Goal: Contribute content: Contribute content

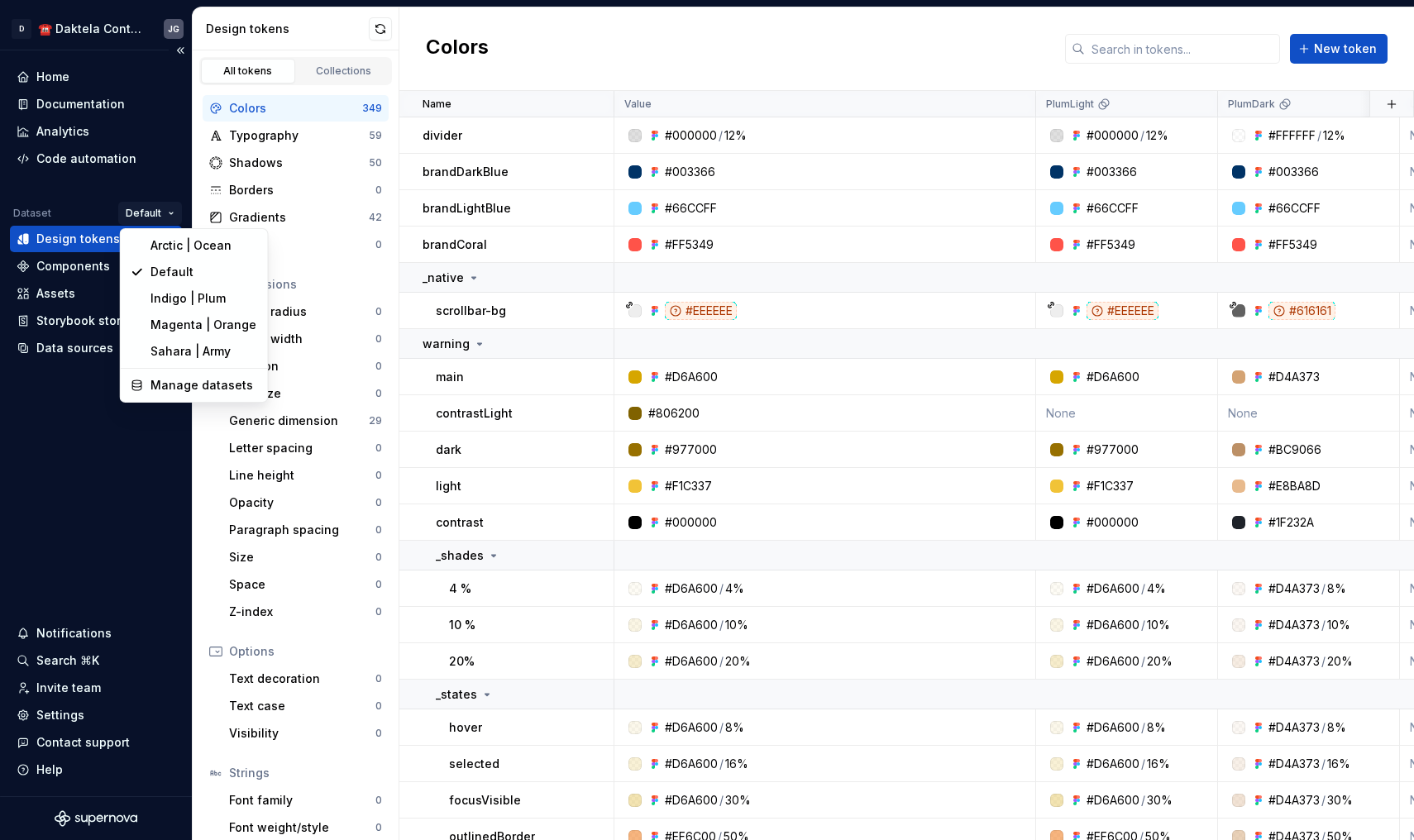
click at [156, 216] on html "D ☎️ Daktela Contact Centre JG Home Documentation Analytics Code automation Dat…" at bounding box center [707, 420] width 1414 height 840
click at [112, 492] on html "D ☎️ Daktela Contact Centre JG Home Documentation Analytics Code automation Dat…" at bounding box center [707, 420] width 1414 height 840
click at [156, 222] on html "D ☎️ Daktela Contact Centre JG Home Documentation Analytics Code automation Dat…" at bounding box center [707, 420] width 1414 height 840
click at [195, 238] on div "Arctic | Ocean" at bounding box center [204, 245] width 108 height 17
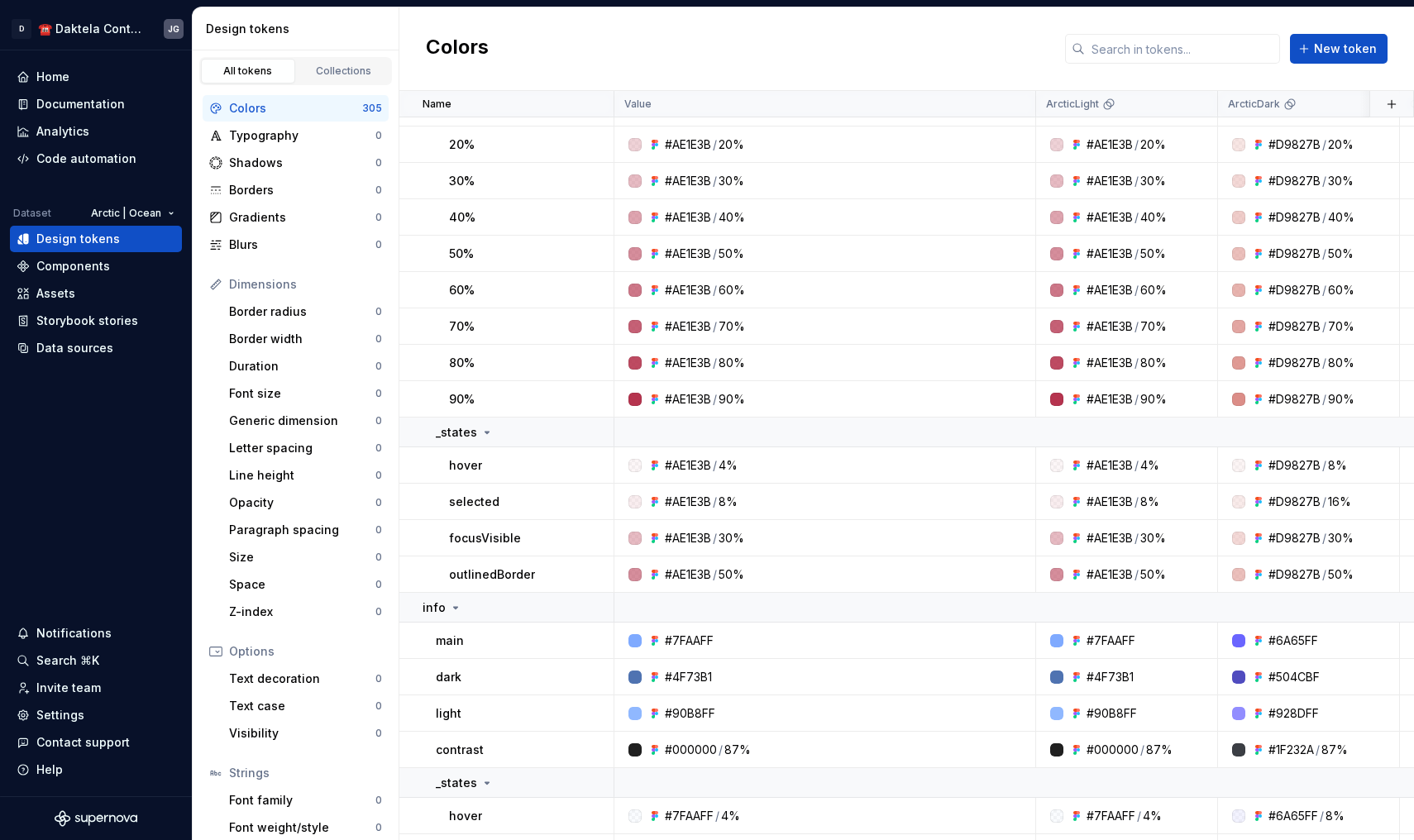
scroll to position [2350, 0]
click at [356, 61] on link "Collections" at bounding box center [344, 70] width 94 height 24
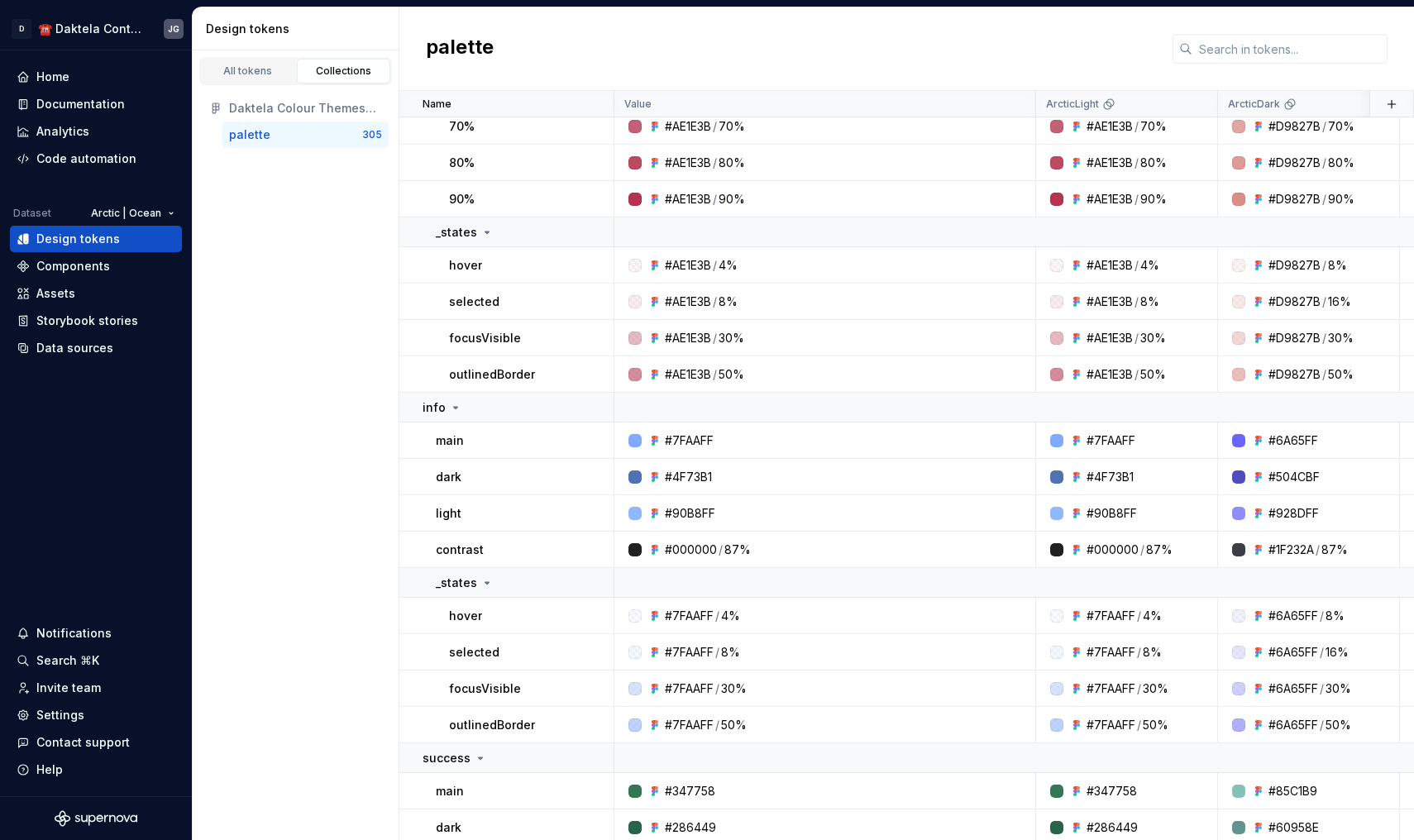
scroll to position [2548, 2]
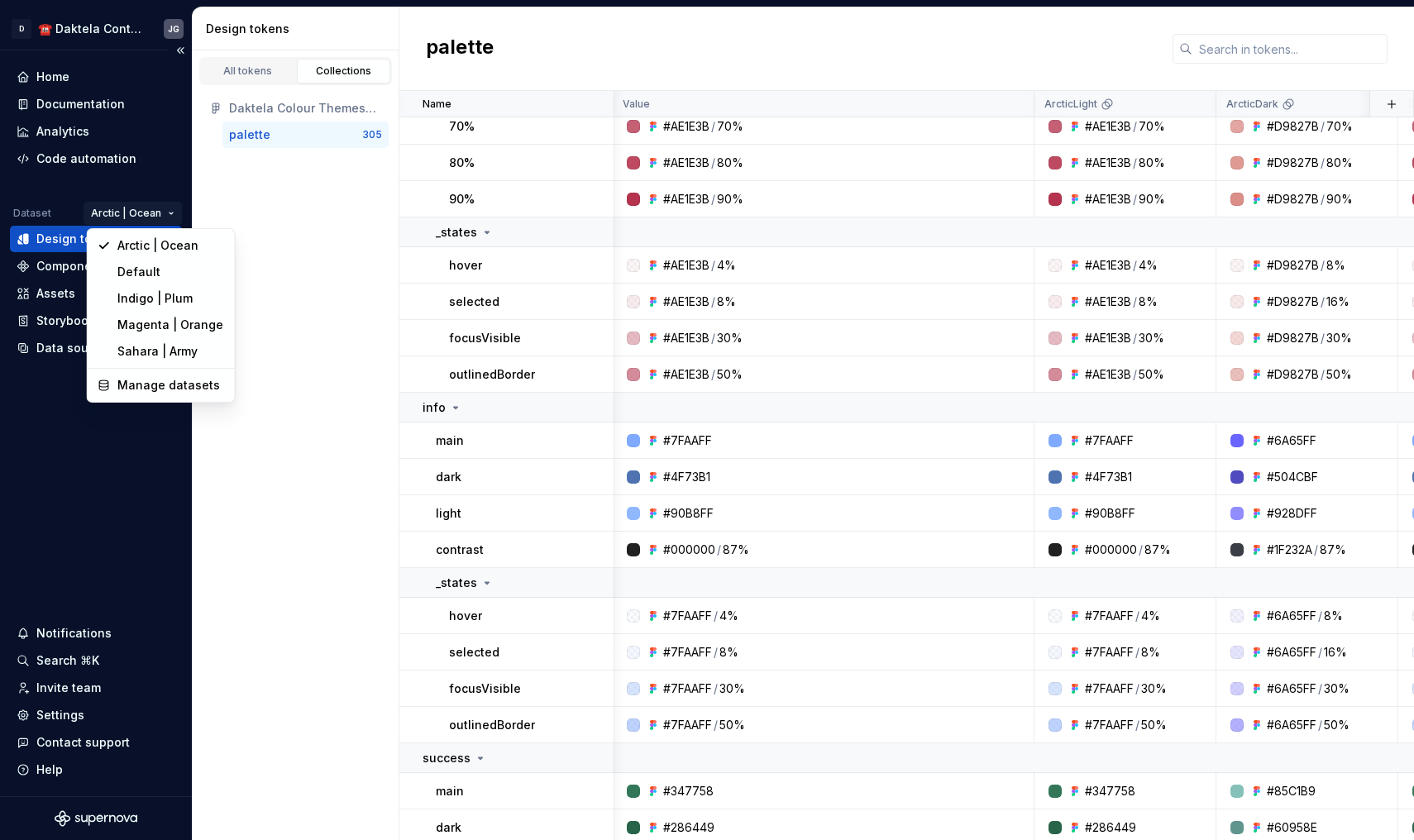
click at [157, 211] on html "D ☎️ Daktela Contact Centre JG Home Documentation Analytics Code automation Dat…" at bounding box center [707, 420] width 1414 height 840
click at [261, 318] on html "D ☎️ Daktela Contact Centre JG Home Documentation Analytics Code automation Dat…" at bounding box center [707, 420] width 1414 height 840
click at [150, 211] on html "D ☎️ Daktela Contact Centre JG Home Documentation Analytics Code automation Dat…" at bounding box center [707, 420] width 1414 height 840
click at [142, 377] on div "Manage datasets" at bounding box center [171, 385] width 108 height 17
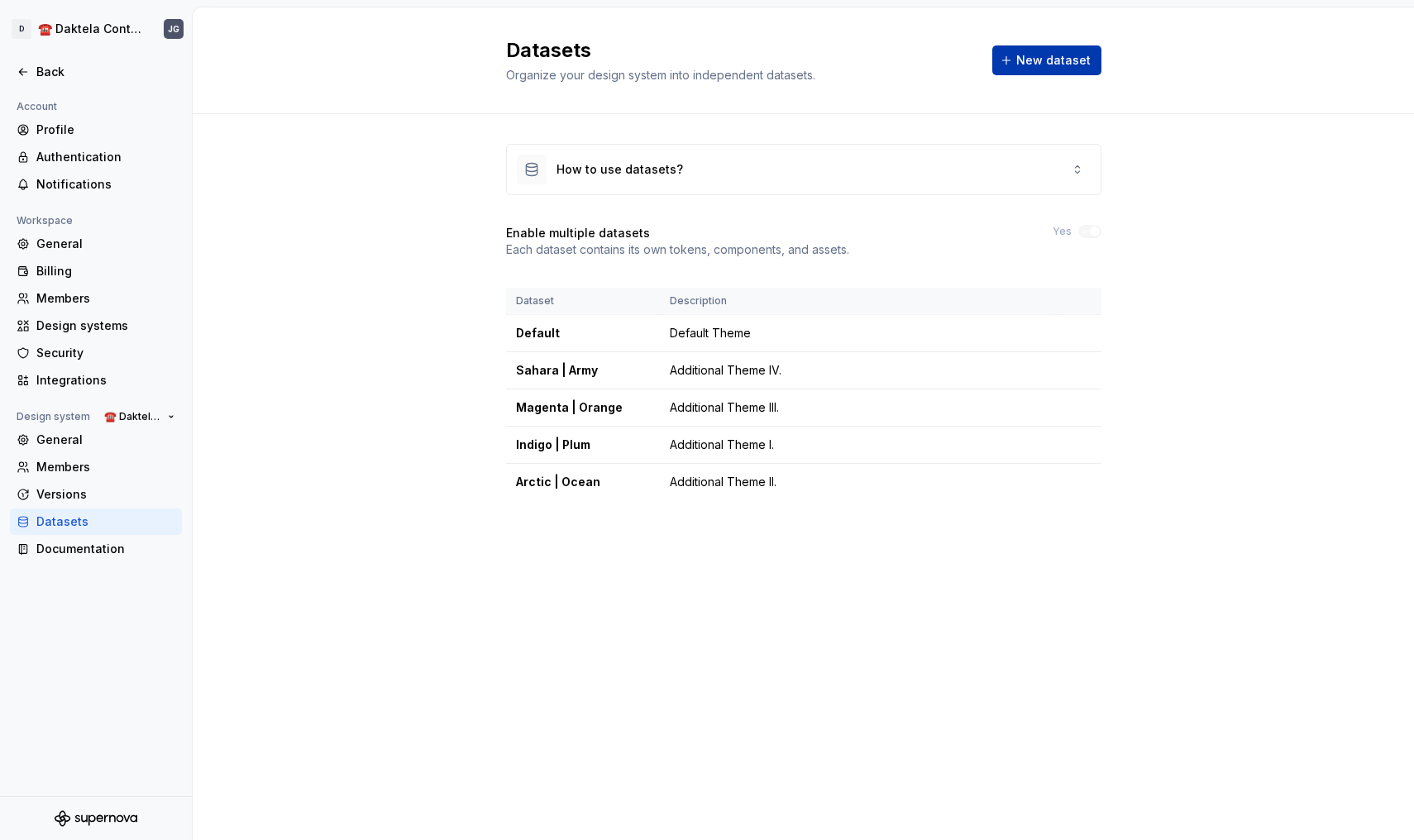
click at [1035, 54] on span "New dataset" at bounding box center [1053, 60] width 74 height 17
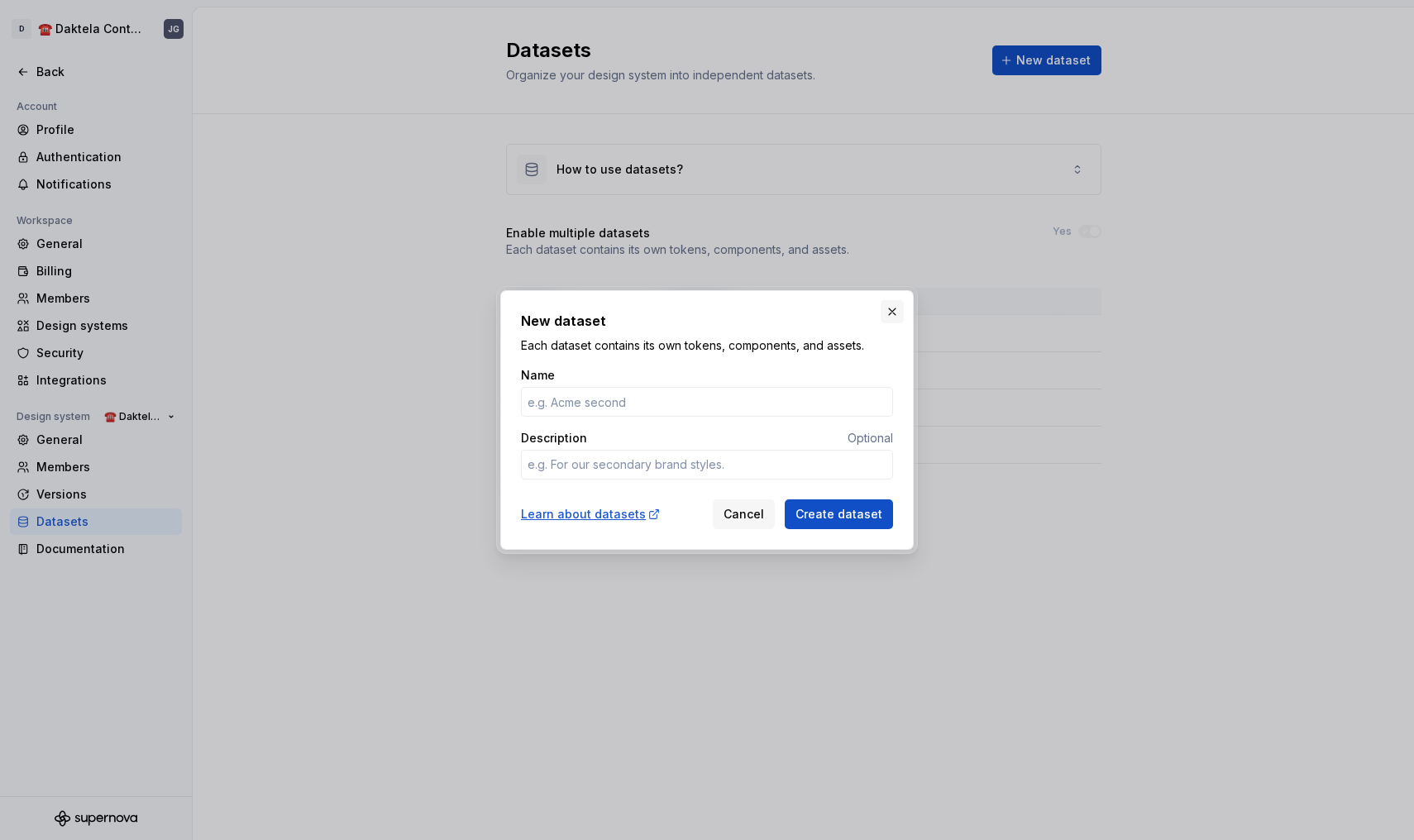
click at [885, 315] on button "button" at bounding box center [892, 312] width 23 height 23
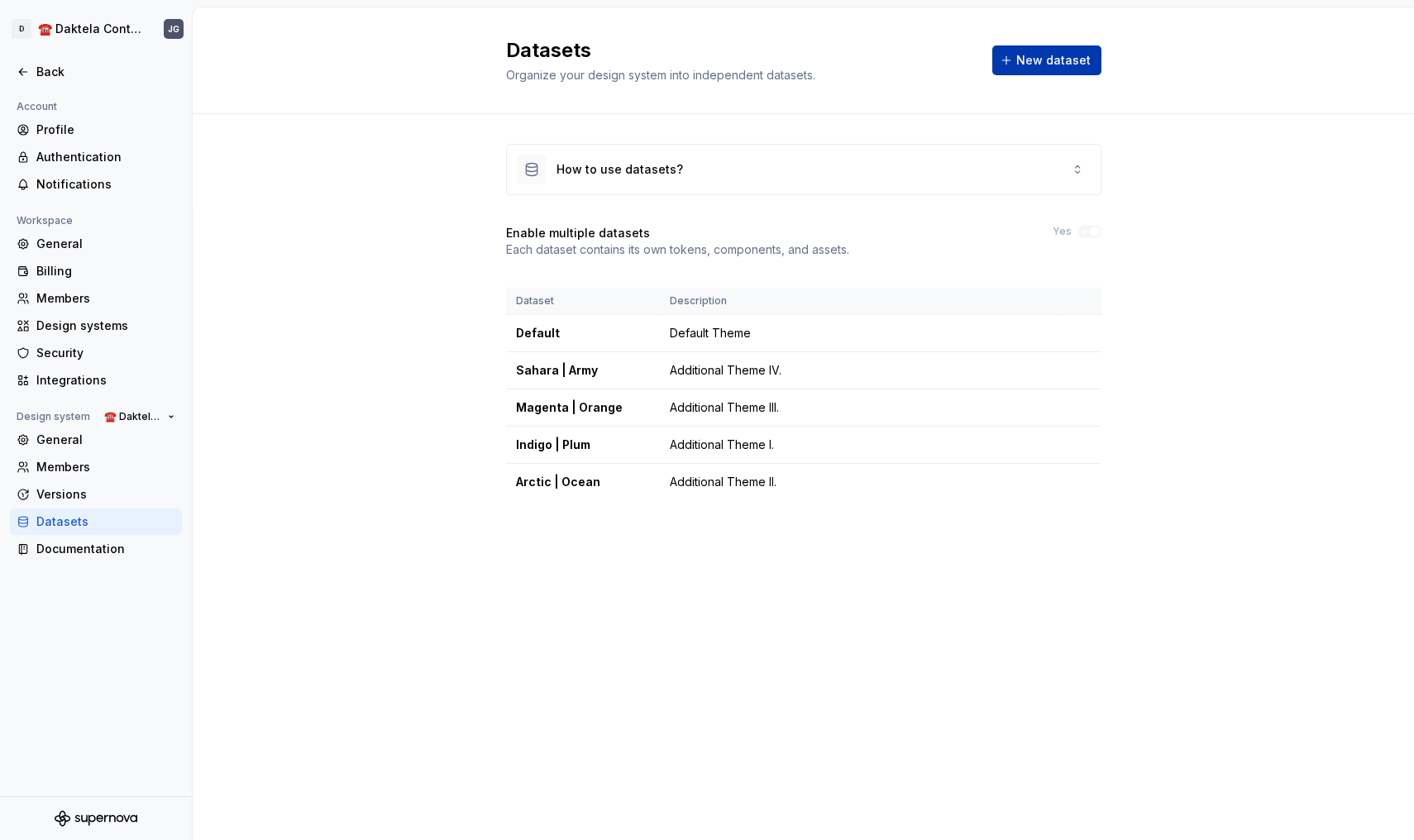
click at [1061, 66] on span "New dataset" at bounding box center [1053, 60] width 74 height 17
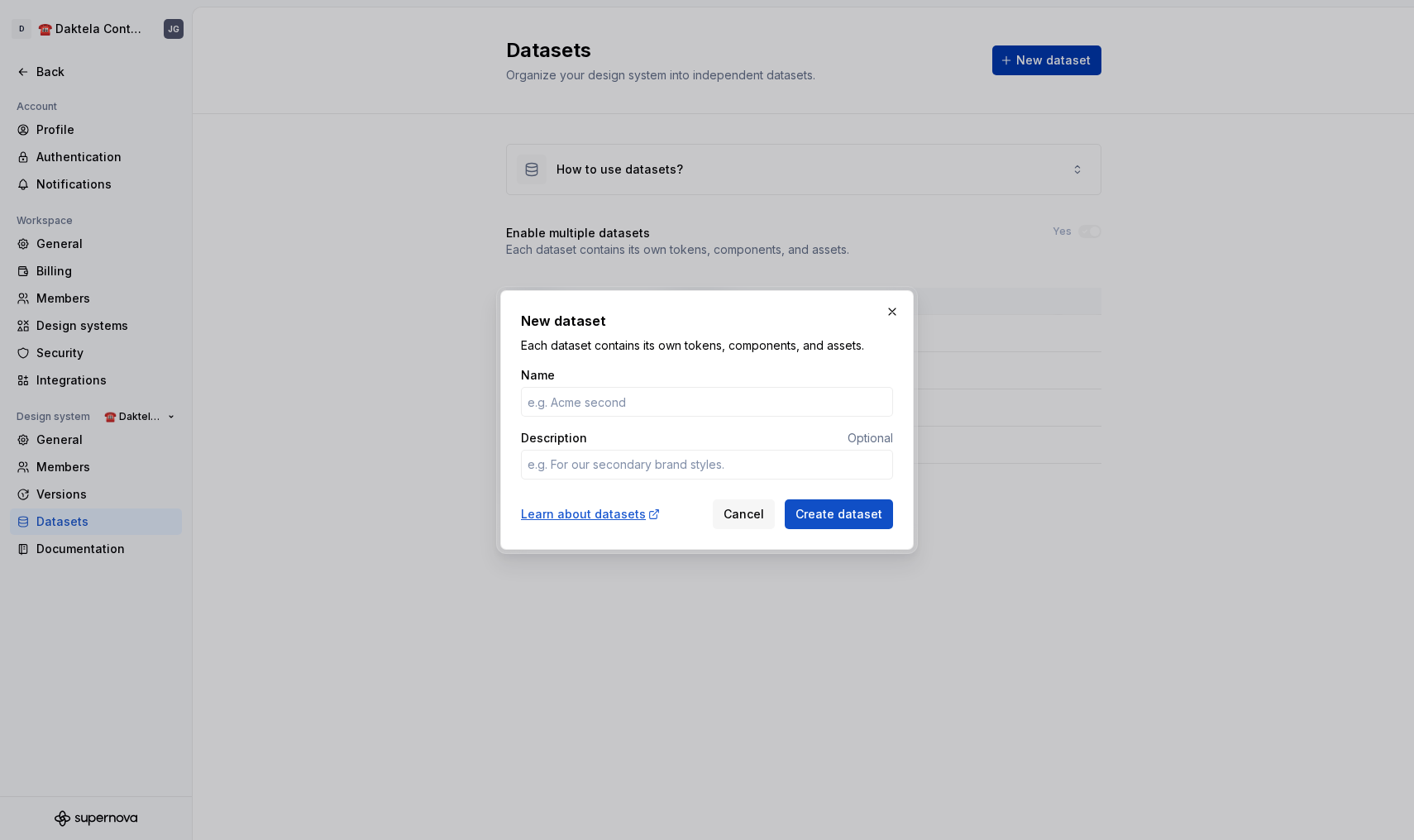
type textarea "*"
type input "Nopia"
click at [662, 467] on textarea "Description" at bounding box center [707, 464] width 372 height 29
type textarea "*"
type textarea "A"
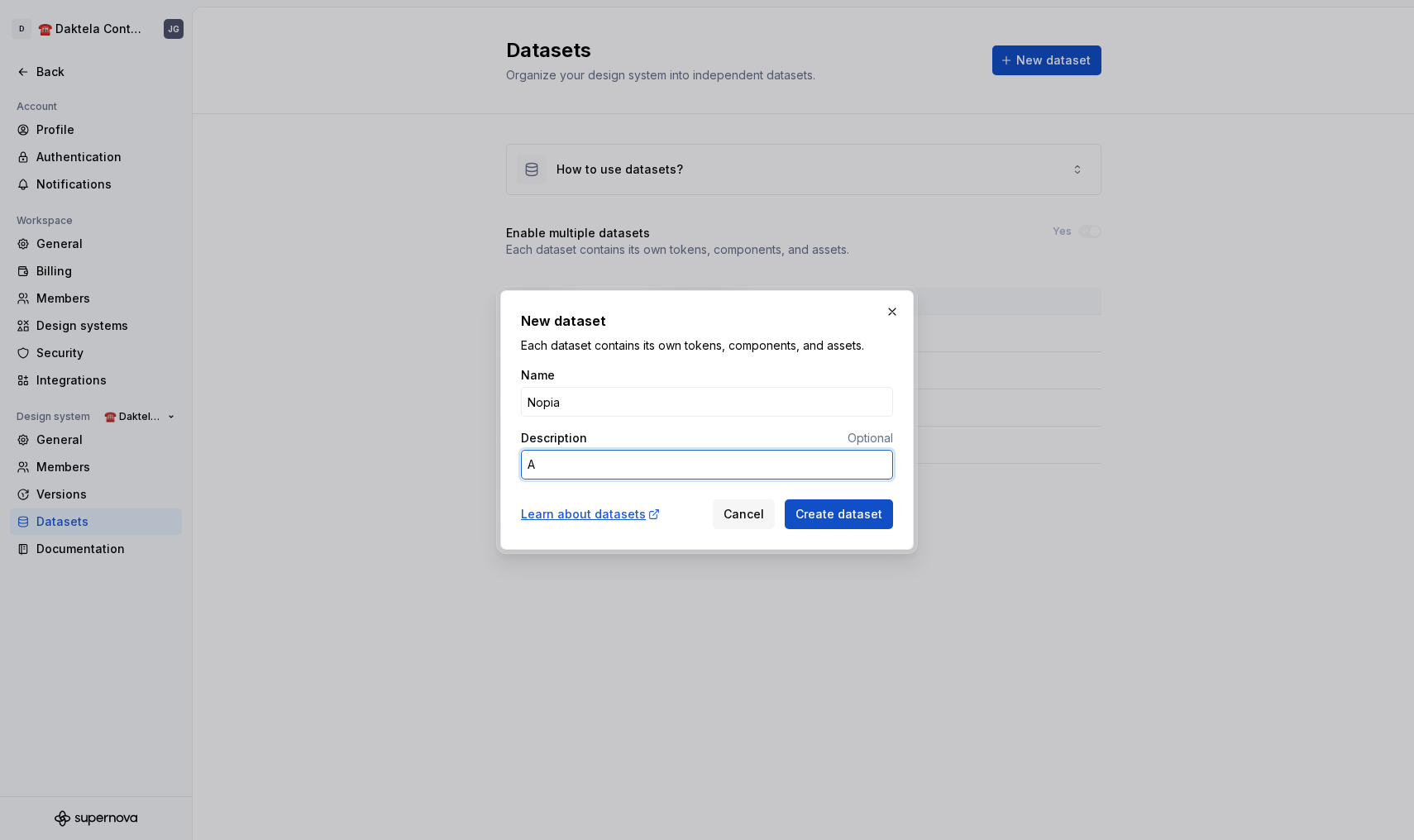
type textarea "*"
type textarea "Ad"
type textarea "*"
type textarea "Add"
type textarea "*"
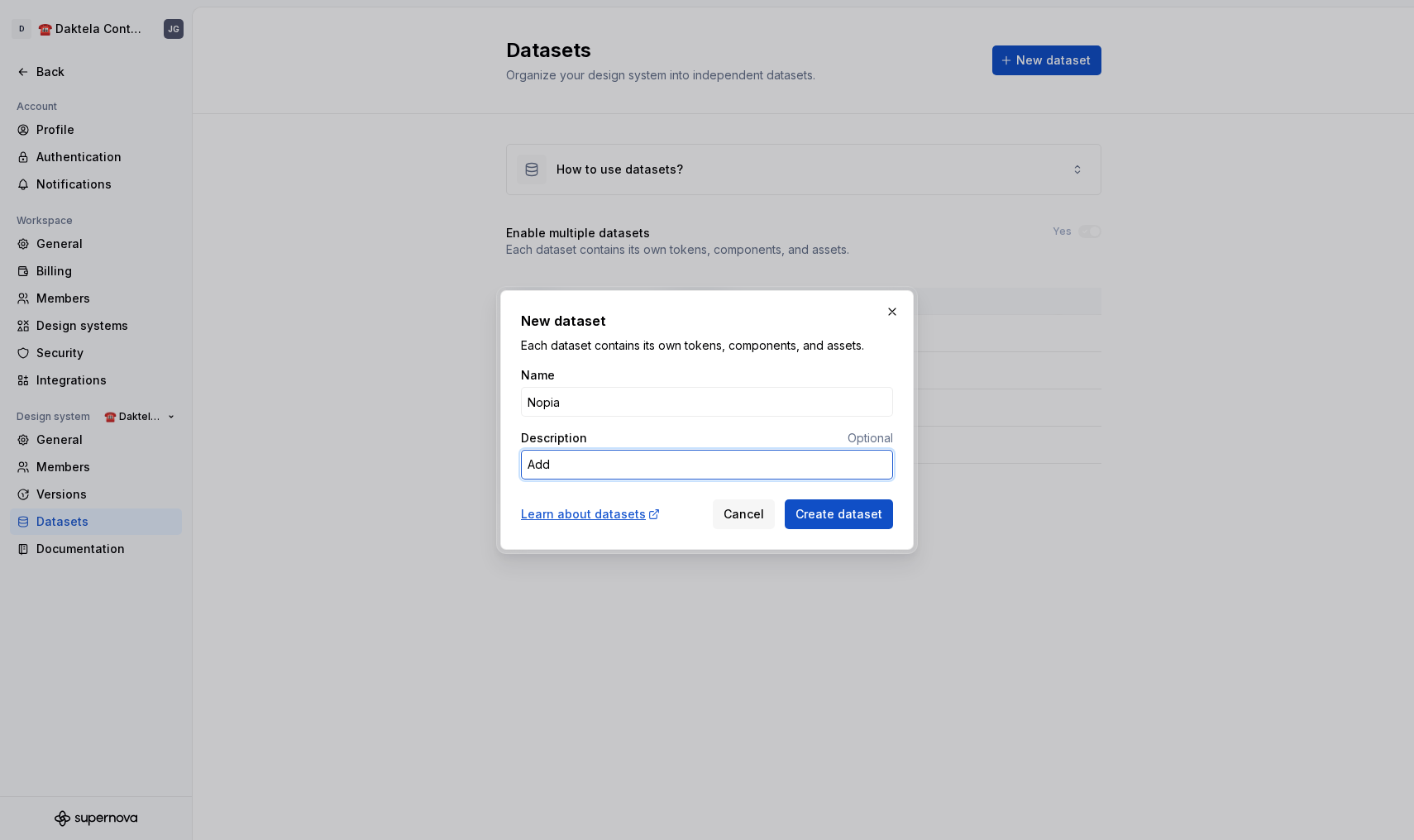
type textarea "Addi"
type textarea "*"
type textarea "Addit"
type textarea "*"
type textarea "Additi"
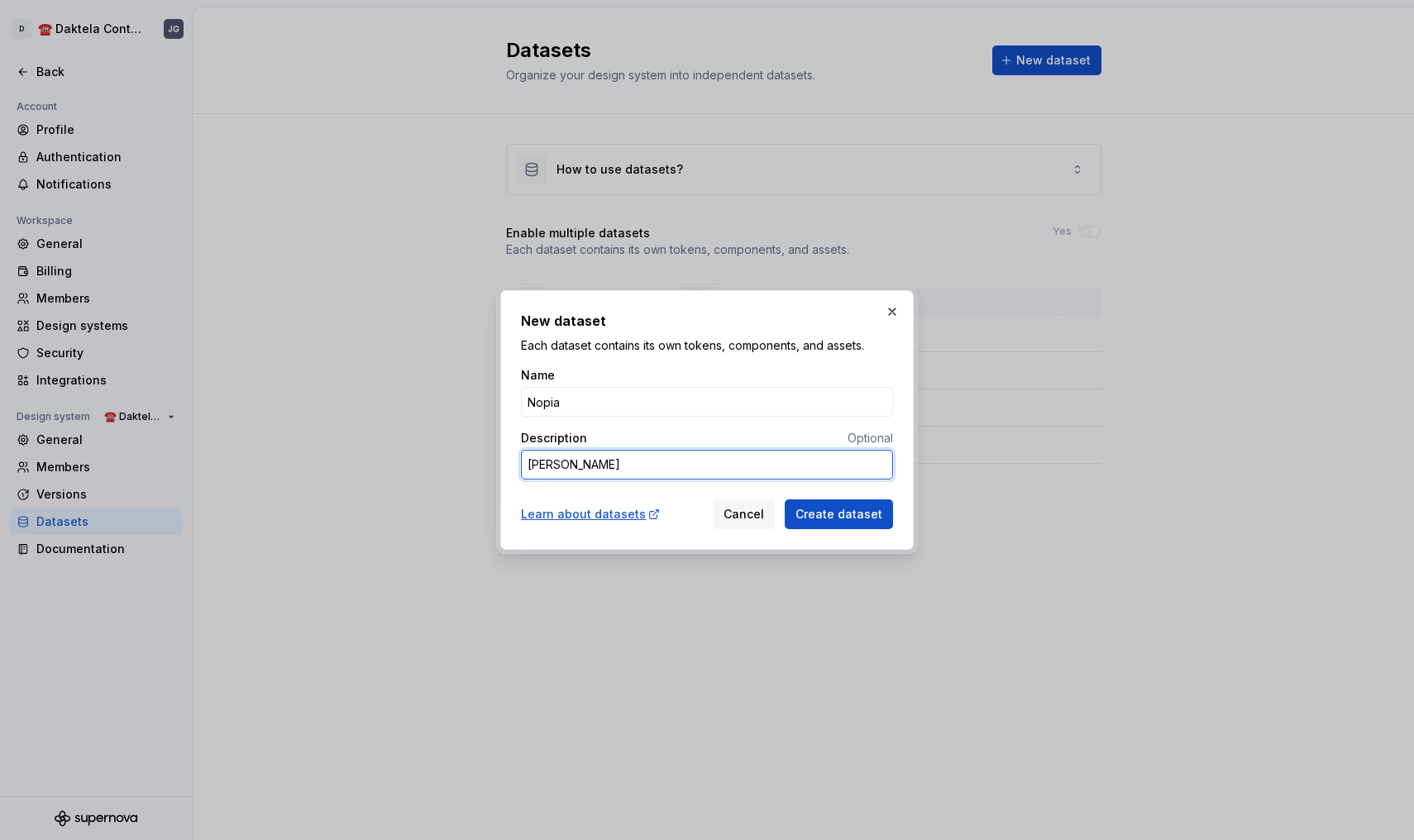
type textarea "*"
type textarea "Additio"
type textarea "*"
type textarea "Addition"
type textarea "*"
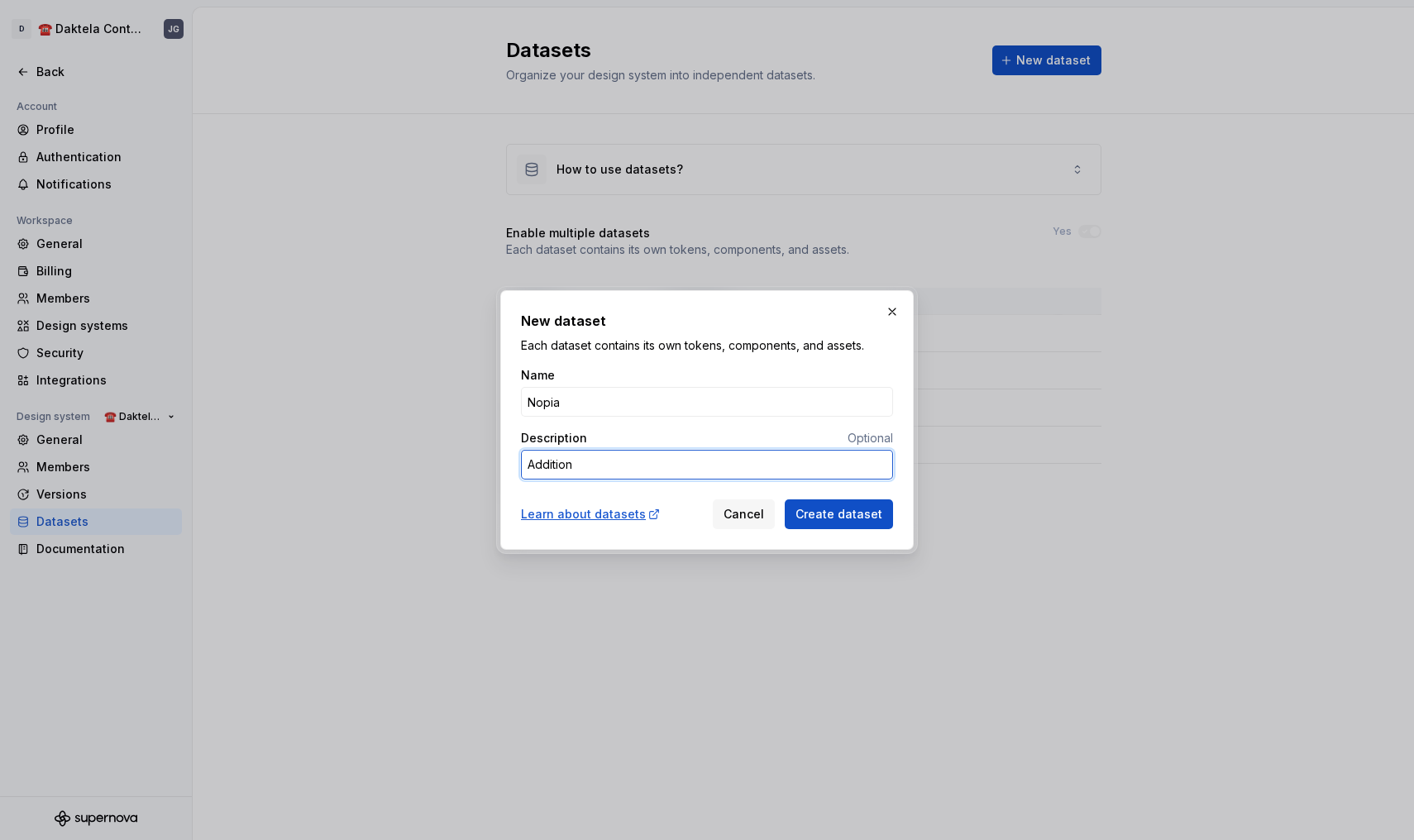
type textarea "Additiona"
type textarea "*"
type textarea "Additional"
type textarea "*"
type textarea "Additional"
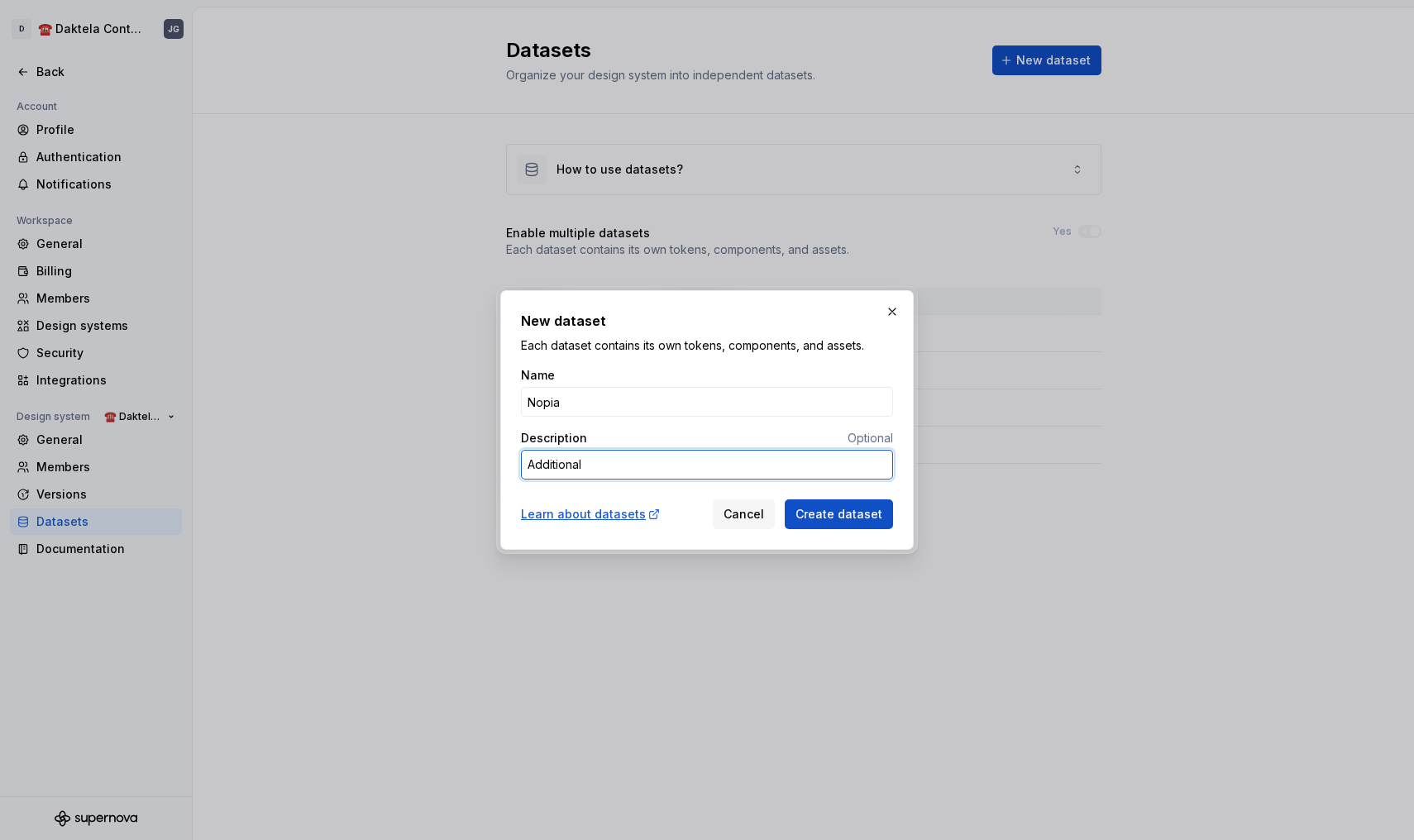
type textarea "*"
type textarea "Additional T"
type textarea "*"
type textarea "Additional Th"
type textarea "*"
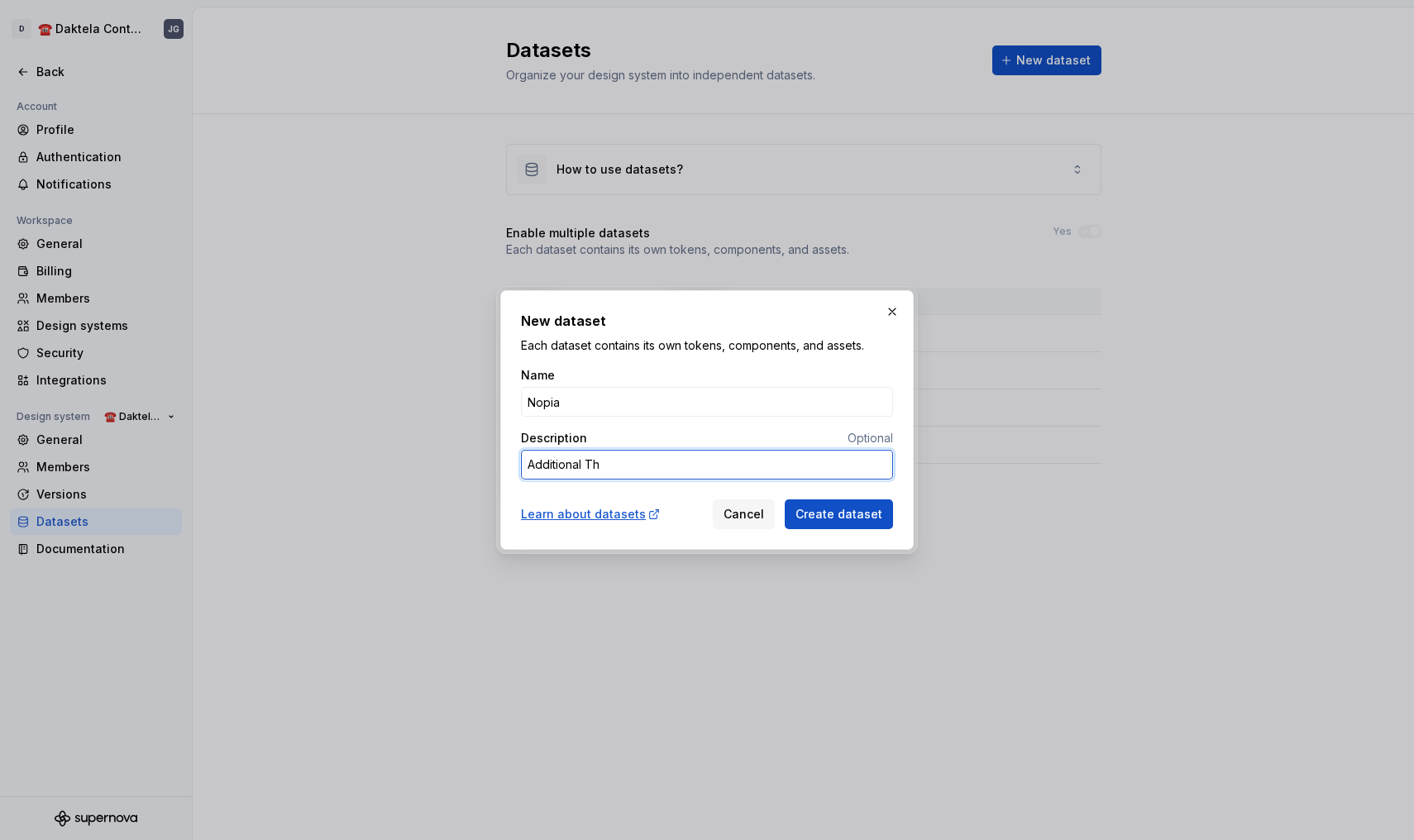
type textarea "Additional The"
type textarea "*"
type textarea "Additional Them"
type textarea "*"
type textarea "Additional Theme"
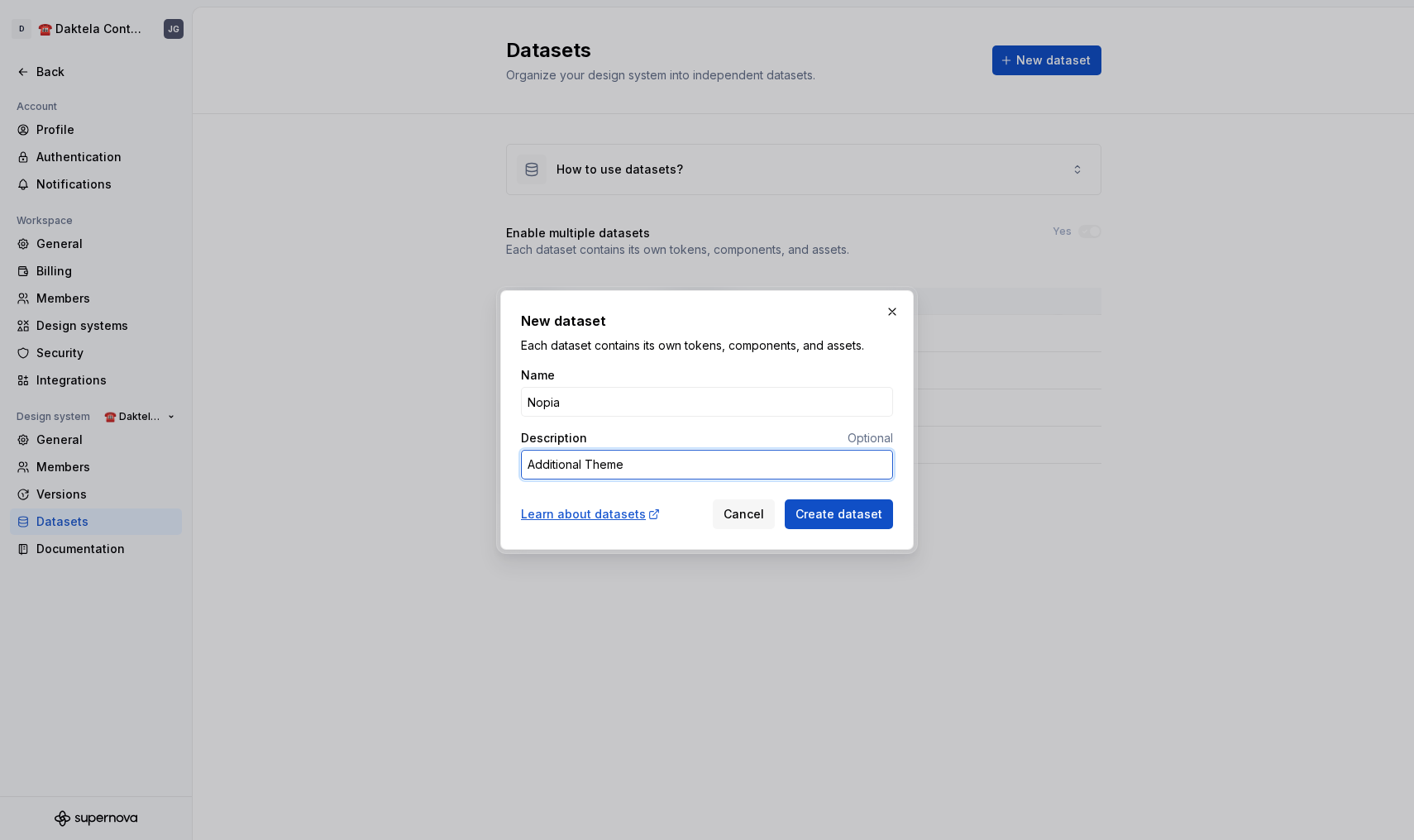
type textarea "*"
type textarea "Additional Theme"
type textarea "*"
type textarea "Additional Theme V"
type textarea "*"
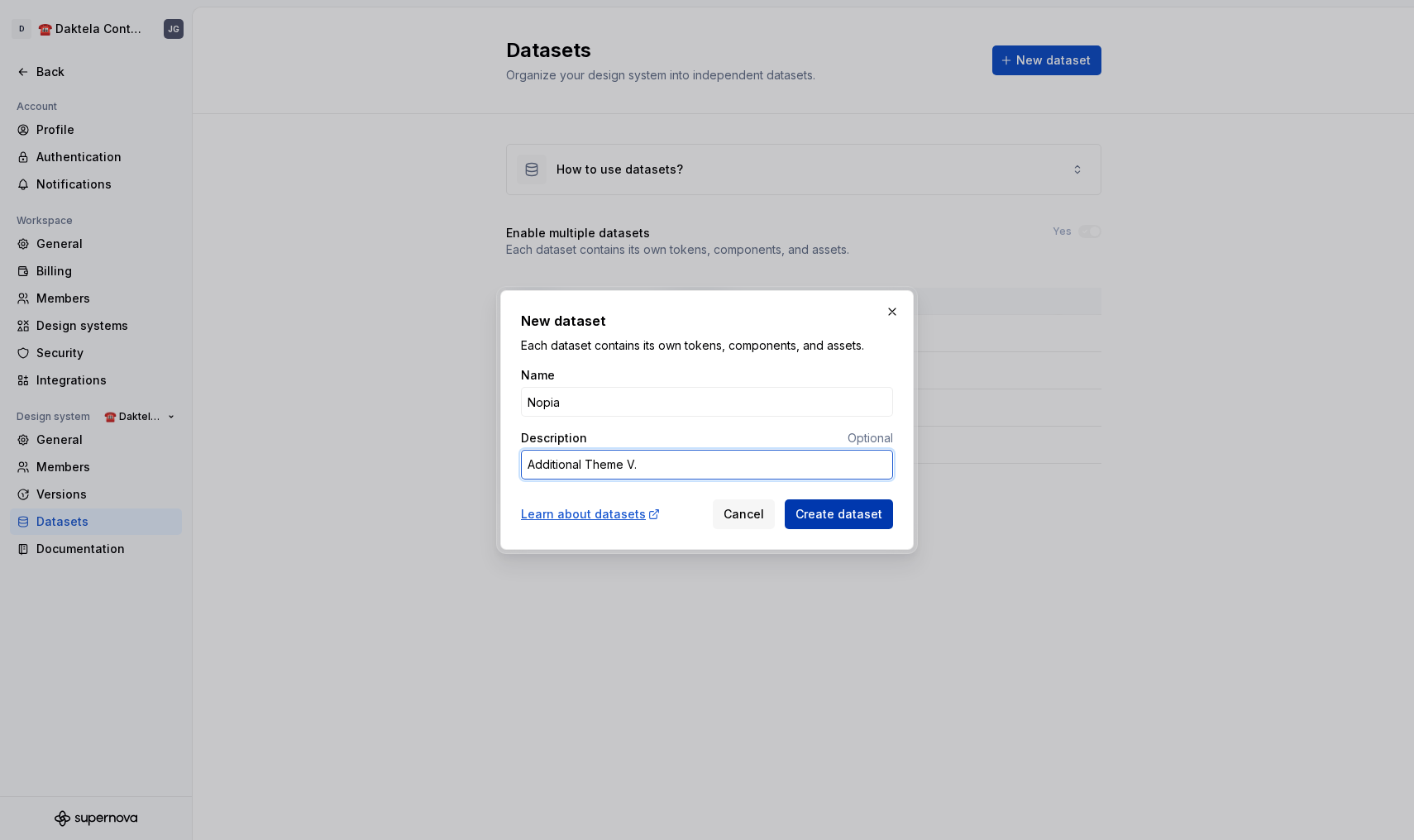
type textarea "Additional Theme V."
click at [836, 518] on span "Create dataset" at bounding box center [838, 513] width 87 height 17
type textarea "*"
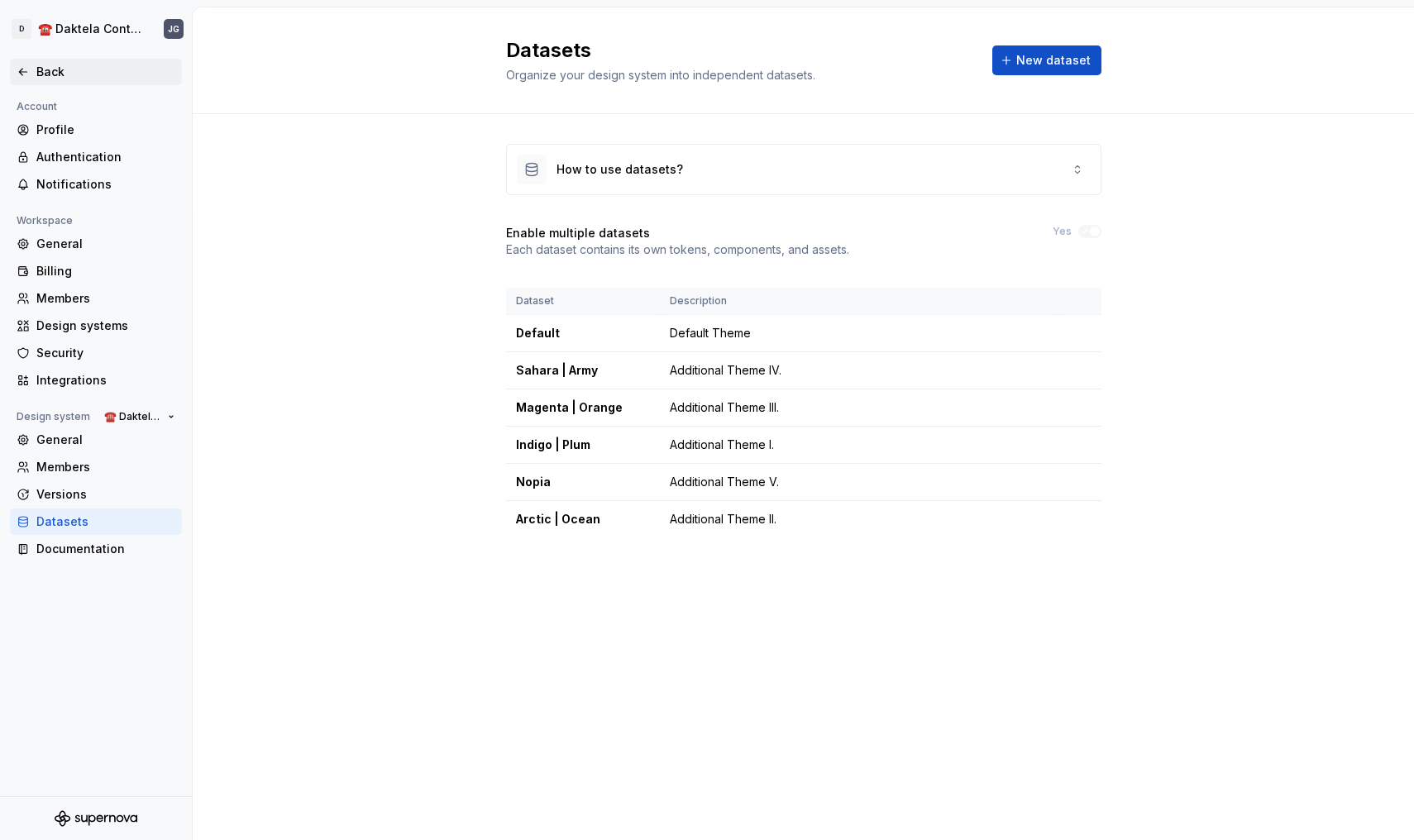
click at [42, 66] on div "Back" at bounding box center [106, 71] width 139 height 17
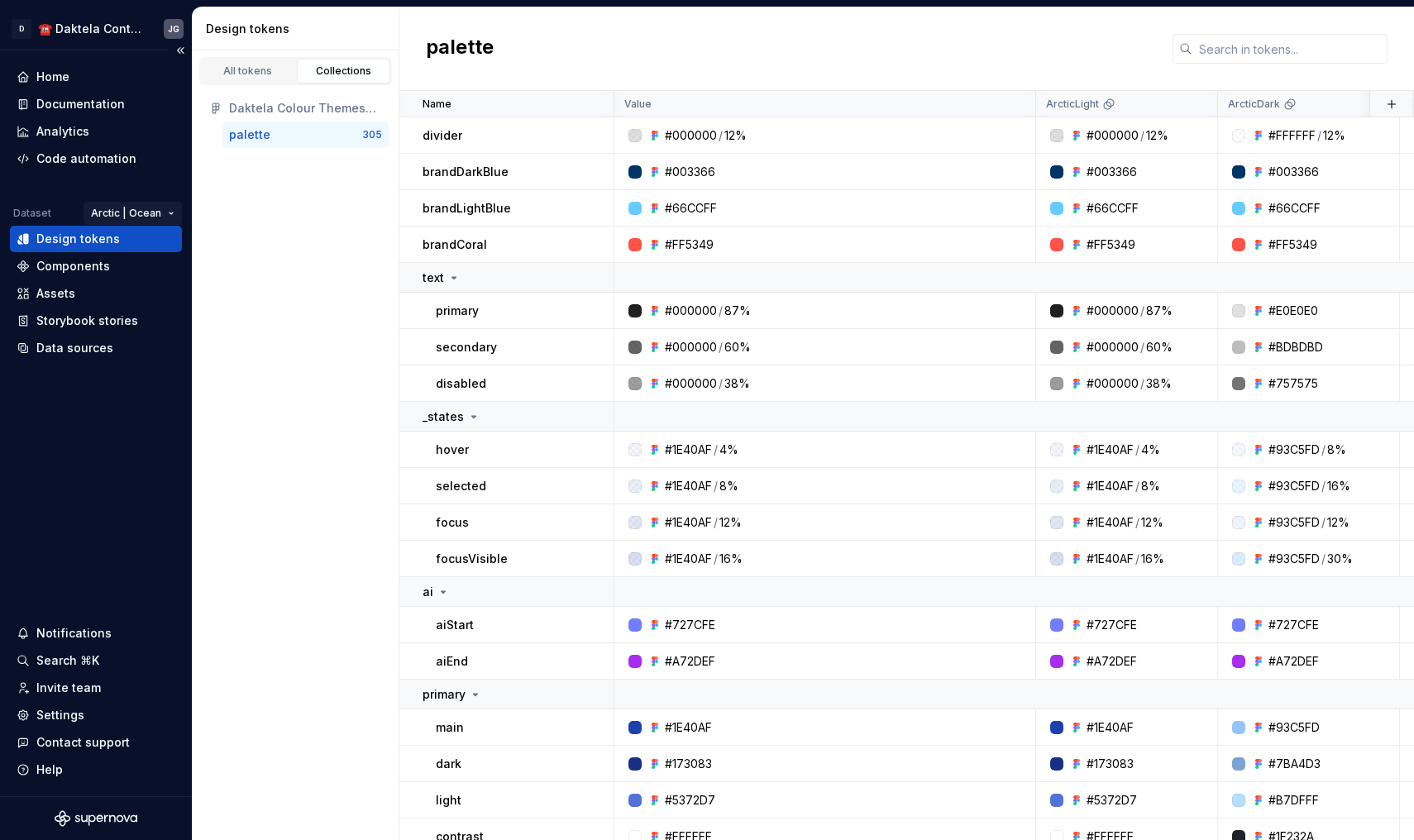
click at [129, 224] on html "D ☎️ Daktela Contact Centre JG Home Documentation Analytics Code automation Dat…" at bounding box center [707, 420] width 1414 height 840
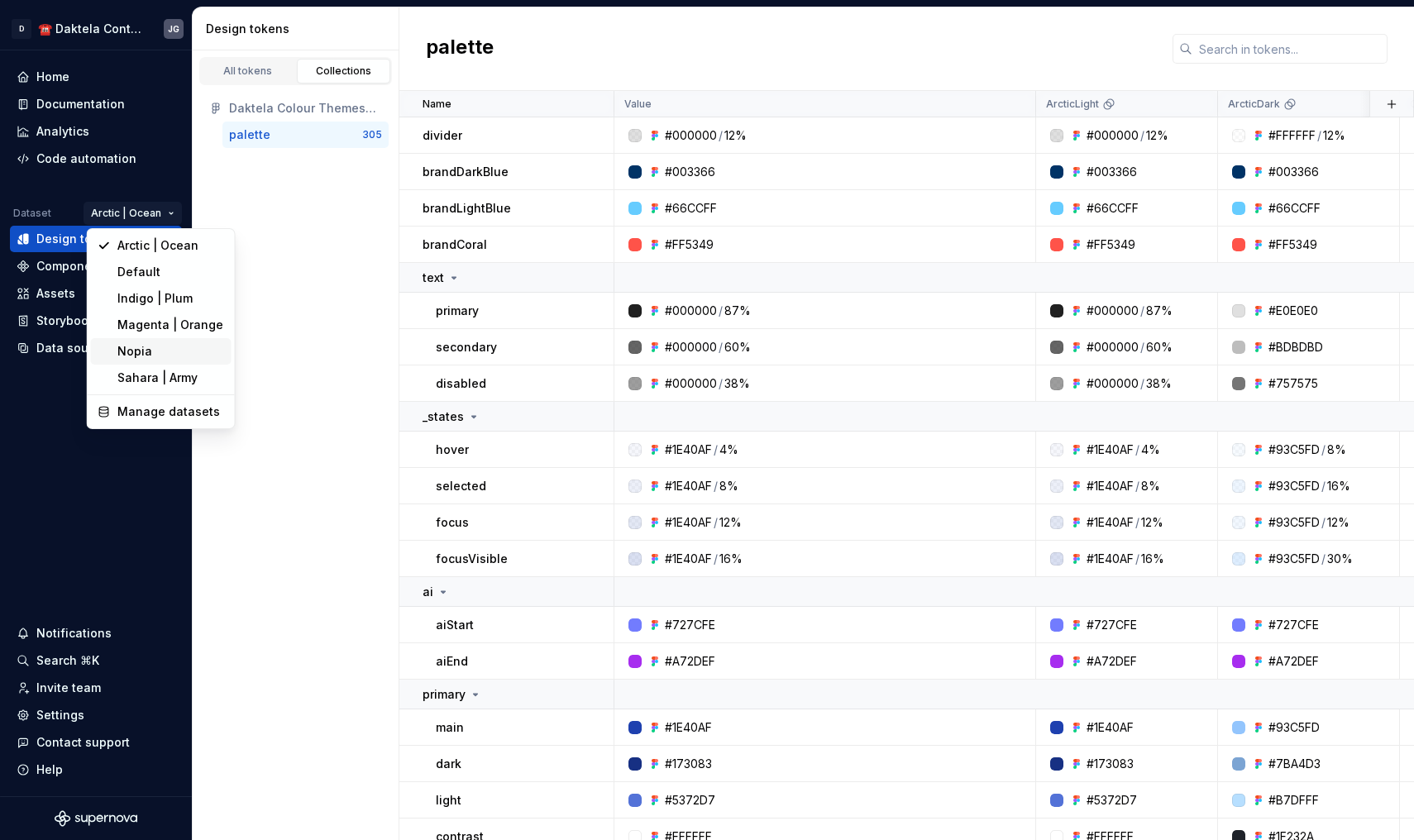
click at [142, 345] on div "Nopia" at bounding box center [171, 351] width 108 height 17
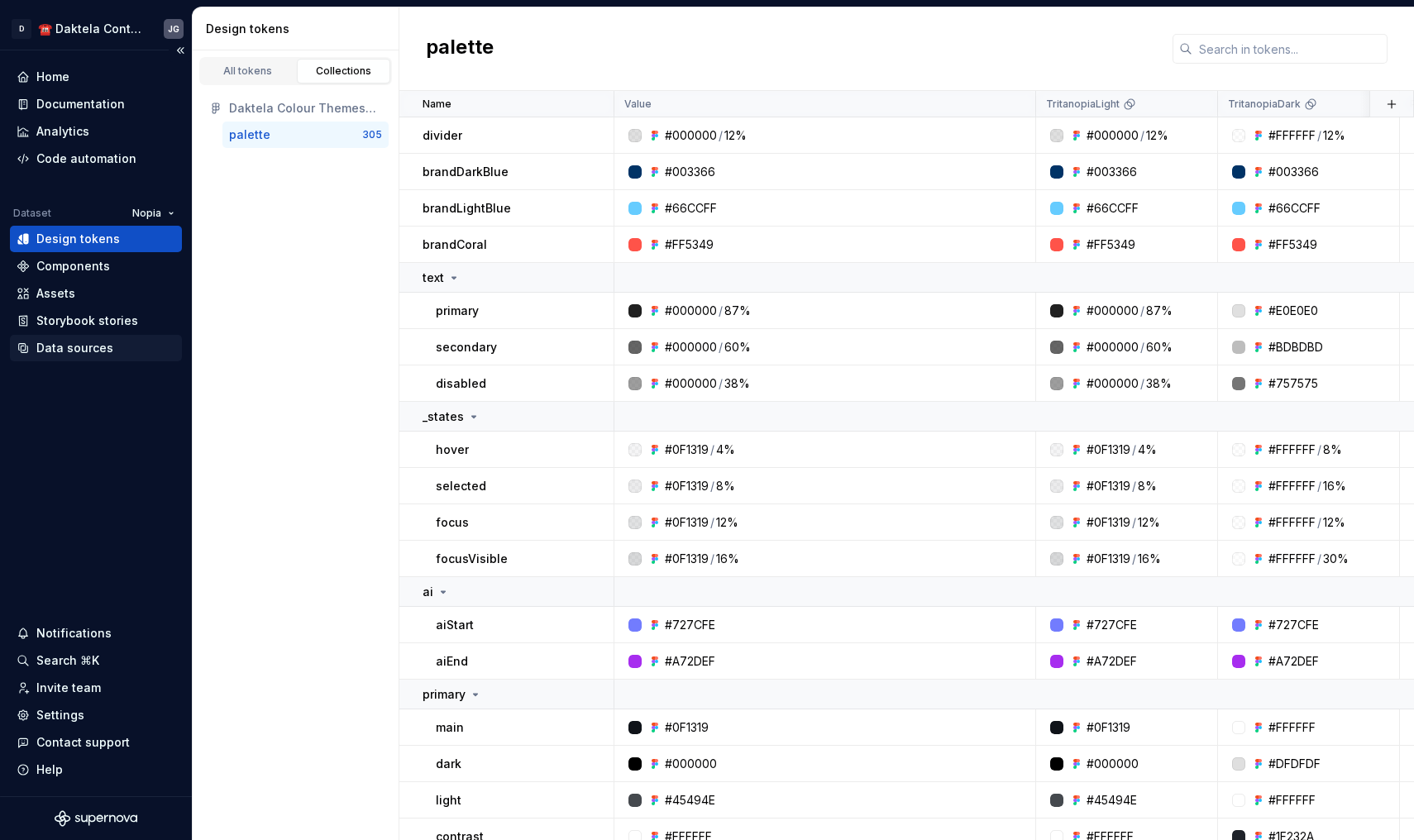
click at [139, 350] on div "Data sources" at bounding box center [96, 347] width 158 height 17
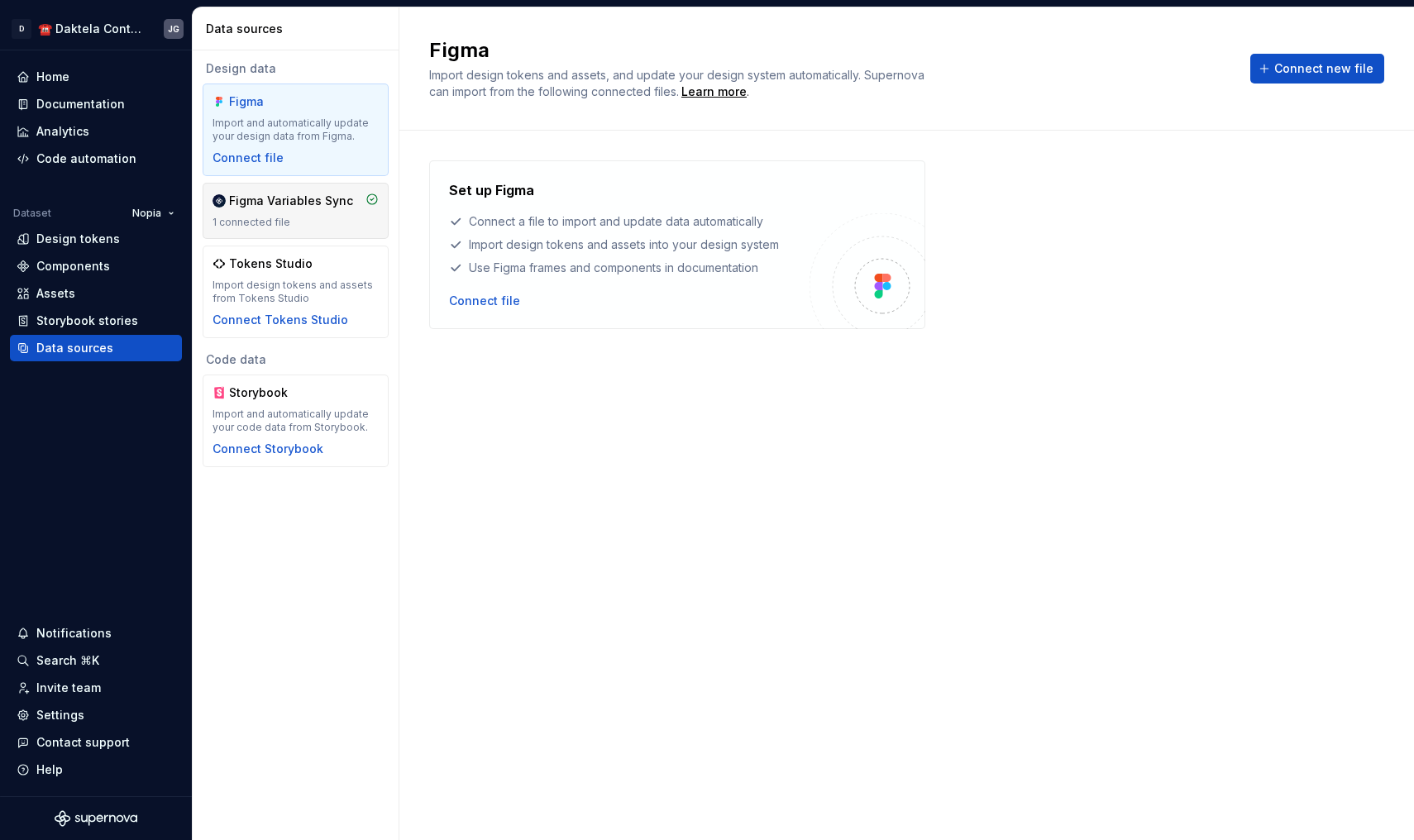
click at [321, 201] on div "Figma Variables Sync" at bounding box center [290, 200] width 124 height 17
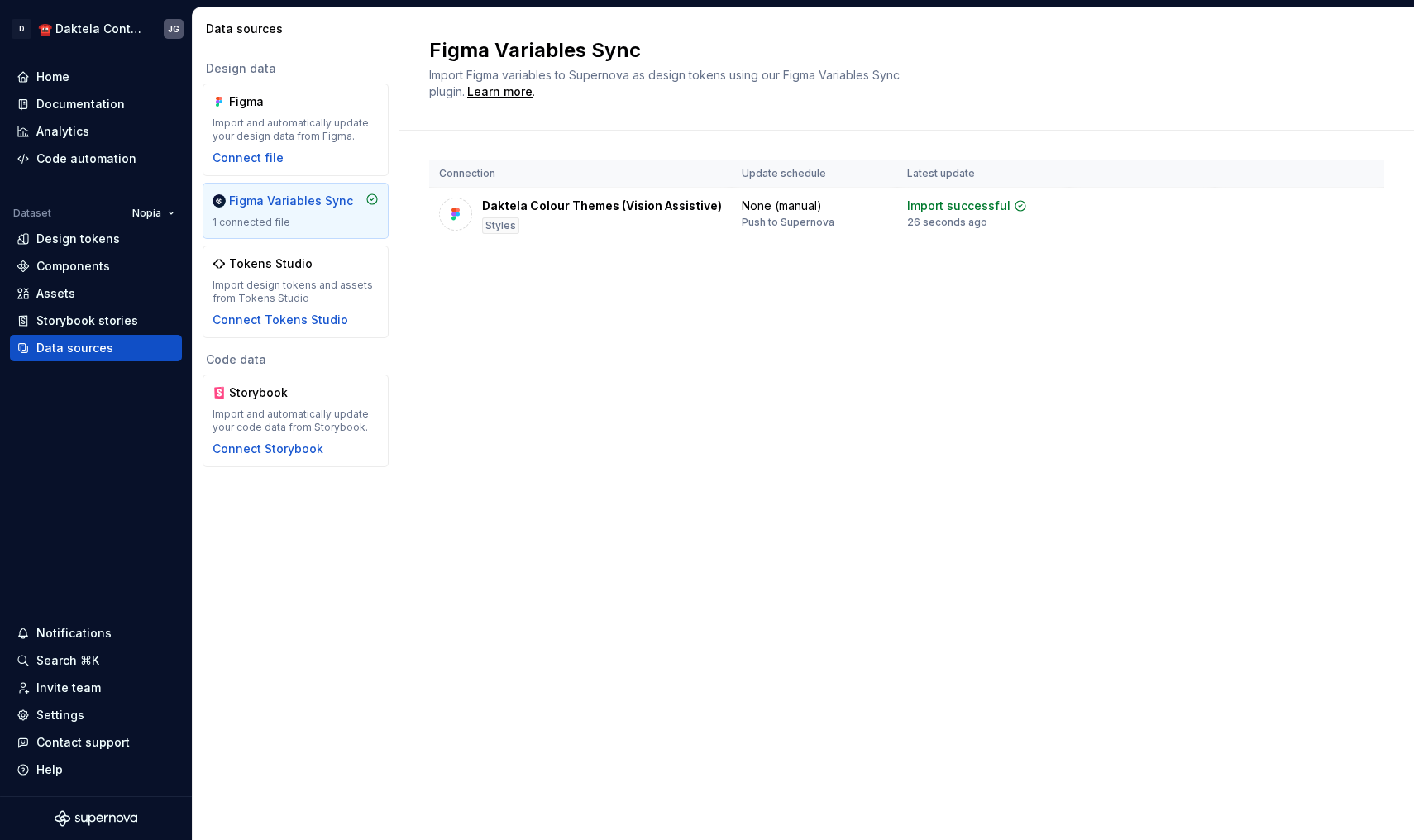
click at [622, 406] on div "Figma Variables Sync Import Figma variables to Supernova as design tokens using…" at bounding box center [906, 423] width 1014 height 832
click at [73, 160] on div "Code automation" at bounding box center [86, 158] width 100 height 17
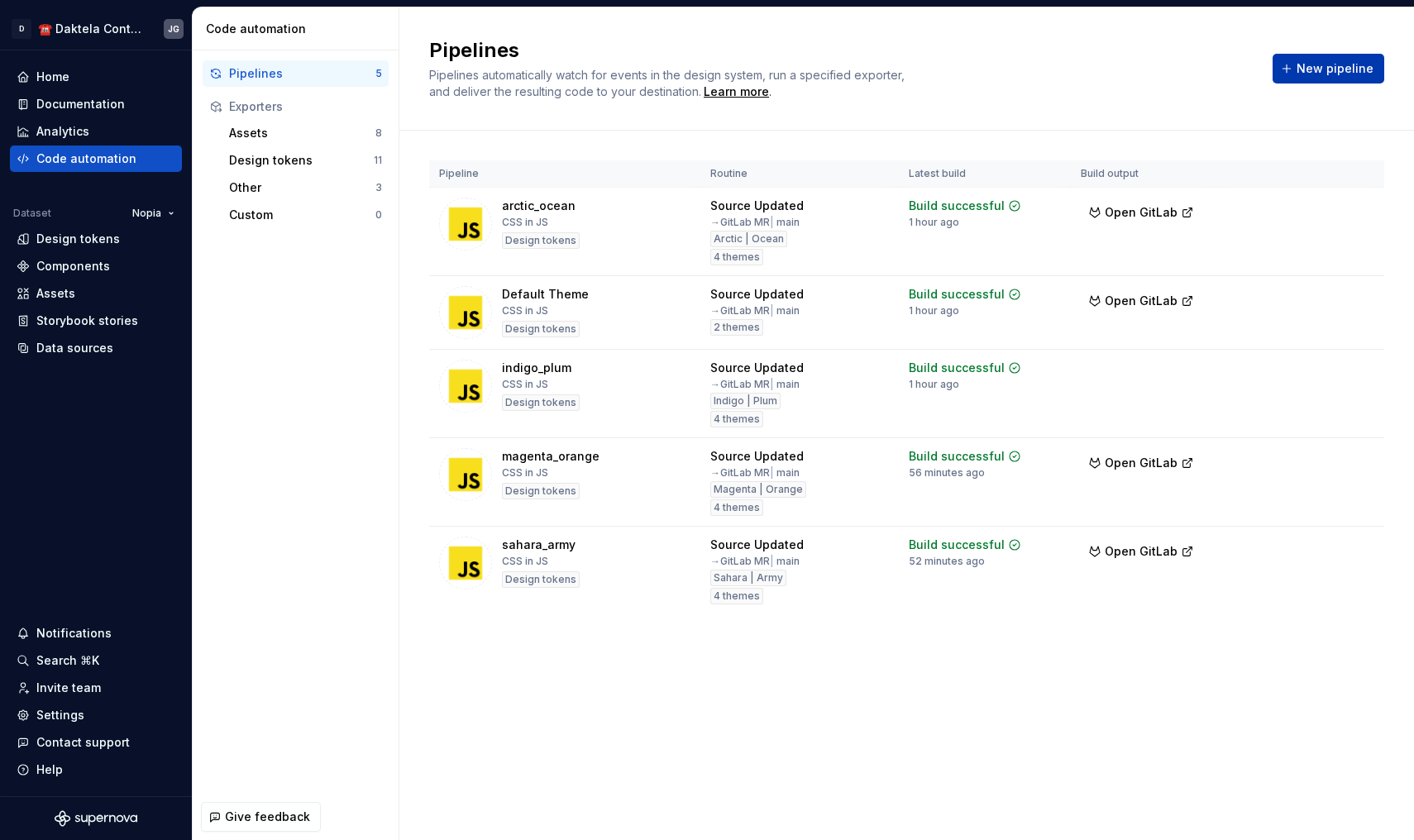
click at [1323, 60] on button "New pipeline" at bounding box center [1328, 68] width 111 height 29
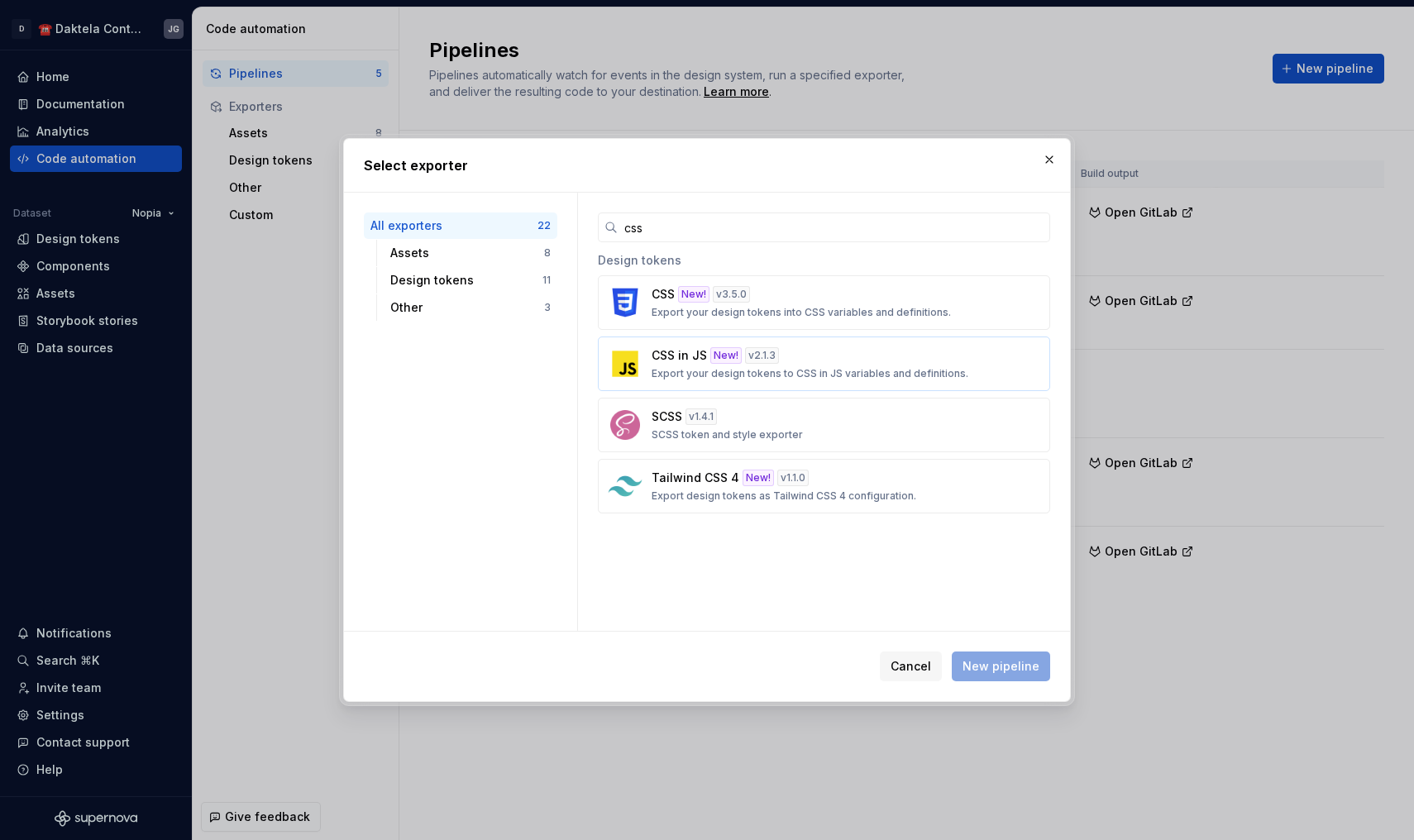
type input "css"
click at [706, 338] on button "CSS in JS New! v 2.1.3 Export your design tokens to CSS in JS variables and def…" at bounding box center [823, 364] width 452 height 55
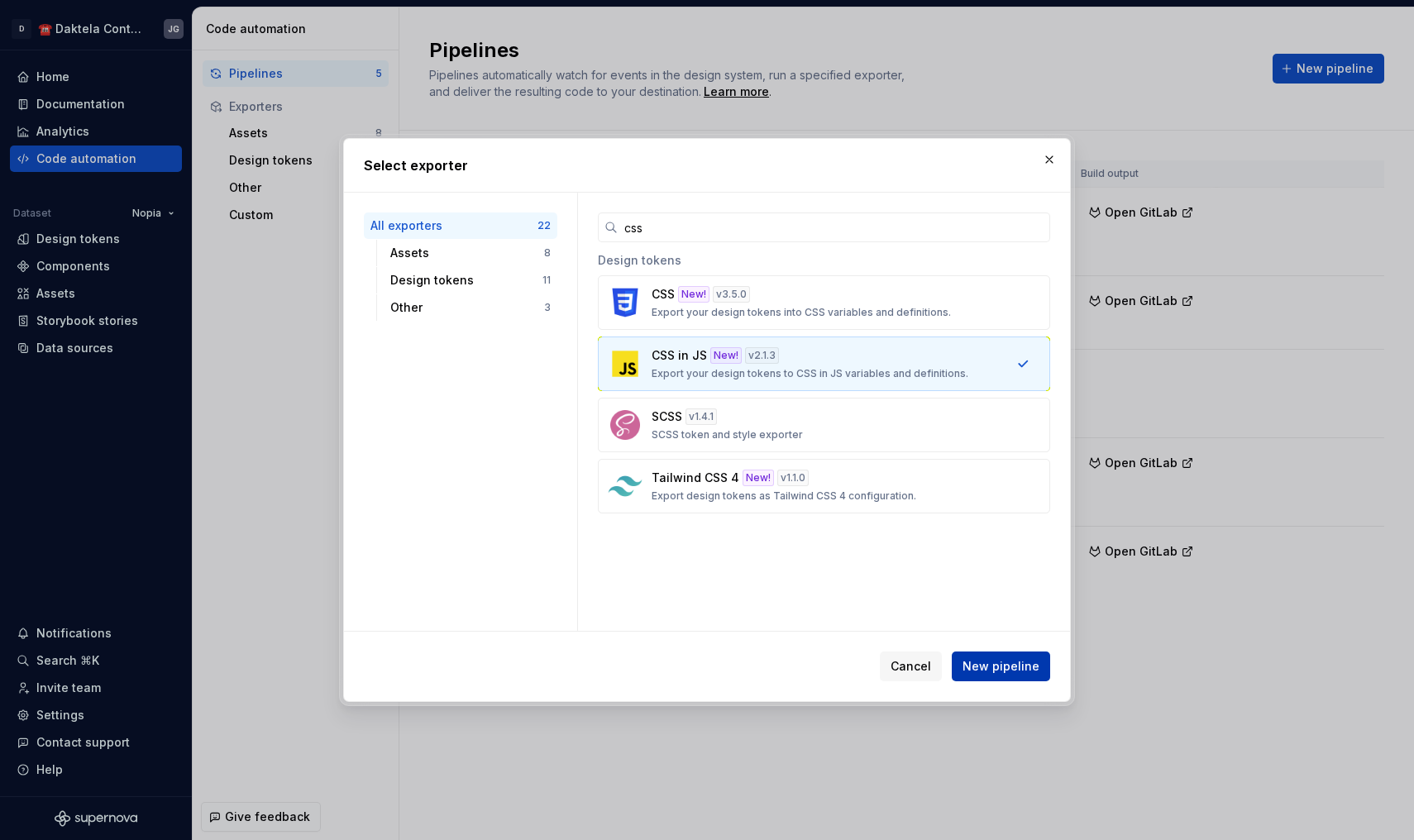
click at [1012, 660] on span "New pipeline" at bounding box center [1000, 666] width 77 height 17
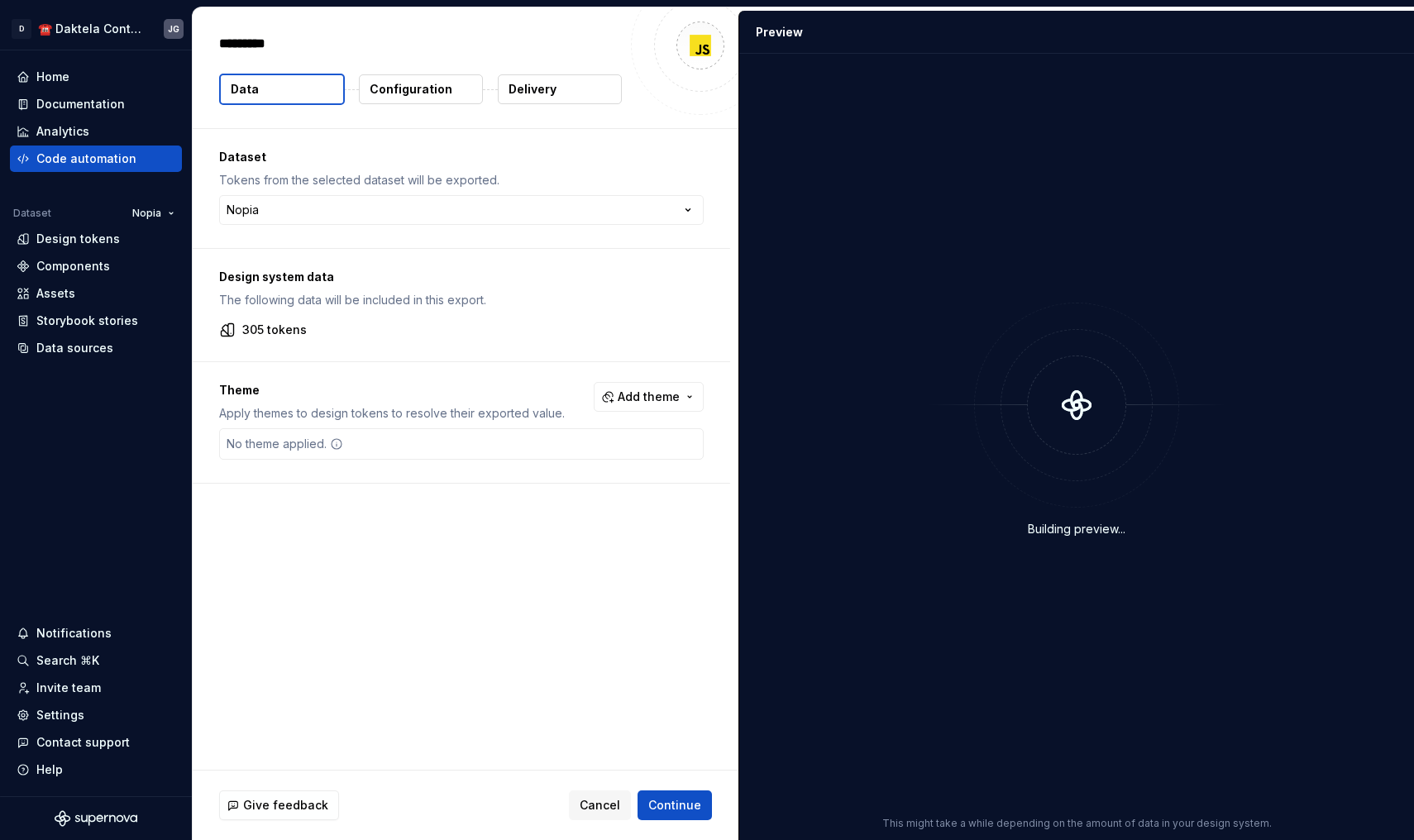
type textarea "*"
type textarea "**********"
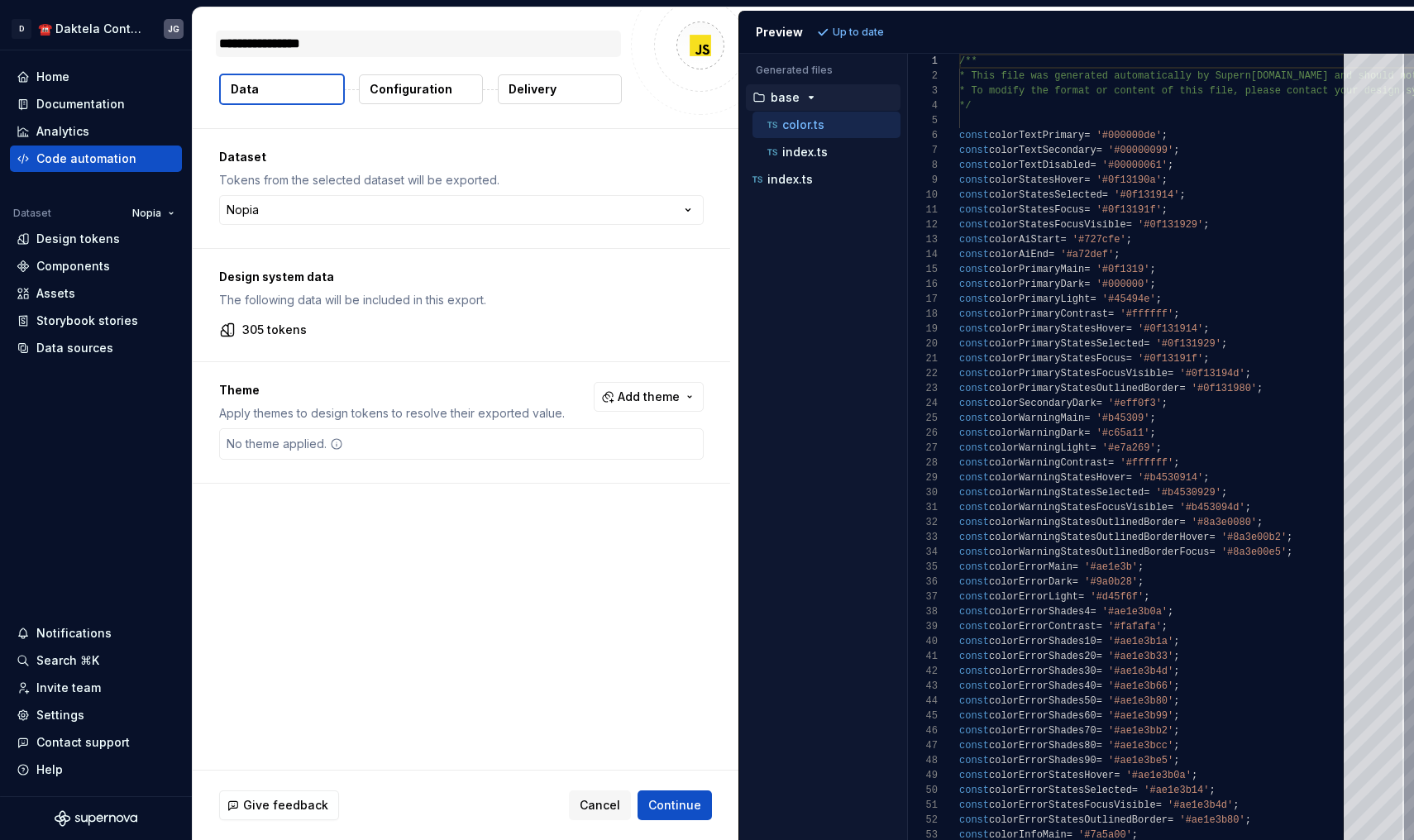
click at [343, 41] on textarea "**********" at bounding box center [419, 43] width 405 height 26
type textarea "*"
type textarea "**"
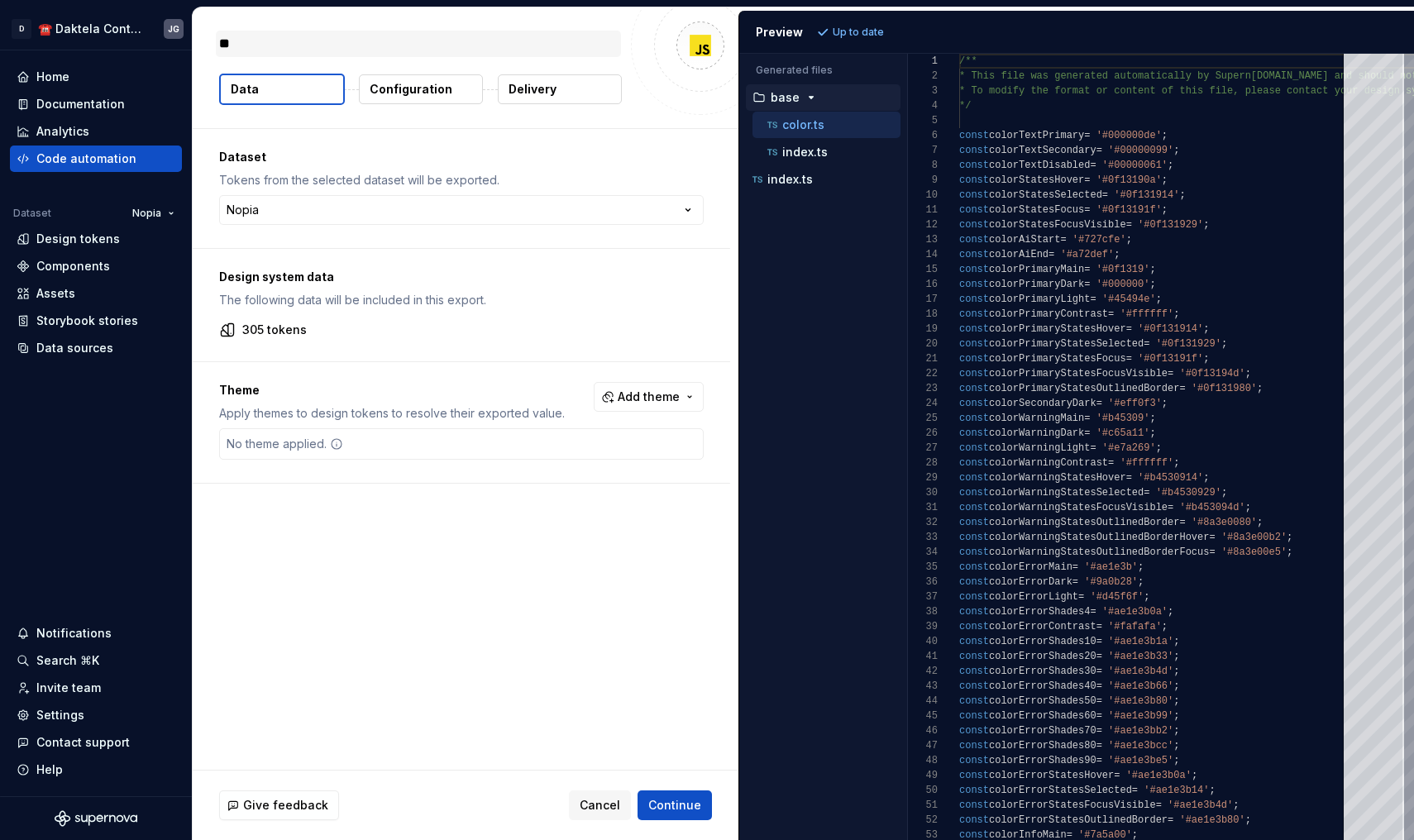
type textarea "*"
type textarea "***"
type textarea "*"
type textarea "****"
type textarea "*"
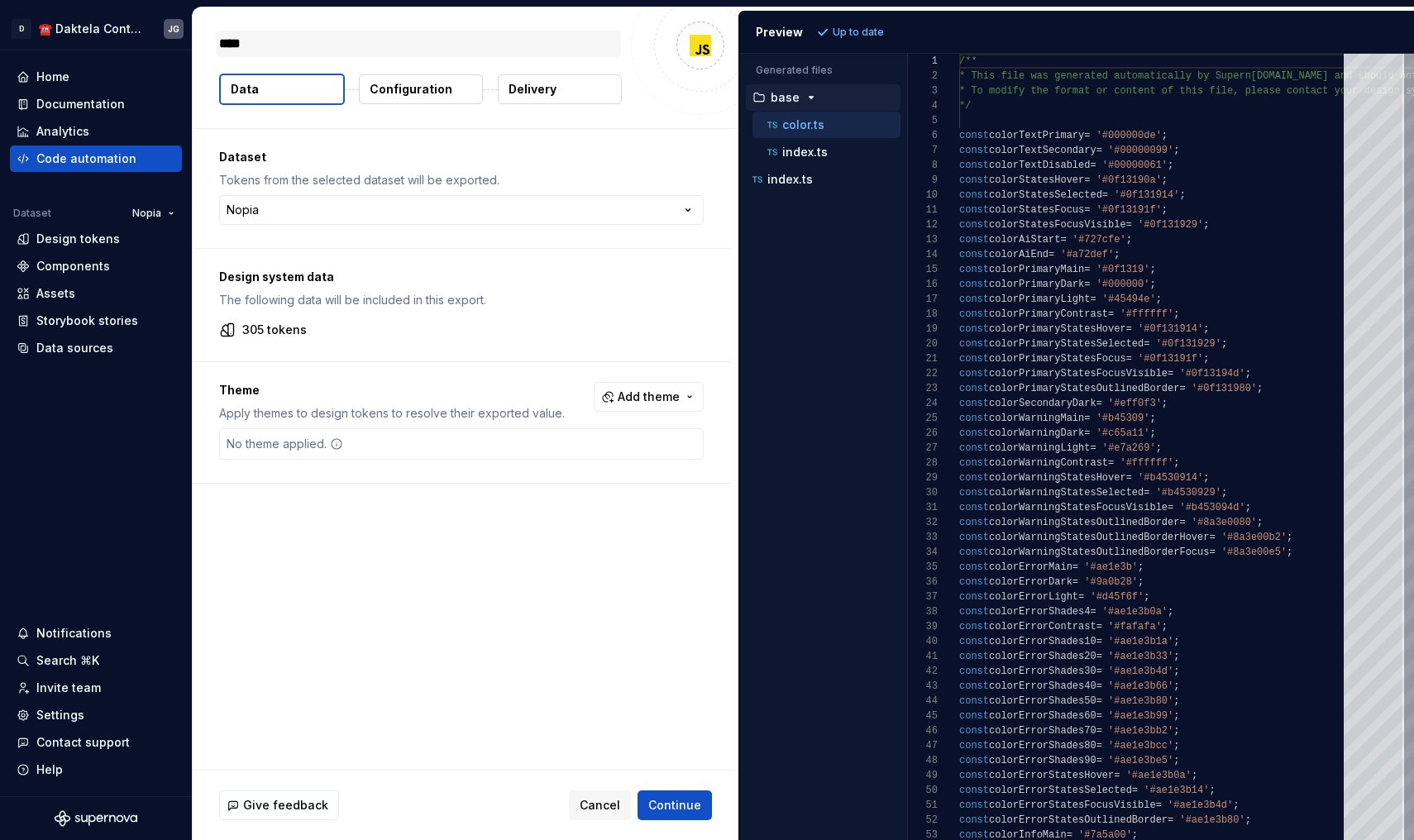
type textarea "*****"
type textarea "*"
type textarea "*****"
type textarea "*"
type textarea "*******"
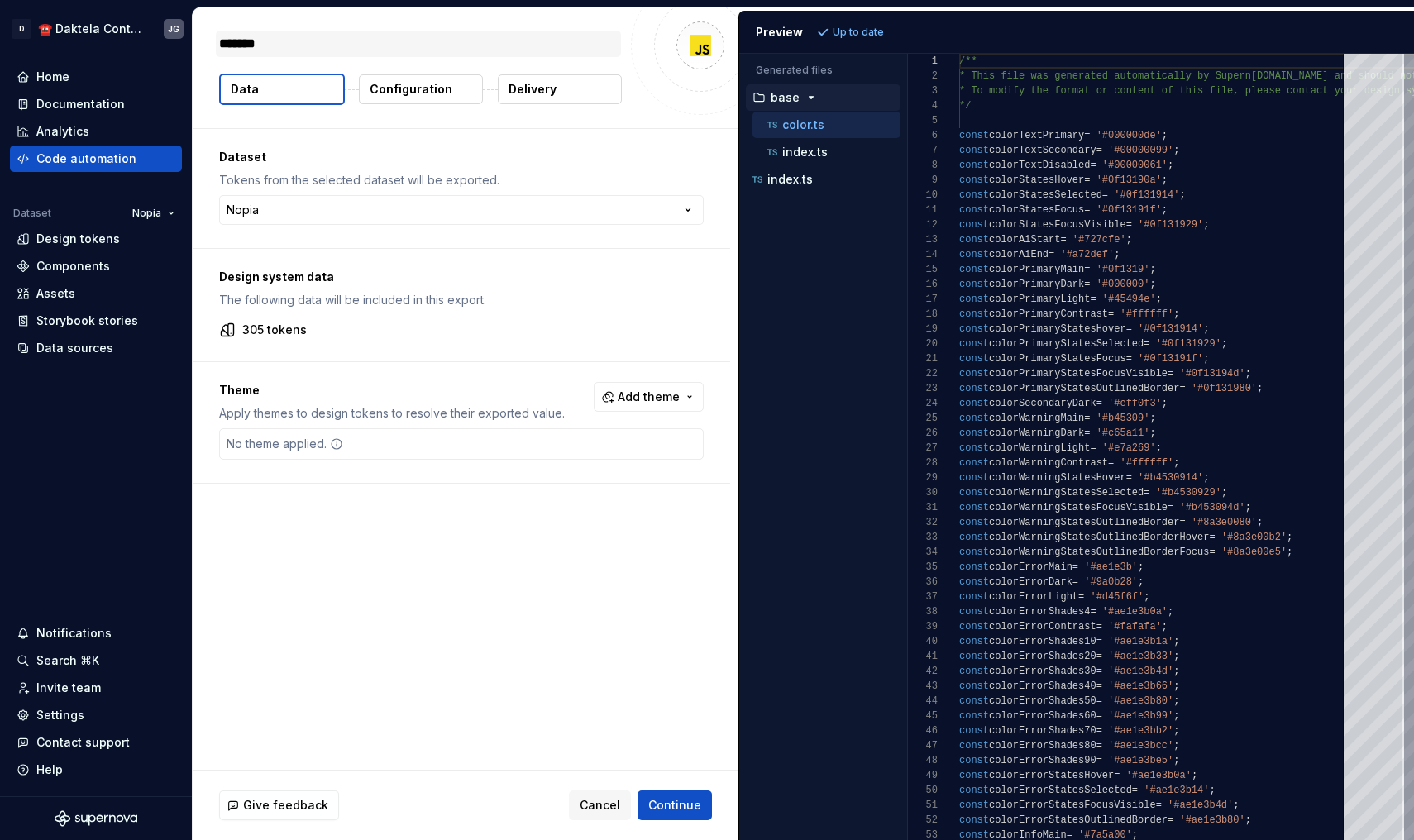
type textarea "*"
type textarea "********"
type textarea "*"
type textarea "*******"
type textarea "*"
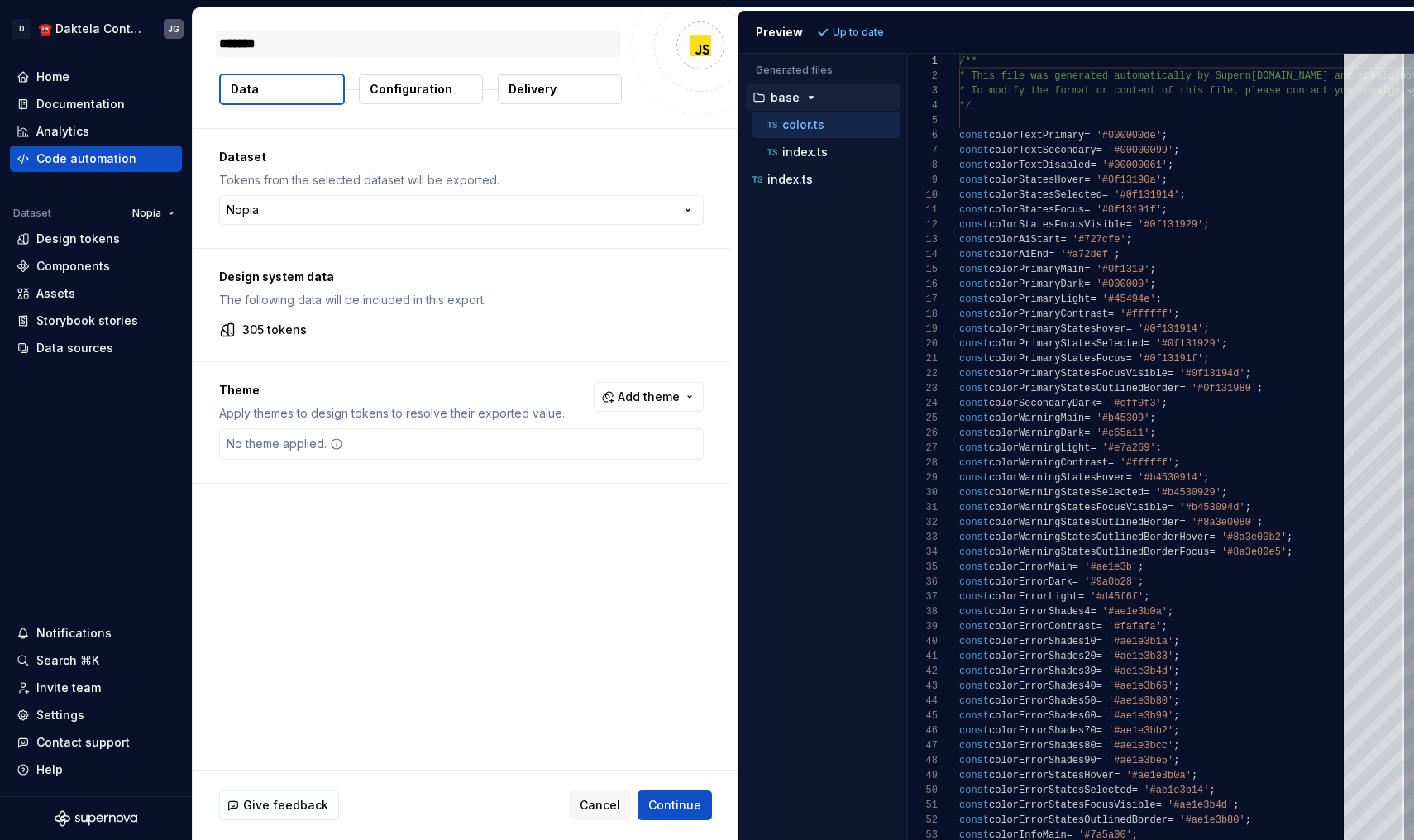
type textarea "*****"
type textarea "*"
type textarea "*****"
type textarea "*"
type textarea "****"
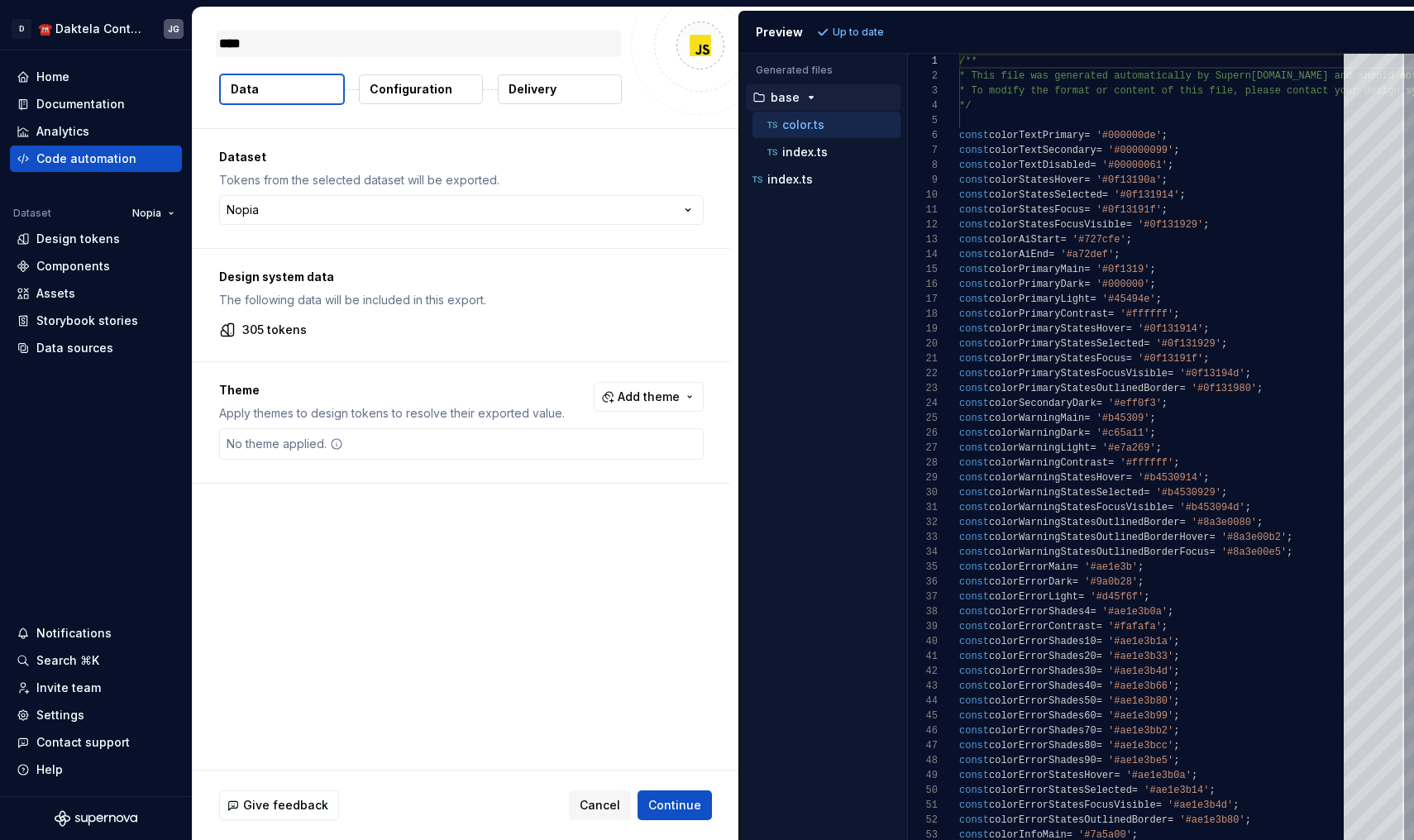
type textarea "*"
type textarea "***"
type textarea "*"
type textarea "**"
type textarea "*"
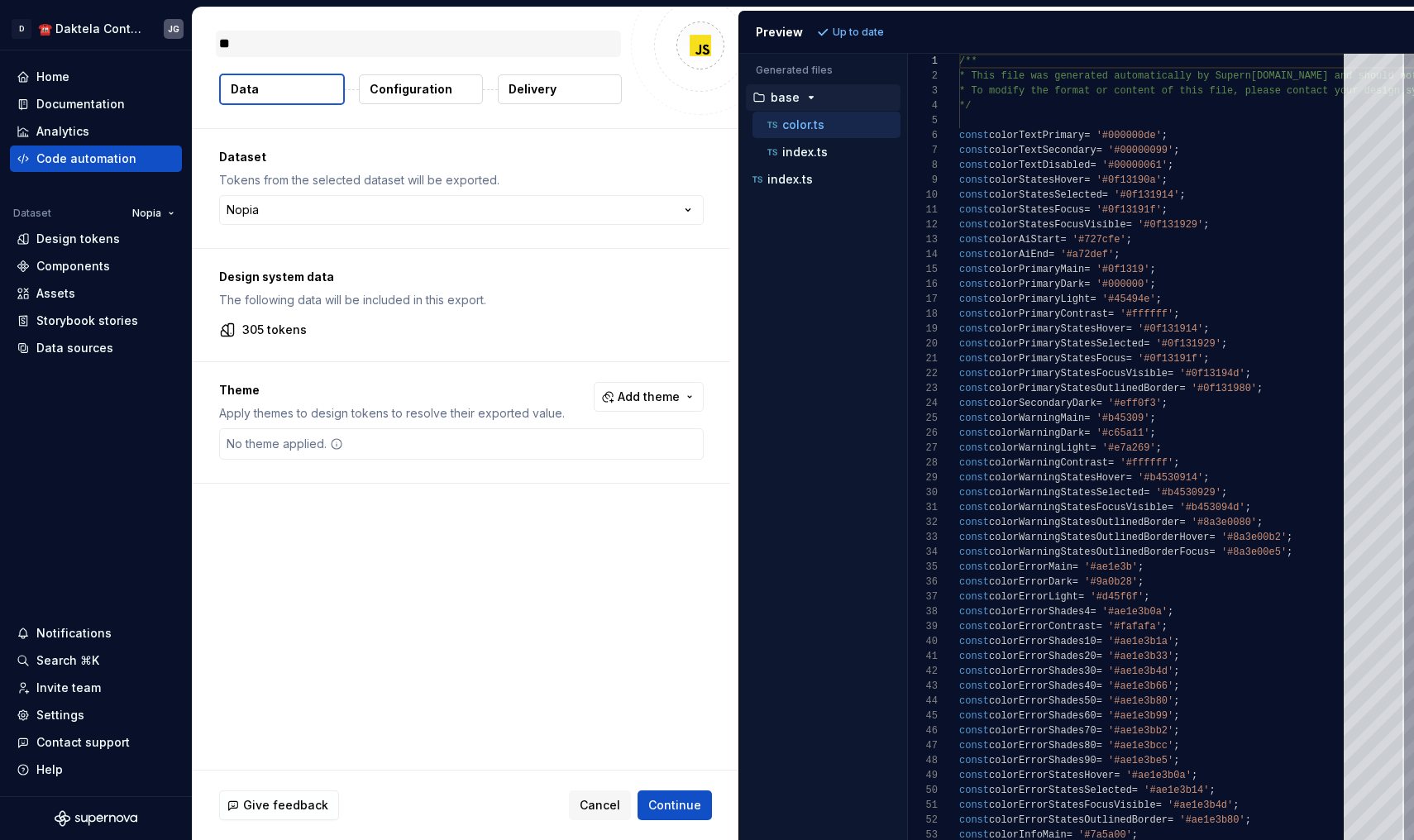
type textarea "***"
type textarea "*"
type textarea "****"
type textarea "*"
type textarea "*****"
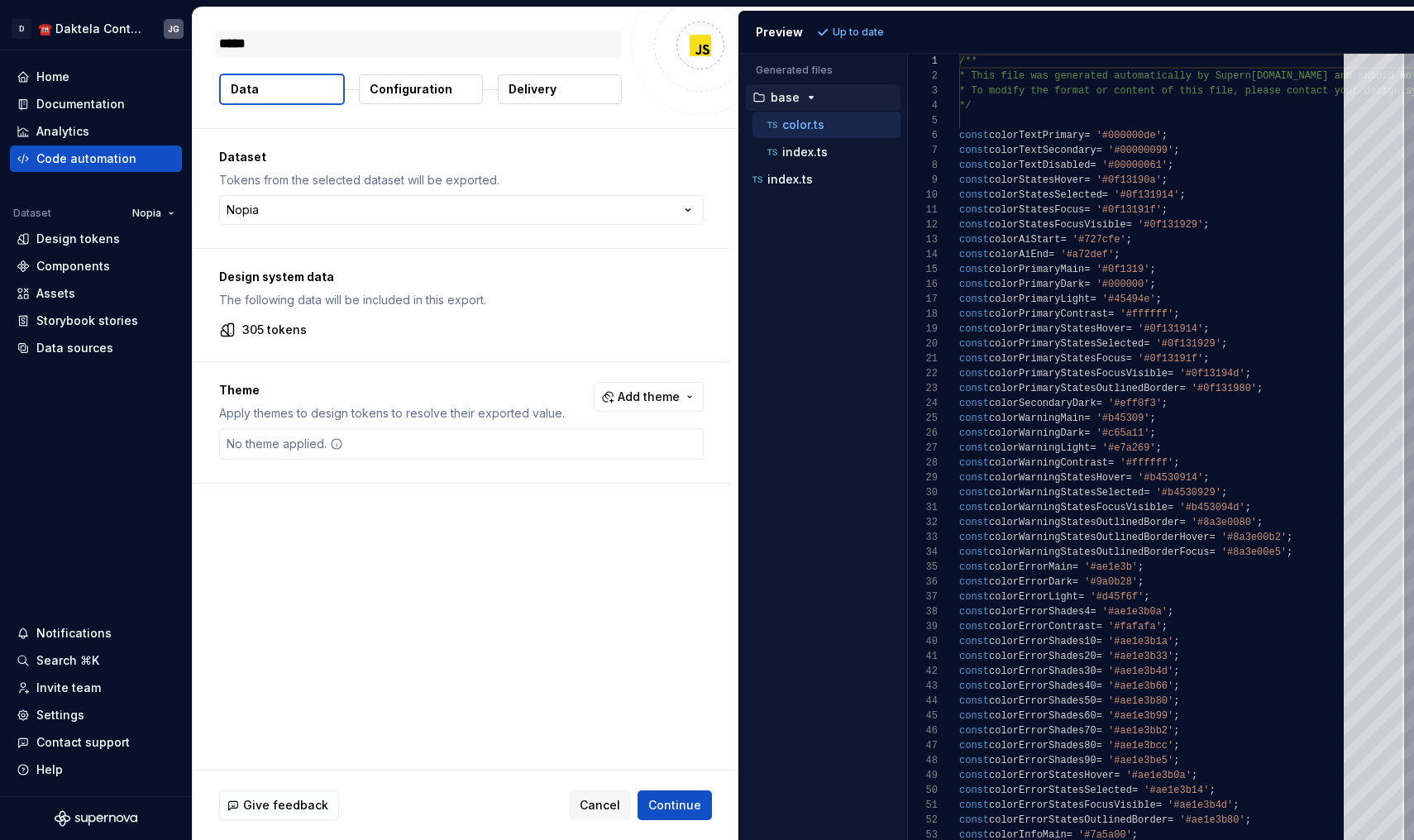
type textarea "*"
type textarea "*****"
type textarea "*"
type textarea "*******"
type textarea "*"
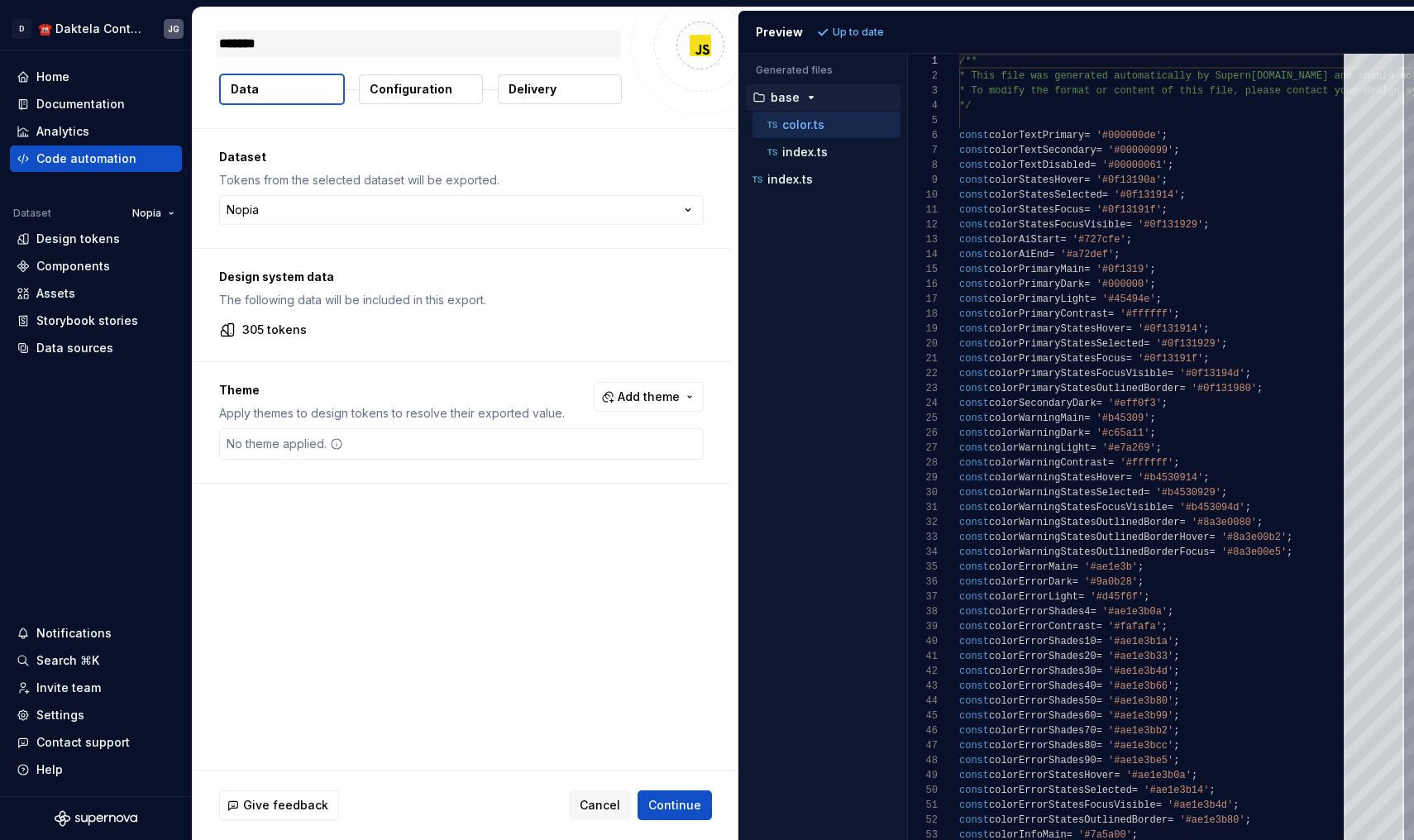
type textarea "*****"
type textarea "*"
type textarea "*******"
type textarea "*"
type textarea "********"
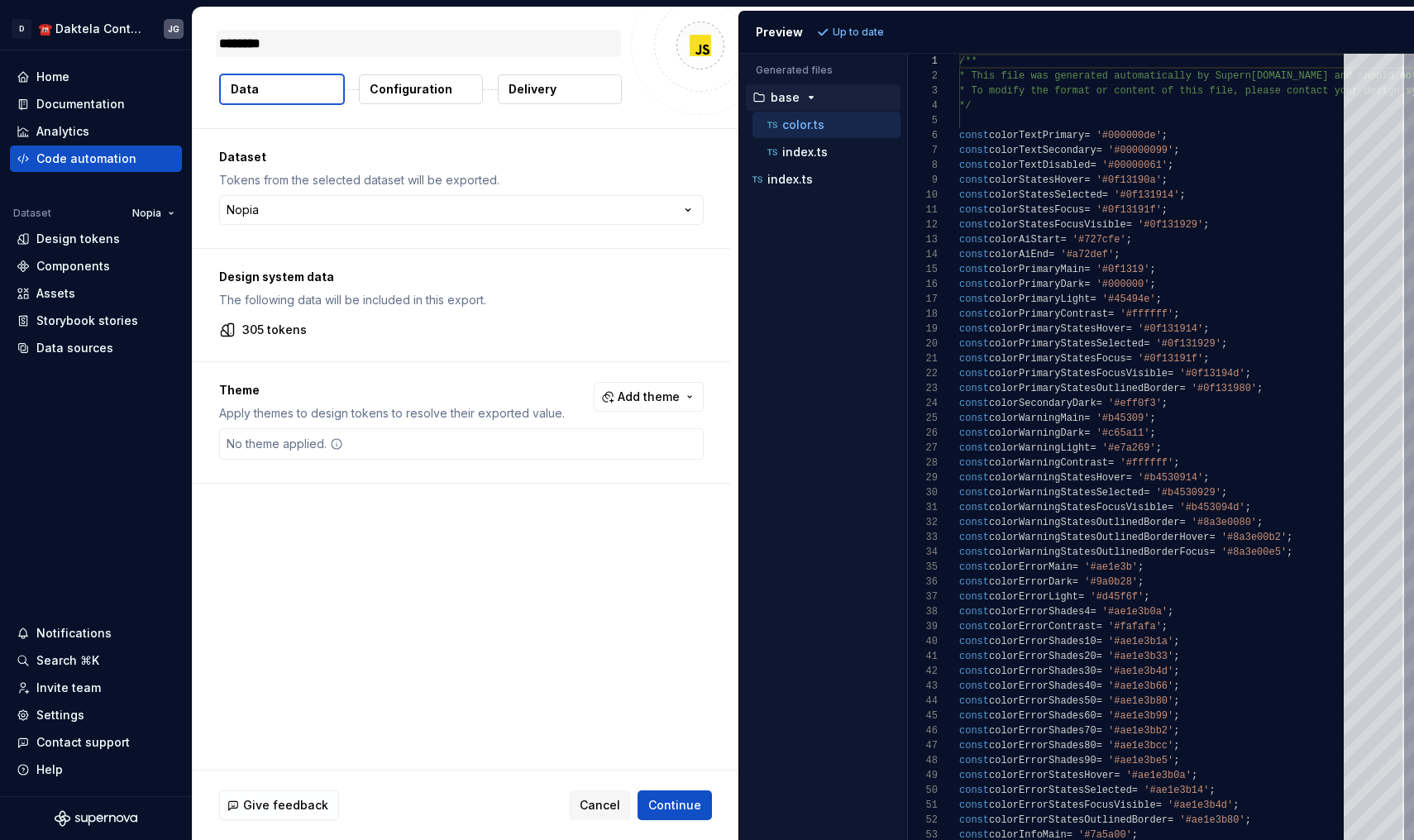
type textarea "*"
type textarea "**********"
click at [643, 399] on span "Add theme" at bounding box center [648, 396] width 62 height 17
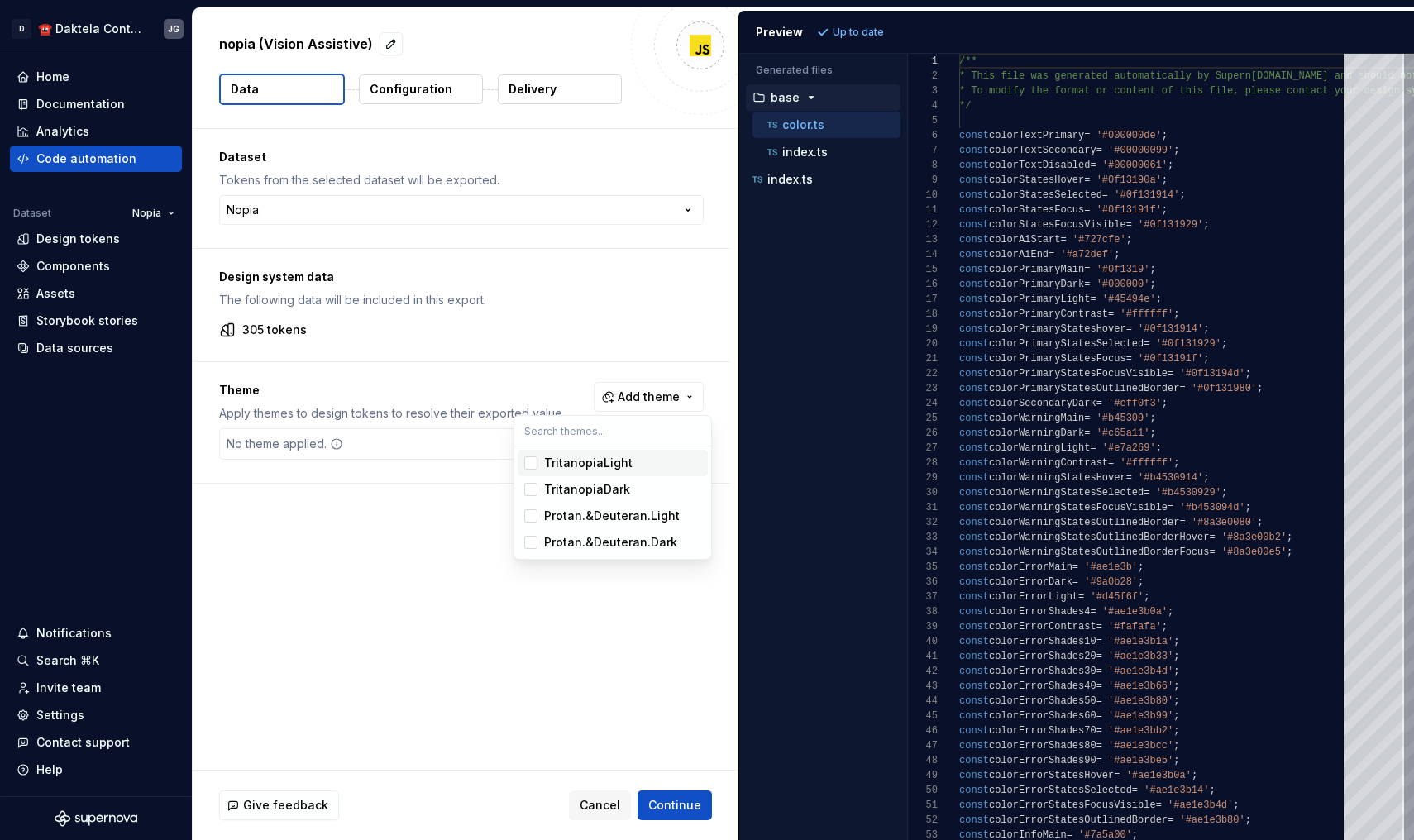
click at [605, 464] on div "TritanopiaLight" at bounding box center [588, 463] width 88 height 17
click at [605, 487] on div "TritanopiaDark" at bounding box center [587, 489] width 86 height 17
click at [612, 511] on div "Protan.&Deuteran.Light" at bounding box center [611, 515] width 136 height 17
click at [618, 540] on div "Protan.&Deuteran.Dark" at bounding box center [610, 542] width 133 height 17
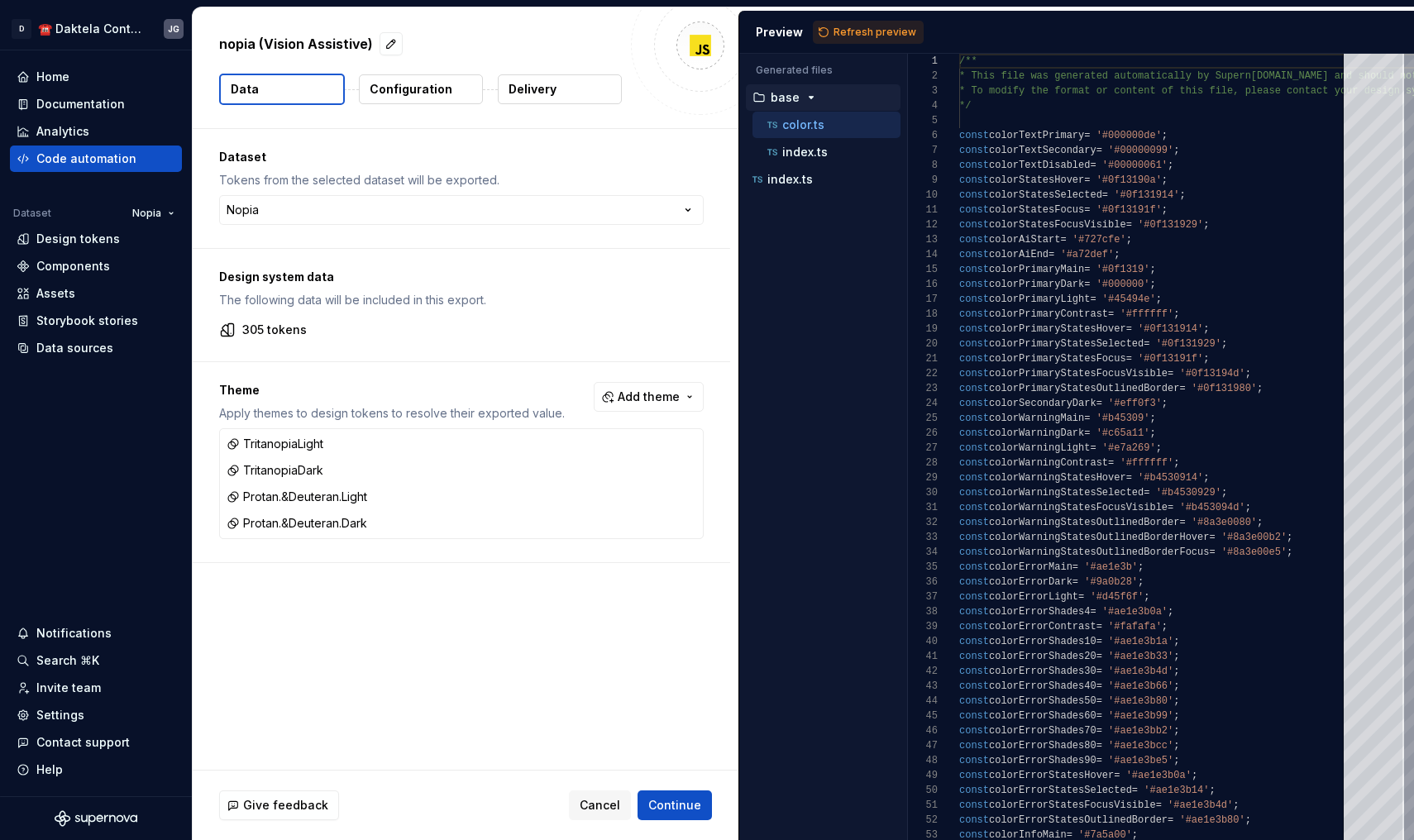
click at [563, 639] on html "**********" at bounding box center [707, 420] width 1414 height 840
click at [662, 393] on span "Add theme" at bounding box center [648, 396] width 62 height 17
click at [606, 614] on html "**********" at bounding box center [707, 420] width 1414 height 840
click at [684, 805] on span "Continue" at bounding box center [675, 805] width 53 height 17
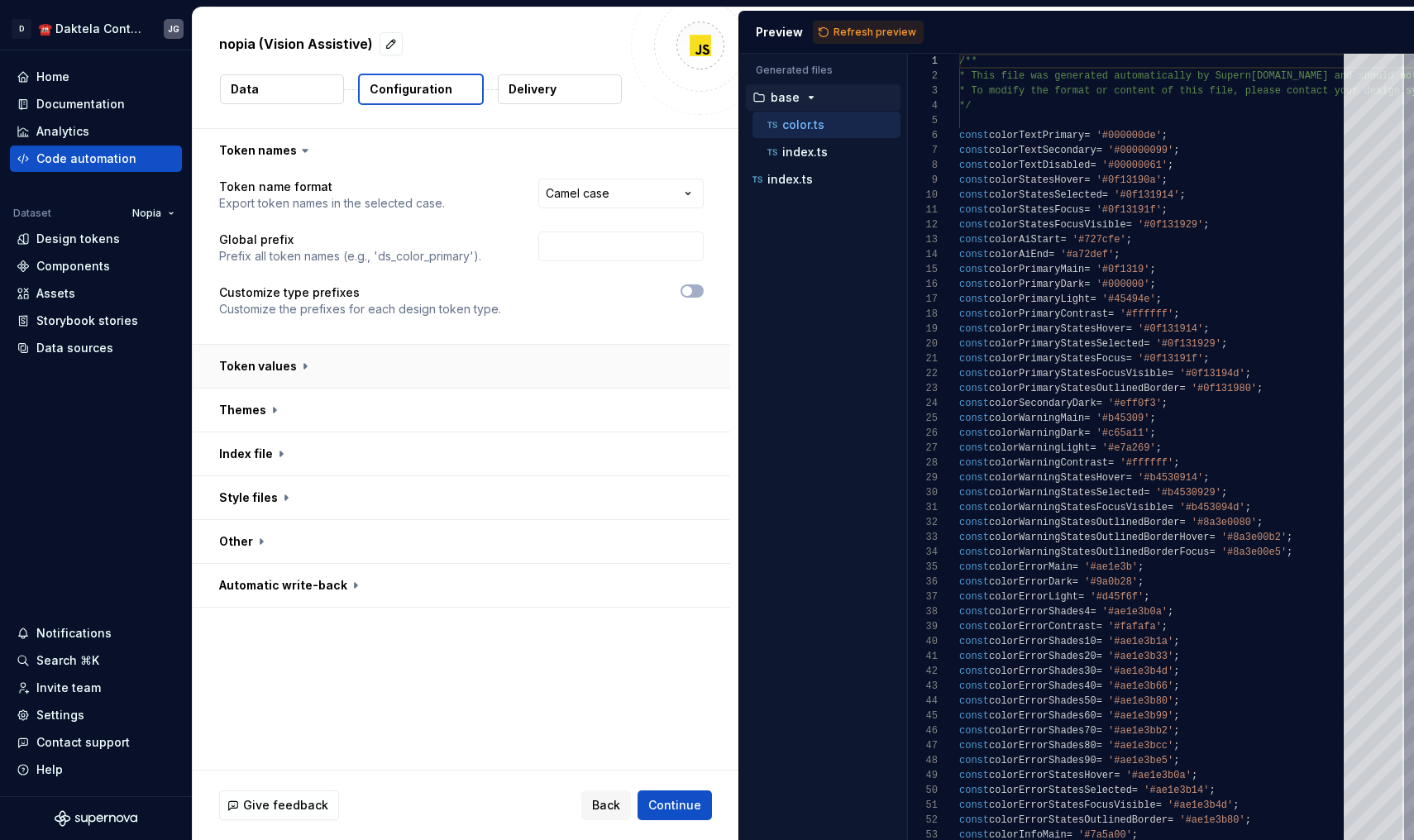
click at [502, 366] on button "button" at bounding box center [462, 367] width 538 height 43
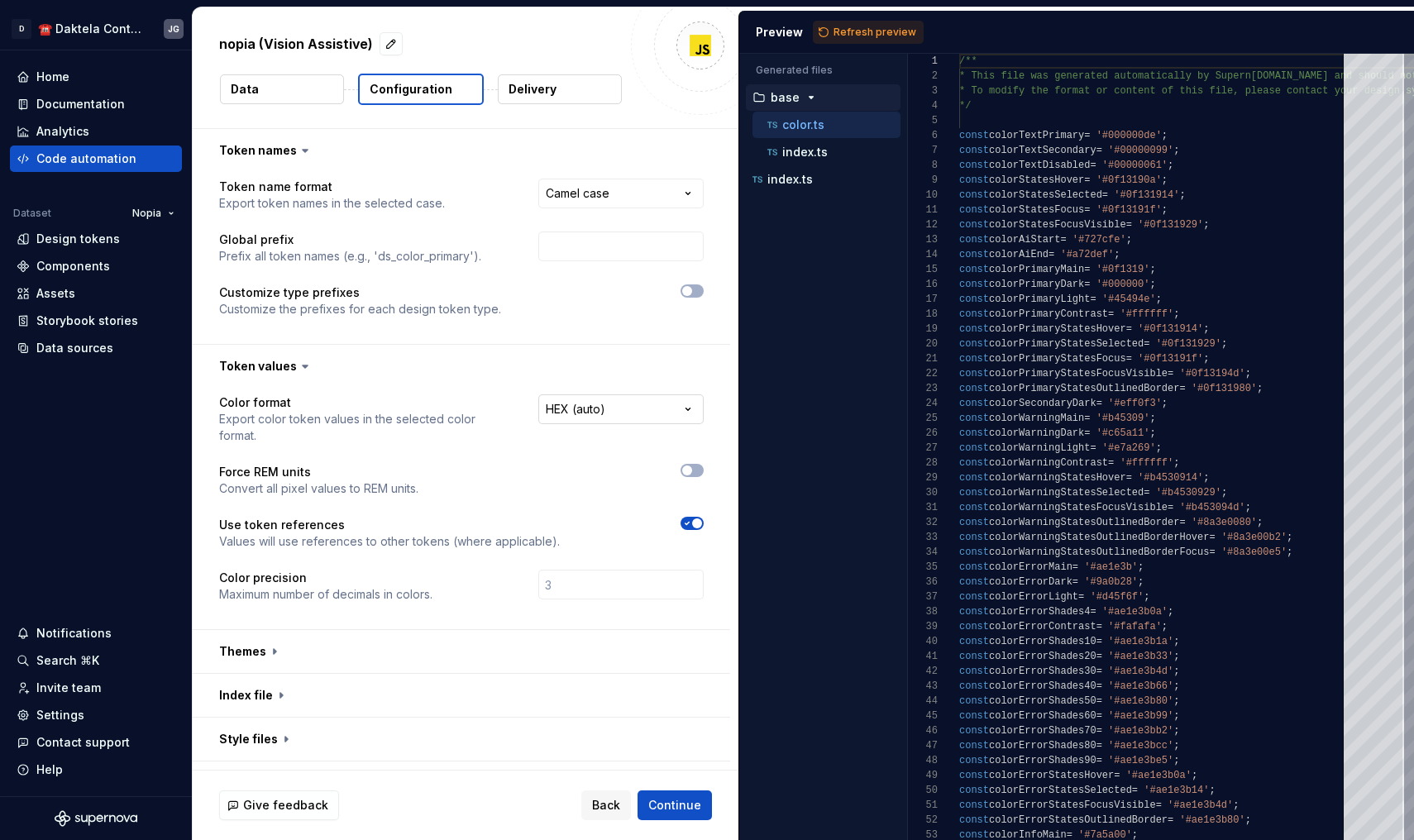
click at [571, 405] on html "**********" at bounding box center [707, 420] width 1414 height 840
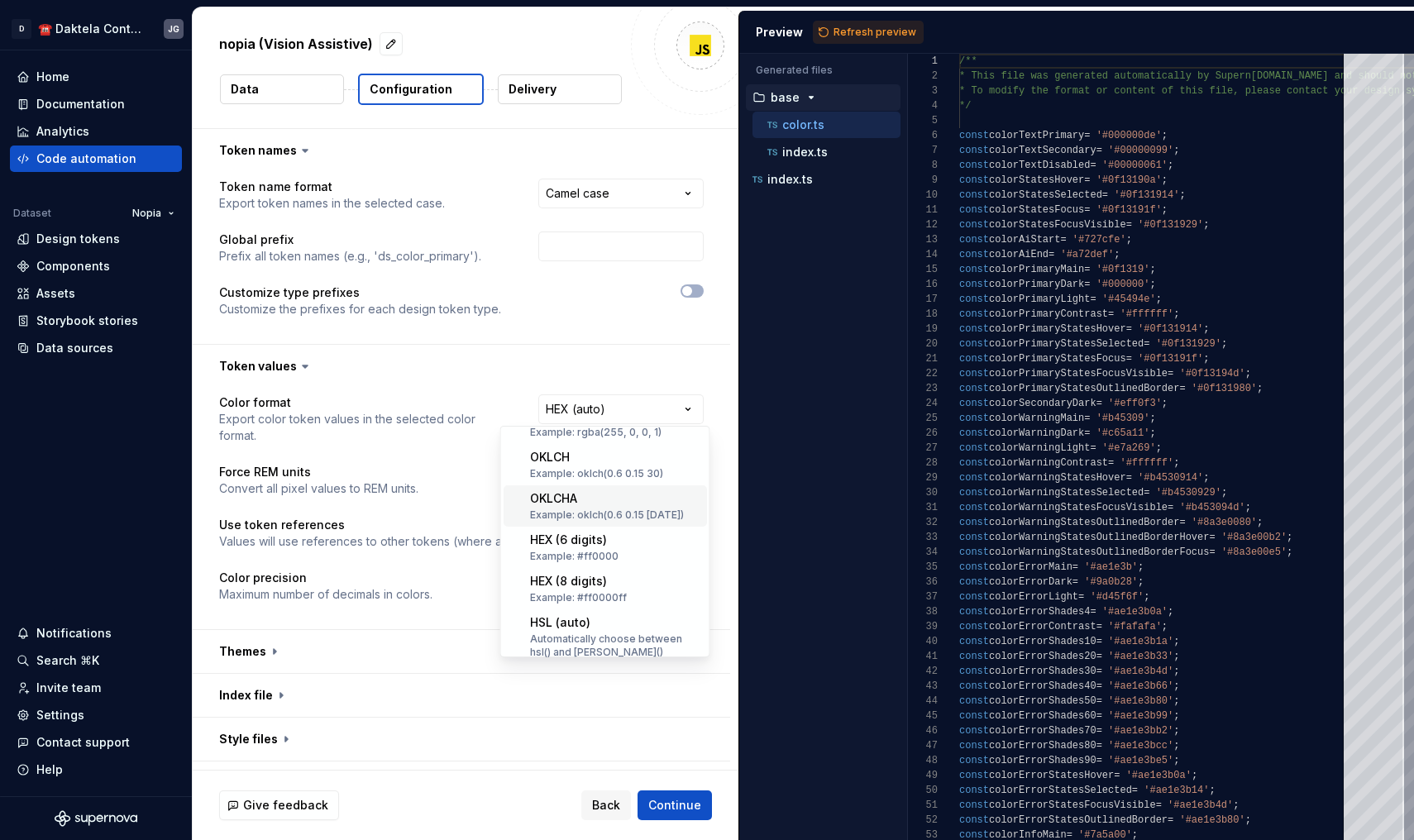
scroll to position [81, 0]
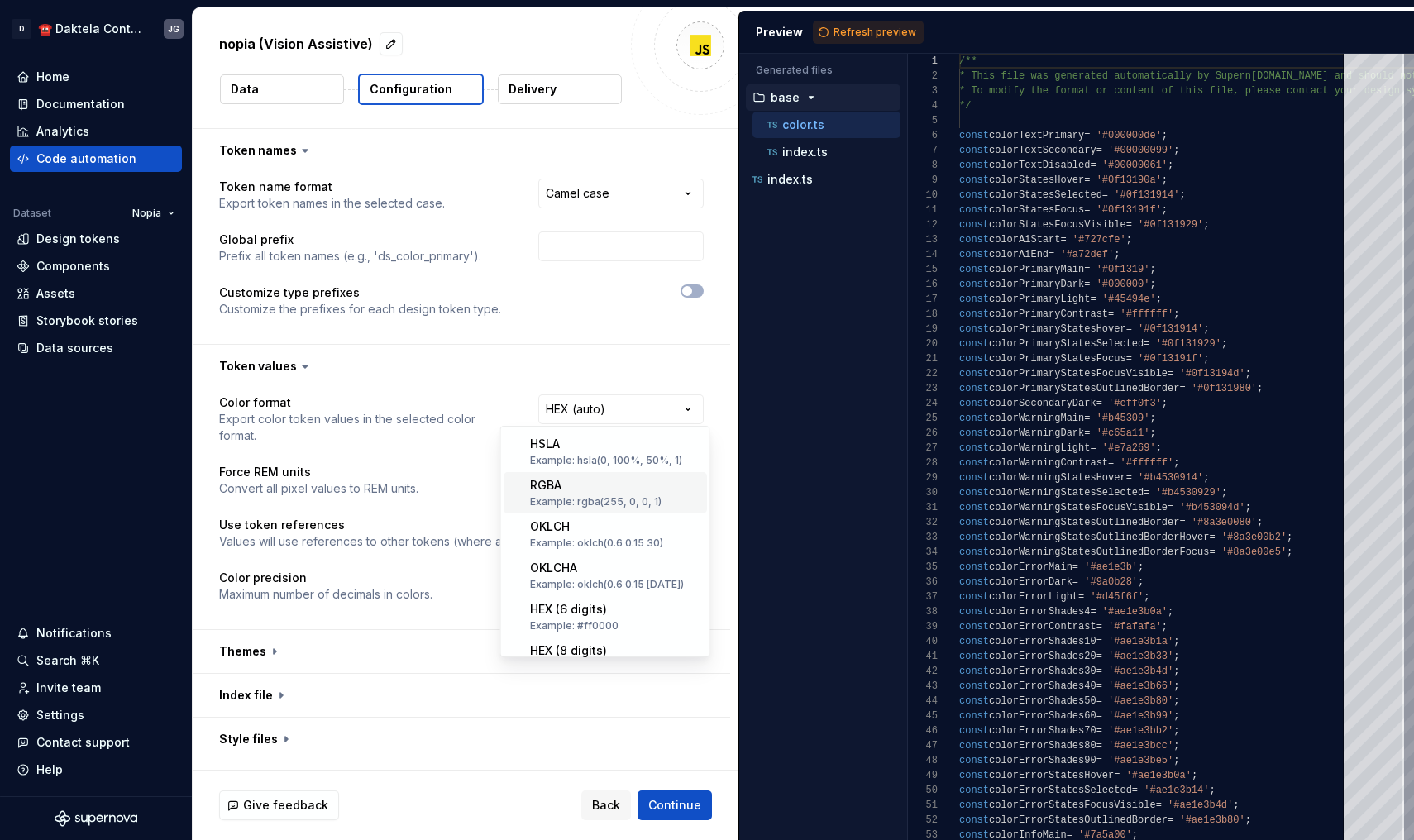
select select "****"
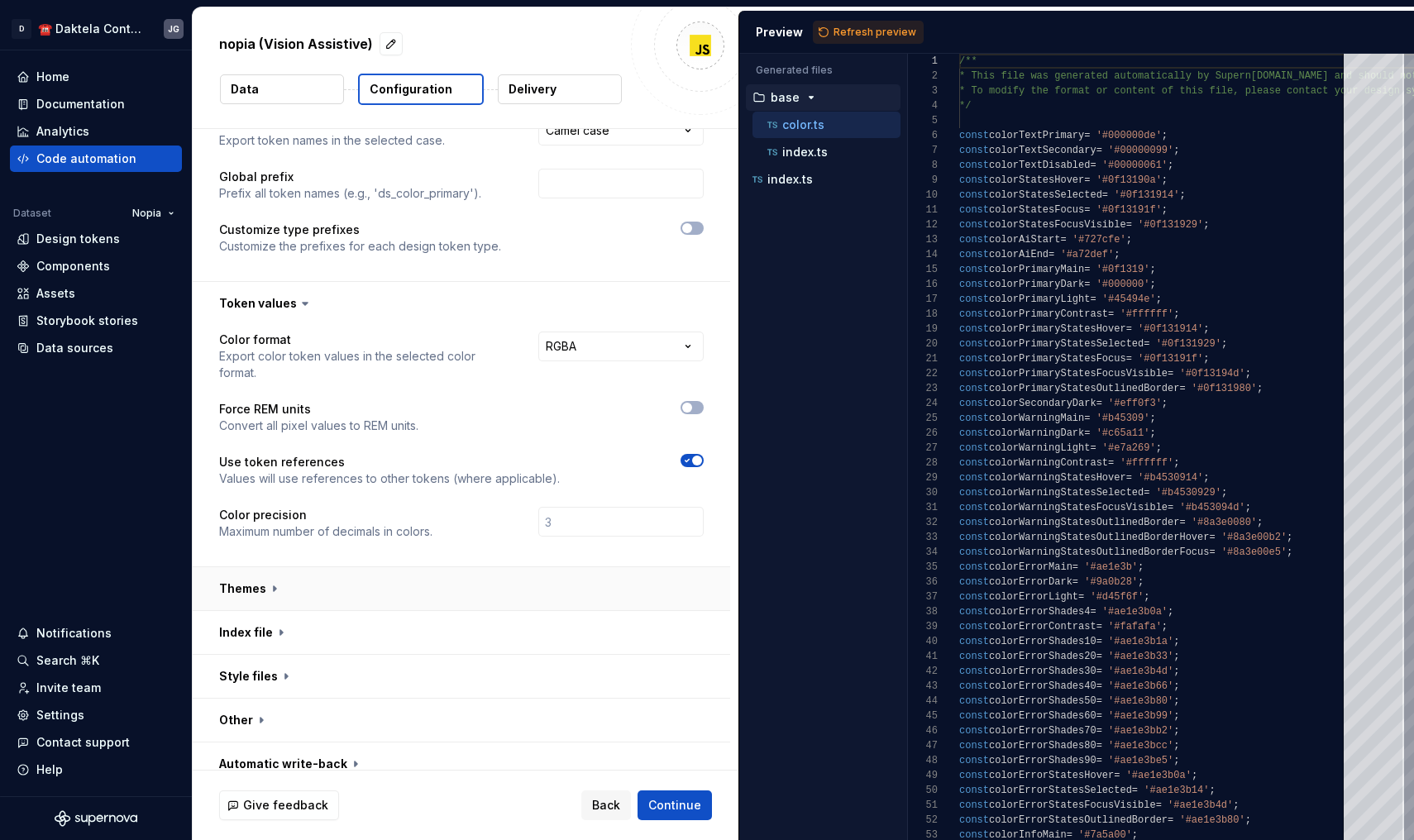
click at [409, 567] on button "button" at bounding box center [462, 589] width 538 height 43
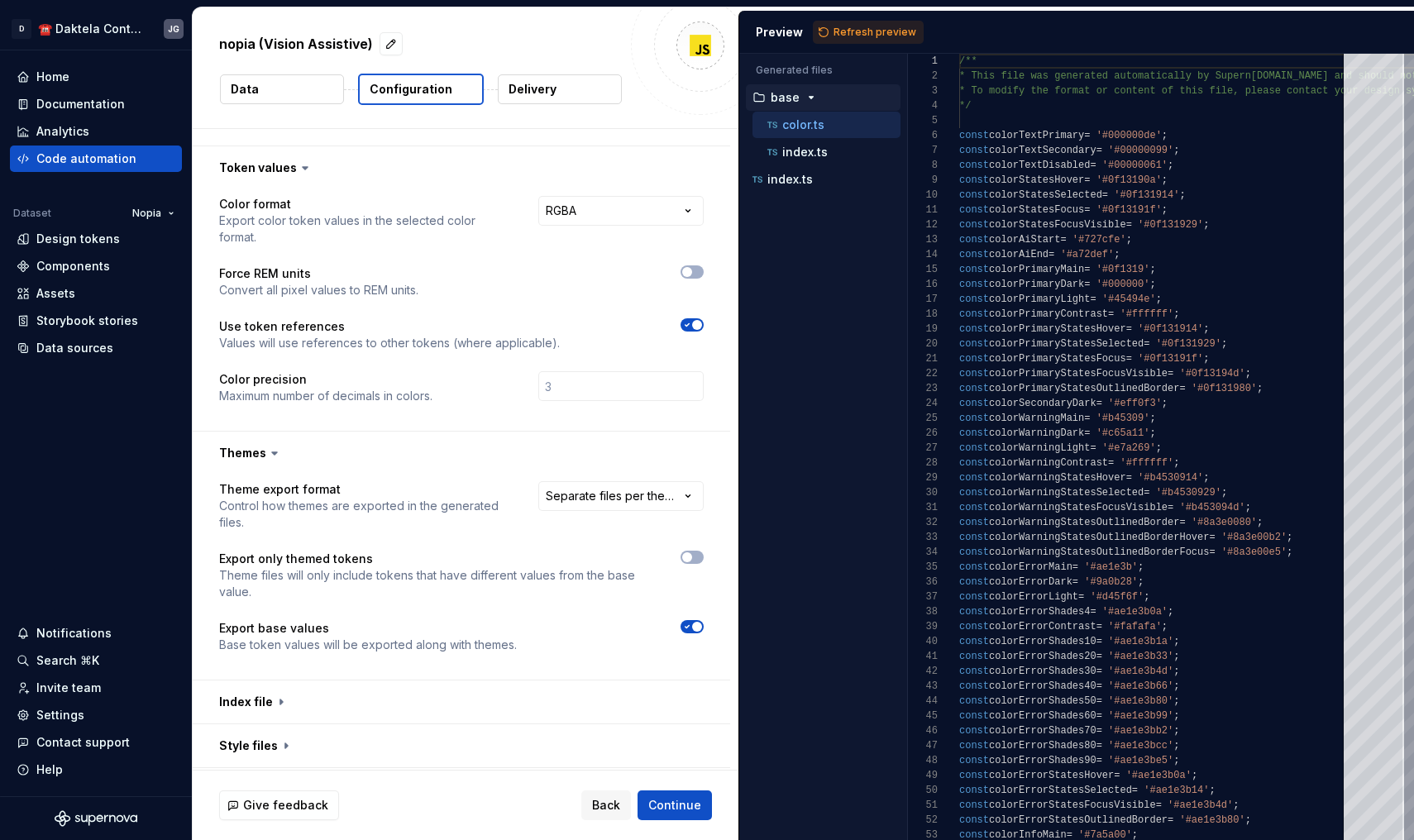
scroll to position [209, 0]
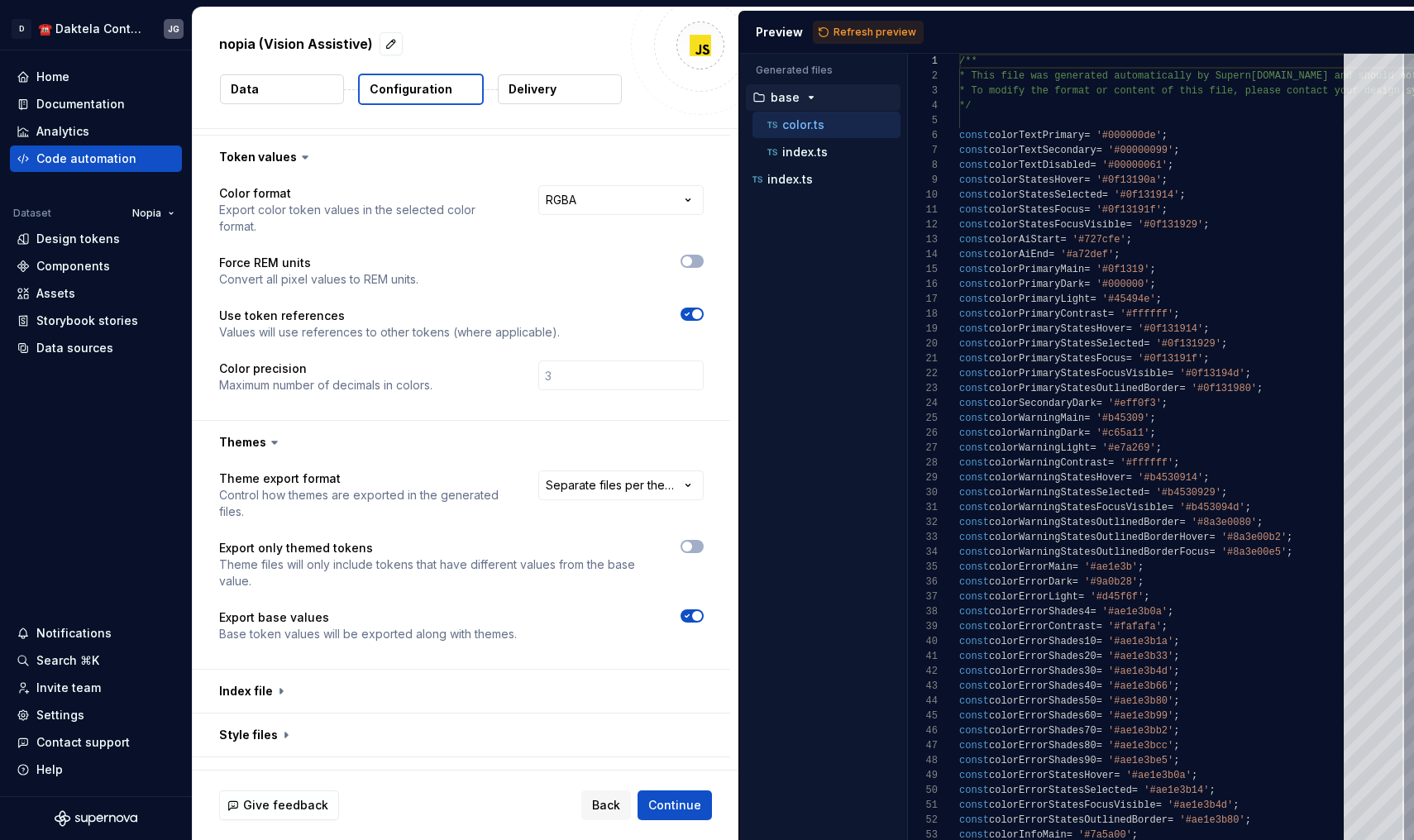
click at [703, 522] on div "**********" at bounding box center [461, 566] width 484 height 192
click at [692, 542] on span "button" at bounding box center [686, 547] width 10 height 10
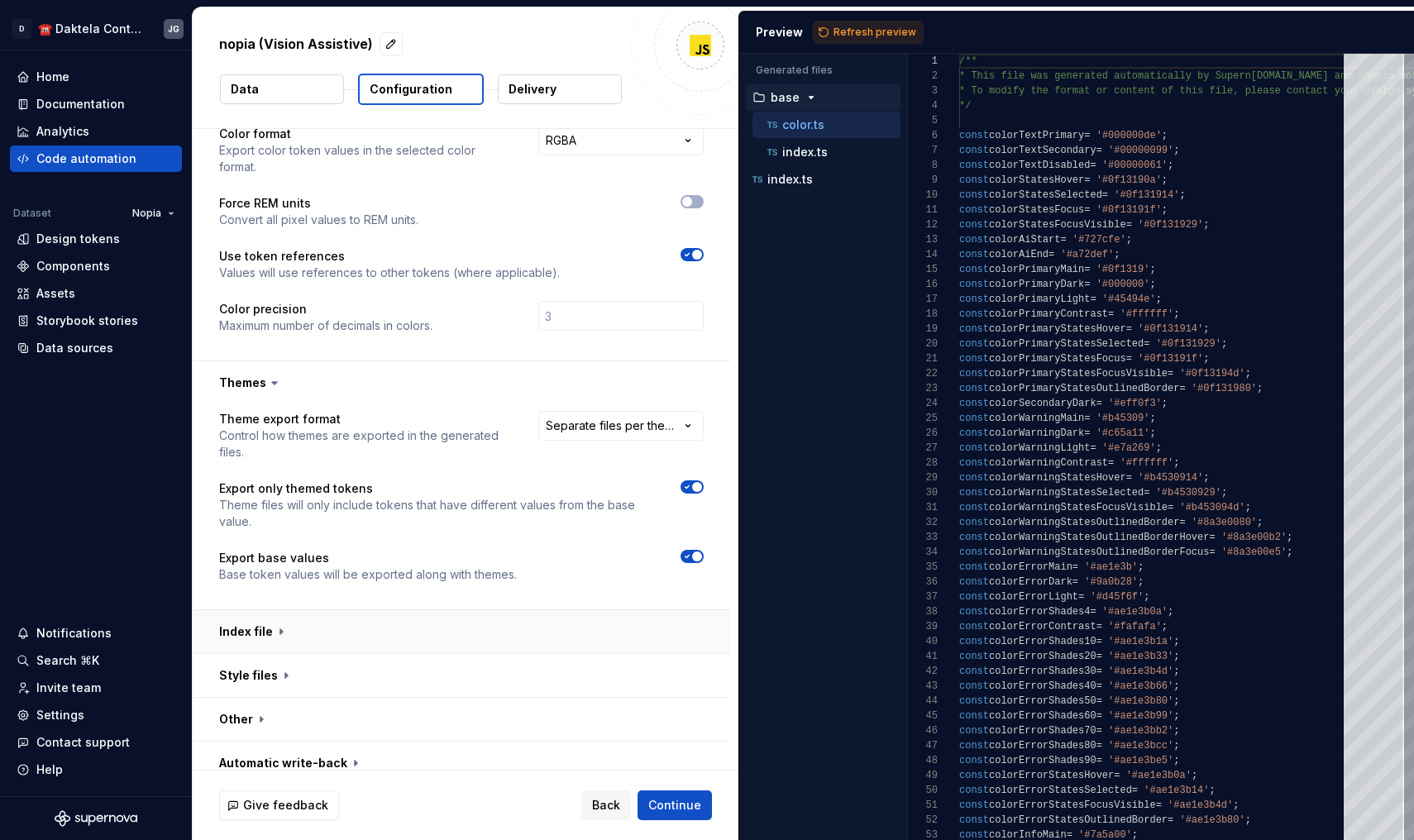
scroll to position [268, 0]
click at [455, 619] on button "button" at bounding box center [462, 633] width 538 height 43
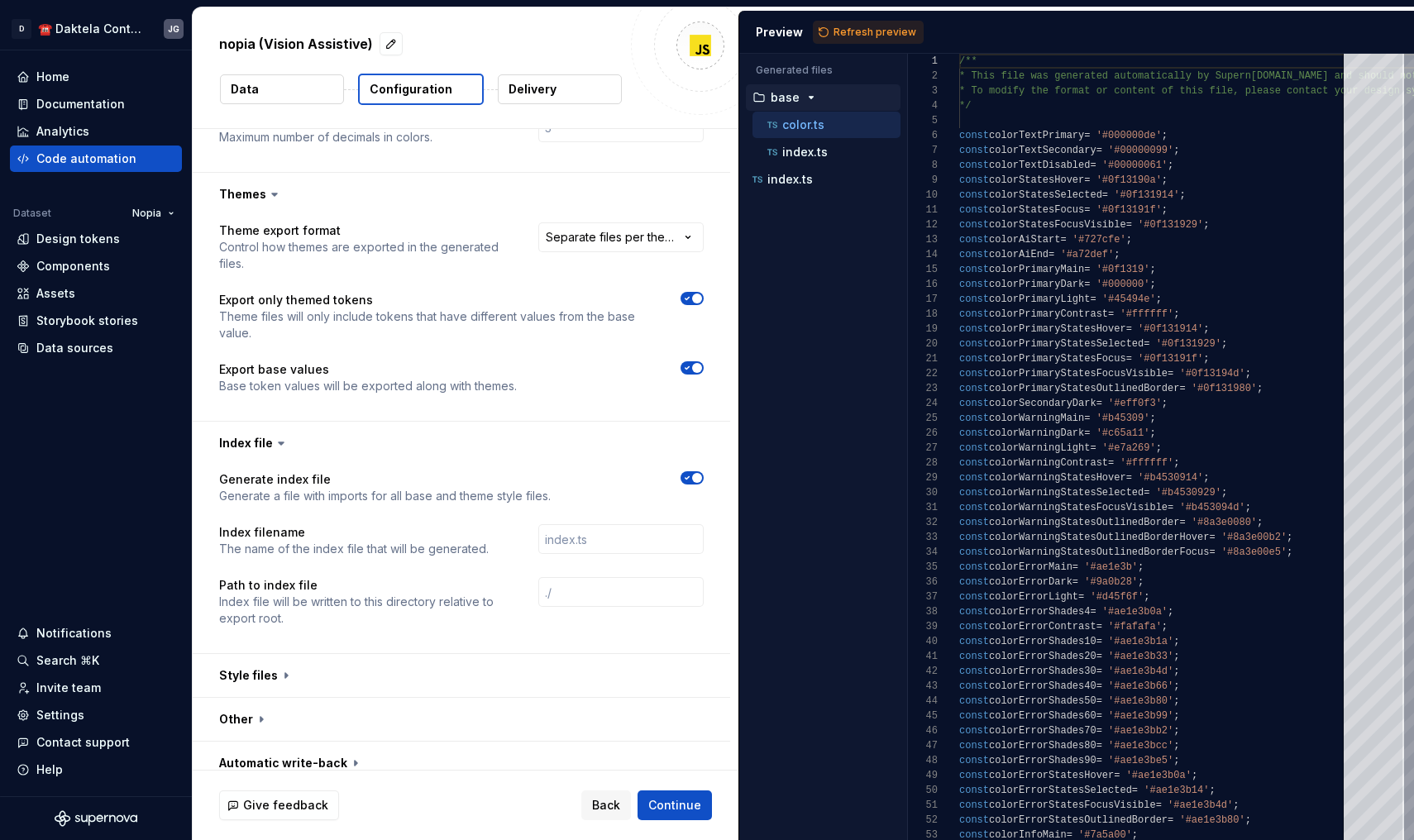
scroll to position [457, 0]
click at [473, 655] on button "button" at bounding box center [462, 677] width 538 height 43
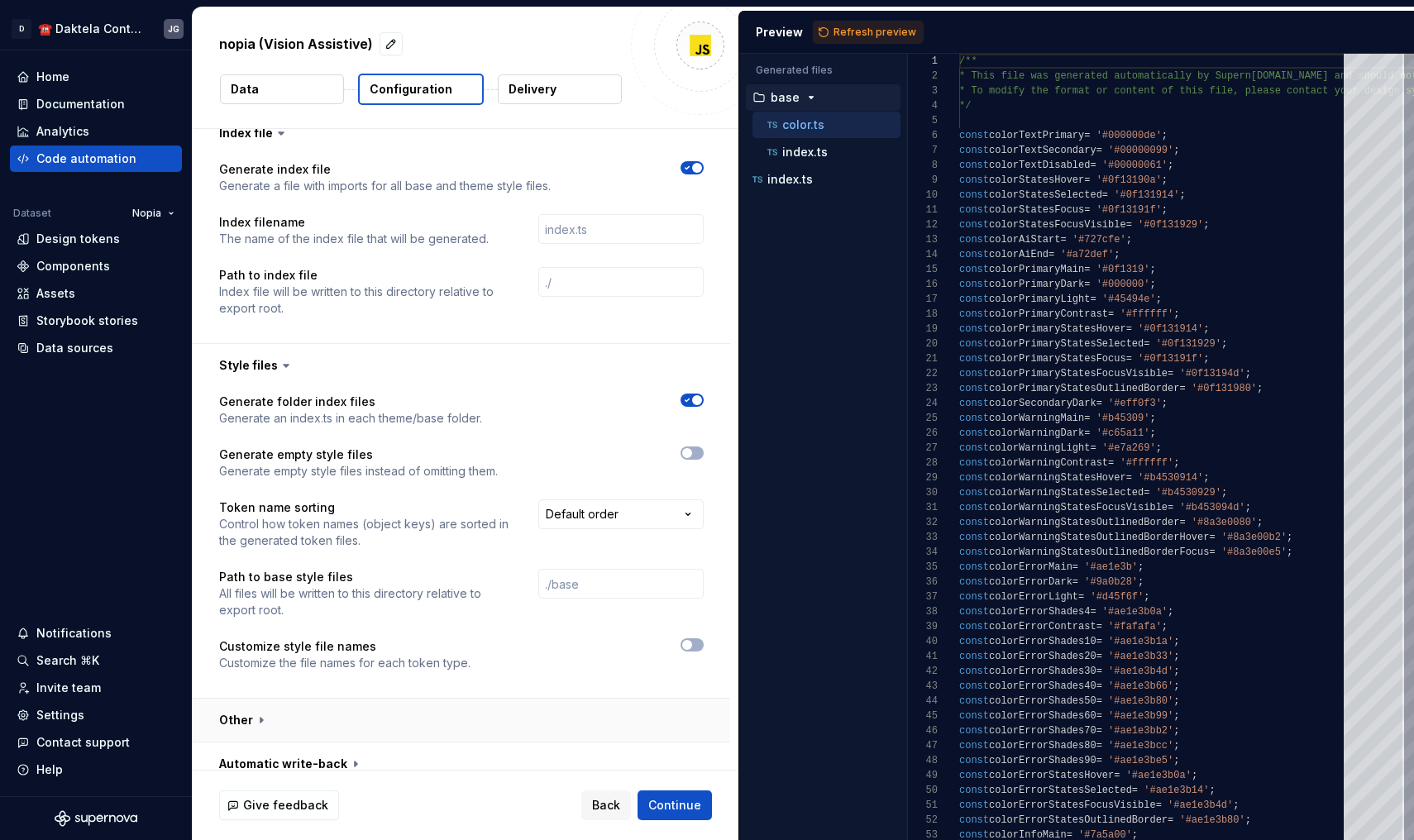
click at [457, 698] on button "button" at bounding box center [462, 720] width 538 height 43
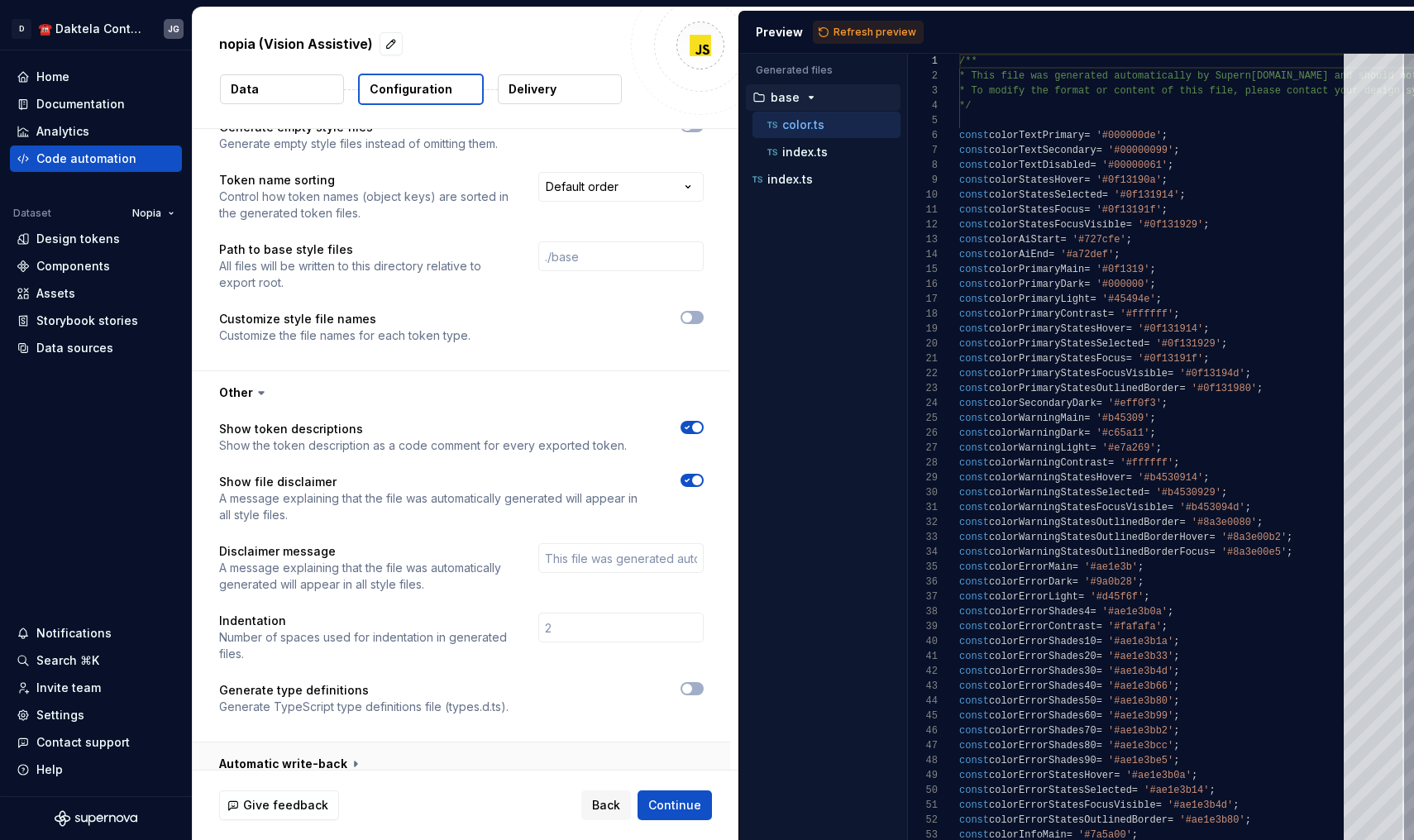
click at [484, 751] on button "button" at bounding box center [462, 764] width 538 height 43
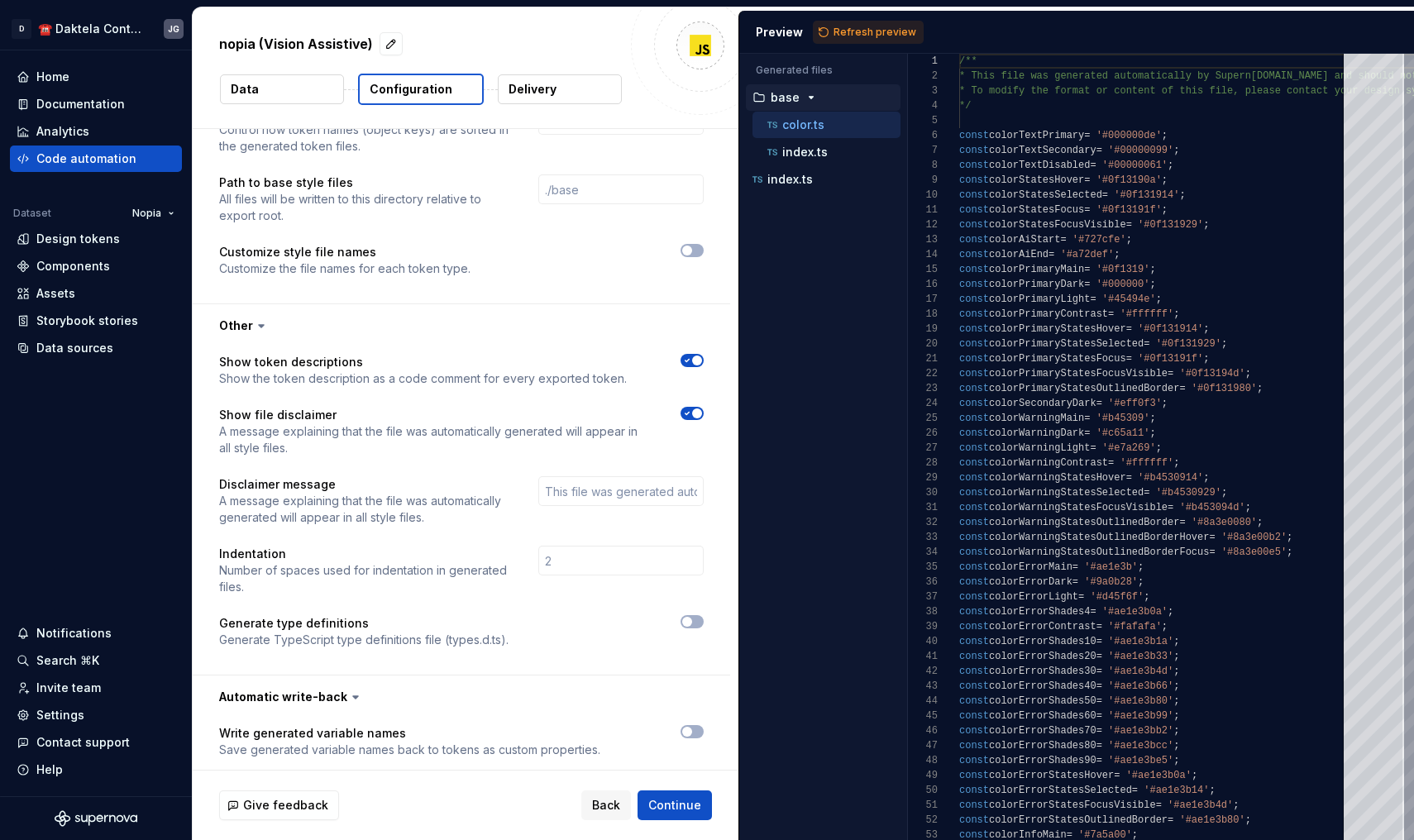
scroll to position [1161, 0]
click at [682, 805] on span "Continue" at bounding box center [675, 805] width 53 height 17
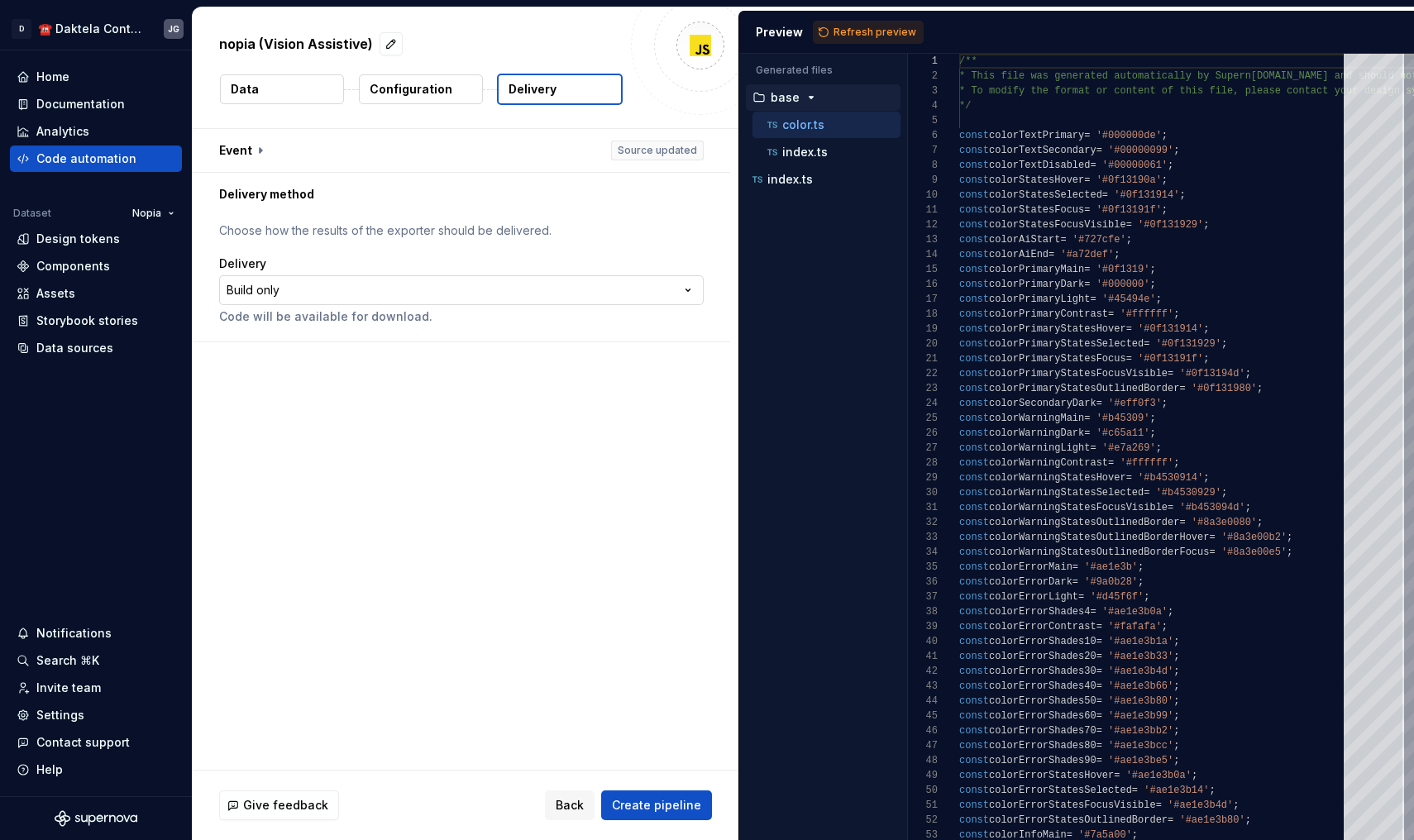
click at [554, 300] on html "**********" at bounding box center [707, 420] width 1414 height 840
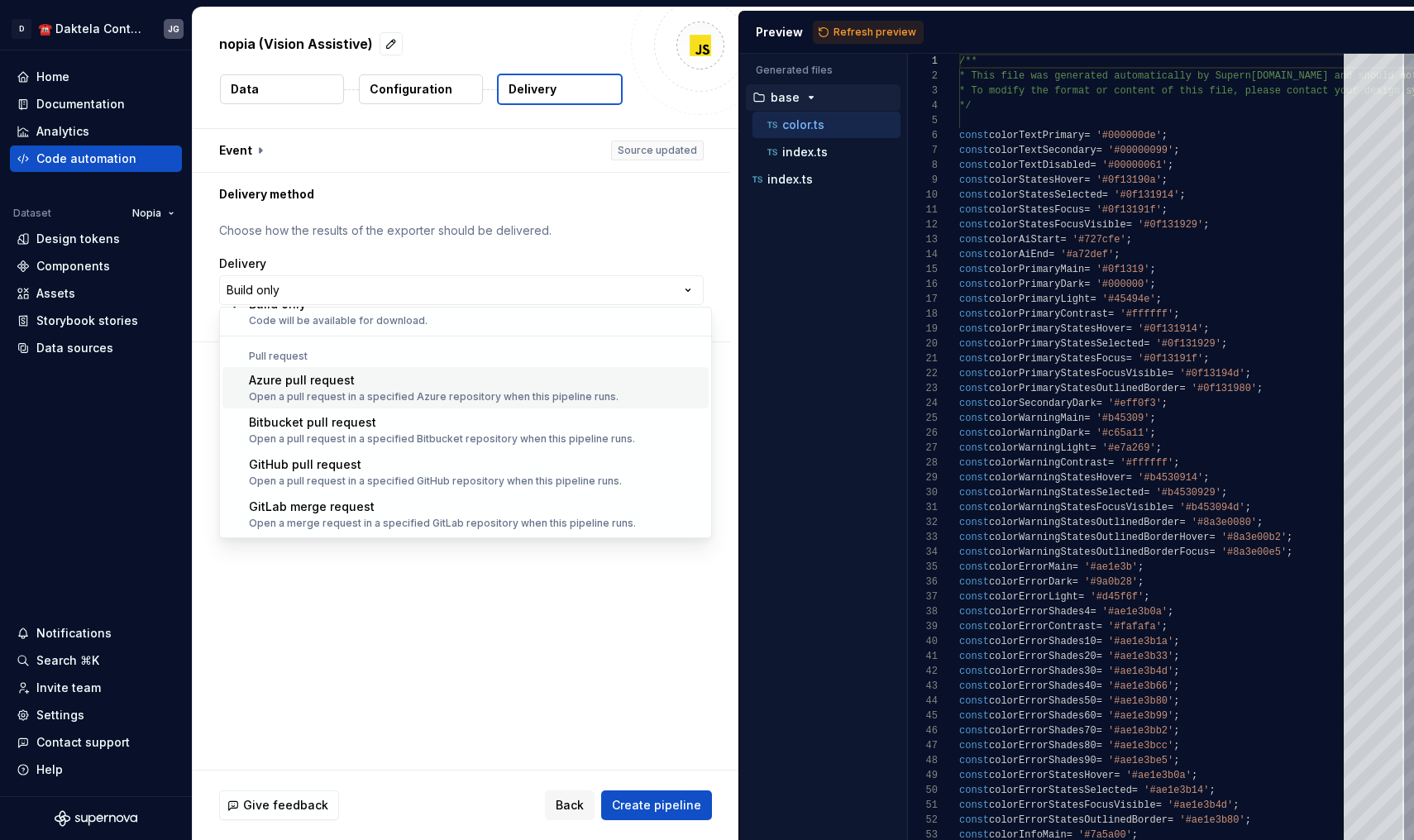
scroll to position [46, 0]
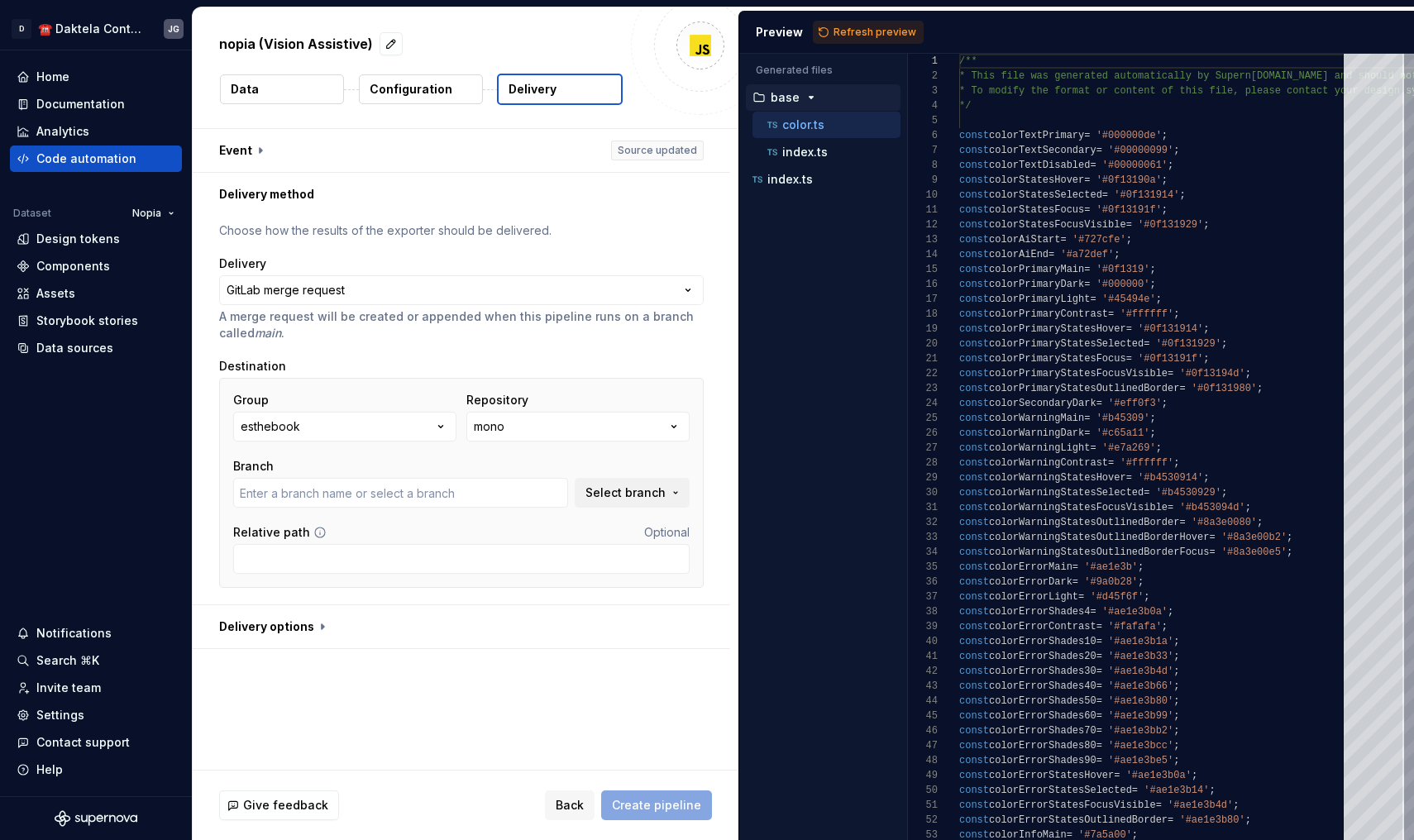
type input "devel"
click at [440, 441] on button "esthebook" at bounding box center [344, 426] width 223 height 29
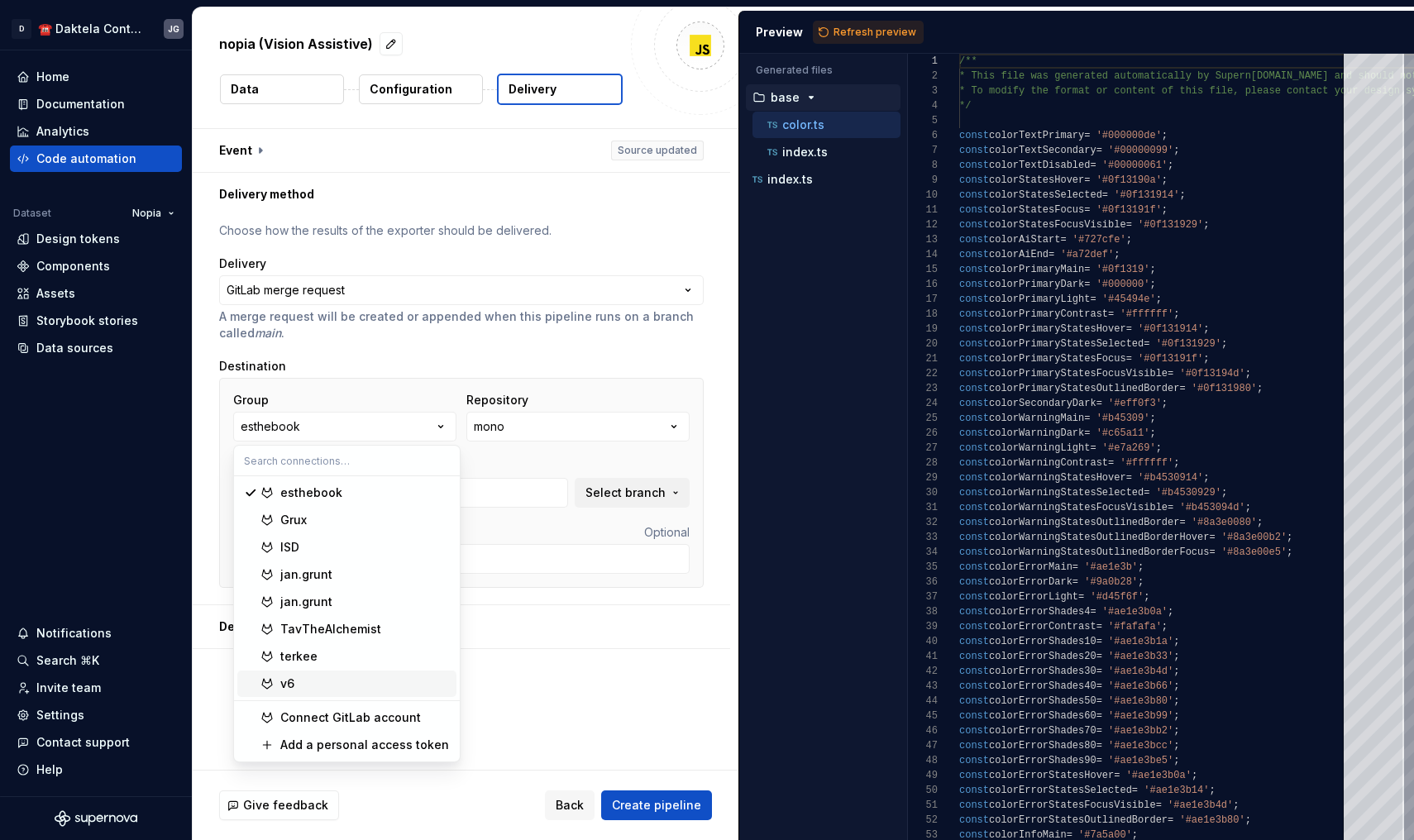
click at [324, 685] on div "v6" at bounding box center [365, 684] width 169 height 17
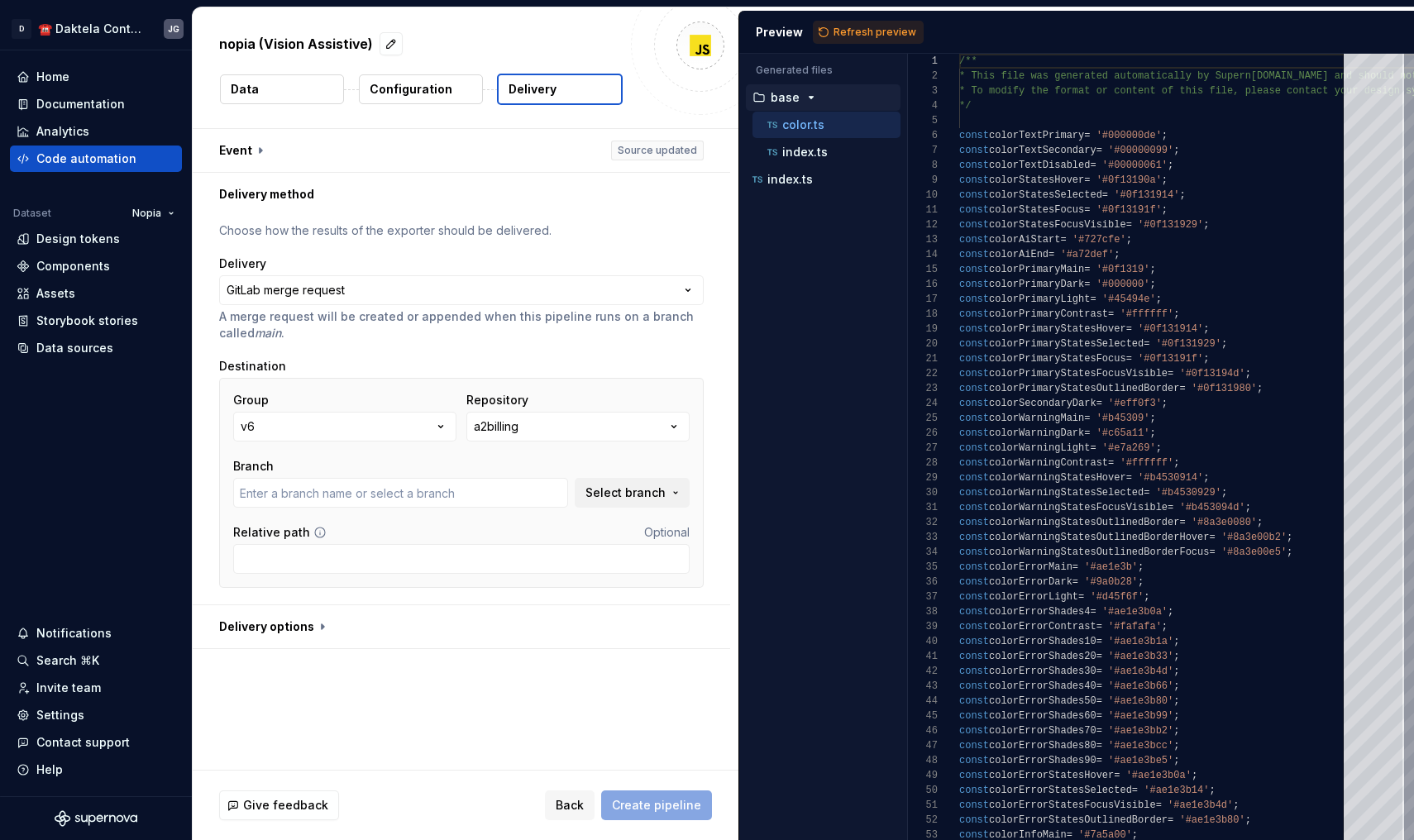
type input "master"
click at [531, 424] on button "a2billing" at bounding box center [578, 426] width 223 height 29
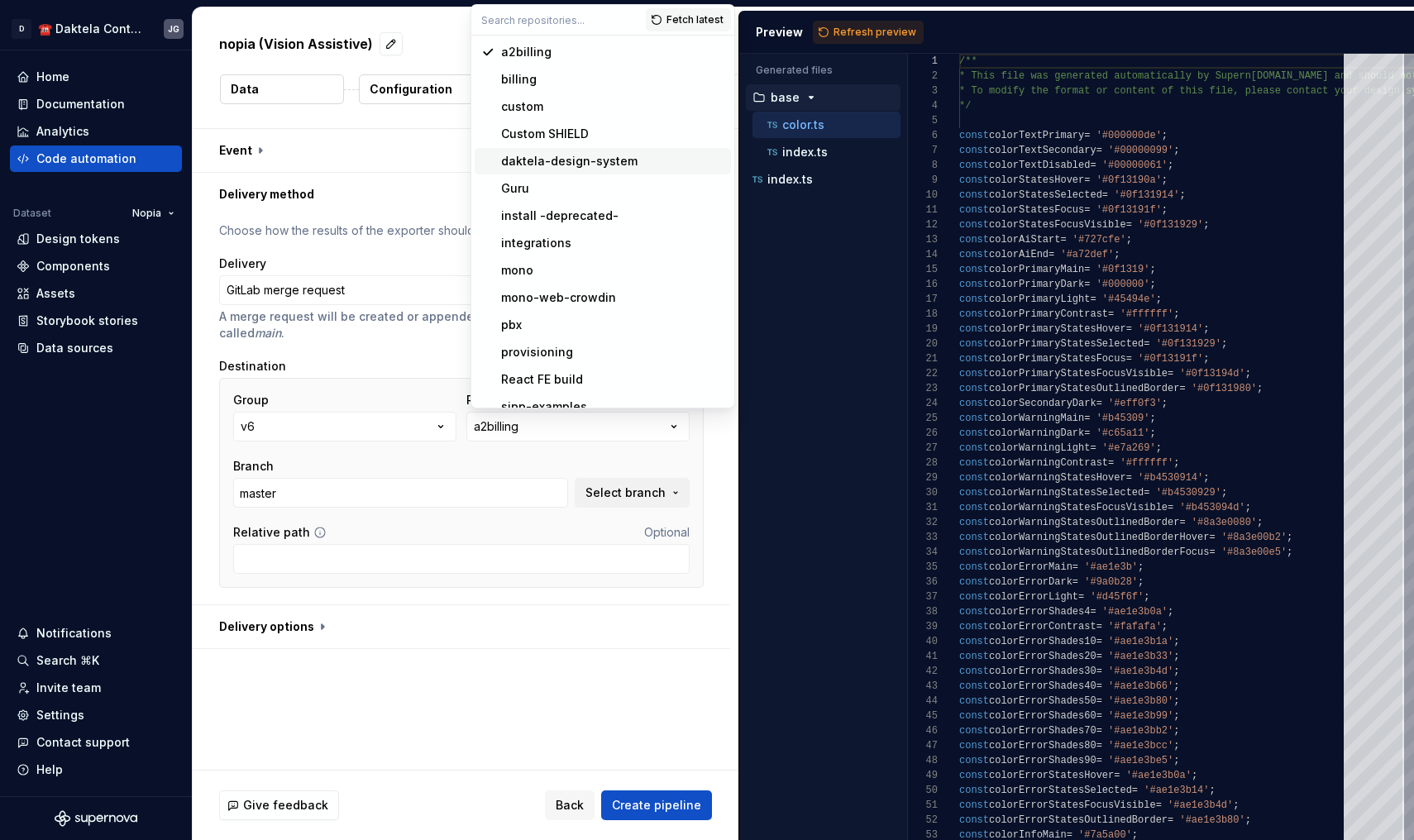
click at [591, 163] on div "daktela-design-system" at bounding box center [568, 160] width 136 height 17
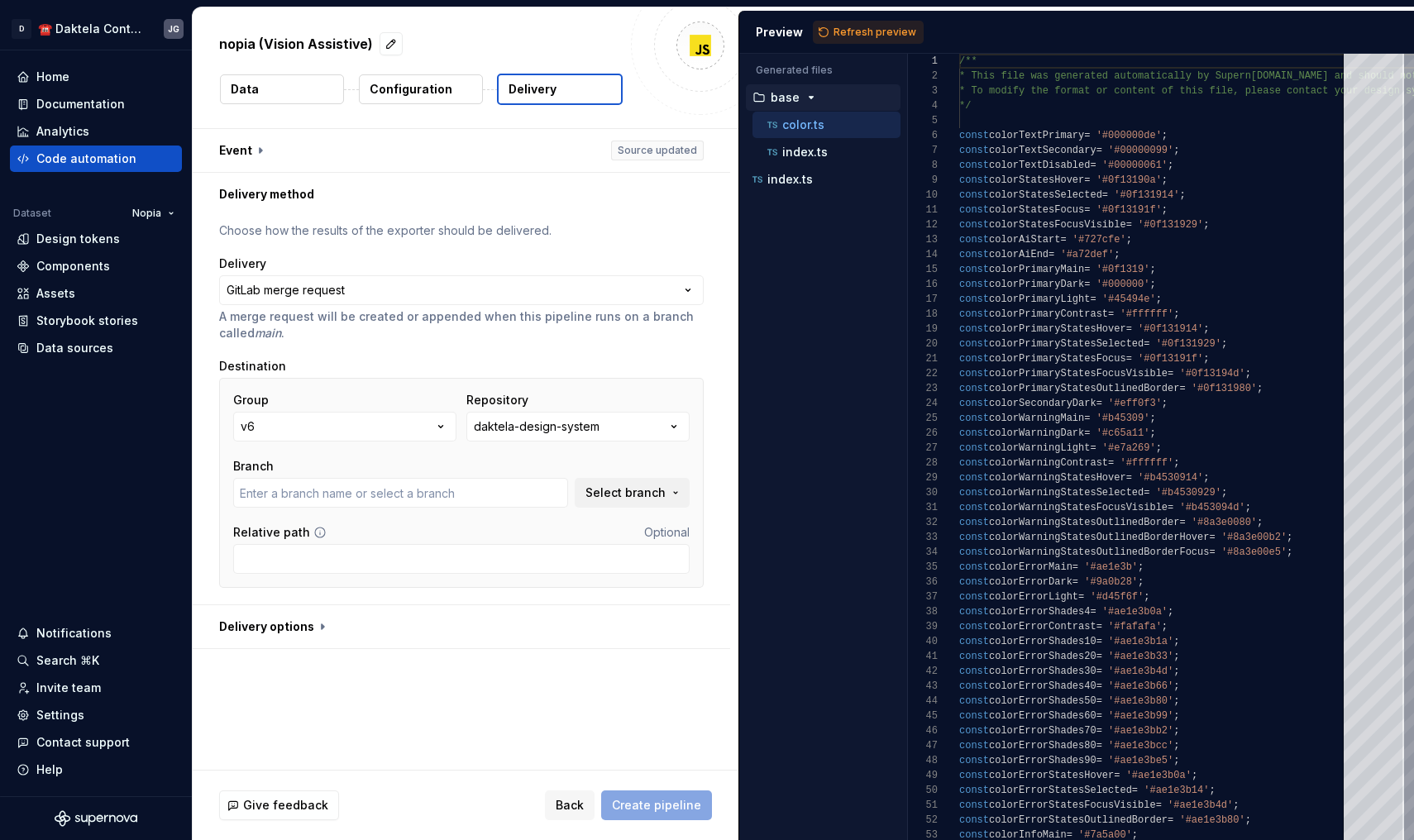
type input "main"
click at [453, 565] on input "Relative path" at bounding box center [461, 558] width 457 height 29
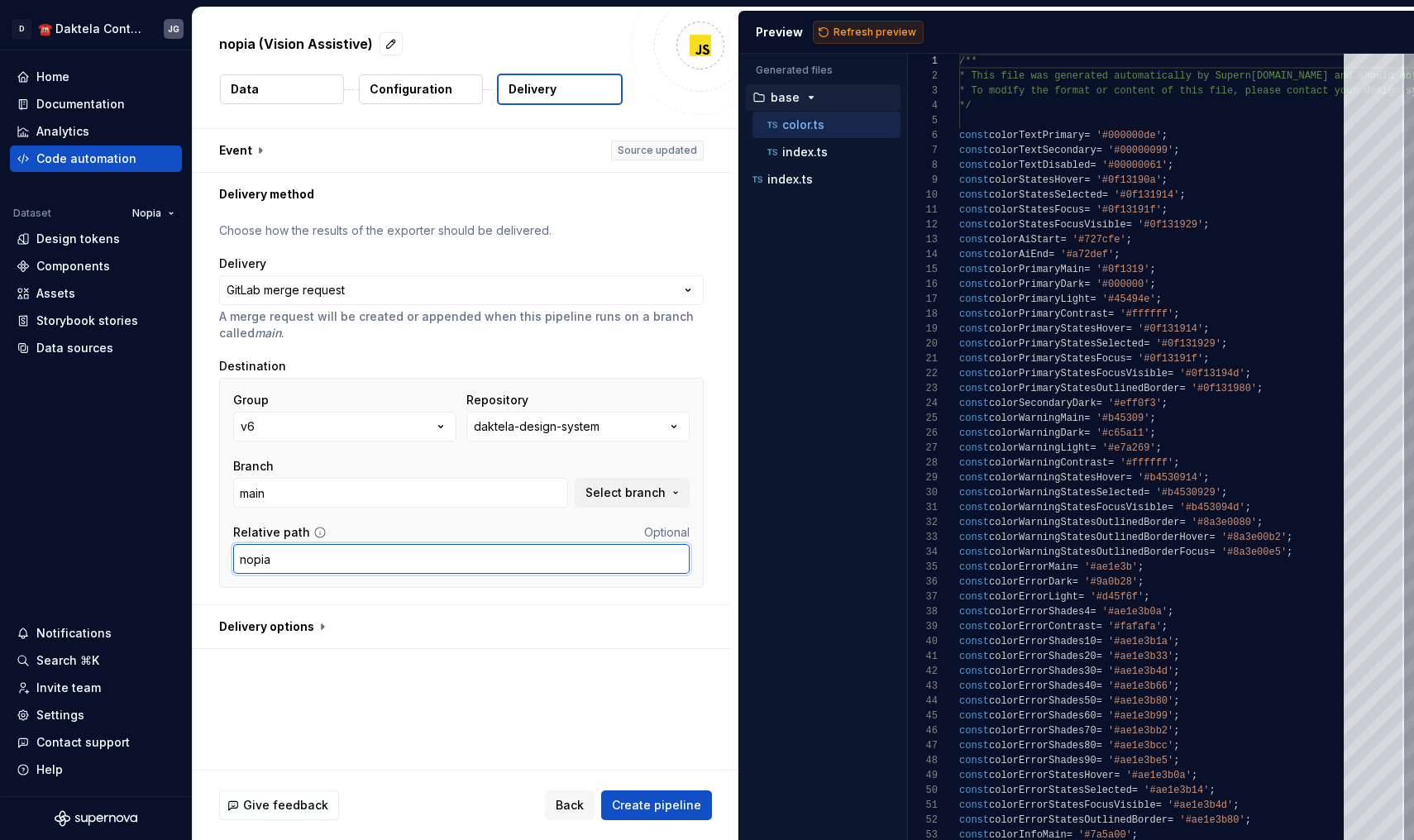
type input "nopia"
click at [874, 37] on span "Refresh preview" at bounding box center [874, 32] width 83 height 14
type textarea "**********"
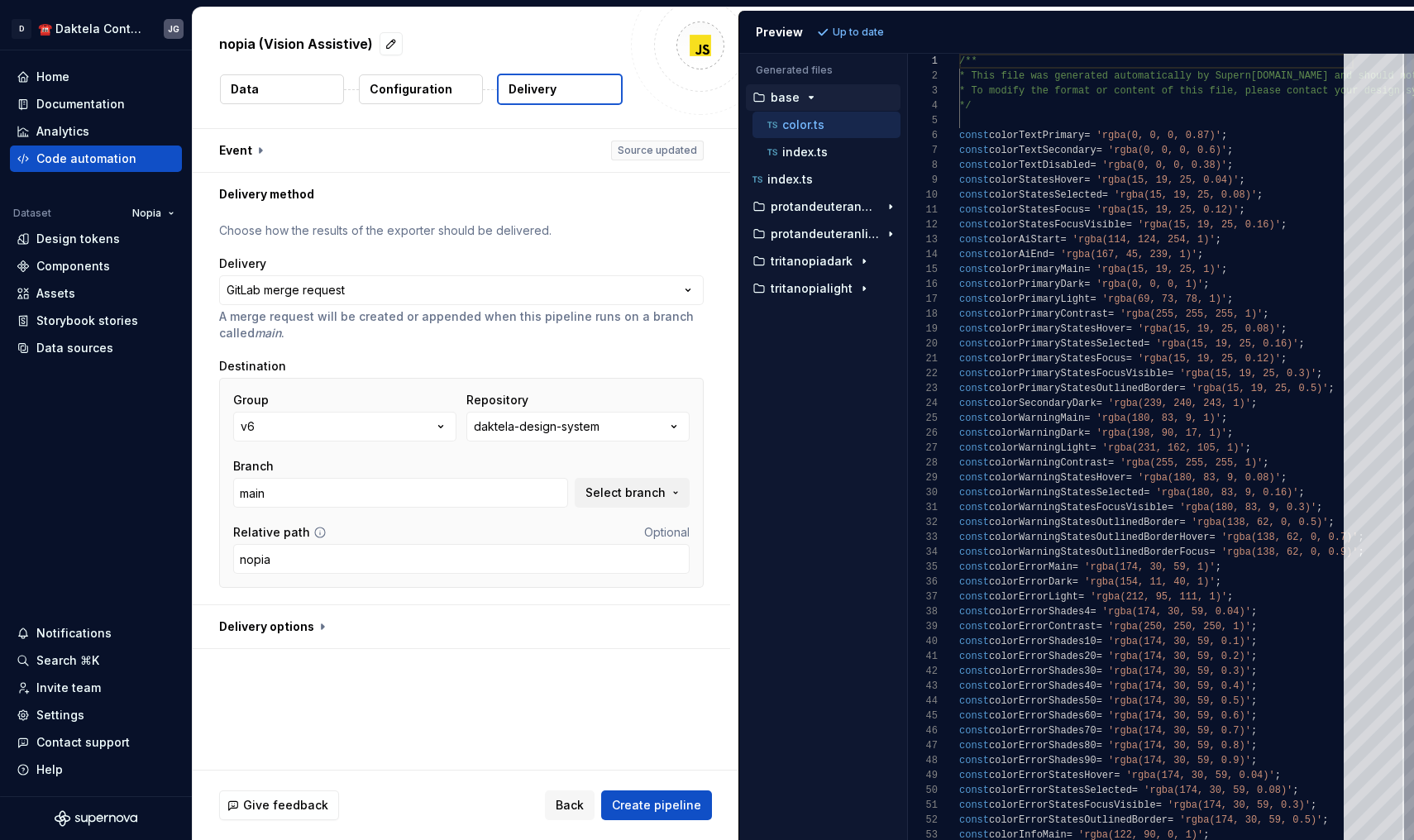
scroll to position [149, 0]
click at [659, 800] on span "Create pipeline" at bounding box center [656, 805] width 89 height 17
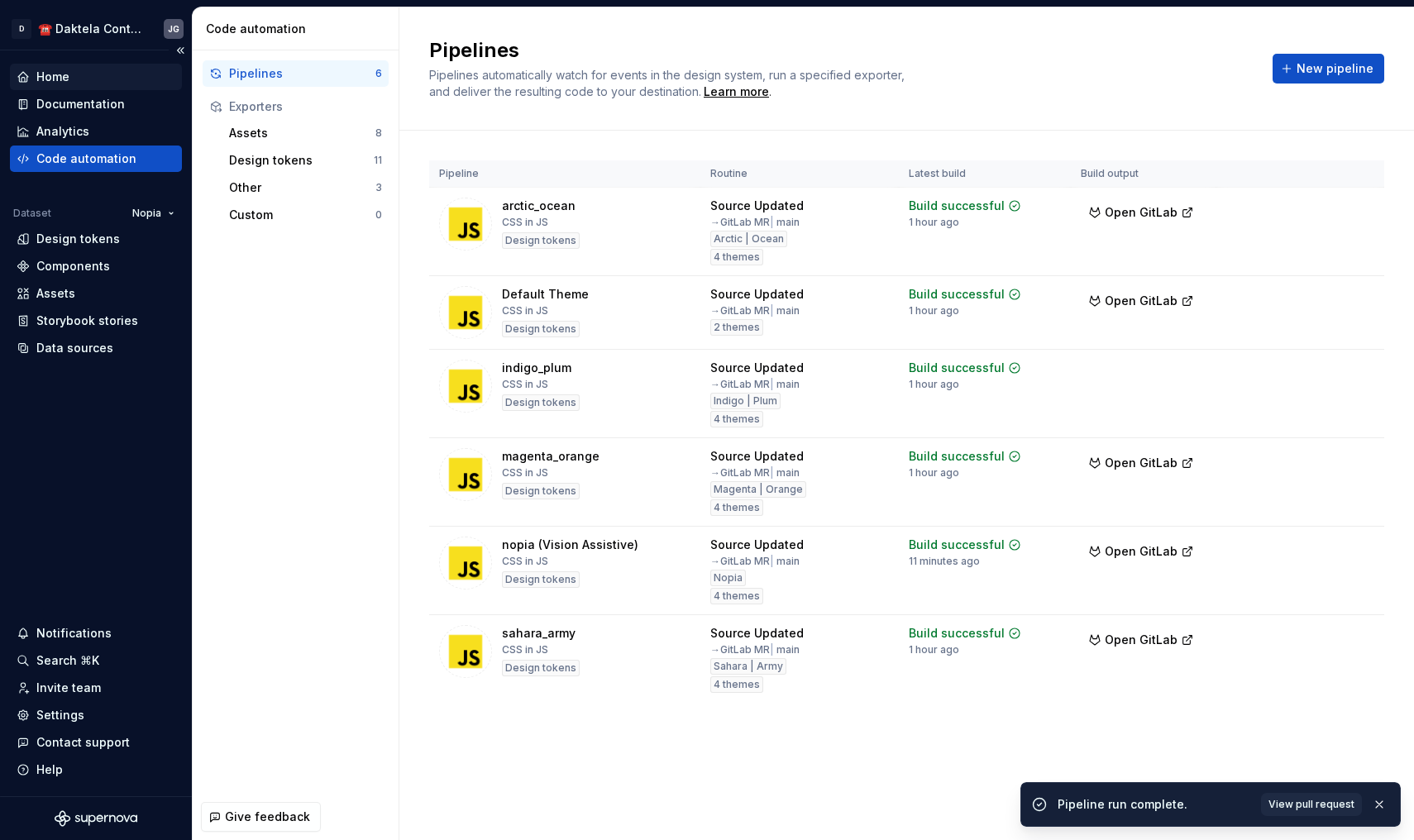
click at [86, 84] on div "Home" at bounding box center [96, 76] width 158 height 17
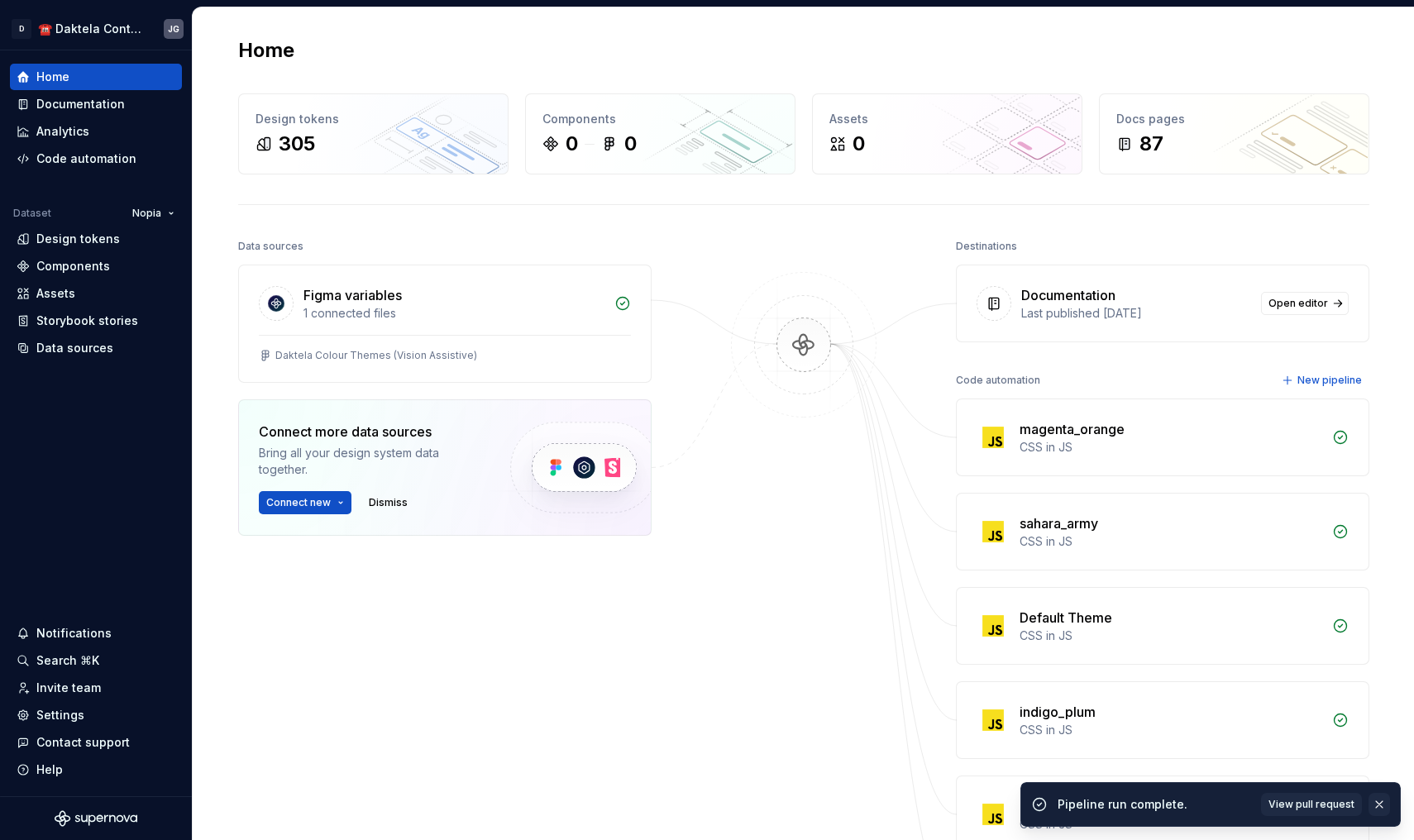
click at [1377, 807] on button "button" at bounding box center [1379, 805] width 22 height 23
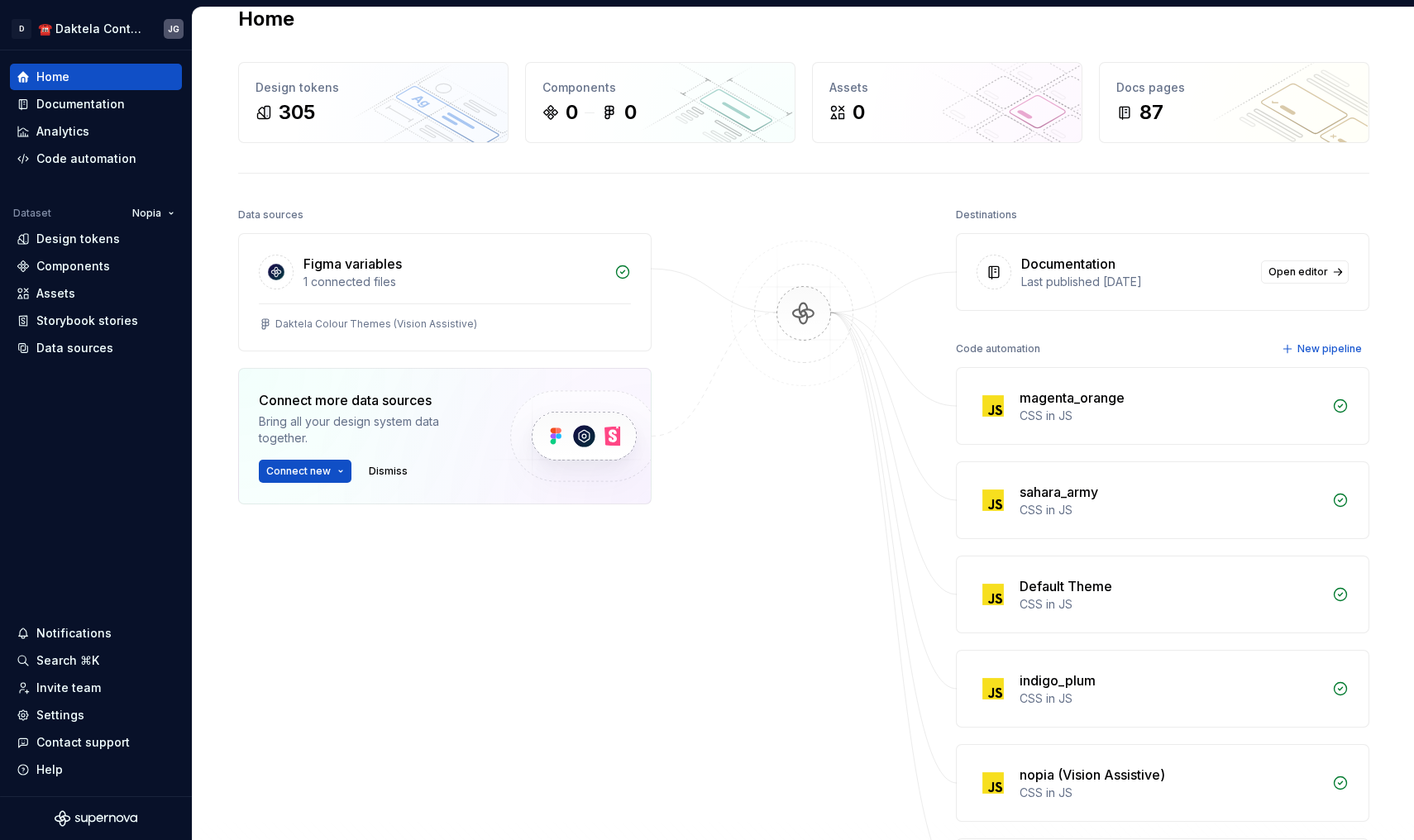
scroll to position [56, 0]
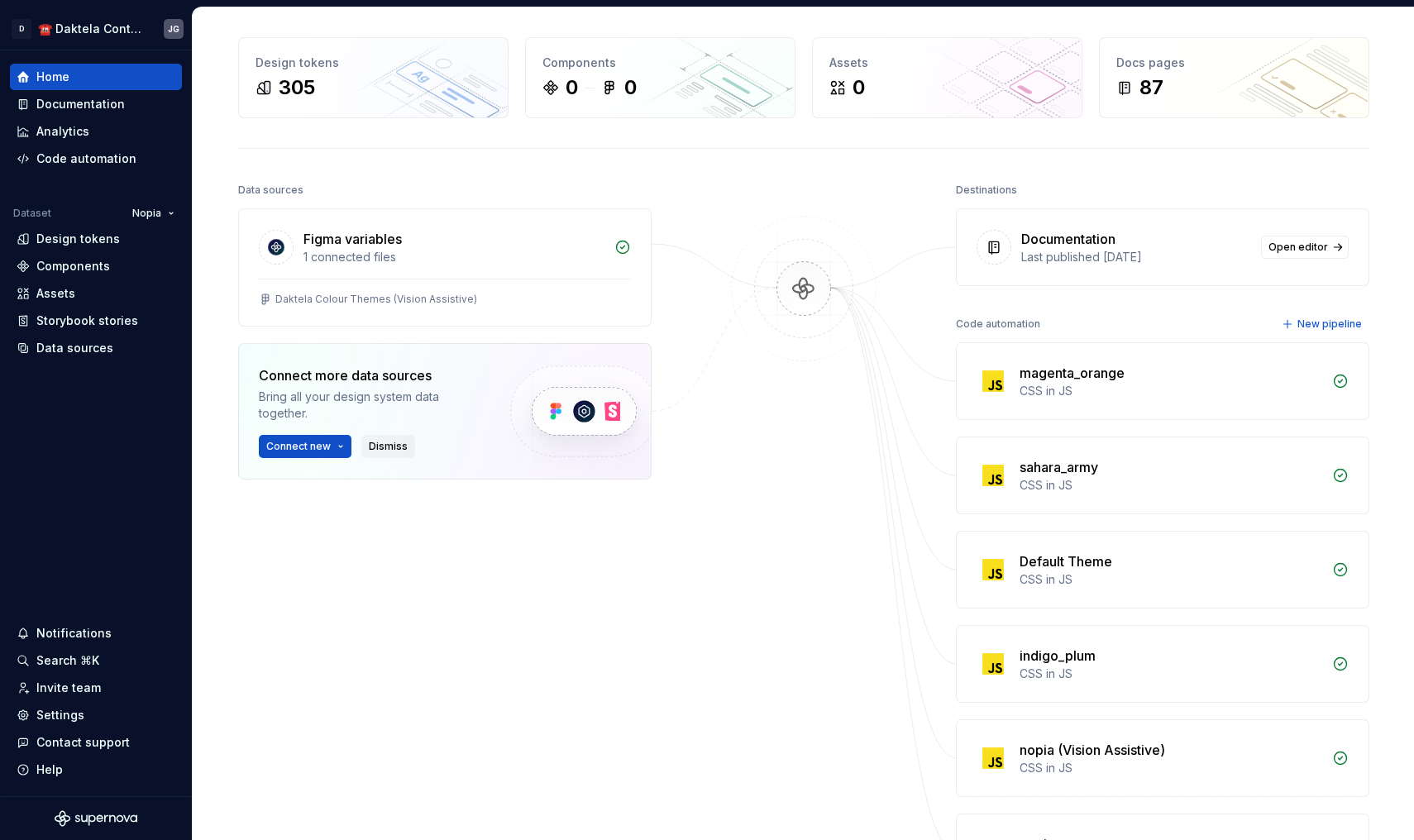
click at [382, 452] on span "Dismiss" at bounding box center [388, 447] width 39 height 14
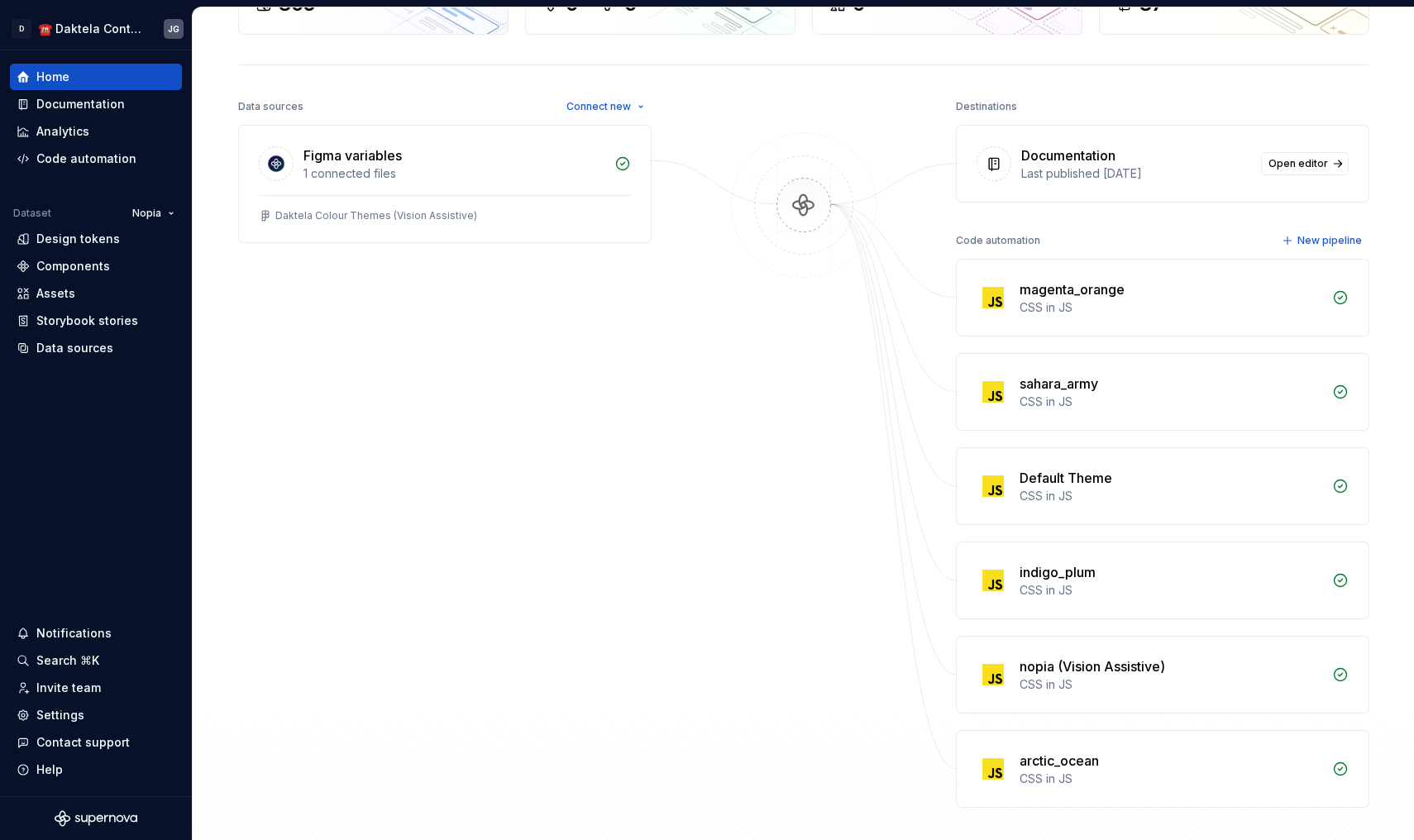
scroll to position [160, 0]
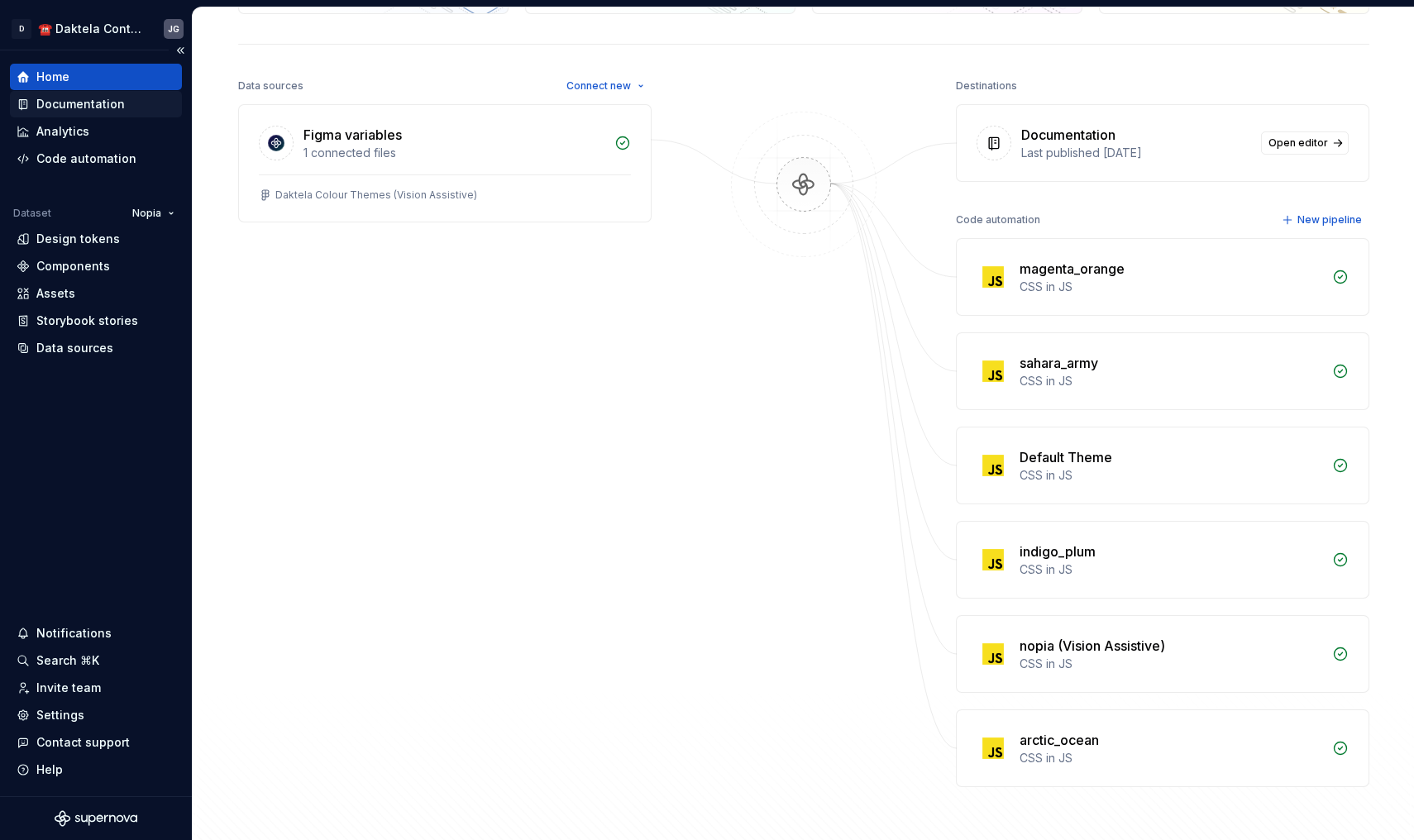
click at [84, 104] on div "Documentation" at bounding box center [80, 104] width 88 height 17
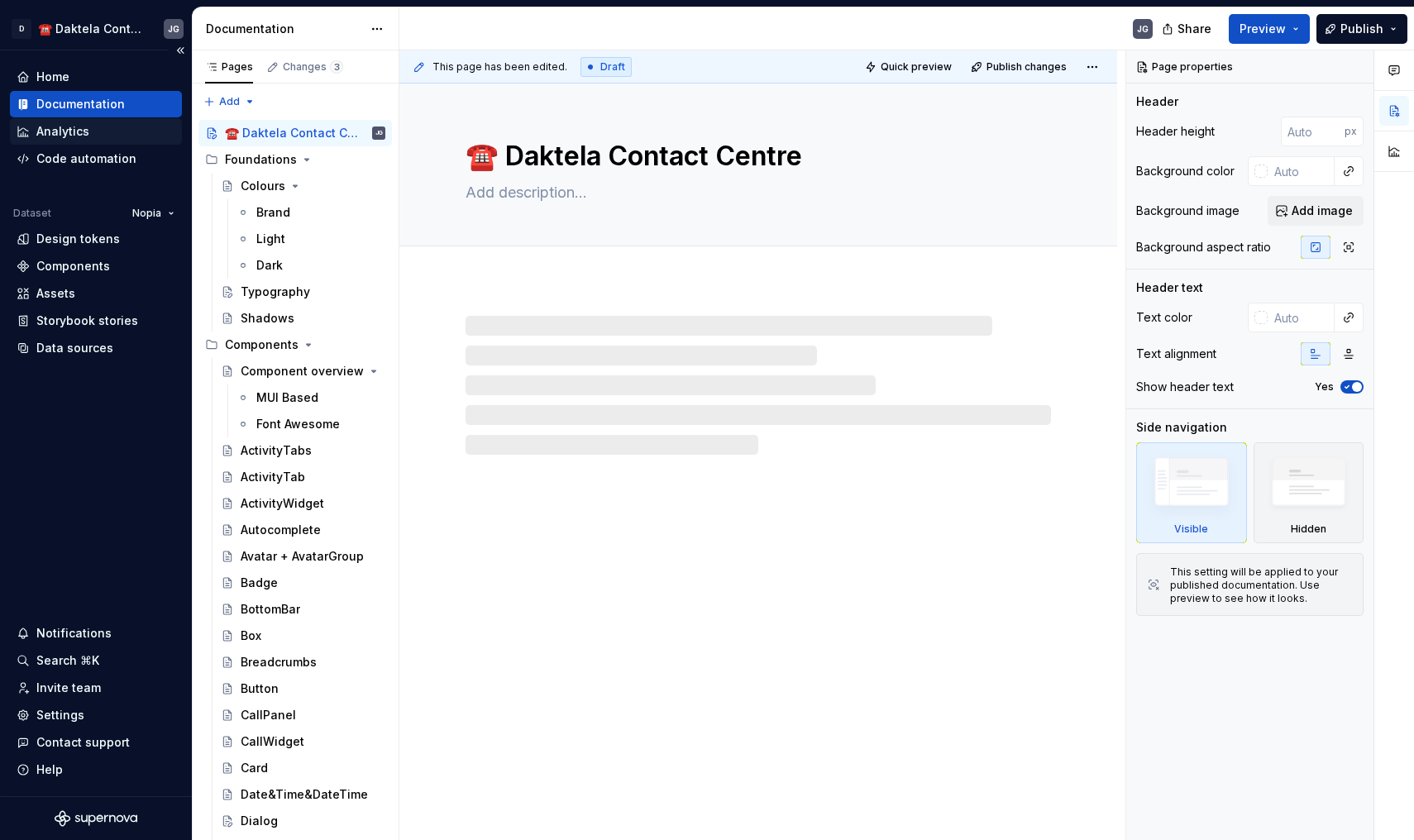
click at [80, 128] on div "Analytics" at bounding box center [63, 131] width 53 height 17
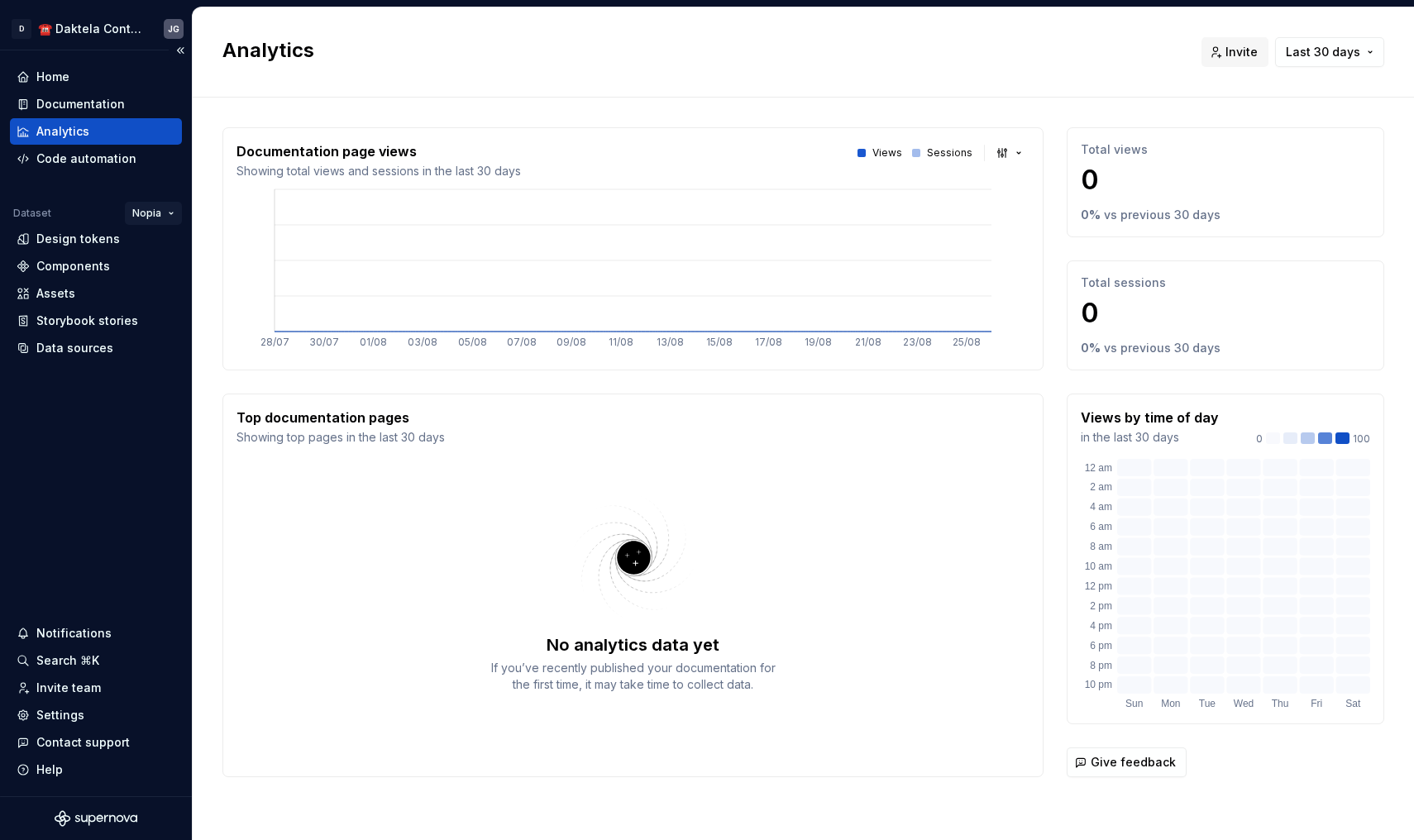
click at [139, 210] on html "D ☎️ Daktela Contact Centre JG Home Documentation Analytics Code automation Dat…" at bounding box center [707, 420] width 1414 height 840
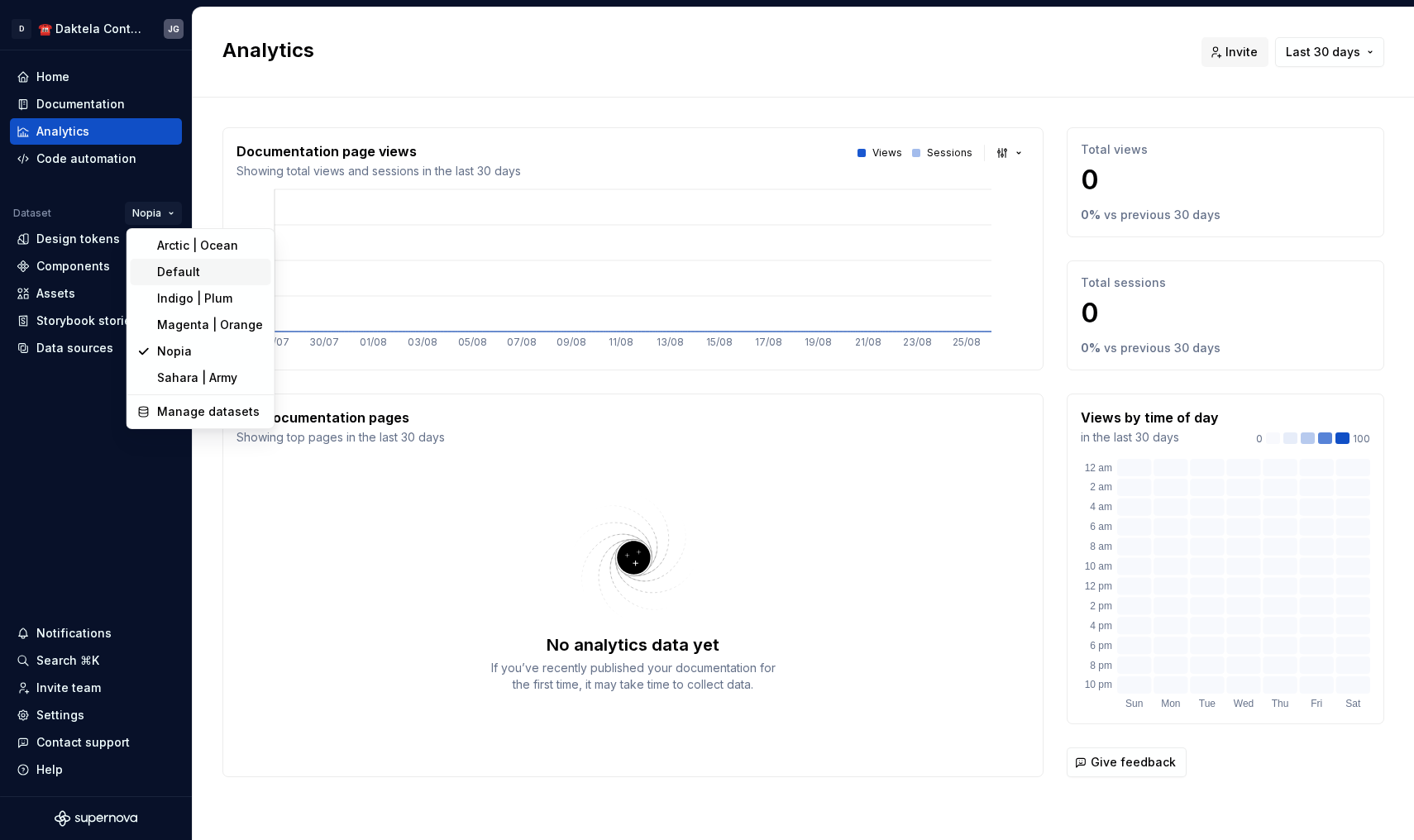
click at [182, 270] on div "Default" at bounding box center [211, 272] width 108 height 17
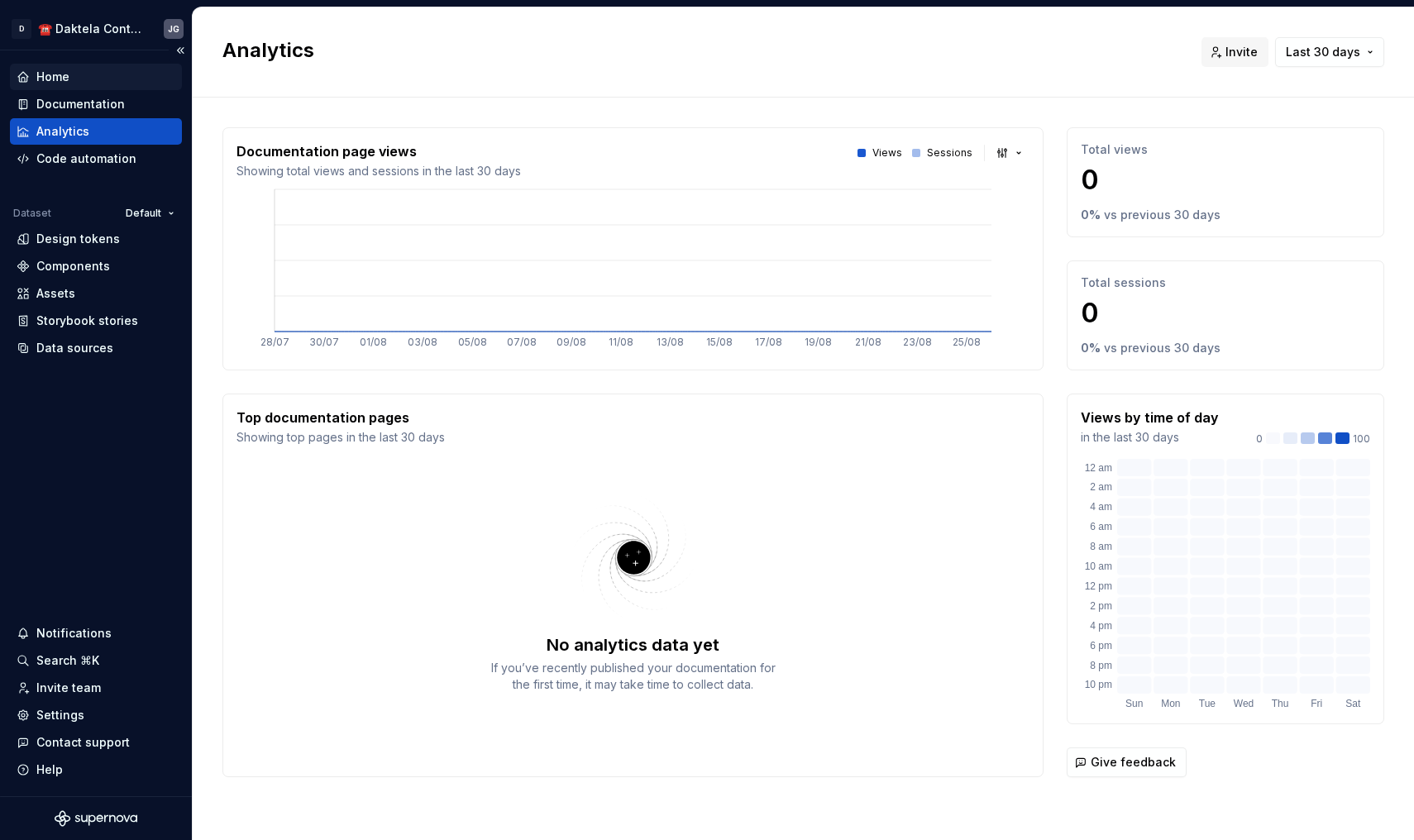
click at [43, 69] on div "Home" at bounding box center [53, 76] width 33 height 17
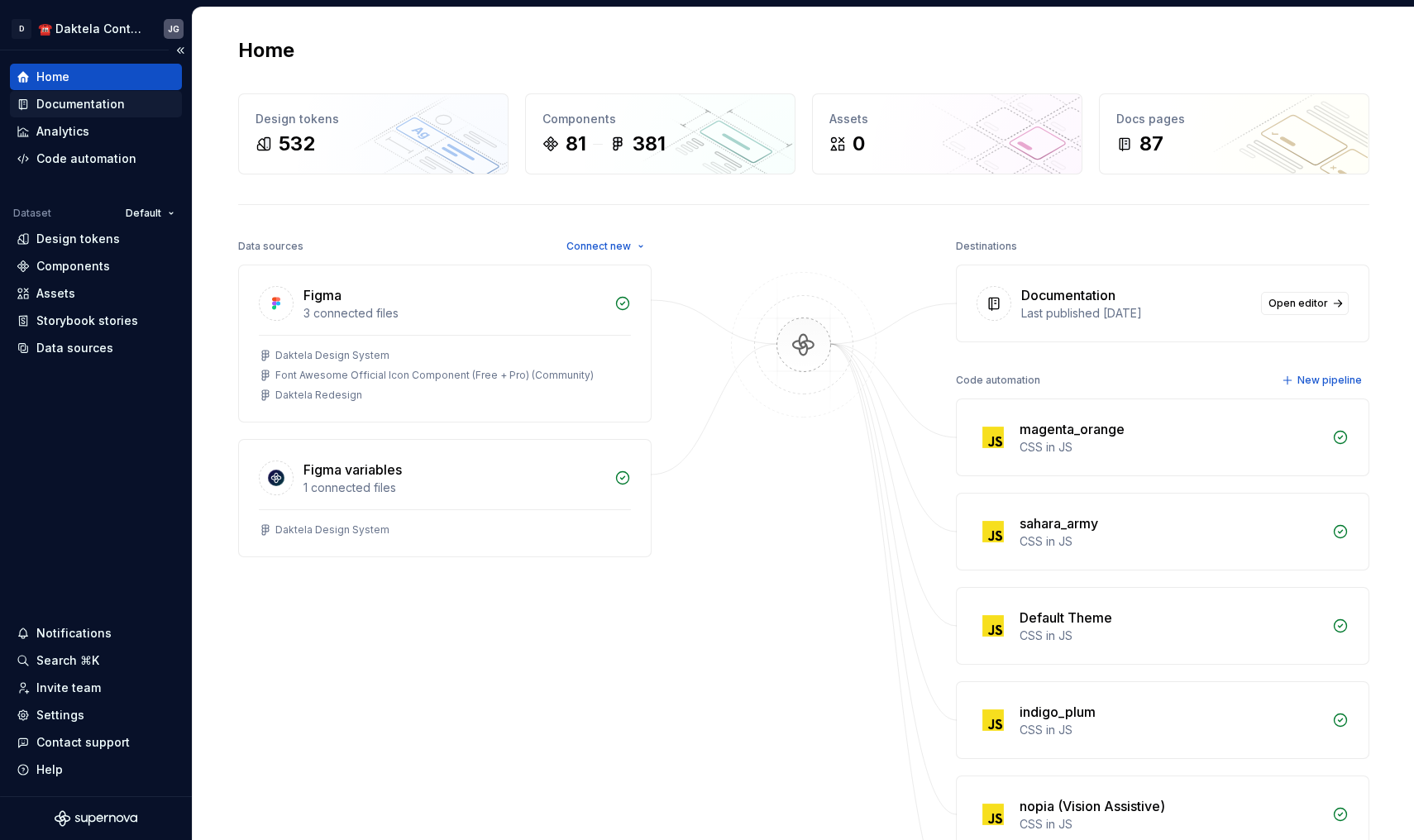
click at [133, 112] on div "Documentation" at bounding box center [96, 104] width 172 height 26
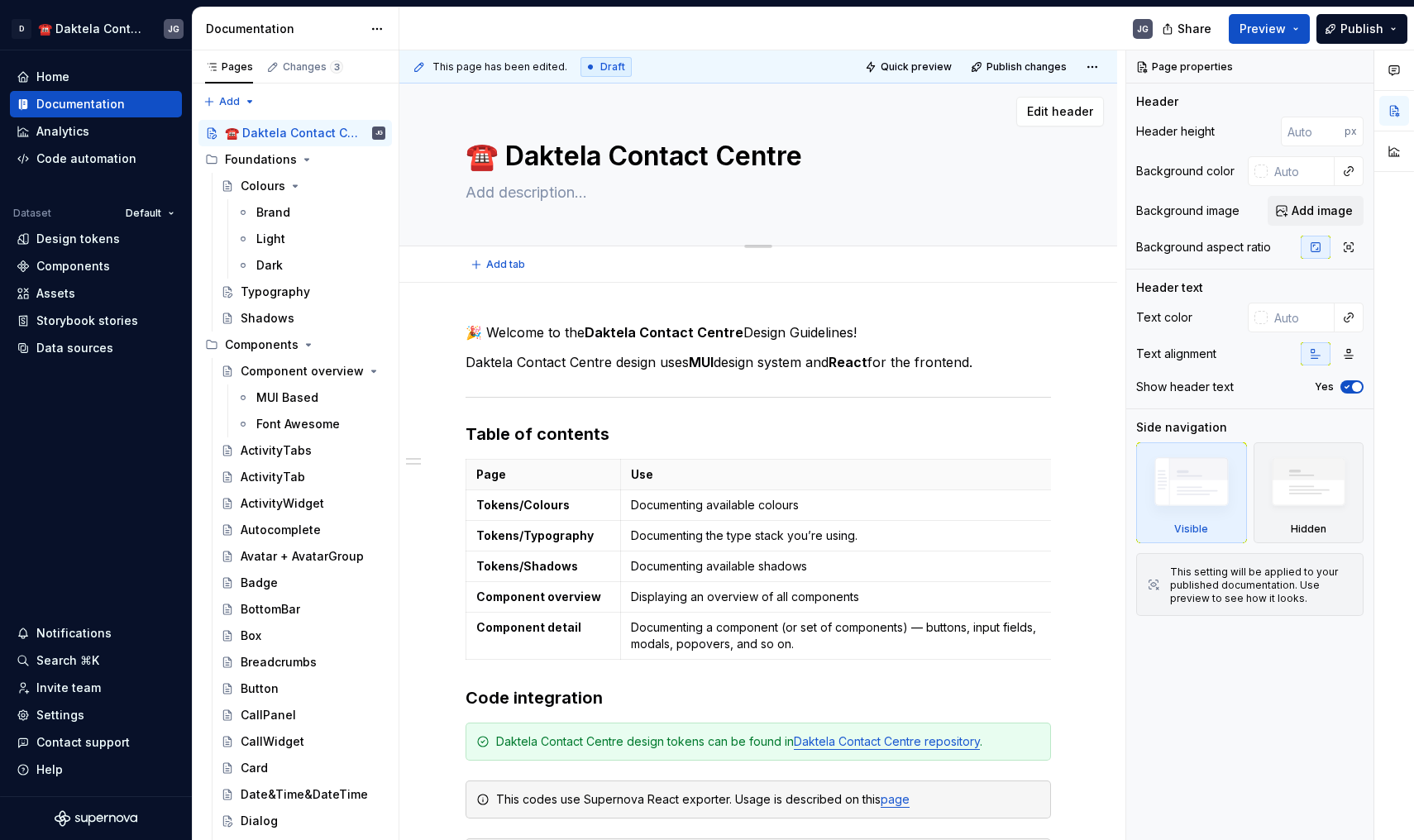
click at [511, 163] on textarea "☎️ Daktela Contact Centre" at bounding box center [755, 155] width 586 height 40
click at [609, 160] on textarea "☎️ Daktela Contact Centre" at bounding box center [755, 155] width 586 height 40
type textarea "*"
type textarea "☎️ Daktela N"
type textarea "*"
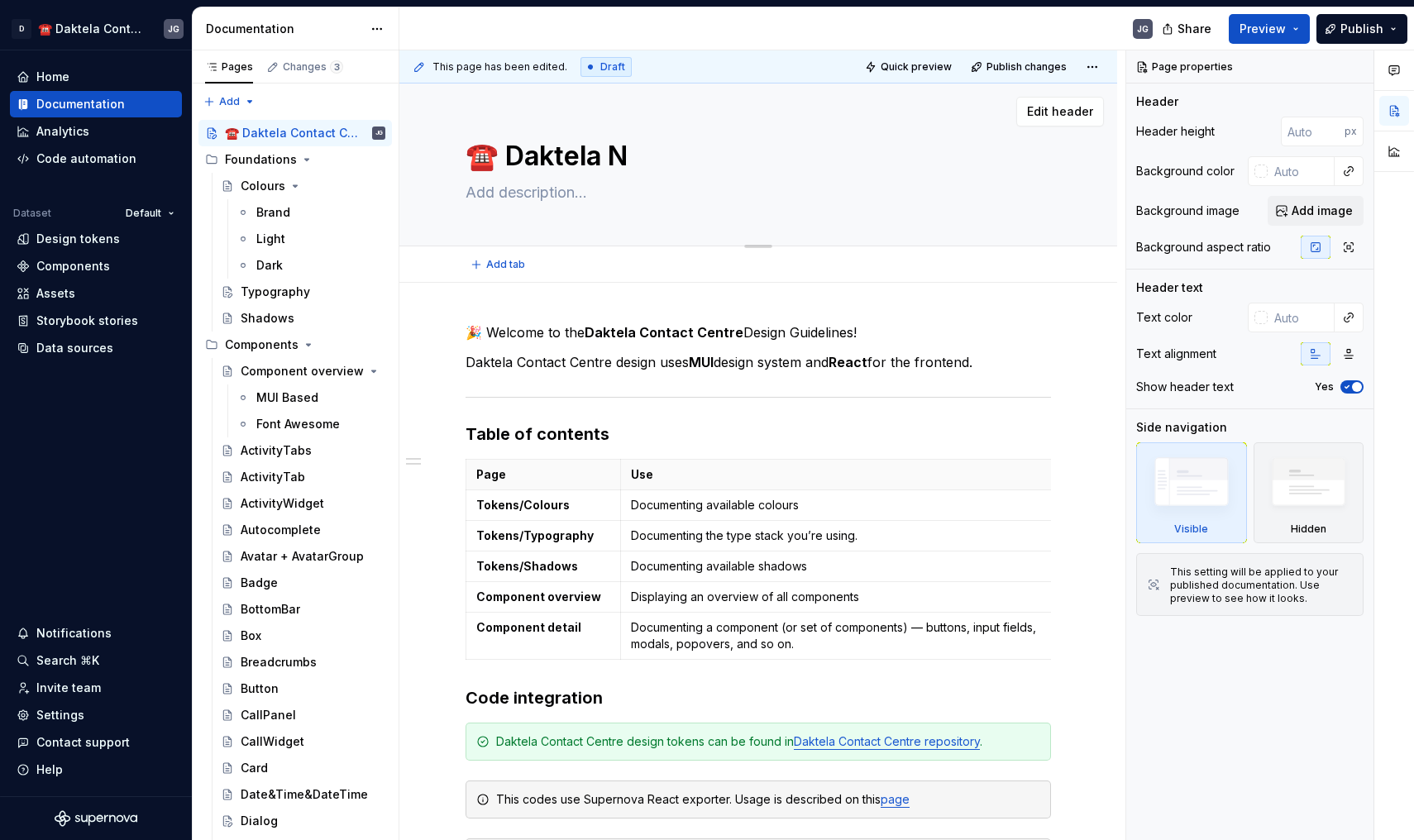
type textarea "☎️ Daktela NE"
type textarea "*"
type textarea "☎️ Daktela NEO"
type textarea "*"
type input "156"
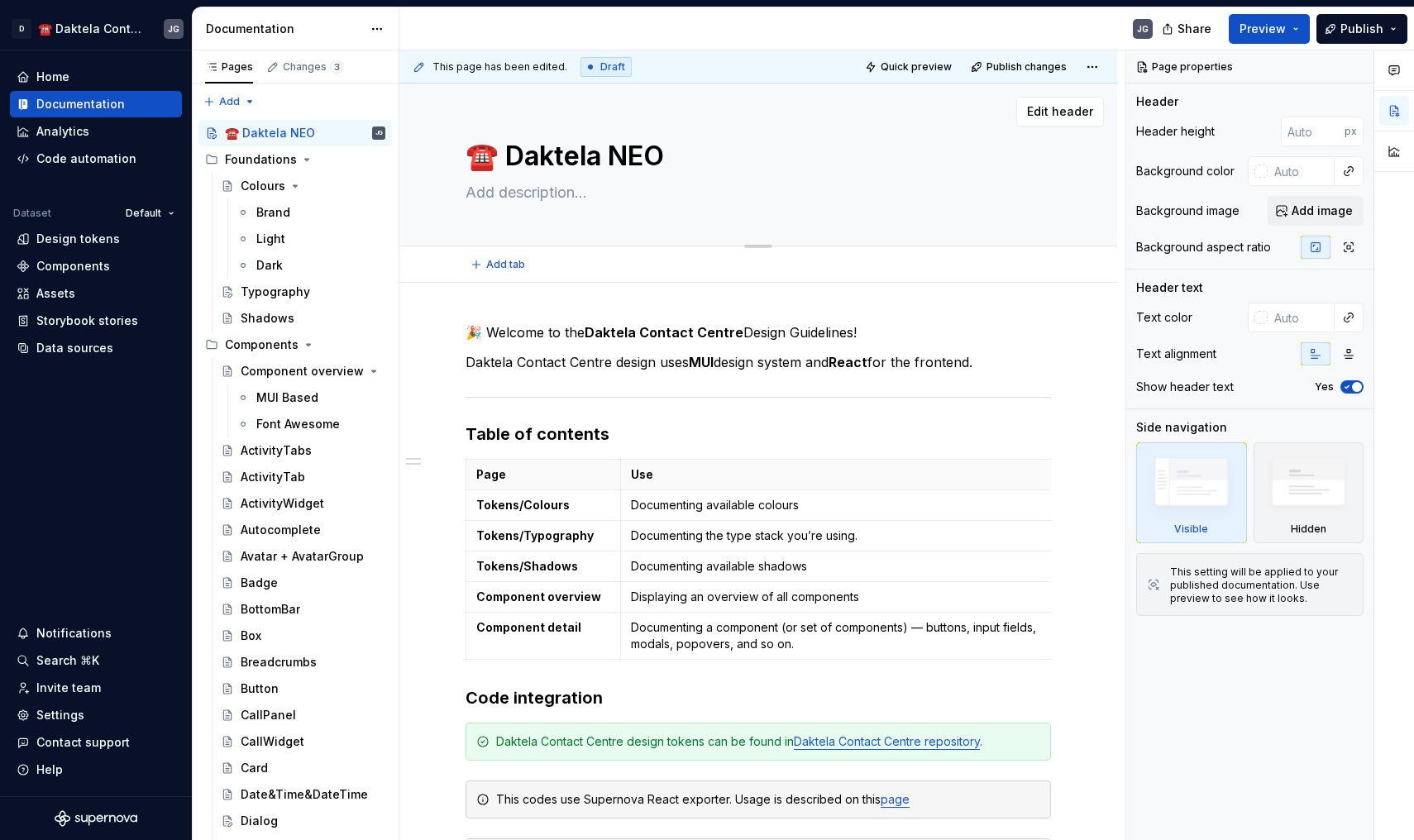
type input "#ffffffff"
type input "#000000ff"
type textarea "*"
type textarea "☎️ Daktela NEO"
click at [699, 179] on textarea at bounding box center [755, 192] width 586 height 26
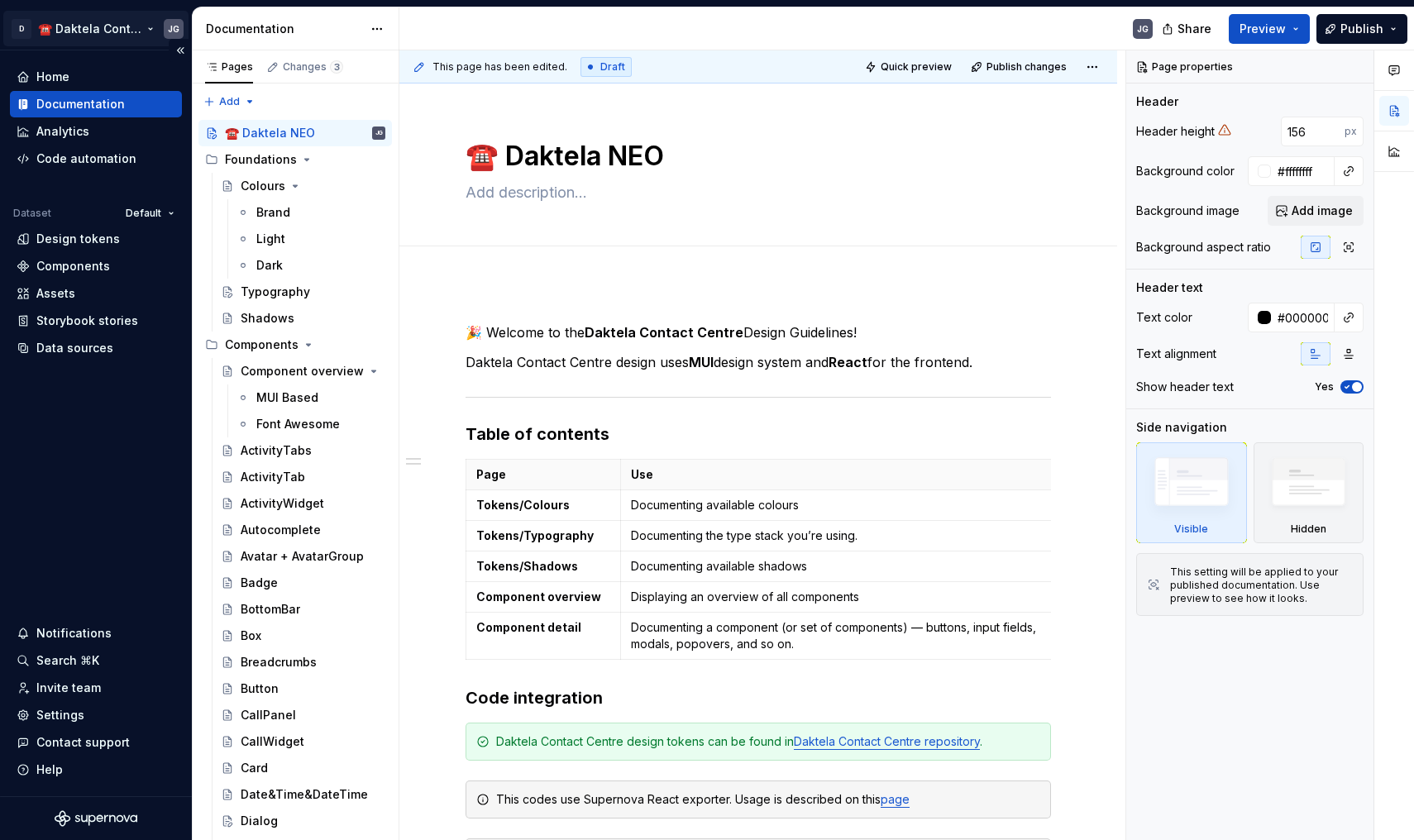
click at [125, 28] on html "D ☎️ Daktela Contact Centre JG Home Documentation Analytics Code automation Dat…" at bounding box center [707, 420] width 1414 height 840
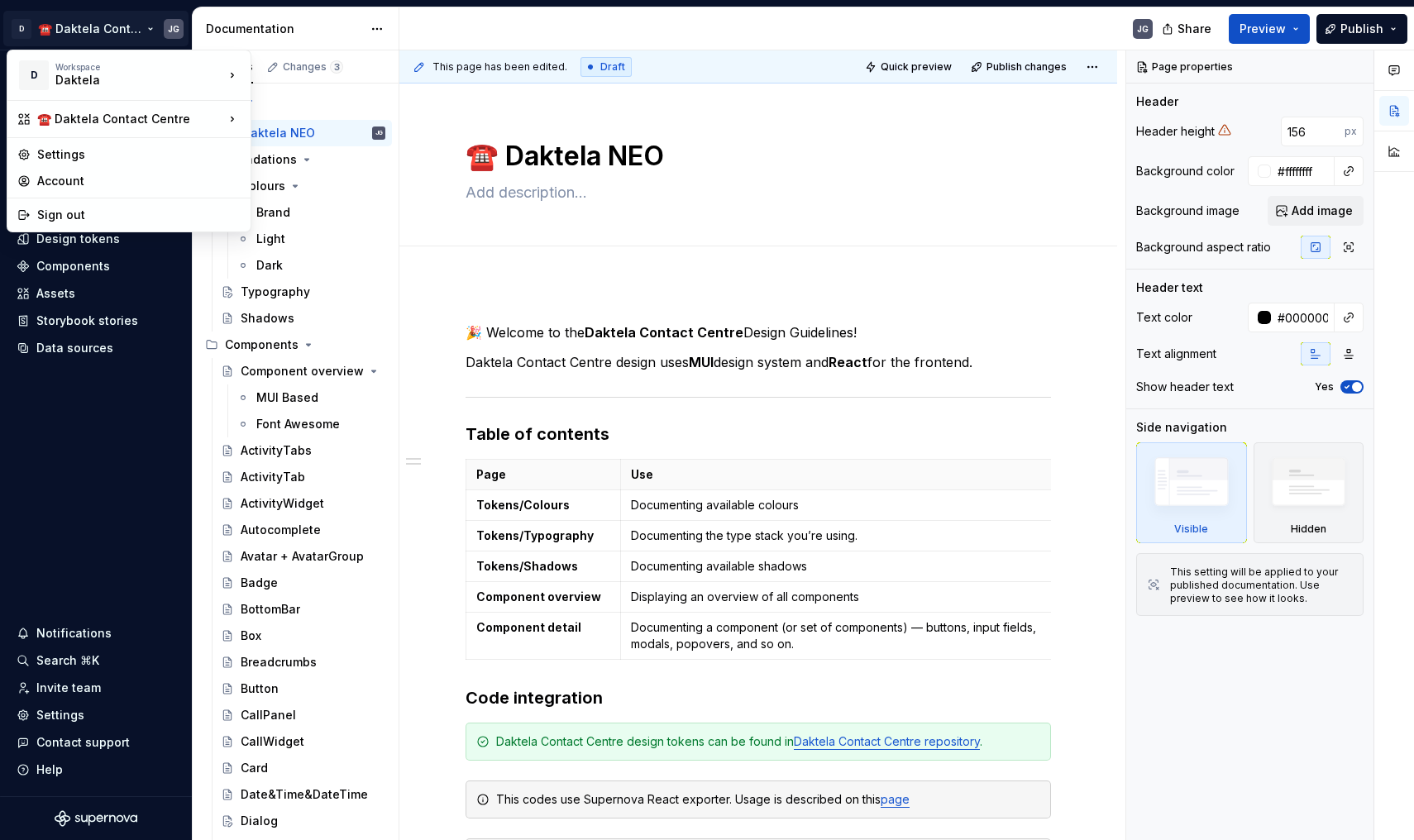
click at [472, 107] on html "D ☎️ Daktela Contact Centre JG Home Documentation Analytics Code automation Dat…" at bounding box center [707, 420] width 1414 height 840
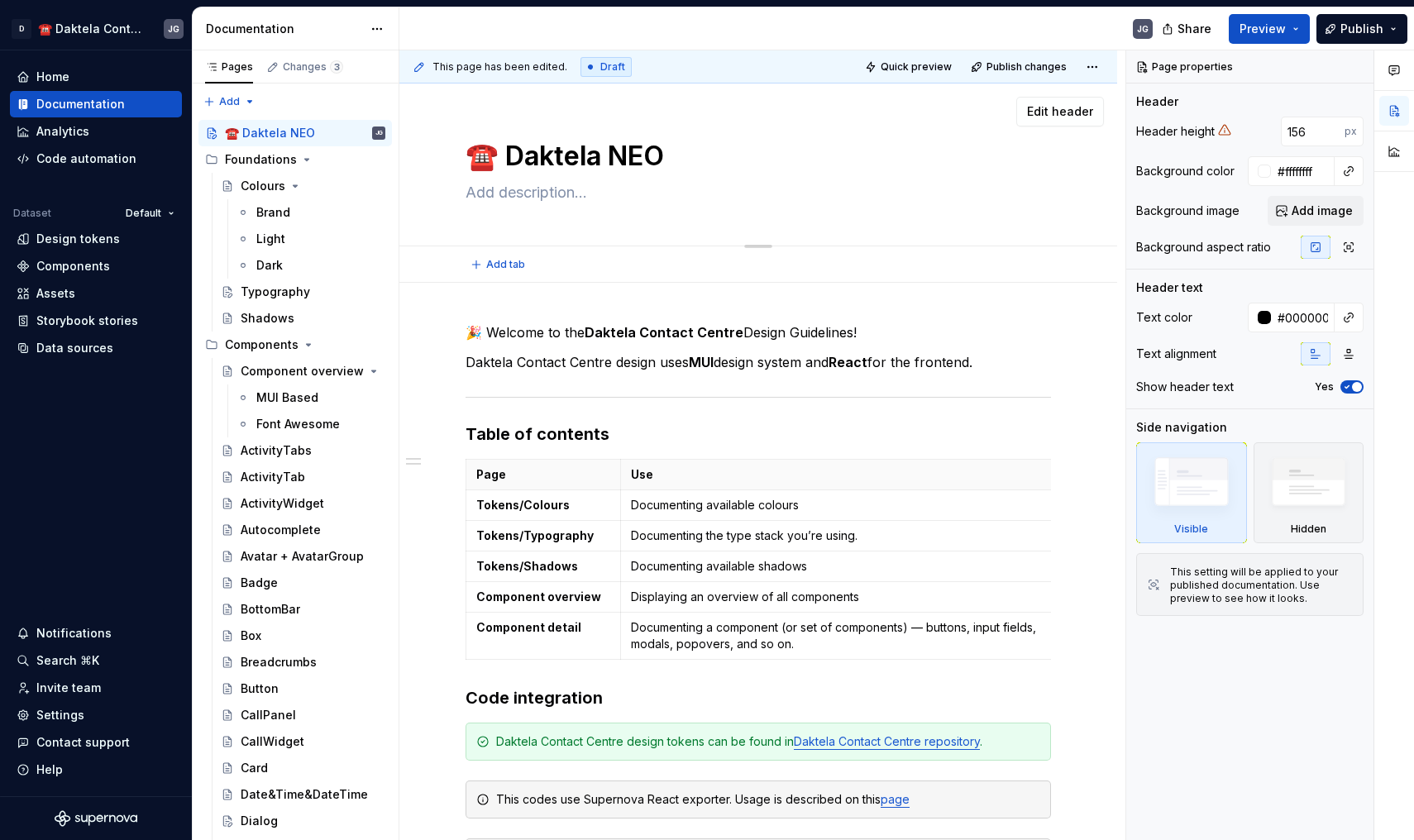
click at [496, 157] on textarea "☎️ Daktela NEO" at bounding box center [755, 155] width 586 height 40
click at [542, 201] on textarea at bounding box center [755, 192] width 586 height 26
click at [447, 285] on div "🎉 Welcome to the Daktela Contact Centre Design Guidelines! Daktela Contact Cent…" at bounding box center [758, 735] width 718 height 906
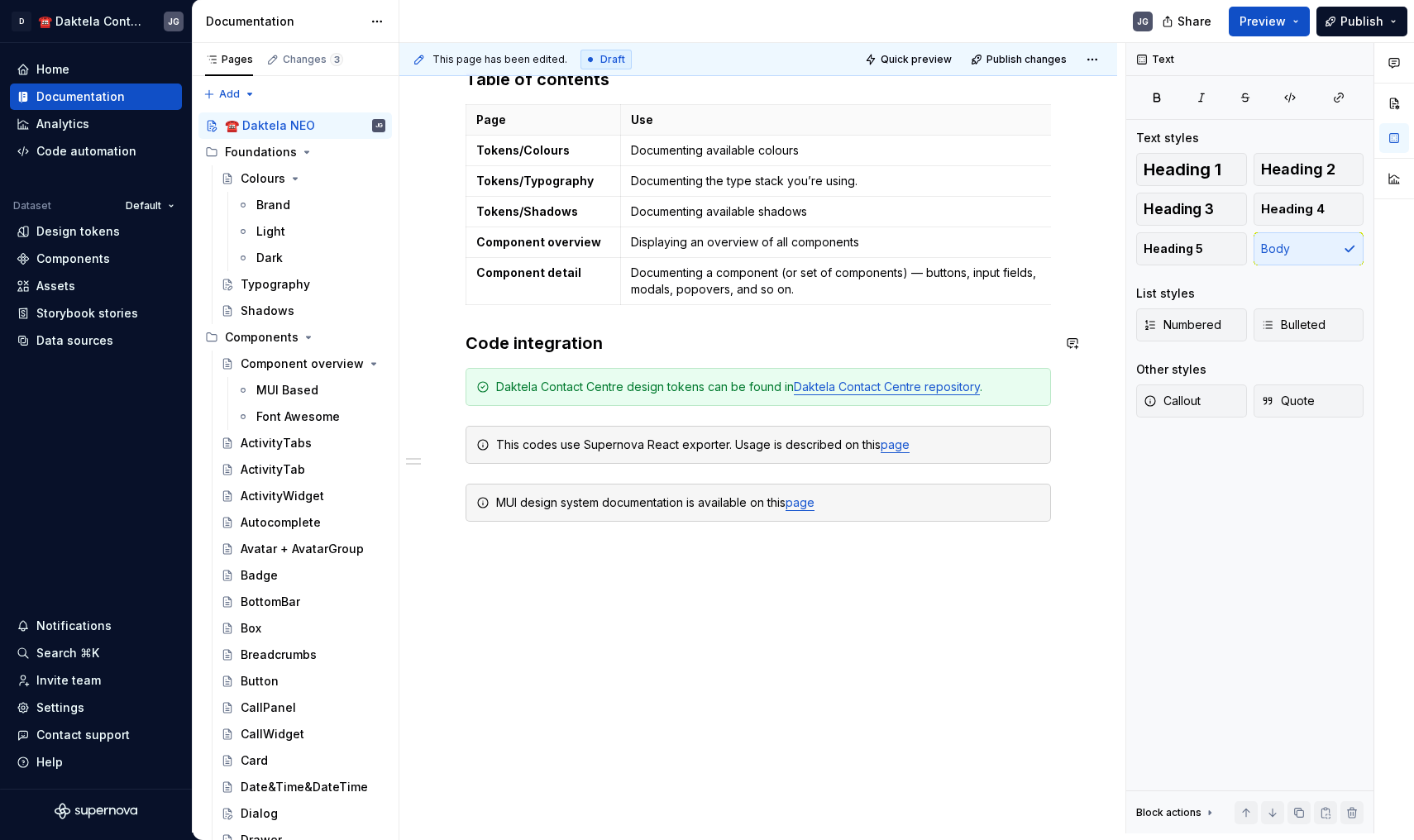
scroll to position [377, 0]
click at [953, 394] on div "Daktela Contact Centre design tokens can be found in Daktela Contact Centre rep…" at bounding box center [768, 386] width 544 height 17
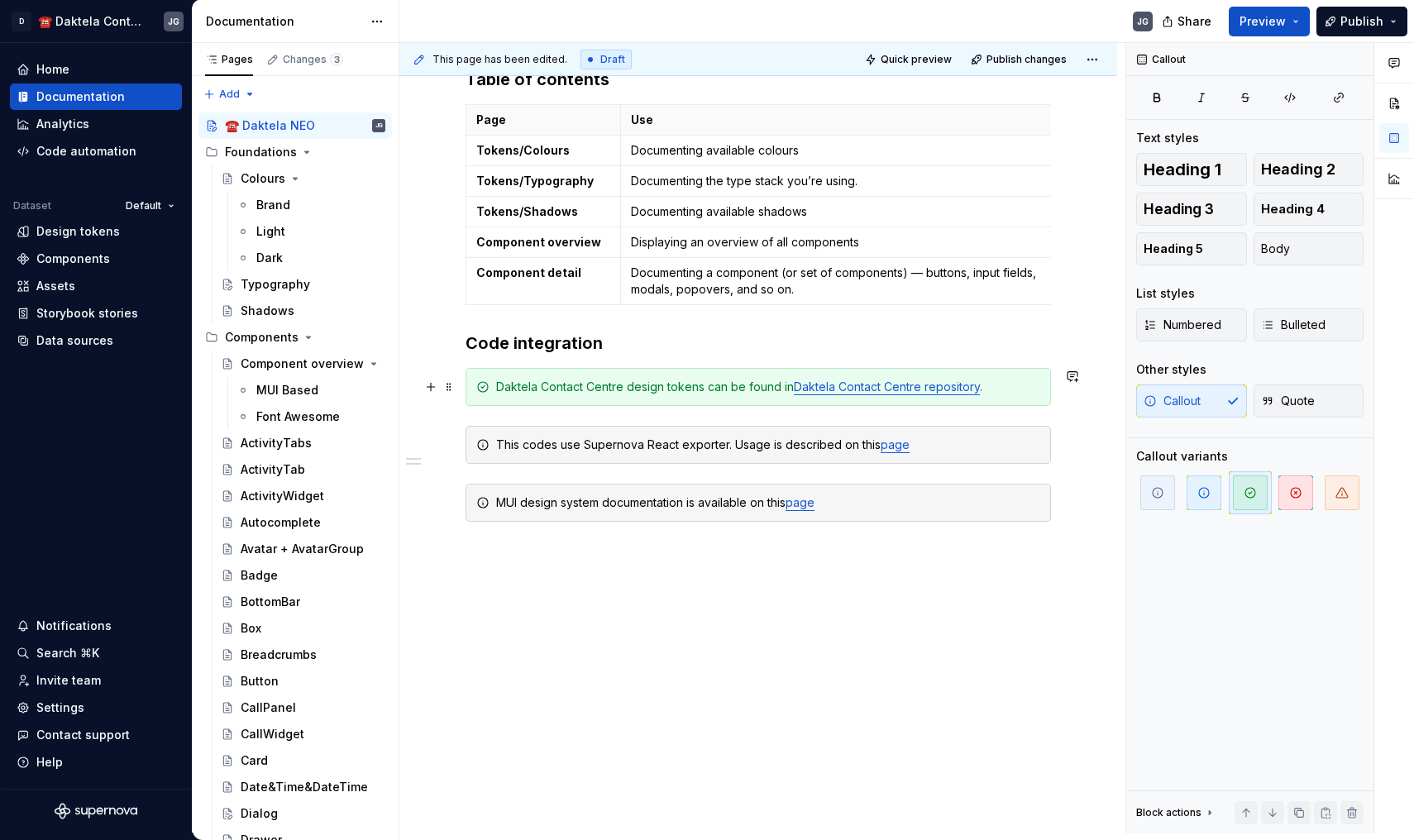
click at [987, 387] on div "Daktela Contact Centre design tokens can be found in Daktela Contact Centre rep…" at bounding box center [768, 386] width 544 height 17
click at [924, 384] on link "Daktela Contact Centre repository" at bounding box center [887, 386] width 186 height 14
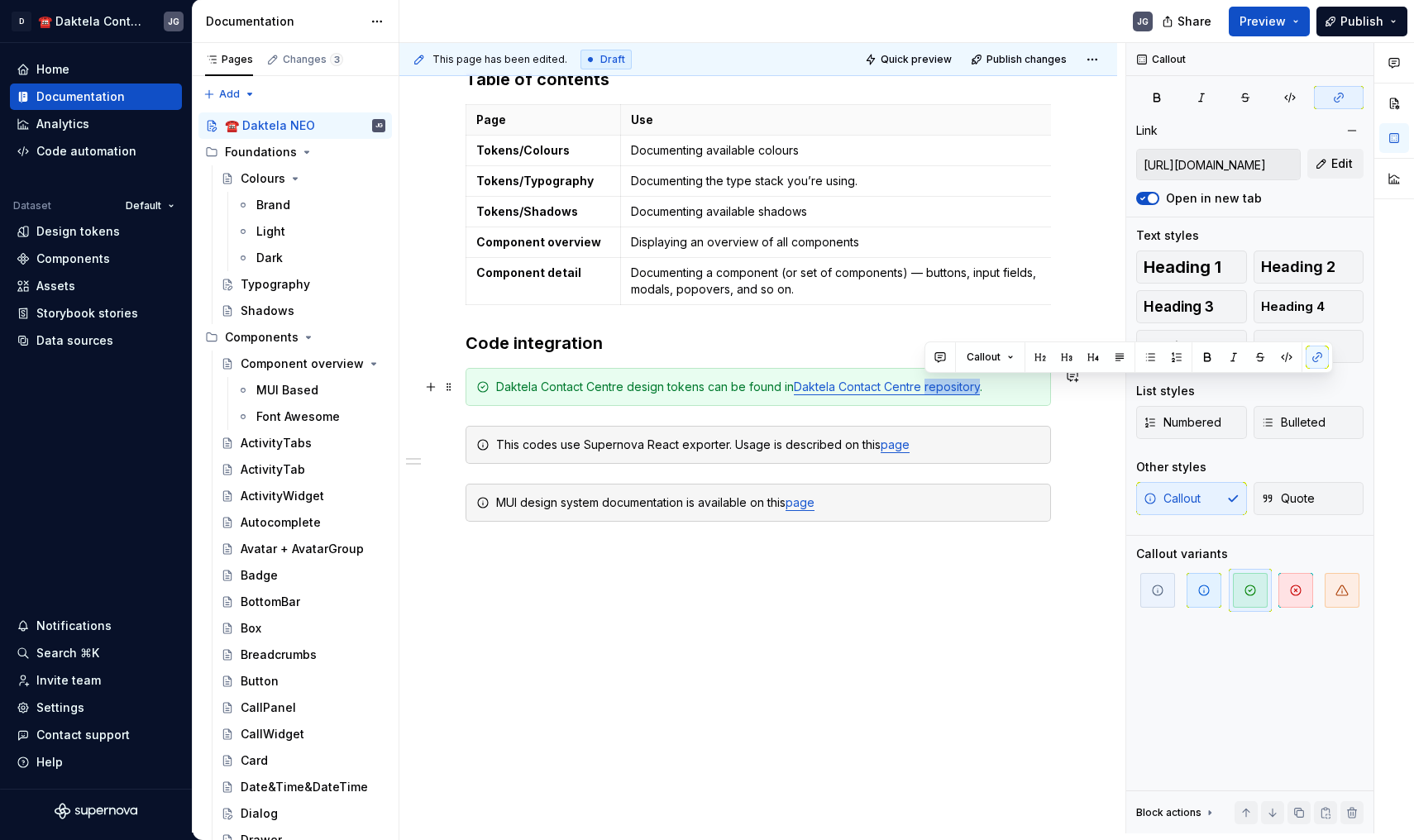
click at [905, 387] on link "Daktela Contact Centre repository" at bounding box center [887, 386] width 186 height 14
click at [1270, 354] on button "button" at bounding box center [1277, 357] width 23 height 23
click at [800, 395] on div "Daktela Contact Centre design tokens can be found in Daktela Contact Centre rep…" at bounding box center [758, 386] width 586 height 38
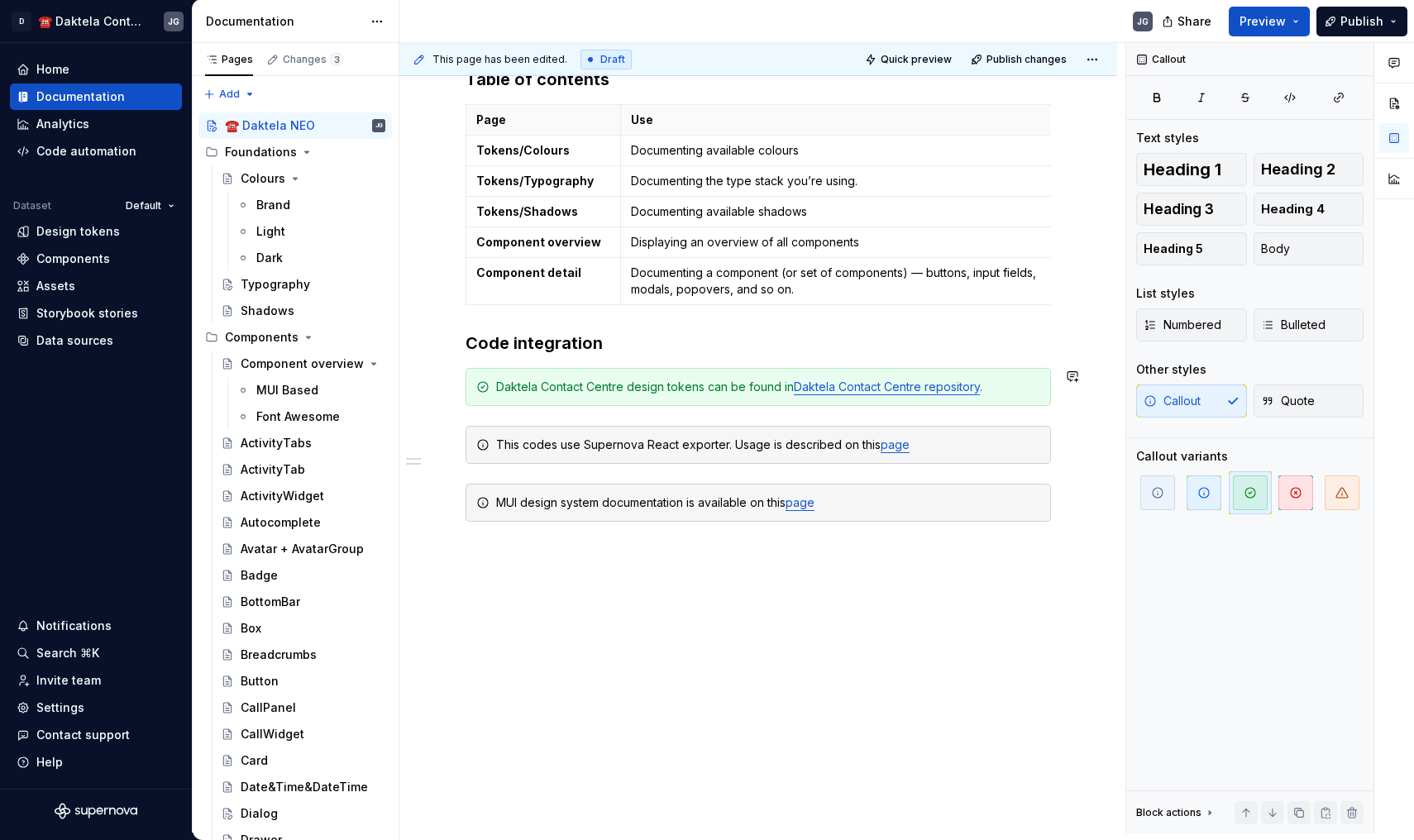
click at [800, 390] on link "Daktela Contact Centre repository" at bounding box center [887, 386] width 186 height 14
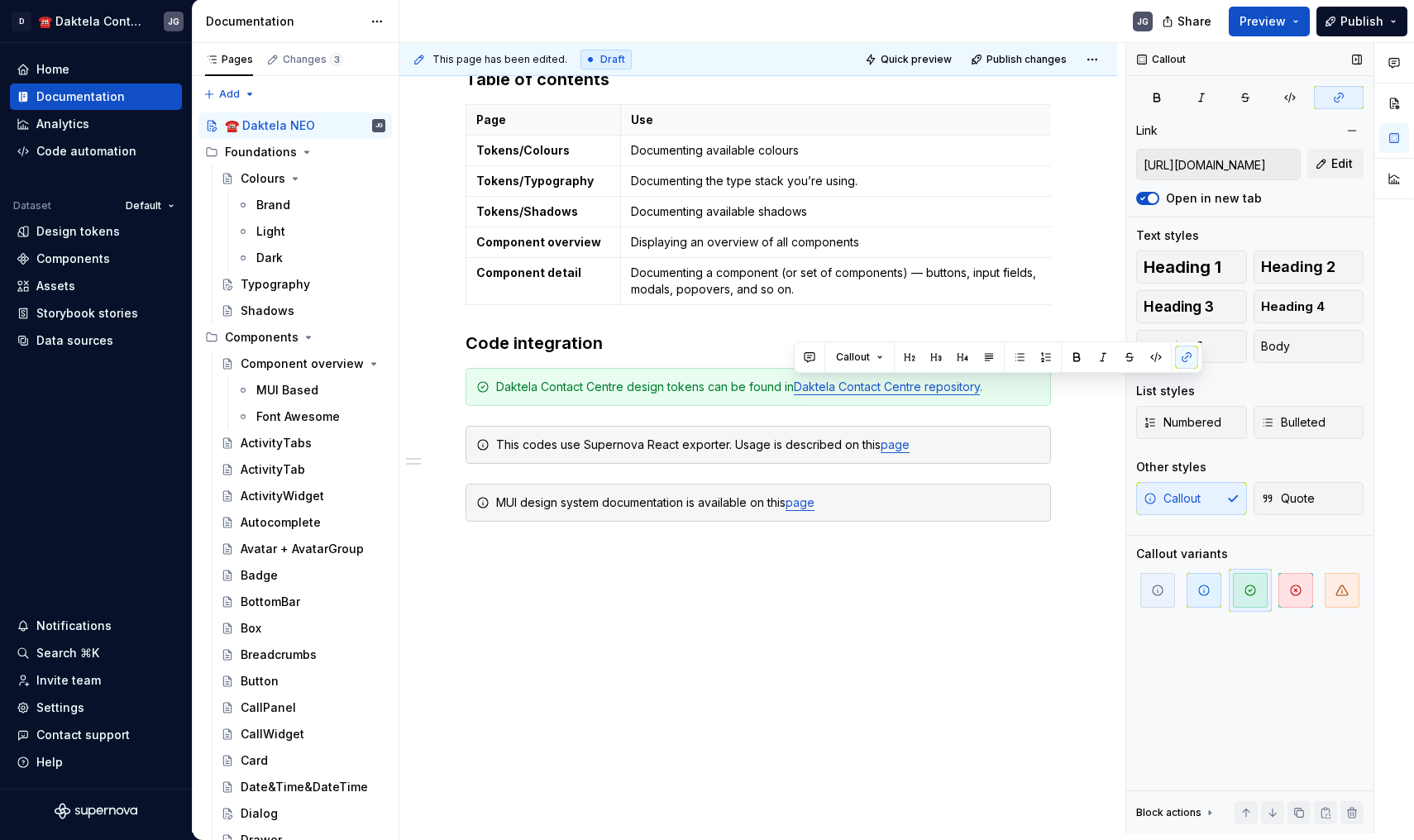
click at [1227, 157] on input "https://gitlab.daktela.com/v5/daktela-design-system" at bounding box center [1217, 164] width 163 height 29
click at [584, 624] on div "🎉 Welcome to the Daktela Contact Centre Design Guidelines! Daktela Contact Cent…" at bounding box center [758, 366] width 718 height 935
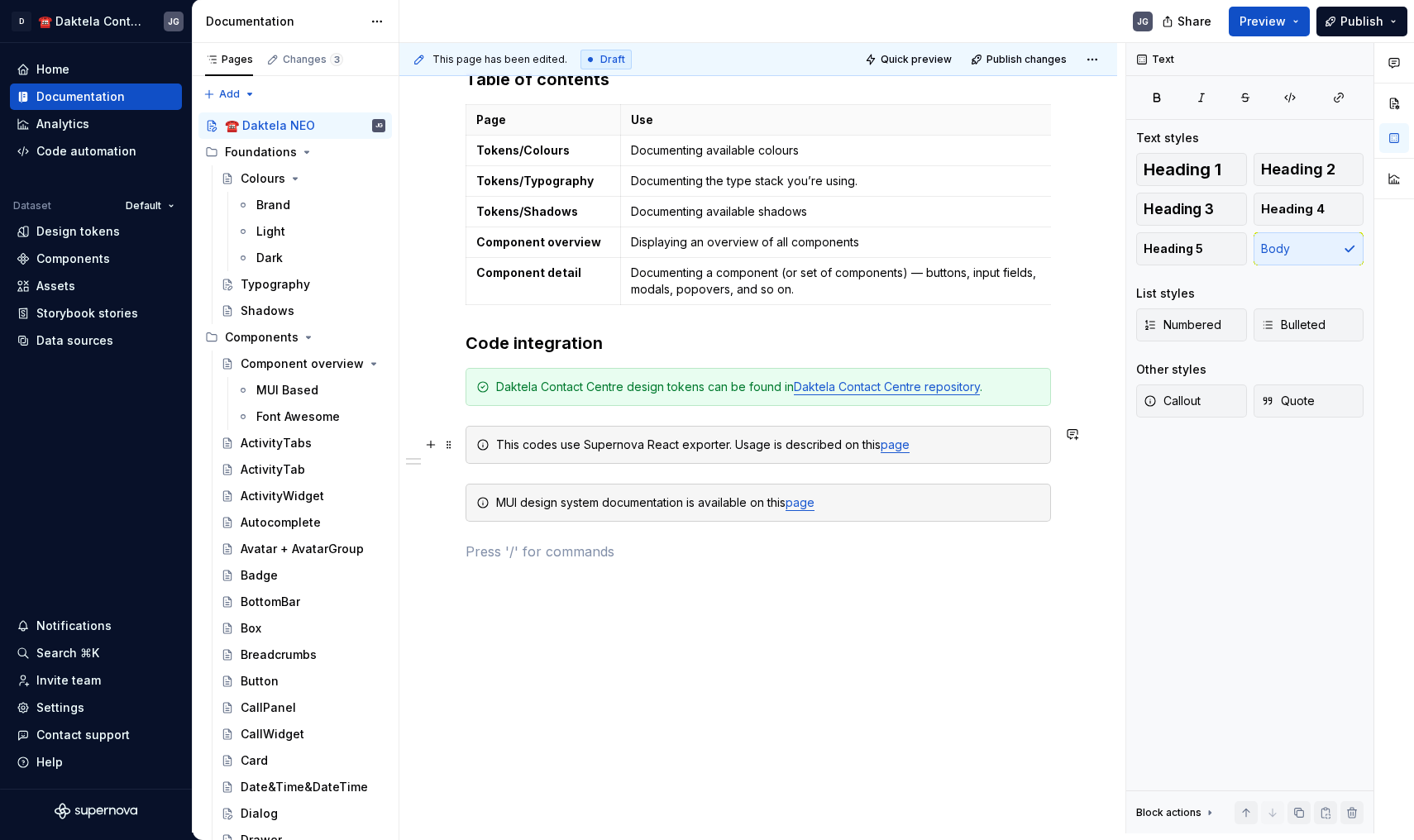
click at [898, 443] on link "page" at bounding box center [895, 444] width 29 height 14
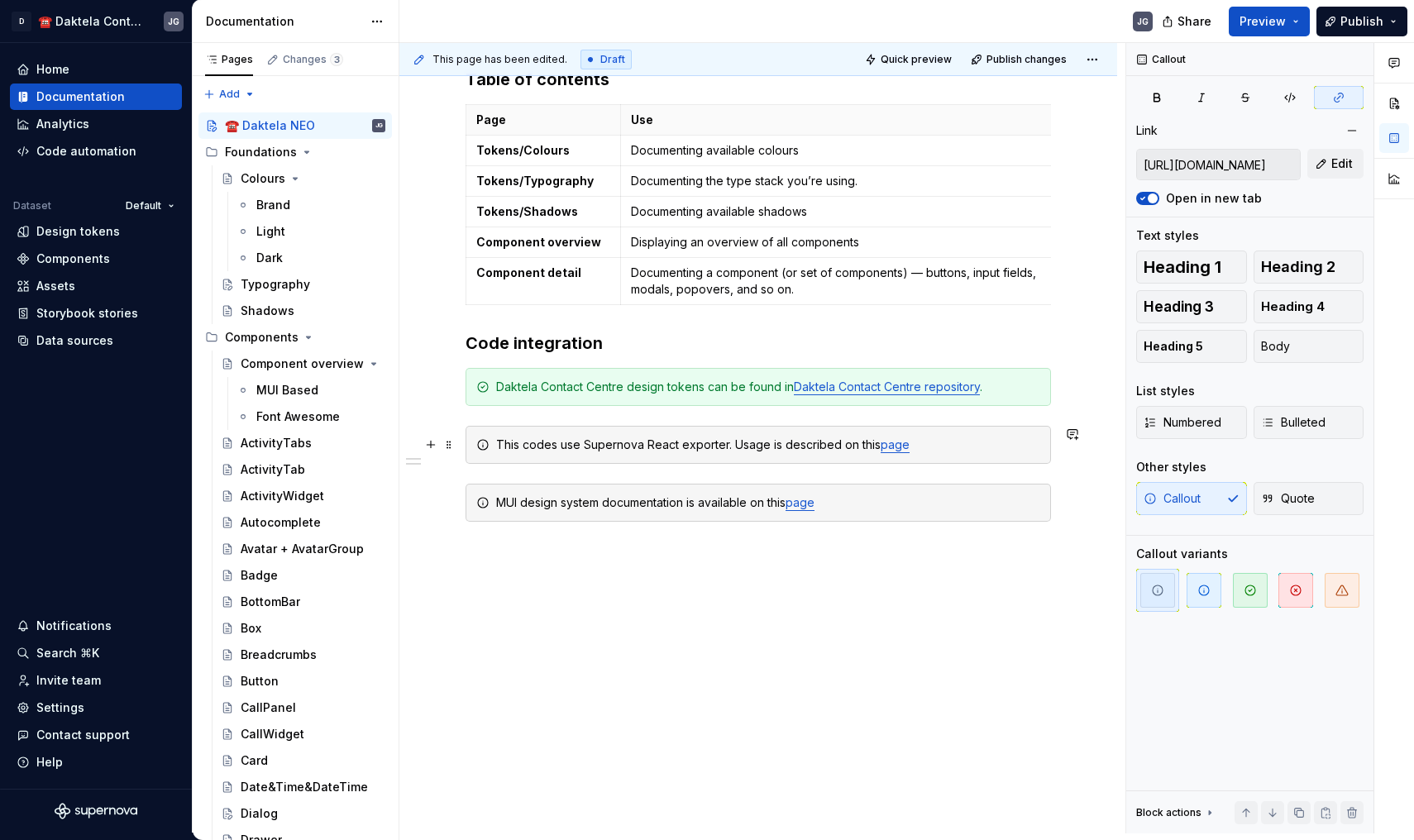
click at [898, 443] on link "page" at bounding box center [895, 444] width 29 height 14
click at [1236, 164] on input "https://github.com/Supernova-Studio/exporter-react" at bounding box center [1217, 164] width 163 height 29
click at [529, 628] on div "🎉 Welcome to the Daktela Contact Centre Design Guidelines! Daktela Contact Cent…" at bounding box center [758, 366] width 718 height 935
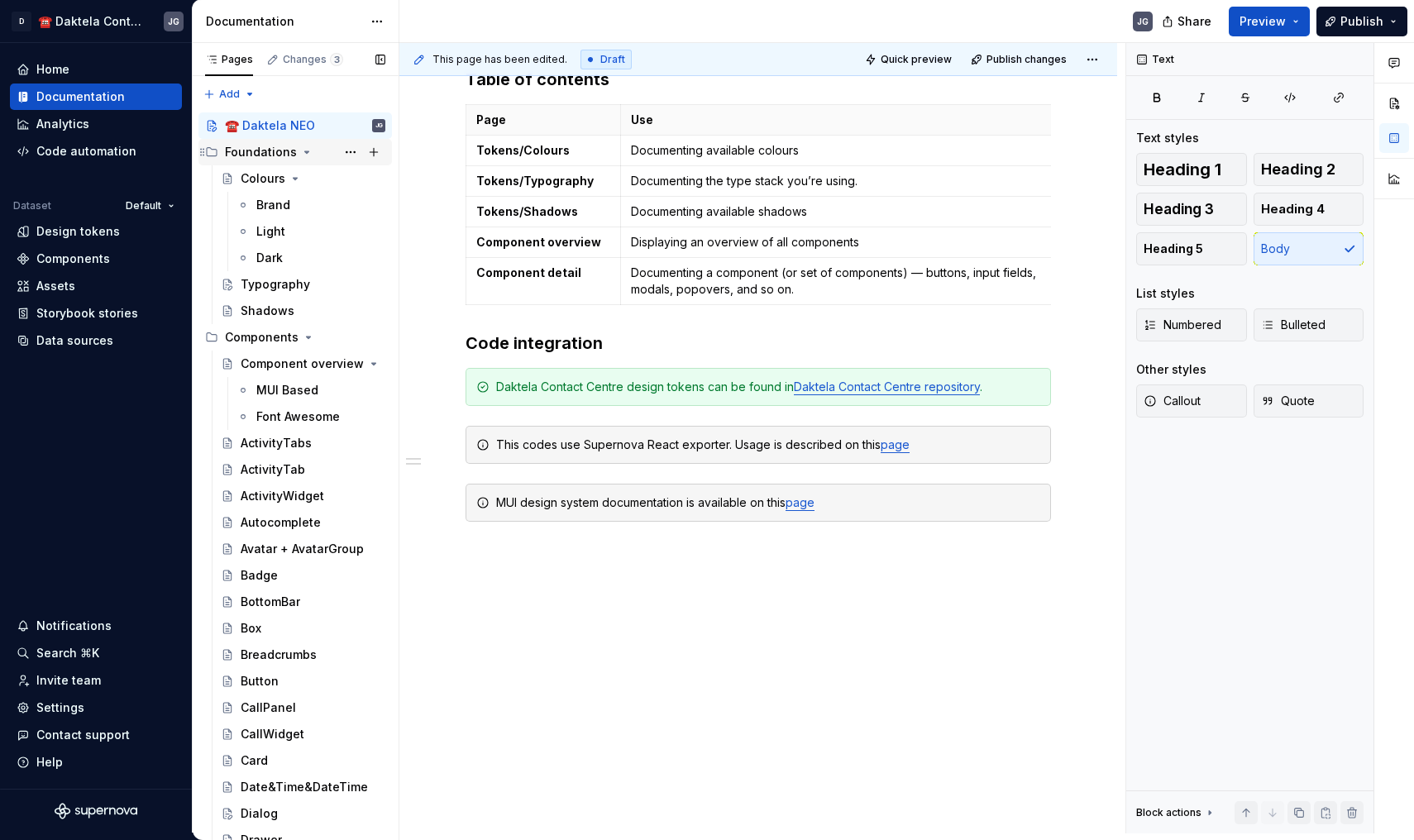
click at [243, 146] on div "Foundations" at bounding box center [261, 152] width 72 height 17
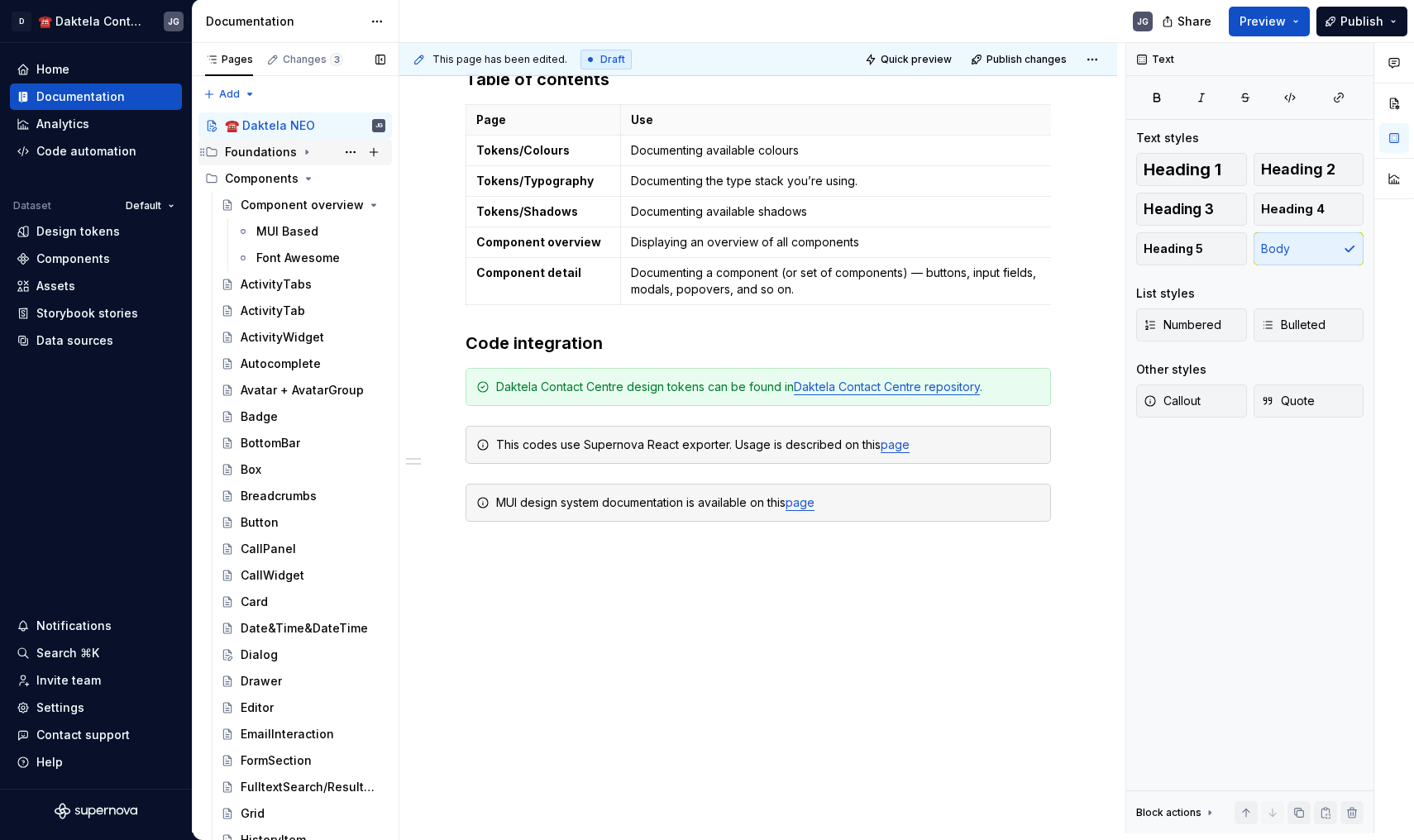
click at [243, 146] on div "Foundations" at bounding box center [261, 152] width 72 height 17
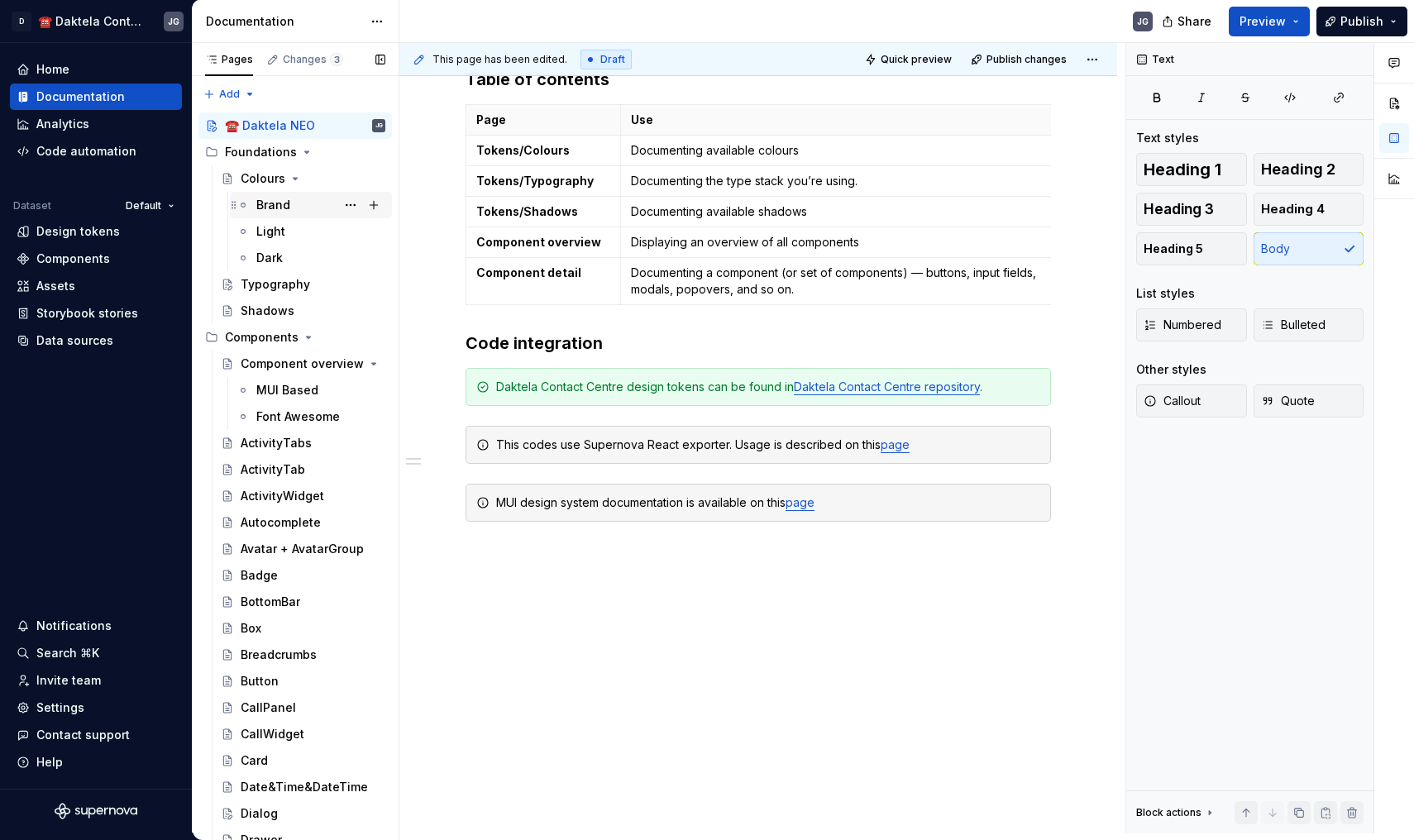
click at [270, 209] on div "Brand" at bounding box center [273, 204] width 34 height 17
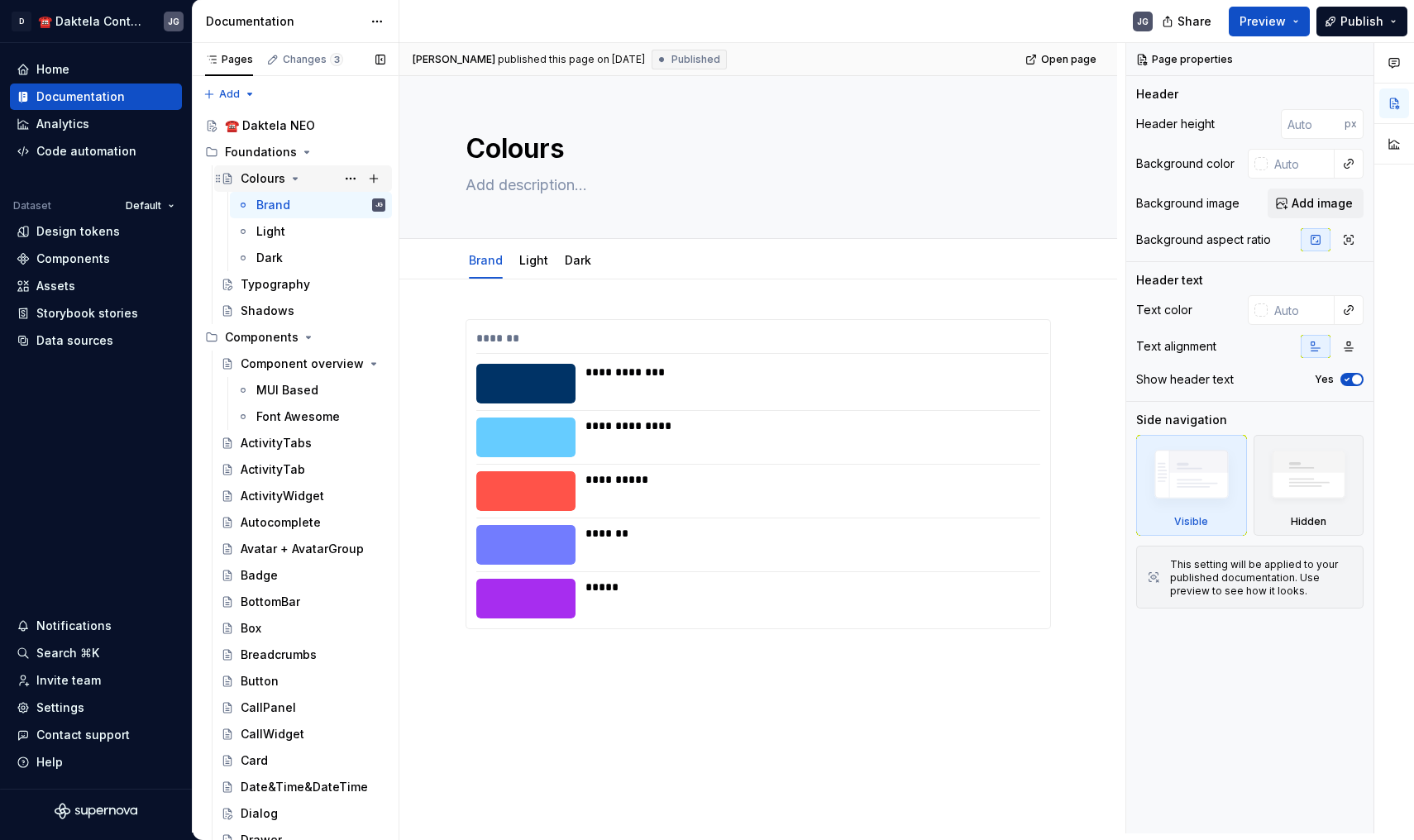
click at [250, 179] on div "Colours" at bounding box center [263, 178] width 45 height 17
click at [635, 262] on span "Add tab" at bounding box center [648, 261] width 39 height 14
click at [374, 178] on button "Page tree" at bounding box center [374, 179] width 23 height 23
type textarea "*"
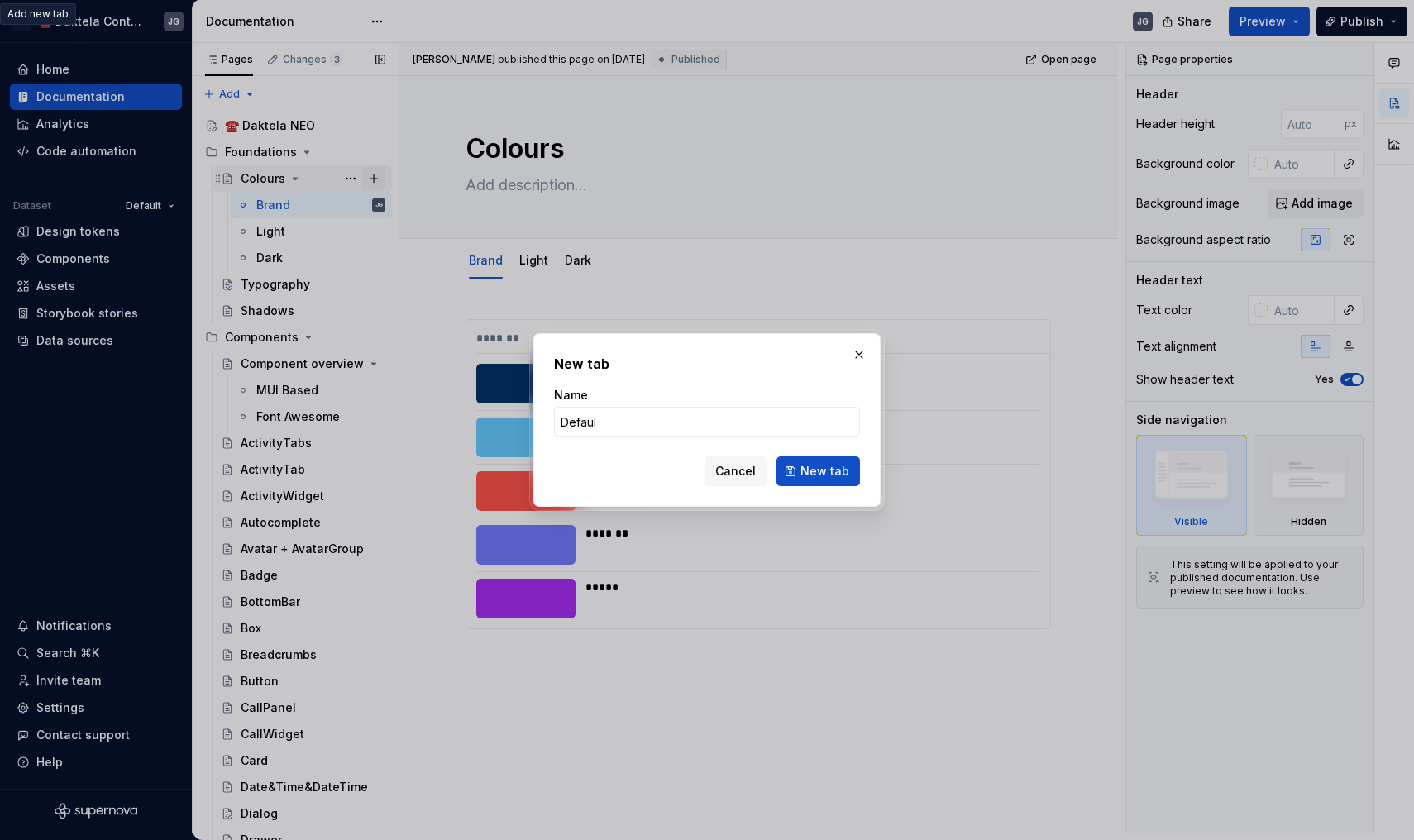
type input "Default"
click at [819, 471] on button "New tab" at bounding box center [817, 471] width 83 height 29
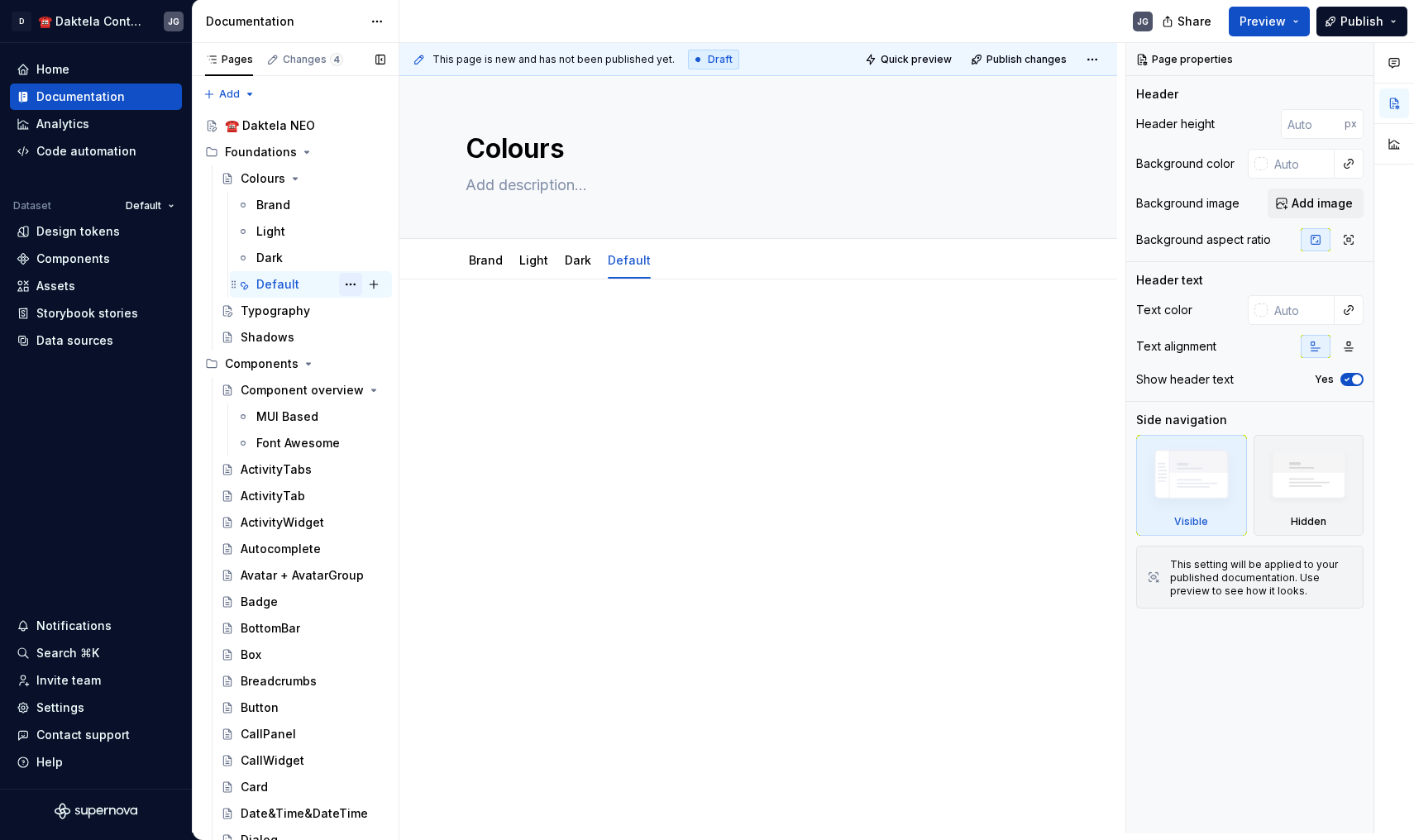
click at [350, 287] on button "Page tree" at bounding box center [351, 285] width 23 height 23
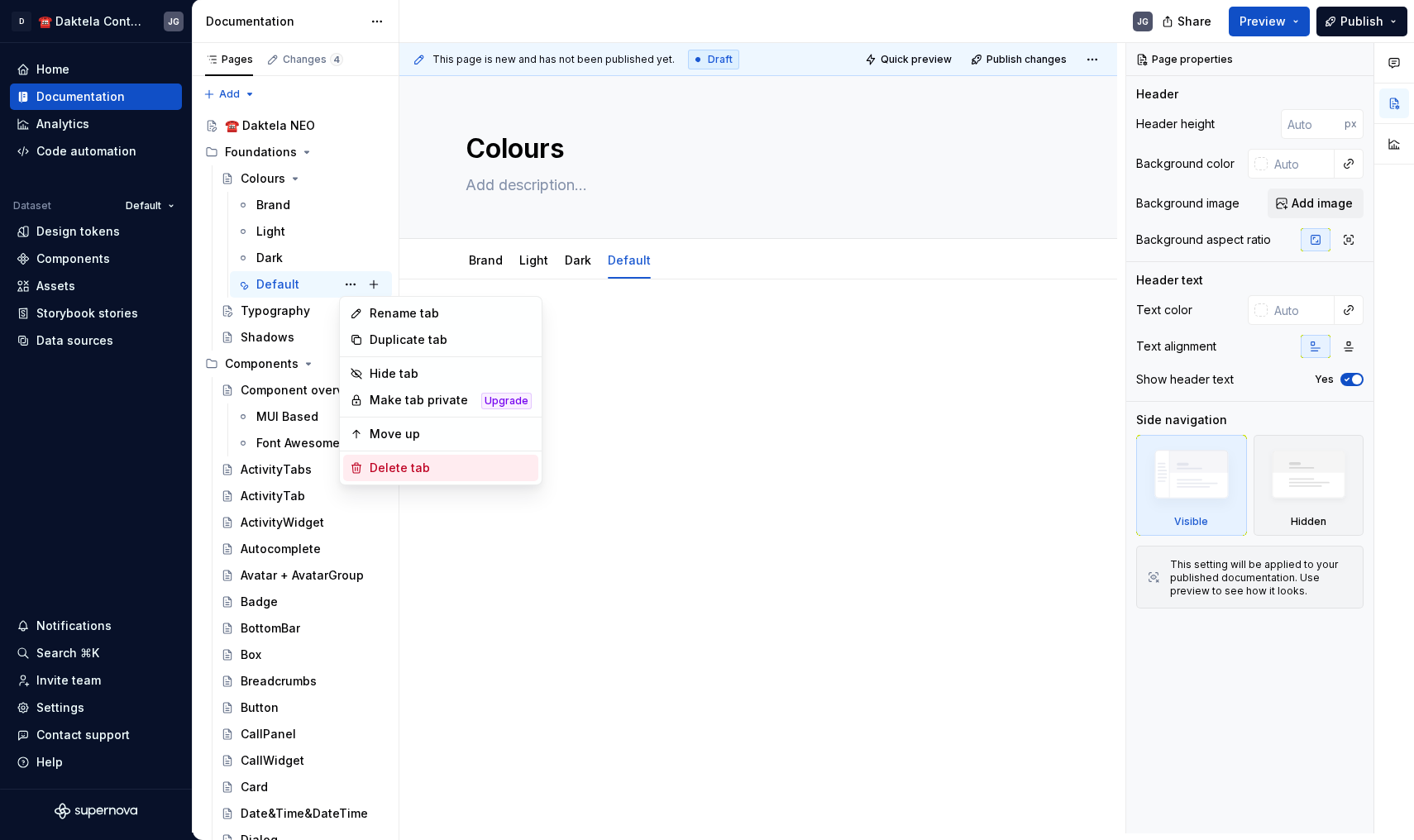
click at [406, 459] on div "Delete tab" at bounding box center [441, 467] width 196 height 26
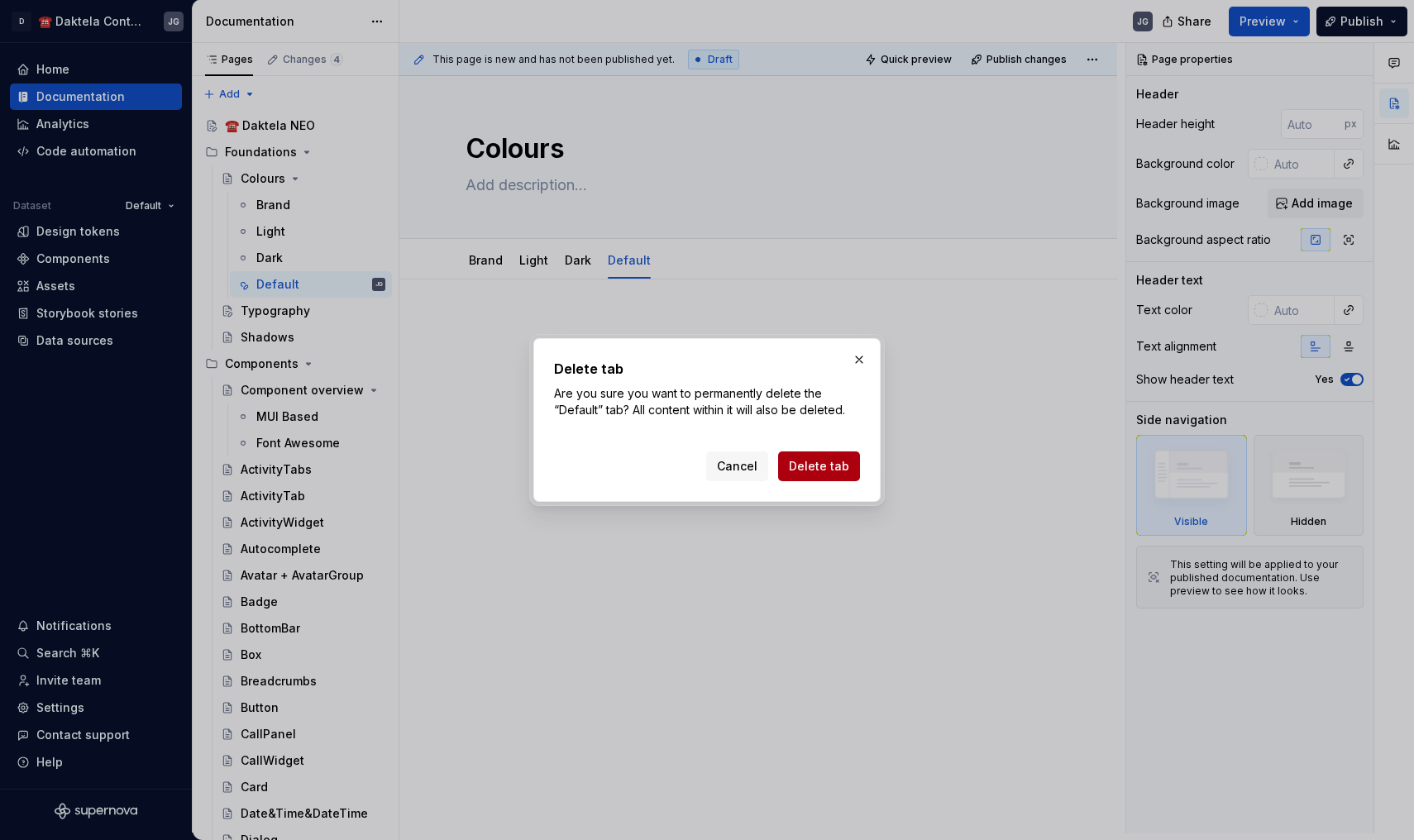
click at [813, 462] on span "Delete tab" at bounding box center [819, 465] width 61 height 17
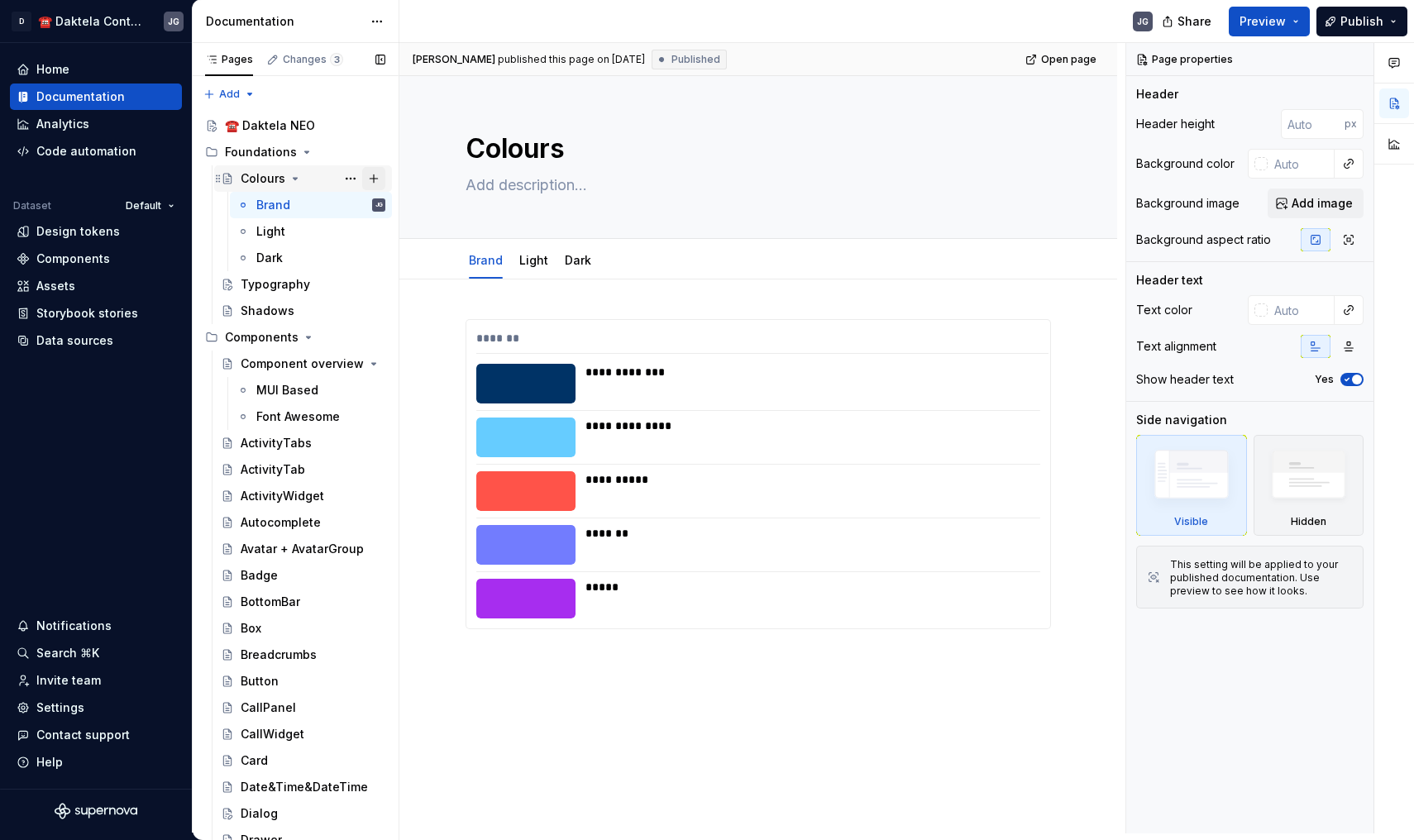
click at [379, 179] on button "Page tree" at bounding box center [374, 179] width 23 height 23
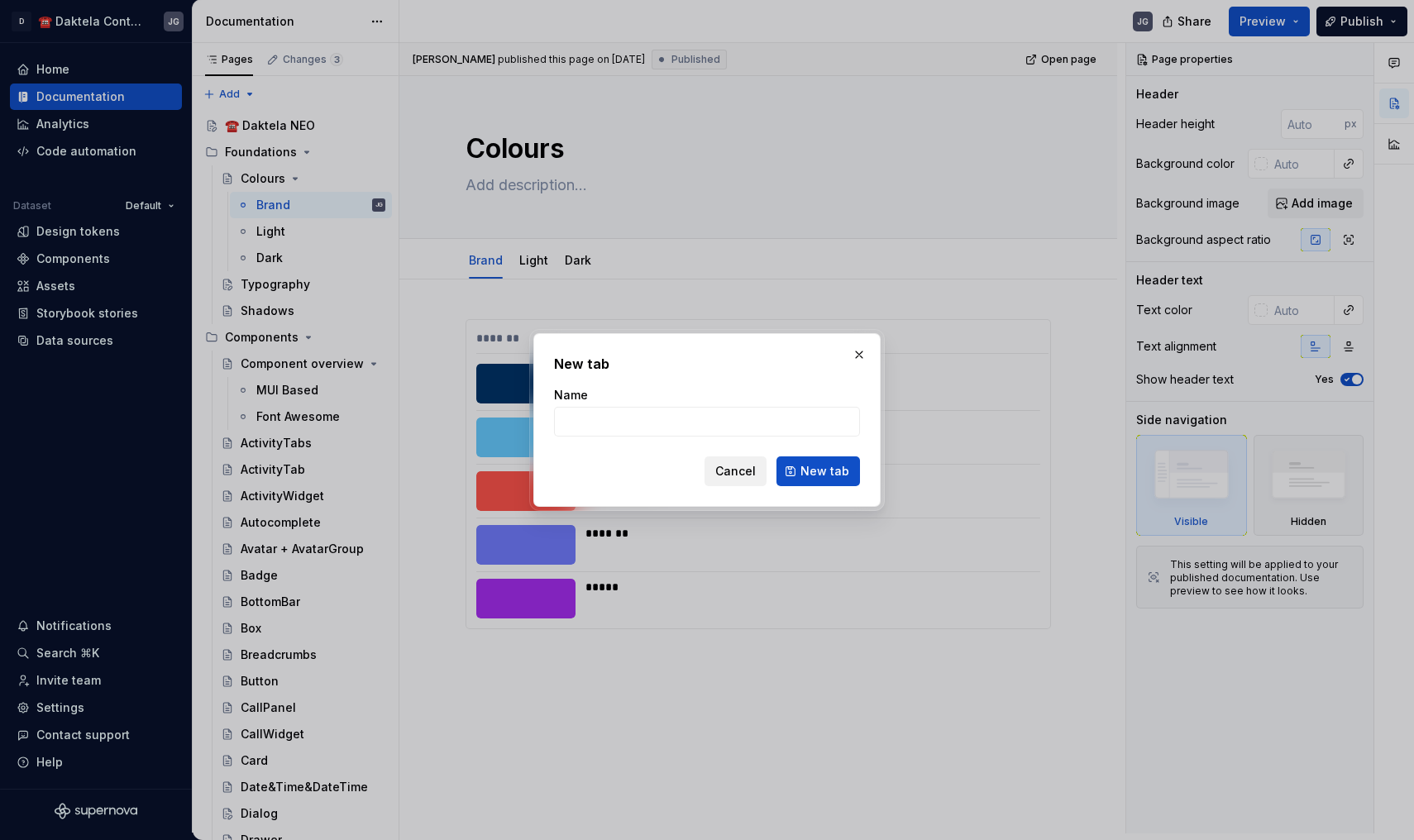
click at [726, 477] on span "Cancel" at bounding box center [734, 470] width 40 height 17
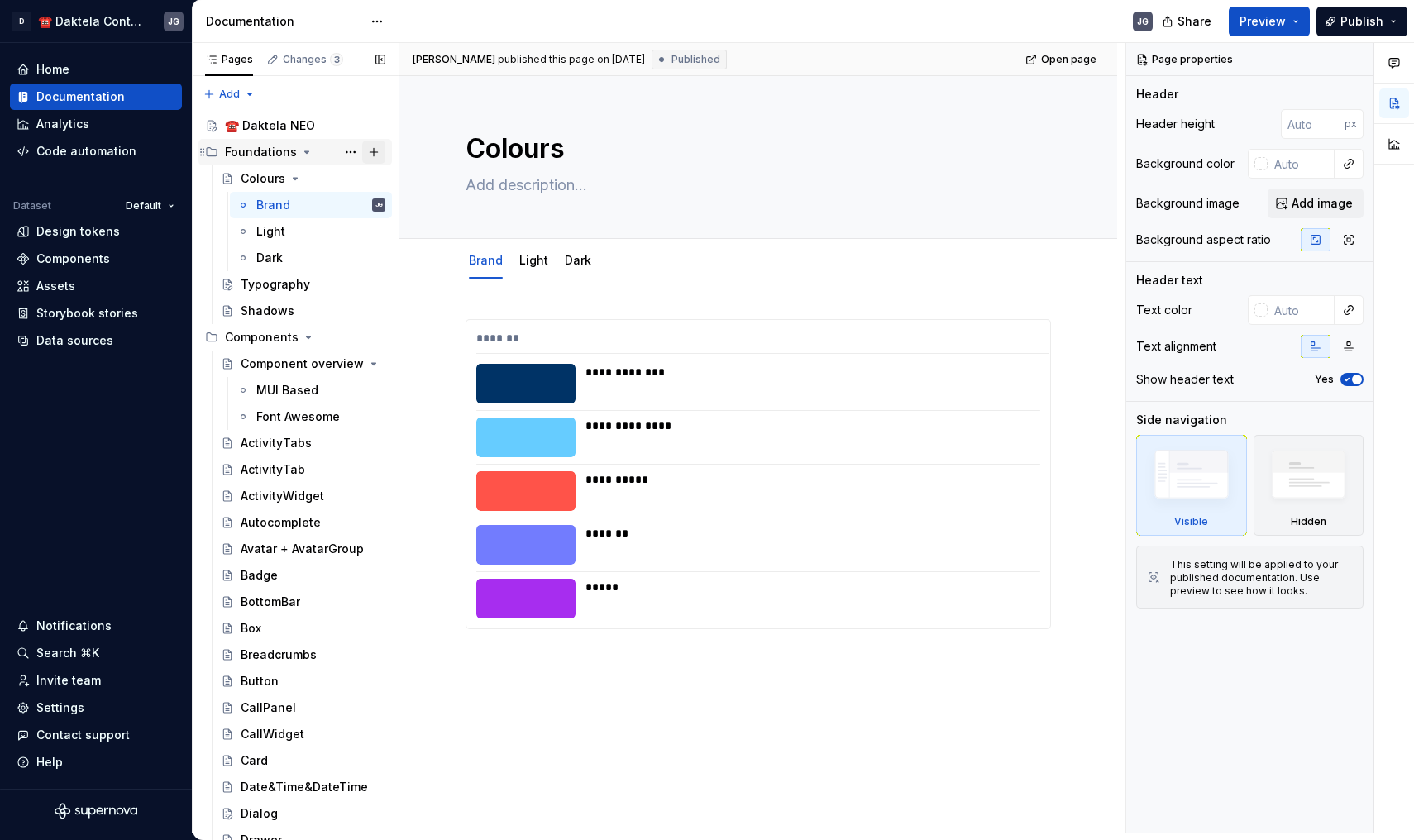
click at [373, 152] on button "Page tree" at bounding box center [374, 153] width 23 height 23
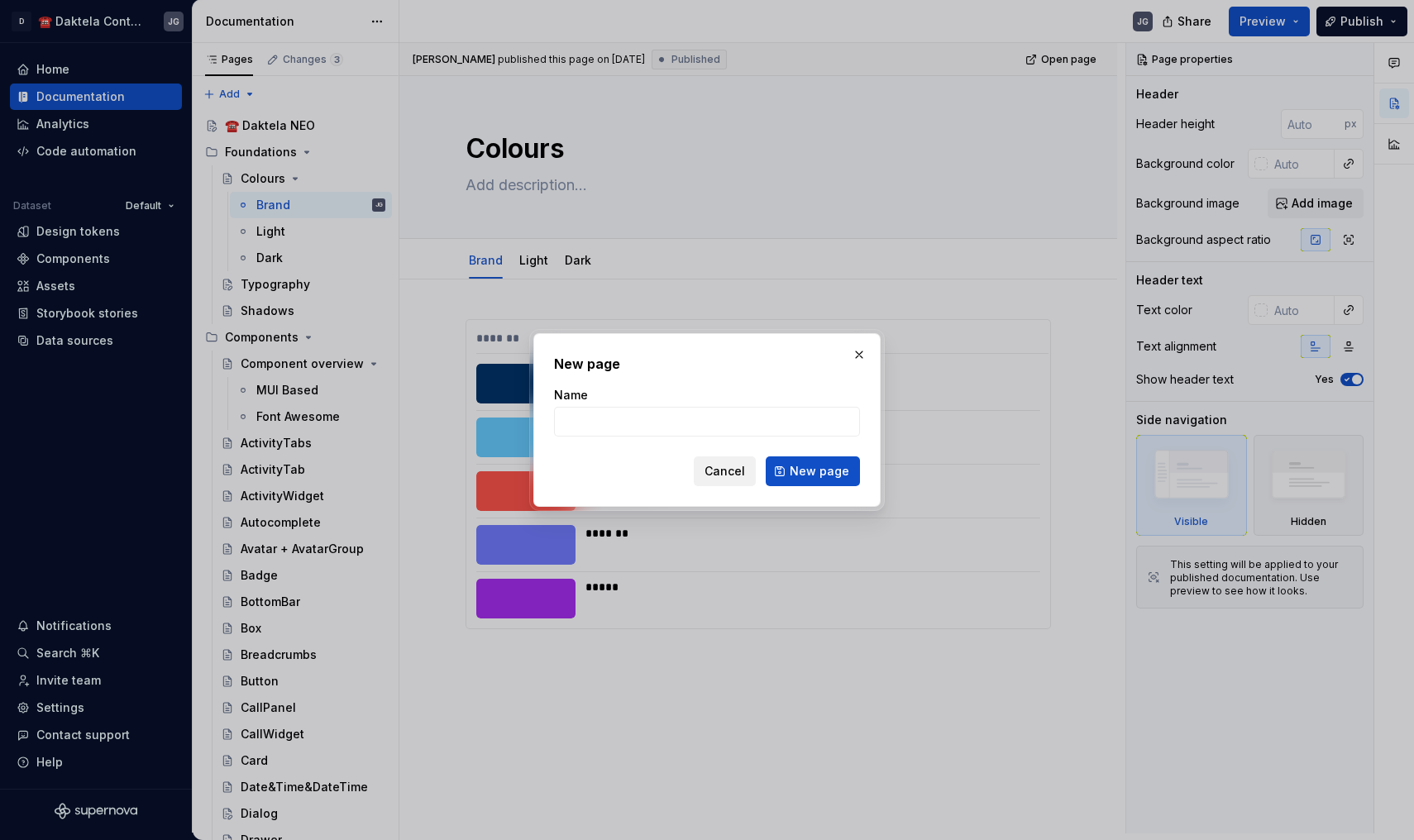
click at [725, 466] on span "Cancel" at bounding box center [724, 470] width 40 height 17
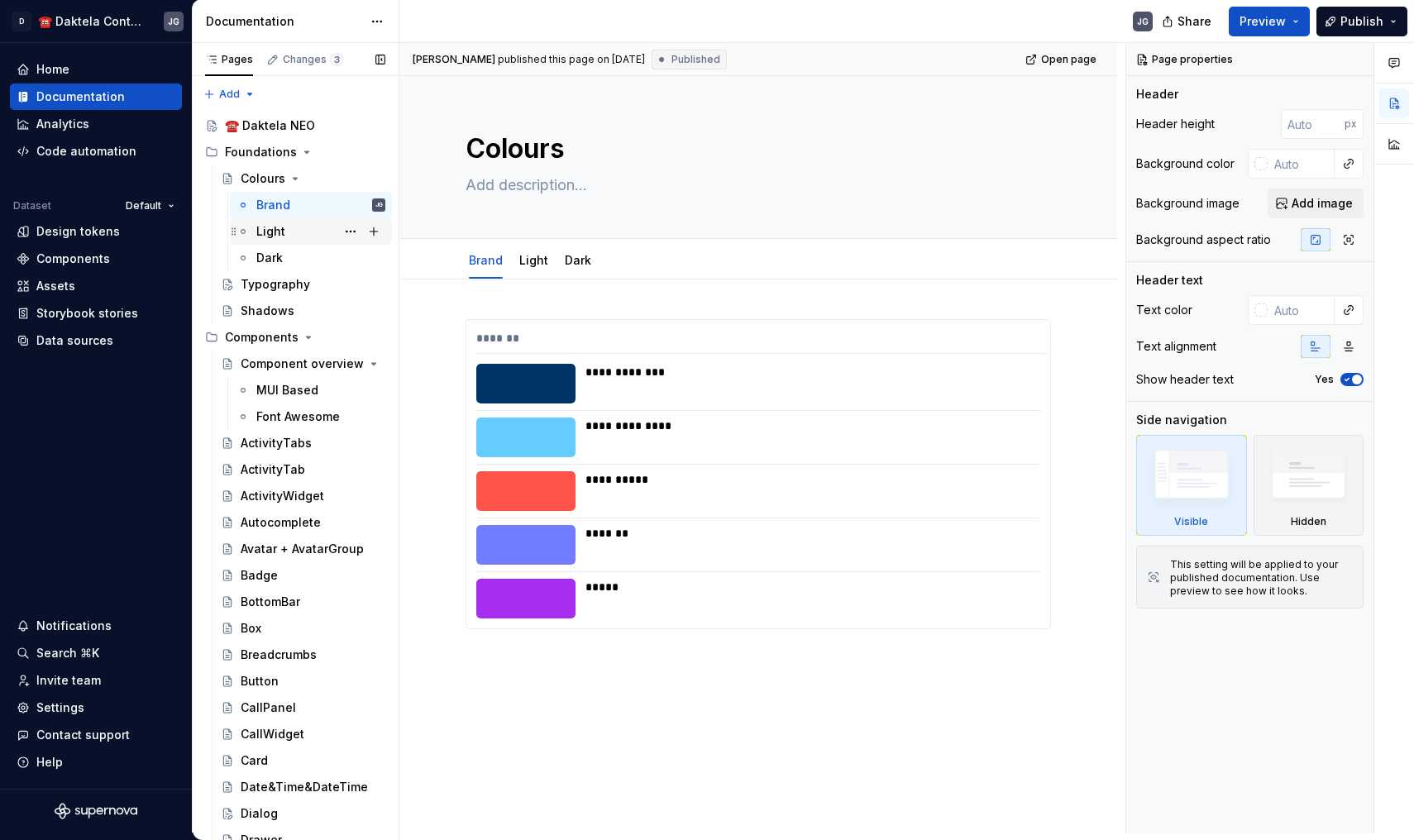
click at [283, 230] on div "Light" at bounding box center [271, 231] width 29 height 17
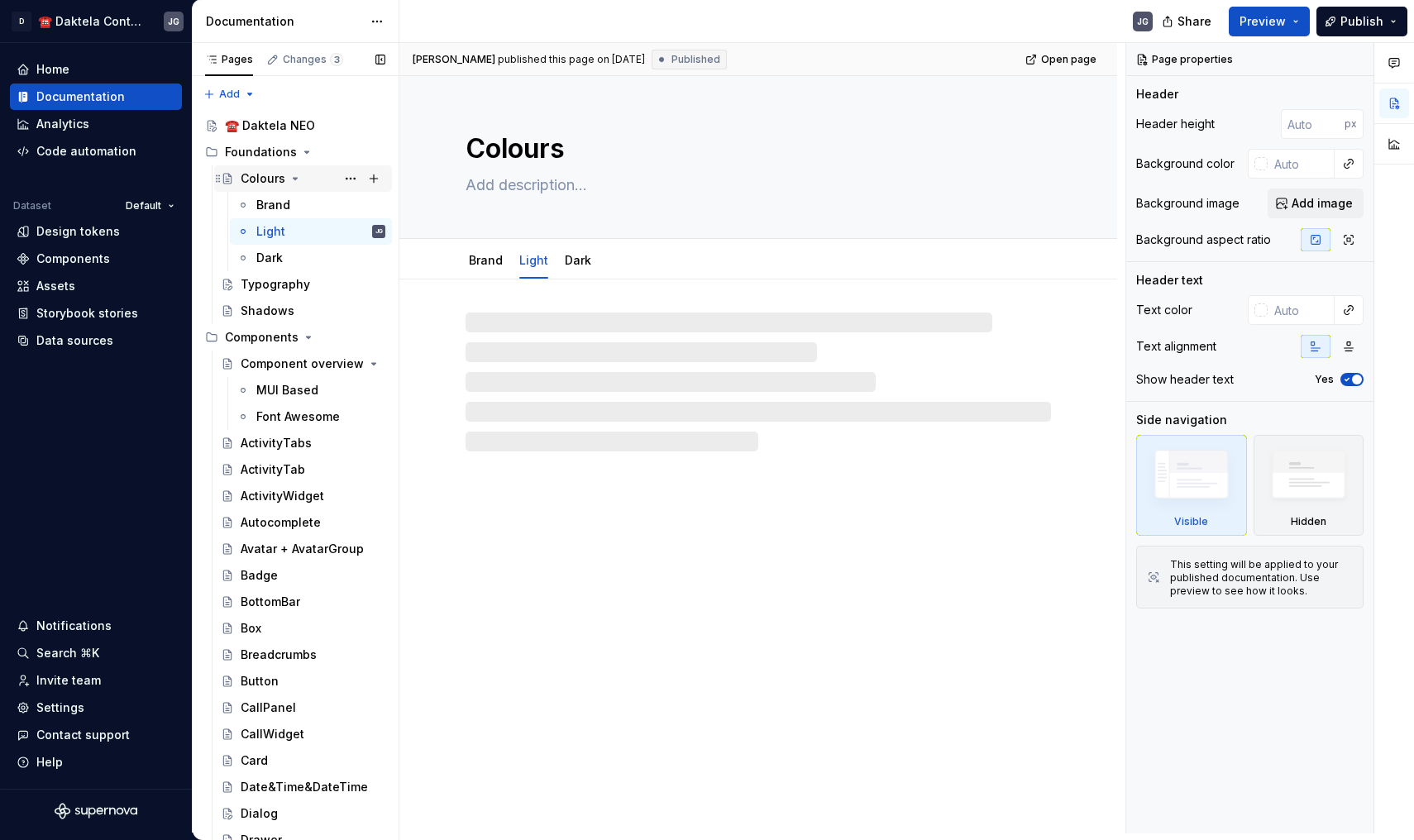
click at [278, 185] on div "Colours" at bounding box center [263, 178] width 45 height 17
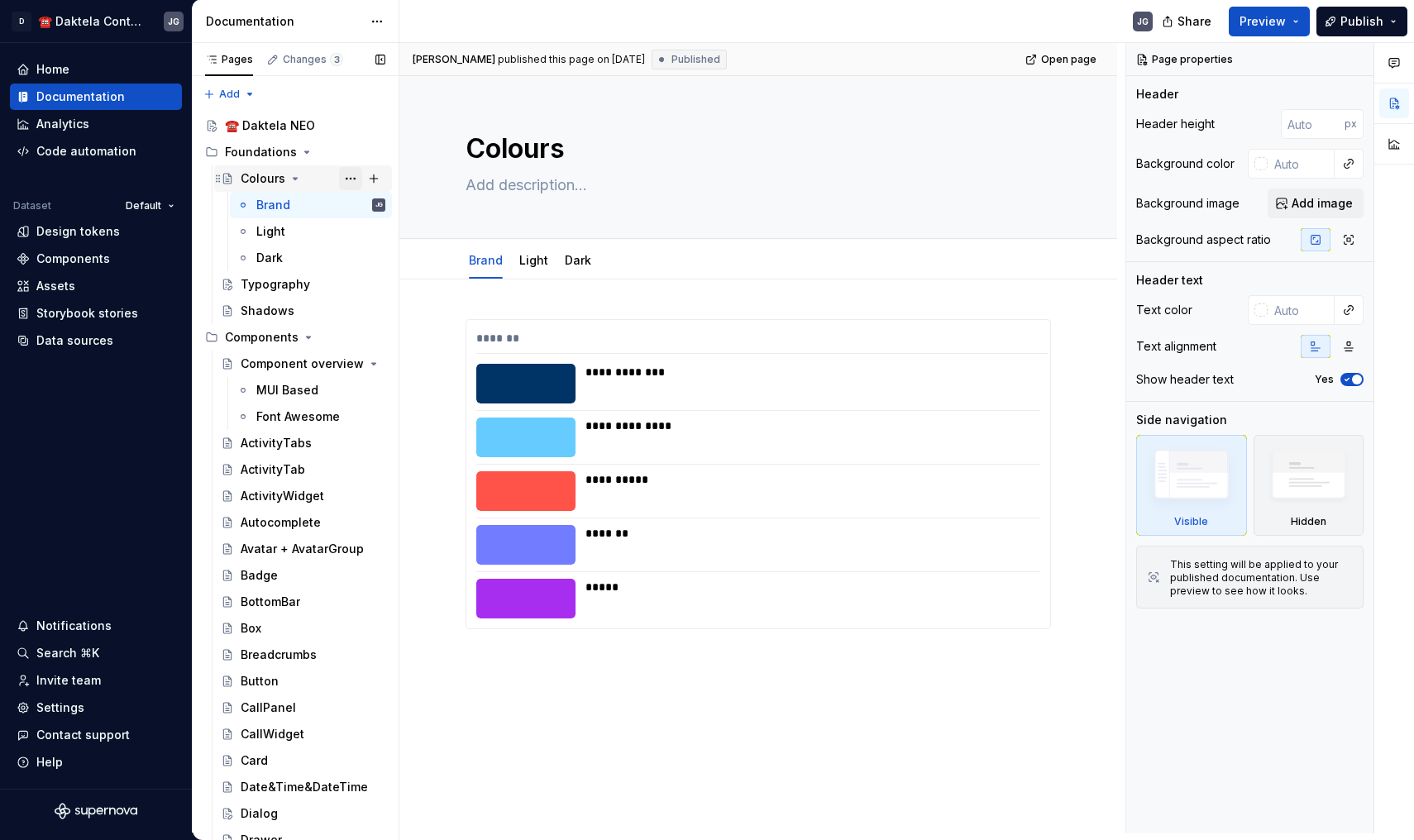
click at [358, 178] on button "Page tree" at bounding box center [351, 179] width 23 height 23
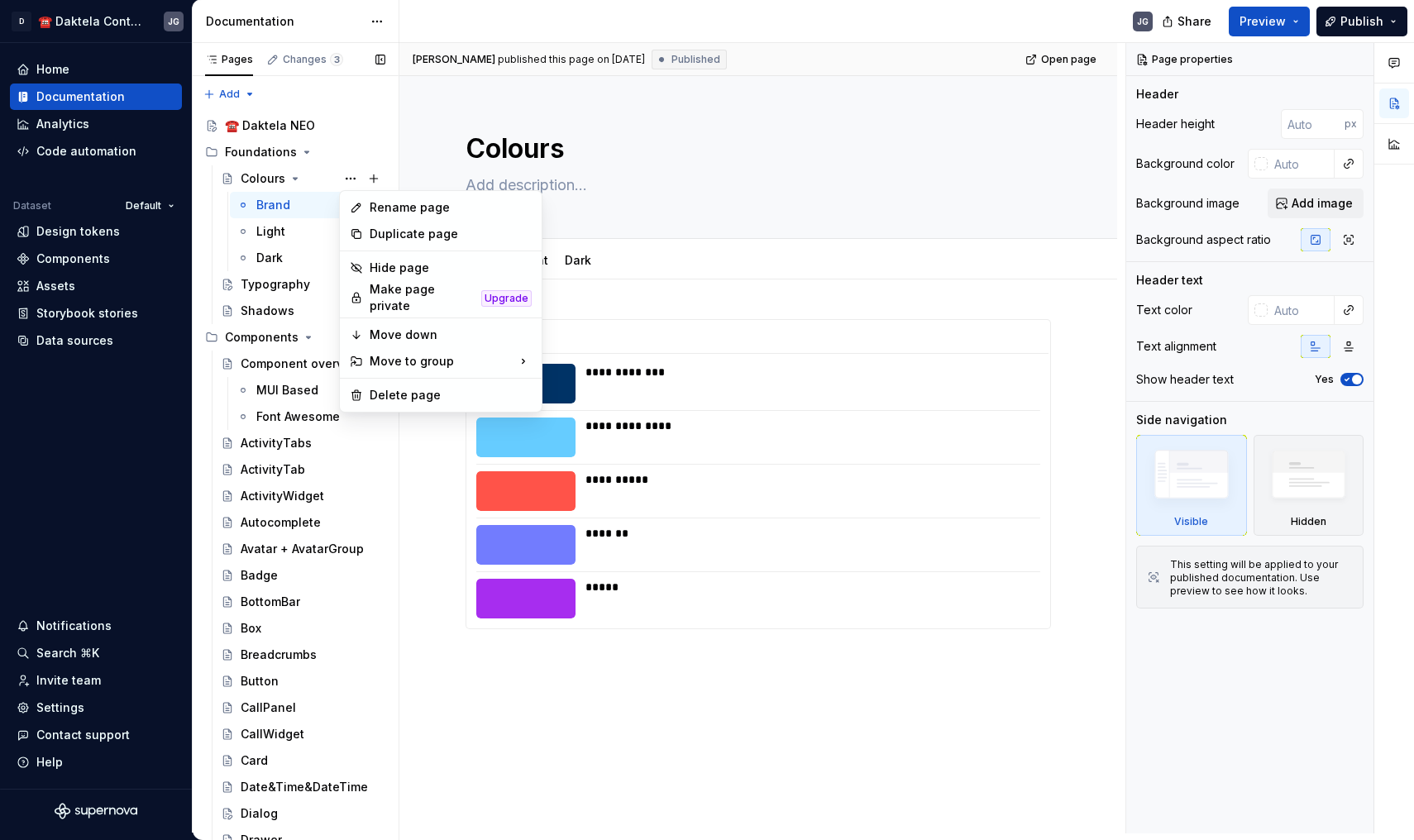
click at [309, 178] on div "Pages Changes 3 Add Accessibility guide for tree Page tree. Navigate the tree w…" at bounding box center [294, 441] width 206 height 797
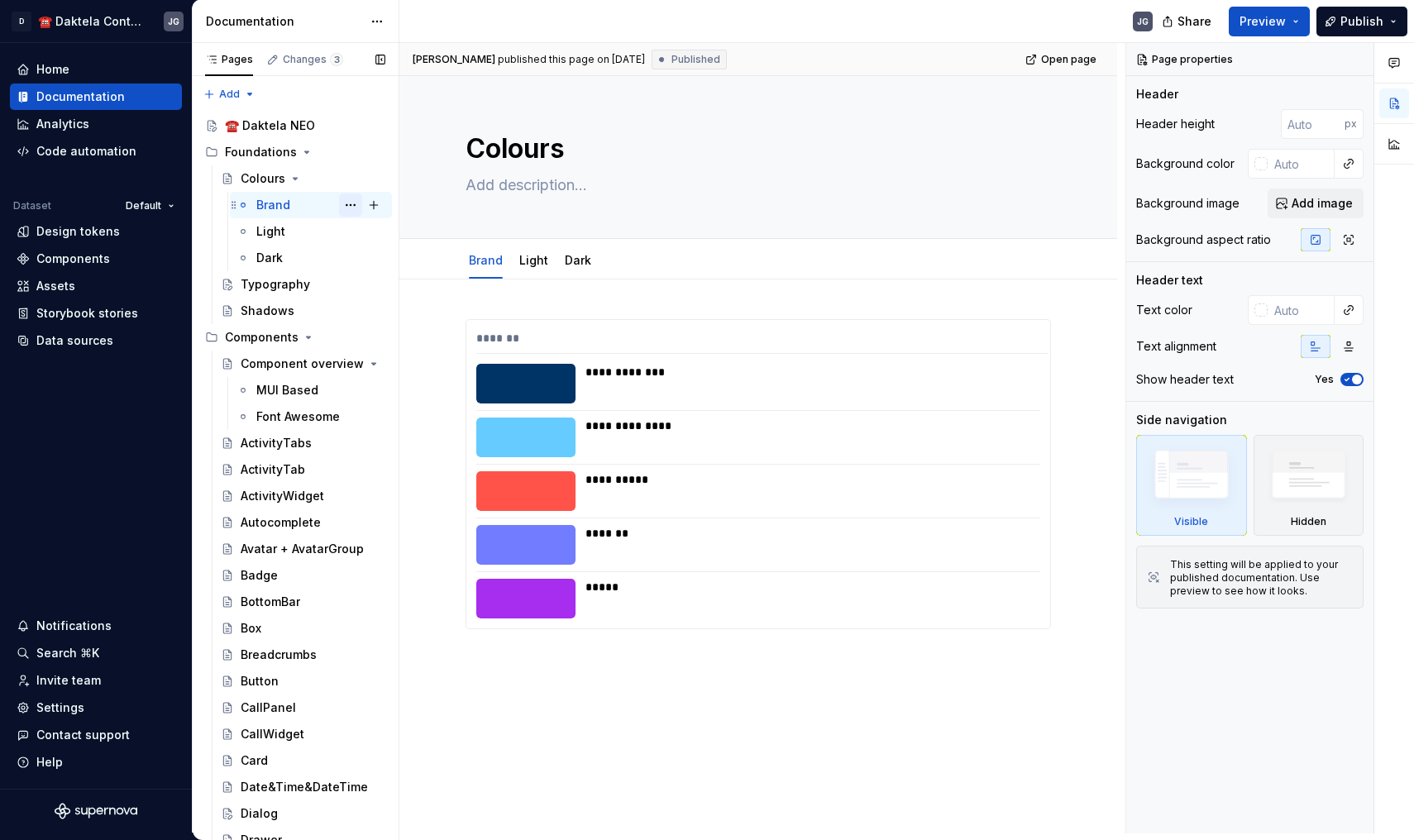
click at [354, 206] on button "Page tree" at bounding box center [351, 205] width 23 height 23
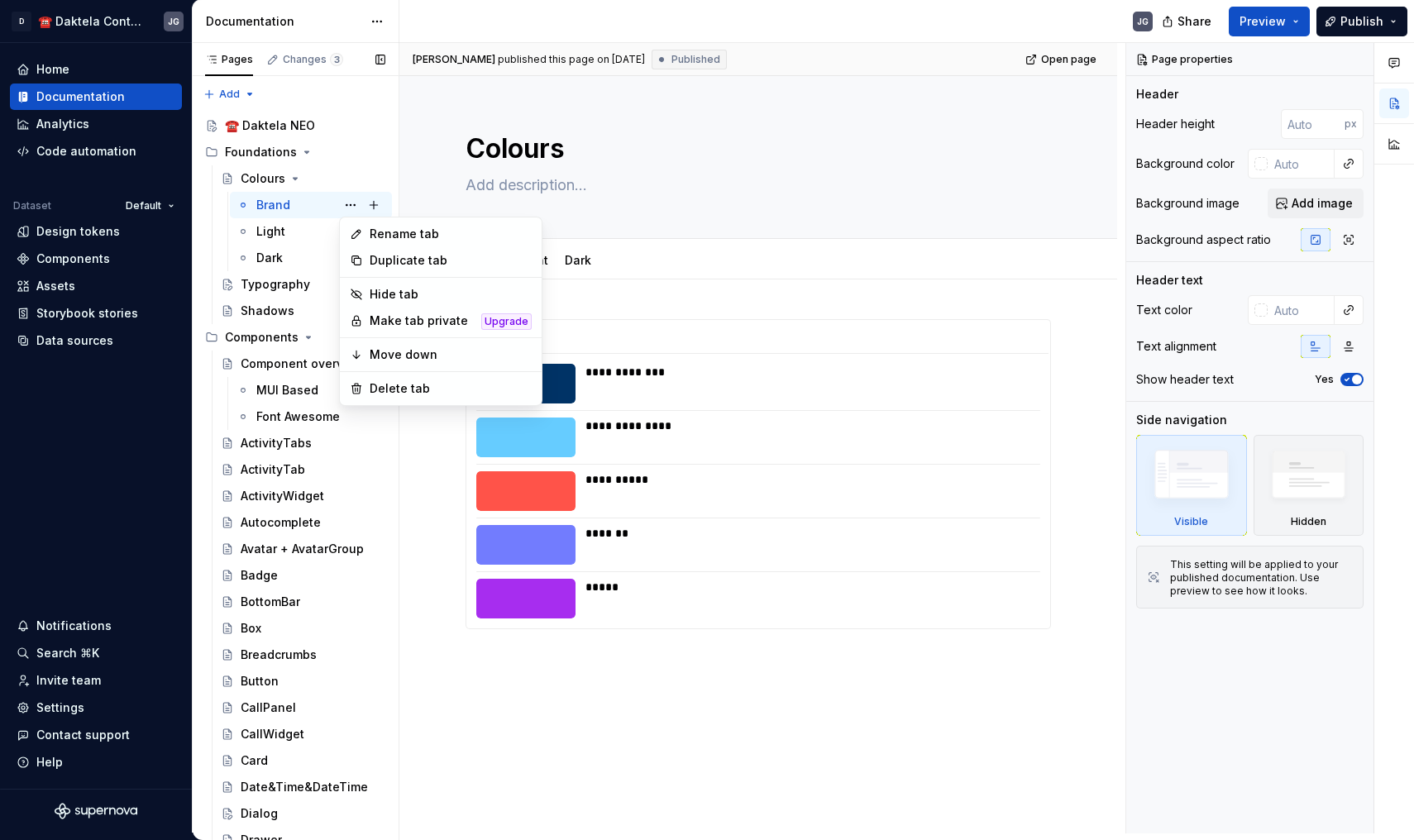
click at [301, 178] on div "Pages Changes 3 Add Accessibility guide for tree Page tree. Navigate the tree w…" at bounding box center [294, 441] width 206 height 797
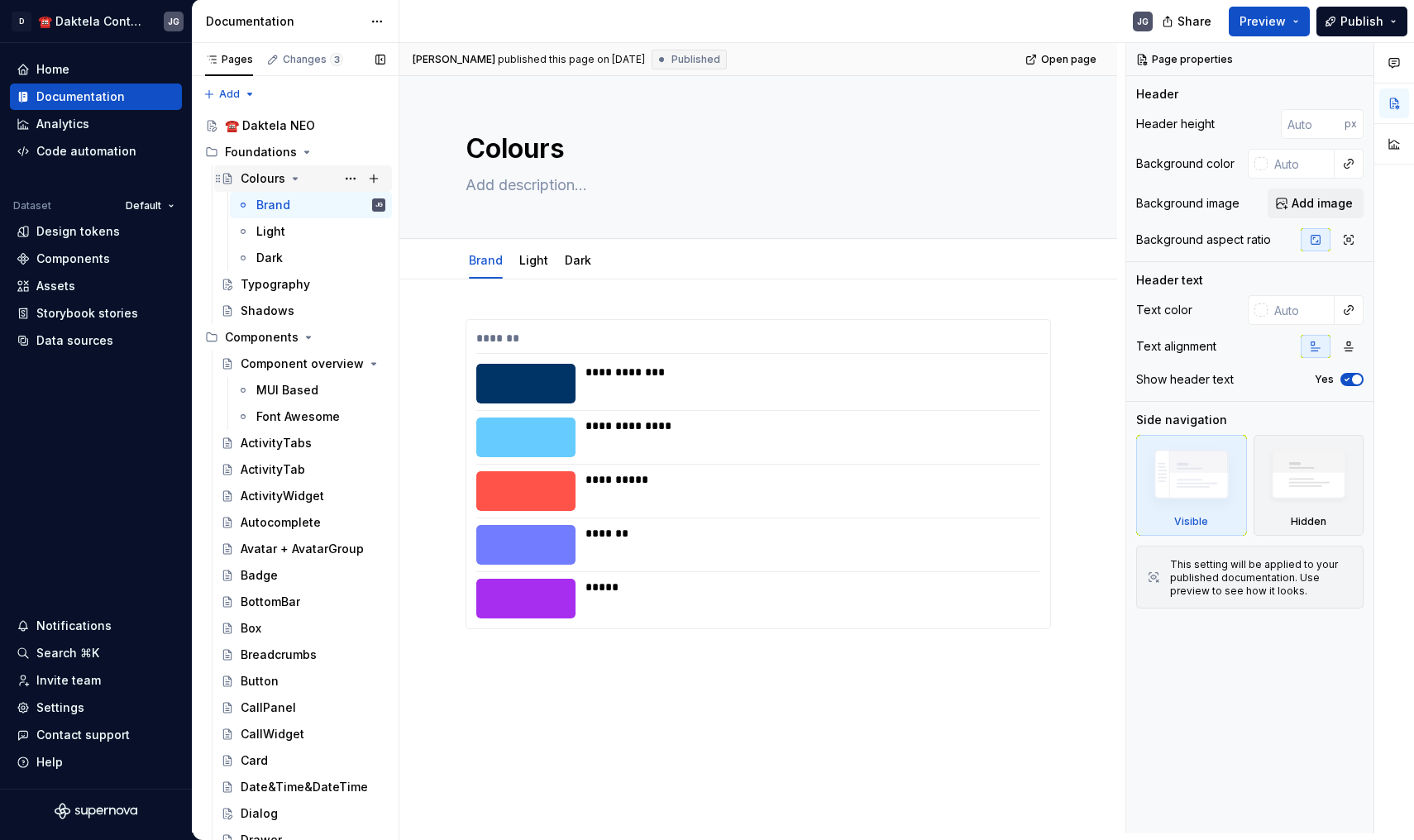
click at [295, 178] on icon "Page tree" at bounding box center [295, 179] width 4 height 2
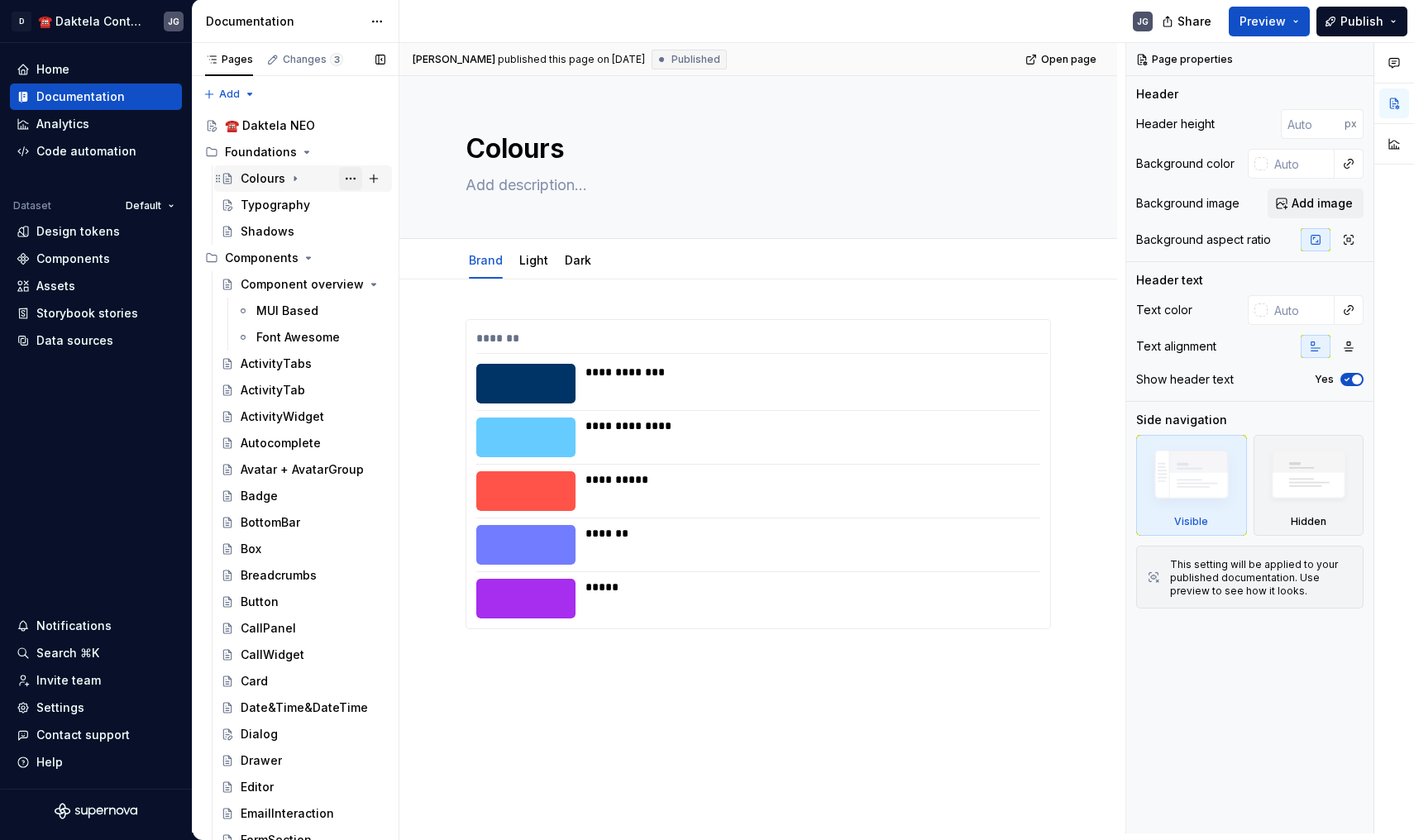
click at [349, 181] on button "Page tree" at bounding box center [351, 179] width 23 height 23
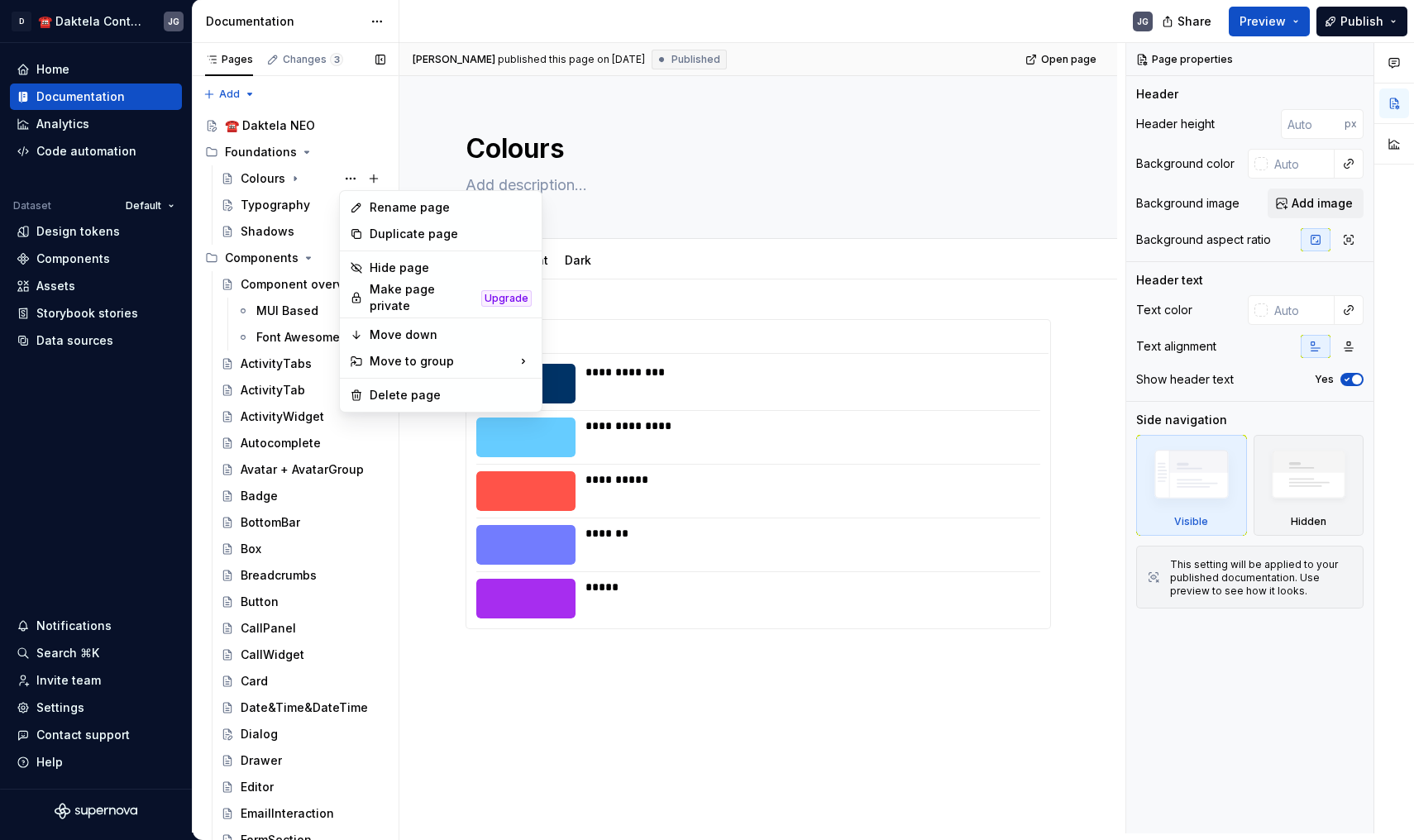
click at [333, 151] on div "Pages Changes 3 Add Accessibility guide for tree Page tree. Navigate the tree w…" at bounding box center [294, 441] width 206 height 797
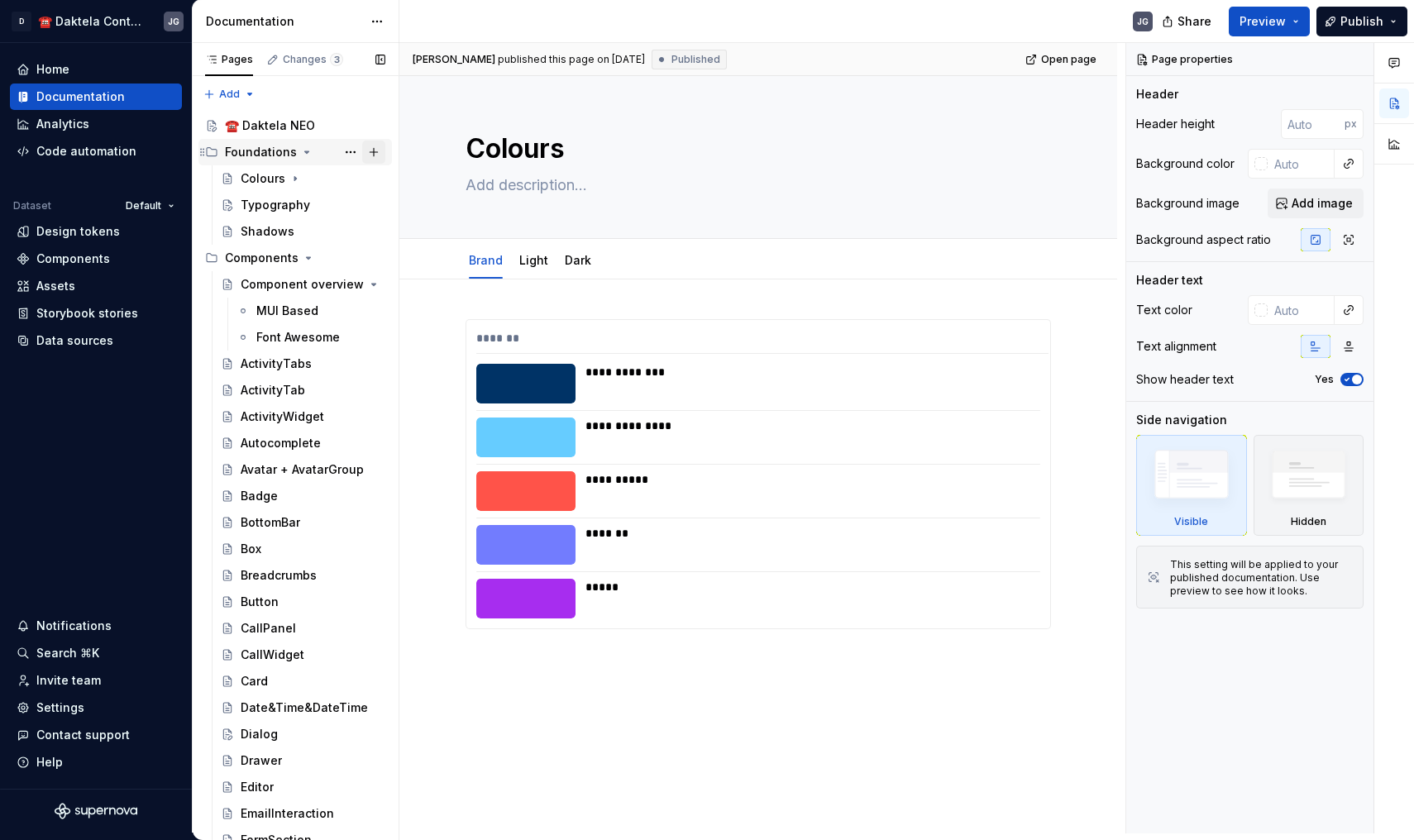
click at [382, 155] on button "Page tree" at bounding box center [374, 153] width 23 height 23
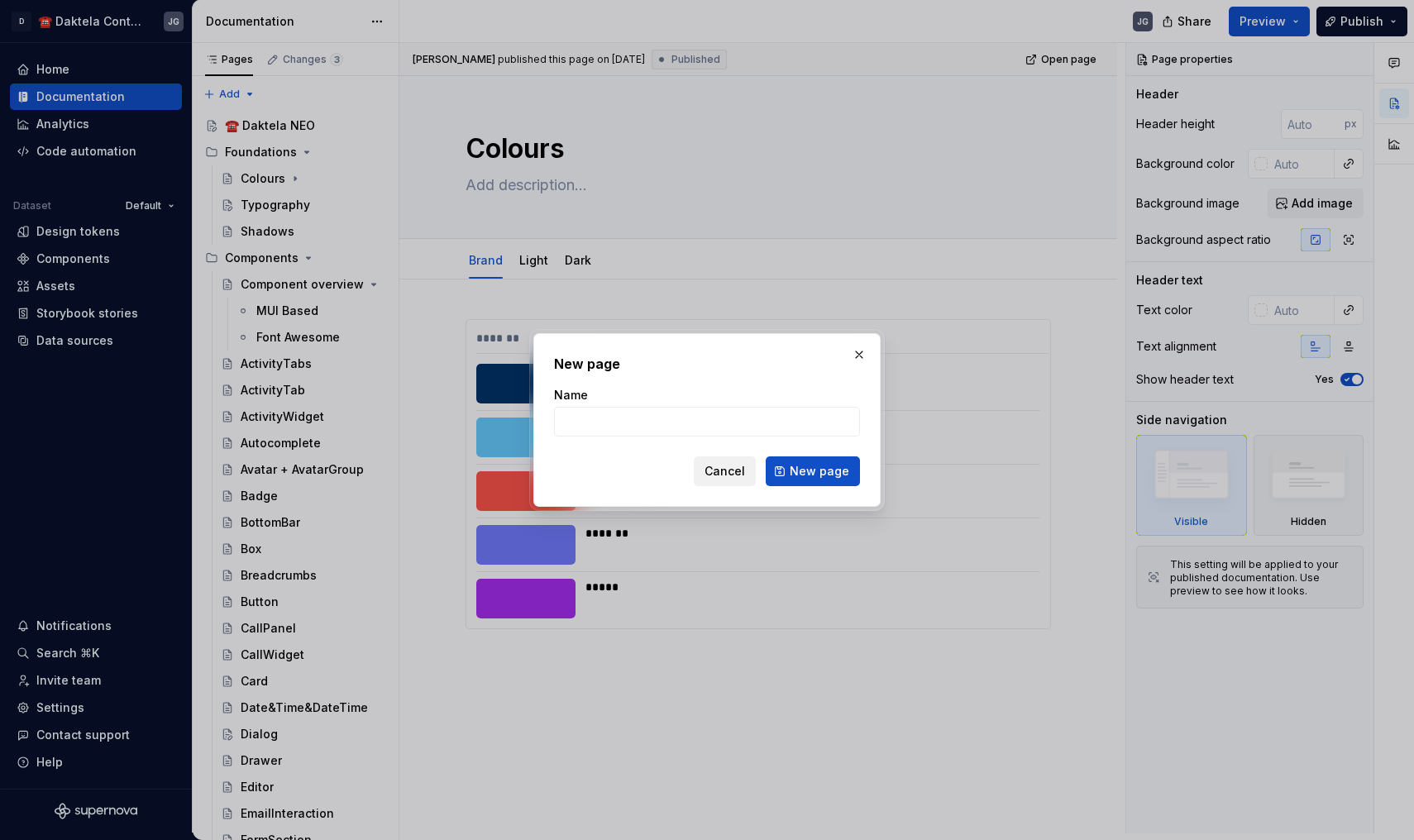
click at [713, 467] on span "Cancel" at bounding box center [724, 470] width 40 height 17
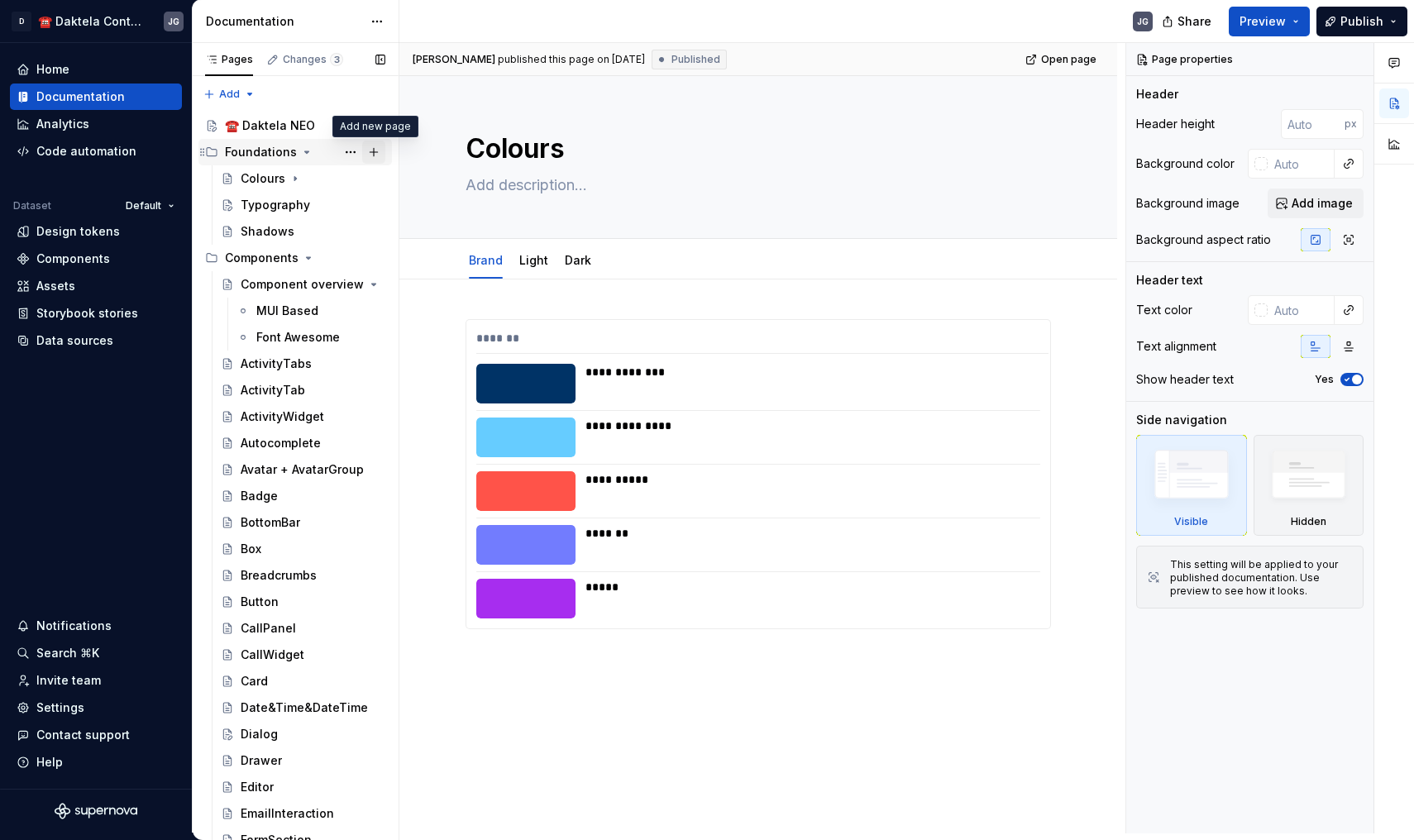
click at [365, 147] on button "Page tree" at bounding box center [374, 153] width 23 height 23
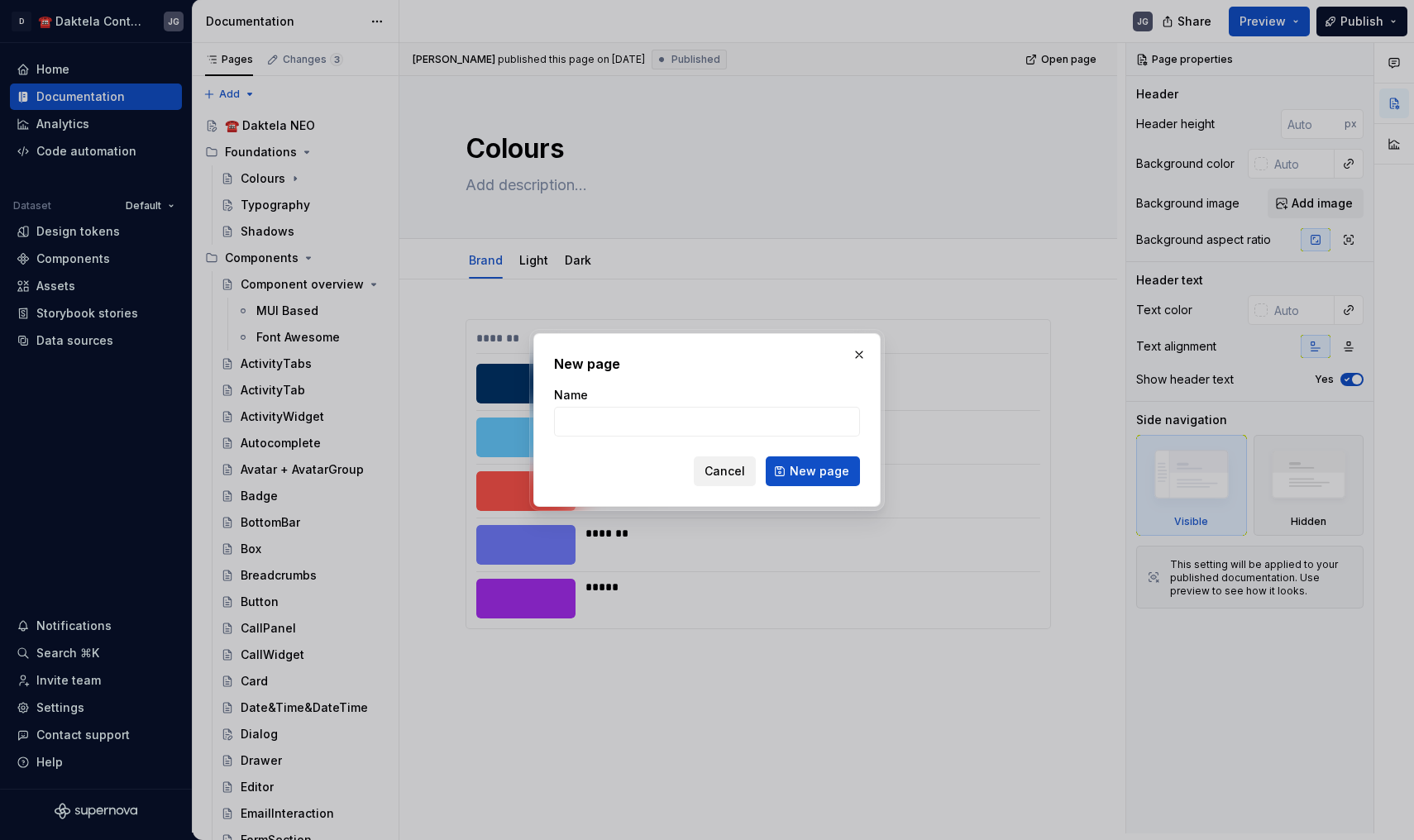
click at [735, 471] on span "Cancel" at bounding box center [724, 470] width 40 height 17
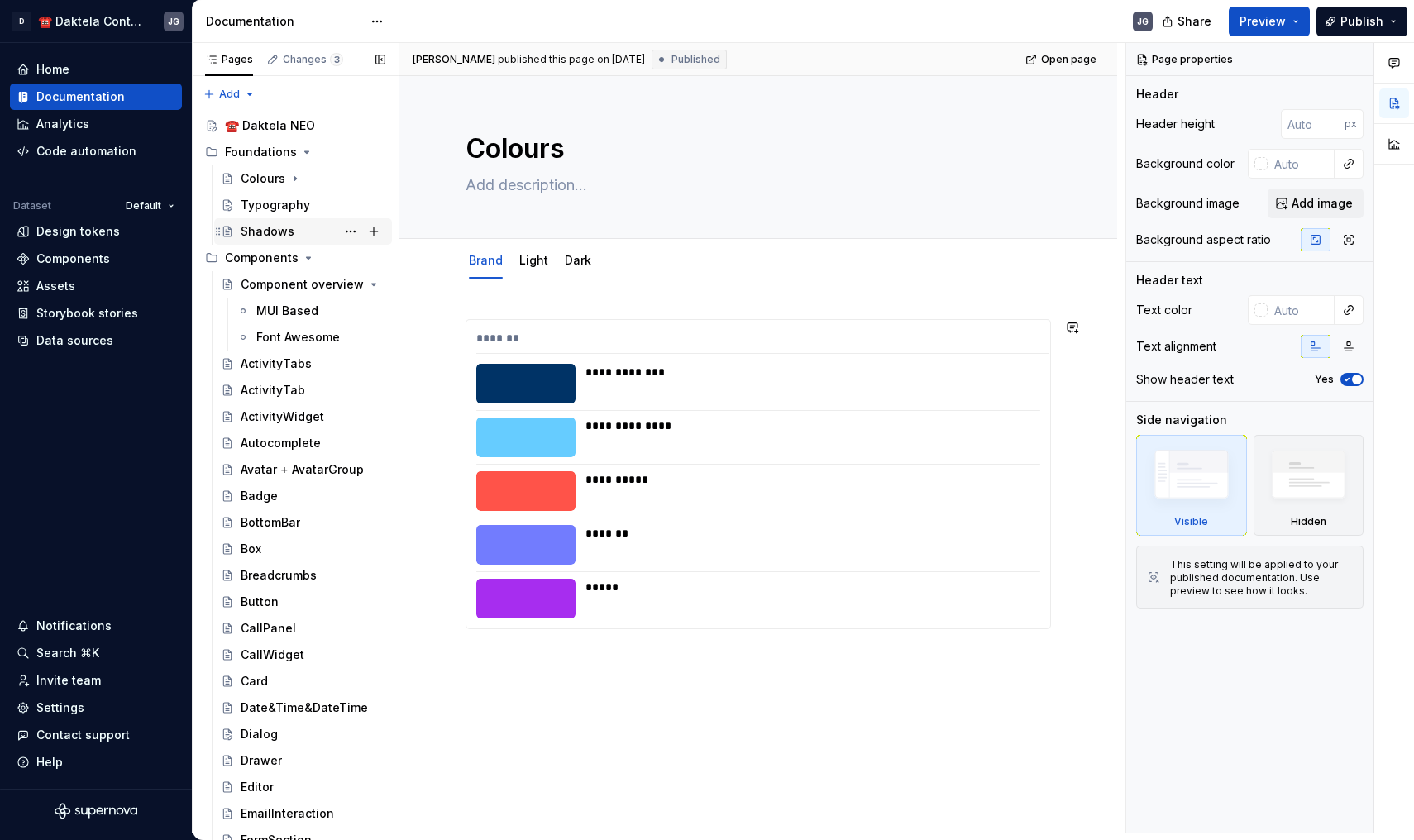
type textarea "*"
click at [243, 90] on div "Pages Changes 3 Add Accessibility guide for tree Page tree. Navigate the tree w…" at bounding box center [294, 441] width 206 height 797
click at [258, 156] on div "New group" at bounding box center [283, 150] width 108 height 17
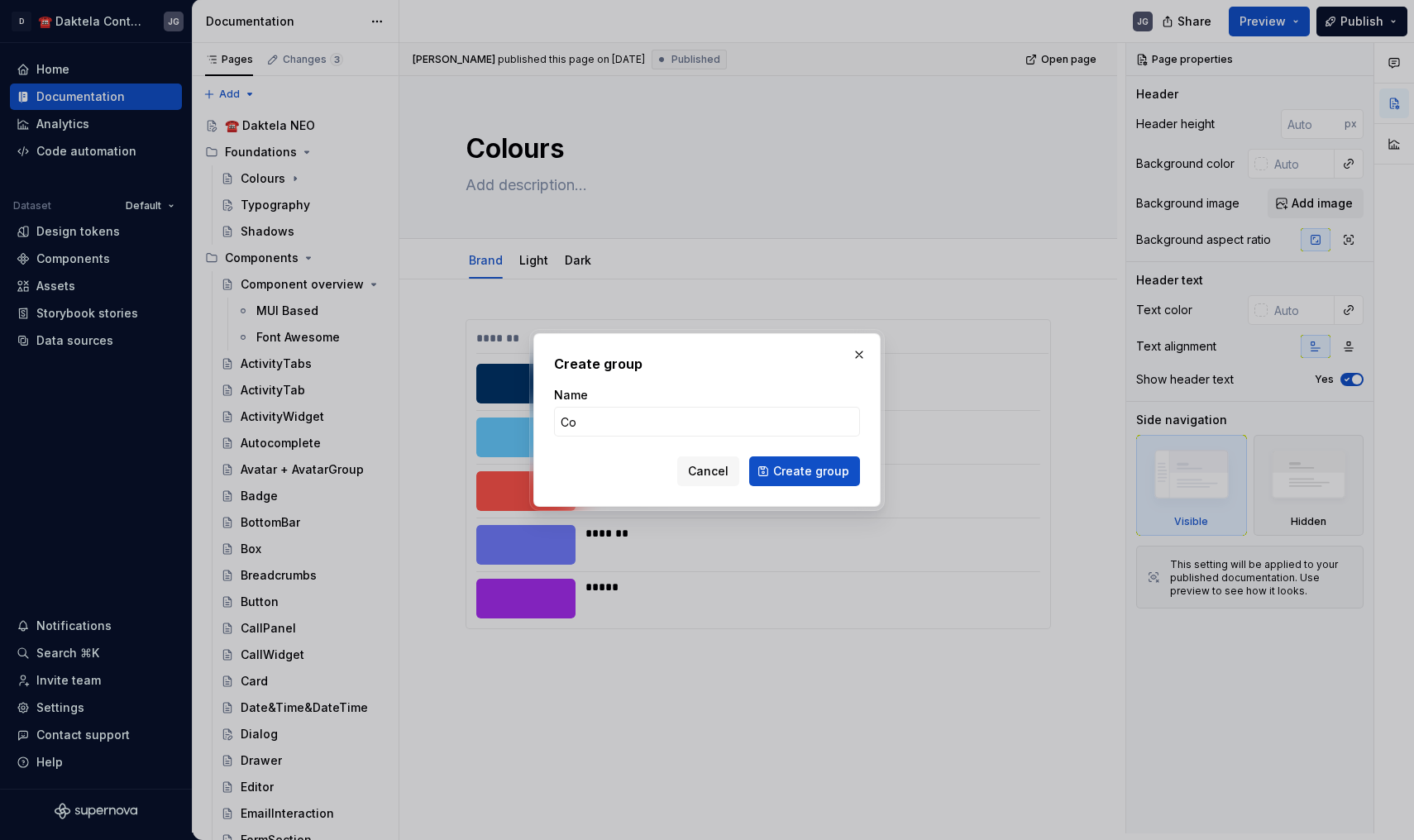
type input "C"
type input "Colours"
click at [806, 471] on button "Create group" at bounding box center [804, 471] width 110 height 29
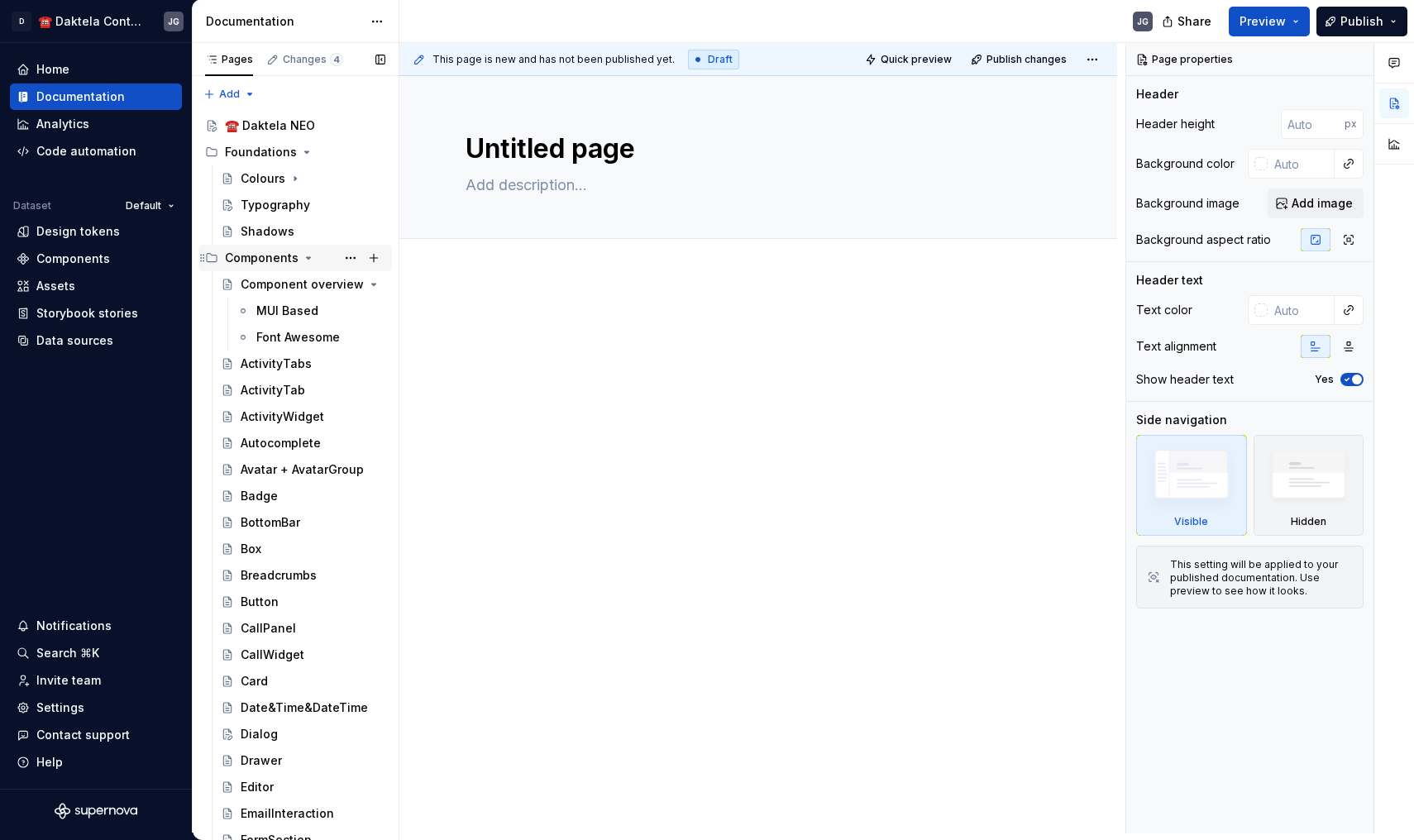
click at [214, 259] on icon "Page tree" at bounding box center [212, 258] width 14 height 14
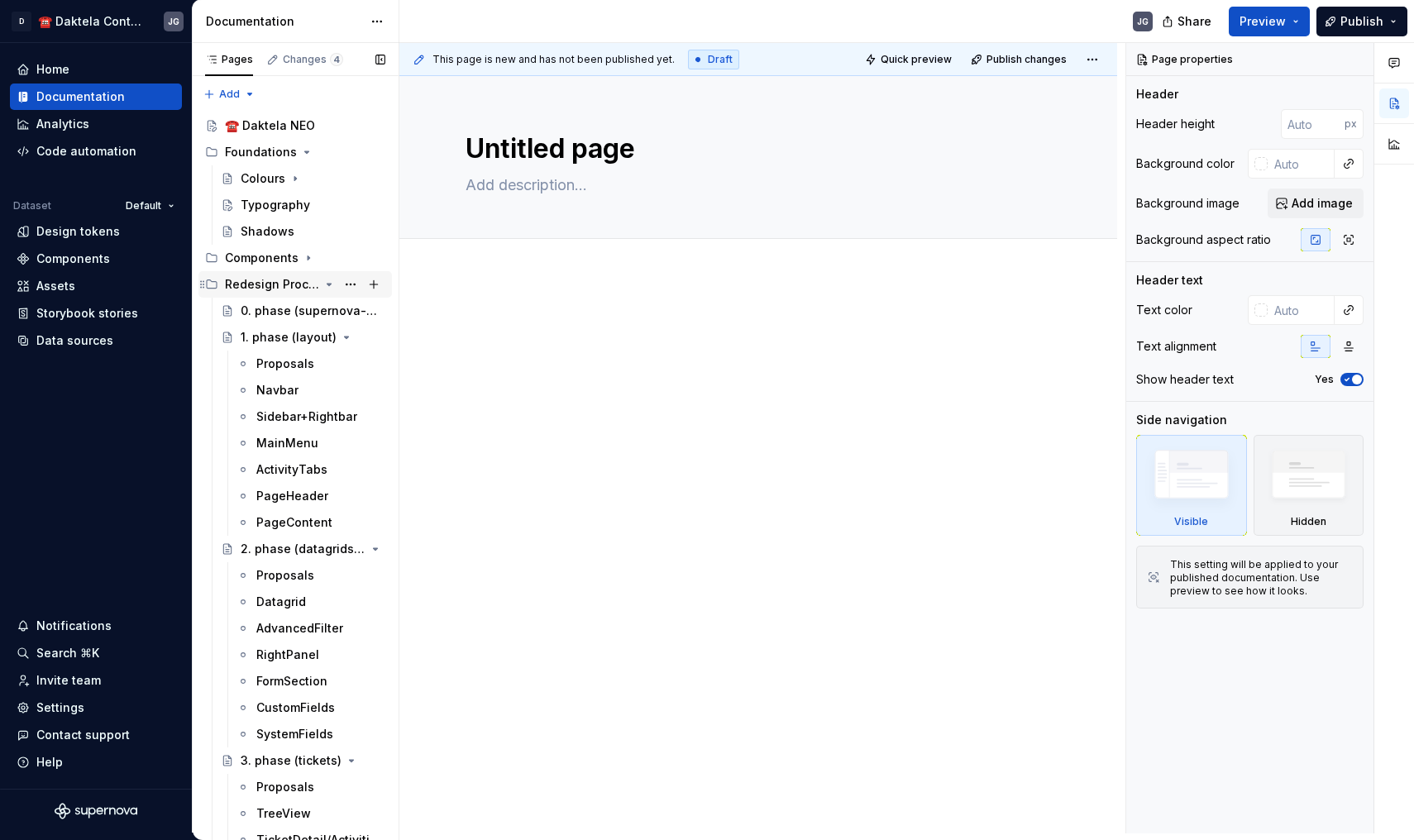
click at [210, 289] on icon "Page tree" at bounding box center [212, 285] width 14 height 14
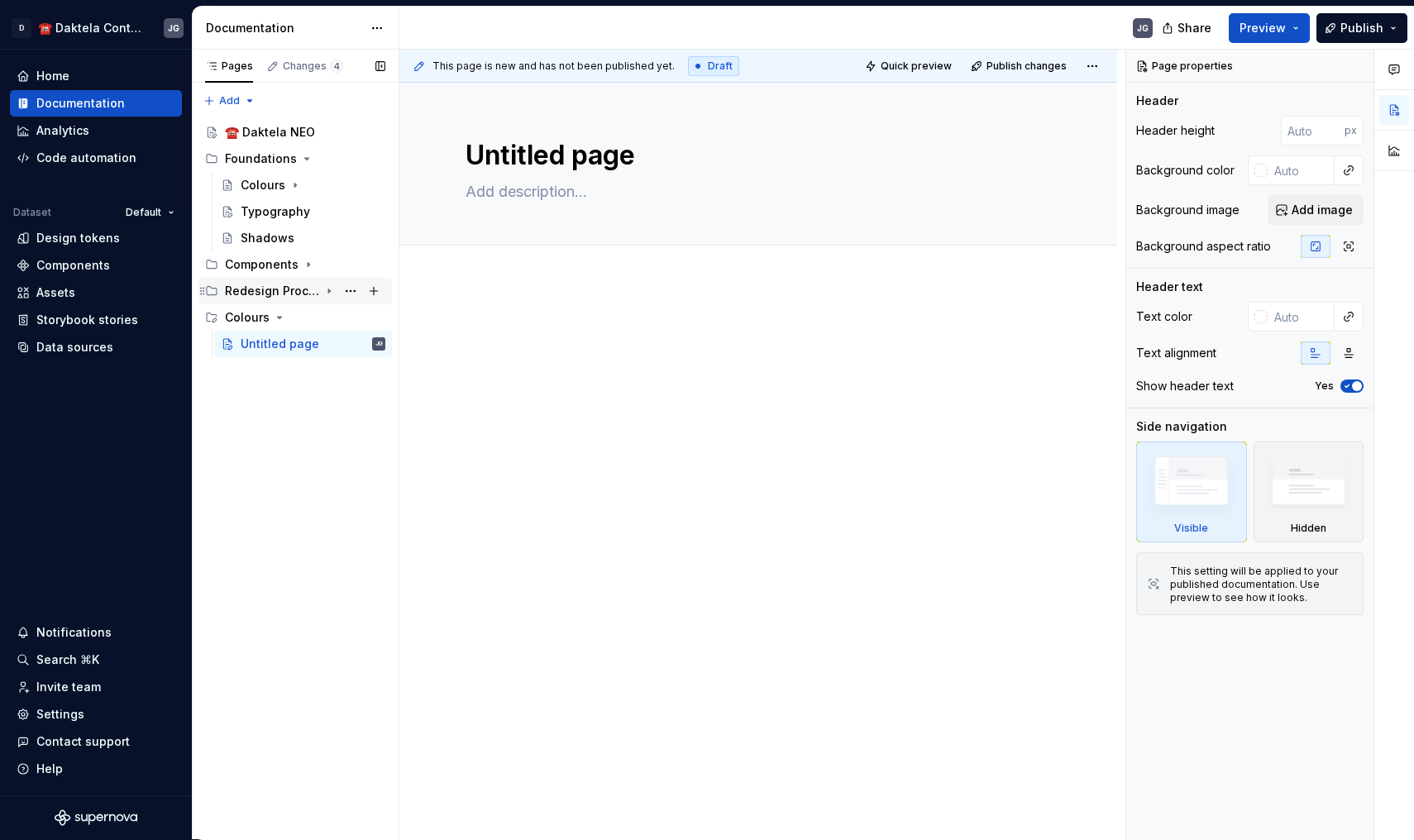
scroll to position [1, 0]
click at [355, 232] on button "Page tree" at bounding box center [351, 239] width 23 height 23
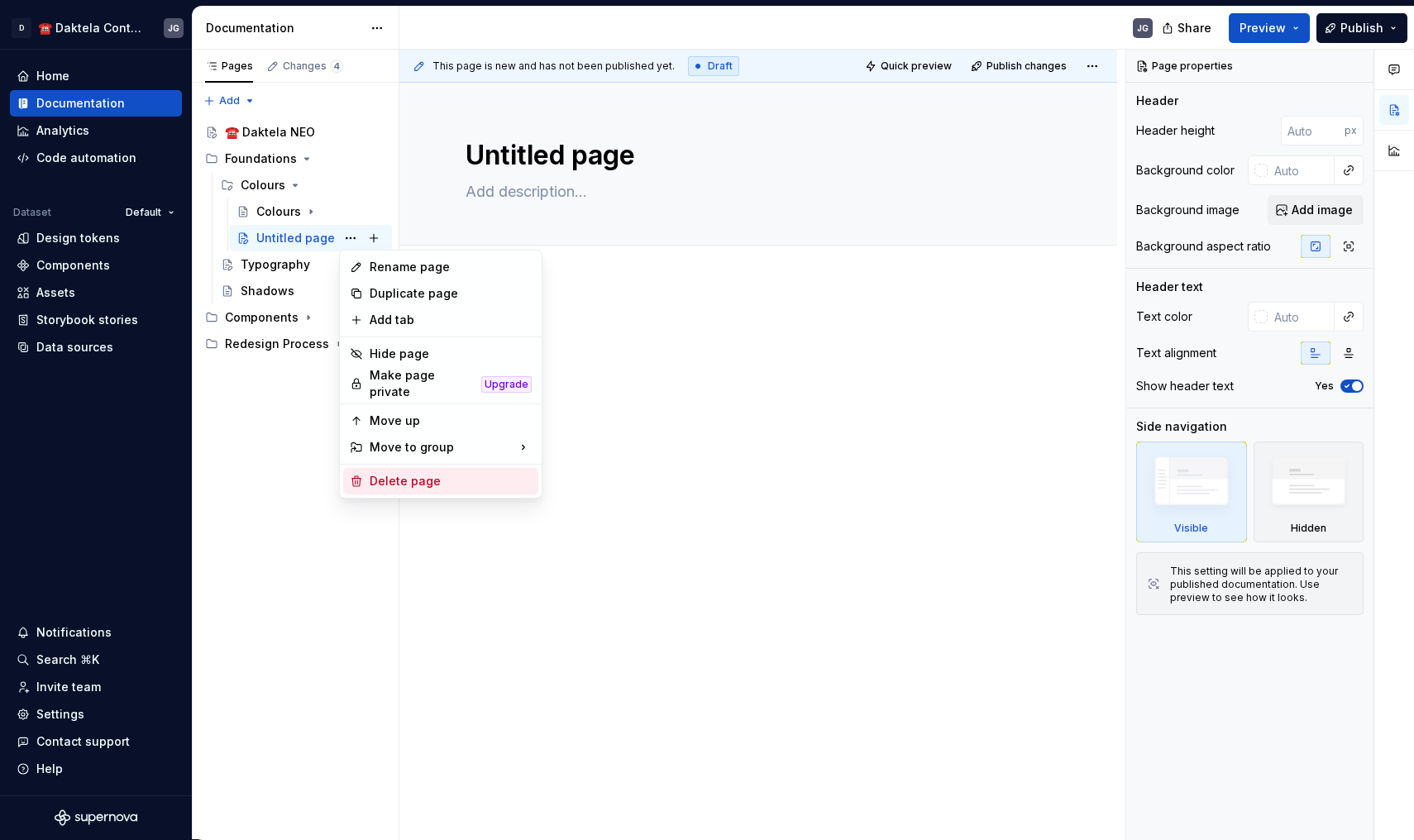
click at [402, 473] on div "Delete page" at bounding box center [451, 481] width 162 height 17
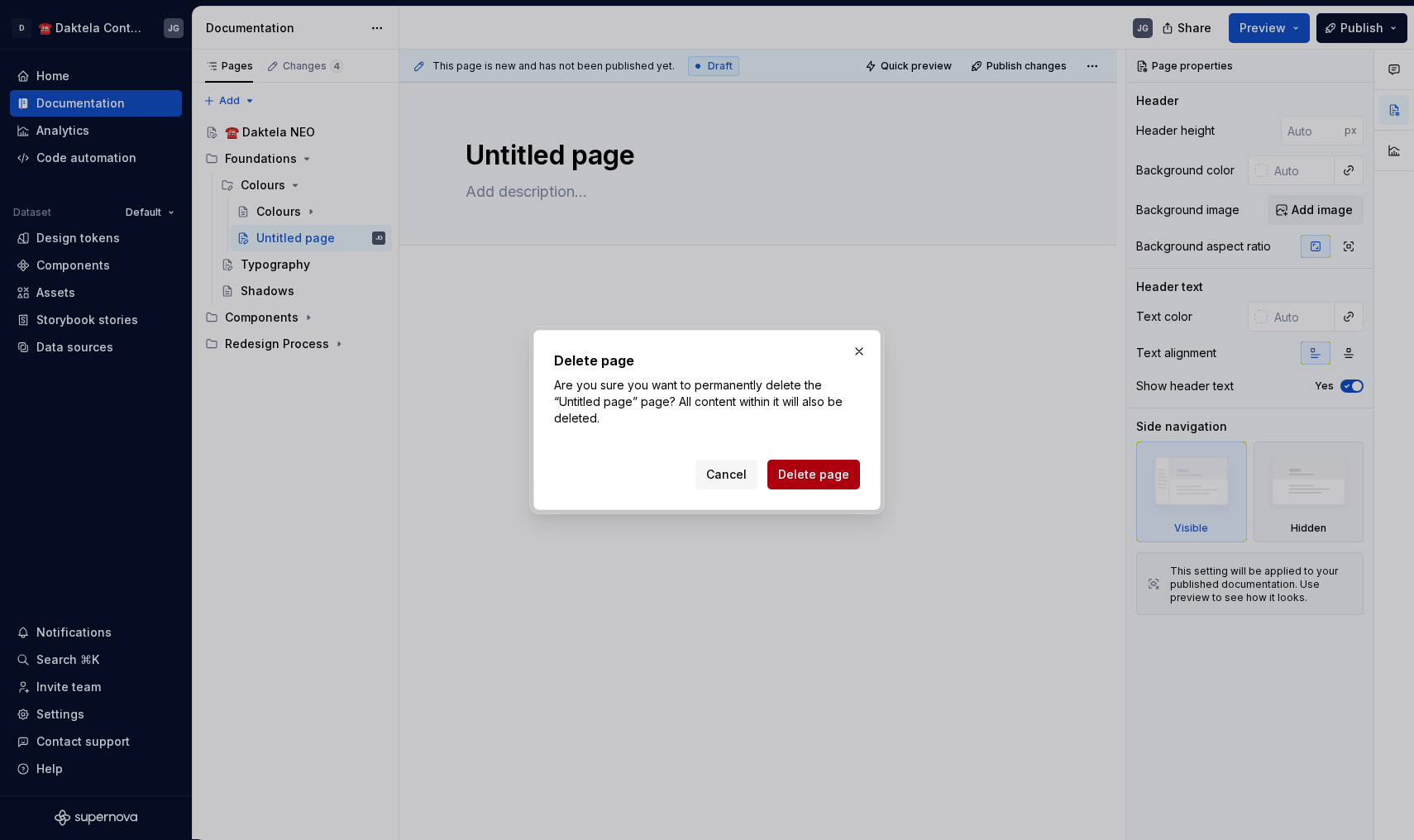
click at [821, 481] on span "Delete page" at bounding box center [814, 474] width 71 height 17
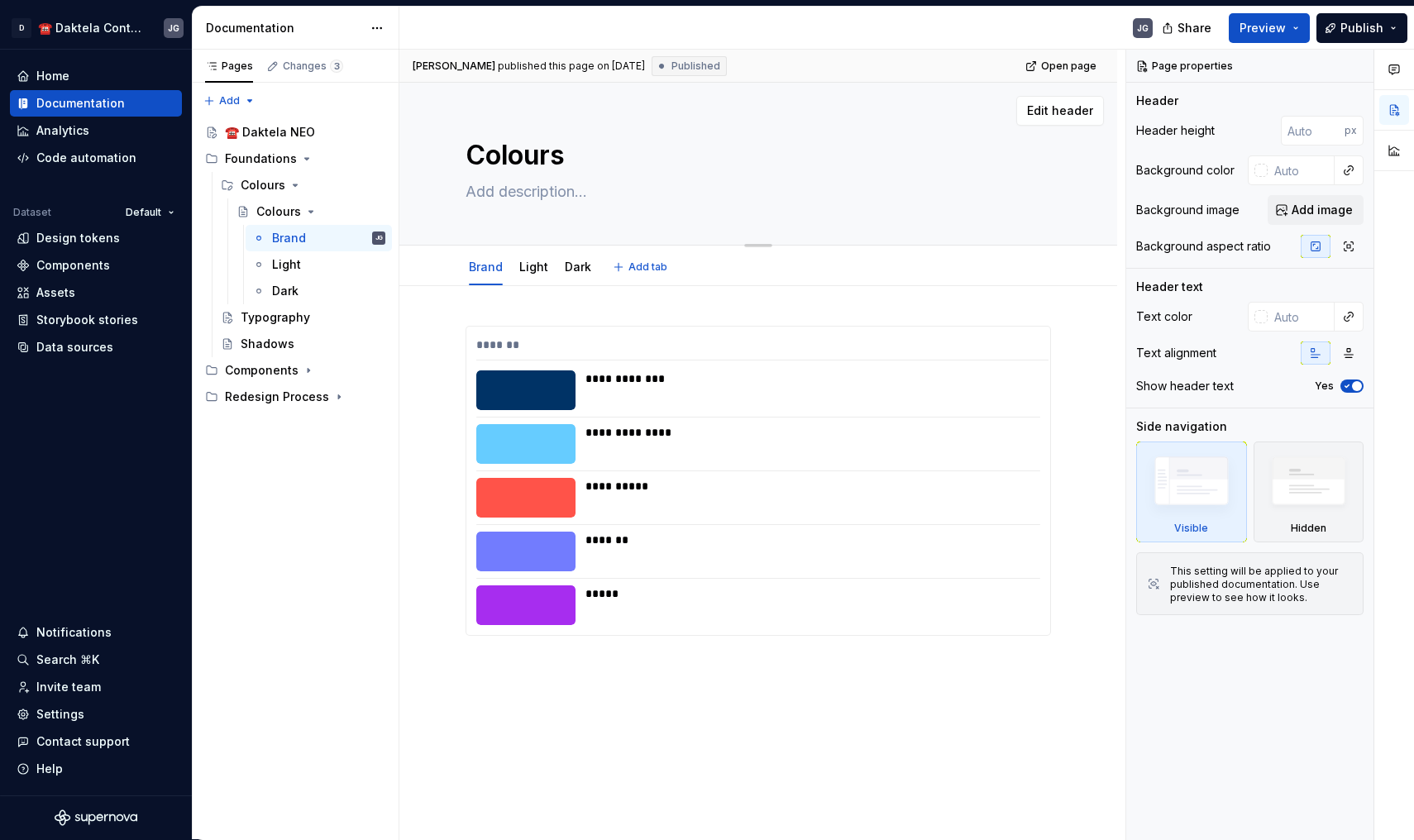
click at [506, 154] on textarea "Colours" at bounding box center [755, 155] width 586 height 40
type textarea "*"
type textarea "D"
type textarea "*"
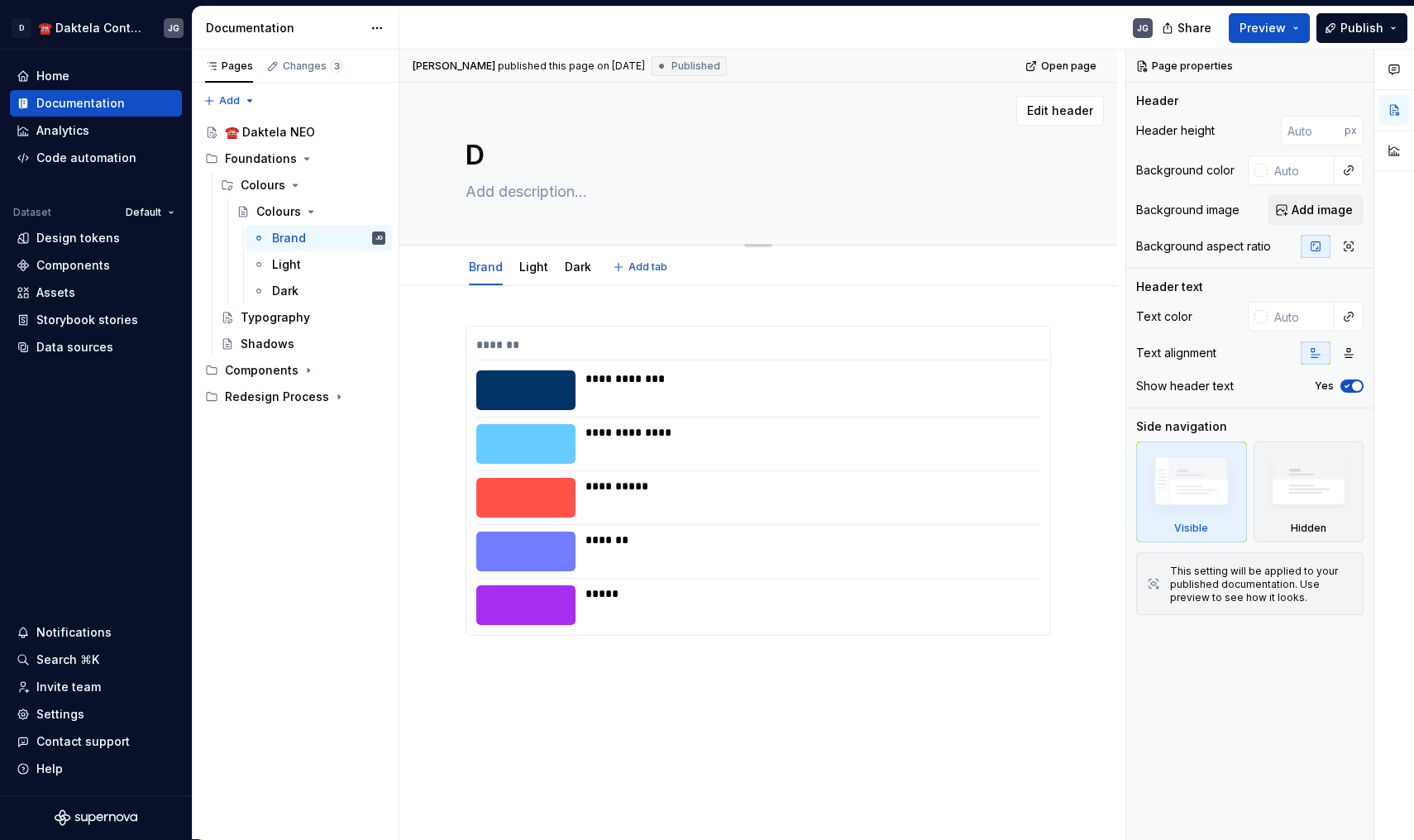
type textarea "Df"
type textarea "*"
type textarea "Dfa"
type textarea "*"
type textarea "Dfau"
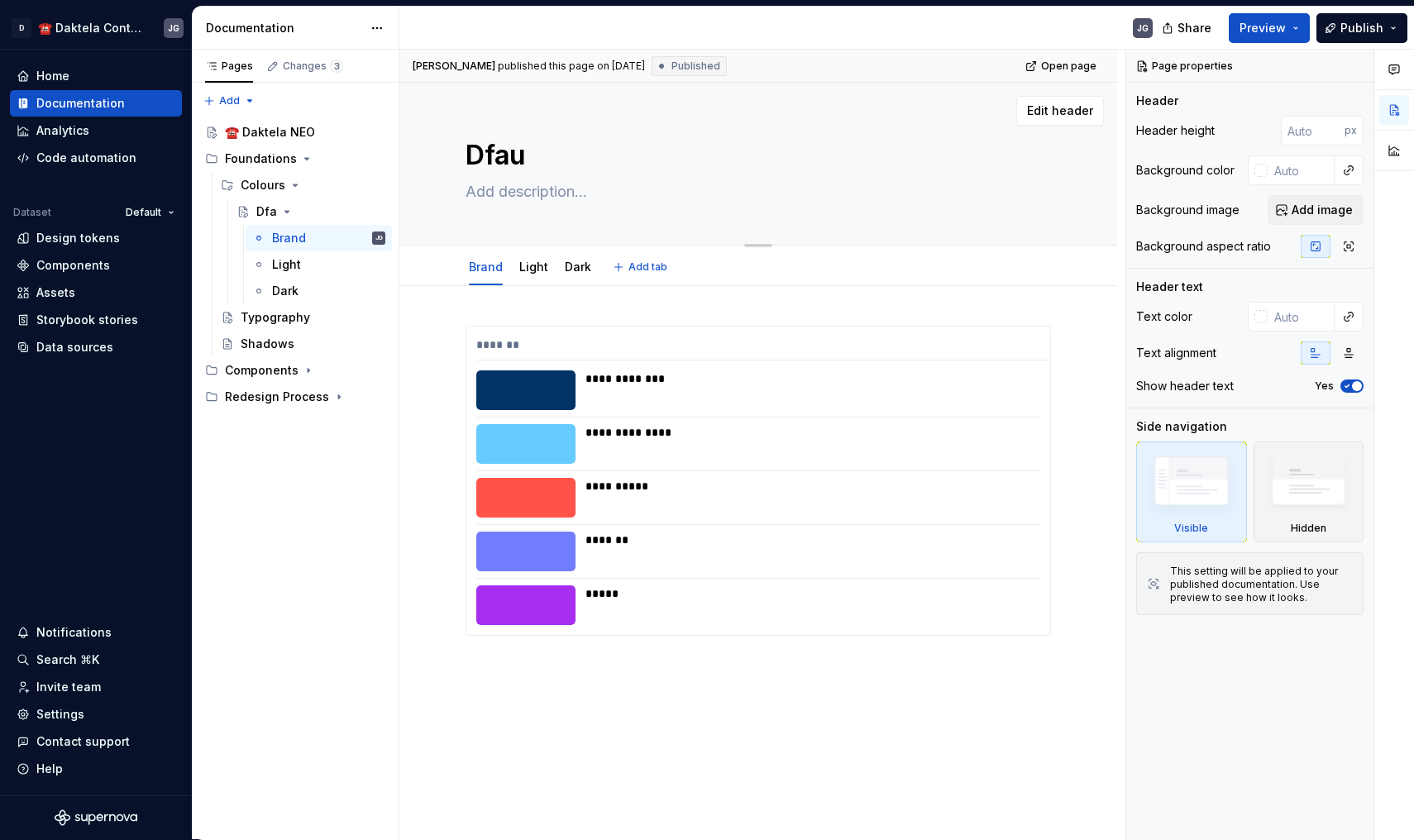
type textarea "*"
type textarea "Dfaul"
type textarea "*"
type textarea "Dfault"
type textarea "*"
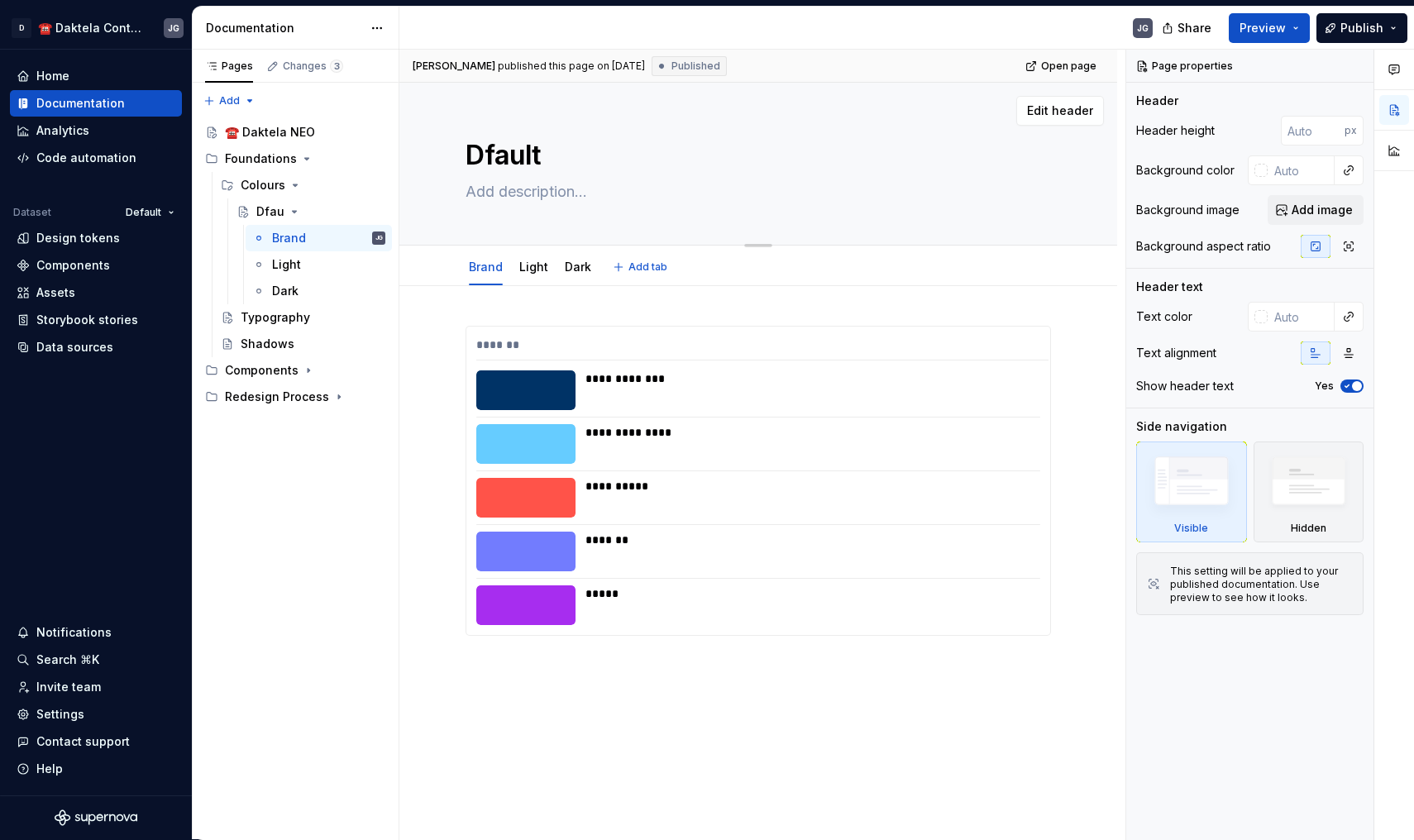
type textarea "Dfaul"
type textarea "*"
type textarea "Dfau"
type textarea "*"
type textarea "Dfa"
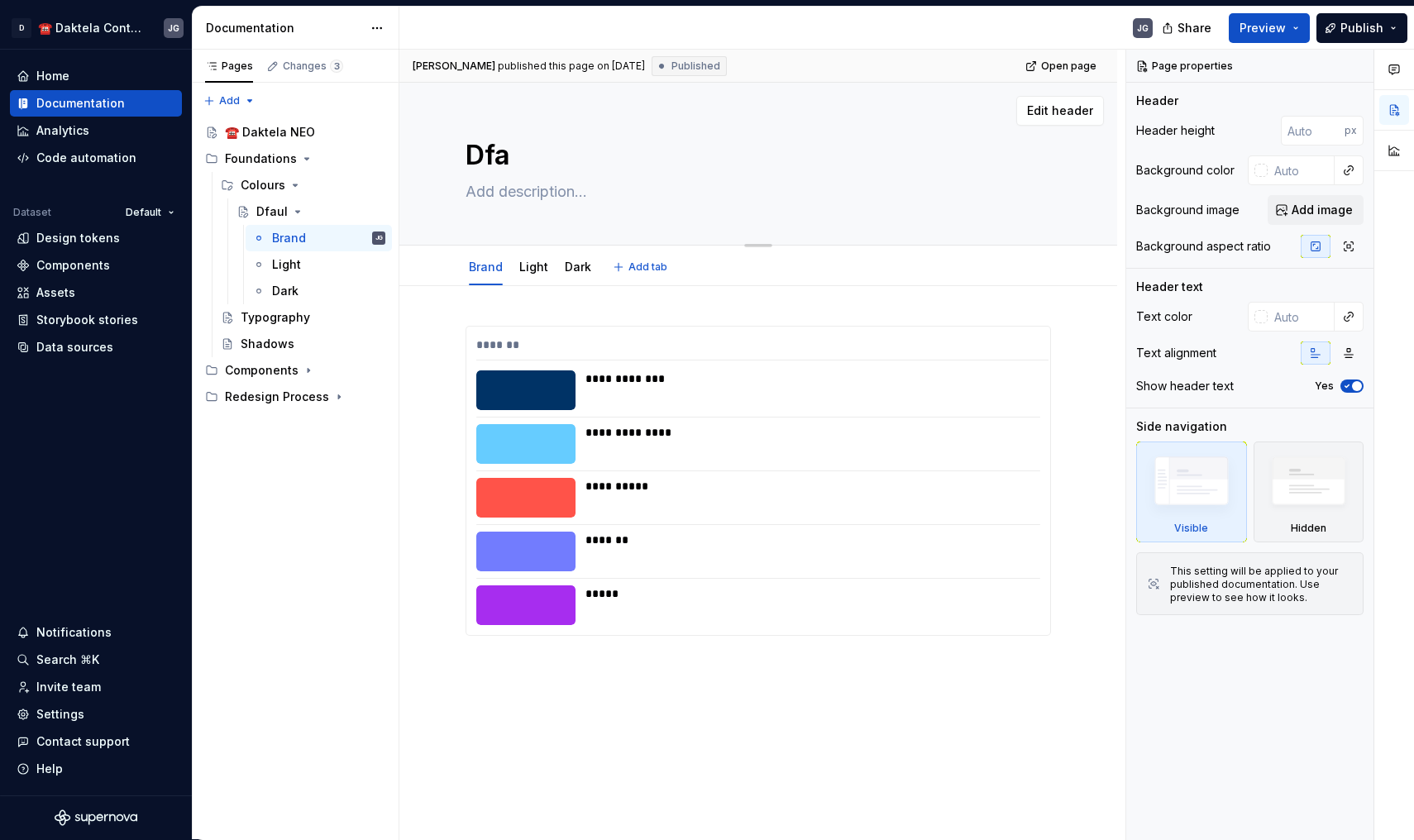
type textarea "*"
type textarea "Df"
type textarea "*"
type textarea "D"
type textarea "*"
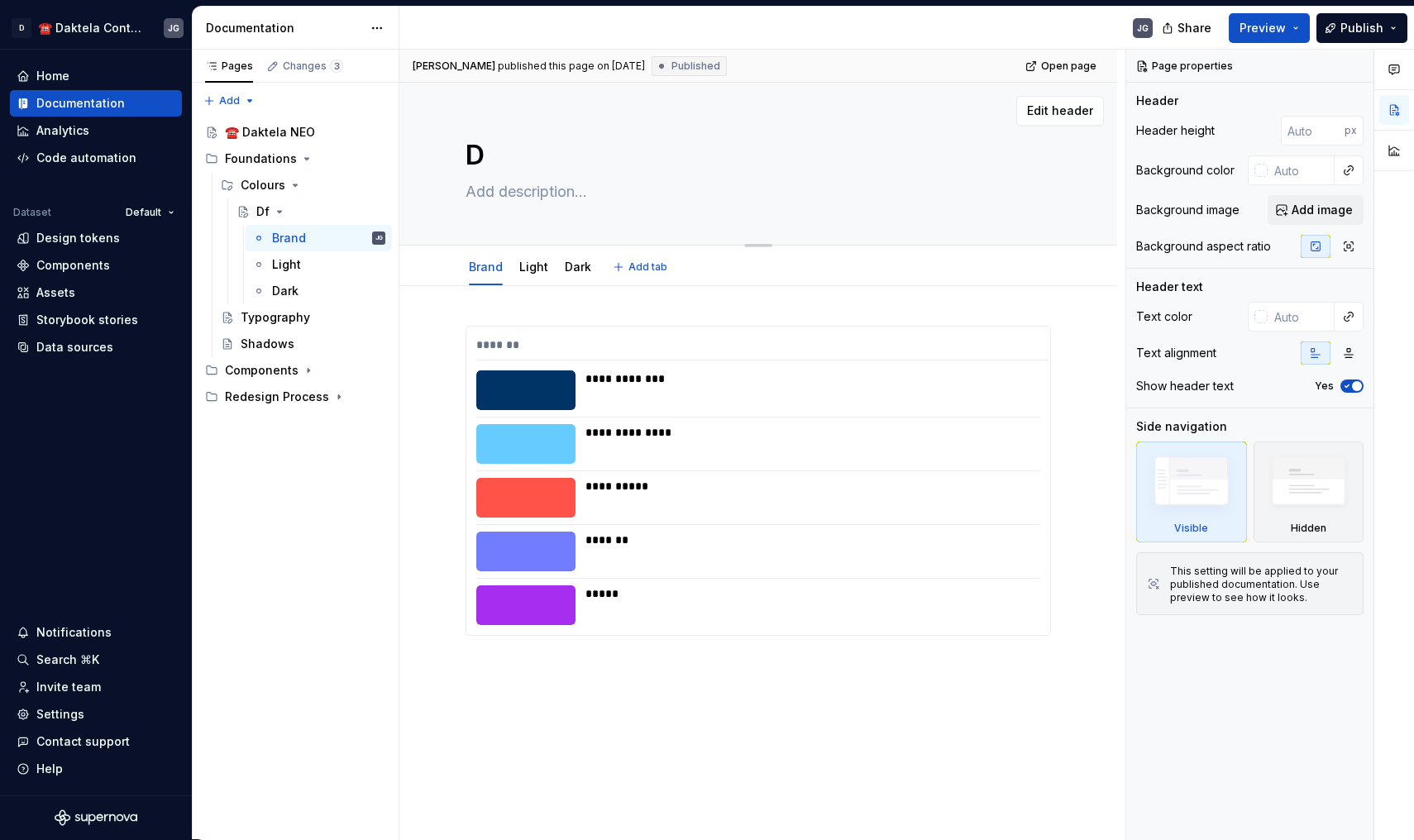
type textarea "De"
type textarea "*"
type textarea "Def"
type textarea "*"
type textarea "Defa"
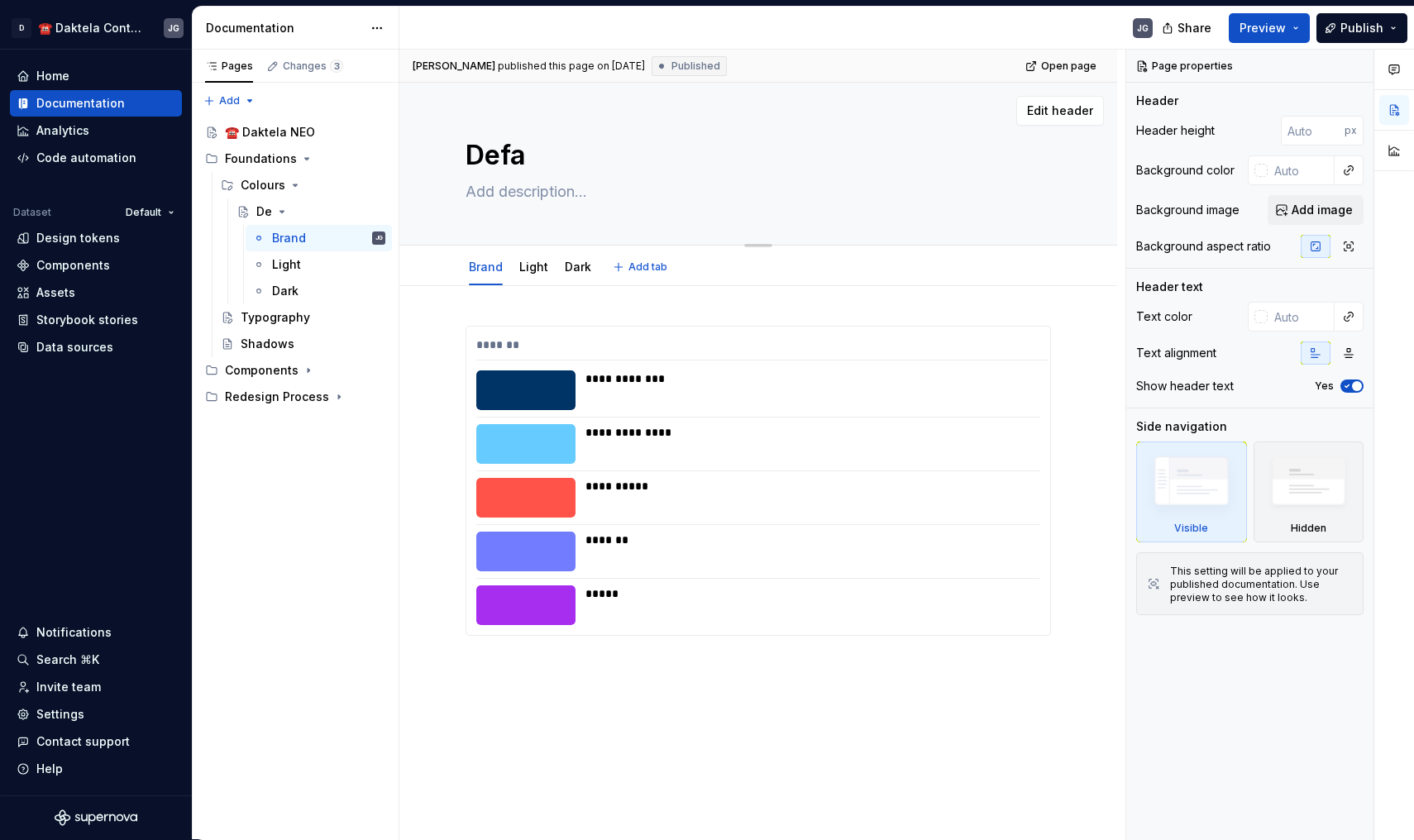
type textarea "*"
type textarea "Defau"
type textarea "*"
type textarea "Defaul"
type textarea "*"
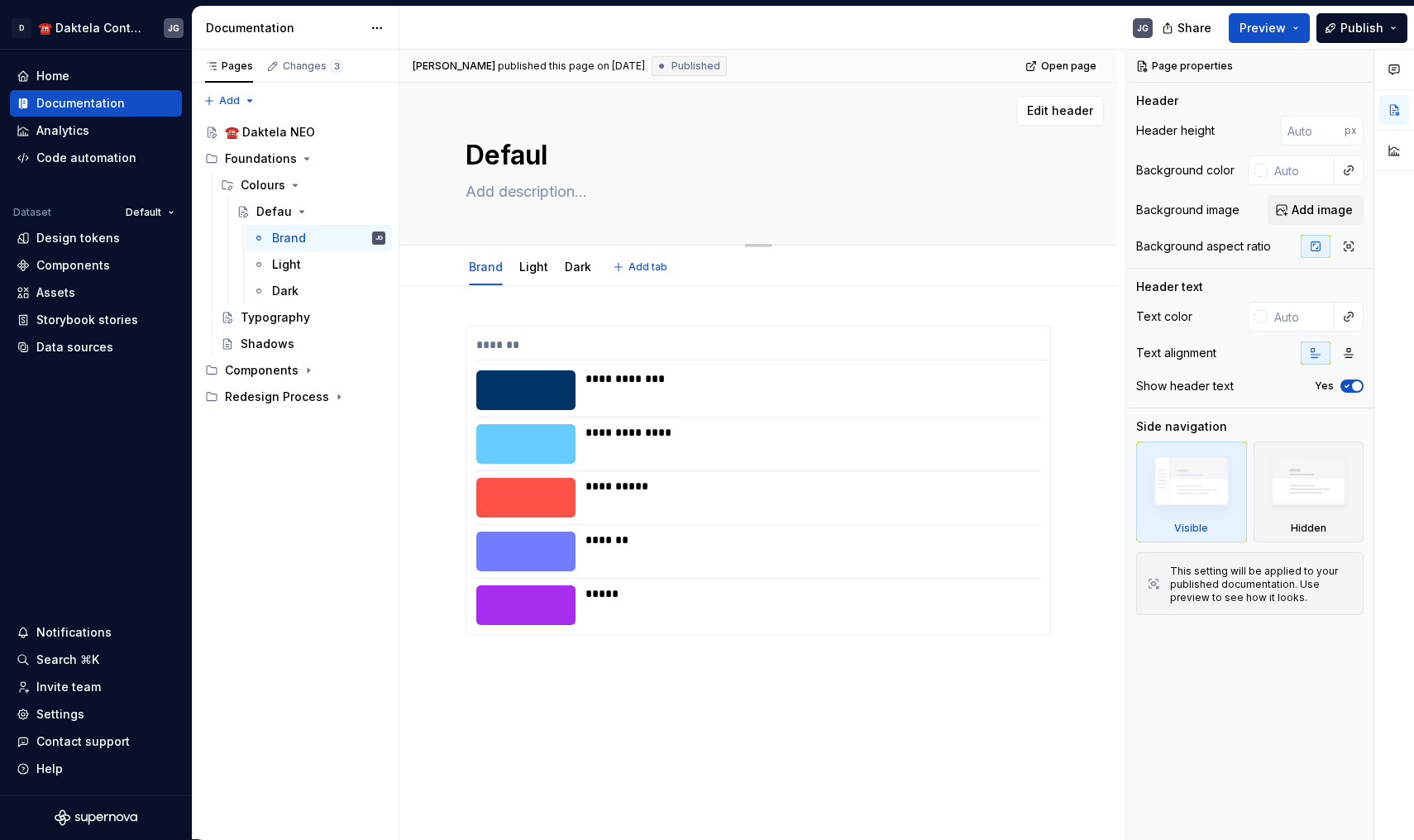
type textarea "Default"
type textarea "*"
type textarea "Default"
type textarea "*"
type textarea "Default t"
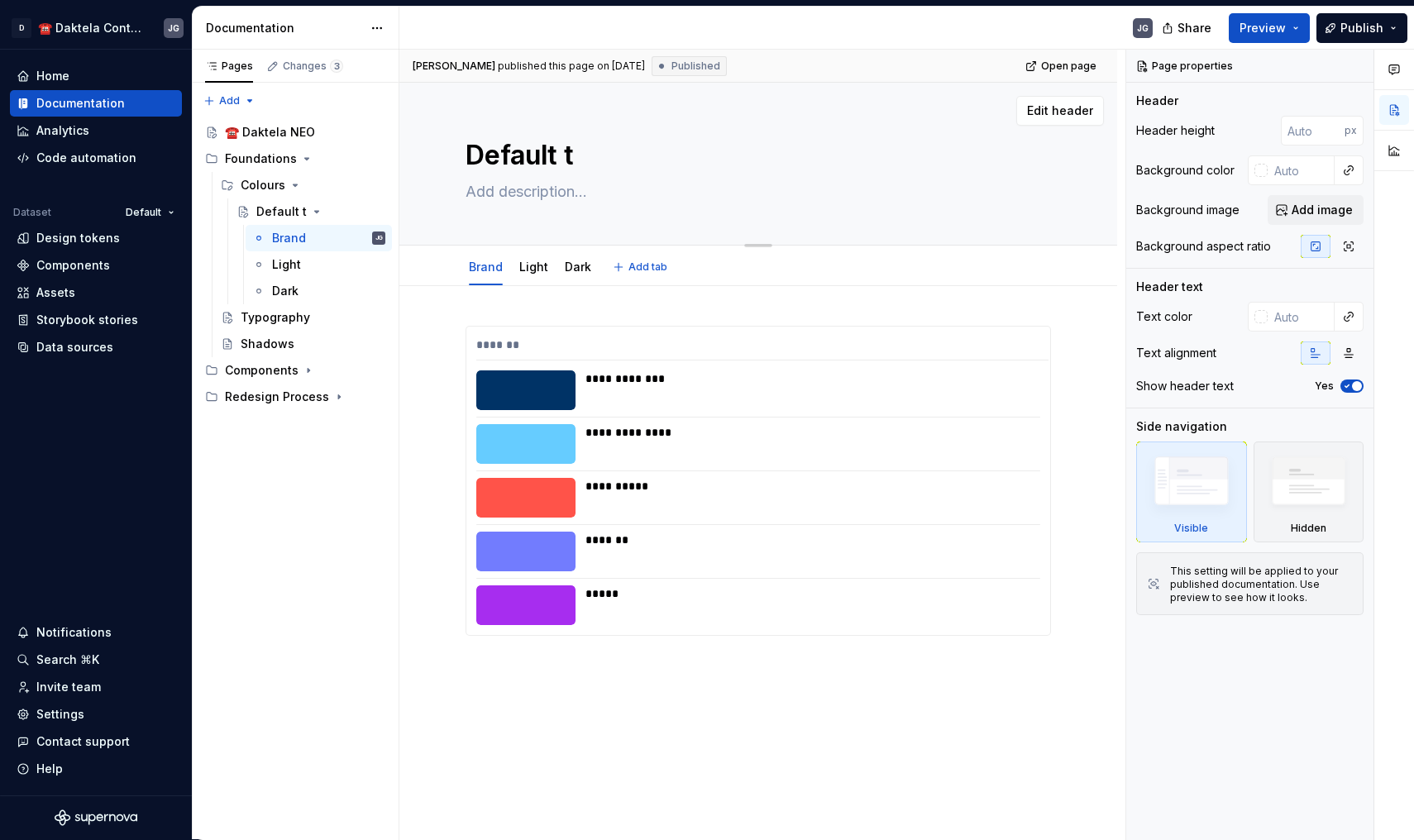
type textarea "*"
type textarea "Default"
type textarea "*"
type textarea "Default T"
type textarea "*"
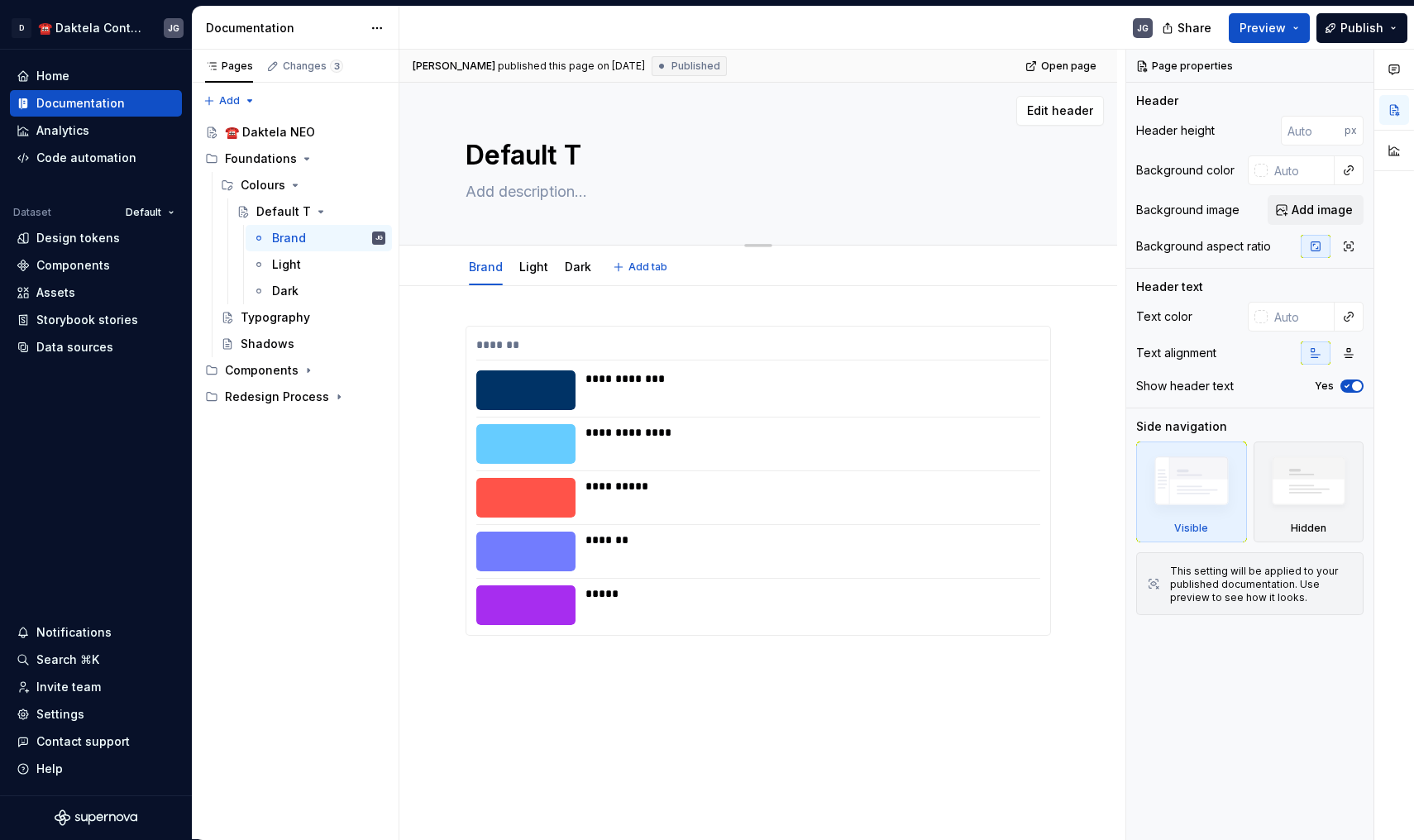
type textarea "Default Th"
type textarea "*"
type textarea "Default The"
type textarea "*"
type textarea "Default Them"
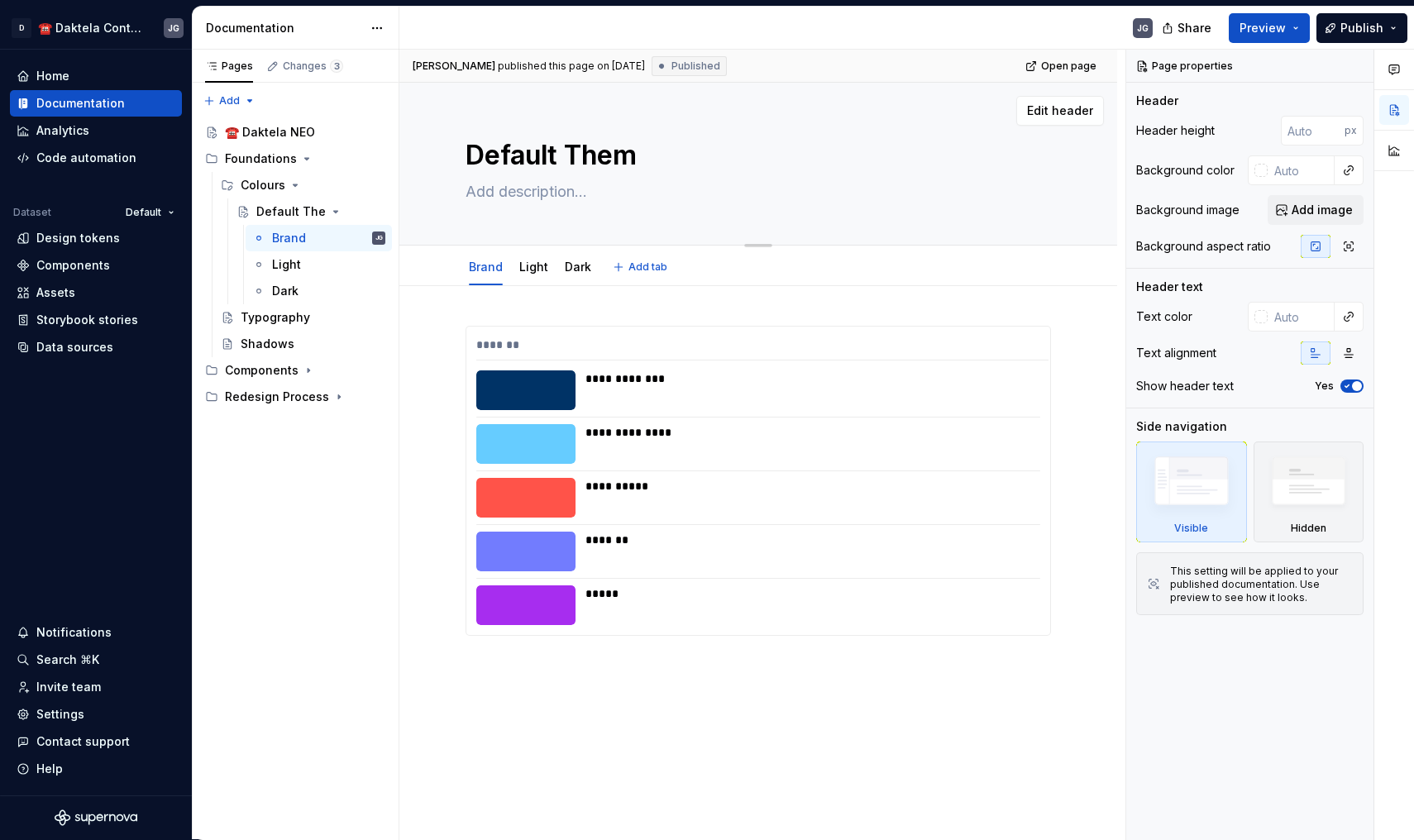
type textarea "*"
type textarea "Default Theme"
type textarea "*"
type textarea "Default Theme"
click at [420, 469] on div "**********" at bounding box center [758, 597] width 718 height 622
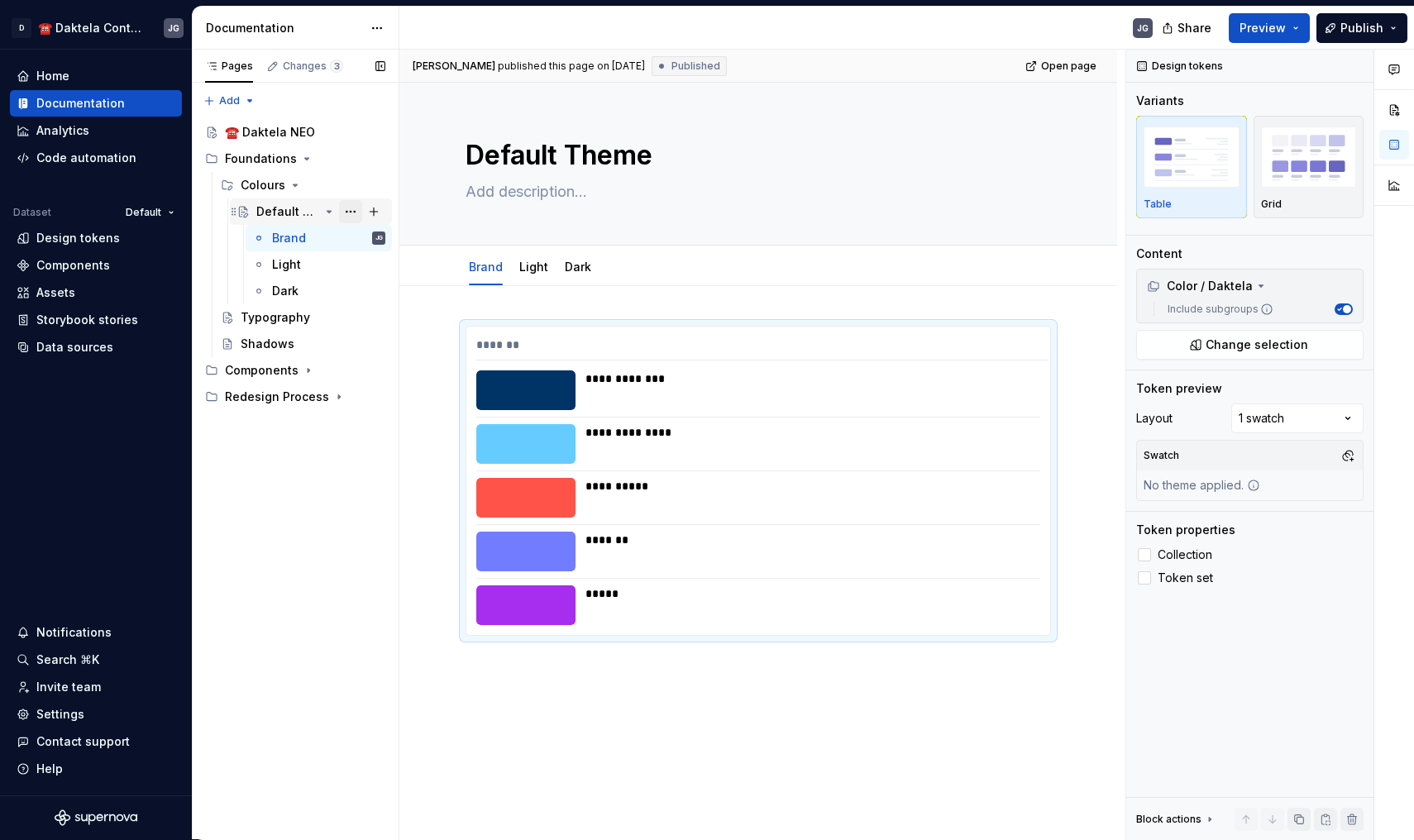
click at [344, 217] on button "Page tree" at bounding box center [351, 212] width 23 height 23
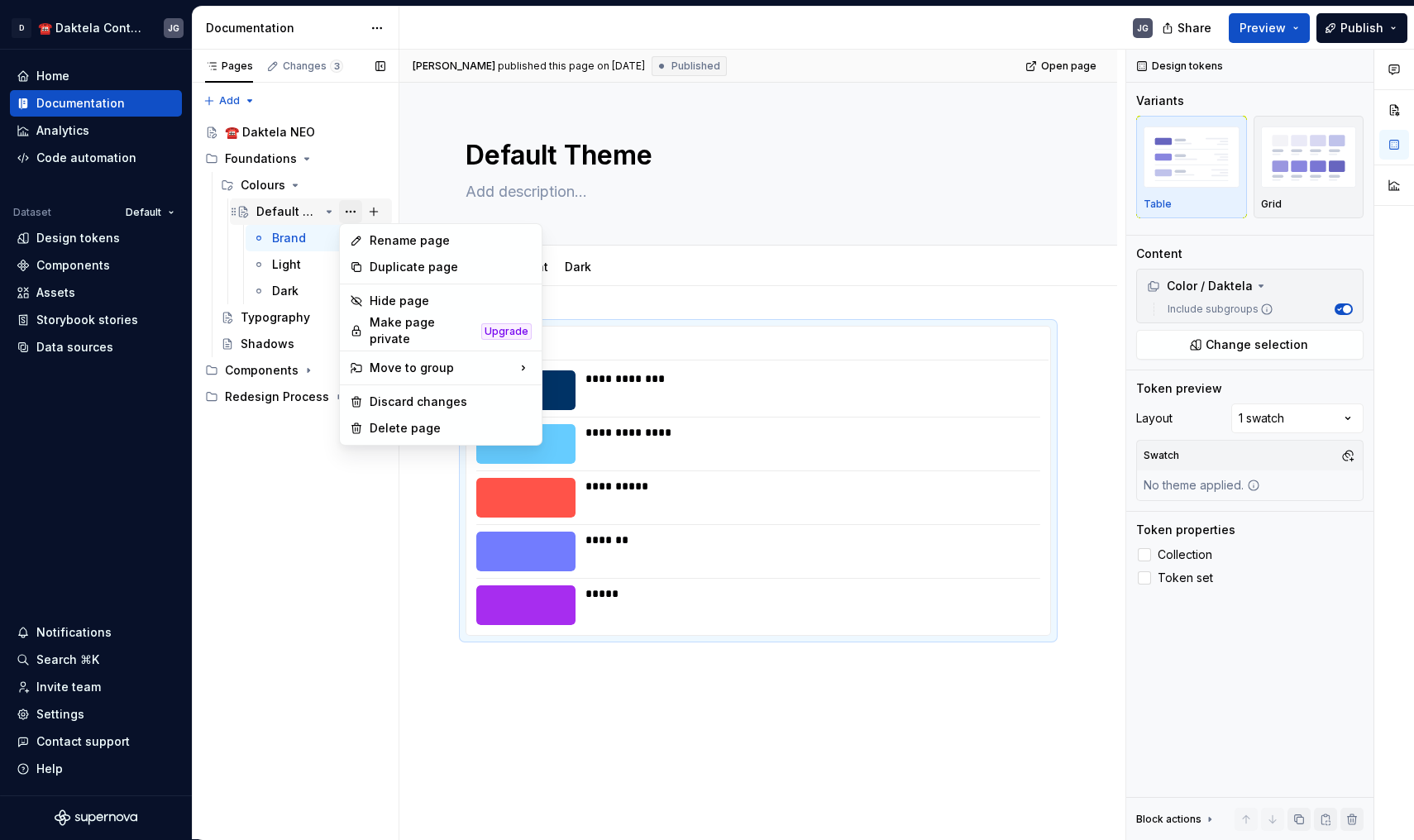
click at [344, 217] on div "Pages Changes 3 Add Accessibility guide for tree Page tree. Navigate the tree w…" at bounding box center [294, 445] width 206 height 790
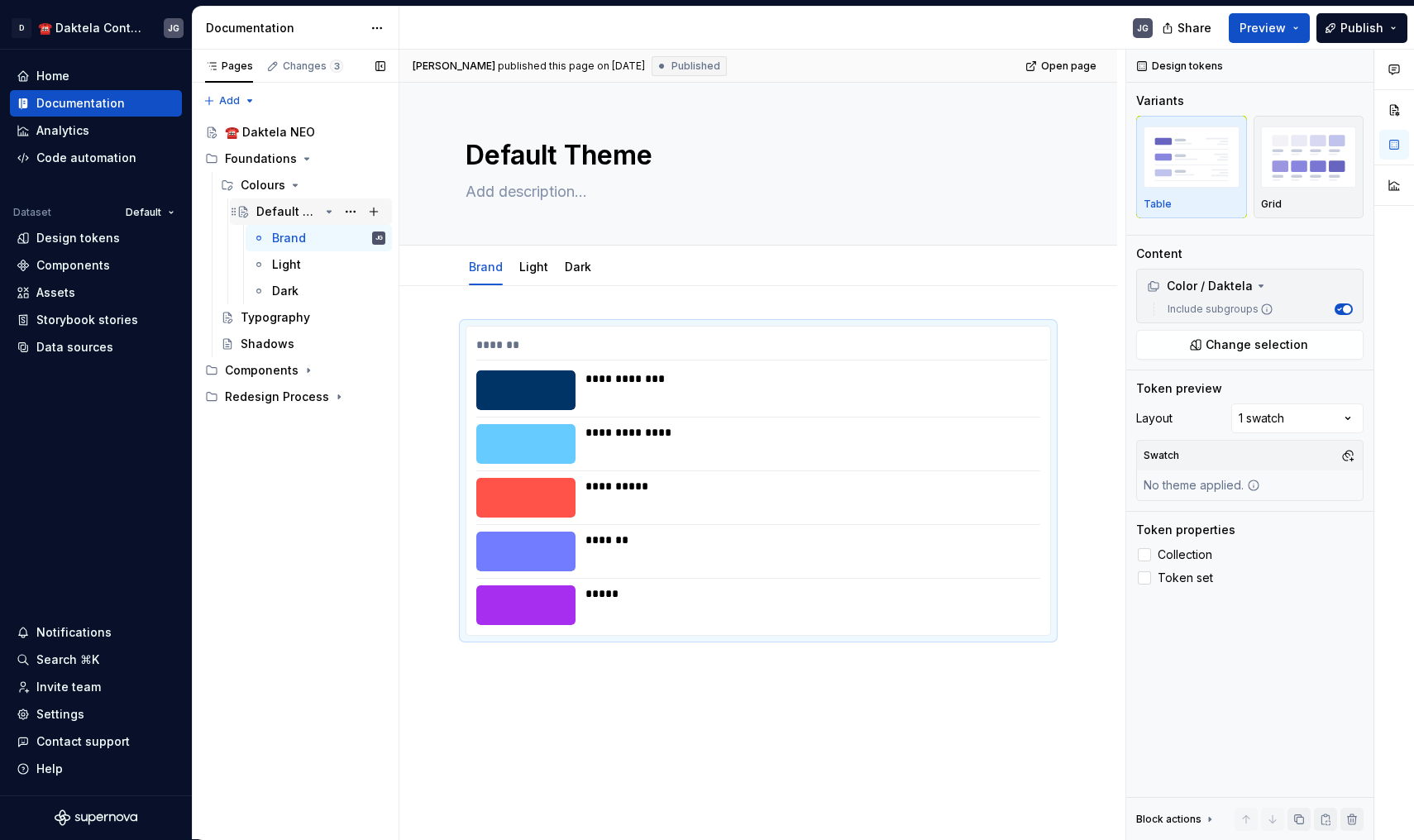
click at [330, 211] on icon "Page tree" at bounding box center [330, 212] width 4 height 2
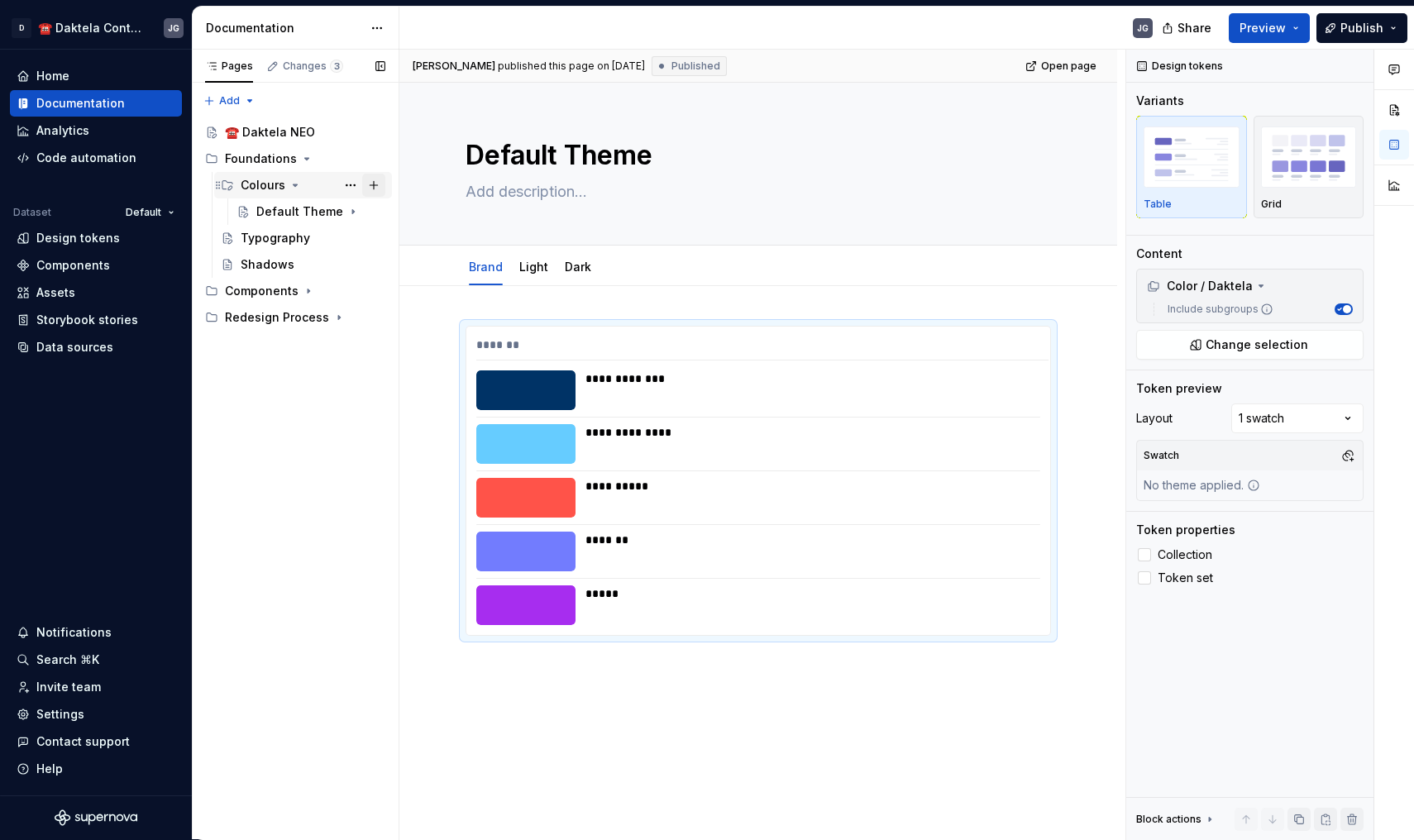
click at [370, 185] on button "Page tree" at bounding box center [374, 186] width 23 height 23
type textarea "*"
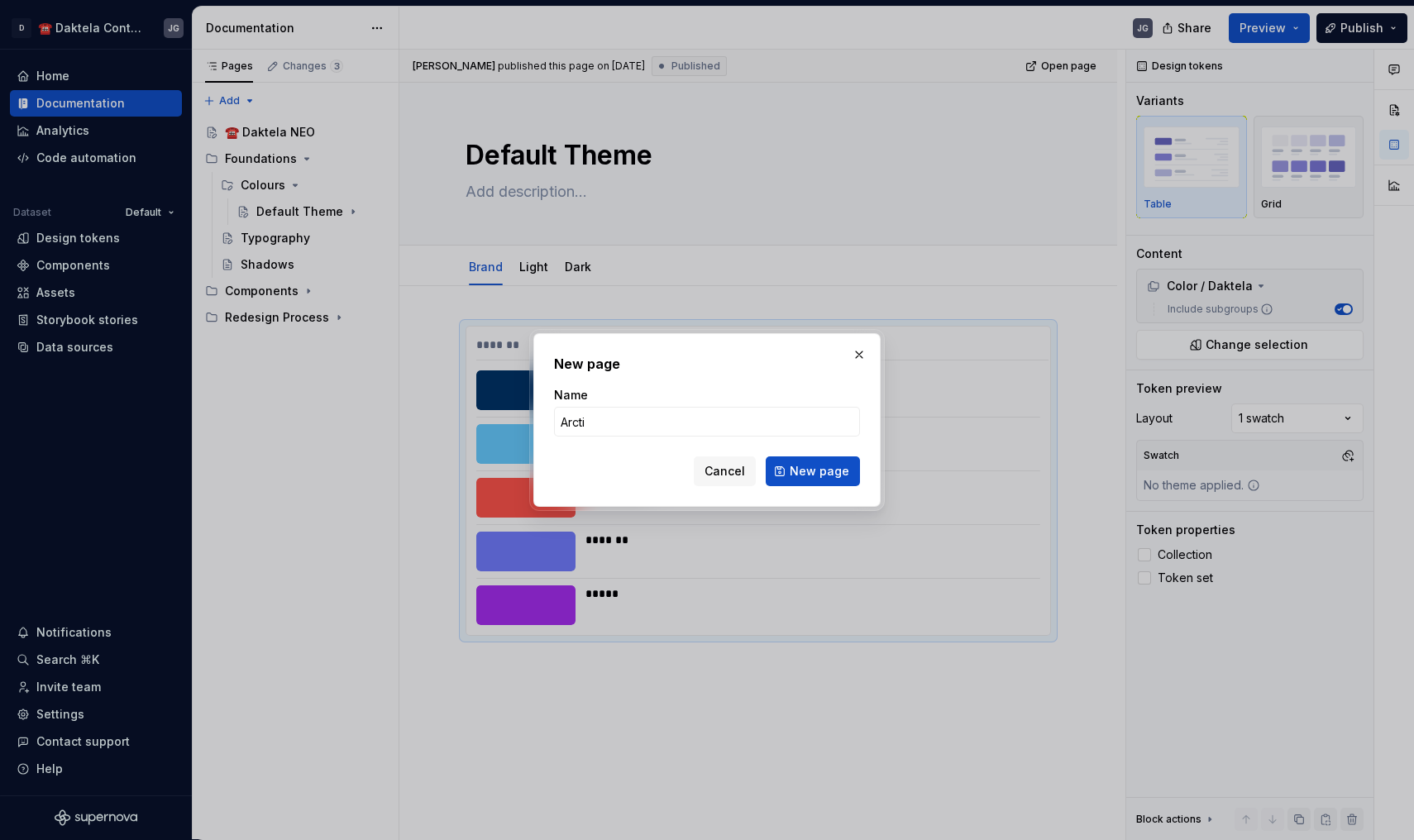
type input "Arctic"
click at [812, 474] on span "New page" at bounding box center [818, 470] width 60 height 17
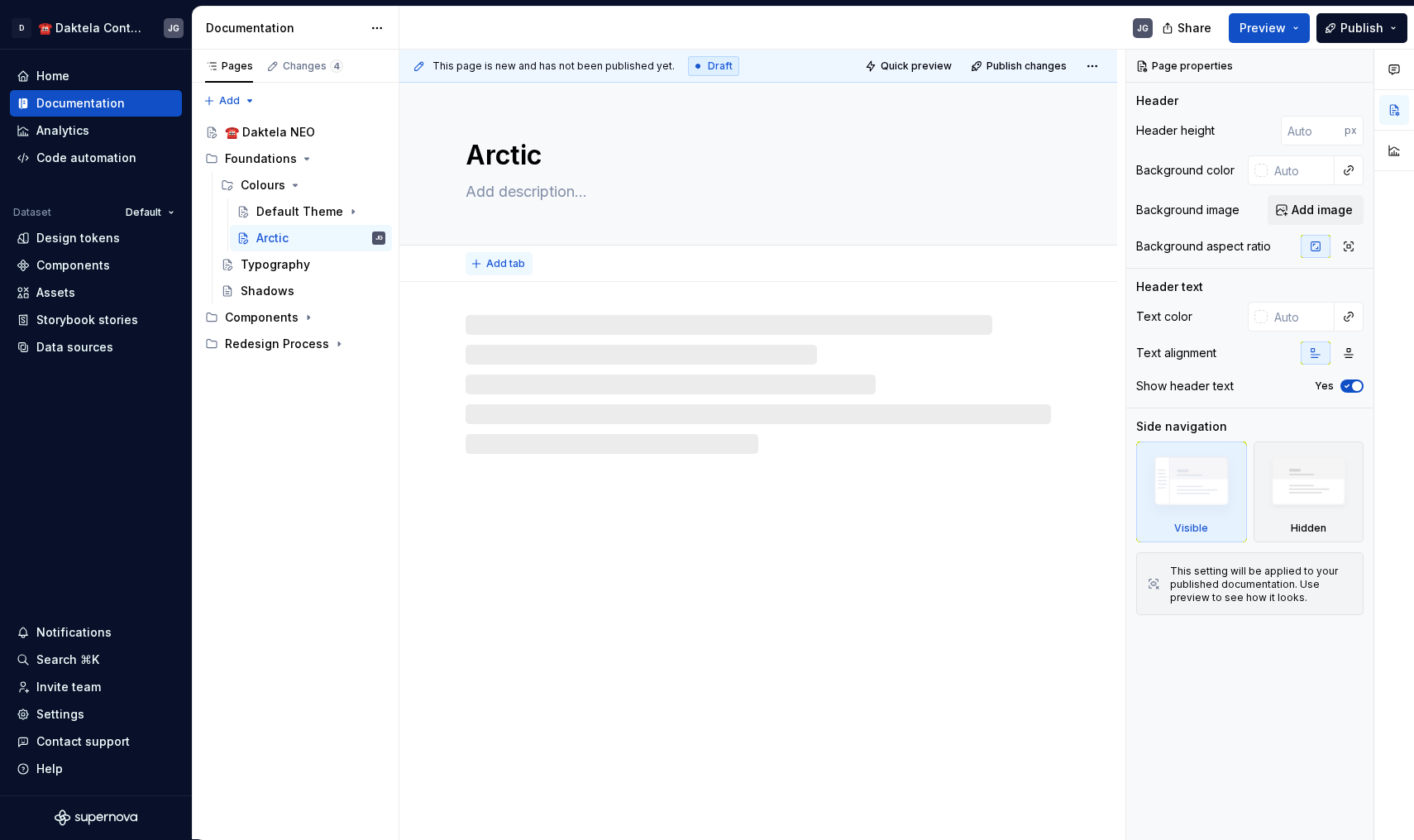
type textarea "*"
click at [497, 264] on span "Add tab" at bounding box center [506, 264] width 39 height 14
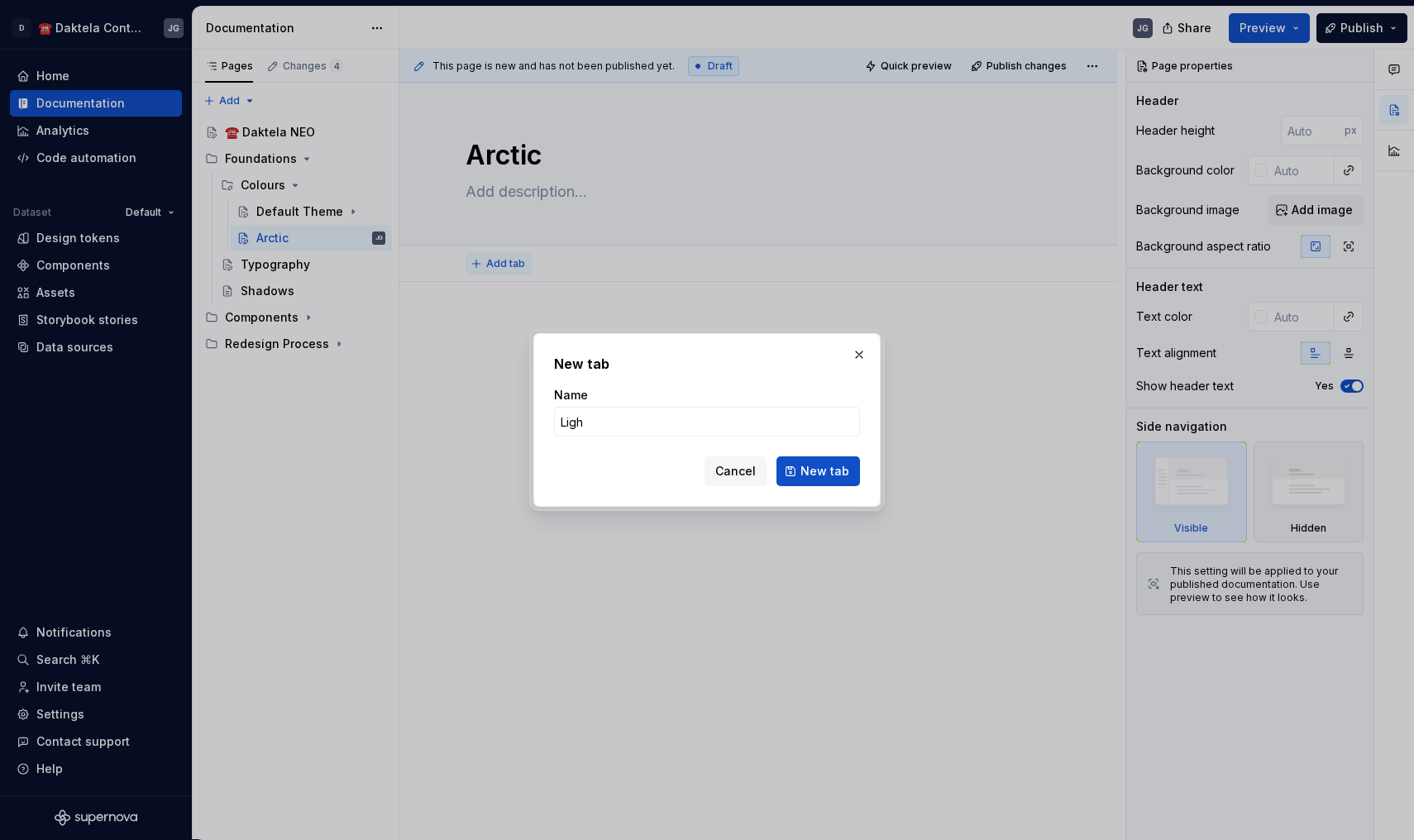
type input "Light"
click at [803, 472] on button "New tab" at bounding box center [817, 471] width 83 height 29
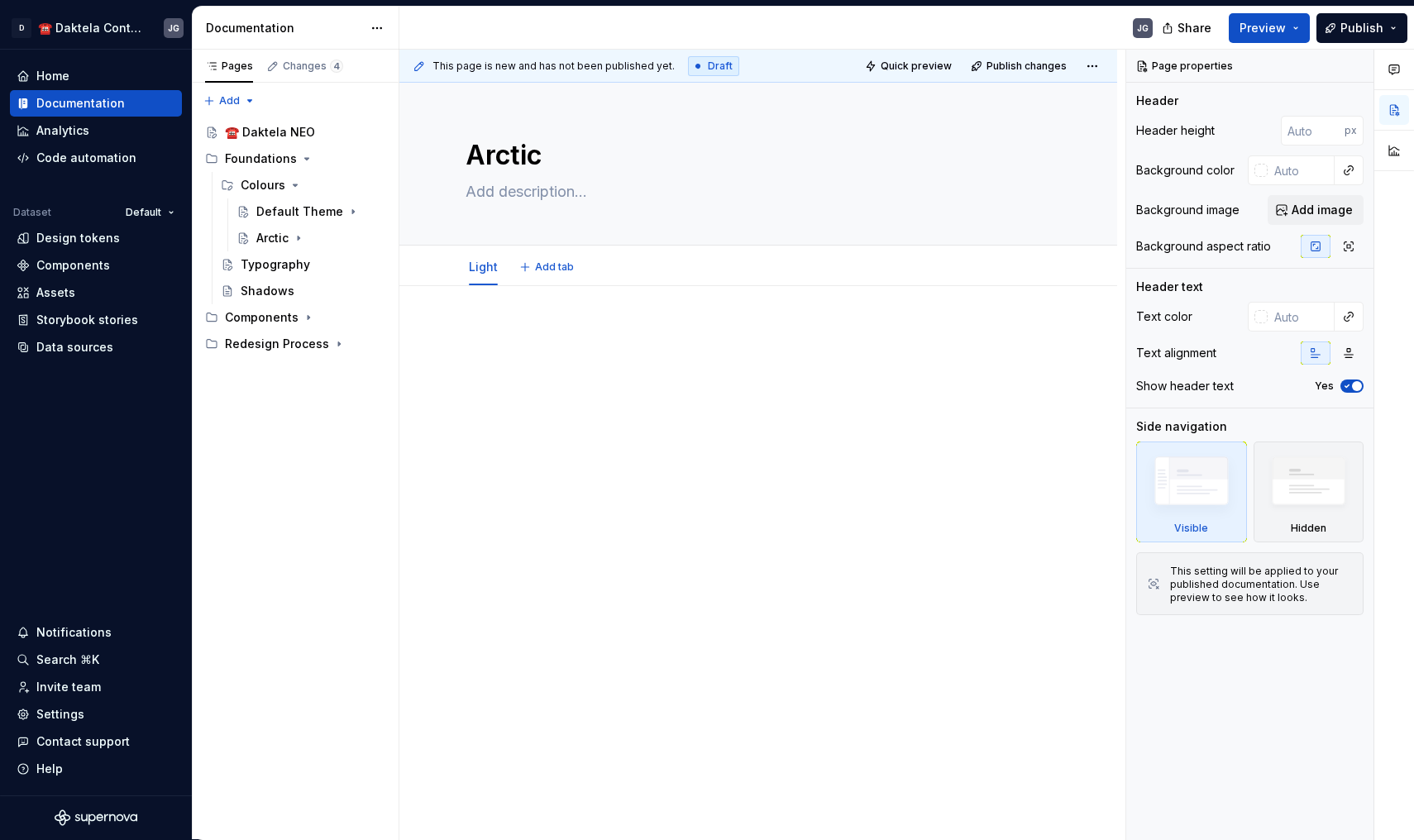
type textarea "*"
click at [565, 279] on div "Light Add tab" at bounding box center [758, 266] width 605 height 36
click at [555, 269] on span "Add tab" at bounding box center [554, 267] width 39 height 14
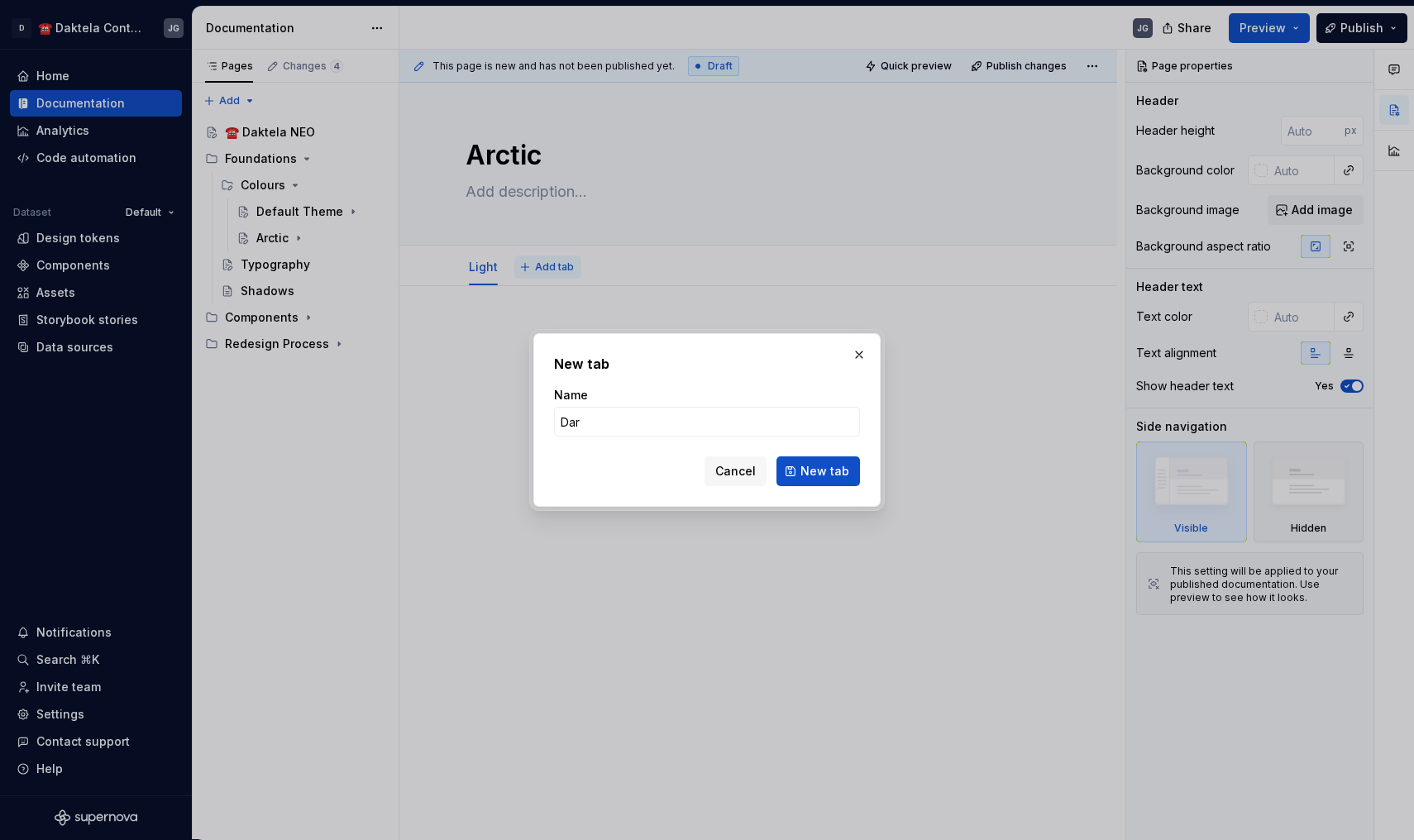
type input "Dark"
click at [819, 471] on button "New tab" at bounding box center [817, 471] width 83 height 29
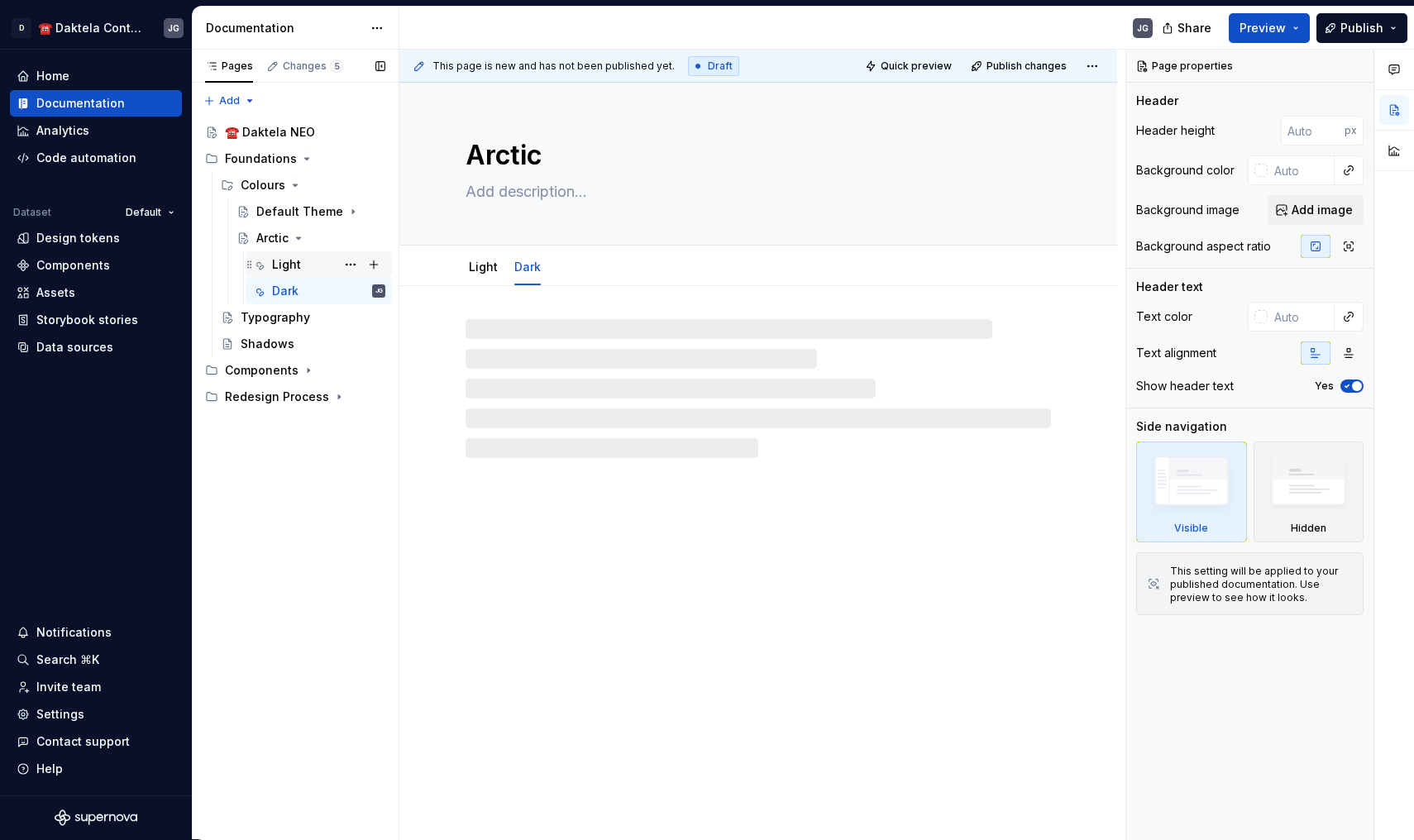
click at [305, 273] on div "Light" at bounding box center [329, 265] width 113 height 23
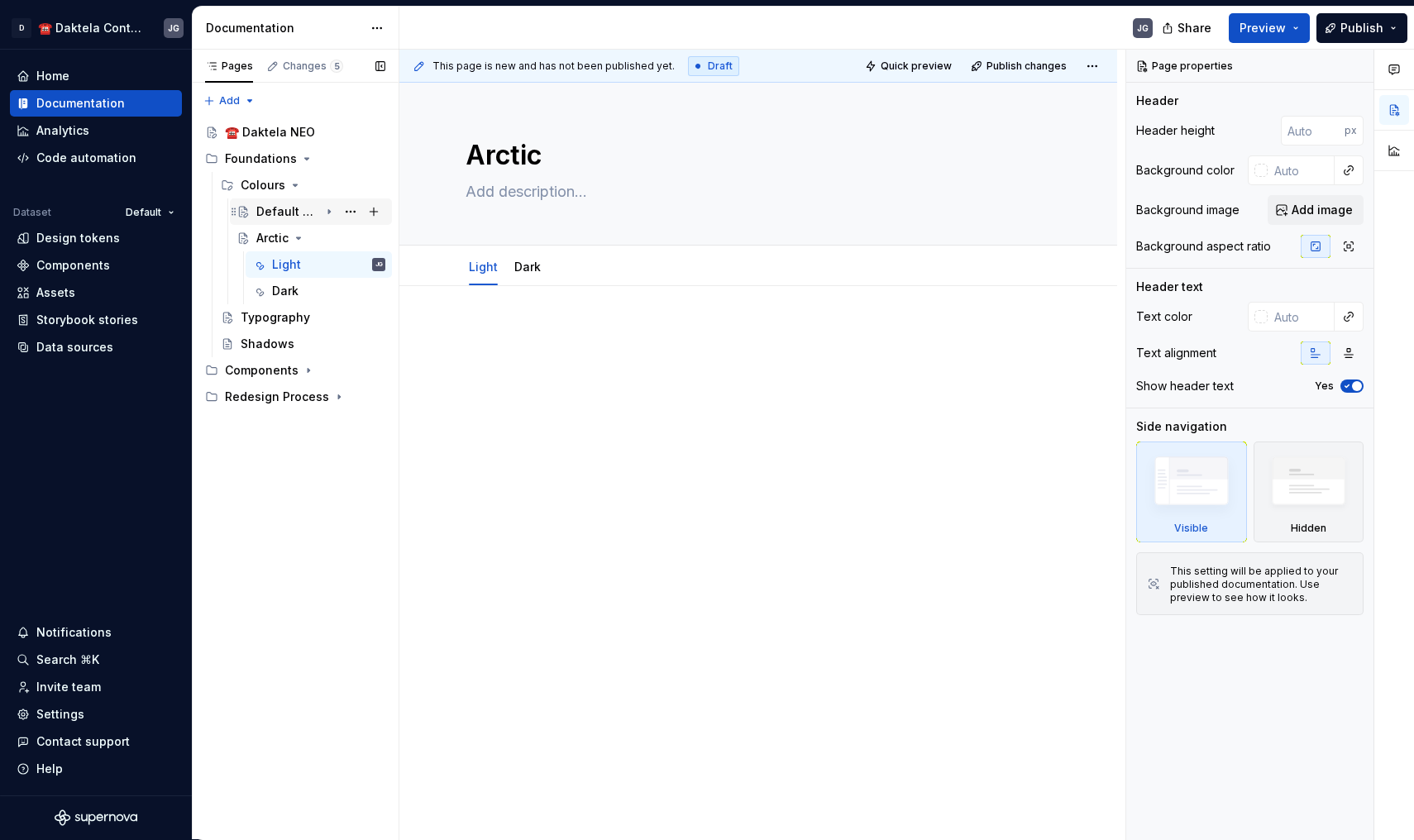
click at [316, 214] on div "Default Theme" at bounding box center [287, 211] width 63 height 17
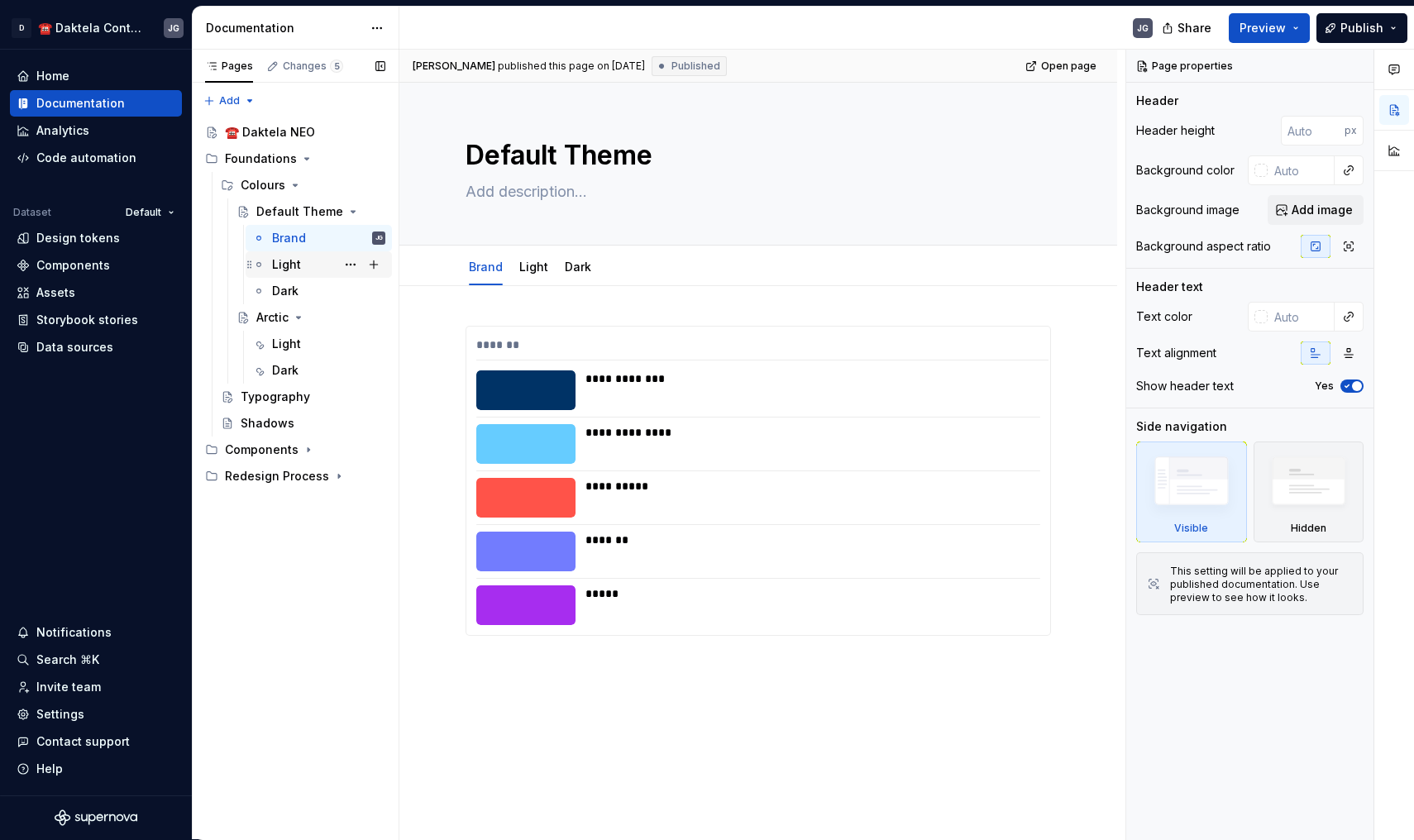
click at [304, 259] on div "Light" at bounding box center [329, 265] width 113 height 23
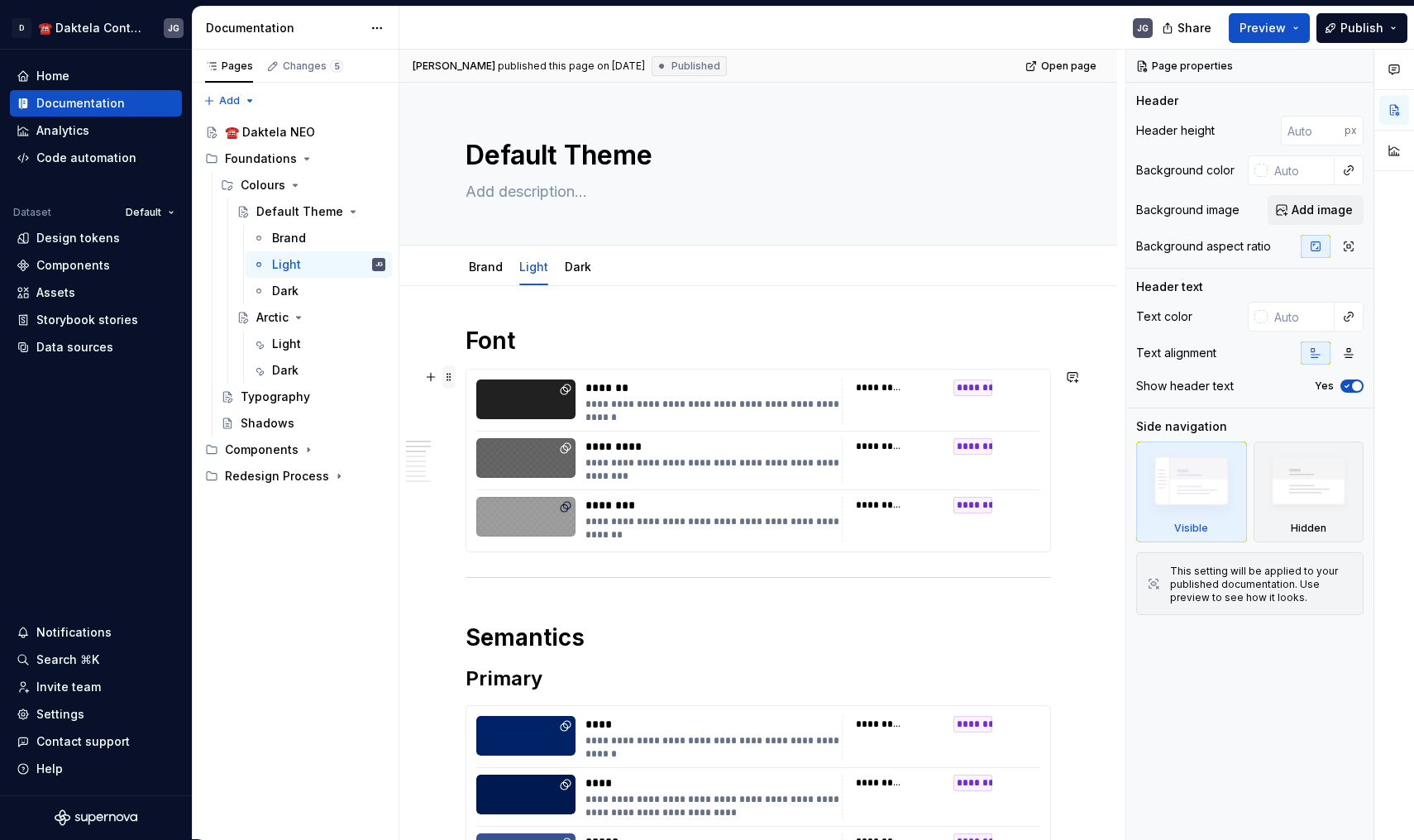
click at [448, 376] on span at bounding box center [449, 377] width 14 height 23
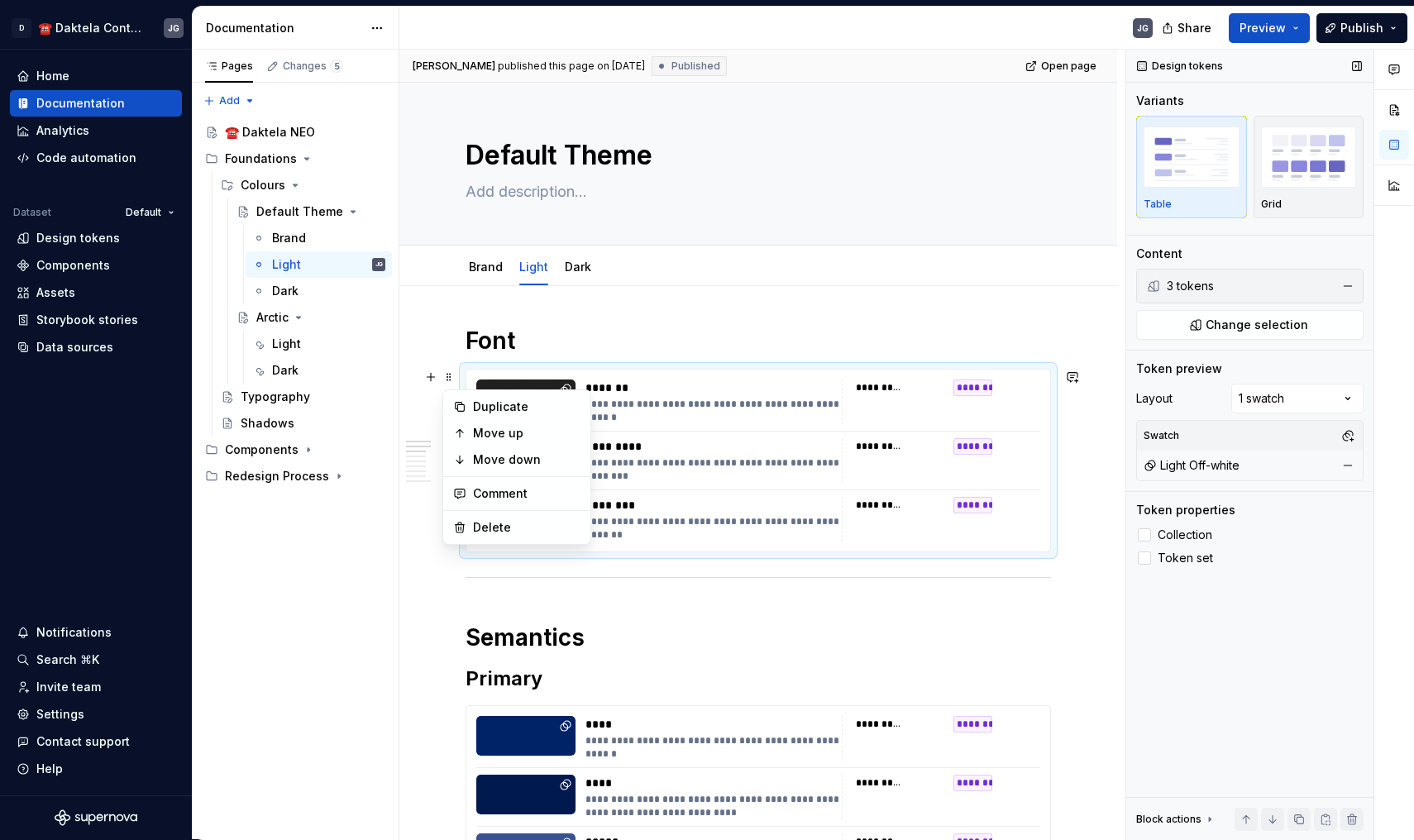
click at [1230, 285] on div "3 tokens" at bounding box center [1248, 286] width 163 height 17
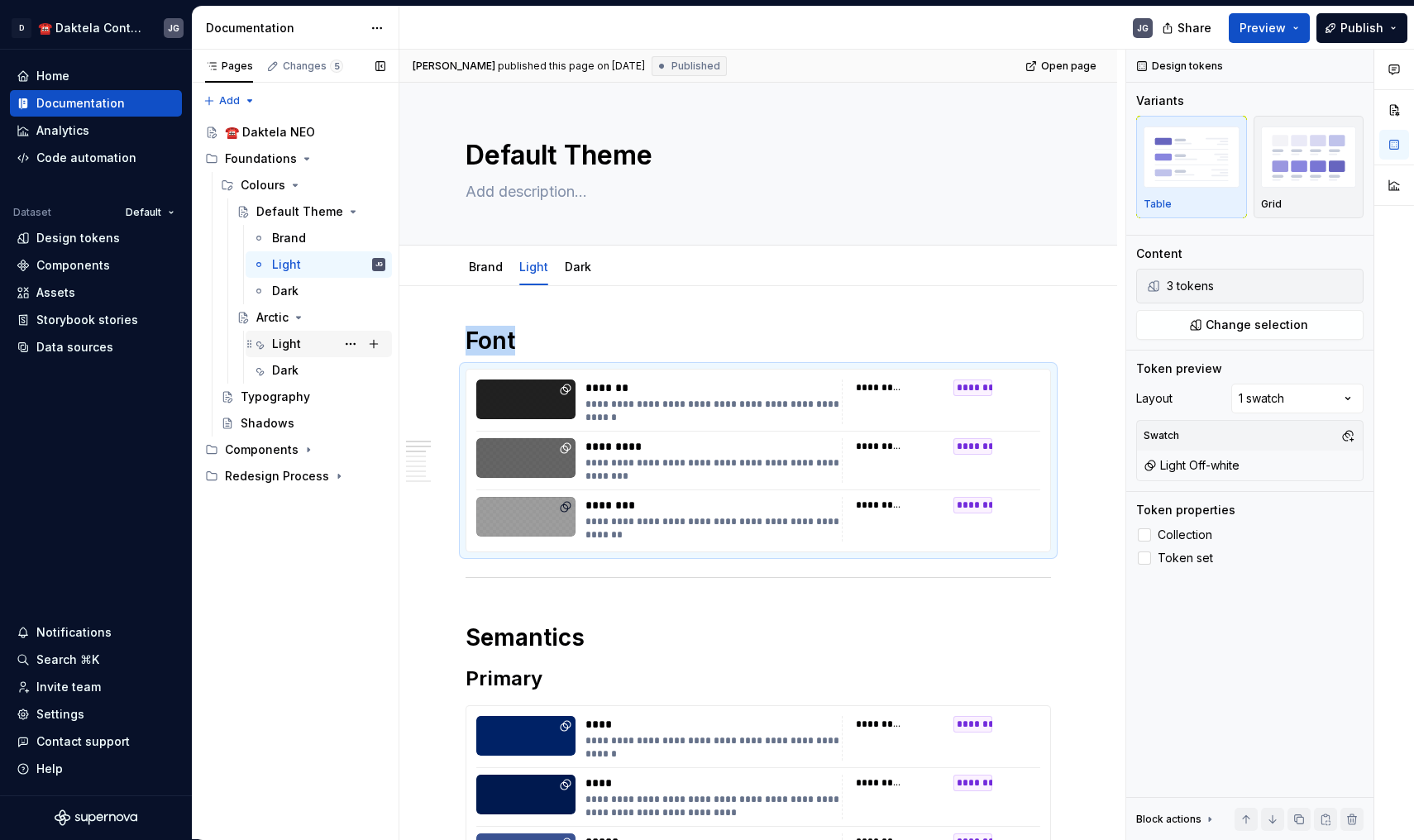
click at [295, 345] on div "Light" at bounding box center [287, 343] width 29 height 17
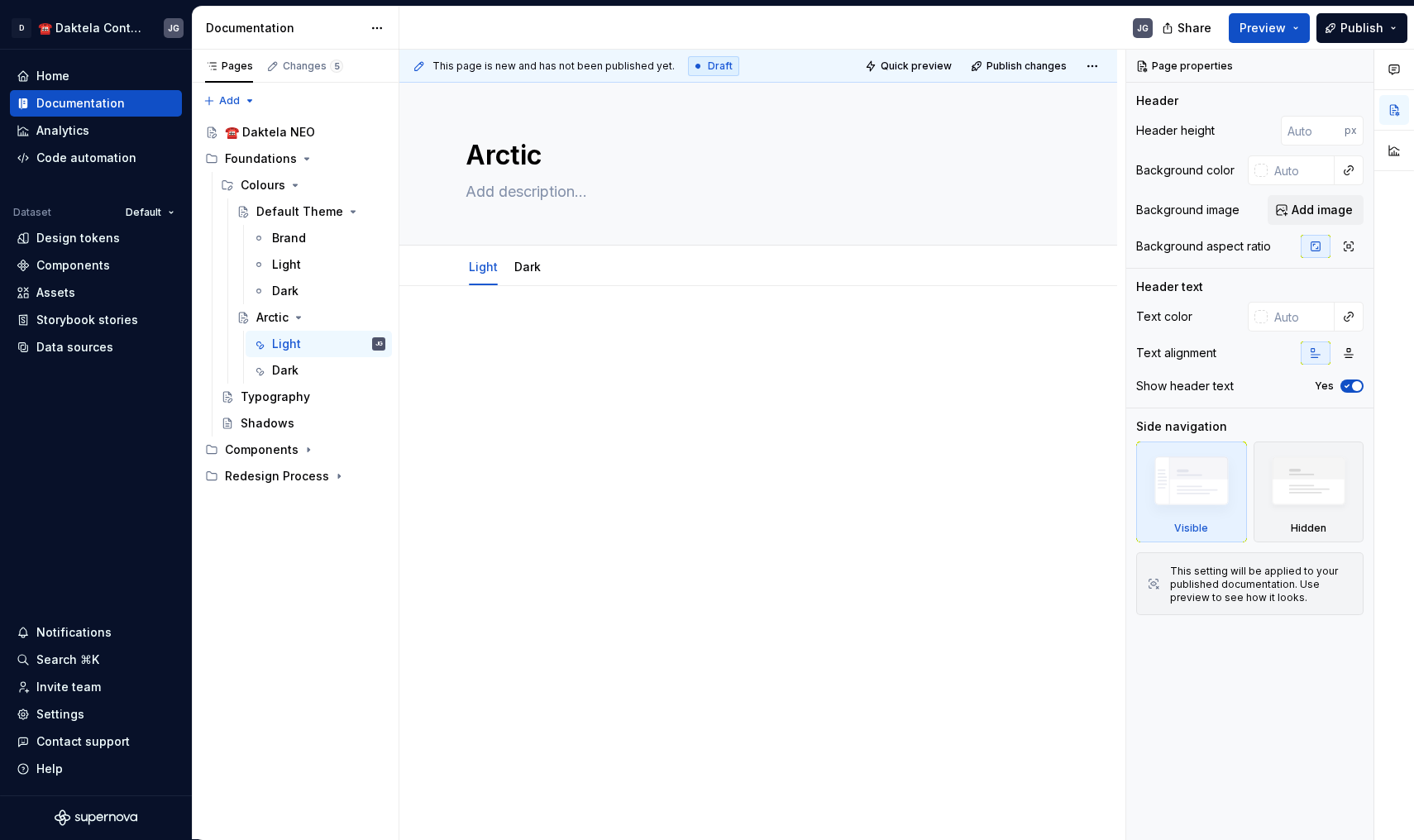
click at [521, 337] on p at bounding box center [758, 335] width 586 height 20
type textarea "*"
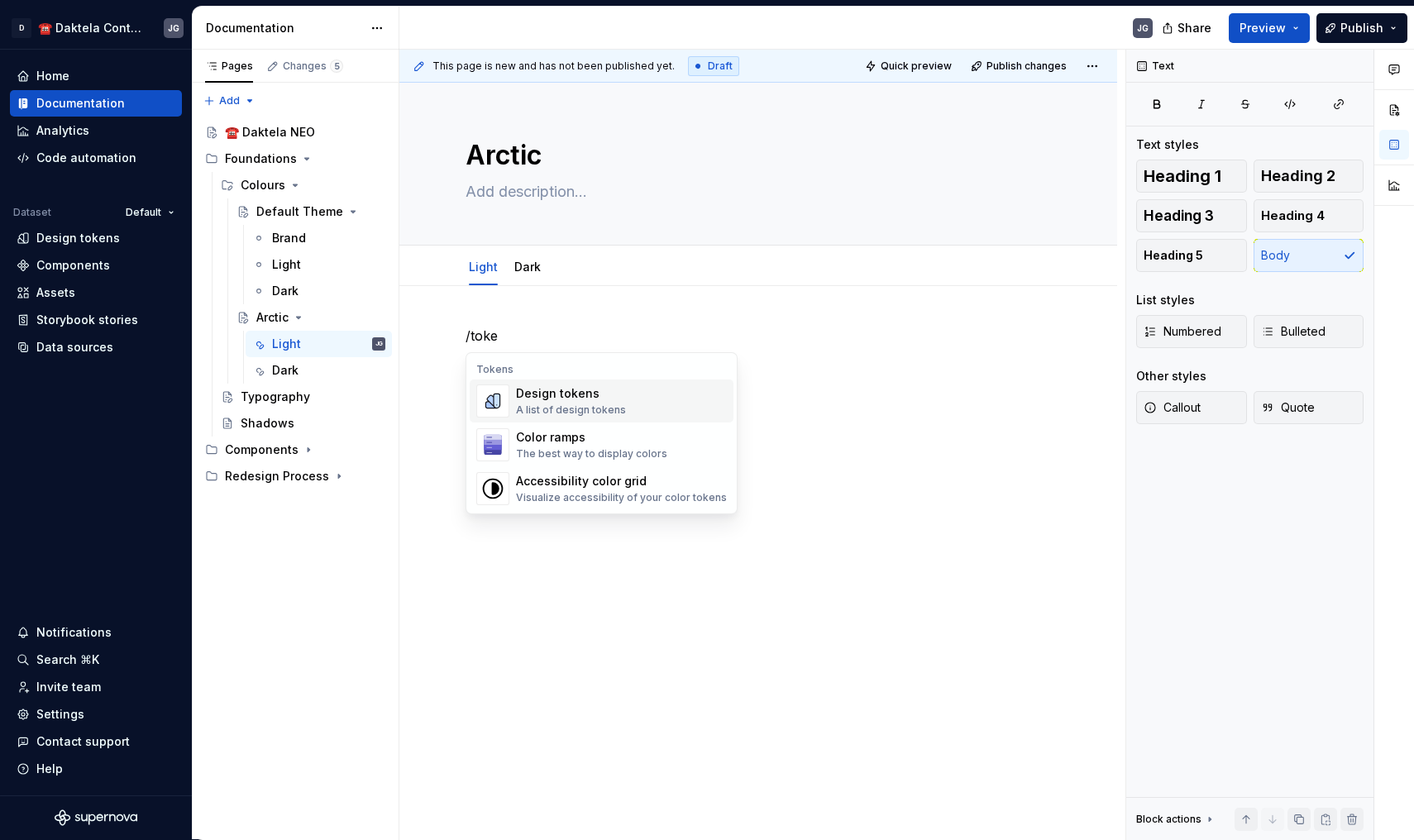
click at [580, 396] on div "Design tokens" at bounding box center [571, 393] width 110 height 17
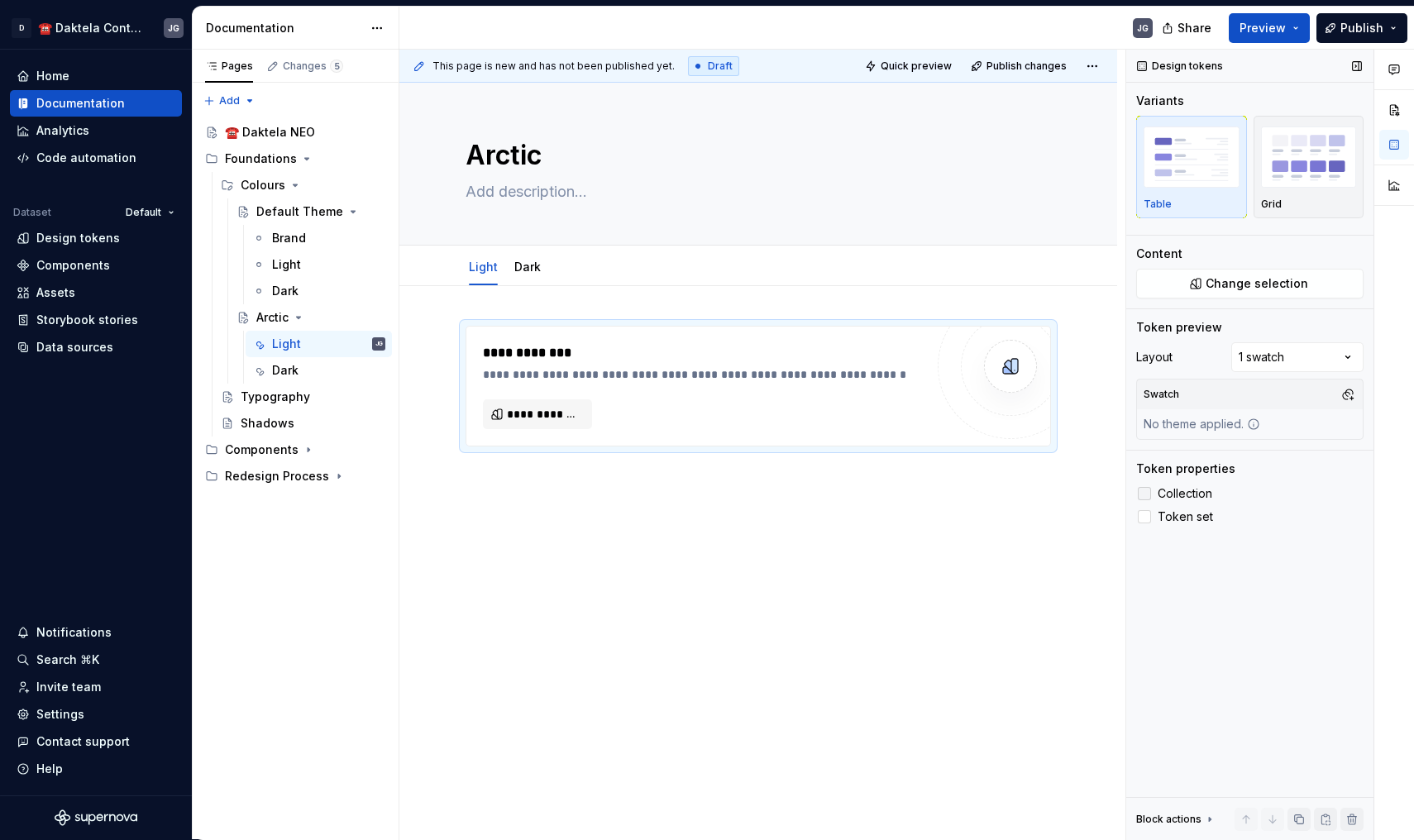
click at [1143, 487] on div at bounding box center [1144, 494] width 14 height 14
click at [556, 406] on span "**********" at bounding box center [544, 414] width 74 height 17
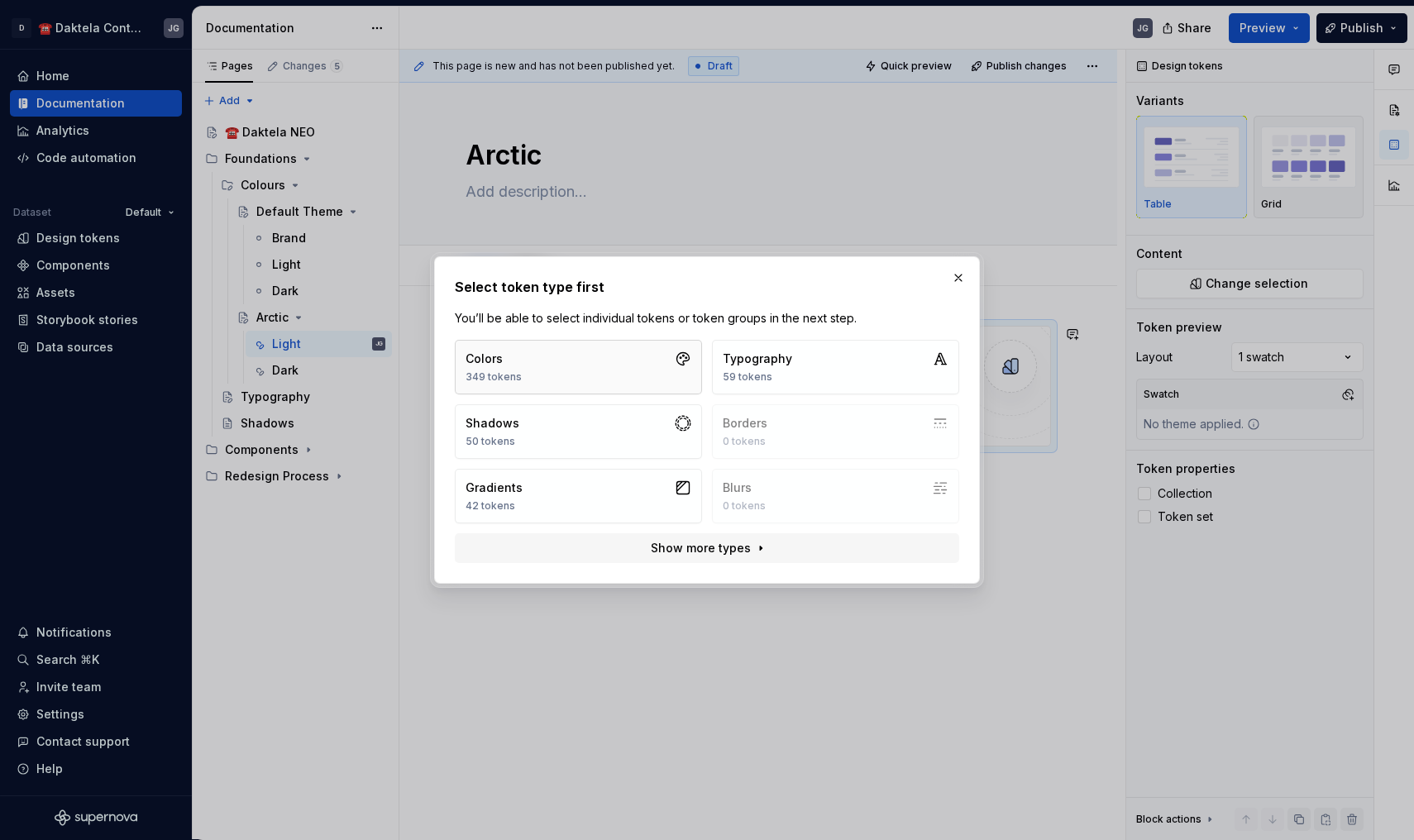
click at [579, 369] on button "Colors 349 tokens" at bounding box center [578, 367] width 247 height 55
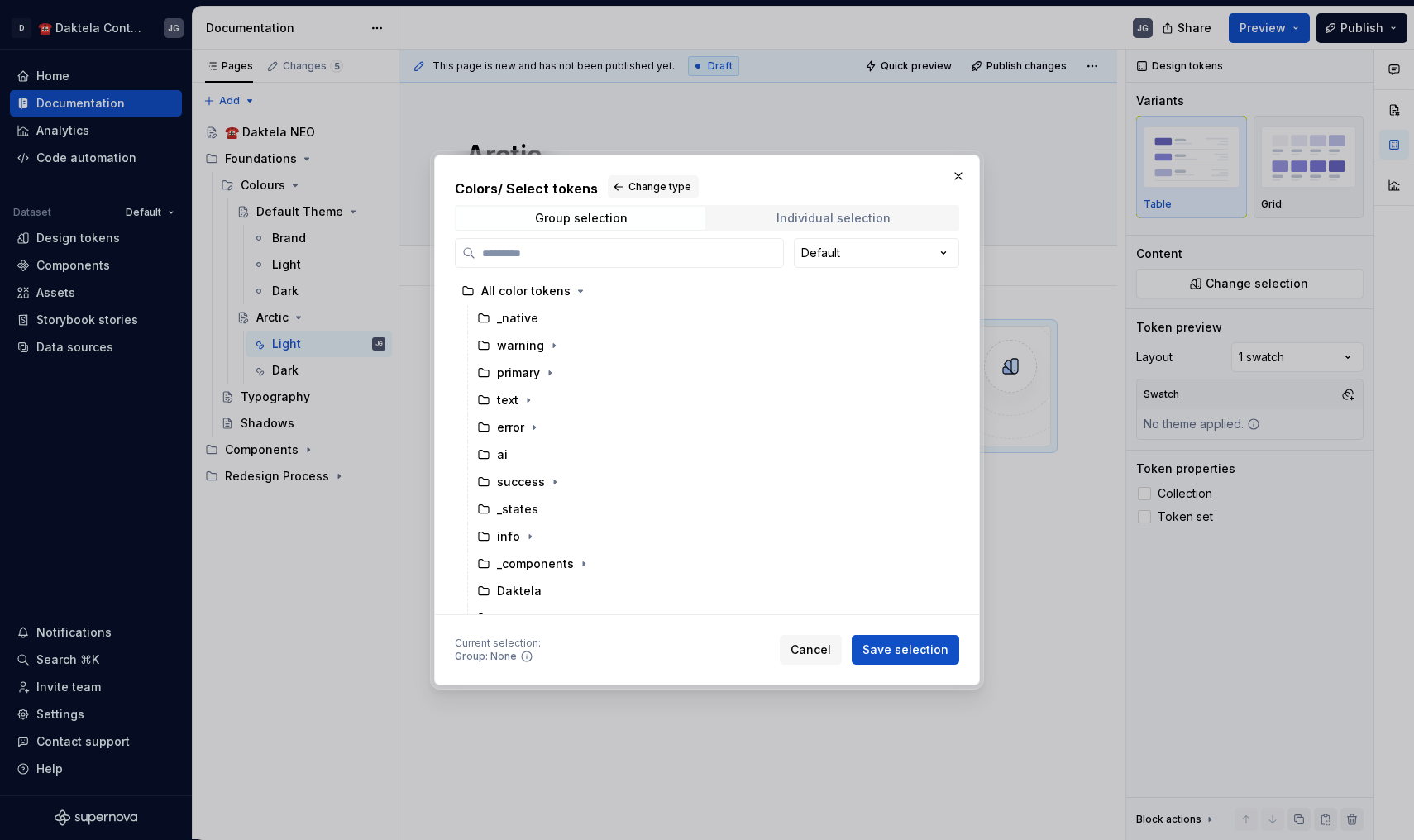
click at [817, 212] on div "Individual selection" at bounding box center [833, 218] width 114 height 14
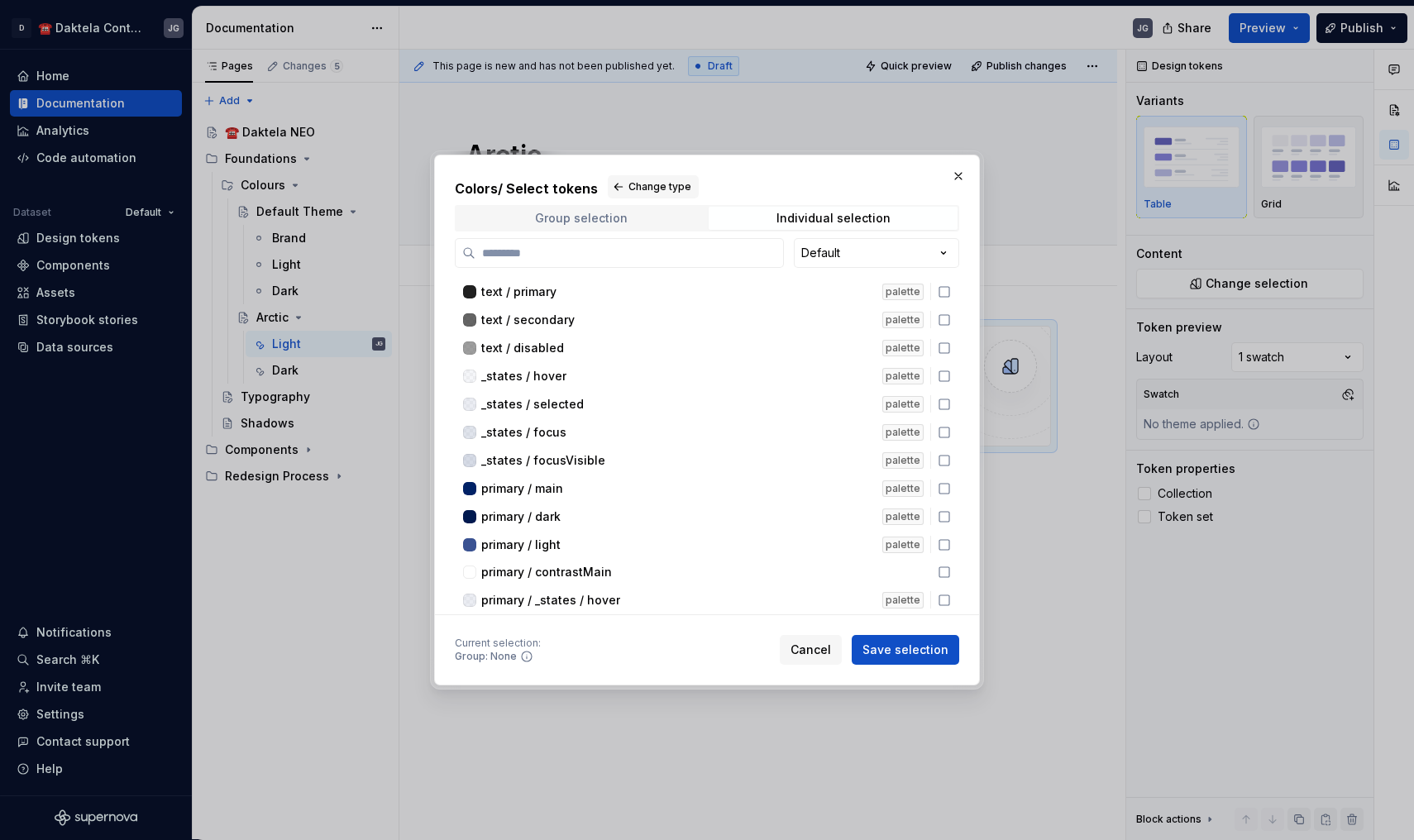
click at [682, 227] on span "Group selection" at bounding box center [581, 218] width 248 height 23
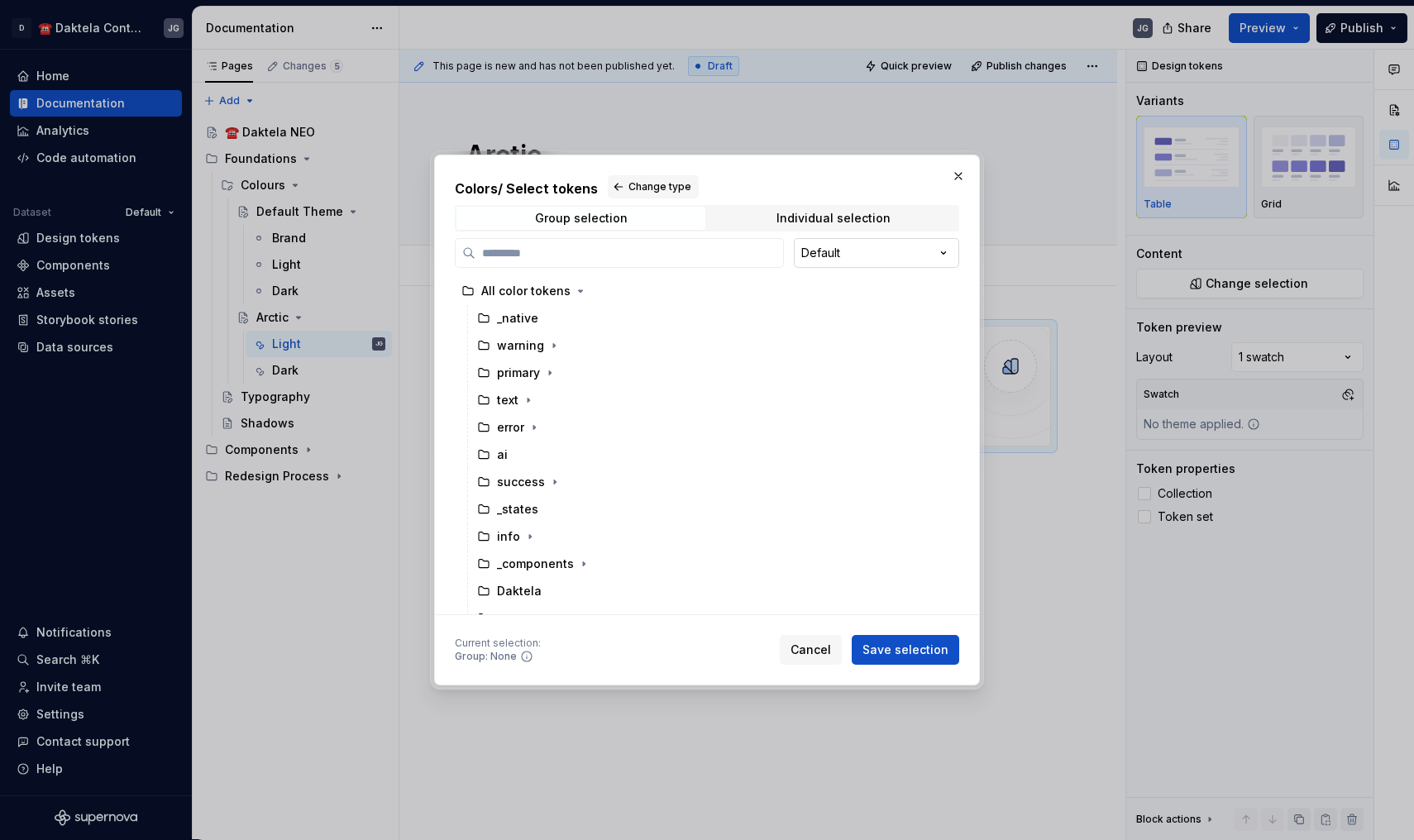
click at [822, 248] on div "Colors / Select tokens Change type Group selection Individual selection Default…" at bounding box center [707, 420] width 1414 height 840
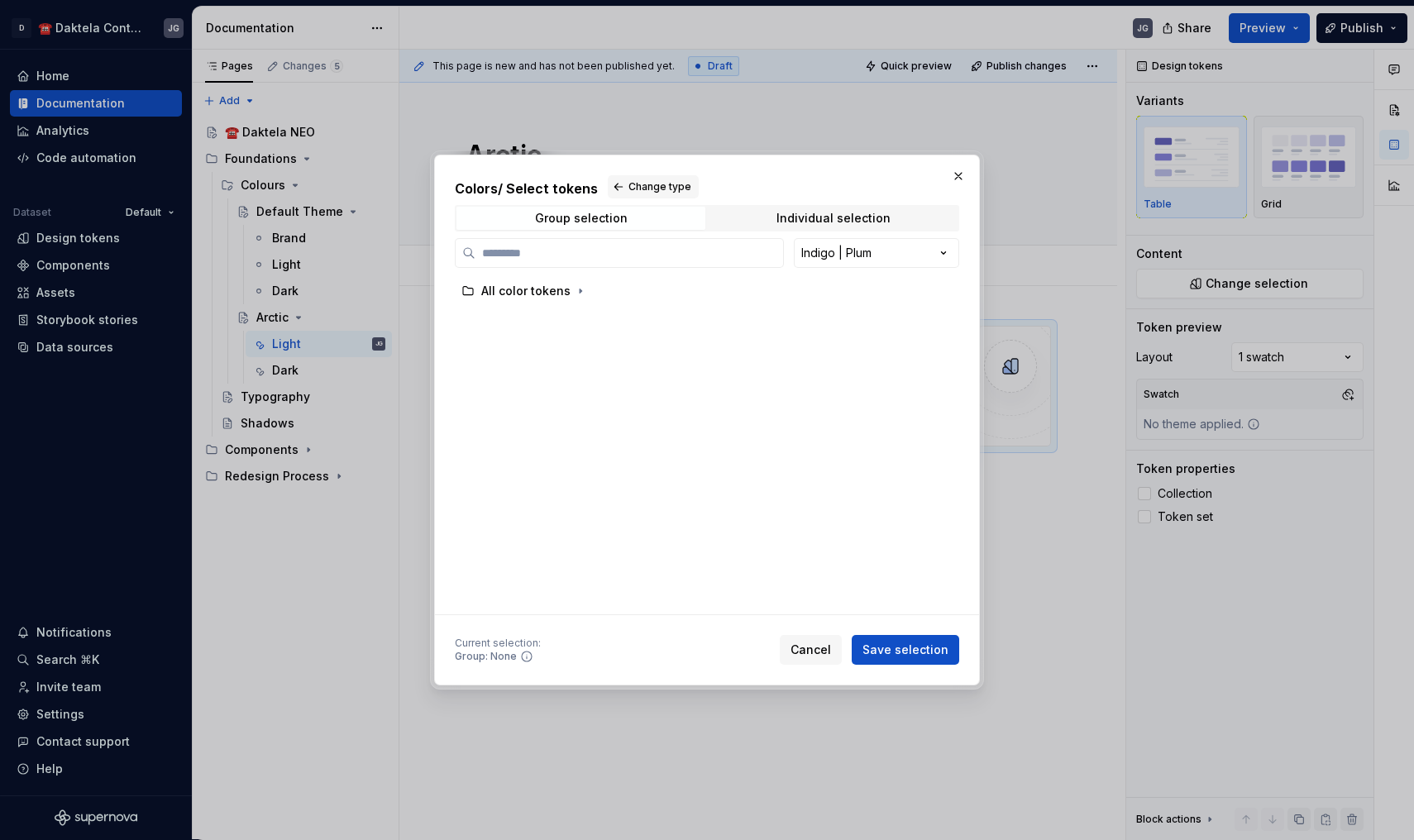
click at [533, 307] on div "All color tokens" at bounding box center [702, 445] width 495 height 335
click at [545, 297] on div "All color tokens" at bounding box center [525, 290] width 89 height 17
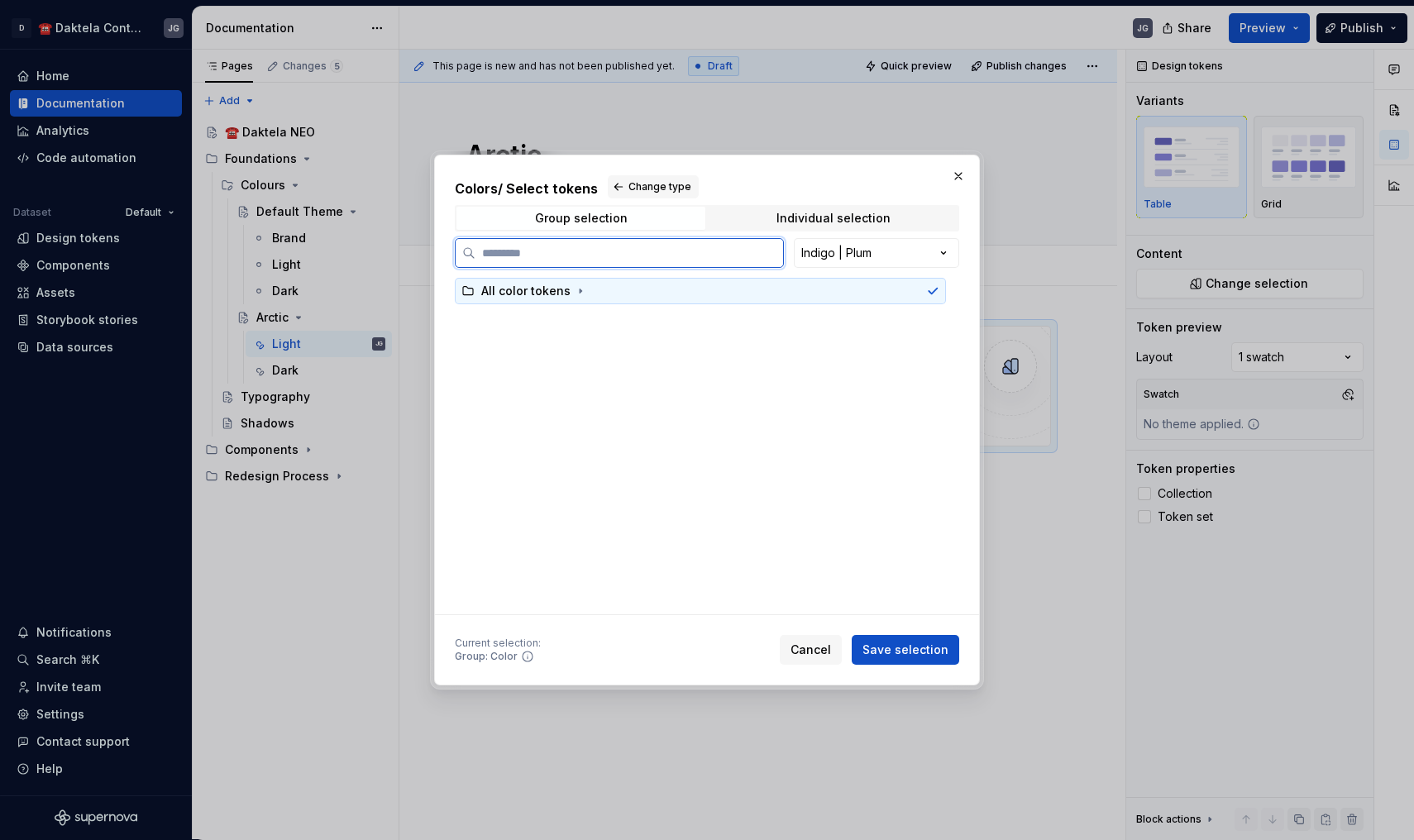
click at [567, 295] on div "All color tokens" at bounding box center [535, 290] width 108 height 17
click at [580, 291] on icon "button" at bounding box center [581, 291] width 2 height 4
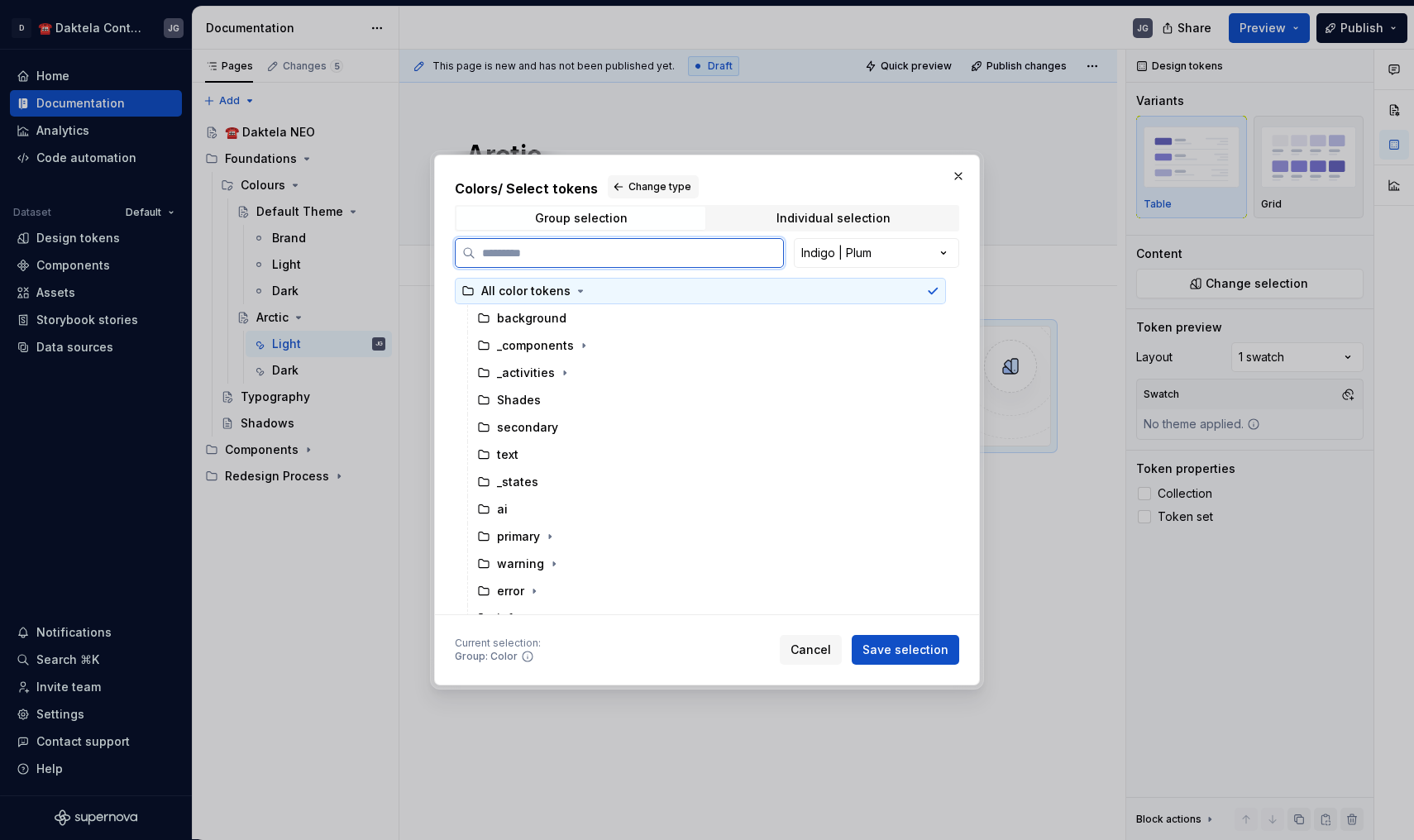
click at [794, 295] on div "All color tokens" at bounding box center [700, 290] width 491 height 26
click at [939, 291] on icon at bounding box center [933, 291] width 14 height 14
click at [939, 287] on icon at bounding box center [933, 291] width 14 height 14
click at [572, 294] on button "button" at bounding box center [580, 290] width 17 height 17
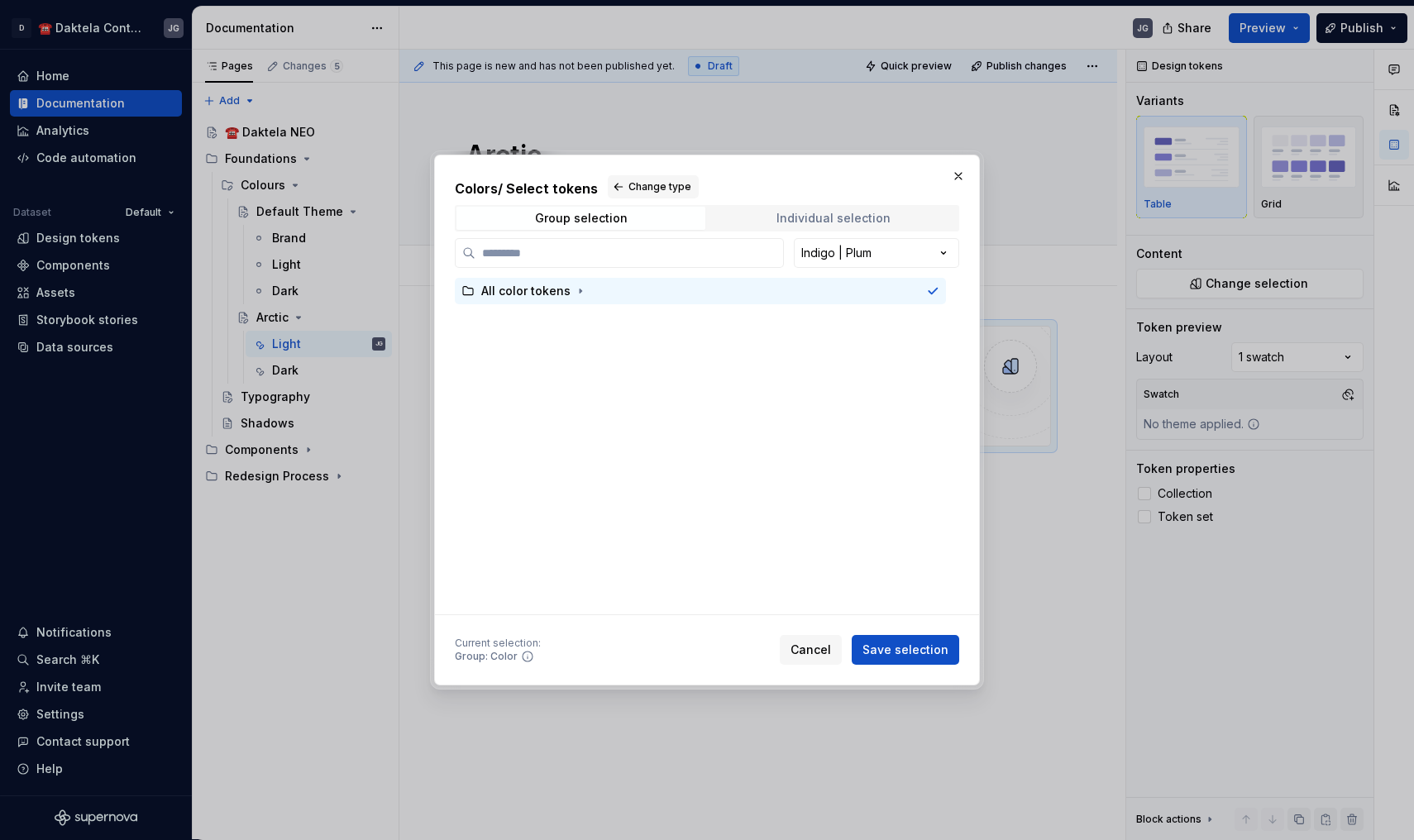
click at [790, 219] on div "Individual selection" at bounding box center [833, 218] width 114 height 14
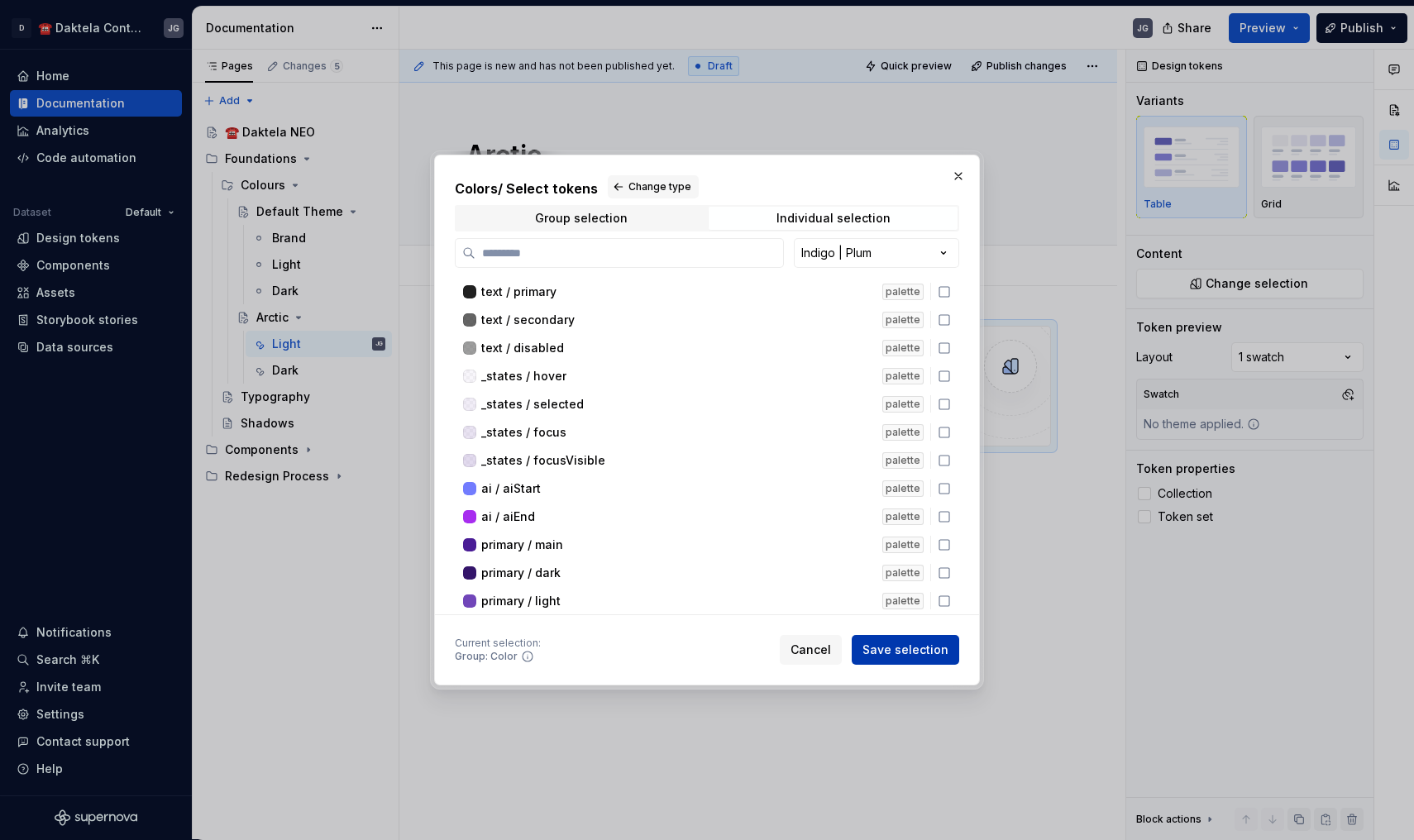
click at [921, 644] on span "Save selection" at bounding box center [906, 649] width 86 height 17
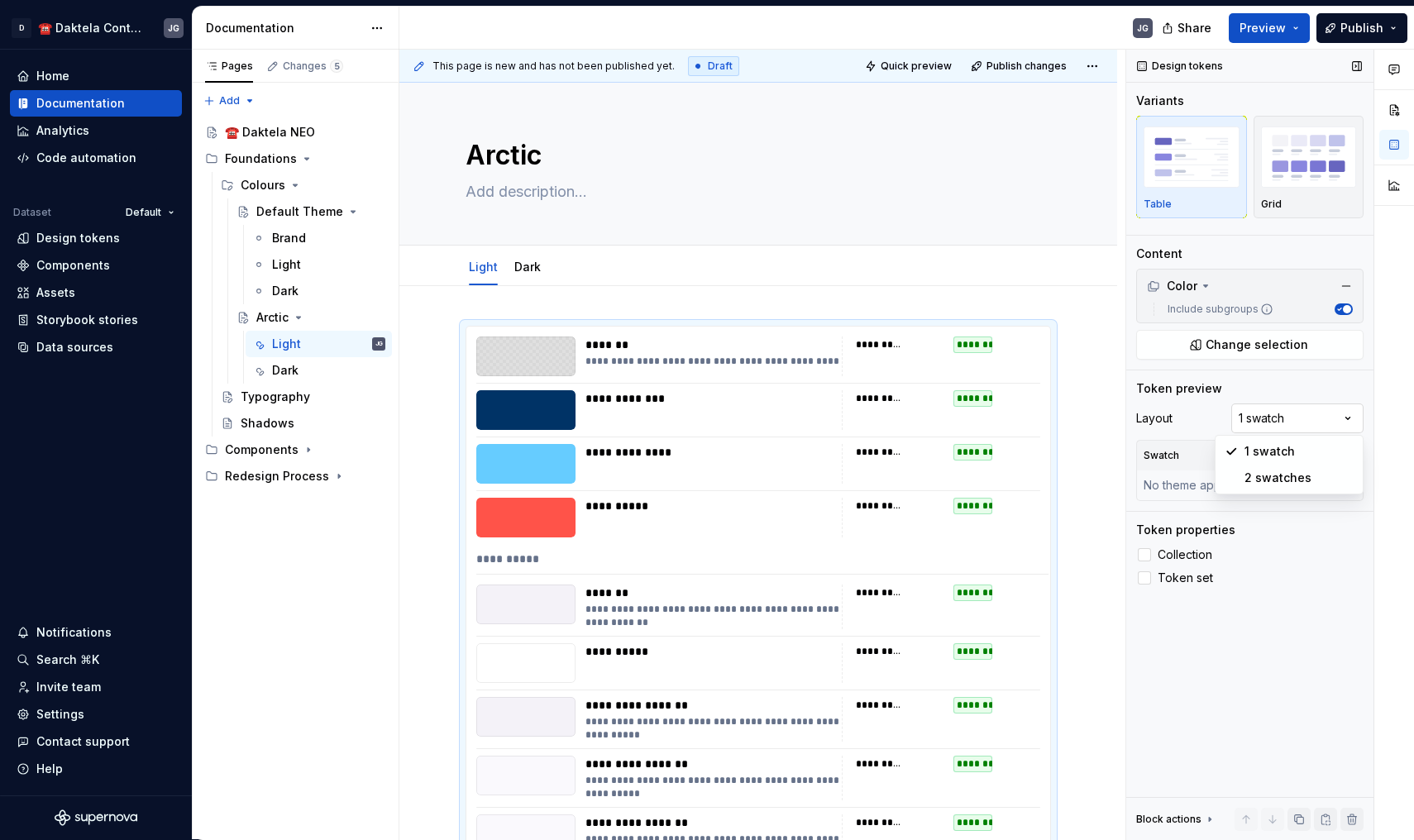
click at [1288, 412] on div "Comments Open comments No comments yet Select ‘Comment’ from the block context …" at bounding box center [1269, 445] width 287 height 790
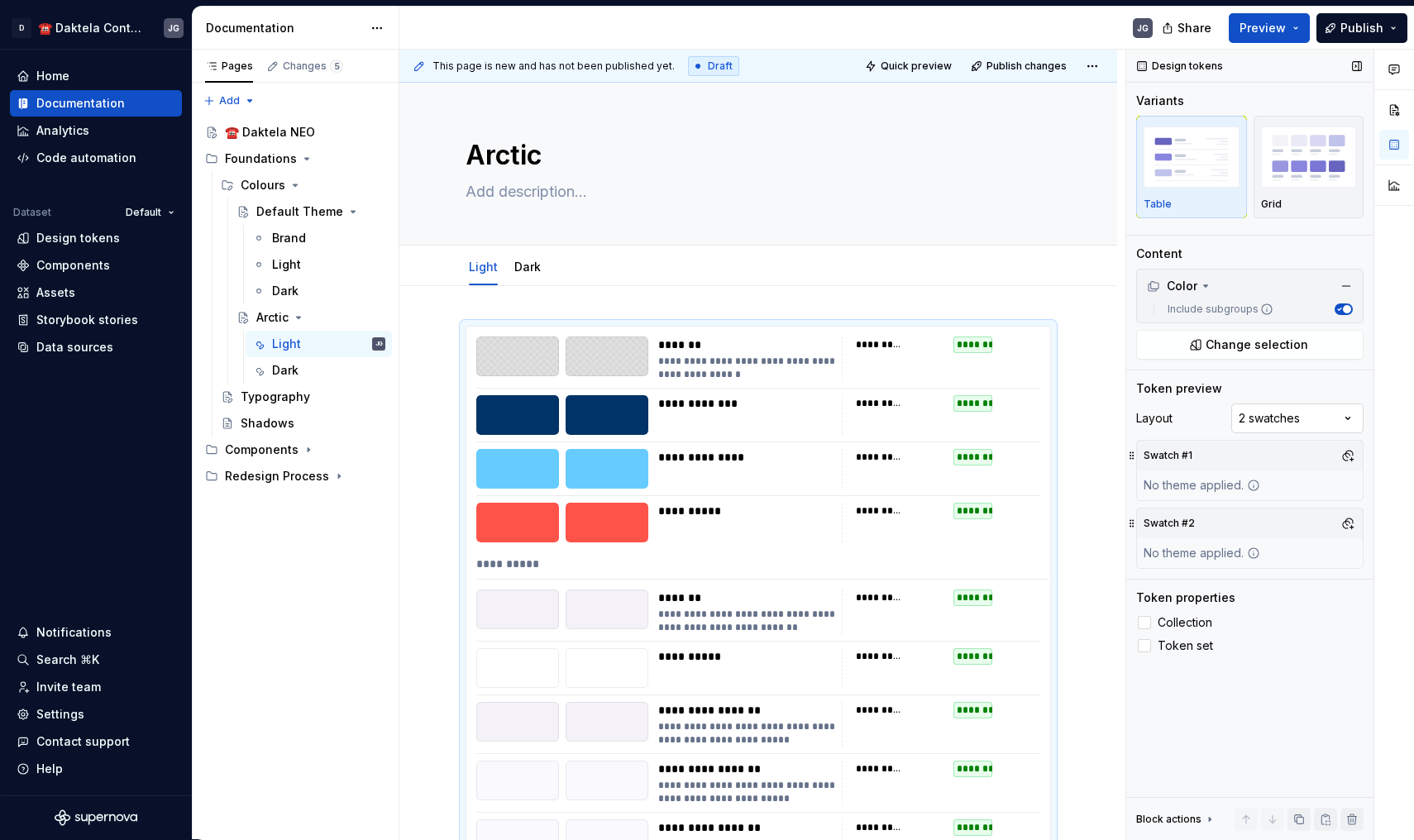
click at [1289, 407] on div "Comments Open comments No comments yet Select ‘Comment’ from the block context …" at bounding box center [1269, 445] width 287 height 790
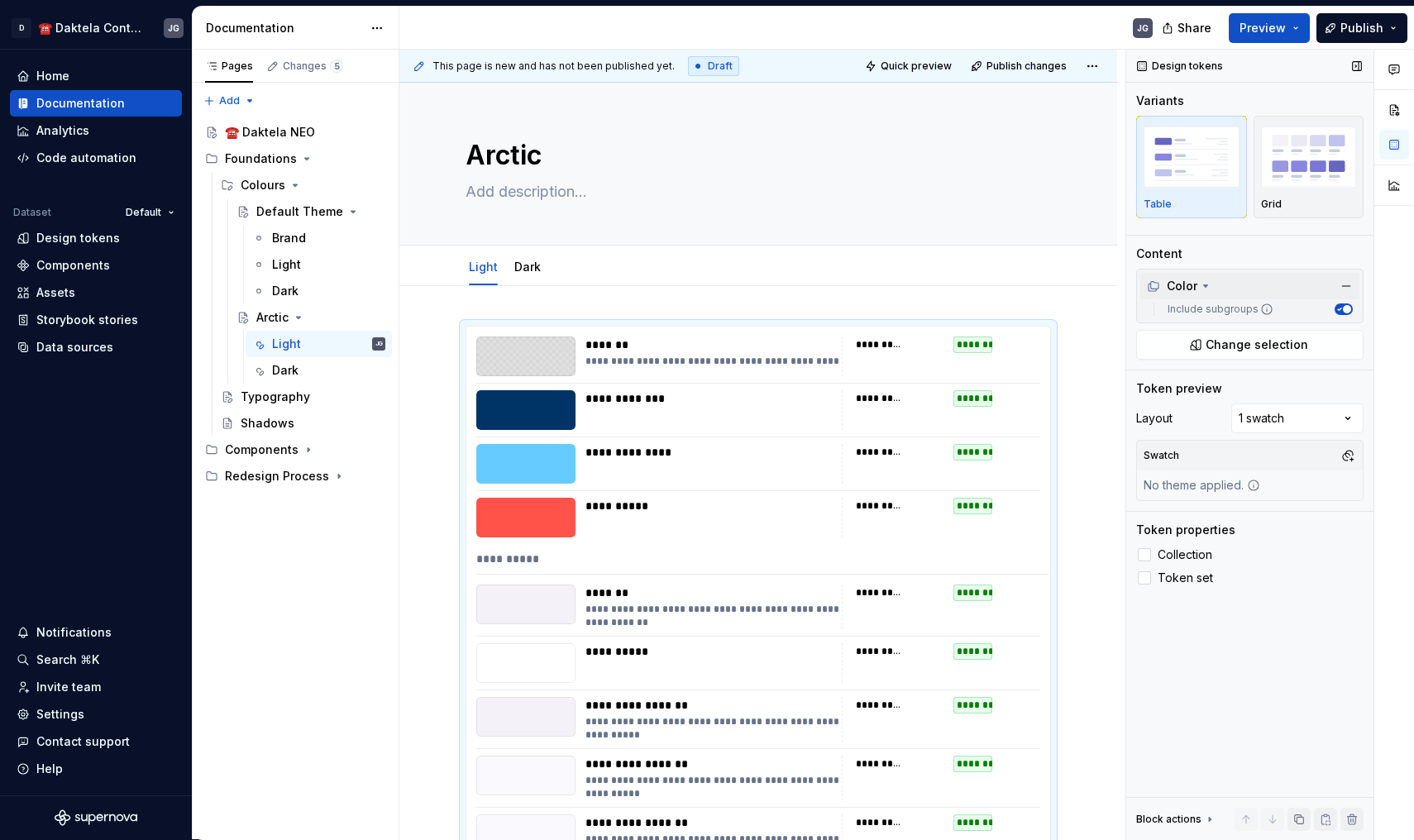
click at [1205, 289] on icon at bounding box center [1206, 287] width 14 height 14
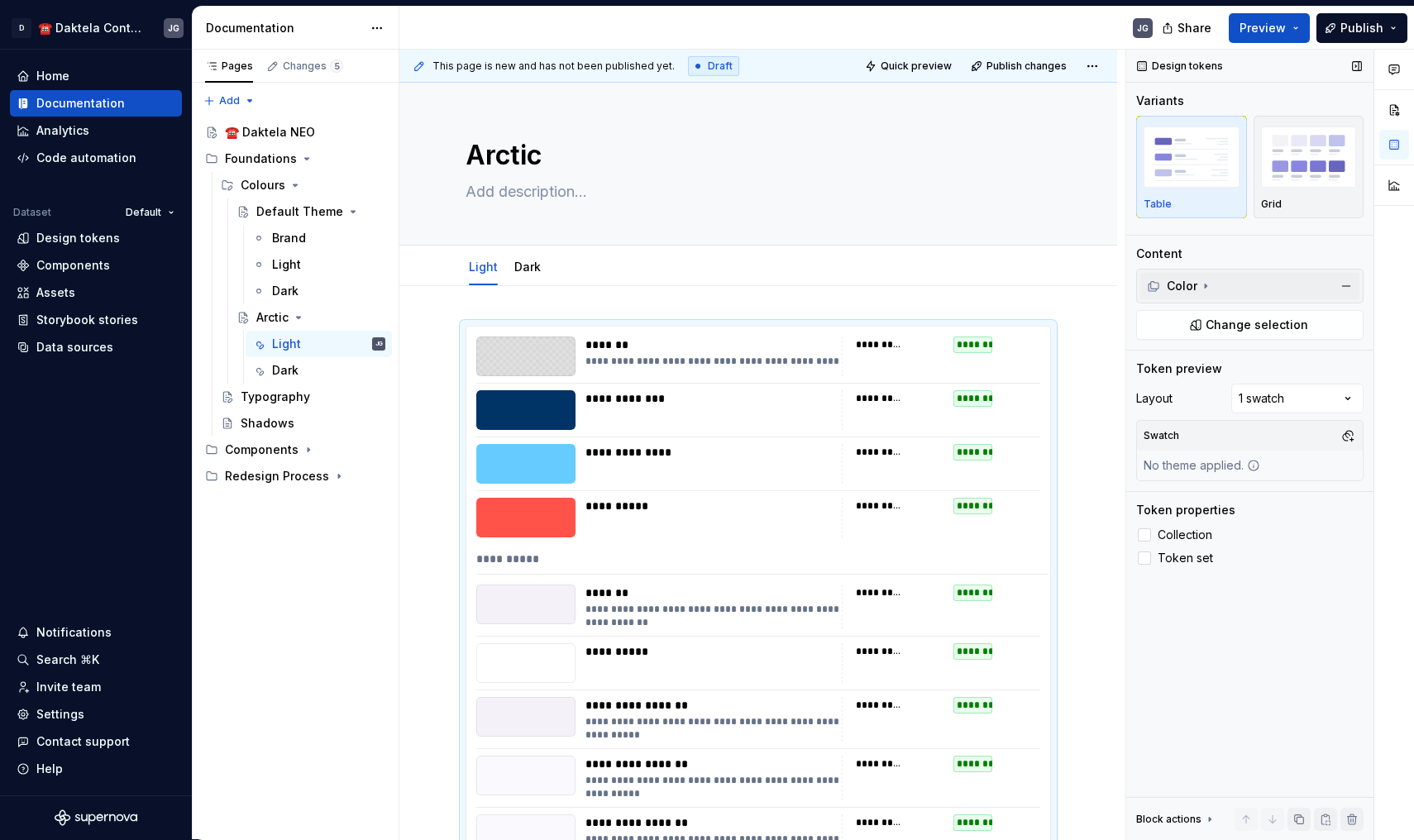
click at [1205, 289] on icon at bounding box center [1206, 287] width 14 height 14
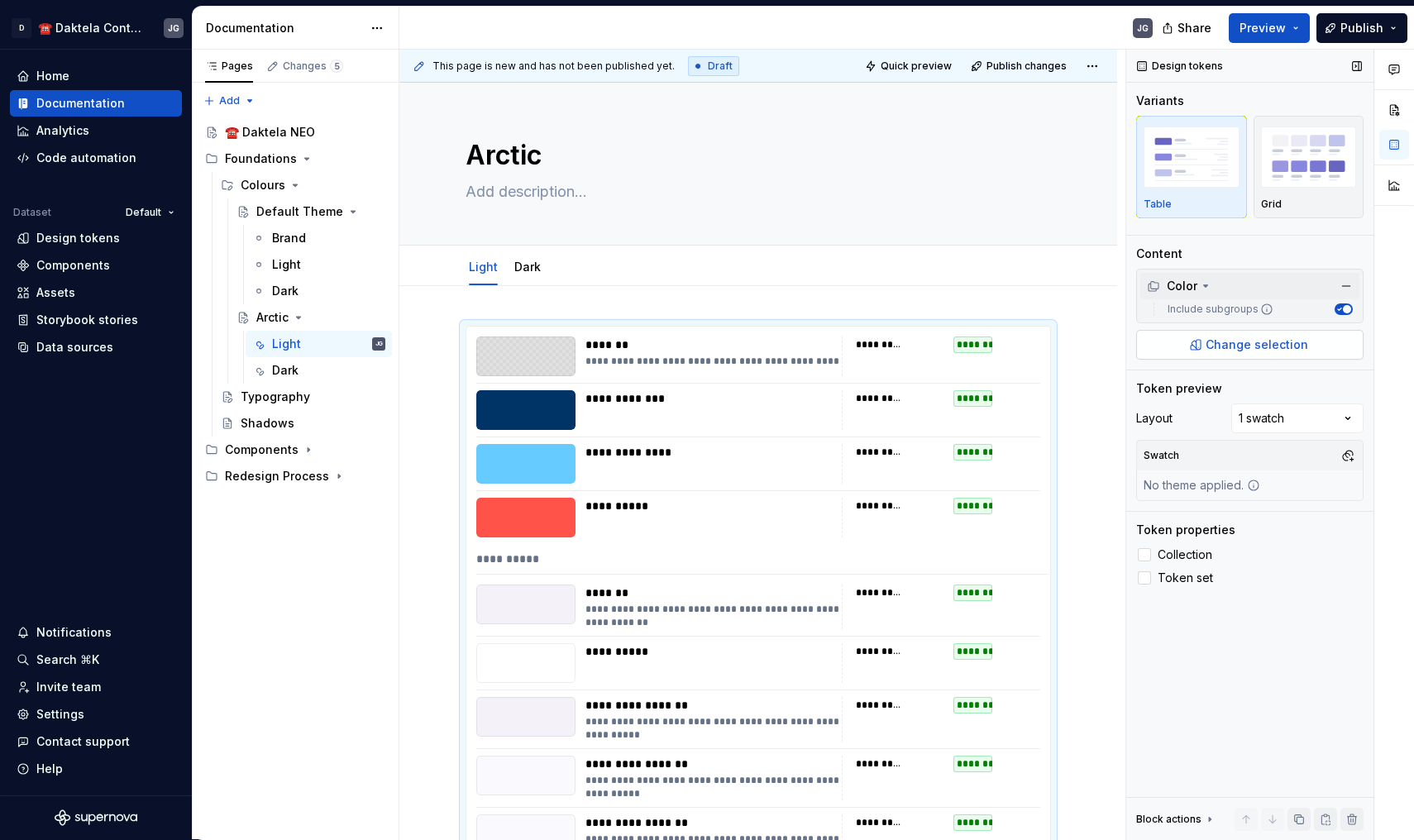
click at [1236, 349] on span "Change selection" at bounding box center [1257, 344] width 103 height 17
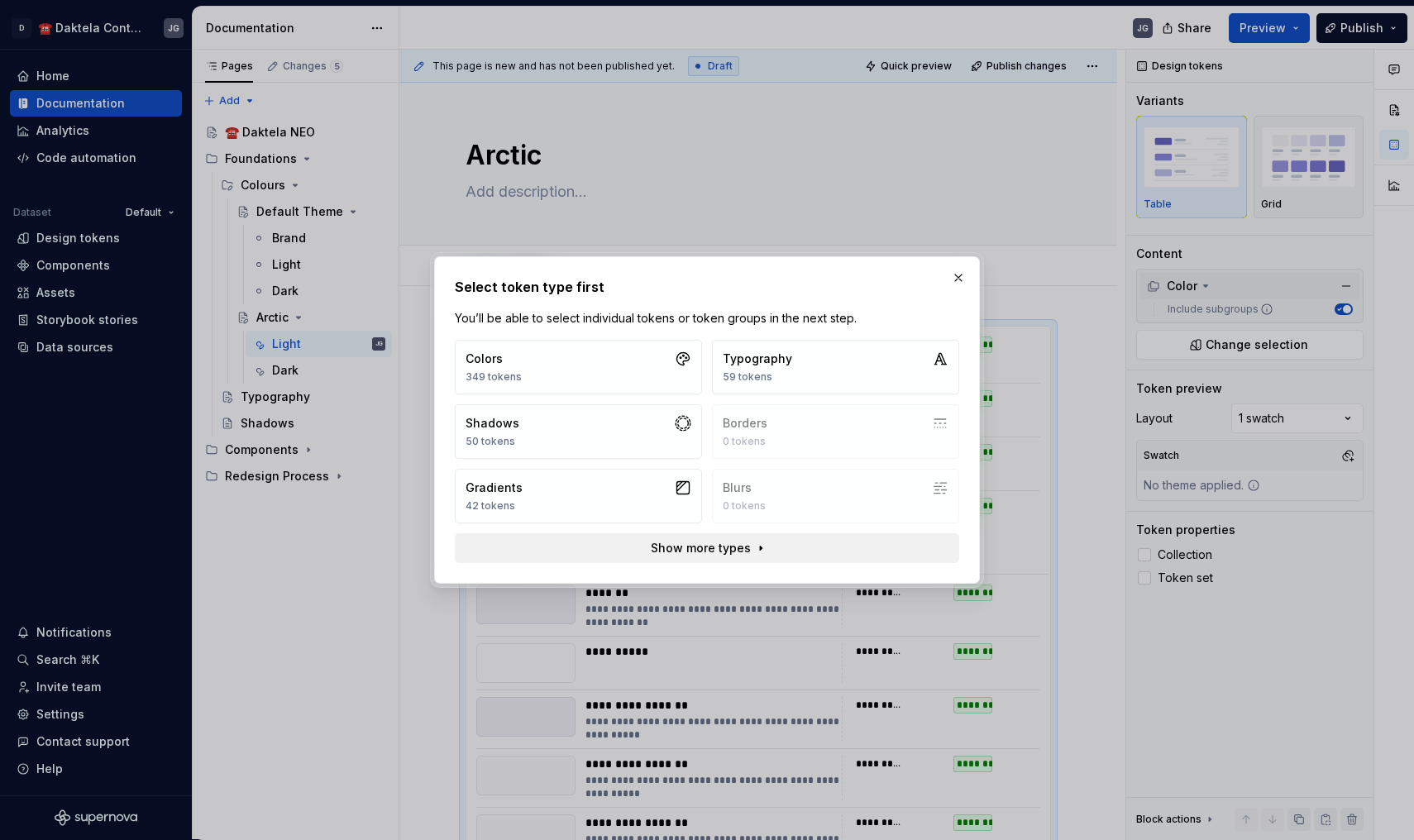
click at [725, 562] on button "Show more types" at bounding box center [707, 548] width 505 height 29
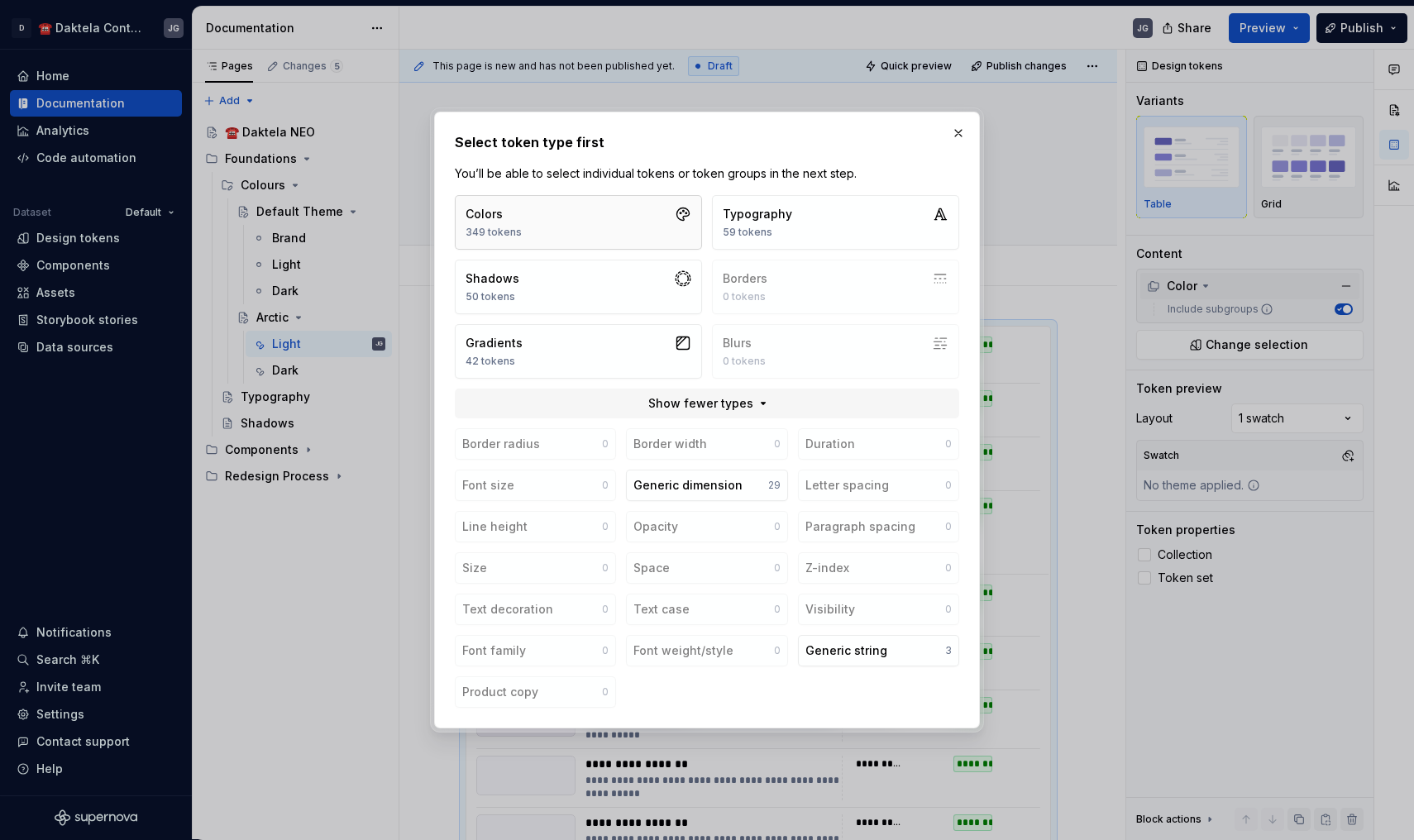
click at [581, 207] on button "Colors 349 tokens" at bounding box center [578, 223] width 247 height 55
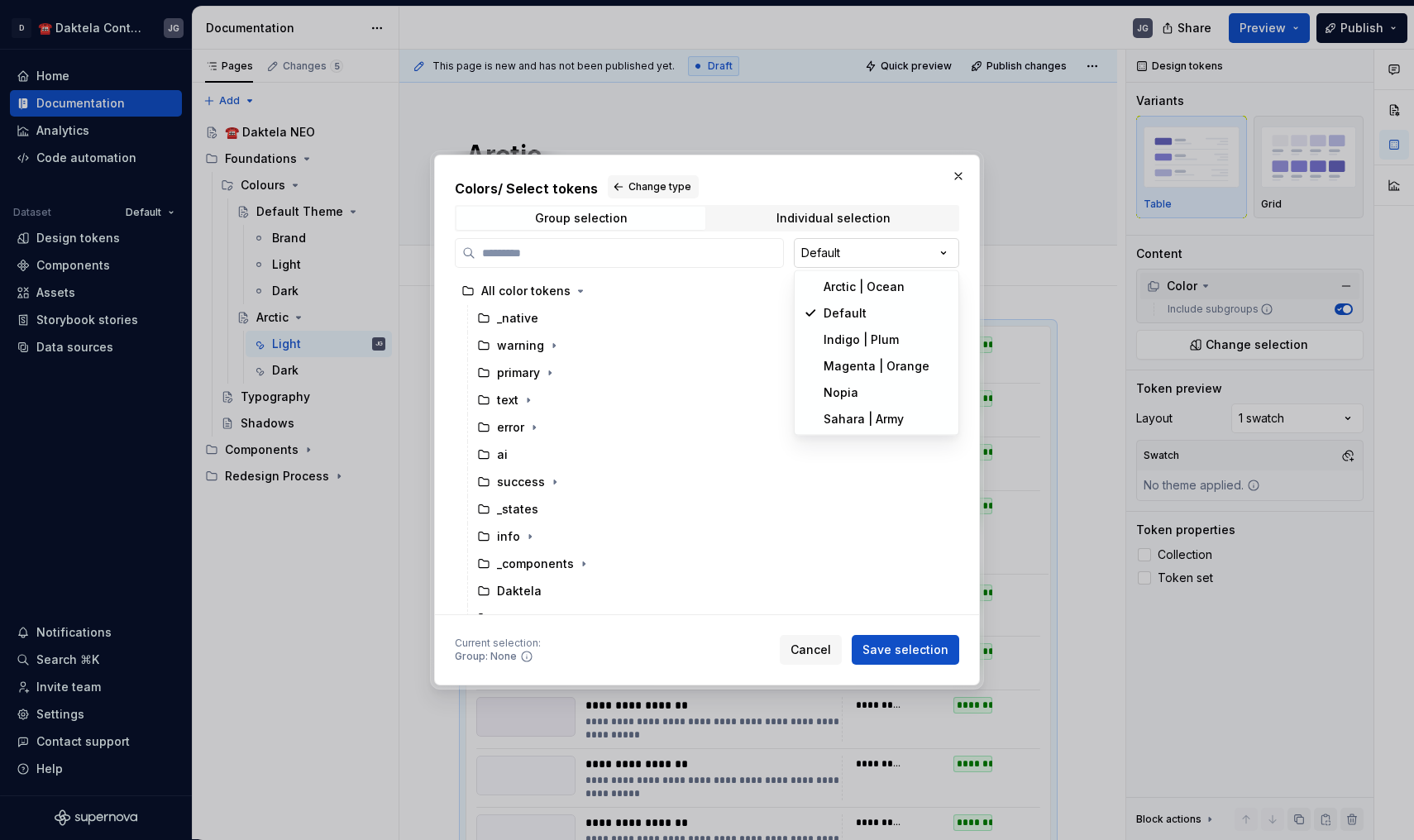
click at [867, 262] on div "Colors / Select tokens Change type Group selection Individual selection Default…" at bounding box center [707, 420] width 1414 height 840
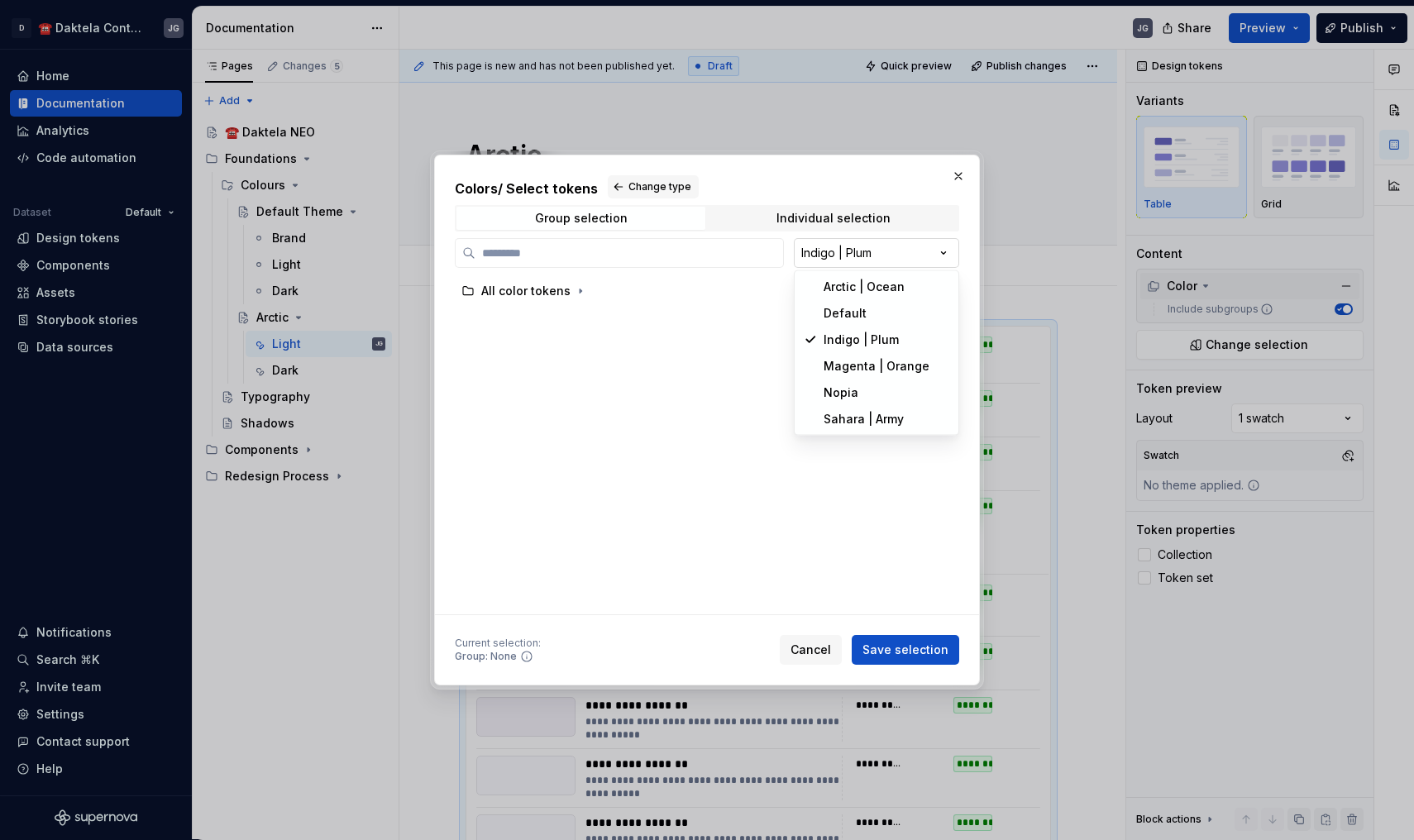
click at [828, 257] on div "Colors / Select tokens Change type Group selection Individual selection Indigo …" at bounding box center [707, 420] width 1414 height 840
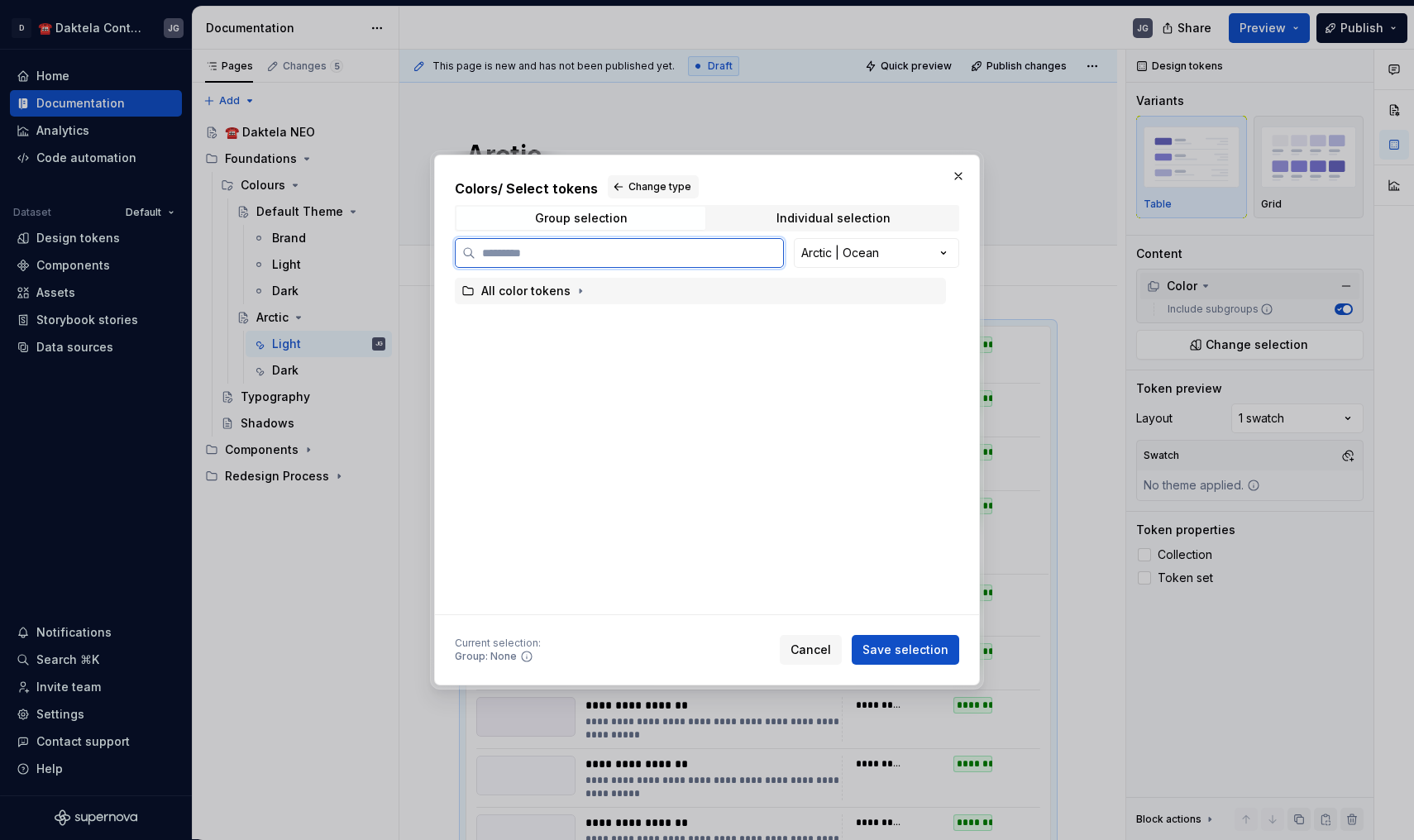
click at [549, 290] on div "All color tokens" at bounding box center [525, 290] width 89 height 17
click at [574, 292] on icon "button" at bounding box center [581, 291] width 14 height 14
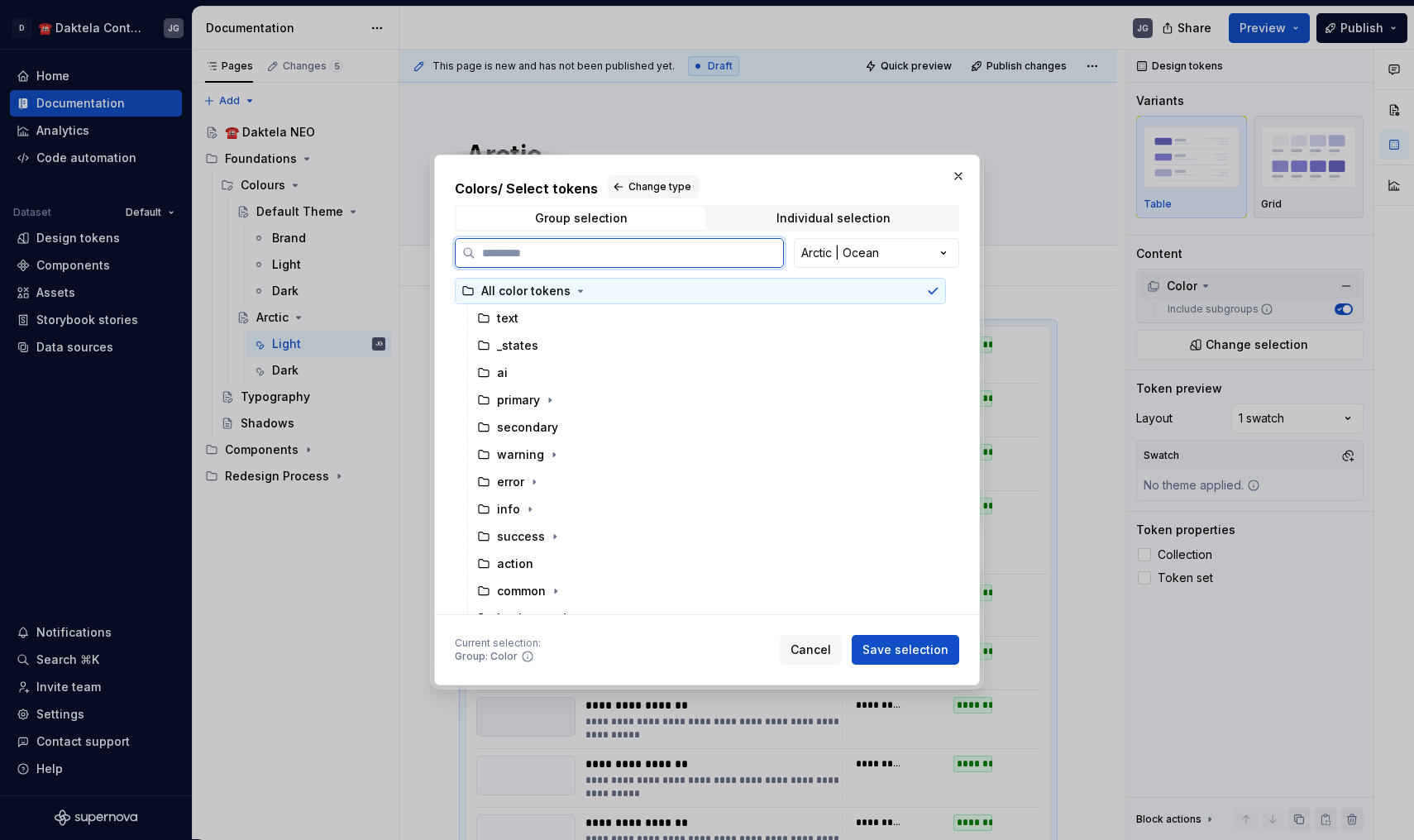
click at [486, 285] on div "All color tokens" at bounding box center [525, 290] width 89 height 17
click at [470, 291] on icon at bounding box center [468, 291] width 14 height 14
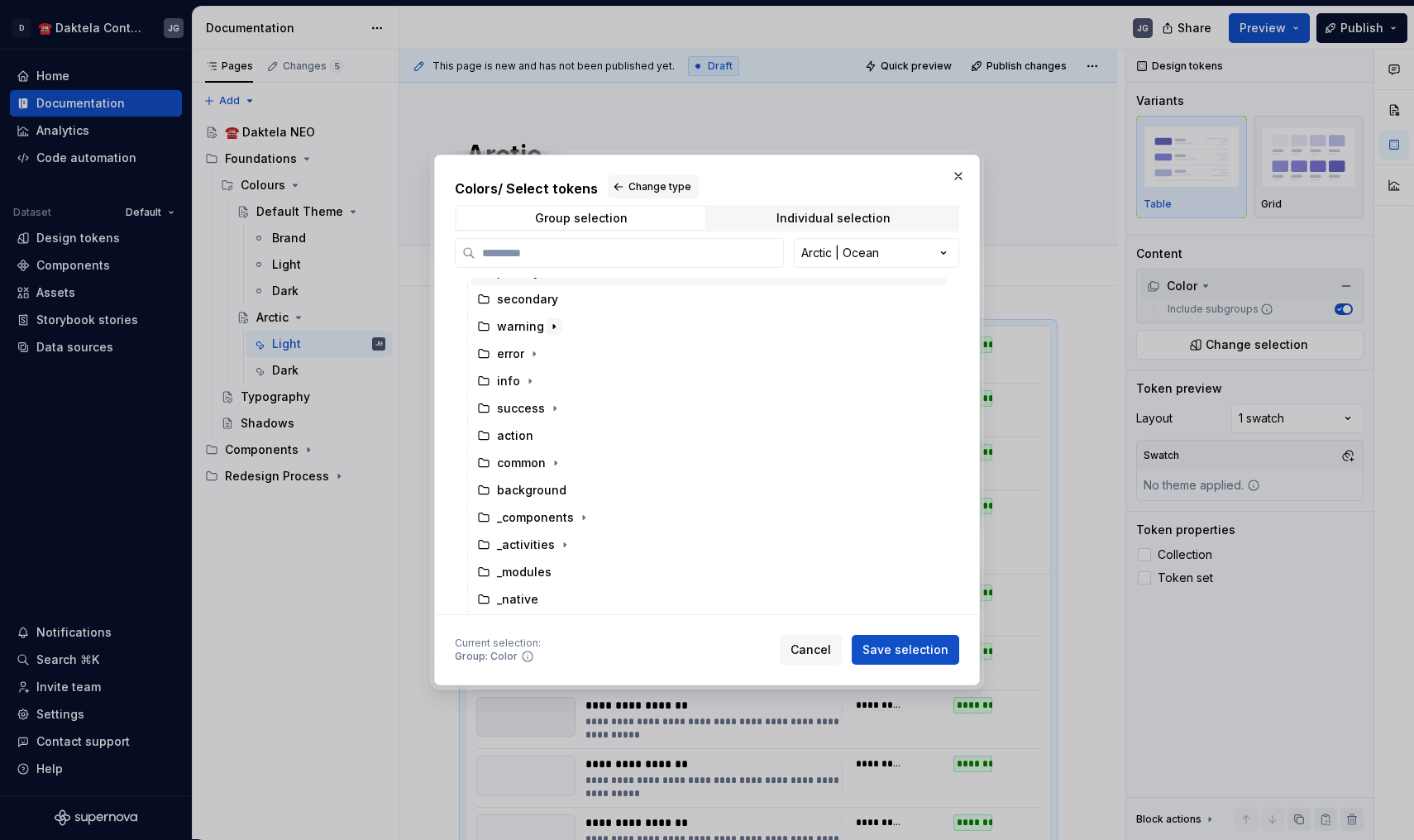
scroll to position [128, 0]
click at [540, 300] on div "secondary" at bounding box center [527, 299] width 62 height 17
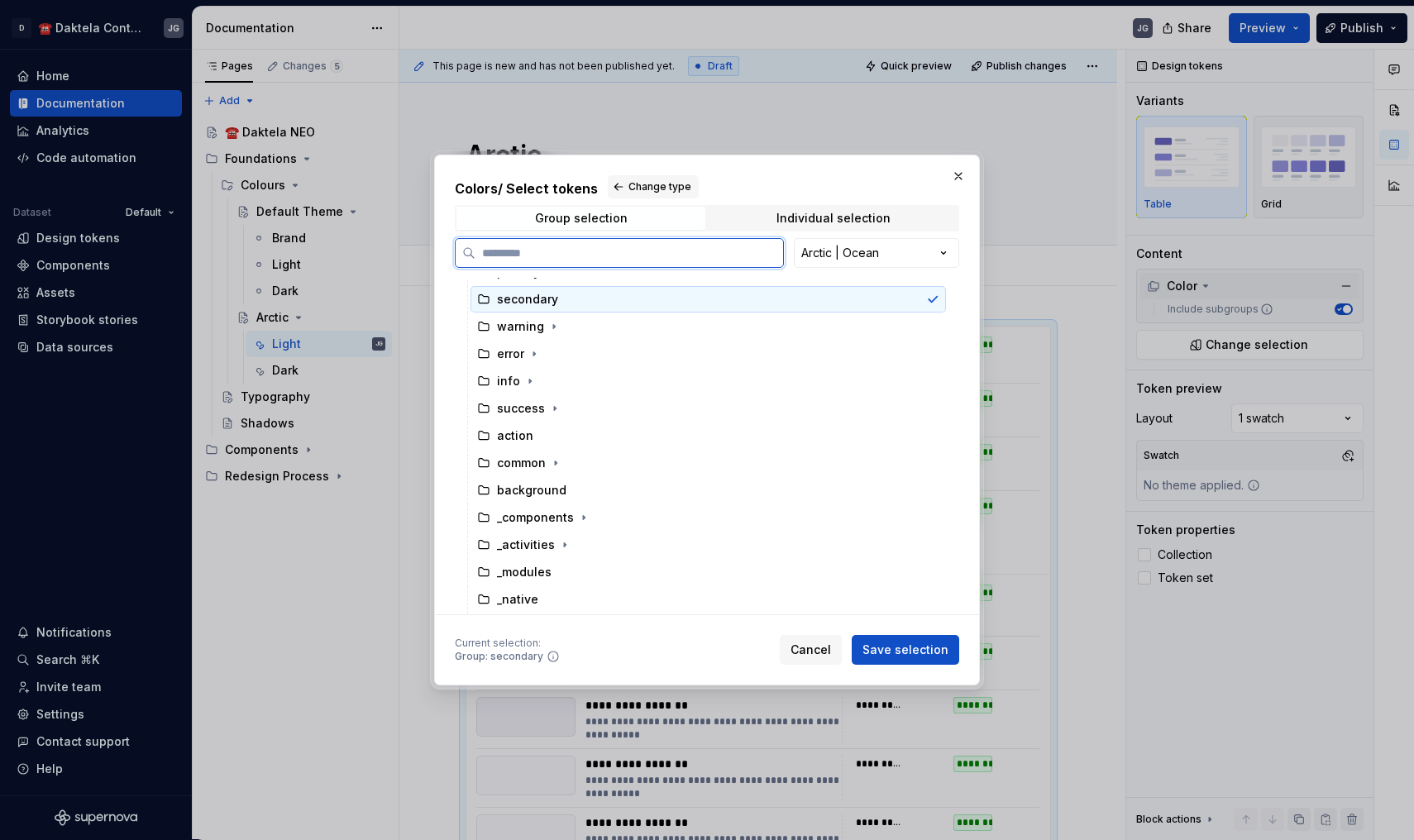
click at [540, 300] on div "secondary" at bounding box center [527, 299] width 62 height 17
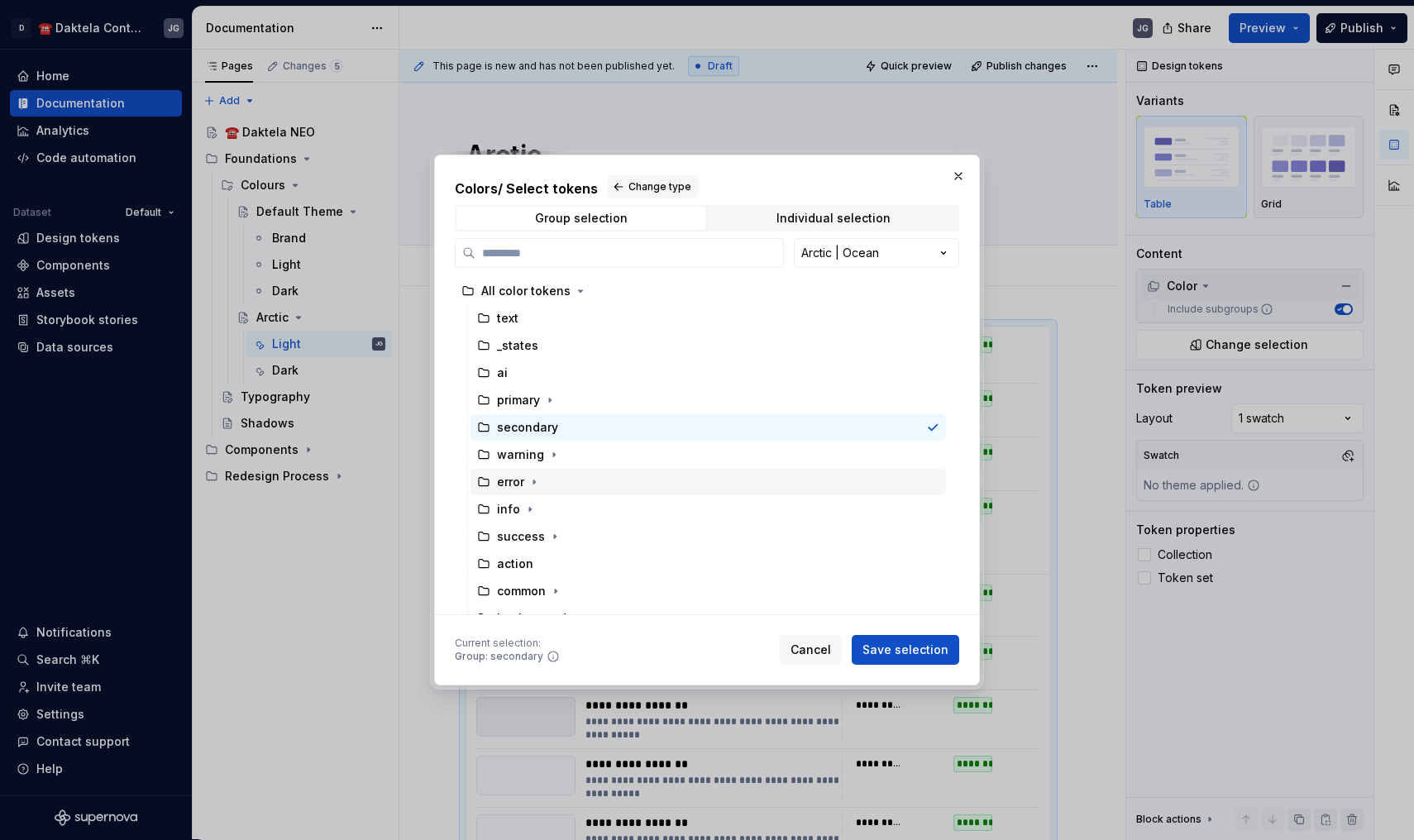
scroll to position [0, 0]
click at [489, 318] on div "text" at bounding box center [498, 318] width 41 height 17
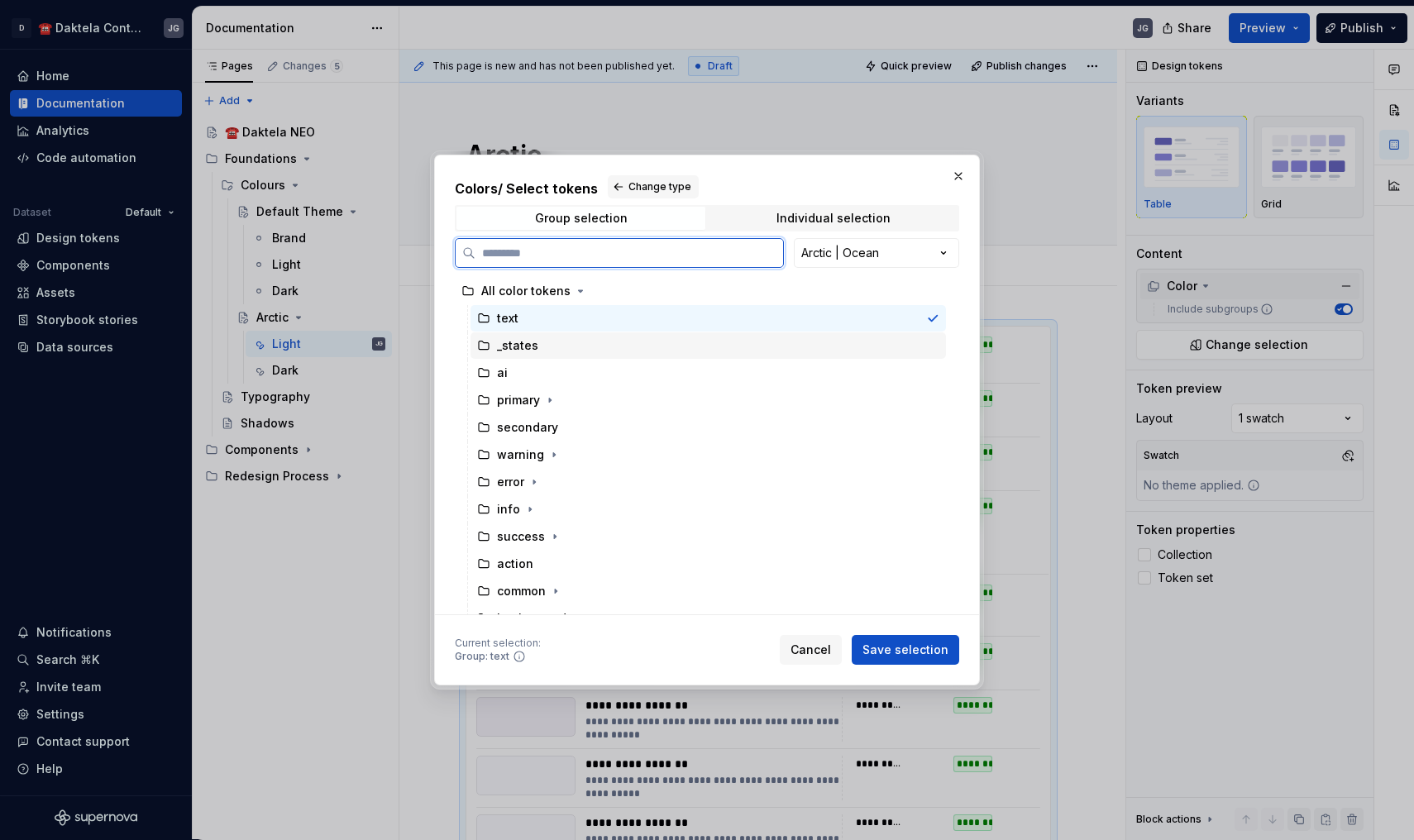
click at [529, 345] on div "_states" at bounding box center [517, 345] width 41 height 17
click at [531, 329] on div "text" at bounding box center [708, 318] width 475 height 26
click at [516, 287] on div "All color tokens" at bounding box center [525, 290] width 89 height 17
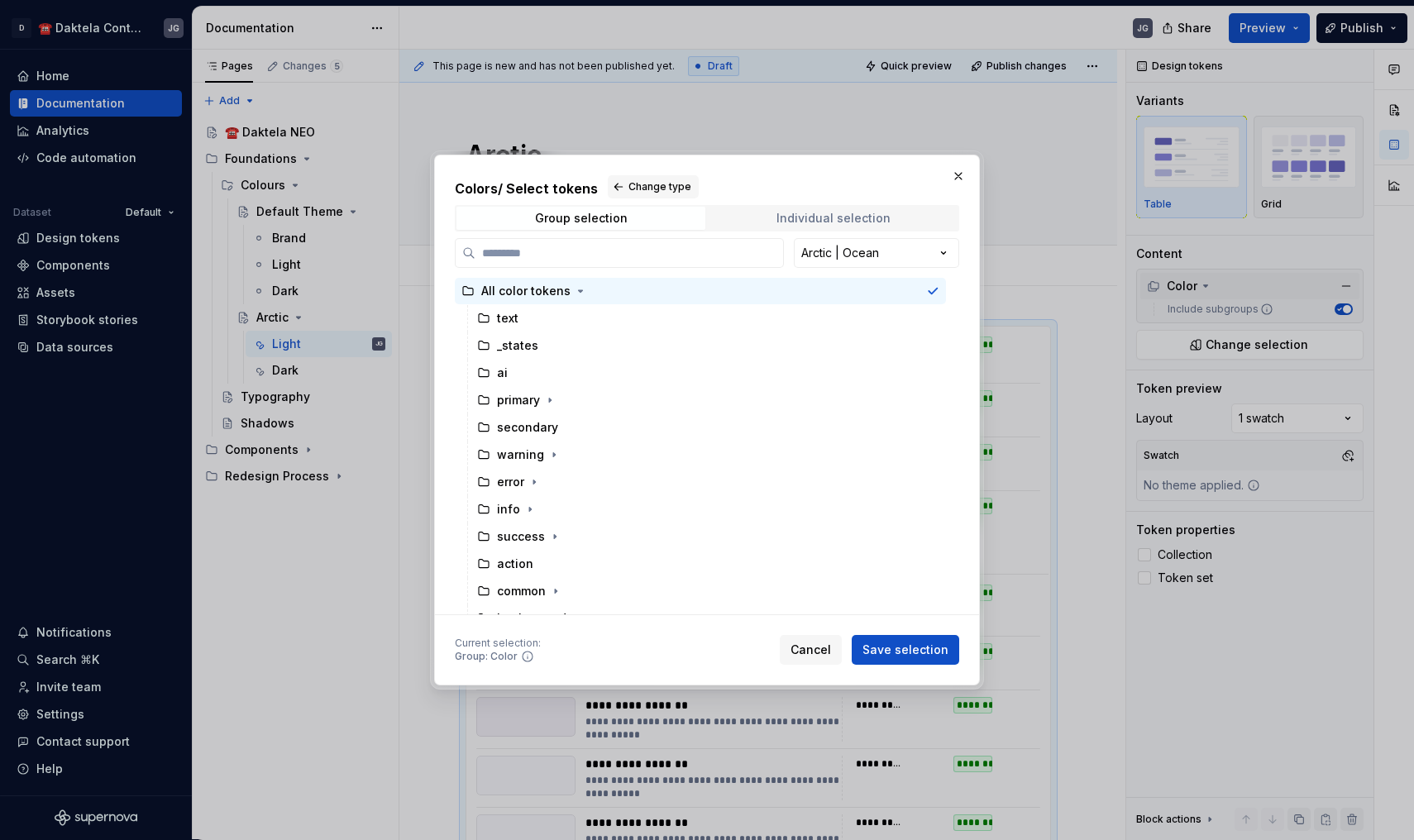
click at [844, 220] on div "Individual selection" at bounding box center [833, 218] width 114 height 14
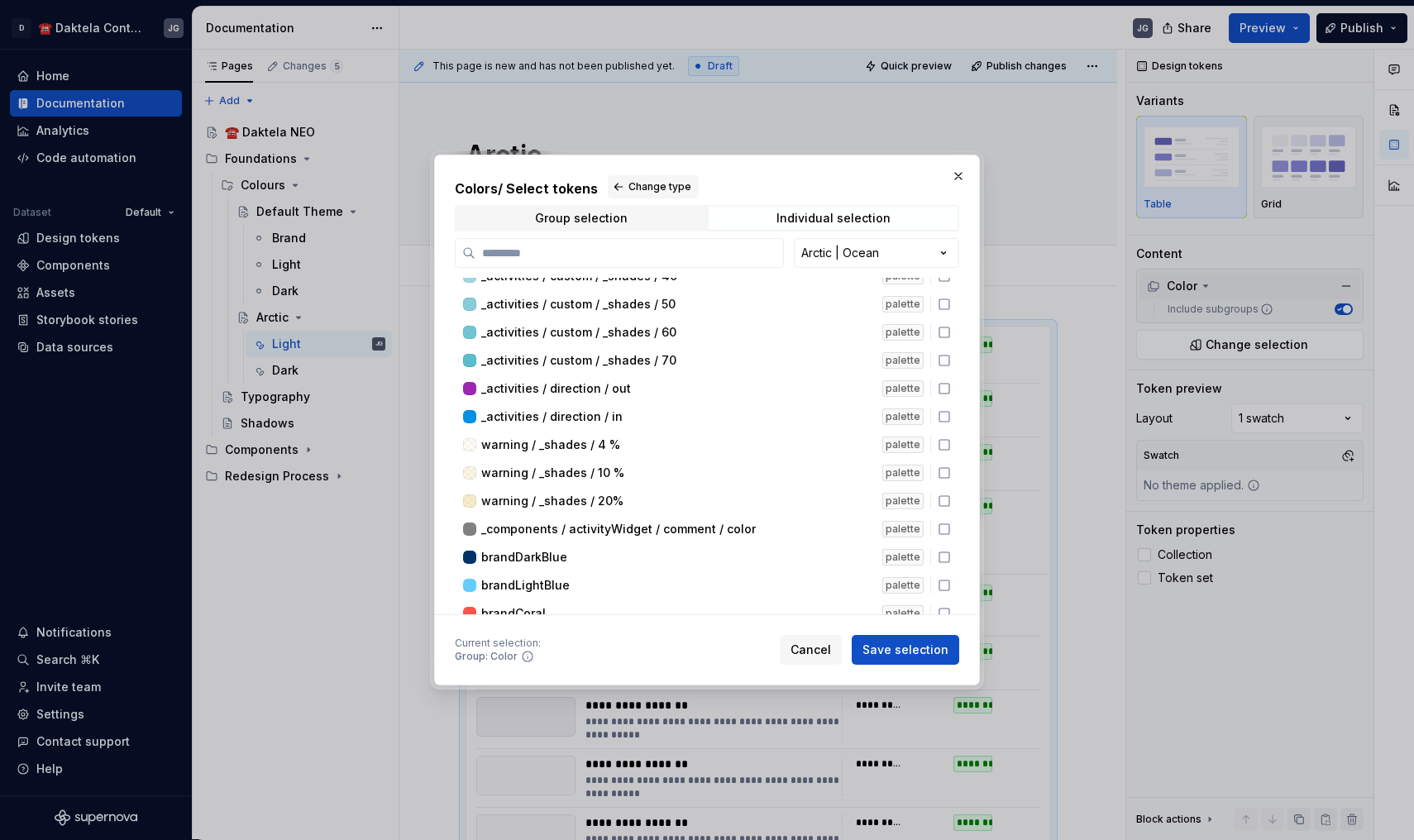
scroll to position [7674, 0]
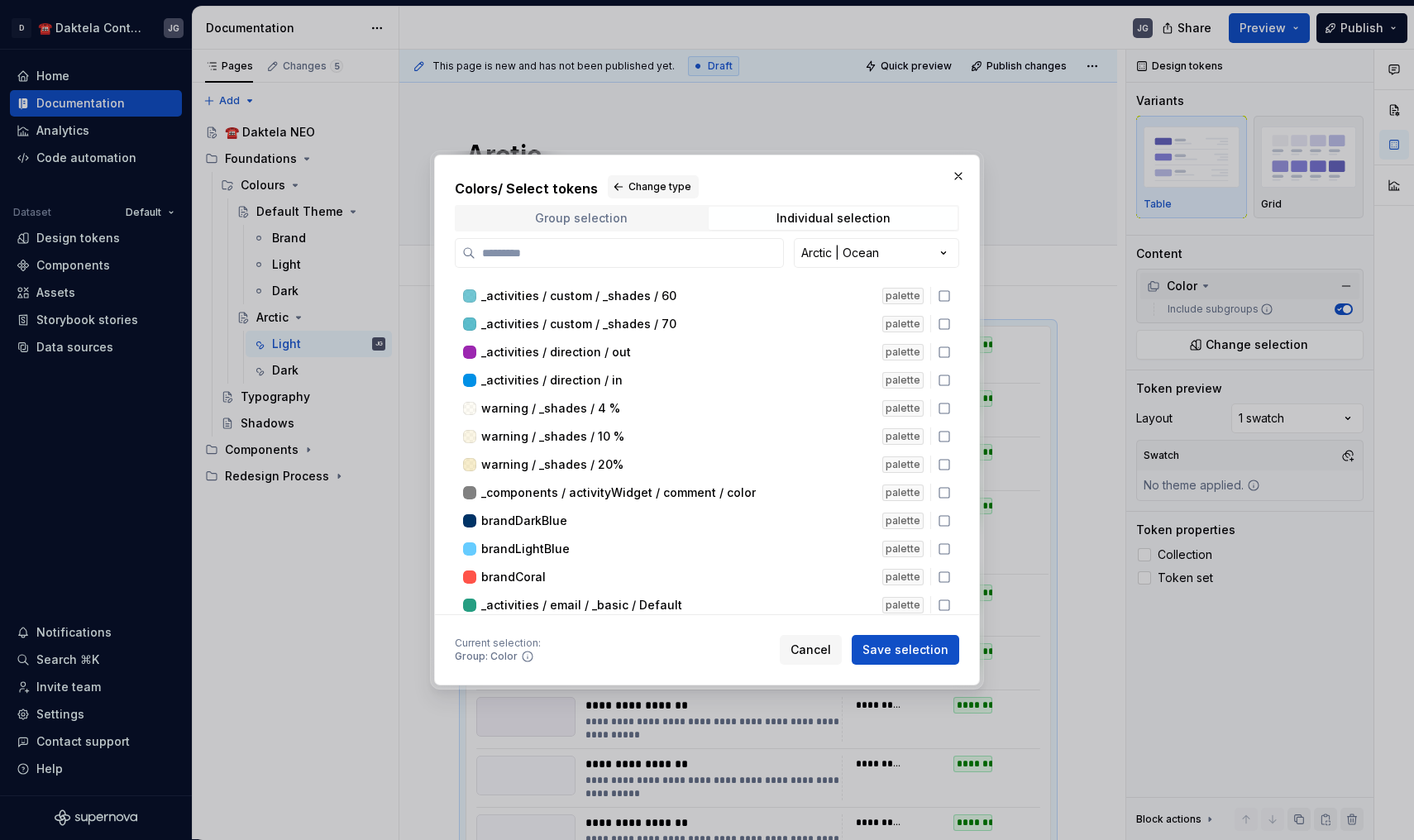
click at [655, 215] on span "Group selection" at bounding box center [581, 218] width 248 height 23
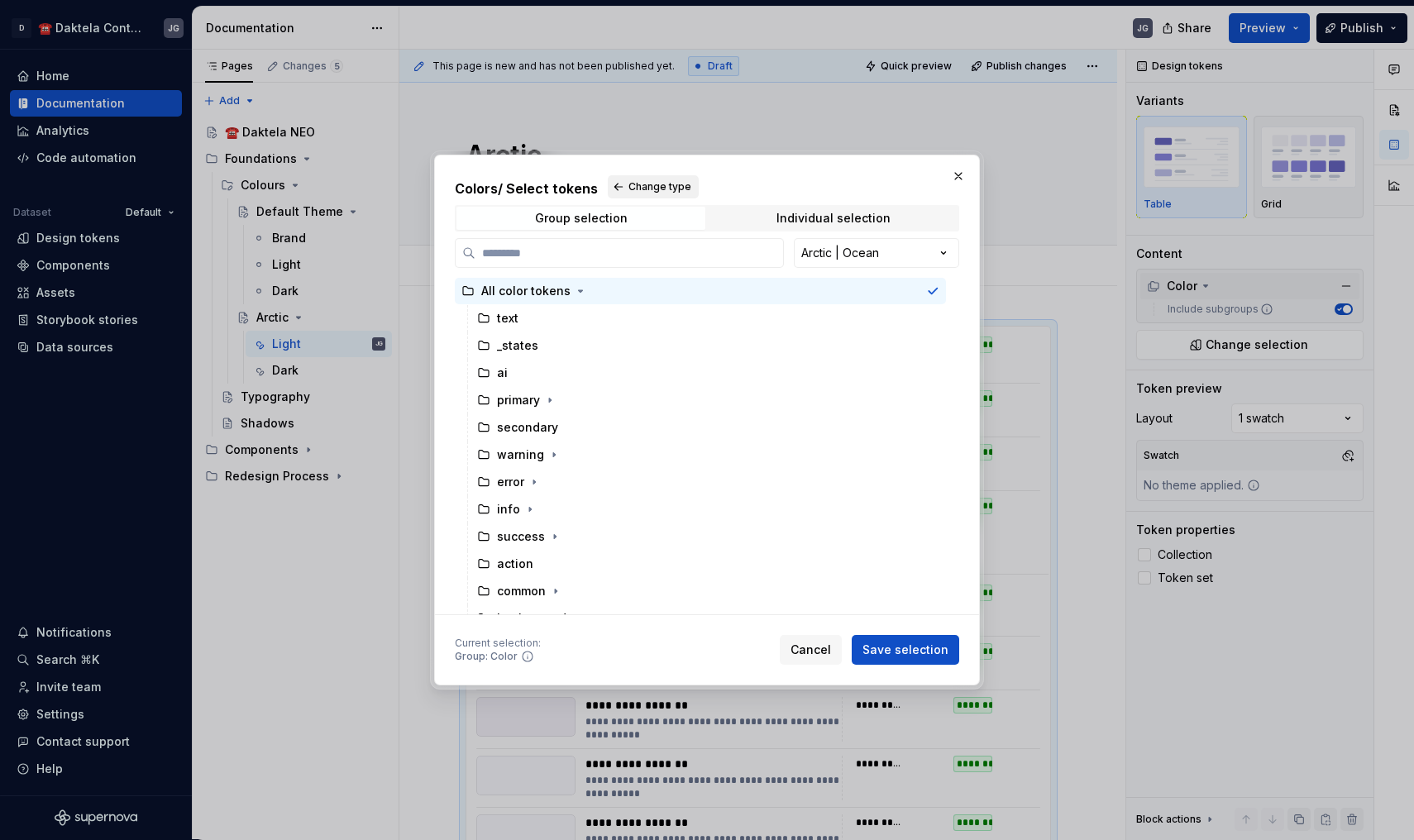
click at [651, 194] on span "Change type" at bounding box center [660, 187] width 63 height 14
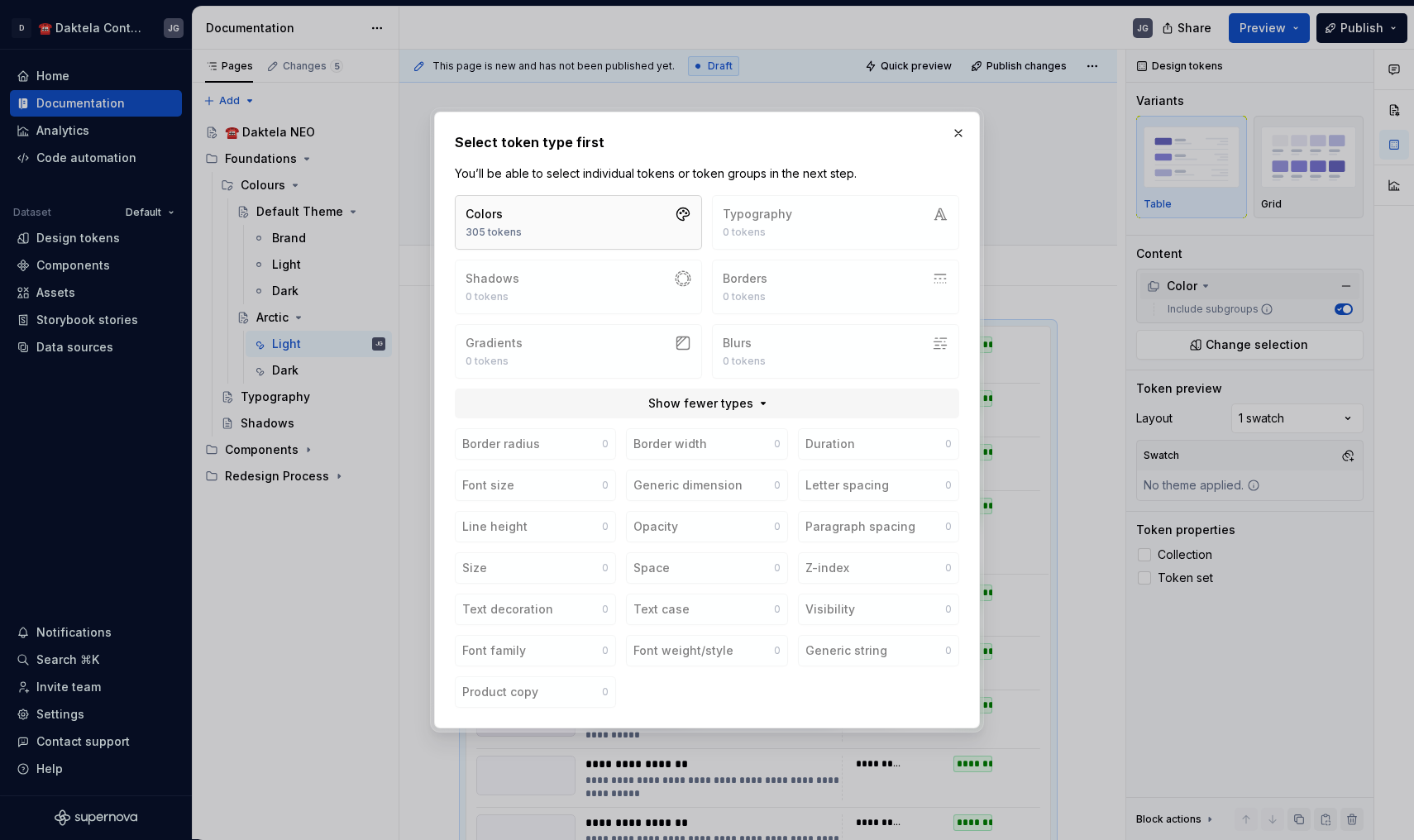
click at [592, 222] on button "Colors 305 tokens" at bounding box center [578, 223] width 247 height 55
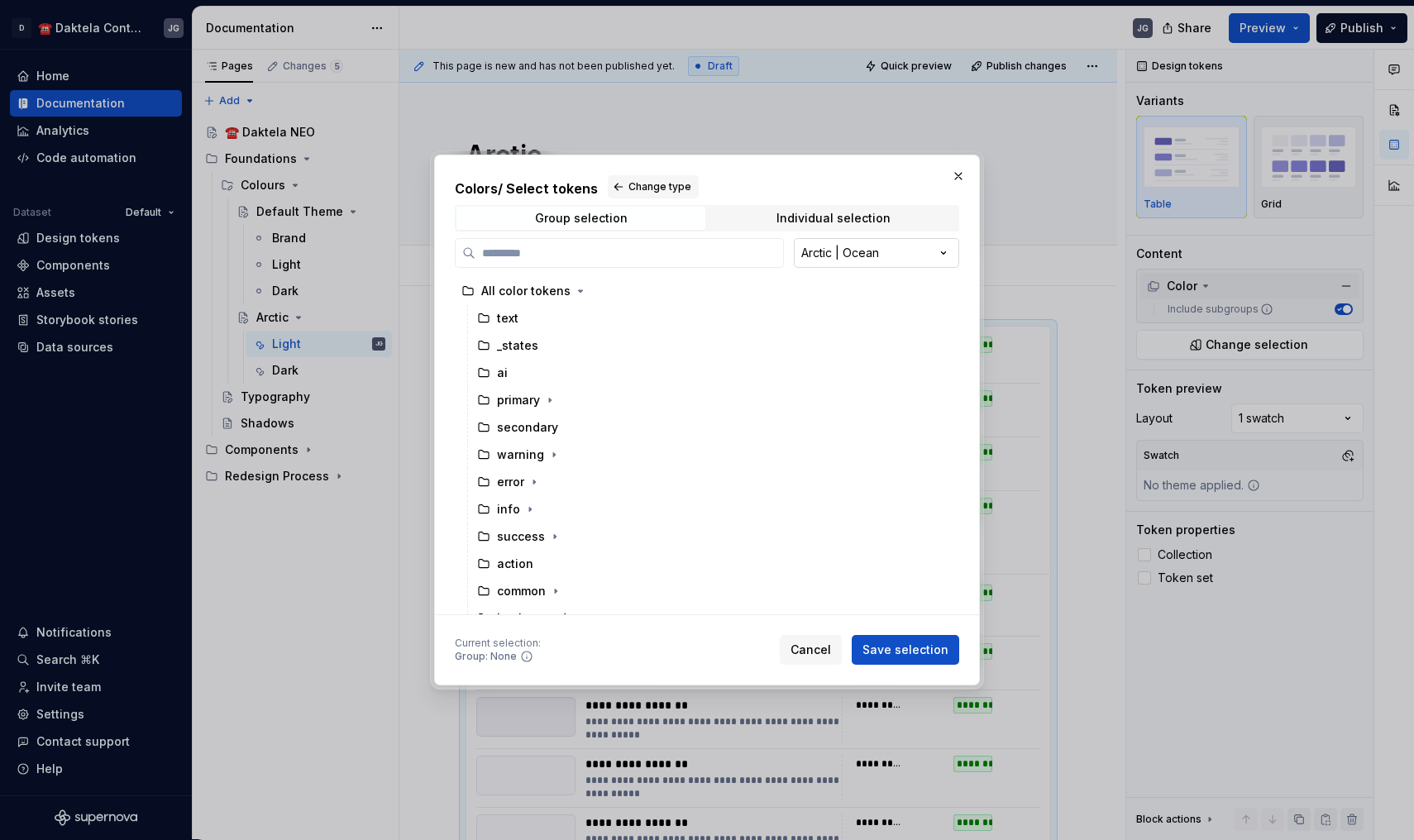
click at [832, 249] on div "Colors / Select tokens Change type Group selection Individual selection Arctic …" at bounding box center [707, 420] width 1414 height 840
click at [552, 287] on div "All color tokens" at bounding box center [525, 290] width 89 height 17
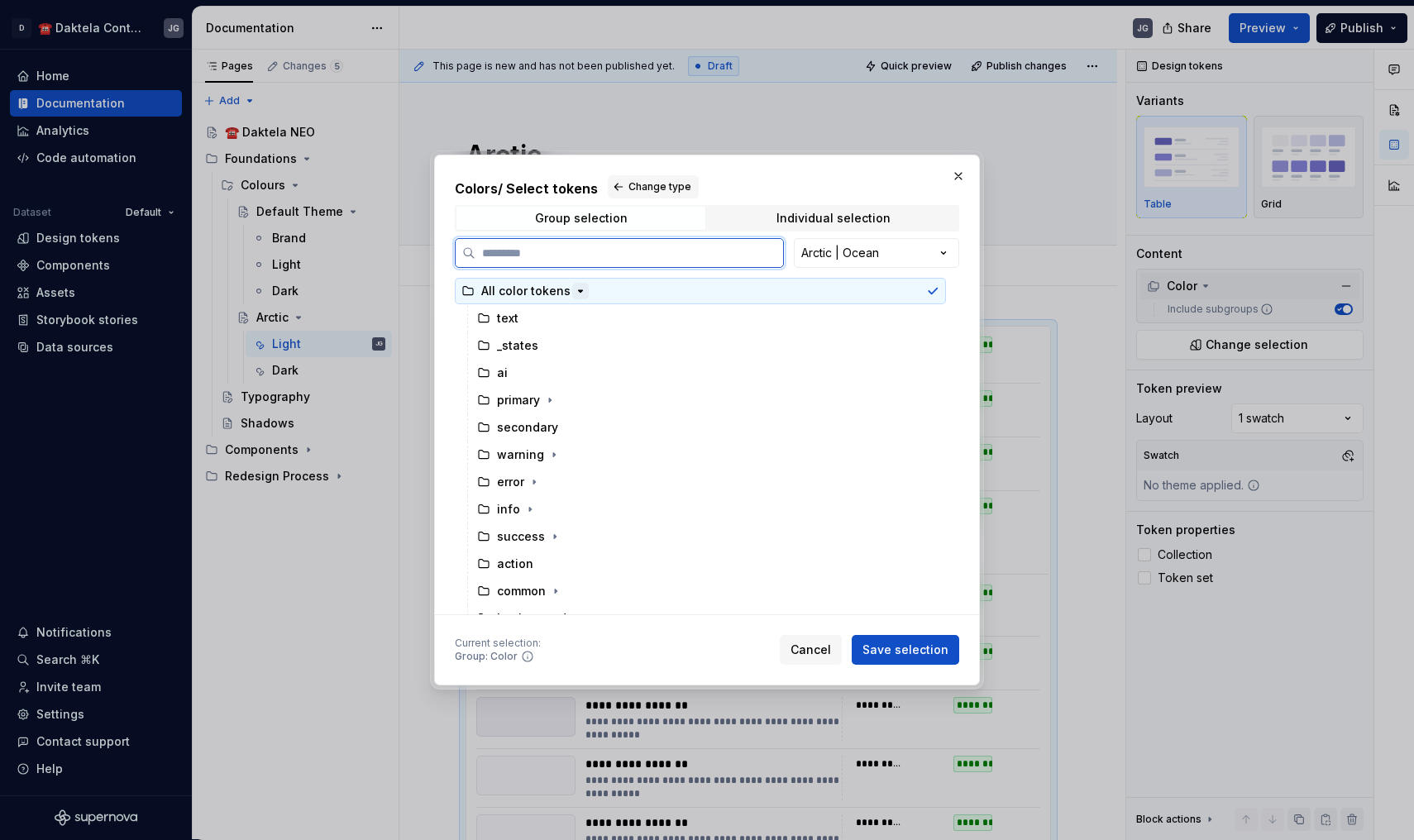
click at [574, 291] on icon "button" at bounding box center [581, 291] width 14 height 14
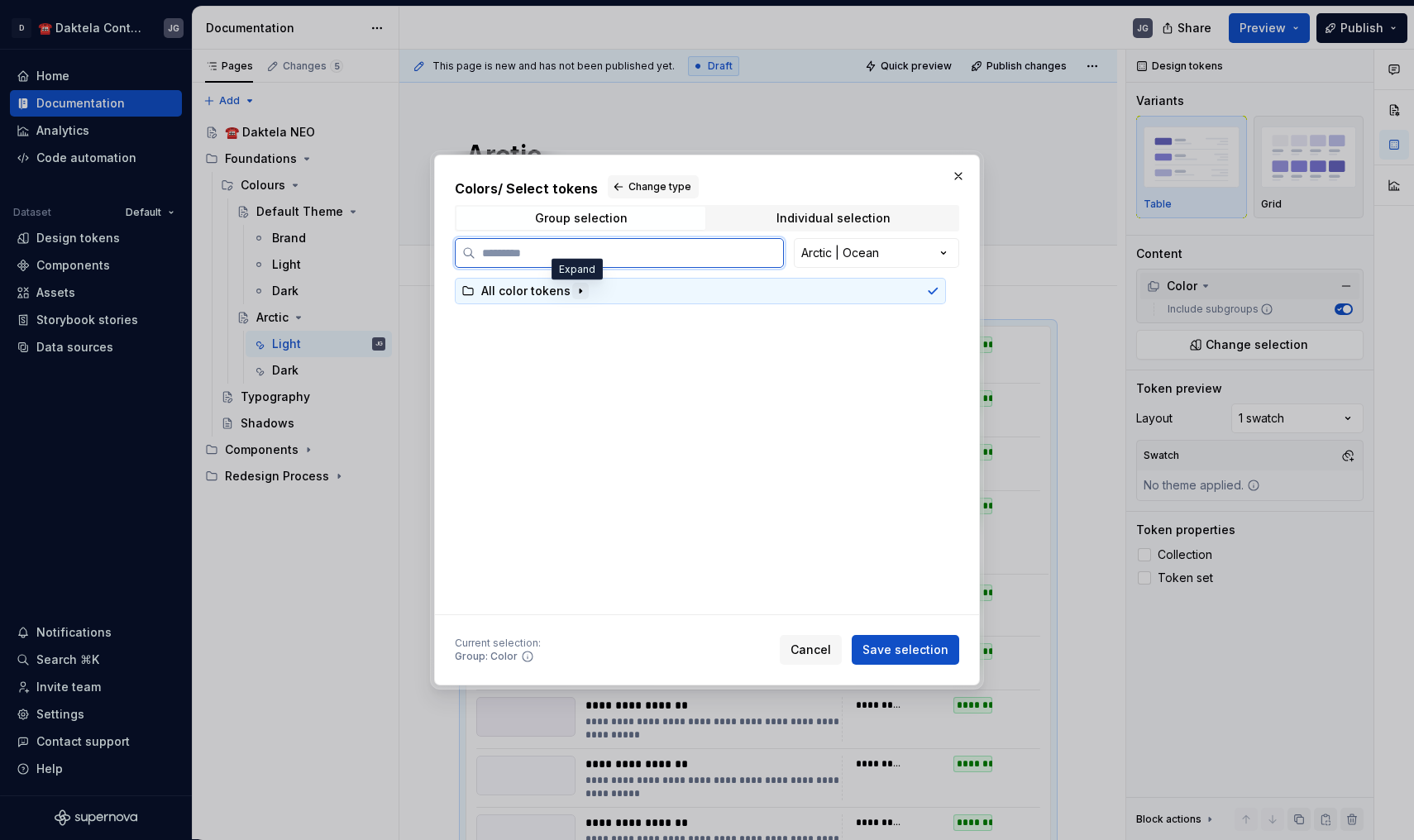
click at [574, 291] on icon "button" at bounding box center [581, 291] width 14 height 14
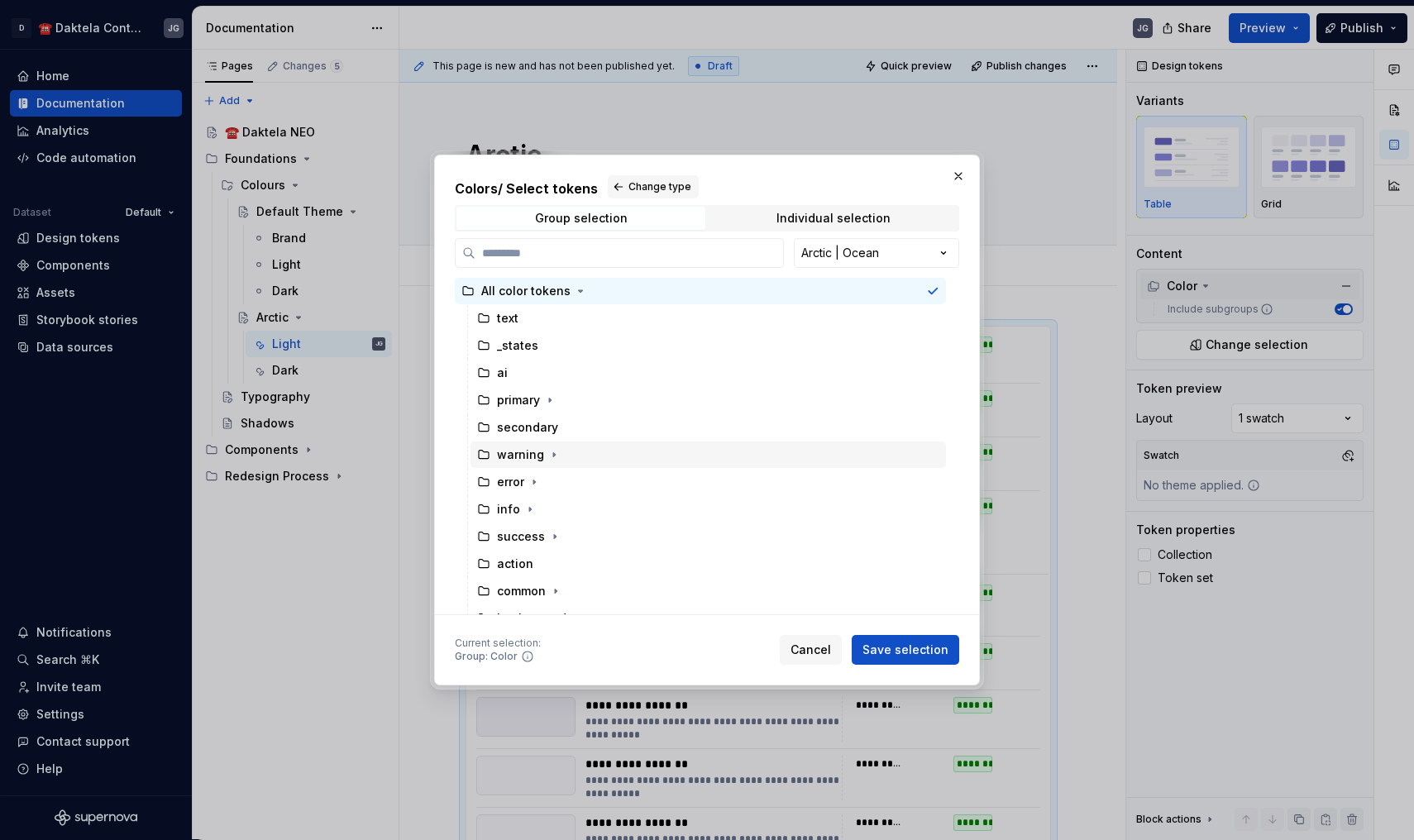
scroll to position [0, 0]
click at [548, 396] on icon "button" at bounding box center [550, 400] width 14 height 14
click at [545, 401] on icon "button" at bounding box center [550, 400] width 14 height 14
click at [532, 296] on div "All color tokens" at bounding box center [525, 290] width 89 height 17
click at [894, 638] on button "Save selection" at bounding box center [906, 649] width 108 height 29
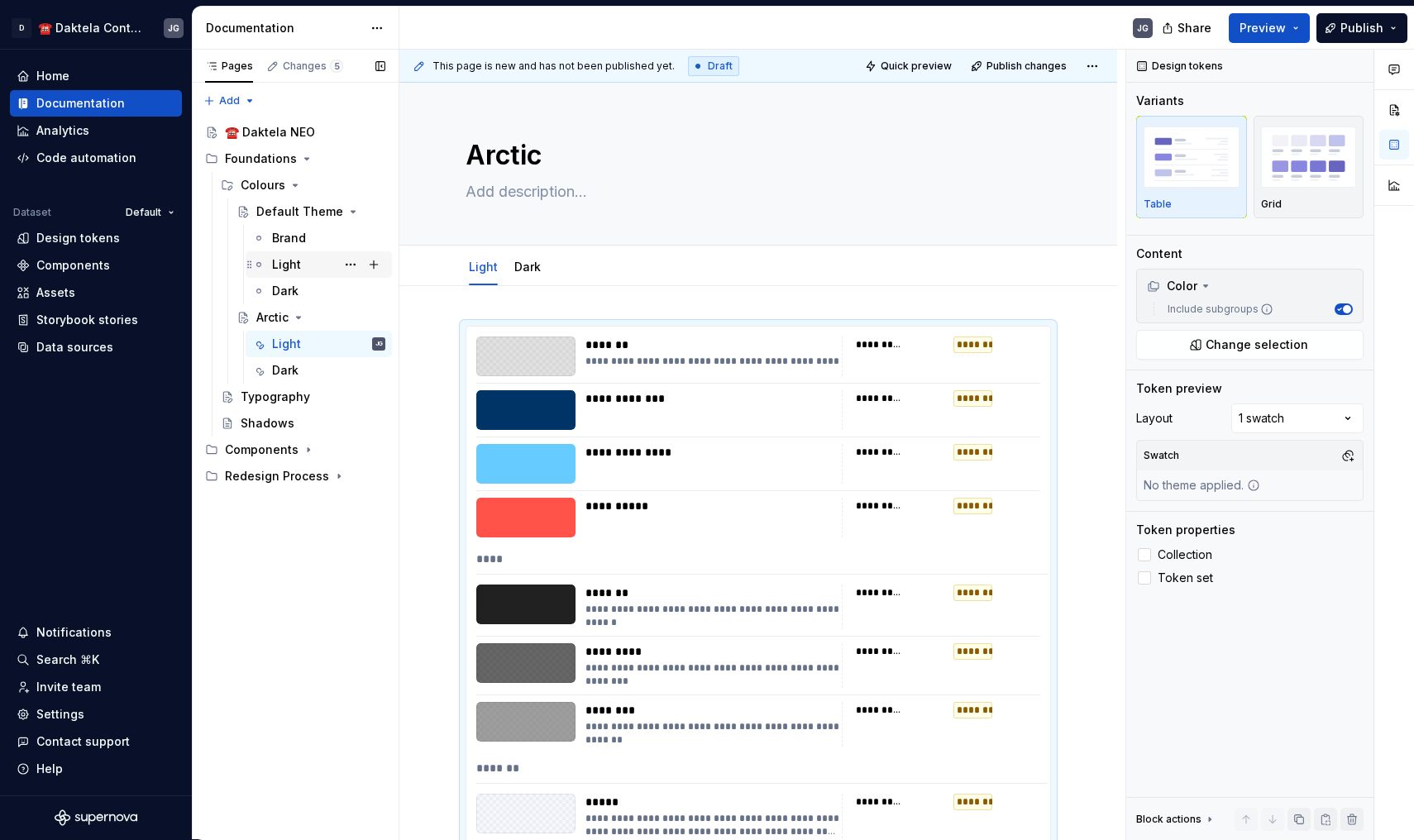
click at [322, 256] on div "Light" at bounding box center [329, 265] width 113 height 23
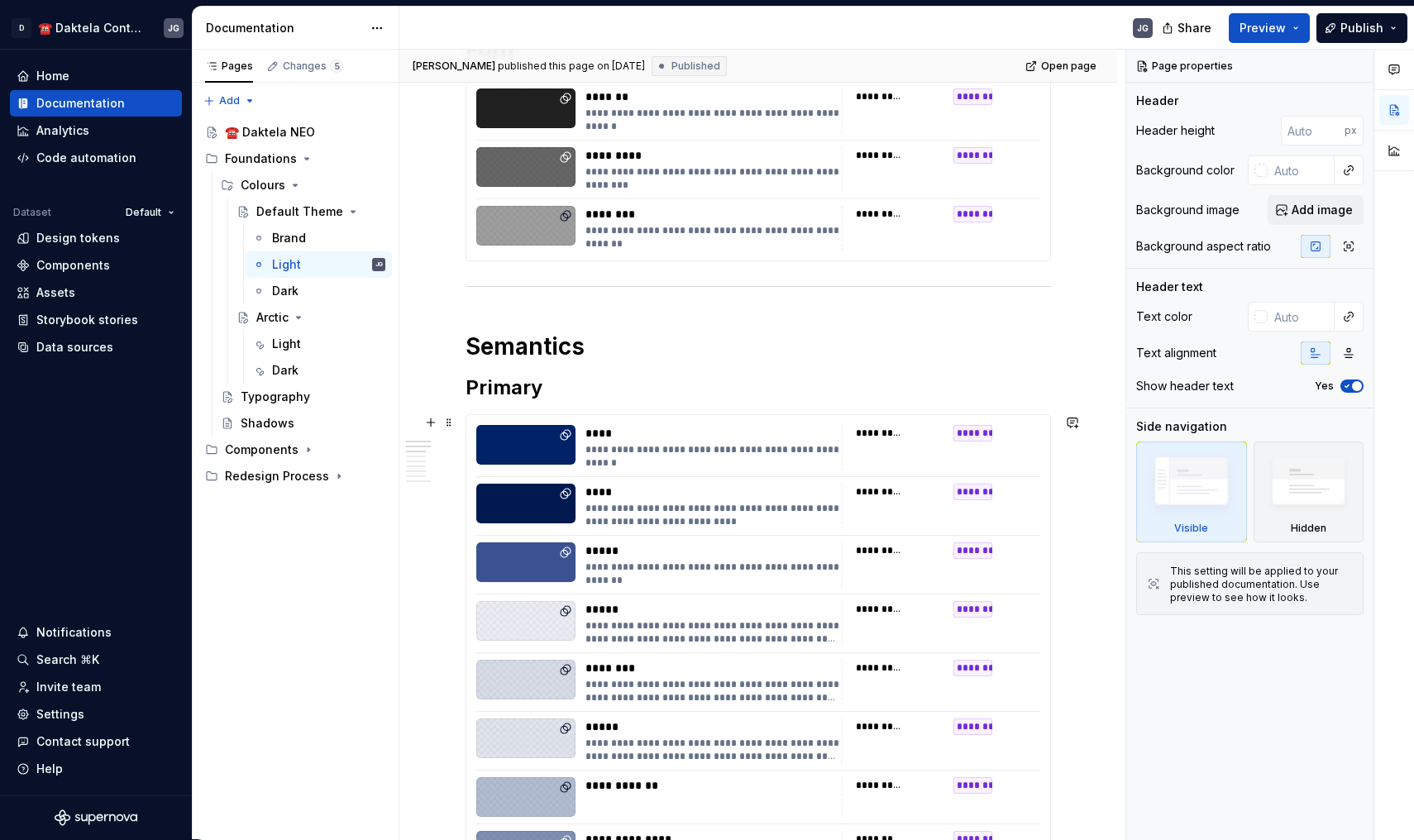
scroll to position [285, 0]
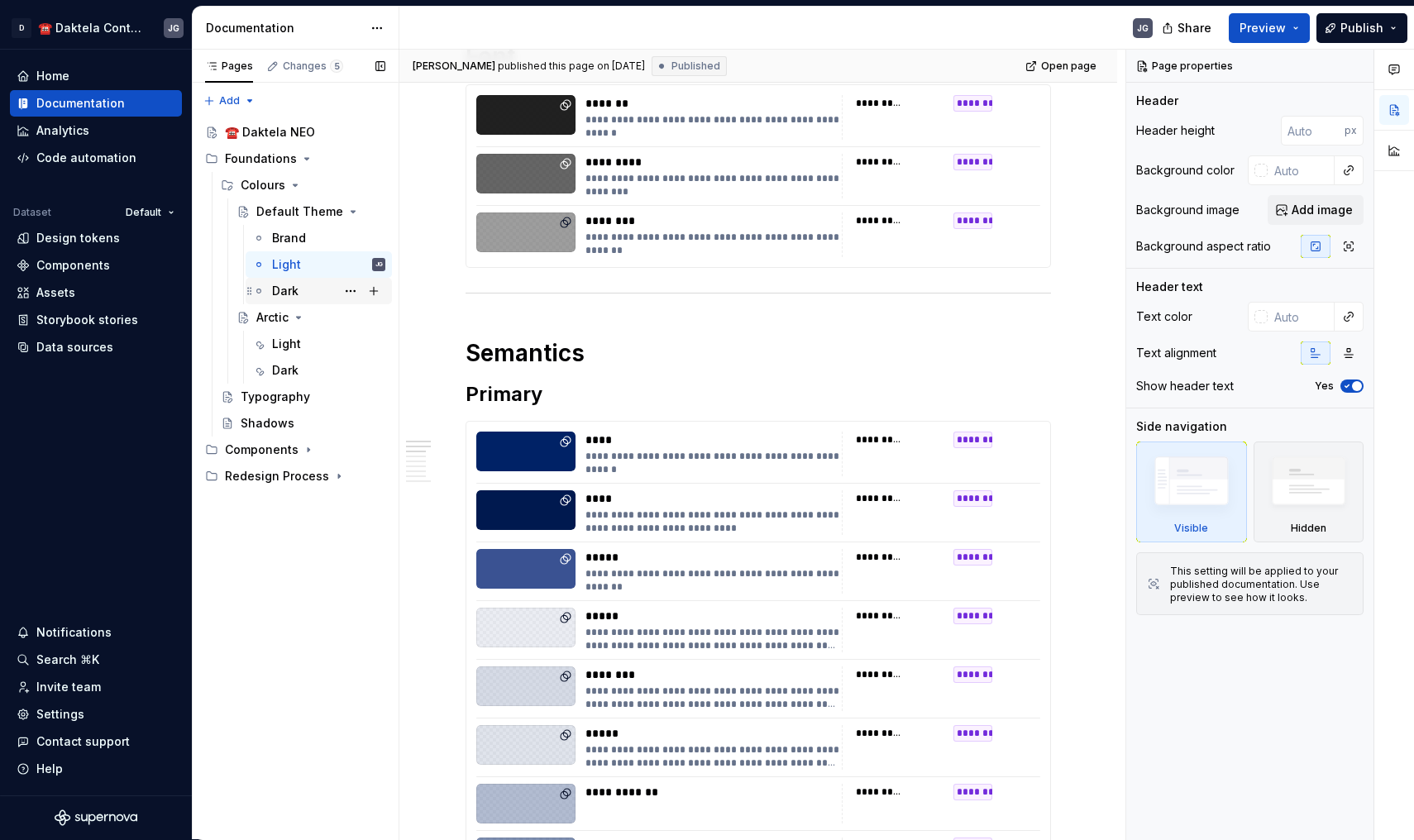
click at [295, 287] on div "Dark" at bounding box center [285, 290] width 26 height 17
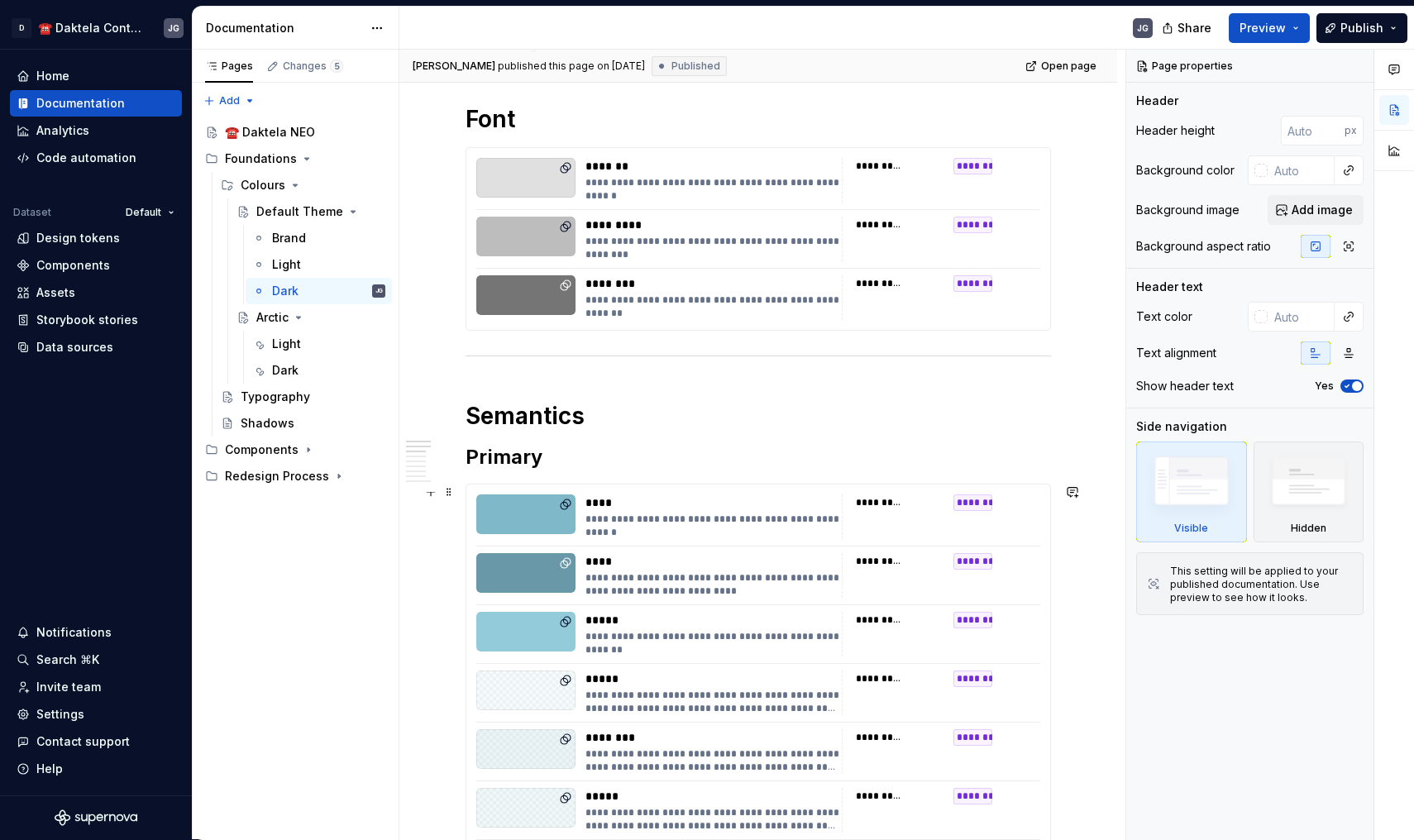
scroll to position [231, 0]
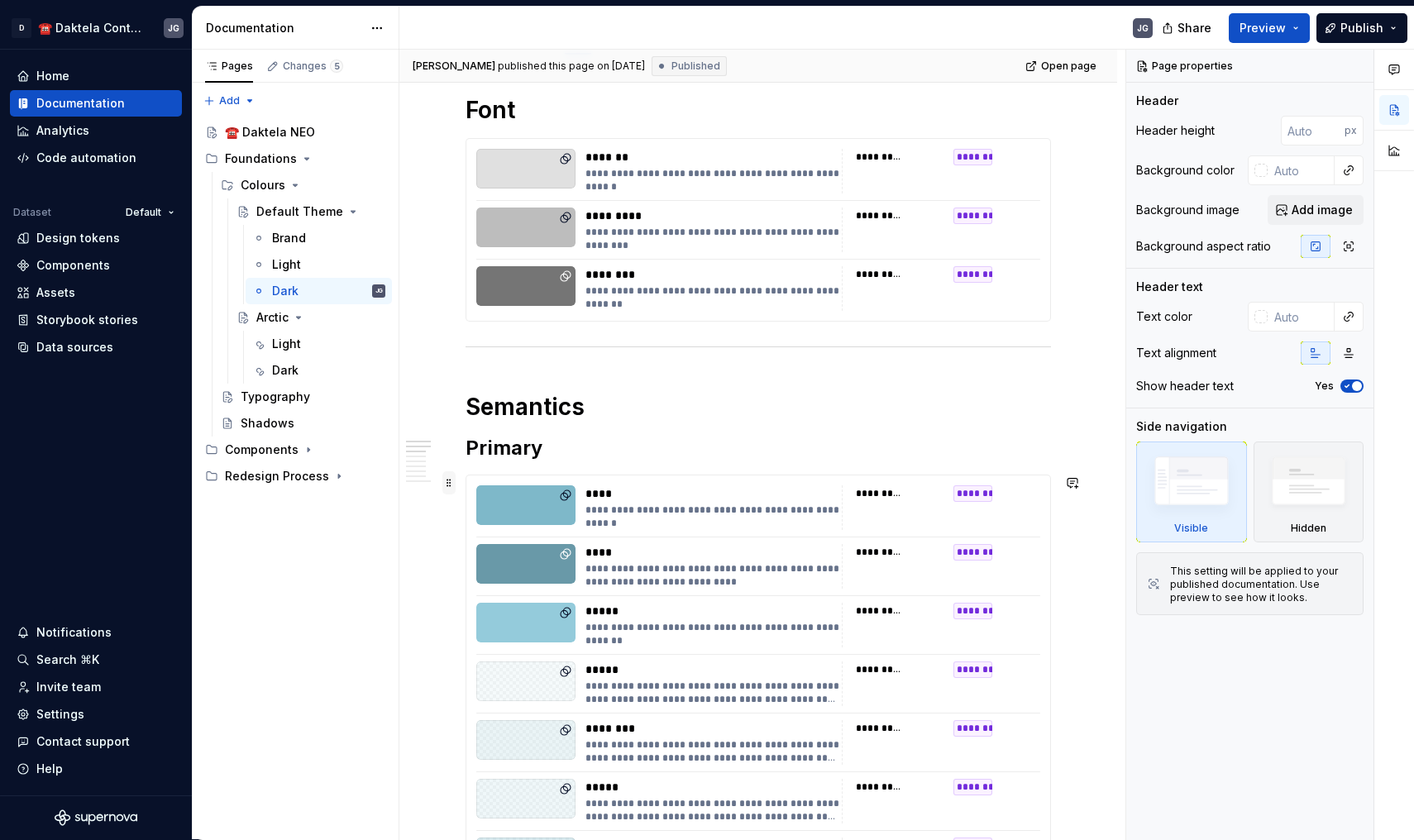
click at [448, 474] on span at bounding box center [449, 483] width 14 height 23
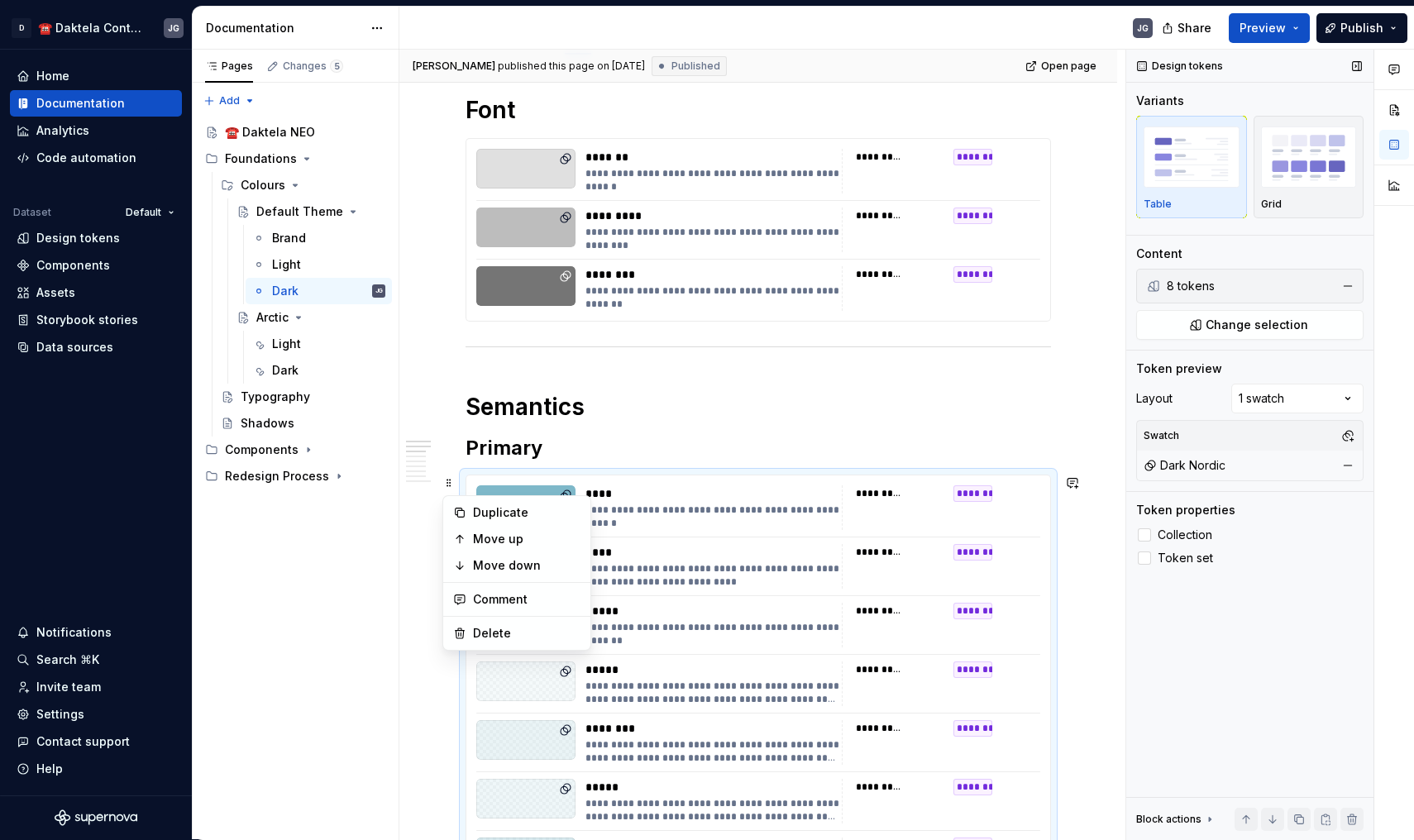
click at [1238, 467] on div "Dark Nordic" at bounding box center [1250, 465] width 219 height 23
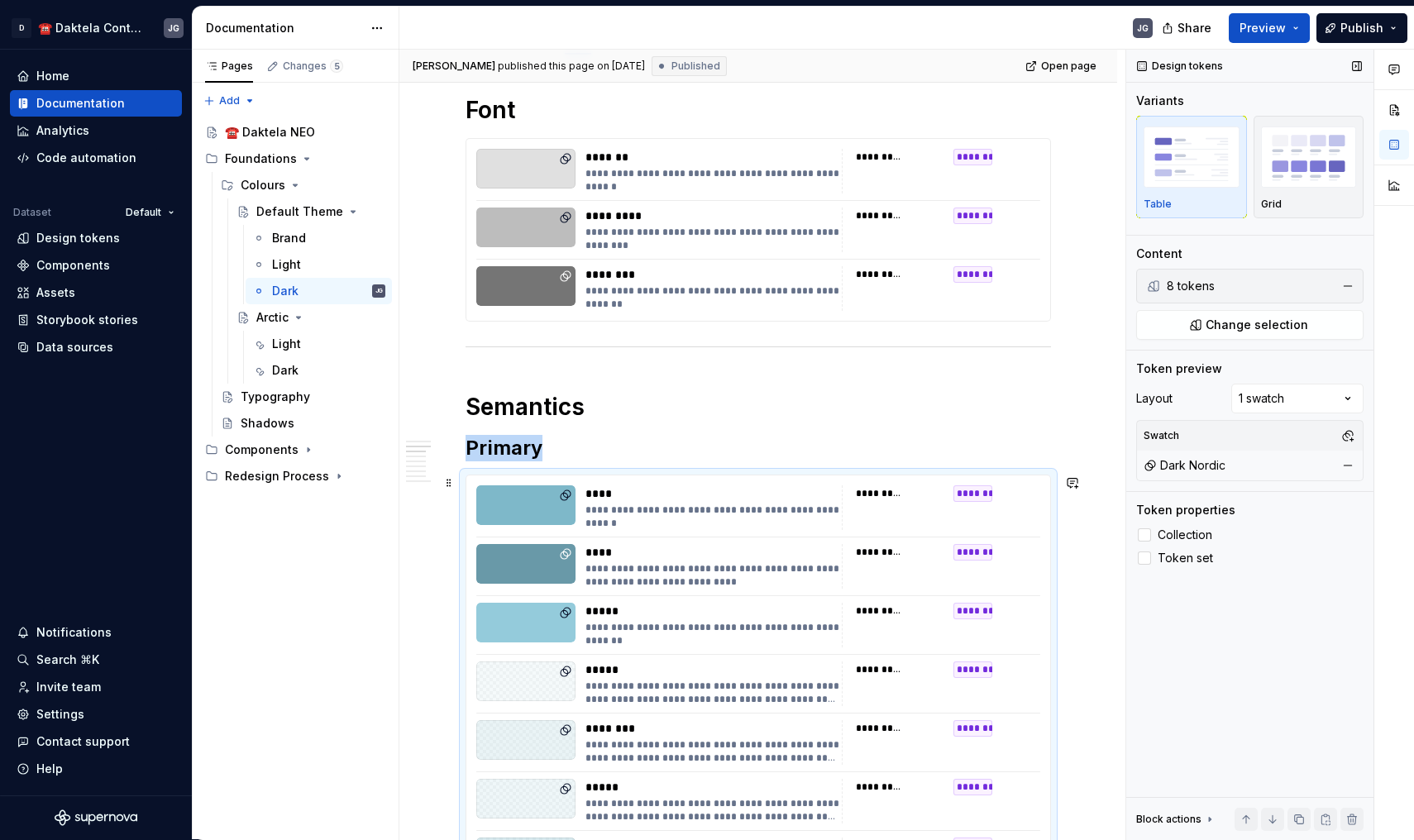
scroll to position [337, 0]
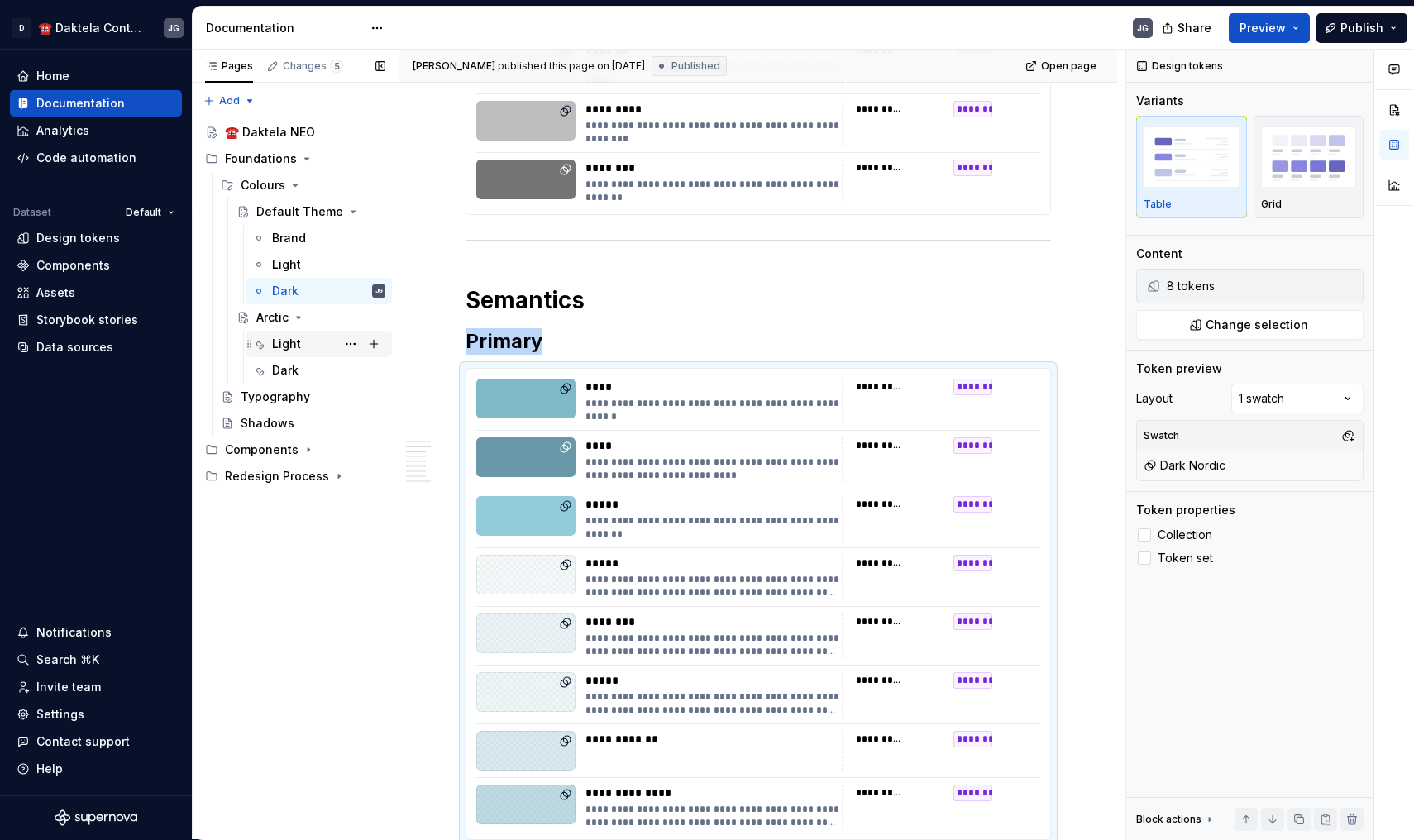
click at [299, 341] on div "Light" at bounding box center [287, 343] width 29 height 17
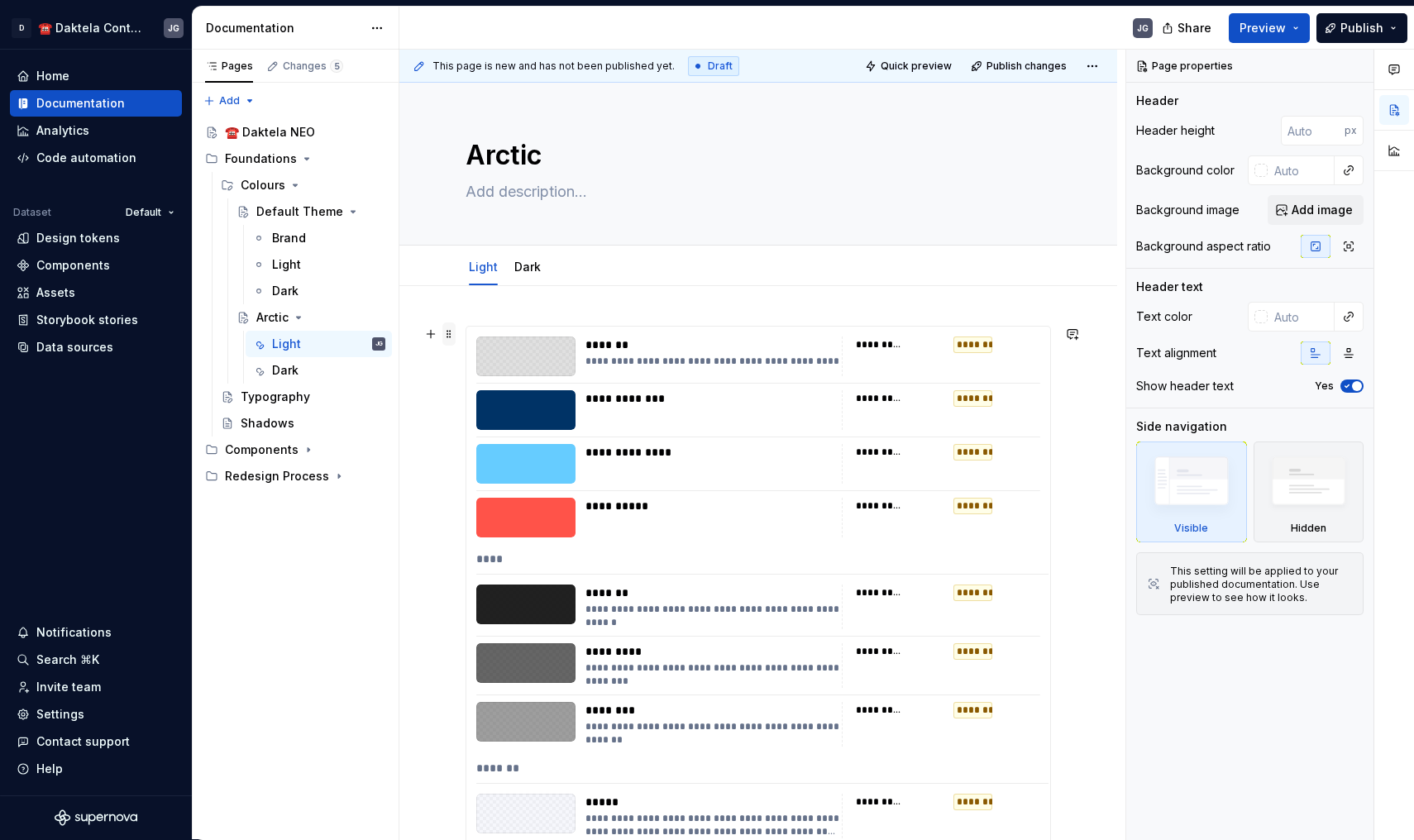
click at [451, 329] on span at bounding box center [449, 334] width 14 height 23
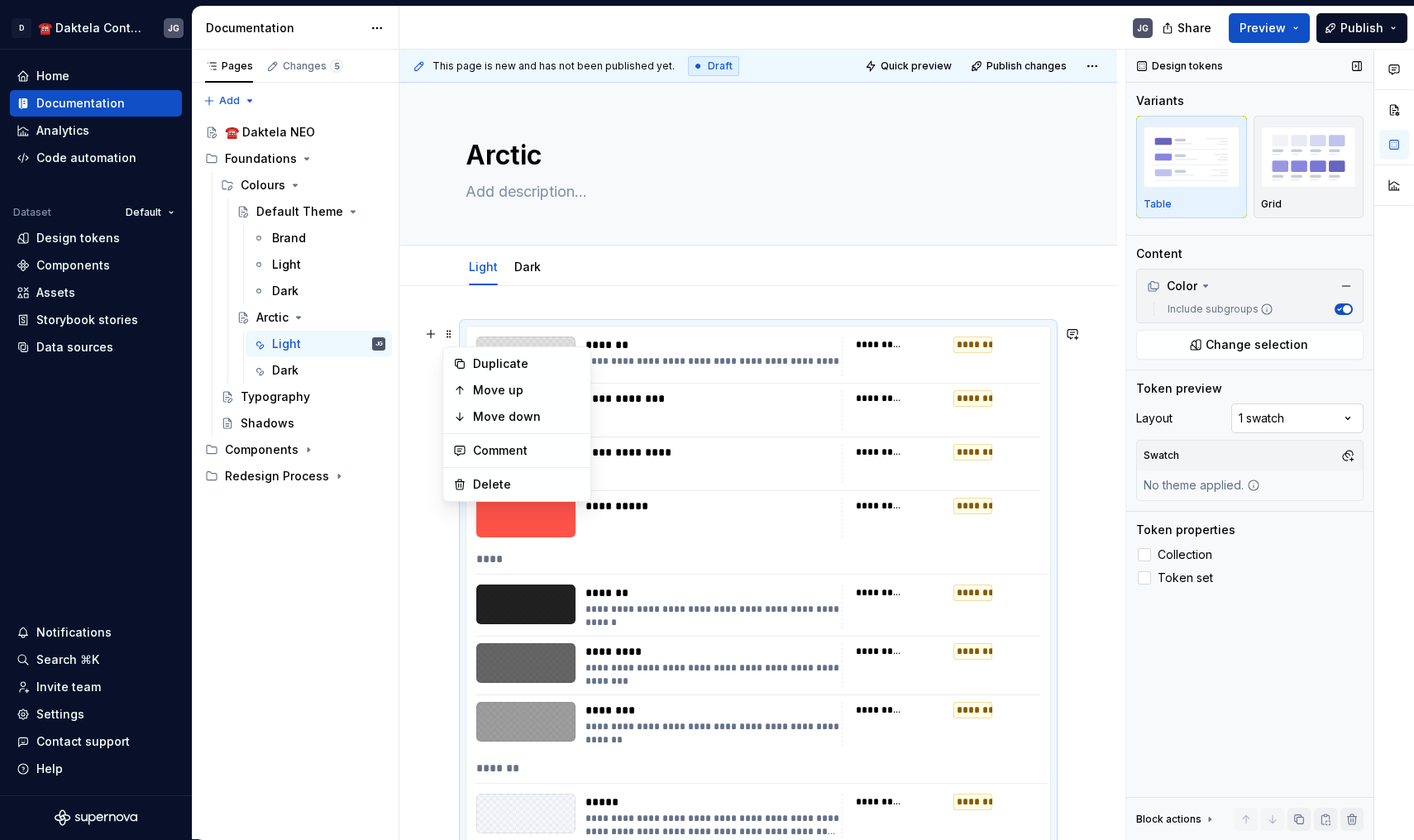
click at [1331, 412] on div "Comments Open comments No comments yet Select ‘Comment’ from the block context …" at bounding box center [1269, 445] width 287 height 790
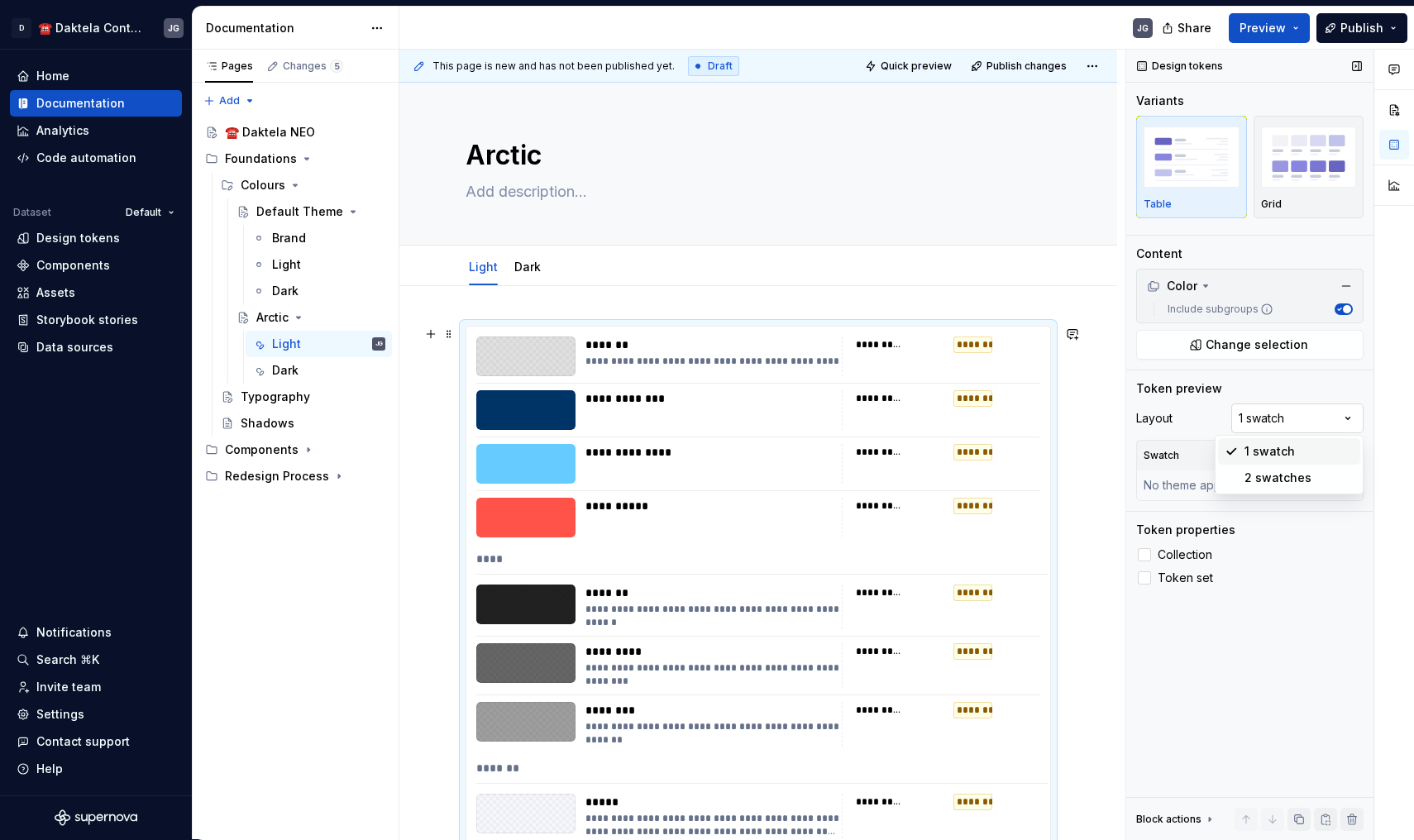
click at [1331, 412] on div "Comments Open comments No comments yet Select ‘Comment’ from the block context …" at bounding box center [1269, 445] width 287 height 790
click at [1352, 447] on button "button" at bounding box center [1348, 456] width 23 height 23
click at [1265, 510] on div "ArcticLight" at bounding box center [1269, 518] width 157 height 17
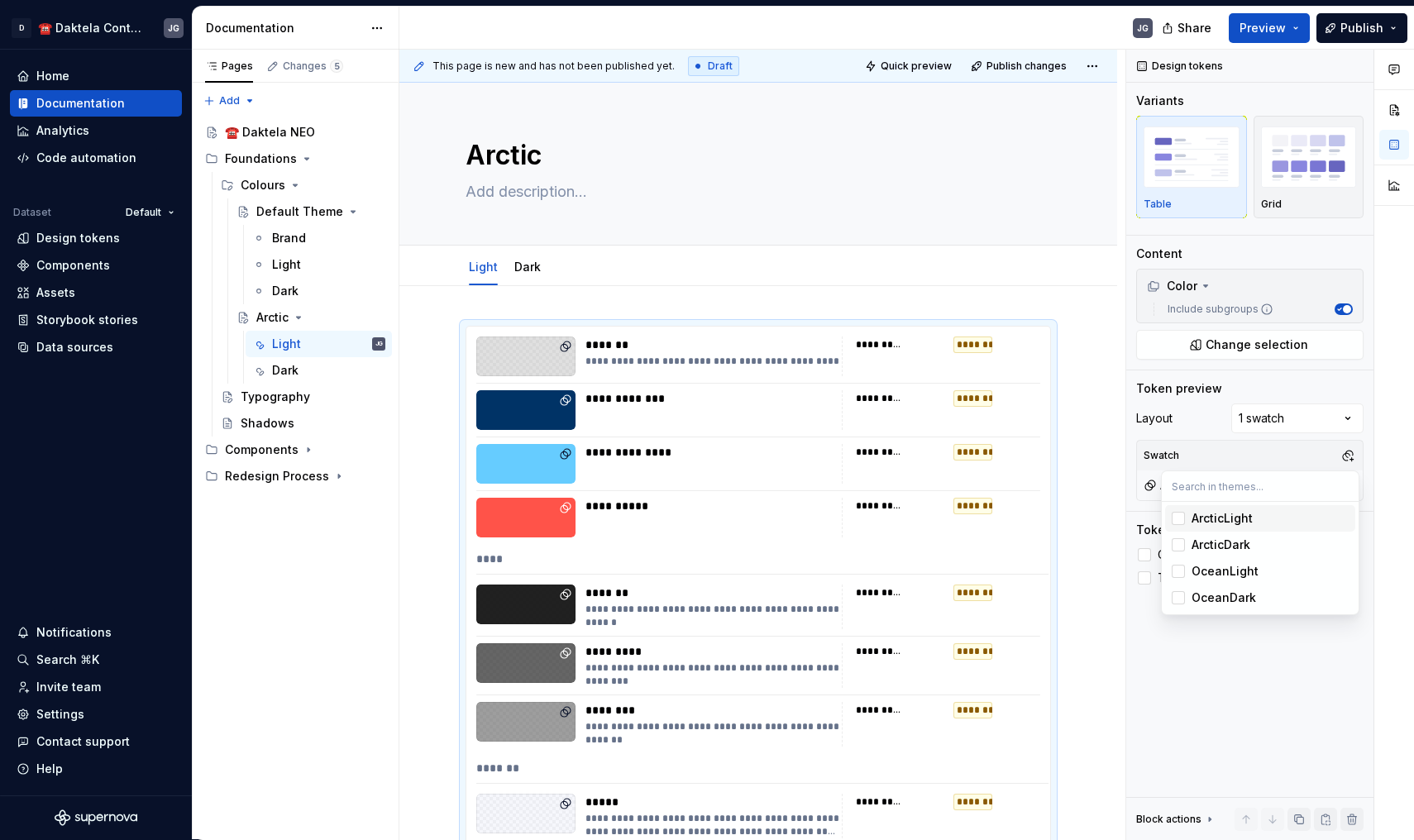
click at [1174, 518] on div "Suggestions" at bounding box center [1178, 518] width 14 height 14
click at [452, 475] on html "D ☎️ Daktela Contact Centre JG Home Documentation Analytics Code automation Dat…" at bounding box center [707, 420] width 1414 height 840
click at [1171, 346] on button "Change selection" at bounding box center [1250, 344] width 227 height 29
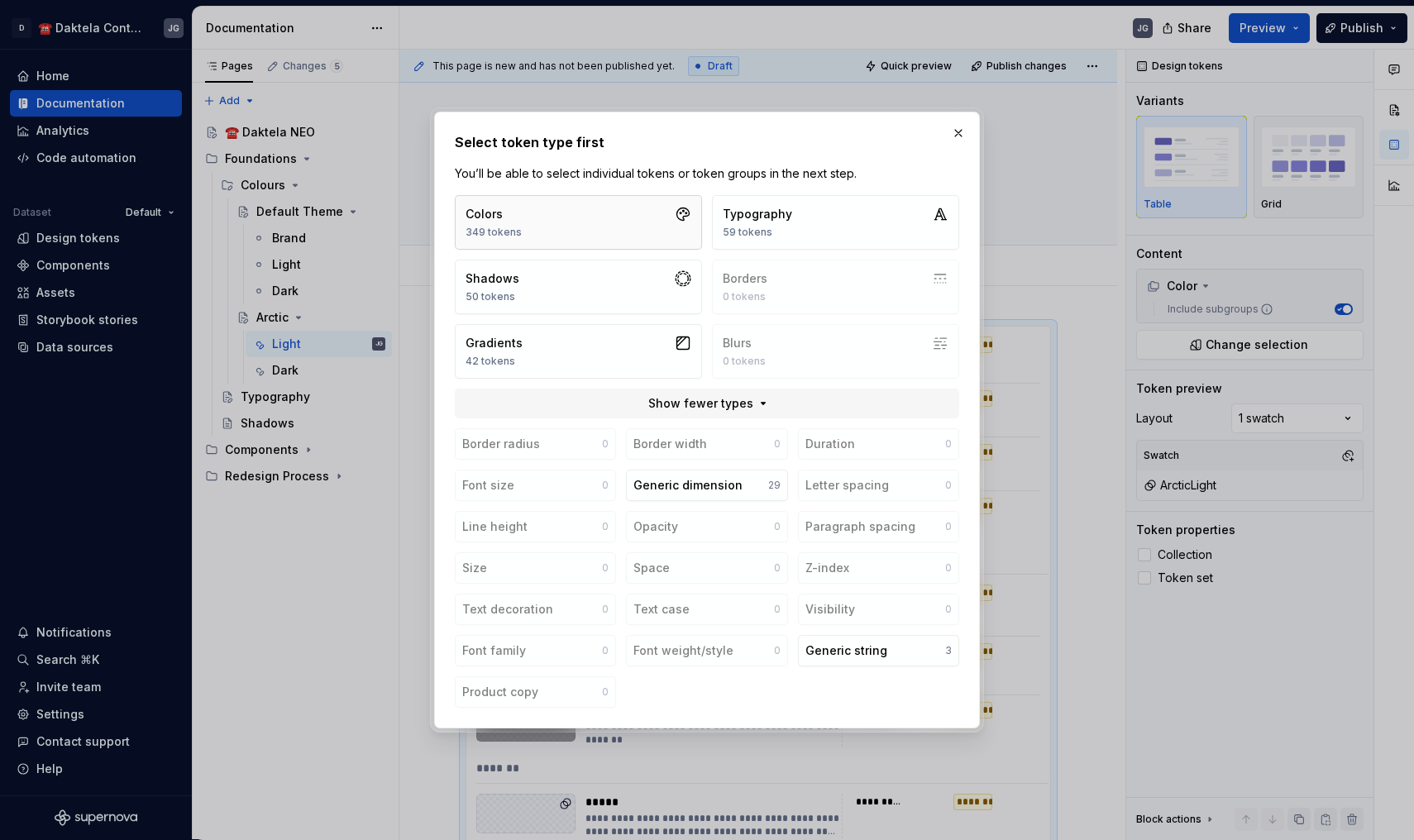
click at [618, 215] on button "Colors 349 tokens" at bounding box center [578, 223] width 247 height 55
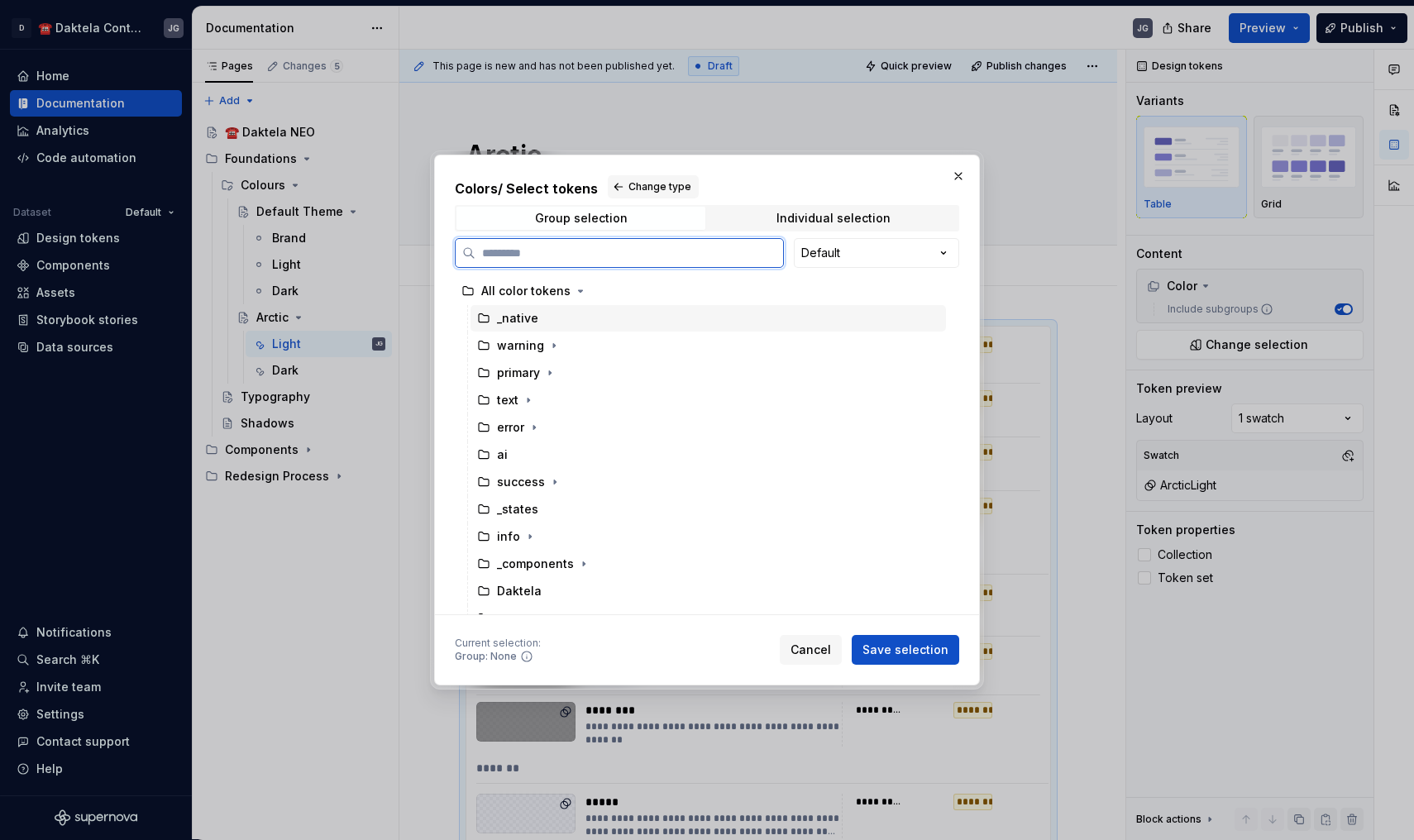
click at [487, 318] on icon at bounding box center [484, 319] width 14 height 14
click at [491, 354] on div "warning" at bounding box center [519, 345] width 85 height 17
click at [506, 326] on div "_native" at bounding box center [517, 318] width 41 height 17
click at [516, 345] on div "warning" at bounding box center [520, 345] width 47 height 17
click at [512, 312] on div "_native" at bounding box center [517, 318] width 41 height 17
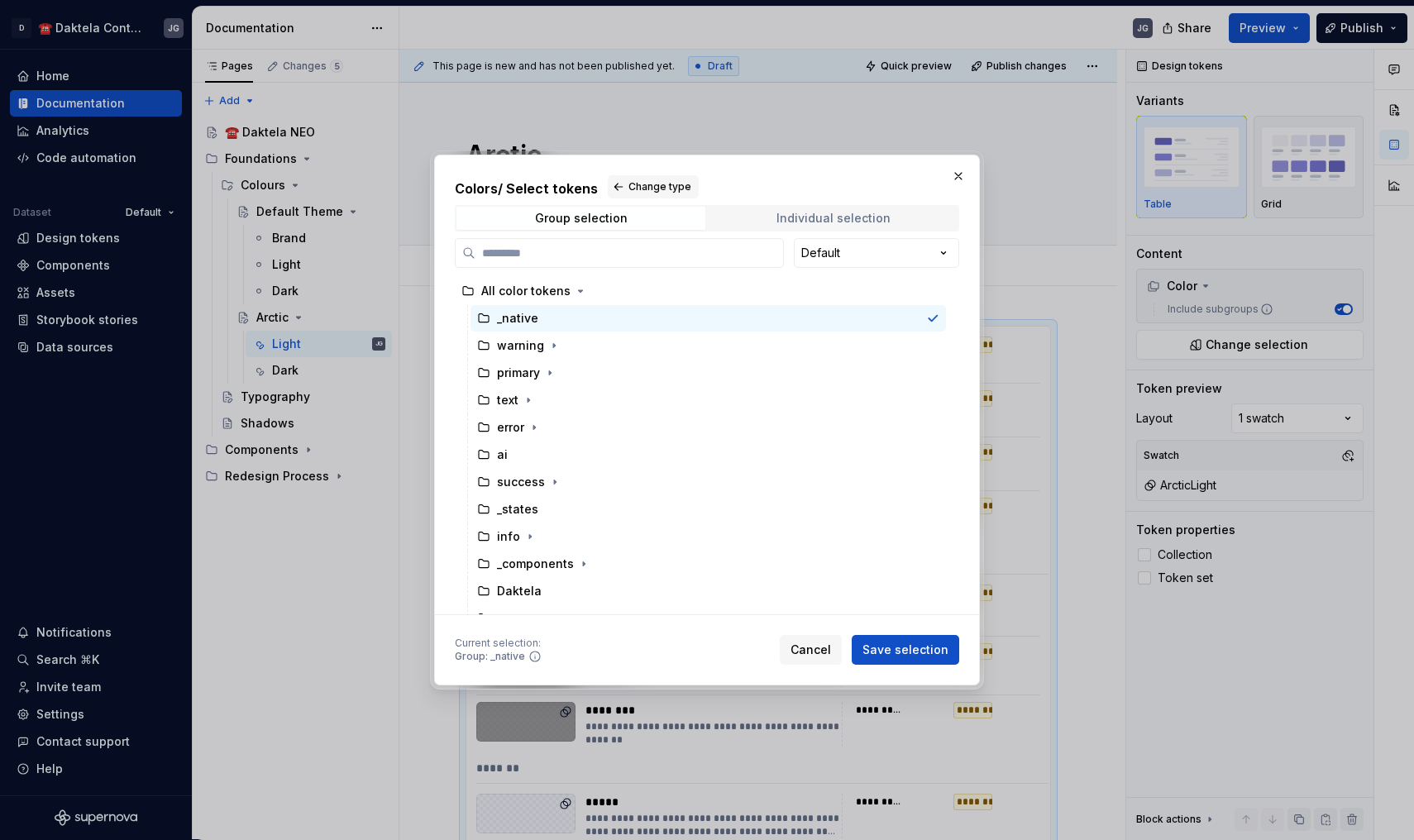
click at [816, 216] on div "Individual selection" at bounding box center [833, 218] width 114 height 14
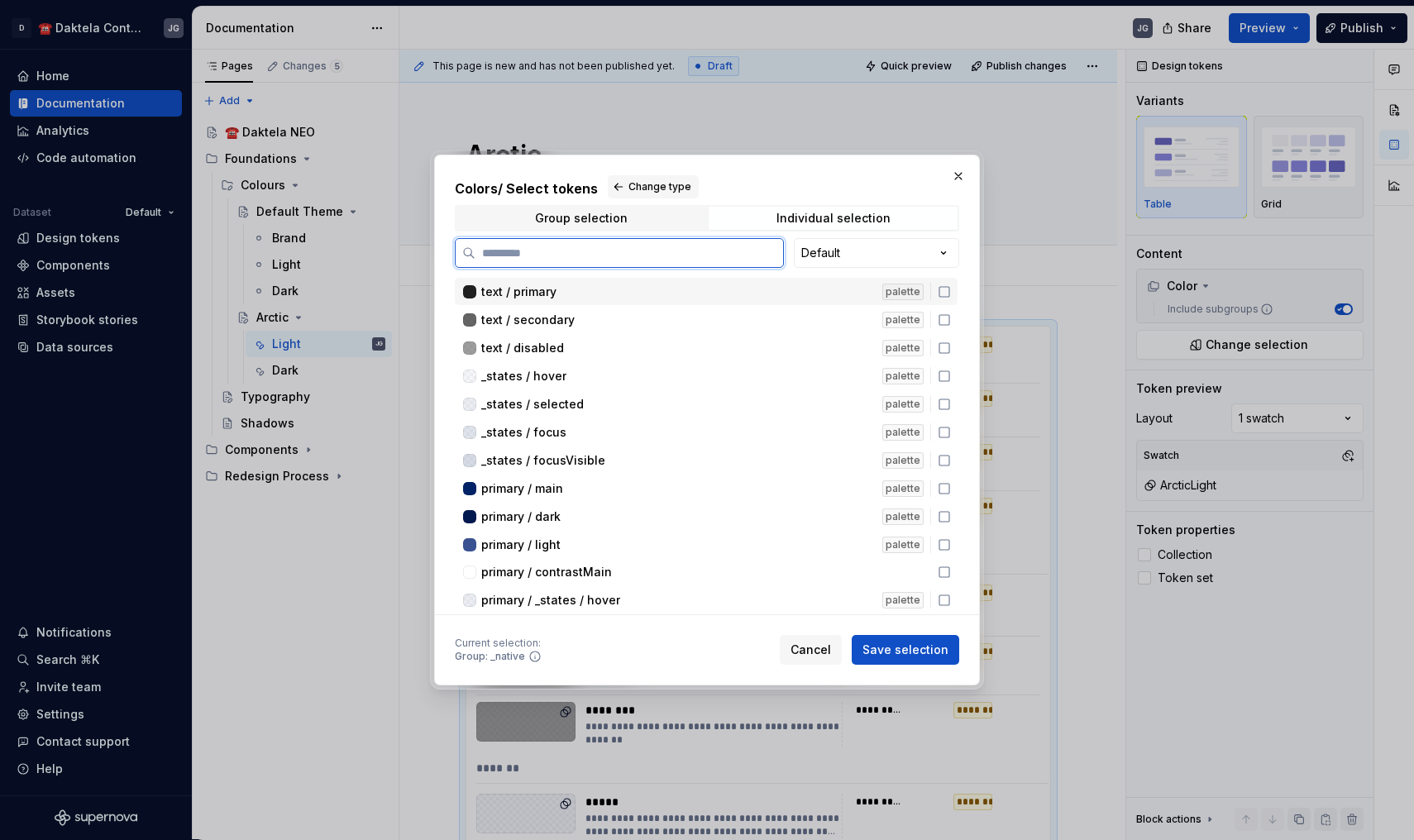
click at [950, 288] on icon at bounding box center [945, 292] width 14 height 14
click at [950, 316] on icon at bounding box center [945, 320] width 14 height 14
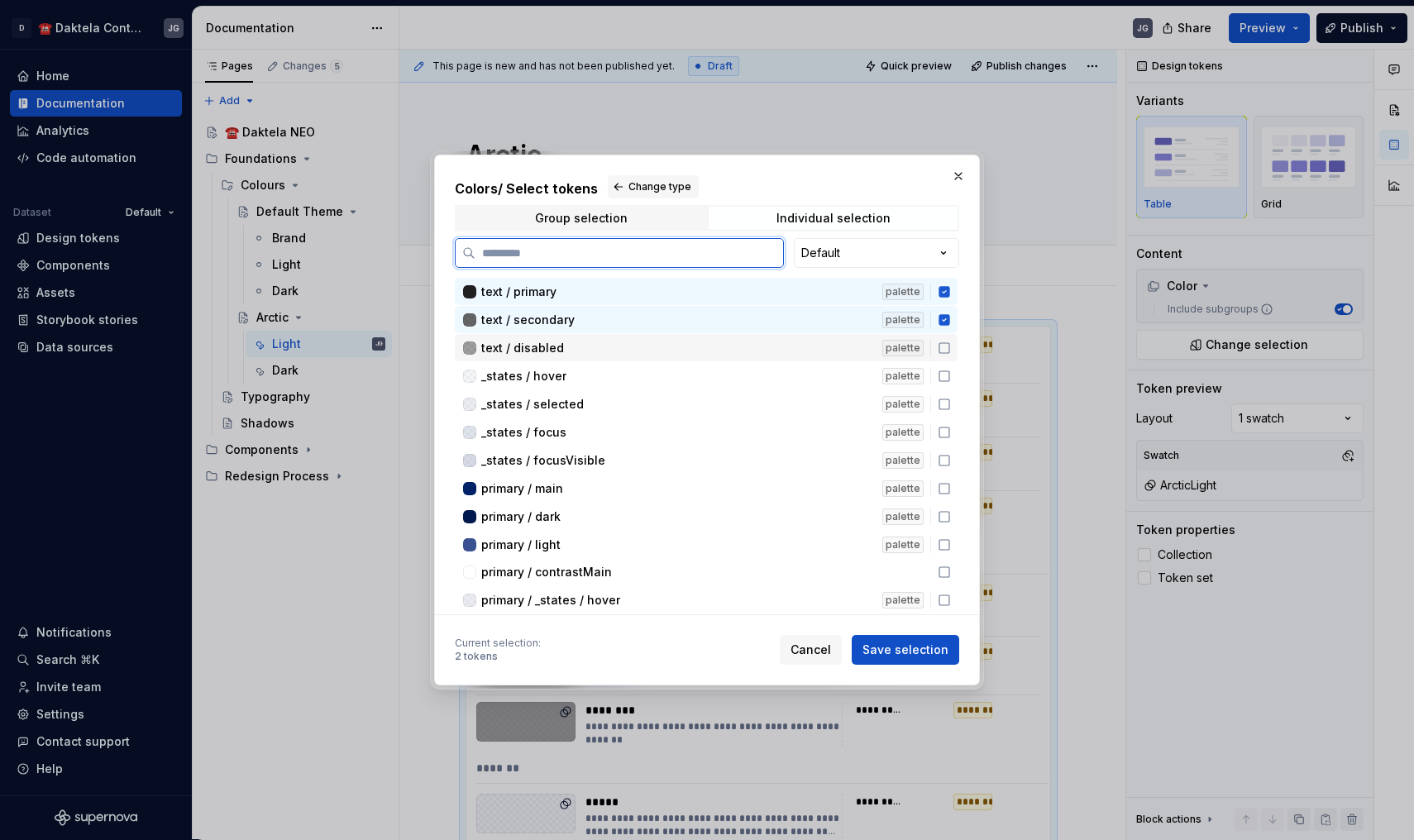
click at [952, 338] on div "text / disabled palette" at bounding box center [706, 348] width 503 height 27
click at [950, 372] on icon at bounding box center [945, 376] width 14 height 14
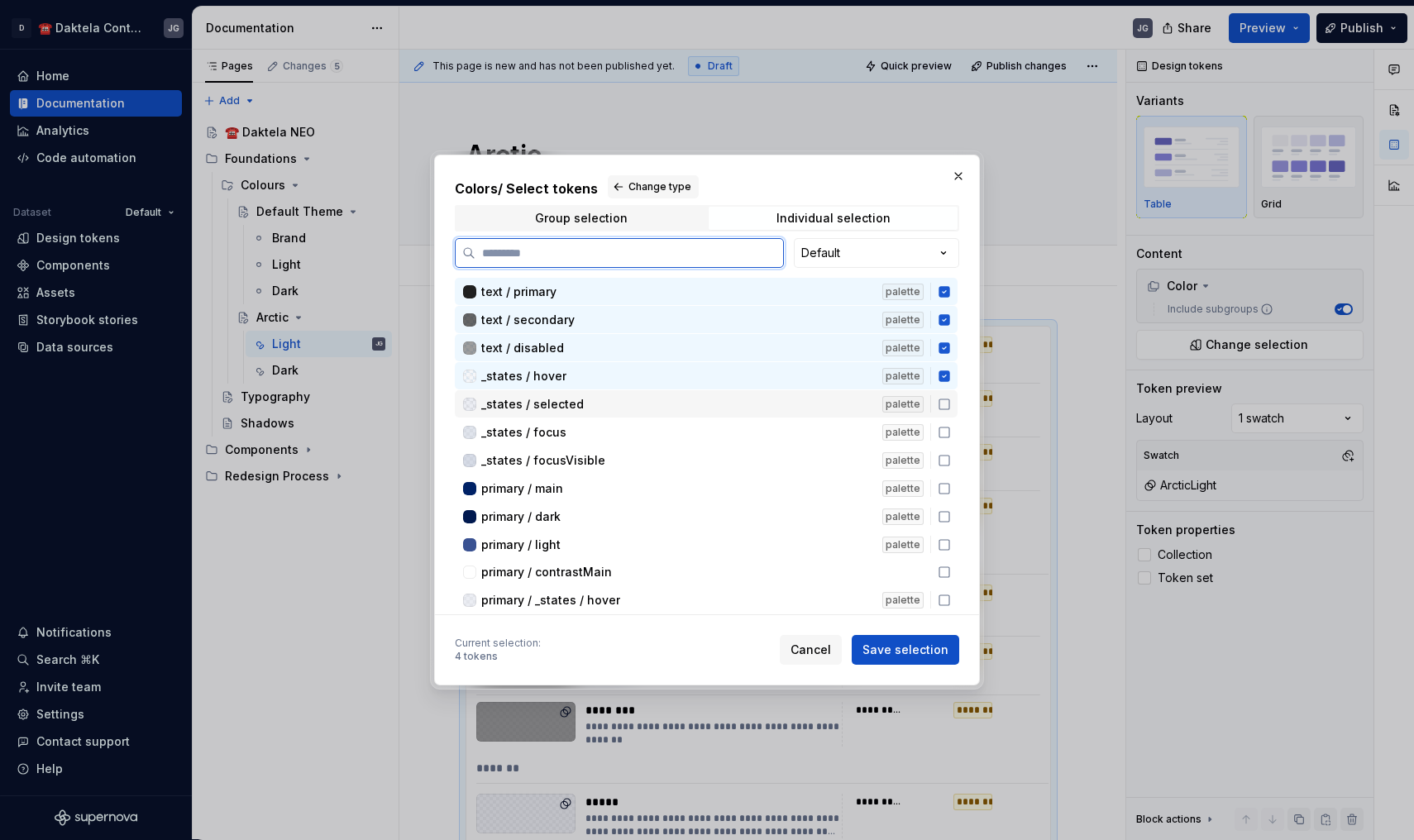
click at [950, 402] on icon at bounding box center [945, 405] width 14 height 14
click at [950, 431] on icon at bounding box center [945, 432] width 14 height 14
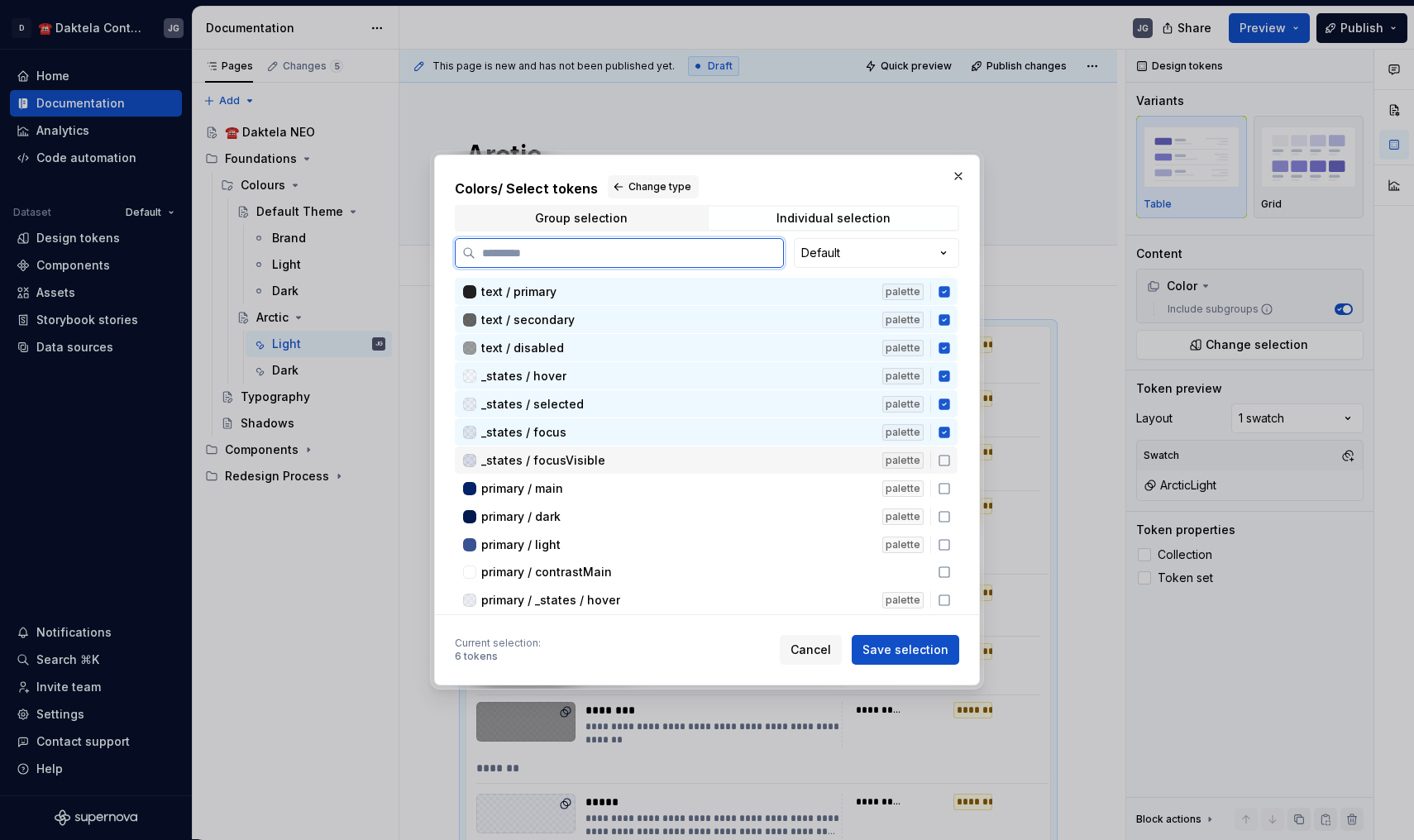
click at [950, 460] on icon at bounding box center [945, 461] width 14 height 14
click at [950, 489] on icon at bounding box center [945, 489] width 14 height 14
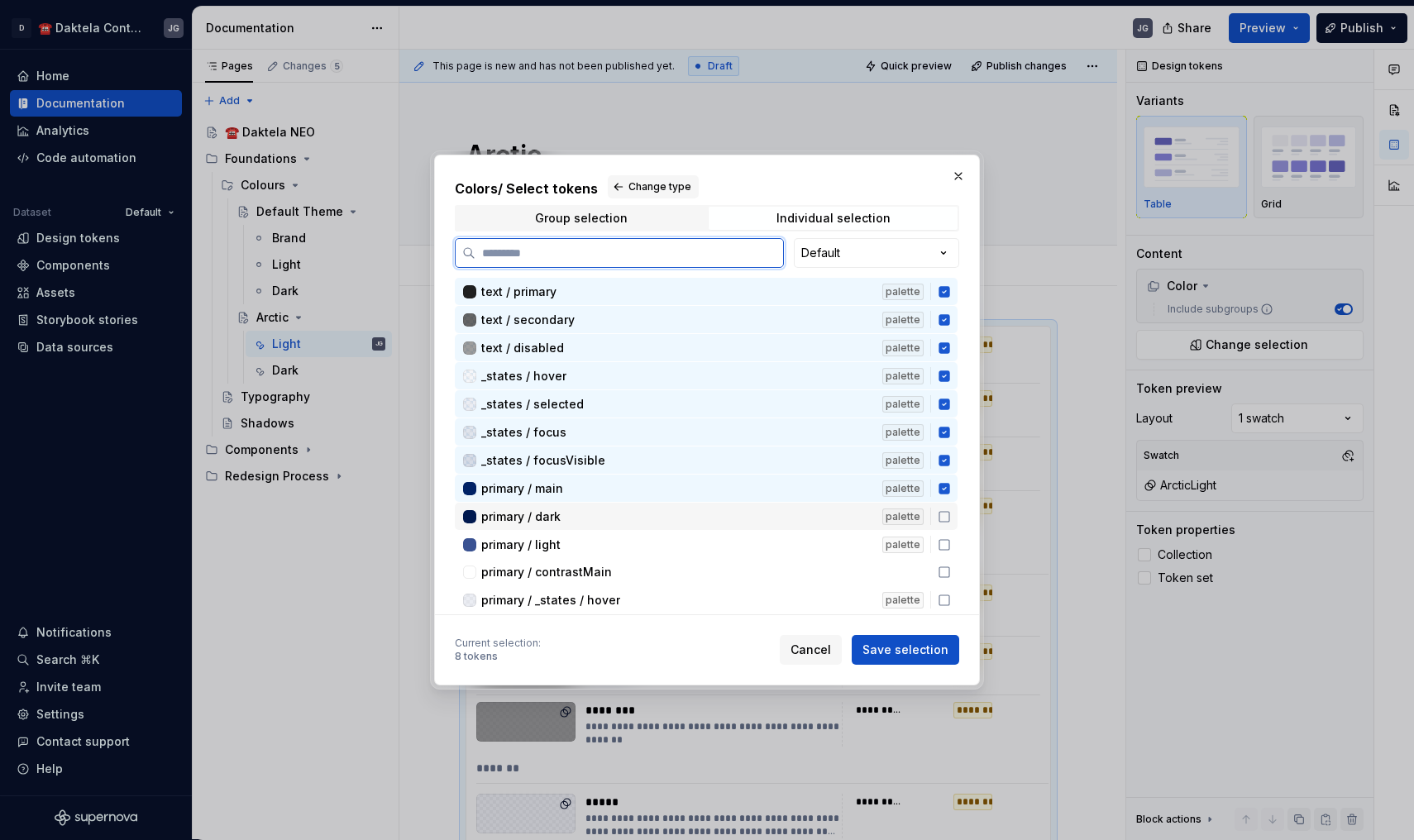
click at [950, 512] on icon at bounding box center [945, 517] width 14 height 14
click at [950, 544] on icon at bounding box center [945, 545] width 14 height 14
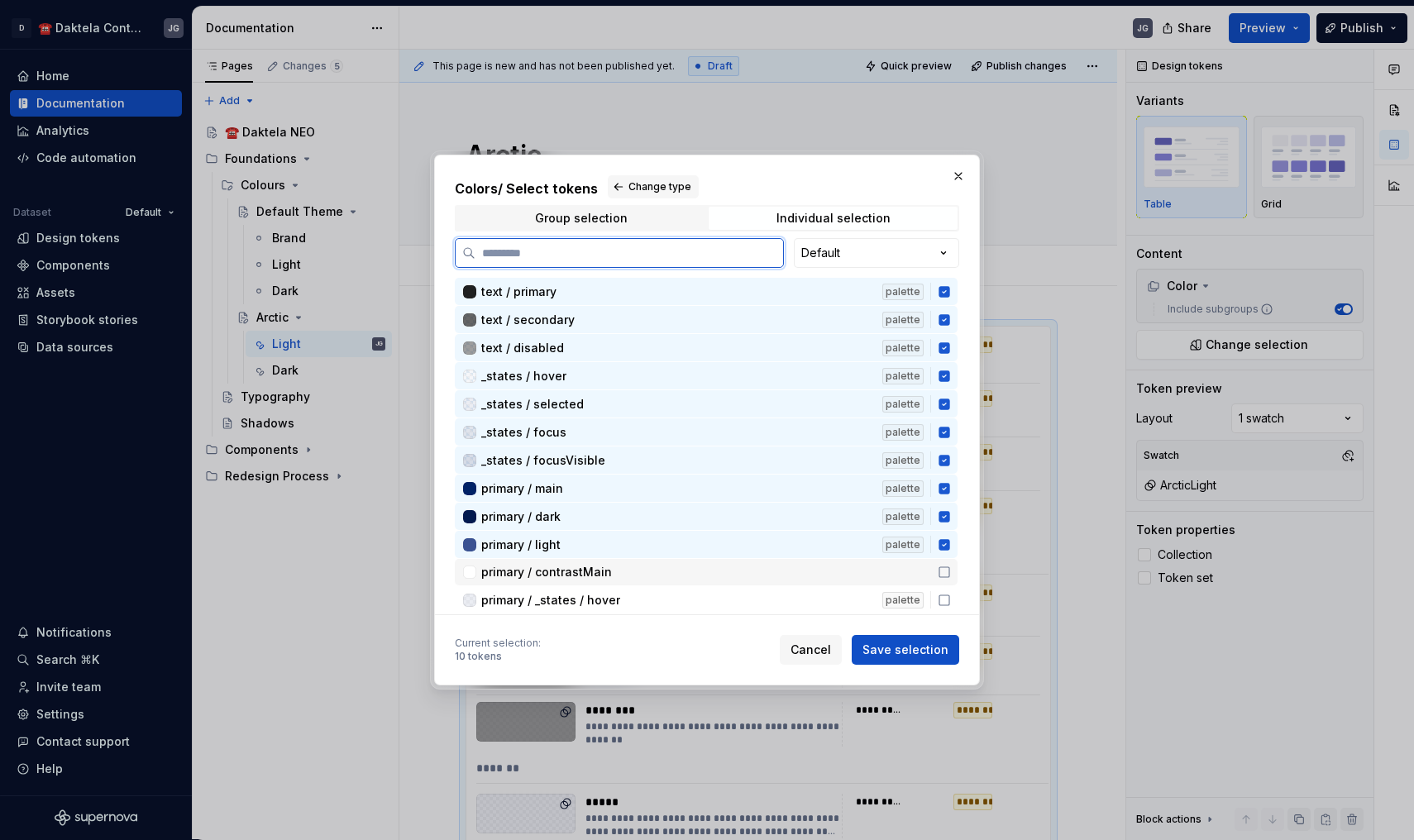
click at [950, 573] on icon at bounding box center [945, 572] width 14 height 14
click at [950, 599] on icon at bounding box center [945, 600] width 14 height 14
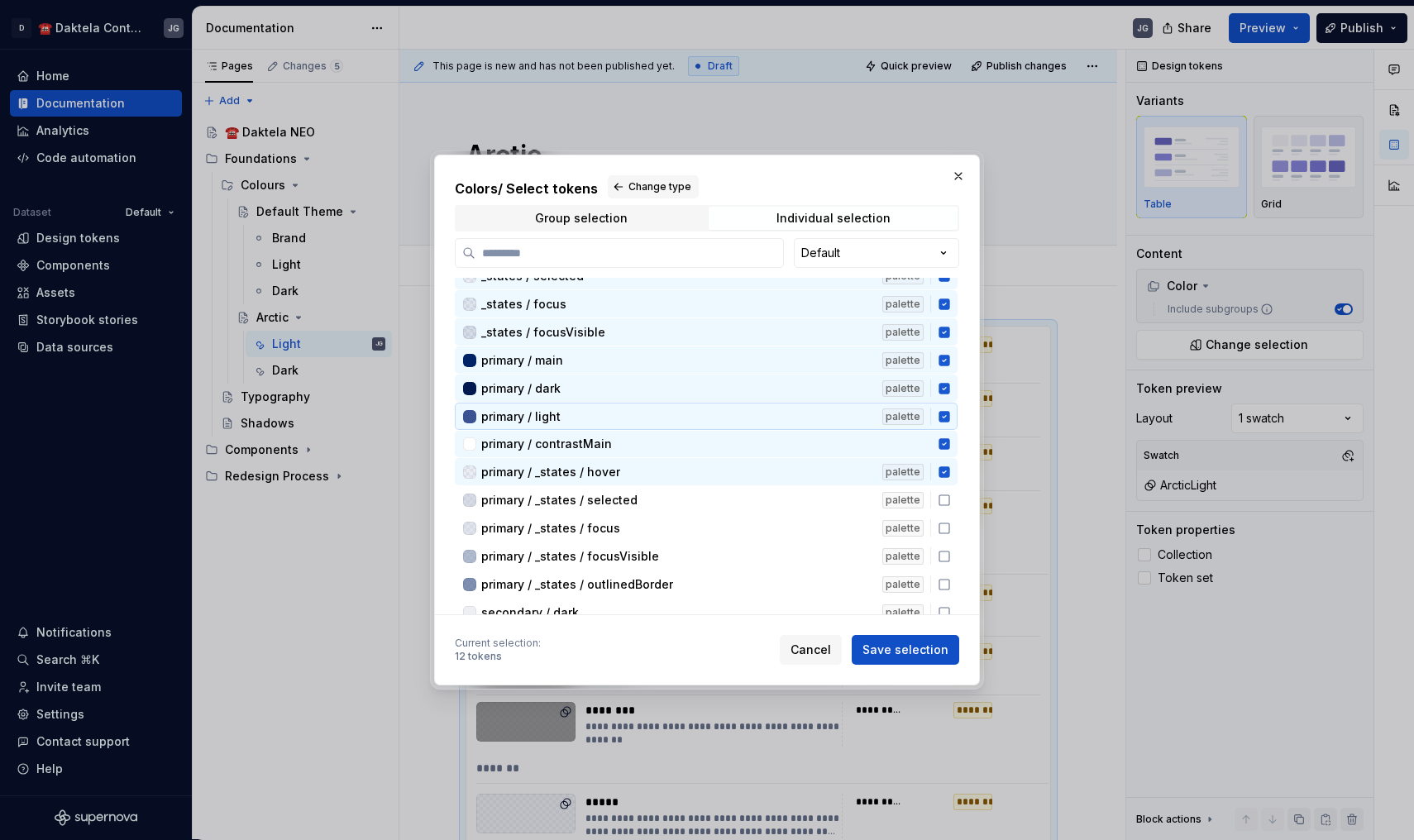
scroll to position [173, 0]
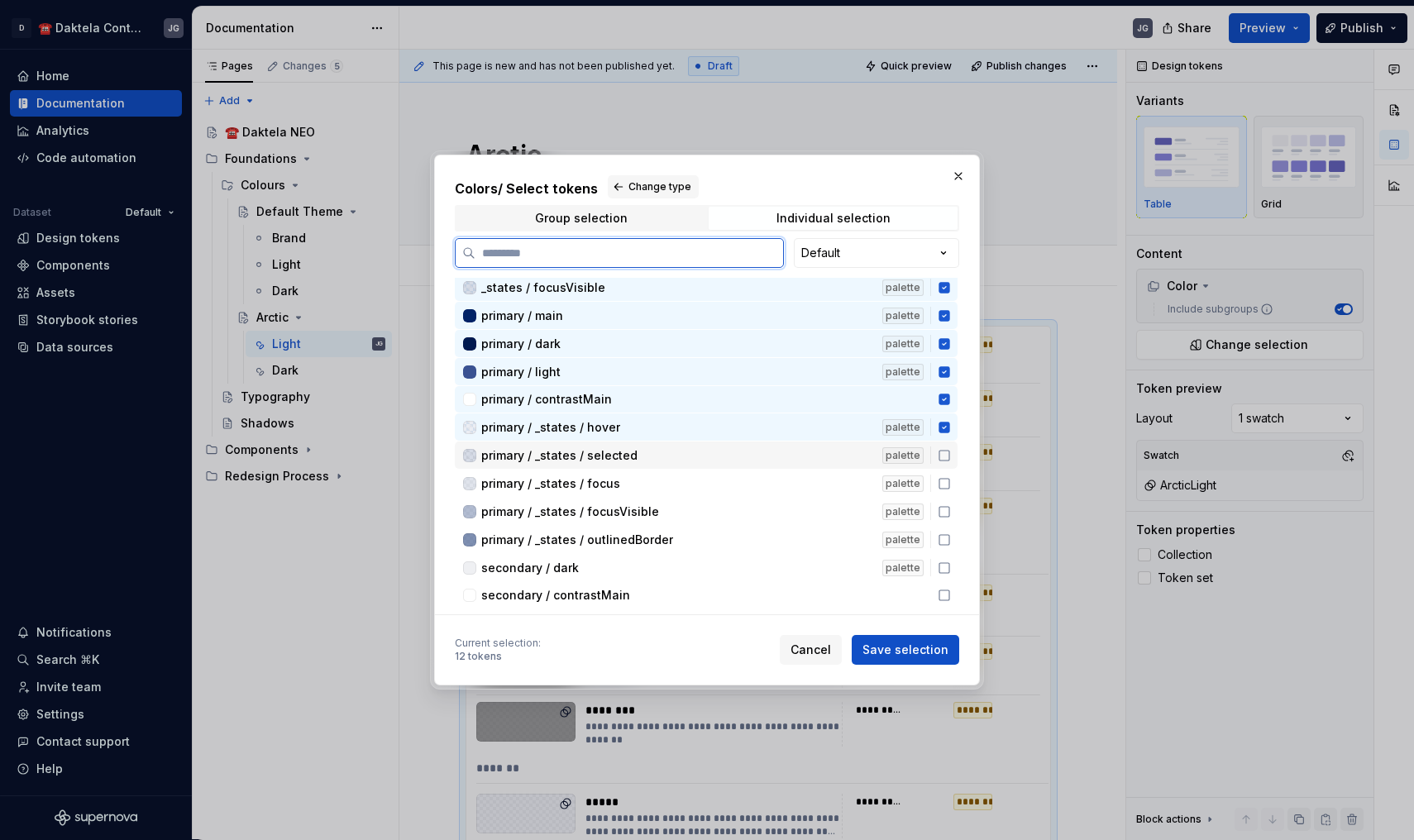
click at [950, 459] on icon at bounding box center [945, 456] width 14 height 14
click at [950, 484] on icon at bounding box center [945, 484] width 14 height 14
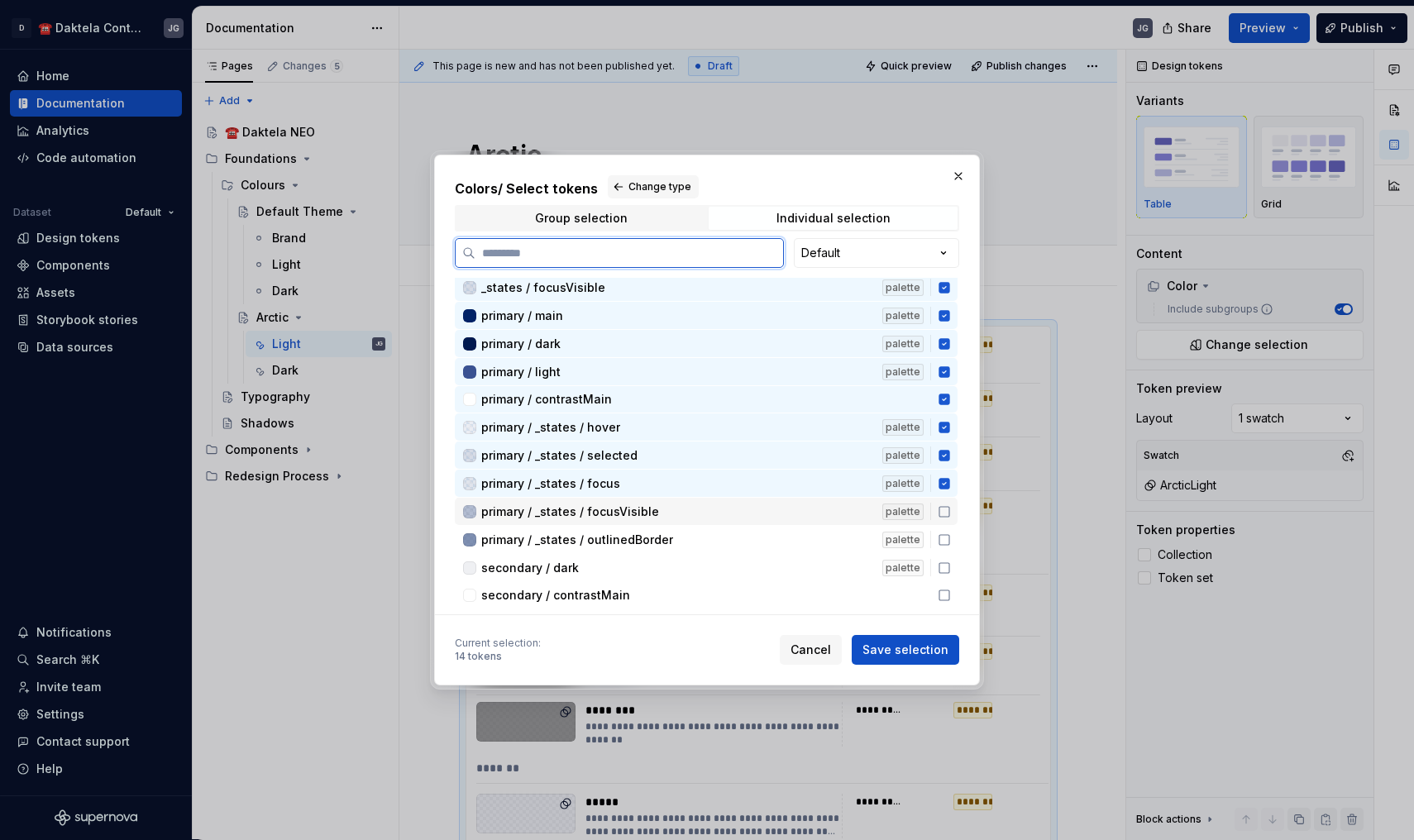
click at [951, 502] on div "primary / _states / focusVisible palette" at bounding box center [706, 511] width 503 height 27
click at [951, 527] on div "primary / _states / outlinedBorder palette" at bounding box center [706, 540] width 503 height 27
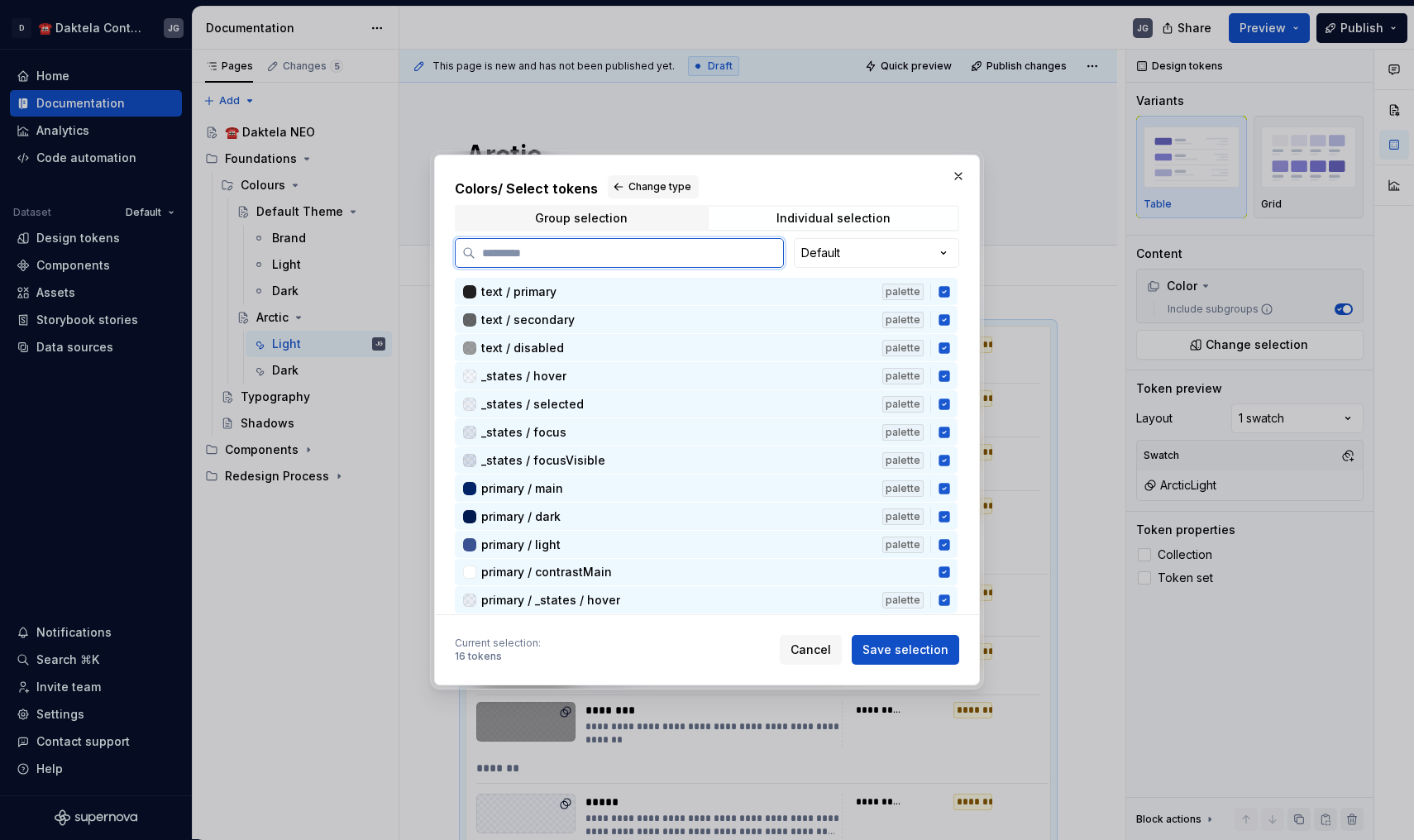
scroll to position [0, 0]
click at [827, 254] on div "Colors / Select tokens Change type Group selection Individual selection Default…" at bounding box center [707, 420] width 1414 height 840
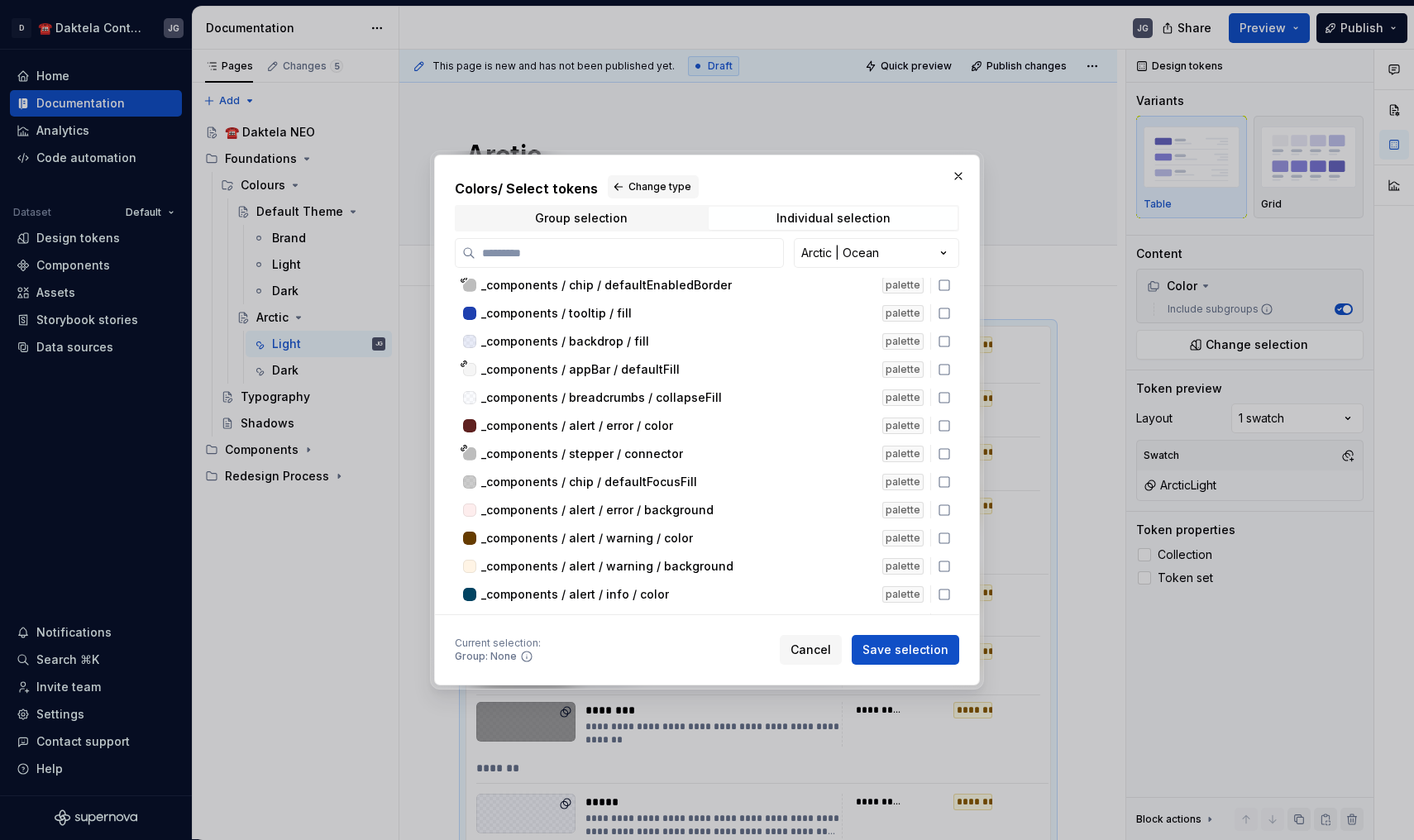
scroll to position [6058, 0]
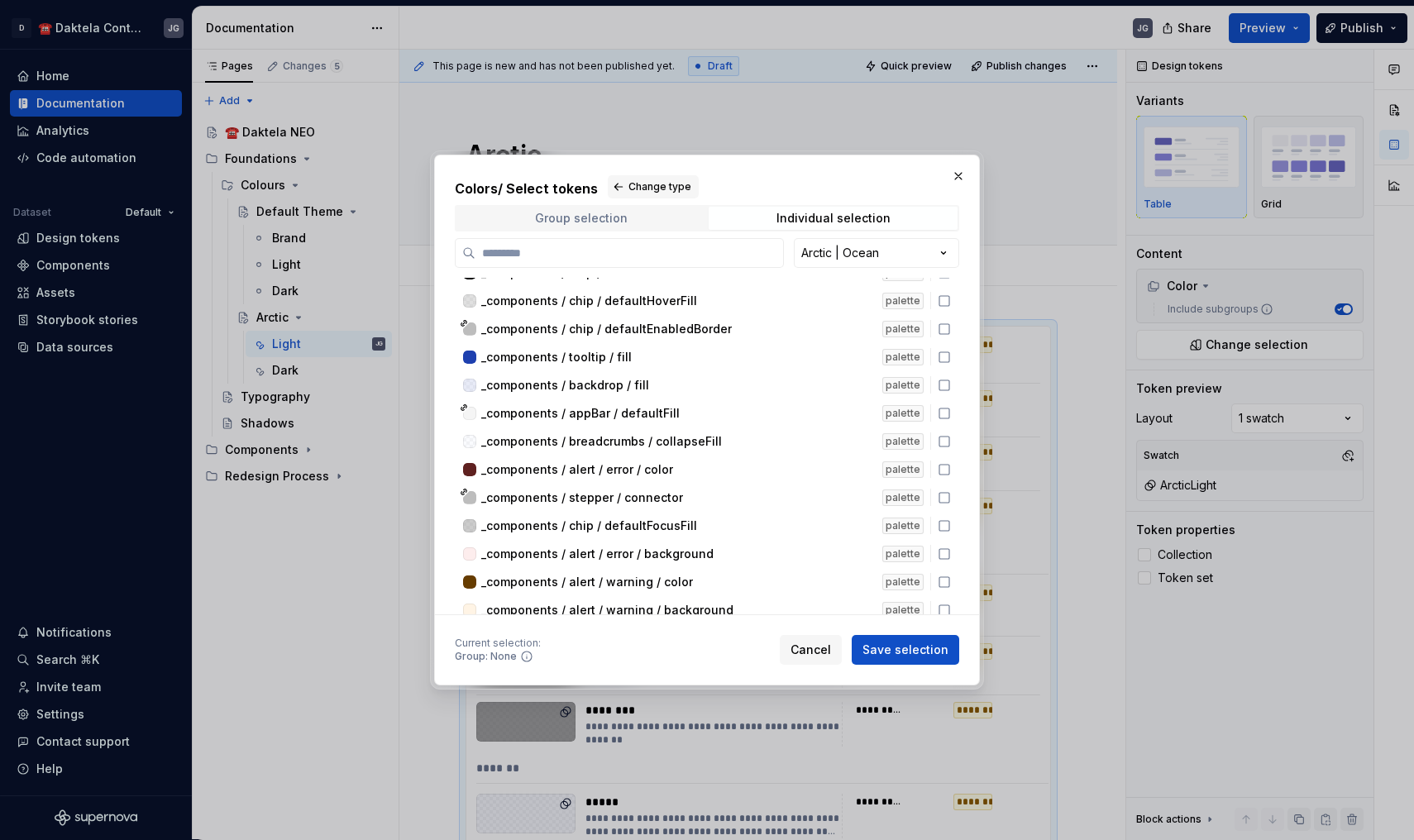
click at [680, 213] on span "Group selection" at bounding box center [581, 218] width 248 height 23
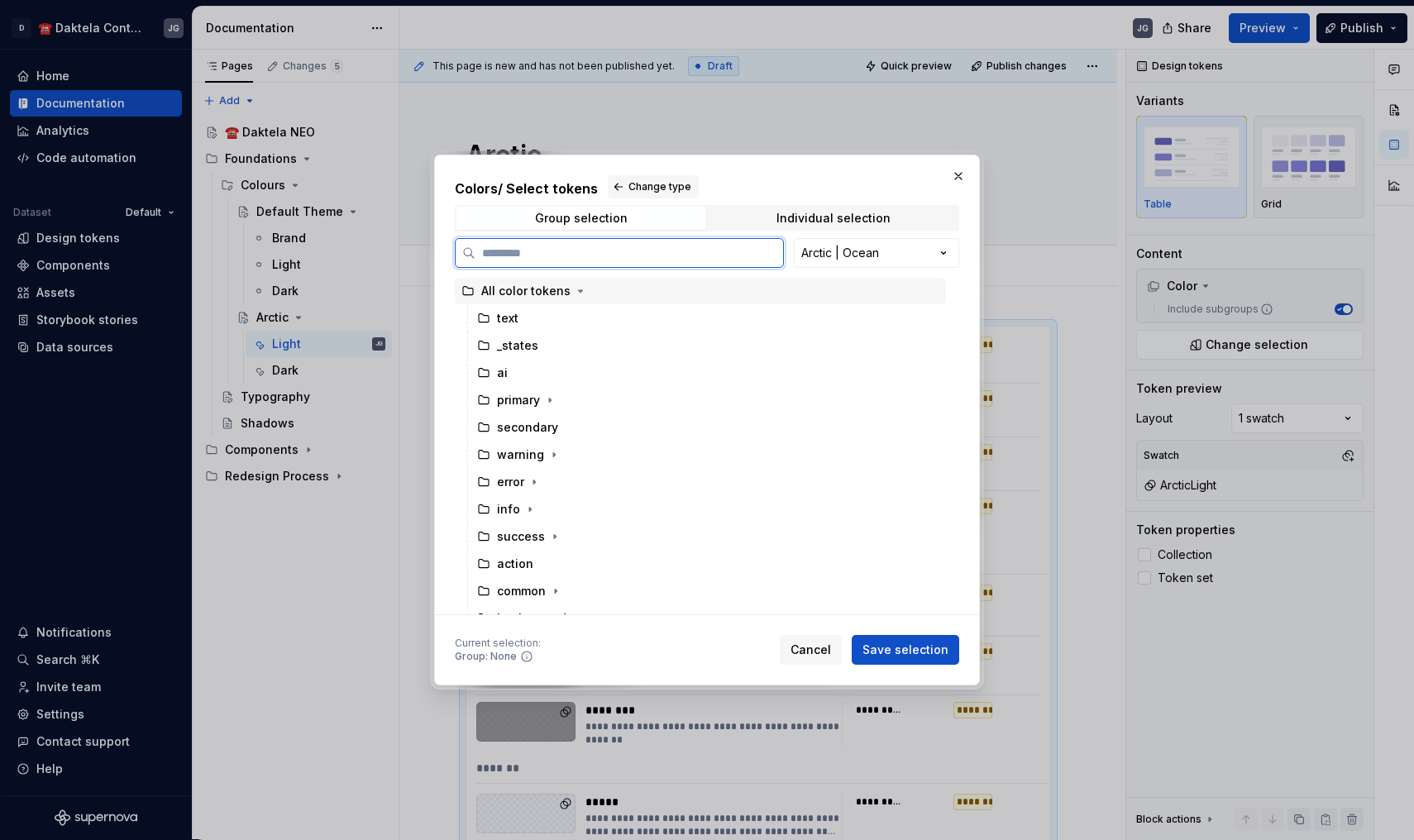
click at [551, 285] on div "All color tokens" at bounding box center [525, 290] width 89 height 17
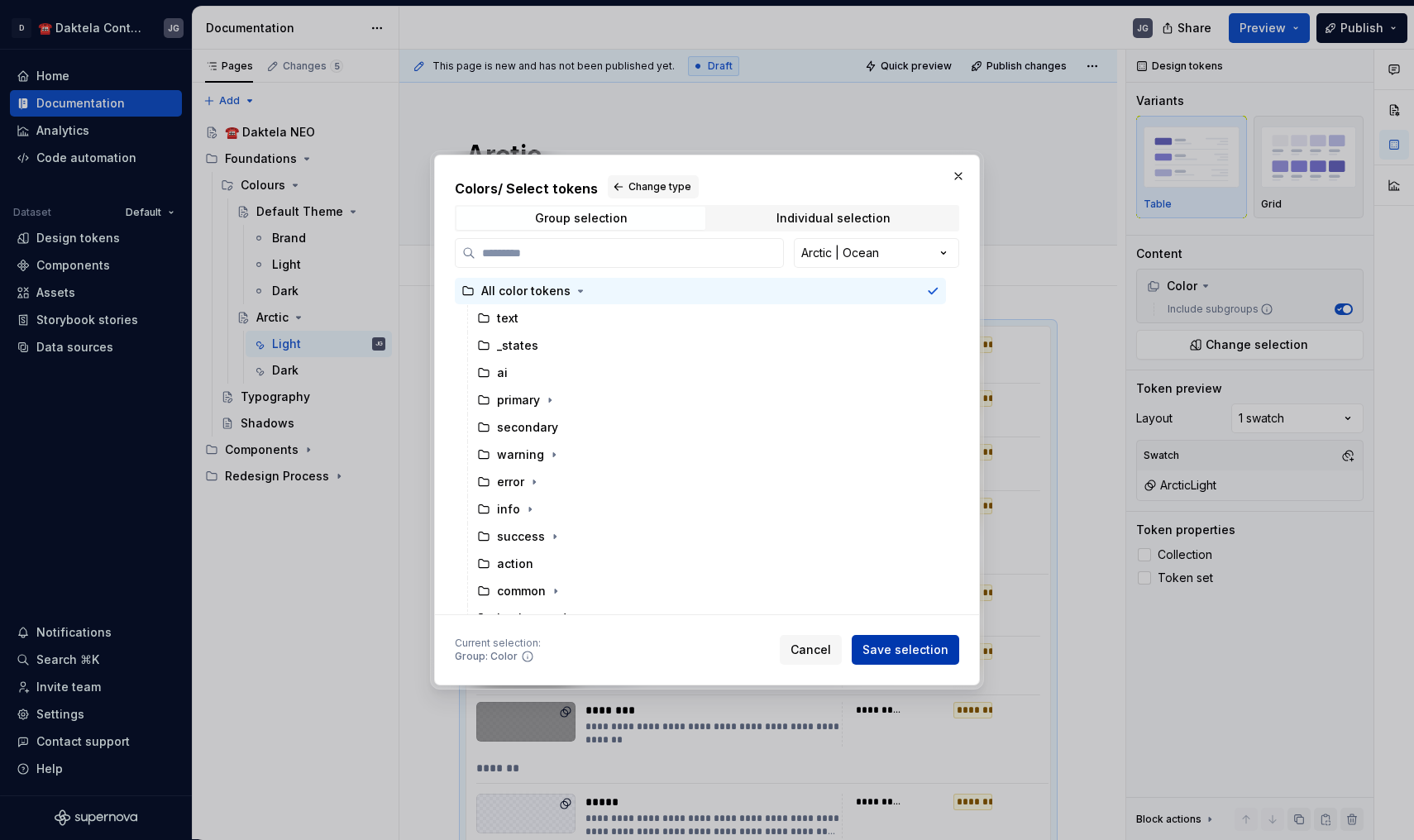
click at [881, 649] on span "Save selection" at bounding box center [906, 649] width 86 height 17
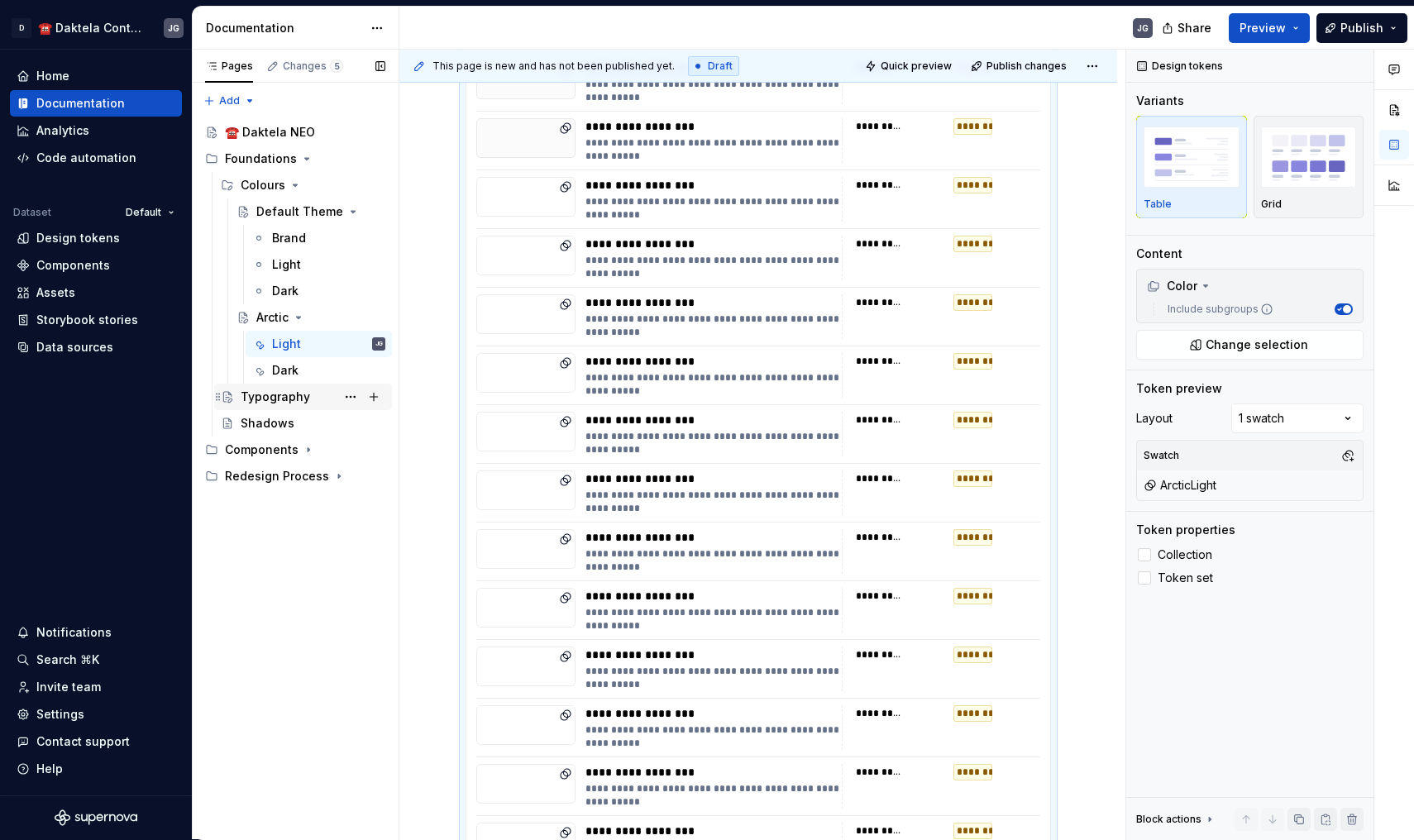
scroll to position [8350, 0]
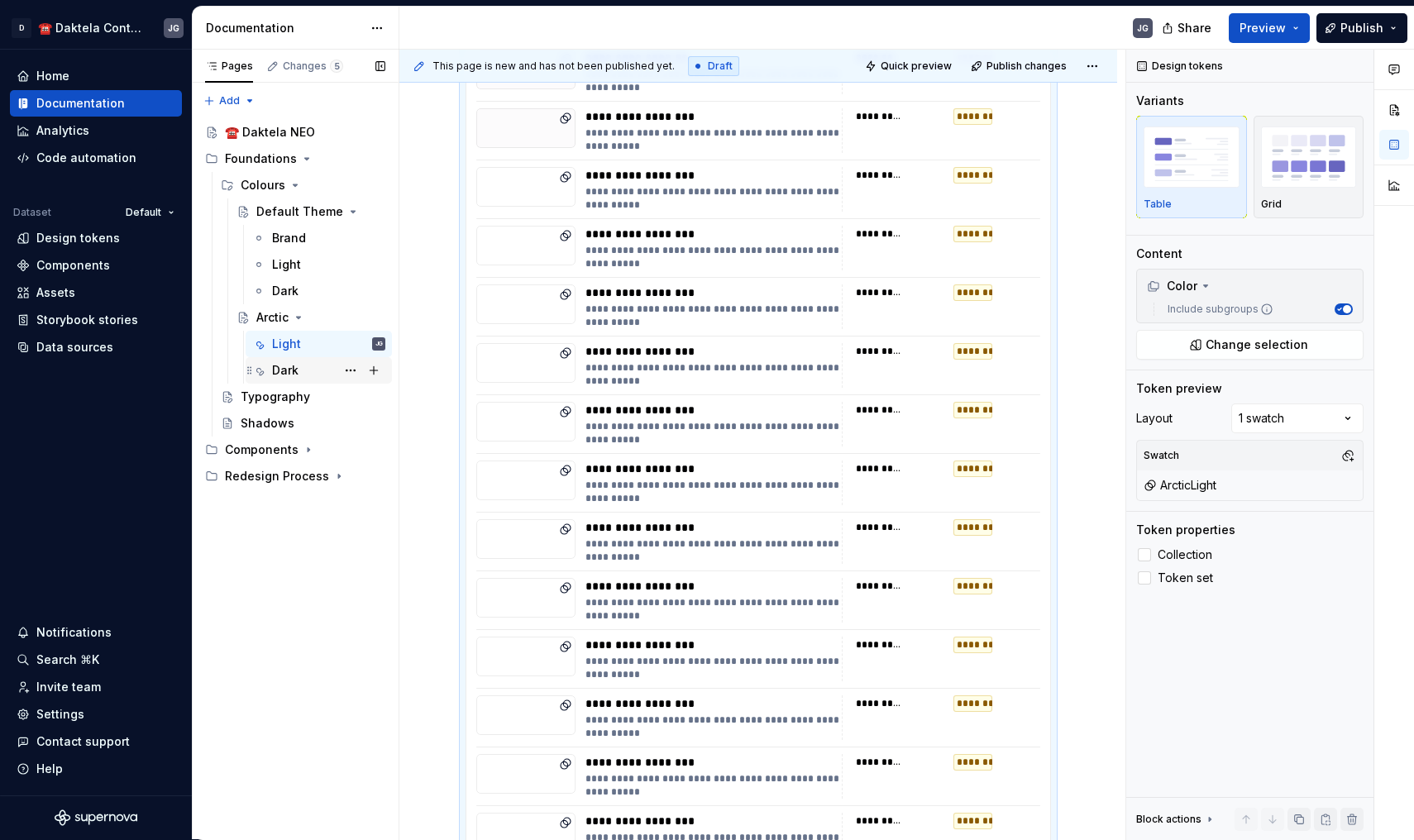
click at [300, 372] on div "Dark" at bounding box center [329, 371] width 113 height 23
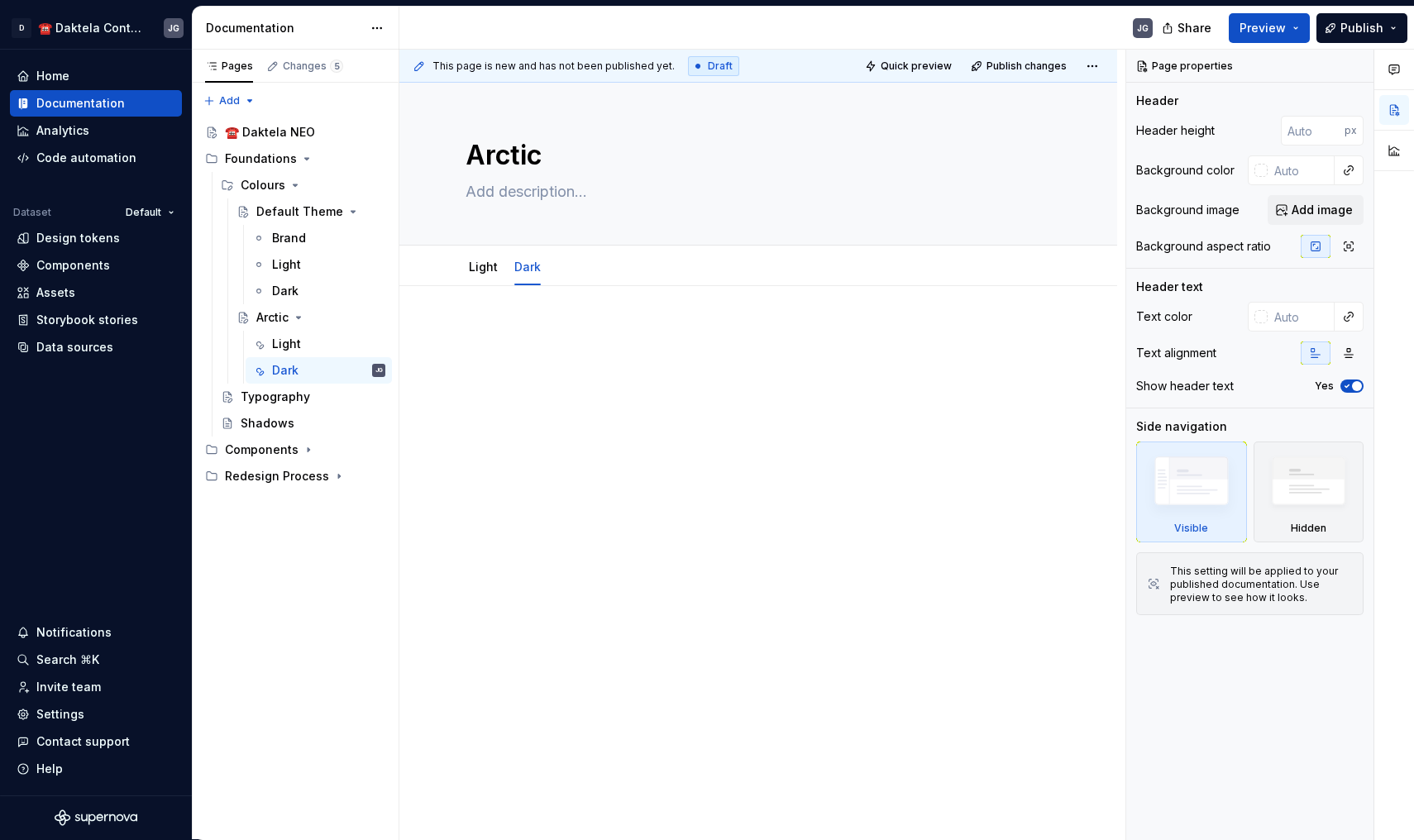
click at [513, 342] on p at bounding box center [758, 335] width 586 height 20
type textarea "*"
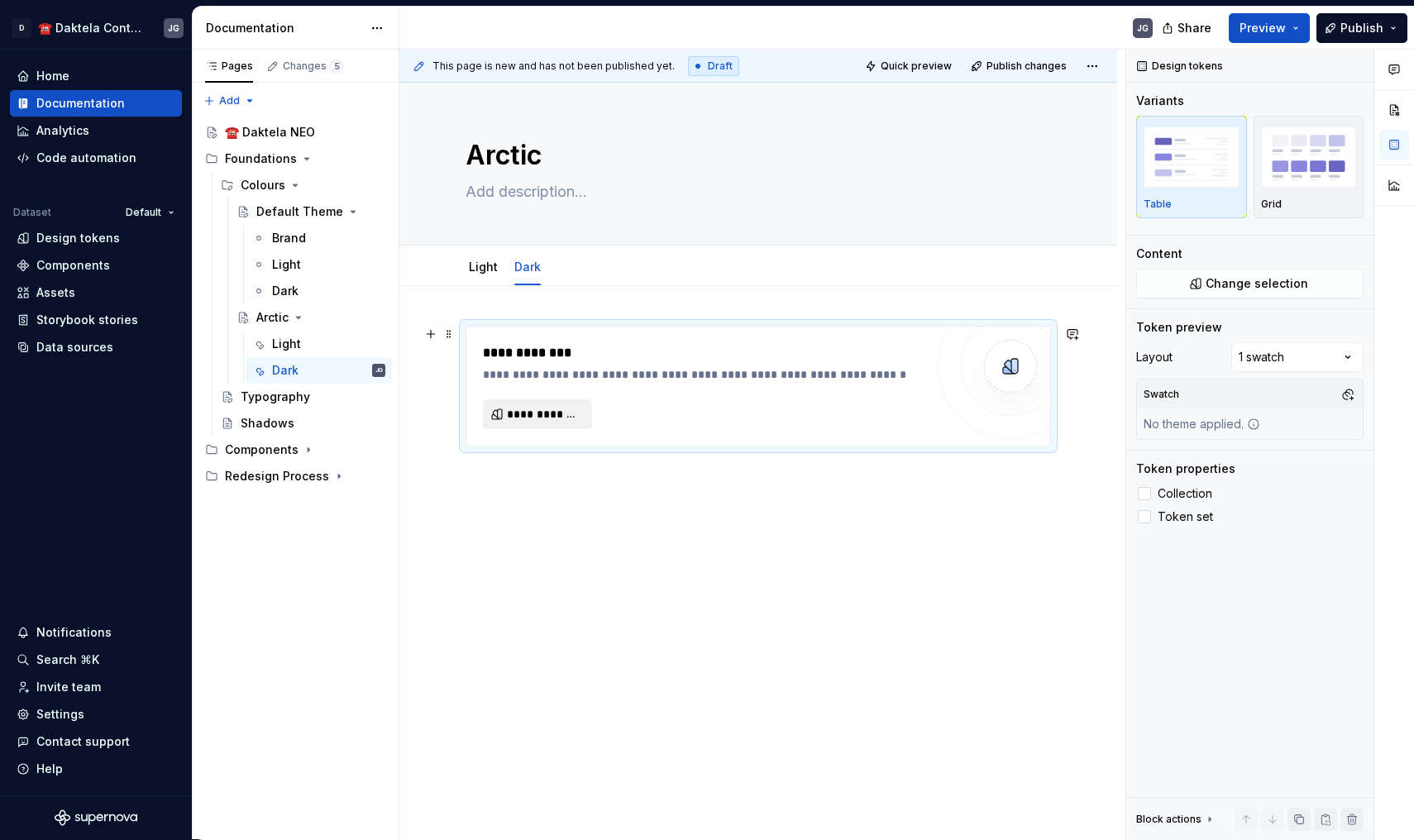
click at [532, 426] on button "**********" at bounding box center [538, 414] width 110 height 29
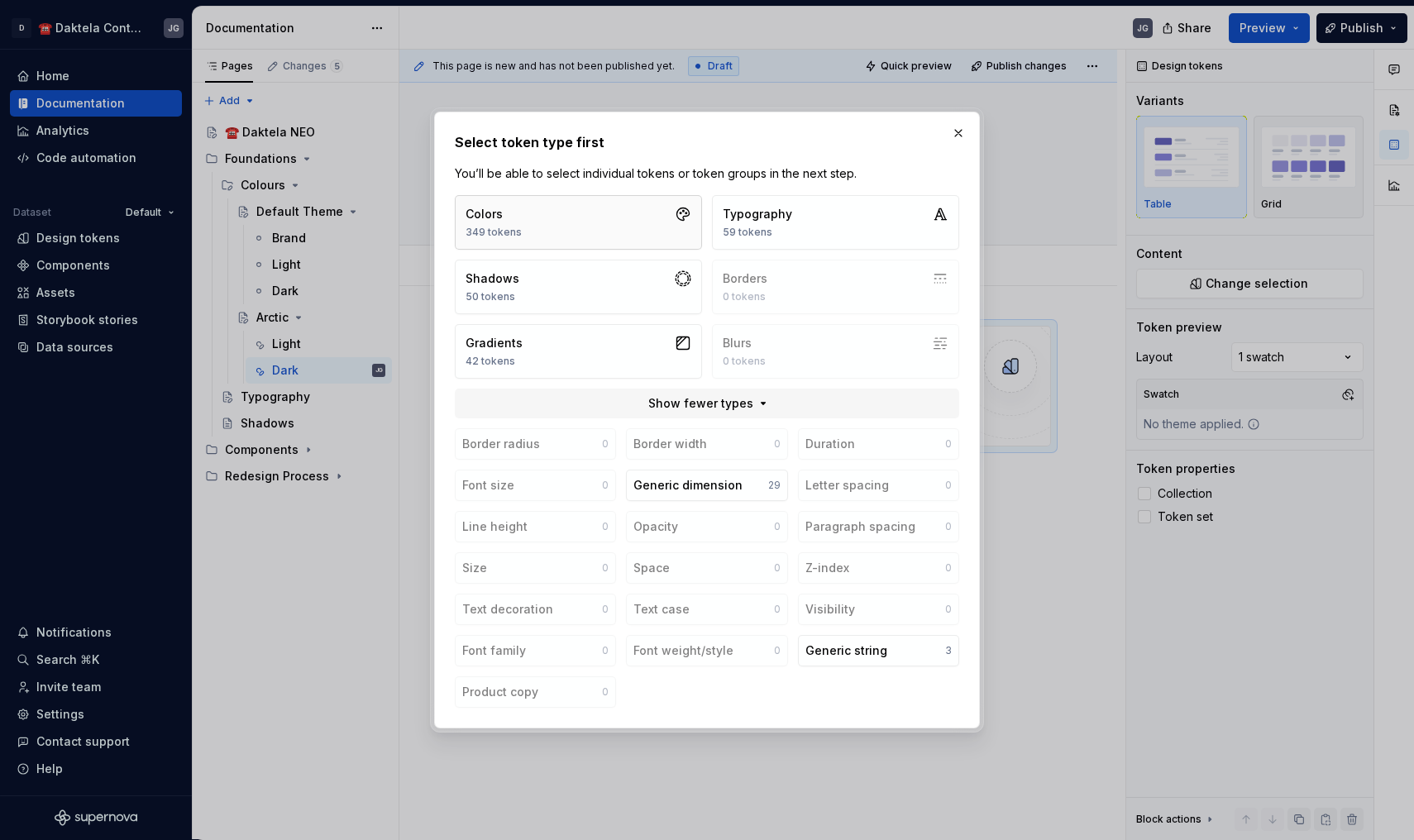
click at [538, 220] on button "Colors 349 tokens" at bounding box center [578, 223] width 247 height 55
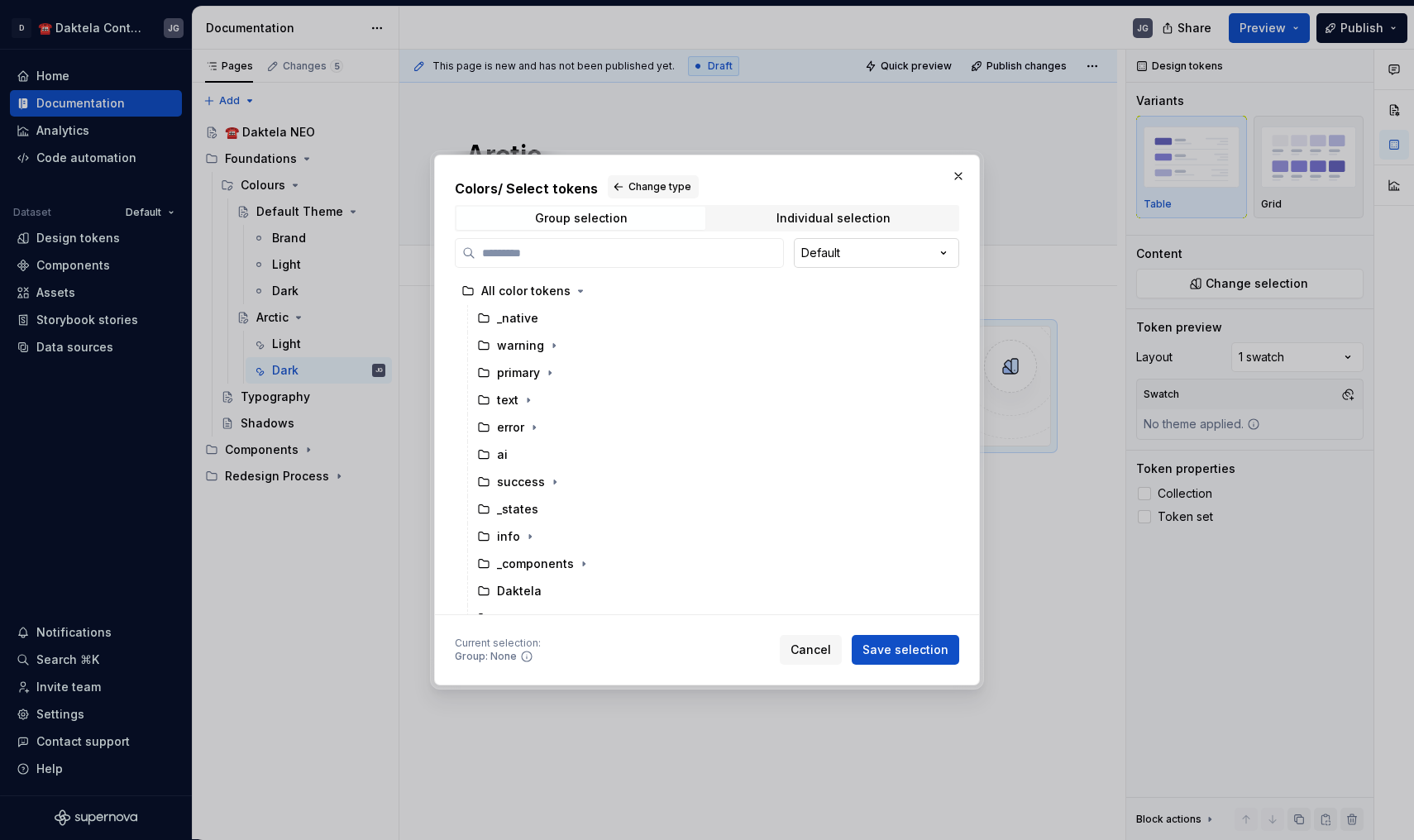
click at [825, 254] on div "Colors / Select tokens Change type Group selection Individual selection Default…" at bounding box center [707, 420] width 1414 height 840
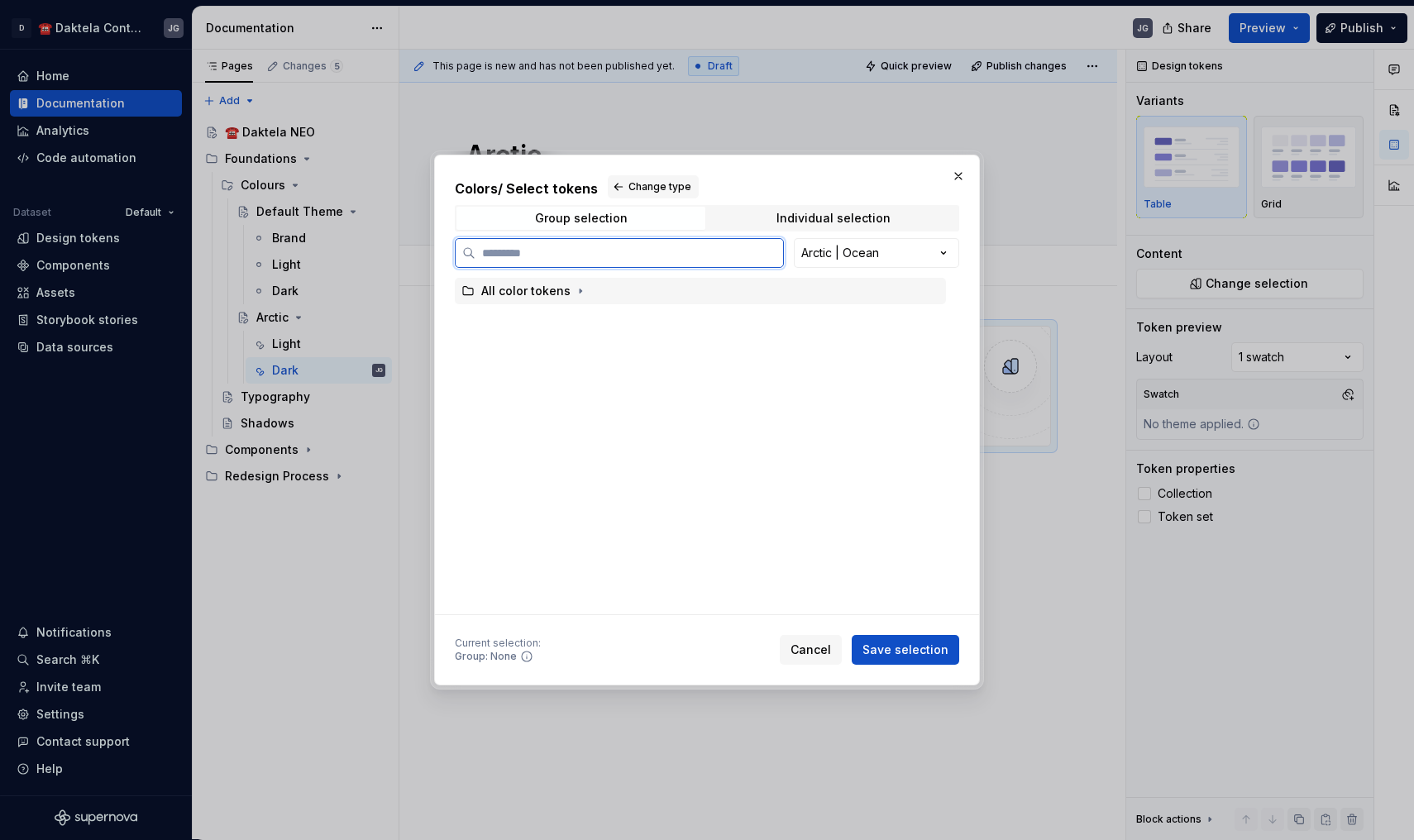
click at [495, 283] on div "All color tokens" at bounding box center [525, 290] width 89 height 17
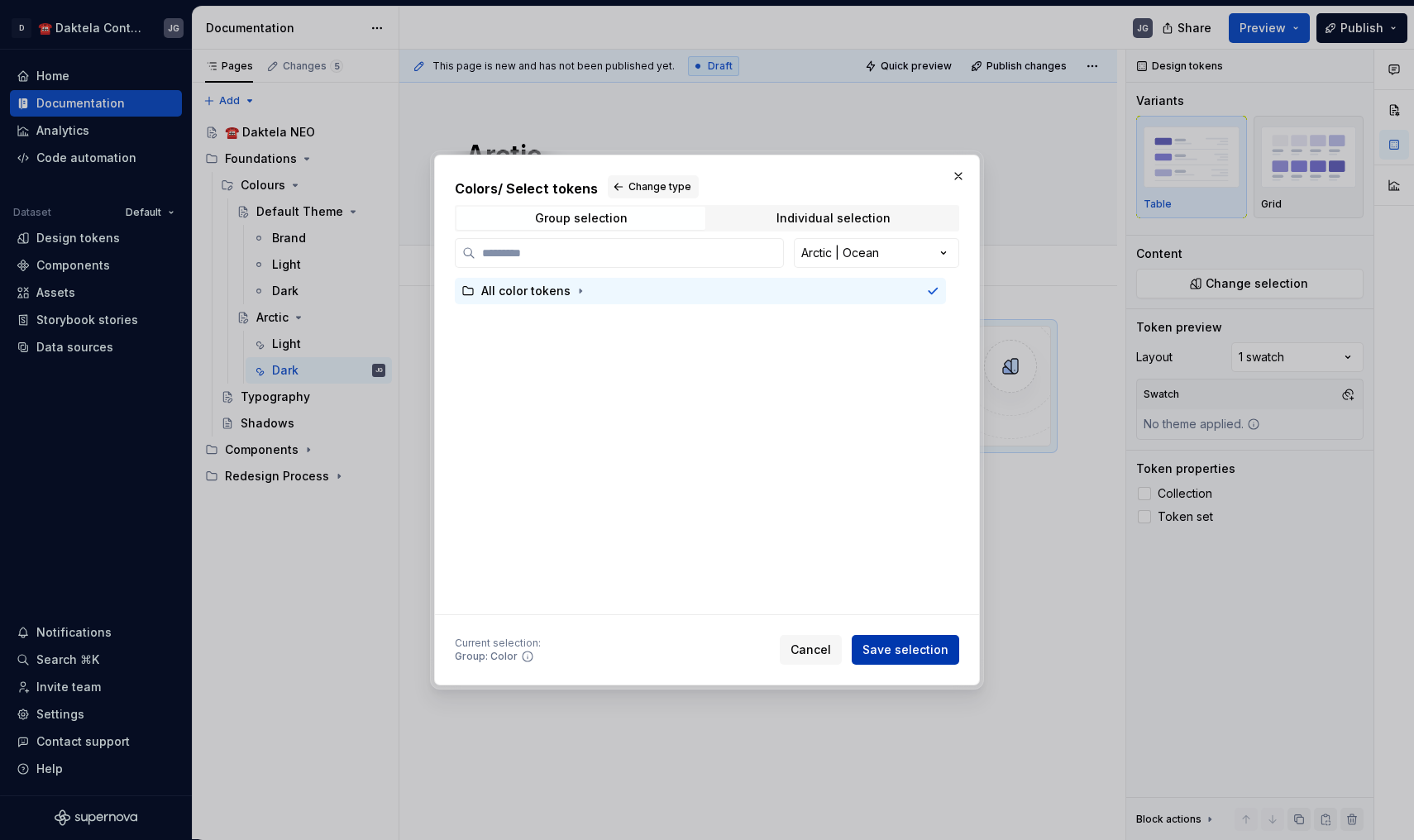
click at [892, 650] on span "Save selection" at bounding box center [906, 649] width 86 height 17
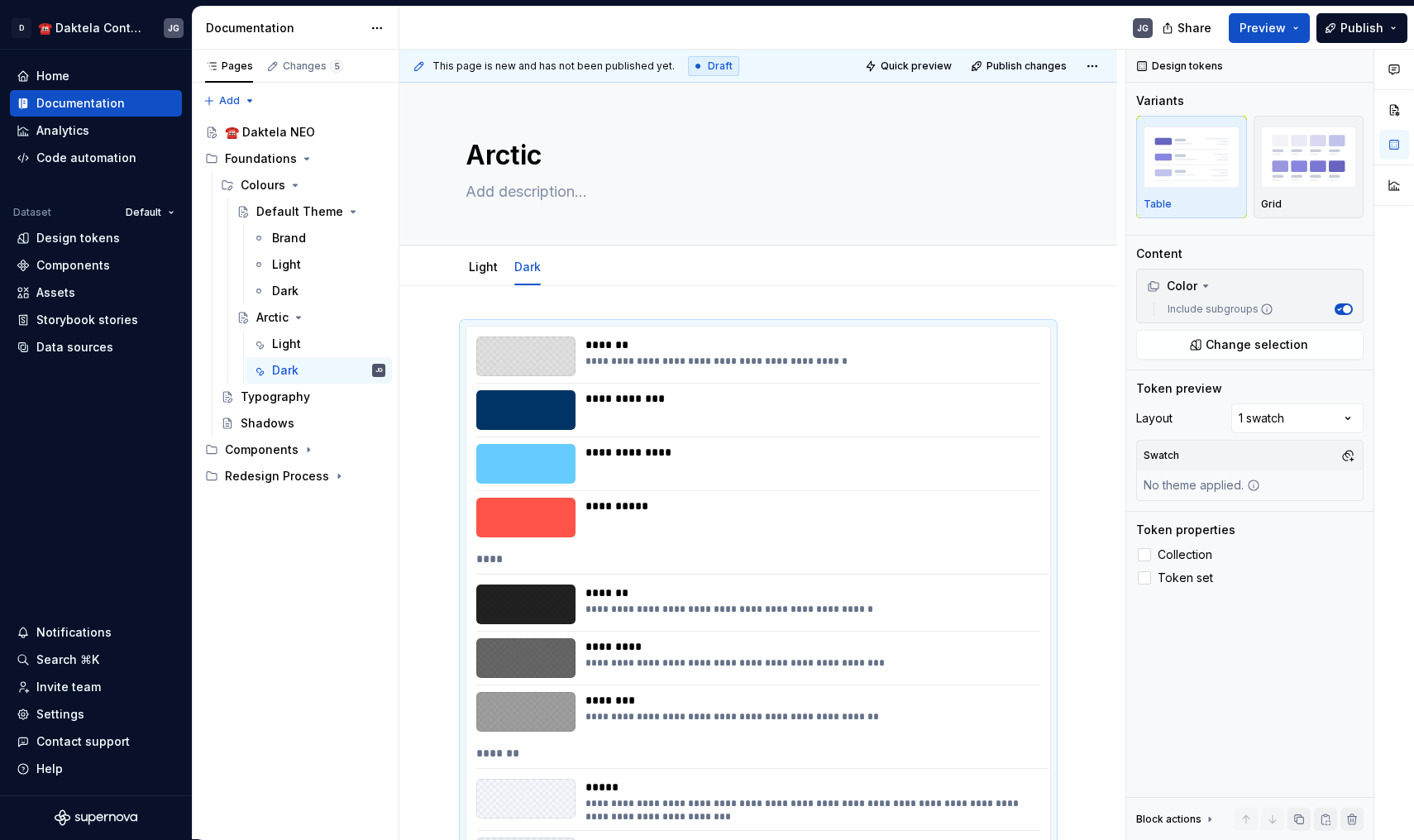
scroll to position [276, 0]
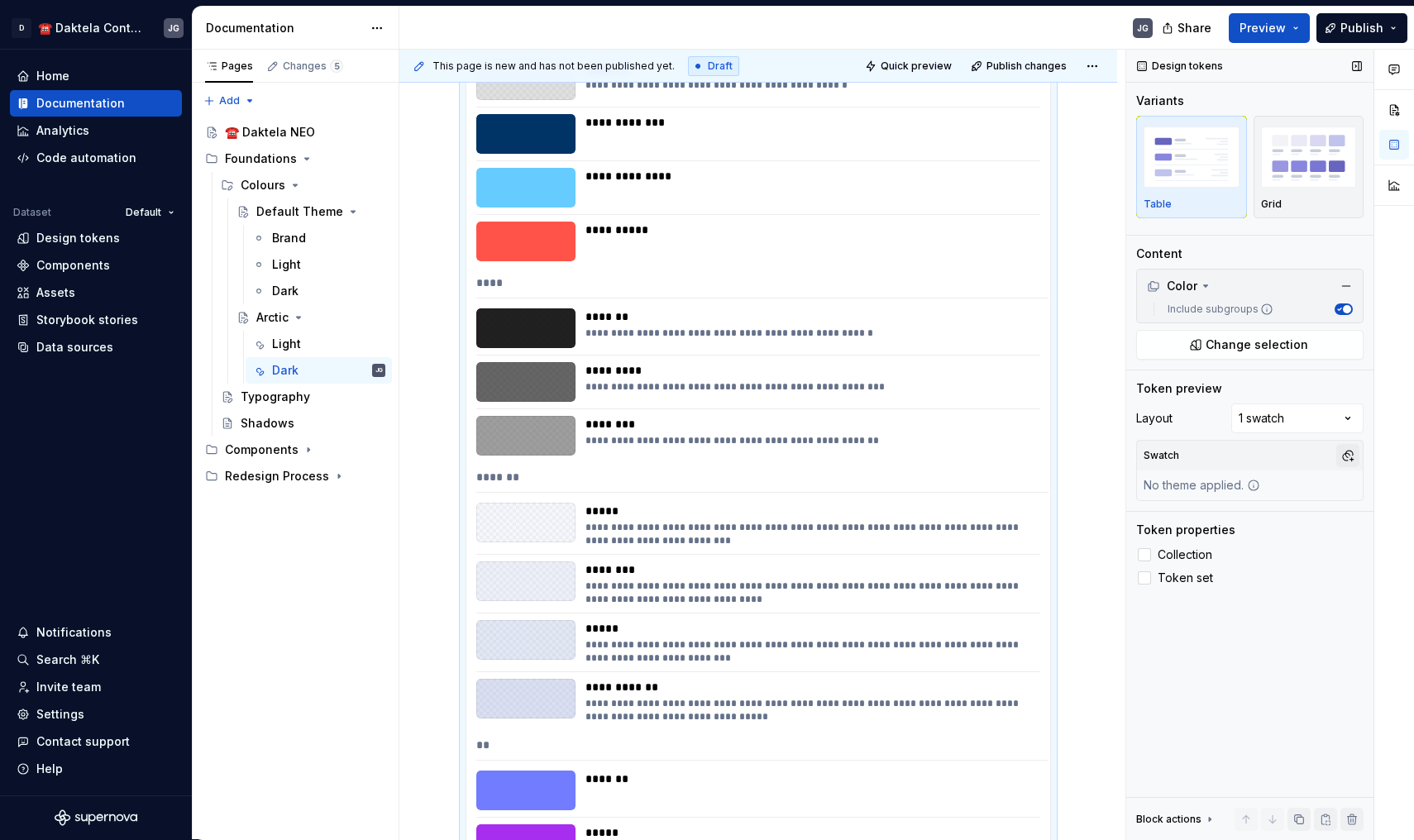
click at [1348, 451] on button "button" at bounding box center [1348, 456] width 23 height 23
click at [1221, 543] on div "ArcticDark" at bounding box center [1220, 545] width 59 height 17
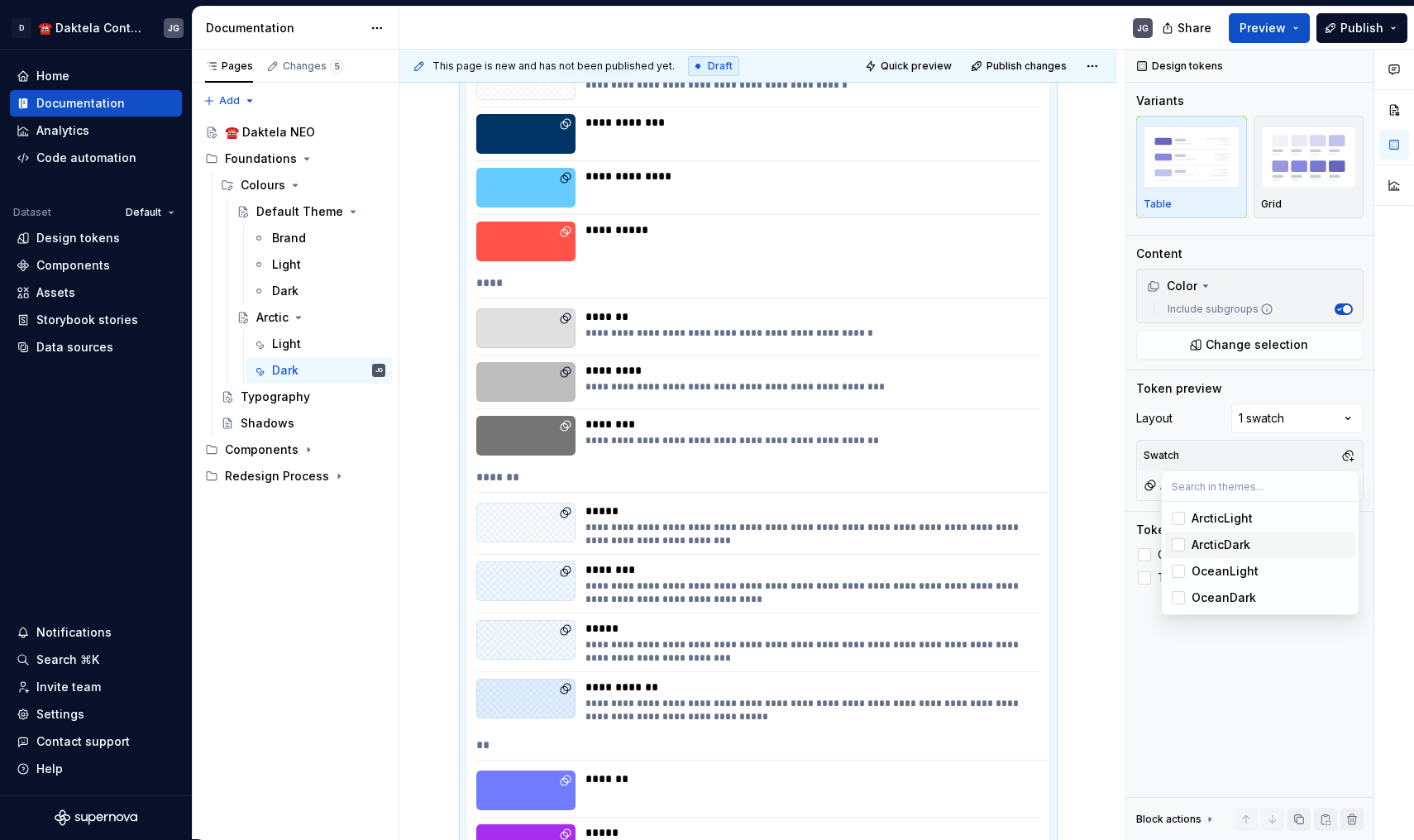
click at [1173, 544] on div "Suggestions" at bounding box center [1178, 545] width 14 height 14
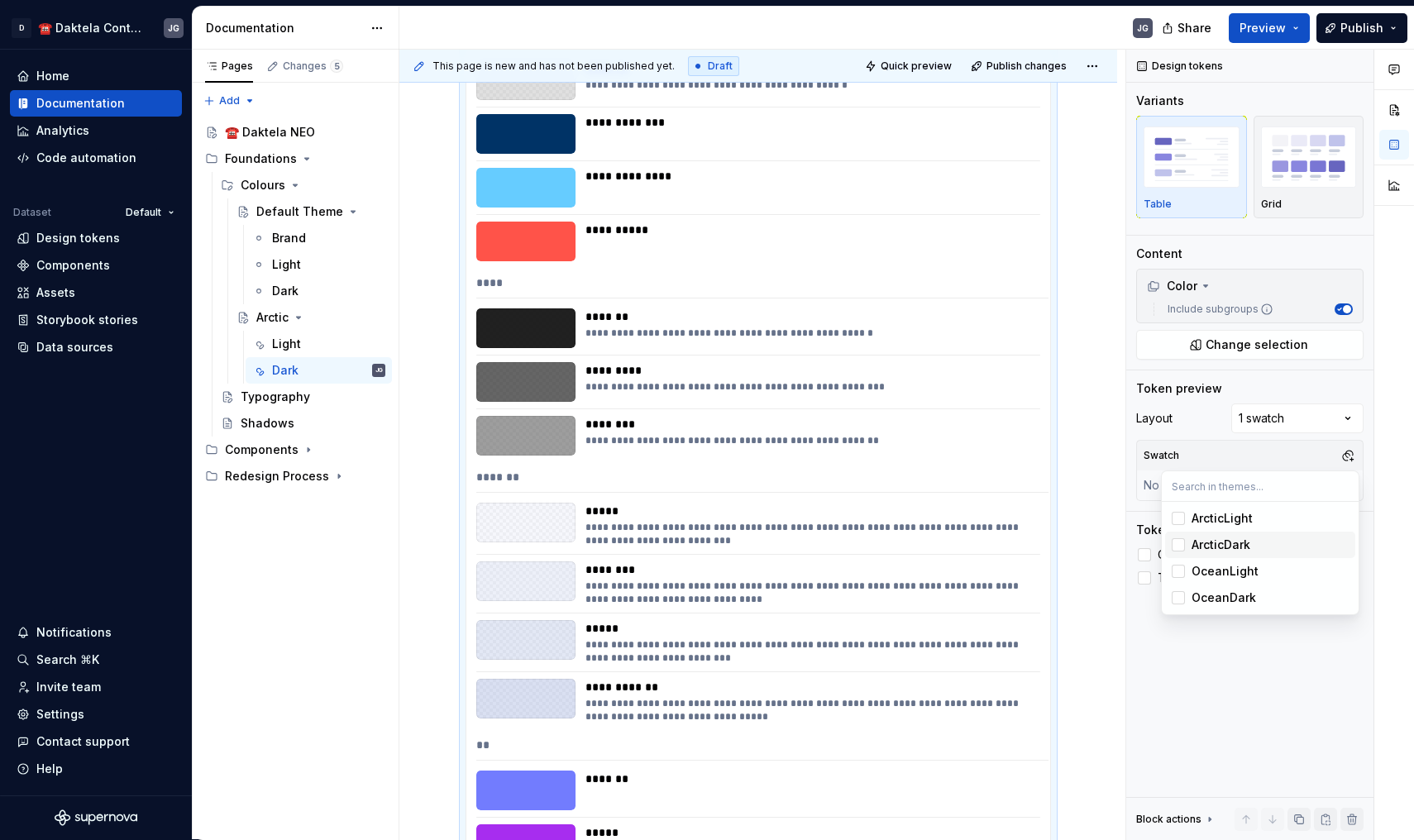
click at [1173, 544] on div "Suggestions" at bounding box center [1178, 545] width 14 height 14
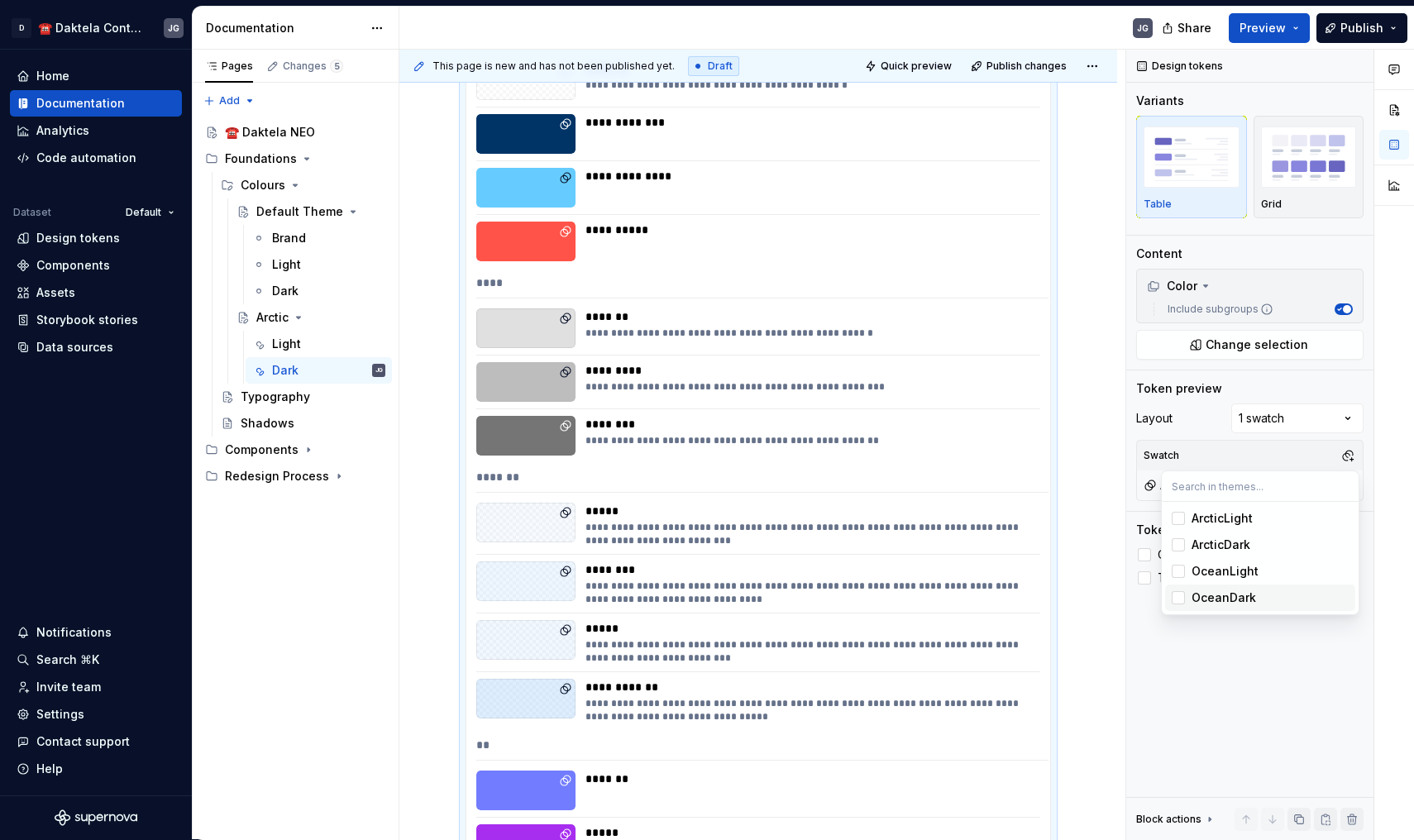
click at [1190, 668] on div "Comments Open comments No comments yet Select ‘Comment’ from the block context …" at bounding box center [1269, 445] width 287 height 790
click at [1141, 553] on div at bounding box center [1144, 555] width 14 height 14
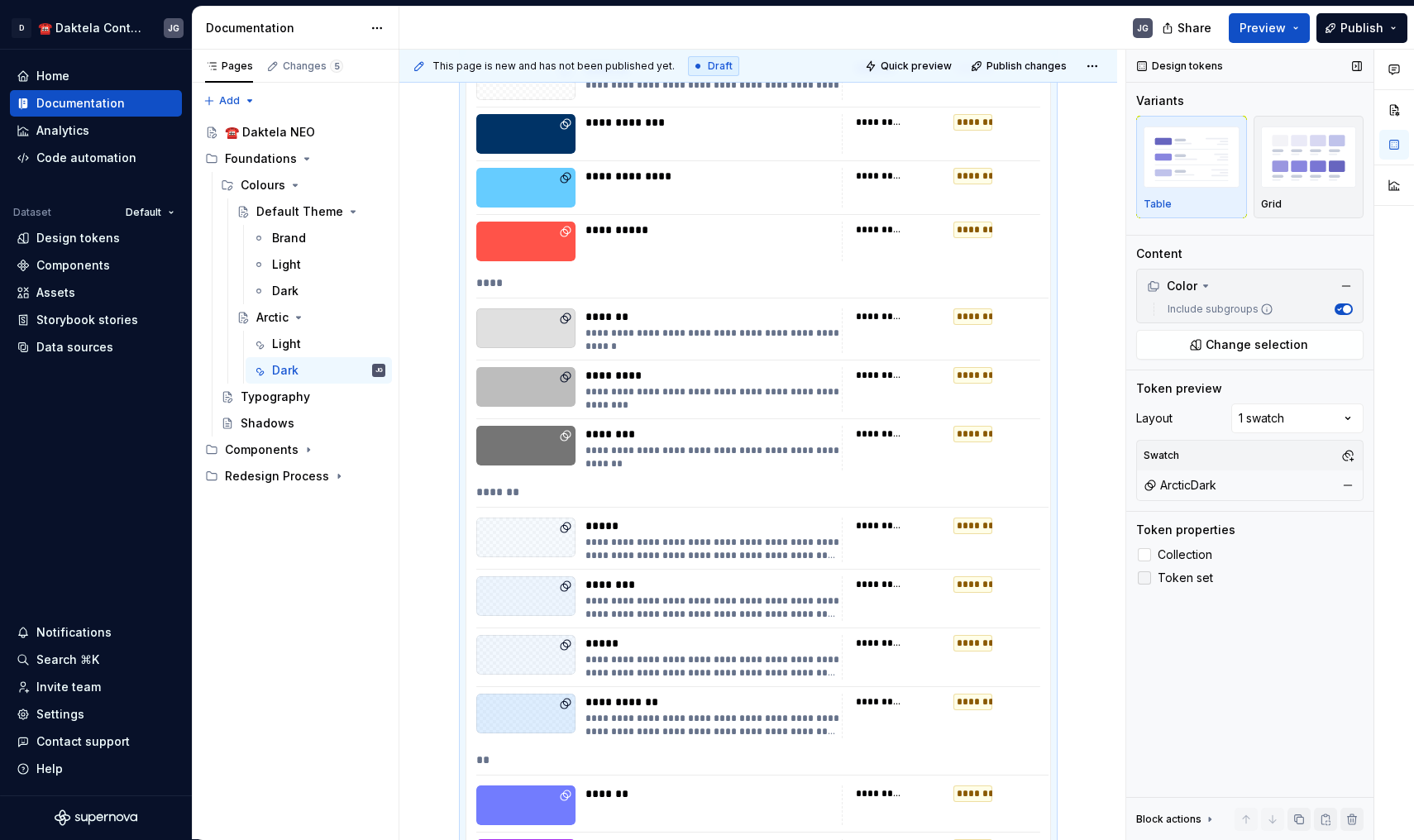
click at [1148, 571] on div at bounding box center [1144, 578] width 14 height 14
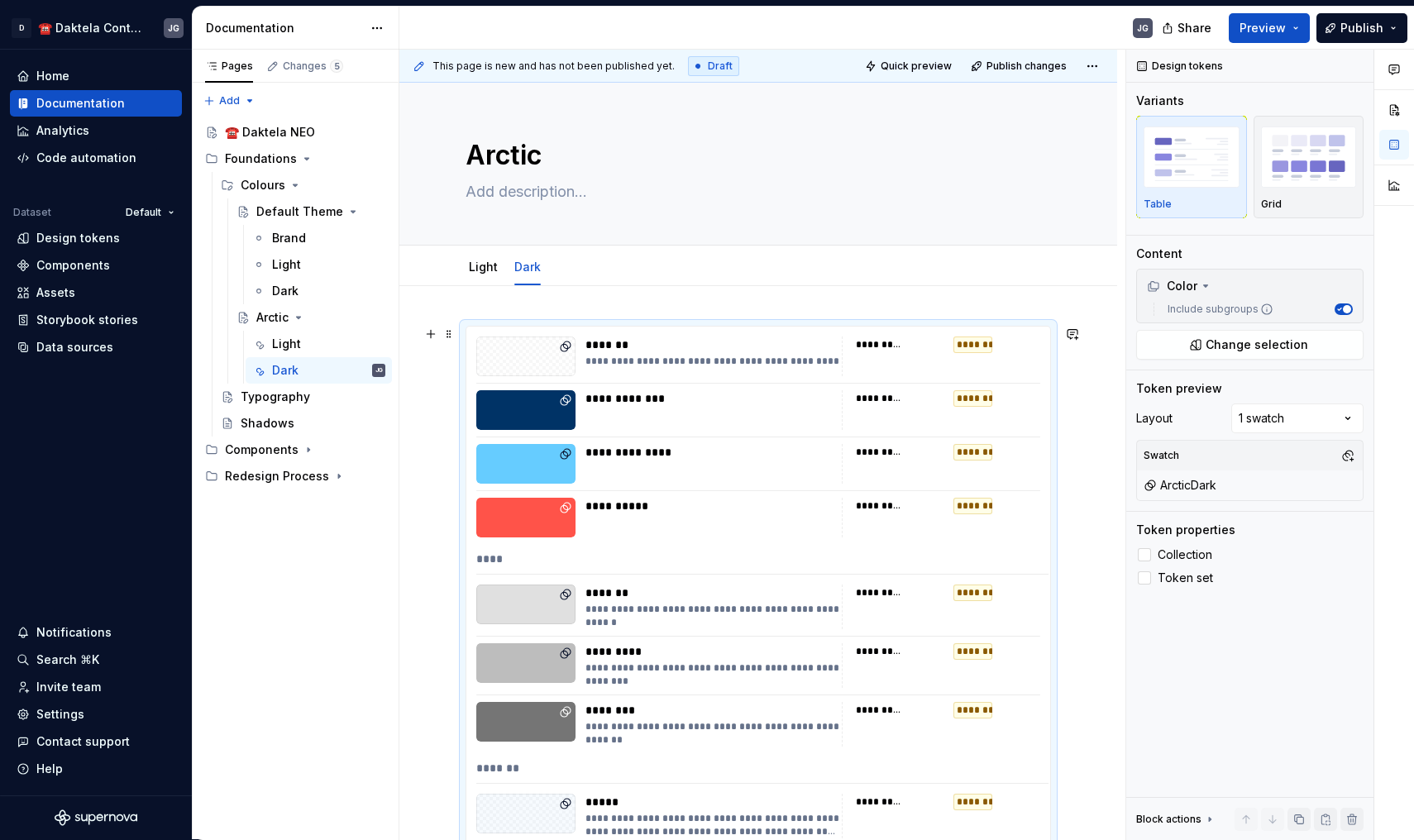
scroll to position [0, 0]
click at [367, 185] on button "Page tree" at bounding box center [374, 186] width 23 height 23
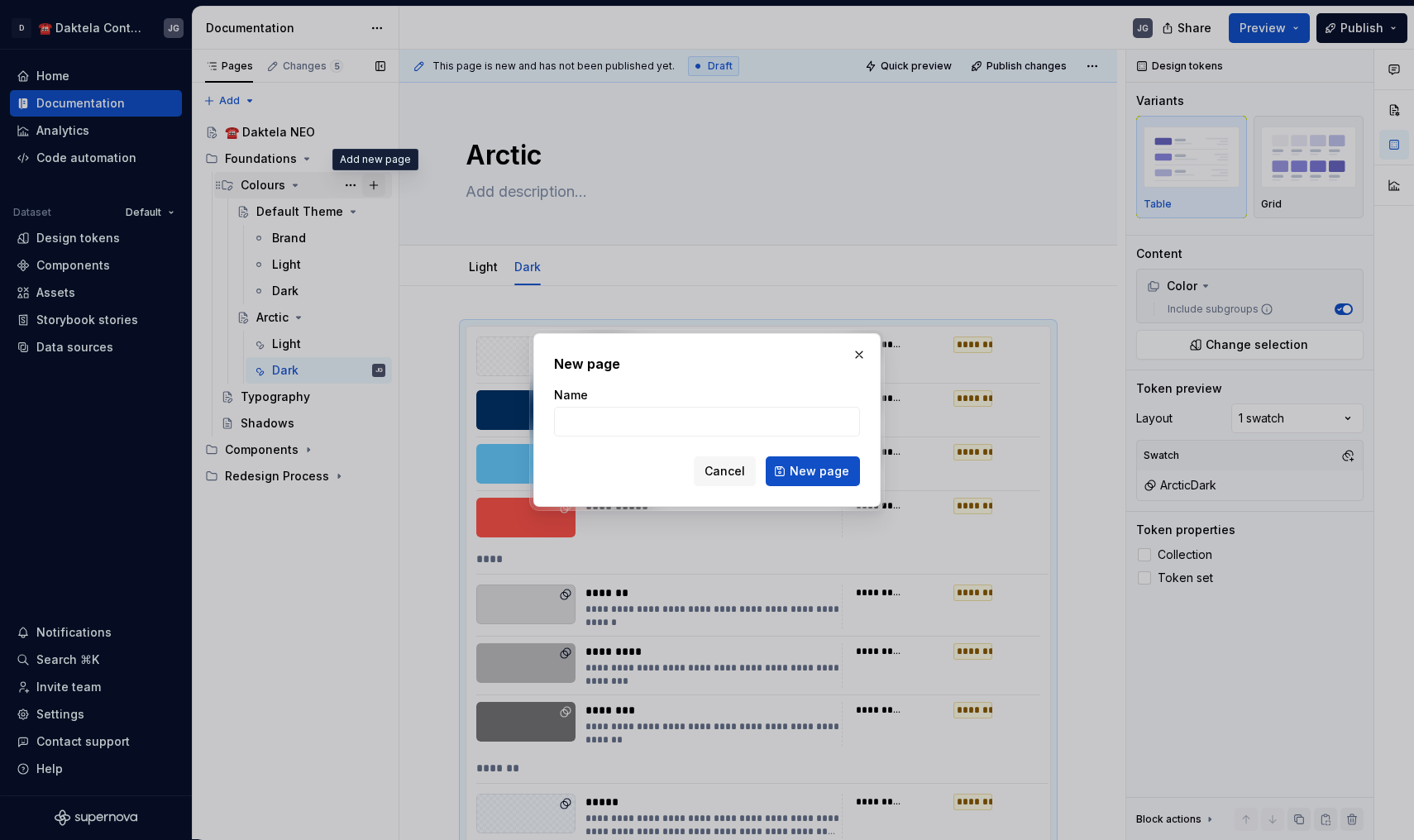
type textarea "*"
type input "Ocean"
click at [815, 471] on button "New page" at bounding box center [813, 471] width 94 height 29
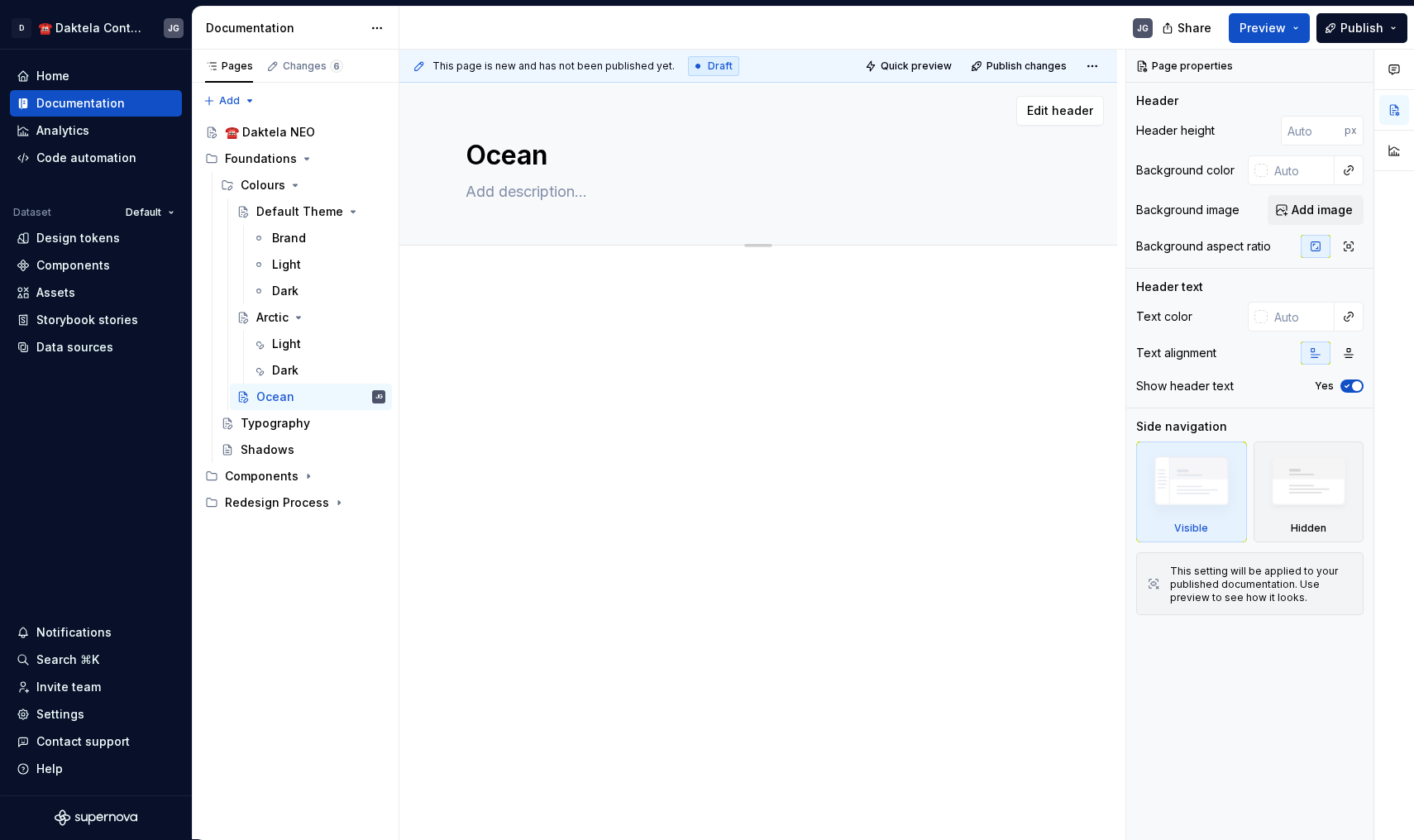
type textarea "*"
click at [508, 248] on div "Add tab" at bounding box center [758, 263] width 718 height 36
click at [510, 262] on span "Add tab" at bounding box center [506, 264] width 39 height 14
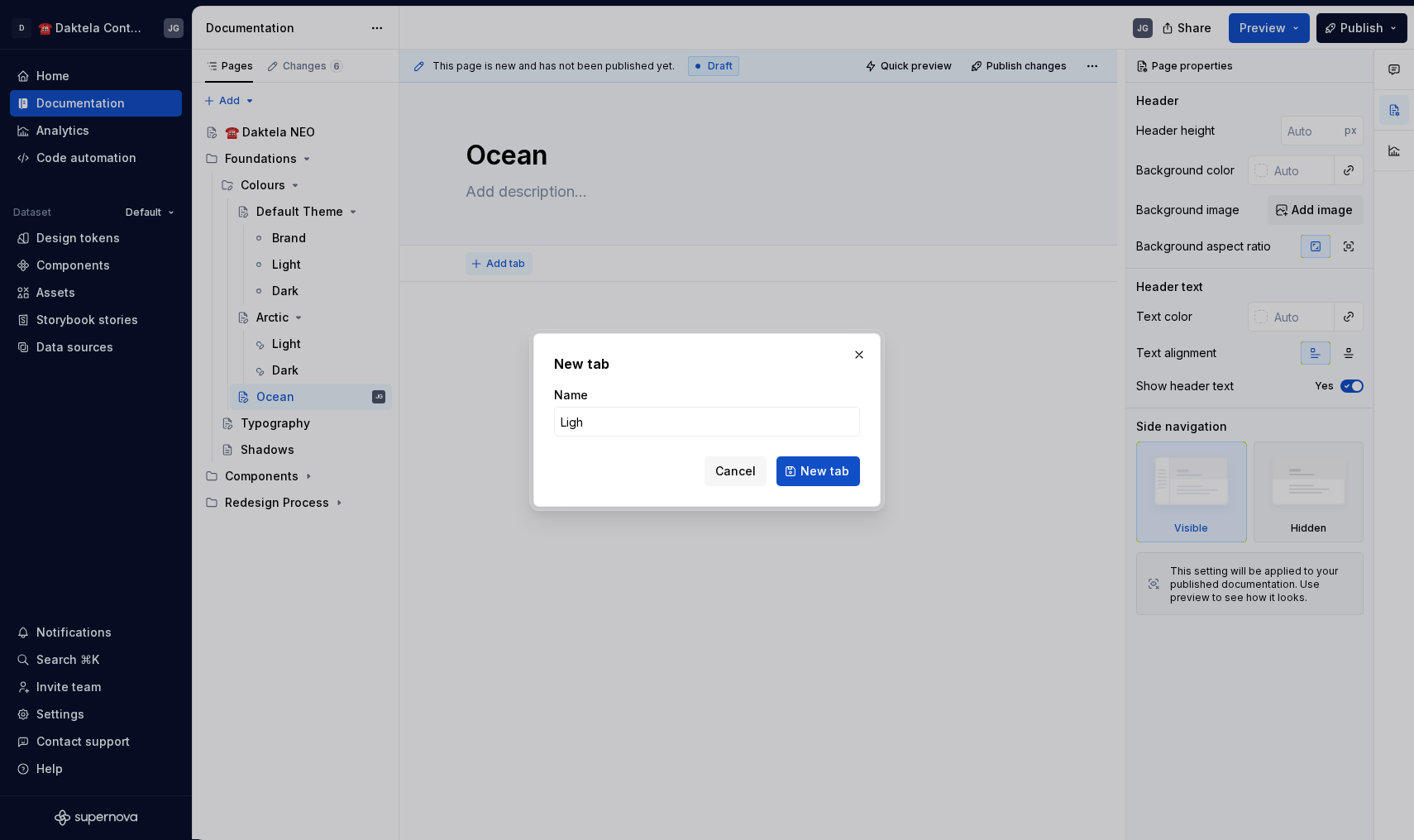
type input "Light"
click at [819, 471] on button "New tab" at bounding box center [817, 471] width 83 height 29
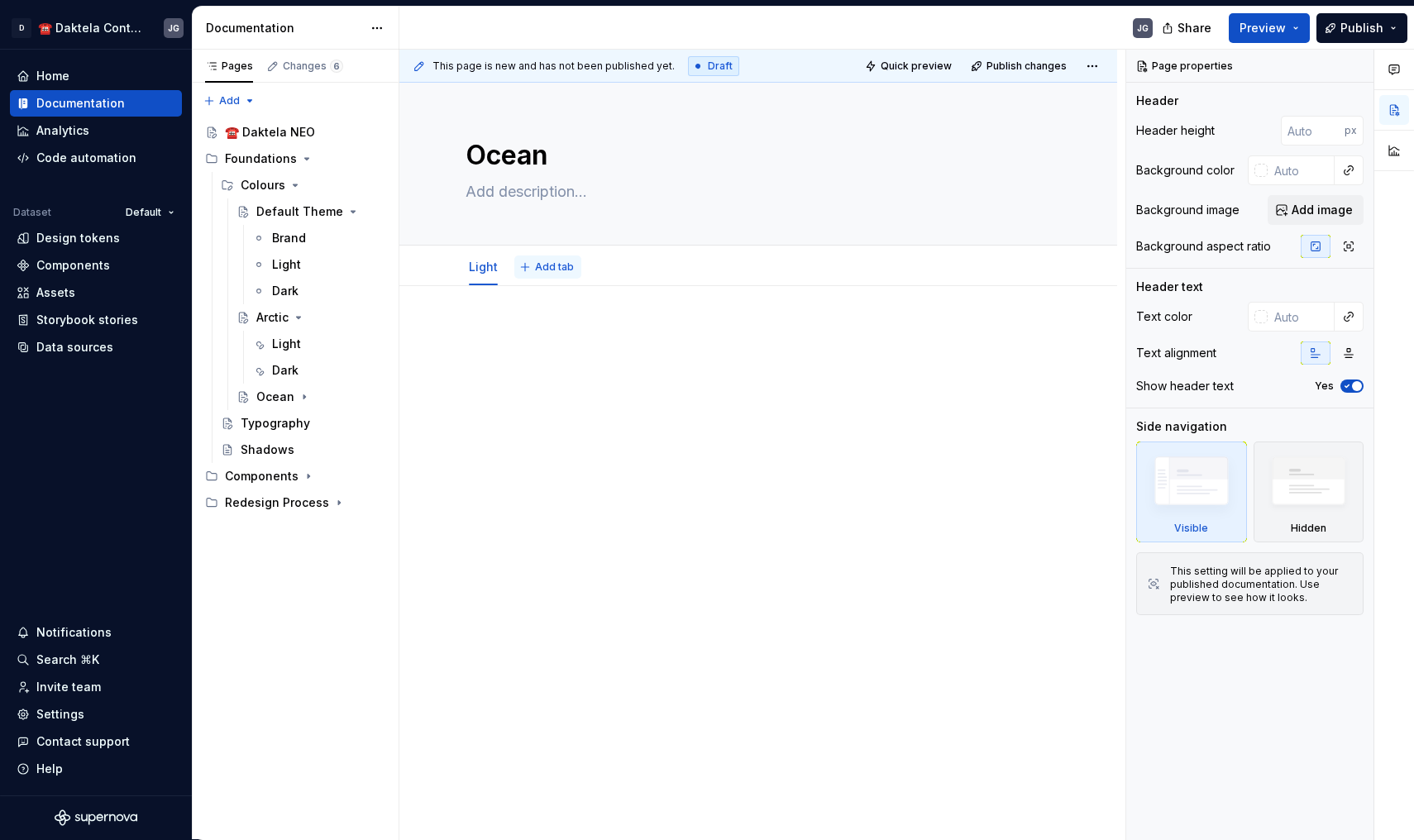
click at [554, 261] on span "Add tab" at bounding box center [554, 267] width 39 height 14
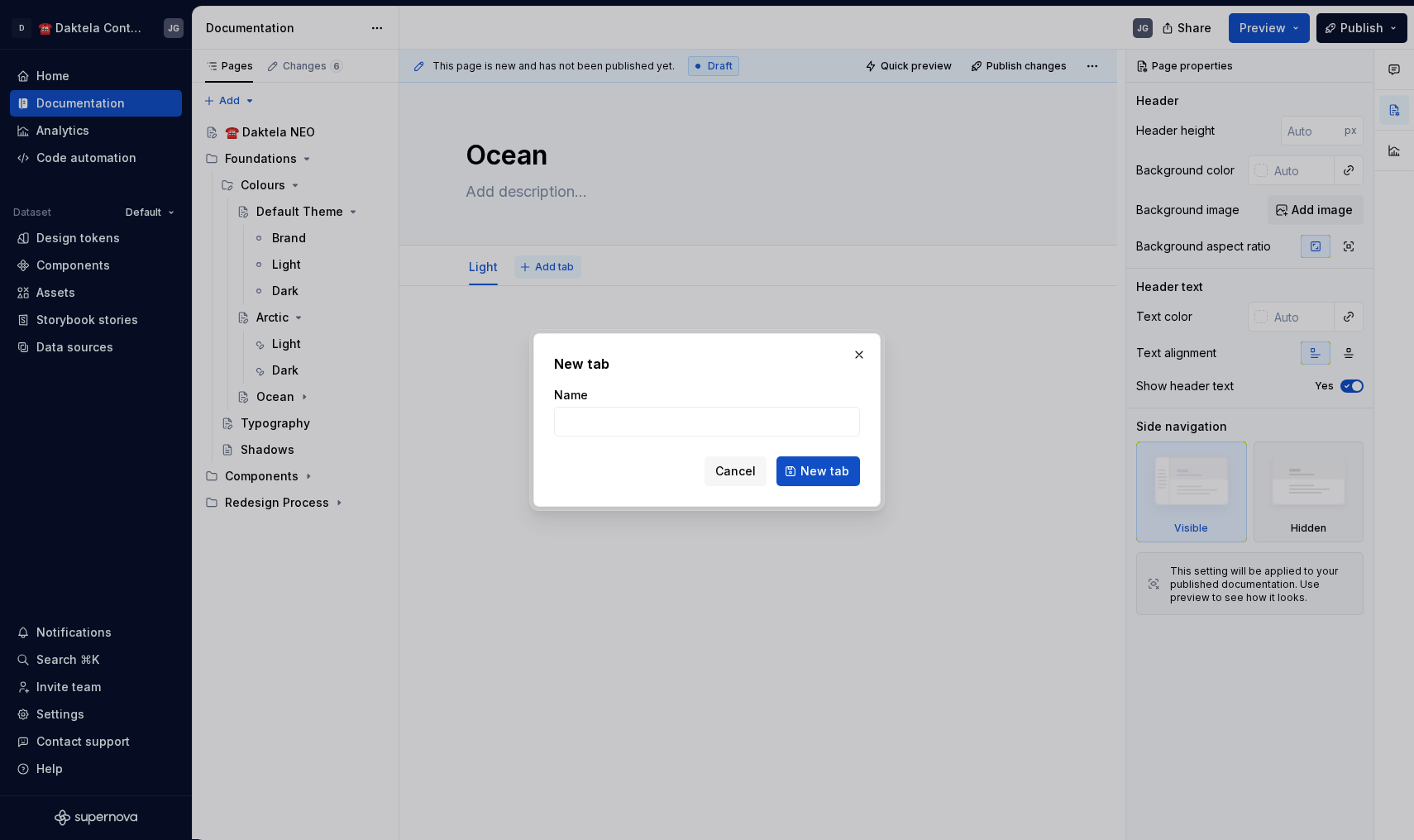
type textarea "*"
type input "Dark"
click at [819, 471] on button "New tab" at bounding box center [817, 471] width 83 height 29
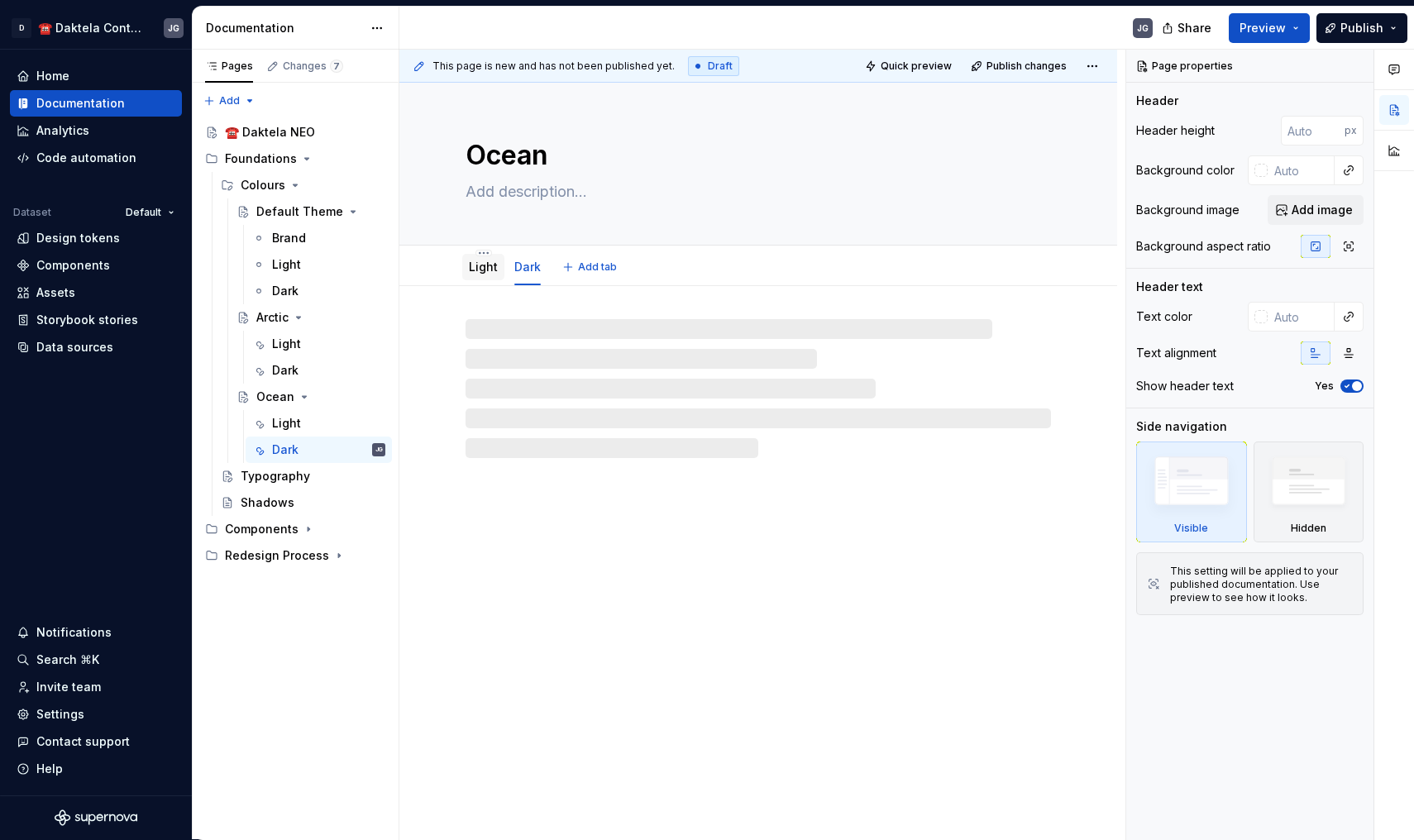
click at [478, 264] on link "Light" at bounding box center [483, 266] width 29 height 14
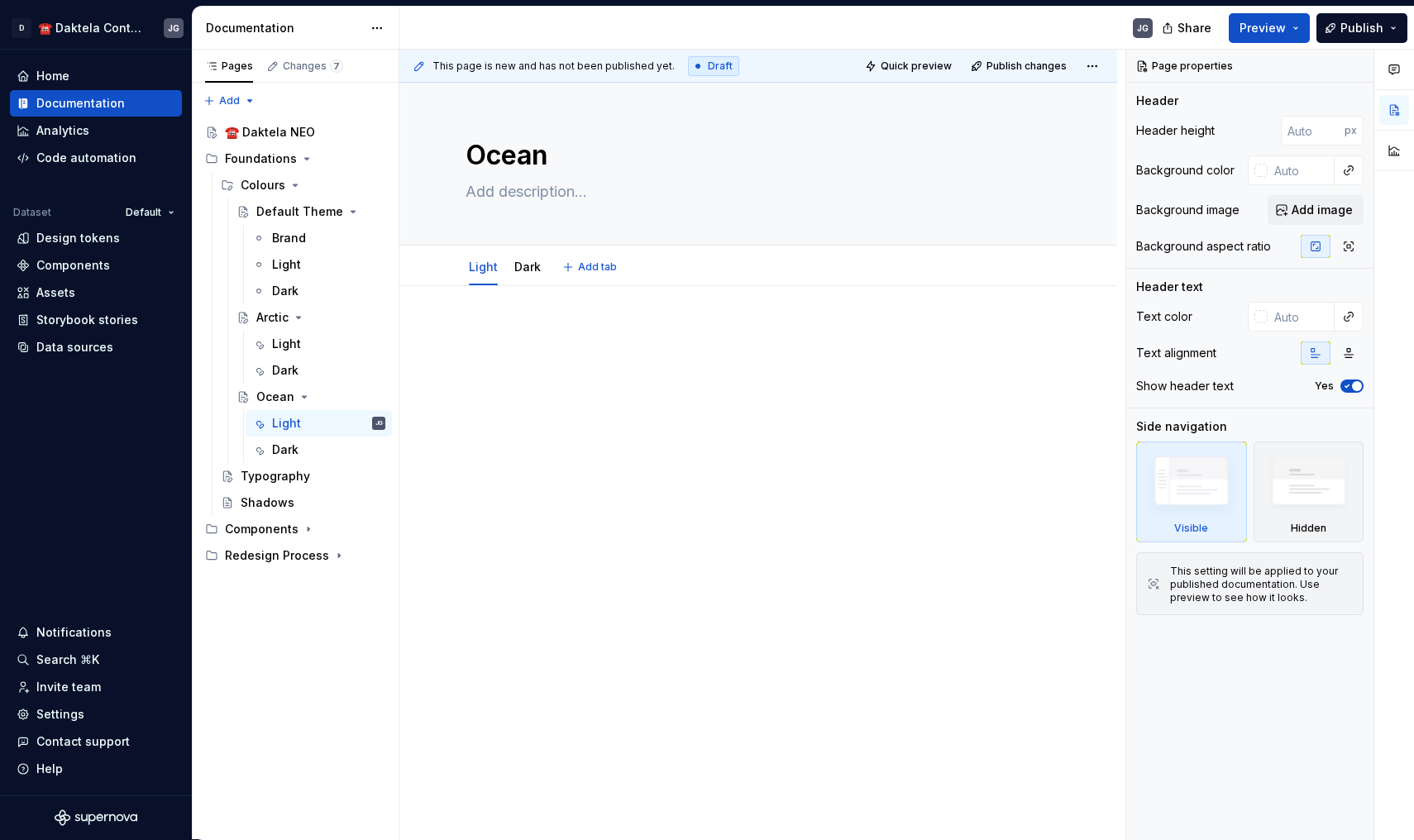
type textarea "*"
click at [553, 356] on div at bounding box center [758, 357] width 586 height 63
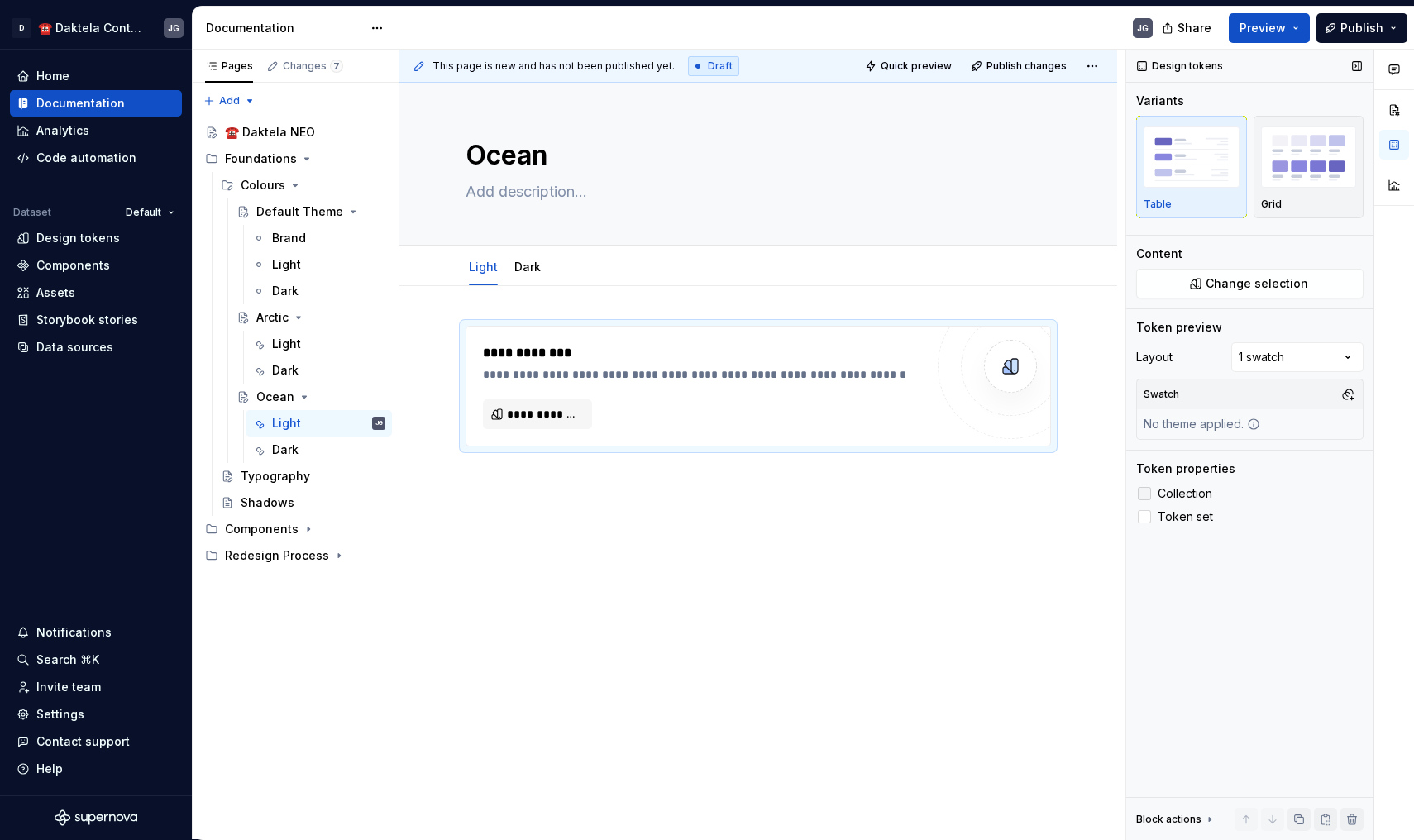
click at [1145, 497] on div at bounding box center [1144, 494] width 14 height 14
click at [552, 406] on span "**********" at bounding box center [544, 414] width 74 height 17
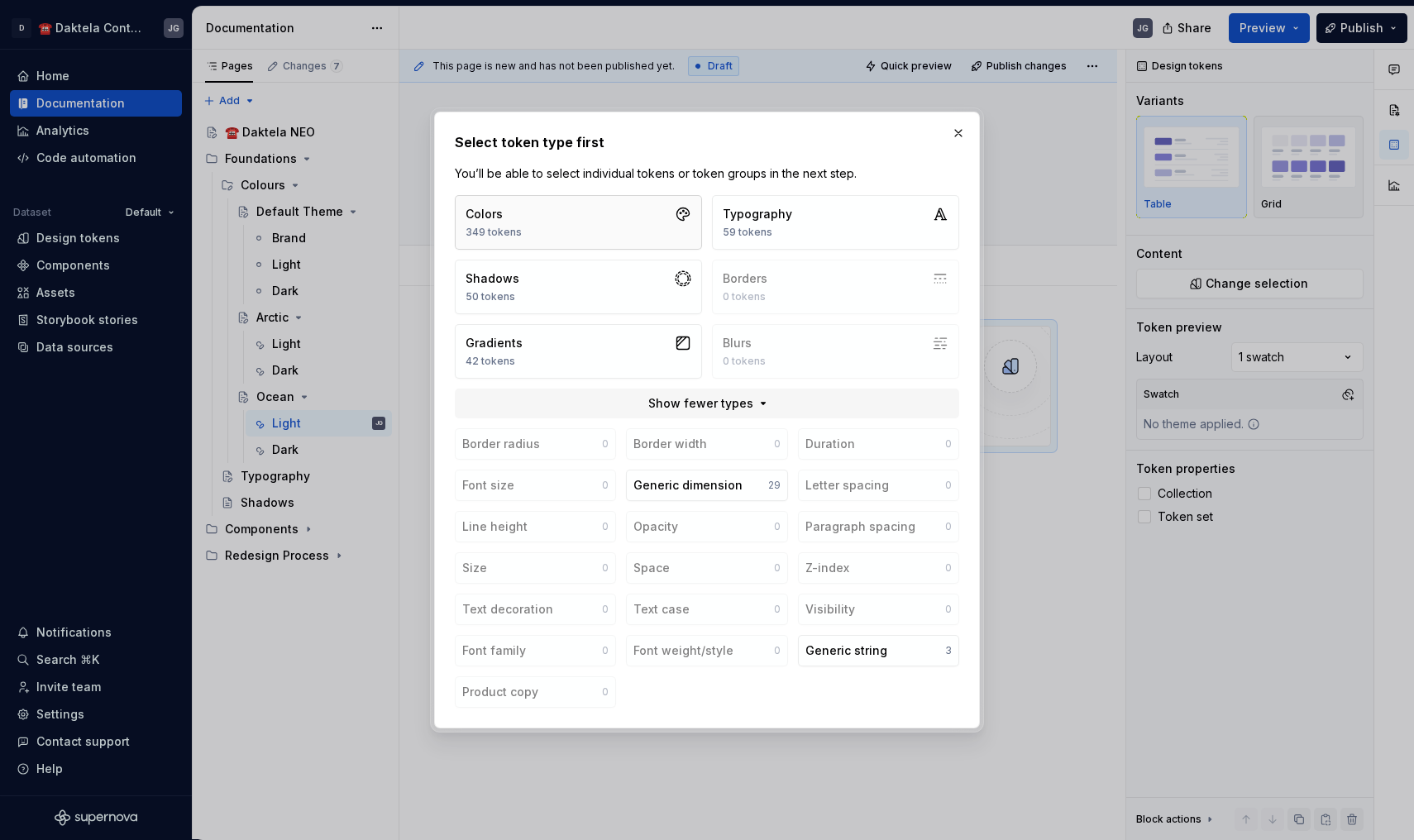
click at [639, 227] on button "Colors 349 tokens" at bounding box center [578, 223] width 247 height 55
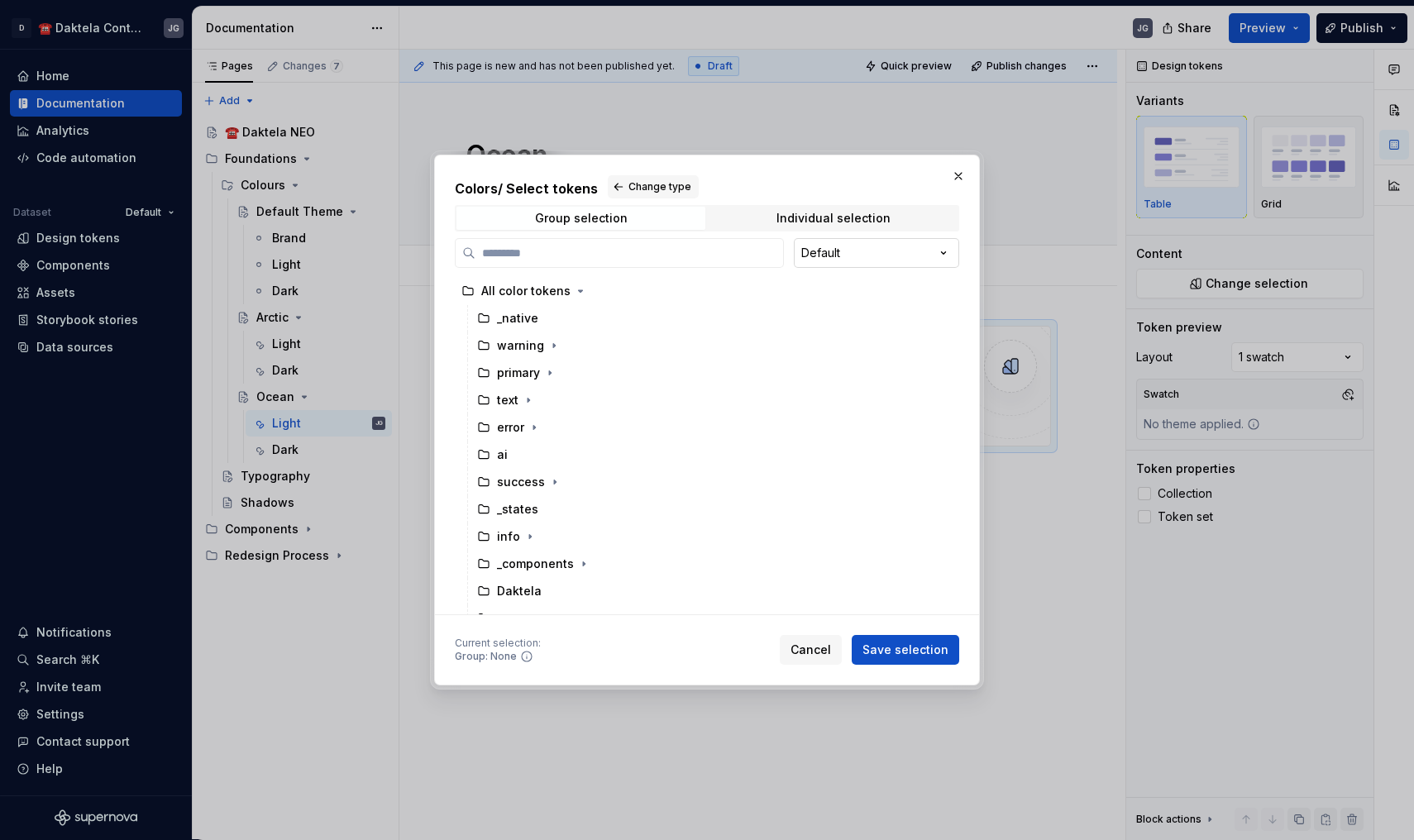
click at [842, 252] on div "Colors / Select tokens Change type Group selection Individual selection Default…" at bounding box center [707, 420] width 1414 height 840
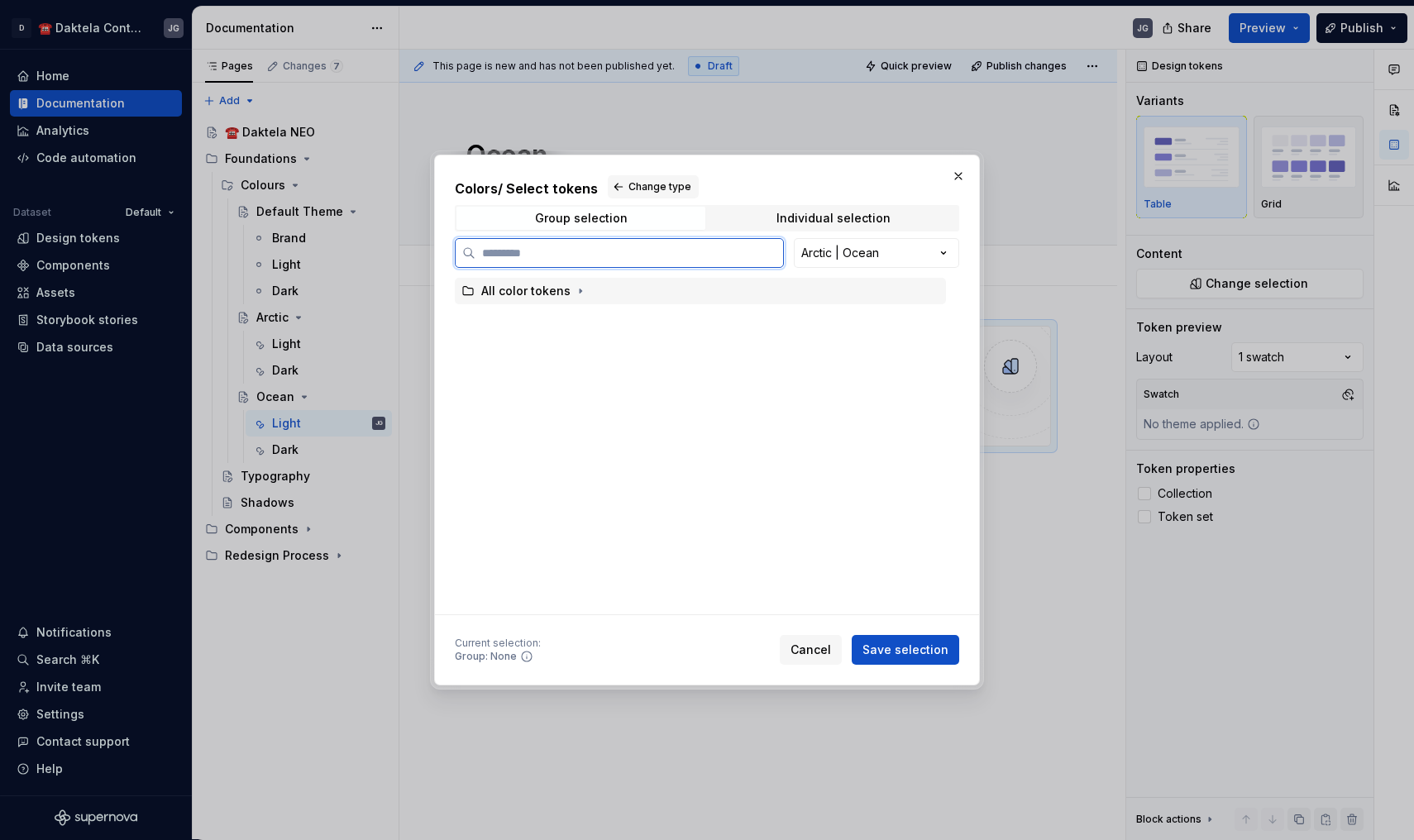
click at [528, 298] on div "All color tokens" at bounding box center [525, 290] width 89 height 17
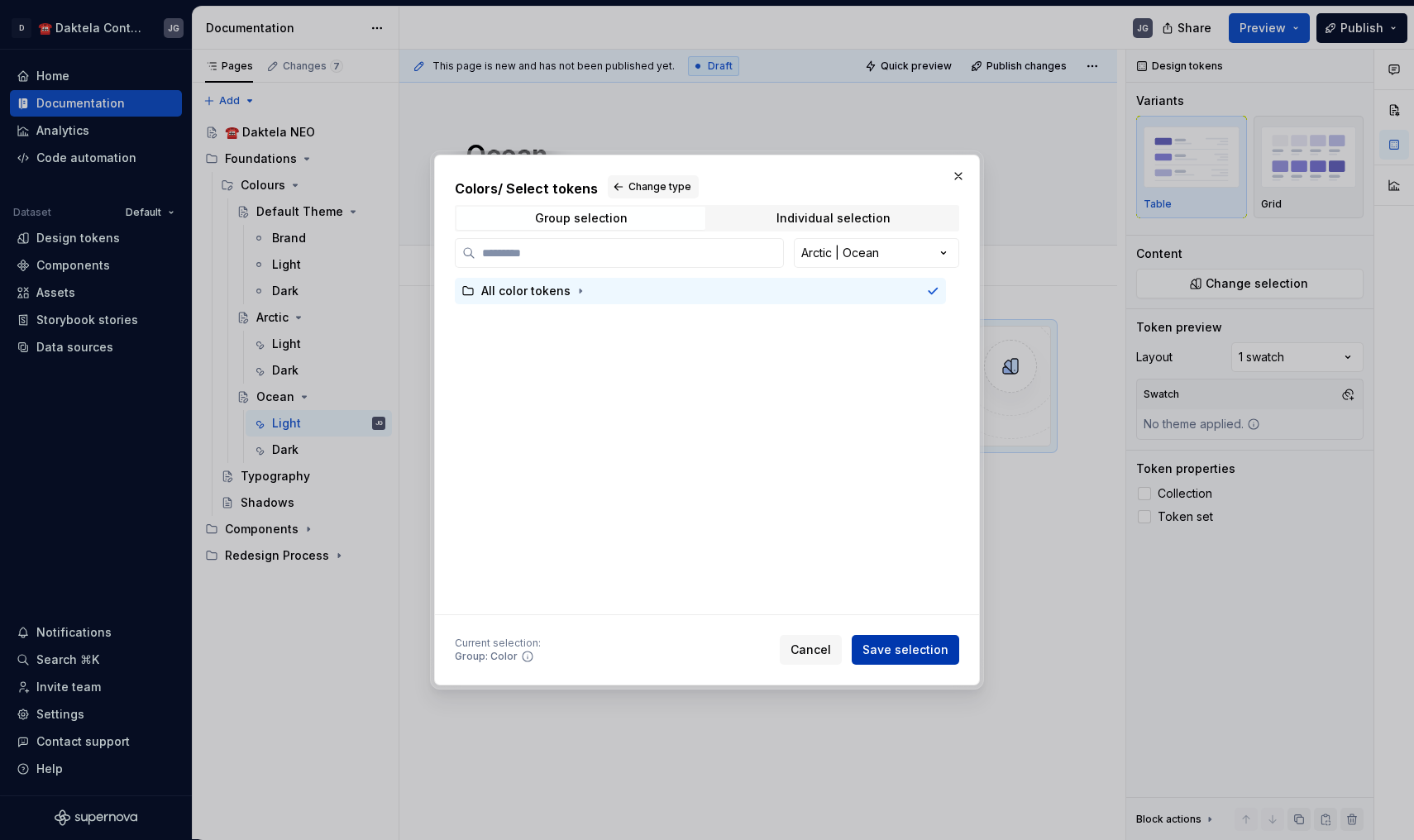
click at [926, 655] on span "Save selection" at bounding box center [906, 649] width 86 height 17
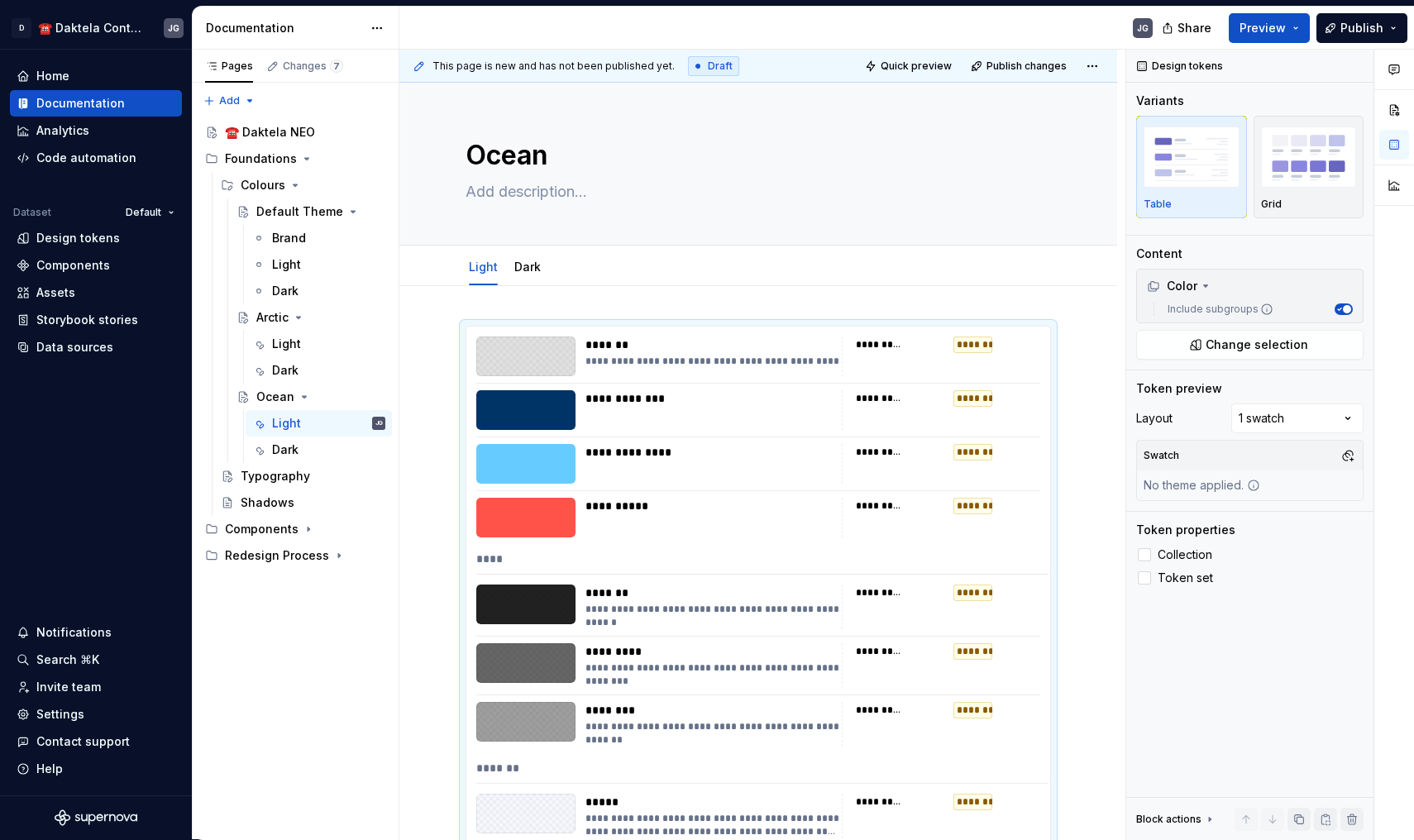
scroll to position [276, 0]
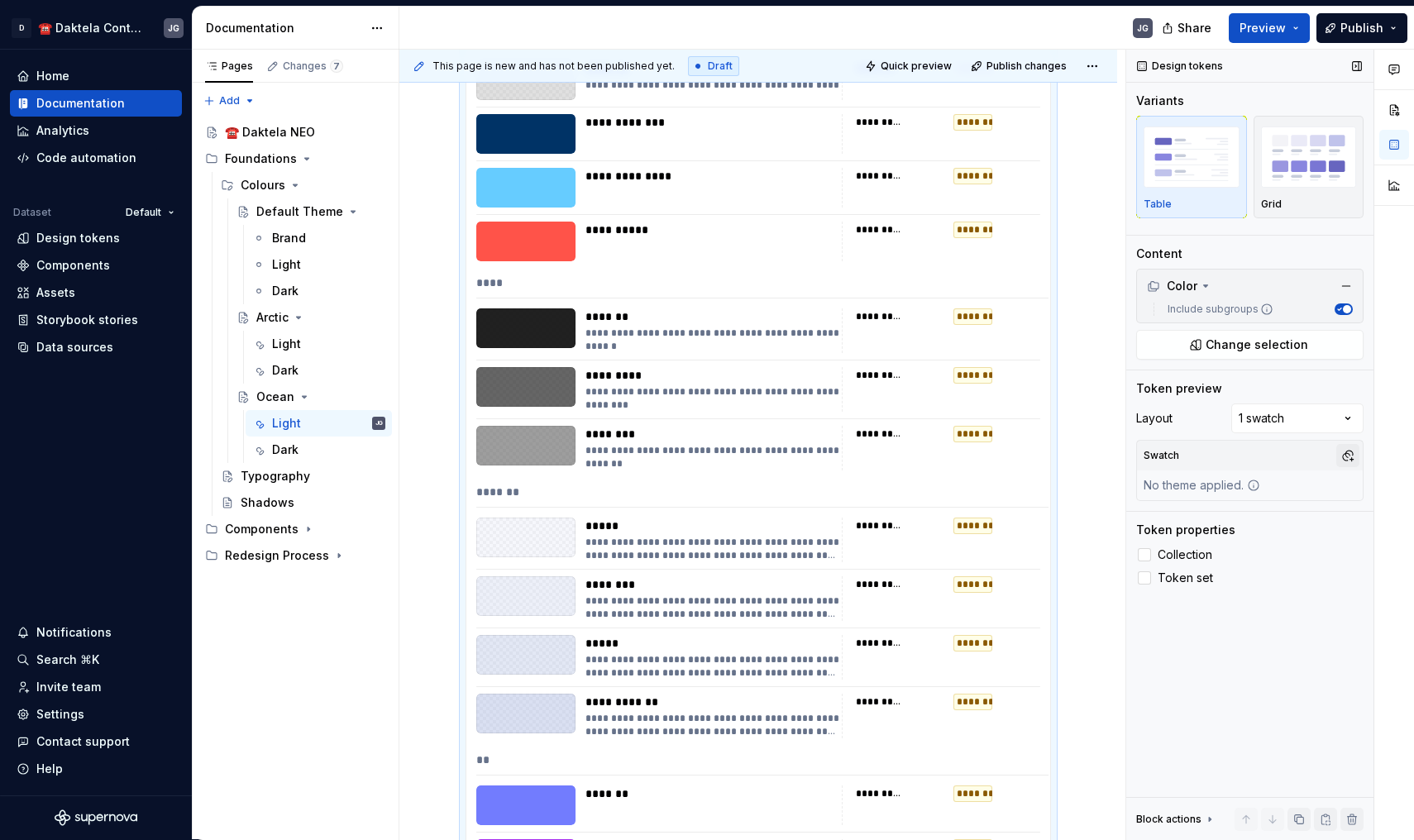
click at [1345, 452] on button "button" at bounding box center [1348, 456] width 23 height 23
click at [1191, 566] on div "OceanLight" at bounding box center [1224, 571] width 66 height 17
click at [302, 448] on div "Pages Changes 7 Add Accessibility guide for tree Page tree. Navigate the tree w…" at bounding box center [294, 445] width 206 height 790
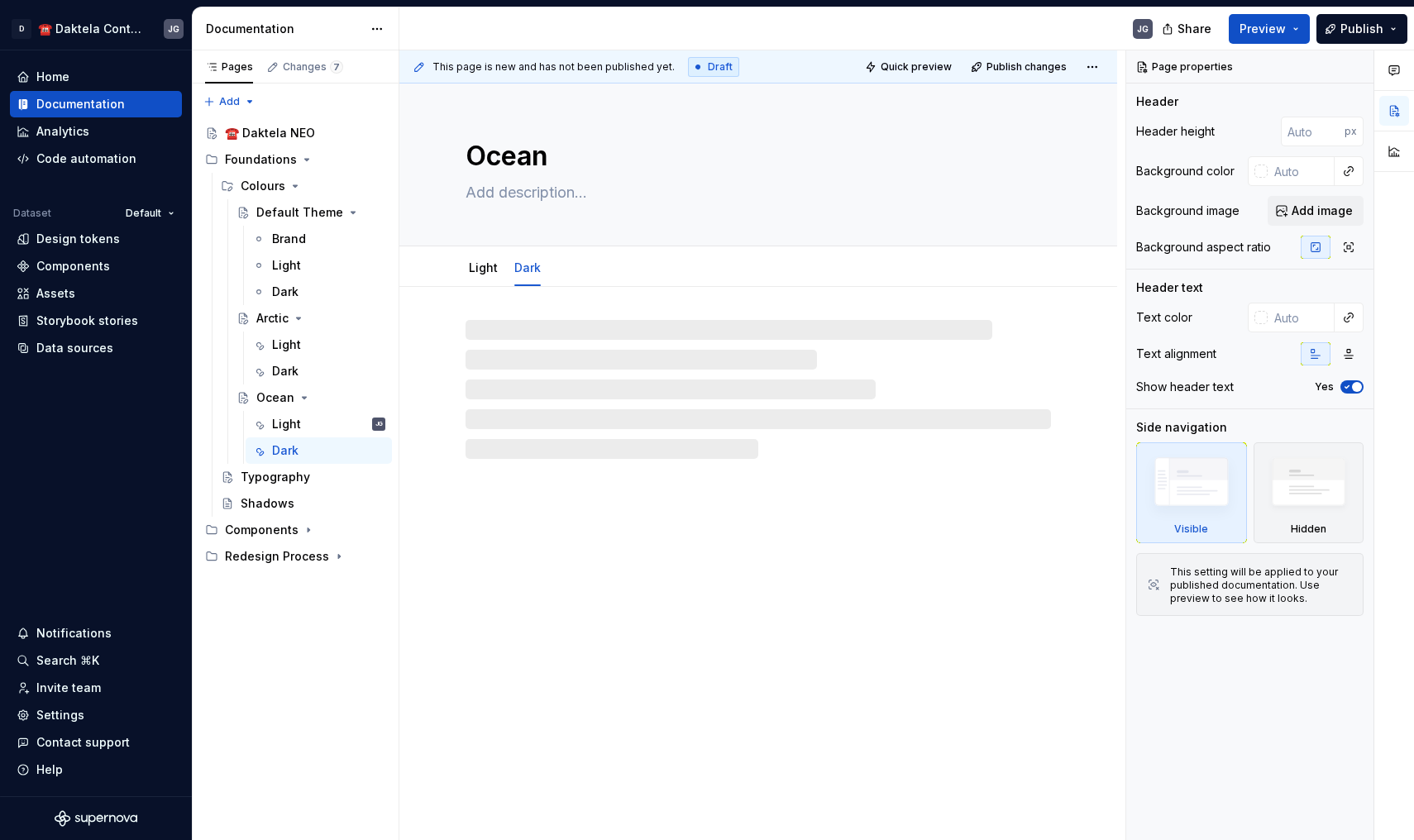
scroll to position [1, 0]
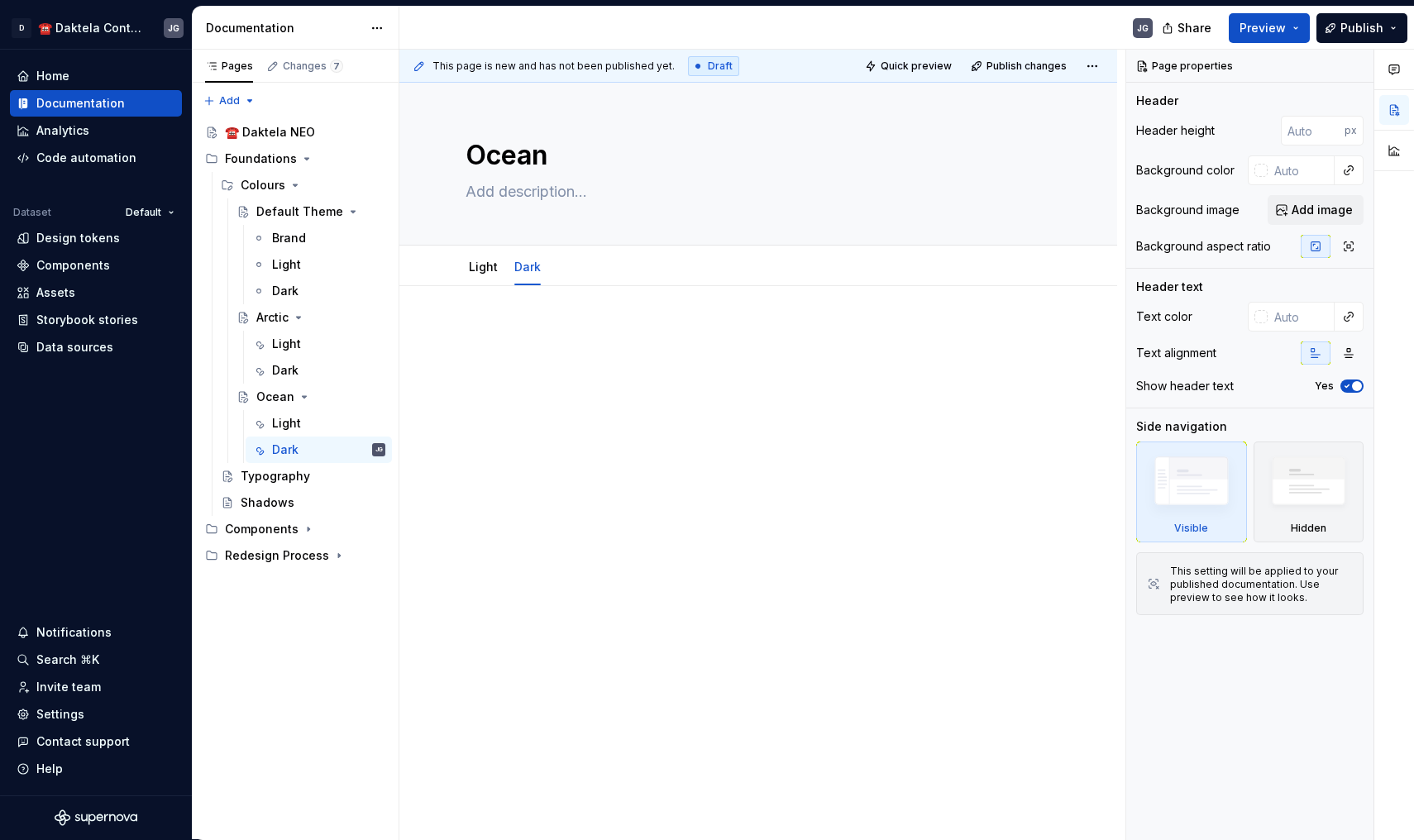
click at [517, 339] on p at bounding box center [758, 335] width 586 height 20
type textarea "*"
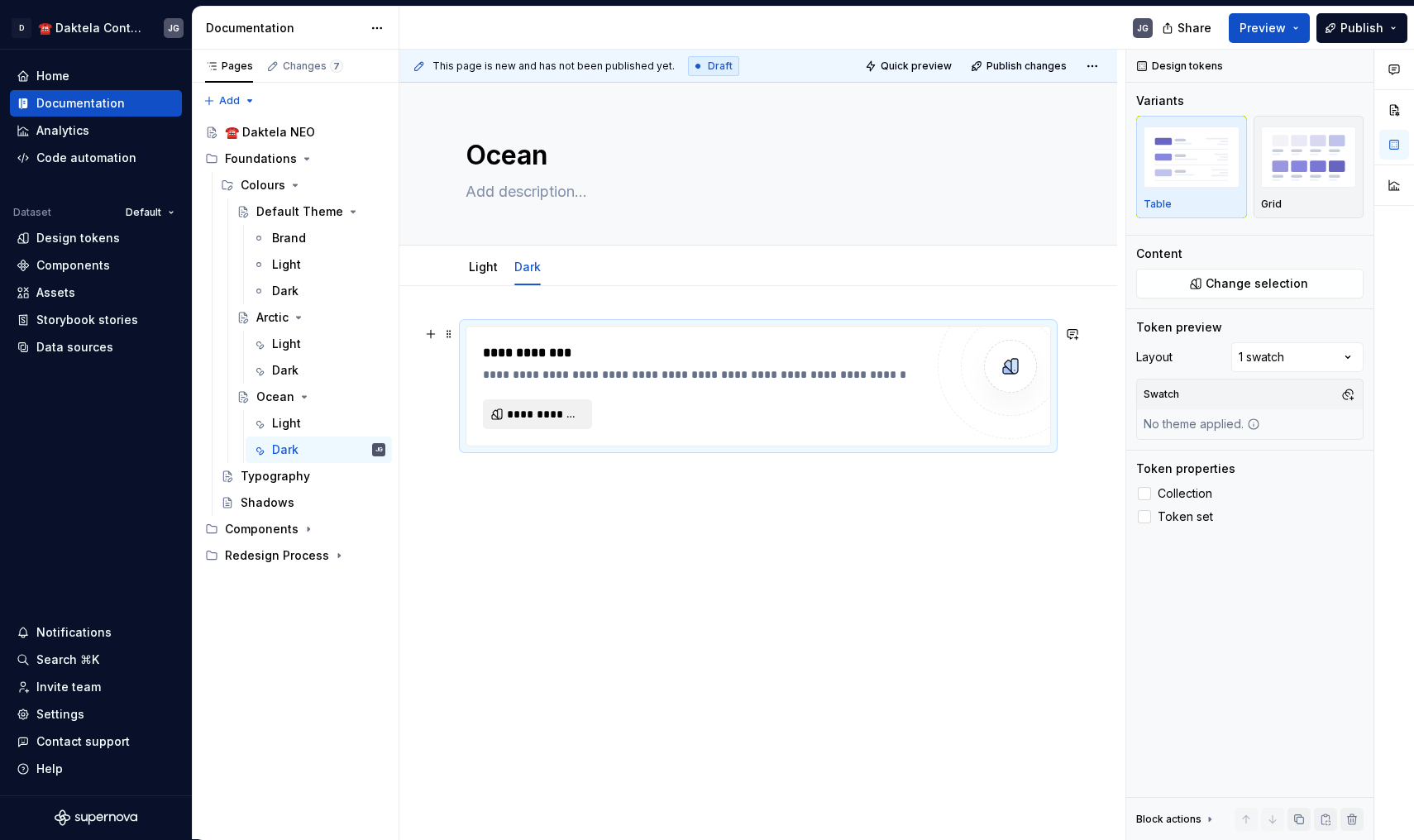
click at [575, 419] on span "**********" at bounding box center [544, 414] width 74 height 17
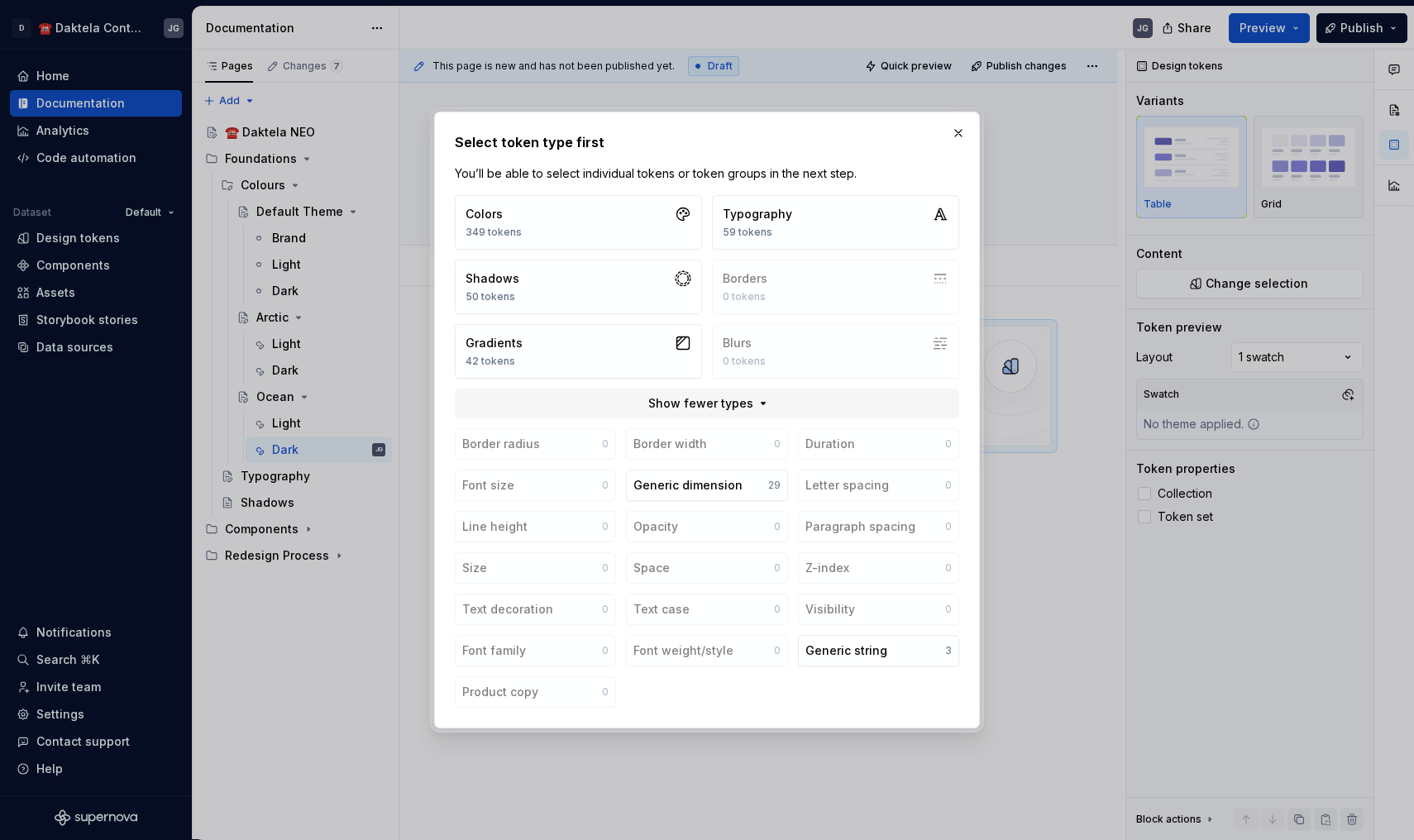
click at [592, 253] on div "Colors 349 tokens Typography 59 tokens Shadows 50 tokens Borders 0 tokens Gradi…" at bounding box center [707, 287] width 505 height 184
click at [589, 231] on button "Colors 349 tokens" at bounding box center [578, 223] width 247 height 55
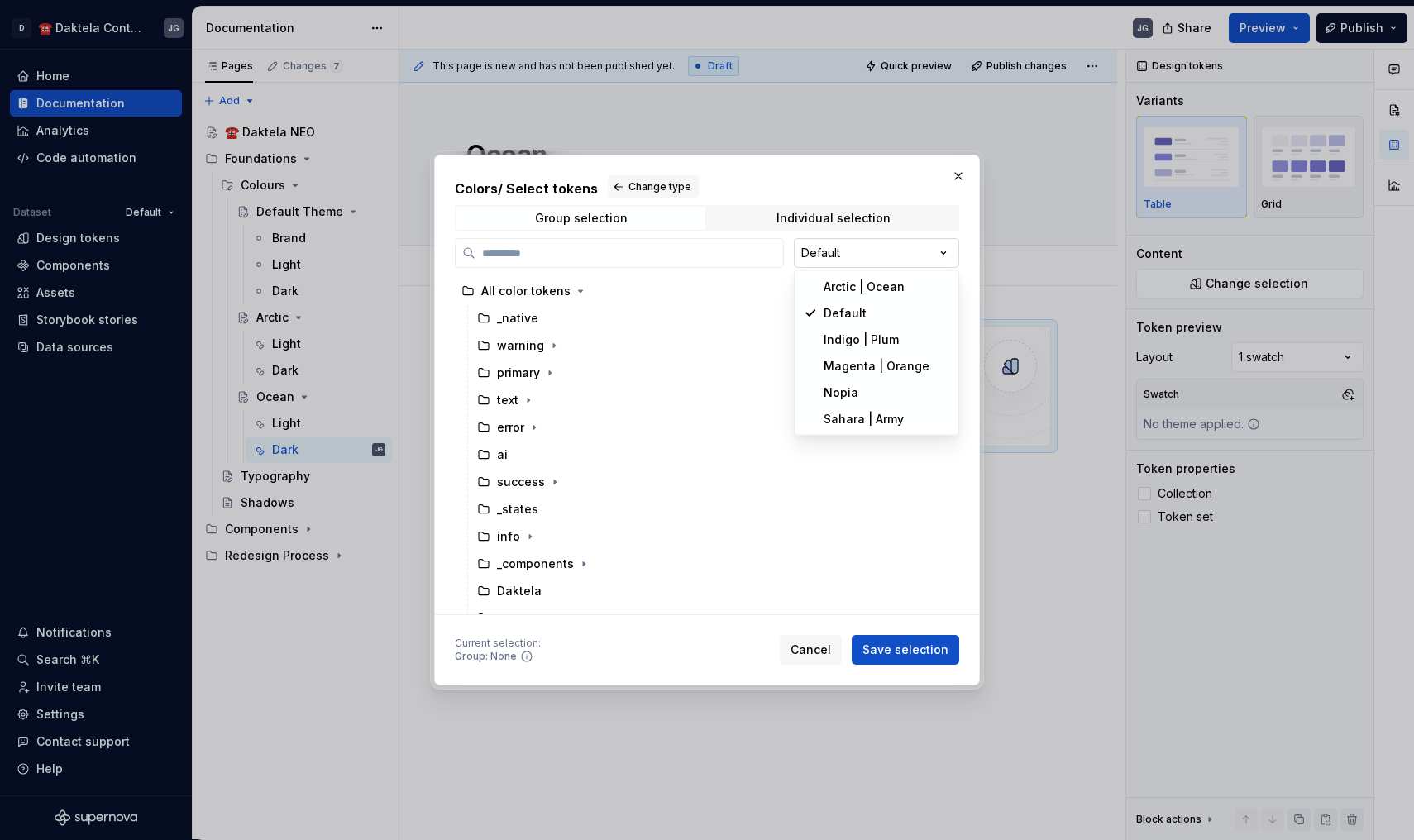
click at [826, 248] on div "Colors / Select tokens Change type Group selection Individual selection Default…" at bounding box center [707, 420] width 1414 height 840
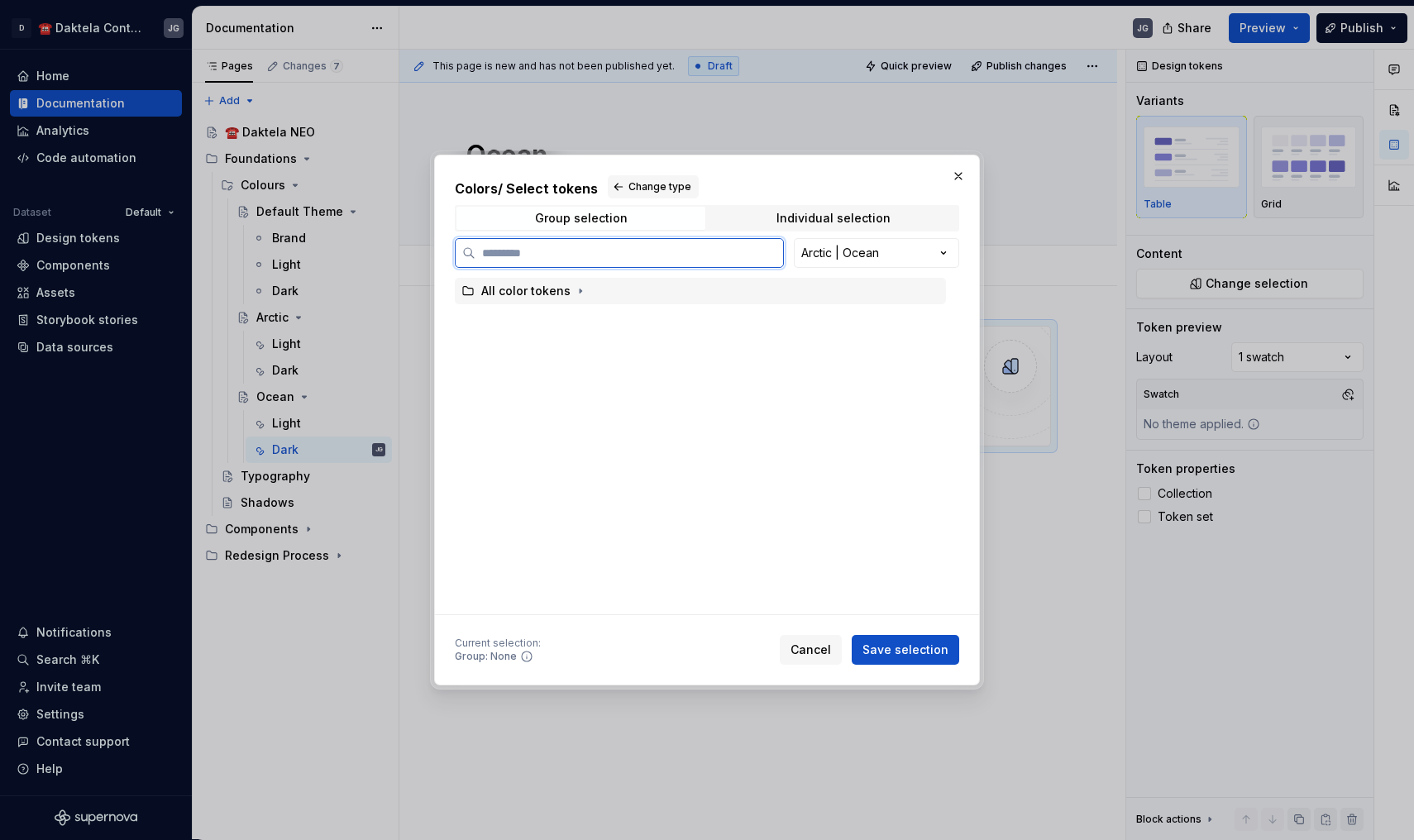
click at [652, 299] on div "All color tokens" at bounding box center [700, 290] width 491 height 26
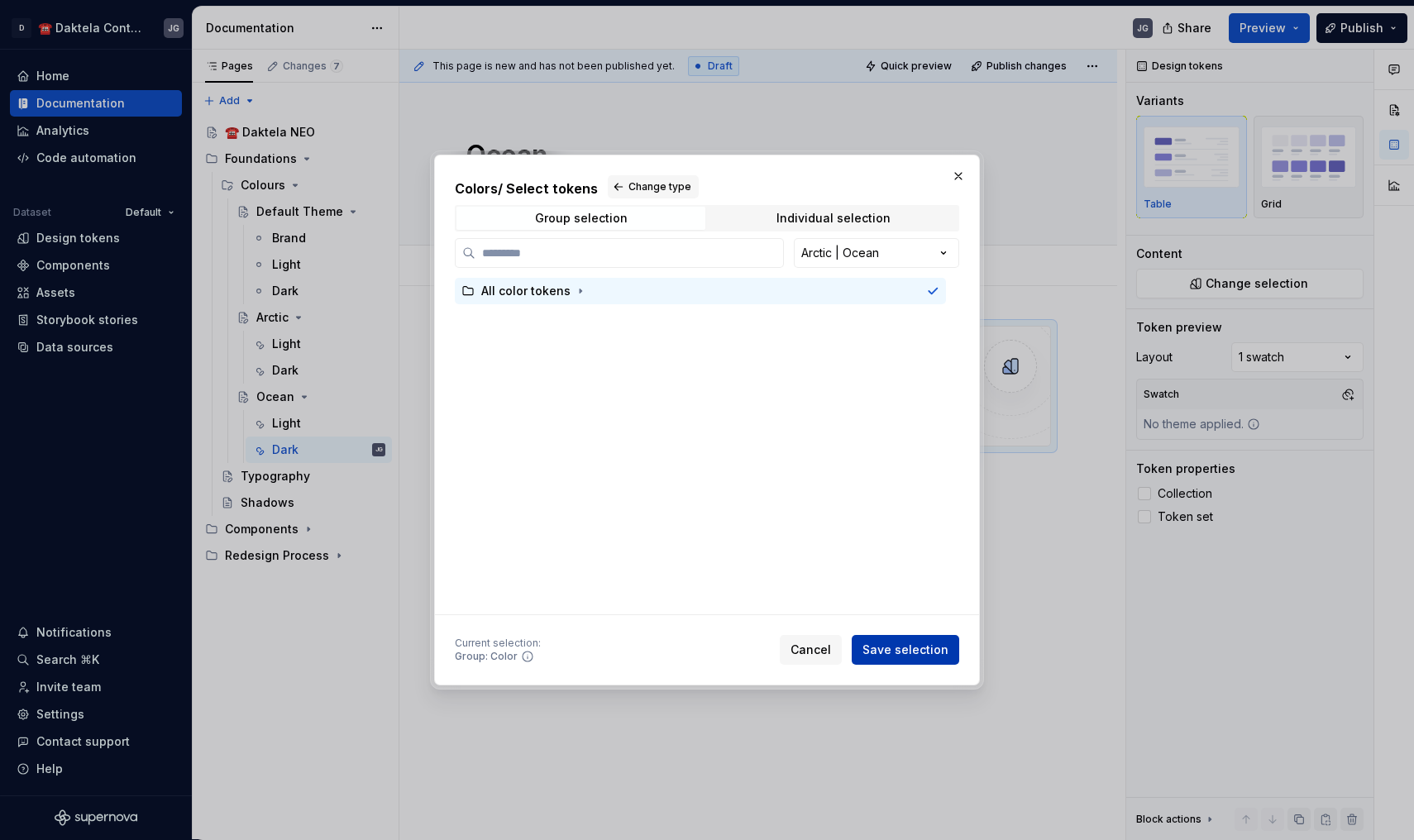
click at [899, 653] on span "Save selection" at bounding box center [906, 649] width 86 height 17
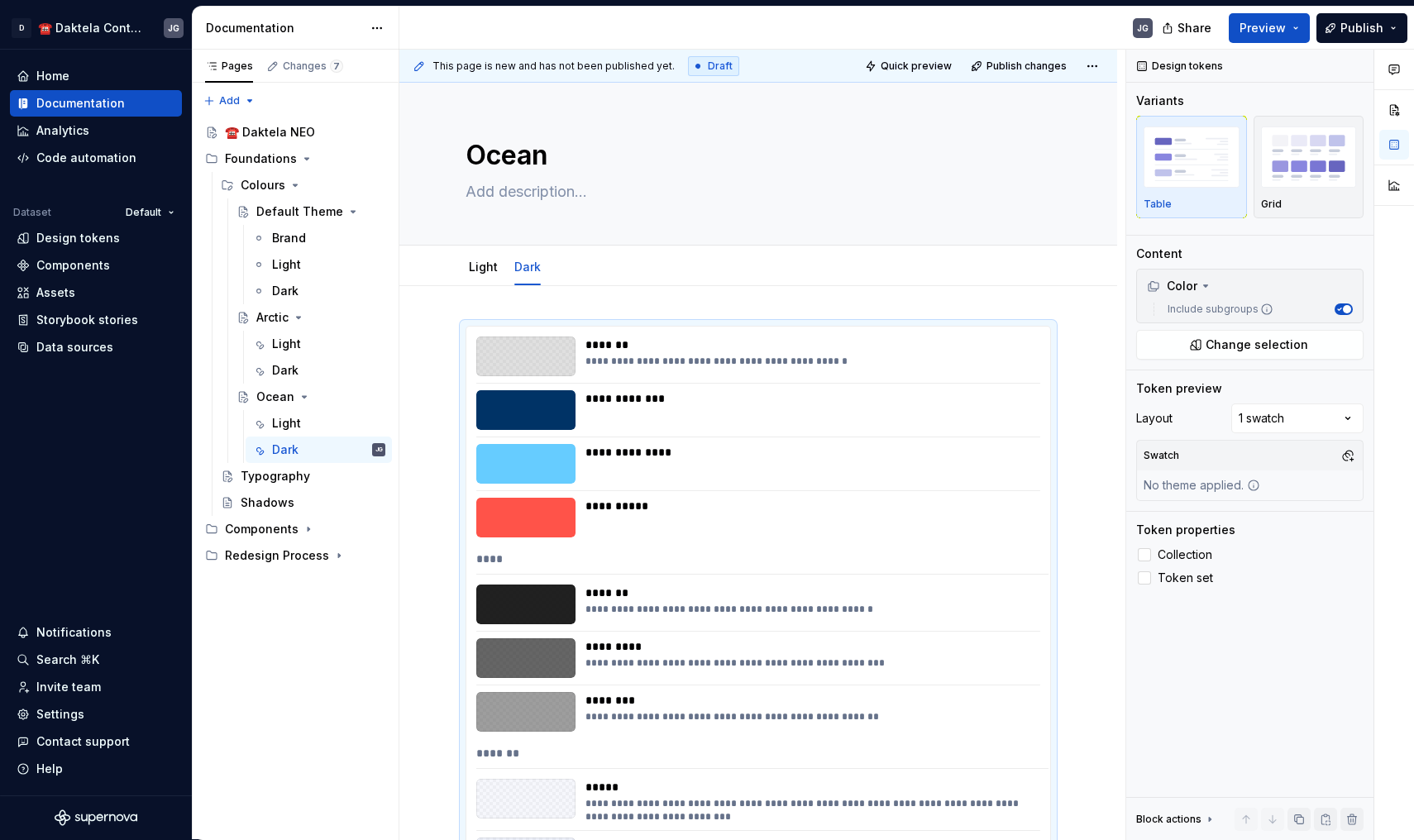
scroll to position [276, 0]
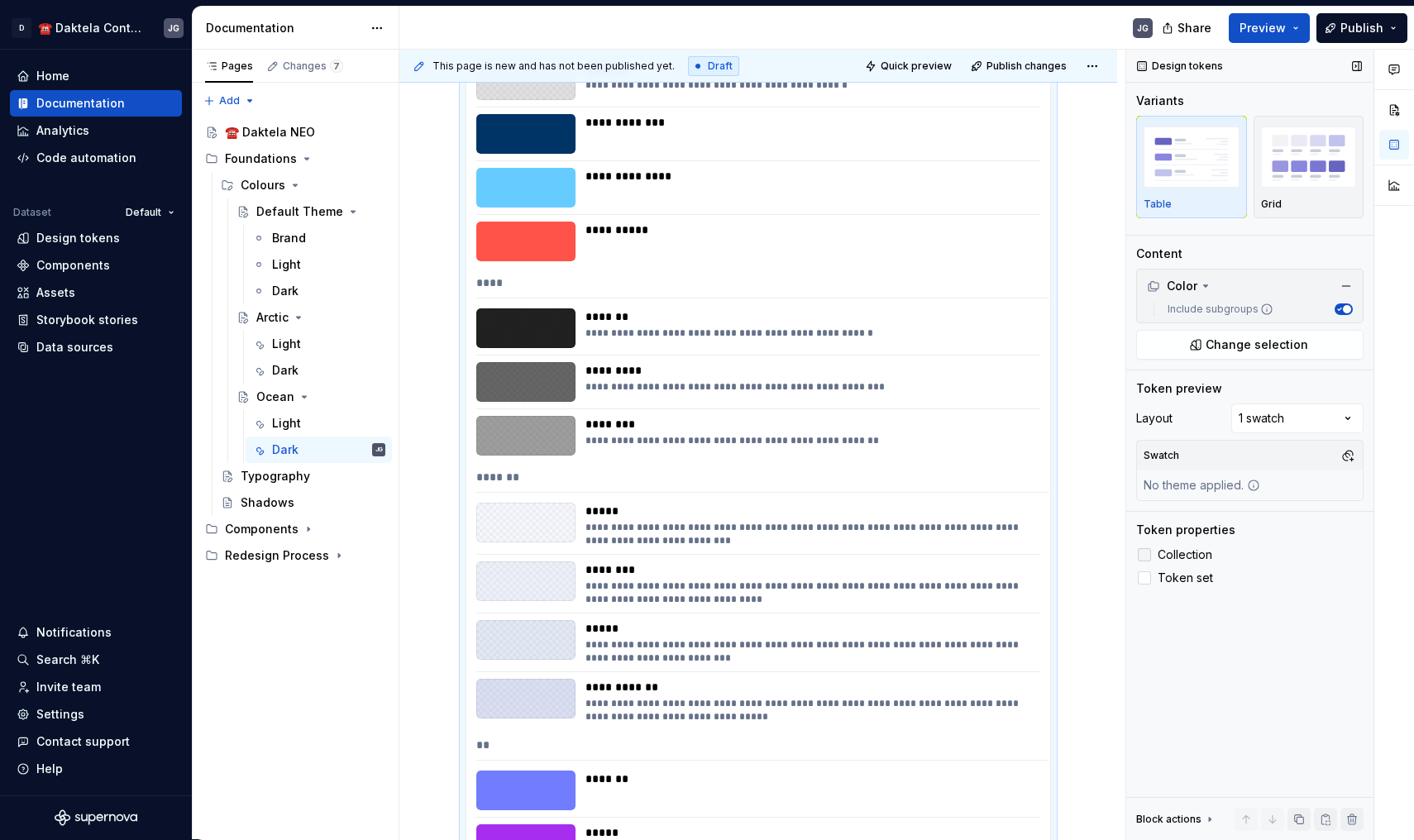
click at [1143, 552] on div at bounding box center [1144, 555] width 14 height 14
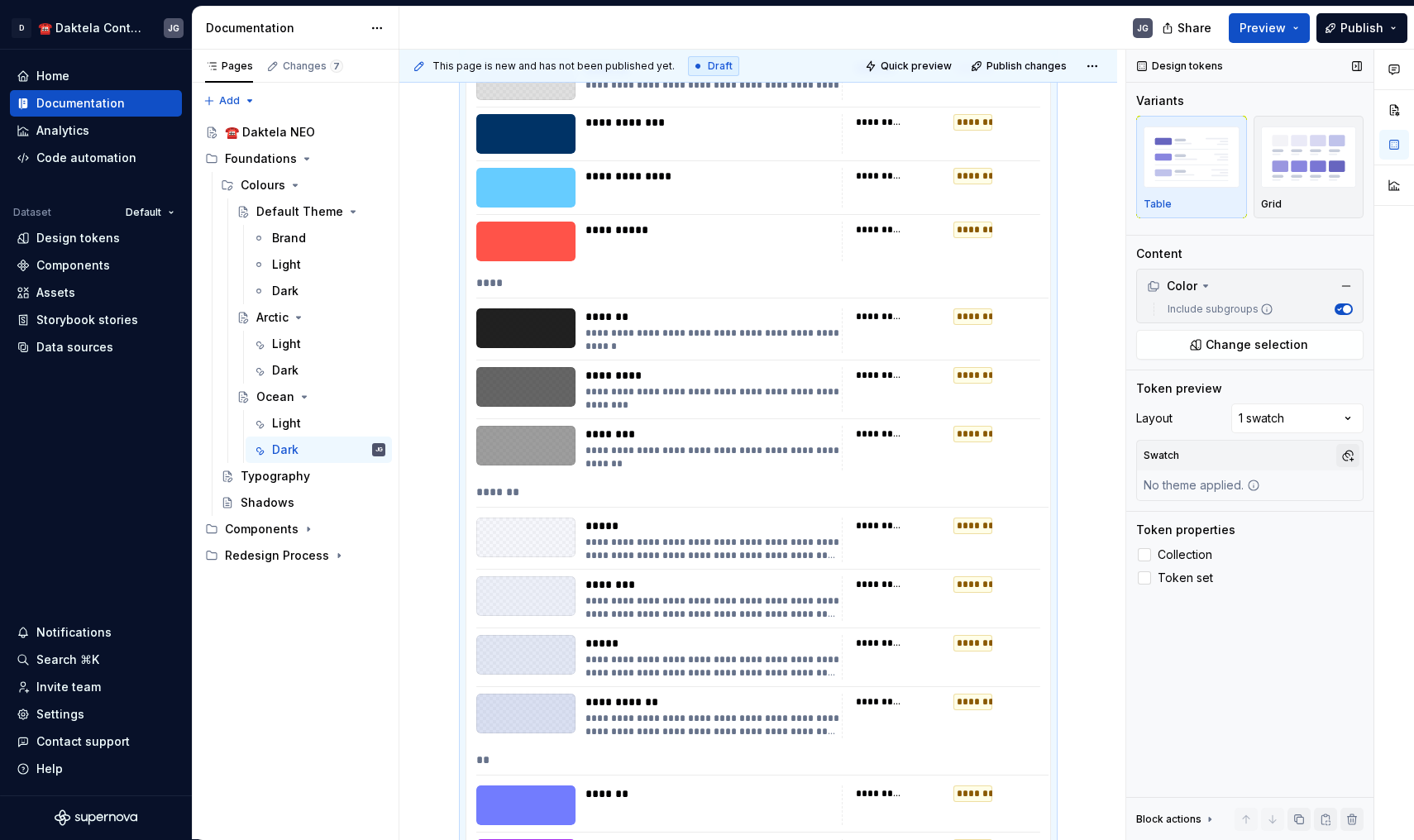
click at [1350, 452] on button "button" at bounding box center [1348, 456] width 23 height 23
click at [1245, 596] on div "OceanDark" at bounding box center [1223, 597] width 65 height 17
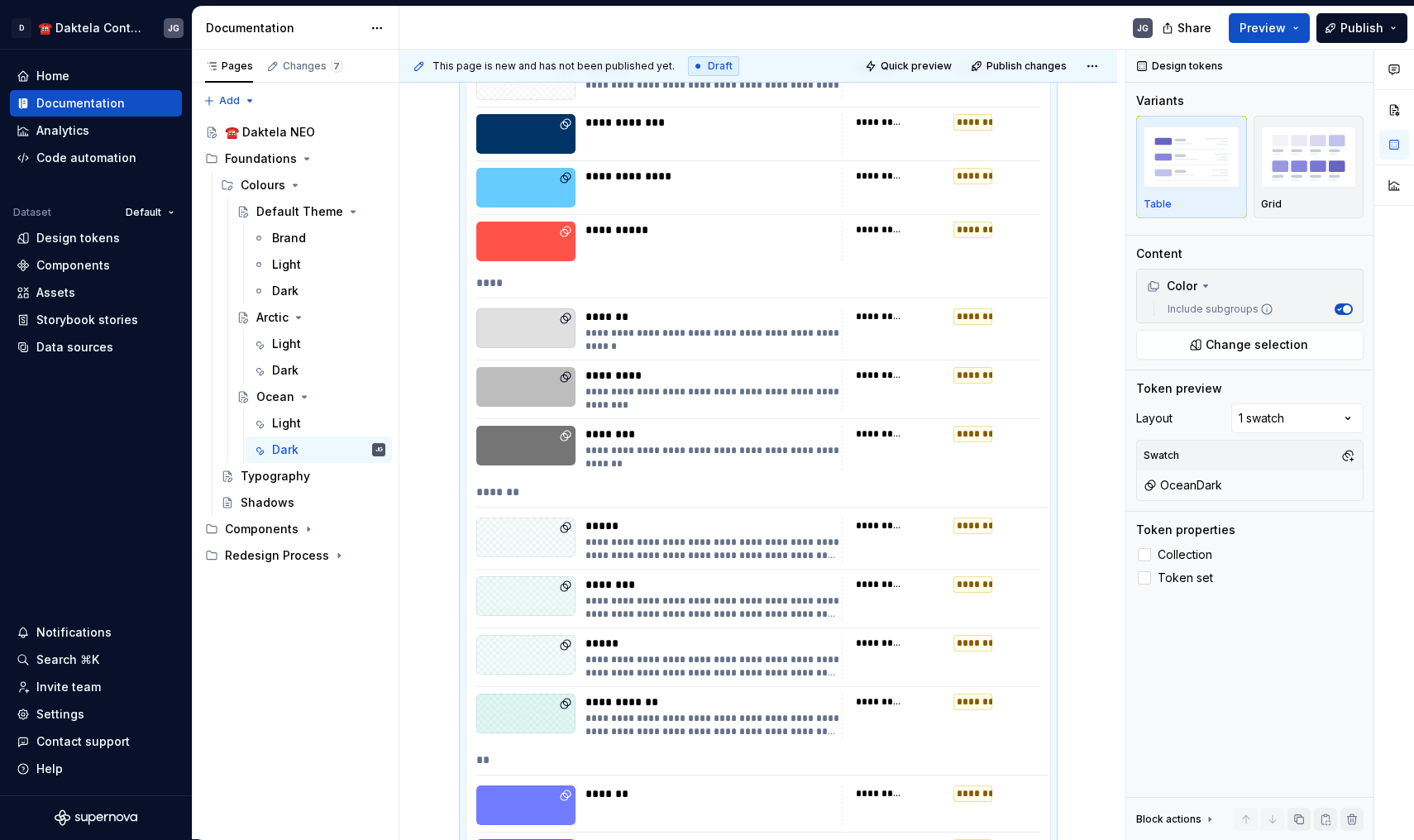
click at [443, 388] on html "D ☎️ Daktela Contact Centre JG Home Documentation Analytics Code automation Dat…" at bounding box center [707, 420] width 1414 height 840
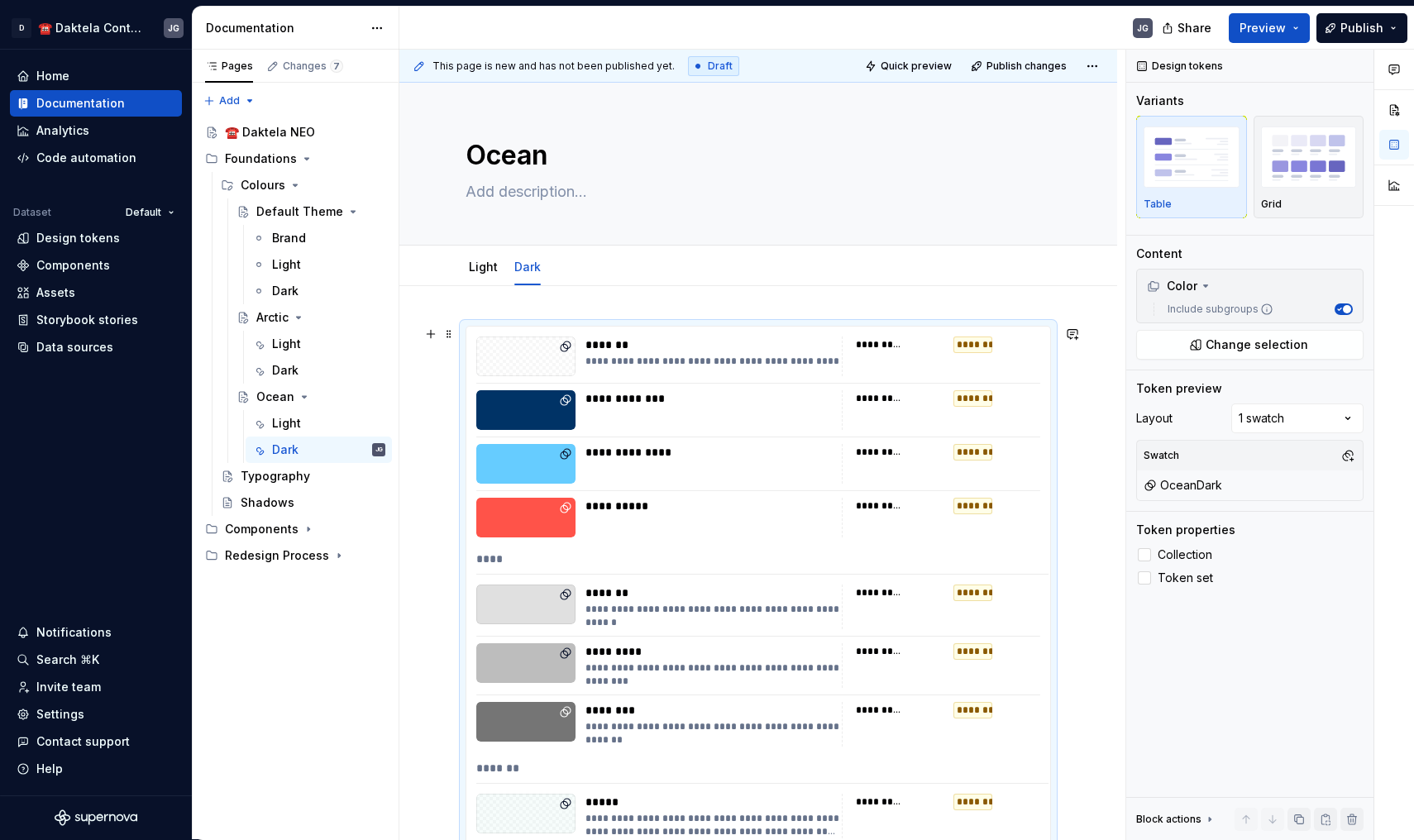
scroll to position [0, 0]
click at [508, 190] on textarea at bounding box center [755, 192] width 586 height 26
click at [377, 187] on button "Page tree" at bounding box center [374, 186] width 23 height 23
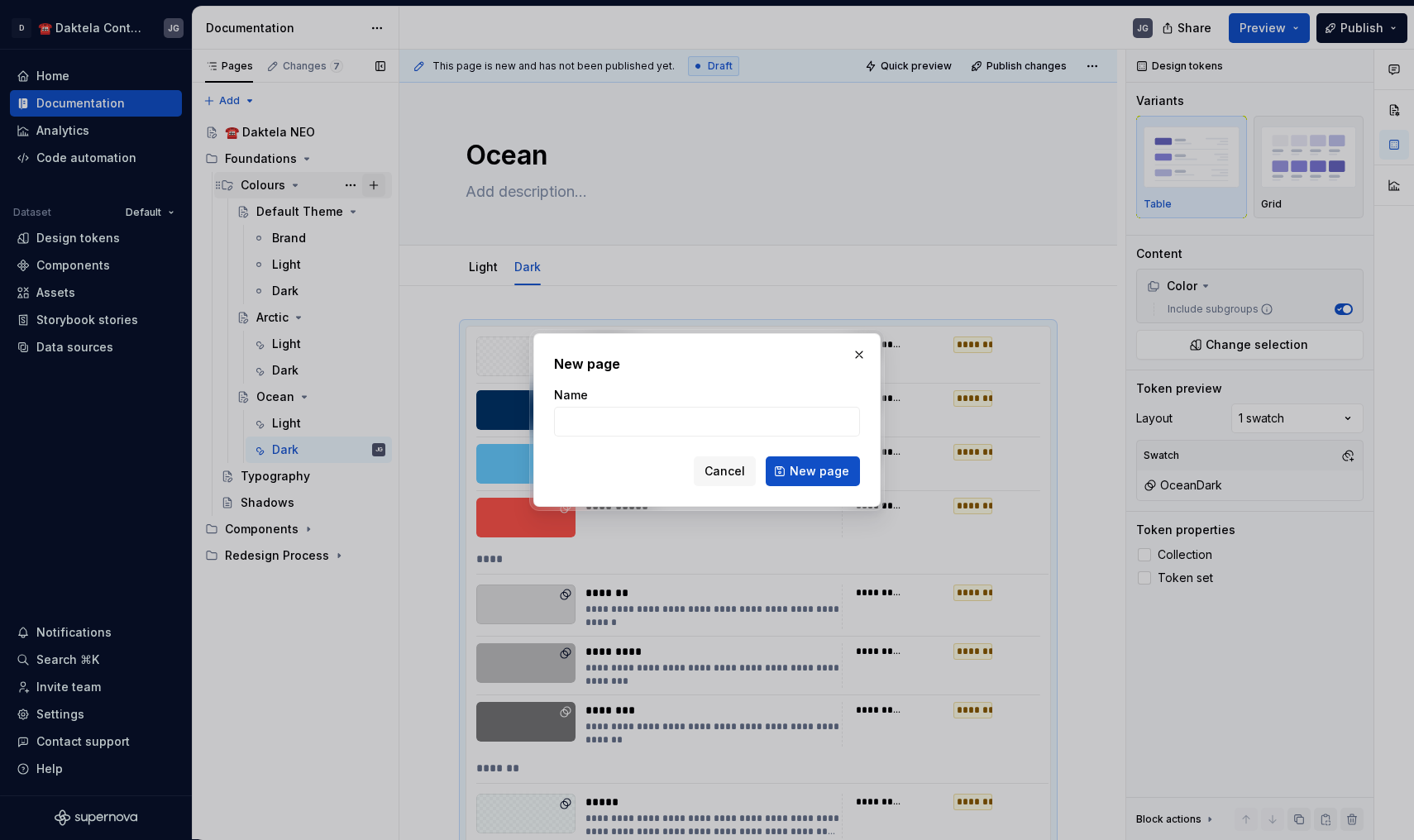
type textarea "*"
type input "Magenta"
click at [815, 471] on button "New page" at bounding box center [813, 471] width 94 height 29
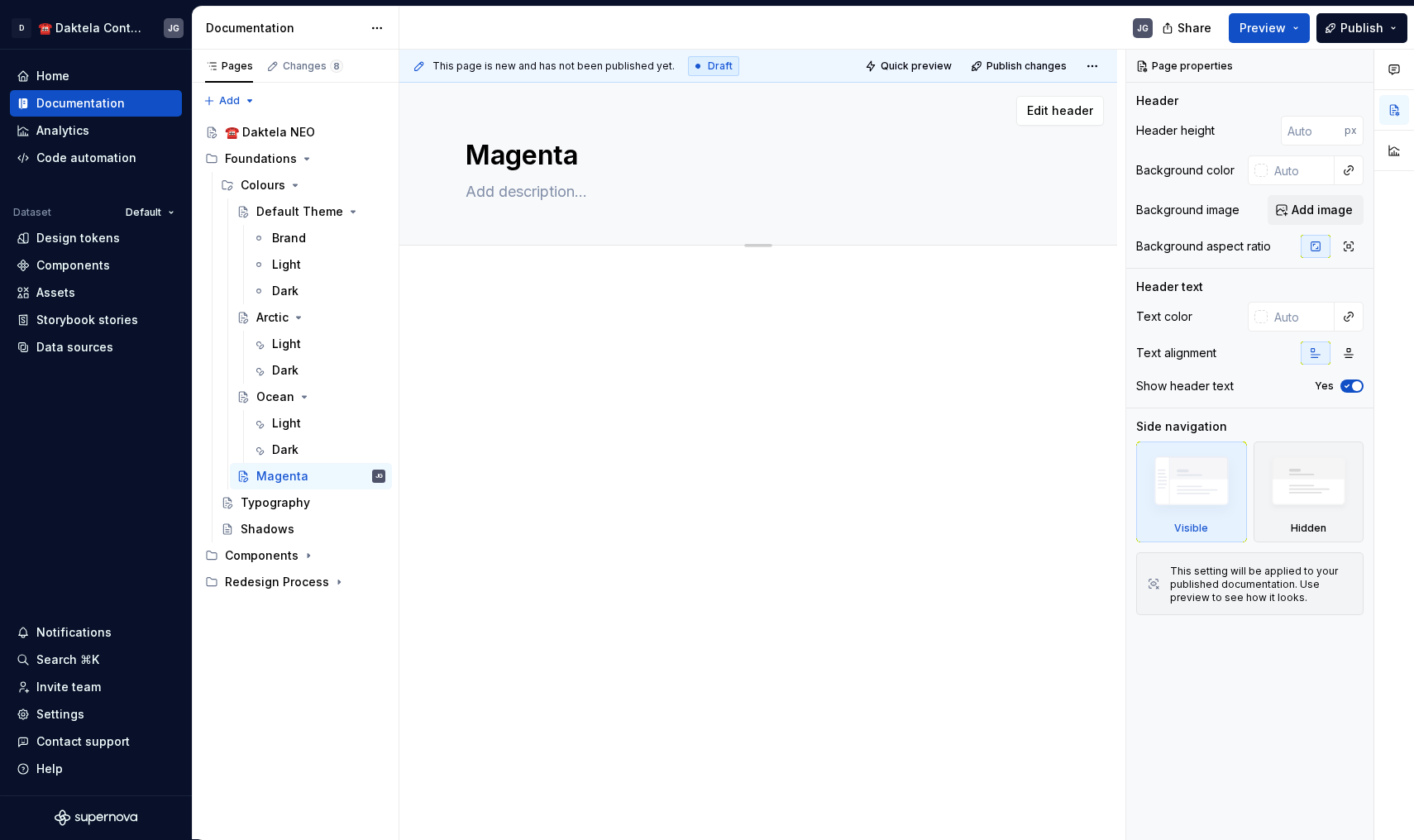
type textarea "*"
click at [502, 262] on span "Add tab" at bounding box center [506, 264] width 39 height 14
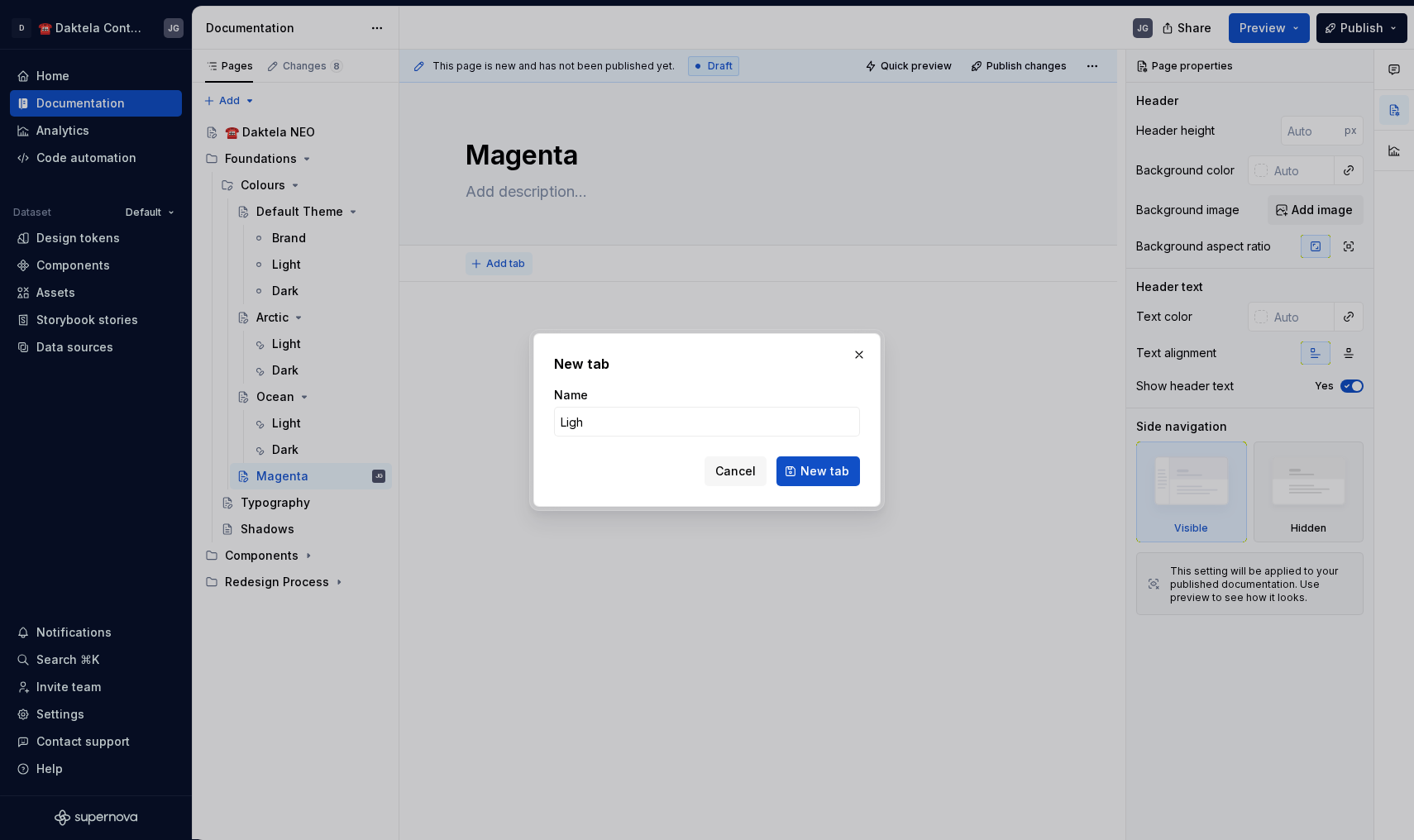
type input "Light"
click at [819, 471] on button "New tab" at bounding box center [817, 471] width 83 height 29
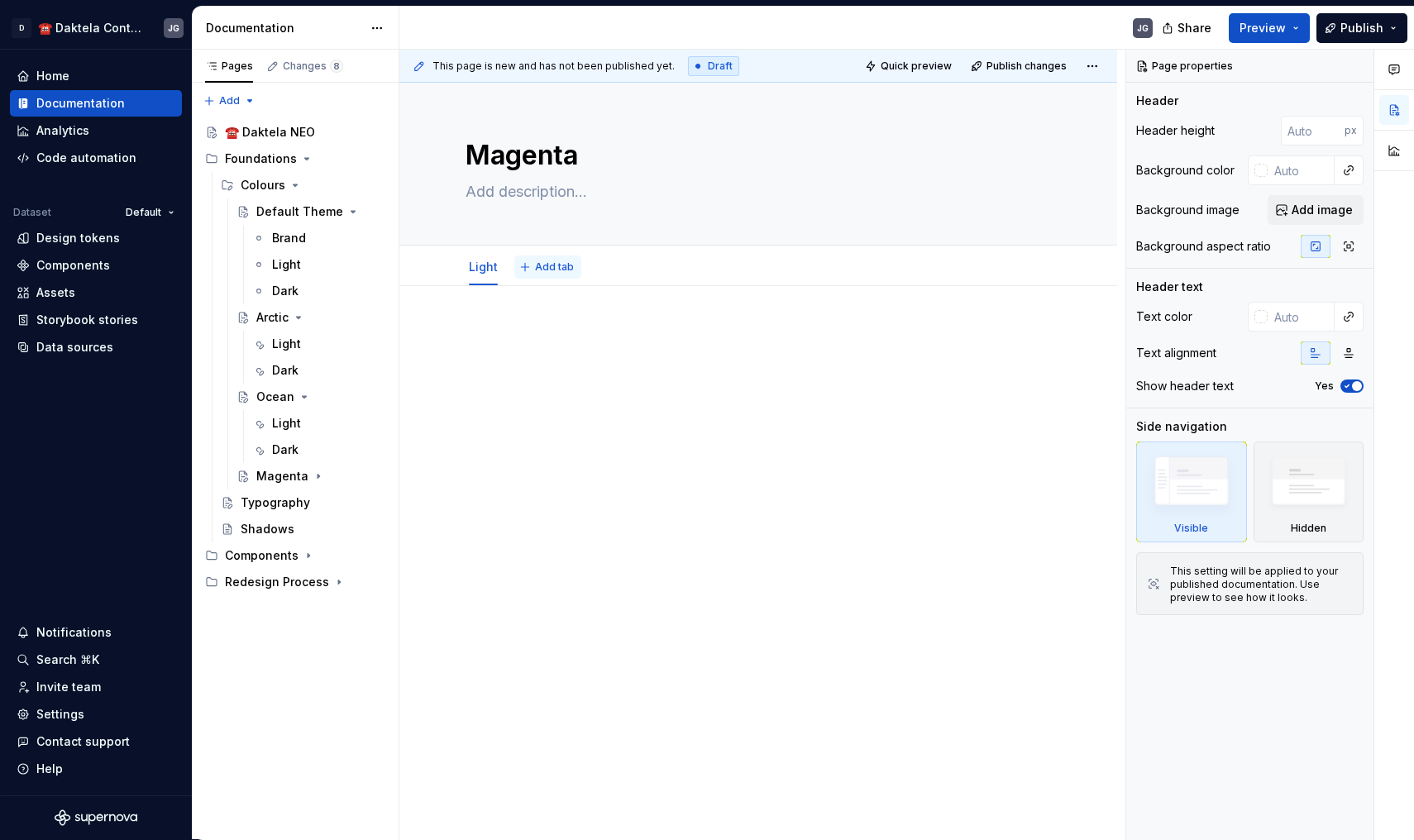
type textarea "*"
click at [555, 269] on span "Add tab" at bounding box center [554, 267] width 39 height 14
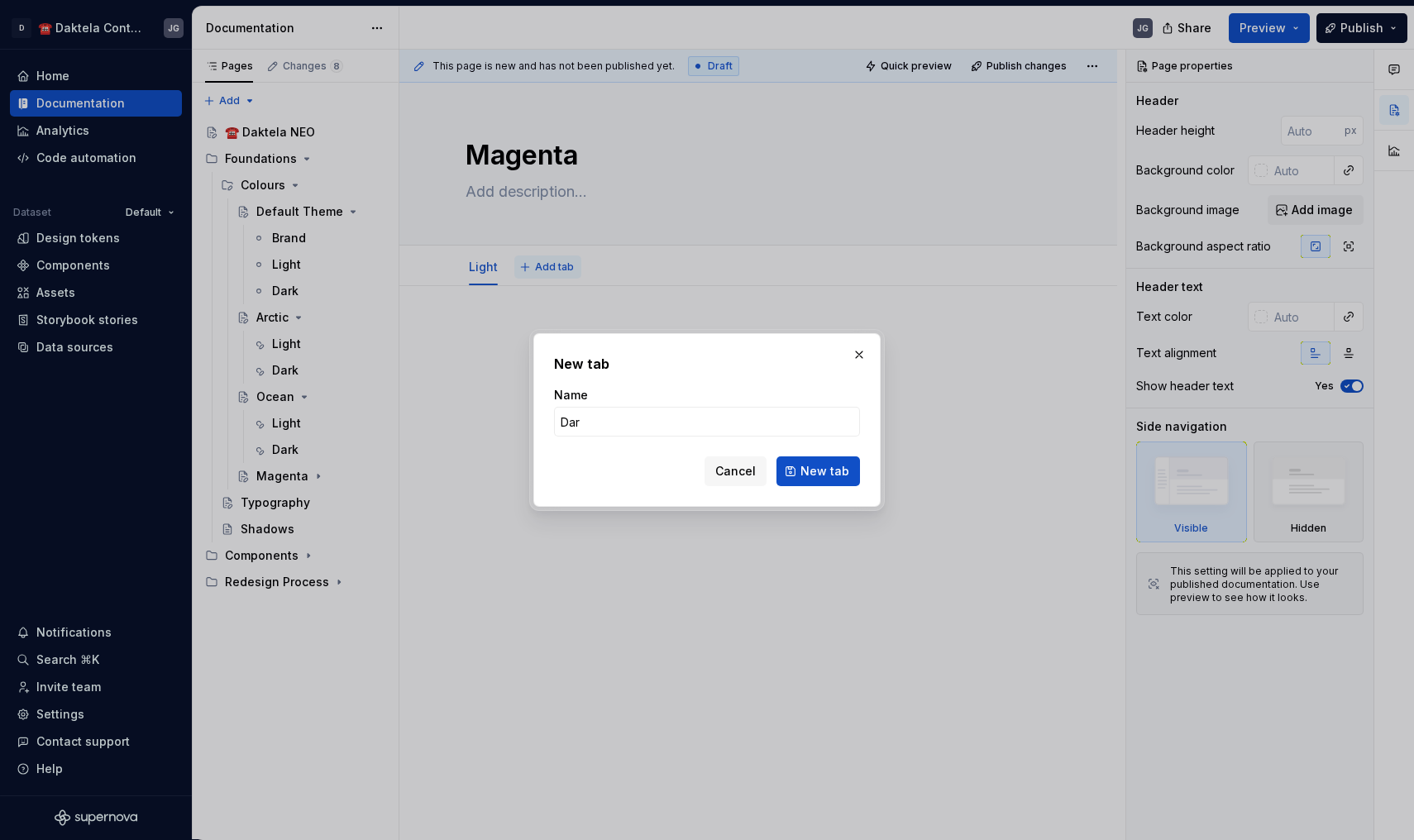
type input "Dark"
click at [819, 471] on button "New tab" at bounding box center [817, 471] width 83 height 29
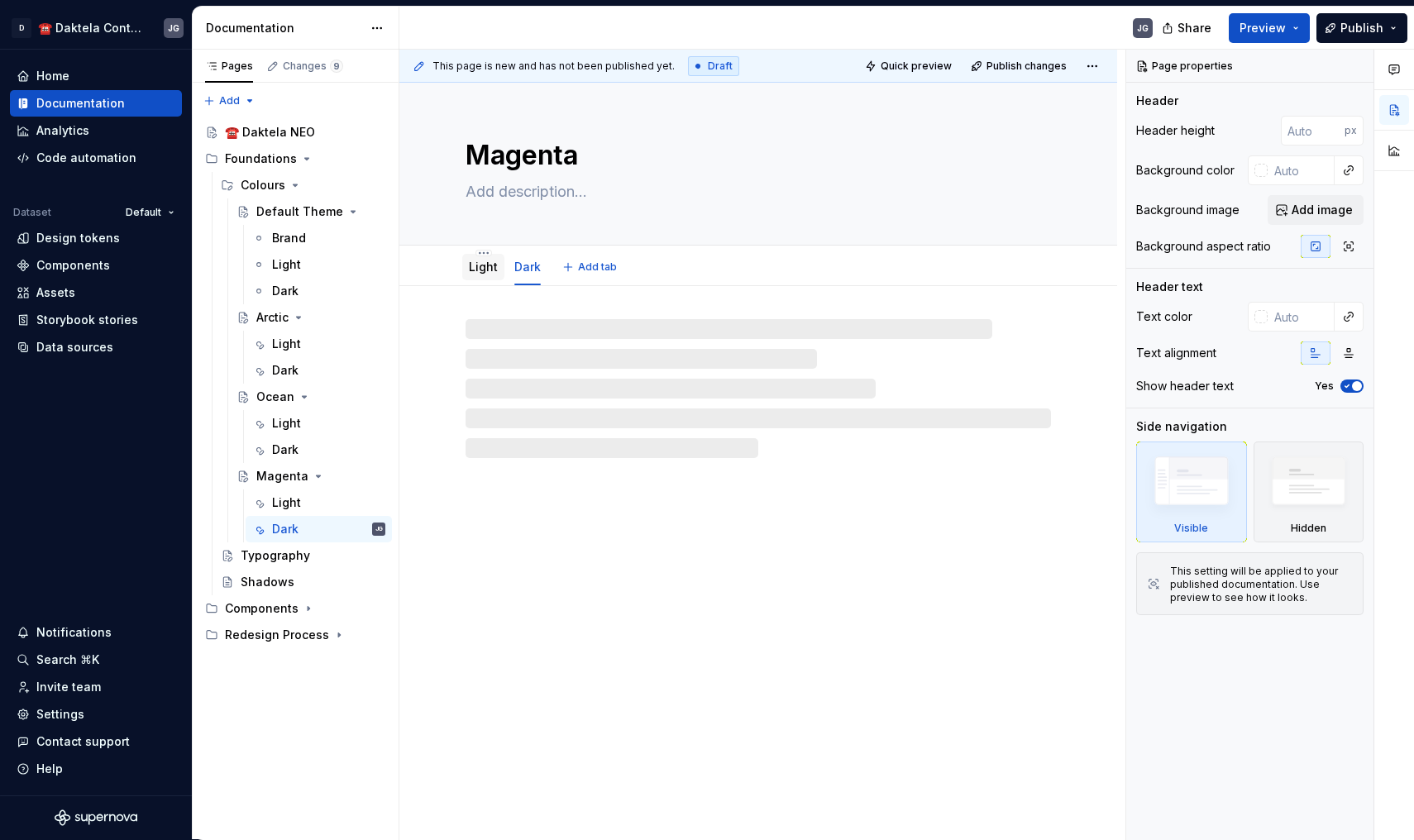
click at [472, 265] on link "Light" at bounding box center [483, 266] width 29 height 14
type textarea "*"
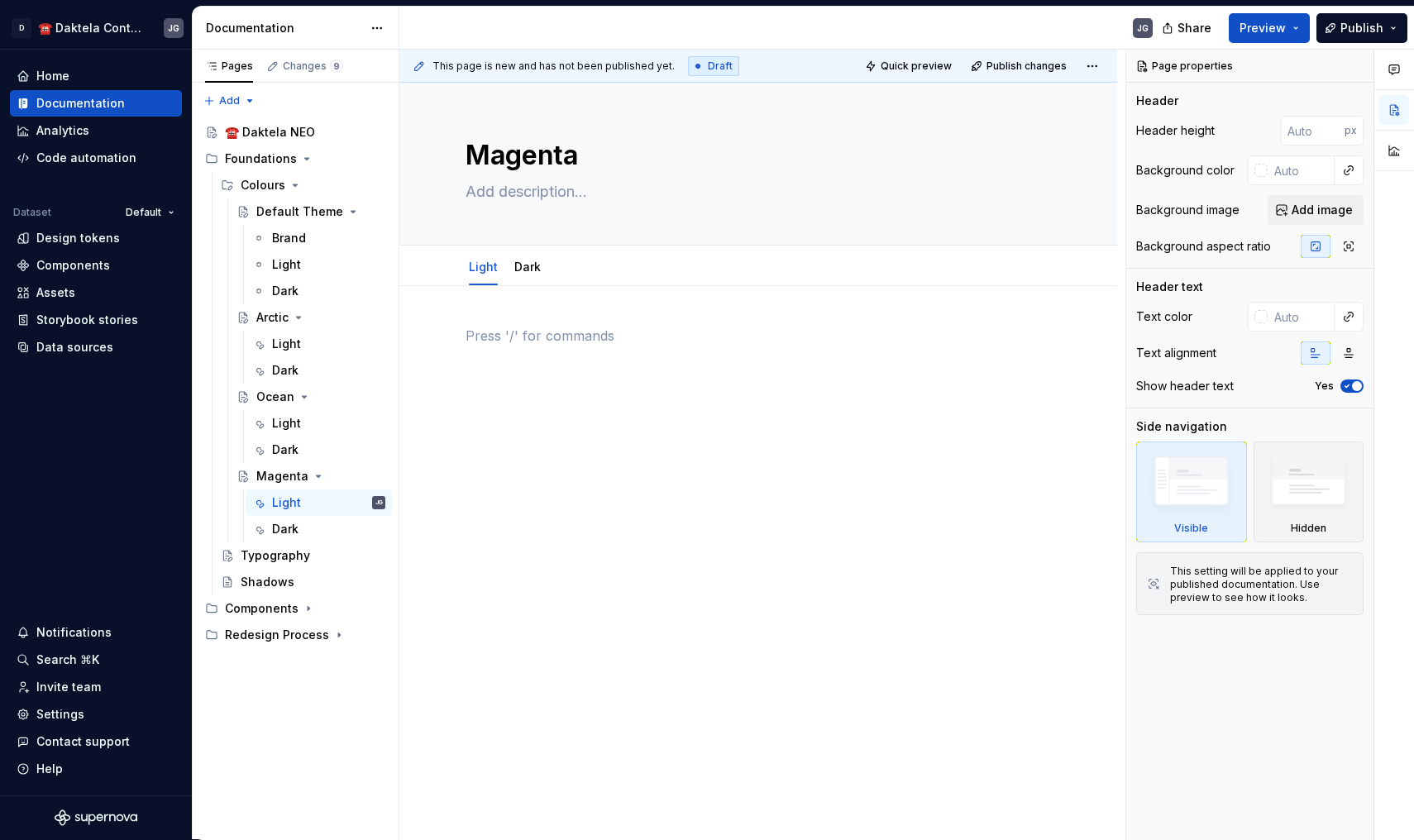
click at [614, 372] on div at bounding box center [758, 357] width 586 height 63
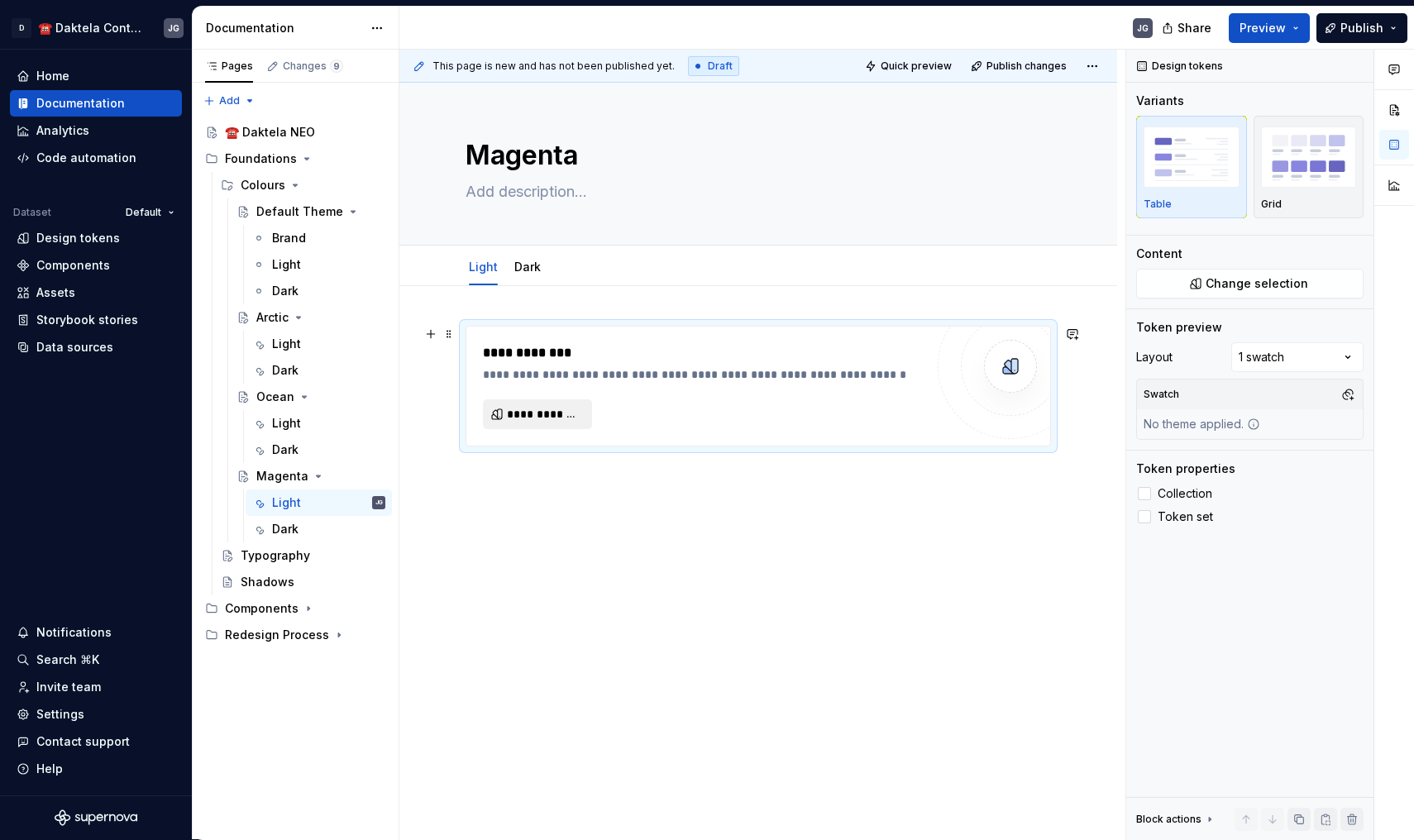
click at [565, 416] on span "**********" at bounding box center [544, 414] width 74 height 17
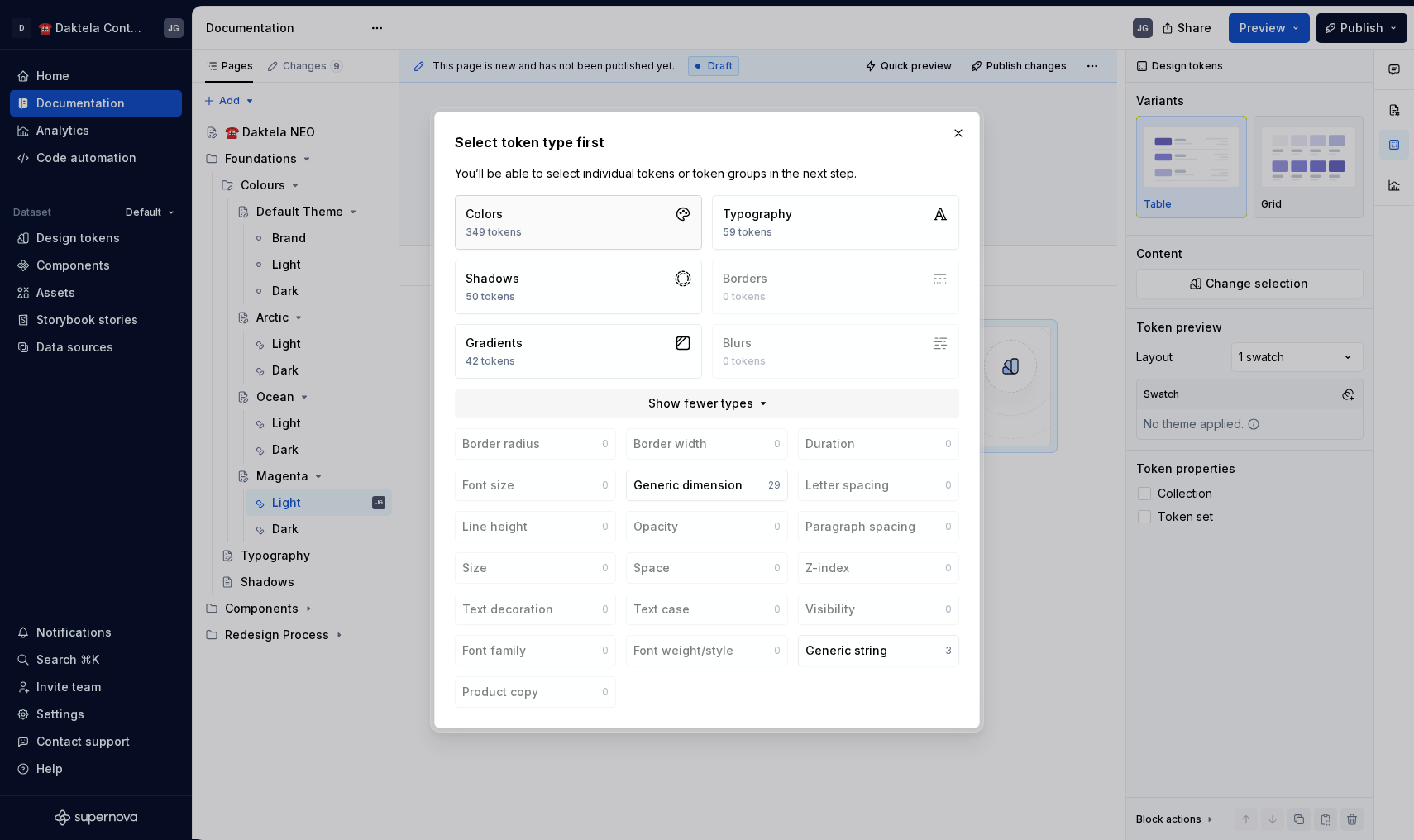
click at [574, 234] on button "Colors 349 tokens" at bounding box center [578, 223] width 247 height 55
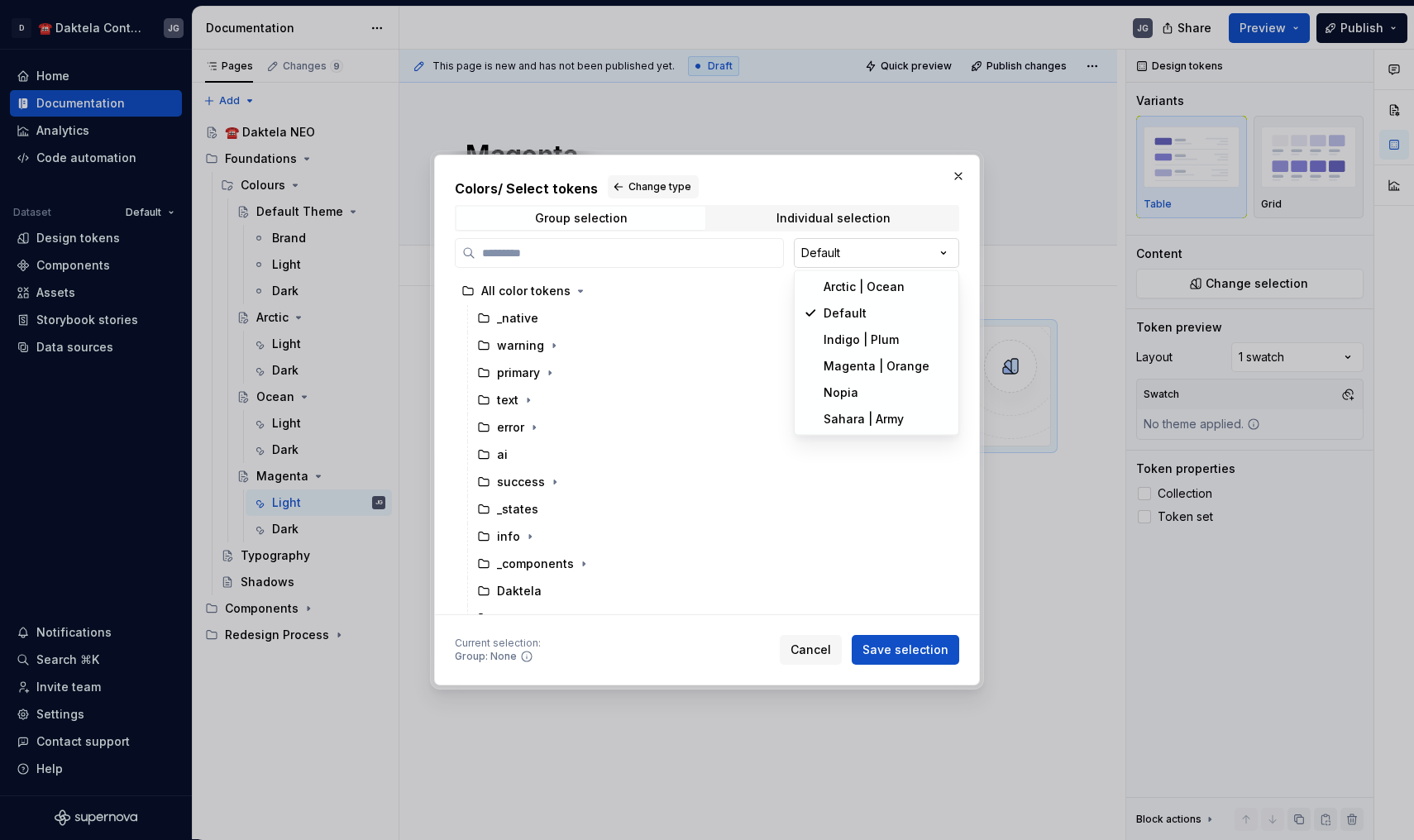
click at [824, 254] on div "Colors / Select tokens Change type Group selection Individual selection Default…" at bounding box center [707, 420] width 1414 height 840
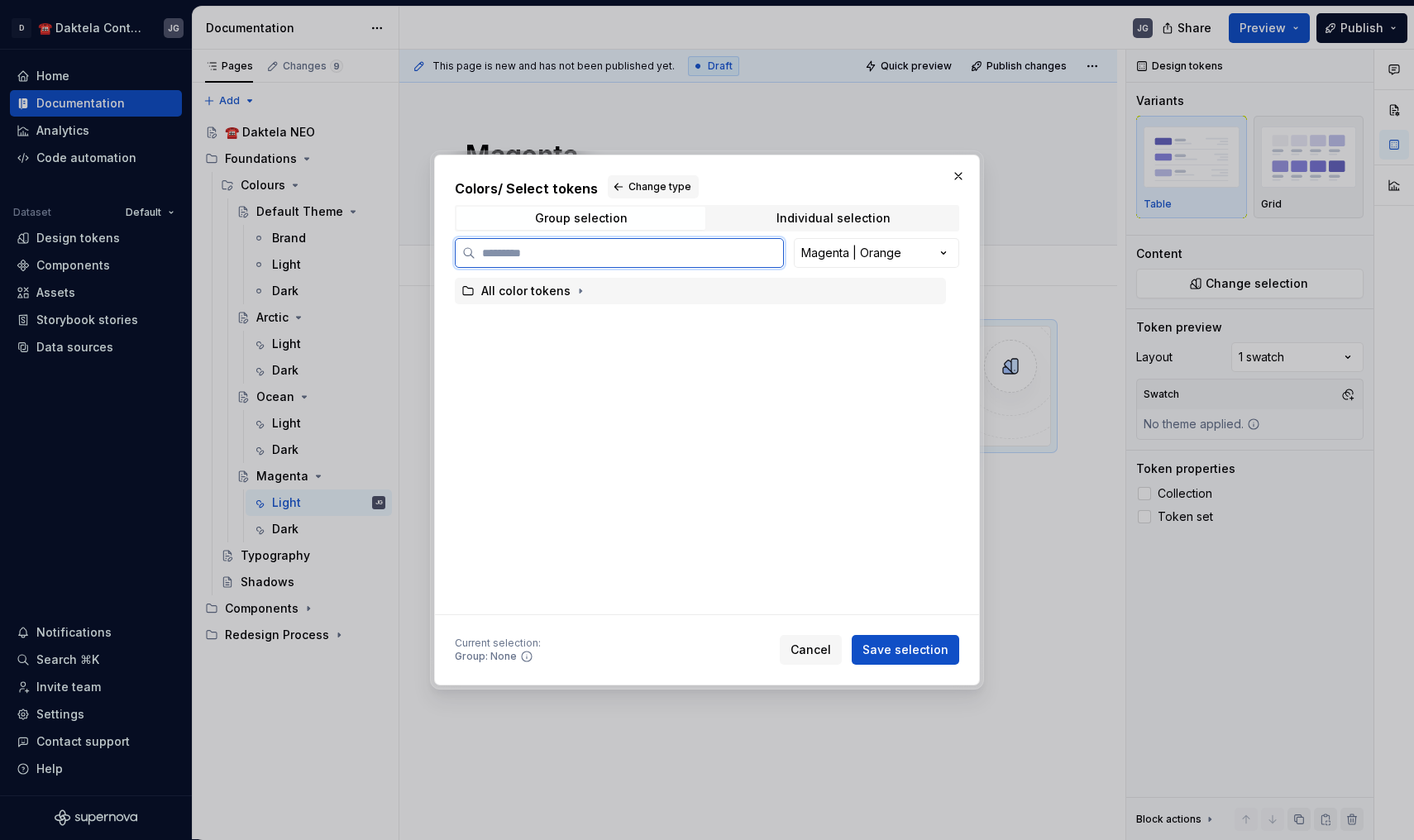
click at [550, 291] on div "All color tokens" at bounding box center [525, 290] width 89 height 17
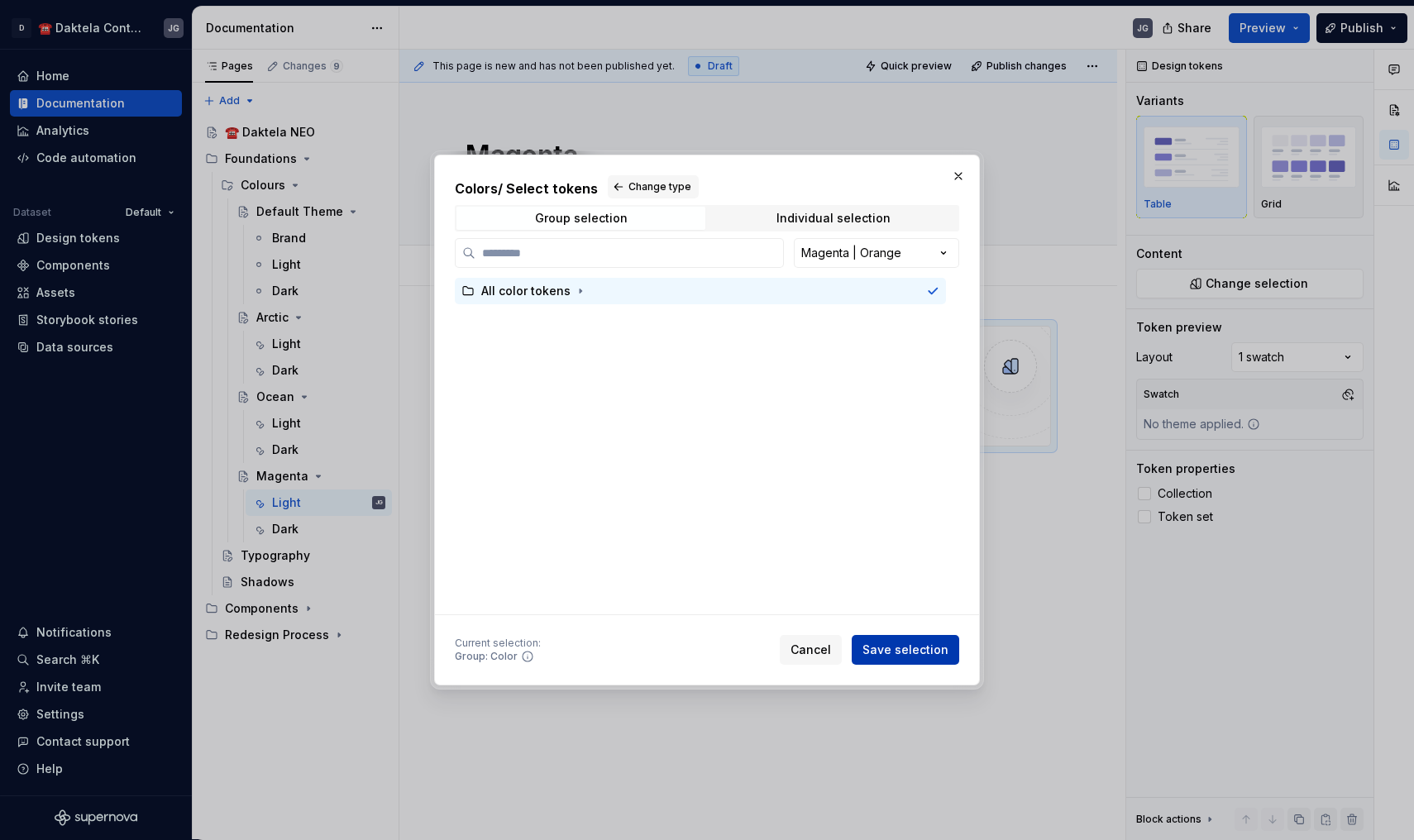
click at [938, 639] on button "Save selection" at bounding box center [906, 649] width 108 height 29
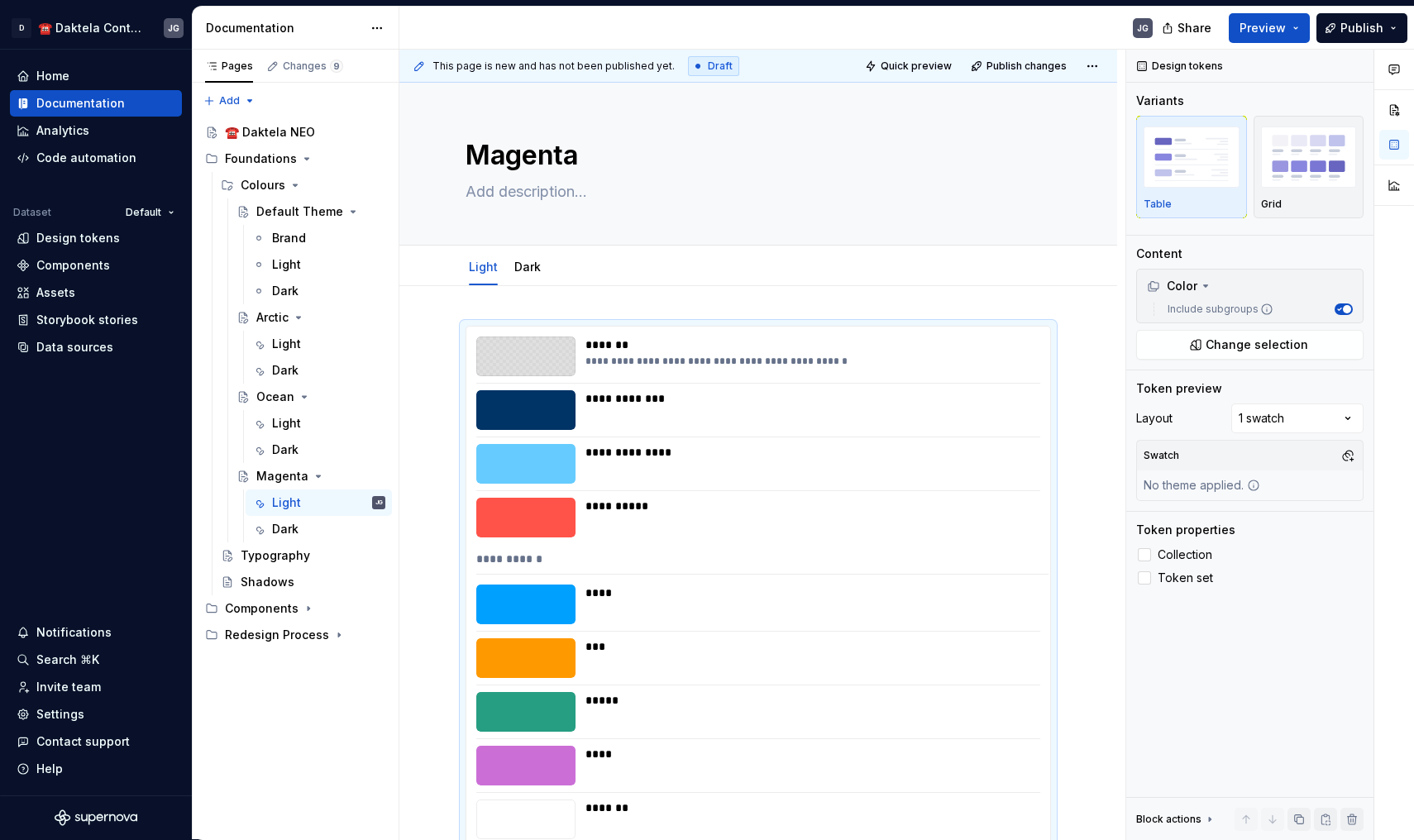
scroll to position [276, 0]
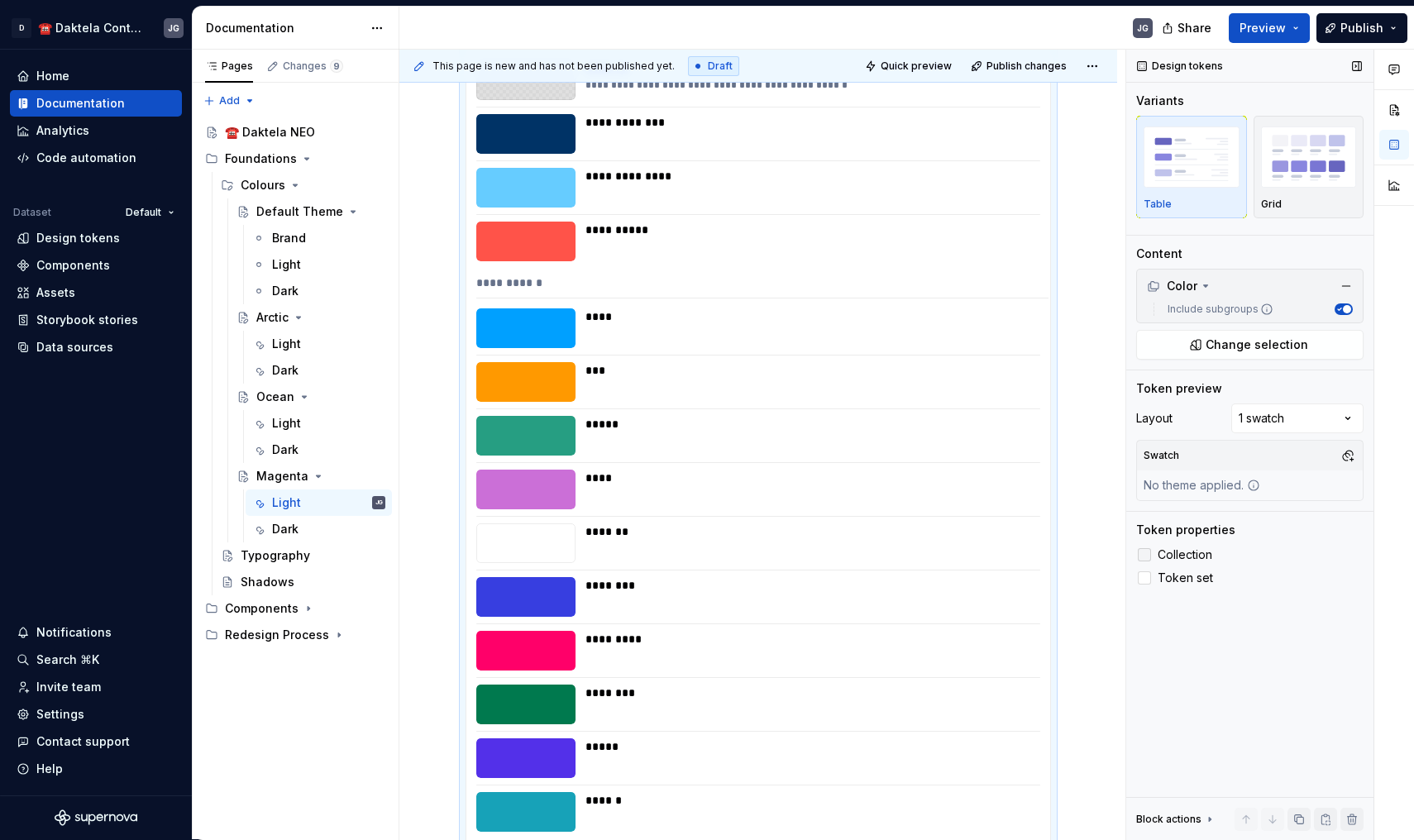
click at [1183, 560] on span "Collection" at bounding box center [1185, 555] width 55 height 14
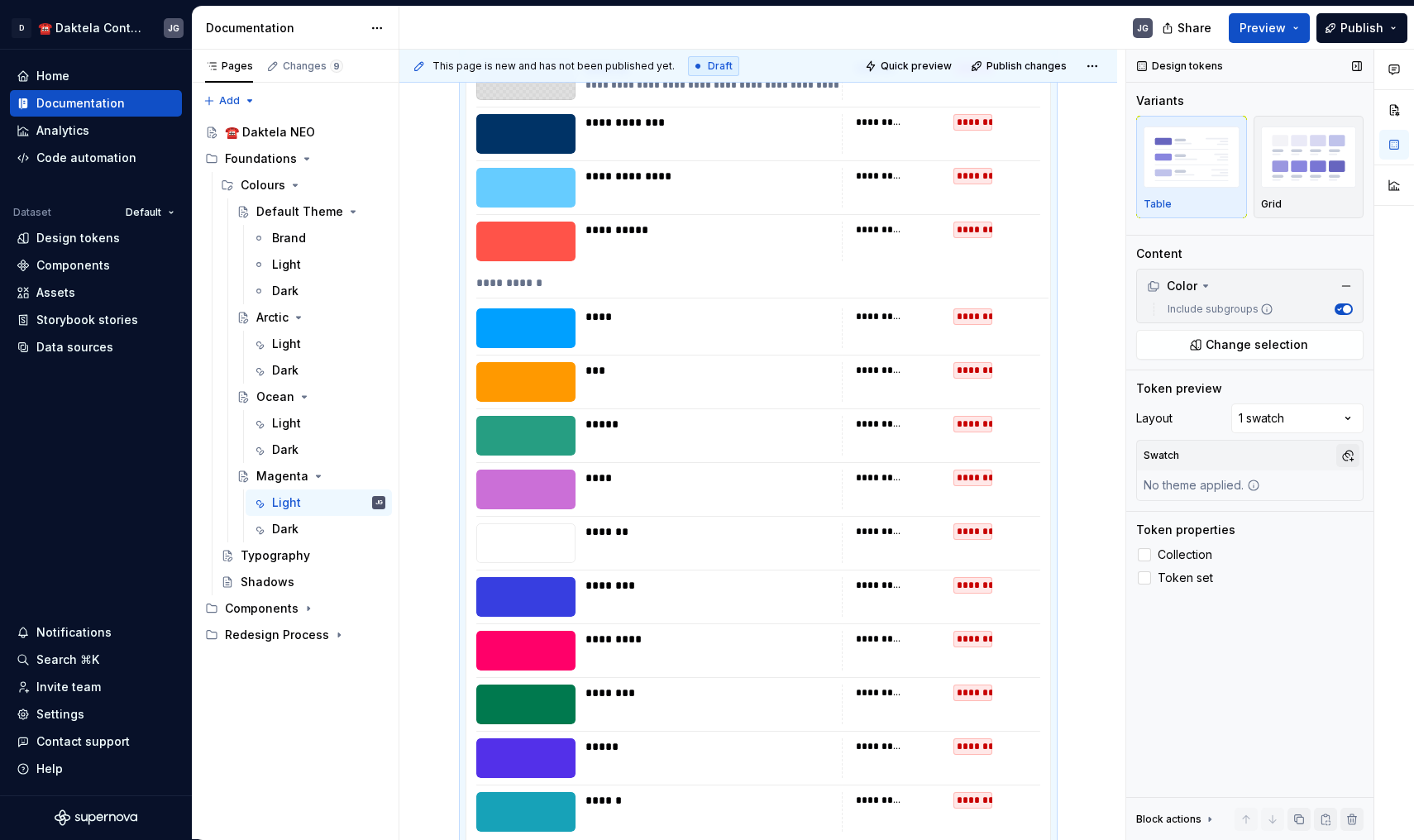
click at [1353, 447] on button "button" at bounding box center [1348, 456] width 23 height 23
click at [1218, 520] on div "MagentaLight" at bounding box center [1231, 518] width 81 height 17
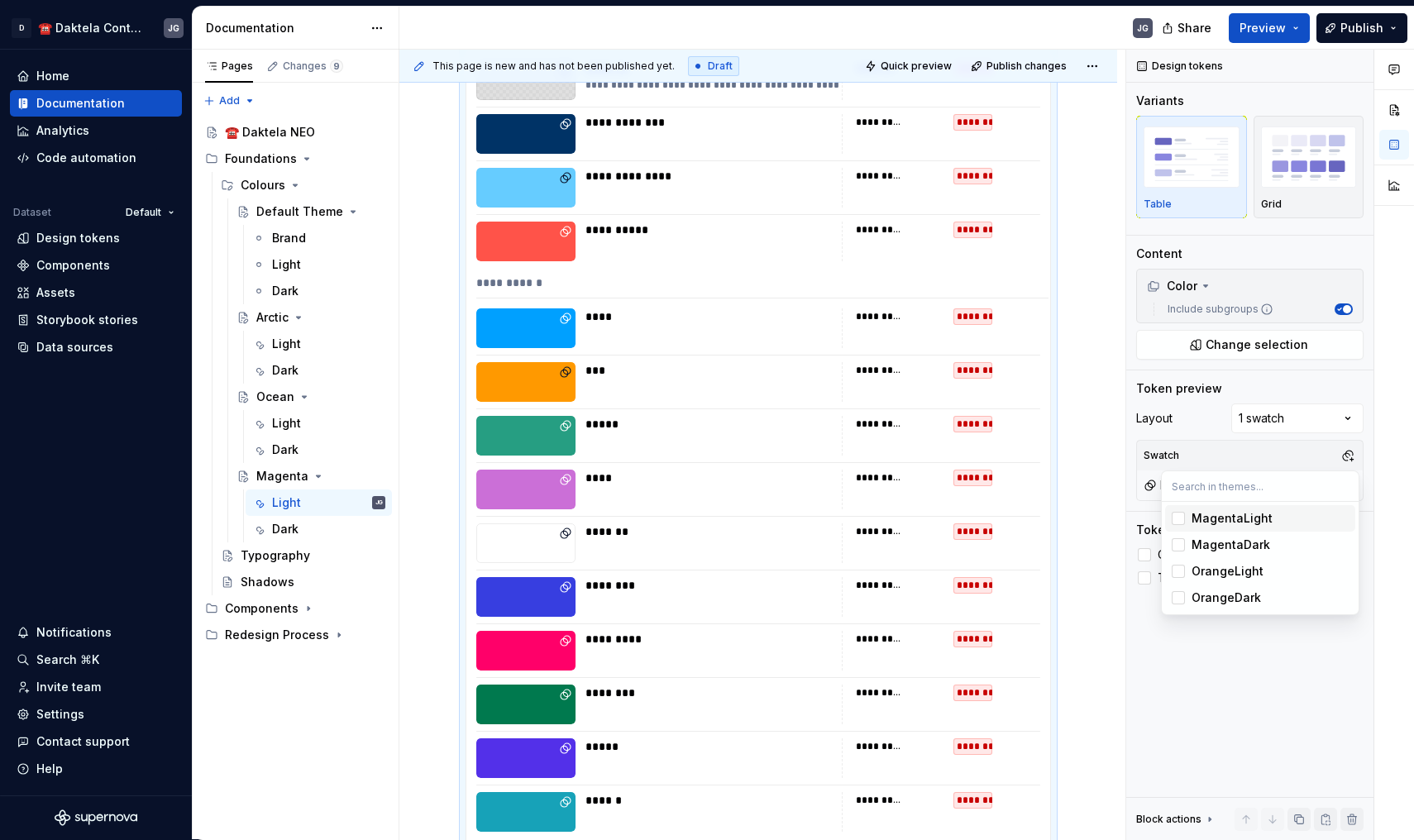
click at [1173, 520] on div "Suggestions" at bounding box center [1178, 518] width 14 height 14
click at [284, 521] on div "Pages Changes 9 Add Accessibility guide for tree Page tree. Navigate the tree w…" at bounding box center [294, 445] width 206 height 790
click at [291, 522] on div "Dark" at bounding box center [285, 529] width 26 height 17
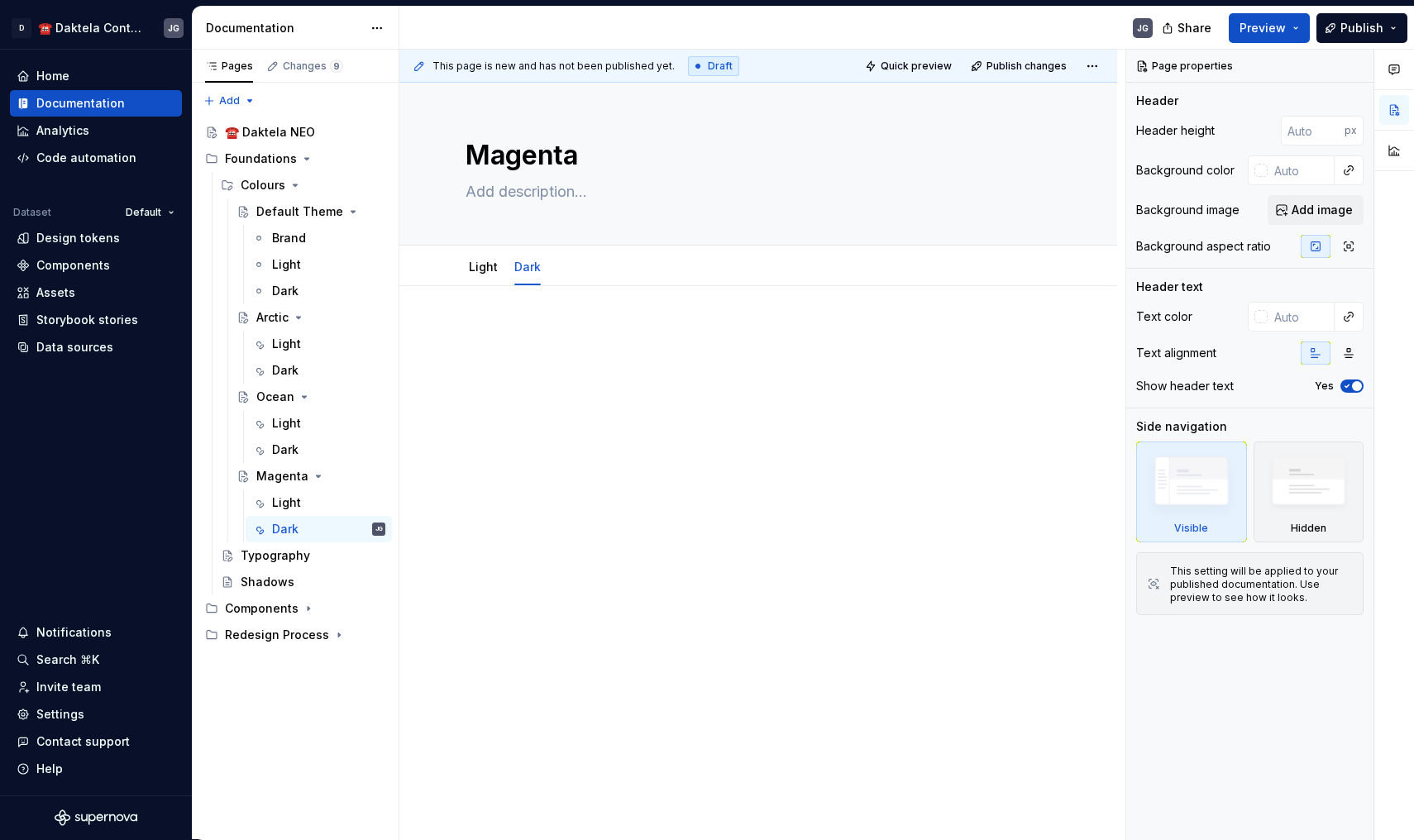
type textarea "*"
click at [541, 343] on p at bounding box center [758, 335] width 586 height 20
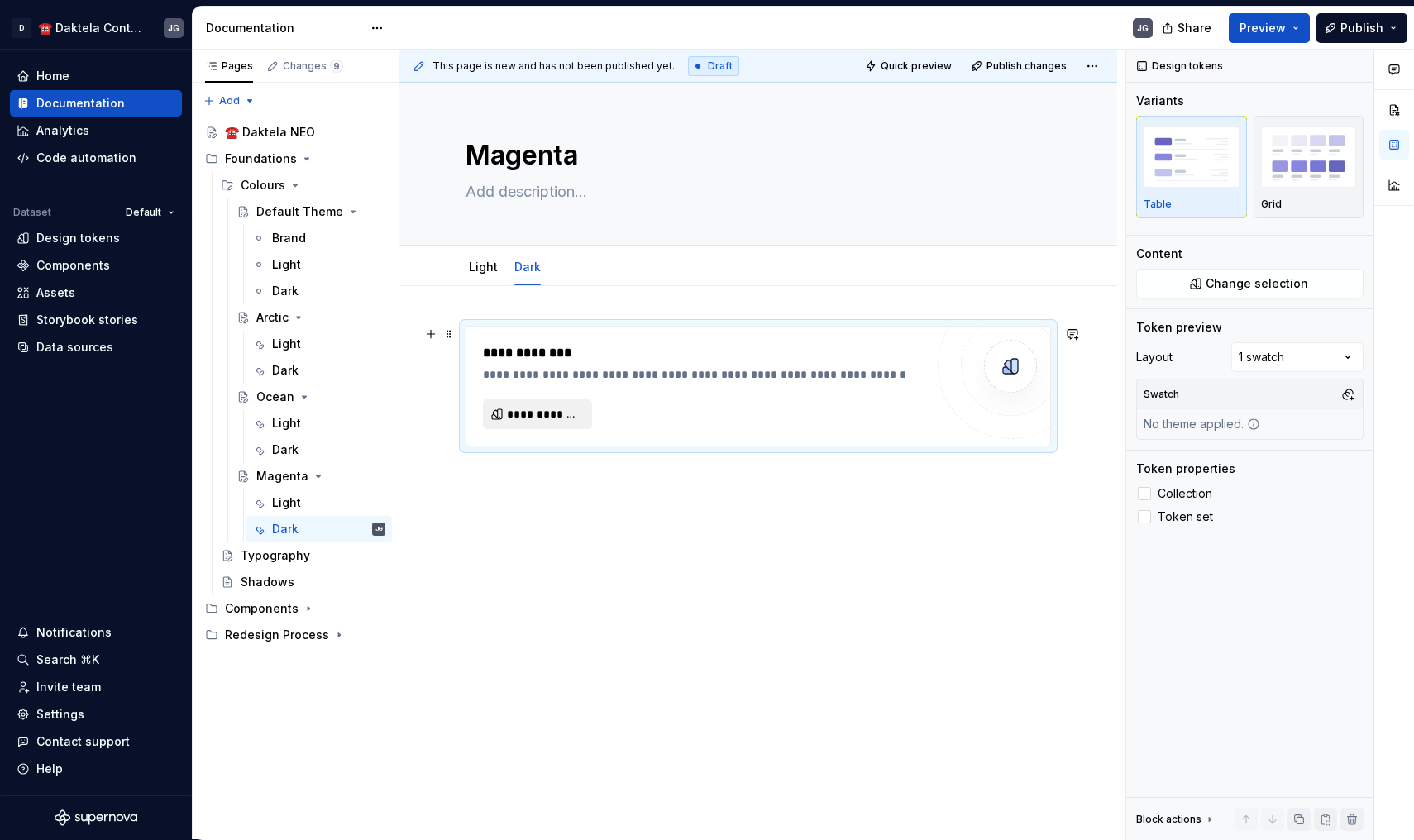
click at [571, 402] on button "**********" at bounding box center [538, 414] width 110 height 29
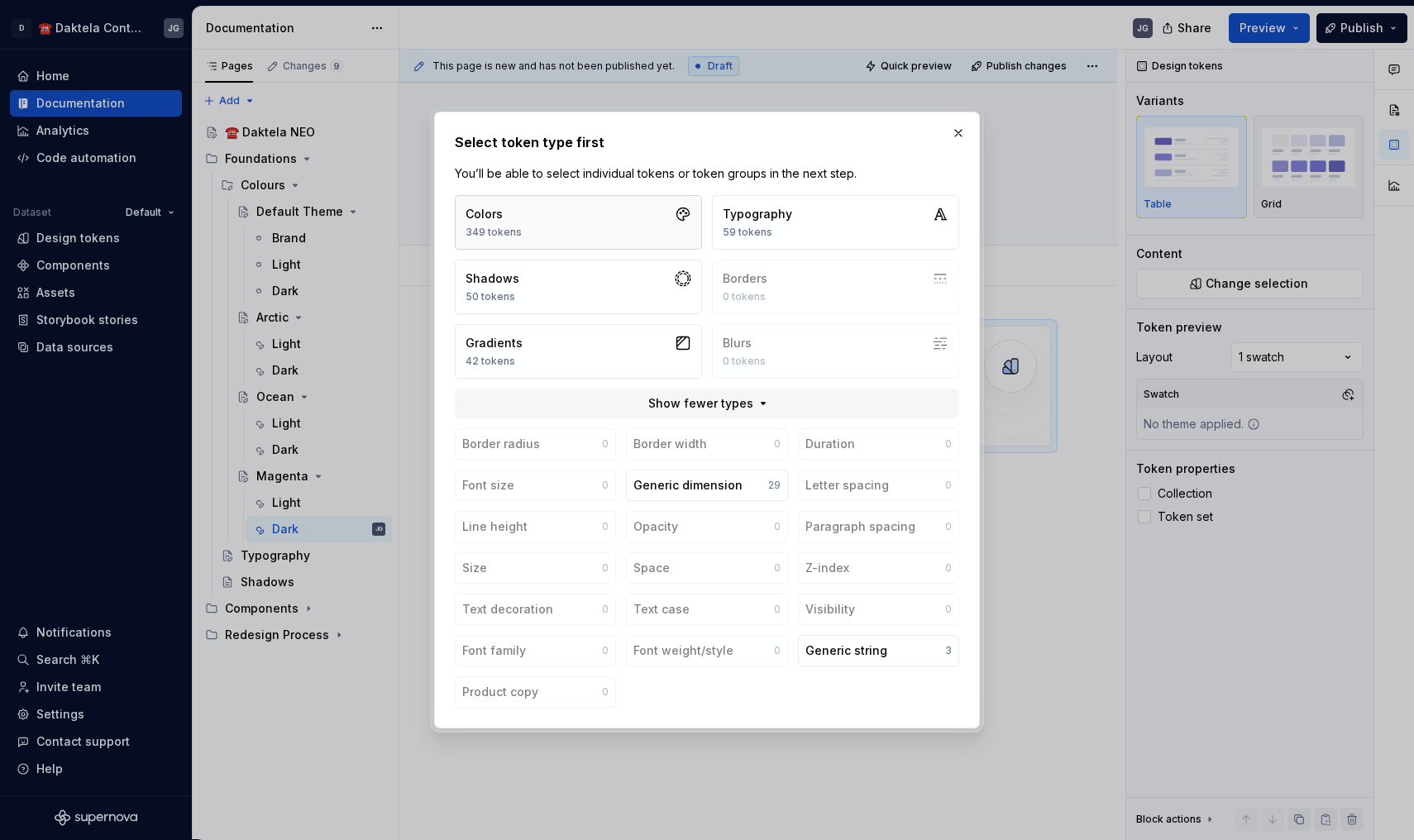
click at [642, 246] on button "Colors 349 tokens" at bounding box center [578, 223] width 247 height 55
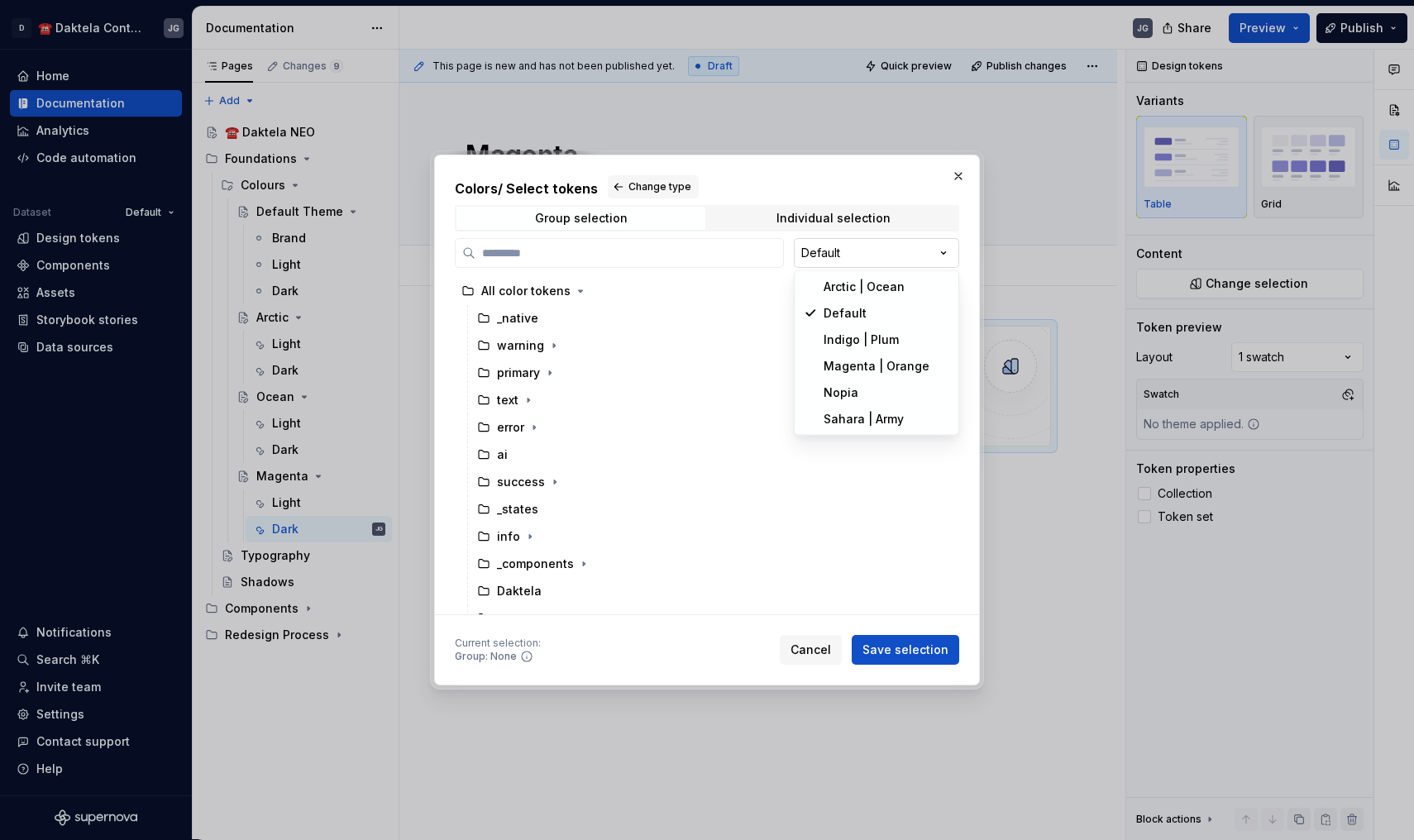
click at [837, 267] on div "Colors / Select tokens Change type Group selection Individual selection Default…" at bounding box center [707, 420] width 1414 height 840
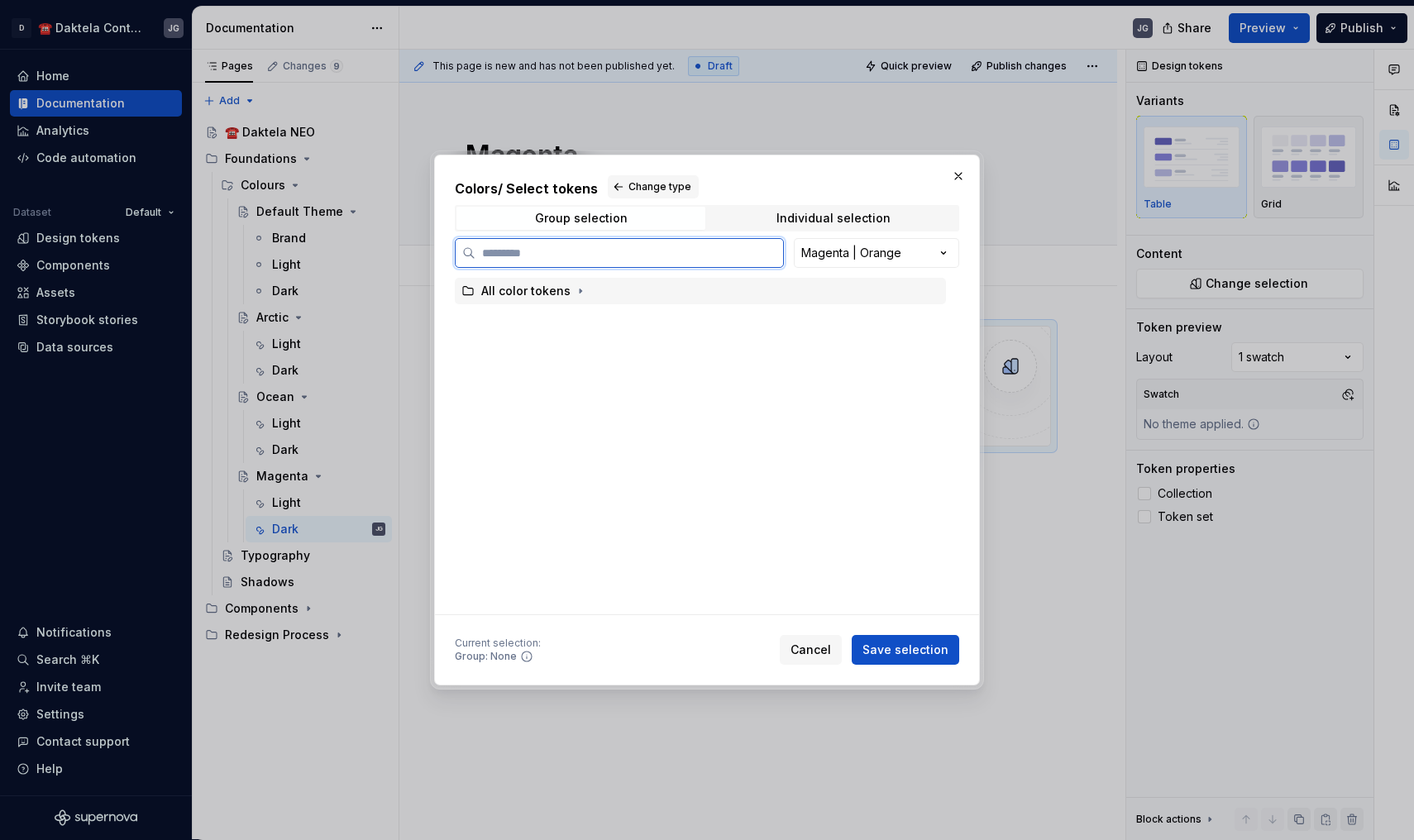
click at [549, 288] on div "All color tokens" at bounding box center [525, 290] width 89 height 17
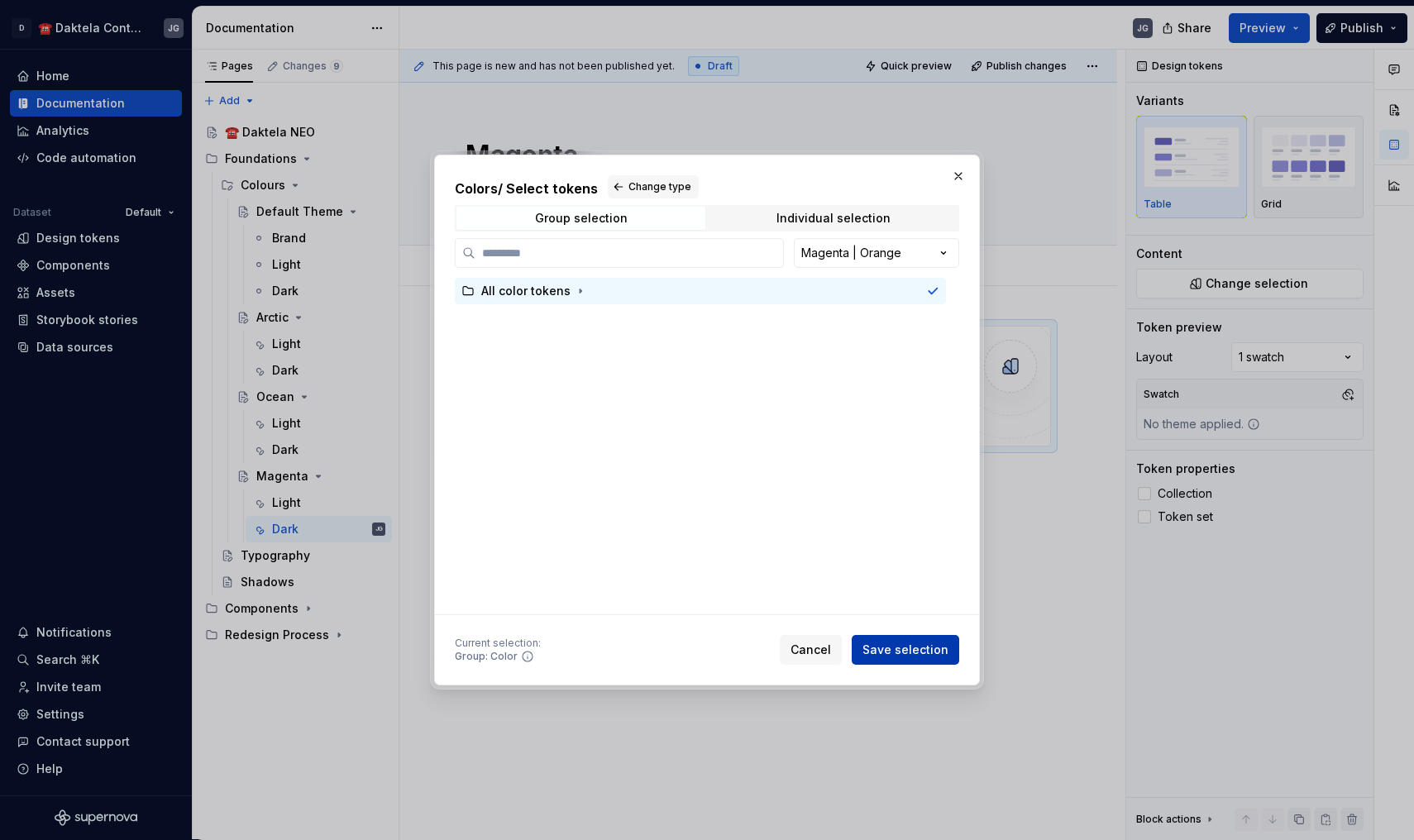
click at [914, 660] on button "Save selection" at bounding box center [906, 649] width 108 height 29
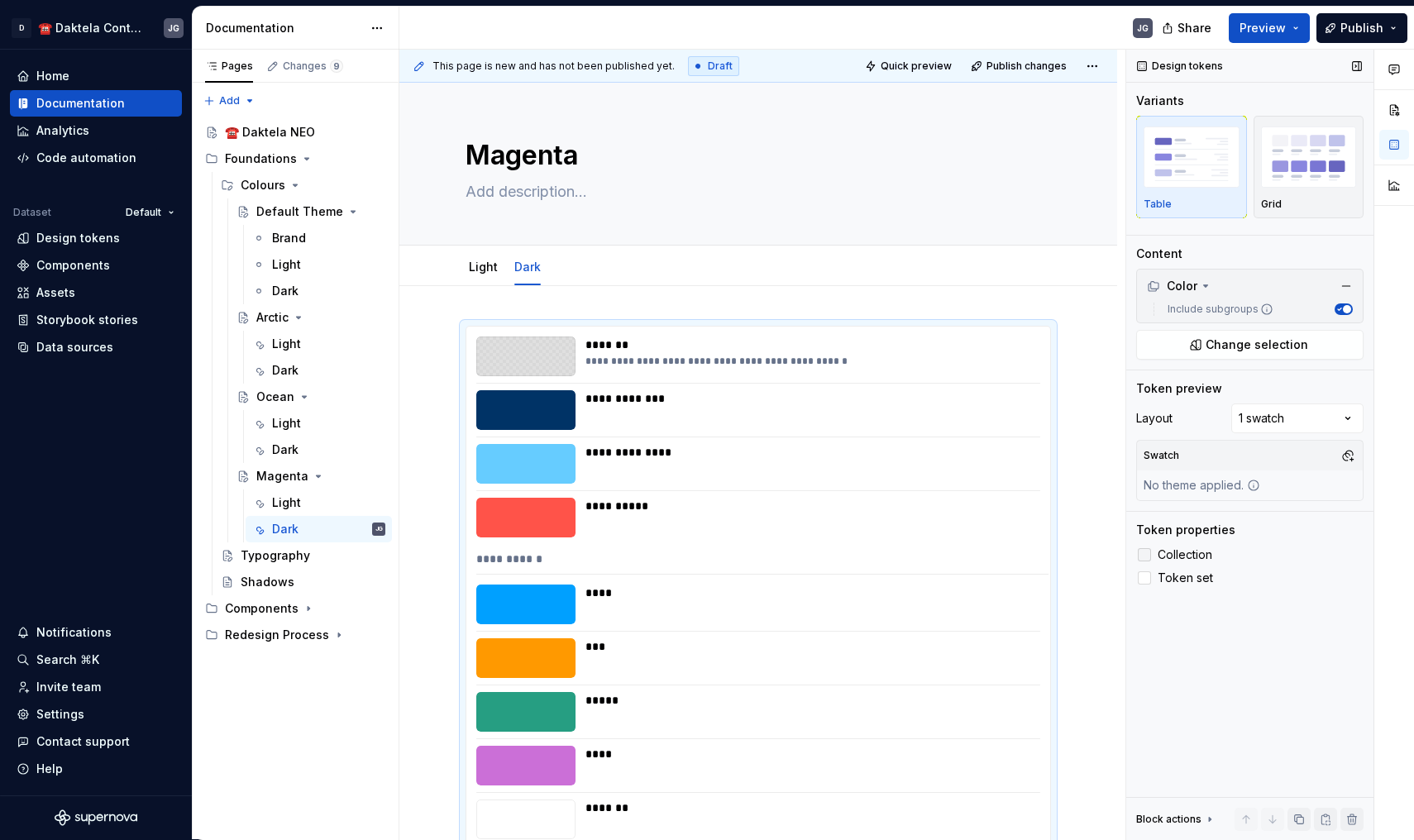
scroll to position [276, 0]
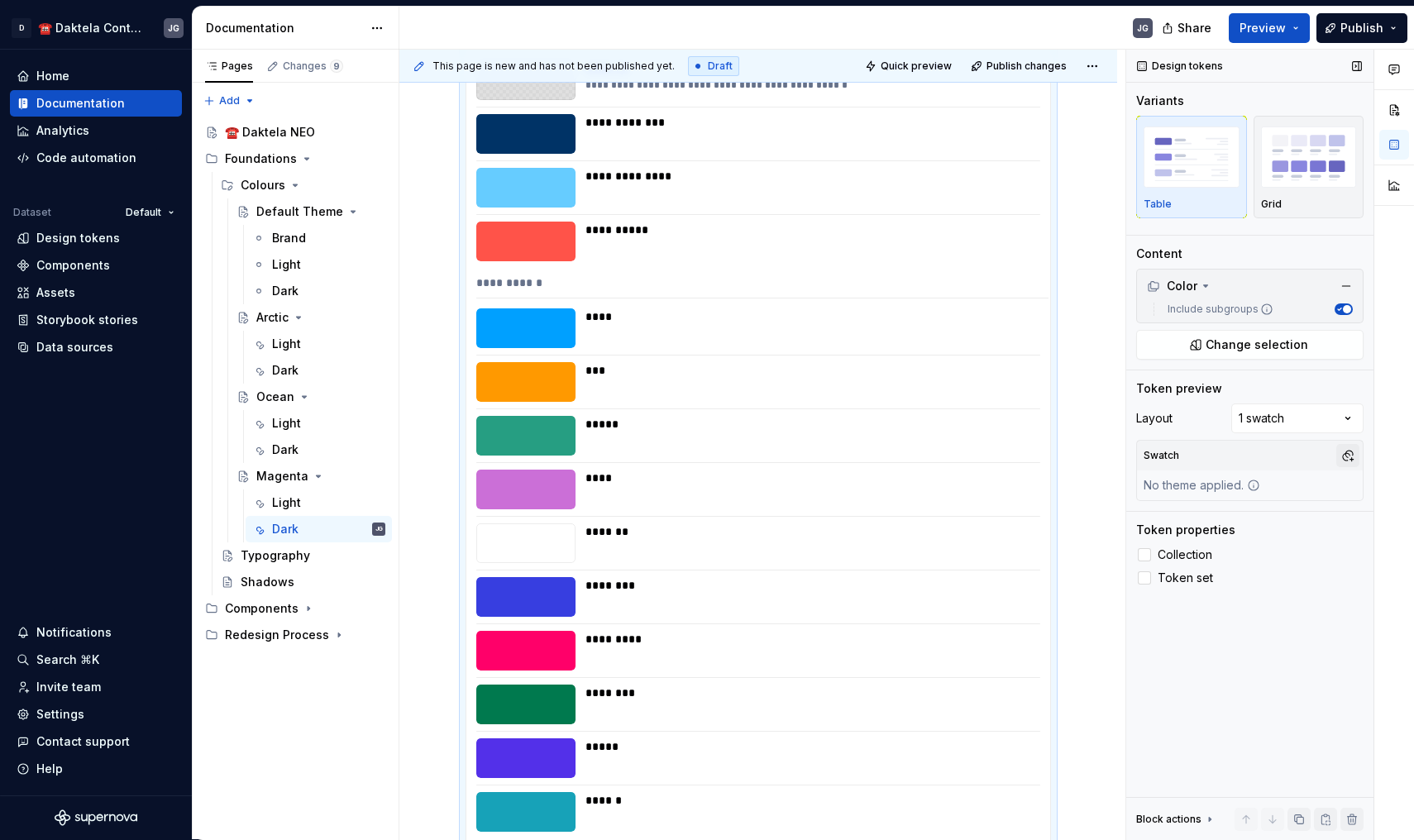
click at [1347, 452] on button "button" at bounding box center [1348, 456] width 23 height 23
click at [1245, 549] on div "MagentaDark" at bounding box center [1230, 545] width 78 height 17
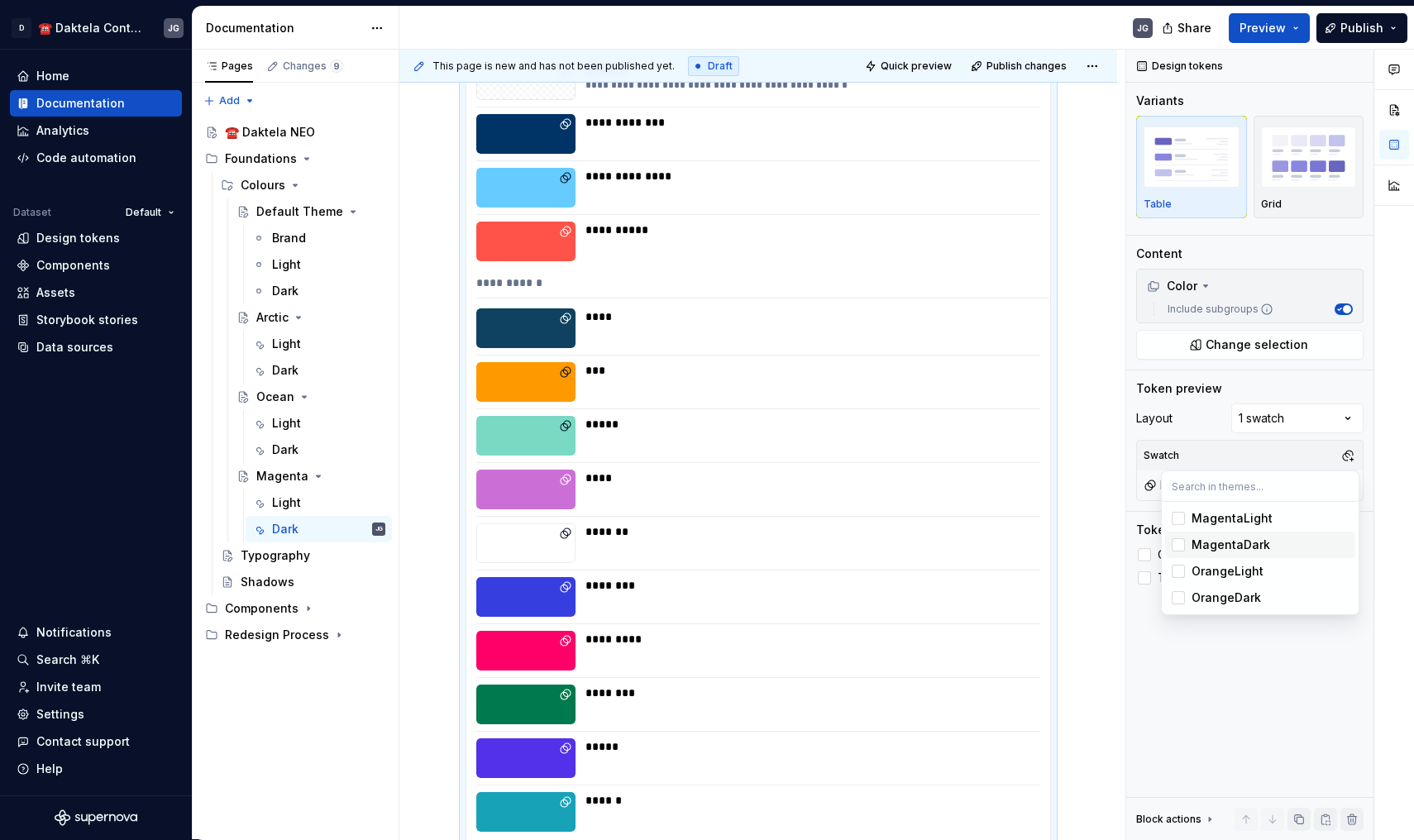
click at [426, 449] on html "D ☎️ Daktela Contact Centre JG Home Documentation Analytics Code automation Dat…" at bounding box center [707, 420] width 1414 height 840
click at [377, 193] on button "Page tree" at bounding box center [374, 186] width 23 height 23
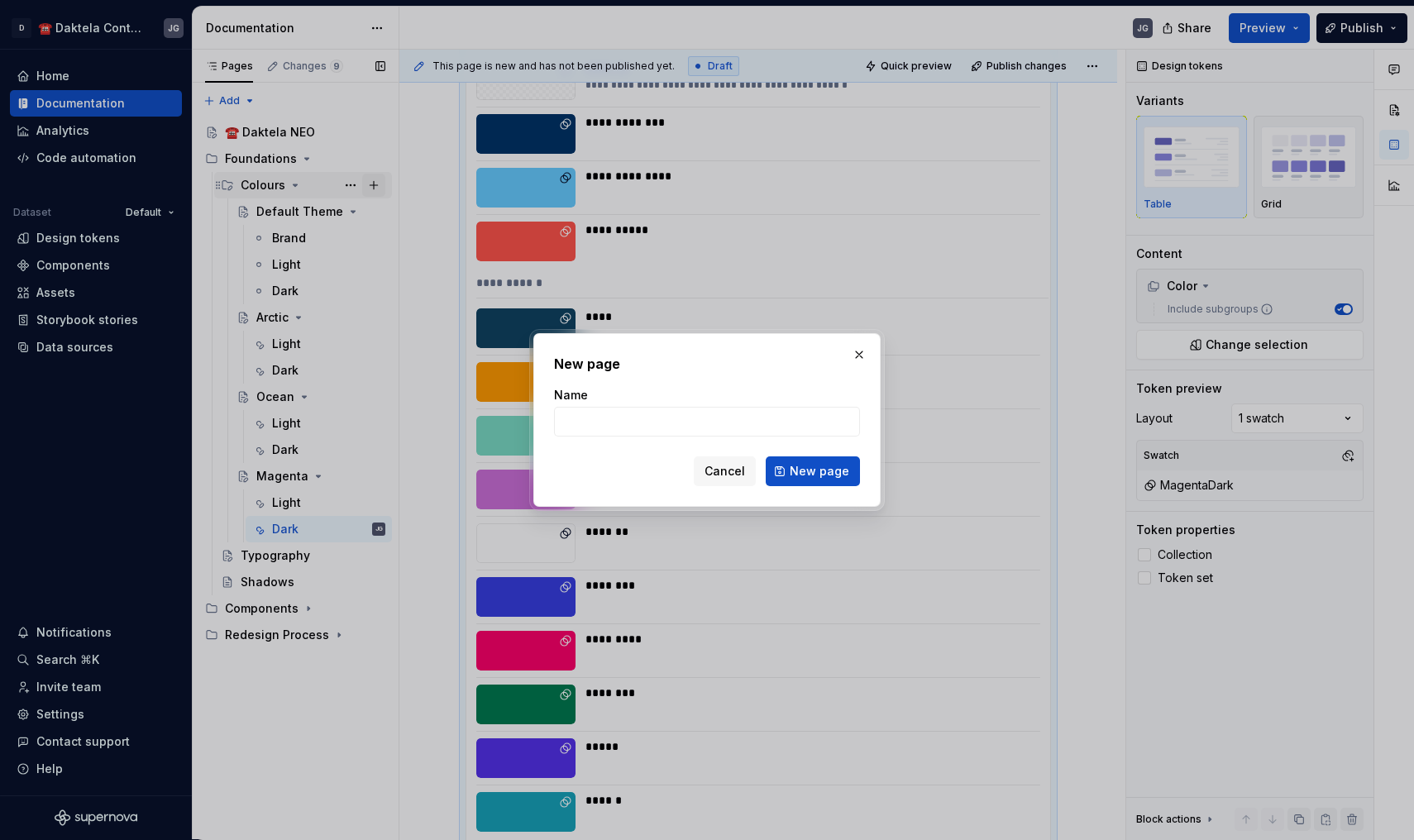
type textarea "*"
type input "Orange"
click at [815, 471] on button "New page" at bounding box center [813, 471] width 94 height 29
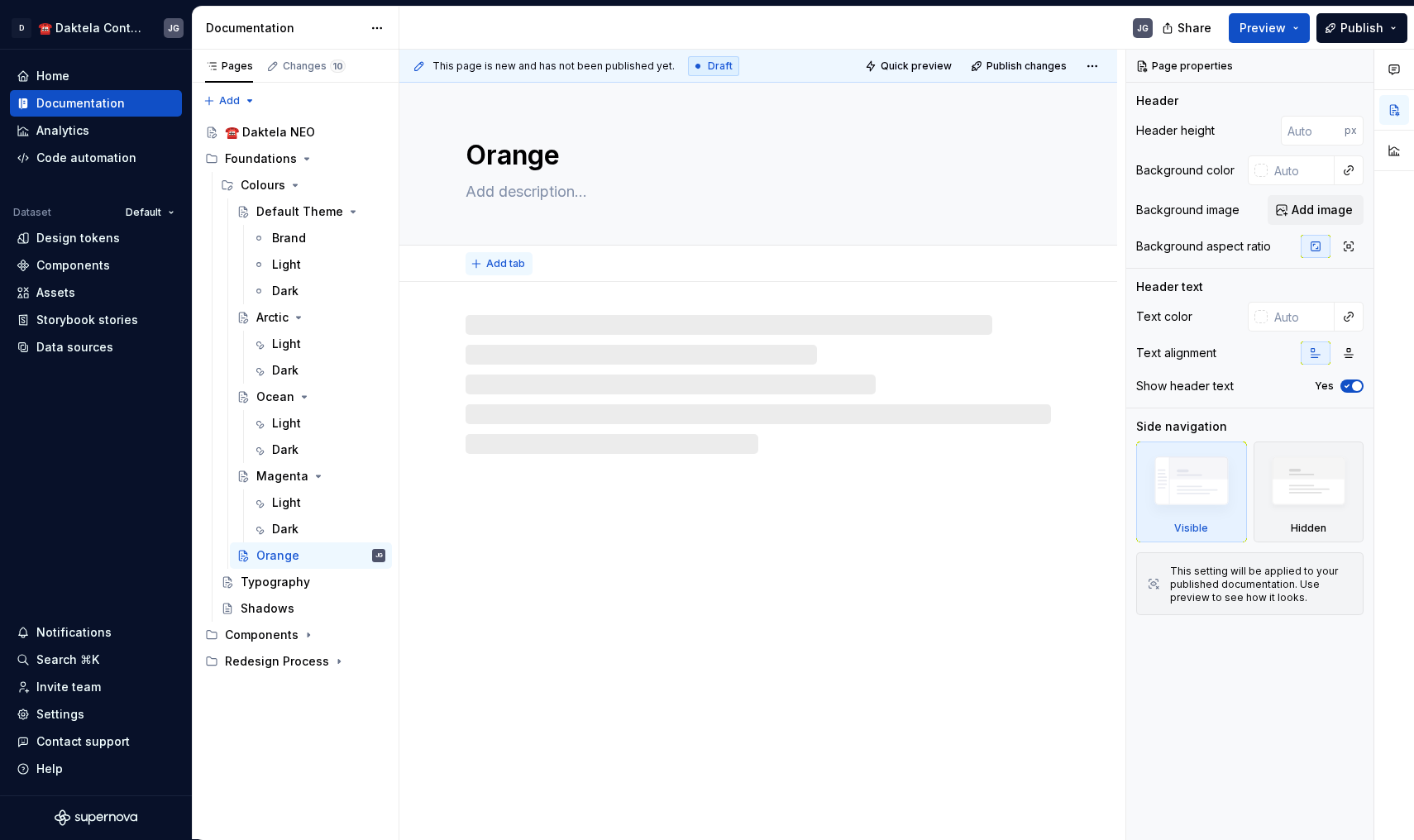
click at [513, 269] on span "Add tab" at bounding box center [506, 264] width 39 height 14
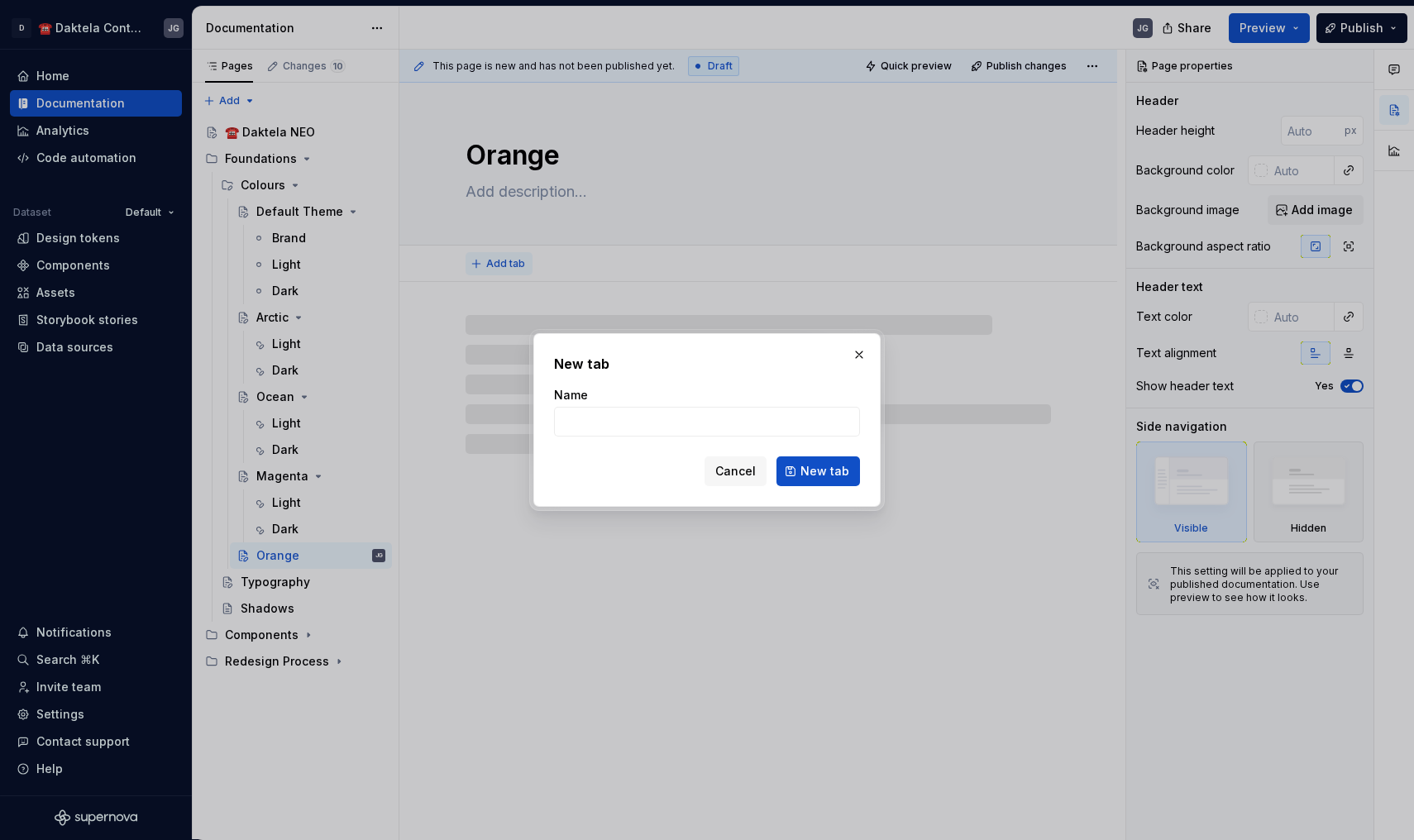
type textarea "*"
type input "Light"
click at [819, 471] on button "New tab" at bounding box center [817, 471] width 83 height 29
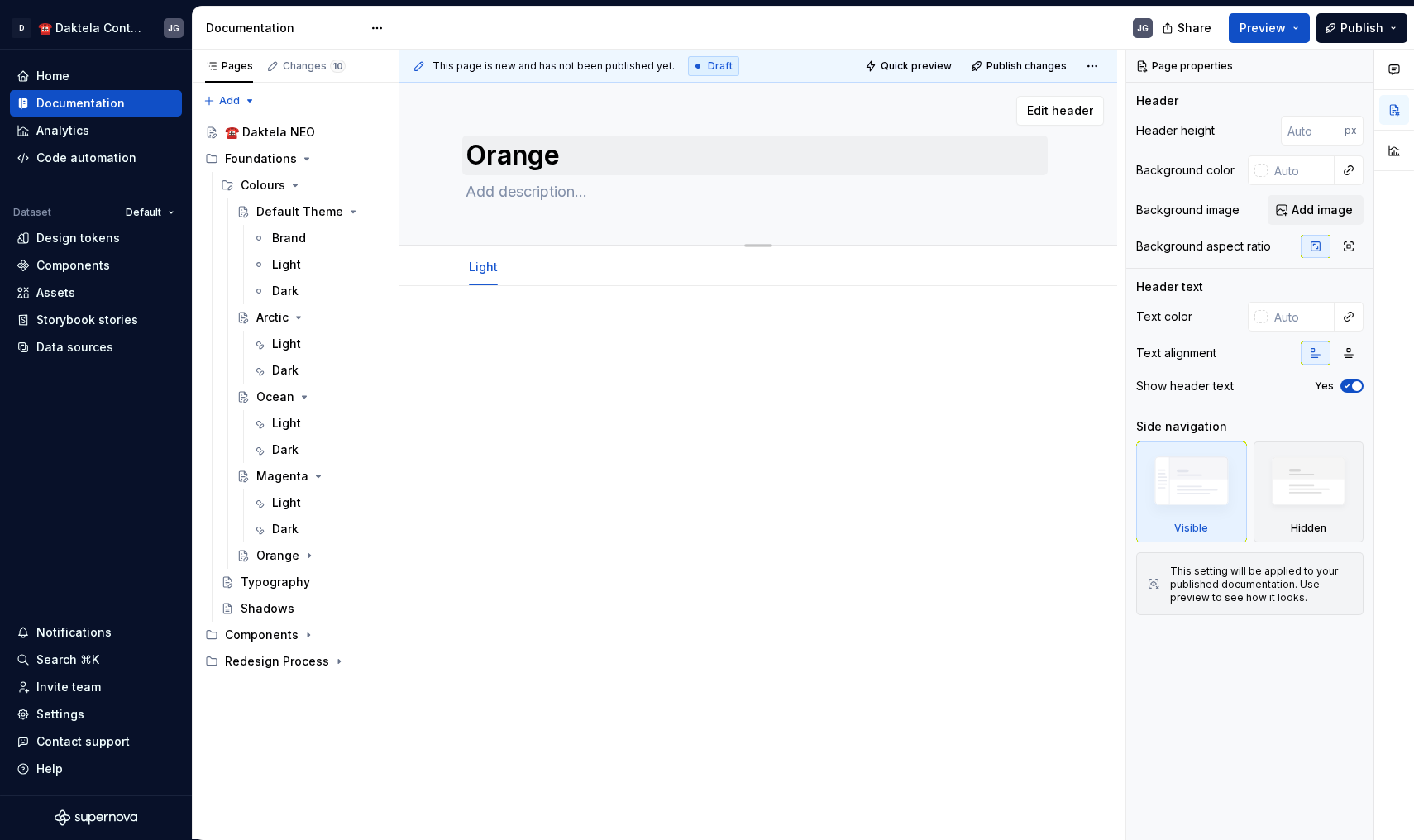
type textarea "*"
click at [553, 266] on span "Add tab" at bounding box center [554, 267] width 39 height 14
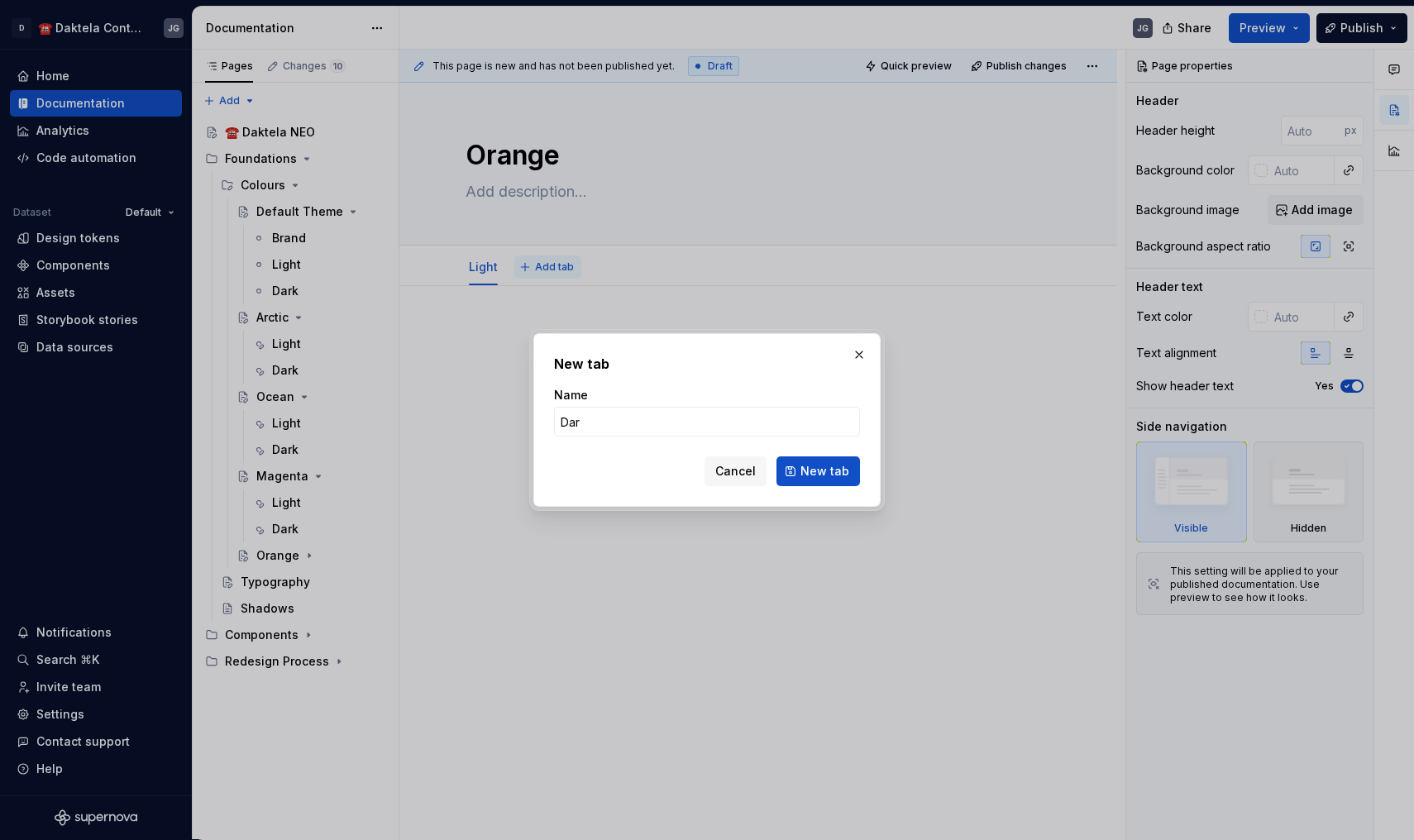
type input "Dark"
click at [819, 471] on button "New tab" at bounding box center [817, 471] width 83 height 29
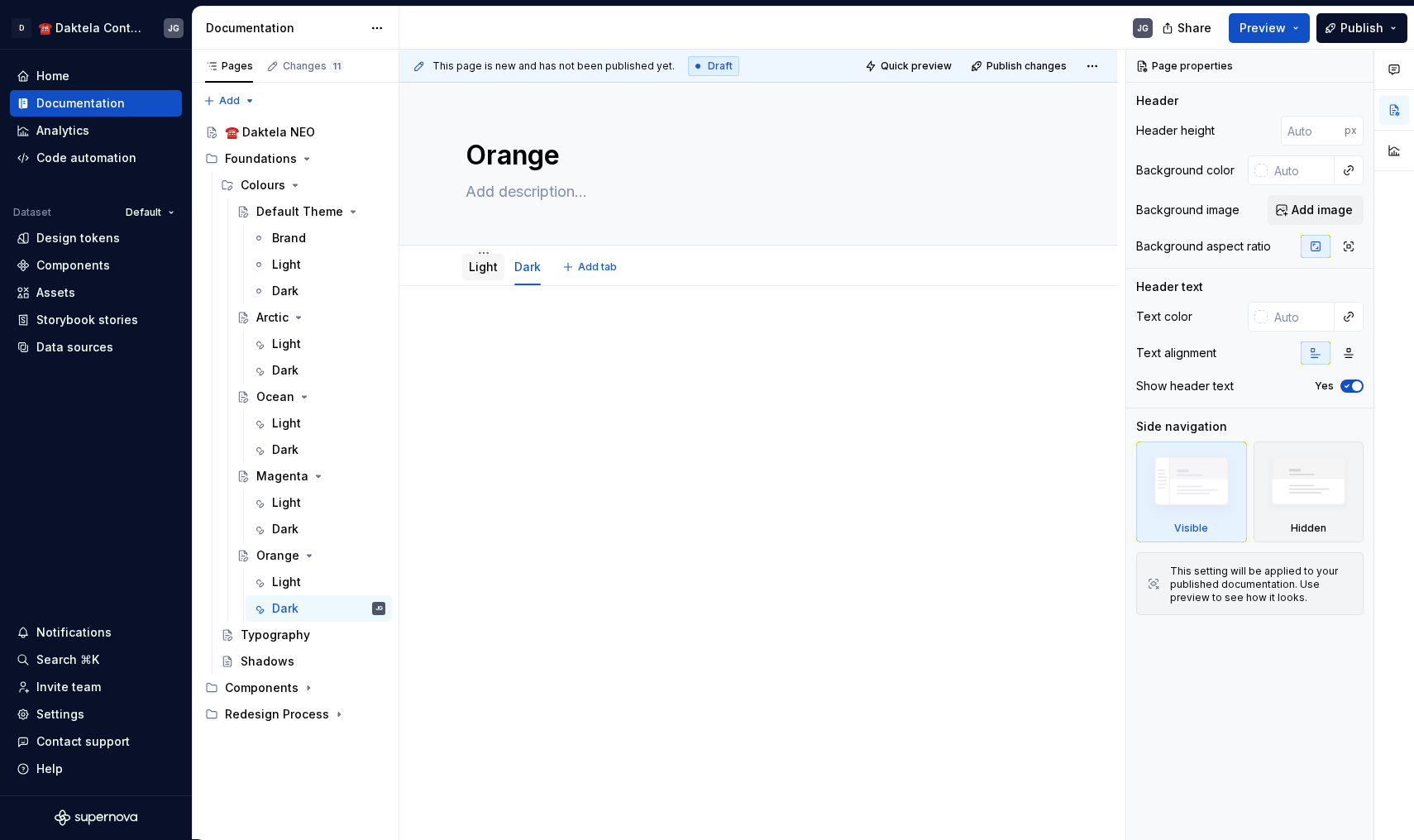
click at [476, 281] on div "Light" at bounding box center [483, 267] width 42 height 29
click at [484, 261] on link "Light" at bounding box center [483, 266] width 29 height 14
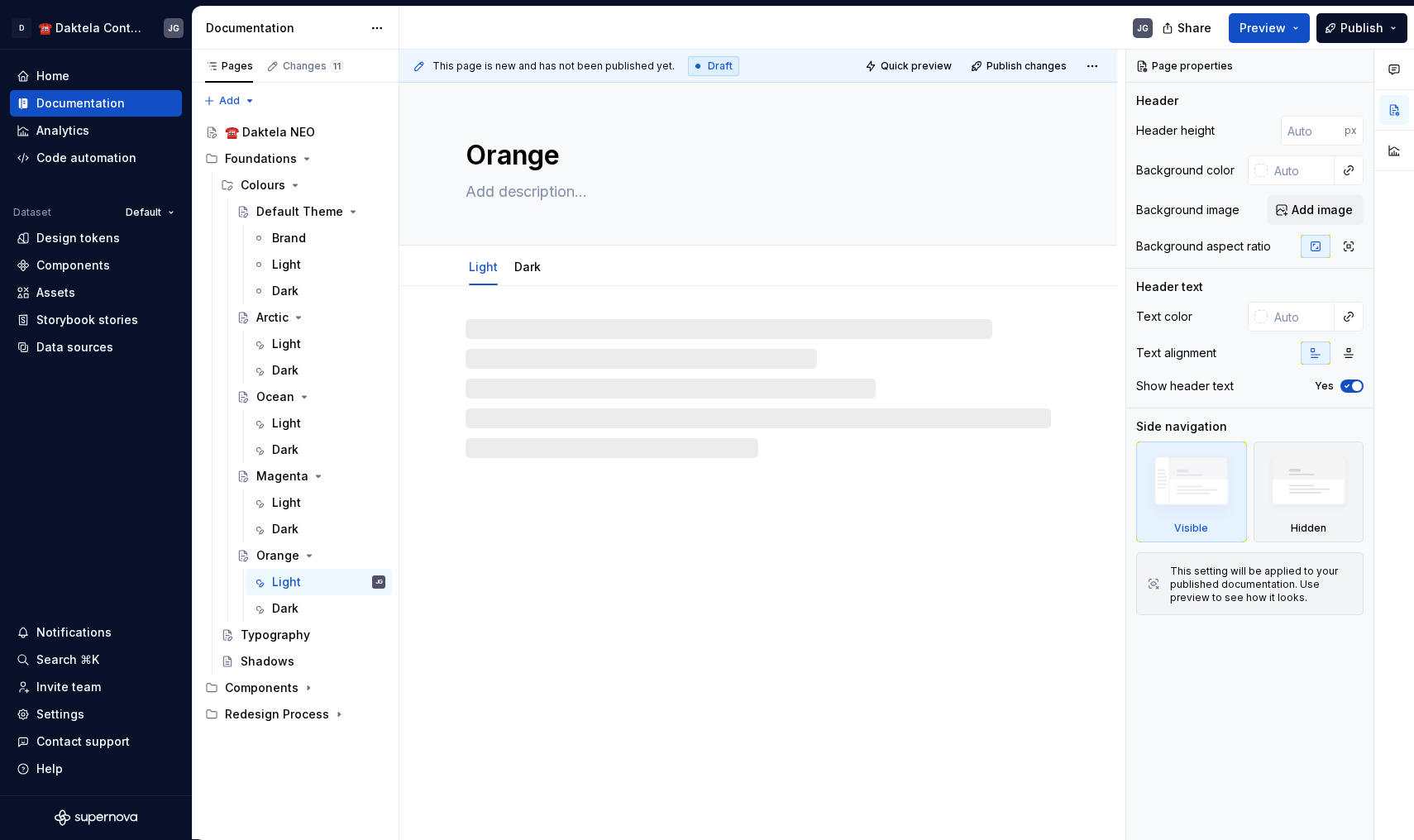
click at [506, 339] on div at bounding box center [758, 388] width 586 height 139
type textarea "*"
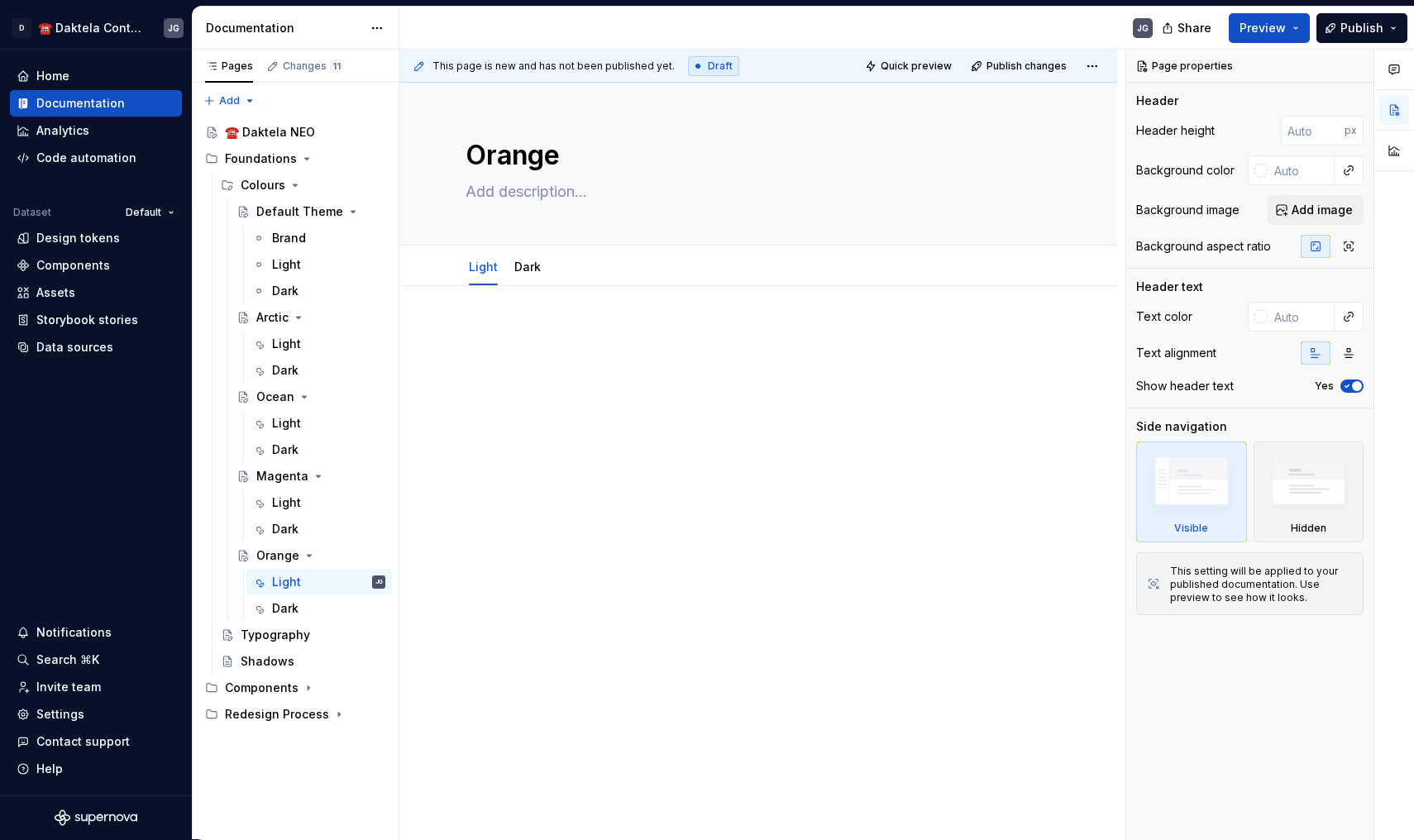
click at [526, 343] on p at bounding box center [758, 335] width 586 height 20
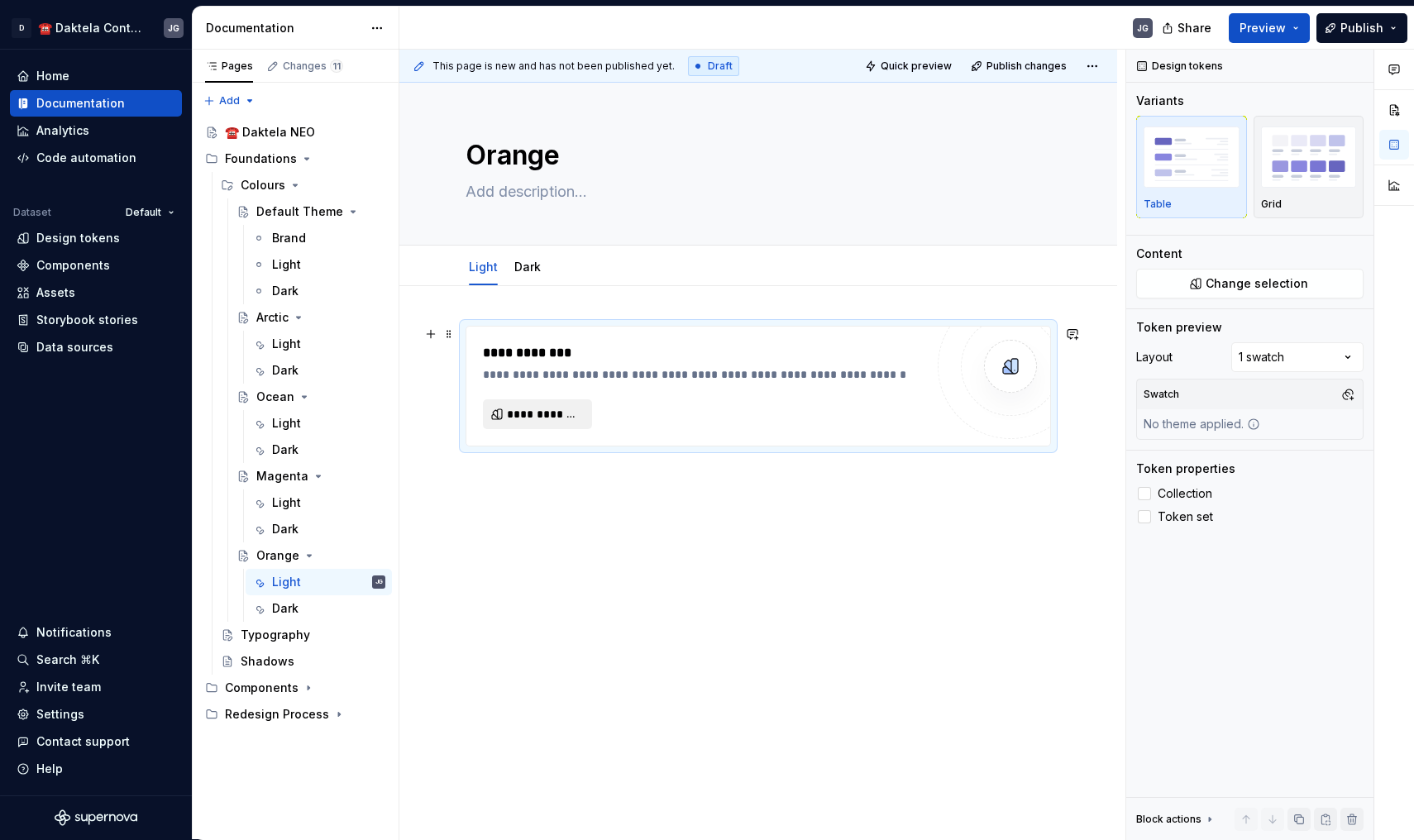
click at [532, 418] on span "**********" at bounding box center [544, 414] width 74 height 17
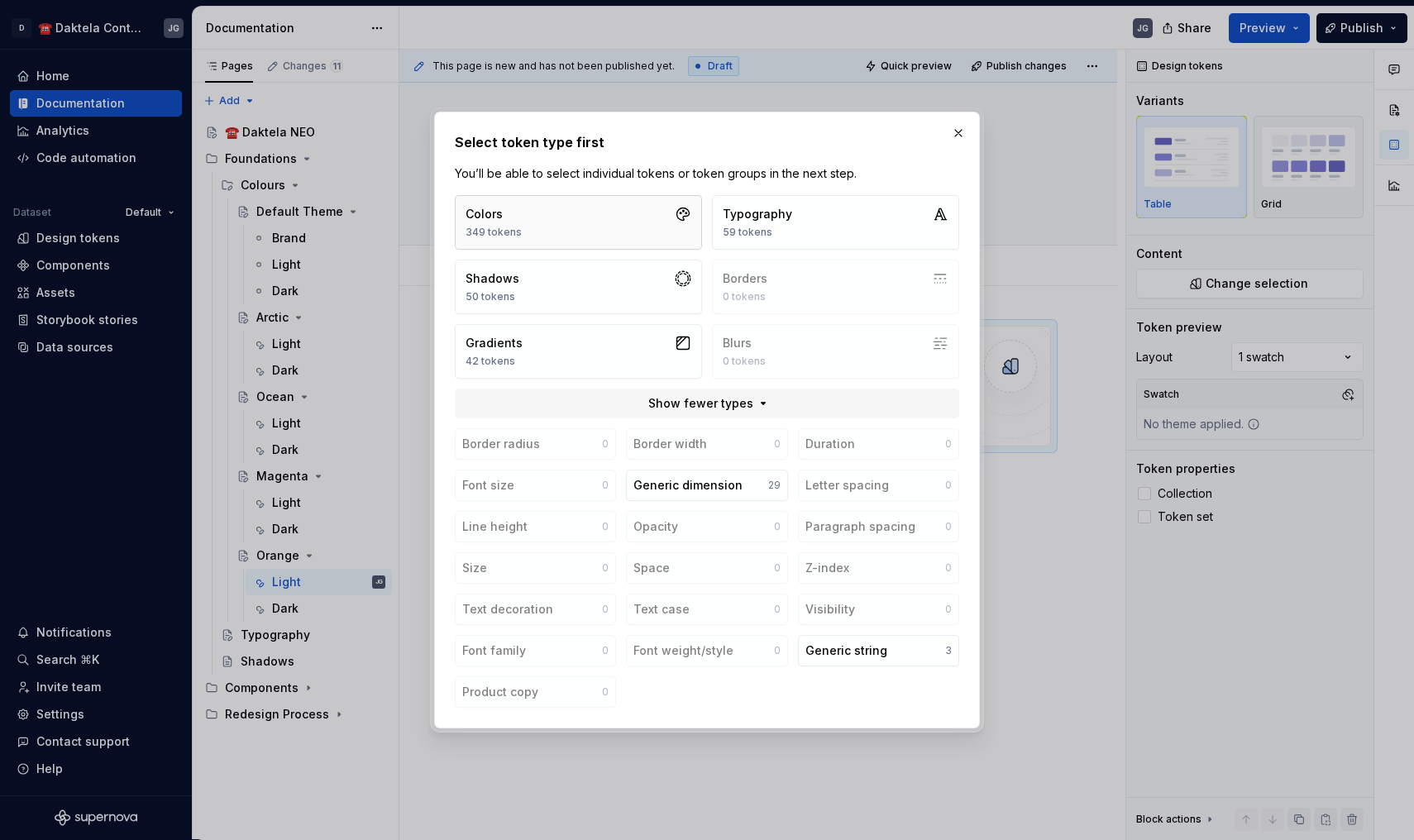
click at [575, 225] on button "Colors 349 tokens" at bounding box center [578, 223] width 247 height 55
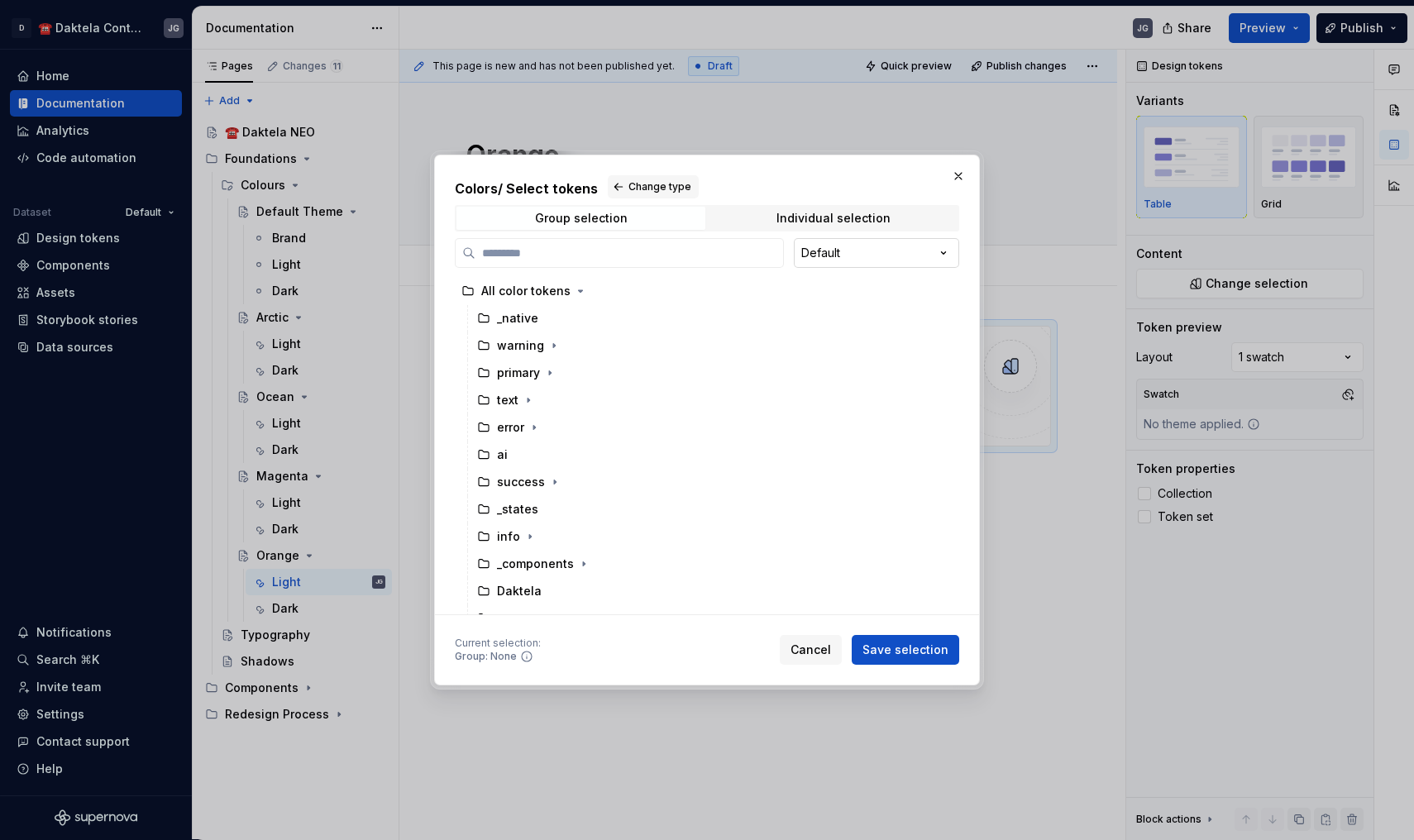
click at [847, 245] on div "Colors / Select tokens Change type Group selection Individual selection Default…" at bounding box center [707, 420] width 1414 height 840
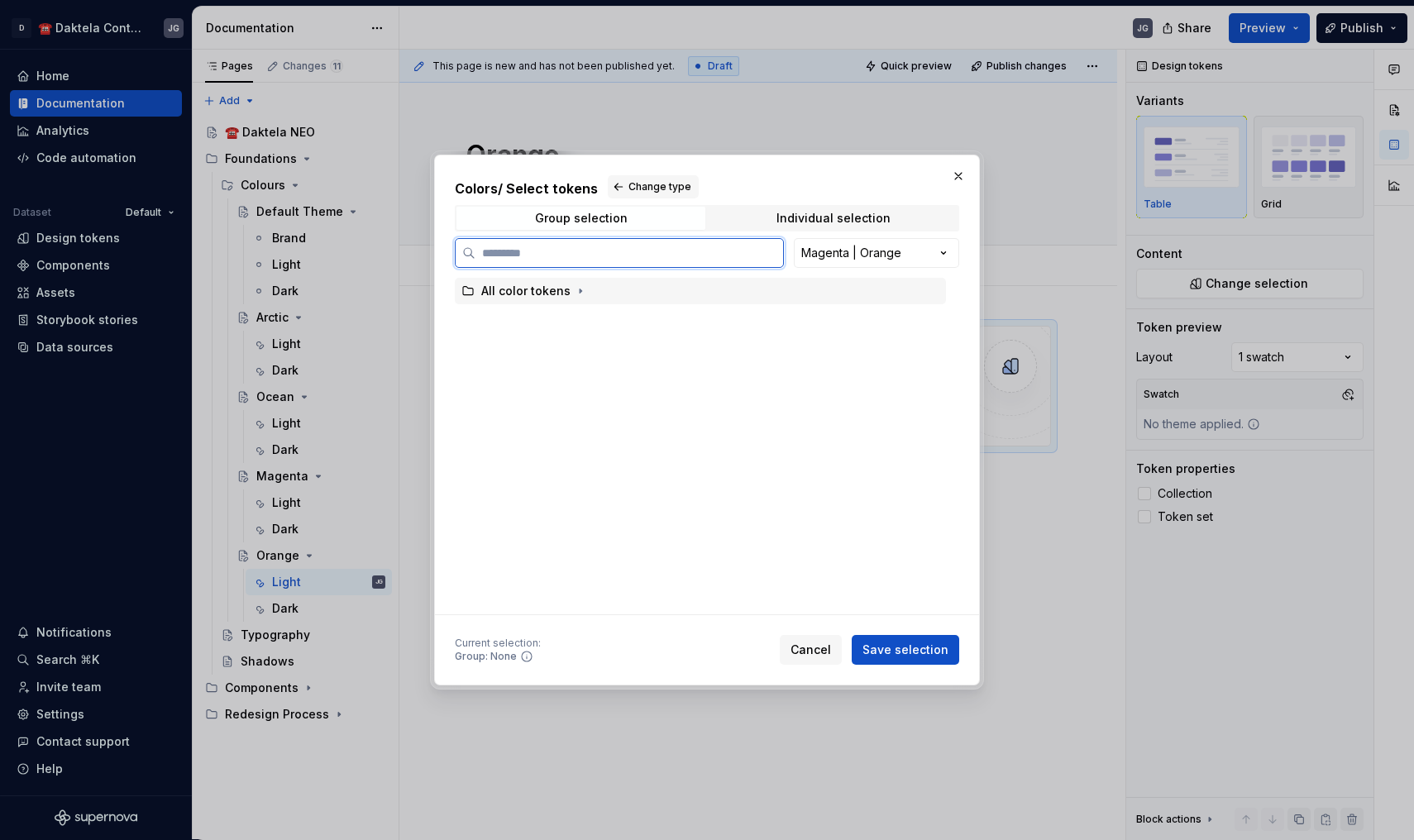
click at [563, 286] on div "All color tokens" at bounding box center [525, 290] width 89 height 17
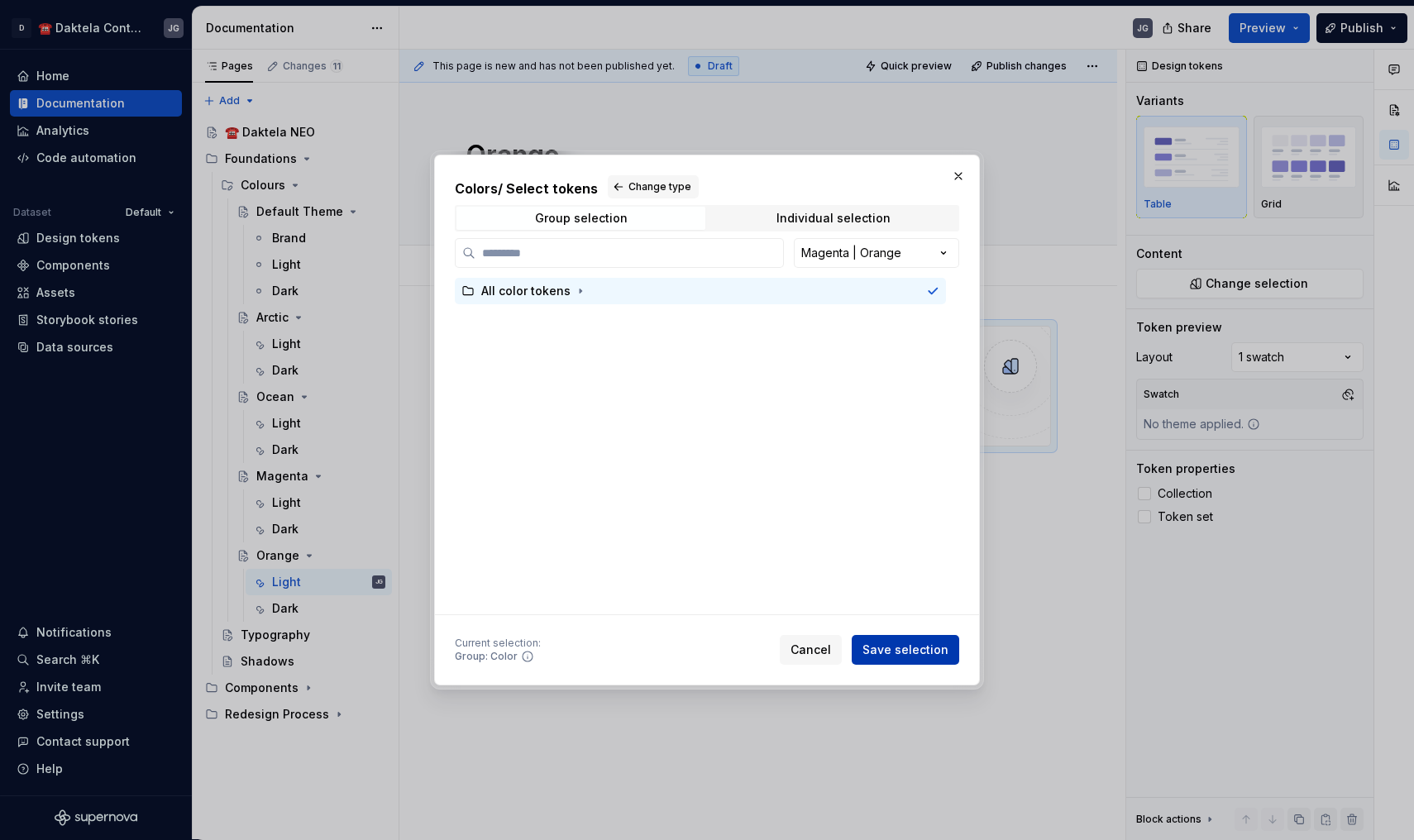
click at [915, 644] on span "Save selection" at bounding box center [906, 649] width 86 height 17
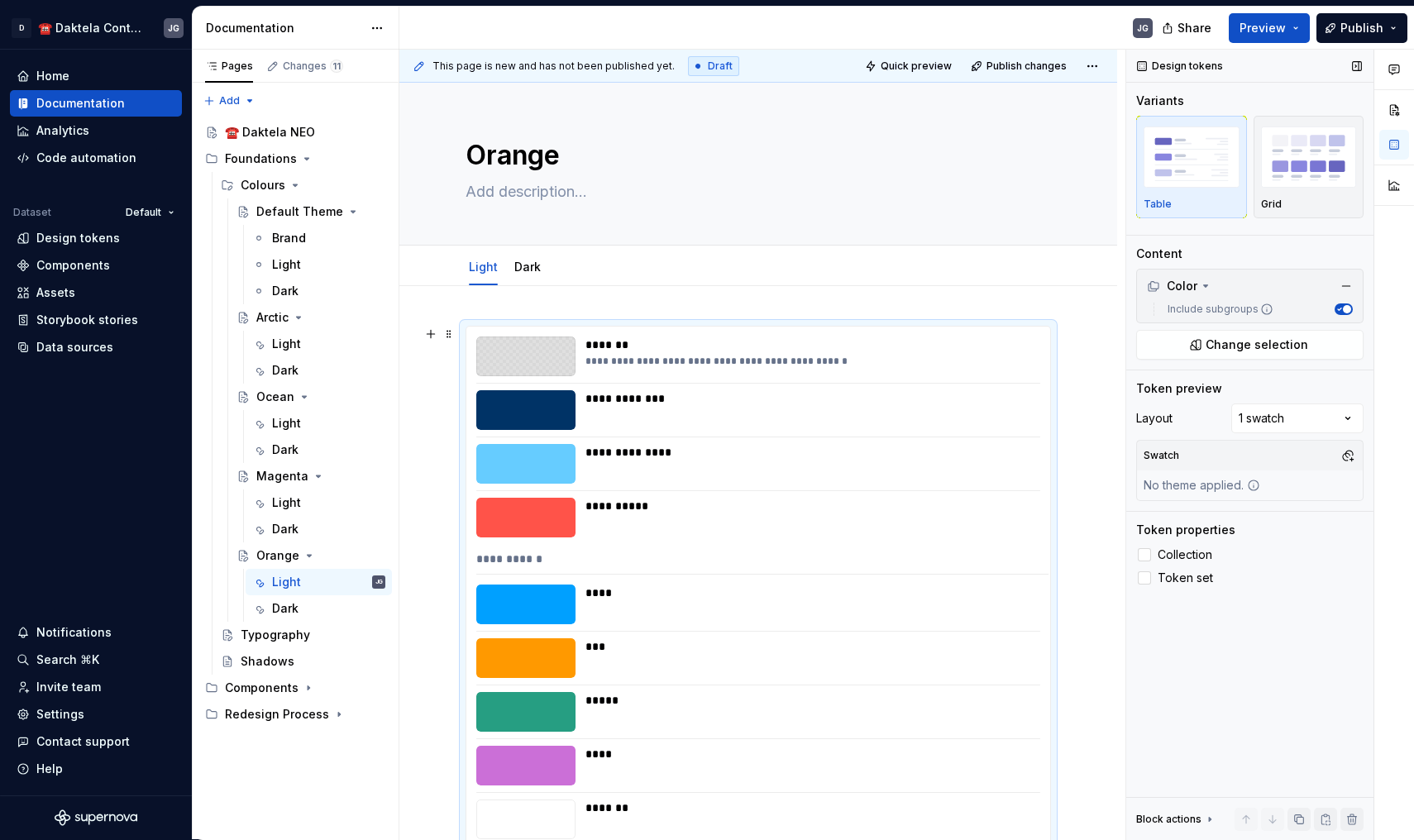
scroll to position [276, 0]
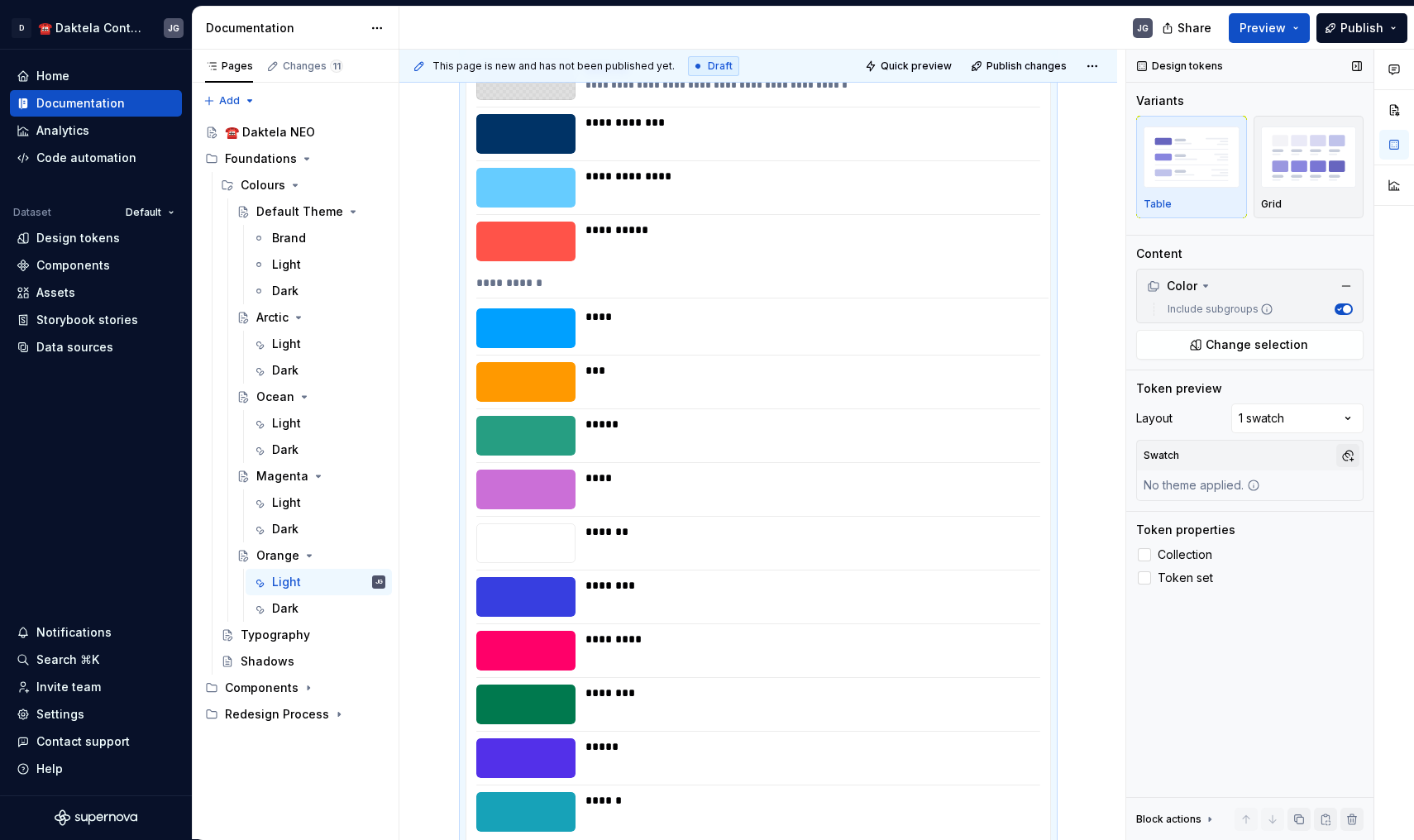
click at [1355, 453] on button "button" at bounding box center [1348, 456] width 23 height 23
click at [1181, 564] on div "Suggestions" at bounding box center [1178, 571] width 14 height 14
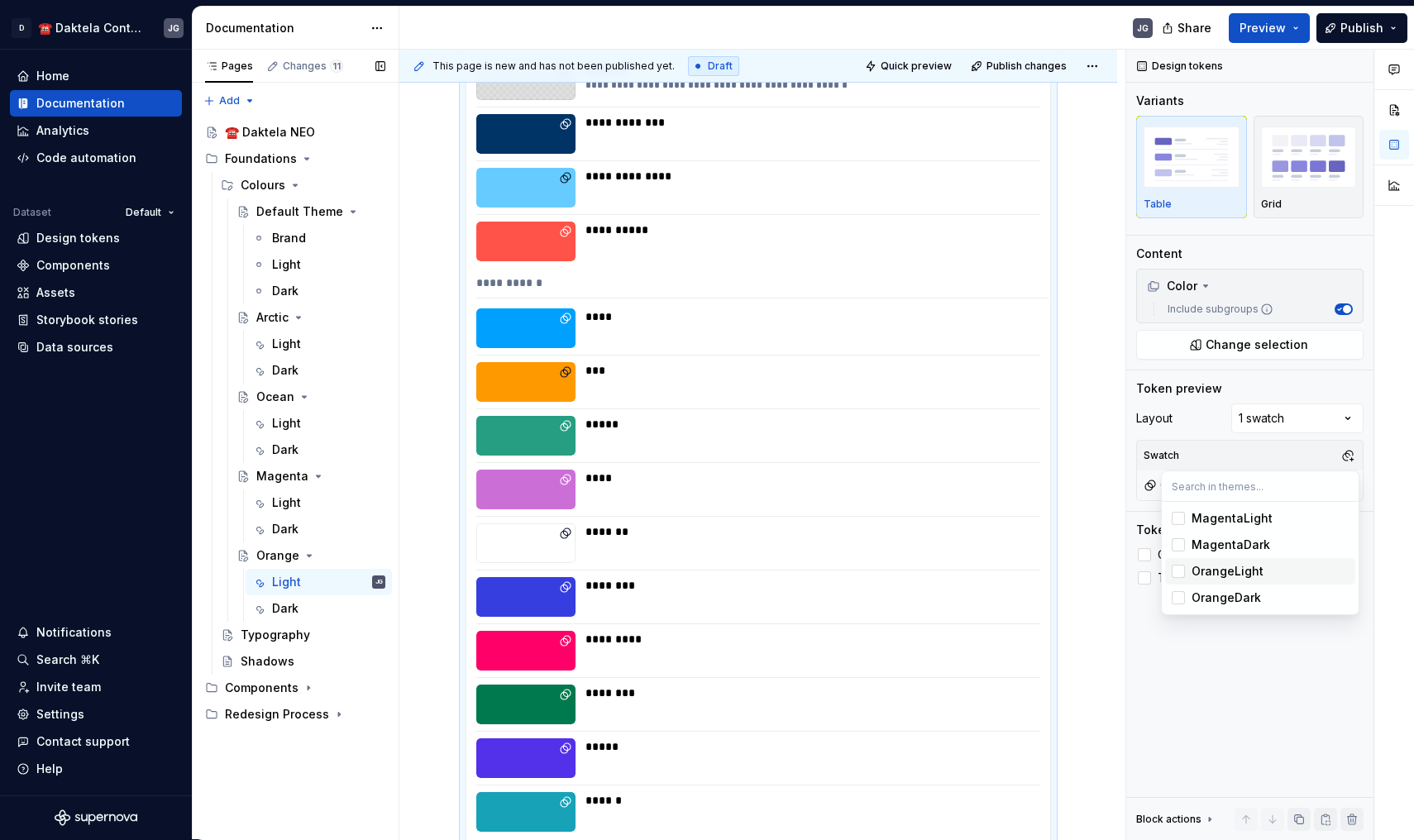
click at [326, 609] on div "Pages Changes 11 Add Accessibility guide for tree Page tree. Navigate the tree …" at bounding box center [294, 445] width 206 height 790
click at [326, 609] on div "Dark" at bounding box center [329, 608] width 113 height 17
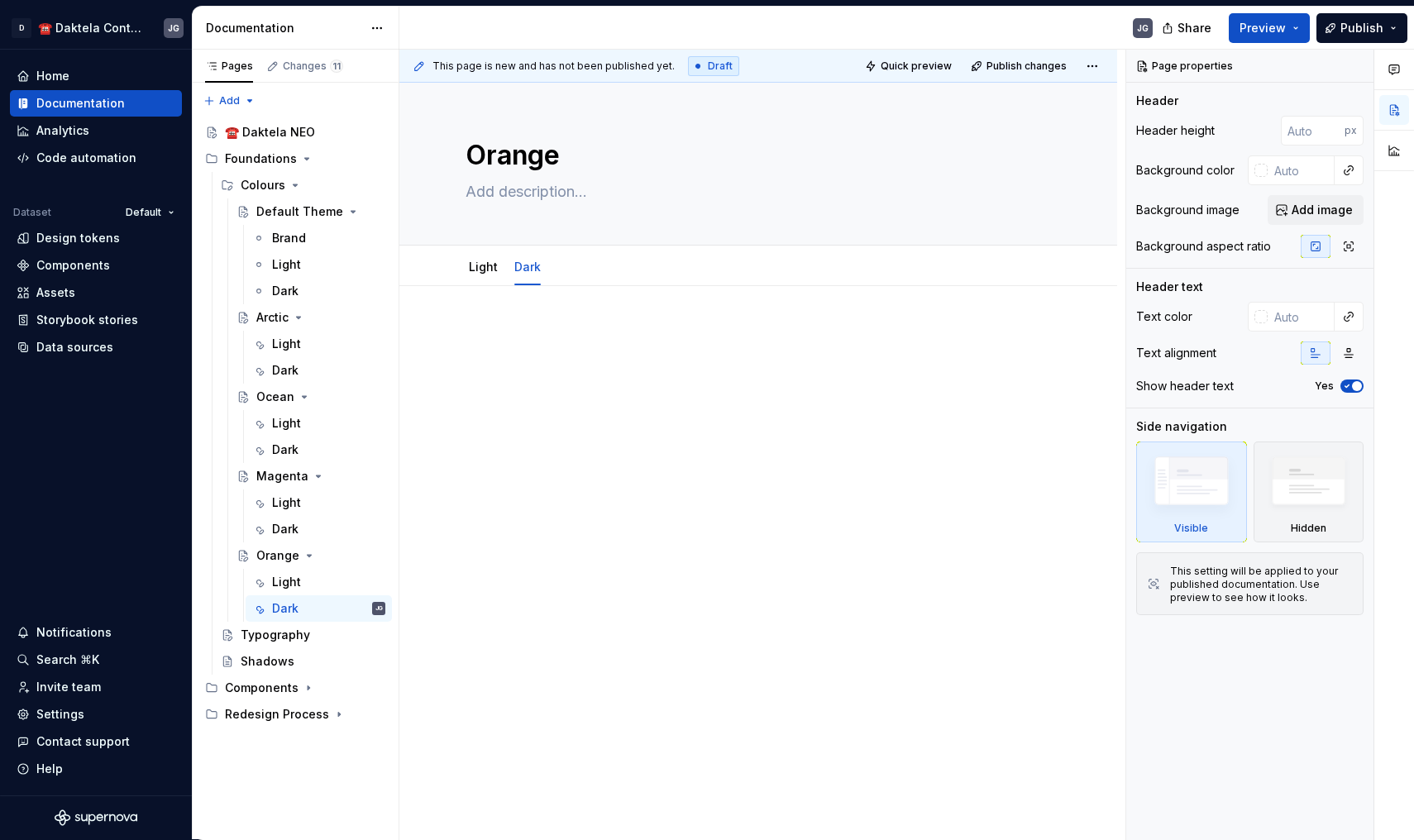
click at [527, 379] on div at bounding box center [758, 357] width 586 height 63
type textarea "*"
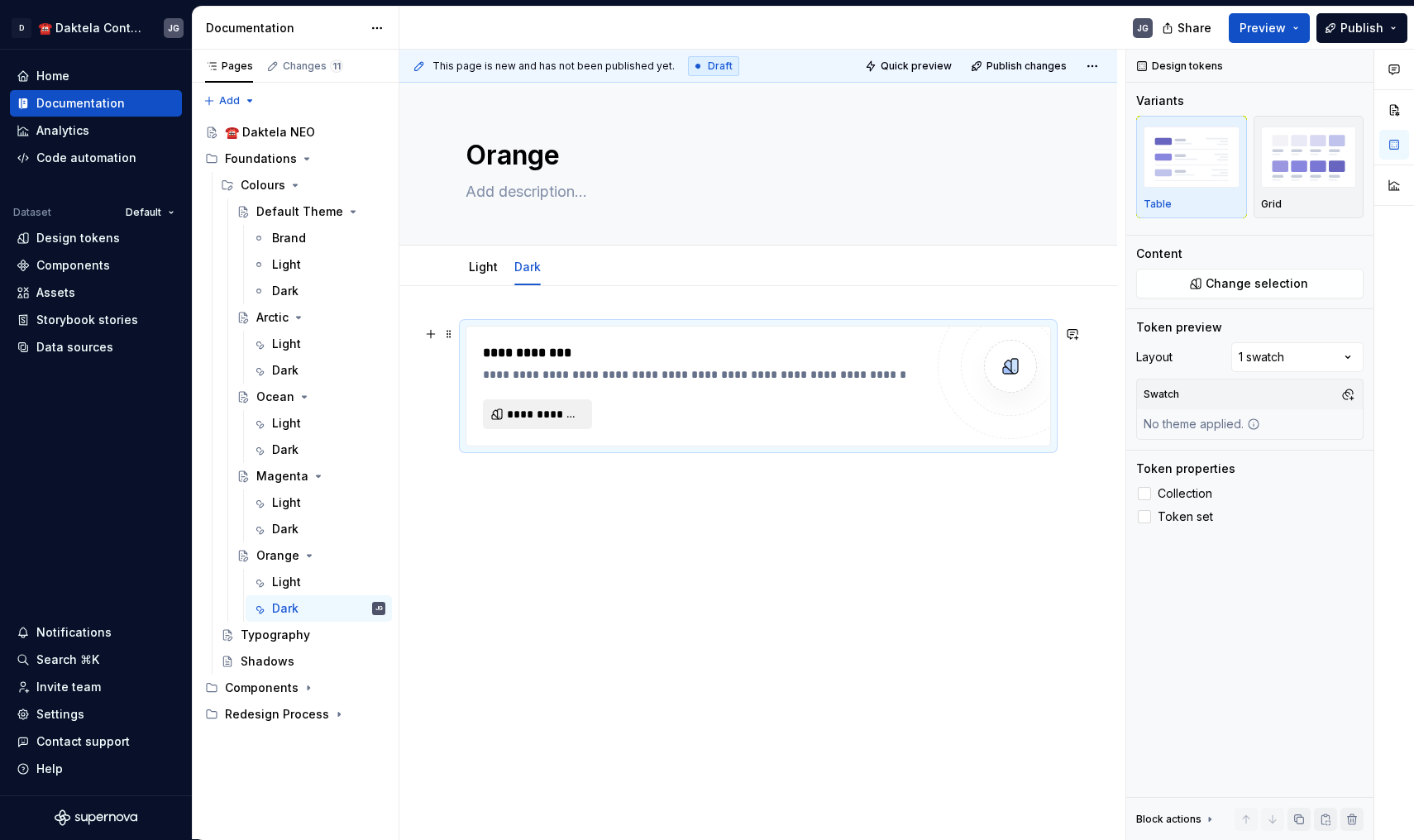
click at [559, 417] on span "**********" at bounding box center [544, 414] width 74 height 17
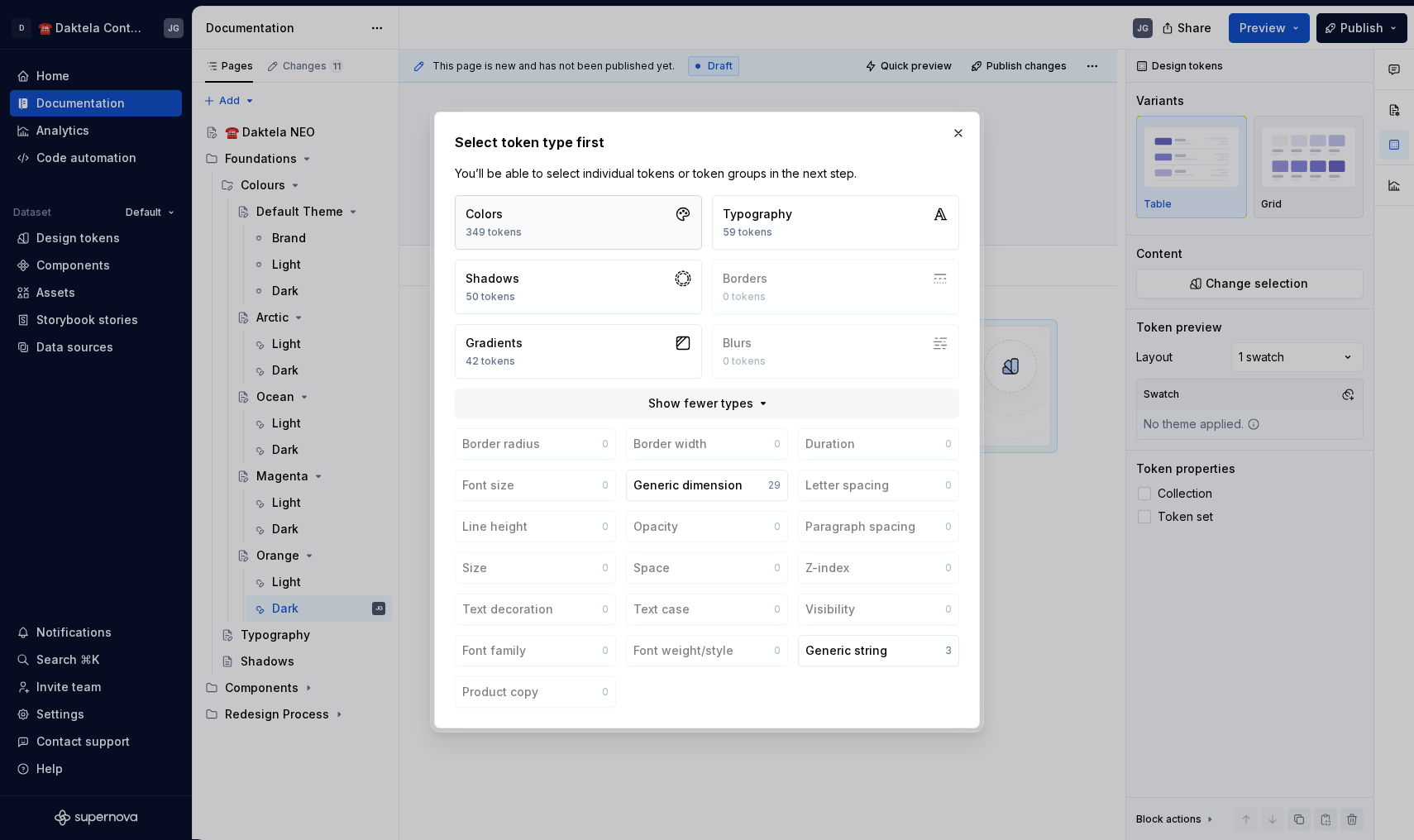
click at [630, 230] on button "Colors 349 tokens" at bounding box center [578, 223] width 247 height 55
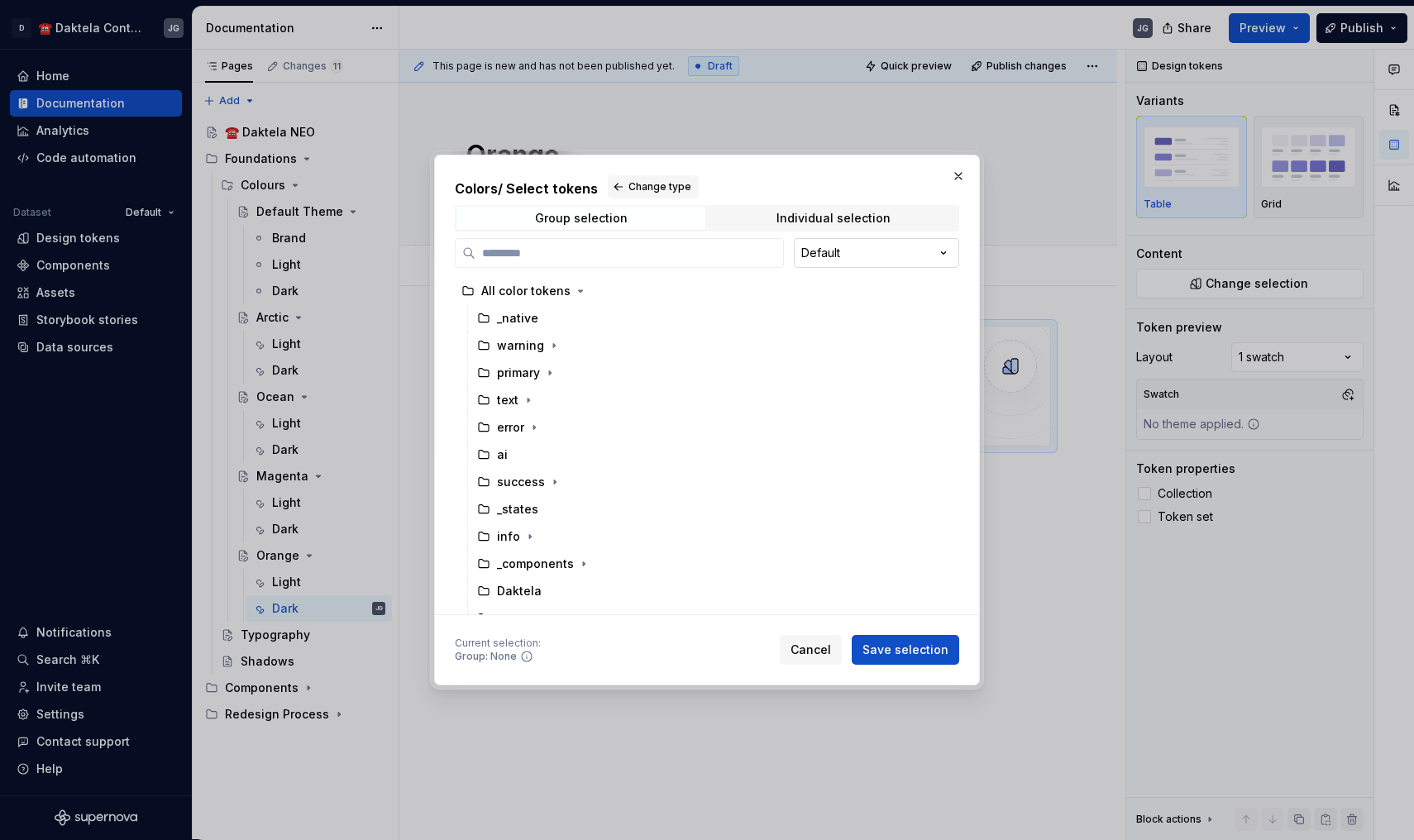
click at [873, 260] on div "Colors / Select tokens Change type Group selection Individual selection Default…" at bounding box center [707, 420] width 1414 height 840
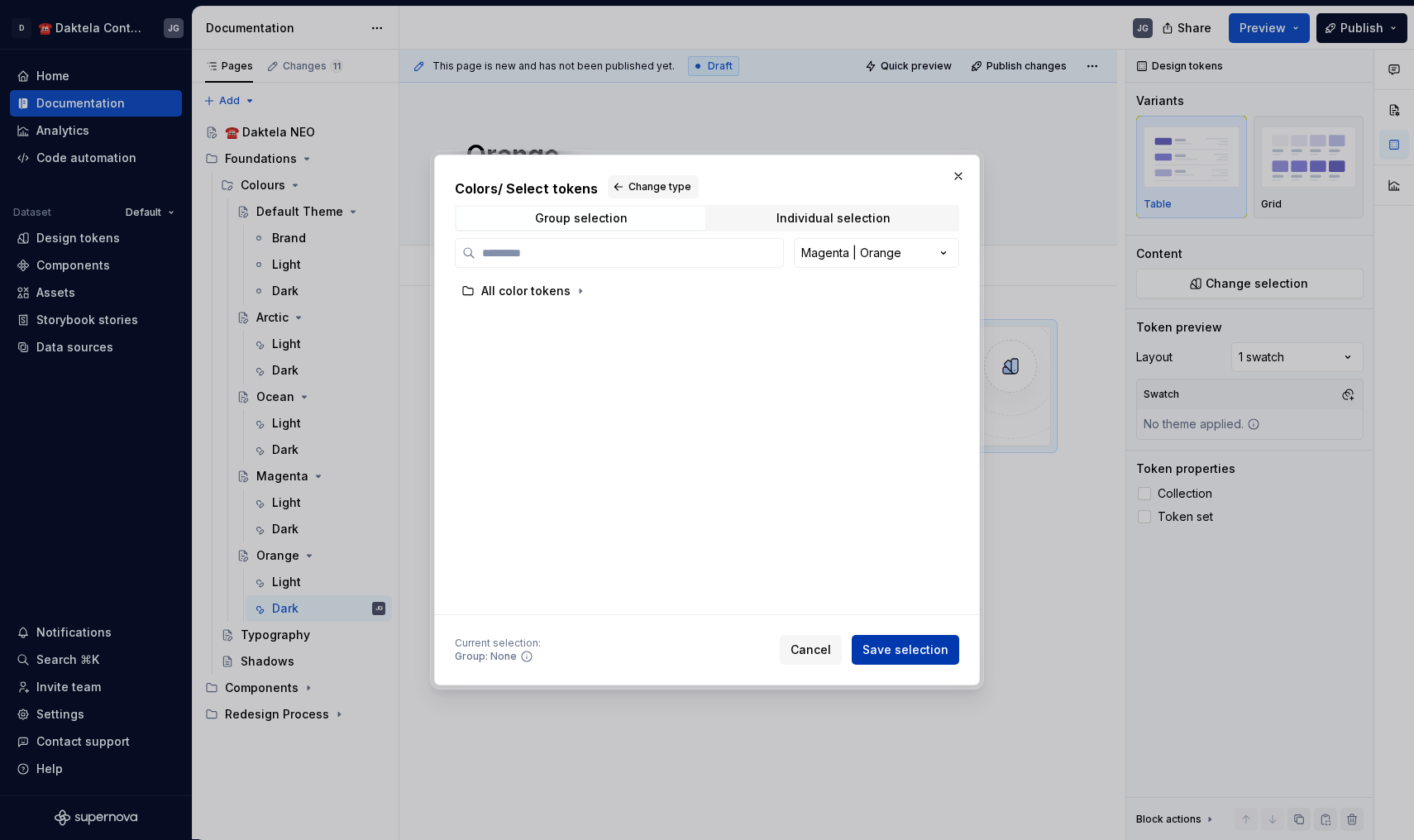
click at [906, 650] on span "Save selection" at bounding box center [906, 649] width 86 height 17
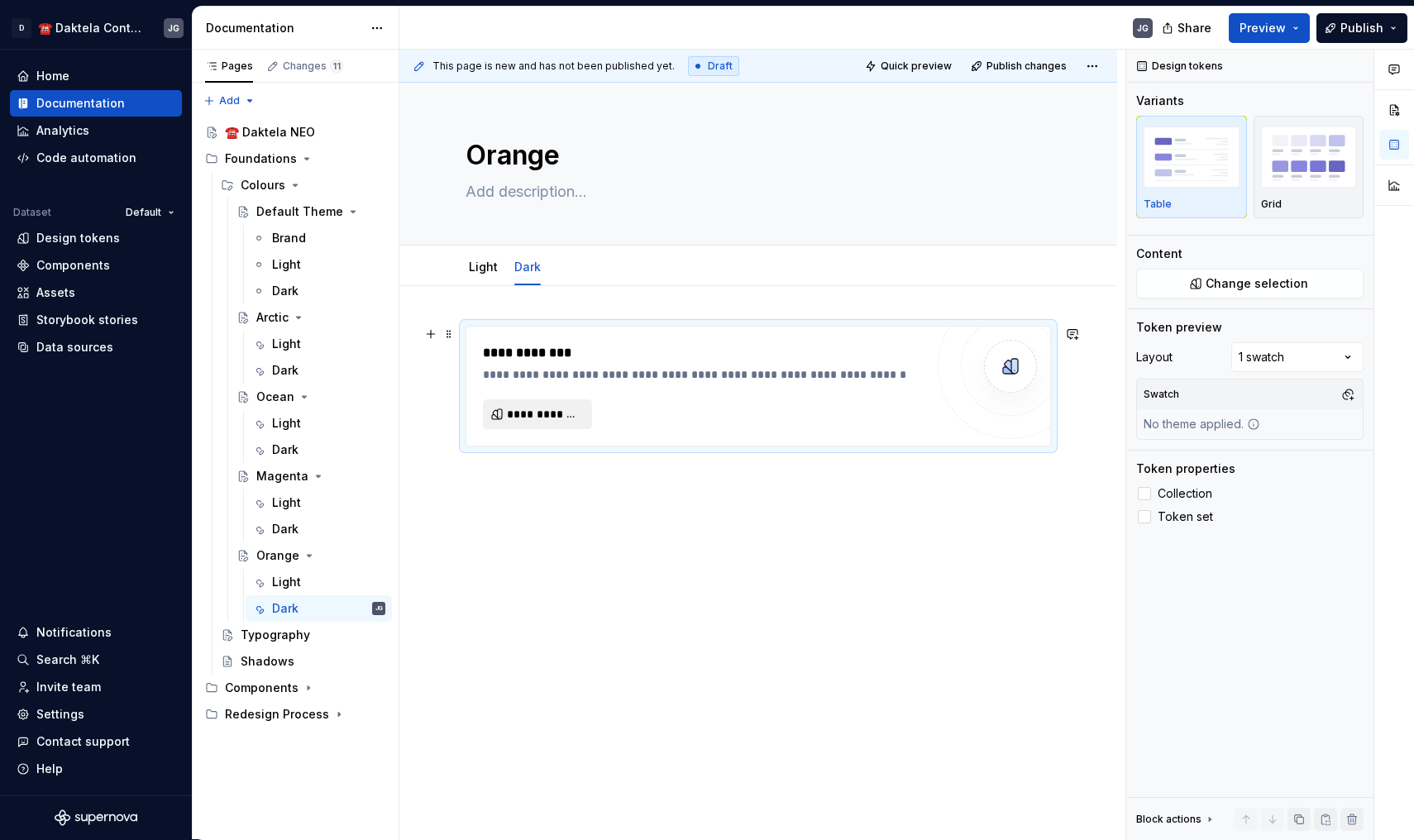
click at [578, 420] on span "**********" at bounding box center [544, 414] width 74 height 17
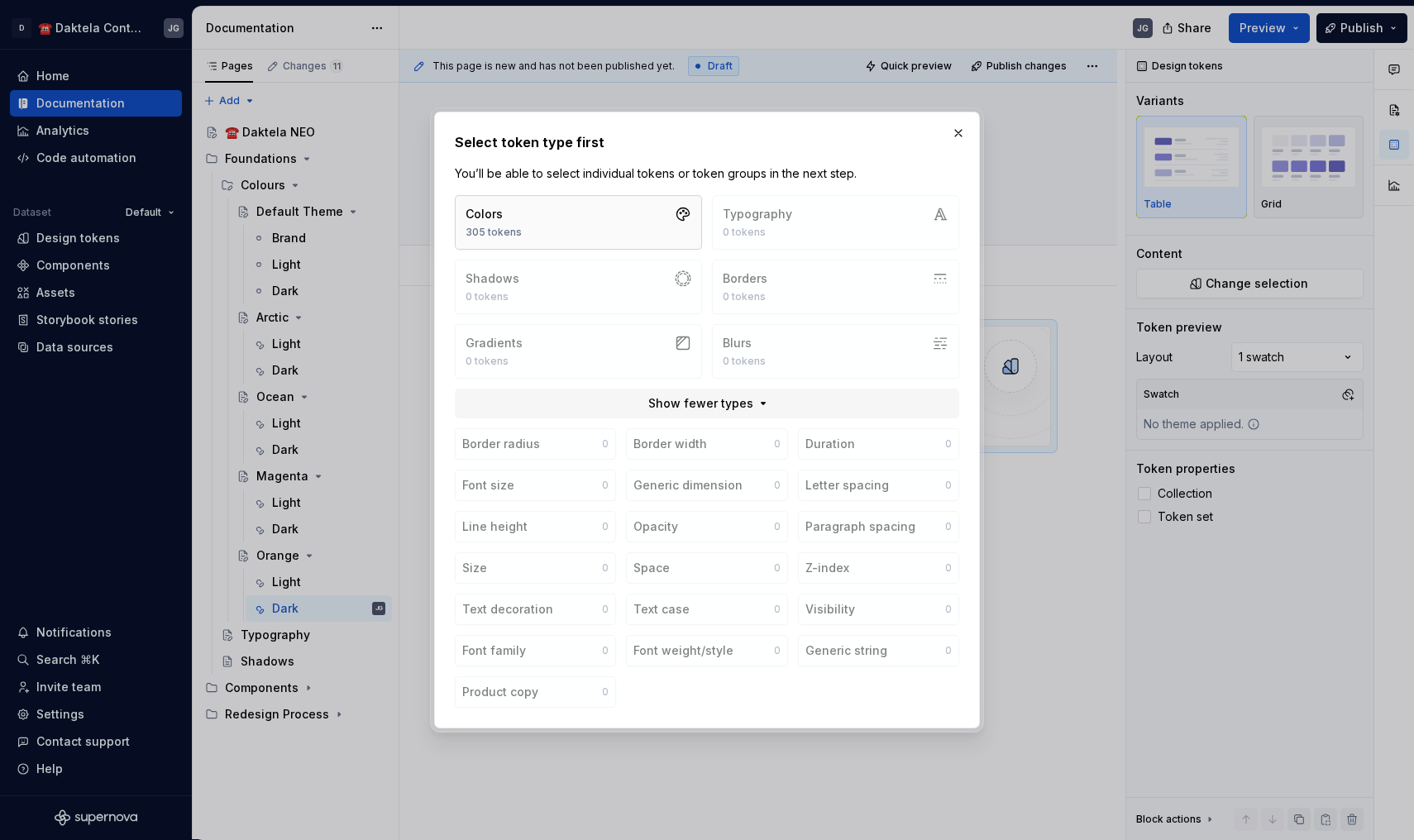
click at [597, 216] on button "Colors 305 tokens" at bounding box center [578, 223] width 247 height 55
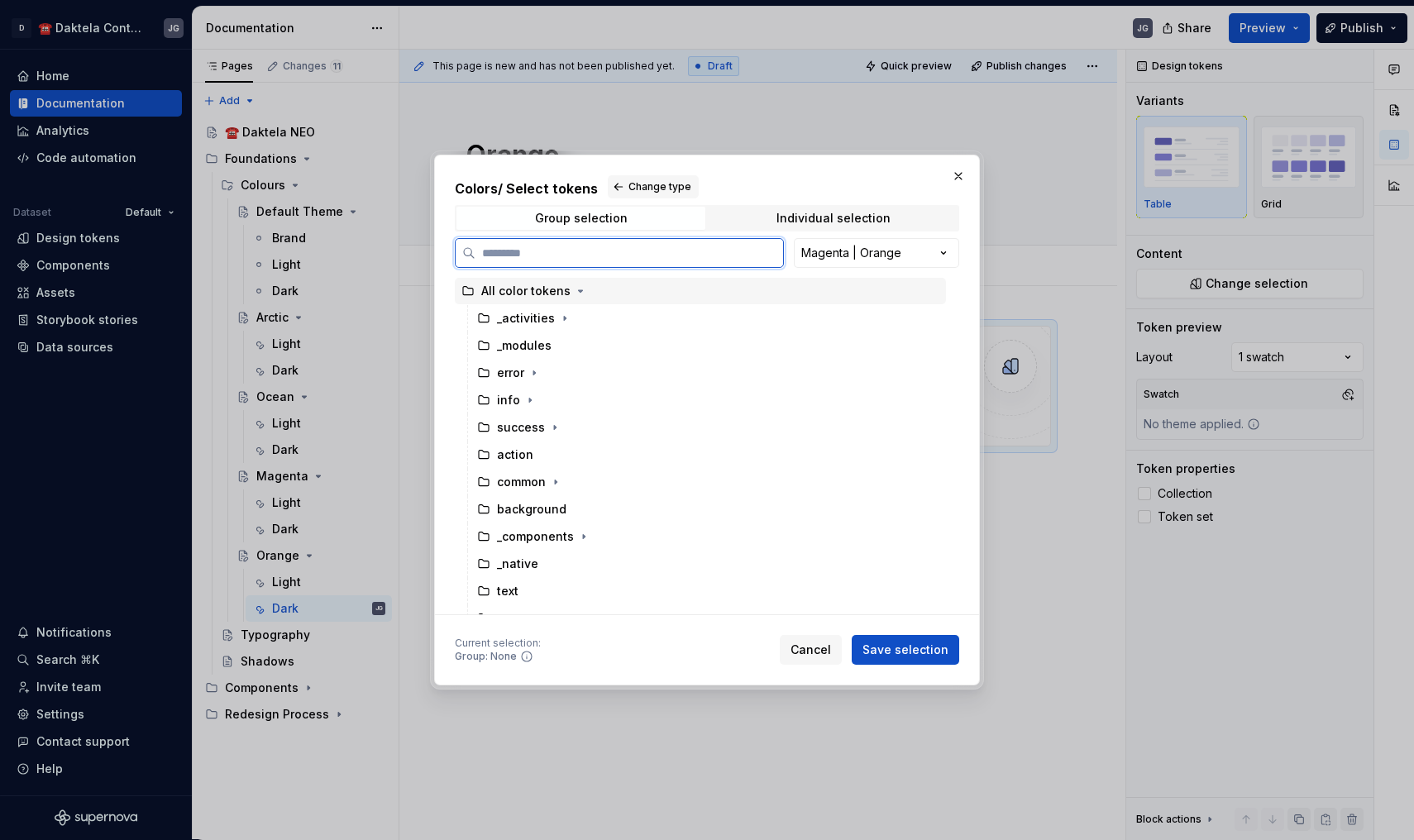
click at [558, 291] on div "All color tokens" at bounding box center [525, 290] width 89 height 17
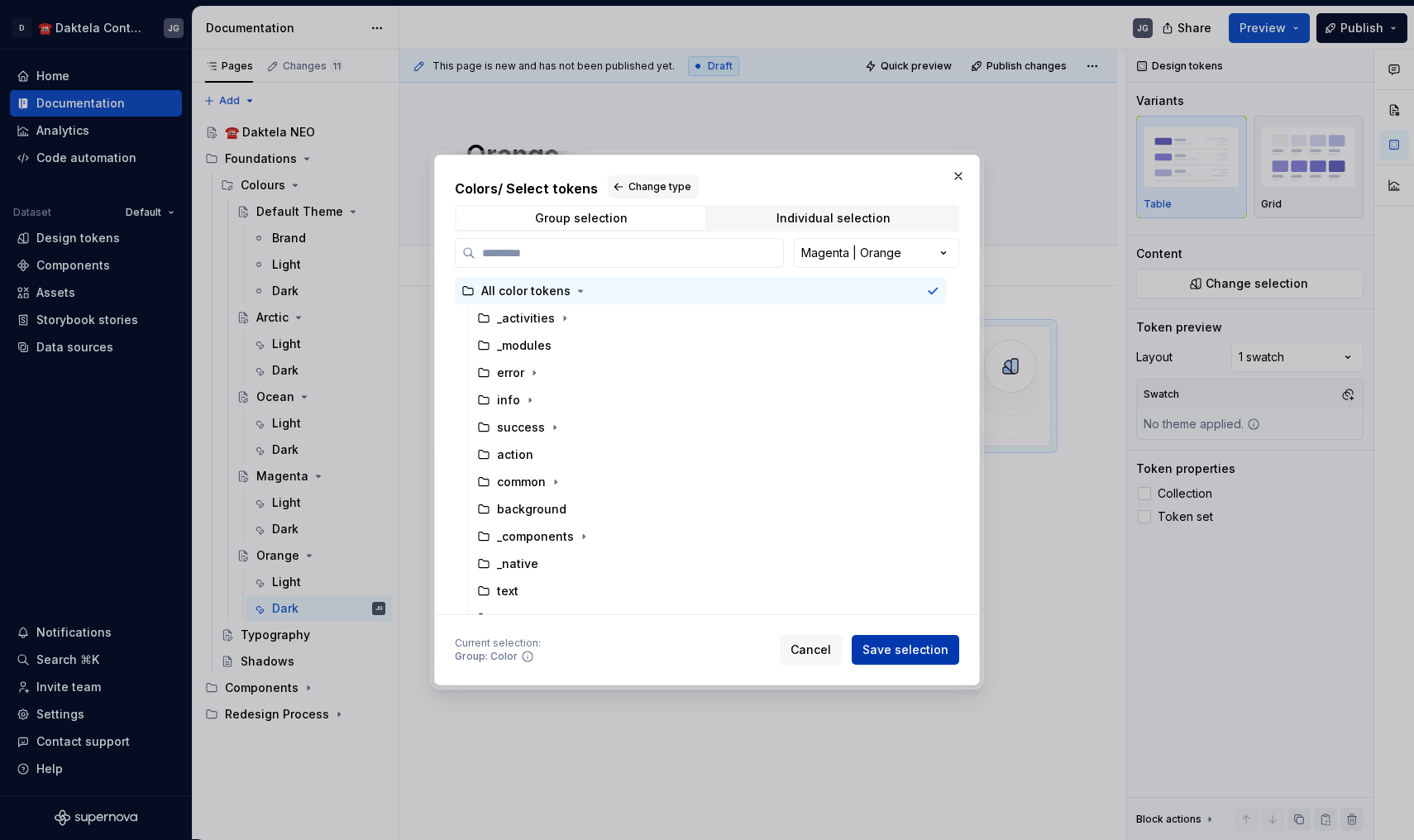
click at [898, 644] on span "Save selection" at bounding box center [906, 649] width 86 height 17
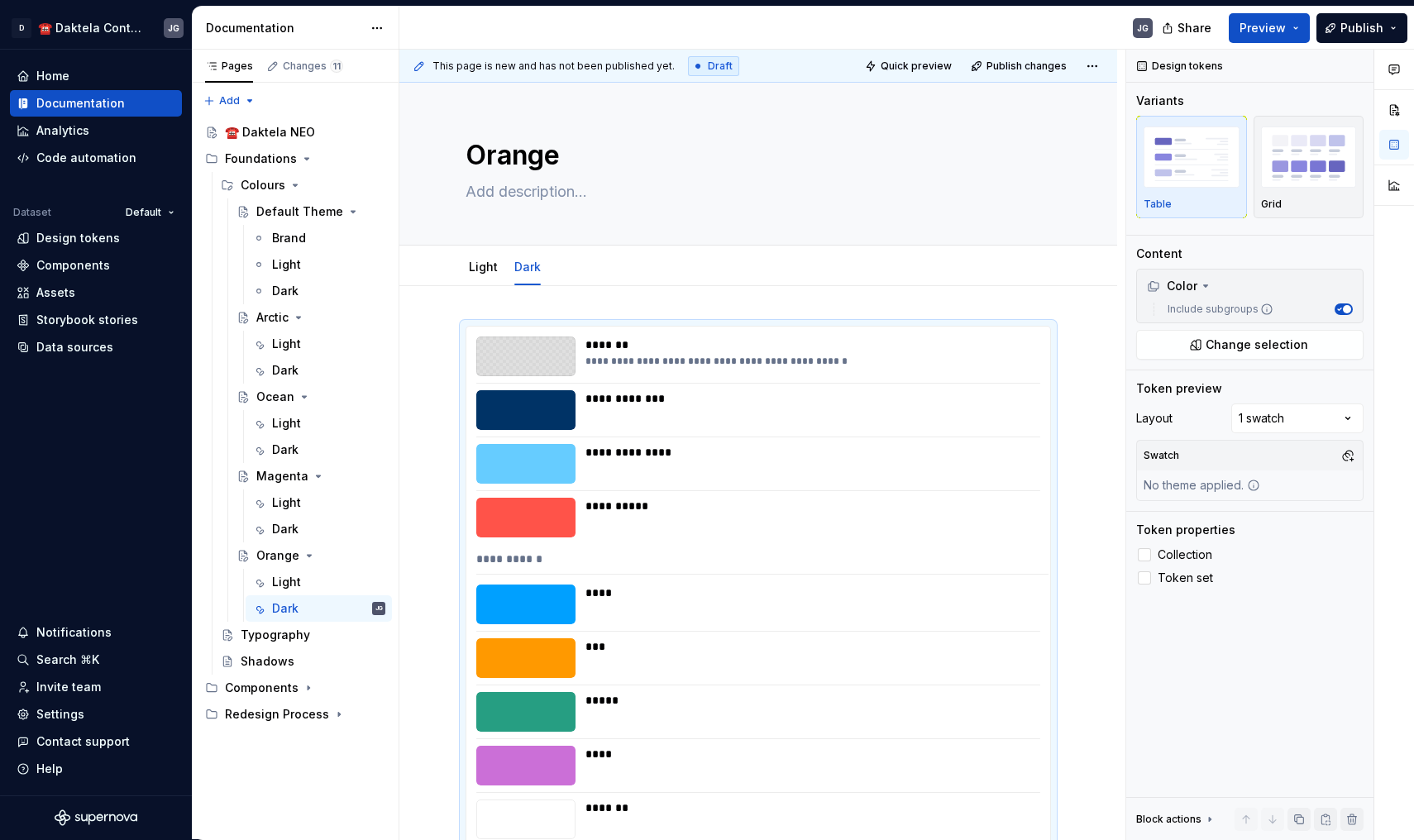
scroll to position [276, 0]
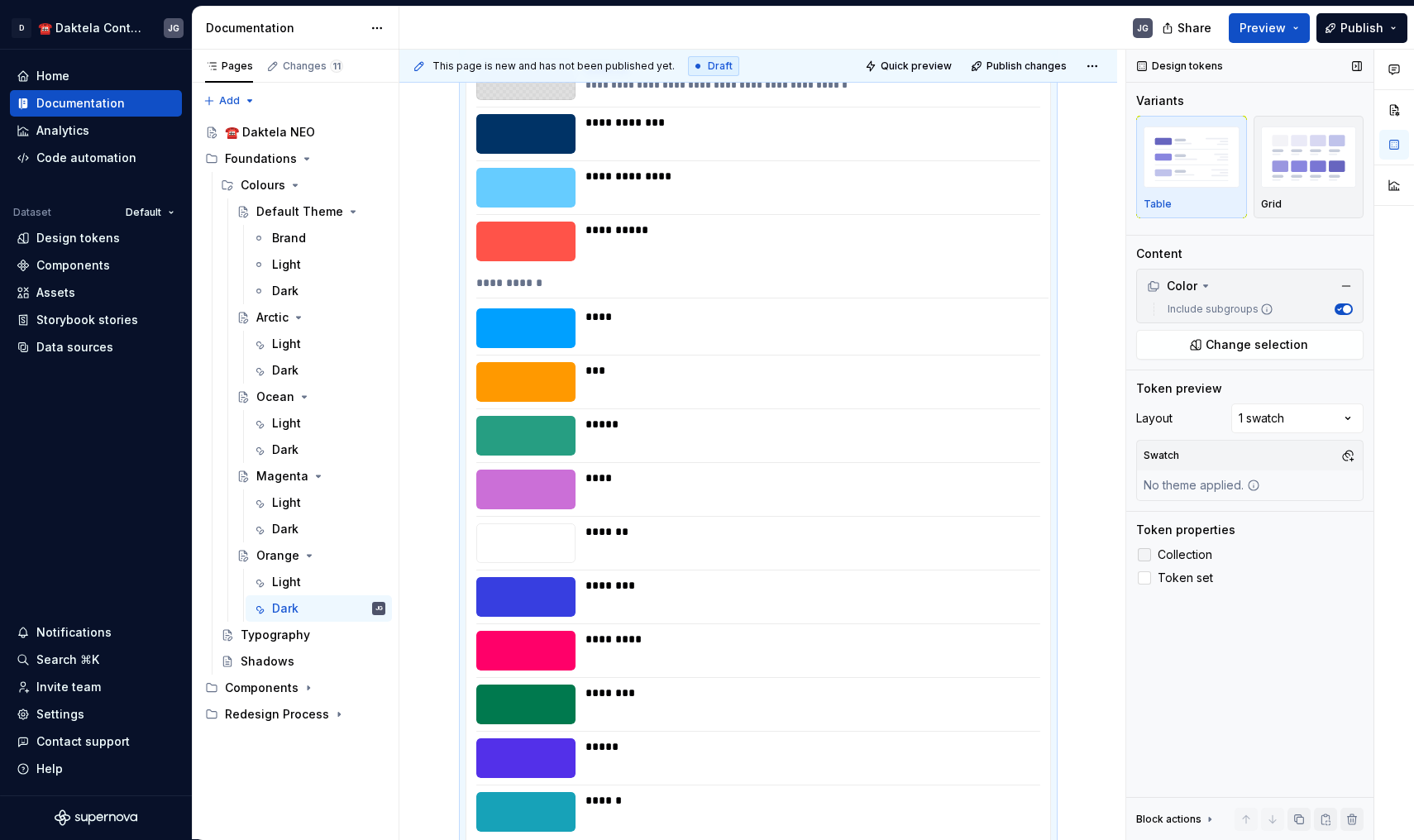
click at [1144, 551] on div at bounding box center [1144, 555] width 14 height 14
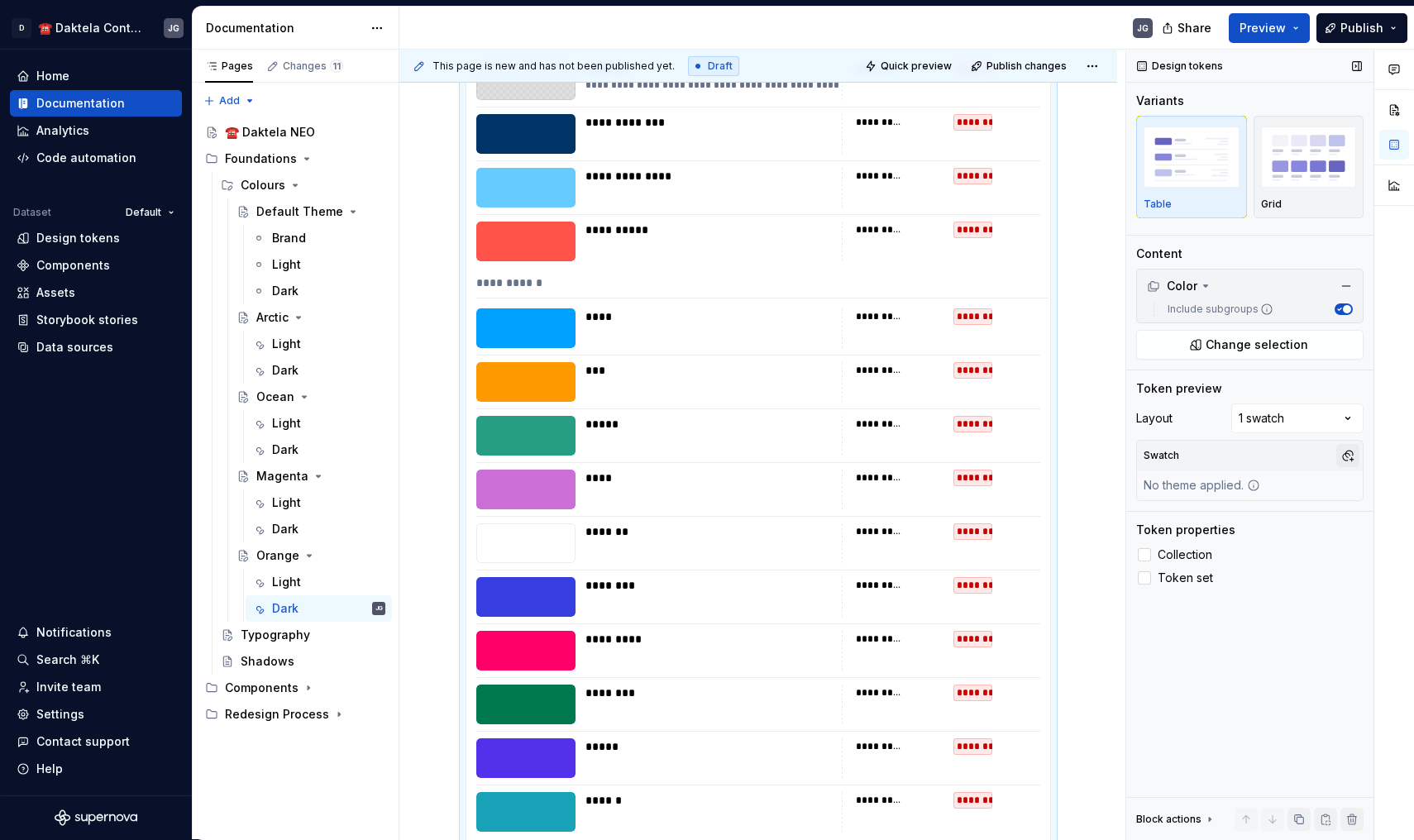
click at [1346, 450] on button "button" at bounding box center [1348, 456] width 23 height 23
click at [1178, 597] on div "Suggestions" at bounding box center [1178, 597] width 14 height 14
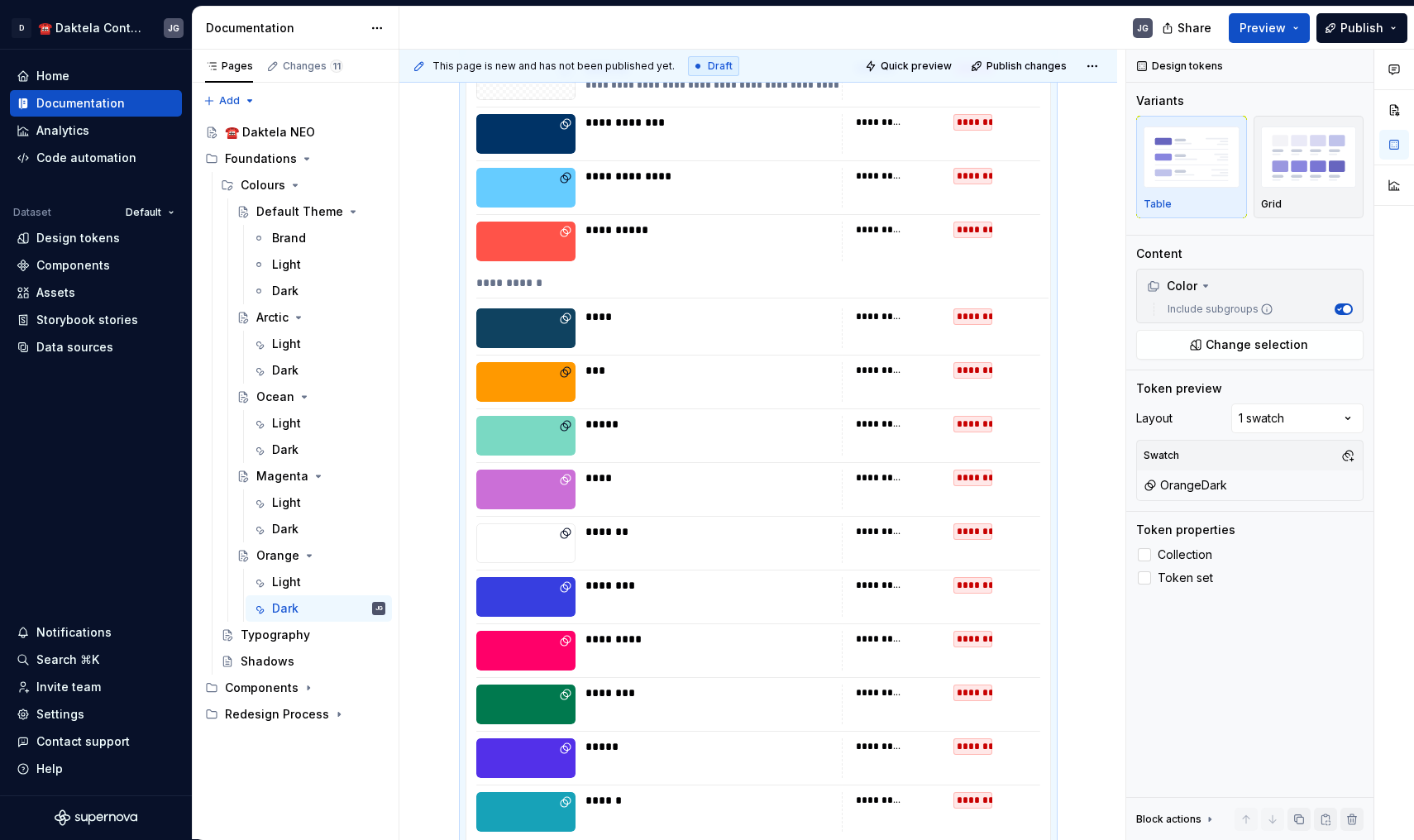
click at [438, 518] on html "D ☎️ Daktela Contact Centre JG Home Documentation Analytics Code automation Dat…" at bounding box center [707, 420] width 1414 height 840
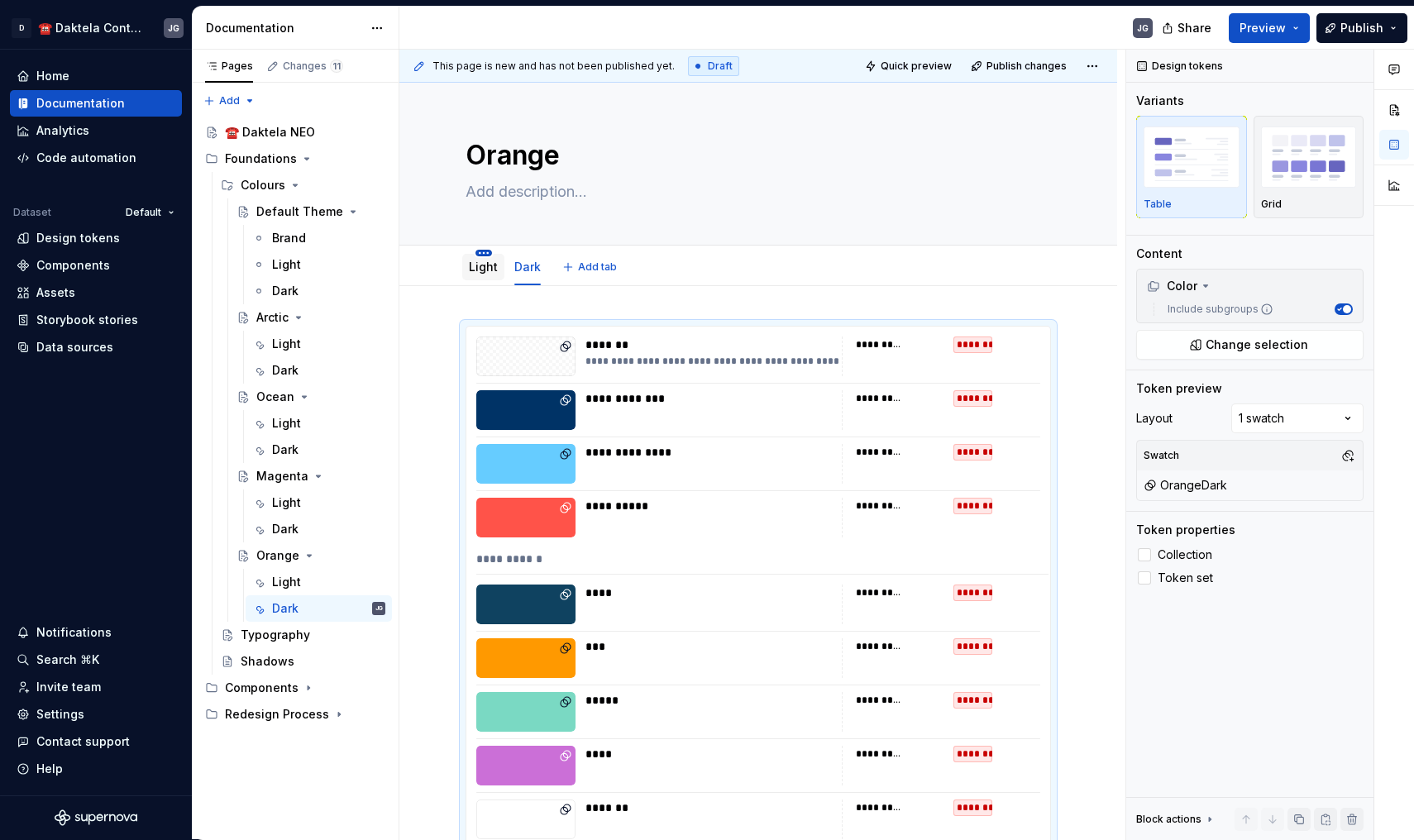
scroll to position [0, 0]
type textarea "*"
click at [446, 330] on span at bounding box center [449, 334] width 14 height 23
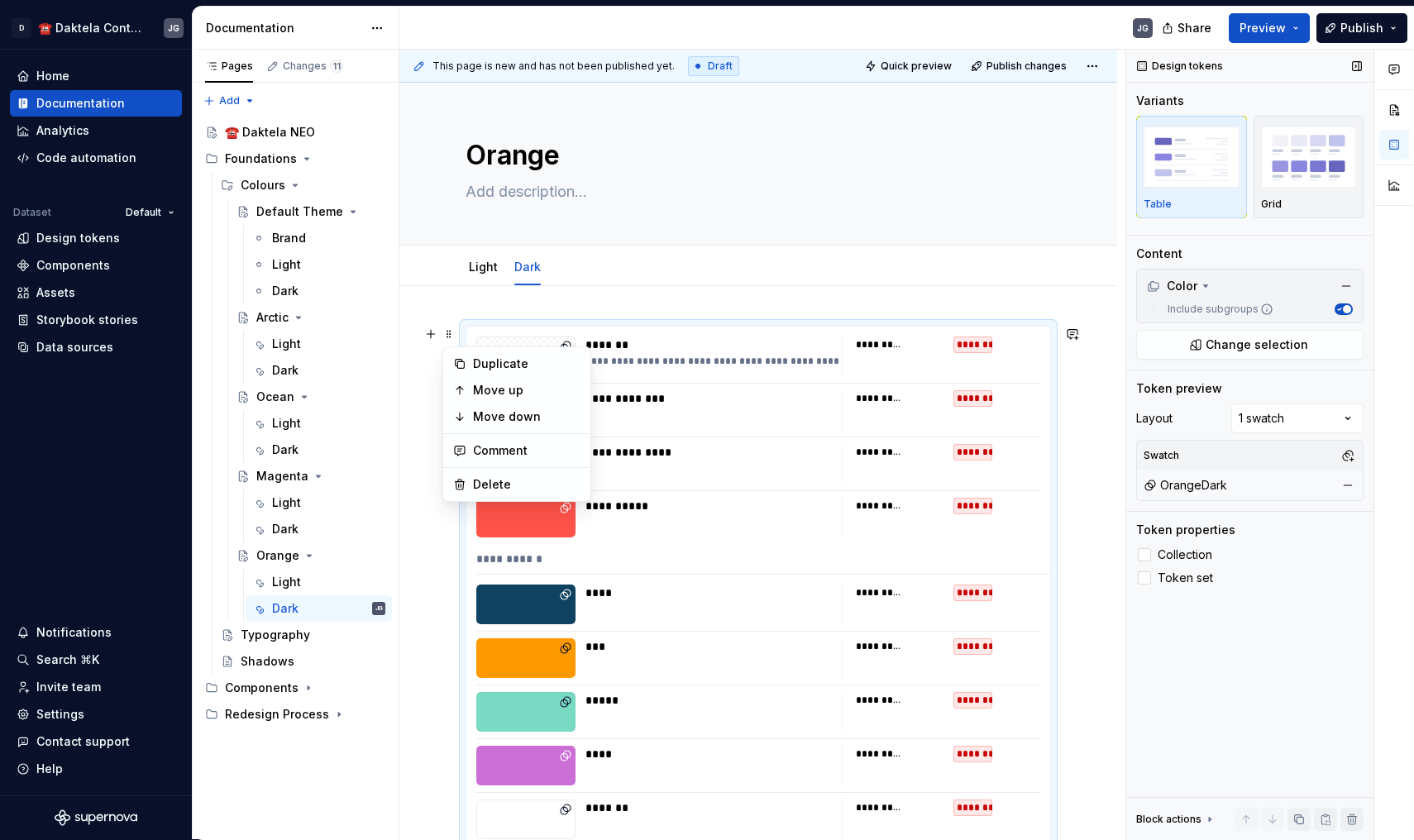
click at [1204, 361] on div "Design tokens Variants Table Grid Content Color Include subgroups Change select…" at bounding box center [1249, 445] width 247 height 790
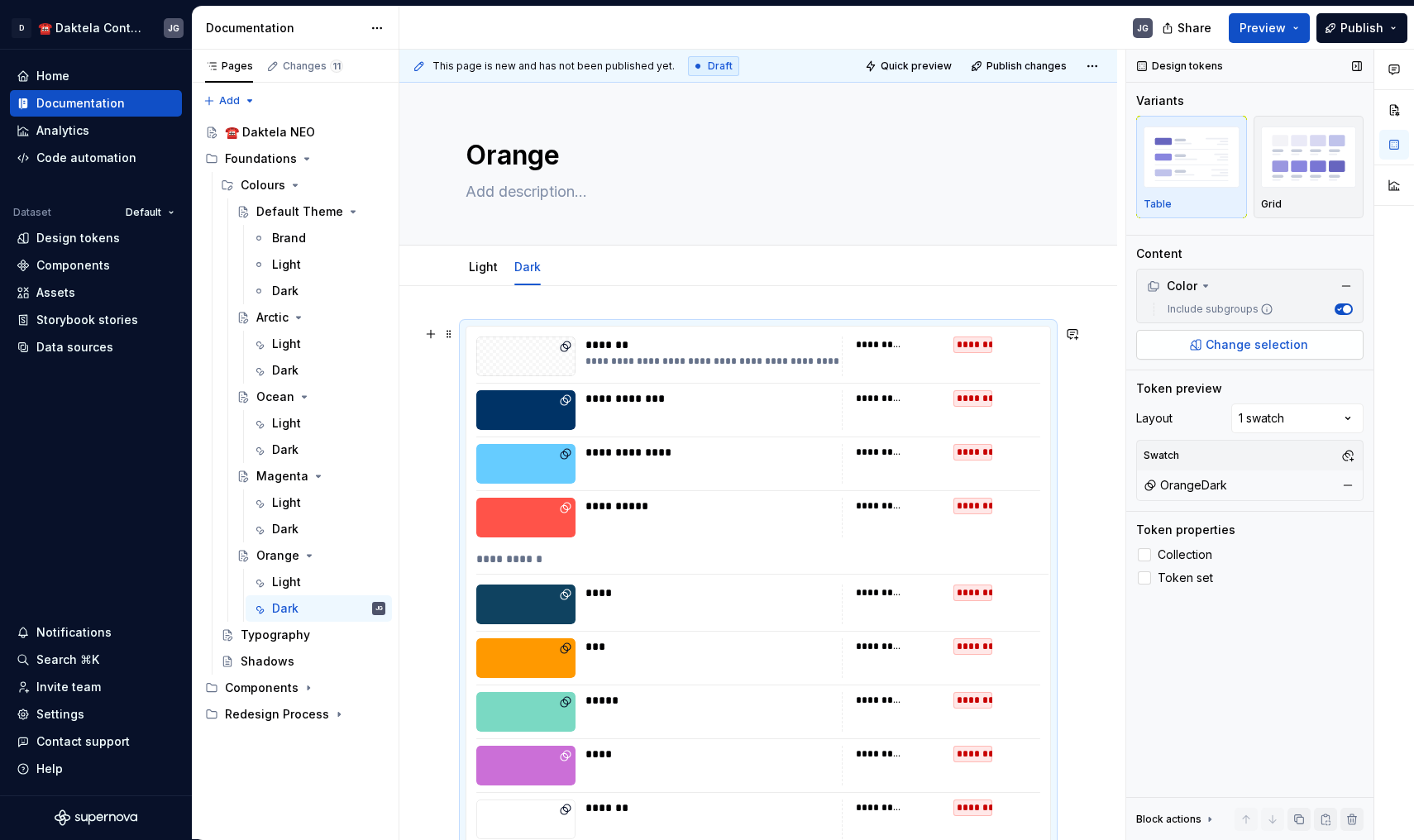
scroll to position [276, 0]
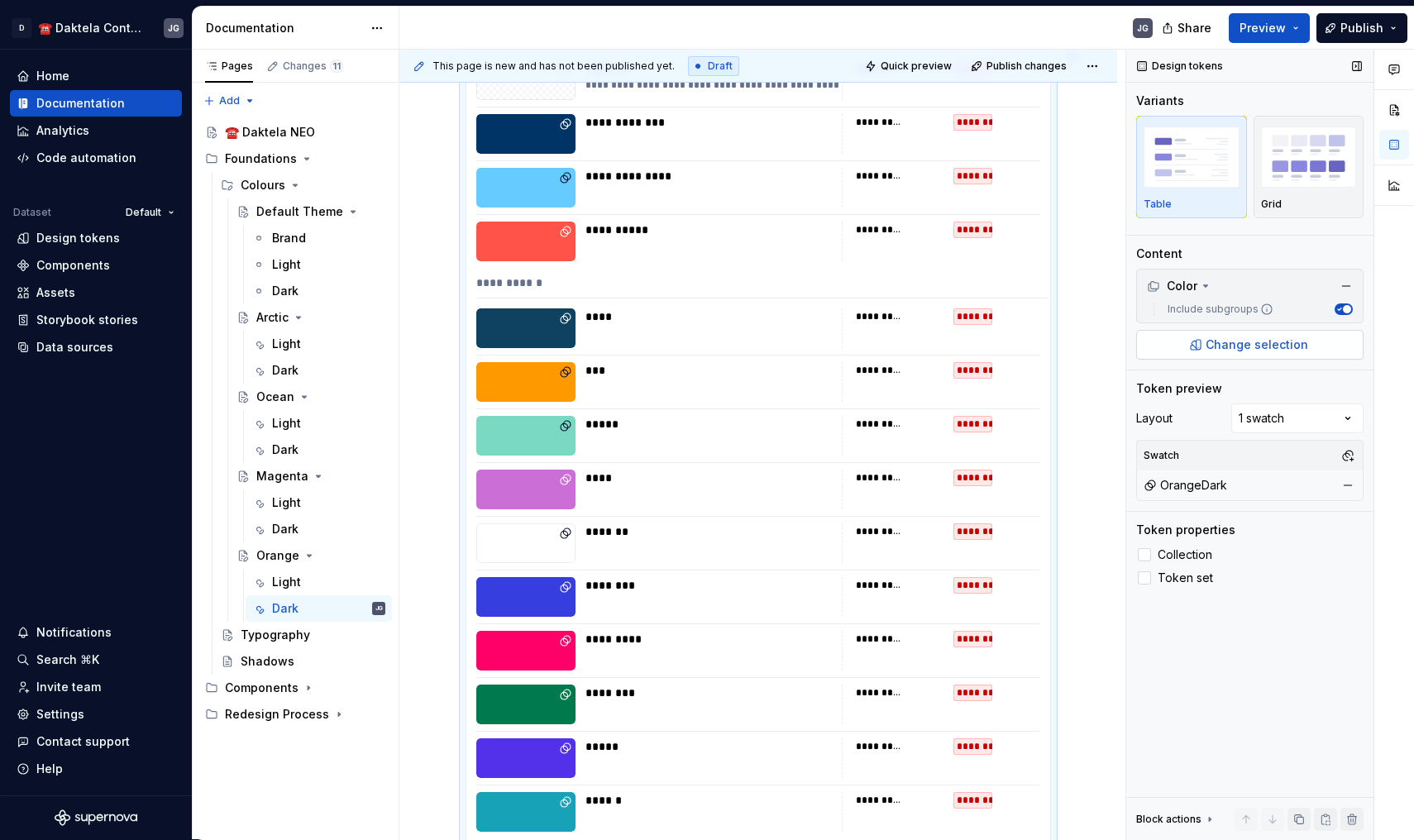
click at [1222, 346] on span "Change selection" at bounding box center [1257, 344] width 103 height 17
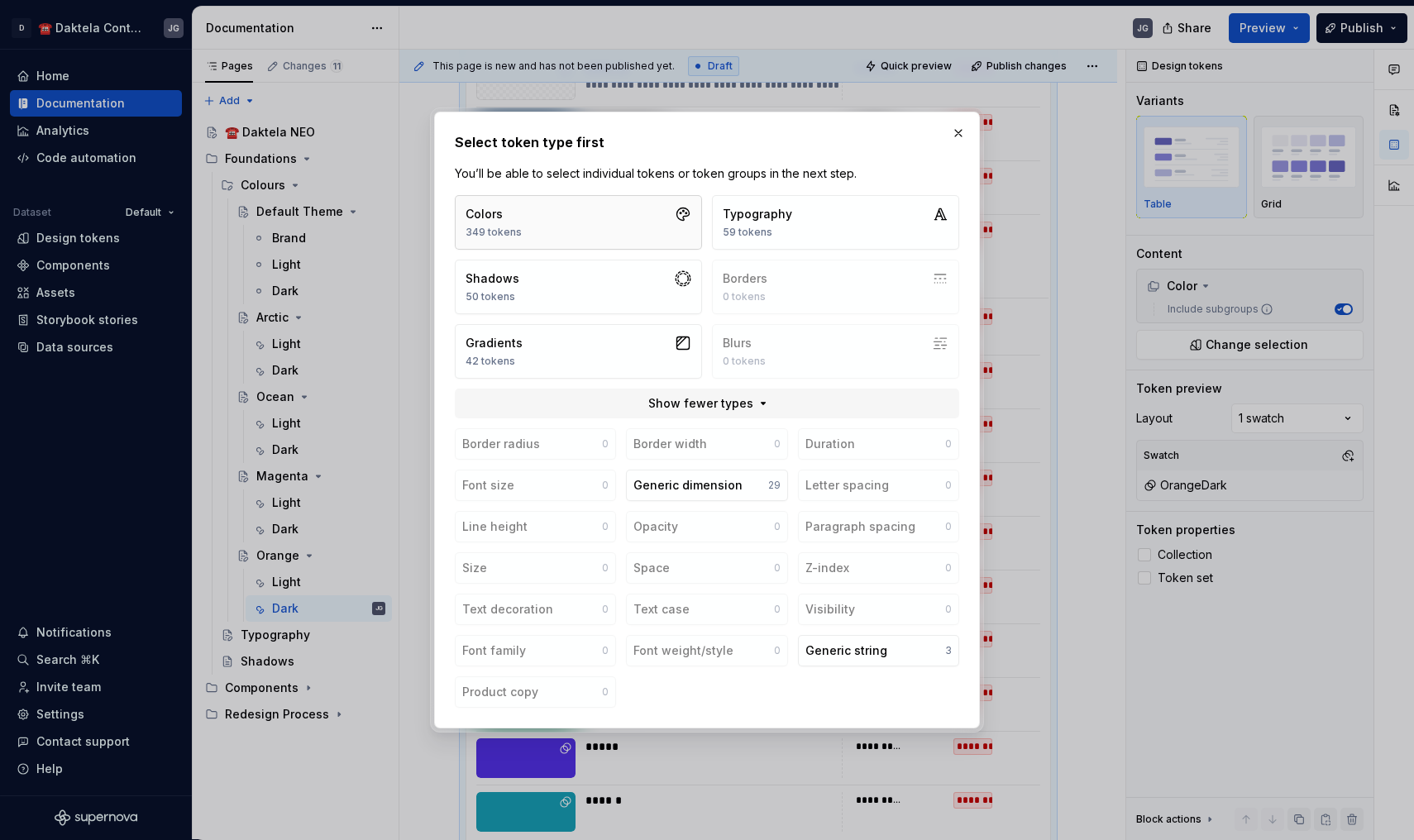
click at [610, 216] on button "Colors 349 tokens" at bounding box center [578, 223] width 247 height 55
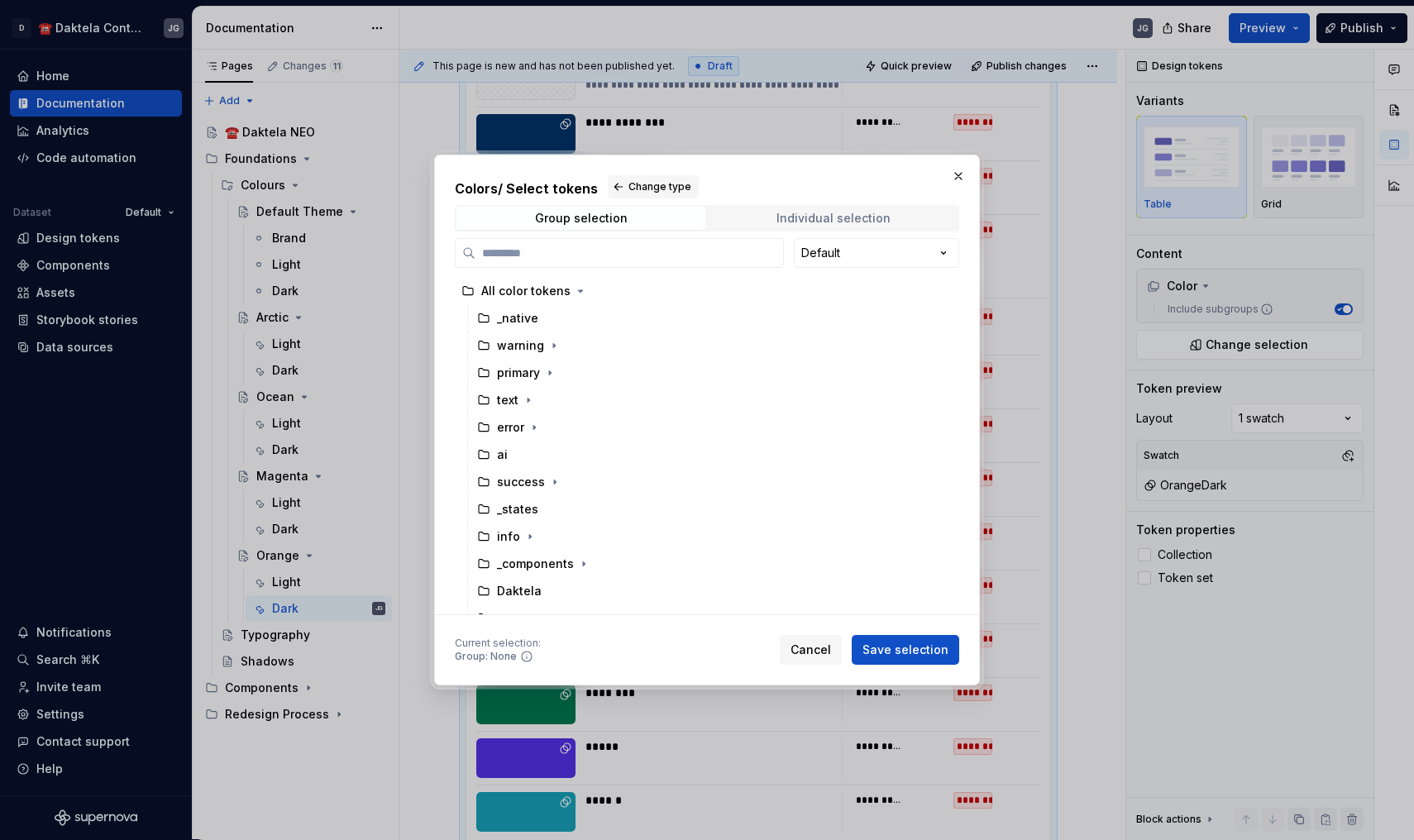
click at [789, 206] on span "Individual selection" at bounding box center [833, 218] width 248 height 23
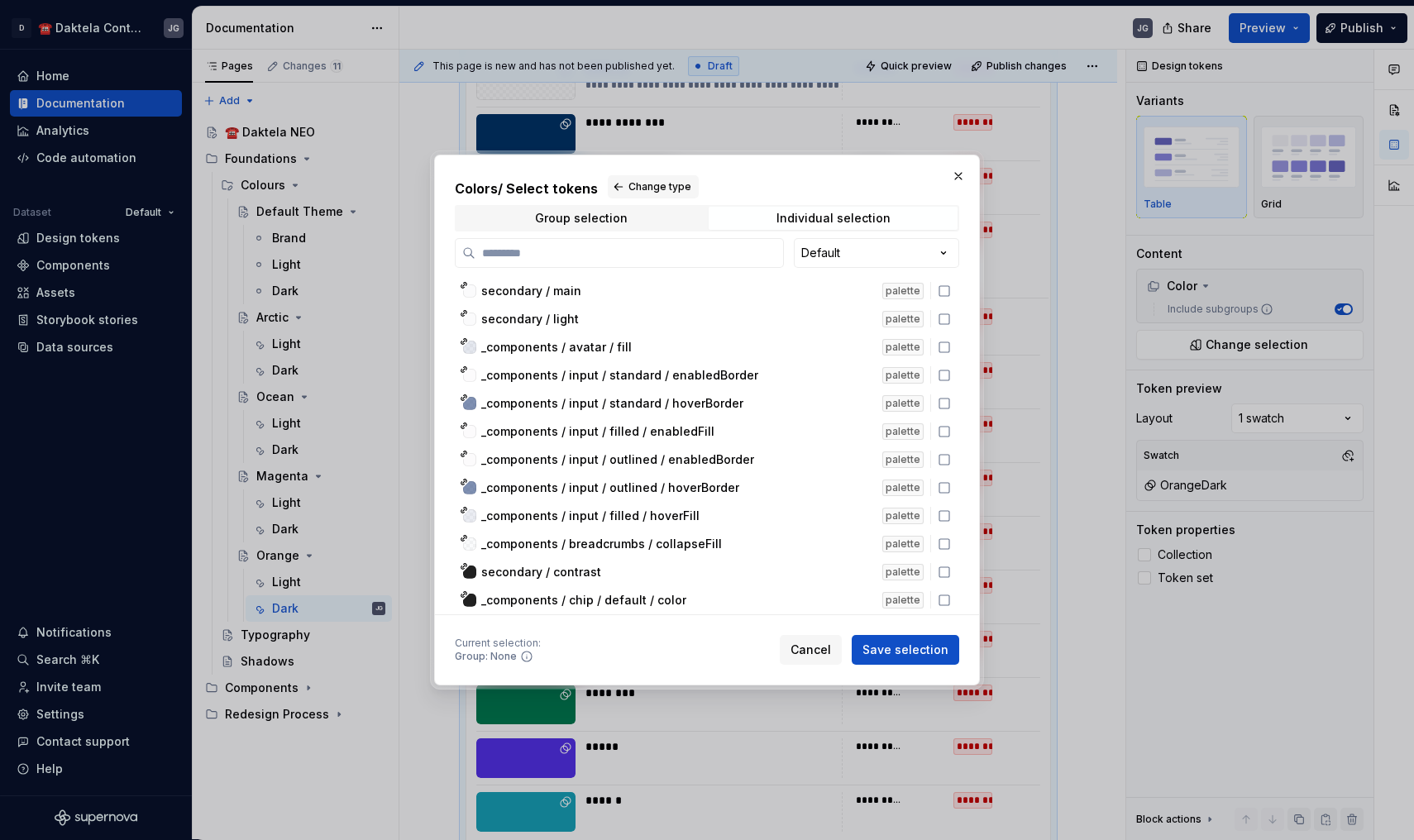
scroll to position [9172, 0]
click at [830, 639] on button "Cancel" at bounding box center [810, 649] width 62 height 29
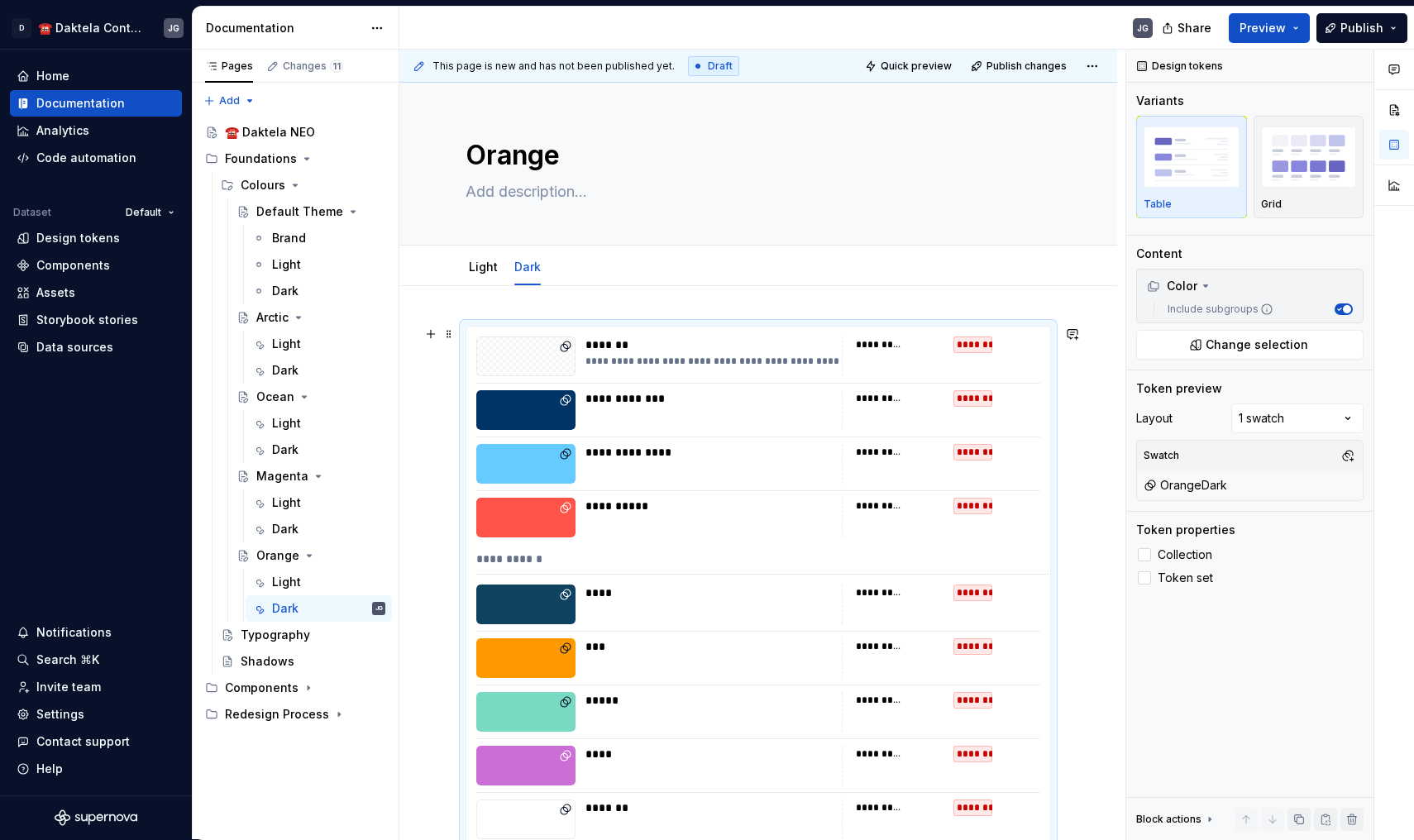
scroll to position [0, 0]
click at [368, 183] on button "Page tree" at bounding box center [374, 186] width 23 height 23
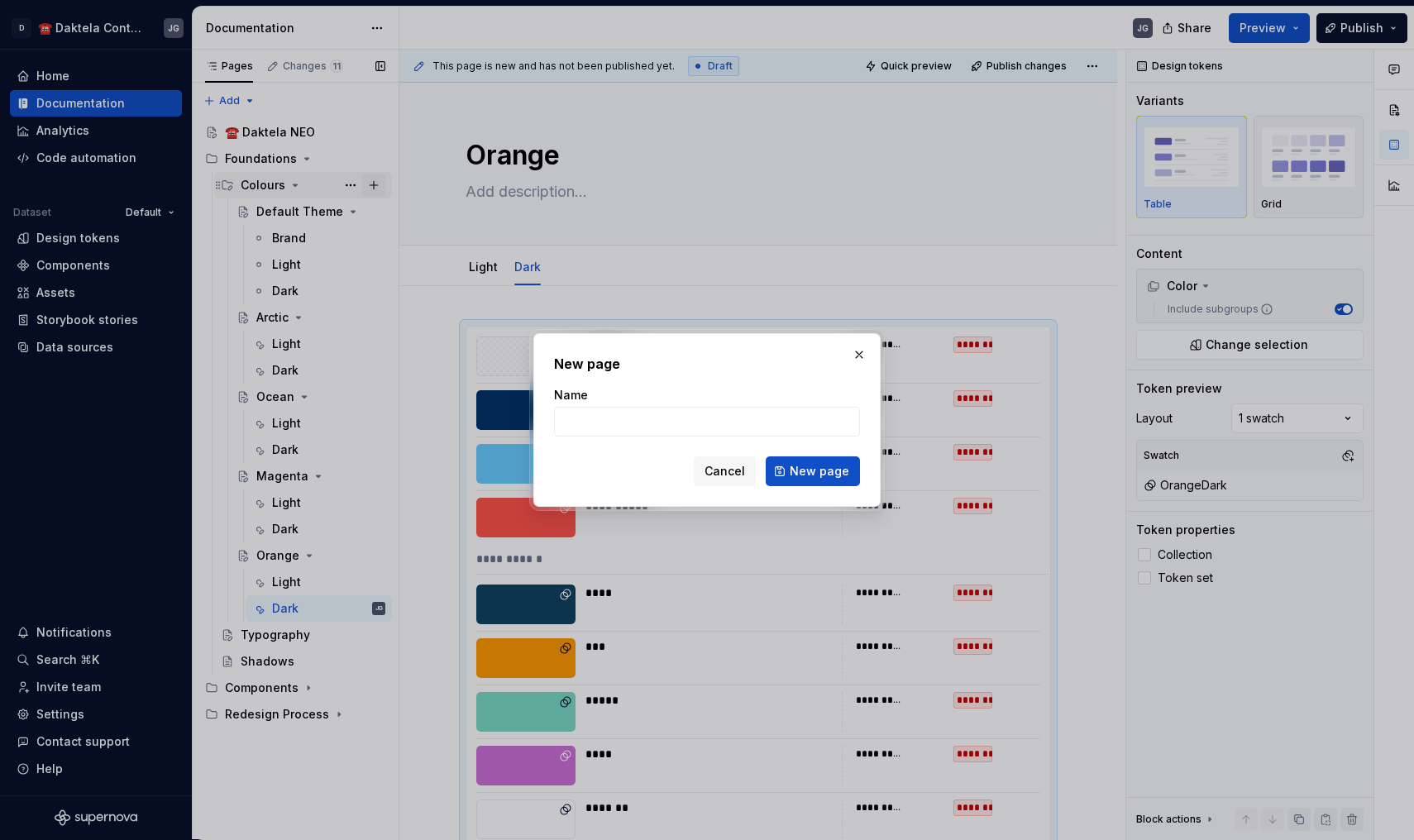
type textarea "*"
type input "Indigo"
click at [815, 471] on button "New page" at bounding box center [813, 471] width 94 height 29
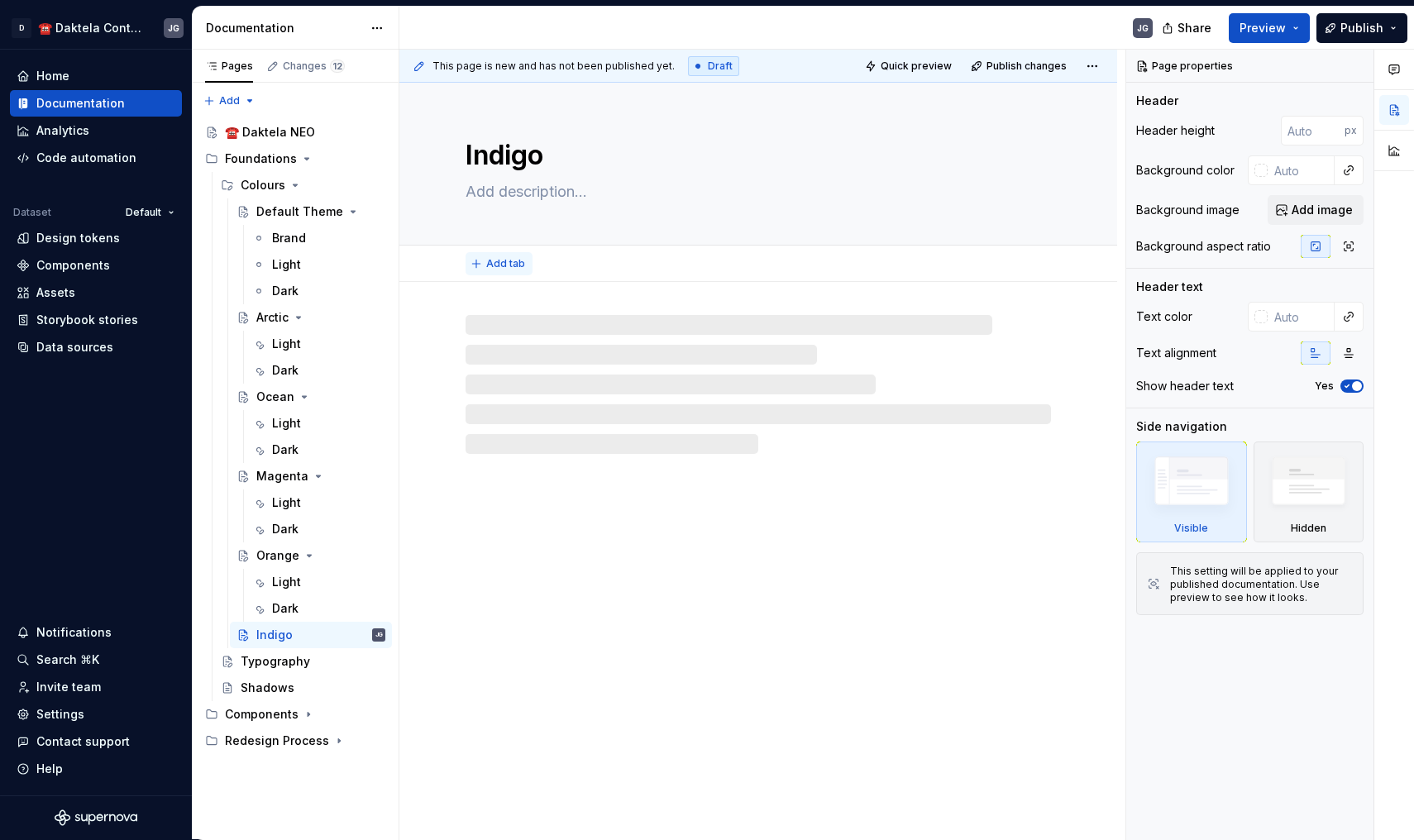
click at [525, 259] on button "Add tab" at bounding box center [499, 264] width 66 height 23
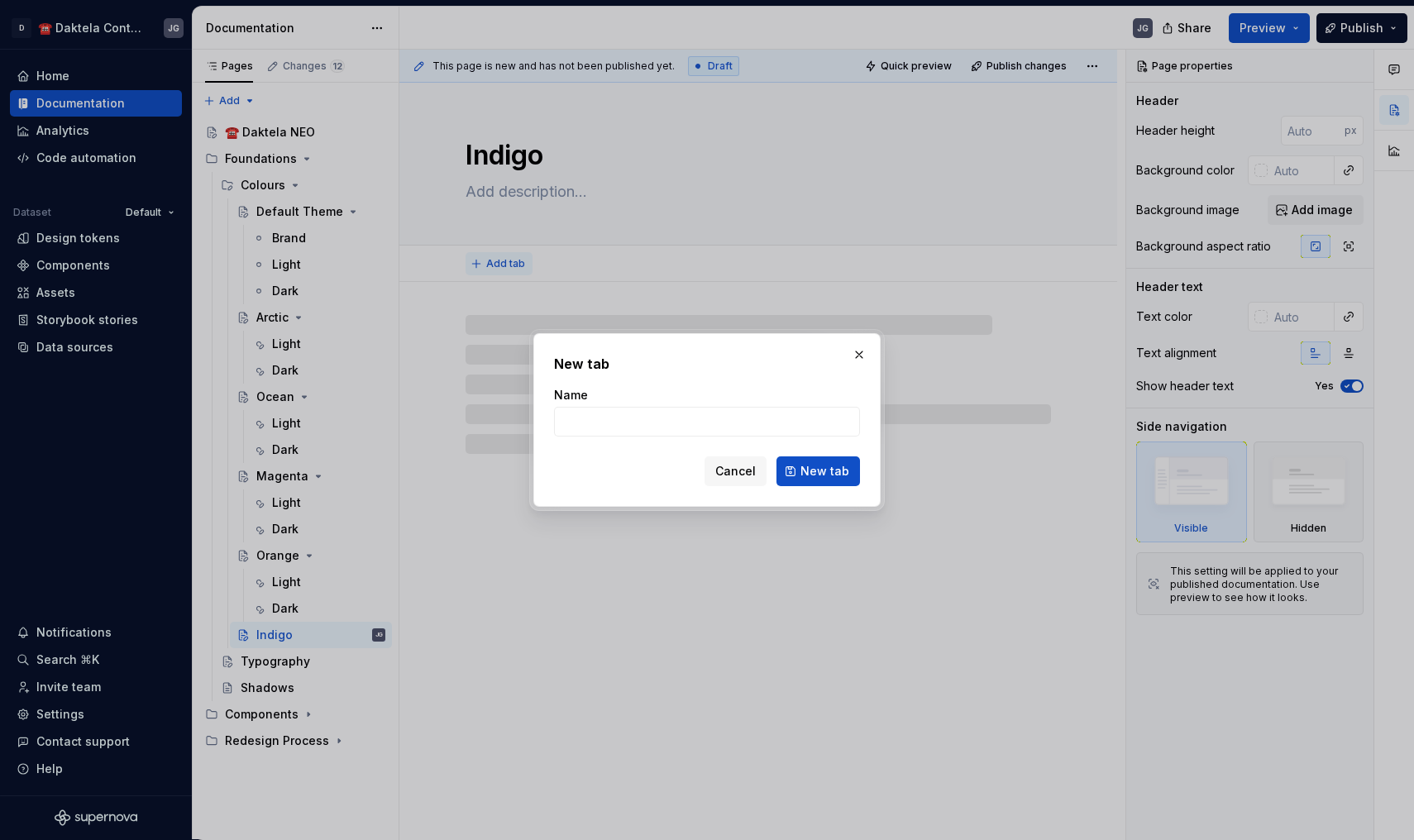
type textarea "*"
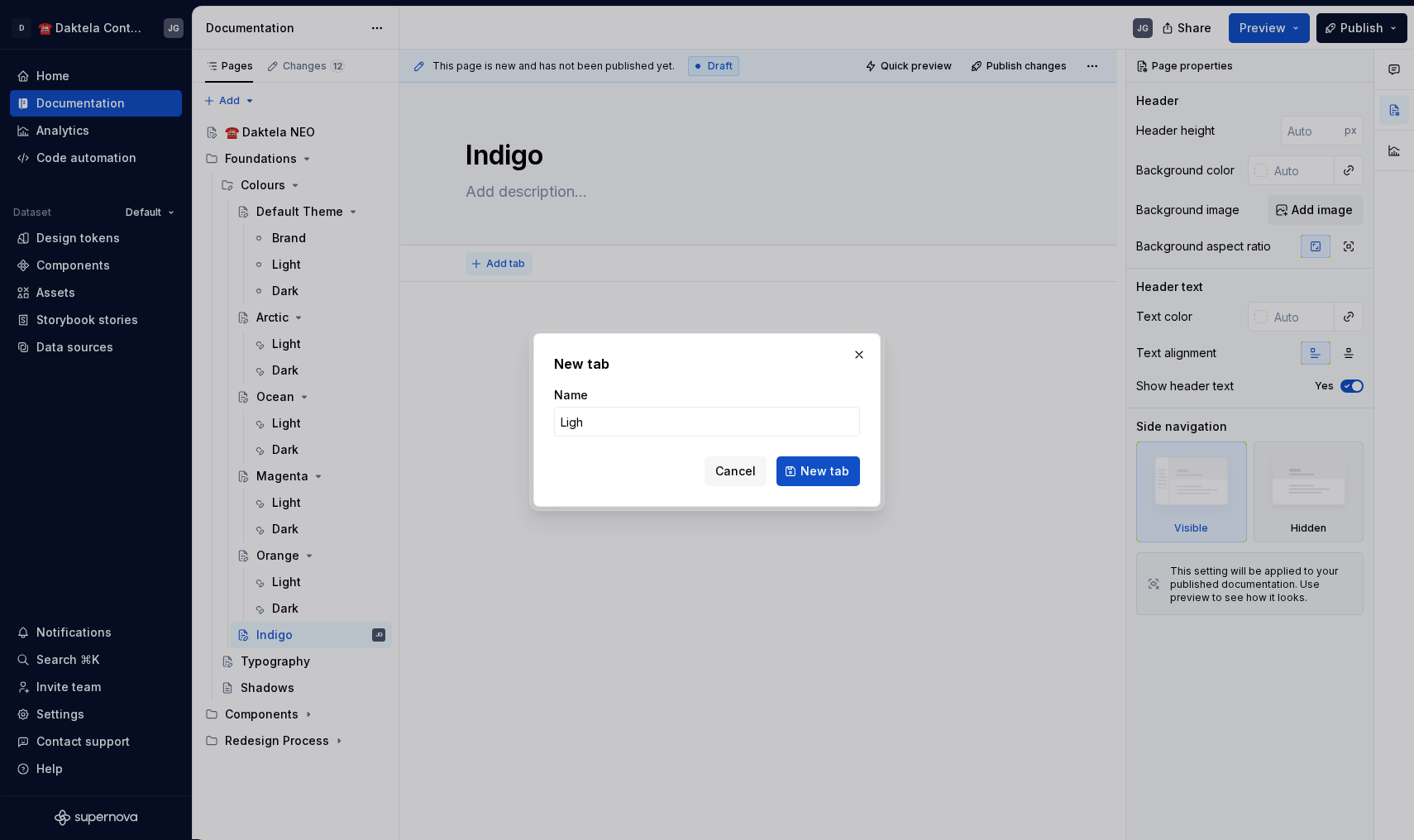
type input "Light"
click at [819, 471] on button "New tab" at bounding box center [817, 471] width 83 height 29
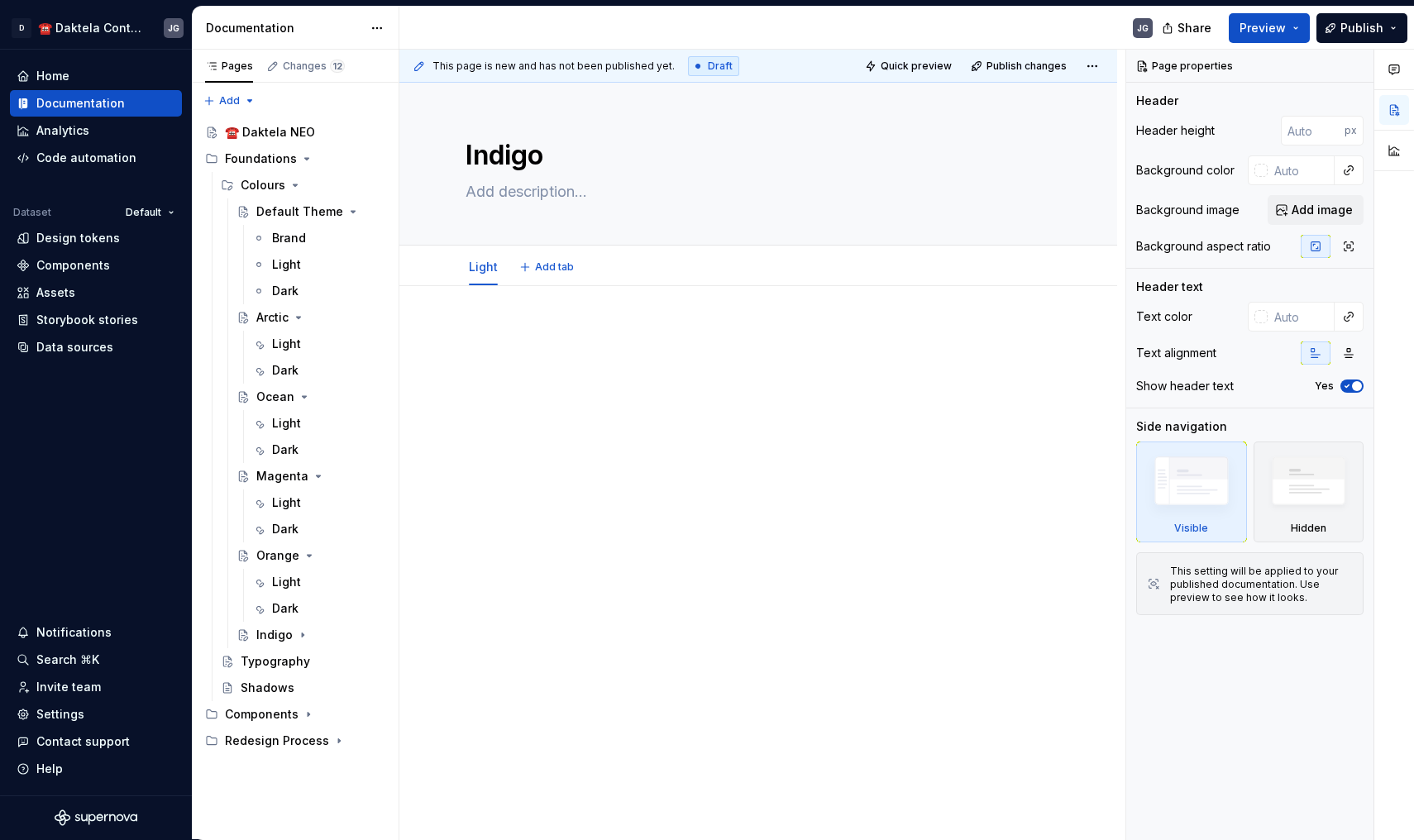
type textarea "*"
click at [568, 264] on span "Add tab" at bounding box center [554, 267] width 39 height 14
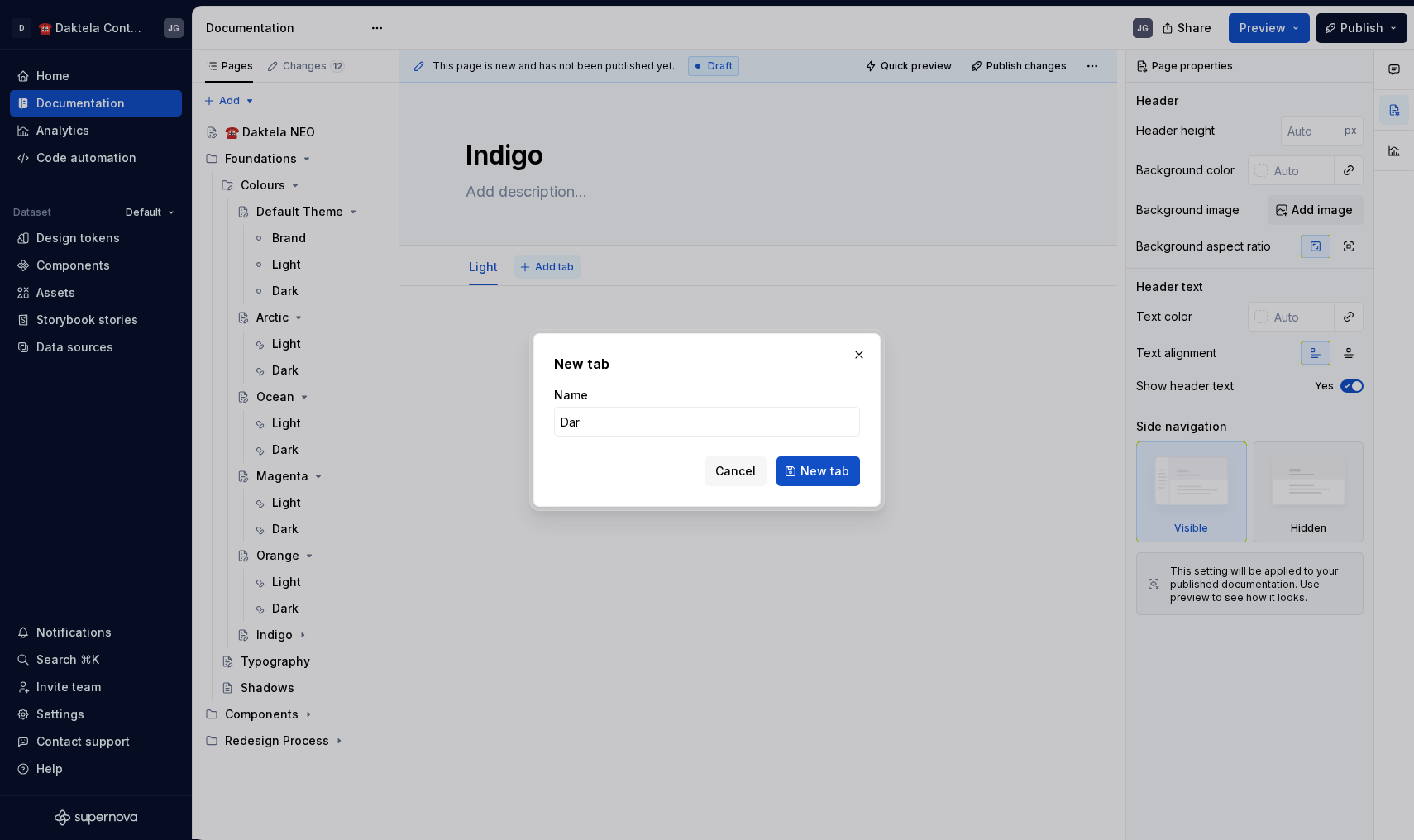
type input "Dark"
click at [819, 471] on button "New tab" at bounding box center [817, 471] width 83 height 29
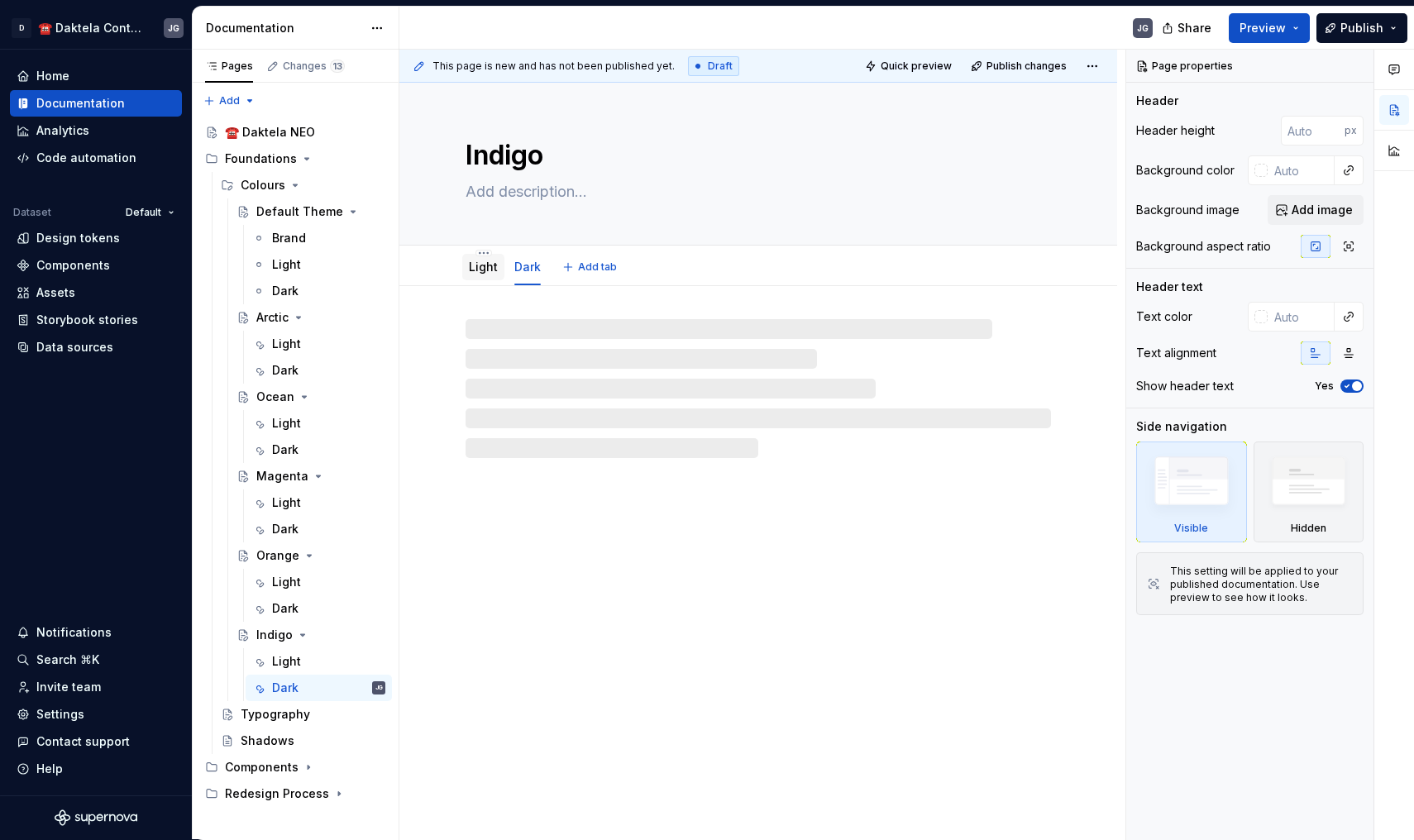
click at [477, 265] on link "Light" at bounding box center [483, 266] width 29 height 14
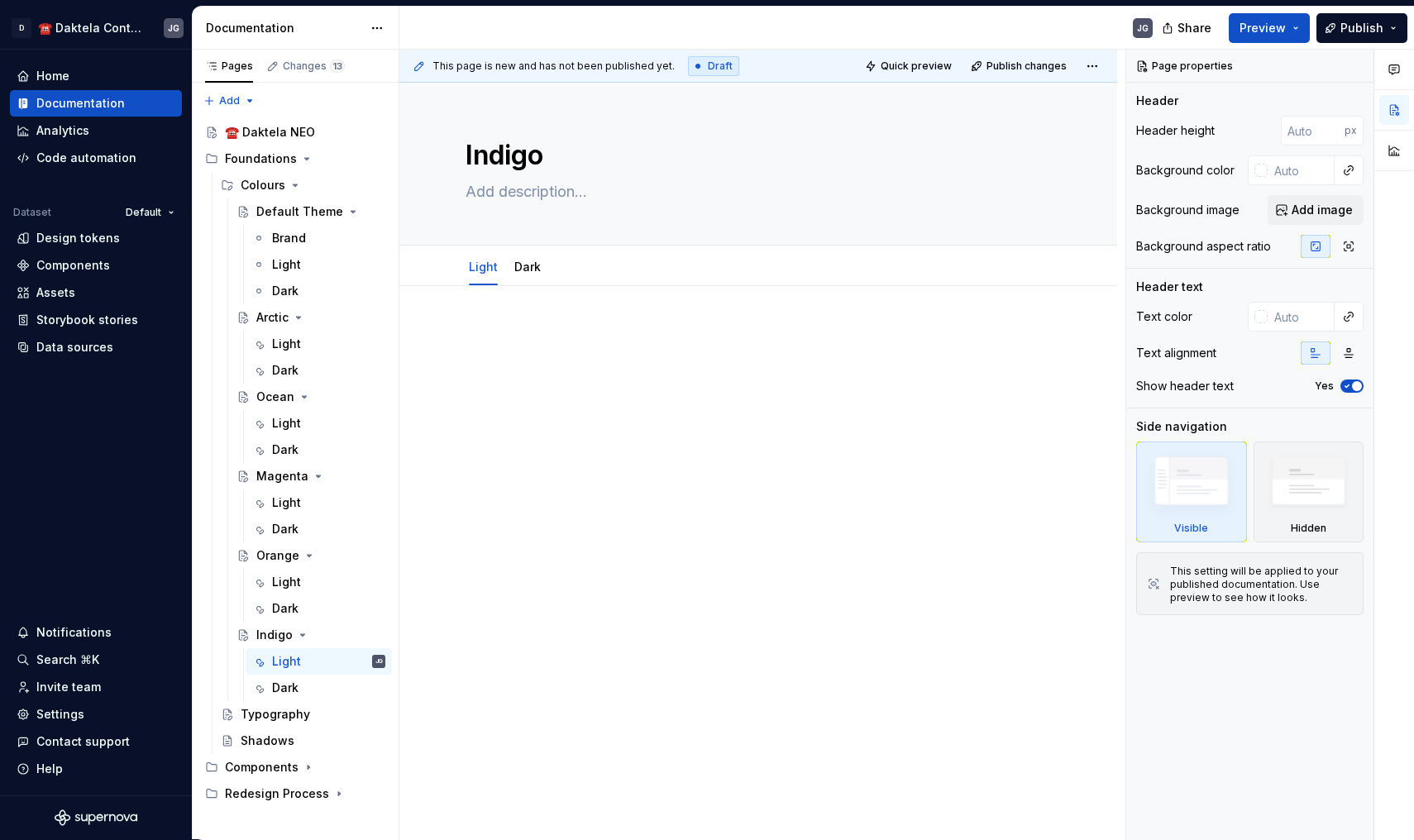
type textarea "*"
click at [559, 362] on div at bounding box center [758, 357] width 586 height 63
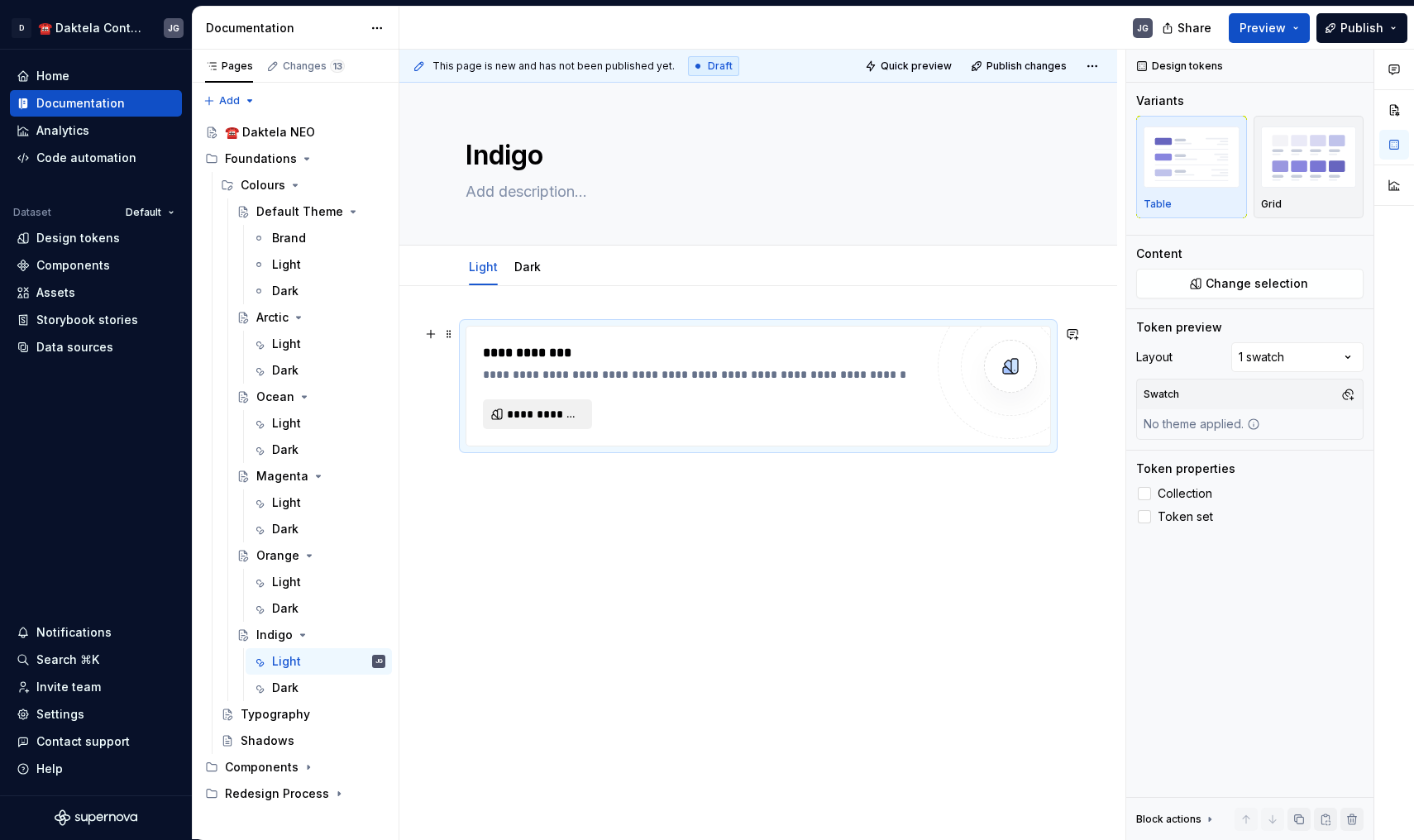
click at [549, 405] on button "**********" at bounding box center [538, 414] width 110 height 29
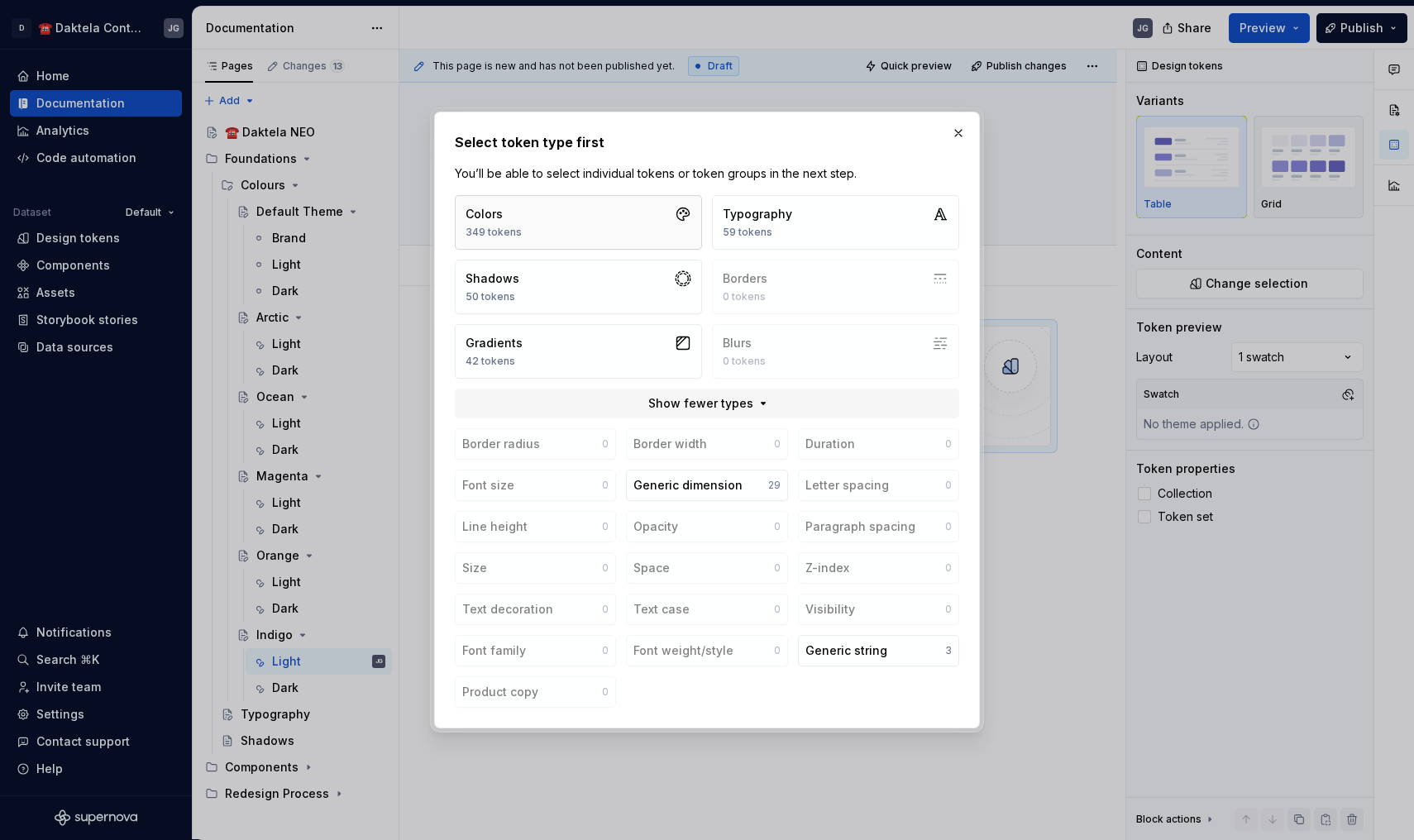
click at [634, 213] on button "Colors 349 tokens" at bounding box center [578, 223] width 247 height 55
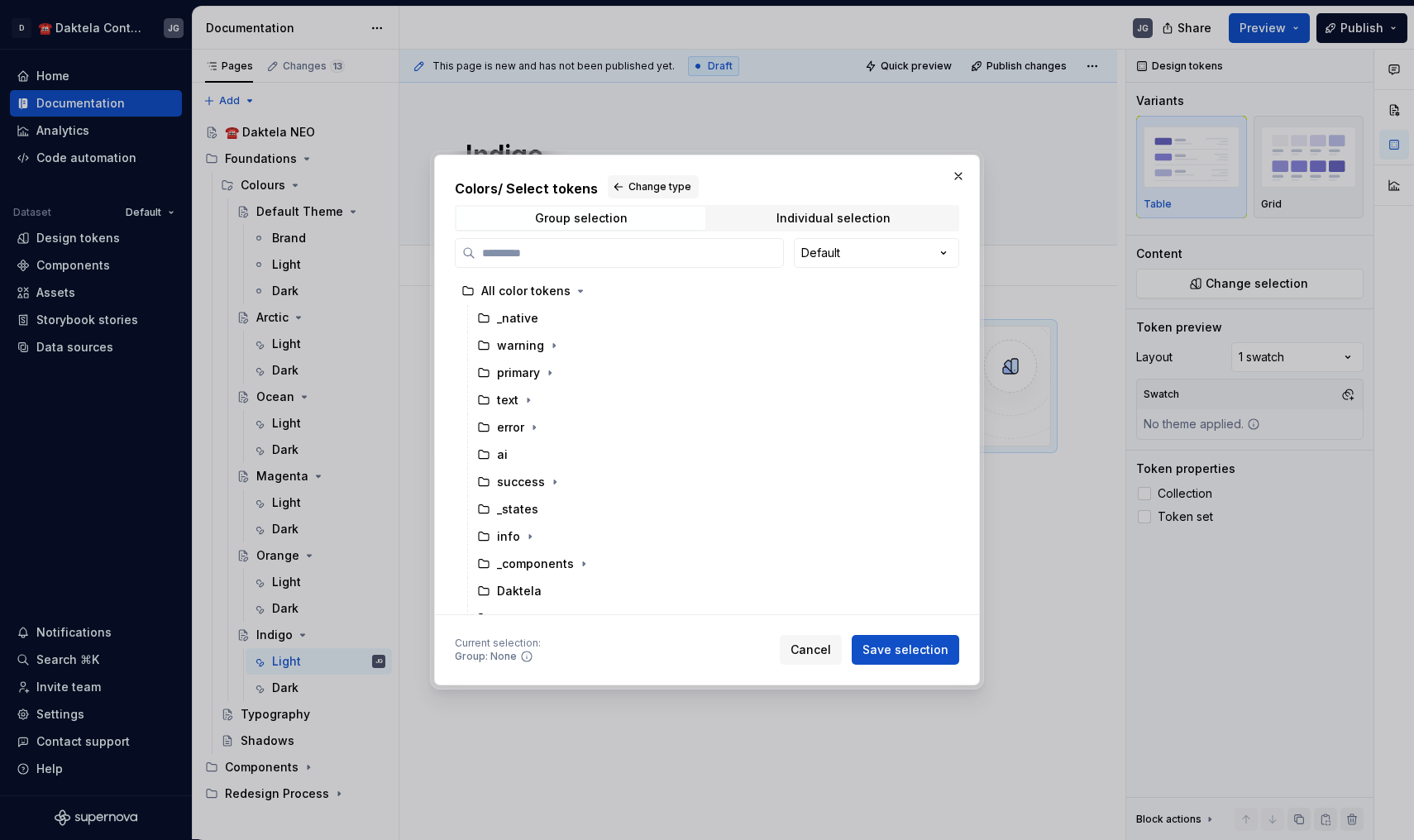
click at [837, 236] on div "Colors / Select tokens Change type Group selection Individual selection Default…" at bounding box center [707, 394] width 505 height 439
click at [844, 248] on div "Colors / Select tokens Change type Group selection Individual selection Default…" at bounding box center [707, 420] width 1414 height 840
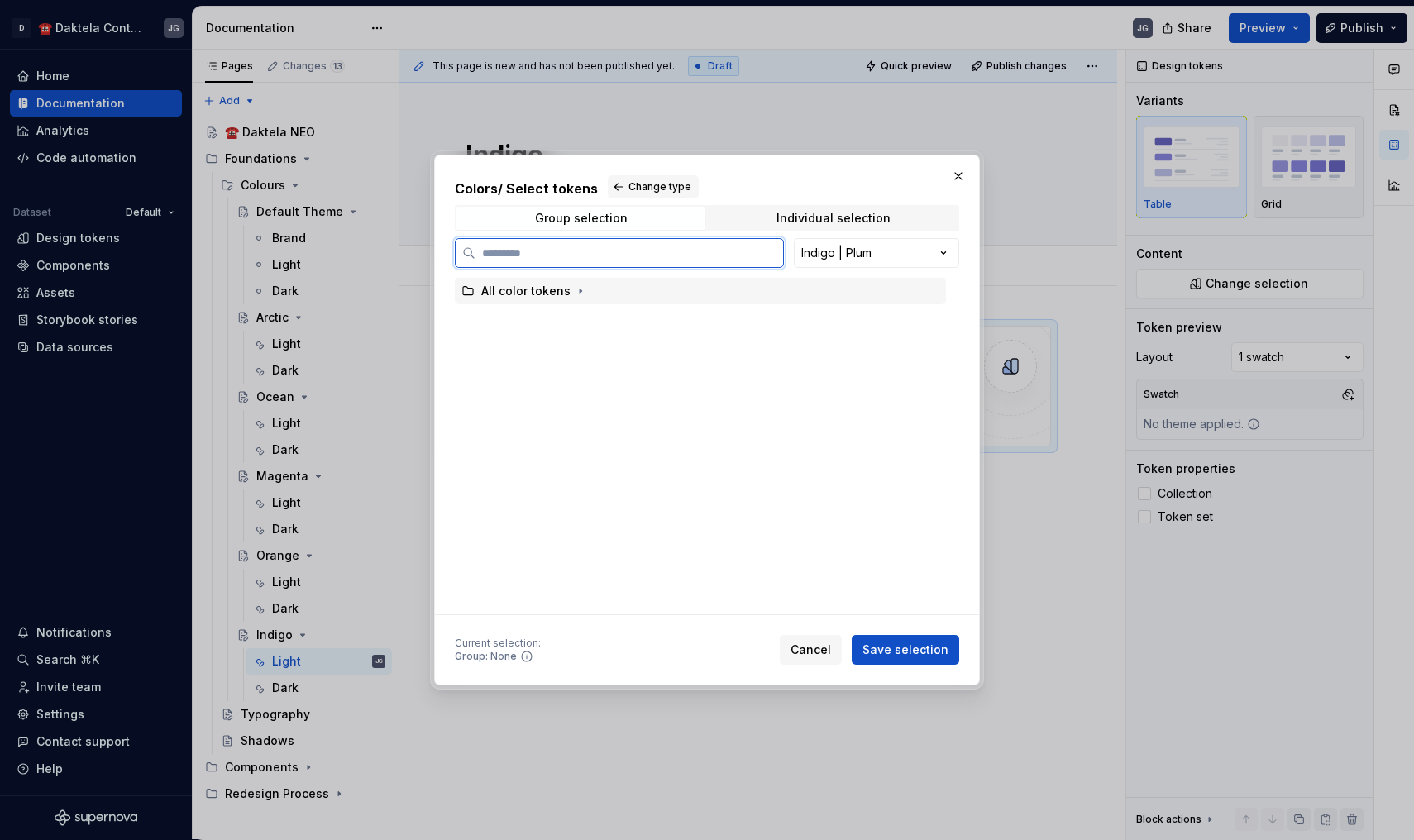
click at [601, 284] on div "All color tokens" at bounding box center [700, 290] width 491 height 26
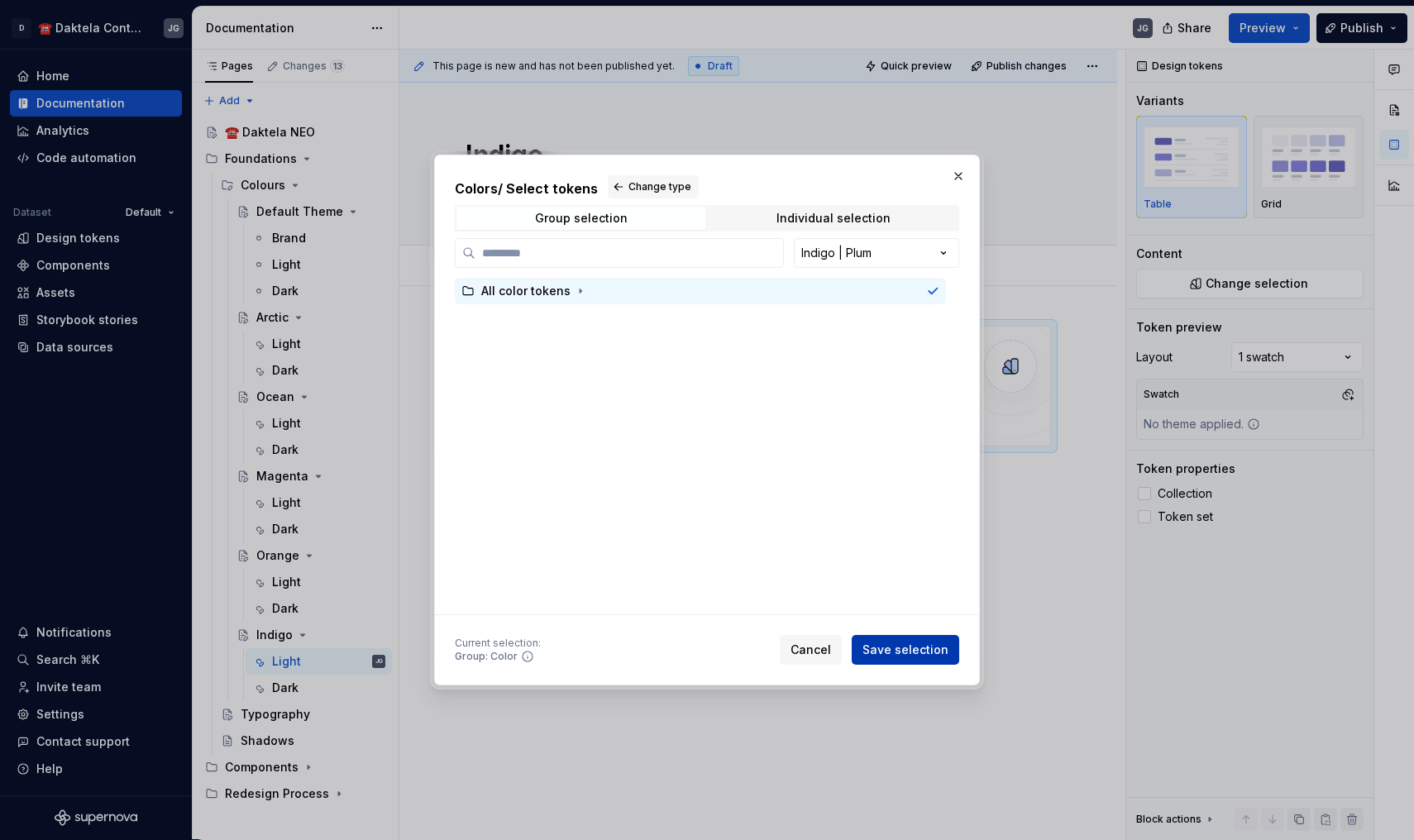
click at [922, 636] on button "Save selection" at bounding box center [906, 649] width 108 height 29
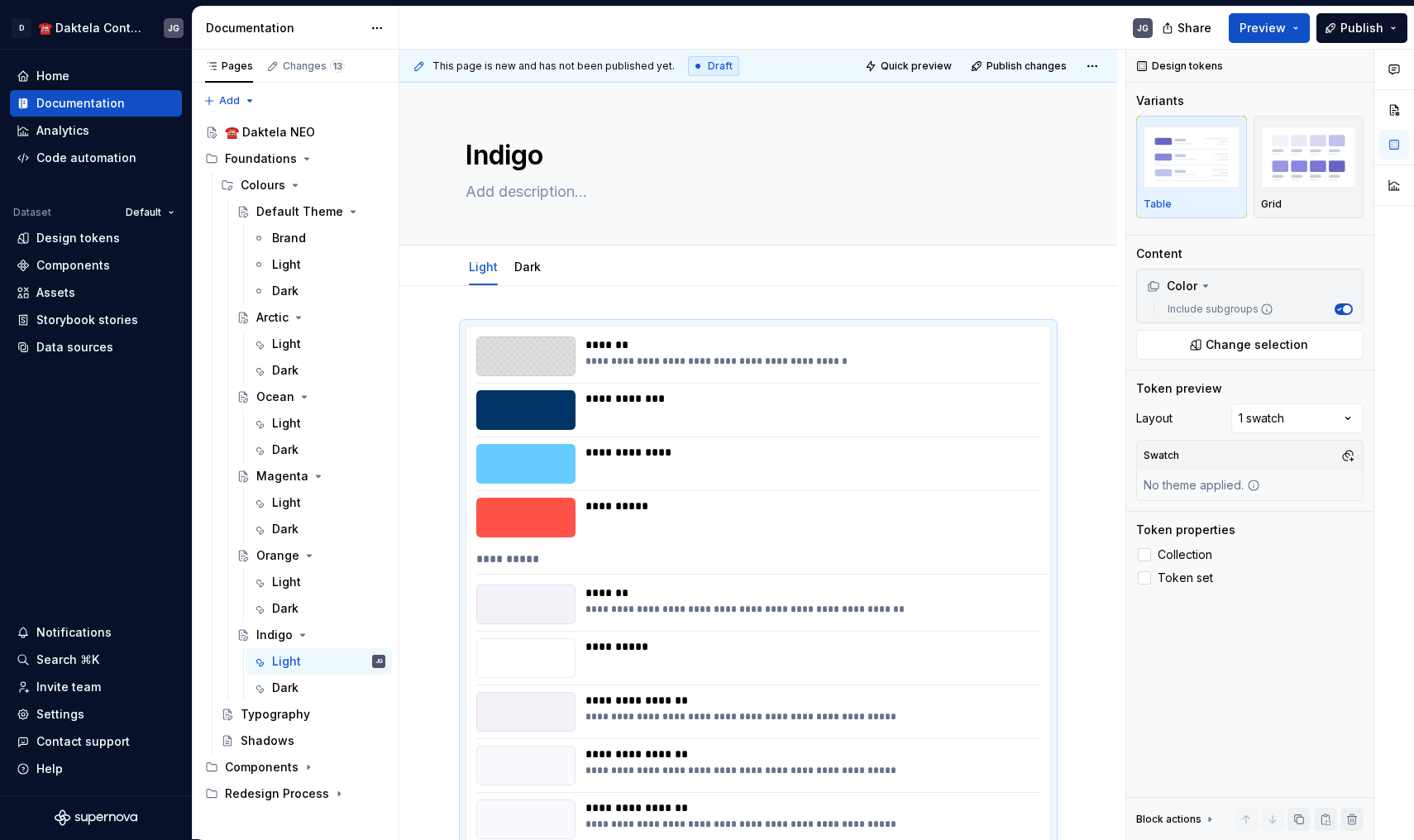
scroll to position [276, 0]
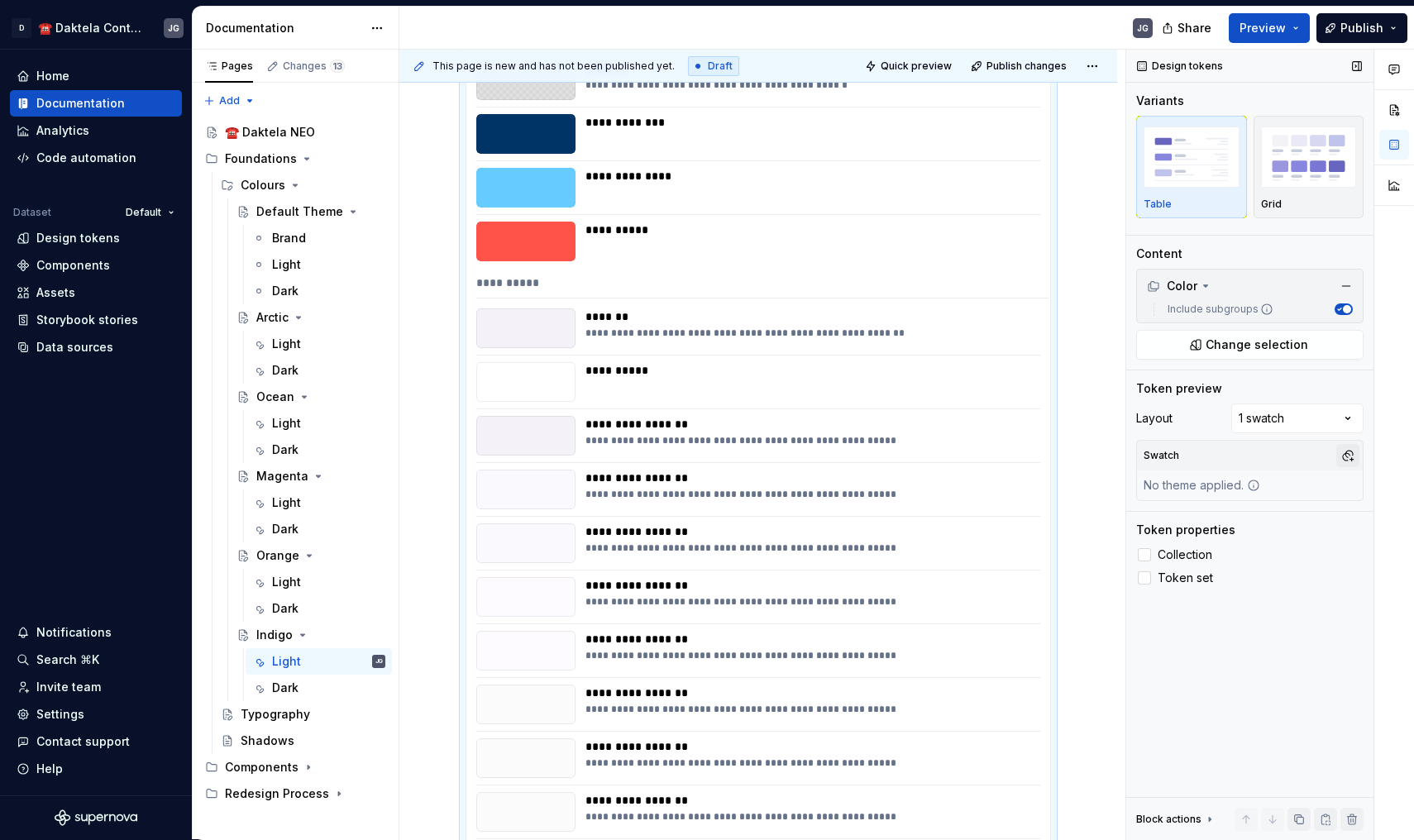
click at [1350, 448] on button "button" at bounding box center [1348, 456] width 23 height 23
click at [1229, 520] on div "IndigoLight" at bounding box center [1223, 518] width 66 height 17
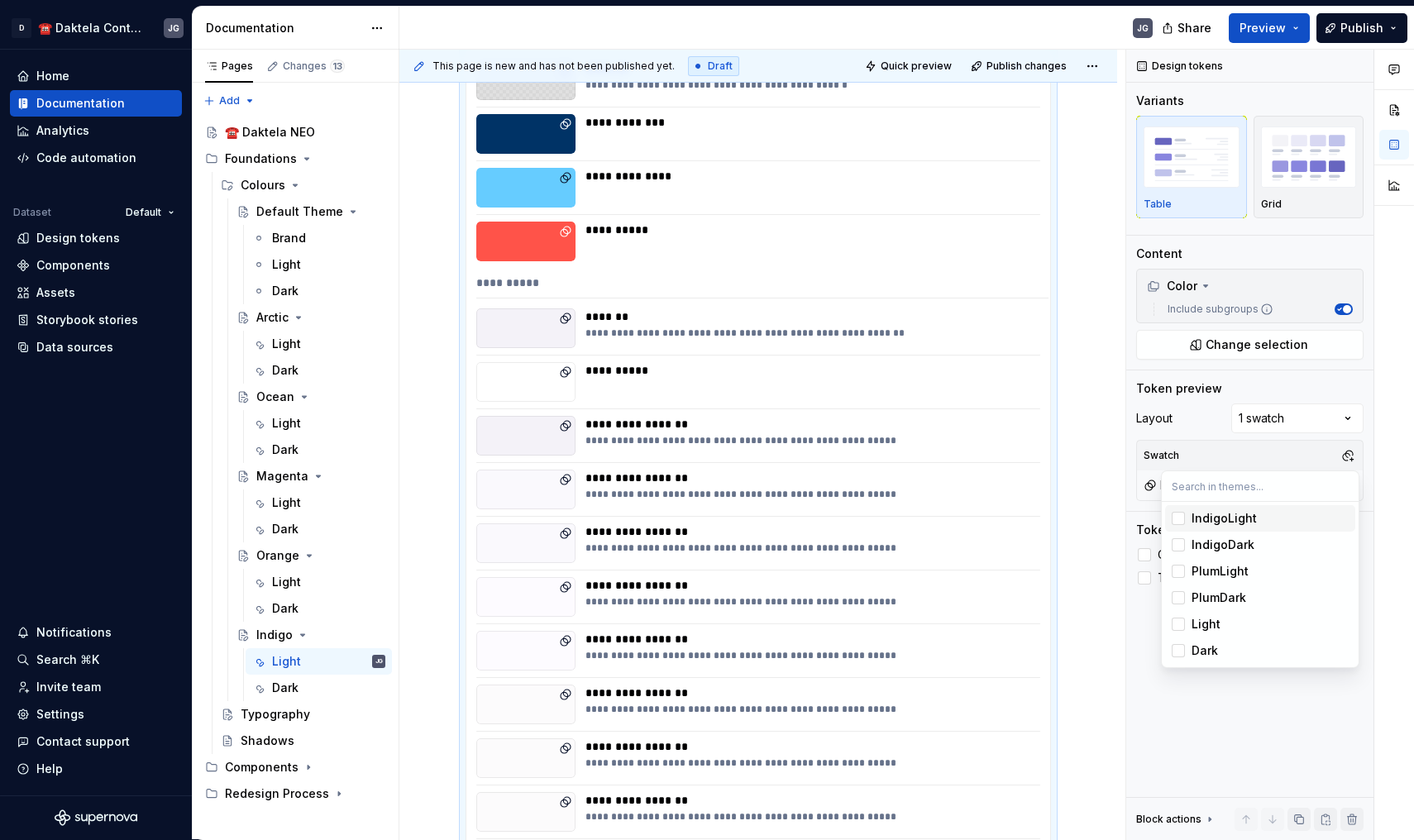
click at [1176, 519] on div "Suggestions" at bounding box center [1178, 518] width 14 height 14
click at [334, 681] on div "Pages Changes 13 Add Accessibility guide for tree Page tree. Navigate the tree …" at bounding box center [294, 445] width 206 height 790
click at [297, 682] on div "Dark" at bounding box center [285, 687] width 26 height 17
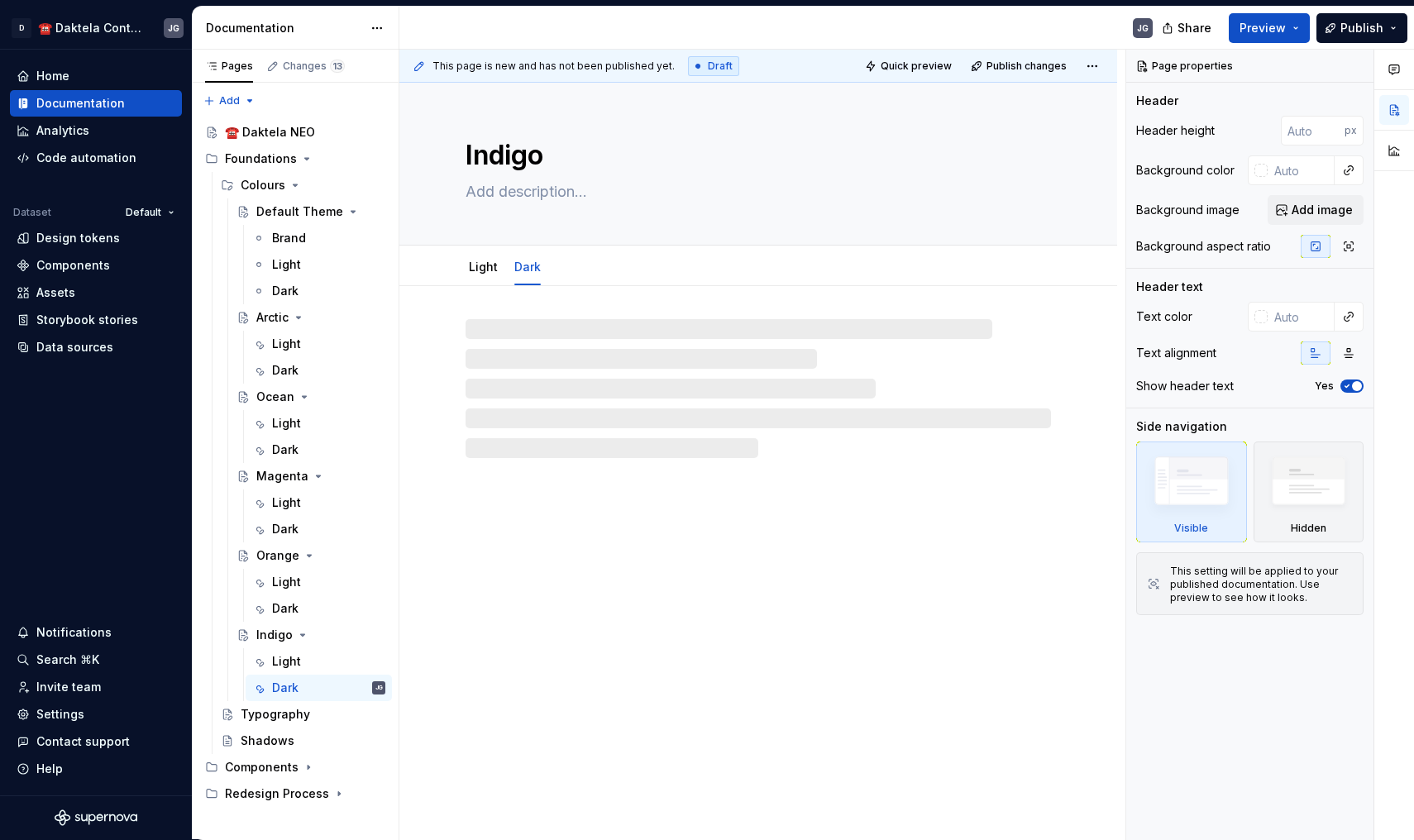
type textarea "*"
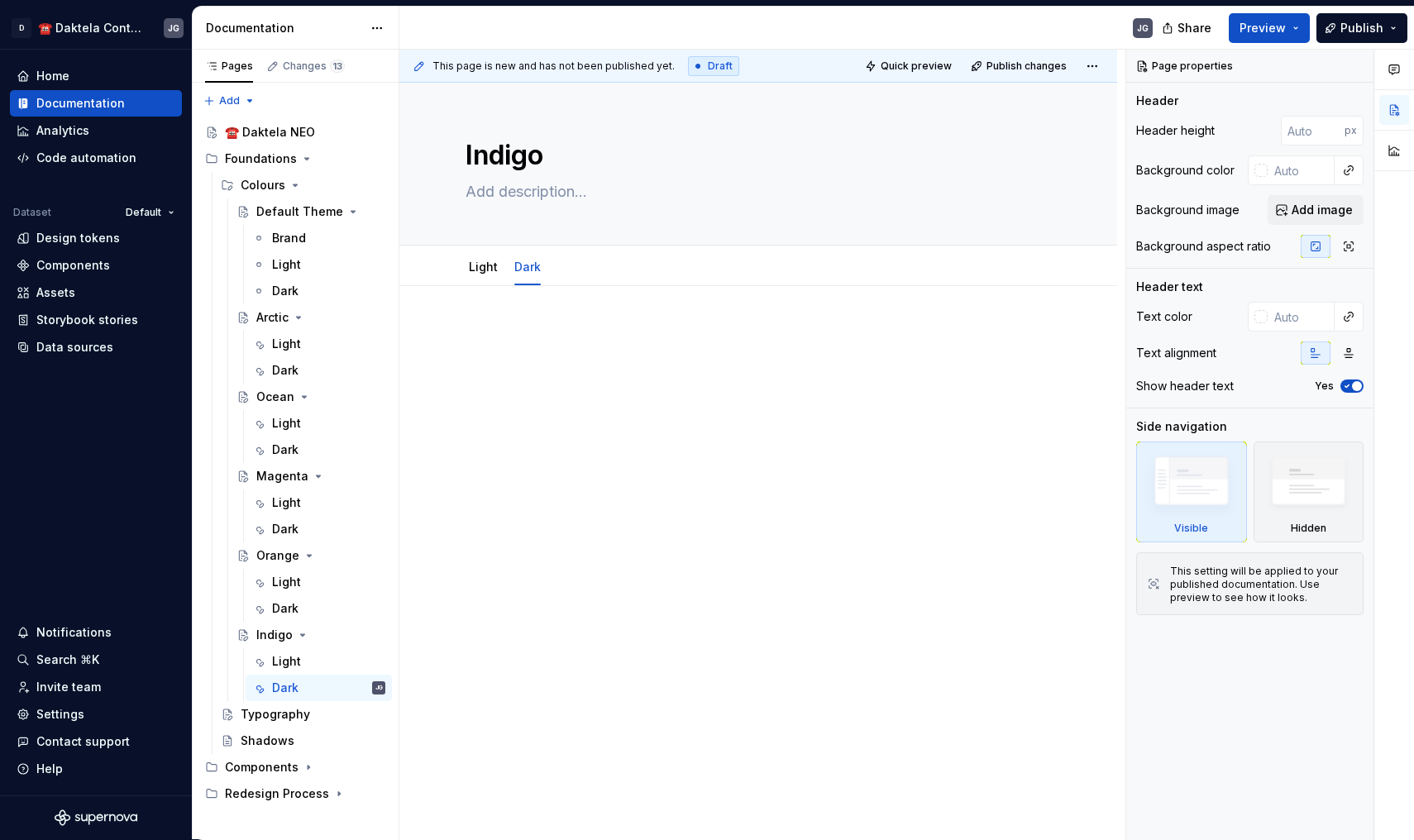
click at [526, 332] on p at bounding box center [758, 335] width 586 height 20
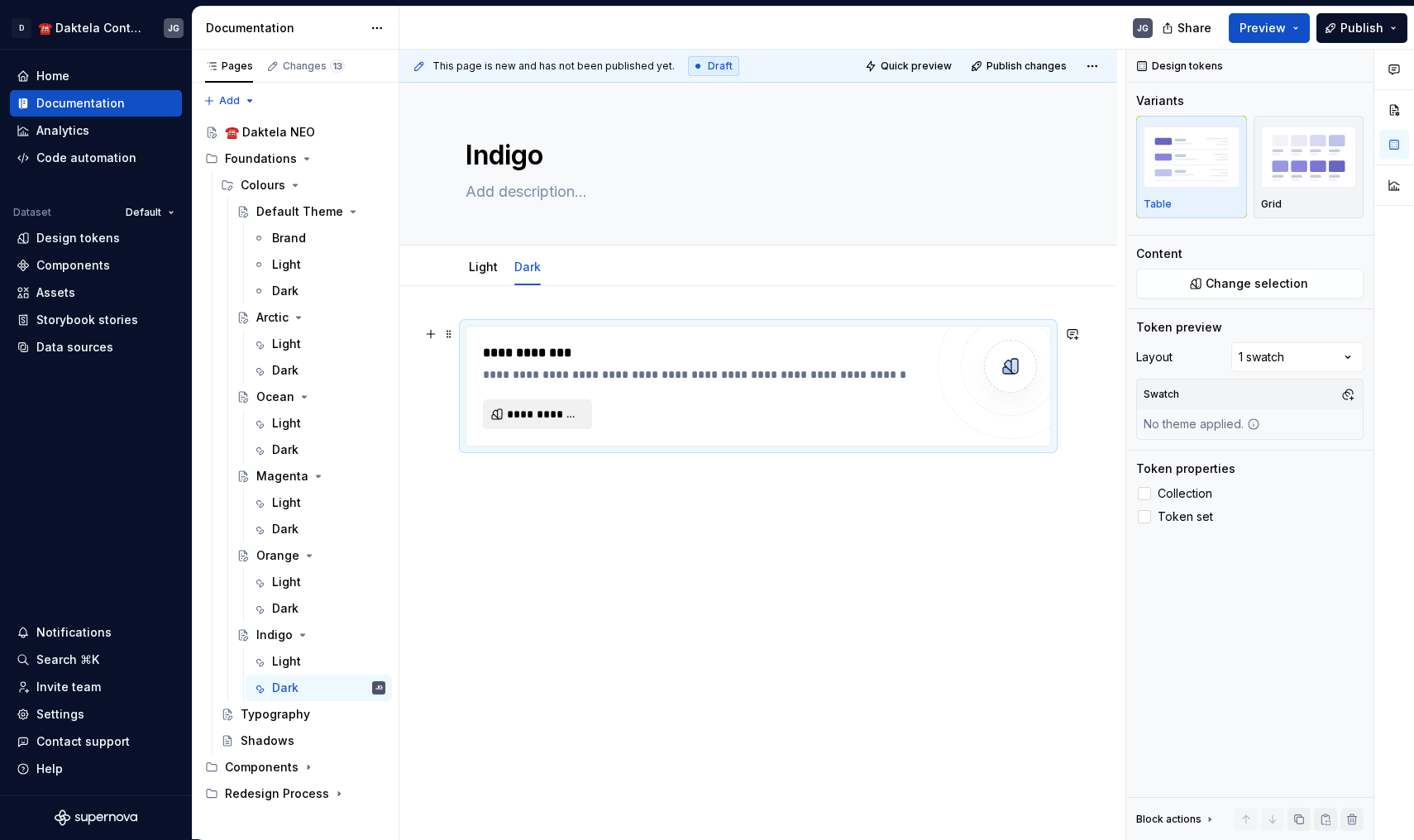
click at [526, 415] on span "**********" at bounding box center [544, 414] width 74 height 17
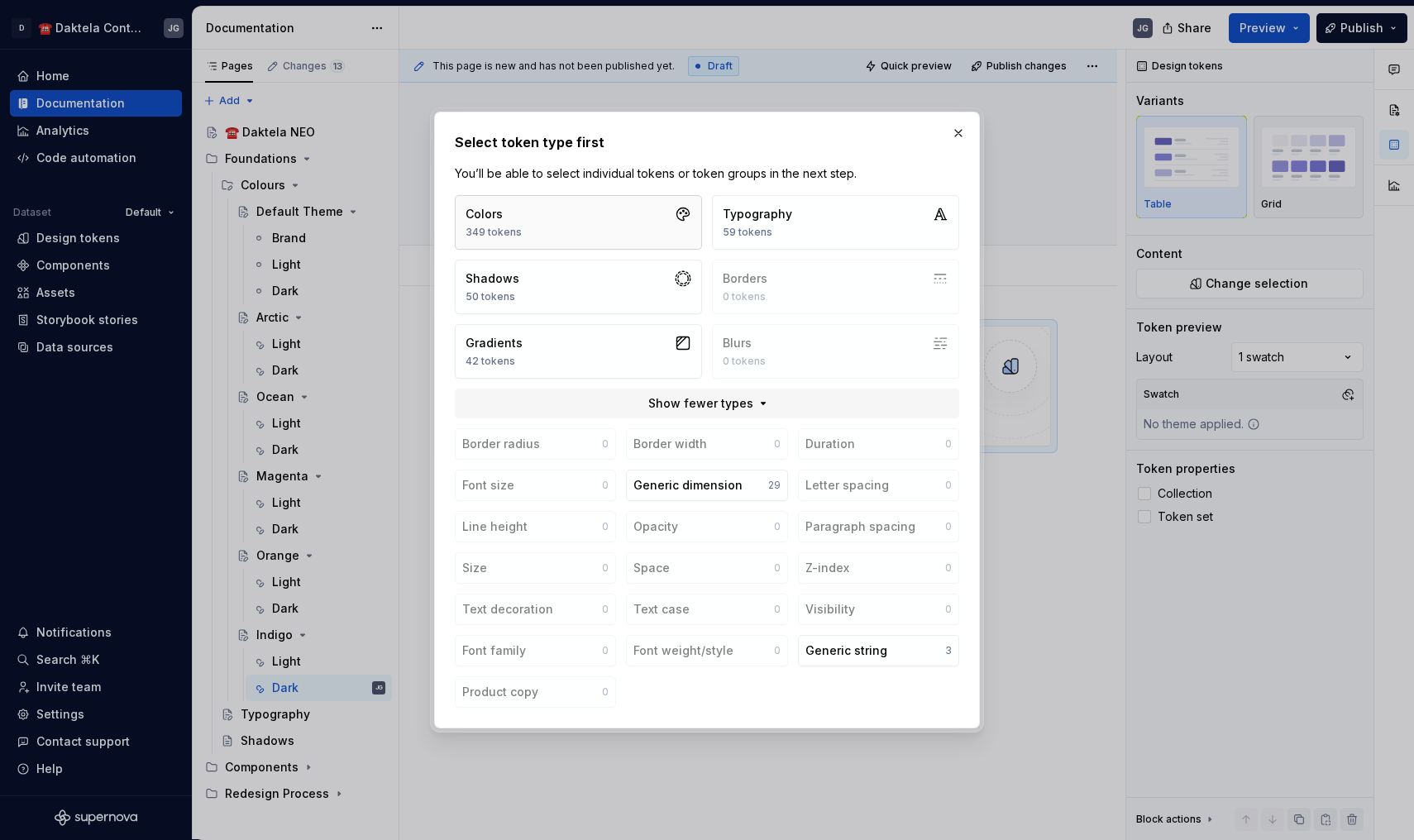
click at [597, 217] on button "Colors 349 tokens" at bounding box center [578, 223] width 247 height 55
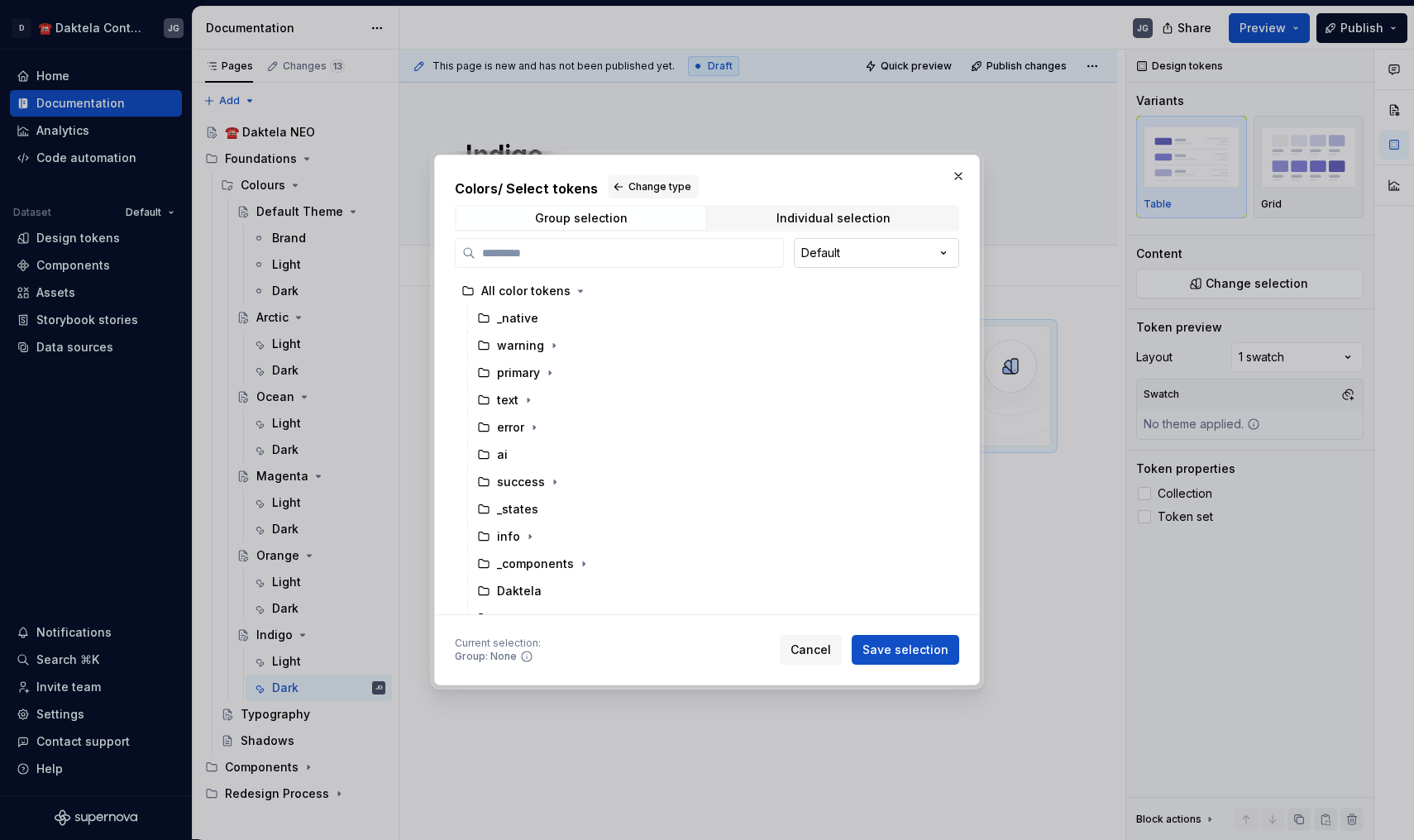
click at [817, 257] on div "Colors / Select tokens Change type Group selection Individual selection Default…" at bounding box center [707, 420] width 1414 height 840
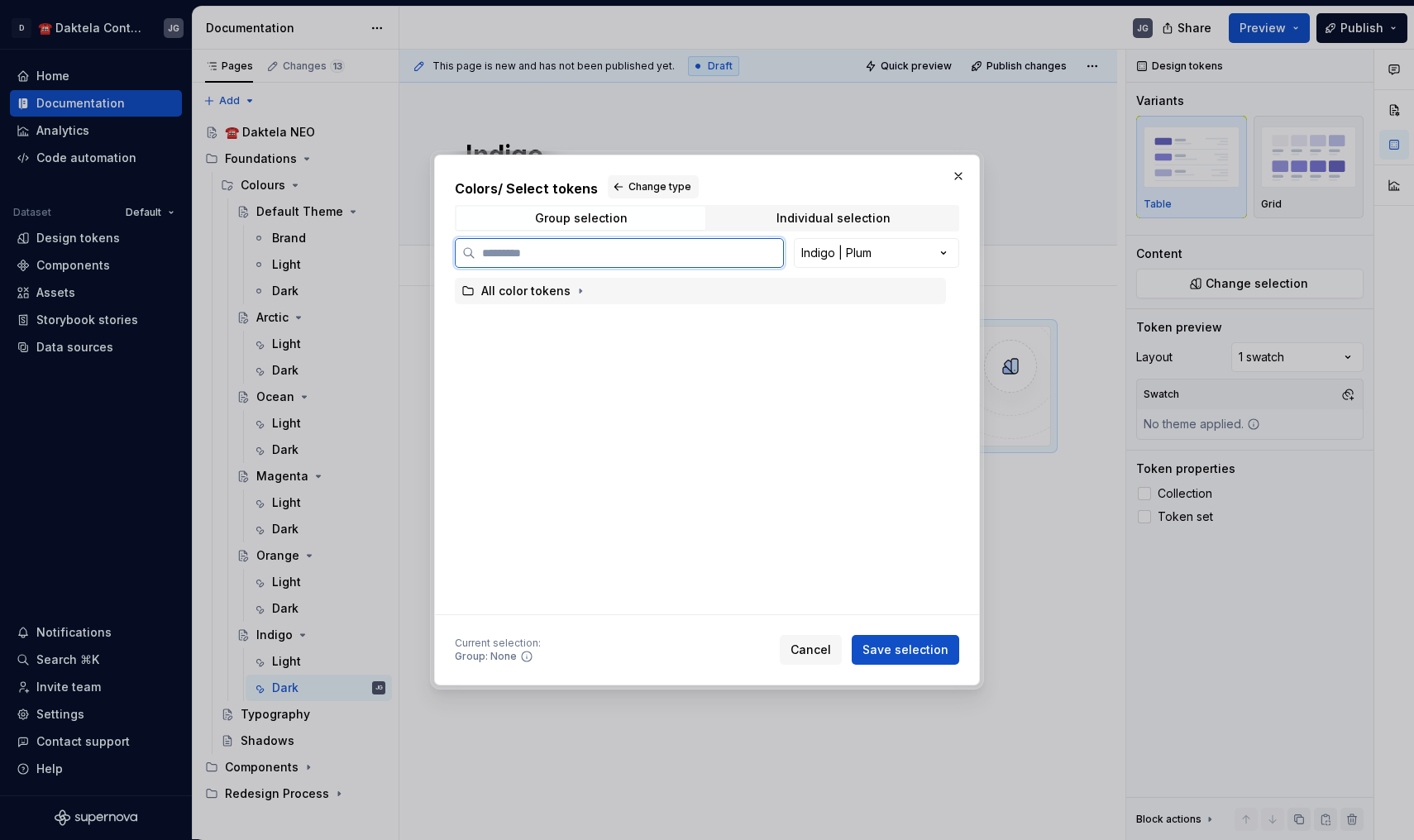
click at [532, 280] on div "All color tokens" at bounding box center [700, 290] width 491 height 26
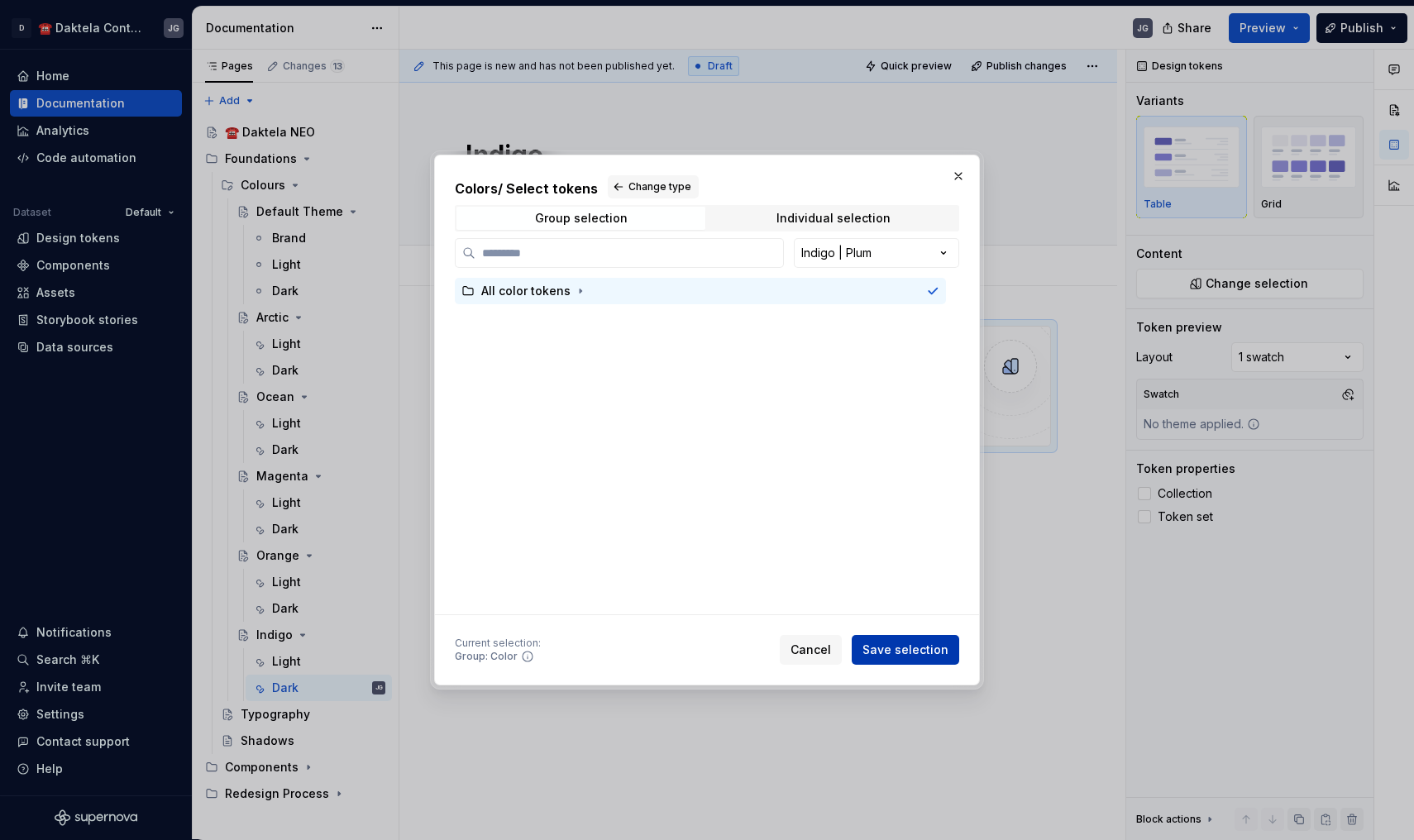
click at [916, 641] on span "Save selection" at bounding box center [906, 649] width 86 height 17
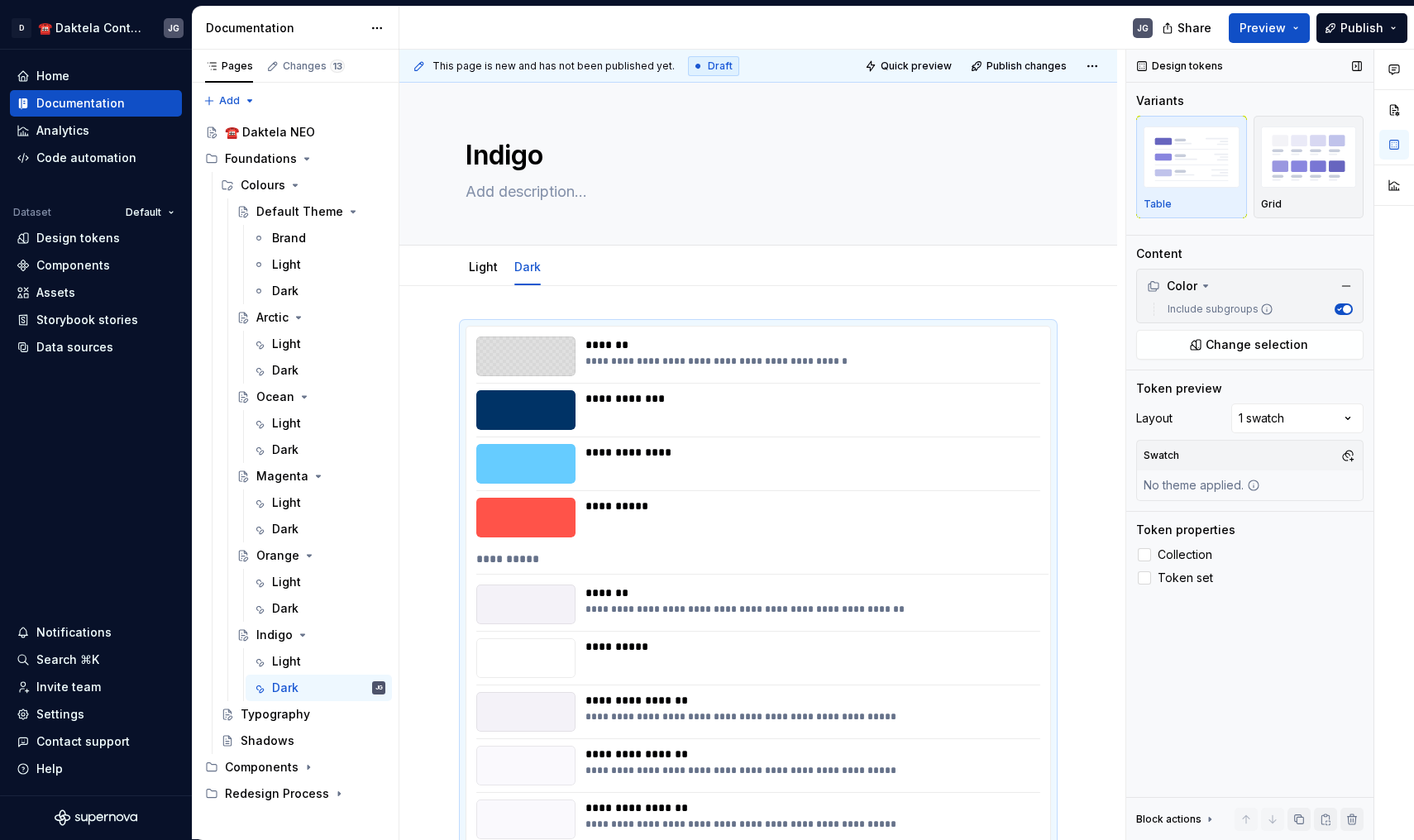
scroll to position [276, 0]
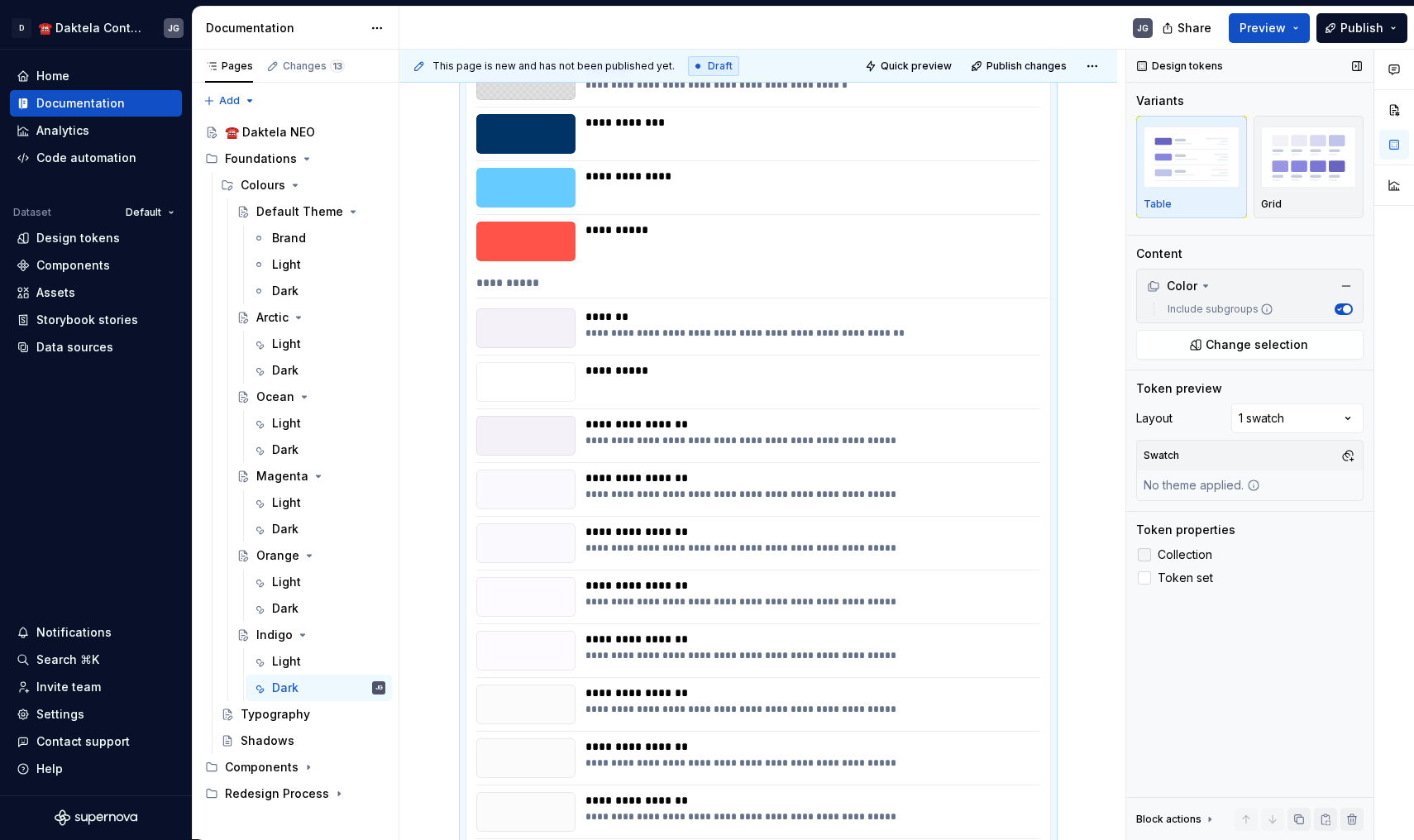
click at [1179, 552] on span "Collection" at bounding box center [1185, 555] width 55 height 14
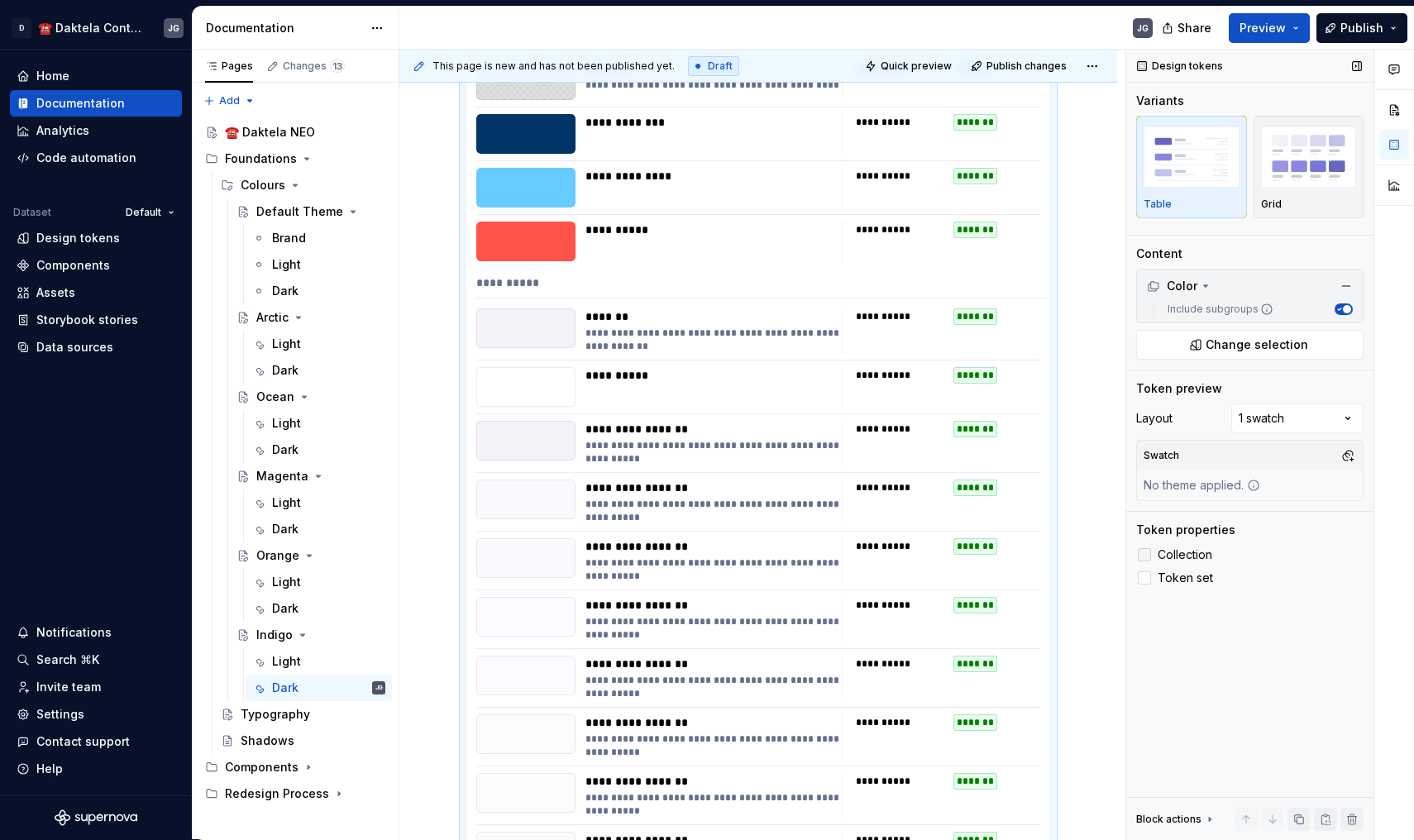
click at [1179, 552] on span "Collection" at bounding box center [1185, 555] width 55 height 14
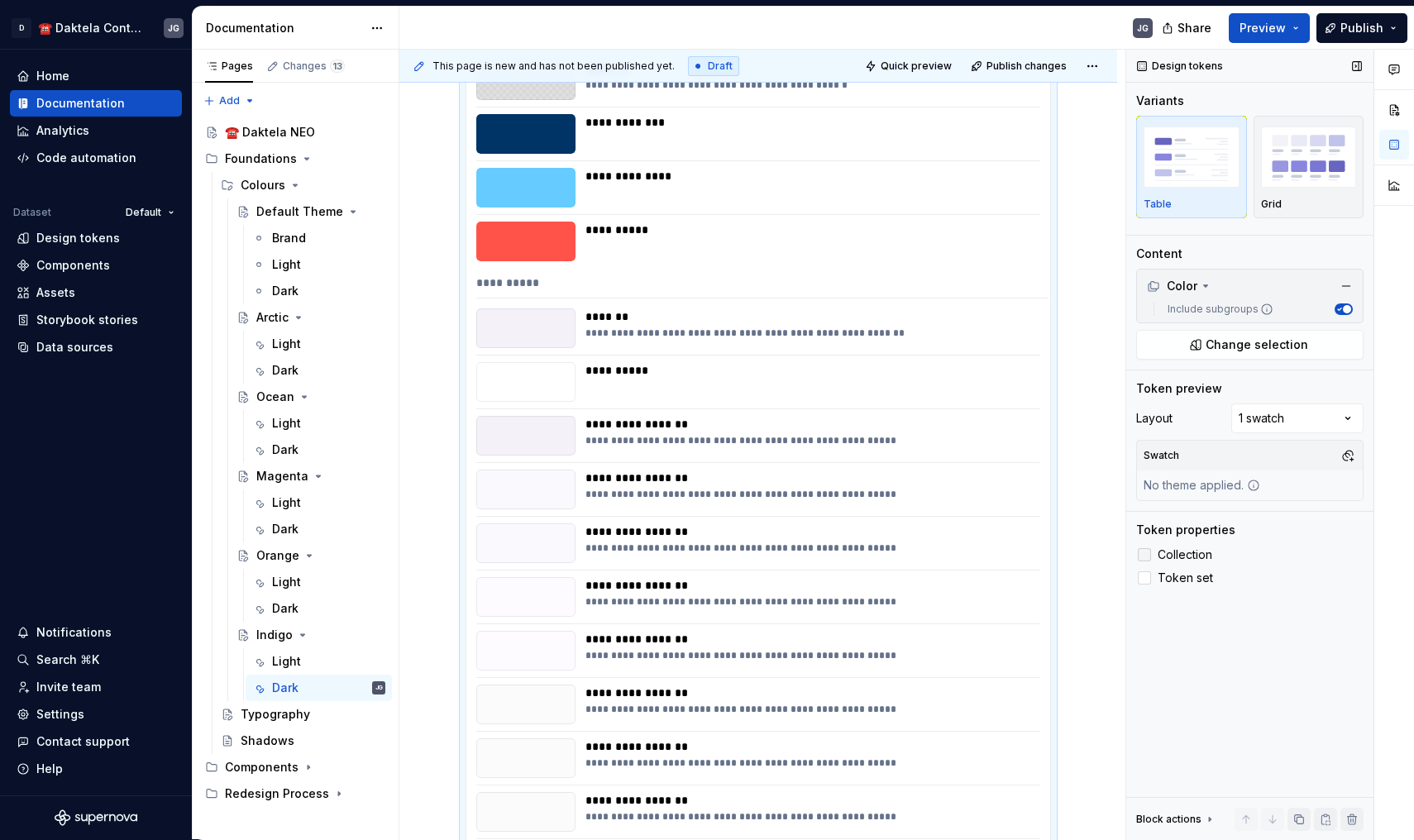
click at [1179, 552] on span "Collection" at bounding box center [1185, 555] width 55 height 14
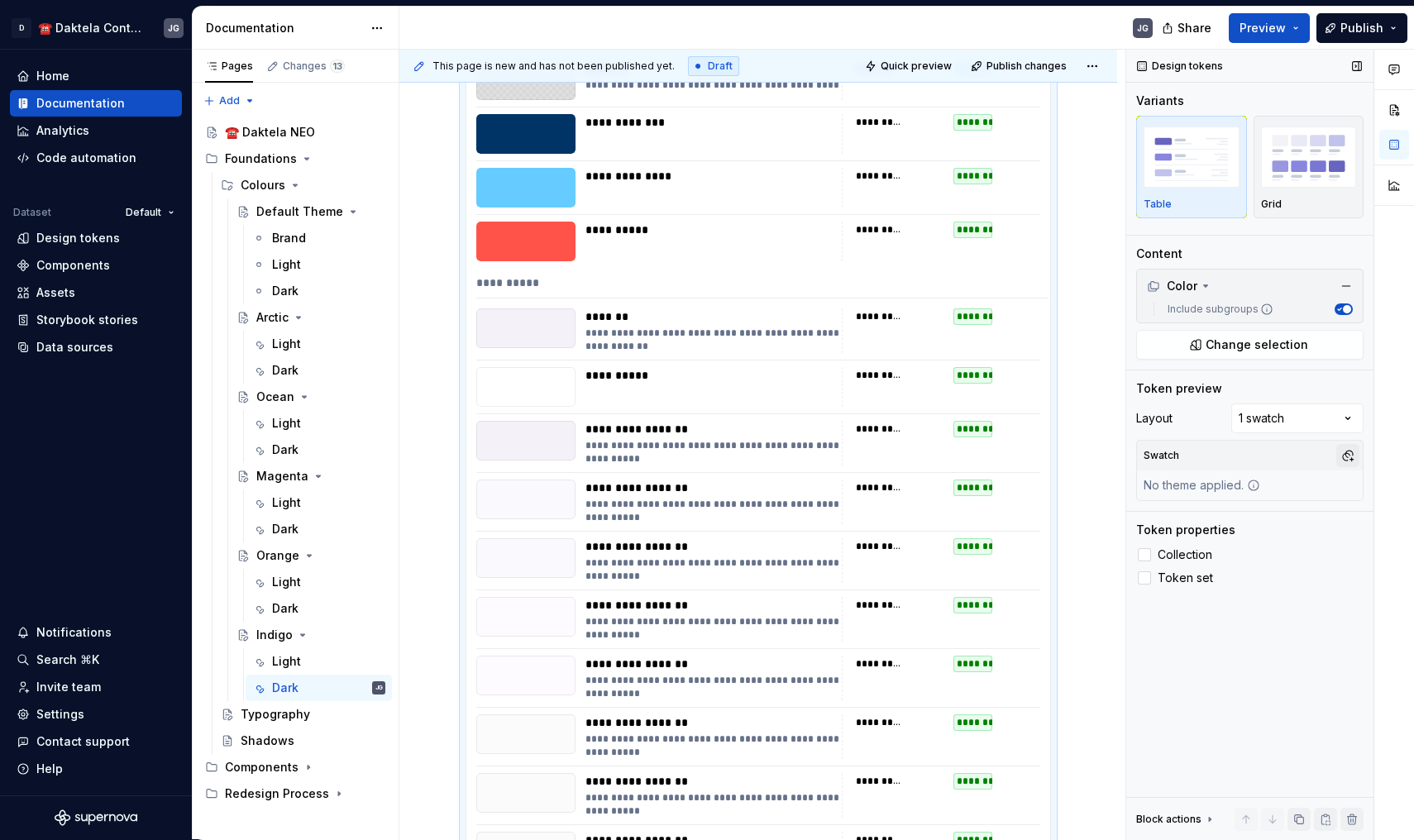
click at [1344, 453] on button "button" at bounding box center [1348, 456] width 23 height 23
click at [1231, 550] on div "IndigoDark" at bounding box center [1222, 545] width 63 height 17
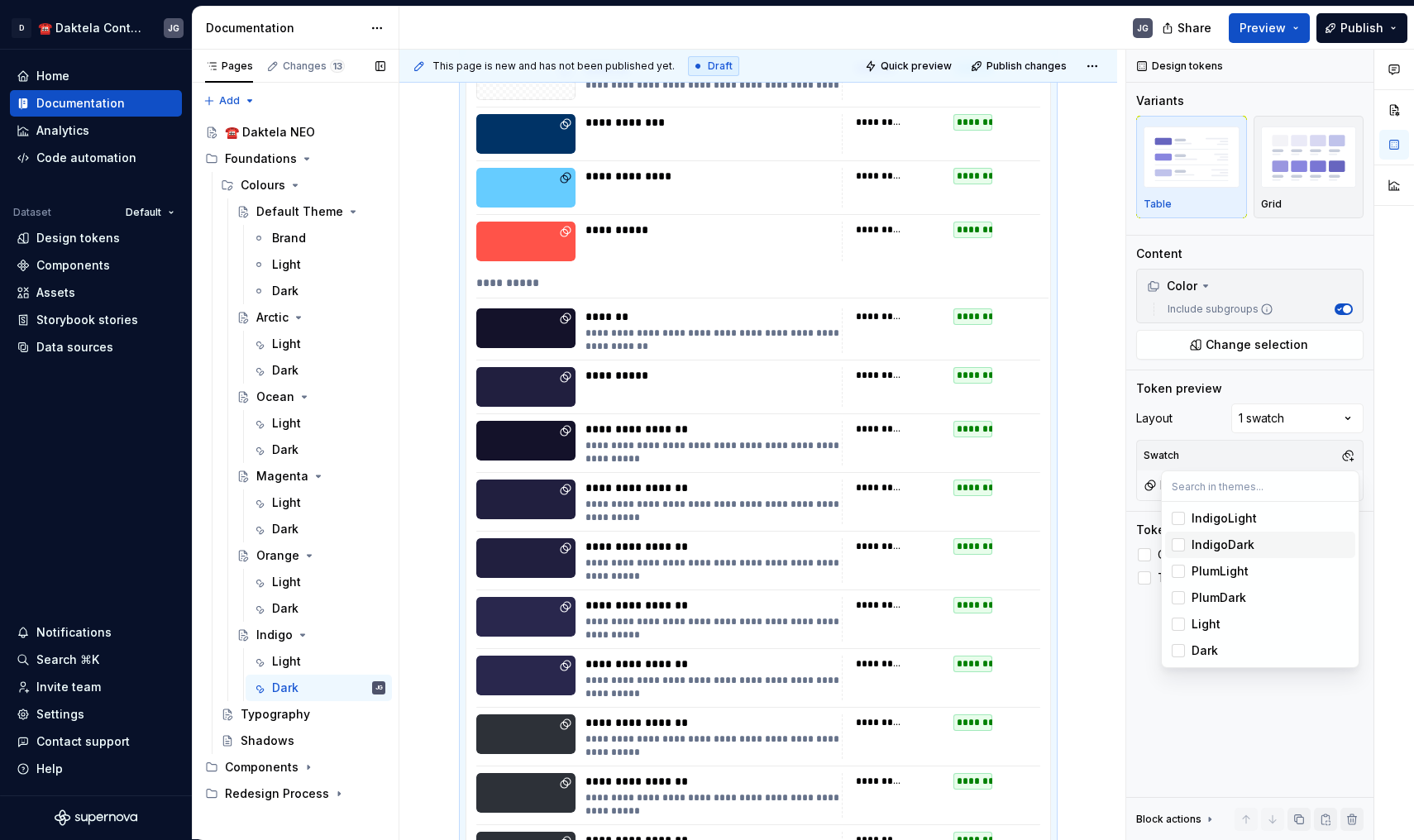
click at [329, 190] on div "Pages Changes 13 Add Accessibility guide for tree Page tree. Navigate the tree …" at bounding box center [294, 445] width 206 height 790
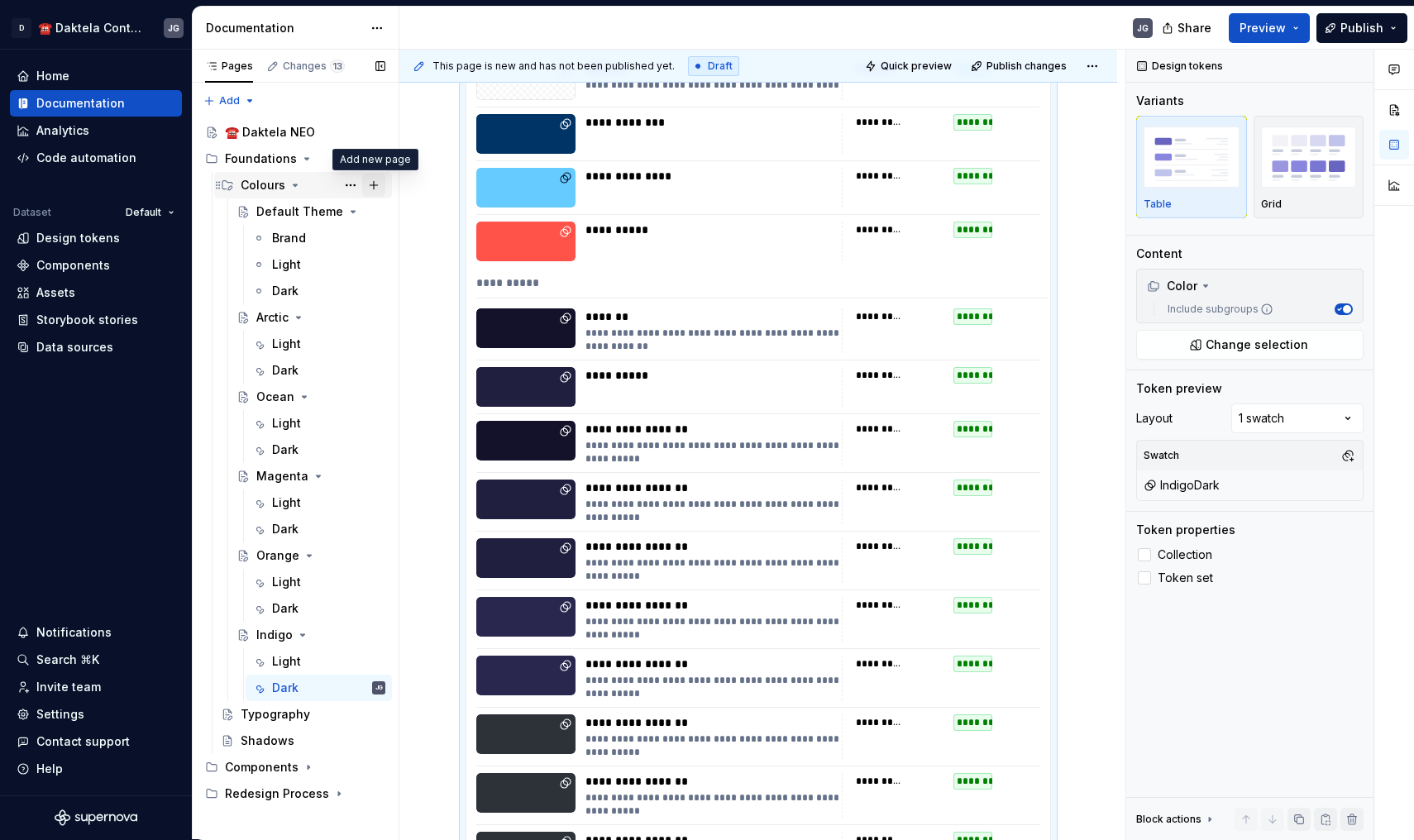
click at [377, 190] on button "Page tree" at bounding box center [374, 186] width 23 height 23
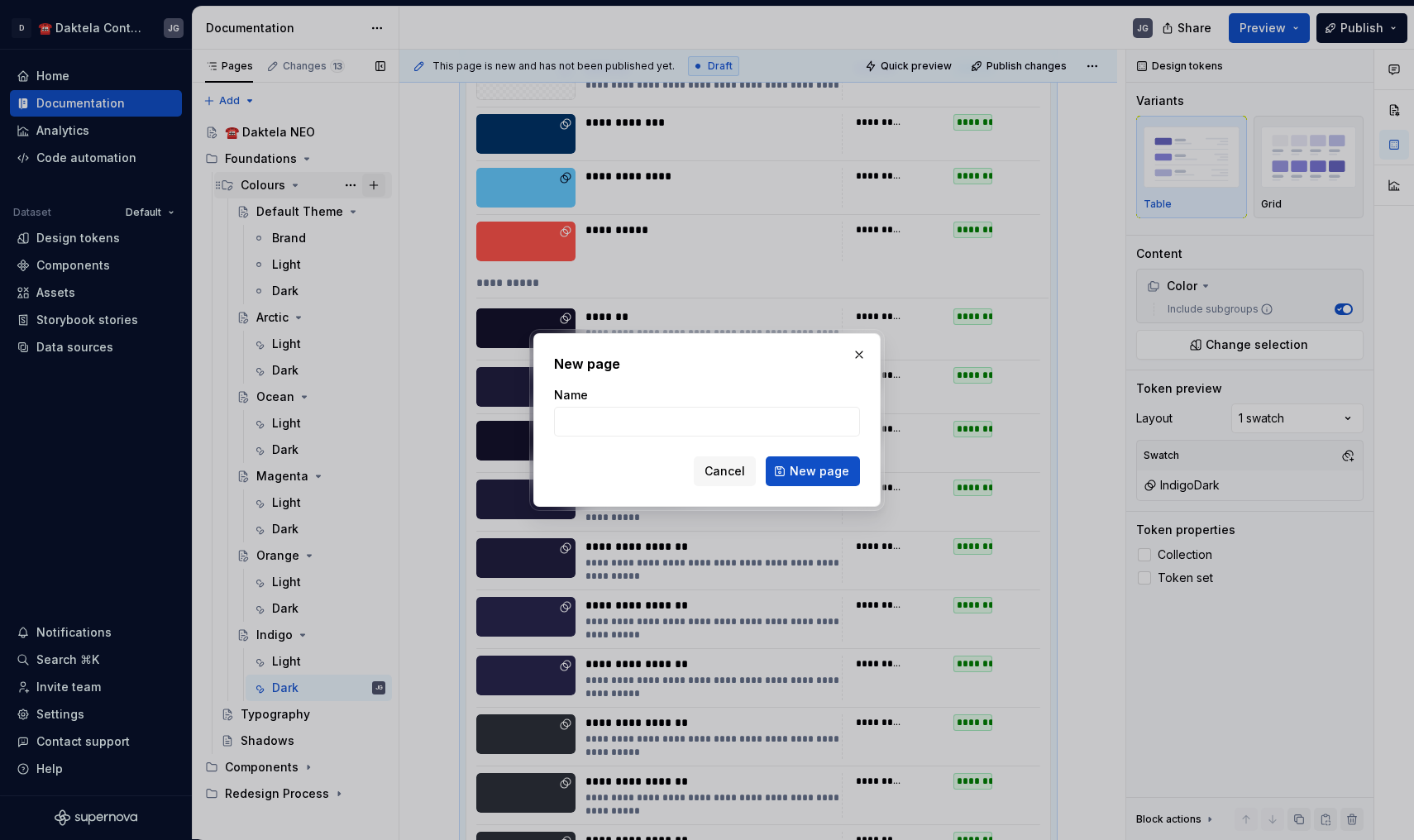
type textarea "*"
type input "Plum"
click at [815, 471] on button "New page" at bounding box center [813, 471] width 94 height 29
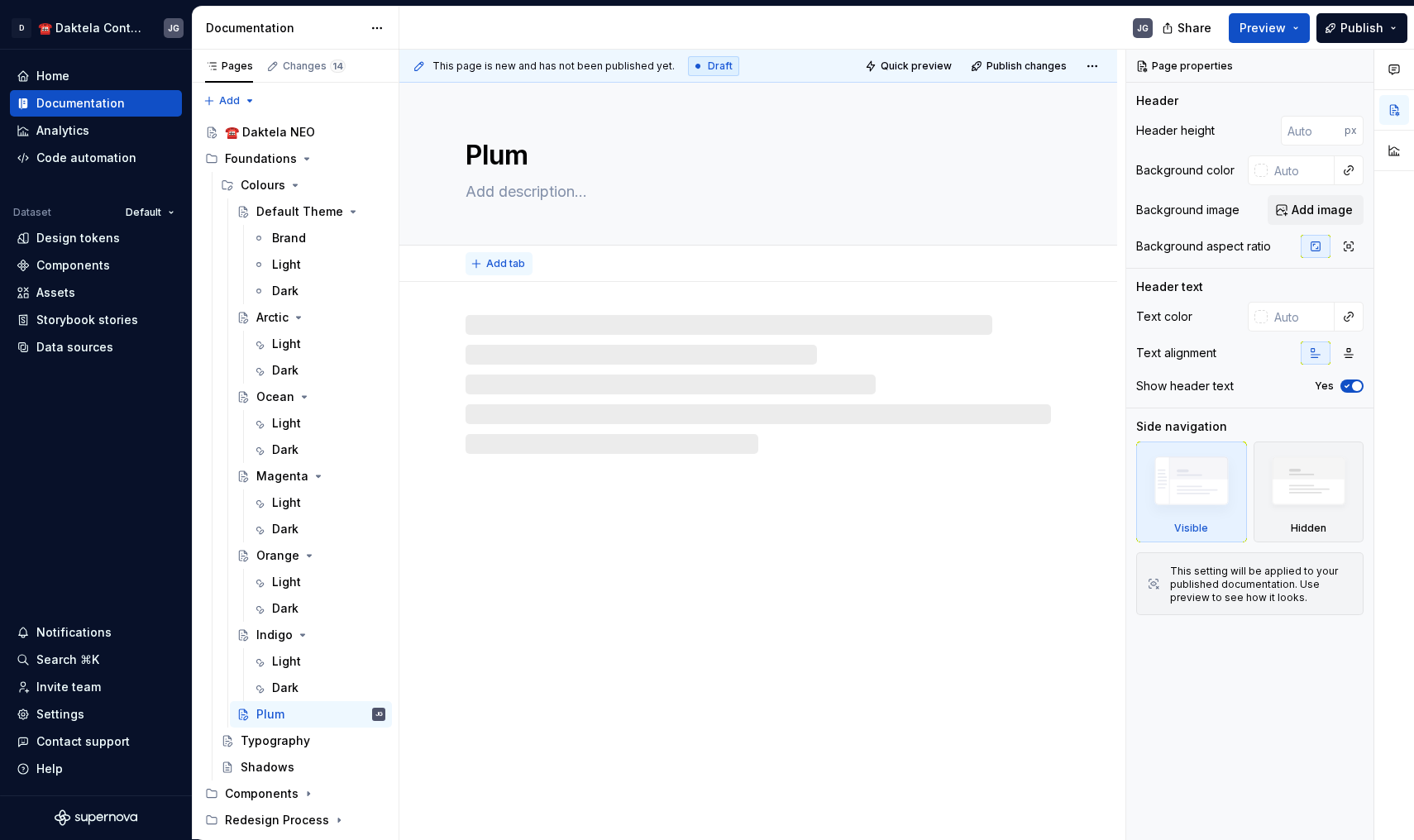
click at [507, 256] on button "Add tab" at bounding box center [499, 264] width 66 height 23
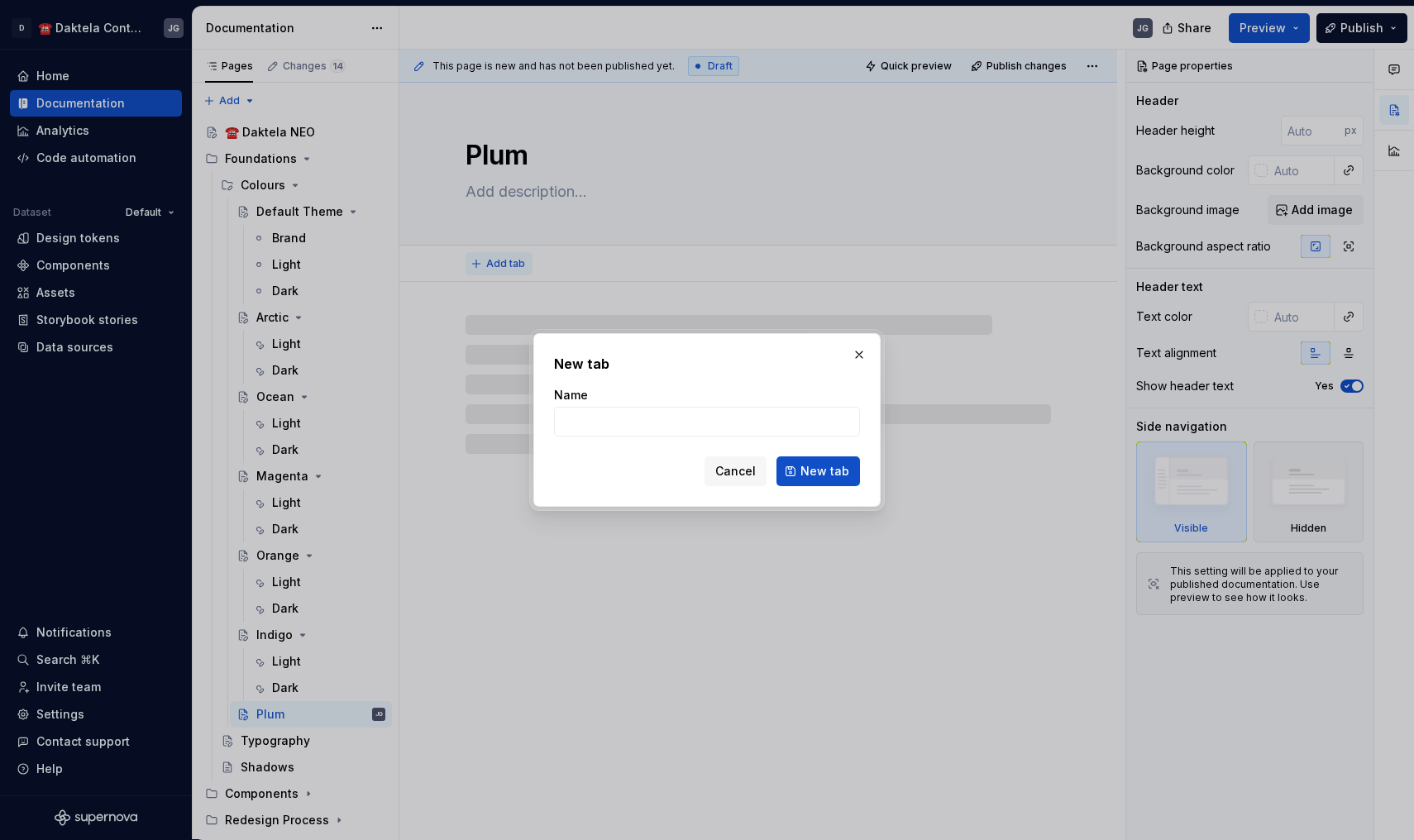
type textarea "*"
type input "Lig"
type textarea "*"
type input "Ligh"
click at [819, 471] on button "New tab" at bounding box center [817, 471] width 83 height 29
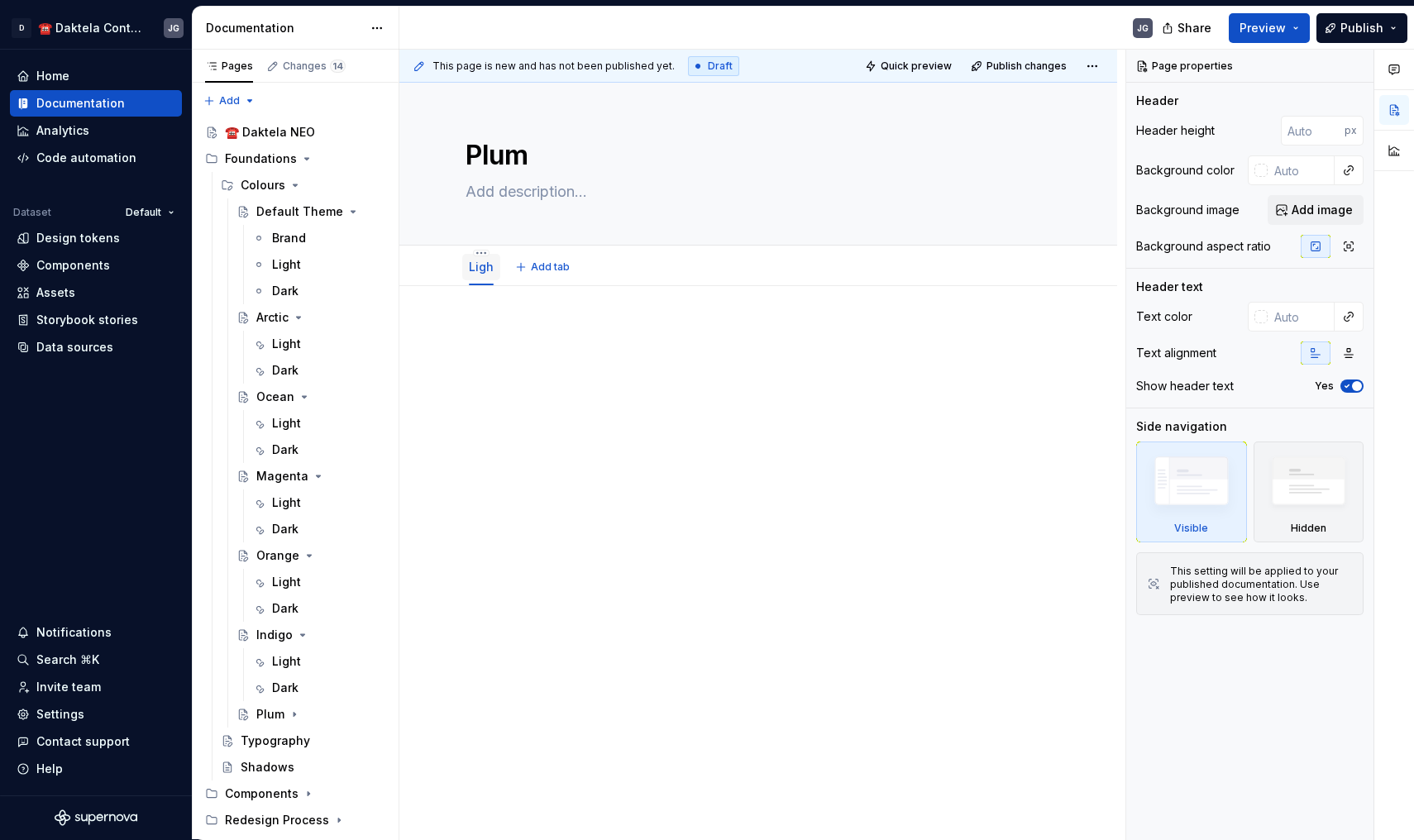
click at [476, 276] on div "Ligh" at bounding box center [480, 267] width 24 height 20
click at [479, 264] on link "Ligh" at bounding box center [480, 266] width 24 height 14
click at [479, 255] on button "button" at bounding box center [481, 252] width 17 height 7
click at [479, 255] on html "D ☎️ Daktela Contact Centre JG Home Documentation Analytics Code automation Dat…" at bounding box center [707, 420] width 1414 height 840
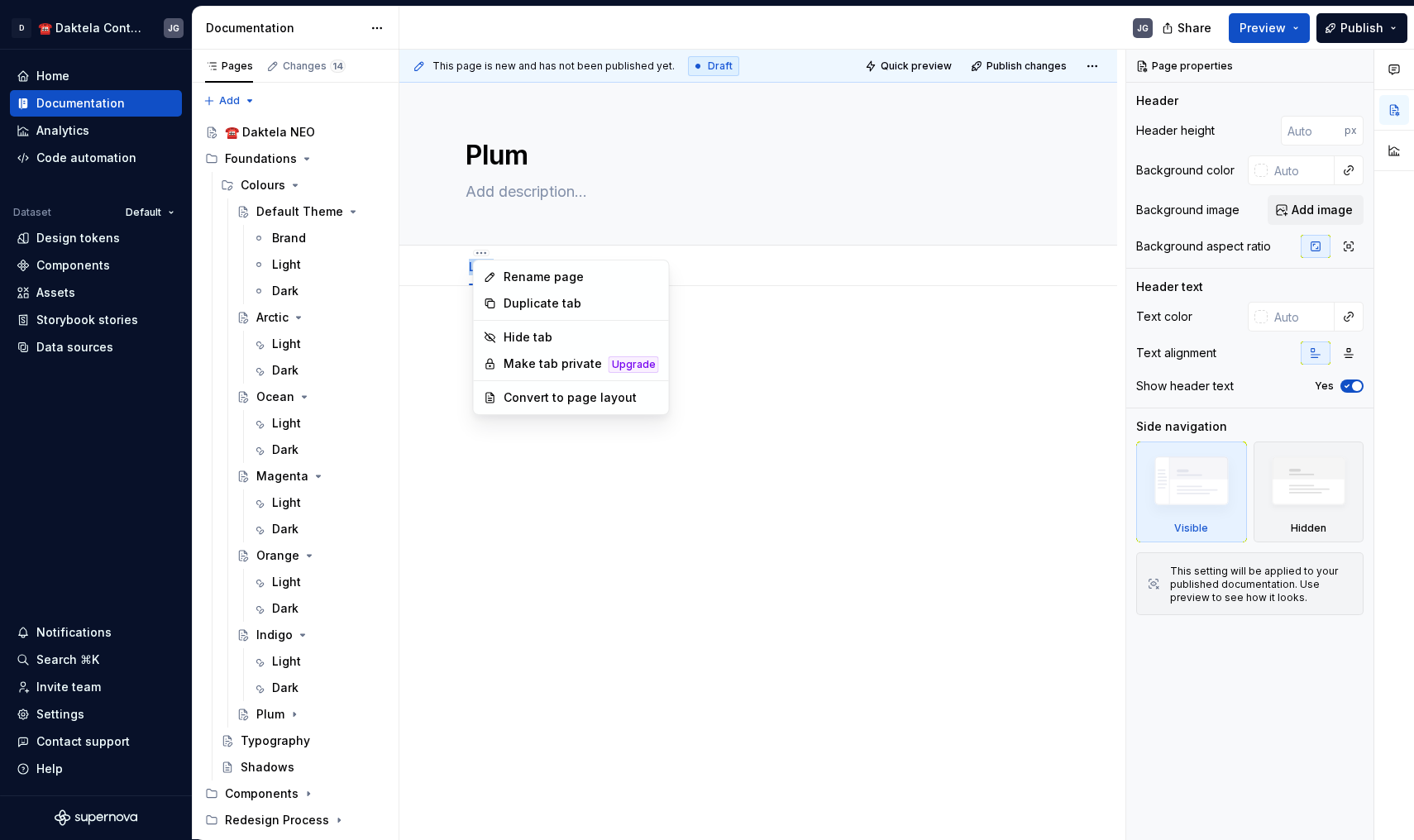
type textarea "*"
click at [510, 271] on div "Rename page" at bounding box center [581, 277] width 155 height 17
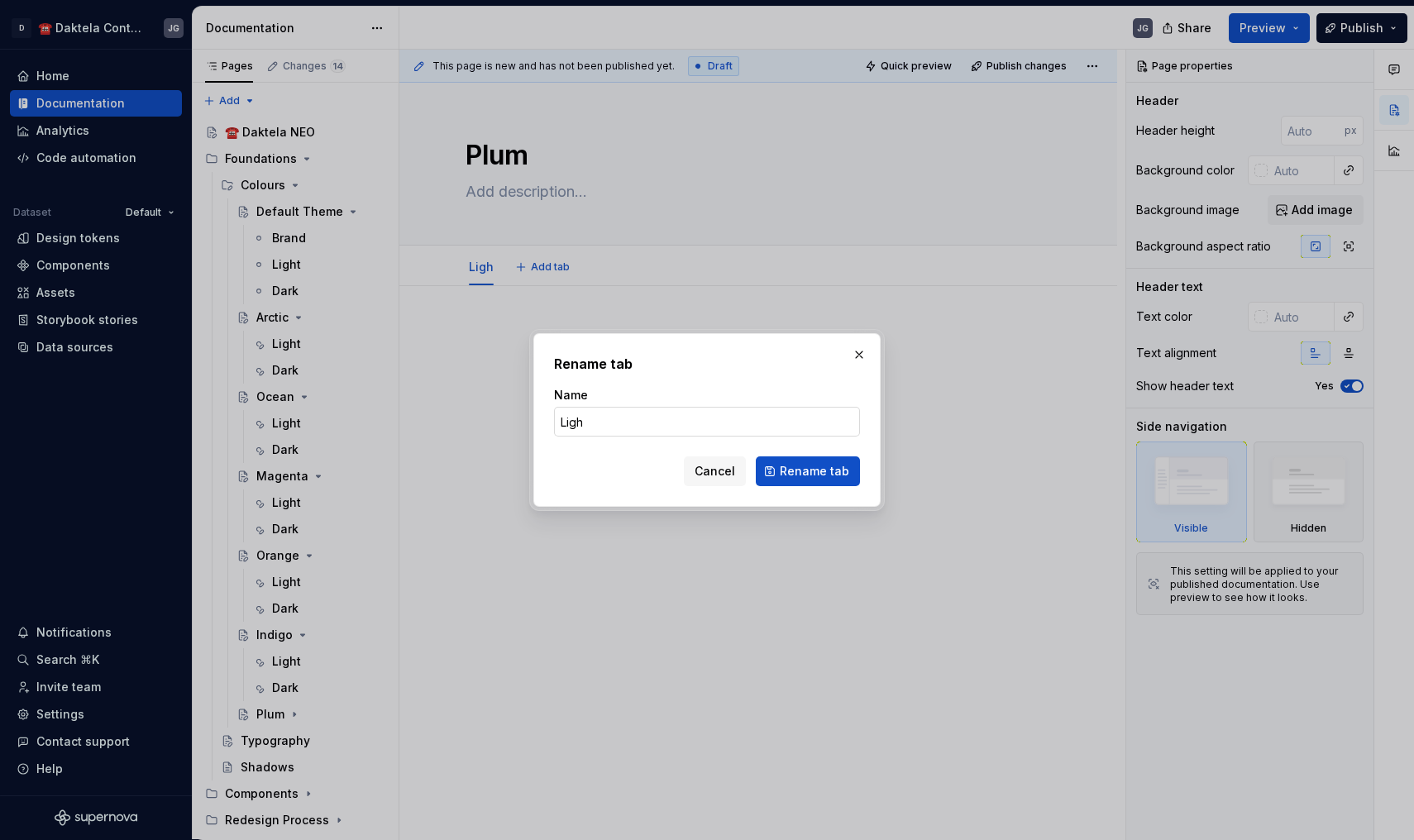
click at [654, 419] on input "Ligh" at bounding box center [706, 421] width 306 height 29
type input "Light"
click at [810, 471] on button "Rename tab" at bounding box center [808, 471] width 105 height 29
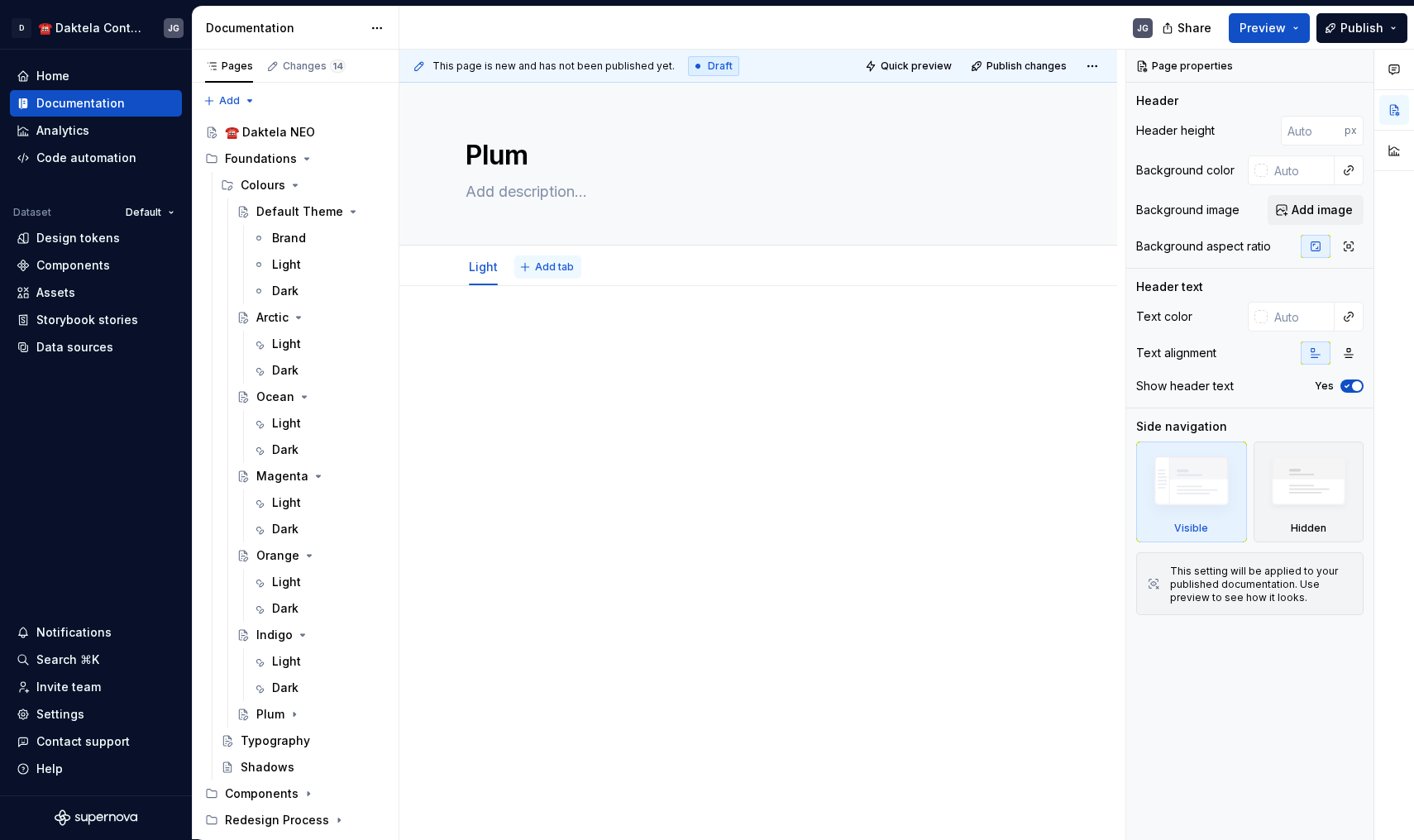
type textarea "*"
click at [560, 261] on span "Add tab" at bounding box center [554, 267] width 39 height 14
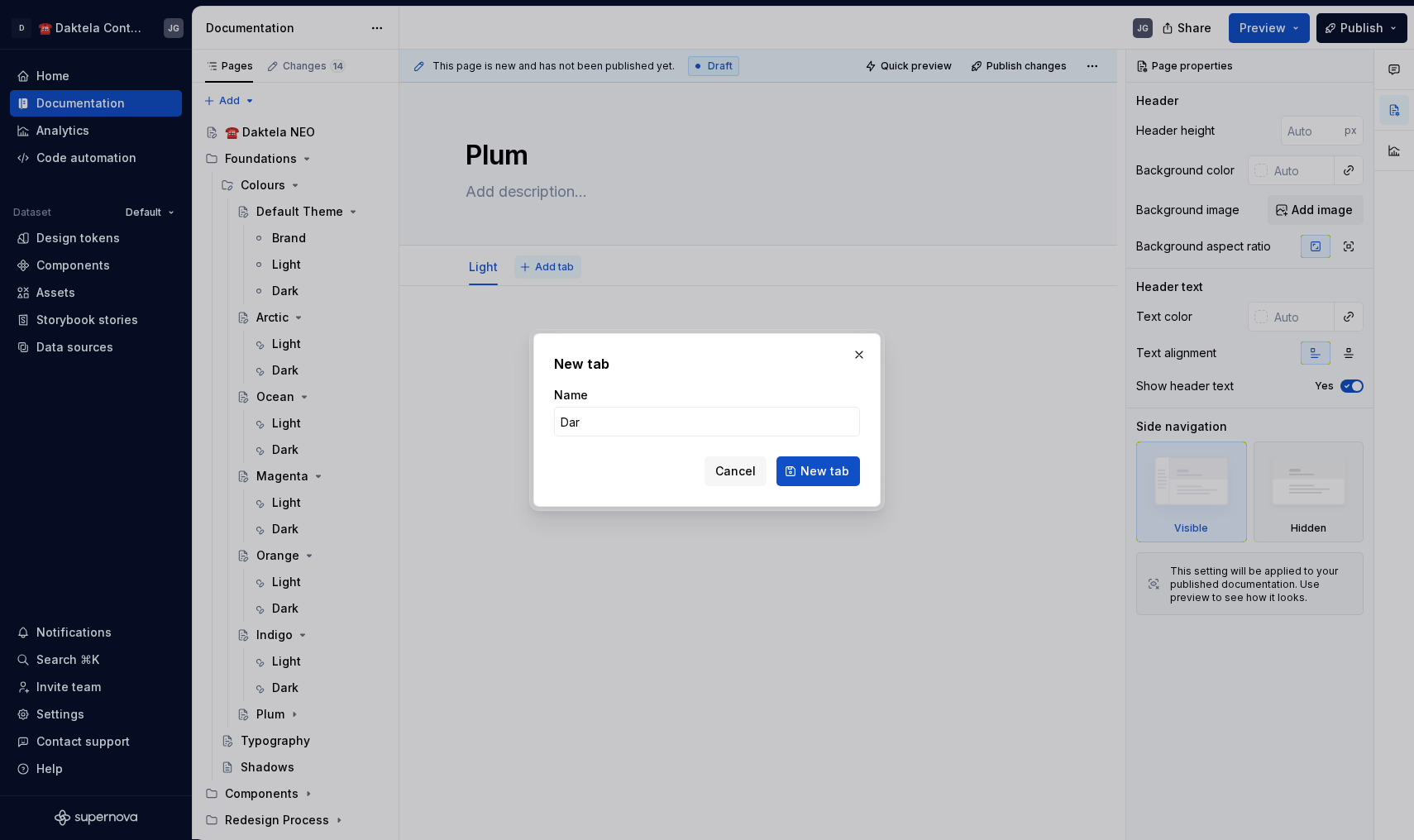
type input "Dark"
click at [819, 471] on button "New tab" at bounding box center [817, 471] width 83 height 29
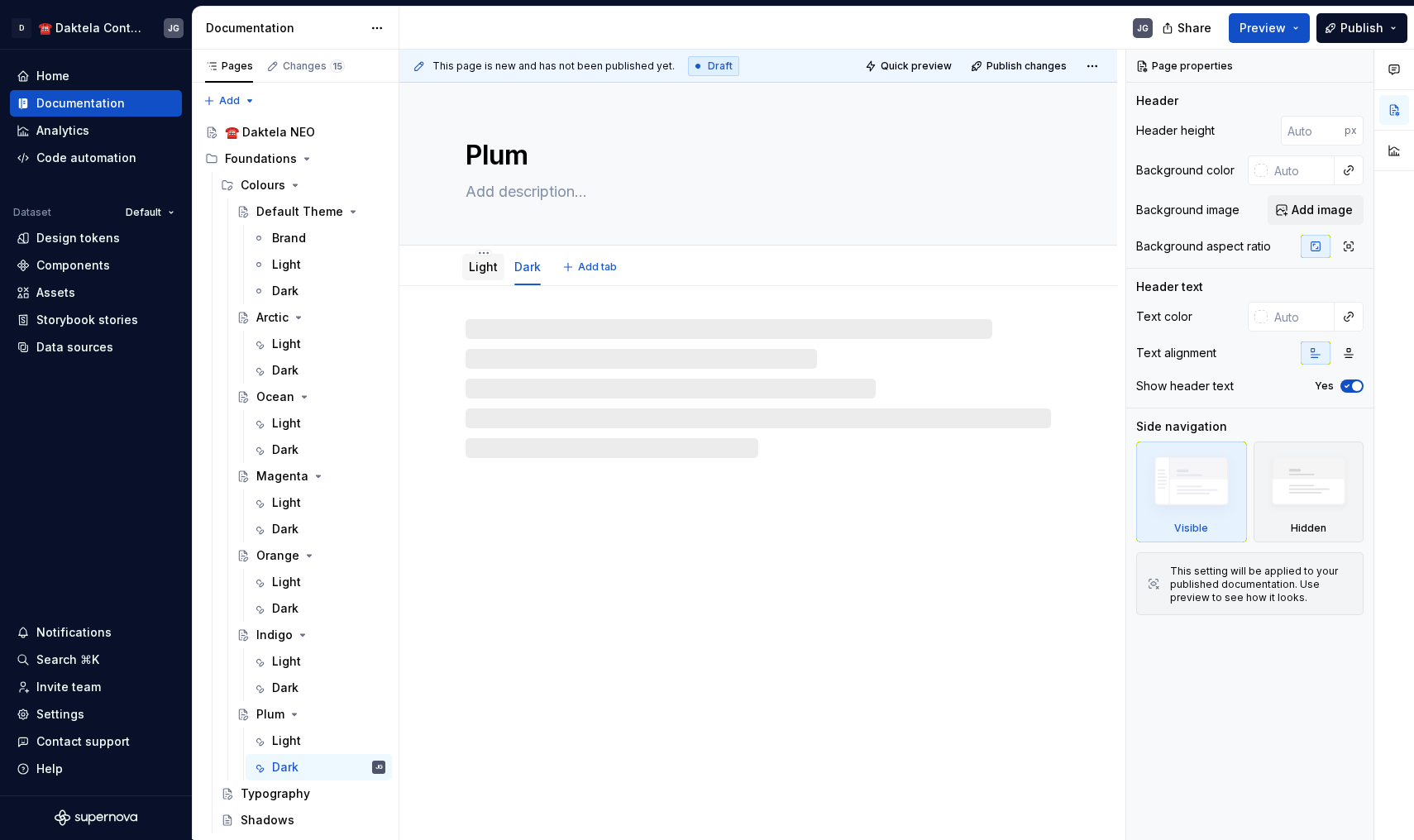
click at [484, 263] on link "Light" at bounding box center [483, 266] width 29 height 14
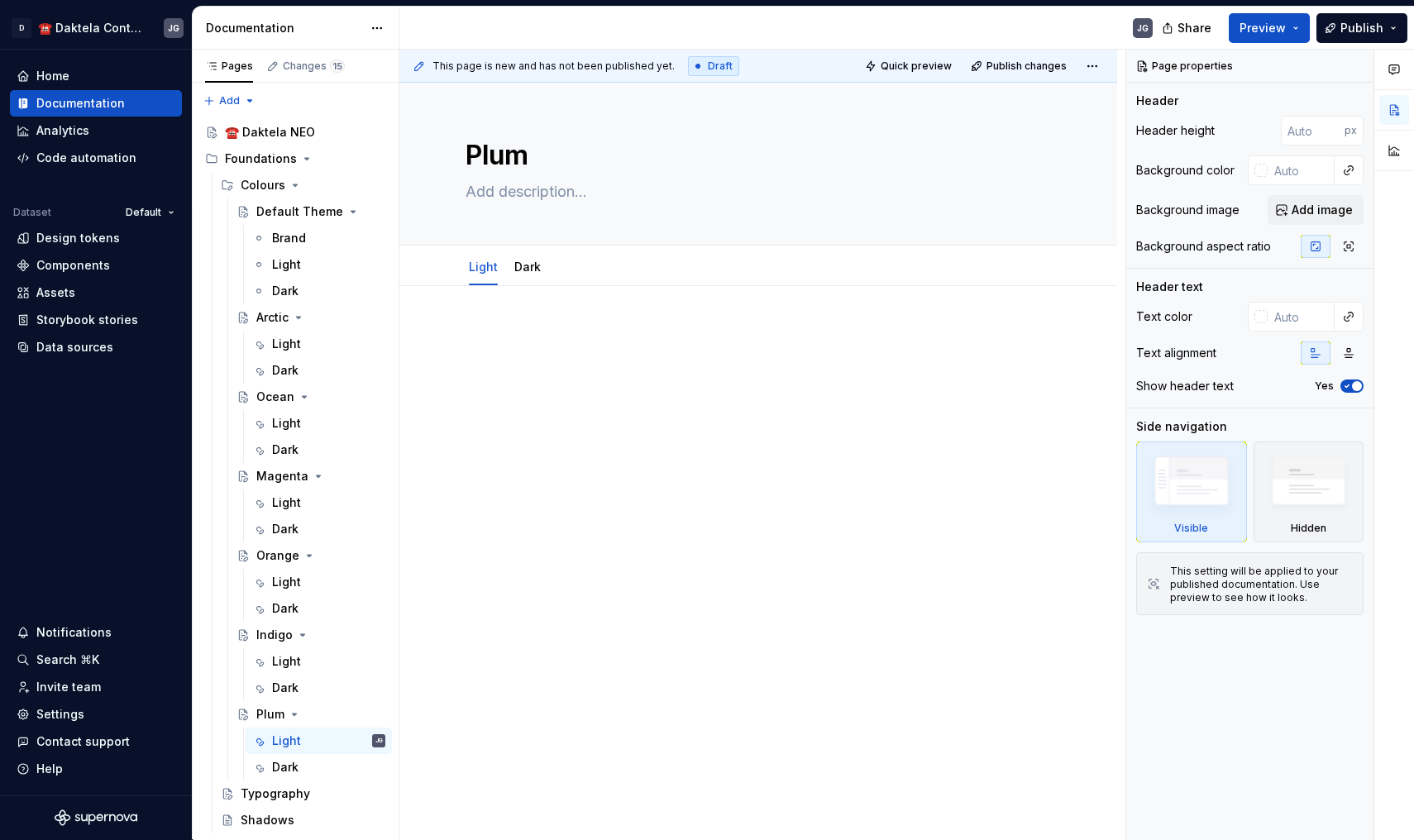
type textarea "*"
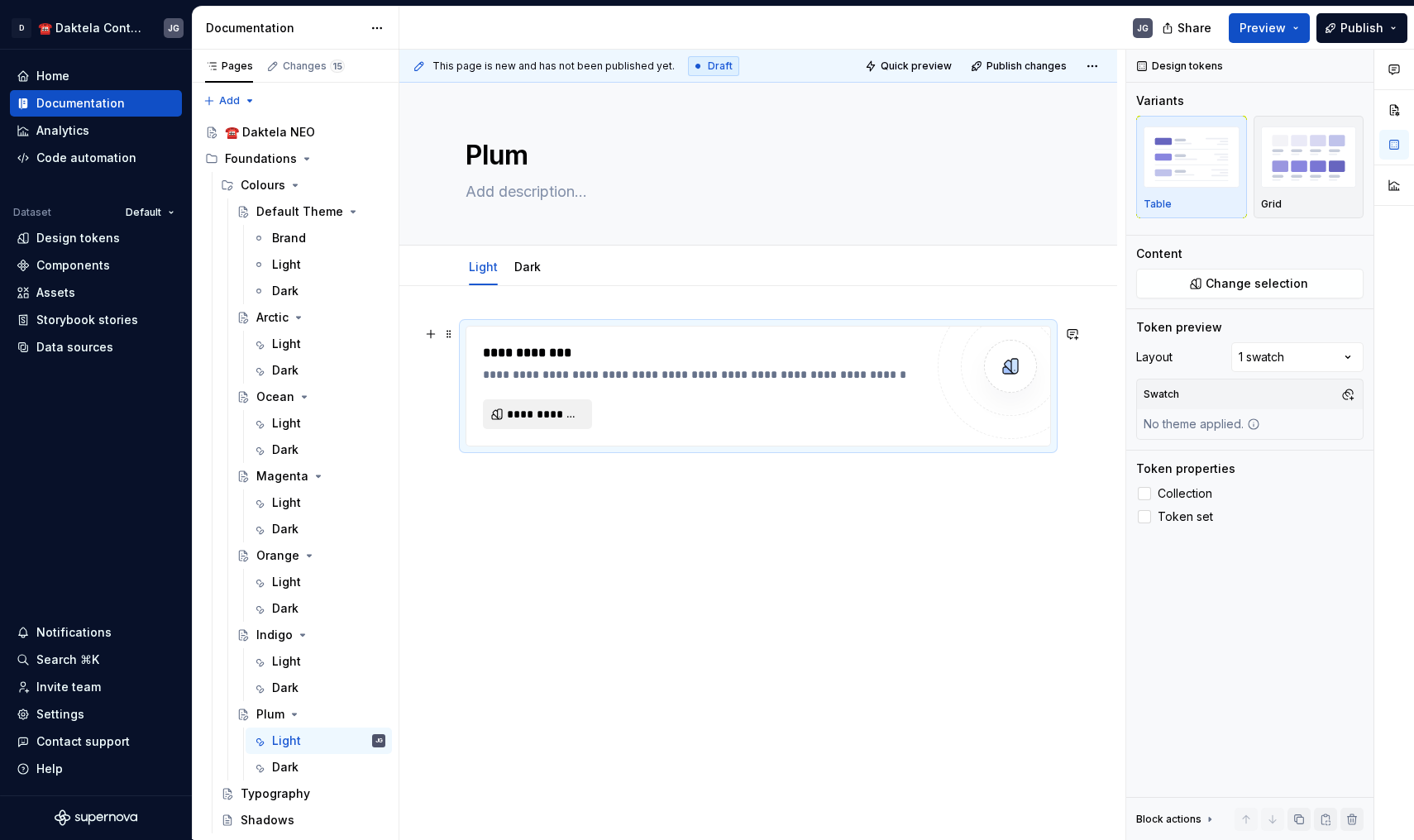
click at [548, 420] on span "**********" at bounding box center [544, 414] width 74 height 17
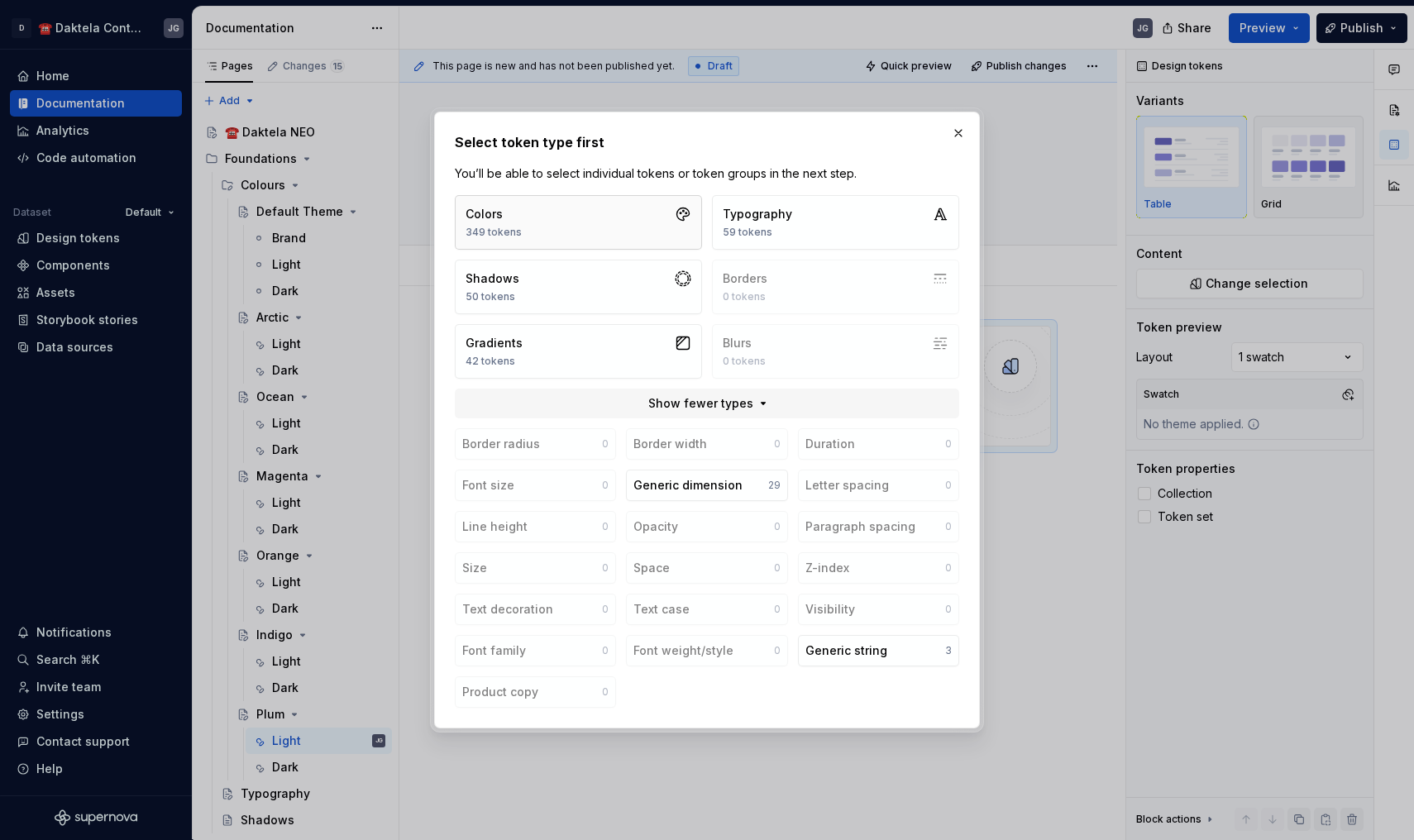
click at [629, 220] on button "Colors 349 tokens" at bounding box center [578, 223] width 247 height 55
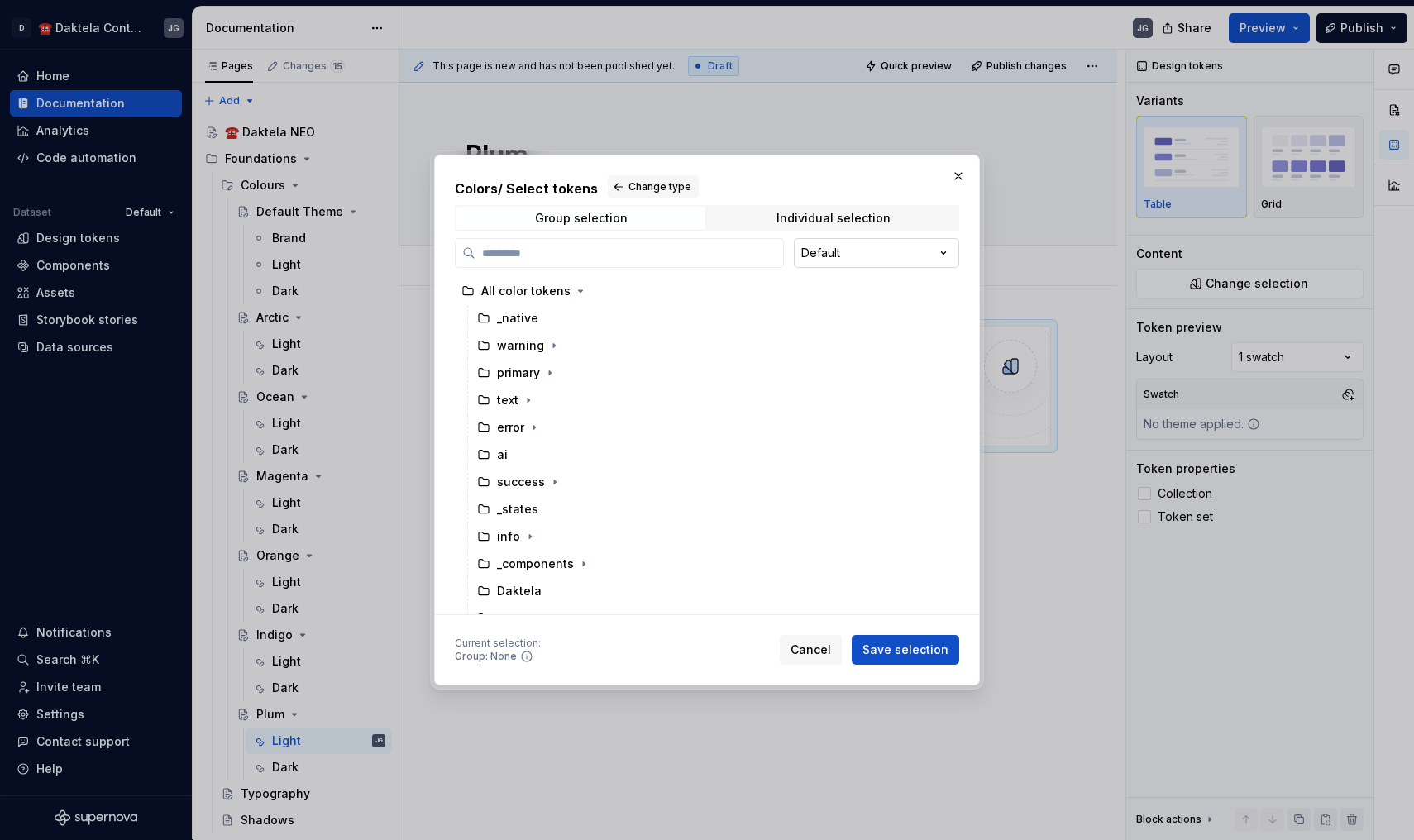
click at [928, 249] on div "Colors / Select tokens Change type Group selection Individual selection Default…" at bounding box center [707, 420] width 1414 height 840
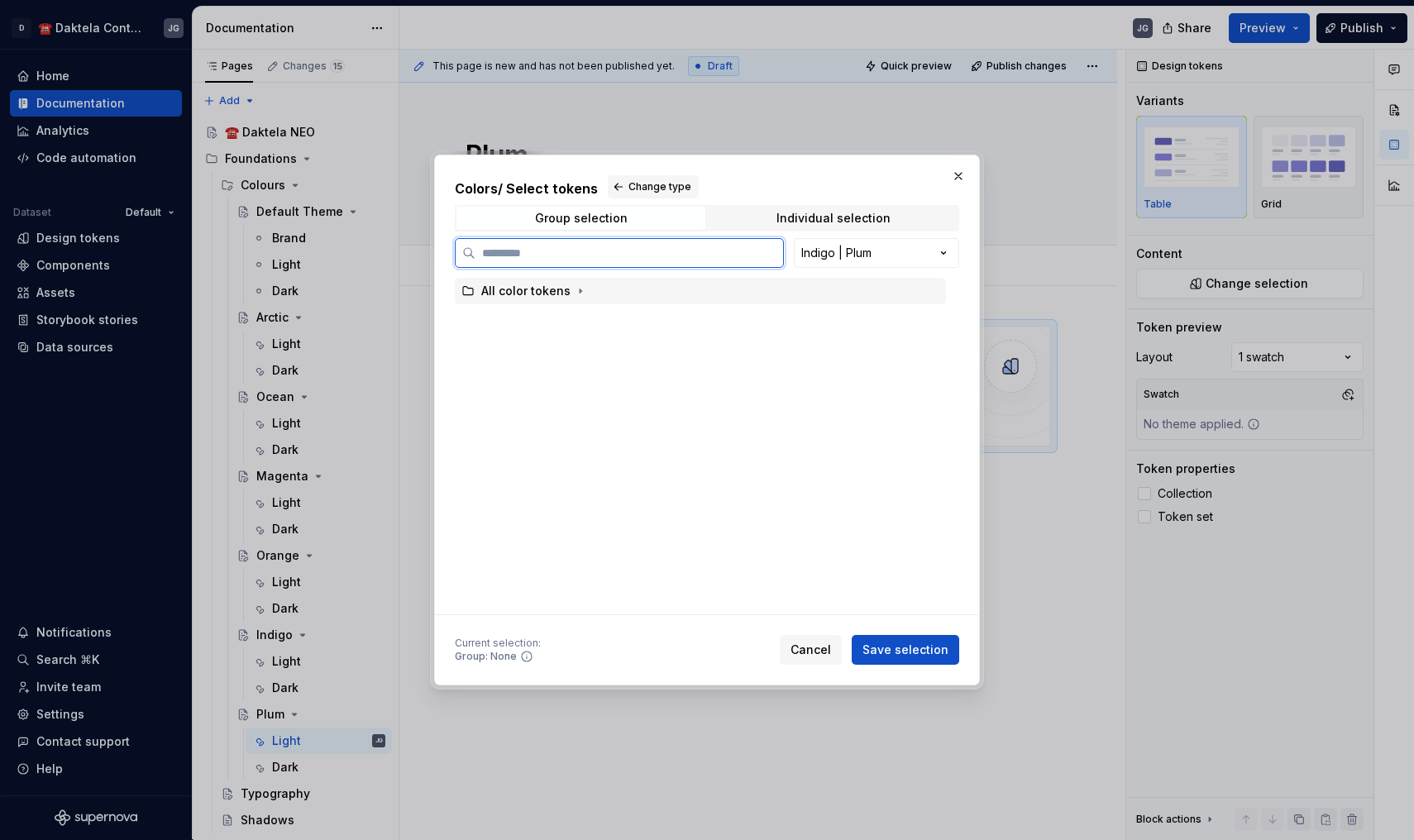
click at [559, 304] on div "All color tokens" at bounding box center [700, 290] width 491 height 26
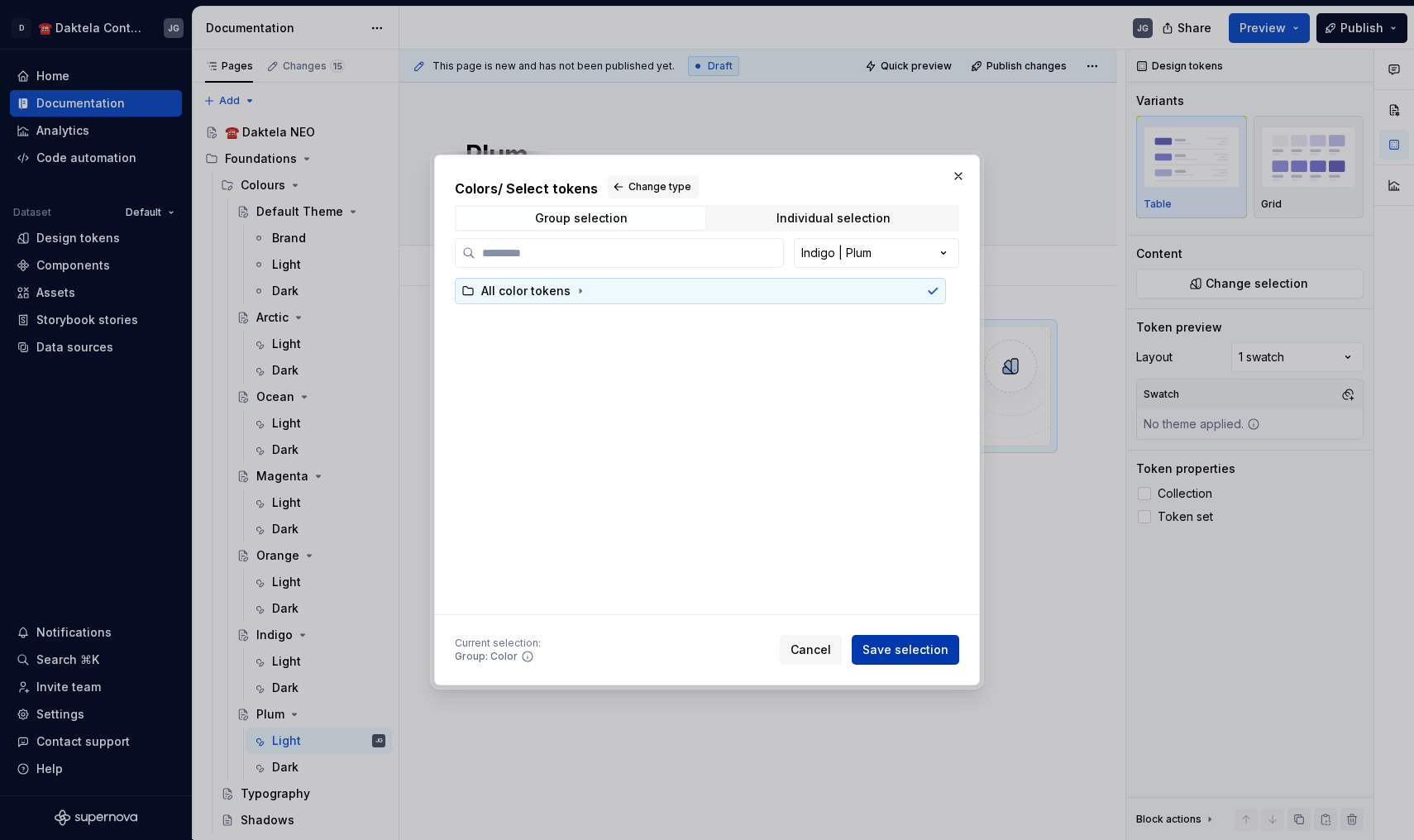
click at [899, 641] on button "Save selection" at bounding box center [906, 649] width 108 height 29
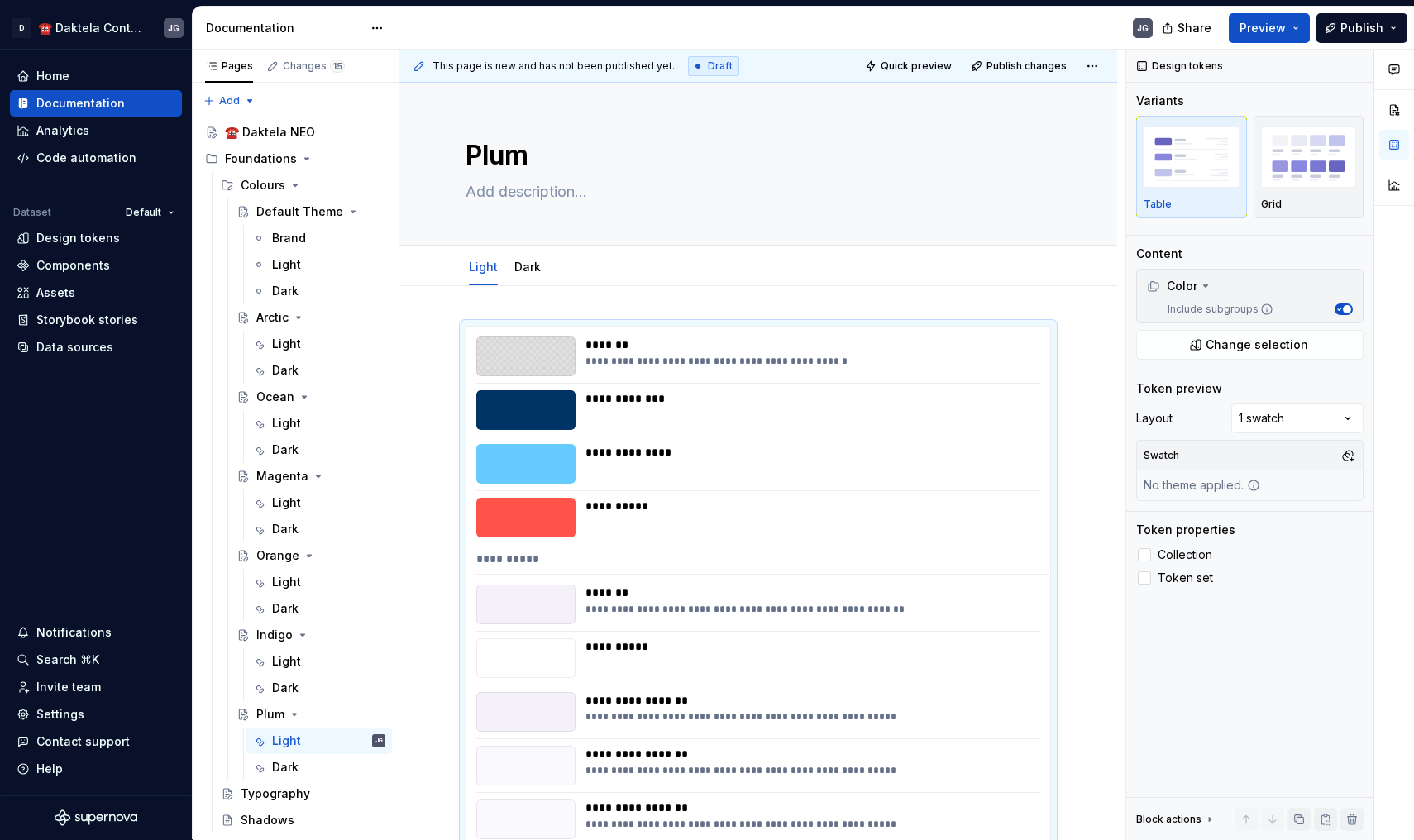
scroll to position [276, 0]
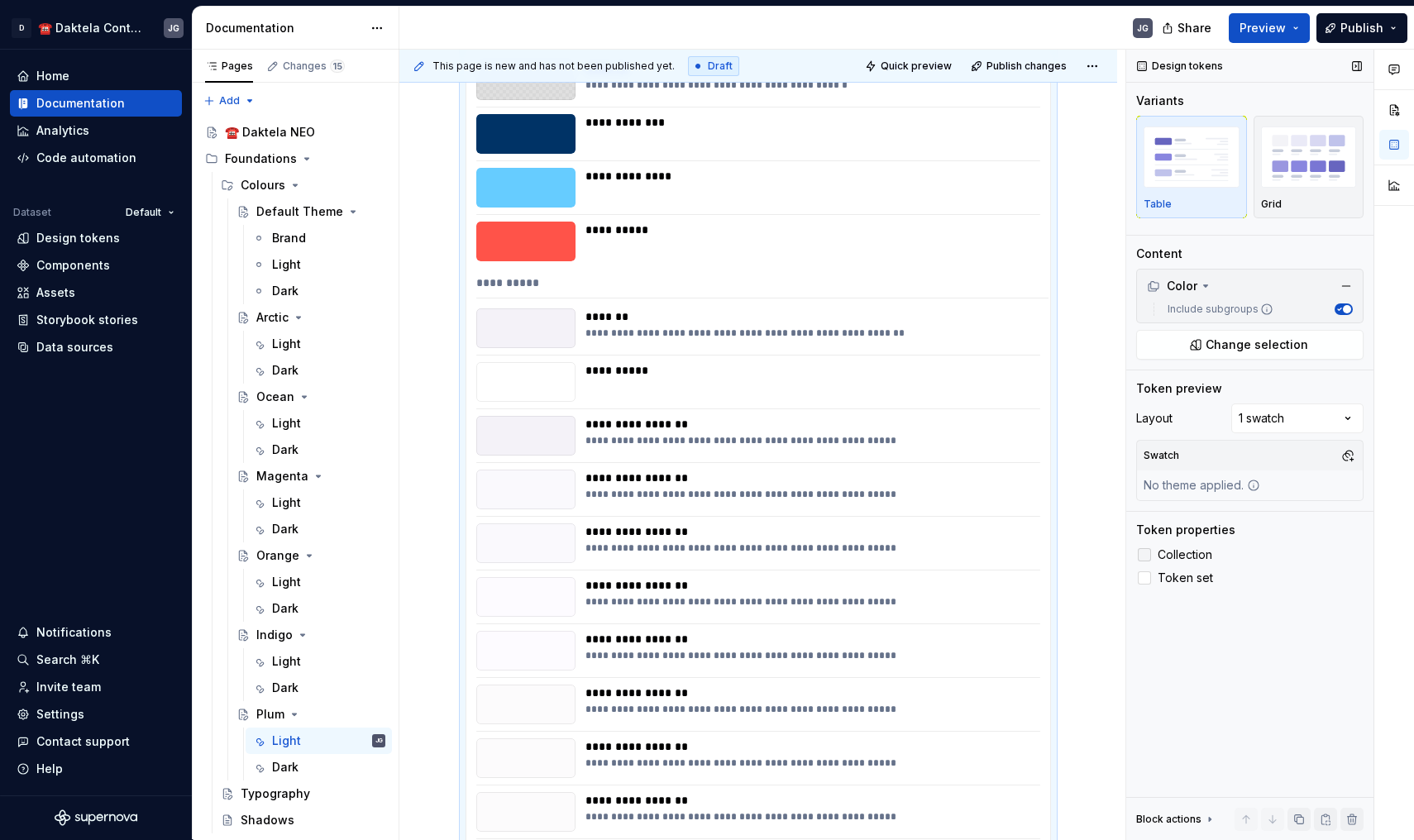
click at [1143, 557] on div at bounding box center [1144, 555] width 14 height 14
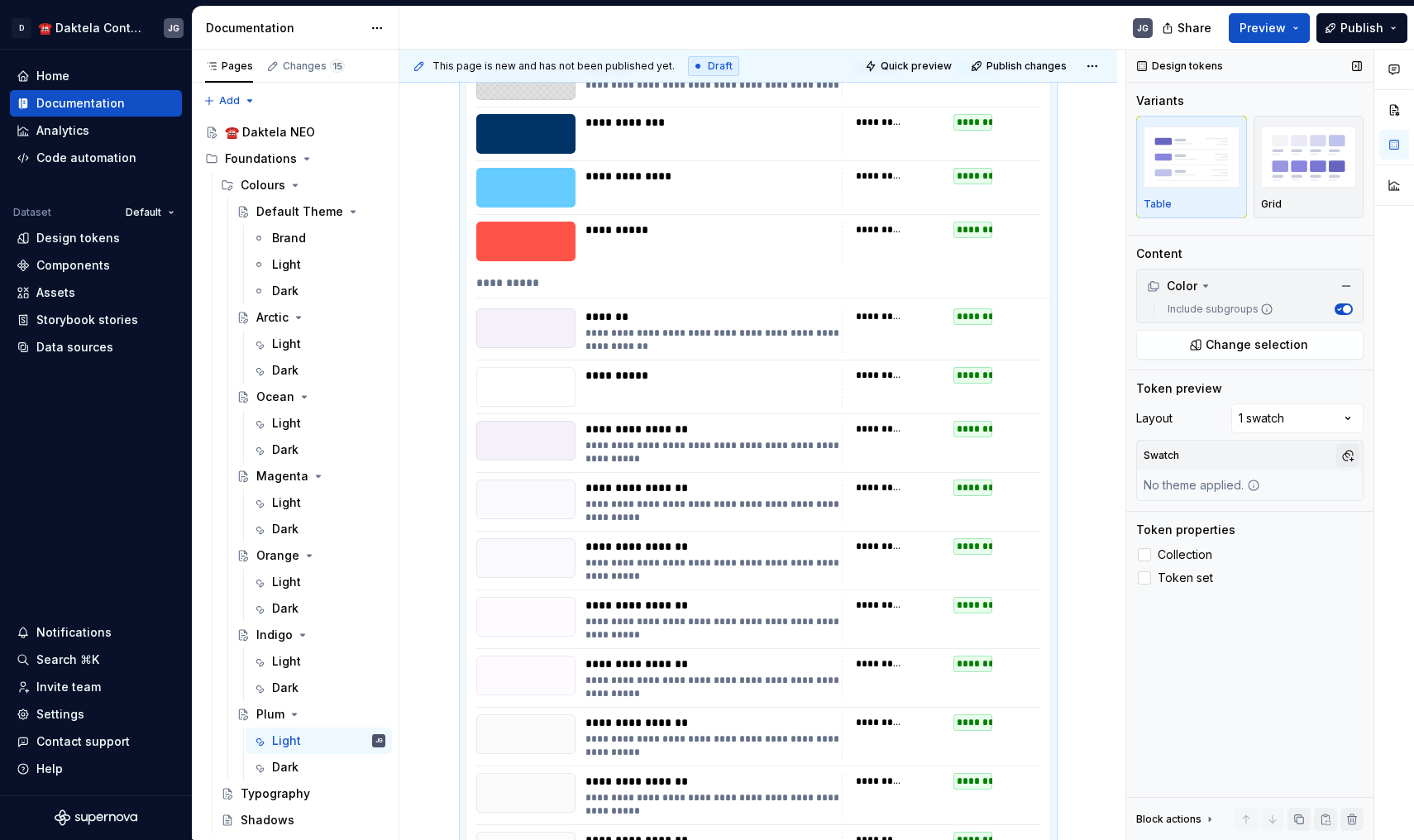
click at [1339, 451] on button "button" at bounding box center [1348, 456] width 23 height 23
click at [1225, 545] on div "IndigoDark" at bounding box center [1222, 545] width 63 height 17
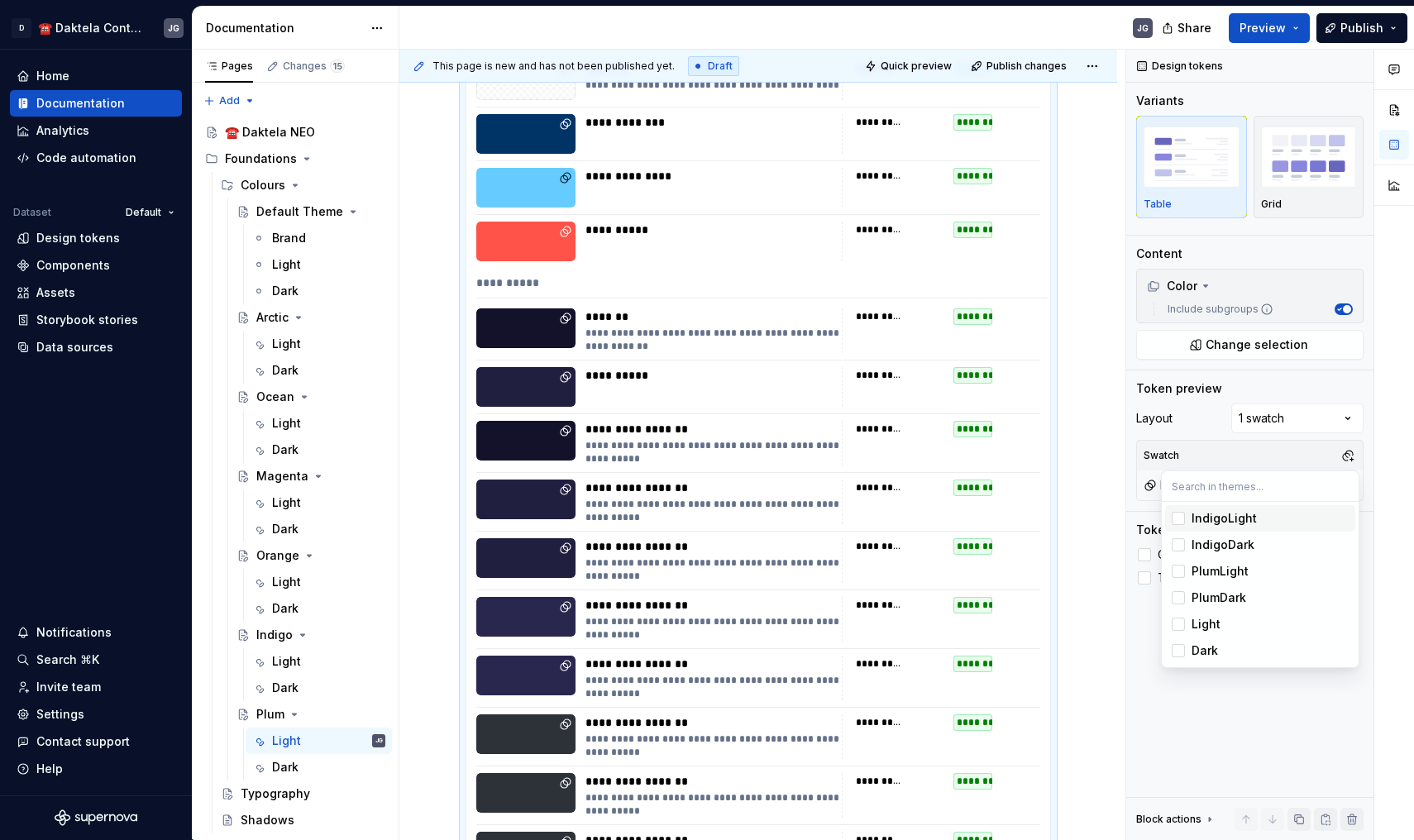
click at [1174, 517] on div "Suggestions" at bounding box center [1178, 518] width 14 height 14
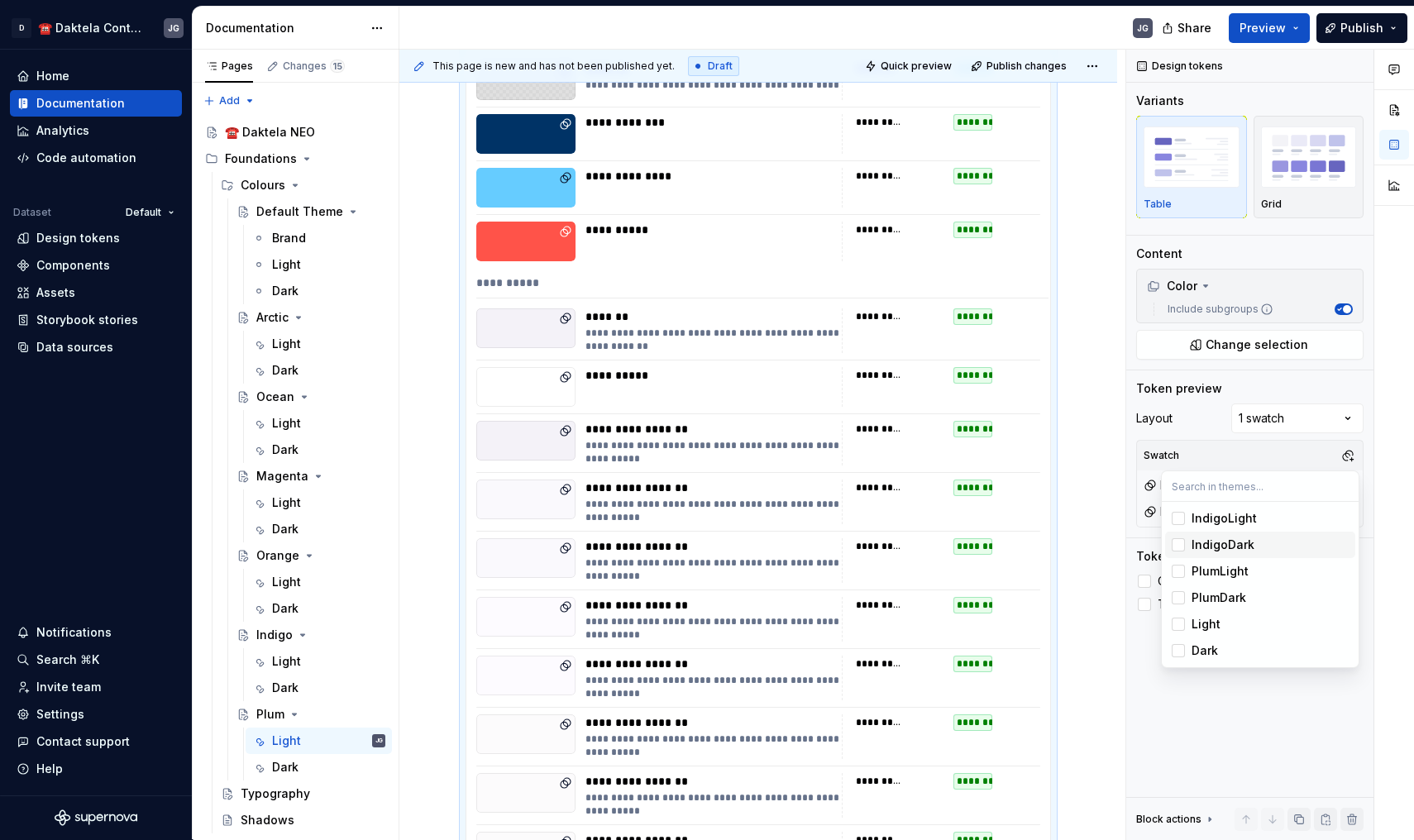
click at [1175, 539] on div "Suggestions" at bounding box center [1178, 545] width 14 height 14
click at [1179, 514] on div "Suggestions" at bounding box center [1178, 518] width 14 height 14
click at [1179, 573] on div "Suggestions" at bounding box center [1178, 571] width 14 height 14
click at [412, 661] on html "D ☎️ Daktela Contact Centre JG Home Documentation Analytics Code automation Dat…" at bounding box center [707, 420] width 1414 height 840
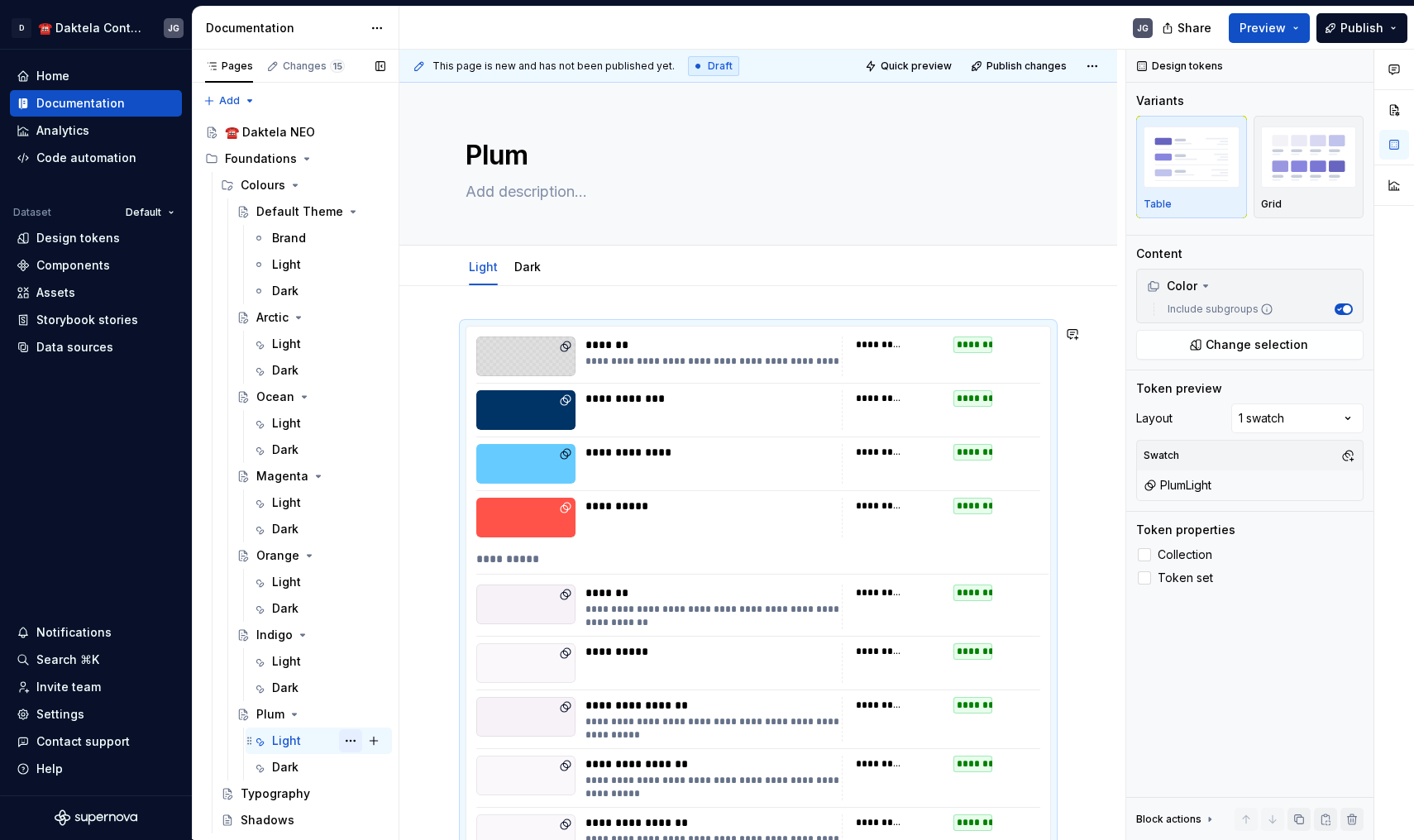
scroll to position [0, 0]
click at [315, 763] on div "Dark" at bounding box center [329, 768] width 113 height 23
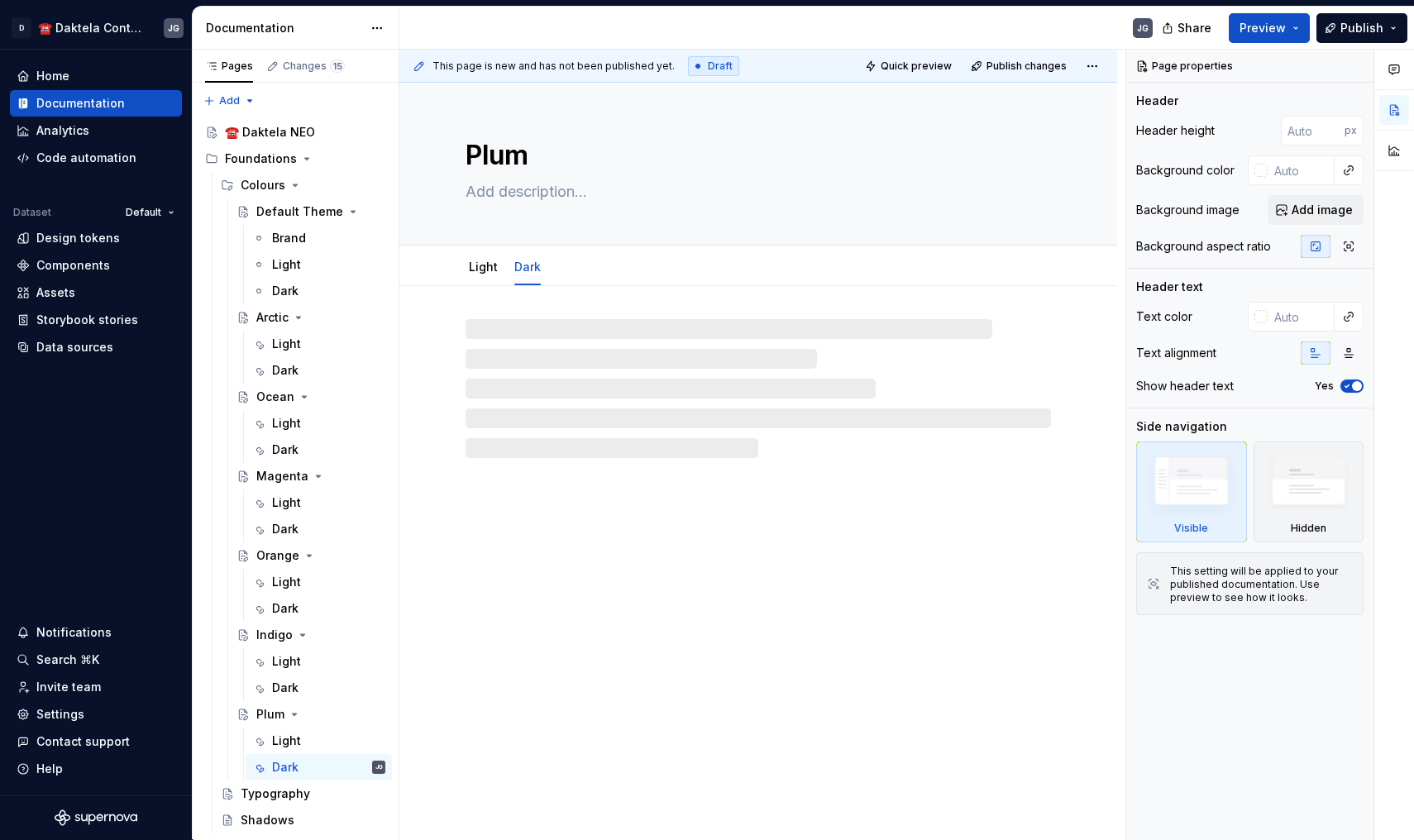
click at [552, 381] on div at bounding box center [758, 388] width 586 height 139
type textarea "*"
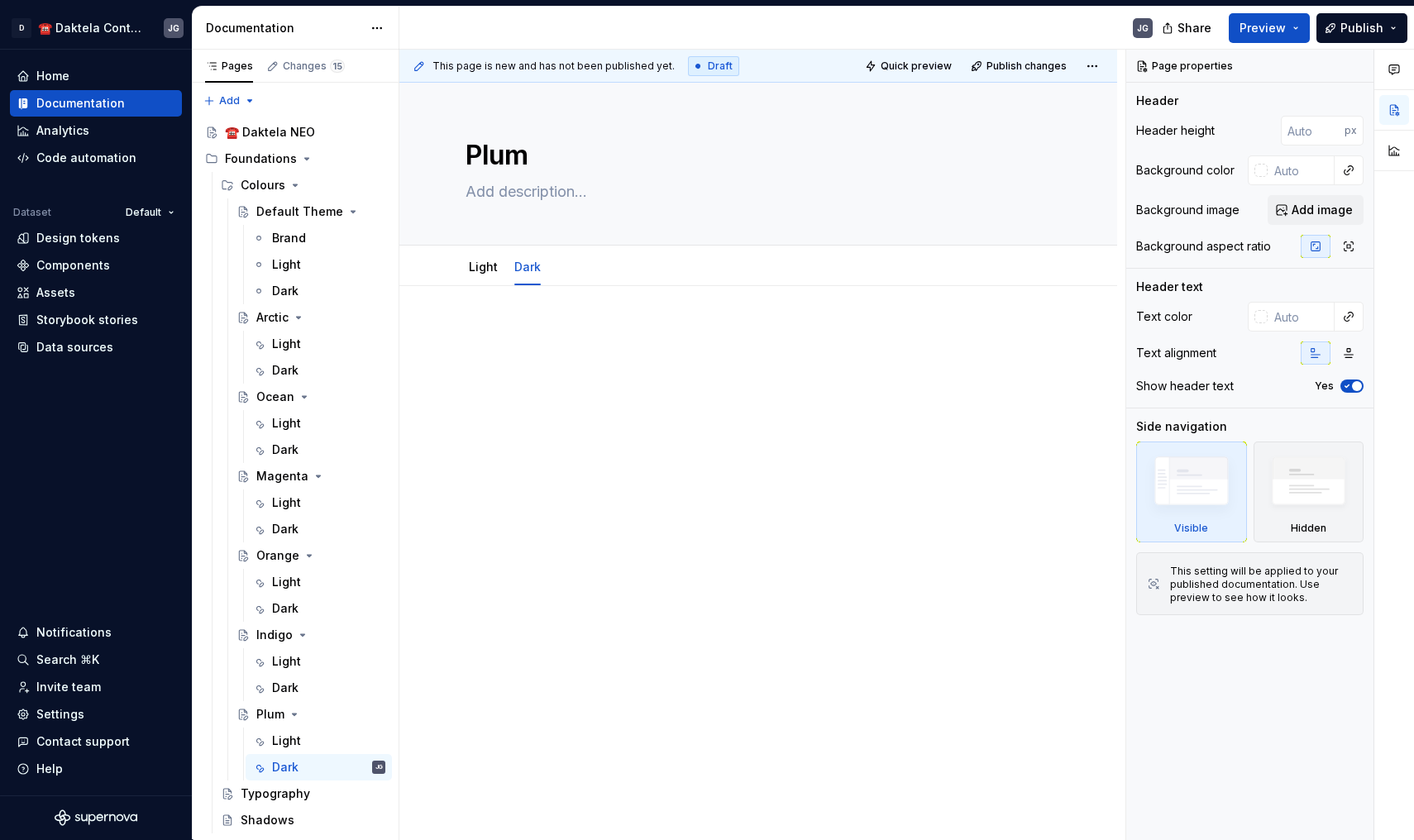
click at [524, 339] on p at bounding box center [758, 335] width 586 height 20
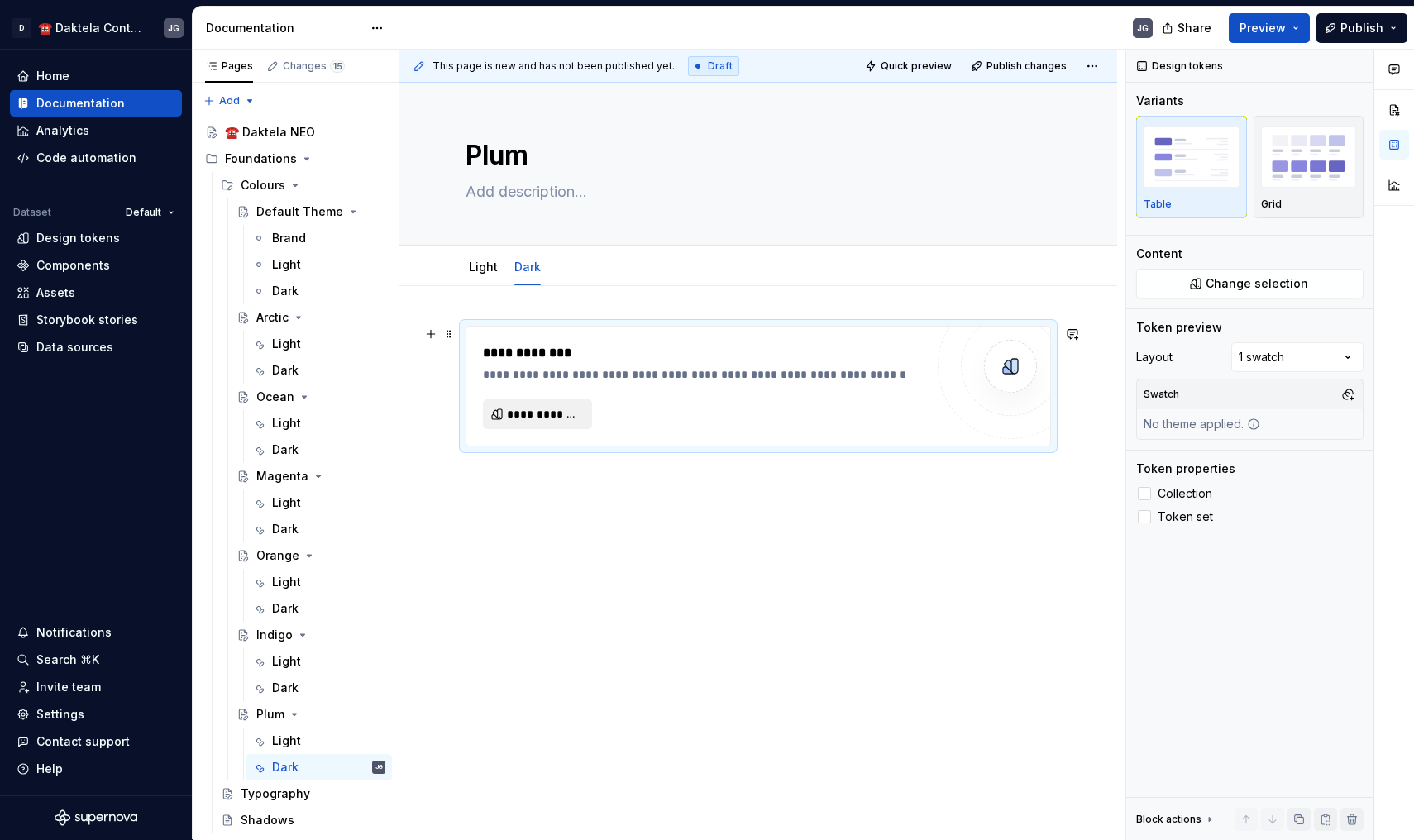
click at [537, 423] on button "**********" at bounding box center [538, 414] width 110 height 29
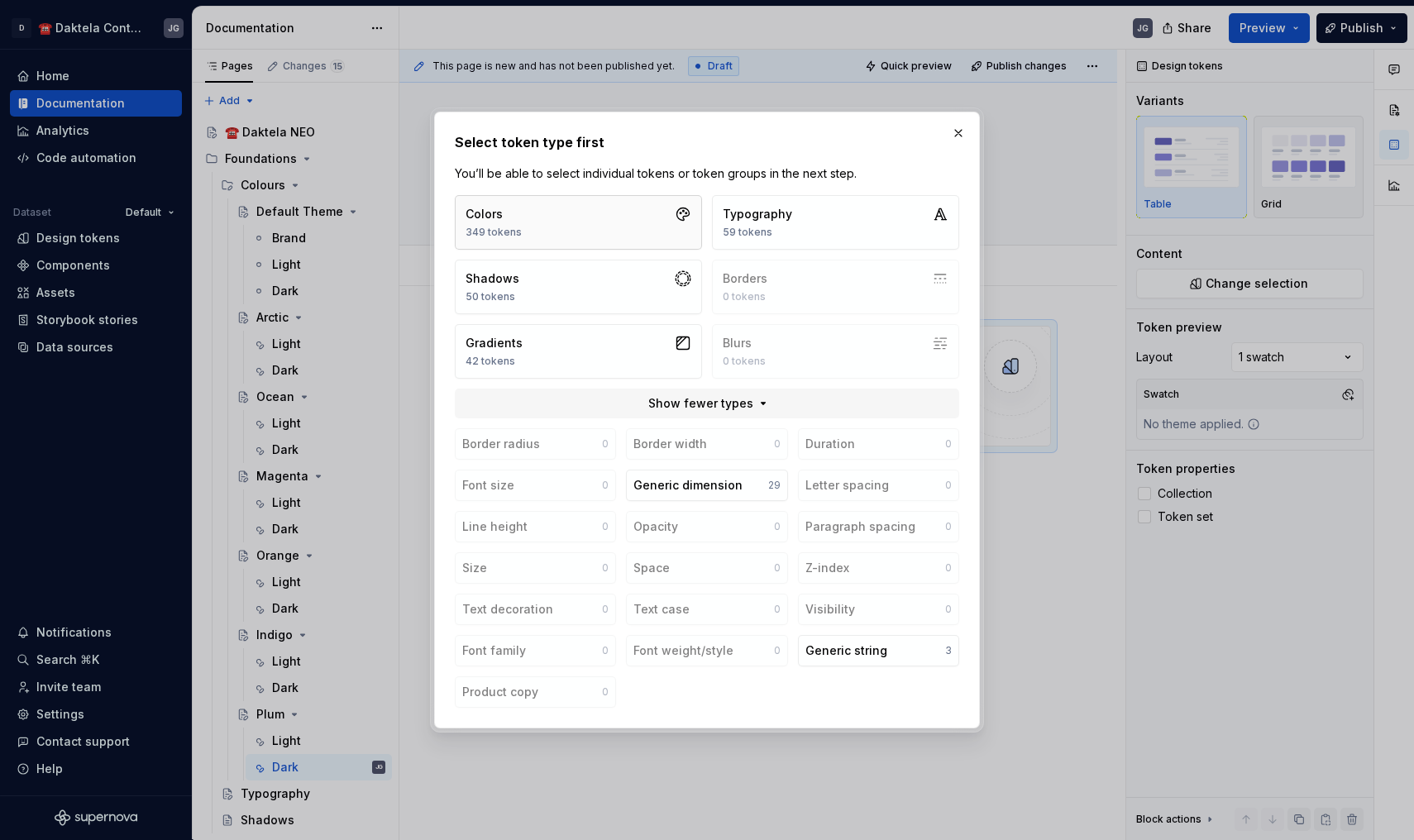
click at [607, 224] on button "Colors 349 tokens" at bounding box center [578, 223] width 247 height 55
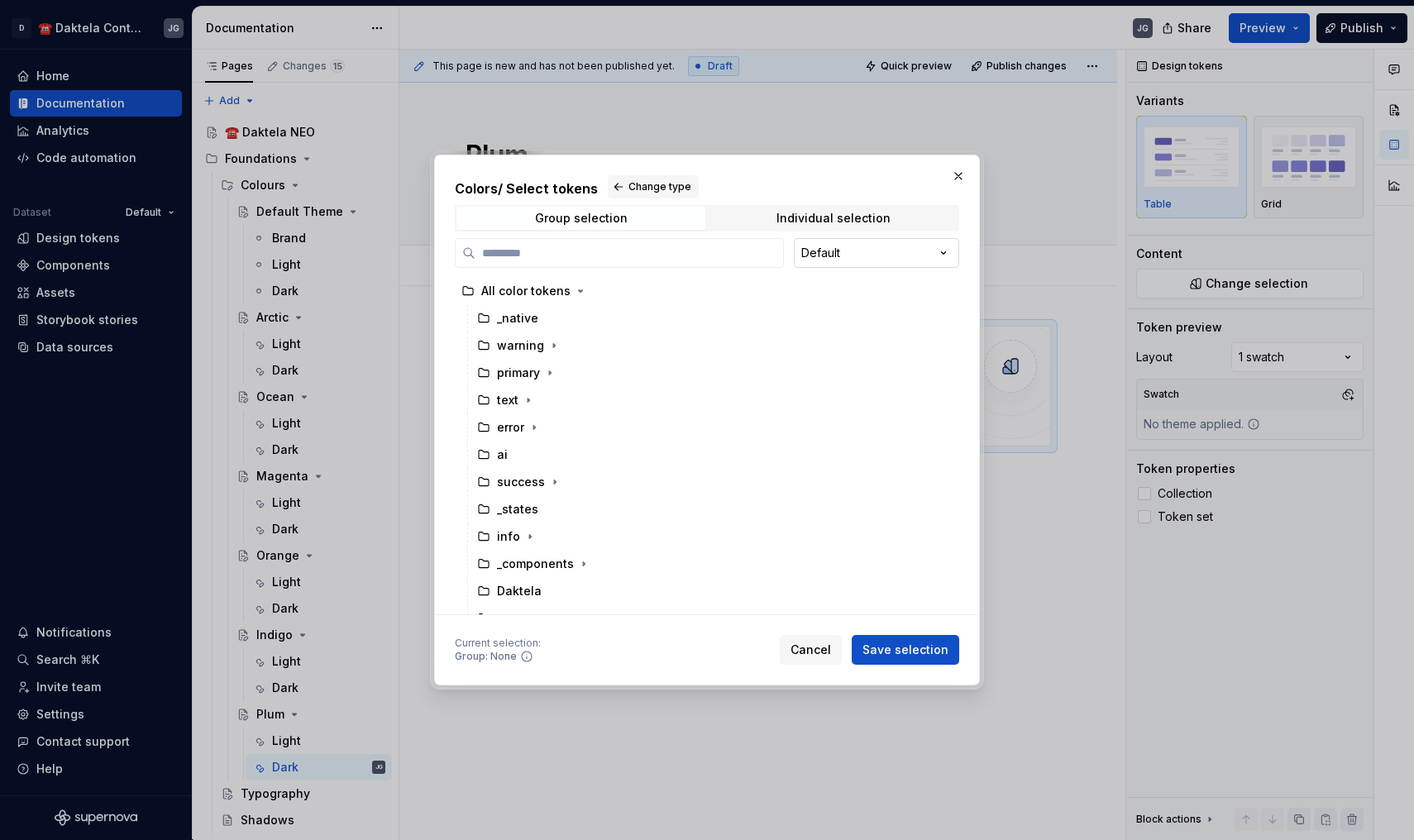
click at [882, 259] on div "Colors / Select tokens Change type Group selection Individual selection Default…" at bounding box center [707, 420] width 1414 height 840
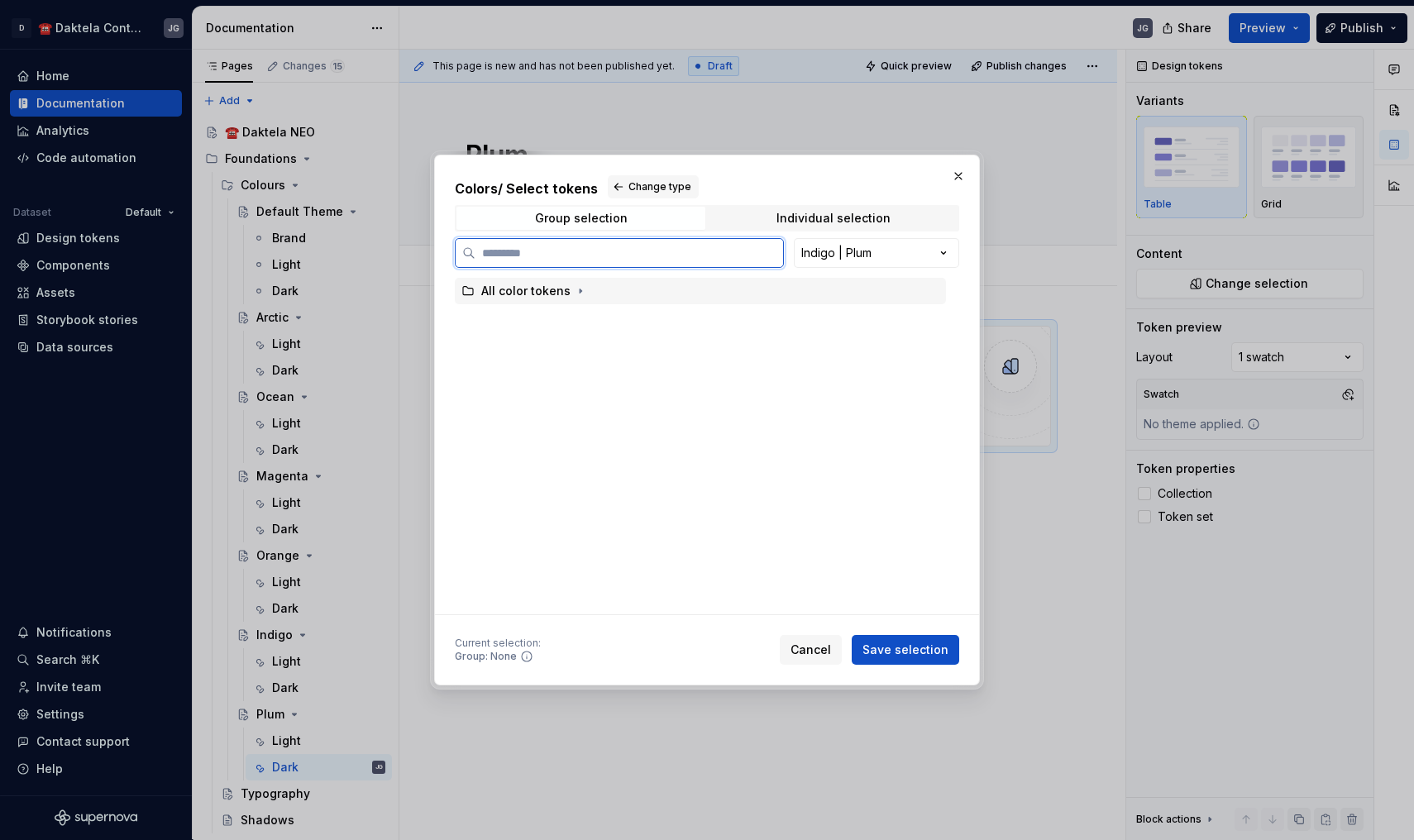
click at [593, 287] on div "All color tokens" at bounding box center [700, 290] width 491 height 26
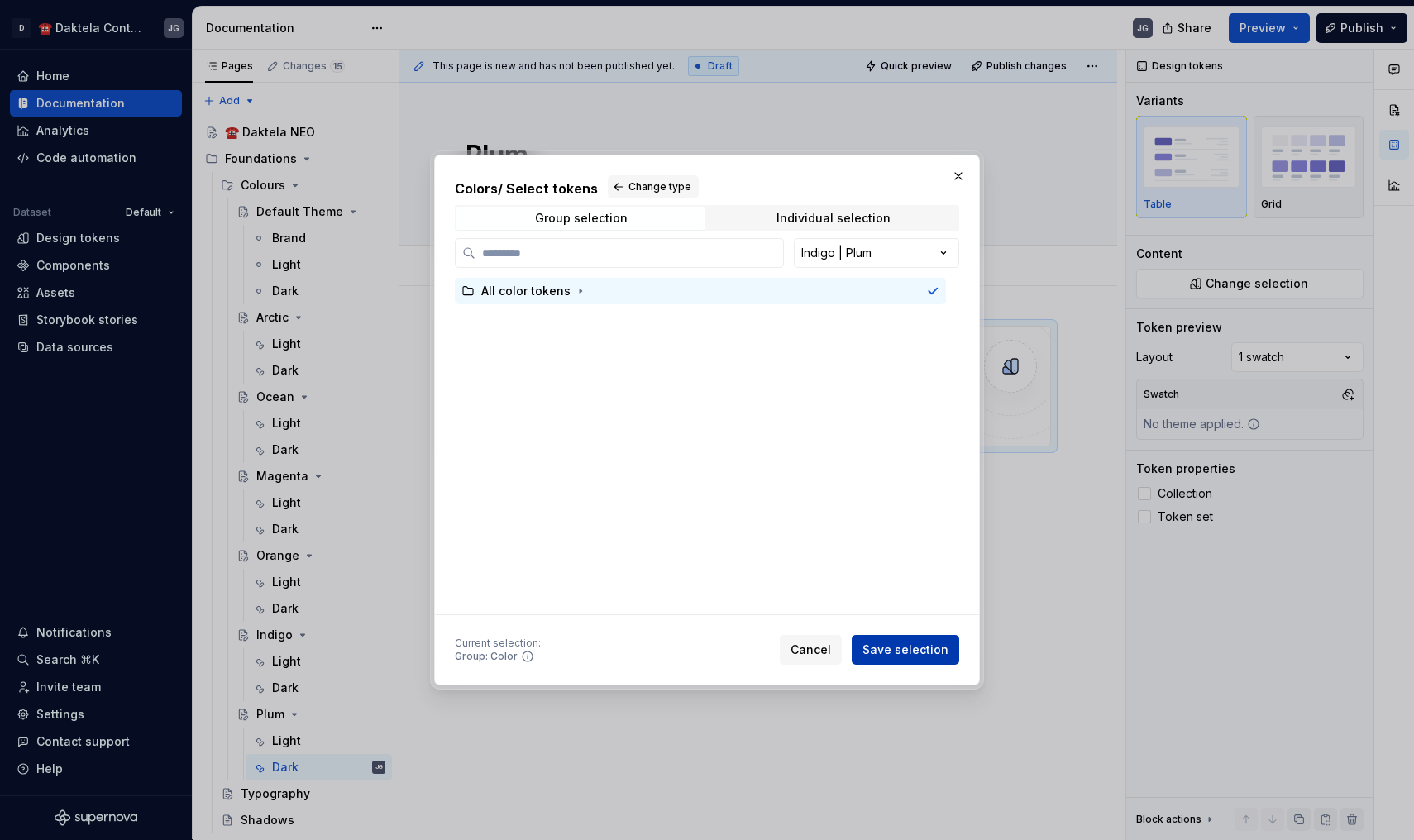
click at [921, 658] on button "Save selection" at bounding box center [906, 649] width 108 height 29
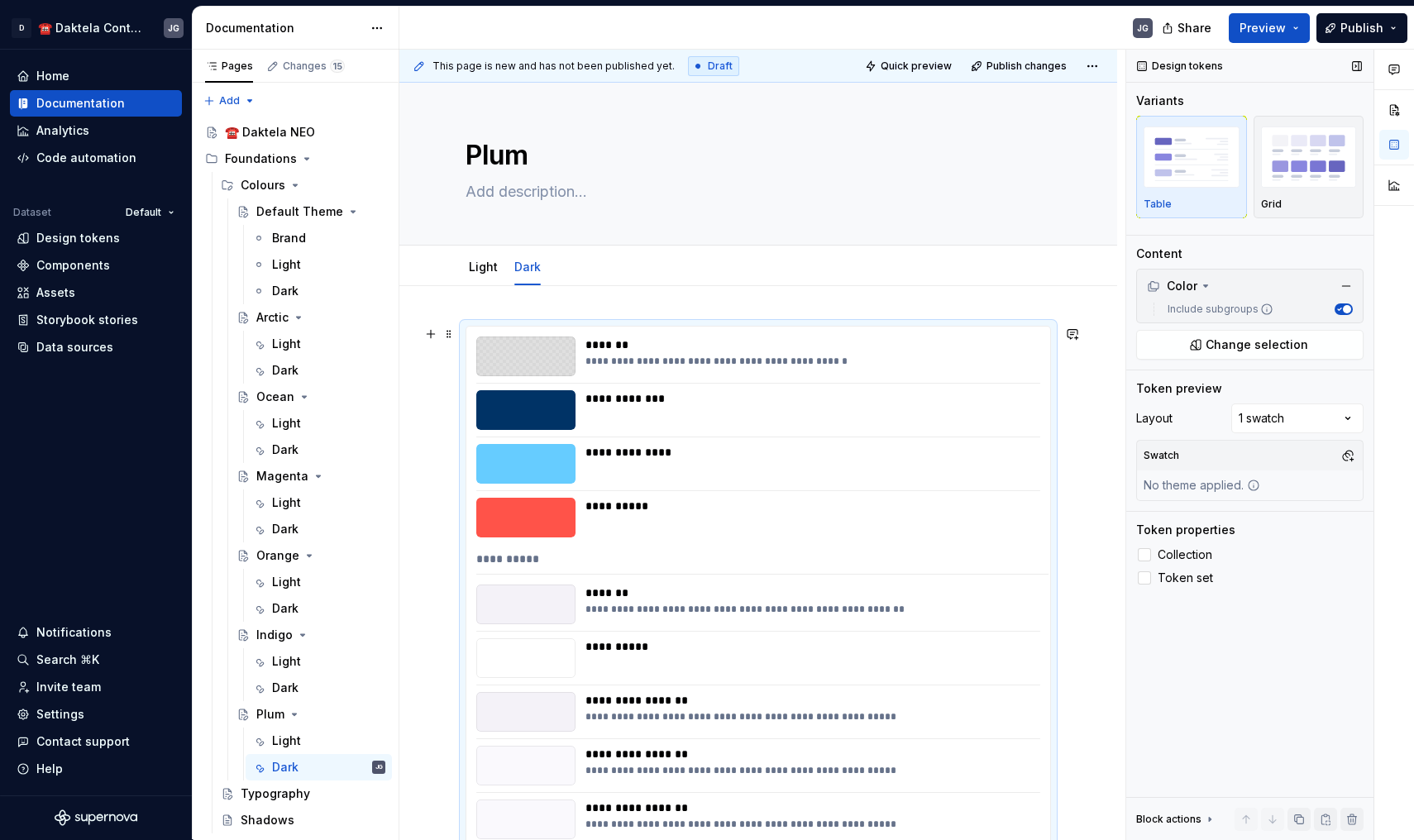
scroll to position [276, 0]
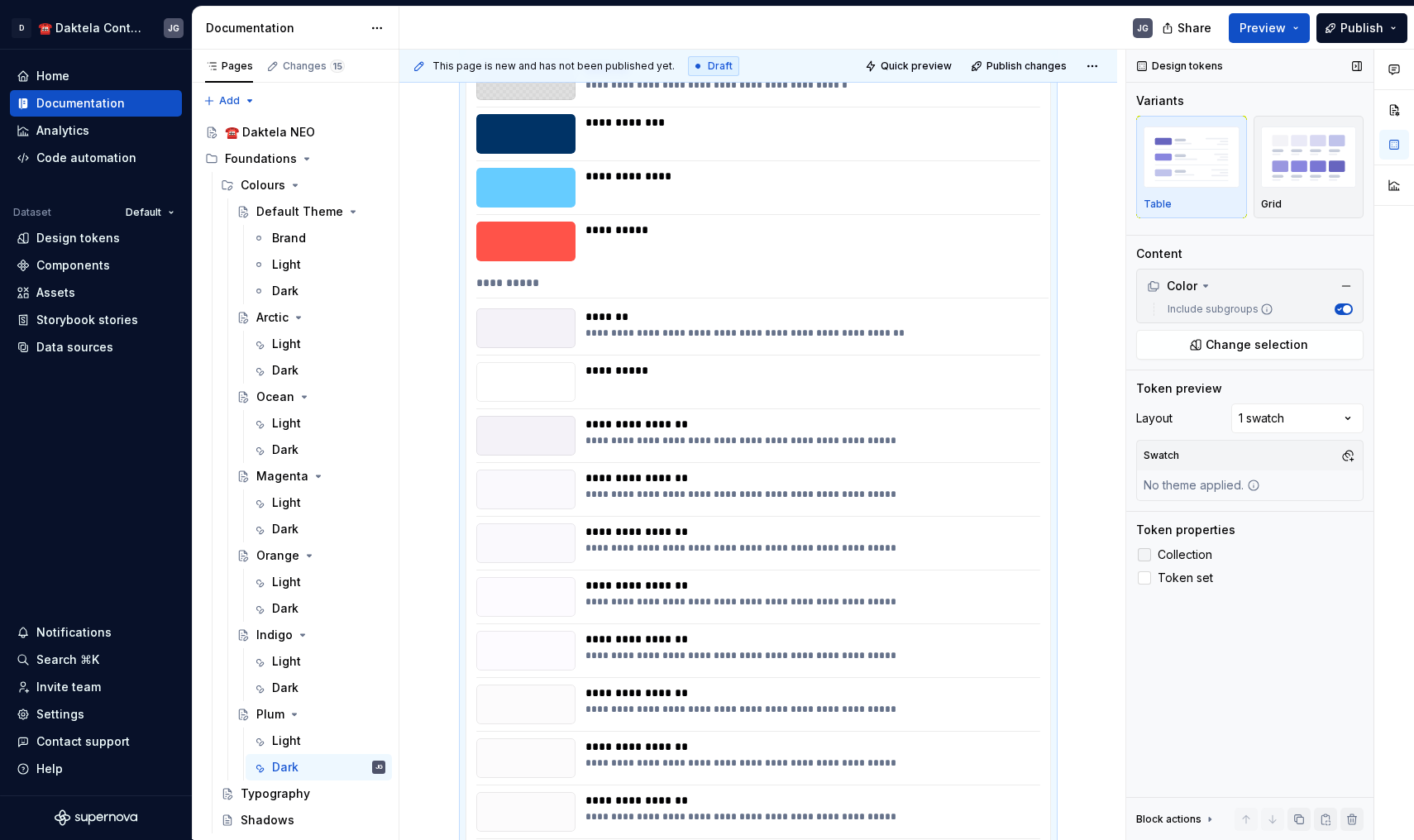
click at [1146, 559] on div at bounding box center [1144, 555] width 14 height 14
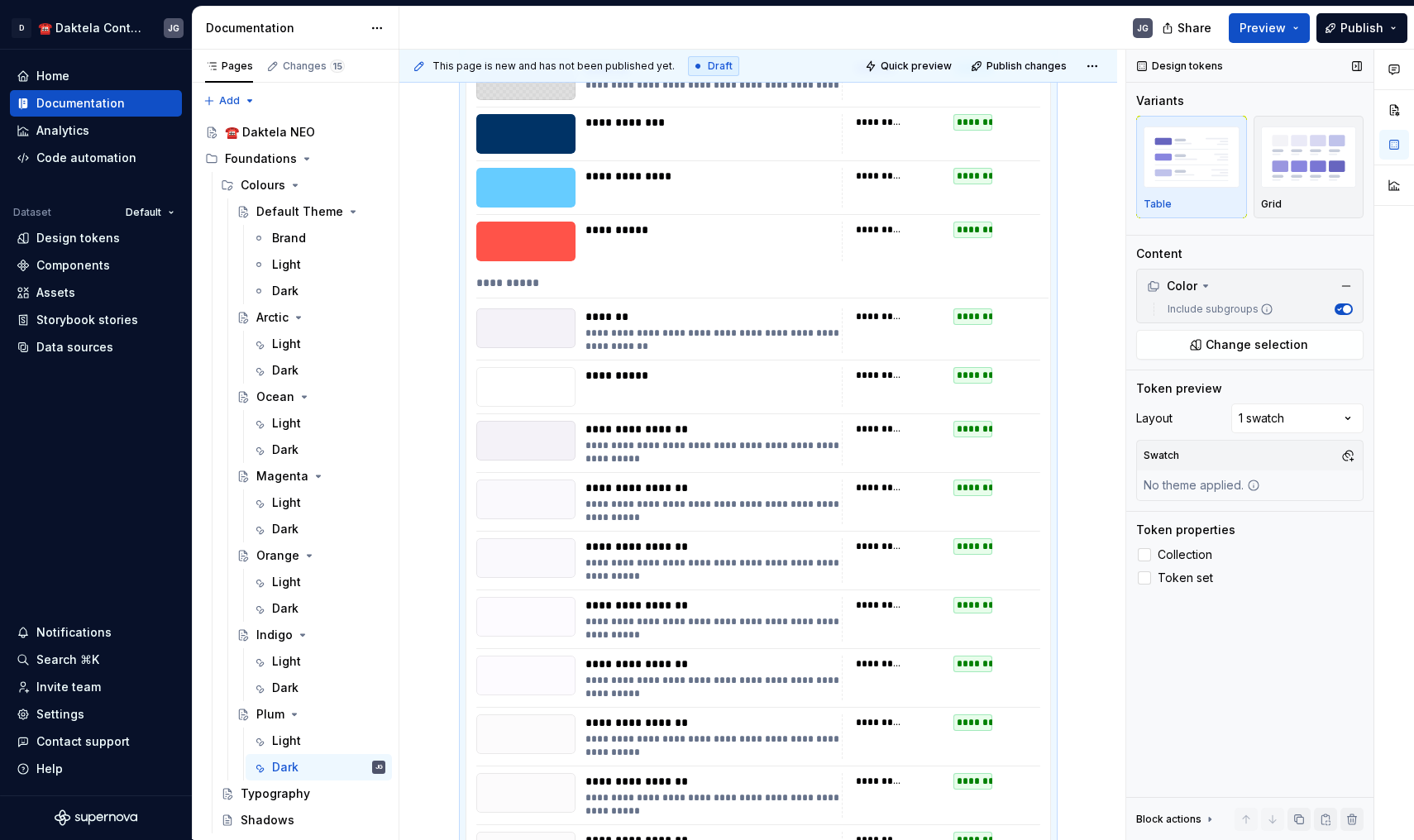
click at [1334, 461] on div "Swatch" at bounding box center [1249, 456] width 226 height 29
click at [1347, 450] on button "button" at bounding box center [1348, 456] width 23 height 23
click at [1217, 602] on div "PlumDark" at bounding box center [1218, 597] width 55 height 17
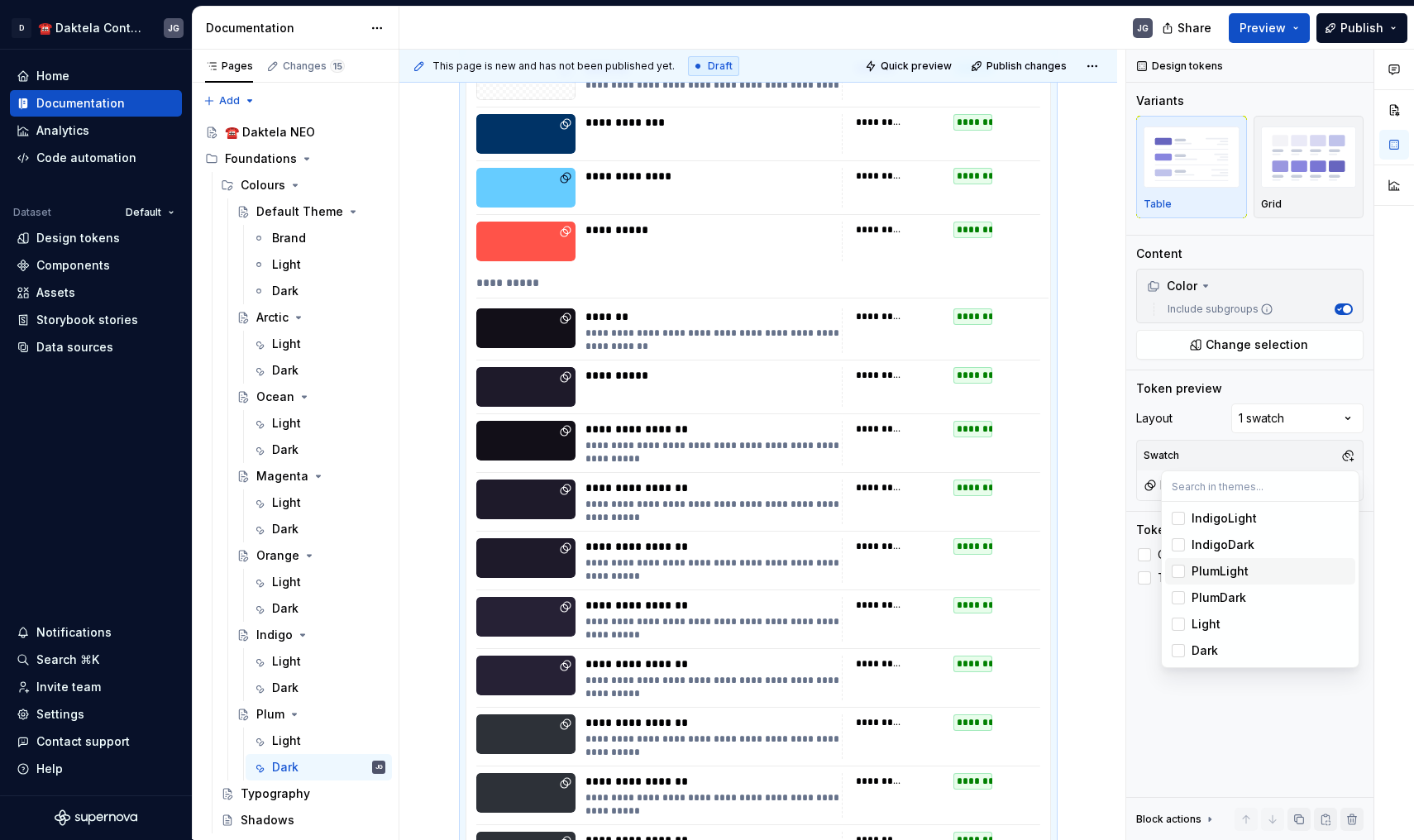
click at [428, 415] on html "D ☎️ Daktela Contact Centre JG Home Documentation Analytics Code automation Dat…" at bounding box center [707, 420] width 1414 height 840
click at [243, 217] on icon "Page tree" at bounding box center [243, 212] width 14 height 14
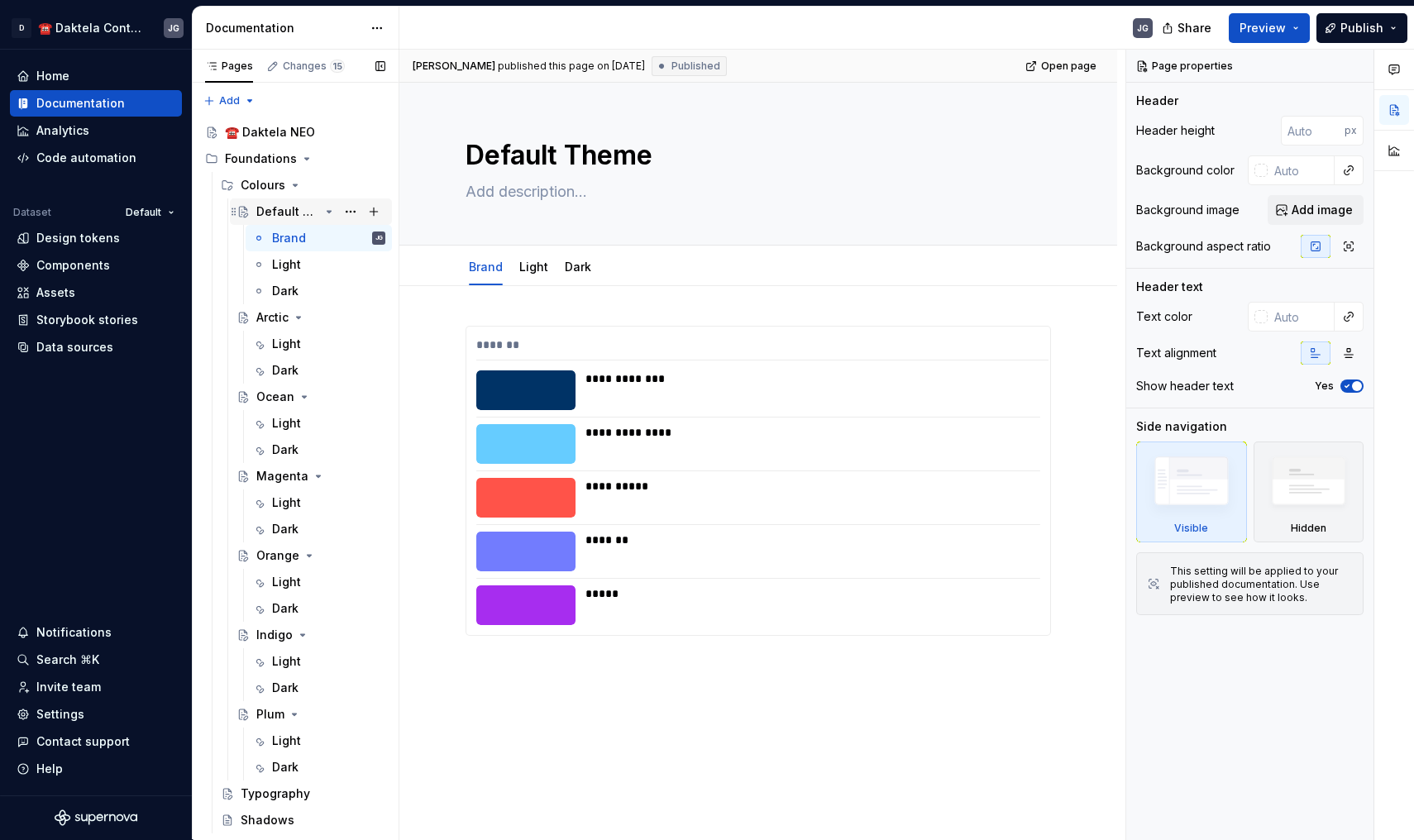
click at [243, 211] on icon "Page tree" at bounding box center [243, 212] width 14 height 14
click at [331, 213] on icon "Page tree" at bounding box center [330, 212] width 14 height 14
click at [297, 238] on icon "Page tree" at bounding box center [299, 239] width 4 height 2
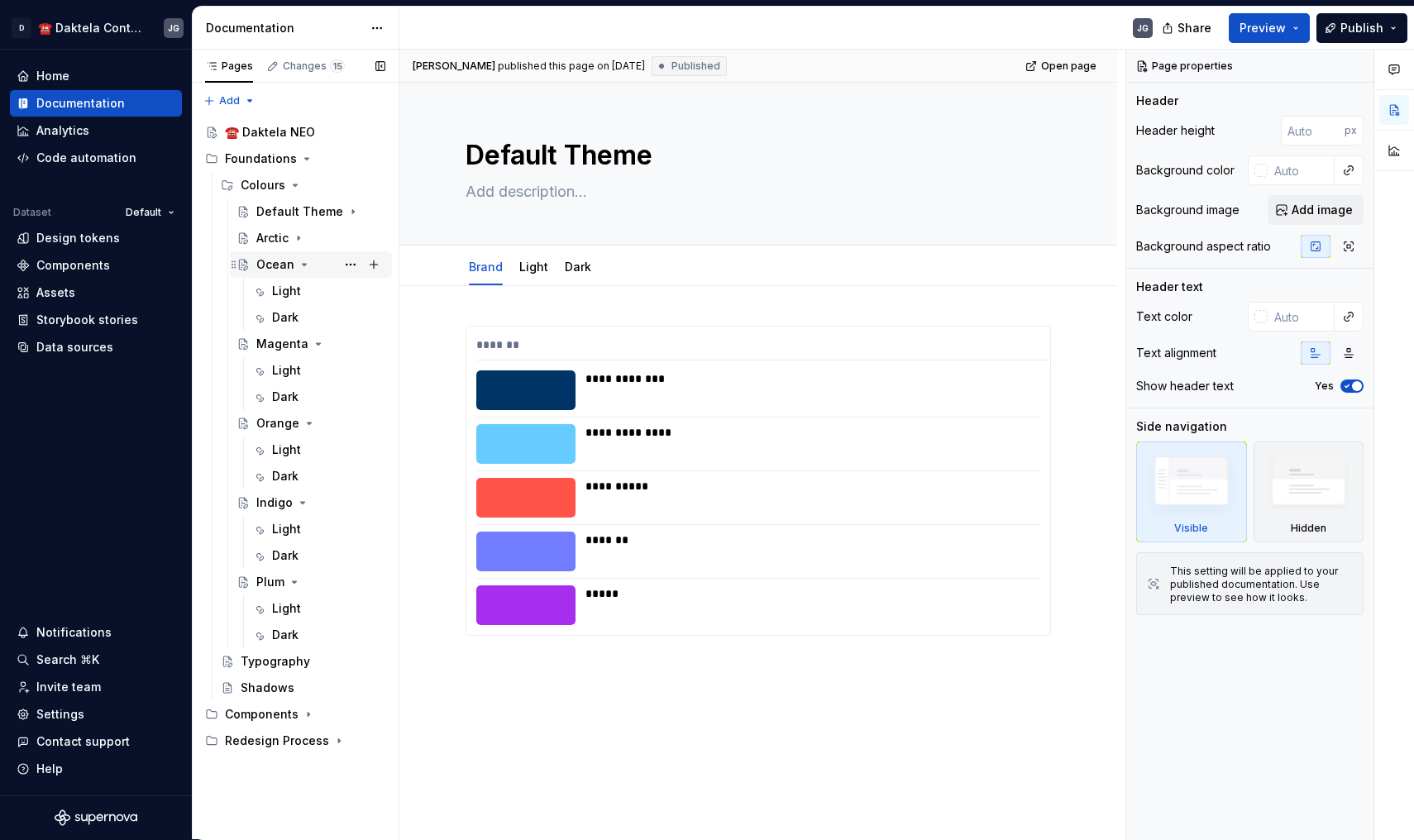
click at [306, 264] on icon "Page tree" at bounding box center [304, 265] width 14 height 14
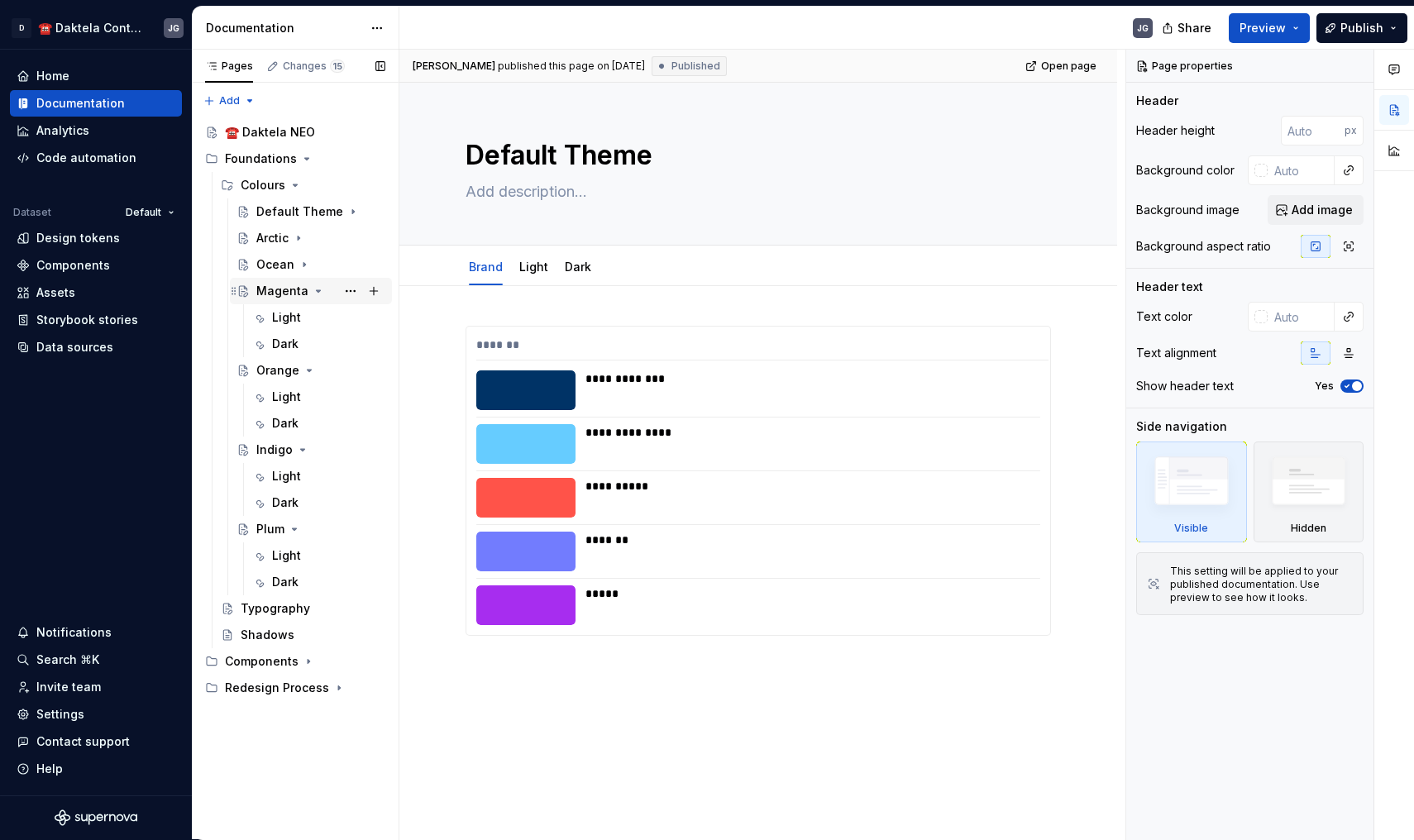
click at [316, 293] on icon "Page tree" at bounding box center [319, 291] width 14 height 14
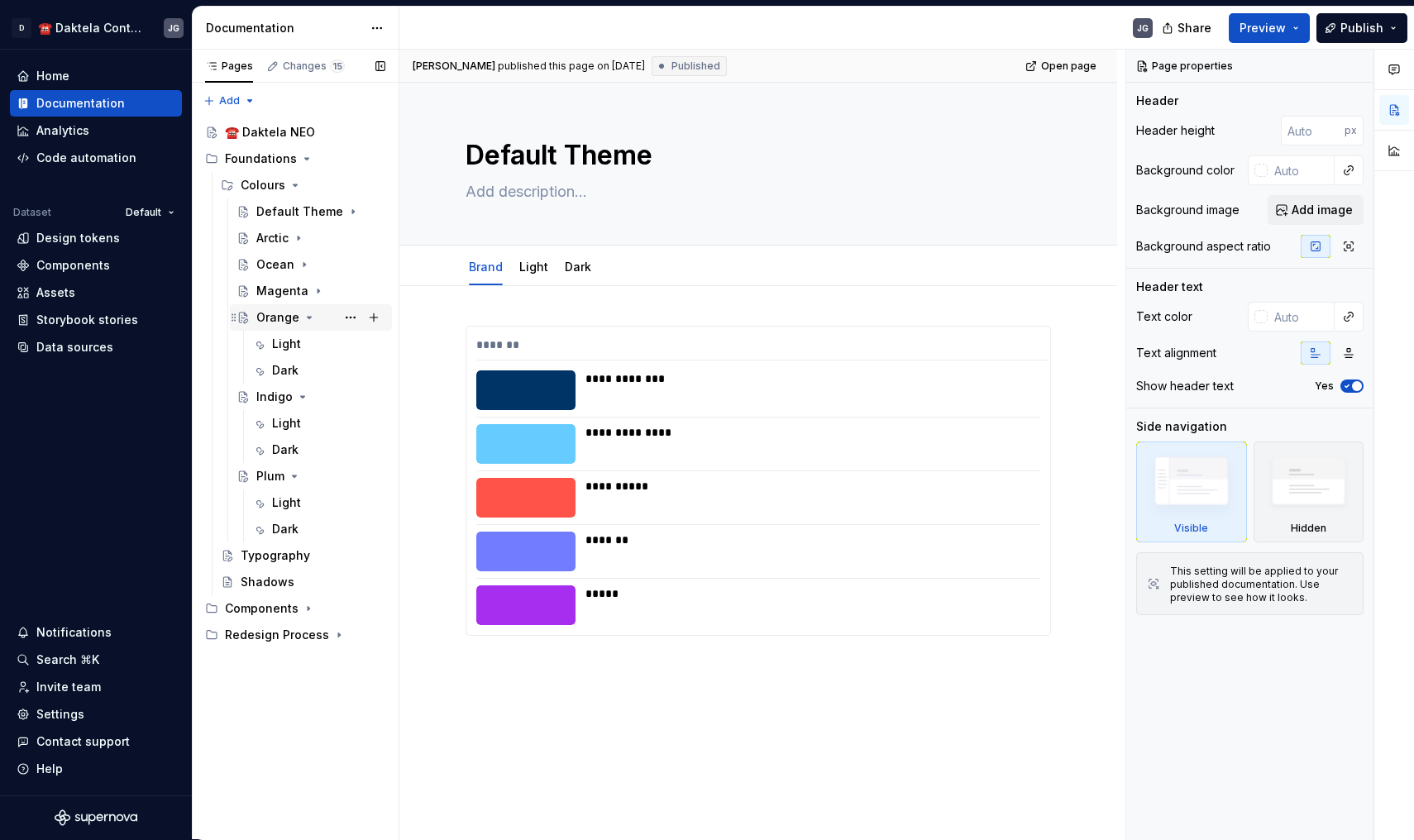
click at [313, 317] on icon "Page tree" at bounding box center [309, 318] width 14 height 14
click at [302, 339] on icon "Page tree" at bounding box center [303, 344] width 14 height 14
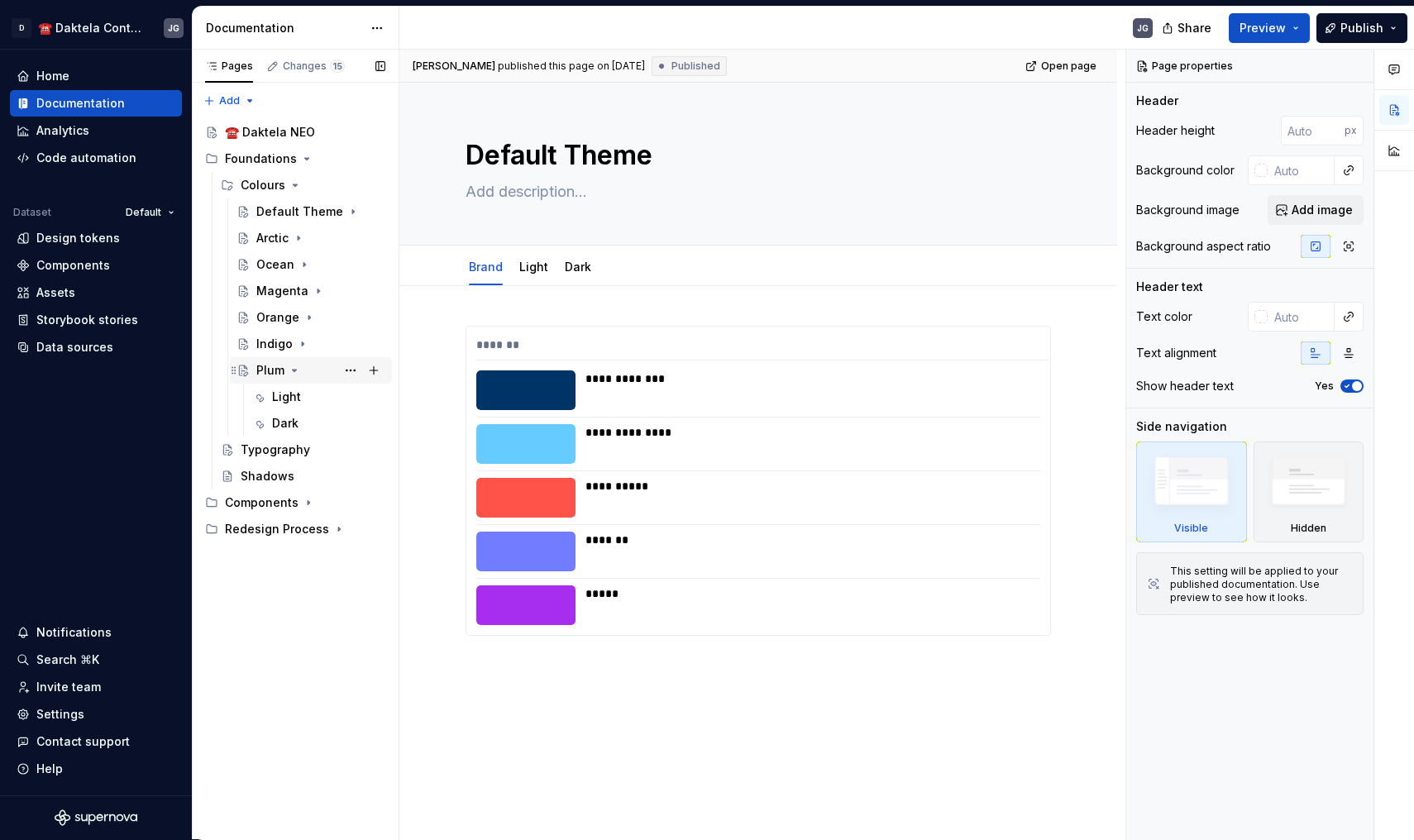
click at [297, 364] on icon "Page tree" at bounding box center [294, 371] width 14 height 14
click at [370, 182] on button "Page tree" at bounding box center [374, 186] width 23 height 23
type textarea "*"
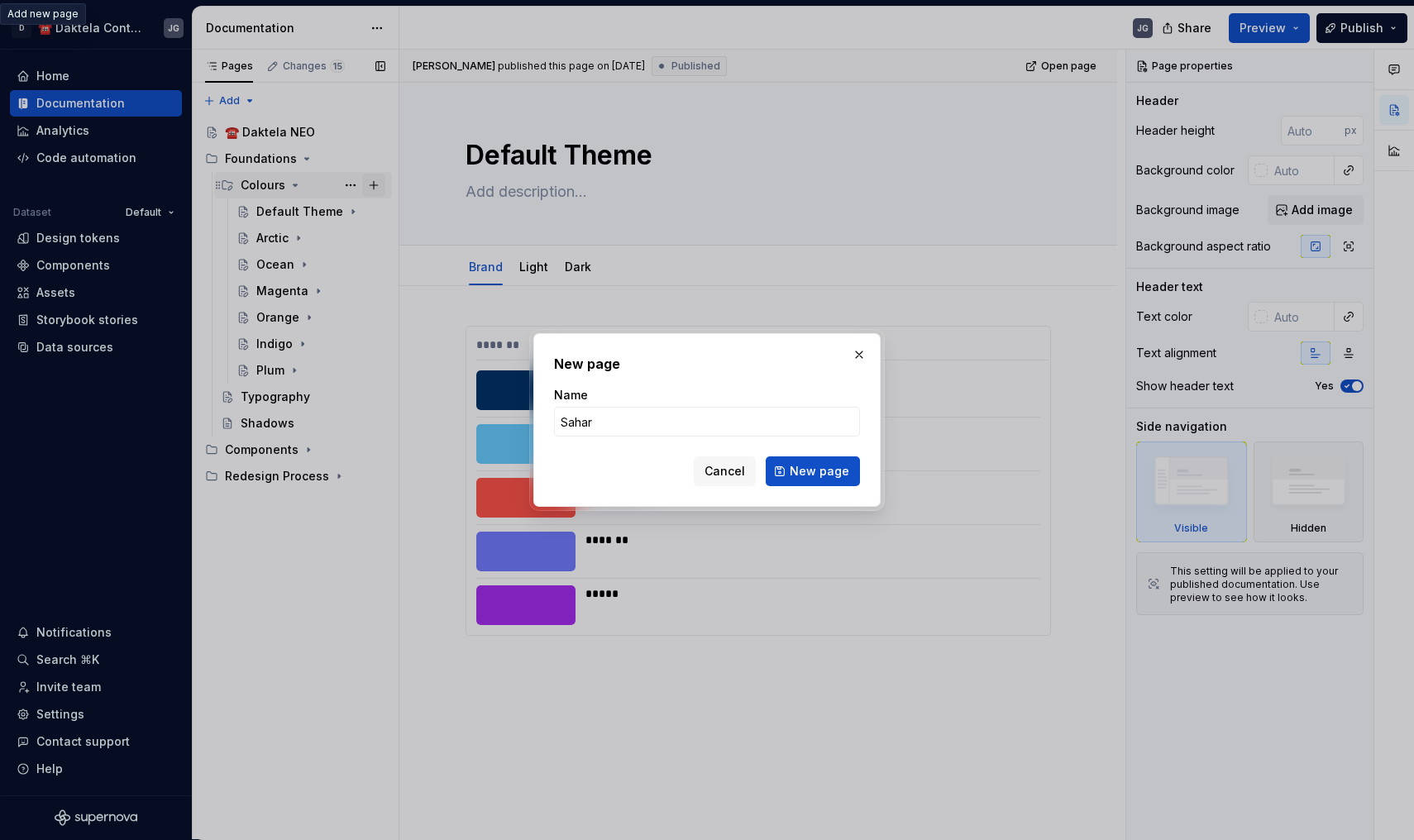
type input "Sahara"
click at [815, 471] on button "New page" at bounding box center [813, 471] width 94 height 29
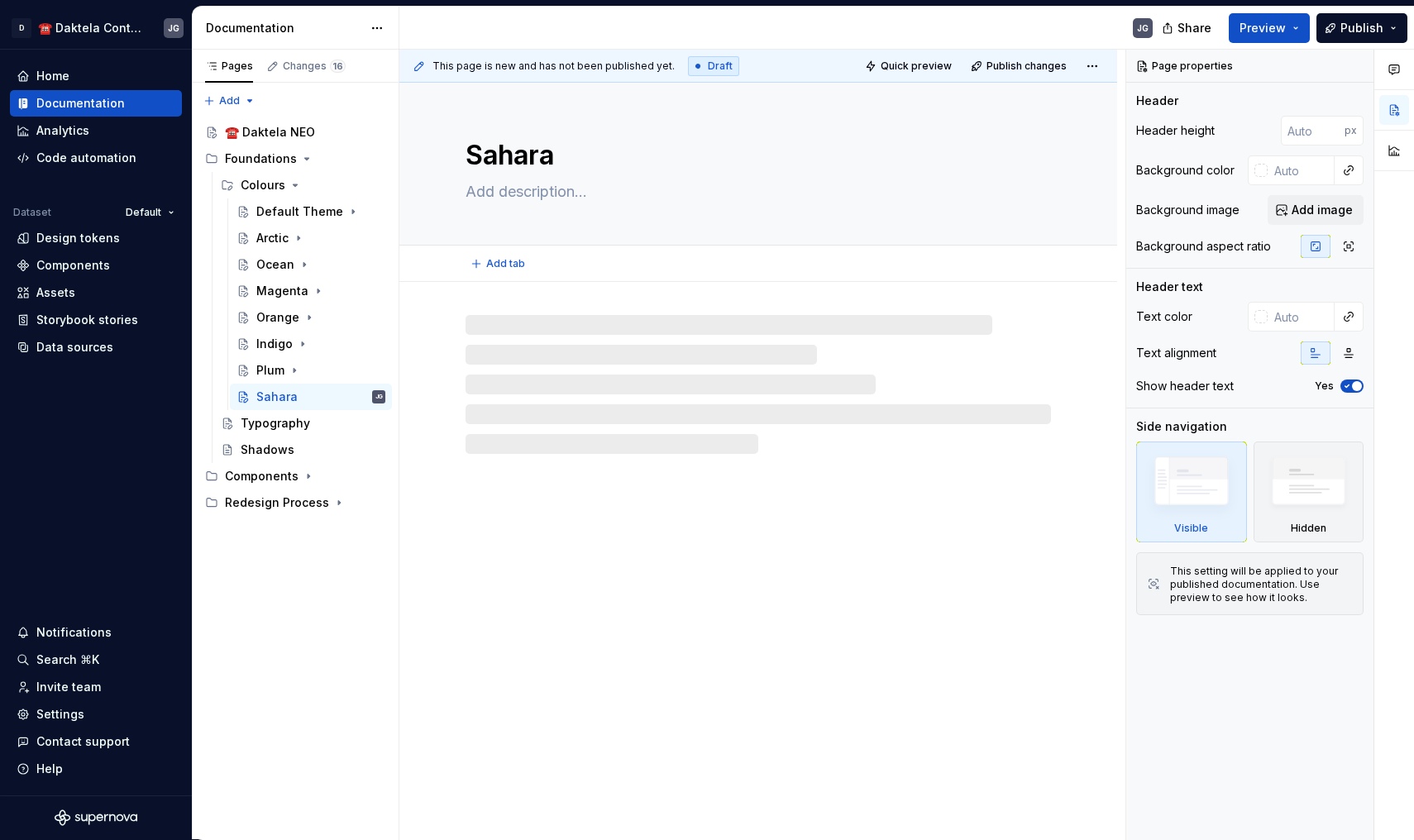
click at [487, 262] on span "Add tab" at bounding box center [506, 264] width 39 height 14
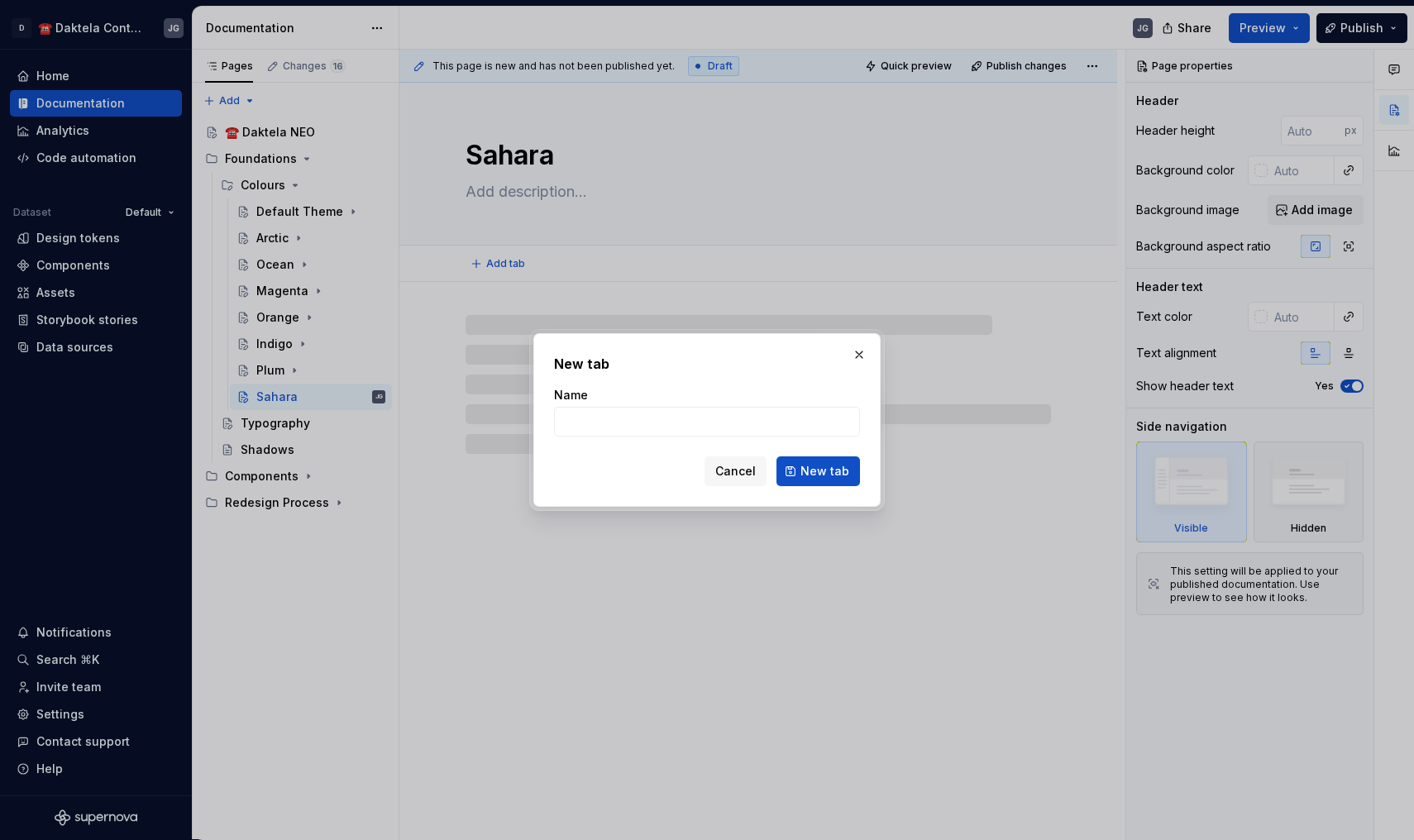
type textarea "*"
type input "Ligh"
type textarea "*"
type input "Light"
click at [819, 471] on button "New tab" at bounding box center [817, 471] width 83 height 29
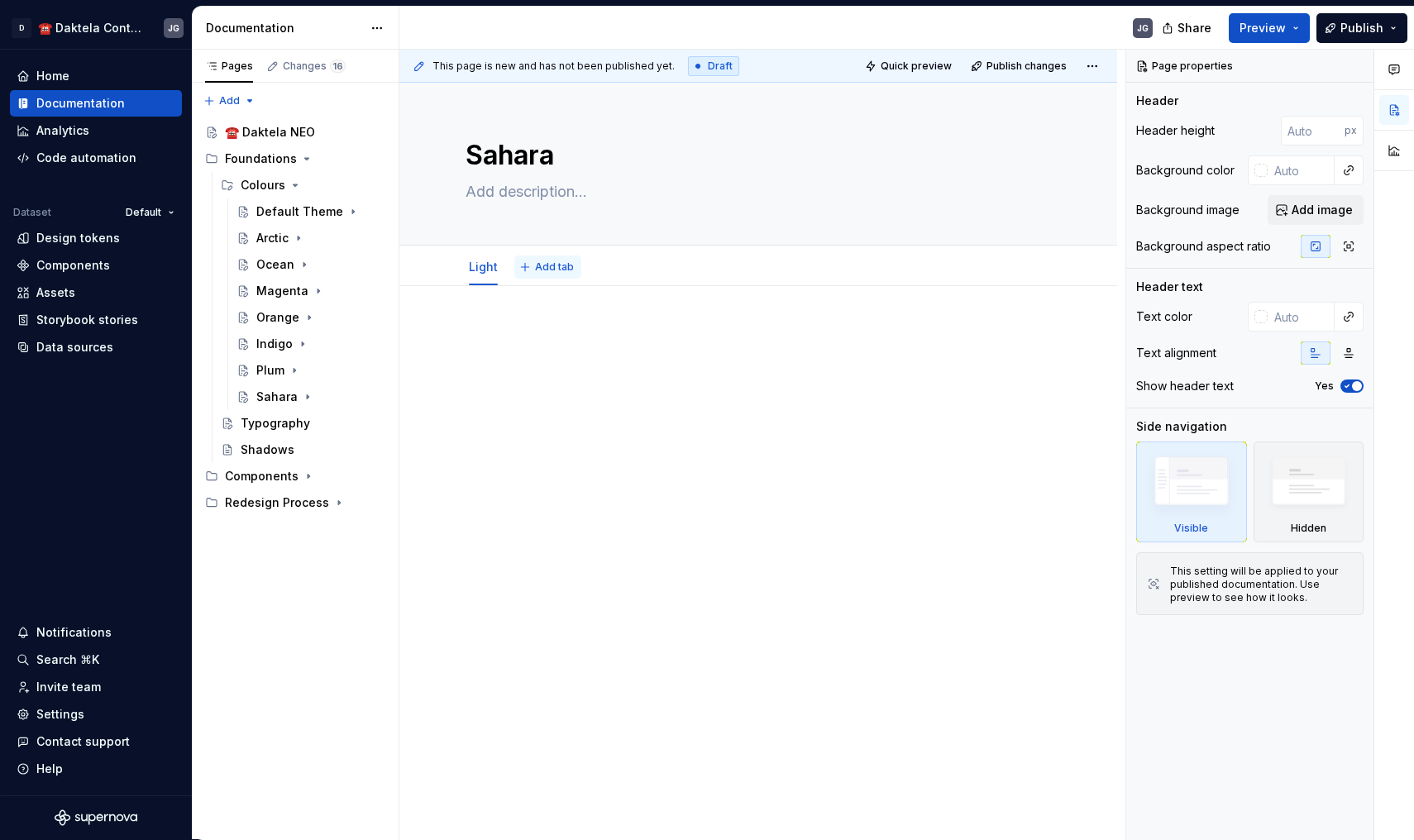
click at [557, 261] on span "Add tab" at bounding box center [554, 267] width 39 height 14
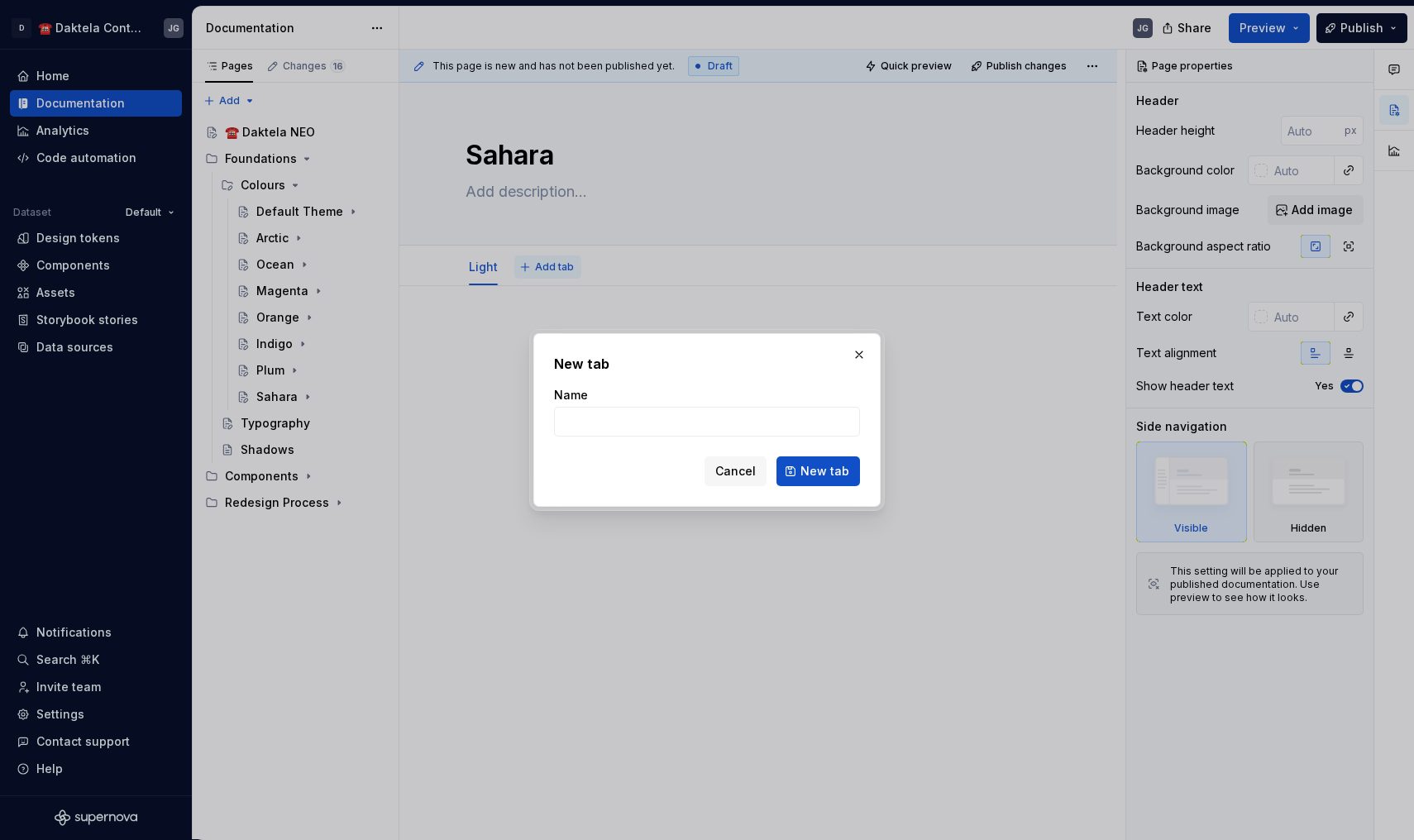
type textarea "*"
type input "Dark"
click at [819, 471] on button "New tab" at bounding box center [817, 471] width 83 height 29
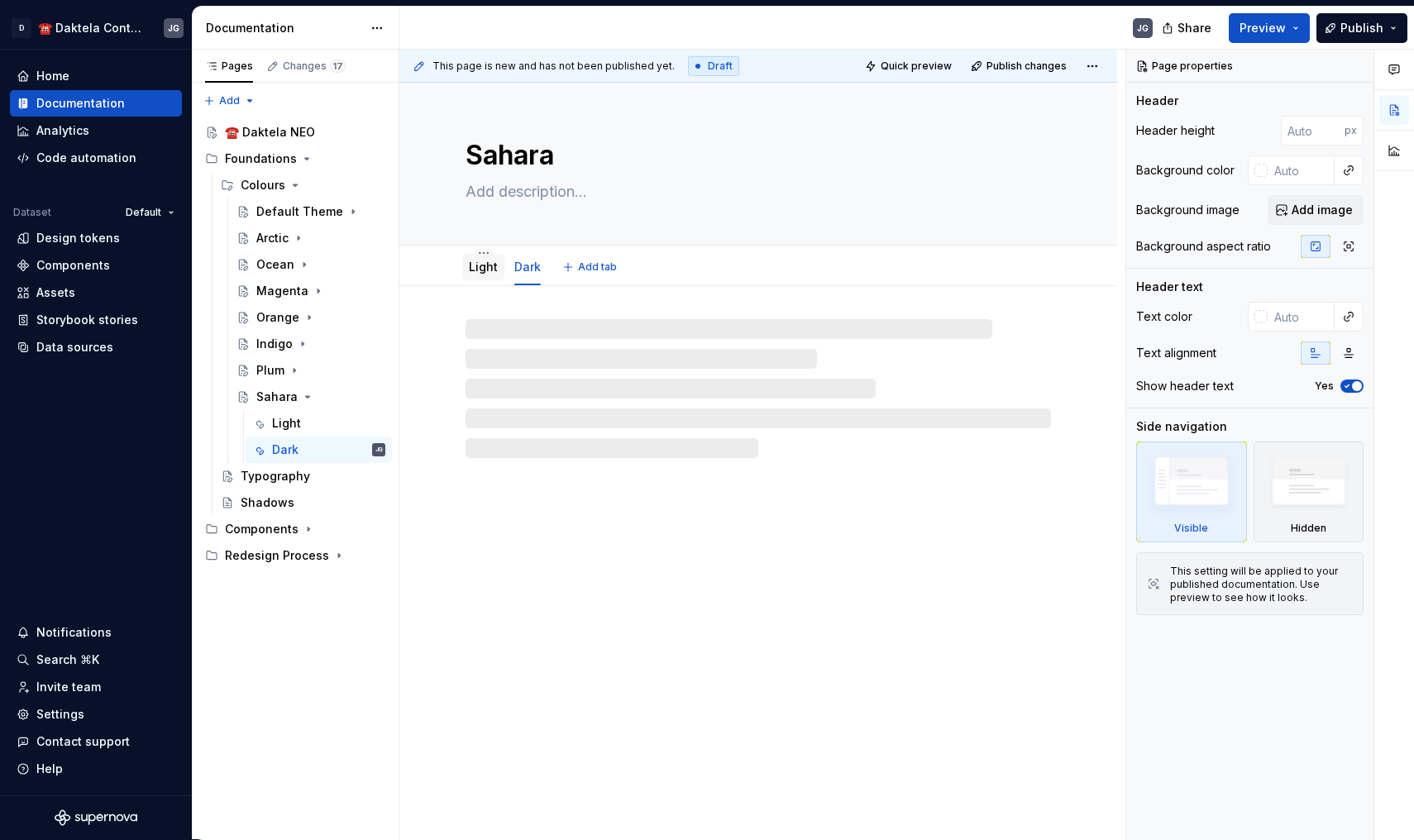
click at [484, 273] on link "Light" at bounding box center [483, 266] width 29 height 14
type textarea "*"
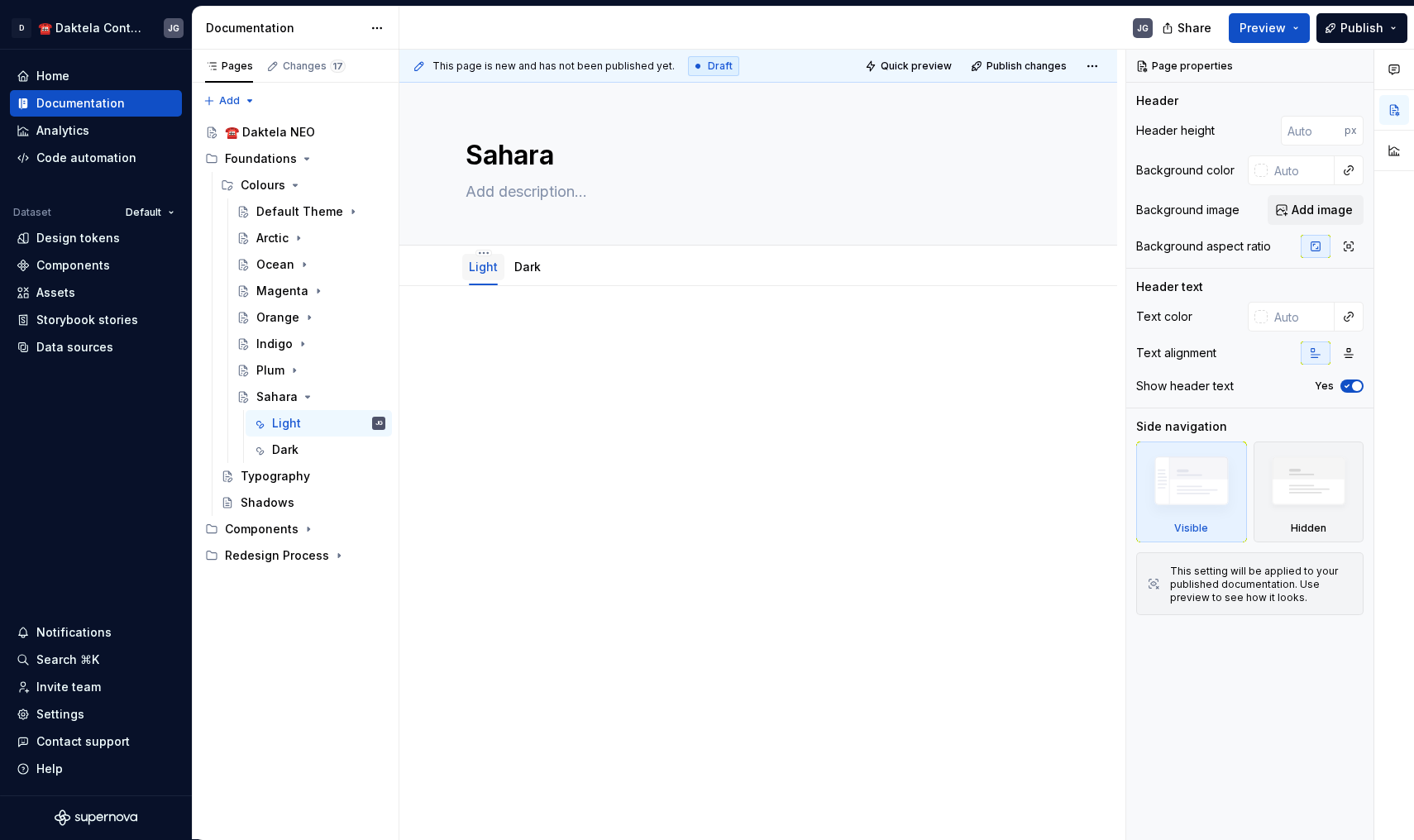
click at [510, 340] on p at bounding box center [758, 335] width 586 height 20
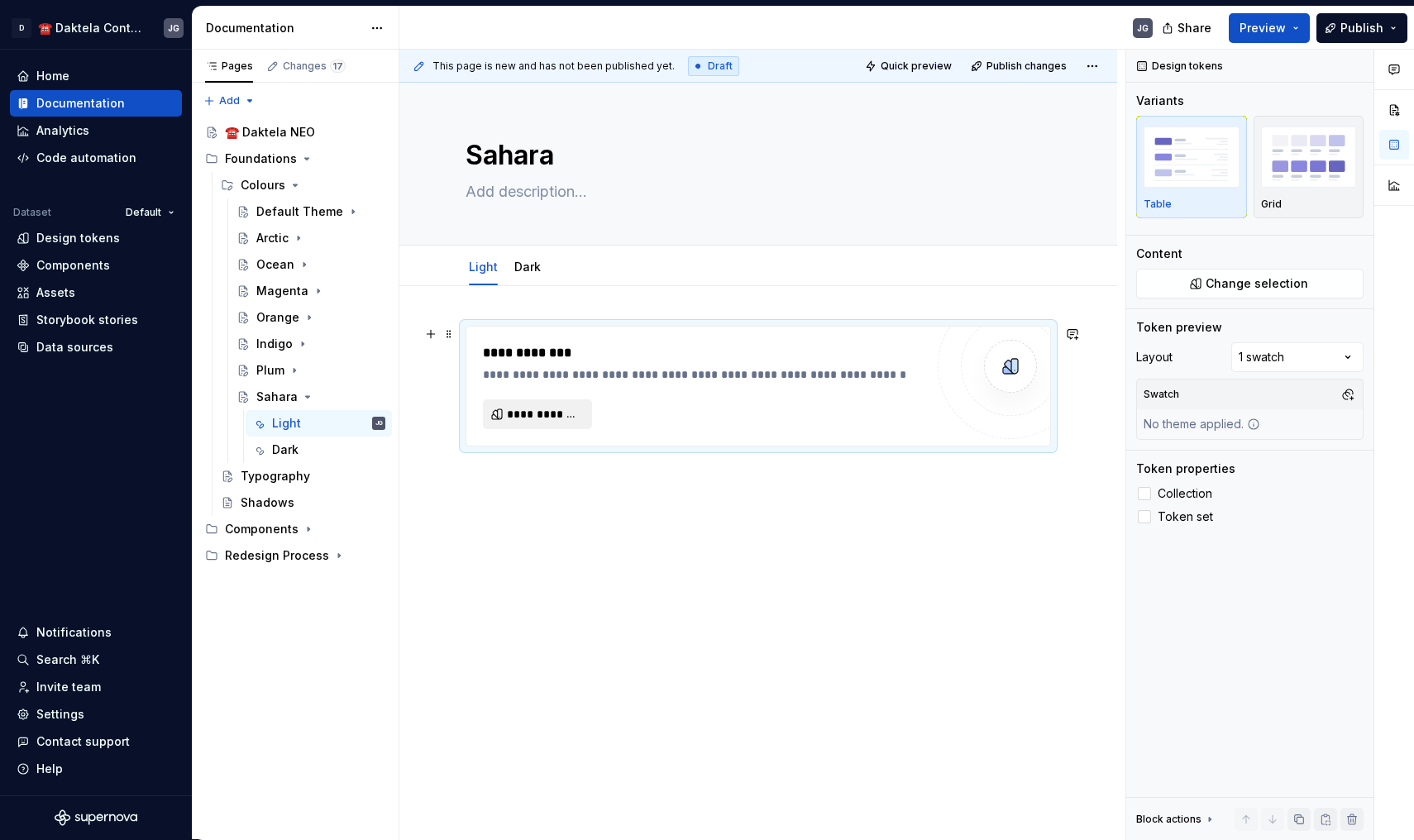
click at [564, 401] on button "**********" at bounding box center [538, 414] width 110 height 29
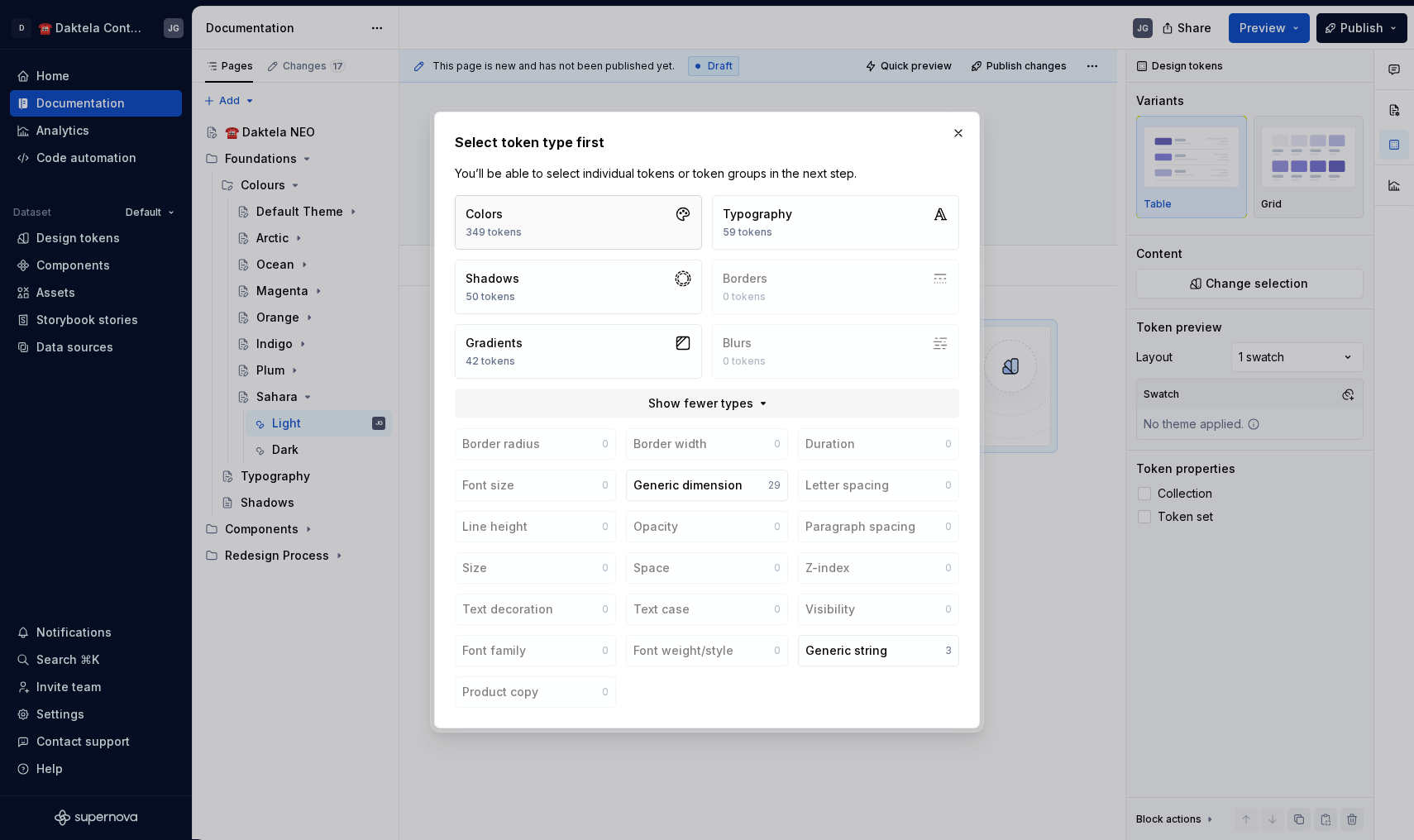
click at [548, 243] on button "Colors 349 tokens" at bounding box center [578, 223] width 247 height 55
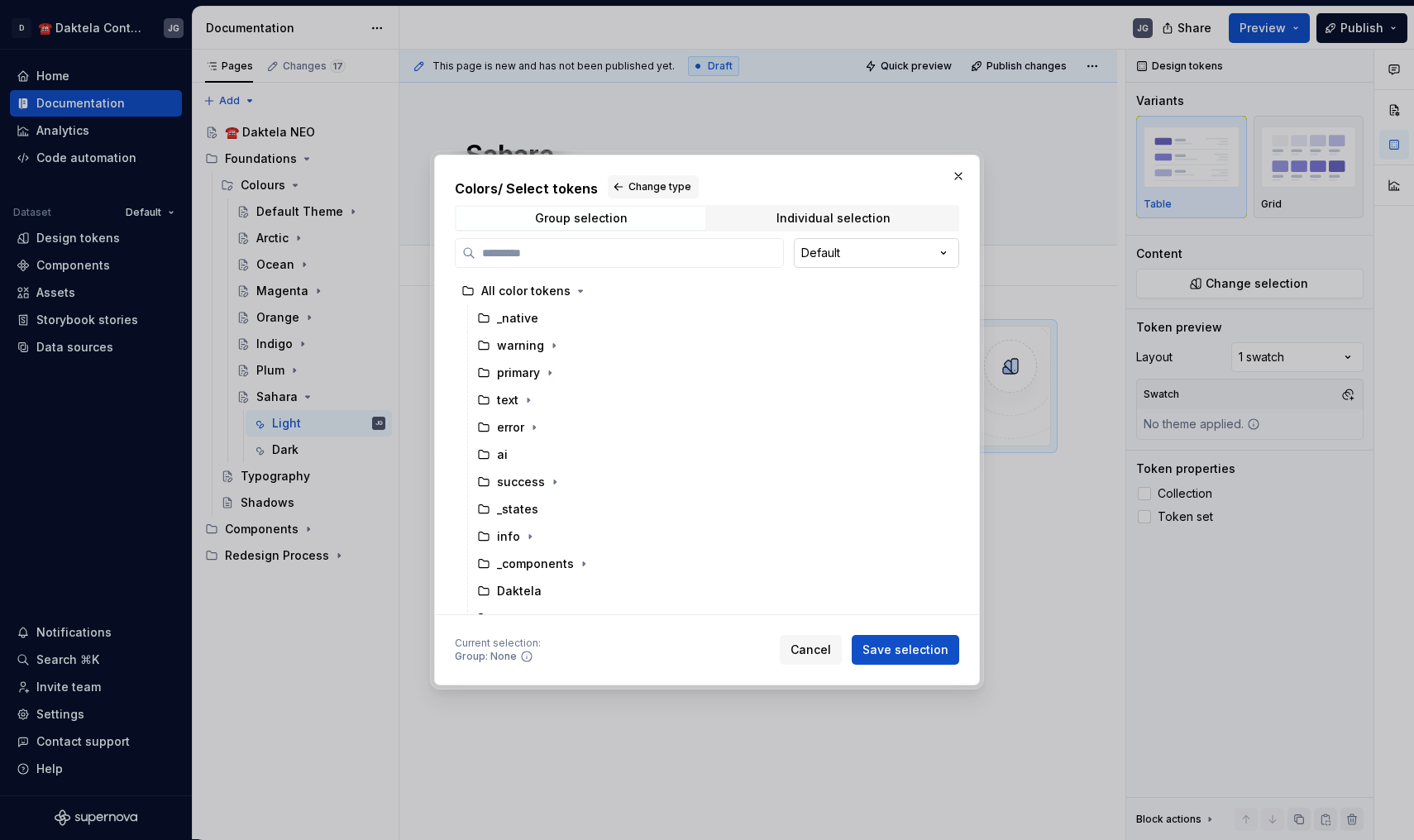
click at [831, 240] on div "Colors / Select tokens Change type Group selection Individual selection Default…" at bounding box center [707, 420] width 1414 height 840
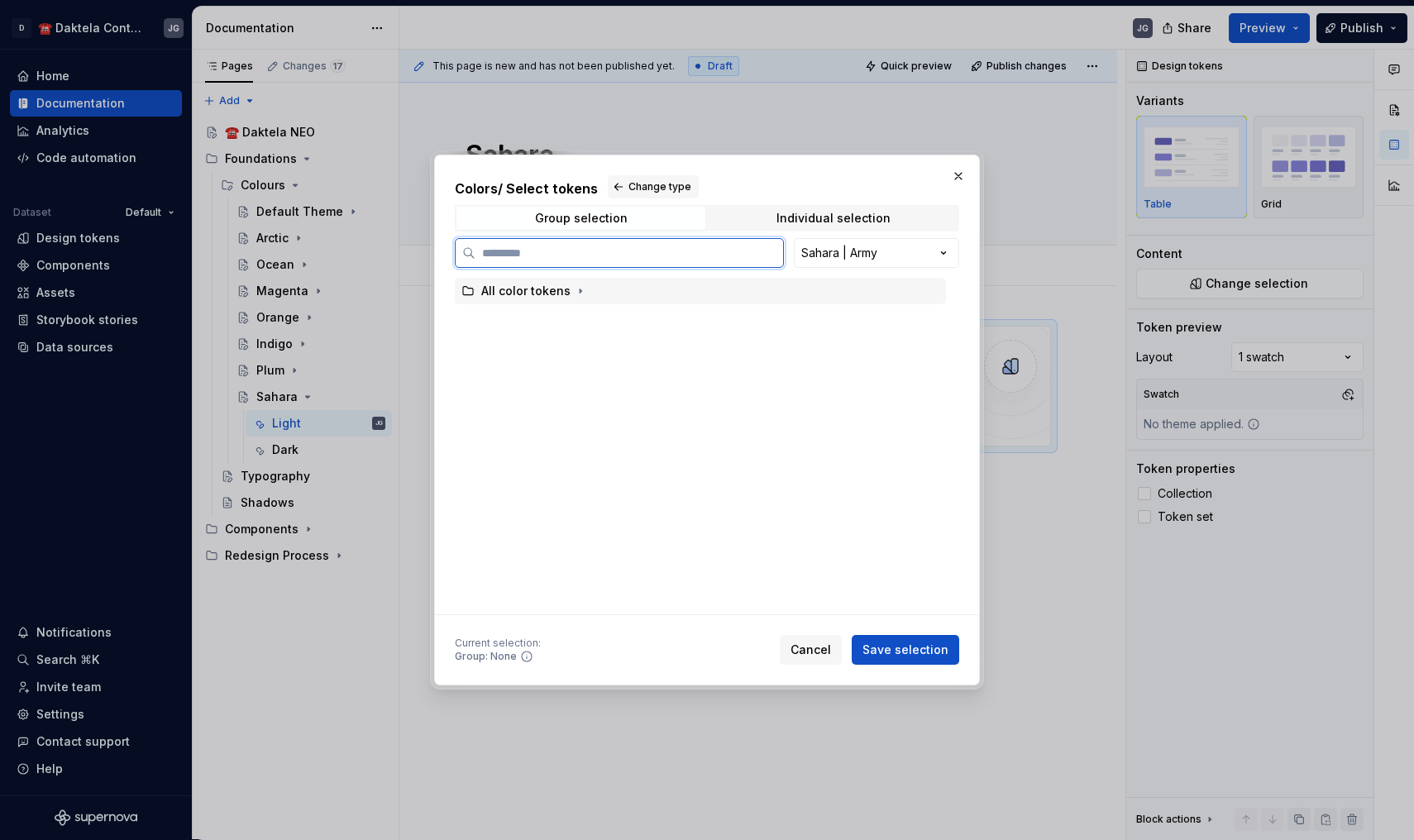
click at [585, 299] on span at bounding box center [580, 290] width 17 height 17
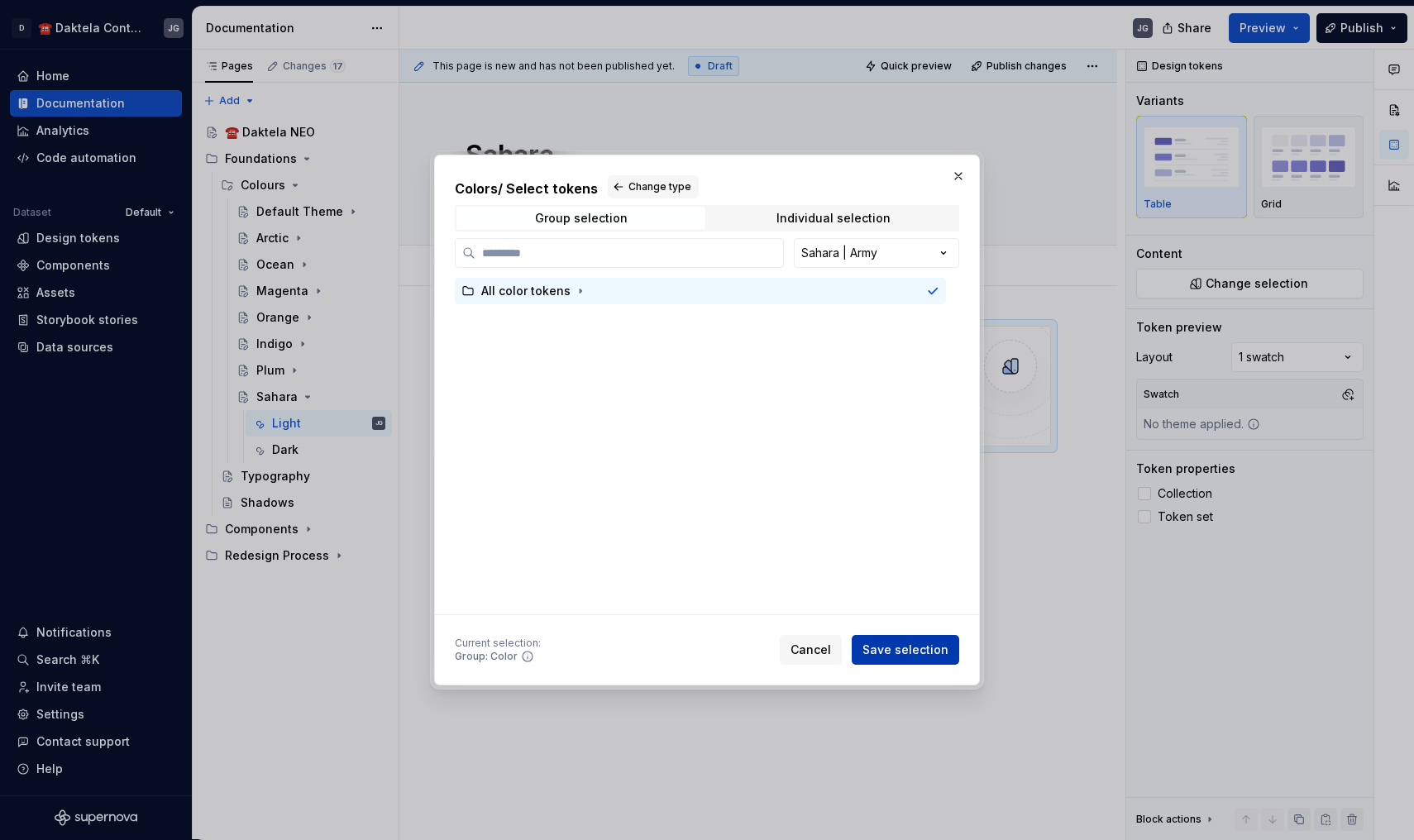
click at [885, 639] on button "Save selection" at bounding box center [906, 649] width 108 height 29
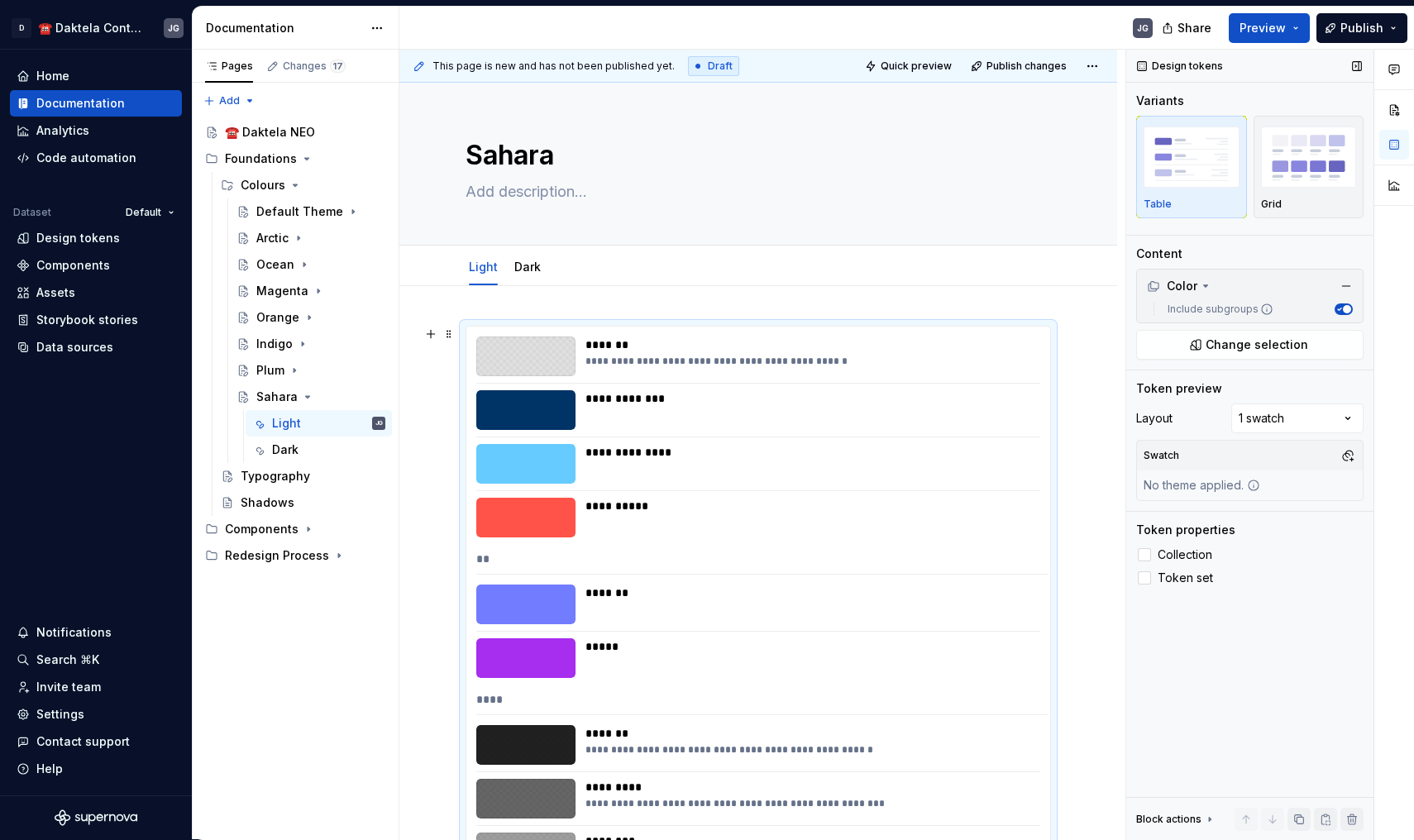
scroll to position [276, 0]
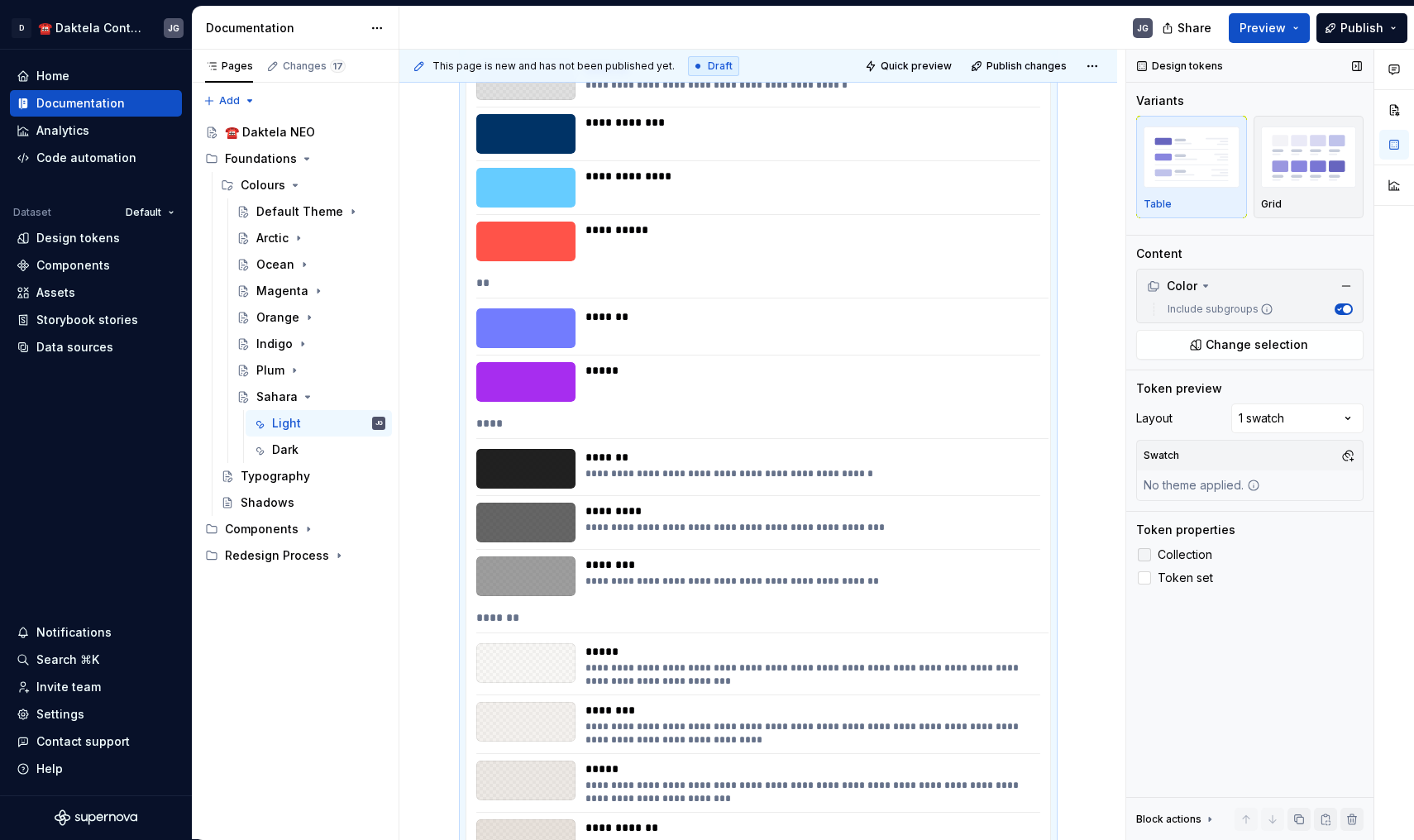
click at [1241, 561] on label "Collection" at bounding box center [1250, 554] width 227 height 20
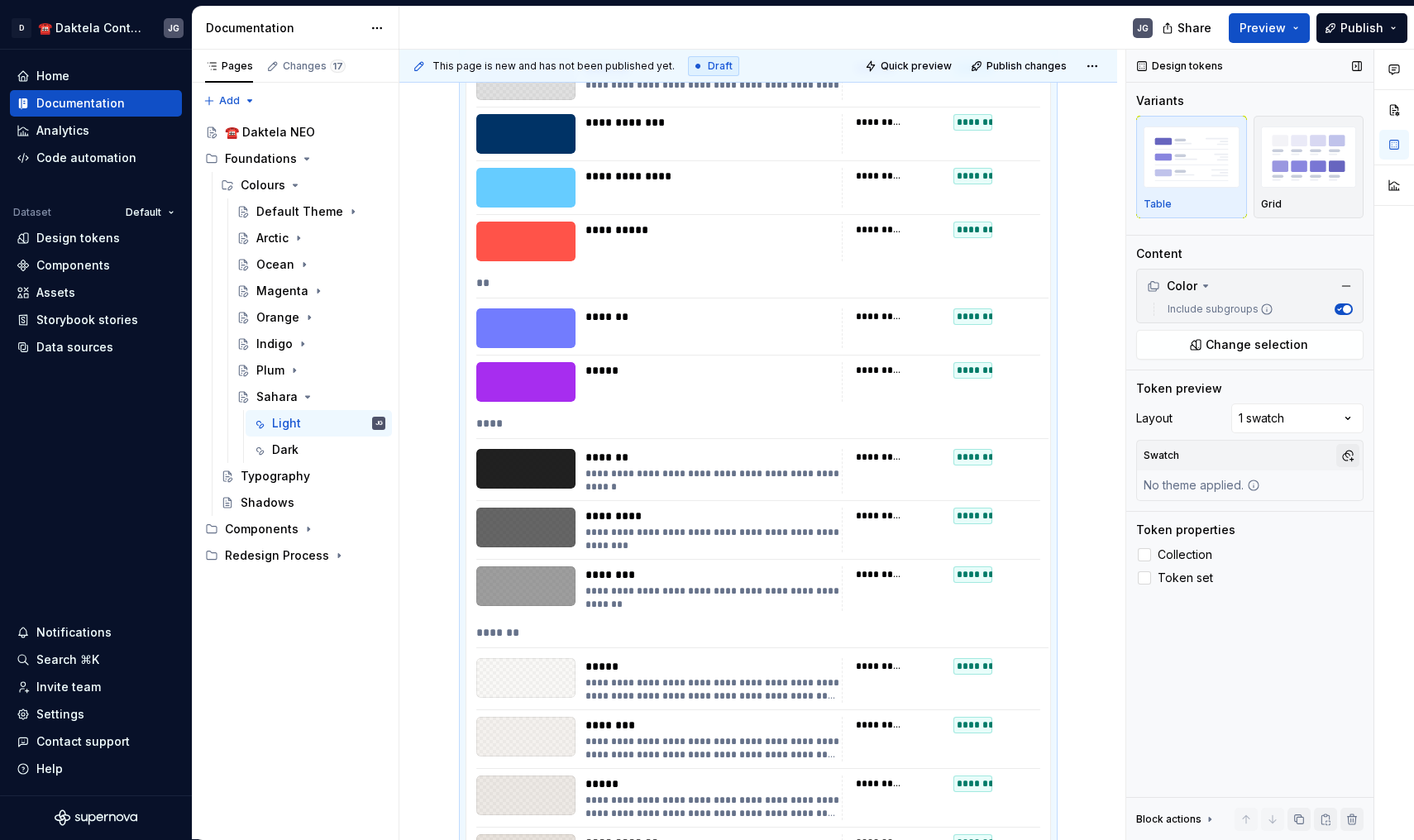
click at [1350, 457] on button "button" at bounding box center [1348, 456] width 23 height 23
click at [1233, 515] on div "SaharaLight" at bounding box center [1226, 518] width 70 height 17
click at [321, 436] on div "Pages Changes 17 Add Accessibility guide for tree Page tree. Navigate the tree …" at bounding box center [294, 445] width 206 height 790
click at [318, 445] on div "Dark" at bounding box center [329, 450] width 113 height 23
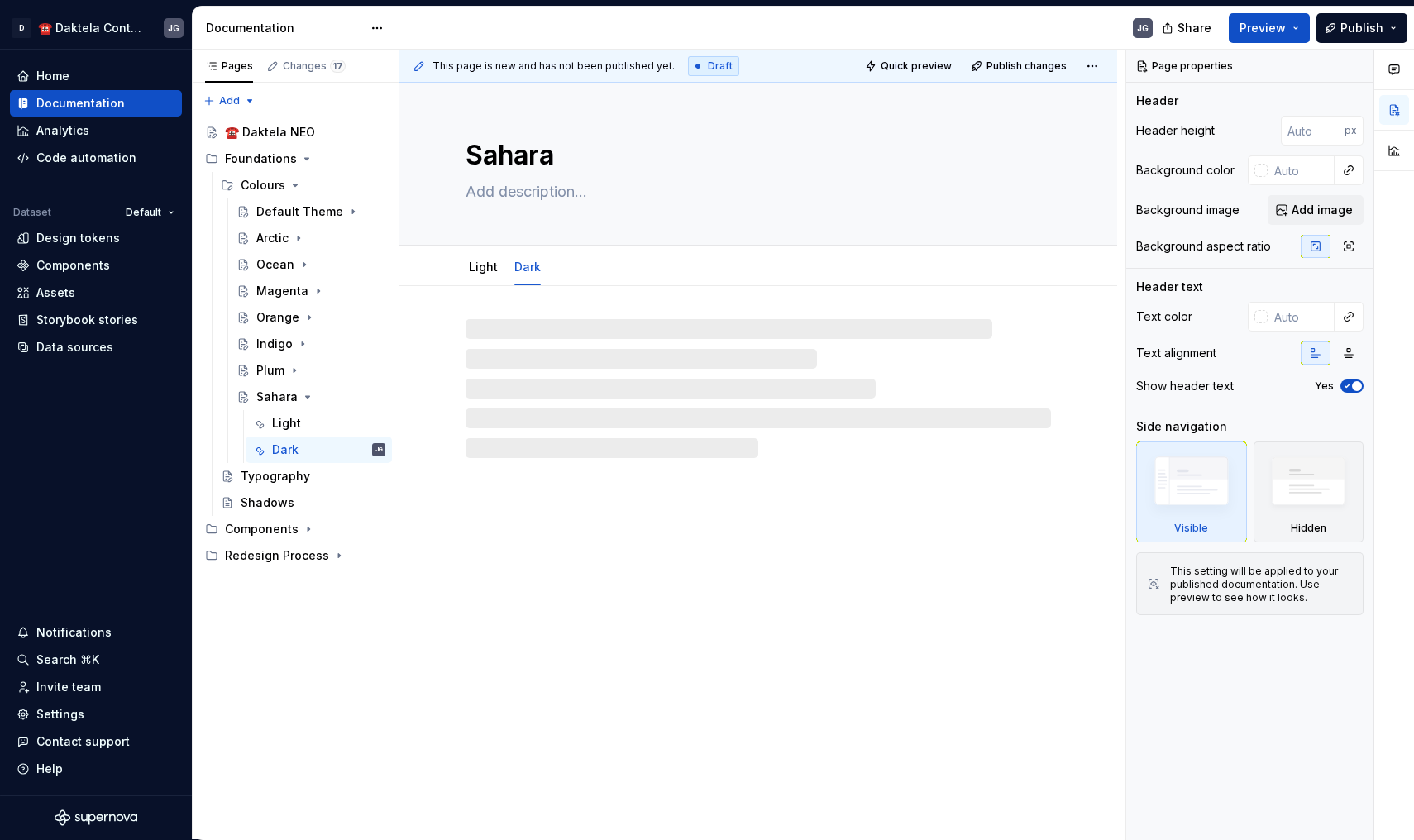
type textarea "*"
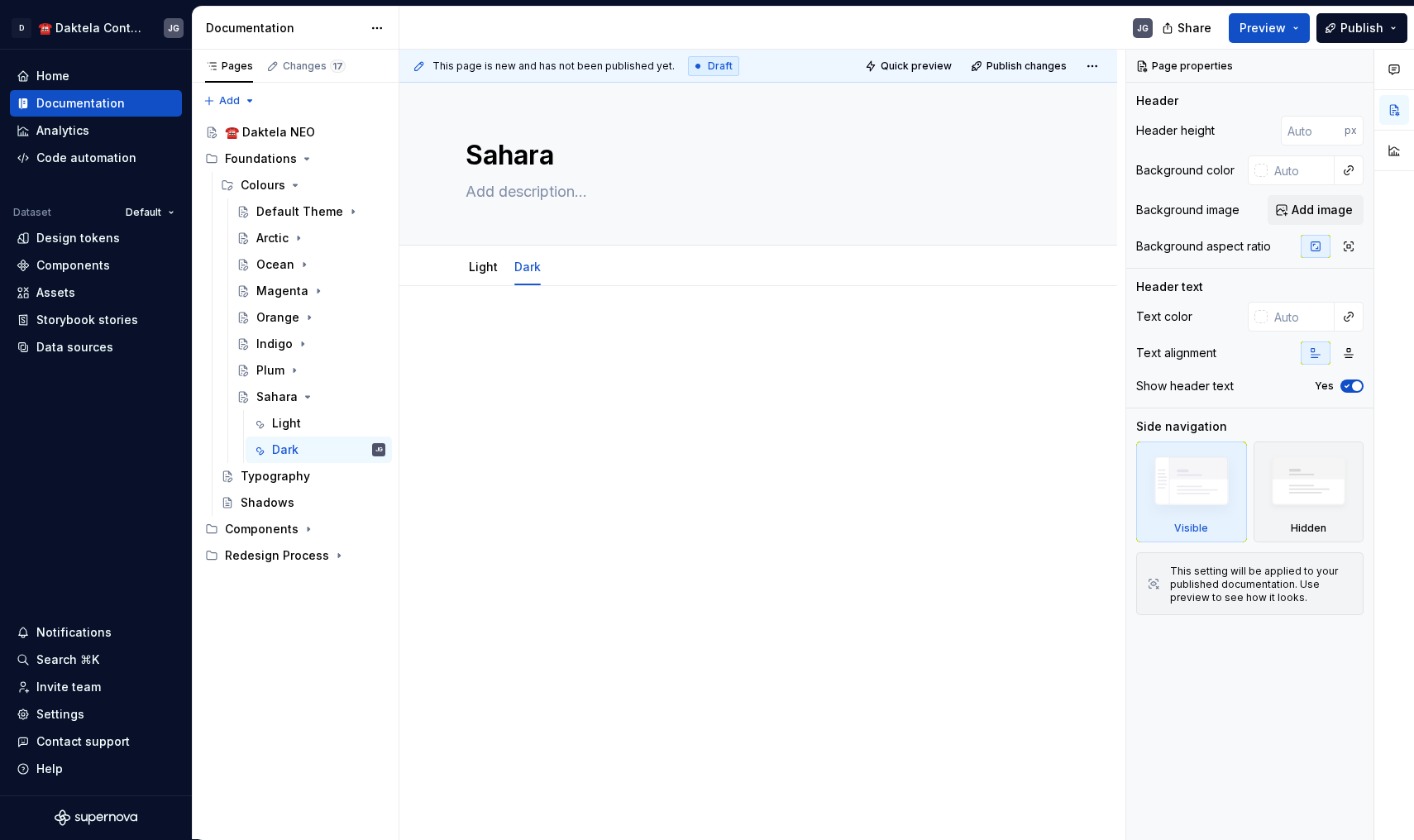
click at [516, 354] on div at bounding box center [758, 357] width 586 height 63
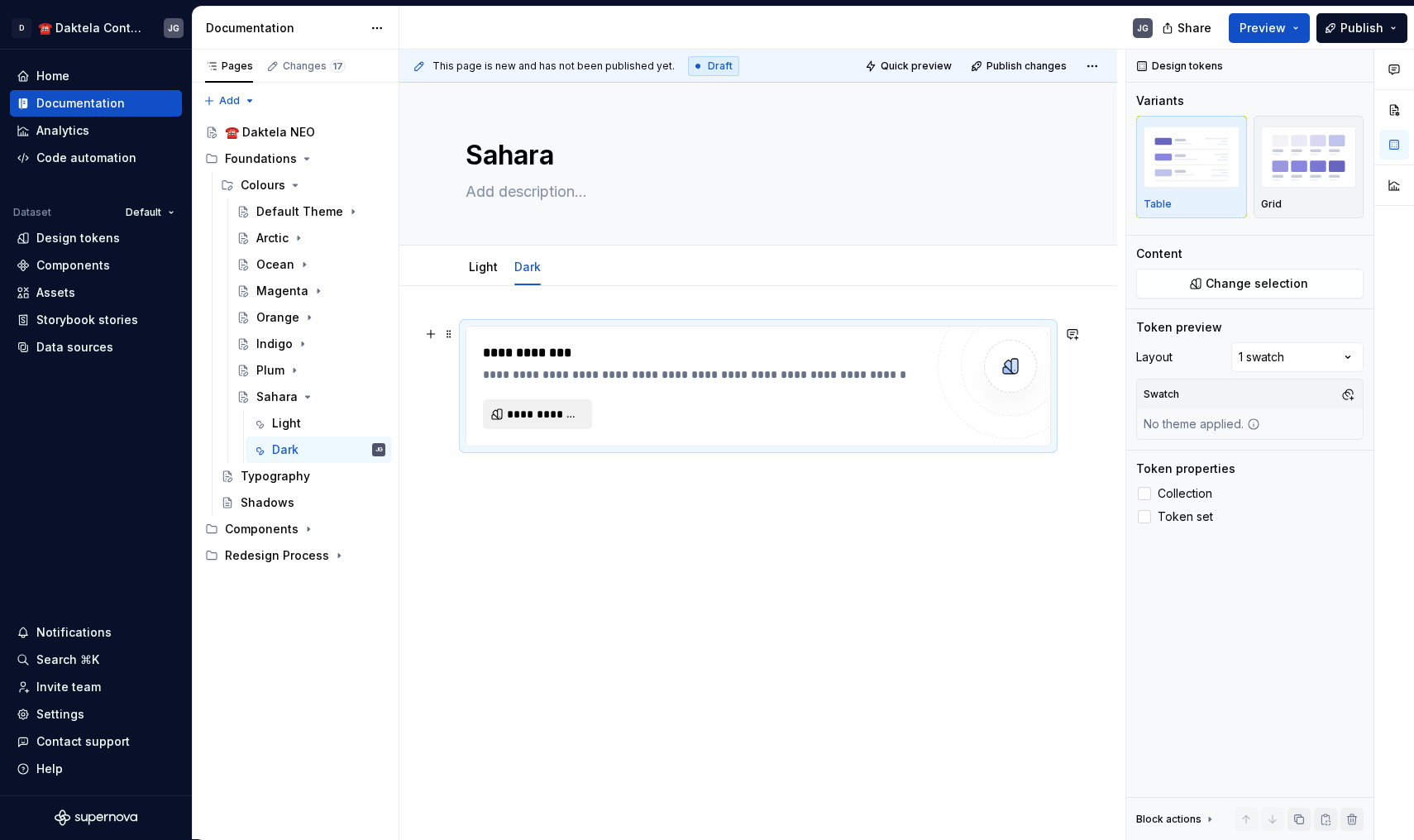
click at [513, 409] on span "**********" at bounding box center [544, 414] width 74 height 17
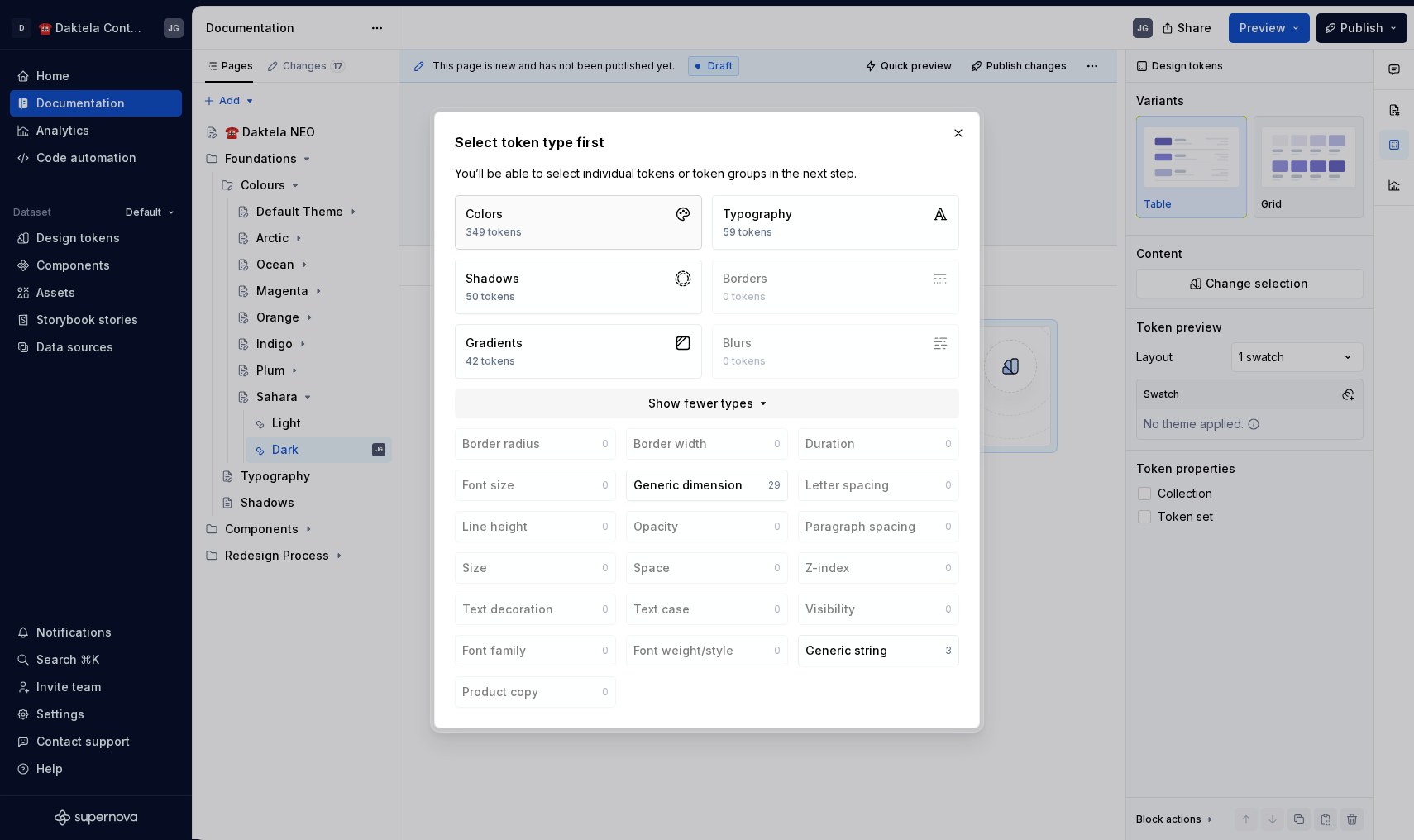
click at [562, 227] on button "Colors 349 tokens" at bounding box center [578, 223] width 247 height 55
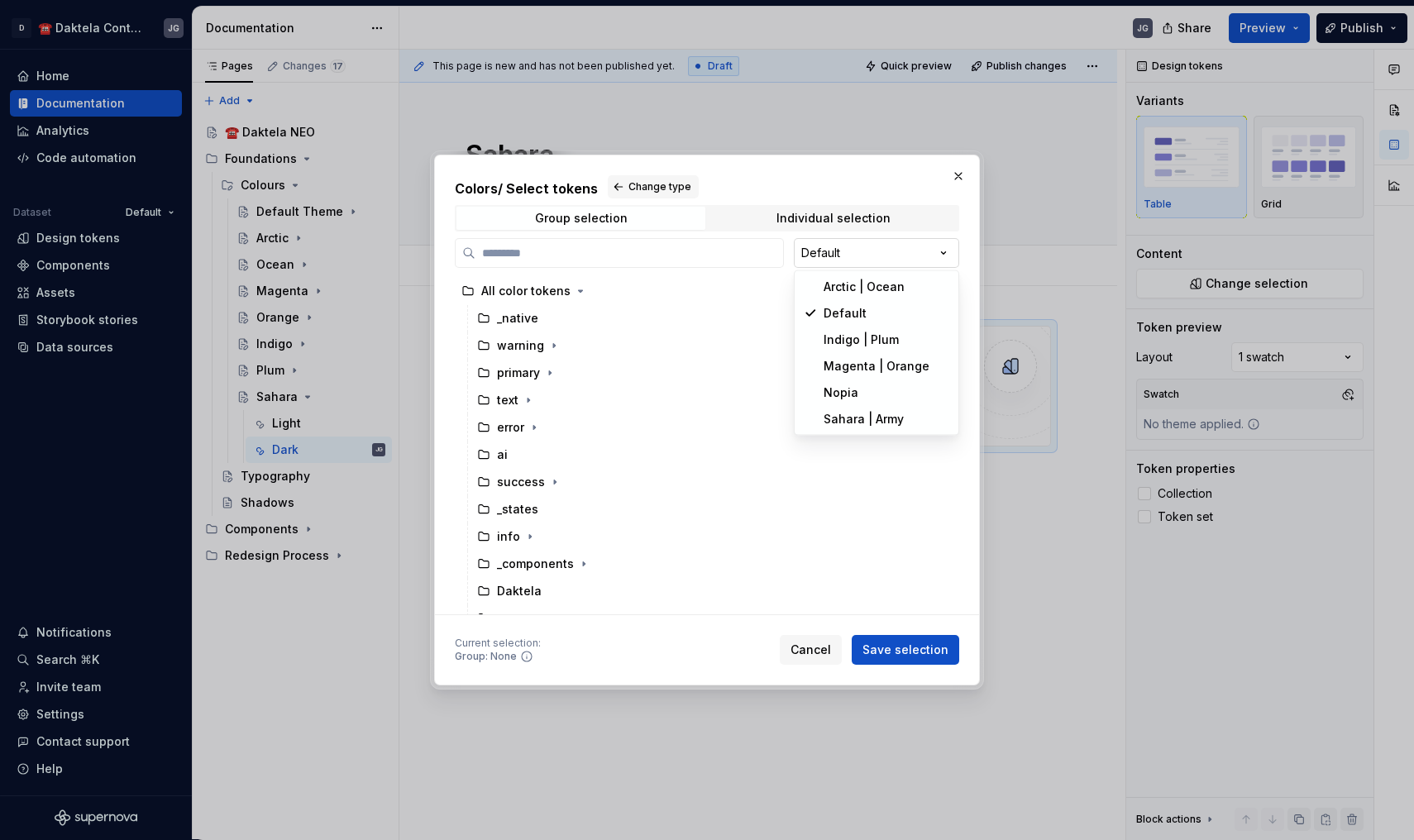
click at [837, 255] on div "Colors / Select tokens Change type Group selection Individual selection Default…" at bounding box center [707, 420] width 1414 height 840
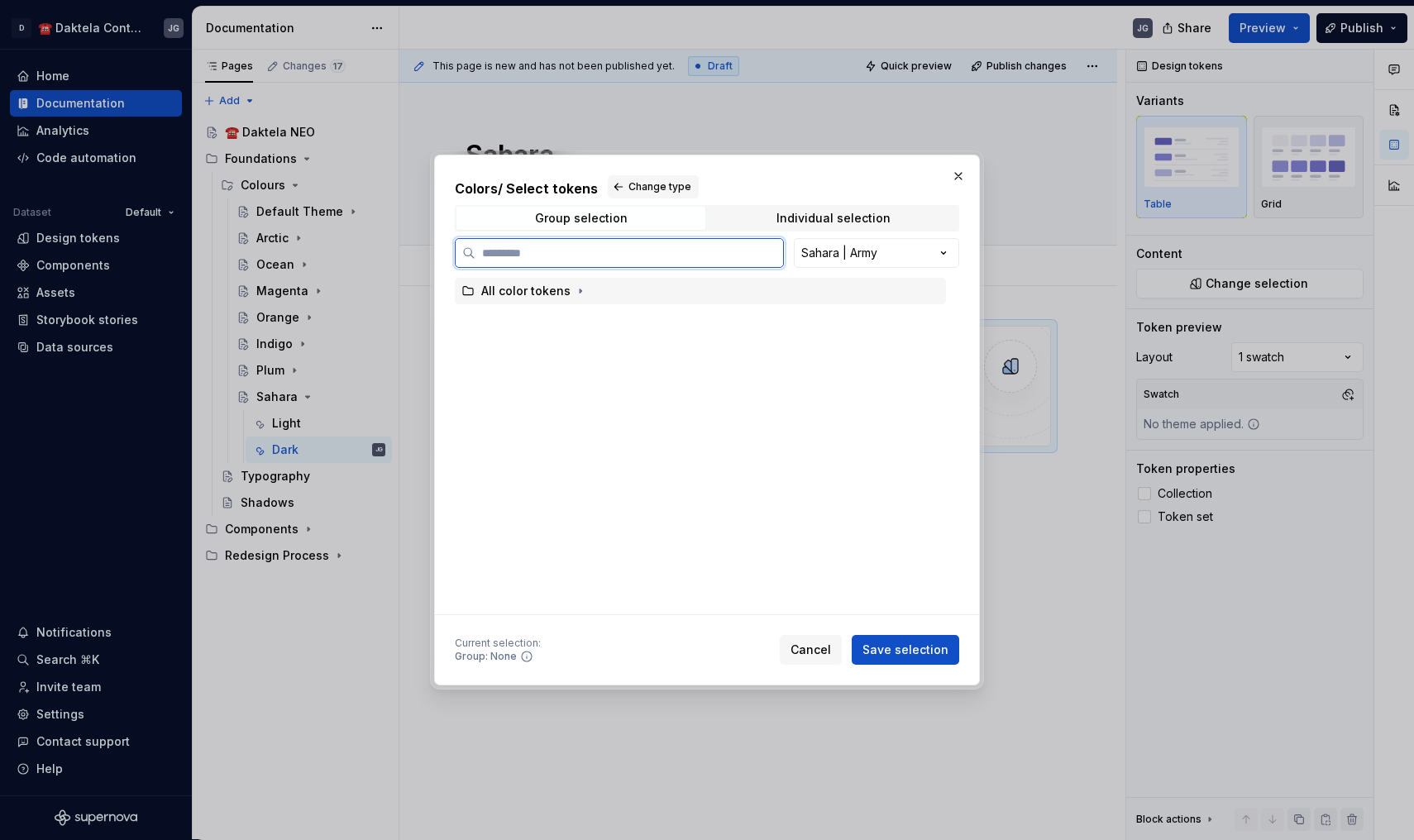
click at [550, 288] on div "All color tokens" at bounding box center [525, 290] width 89 height 17
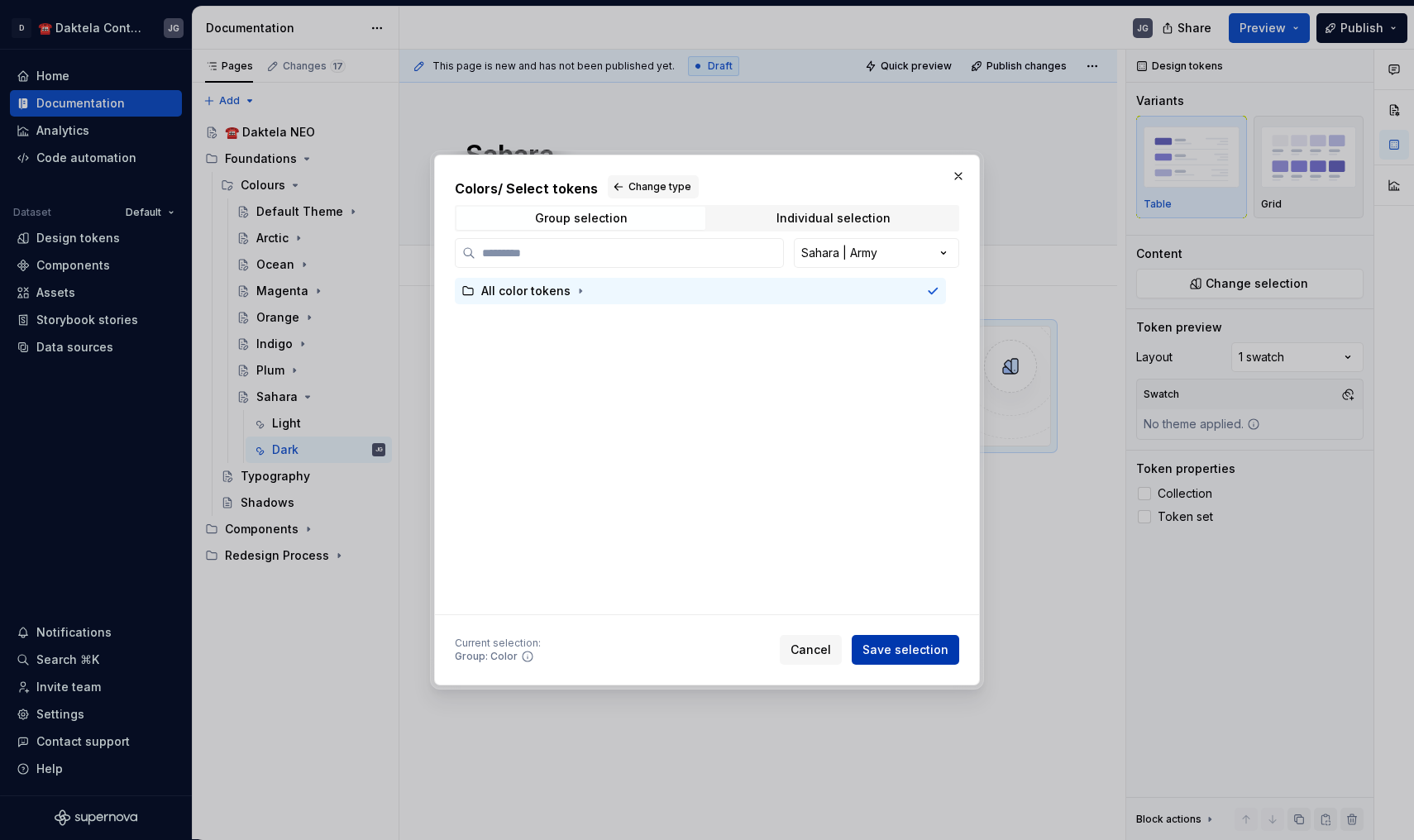
click at [924, 658] on button "Save selection" at bounding box center [906, 649] width 108 height 29
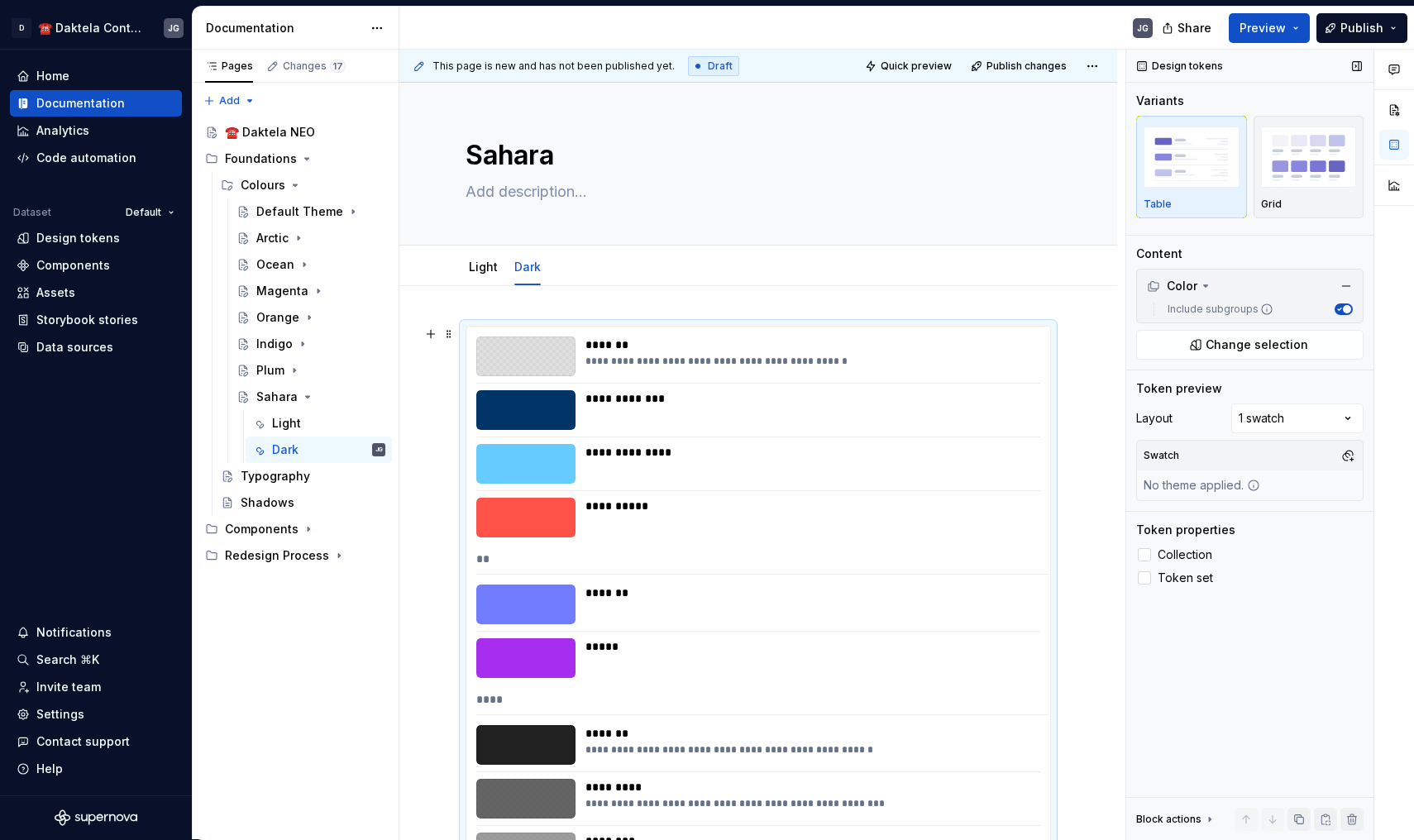
scroll to position [276, 0]
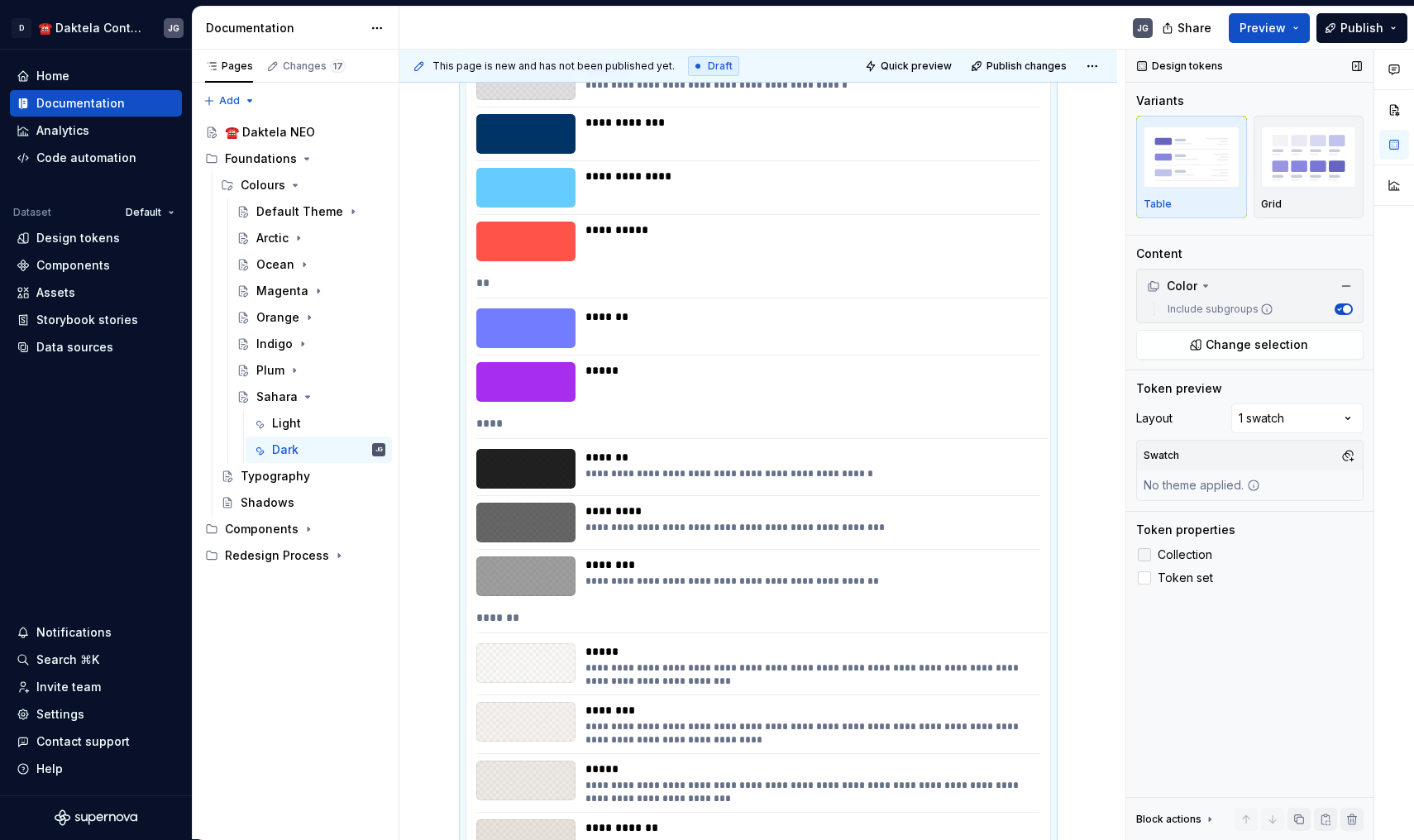
click at [1174, 561] on label "Collection" at bounding box center [1250, 554] width 227 height 20
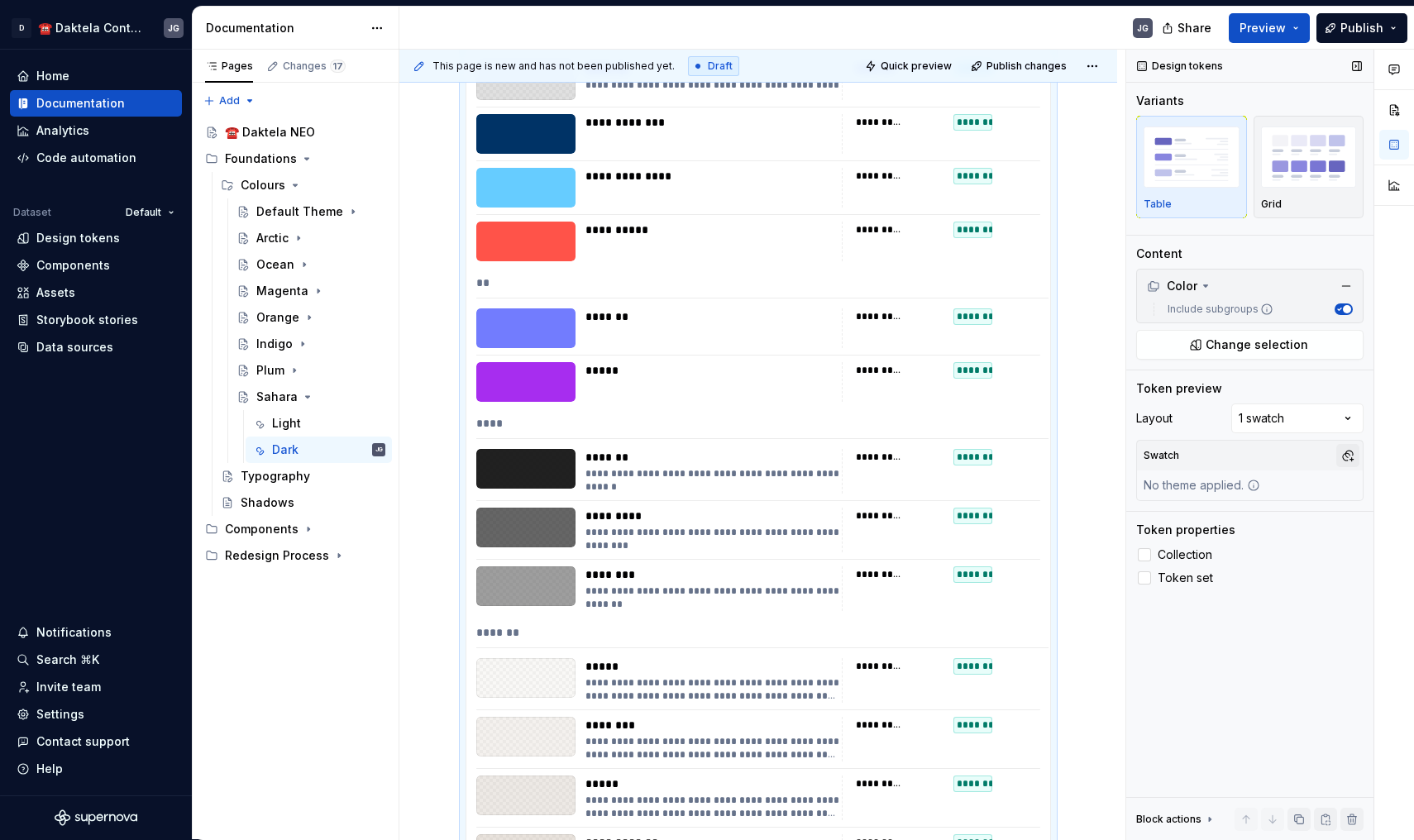
click at [1355, 448] on button "button" at bounding box center [1348, 456] width 23 height 23
click at [1227, 549] on div "SaharaDark" at bounding box center [1224, 545] width 67 height 17
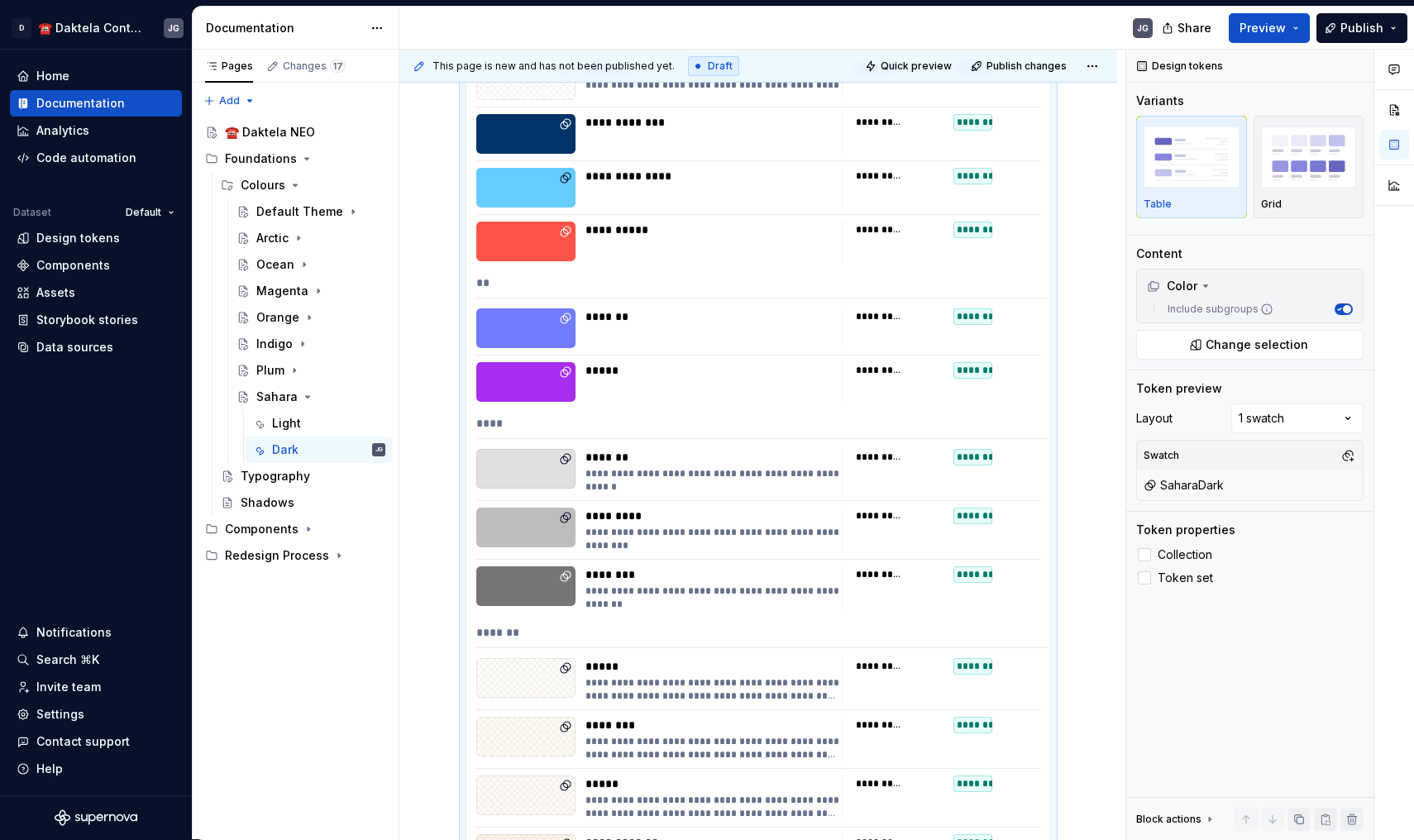
click at [439, 368] on html "D ☎️ Daktela Contact Centre JG Home Documentation Analytics Code automation Dat…" at bounding box center [707, 420] width 1414 height 840
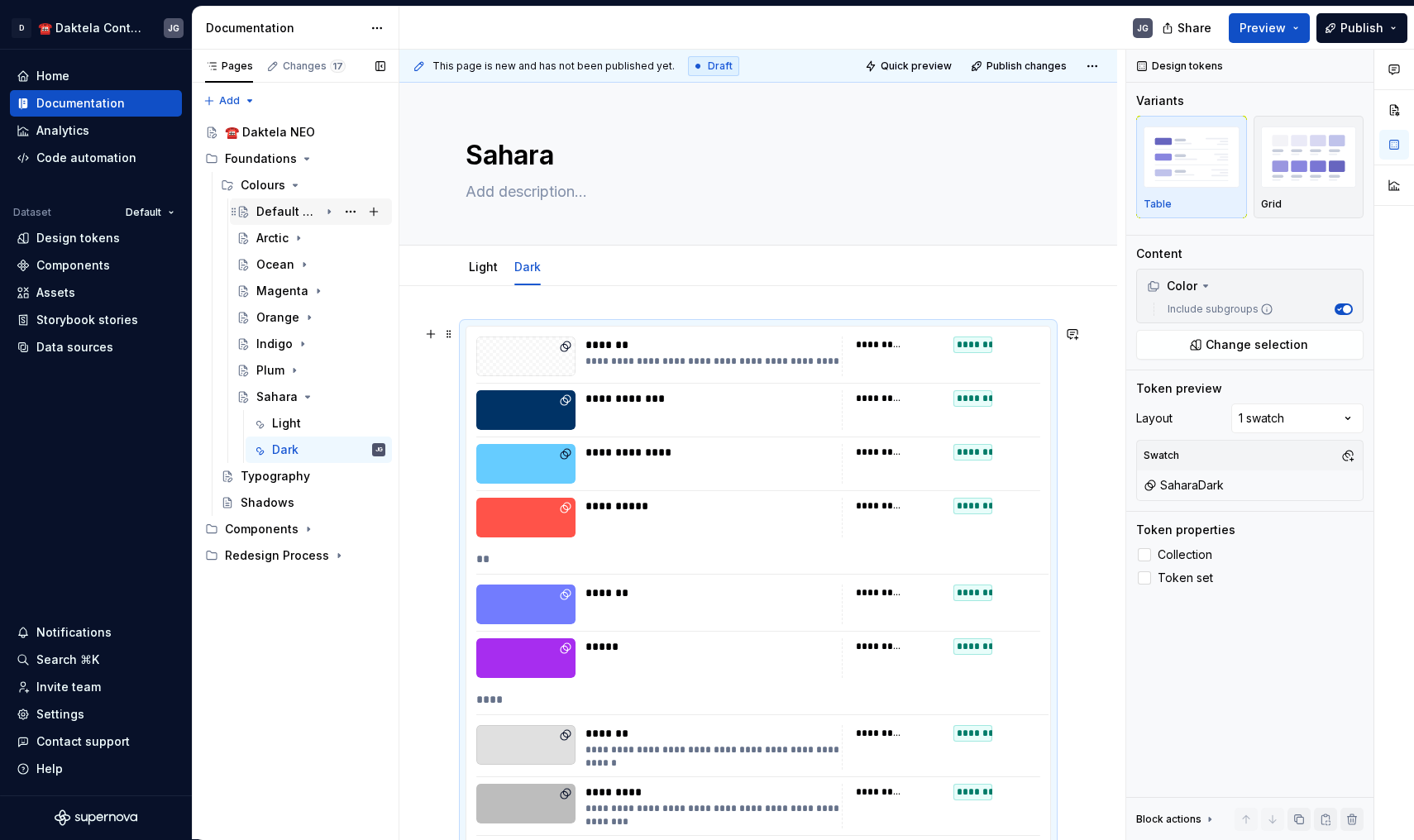
scroll to position [0, 0]
click at [376, 185] on button "Page tree" at bounding box center [374, 186] width 23 height 23
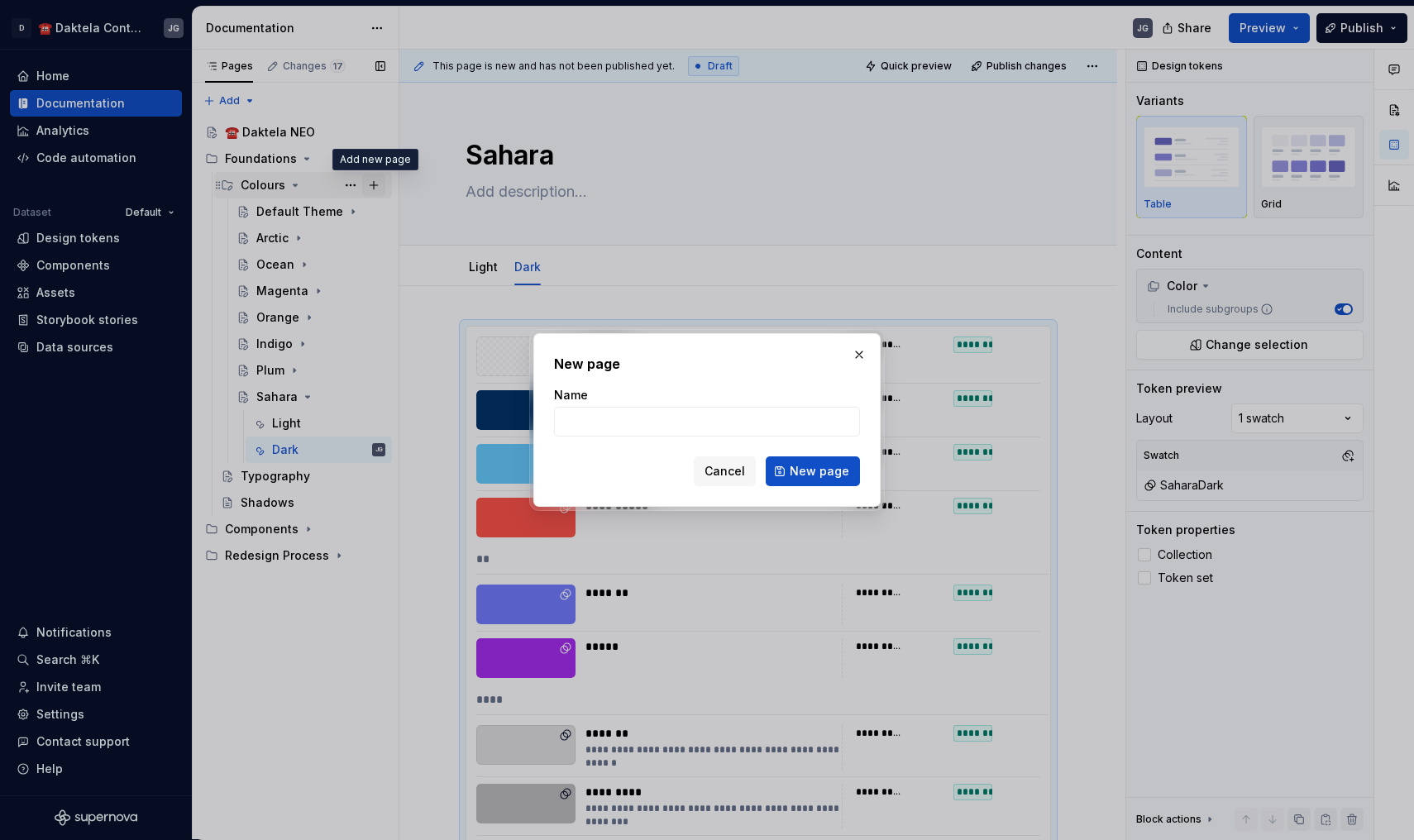
type textarea "*"
type input "Army"
click at [815, 471] on button "New page" at bounding box center [813, 471] width 94 height 29
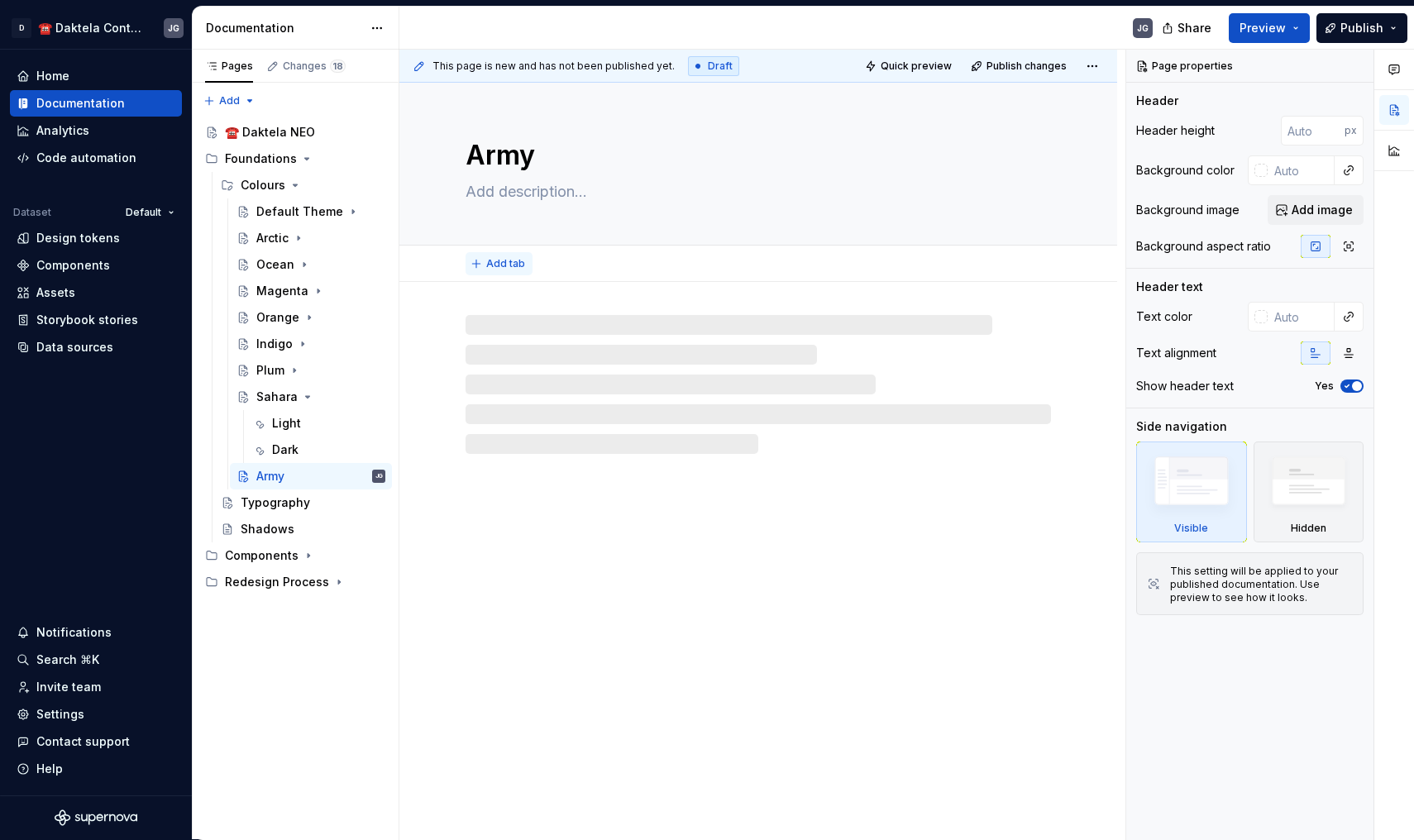
type textarea "*"
click at [497, 263] on span "Add tab" at bounding box center [506, 264] width 39 height 14
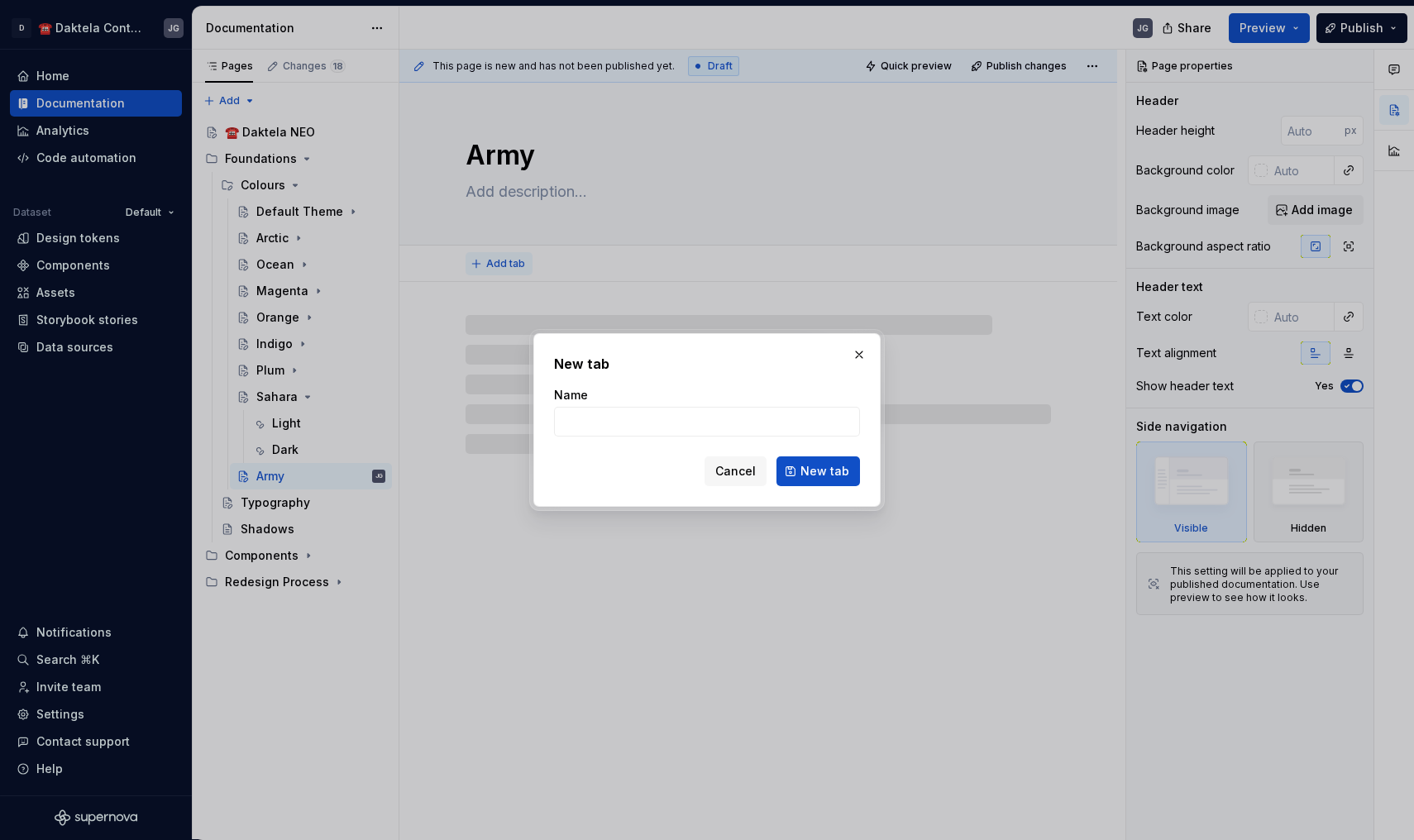
type input "L"
type textarea "*"
type input "Light"
click at [819, 471] on button "New tab" at bounding box center [817, 471] width 83 height 29
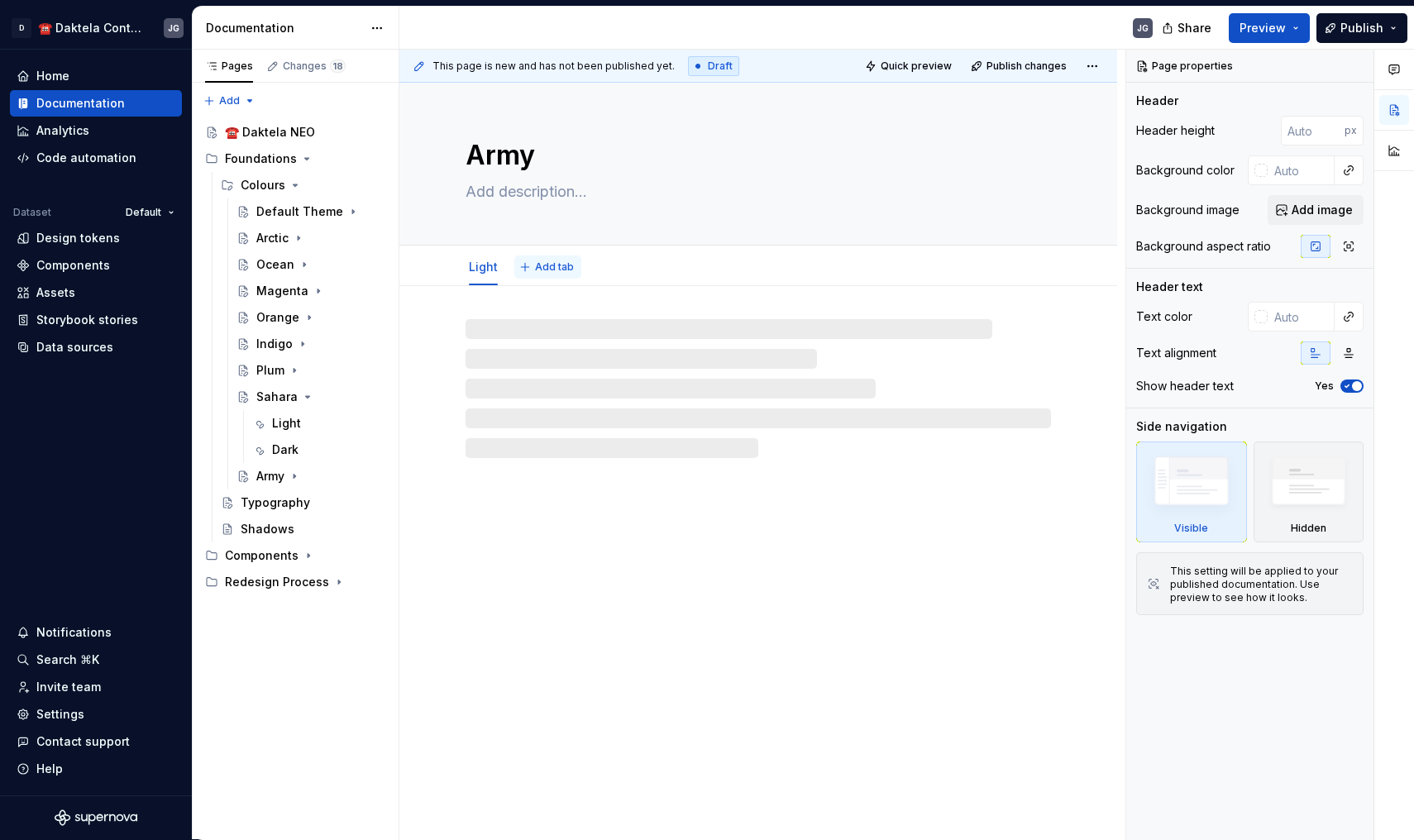
type textarea "*"
click at [551, 263] on span "Add tab" at bounding box center [554, 267] width 39 height 14
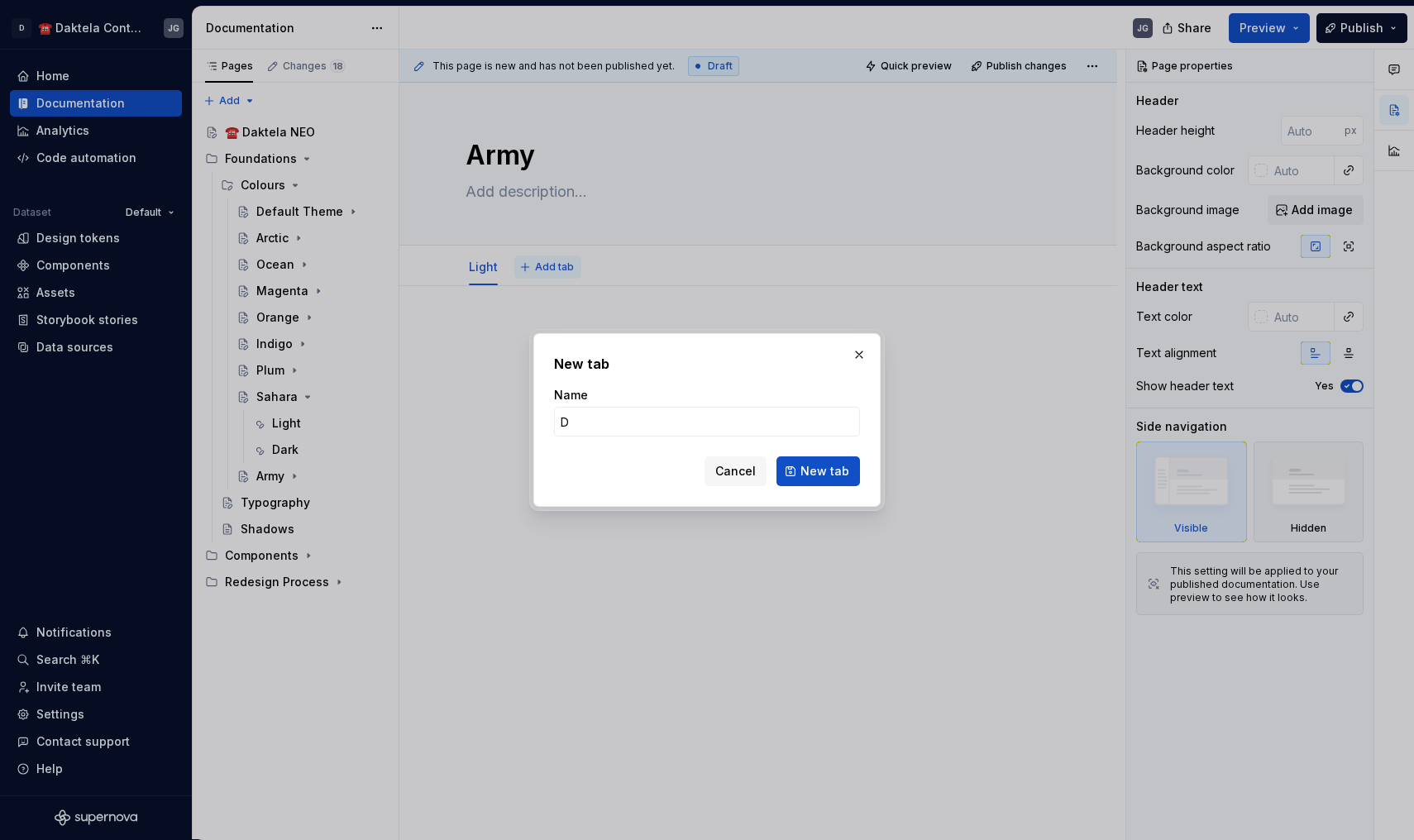
type input "Da"
type textarea "*"
type input "Dark"
click at [819, 471] on button "New tab" at bounding box center [817, 471] width 83 height 29
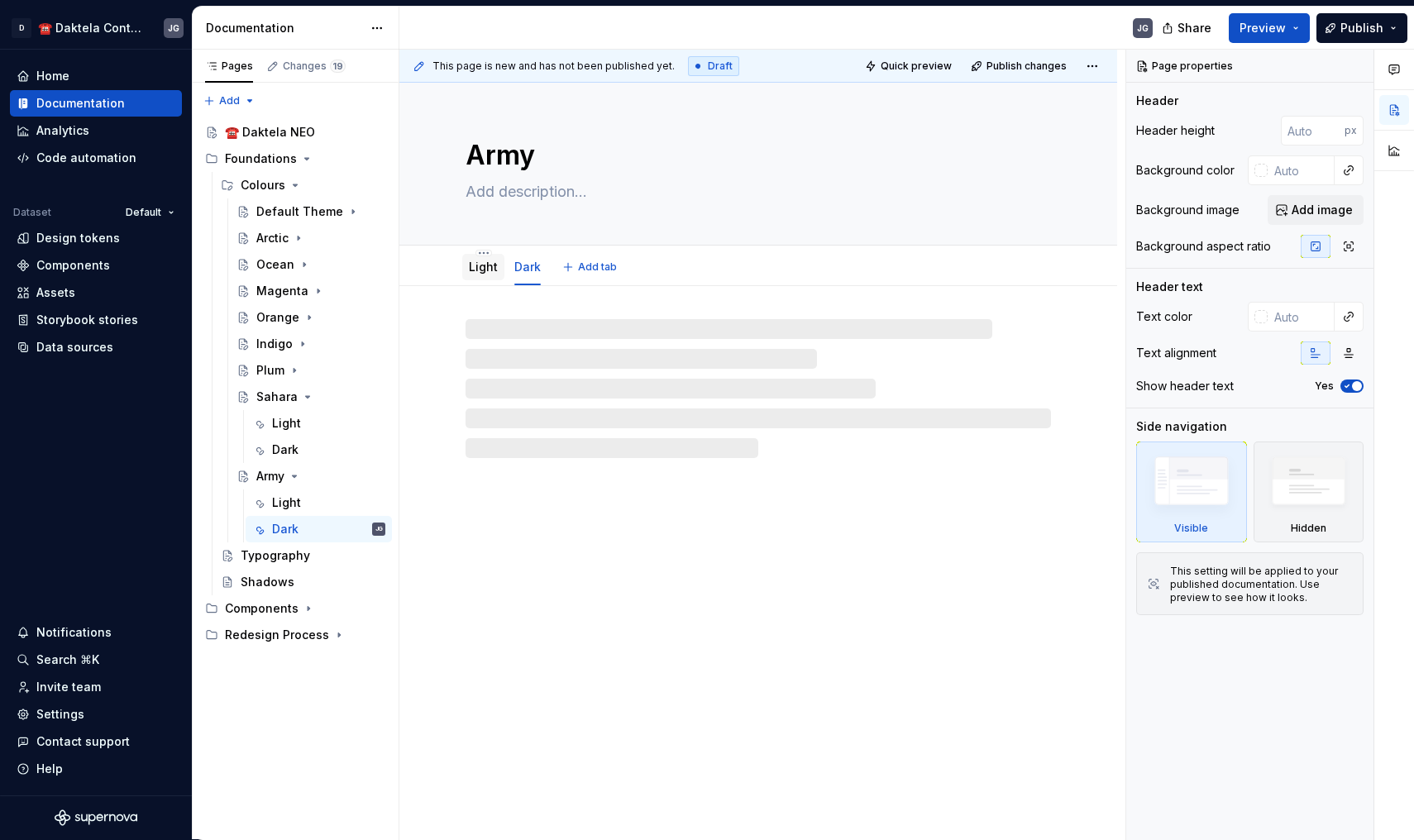
click at [478, 272] on link "Light" at bounding box center [483, 266] width 29 height 14
type textarea "*"
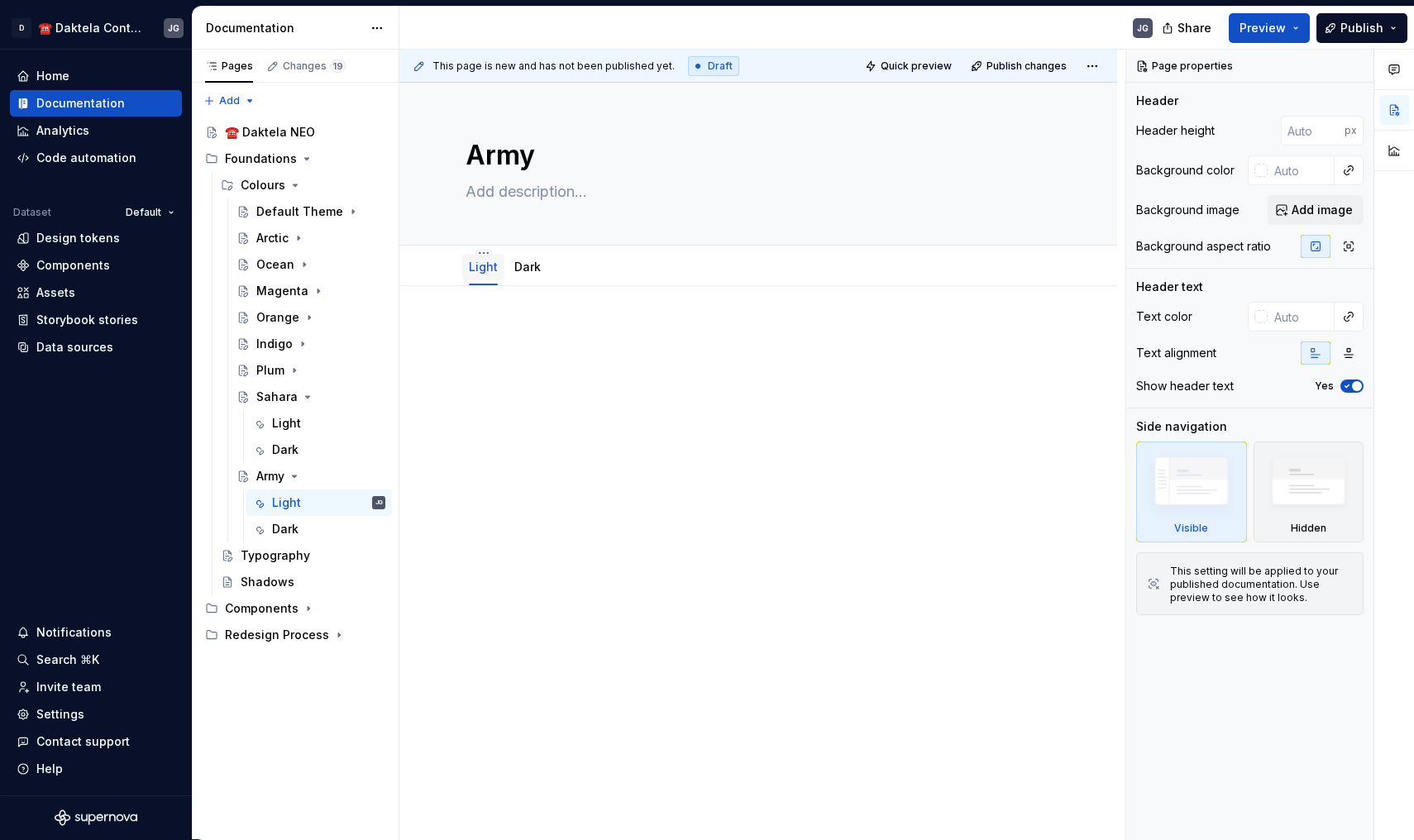
click at [501, 337] on p at bounding box center [758, 335] width 586 height 20
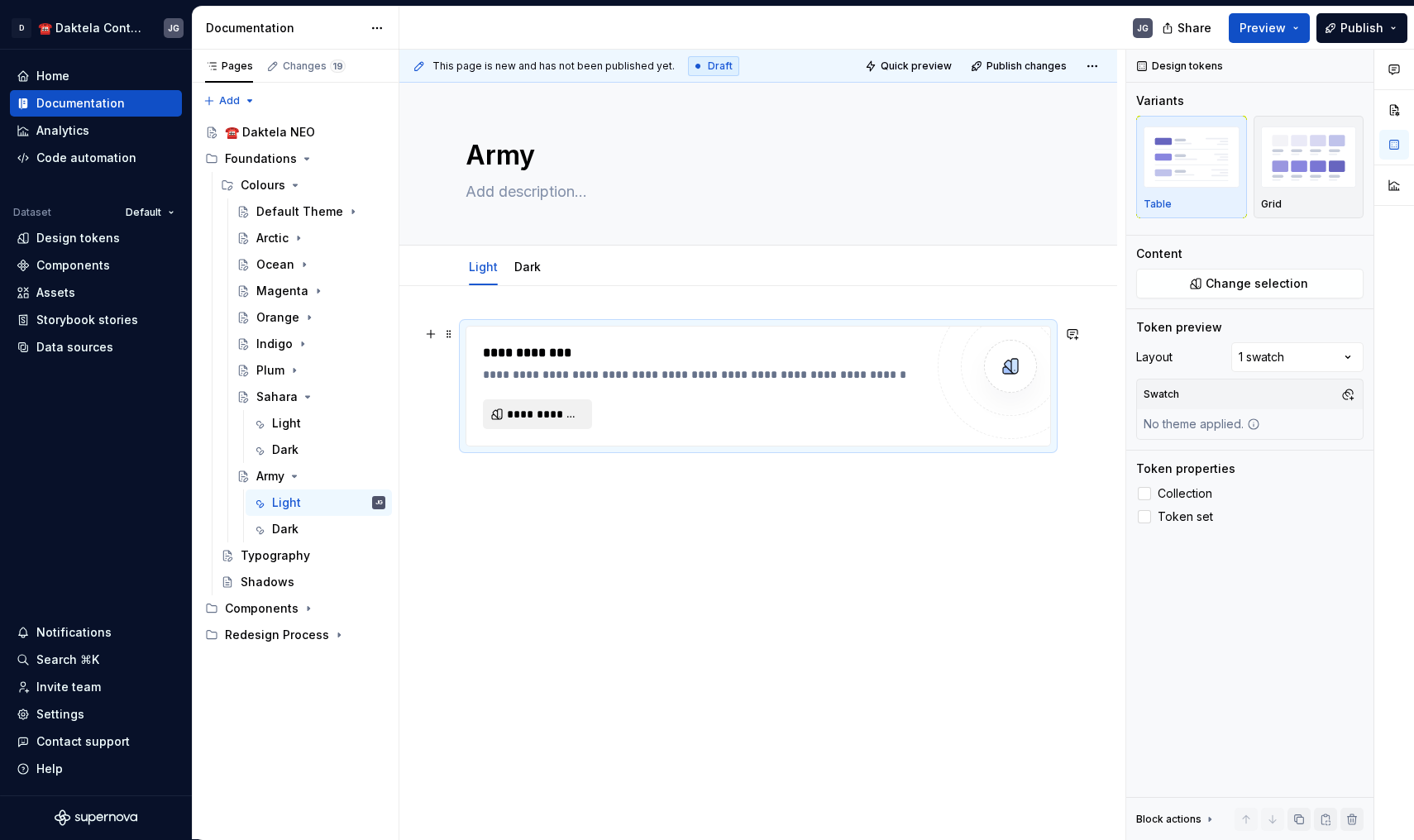
click at [550, 420] on span "**********" at bounding box center [544, 414] width 74 height 17
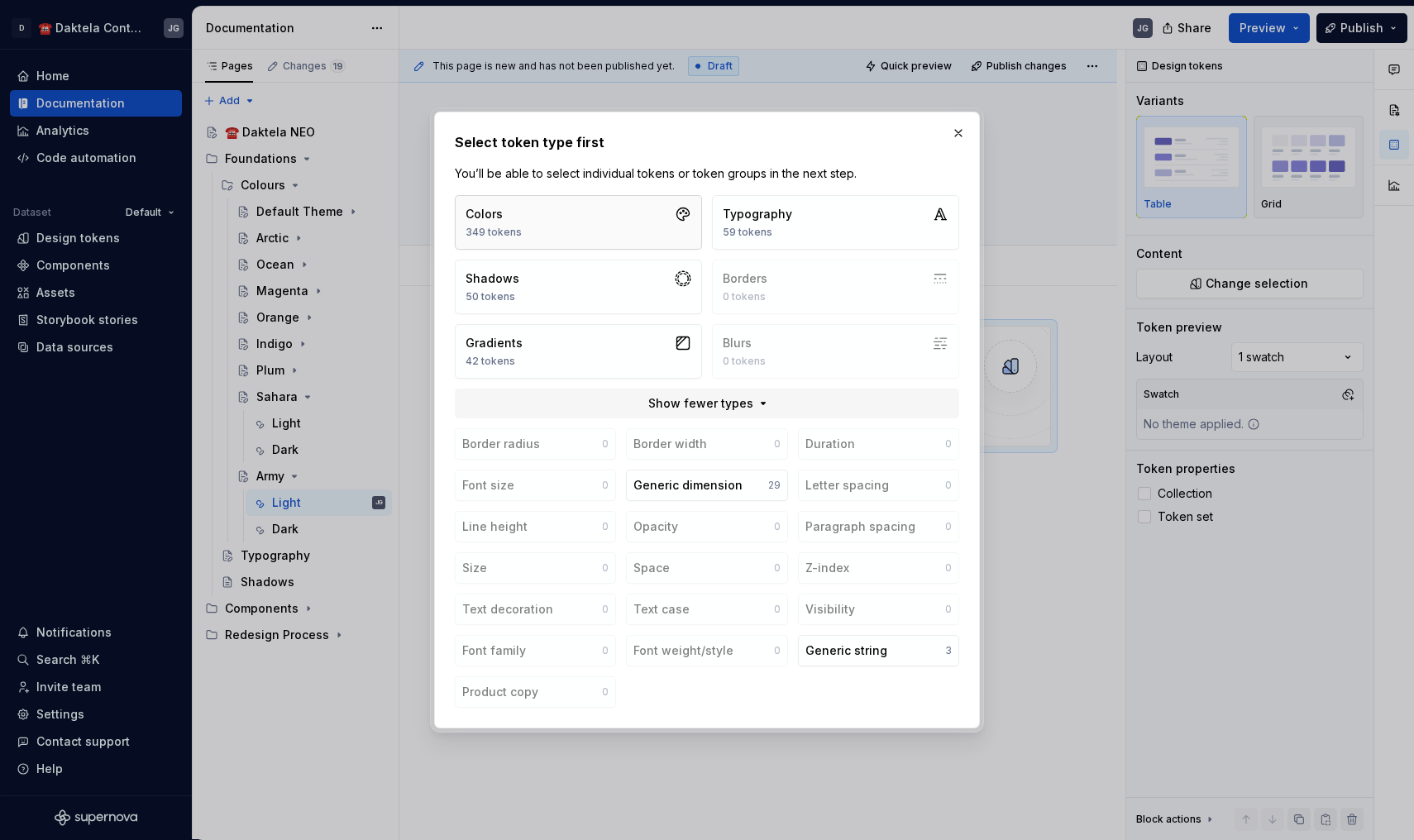
click at [558, 205] on button "Colors 349 tokens" at bounding box center [578, 223] width 247 height 55
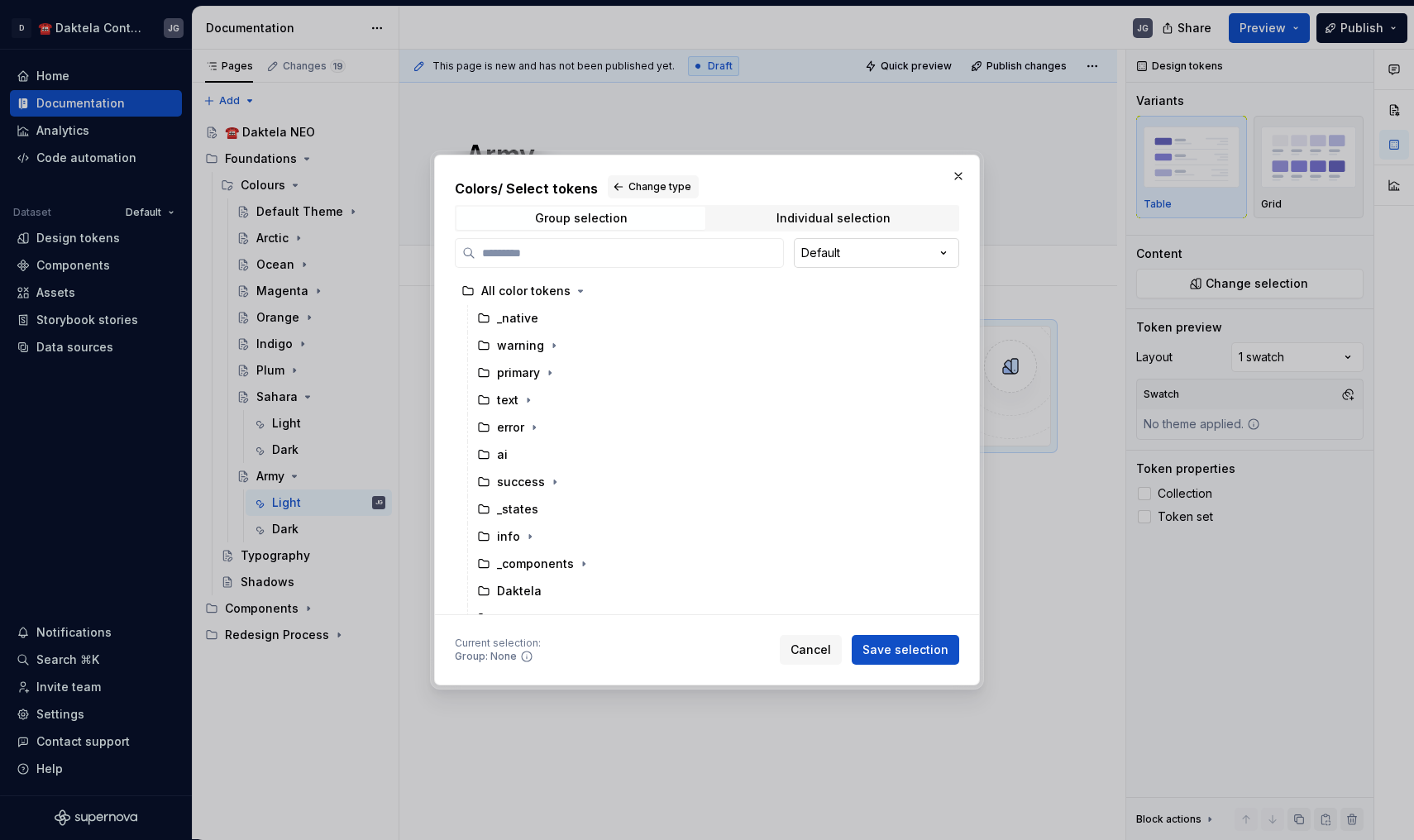
click at [839, 255] on div "Colors / Select tokens Change type Group selection Individual selection Default…" at bounding box center [707, 420] width 1414 height 840
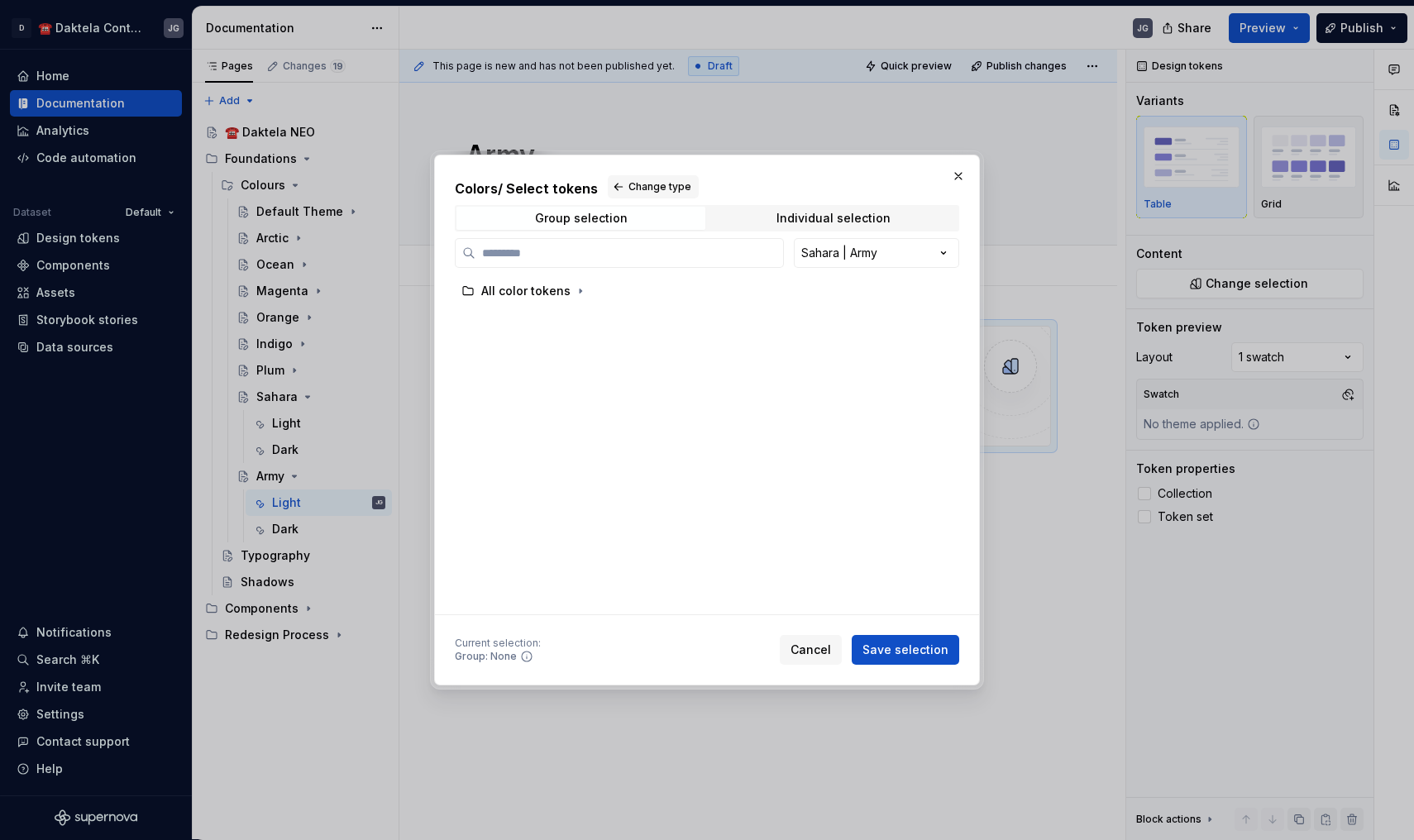
click at [621, 306] on div "All color tokens" at bounding box center [702, 445] width 495 height 335
click at [591, 292] on div "All color tokens" at bounding box center [700, 290] width 491 height 26
click at [914, 660] on button "Save selection" at bounding box center [906, 649] width 108 height 29
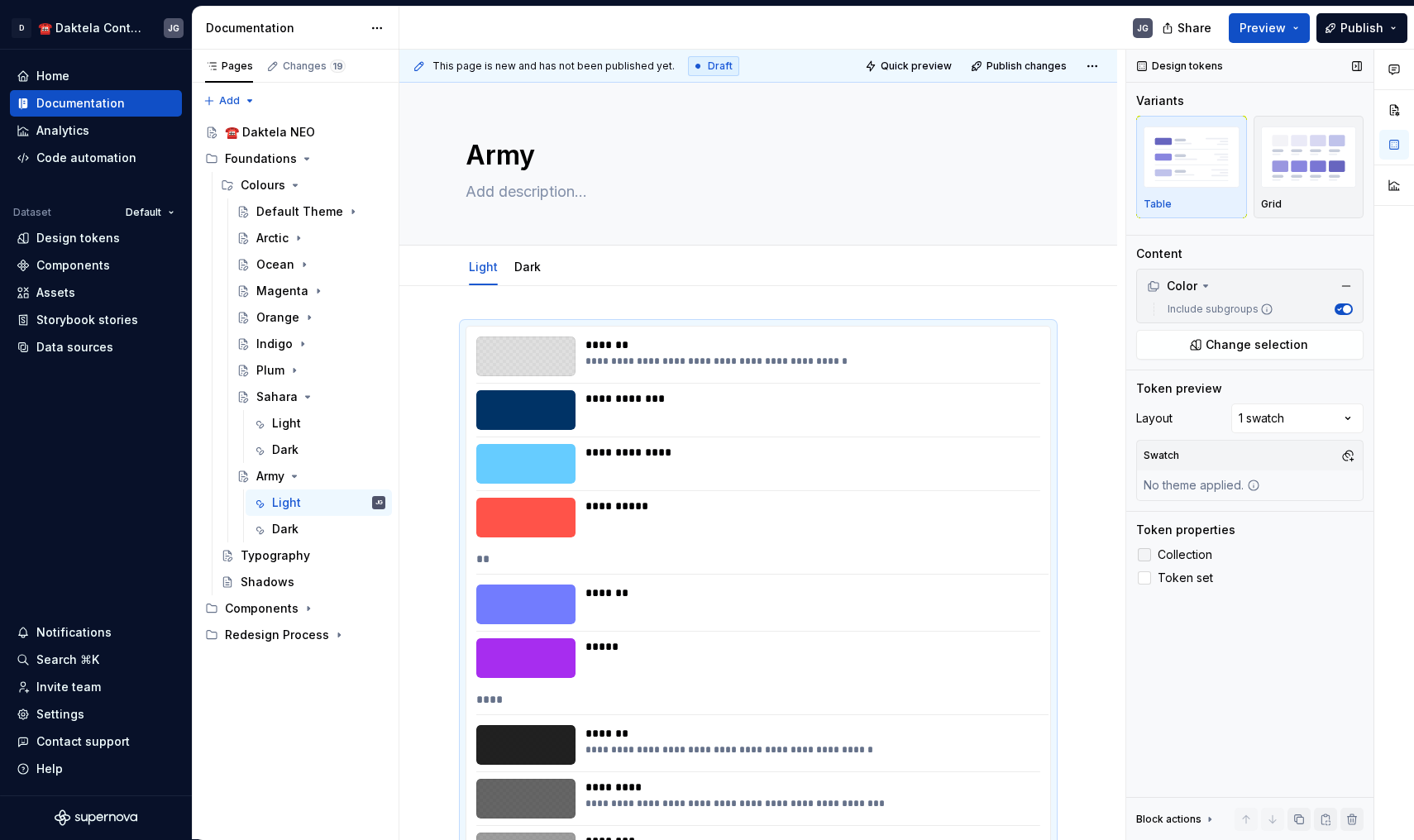
scroll to position [276, 0]
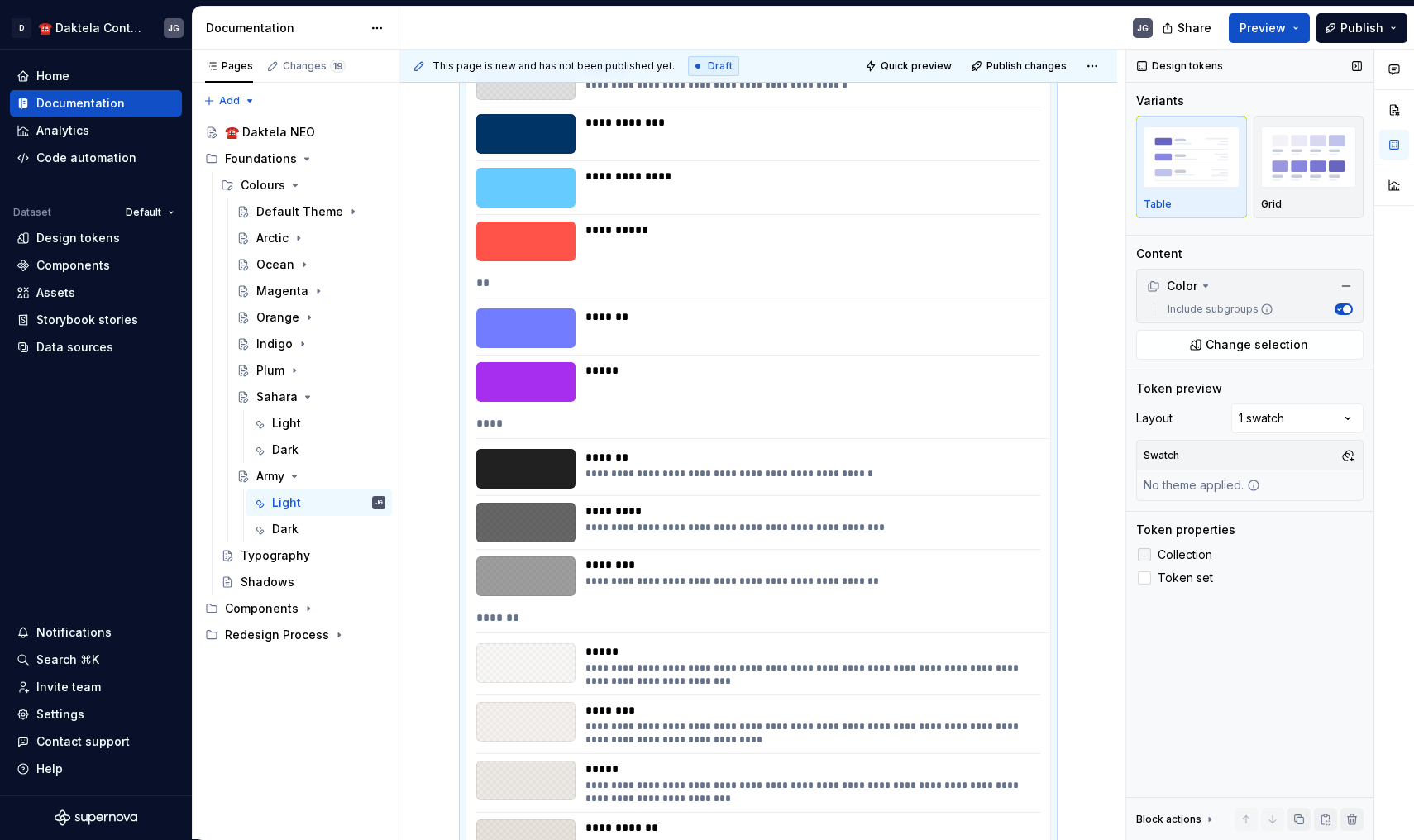
click at [1197, 553] on span "Collection" at bounding box center [1185, 555] width 55 height 14
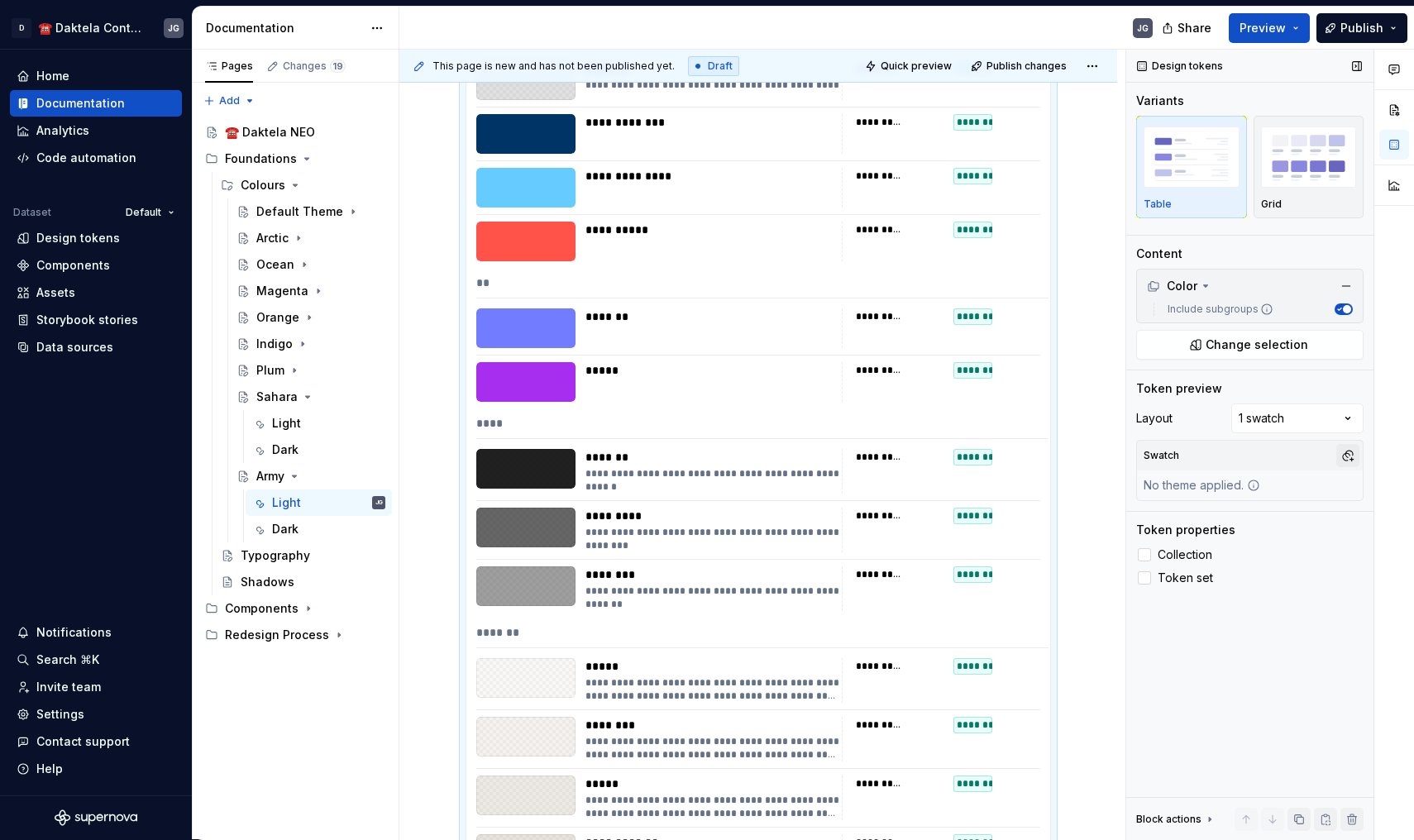
click at [1355, 449] on button "button" at bounding box center [1348, 456] width 23 height 23
click at [1234, 564] on div "ArmyLight" at bounding box center [1219, 571] width 57 height 17
click at [327, 525] on div "Pages Changes 19 Add Accessibility guide for tree Page tree. Navigate the tree …" at bounding box center [294, 445] width 206 height 790
click at [327, 525] on div "Dark" at bounding box center [329, 529] width 113 height 17
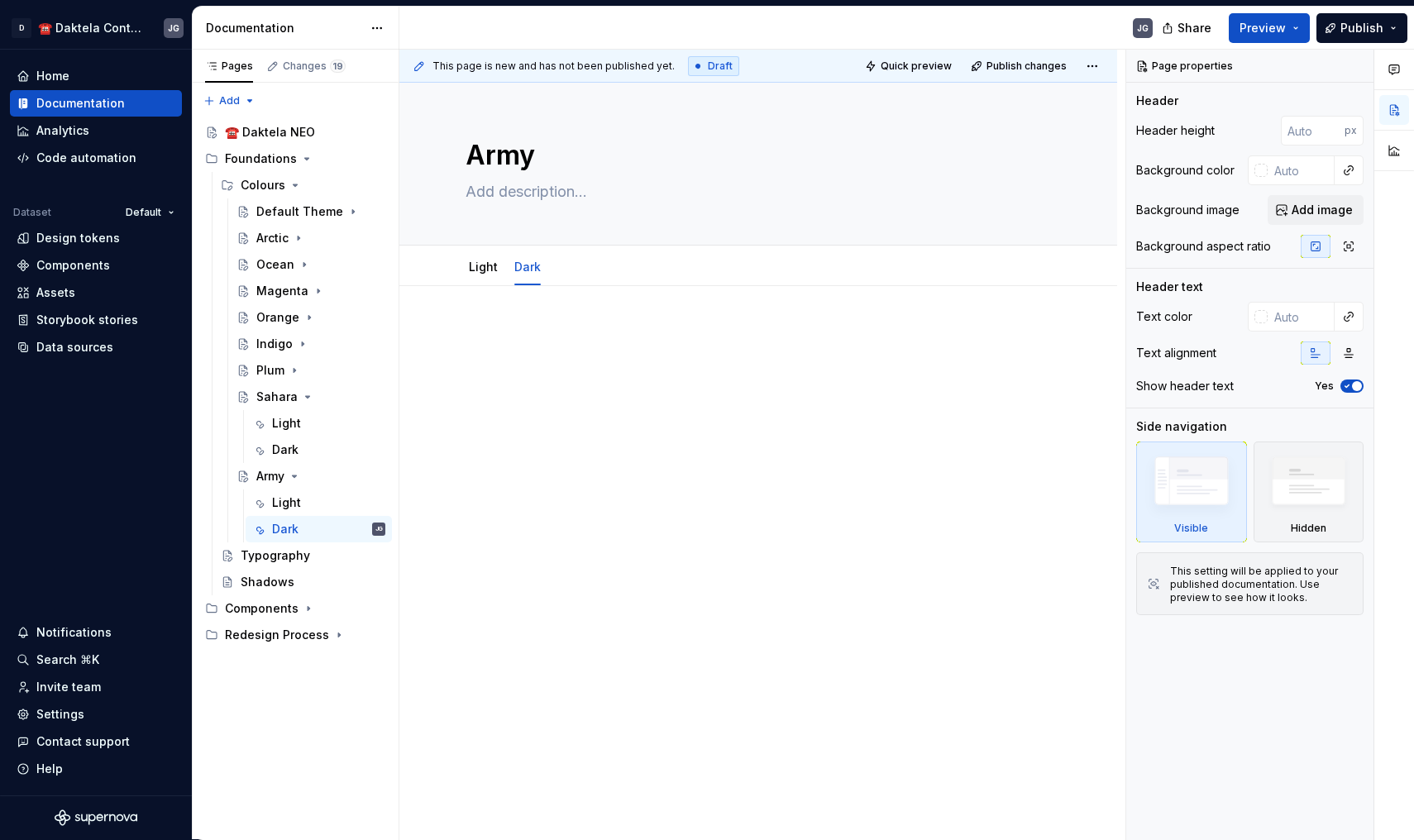
click at [517, 345] on div at bounding box center [758, 357] width 586 height 63
type textarea "*"
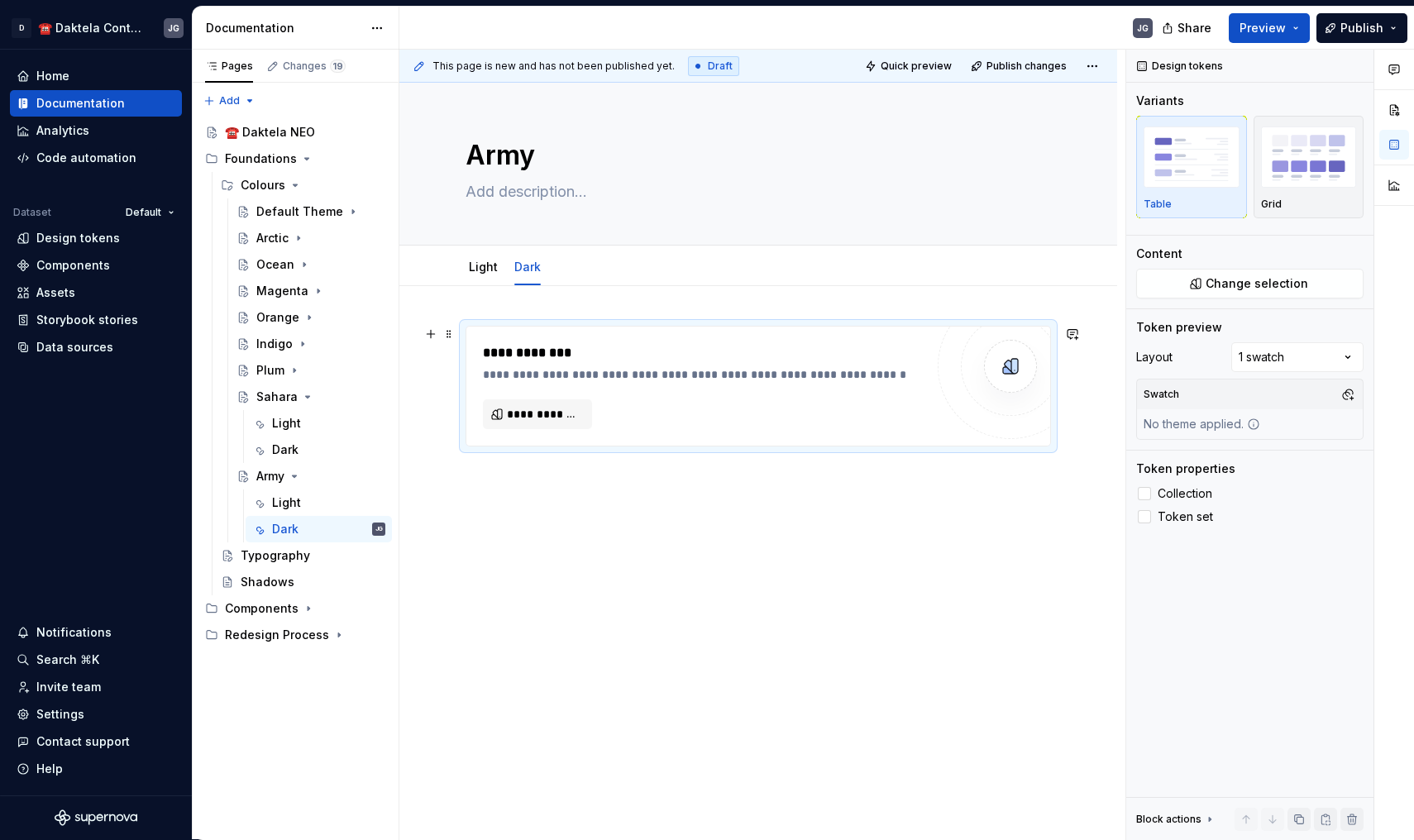
click at [524, 431] on div "**********" at bounding box center [758, 386] width 584 height 119
click at [557, 415] on span "**********" at bounding box center [544, 414] width 74 height 17
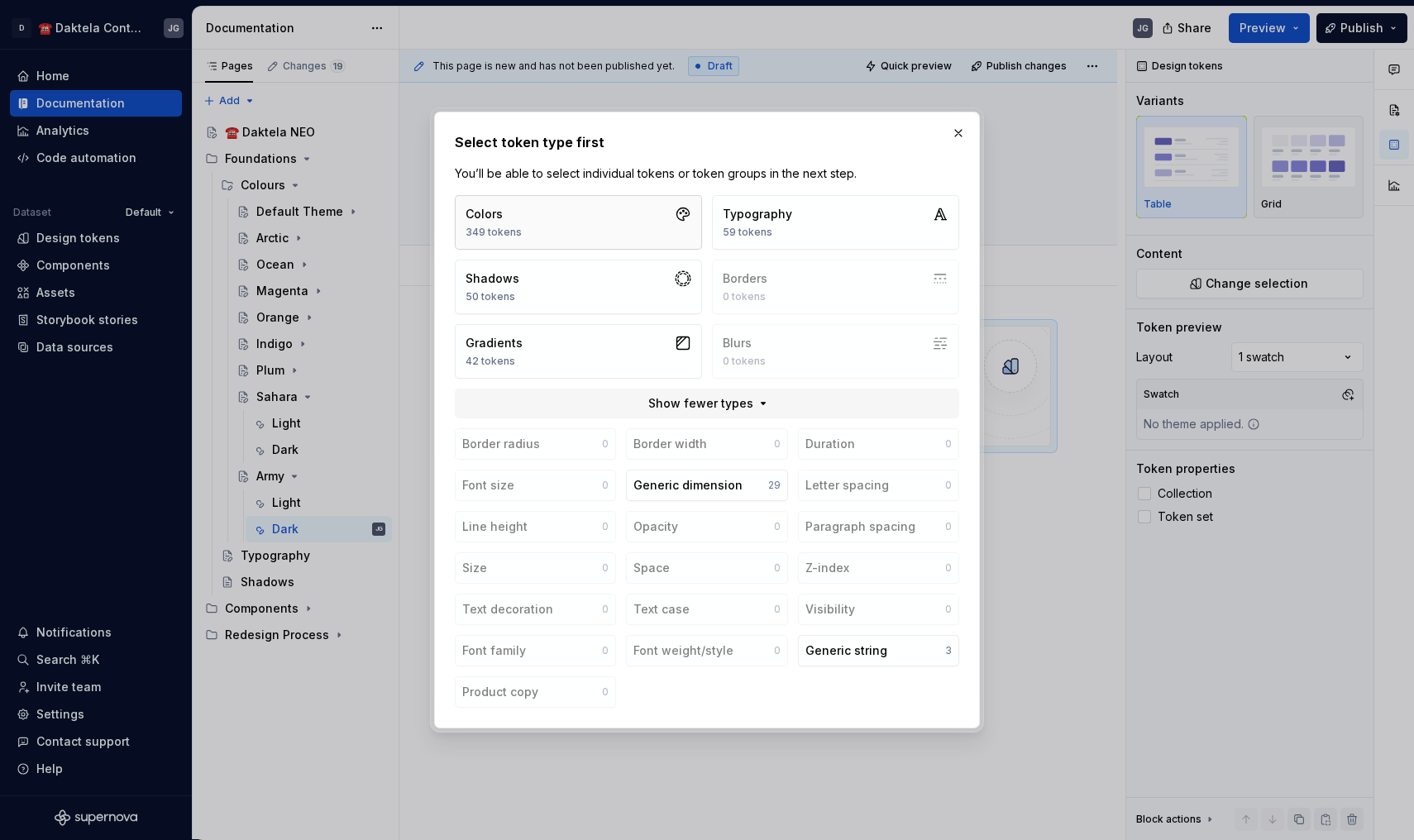
click at [665, 243] on button "Colors 349 tokens" at bounding box center [578, 223] width 247 height 55
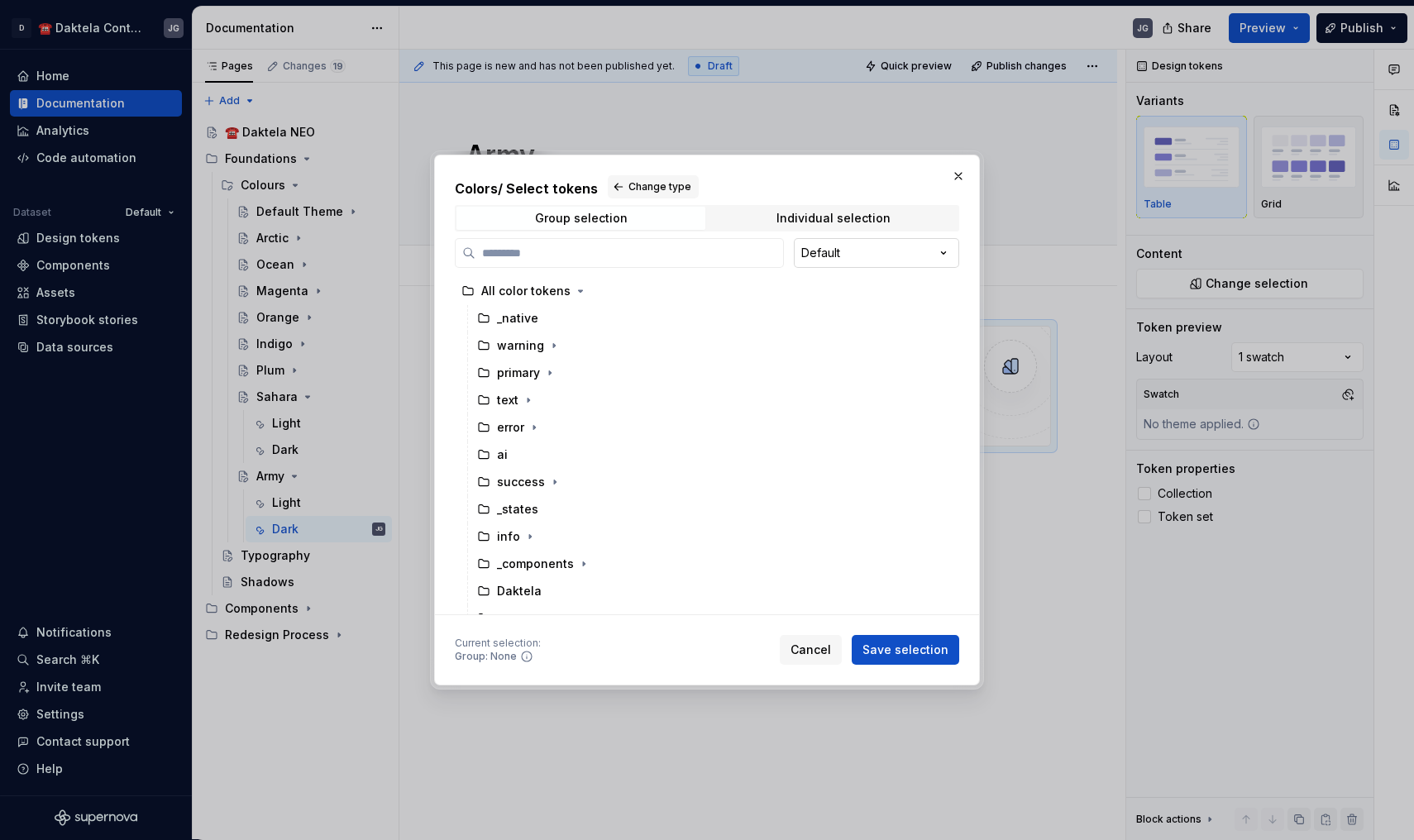
click at [848, 258] on div "Colors / Select tokens Change type Group selection Individual selection Default…" at bounding box center [707, 420] width 1414 height 840
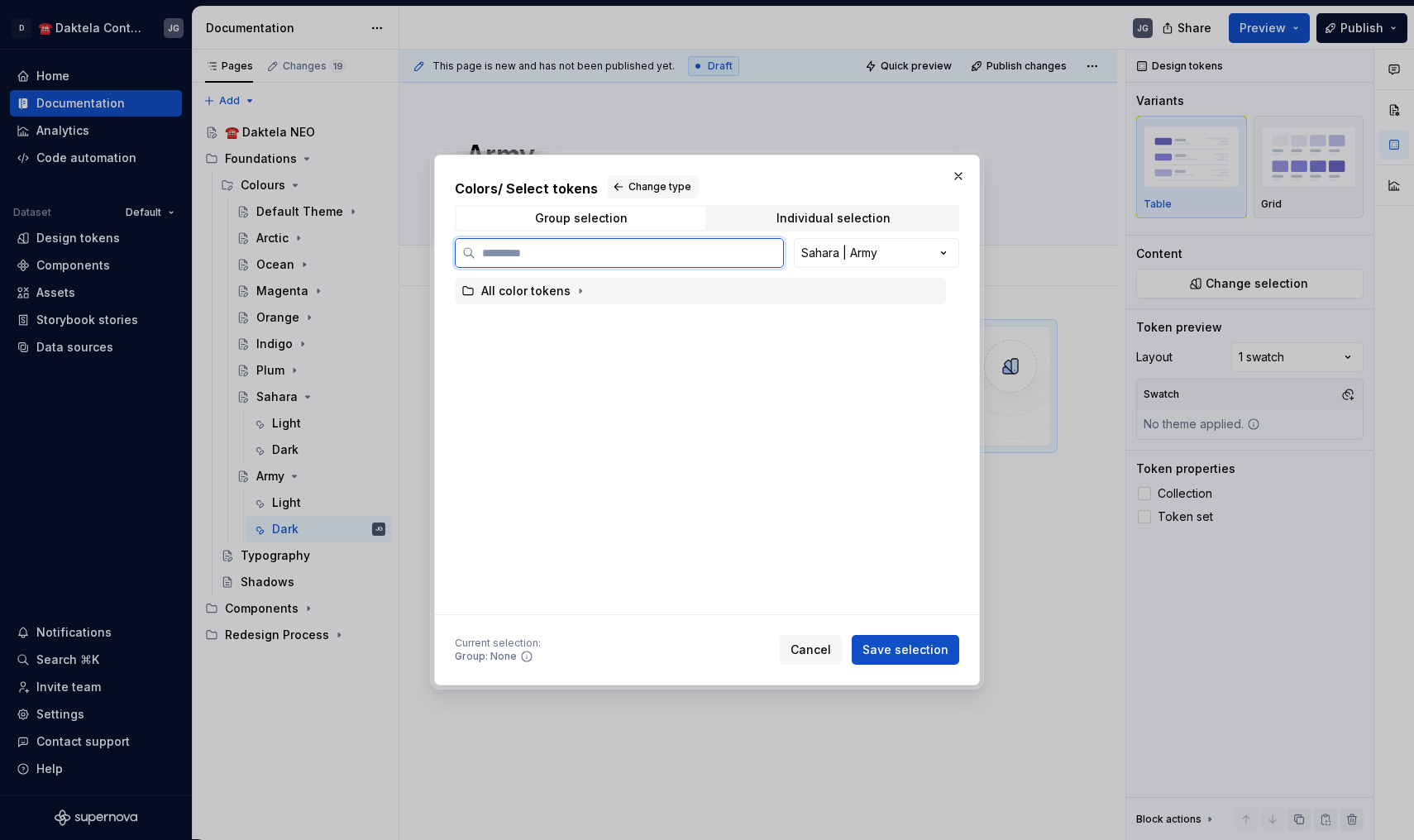
click at [557, 283] on div "All color tokens" at bounding box center [525, 290] width 89 height 17
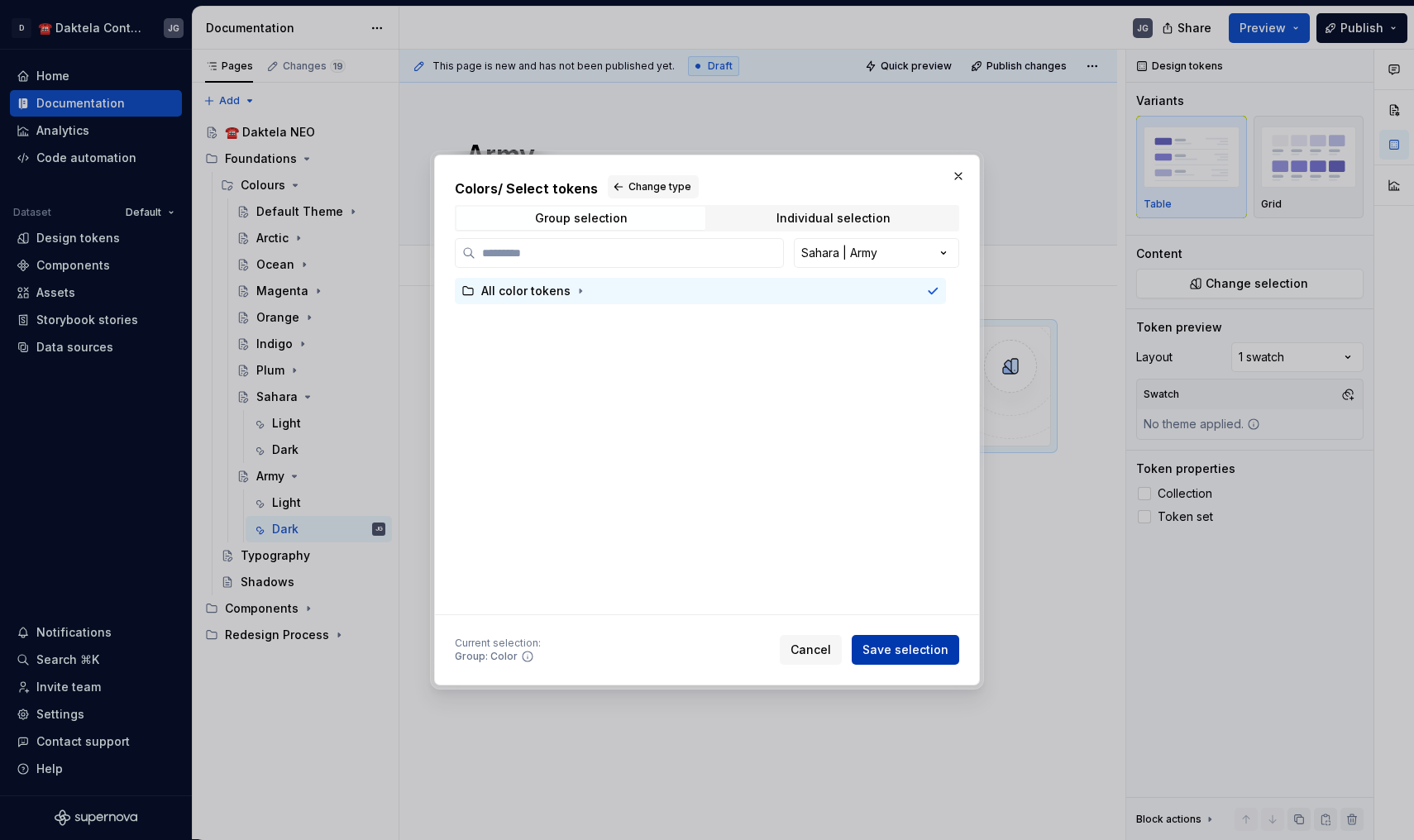
click at [906, 661] on button "Save selection" at bounding box center [906, 649] width 108 height 29
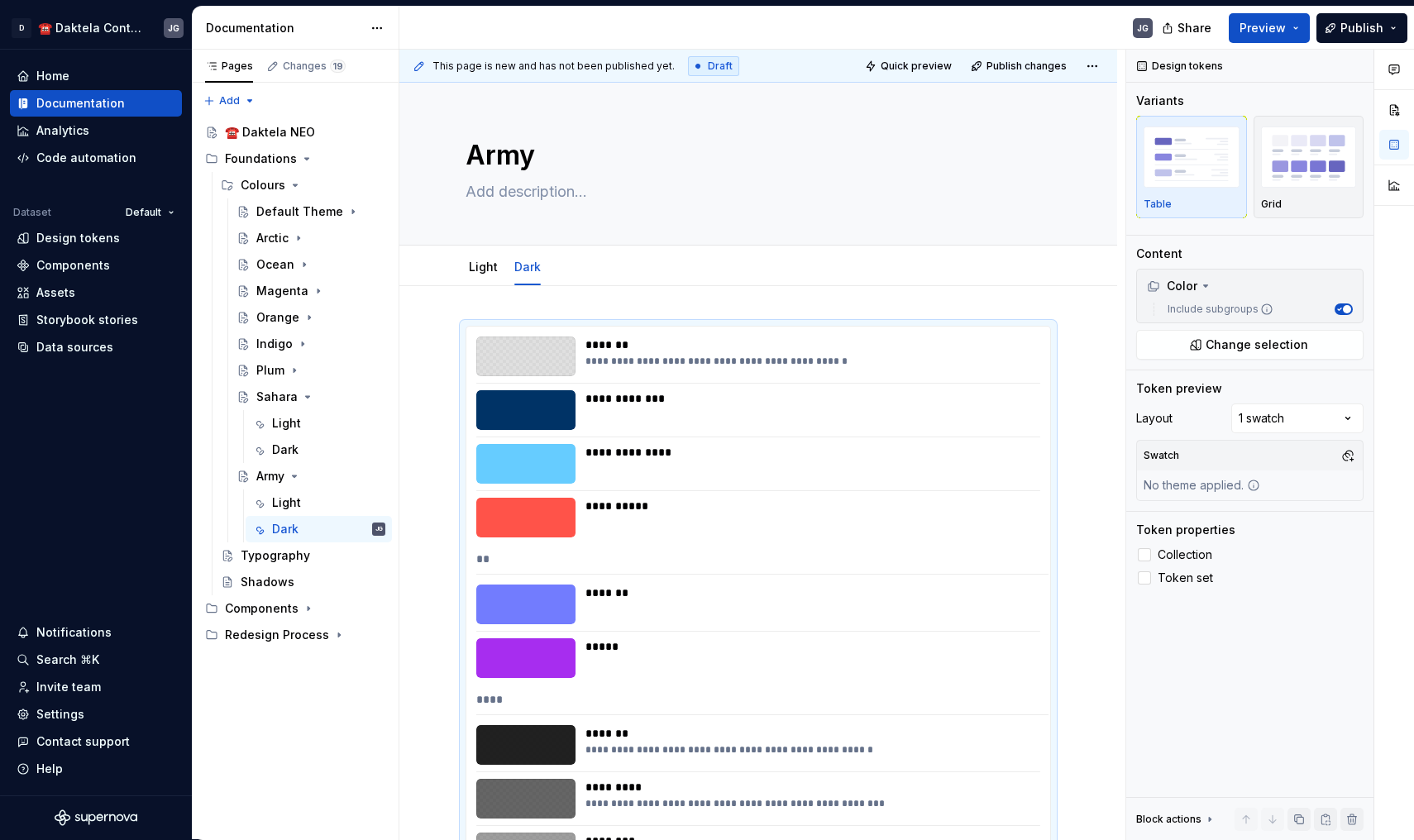
scroll to position [276, 0]
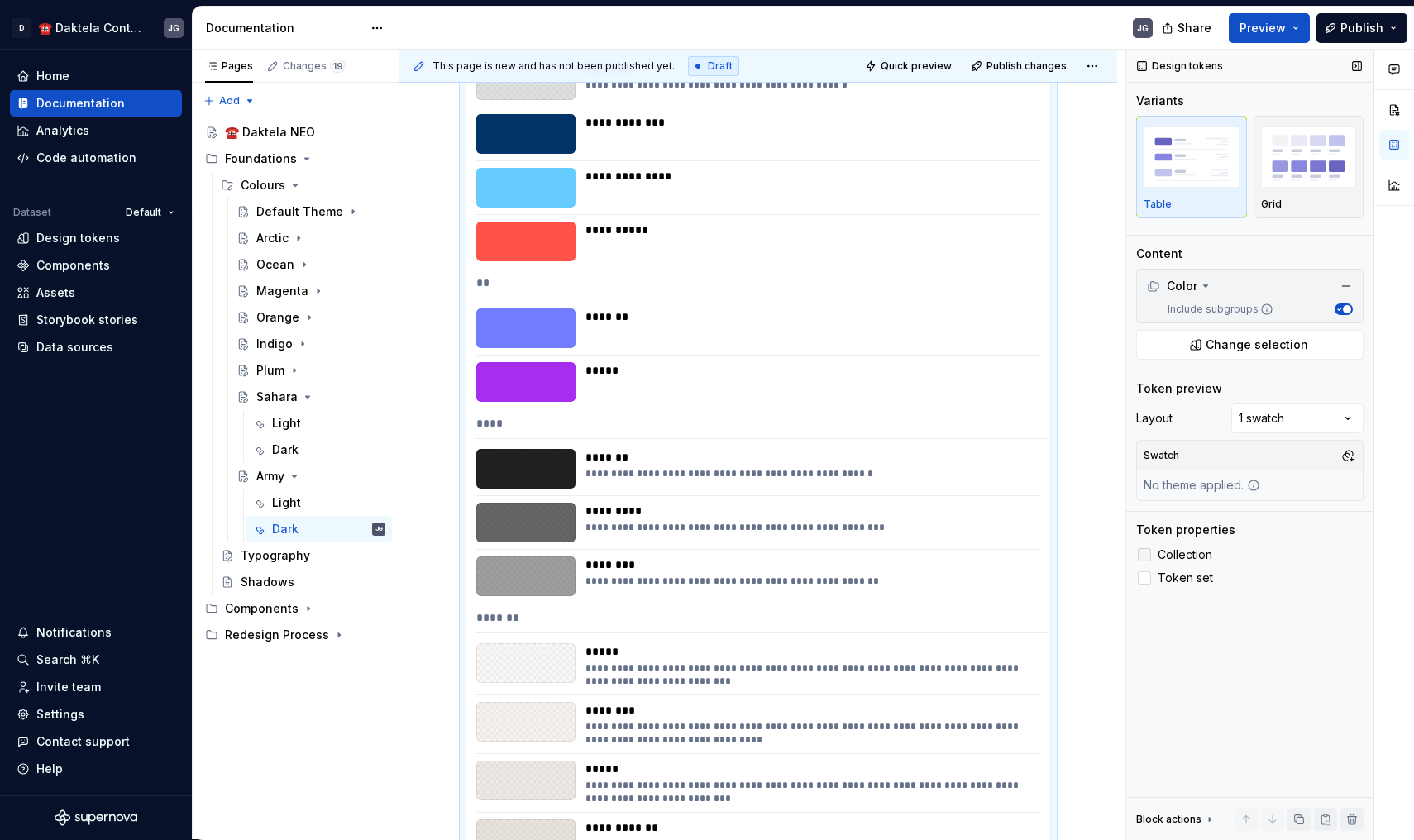
click at [1179, 555] on span "Collection" at bounding box center [1185, 555] width 55 height 14
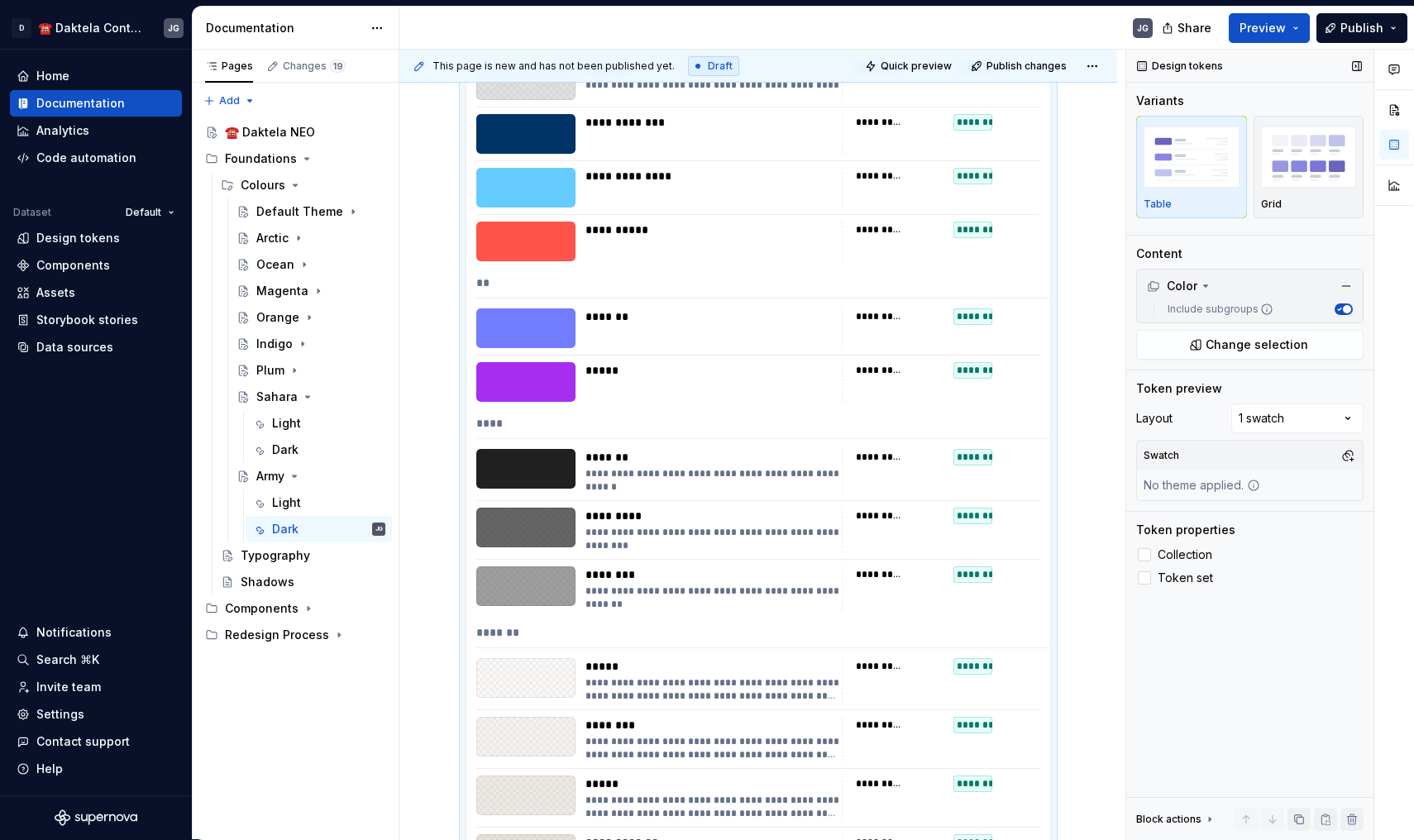
click at [1364, 454] on div "Design tokens Variants Table Grid Content Color Include subgroups Change select…" at bounding box center [1249, 445] width 247 height 790
click at [1348, 454] on button "button" at bounding box center [1348, 456] width 23 height 23
click at [1237, 596] on div "ArmyDark" at bounding box center [1218, 597] width 55 height 17
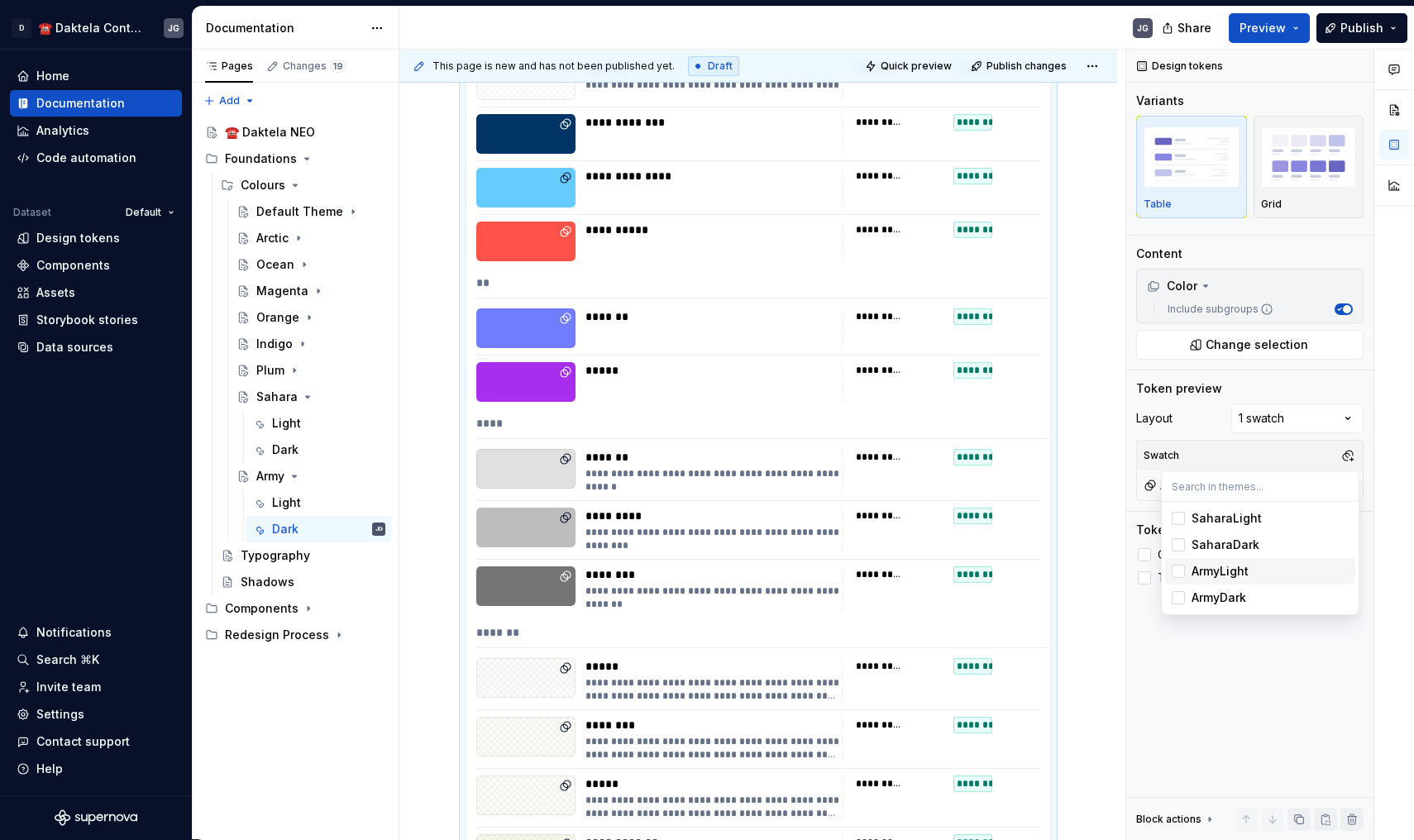
click at [416, 460] on html "D ☎️ Daktela Contact Centre JG Home Documentation Analytics Code automation Dat…" at bounding box center [707, 420] width 1414 height 840
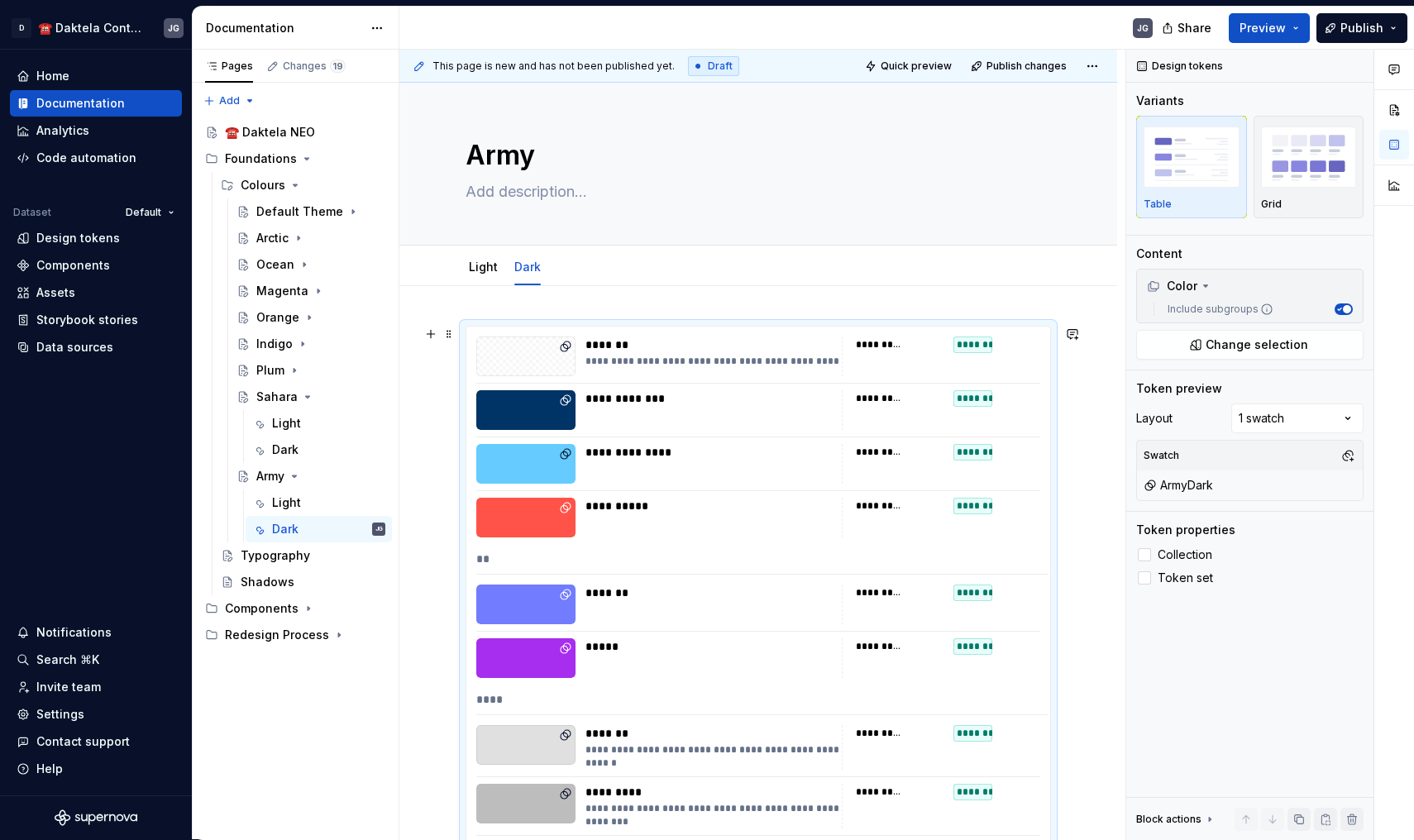
scroll to position [0, 0]
click at [480, 261] on link "Light" at bounding box center [483, 266] width 29 height 14
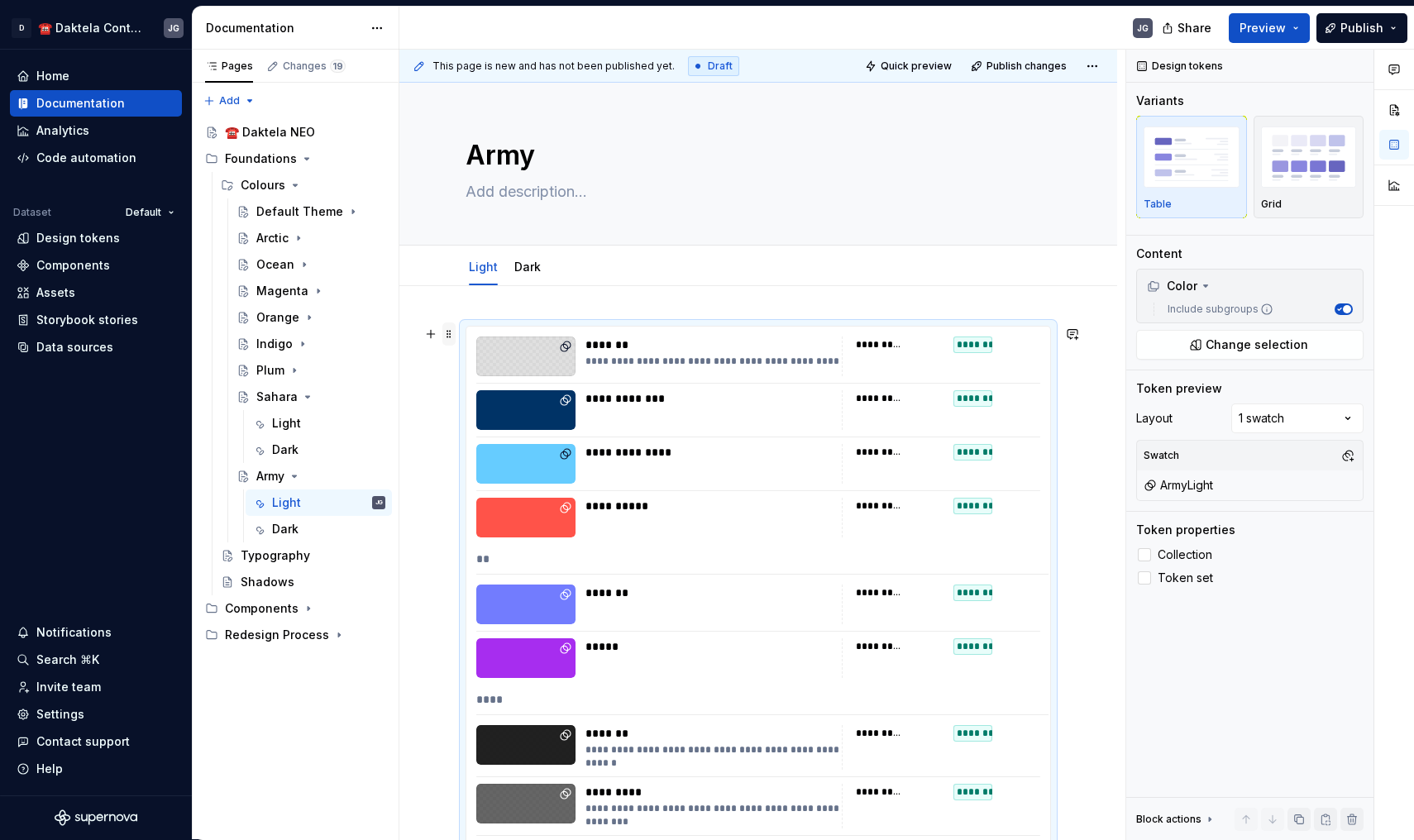
click at [301, 398] on icon "Page tree" at bounding box center [308, 397] width 14 height 14
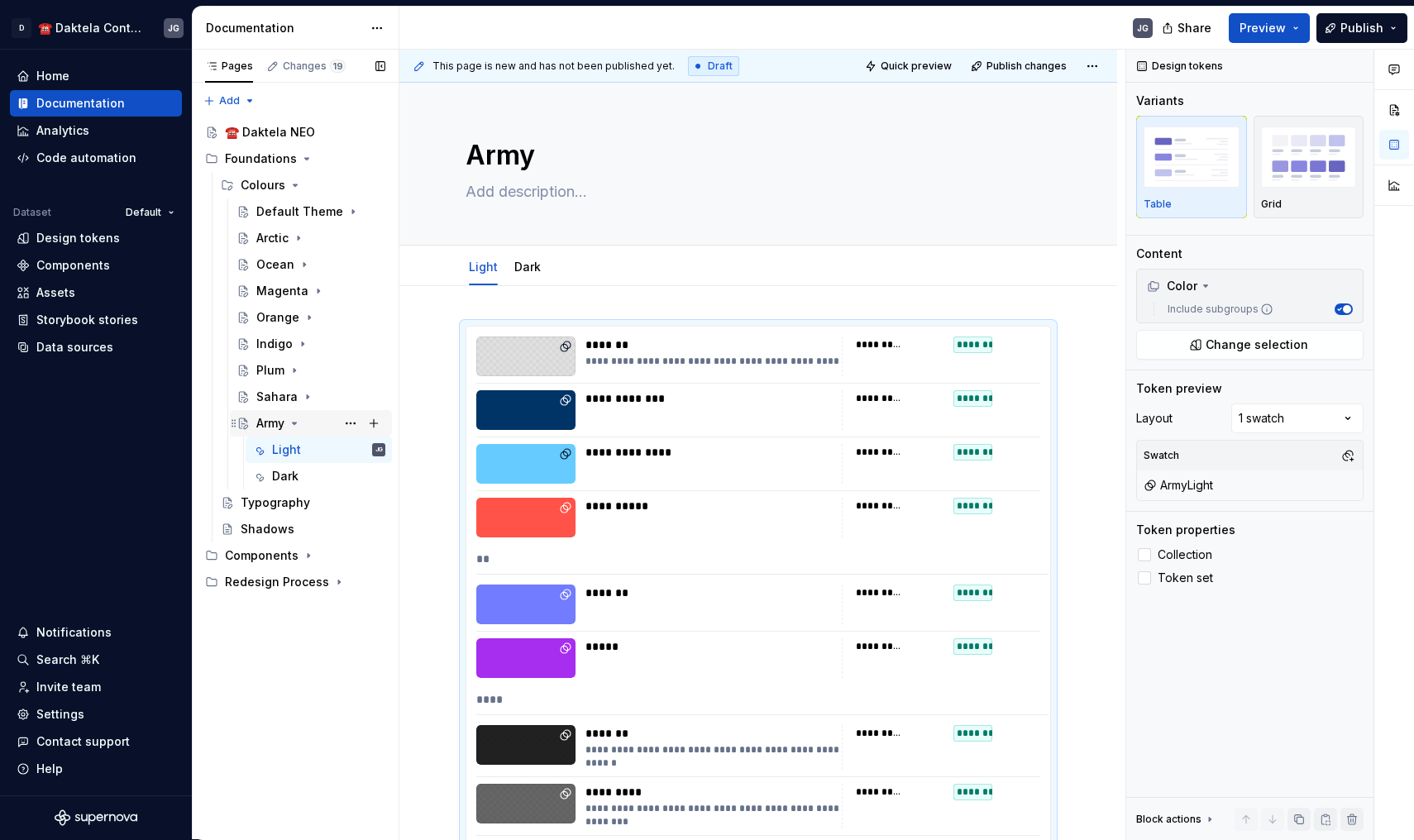
click at [297, 421] on icon "Page tree" at bounding box center [294, 423] width 14 height 14
click at [372, 185] on button "Page tree" at bounding box center [374, 186] width 23 height 23
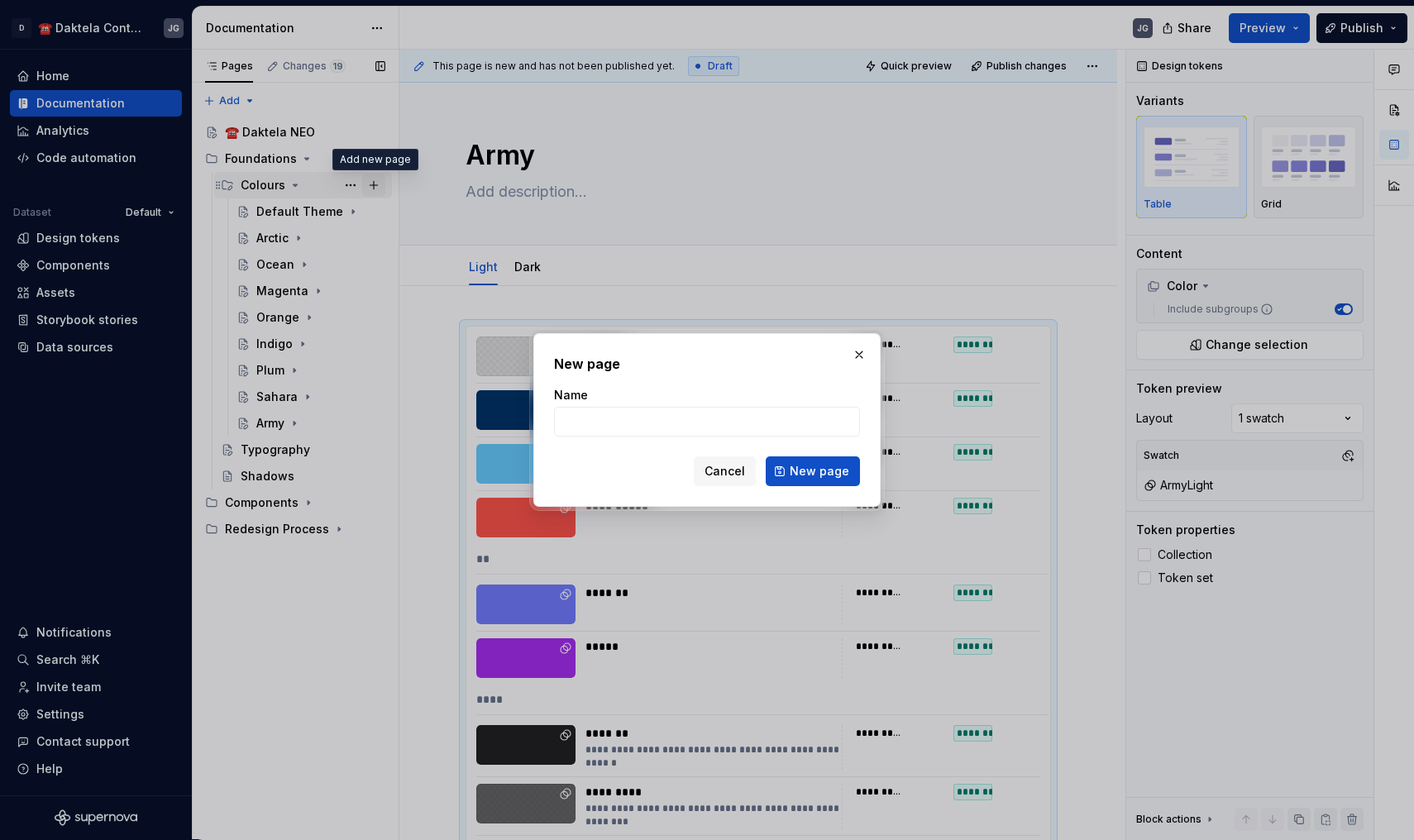
type textarea "*"
type input "Nopia"
click at [796, 479] on button "New page" at bounding box center [813, 471] width 94 height 29
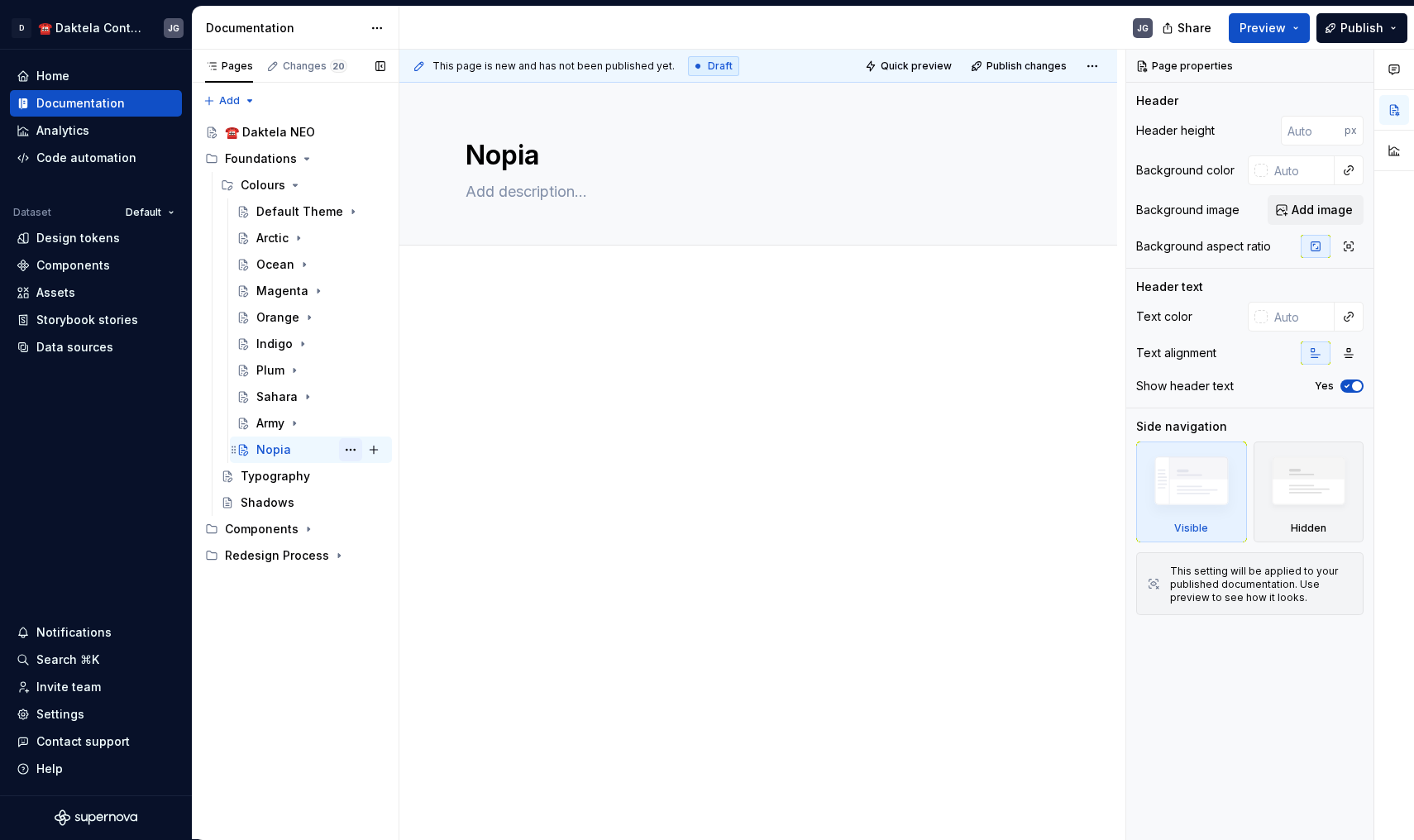
click at [351, 446] on button "Page tree" at bounding box center [351, 450] width 23 height 23
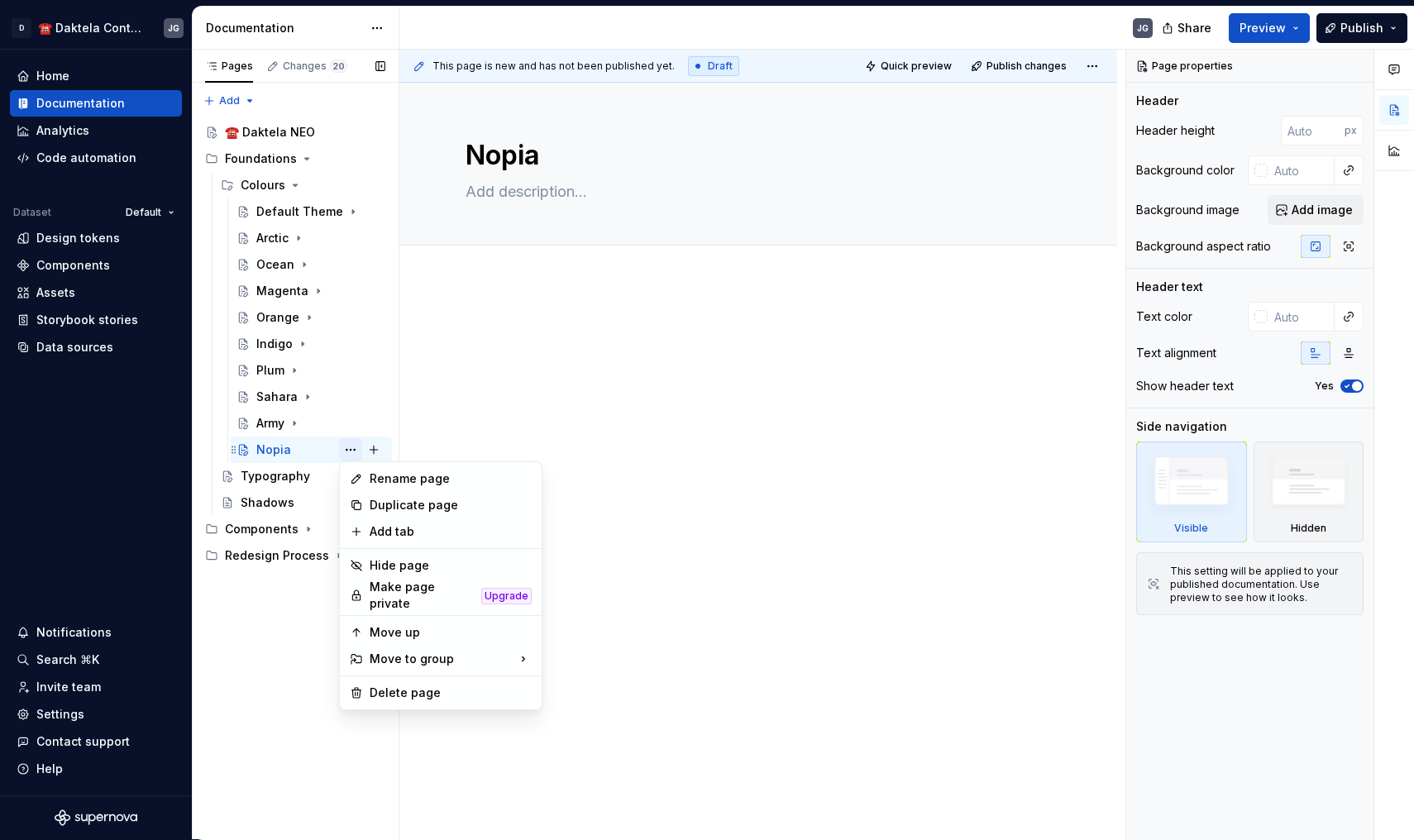
type textarea "*"
click at [386, 471] on div "Rename page" at bounding box center [451, 478] width 162 height 17
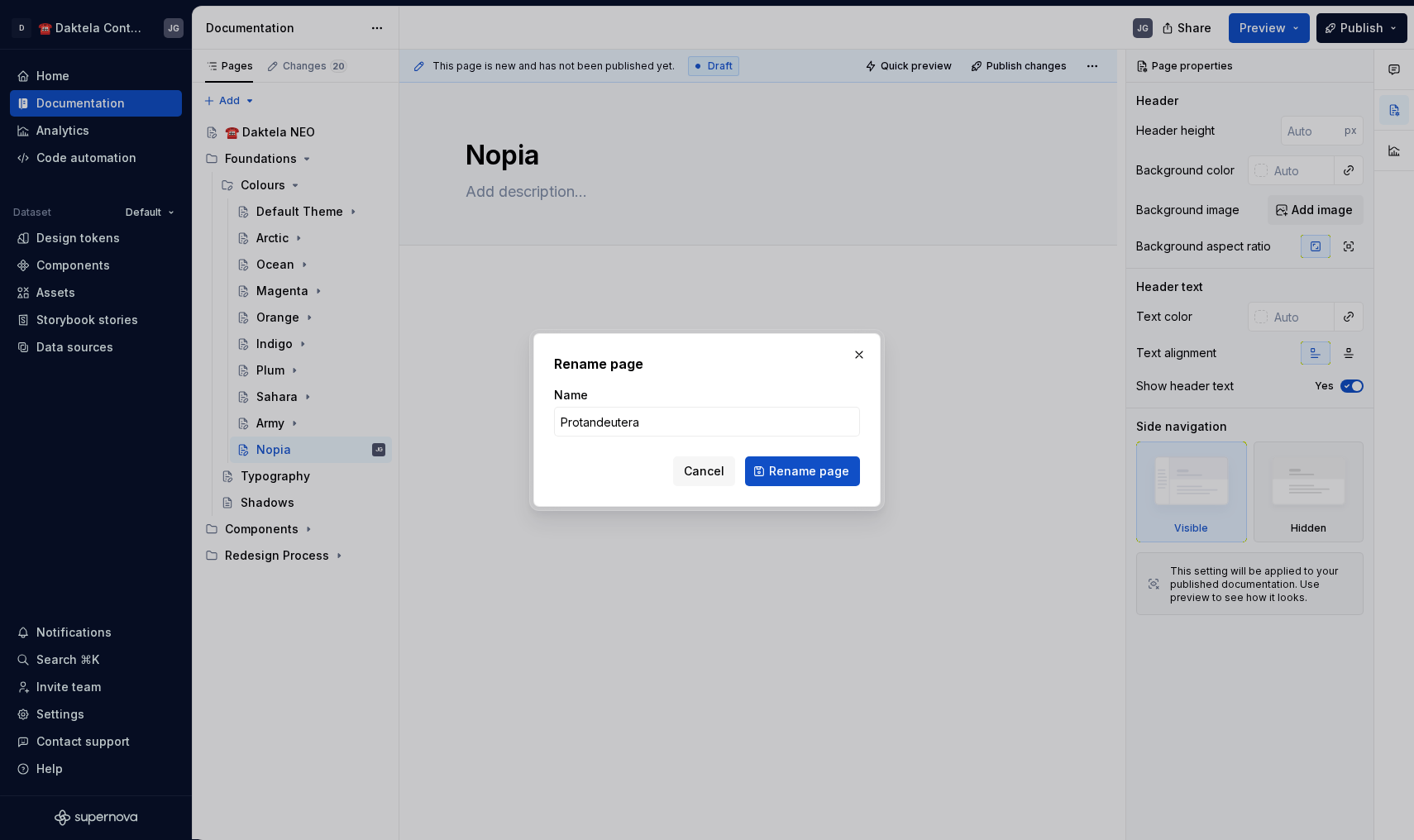
type input "Protandeuteran"
click at [777, 478] on span "Rename page" at bounding box center [809, 470] width 80 height 17
type textarea "*"
type textarea "Protandeuteran"
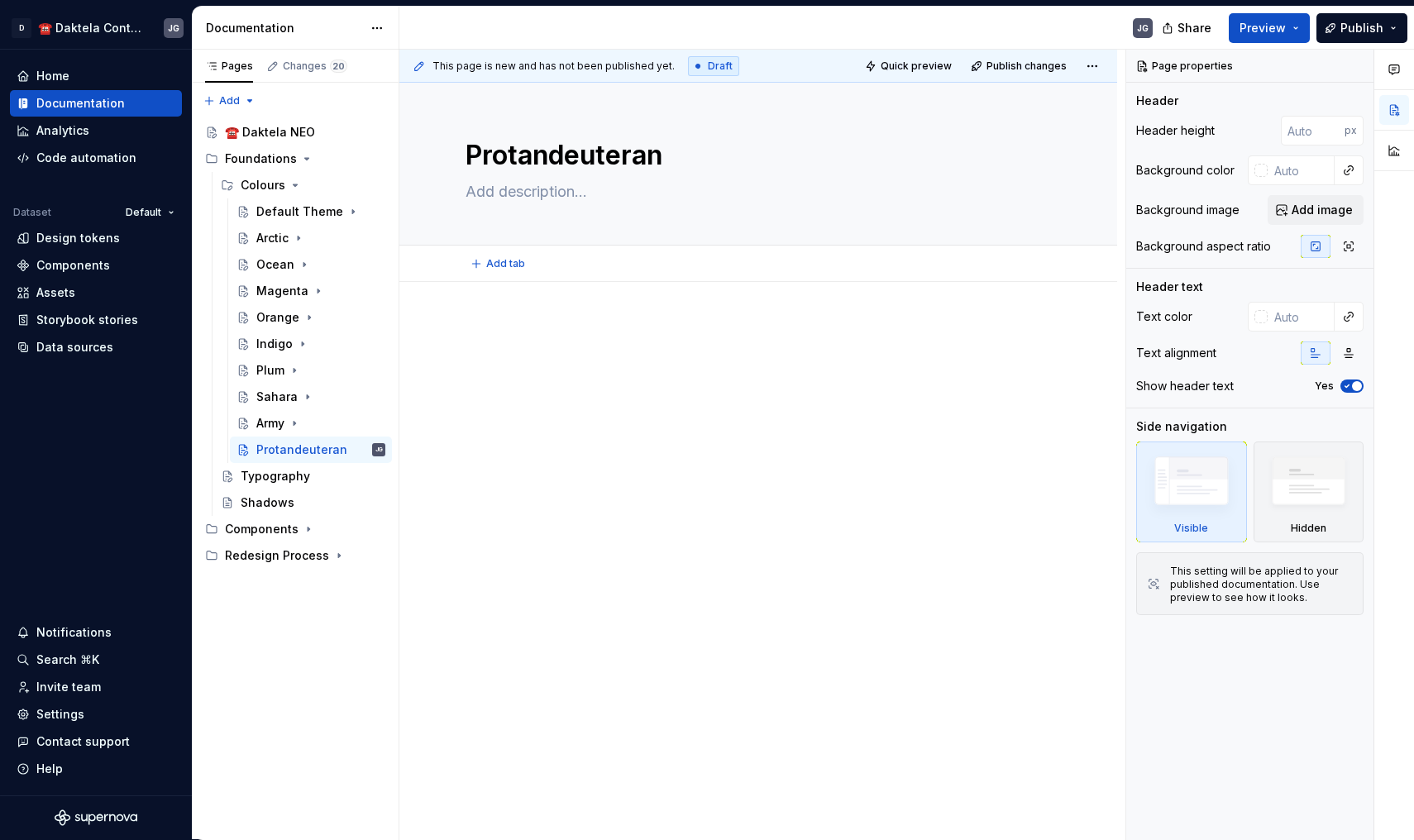
type textarea "*"
click at [496, 261] on span "Add tab" at bounding box center [506, 264] width 39 height 14
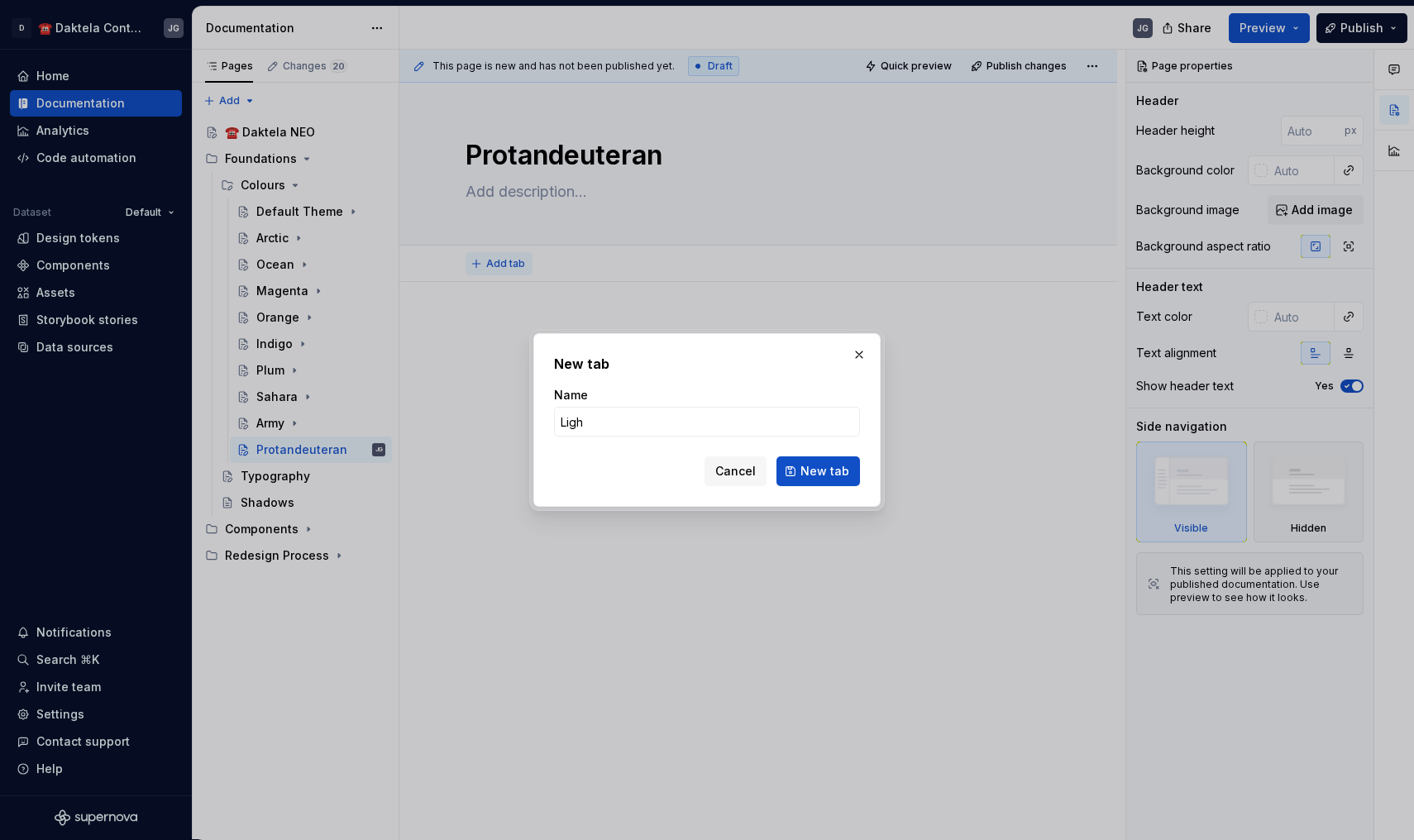
type input "Light"
click at [819, 471] on button "New tab" at bounding box center [817, 471] width 83 height 29
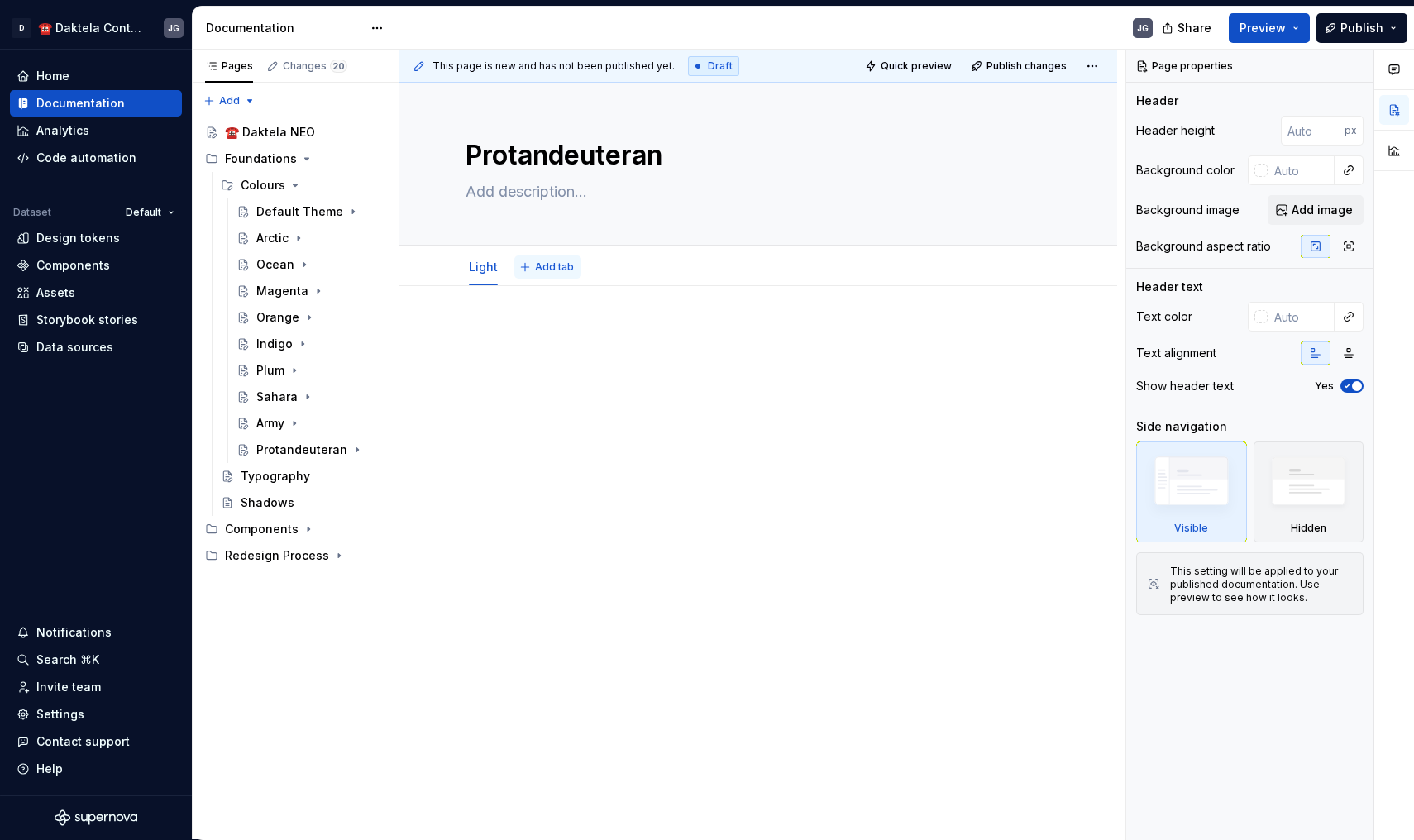
type textarea "*"
click at [577, 259] on button "Add tab" at bounding box center [548, 267] width 66 height 23
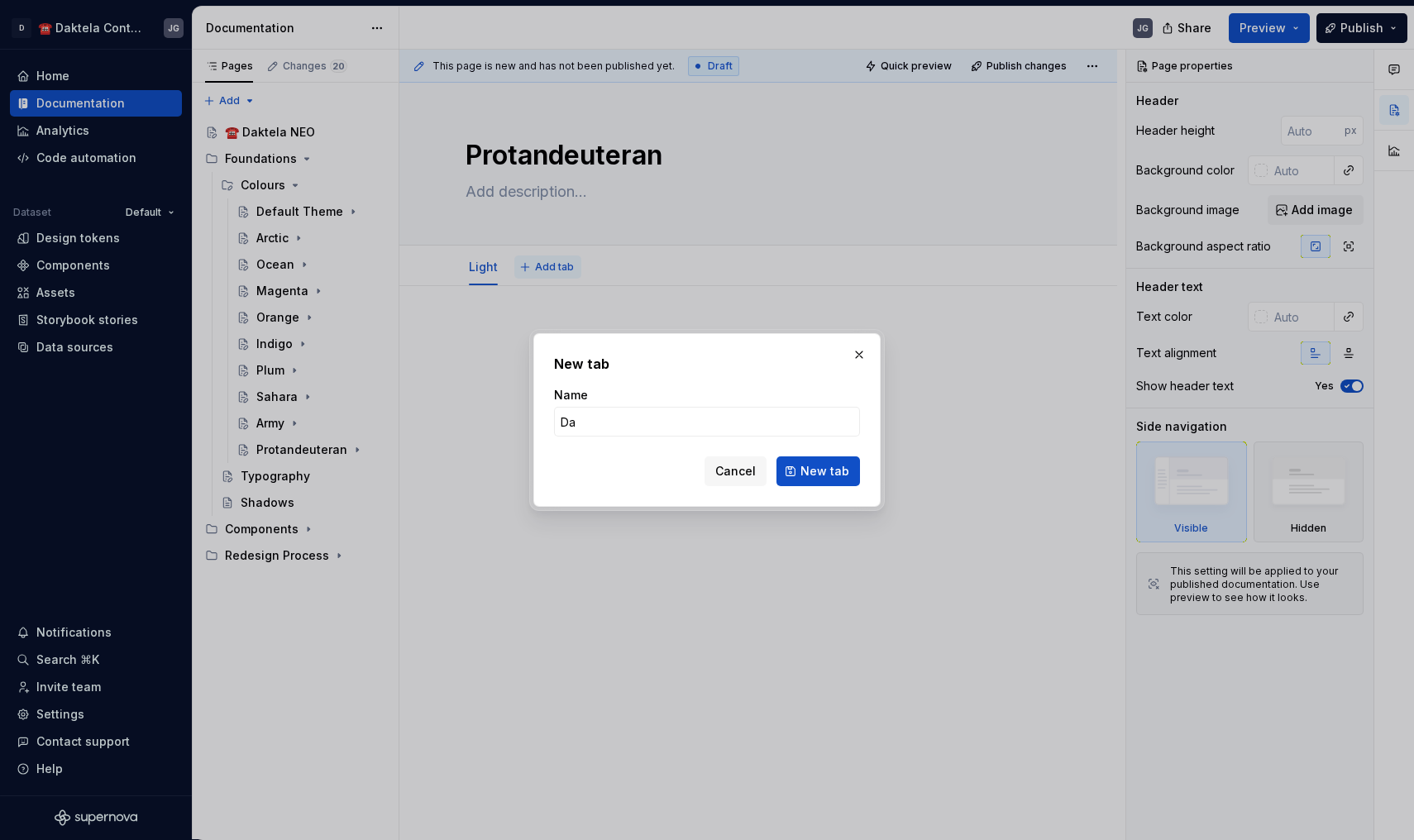
type input "Dar"
click at [819, 471] on button "New tab" at bounding box center [817, 471] width 83 height 29
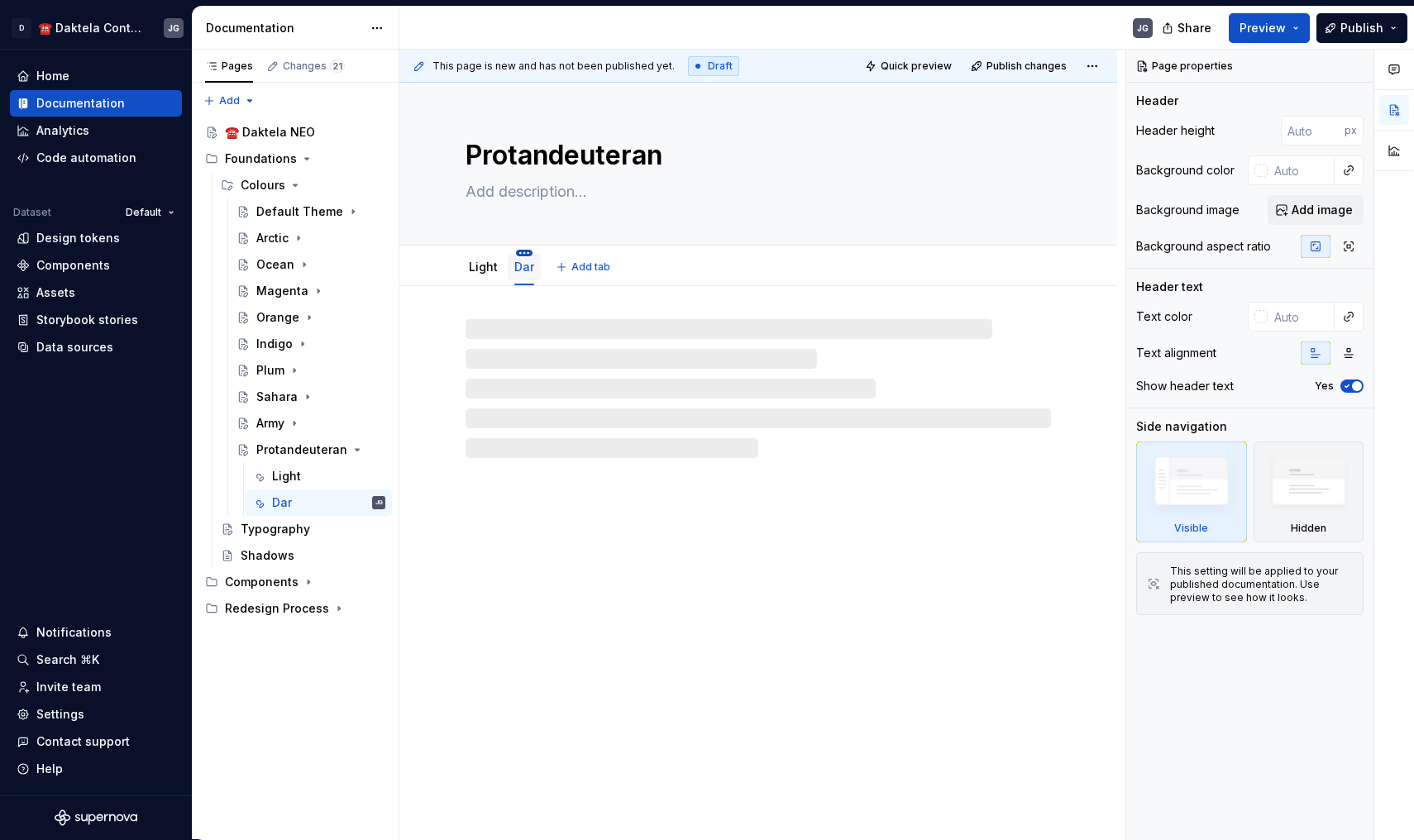
click at [525, 250] on html "D ☎️ Daktela Contact Centre JG Home Documentation Analytics Code automation Dat…" at bounding box center [707, 420] width 1414 height 840
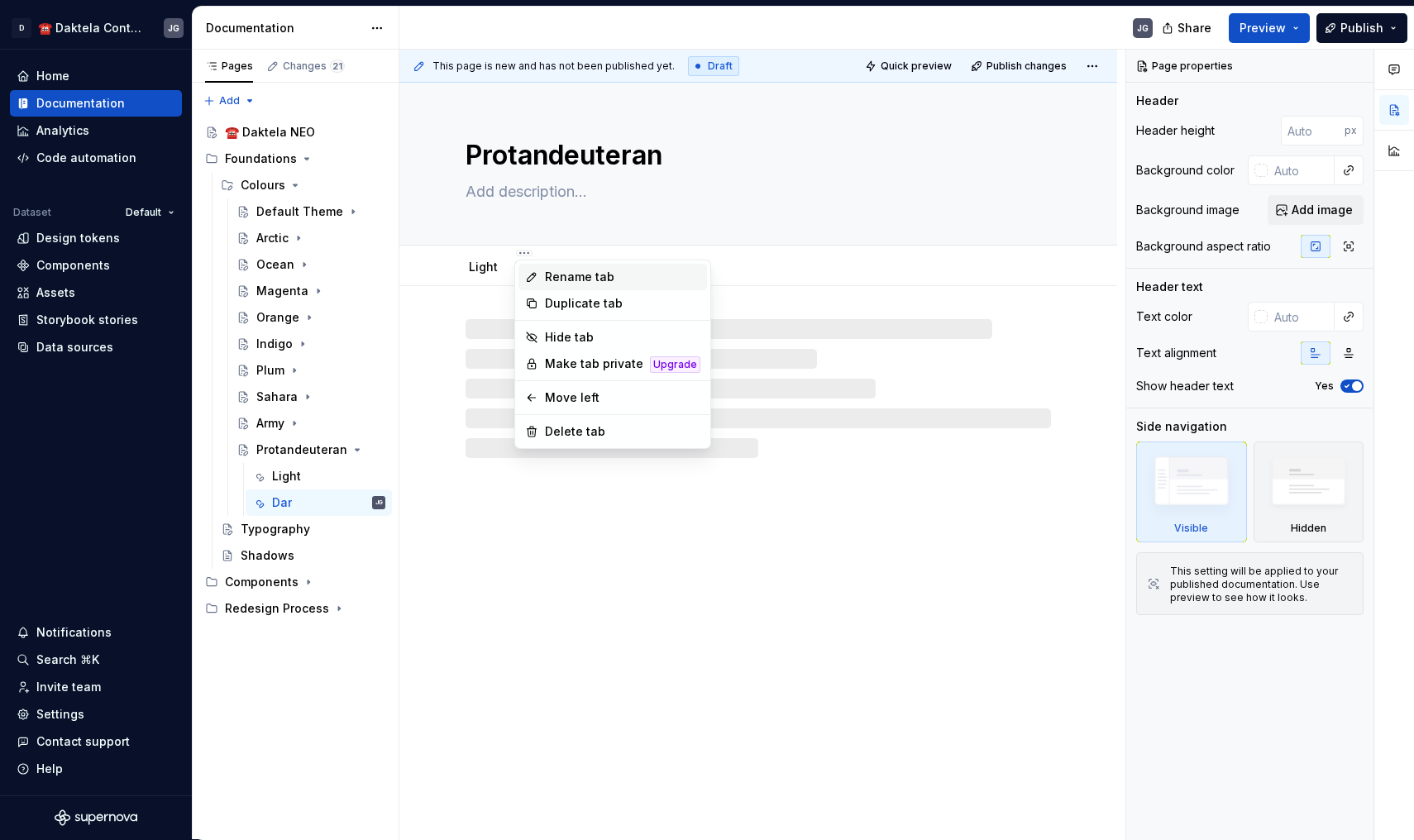
click at [549, 279] on div "Rename tab" at bounding box center [622, 277] width 155 height 17
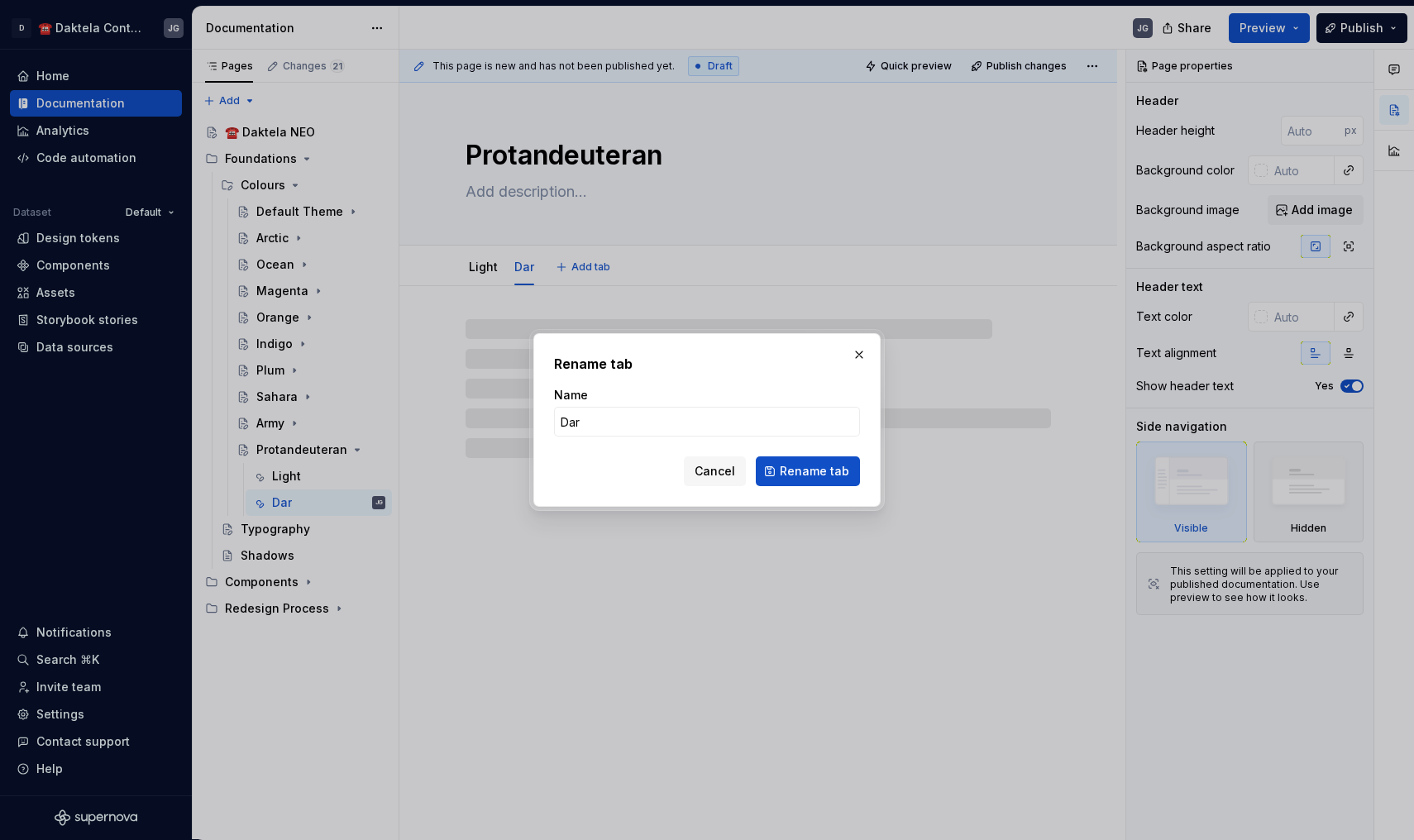
type textarea "*"
click at [600, 435] on input "Dar" at bounding box center [706, 421] width 306 height 29
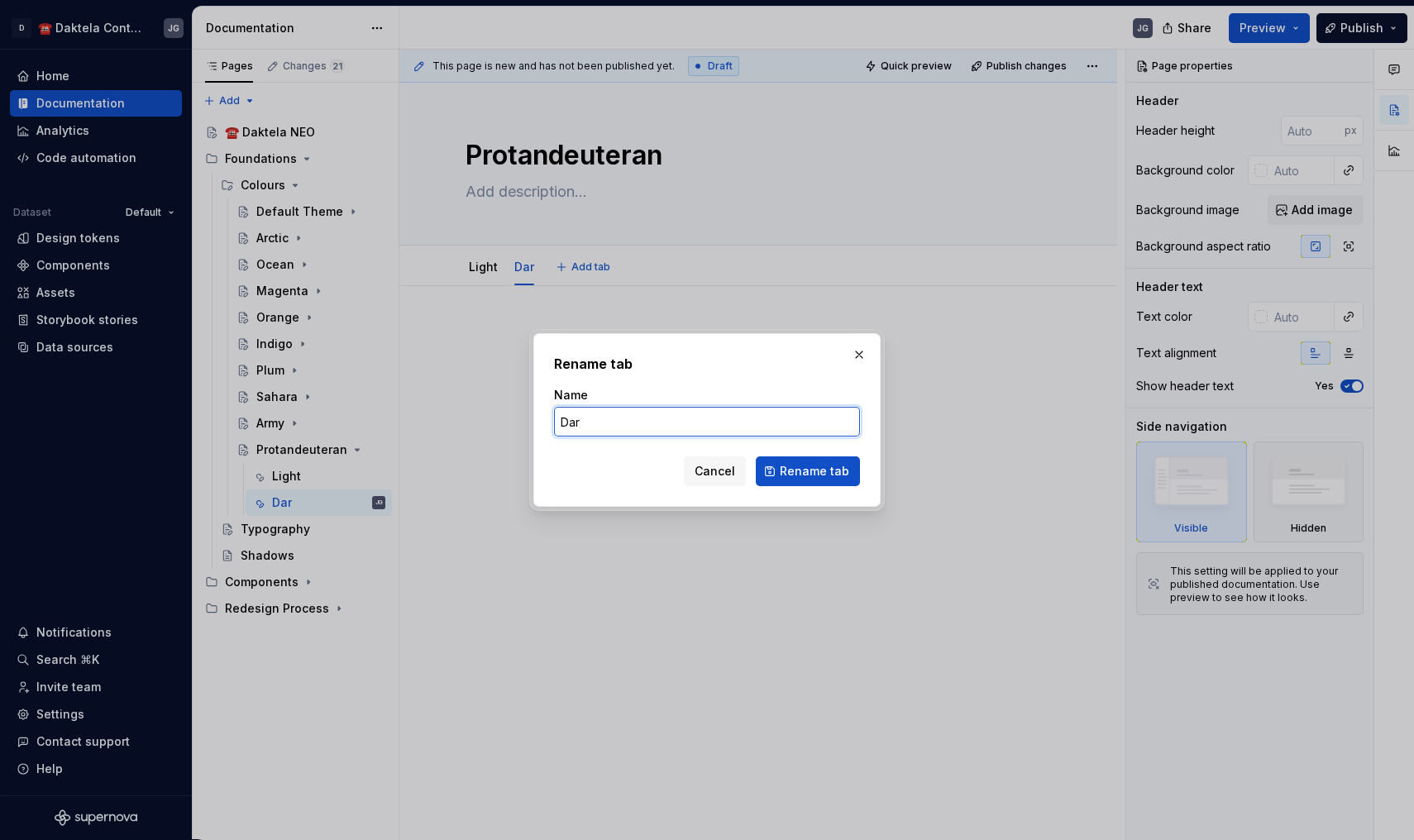
type input "Dark"
click at [810, 471] on button "Rename tab" at bounding box center [808, 471] width 105 height 29
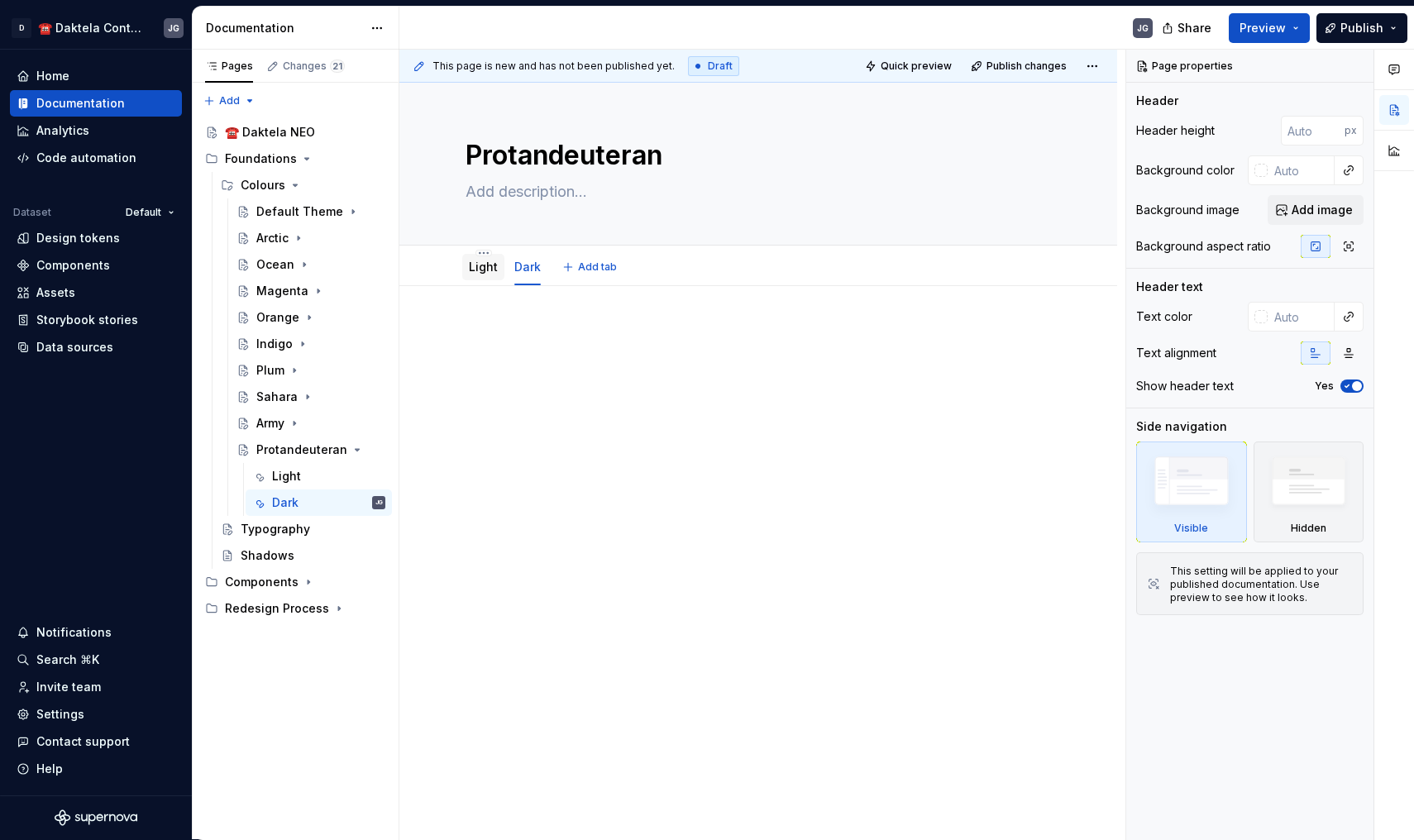
click at [480, 259] on link "Light" at bounding box center [483, 266] width 29 height 14
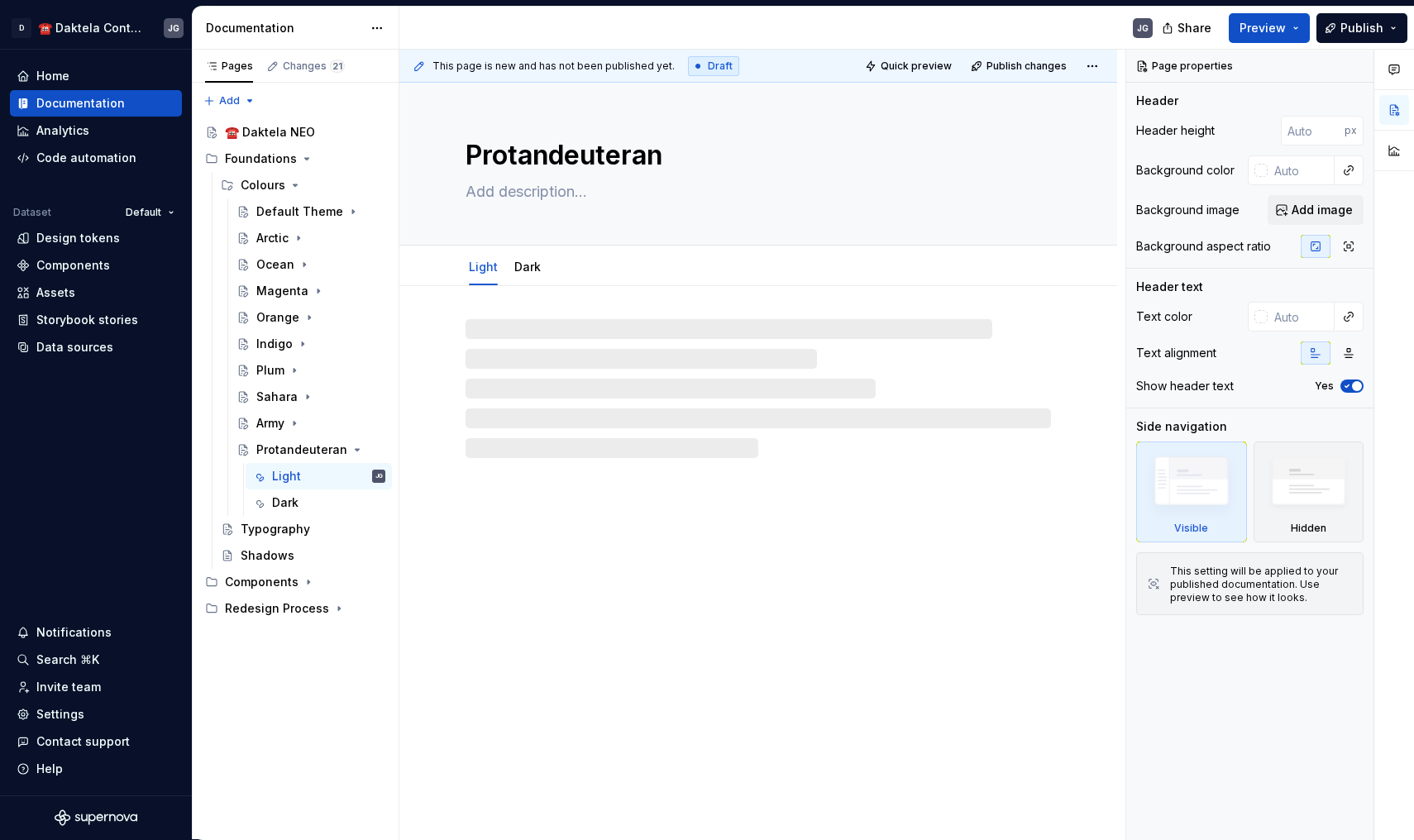
type textarea "*"
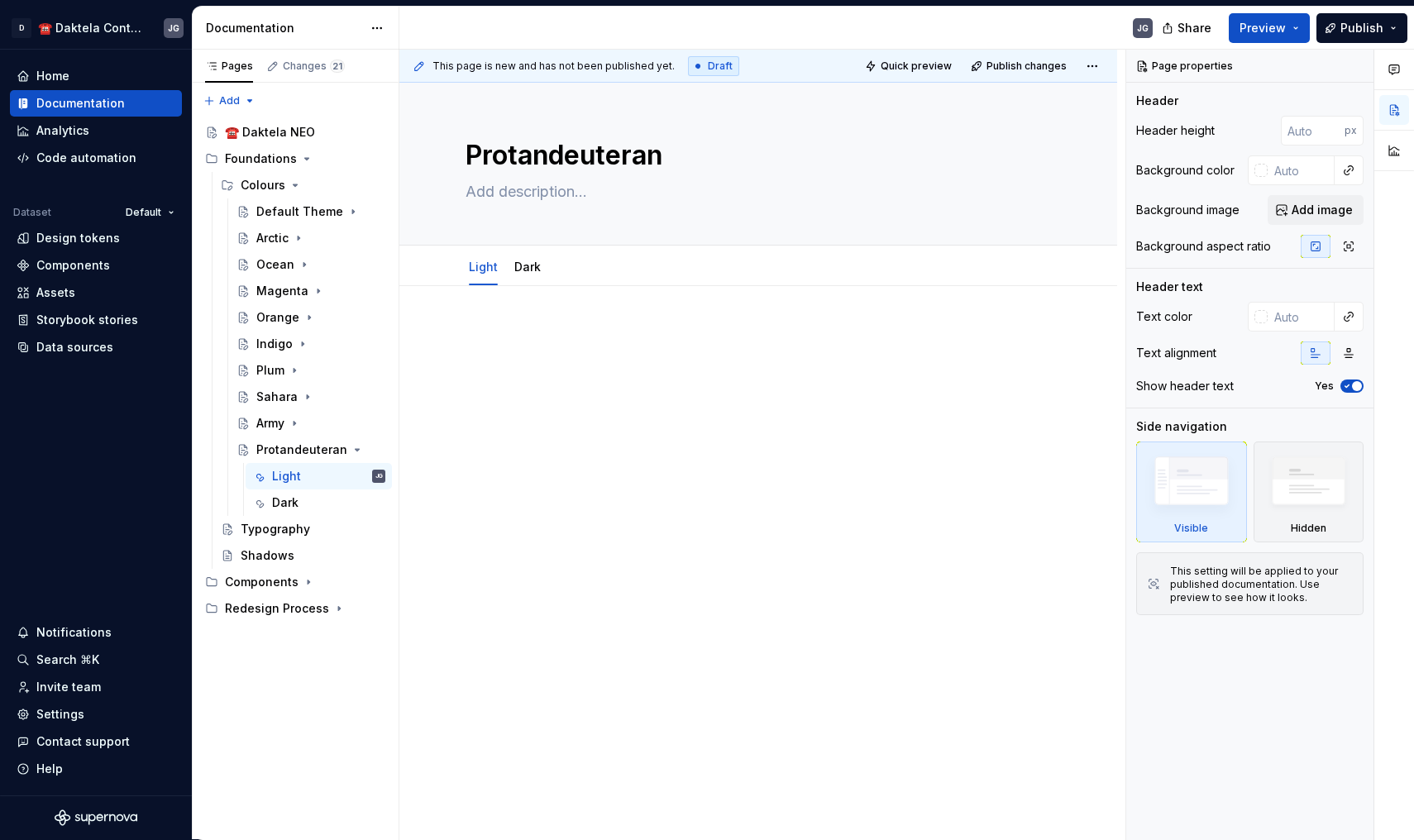
click at [530, 350] on div at bounding box center [758, 357] width 586 height 63
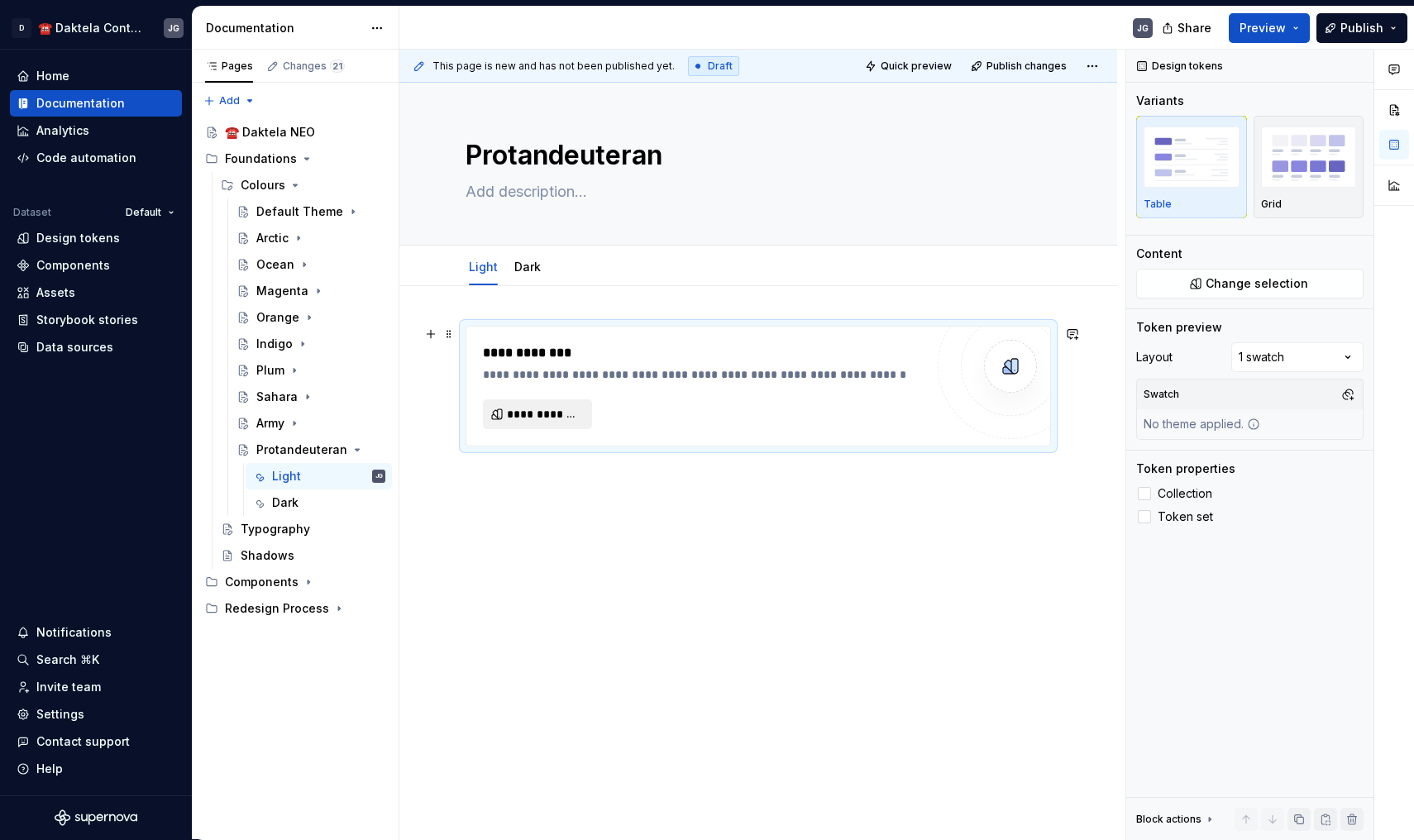
click at [571, 407] on span "**********" at bounding box center [544, 414] width 74 height 17
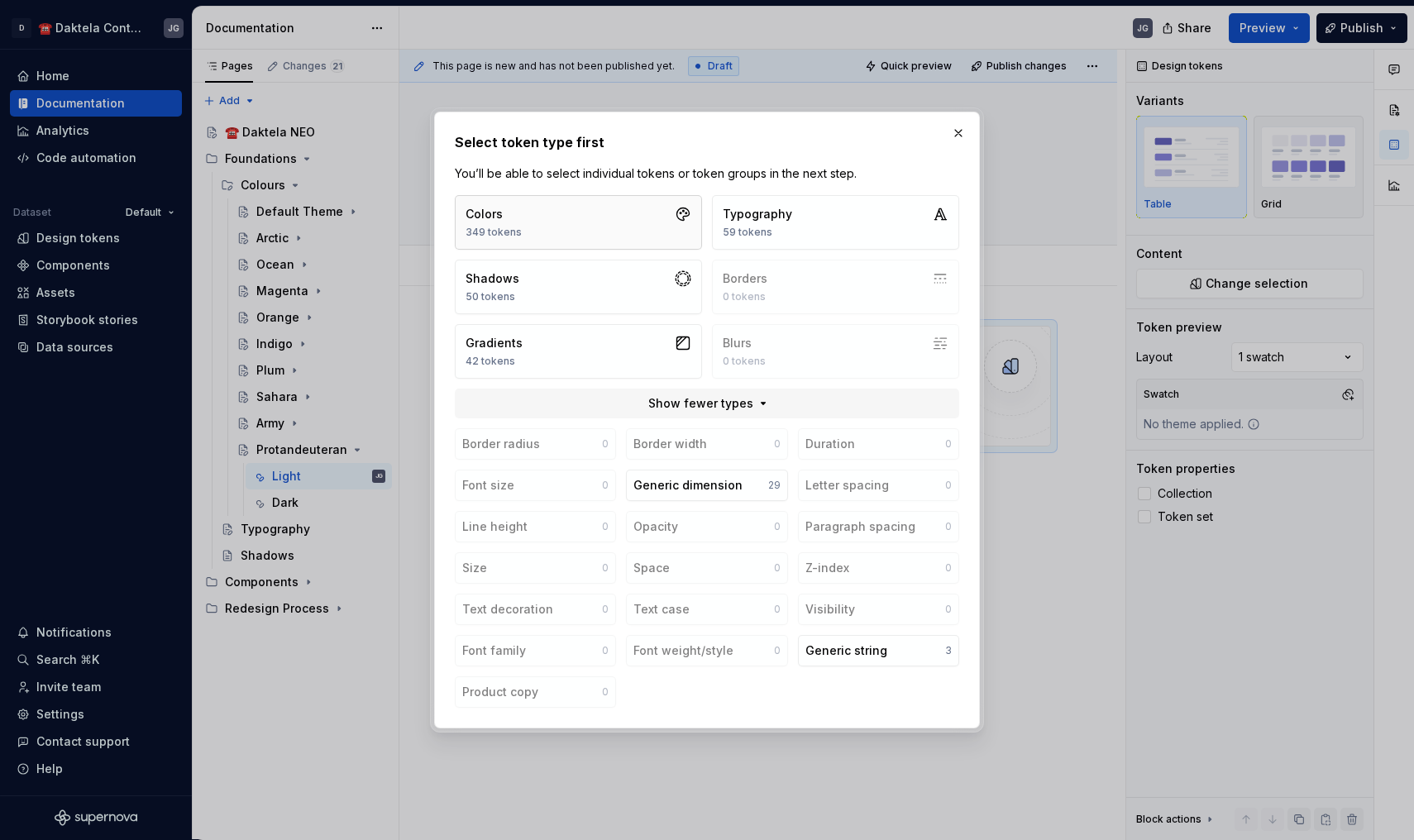
click at [581, 224] on button "Colors 349 tokens" at bounding box center [578, 223] width 247 height 55
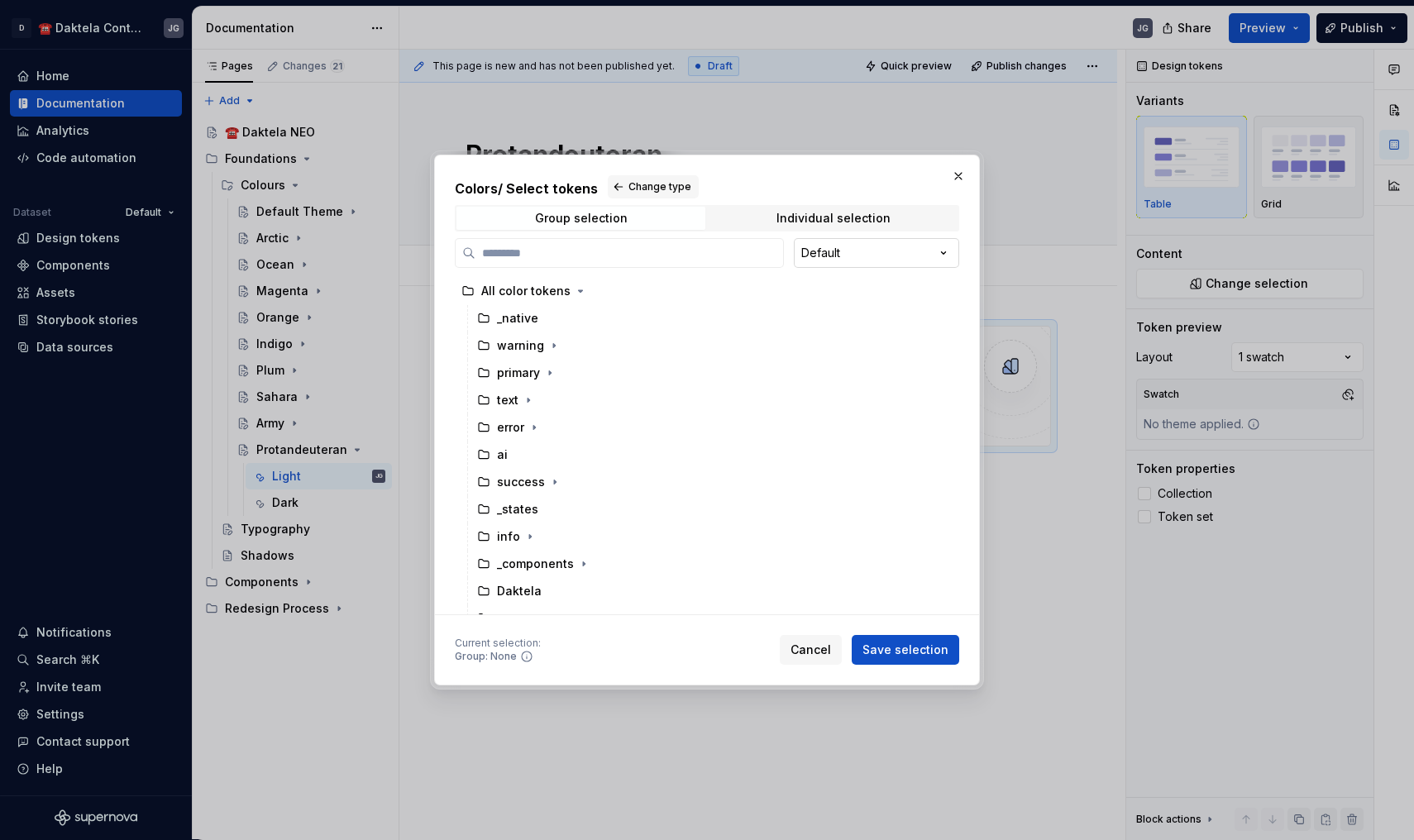
click at [805, 253] on div "Colors / Select tokens Change type Group selection Individual selection Default…" at bounding box center [707, 420] width 1414 height 840
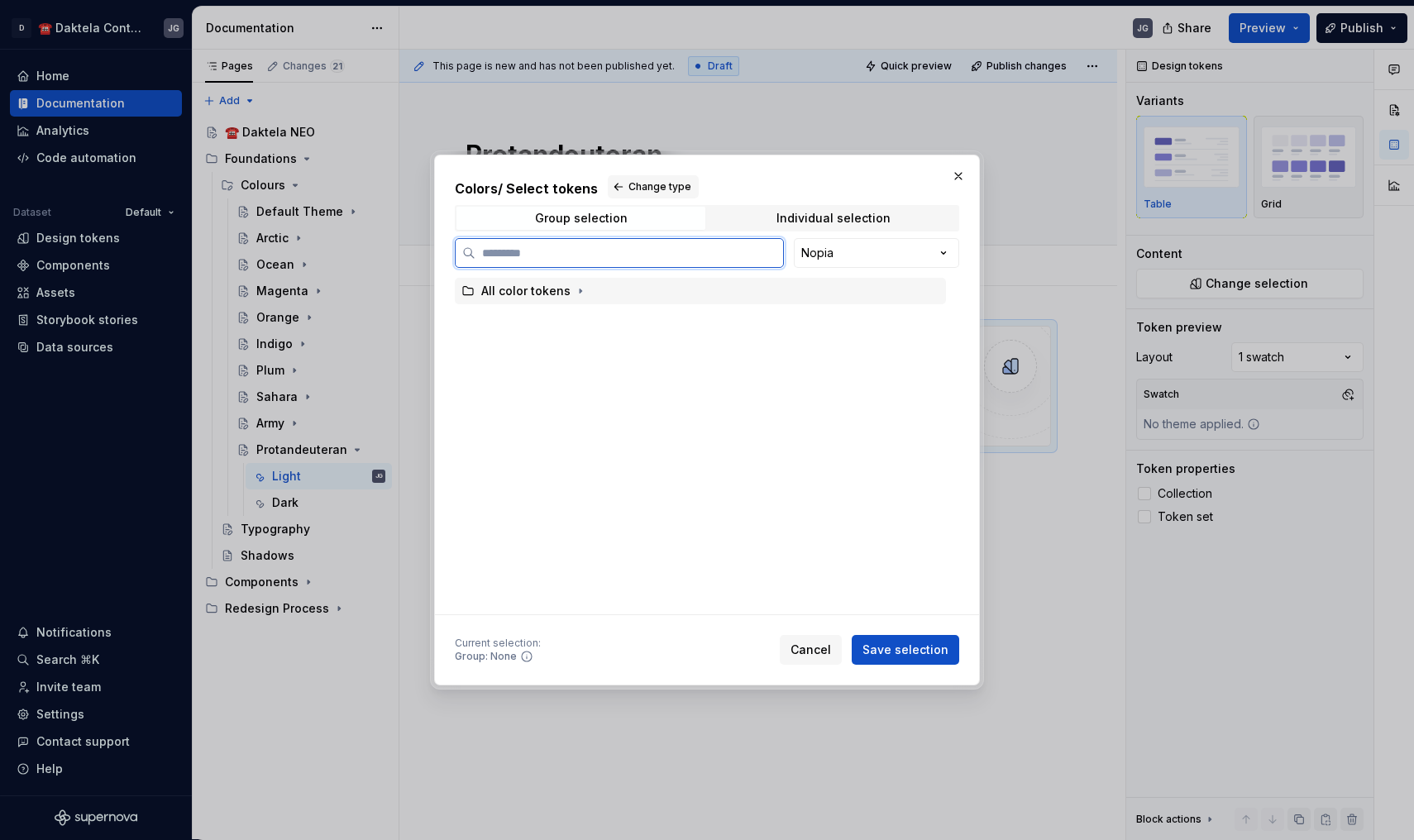
click at [564, 296] on div "All color tokens" at bounding box center [525, 290] width 89 height 17
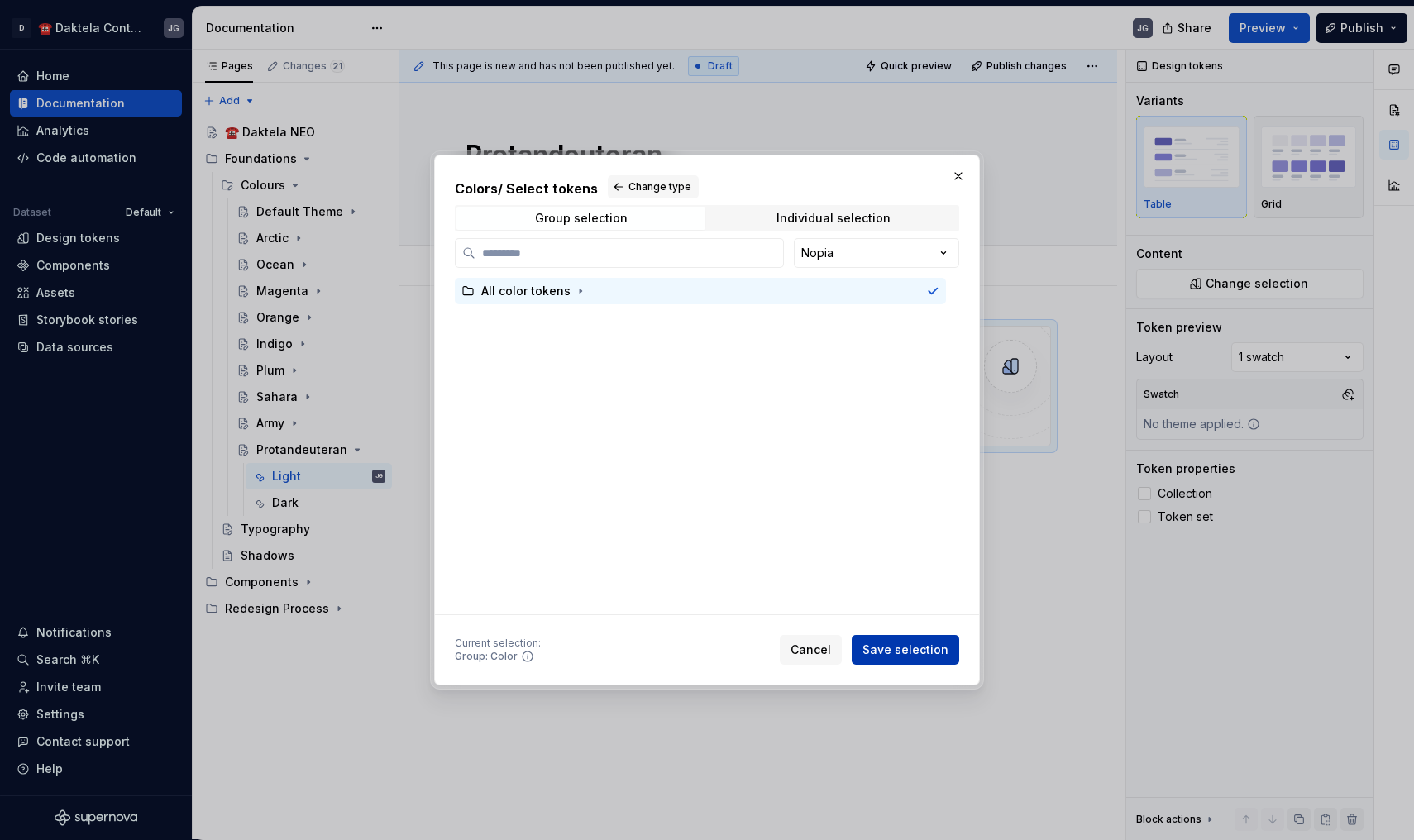
click at [917, 657] on span "Save selection" at bounding box center [906, 649] width 86 height 17
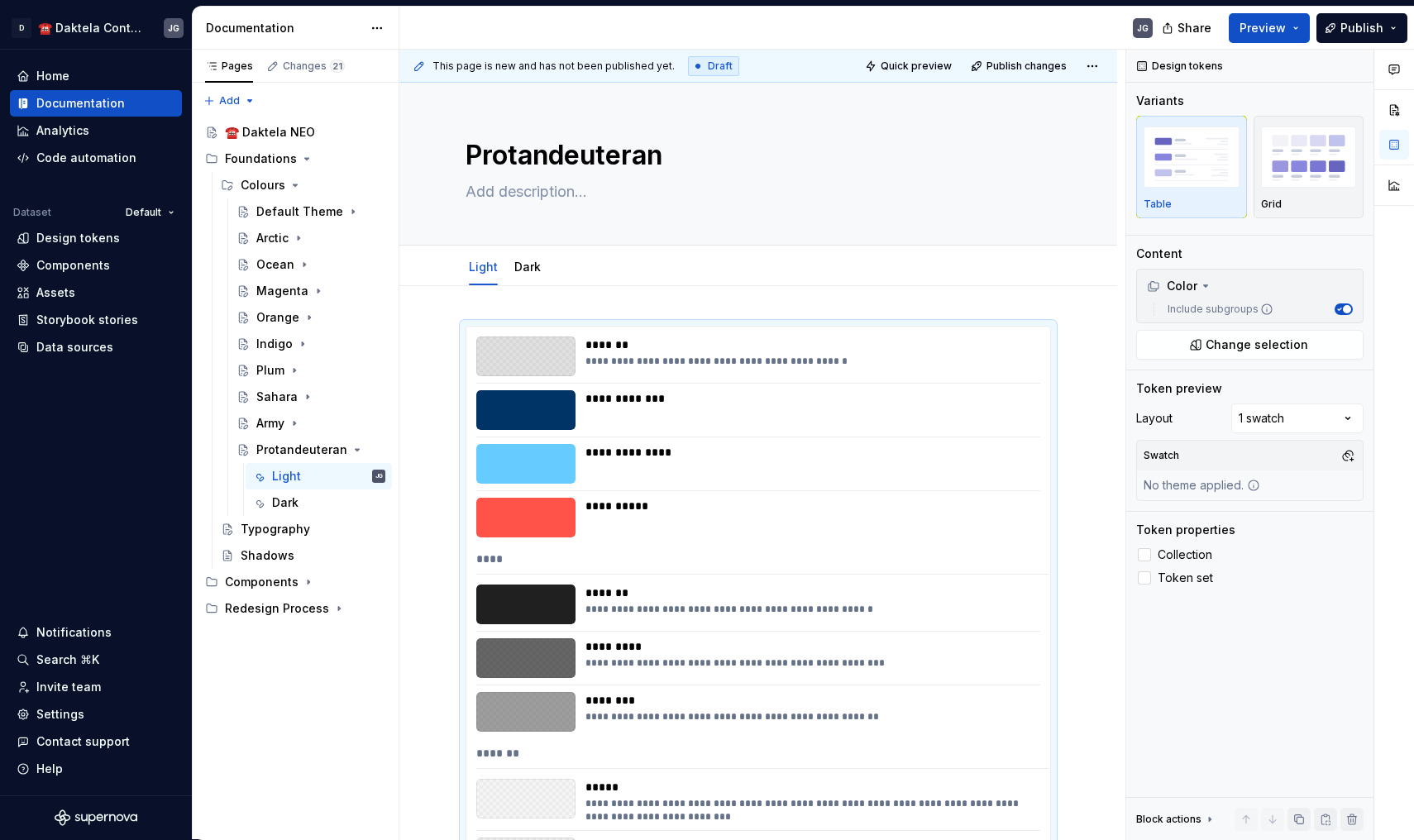
scroll to position [276, 0]
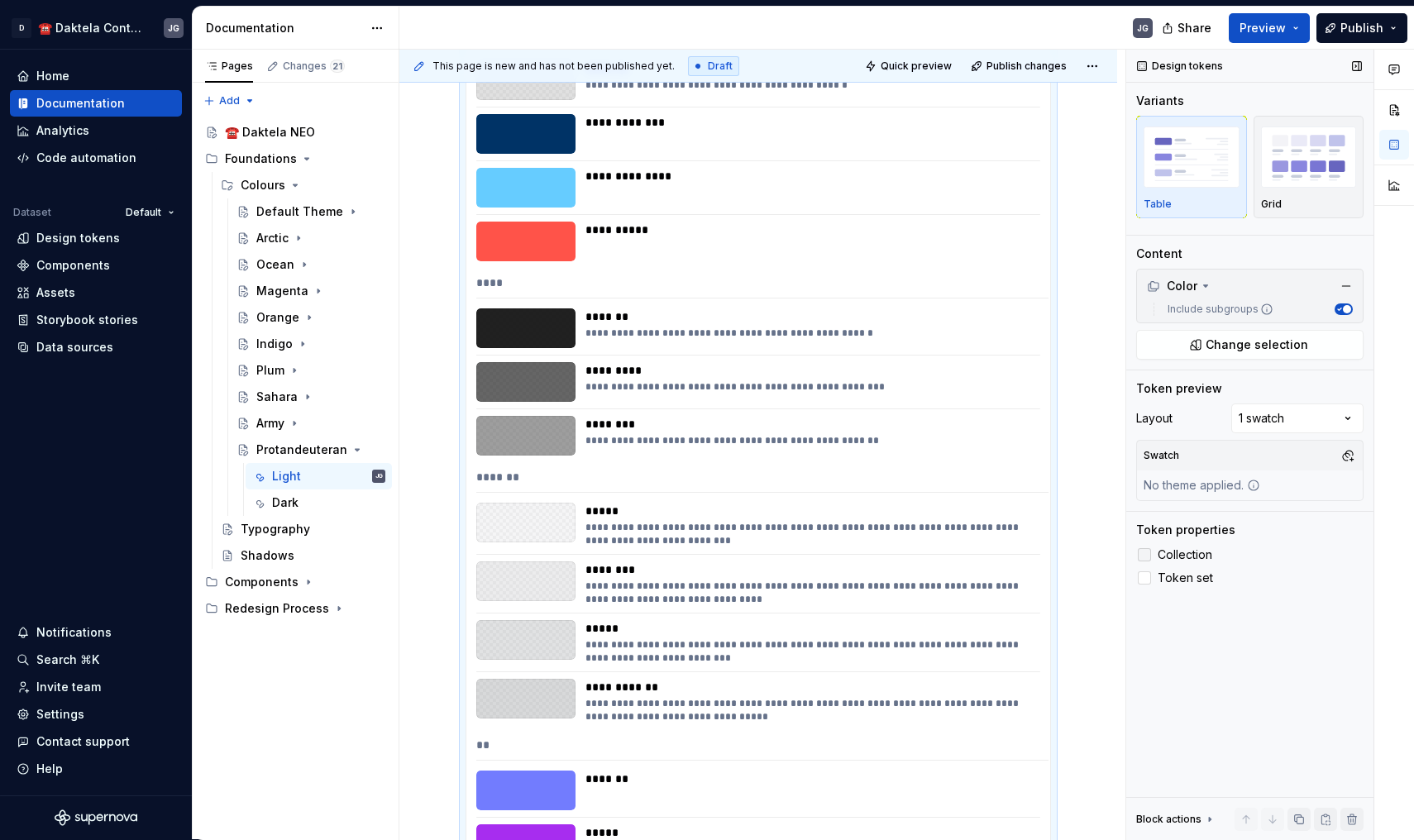
click at [1195, 553] on span "Collection" at bounding box center [1185, 555] width 55 height 14
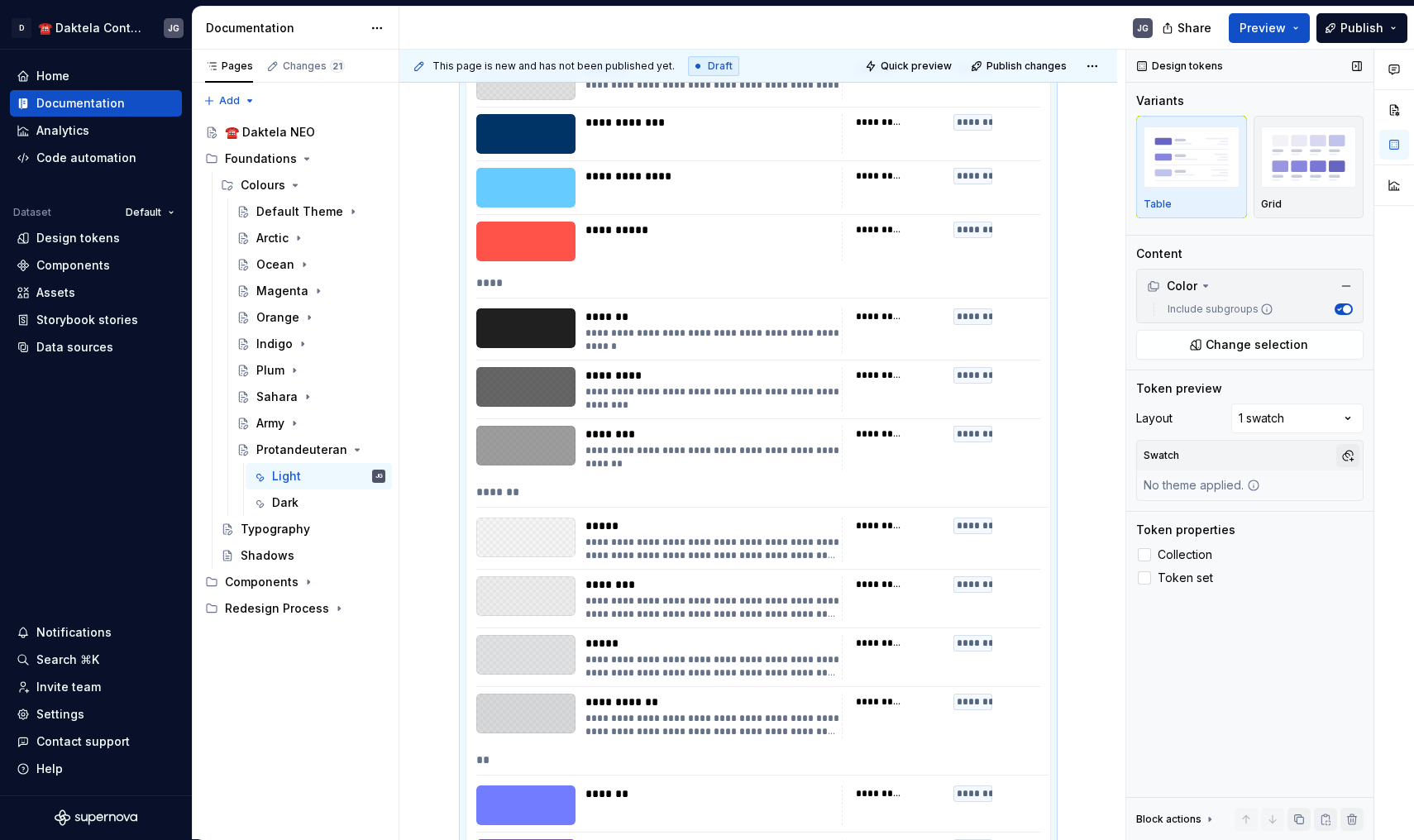
click at [1352, 455] on button "button" at bounding box center [1348, 456] width 23 height 23
click at [1273, 575] on div "Protan.&Deuteran.Light" at bounding box center [1259, 571] width 136 height 17
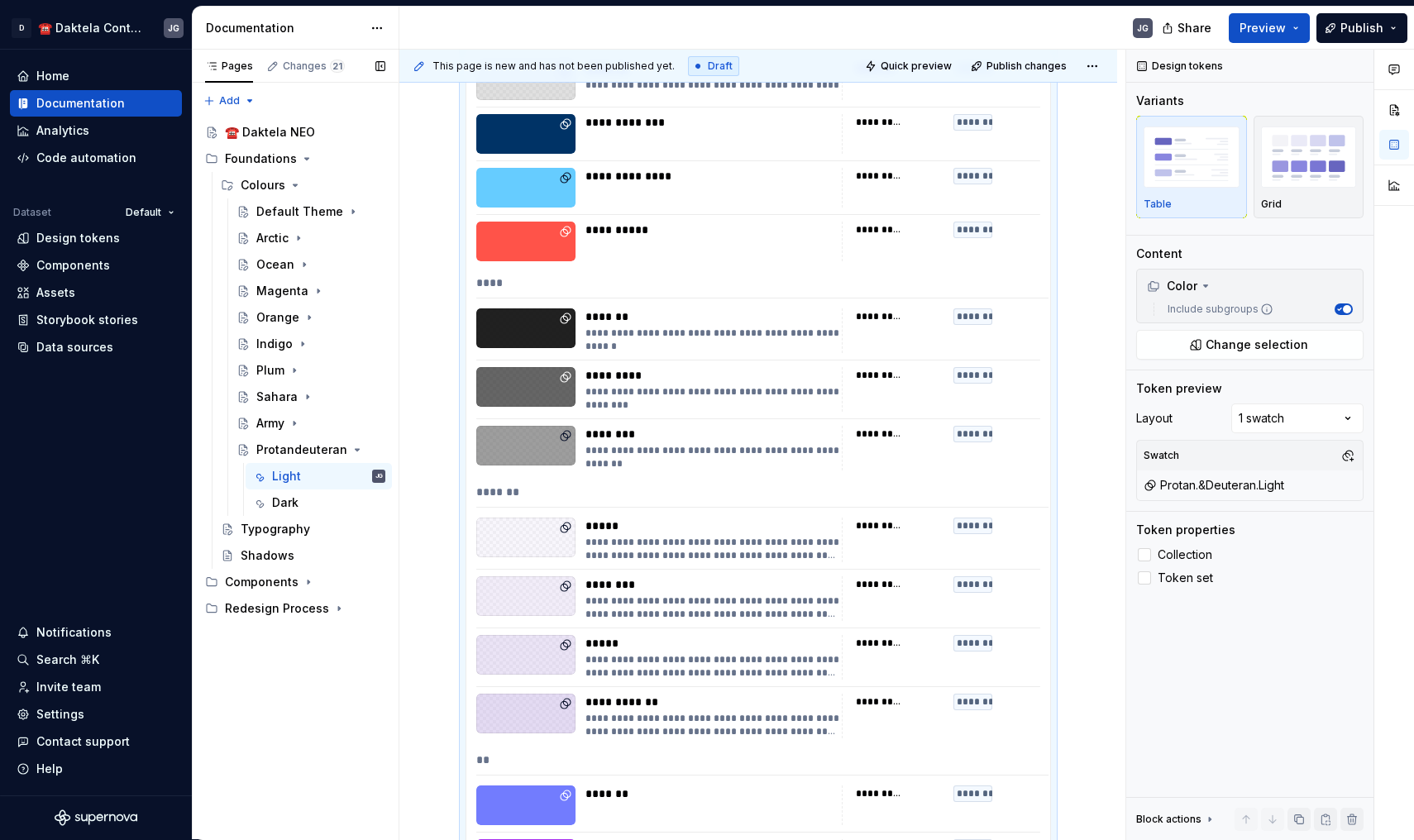
click at [342, 508] on div "Pages Changes 21 Add Accessibility guide for tree Page tree. Navigate the tree …" at bounding box center [294, 445] width 206 height 790
click at [308, 506] on div "Dark" at bounding box center [329, 503] width 113 height 23
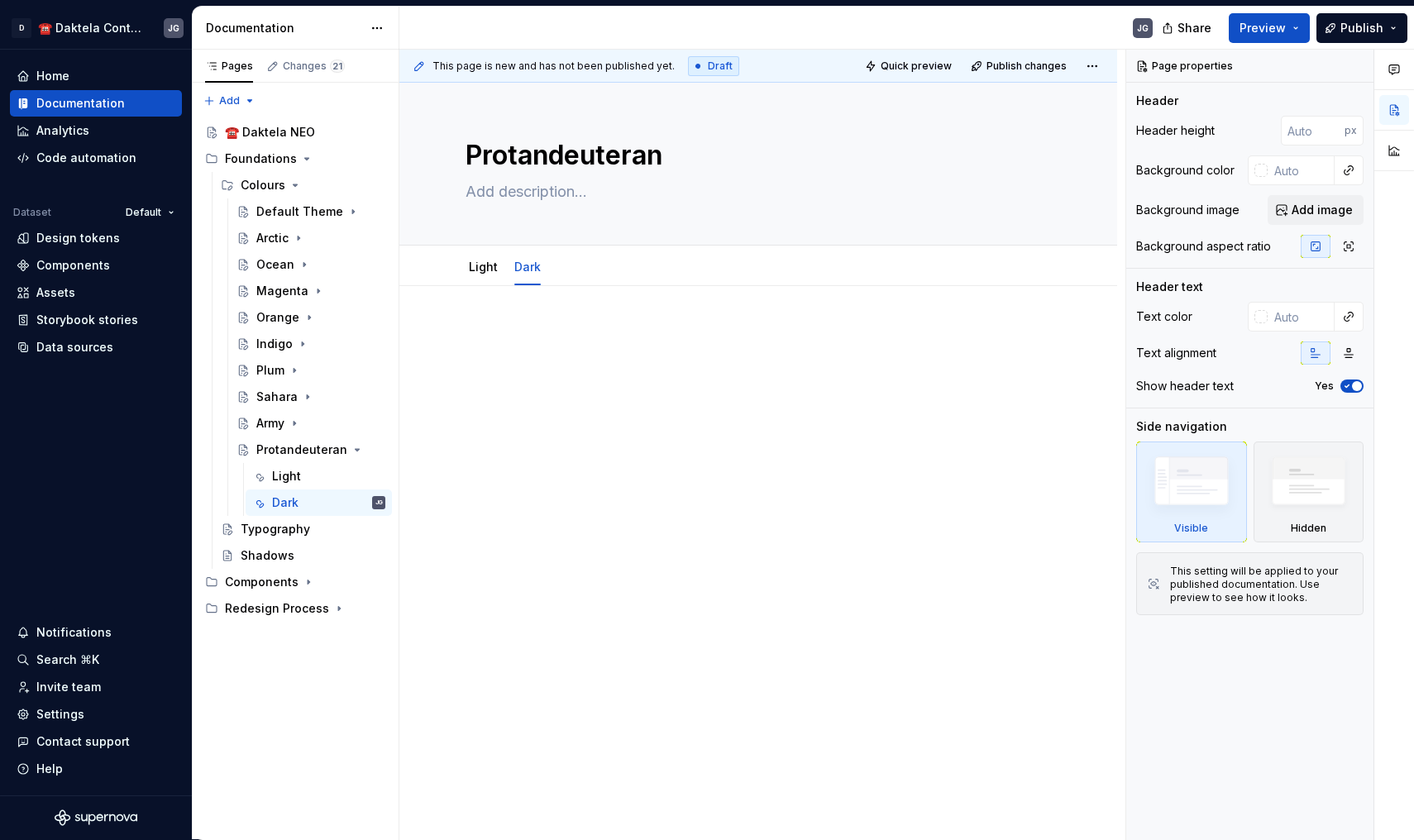
click at [580, 378] on div at bounding box center [758, 357] width 586 height 63
type textarea "*"
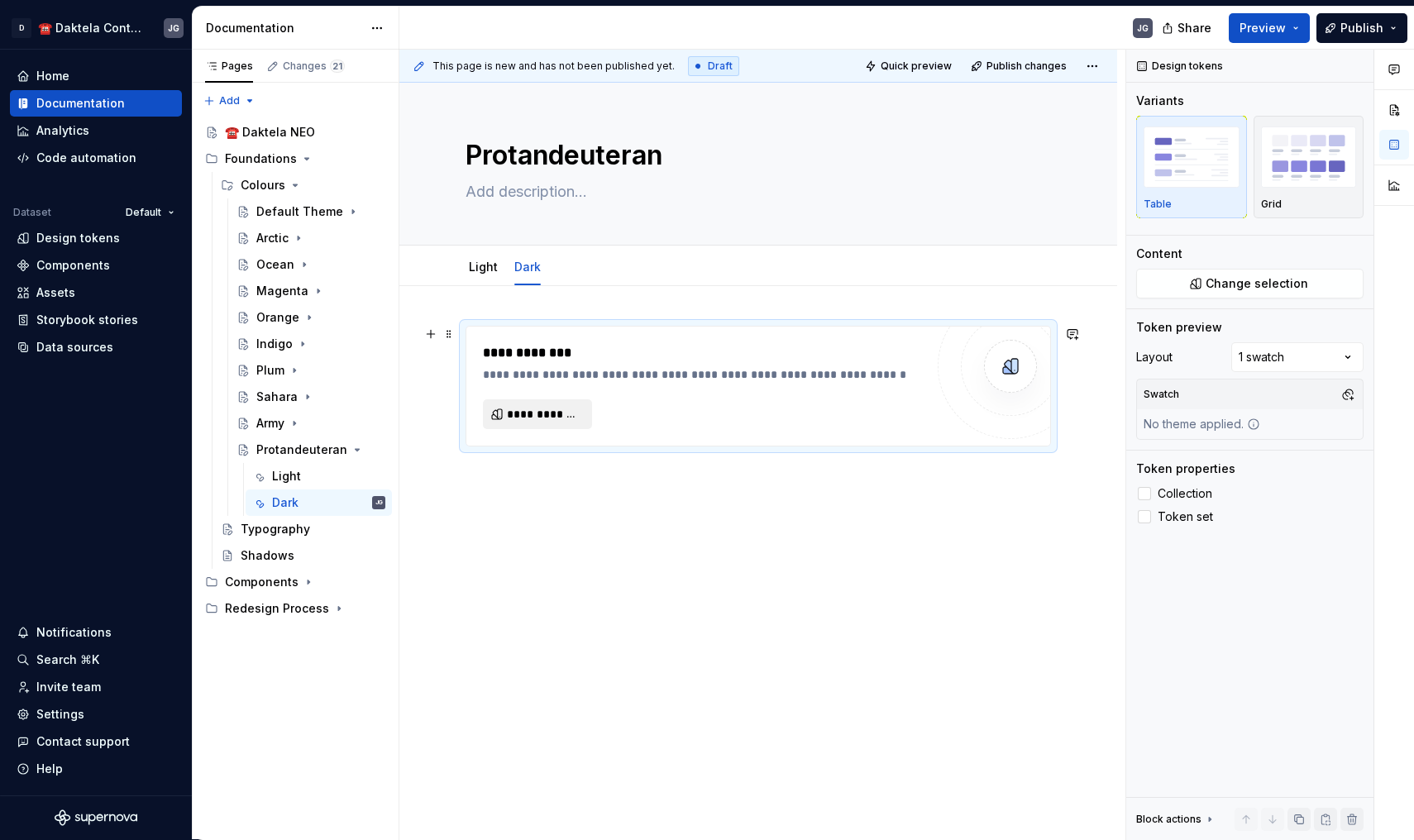
click at [585, 411] on button "**********" at bounding box center [538, 414] width 110 height 29
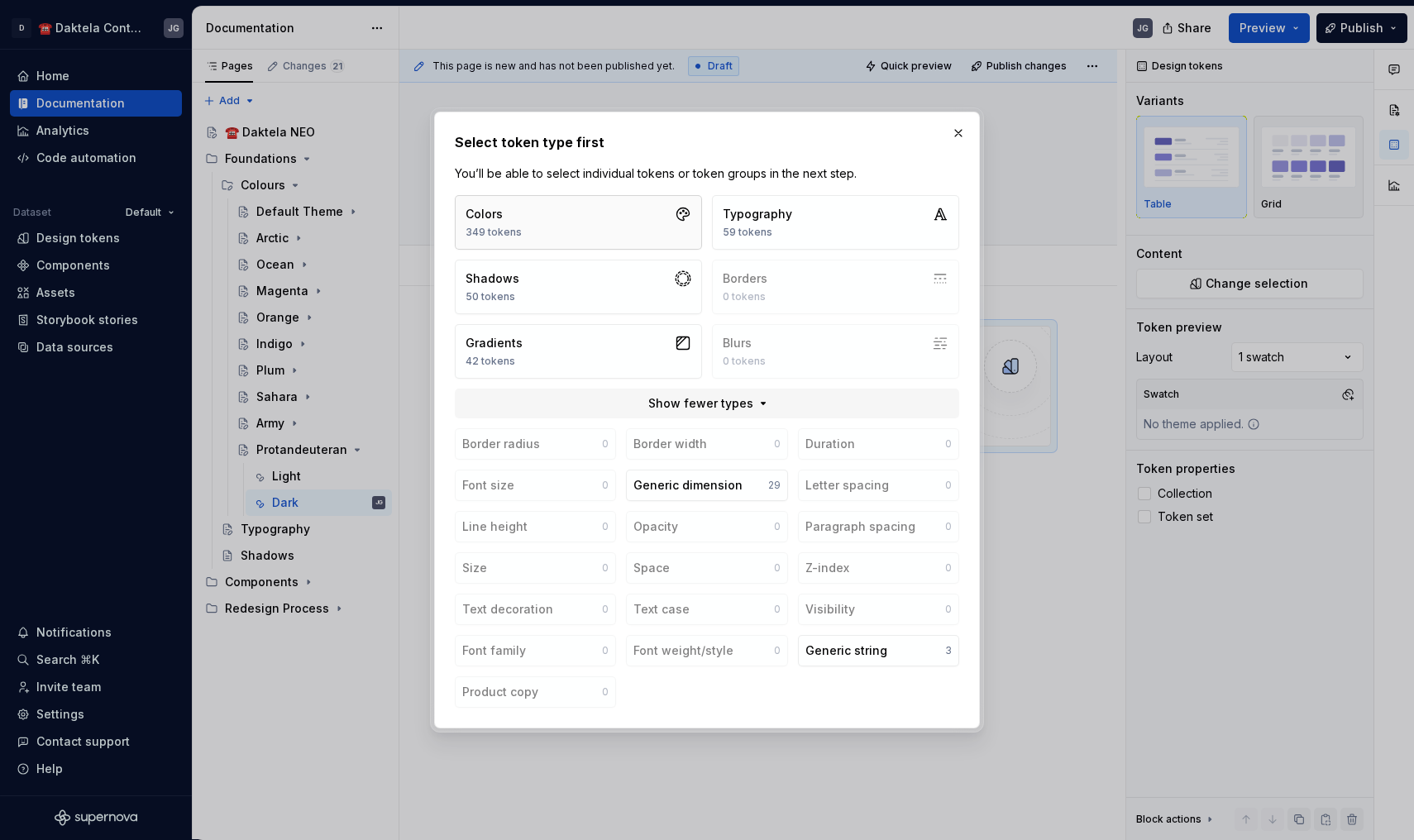
click at [608, 228] on button "Colors 349 tokens" at bounding box center [578, 223] width 247 height 55
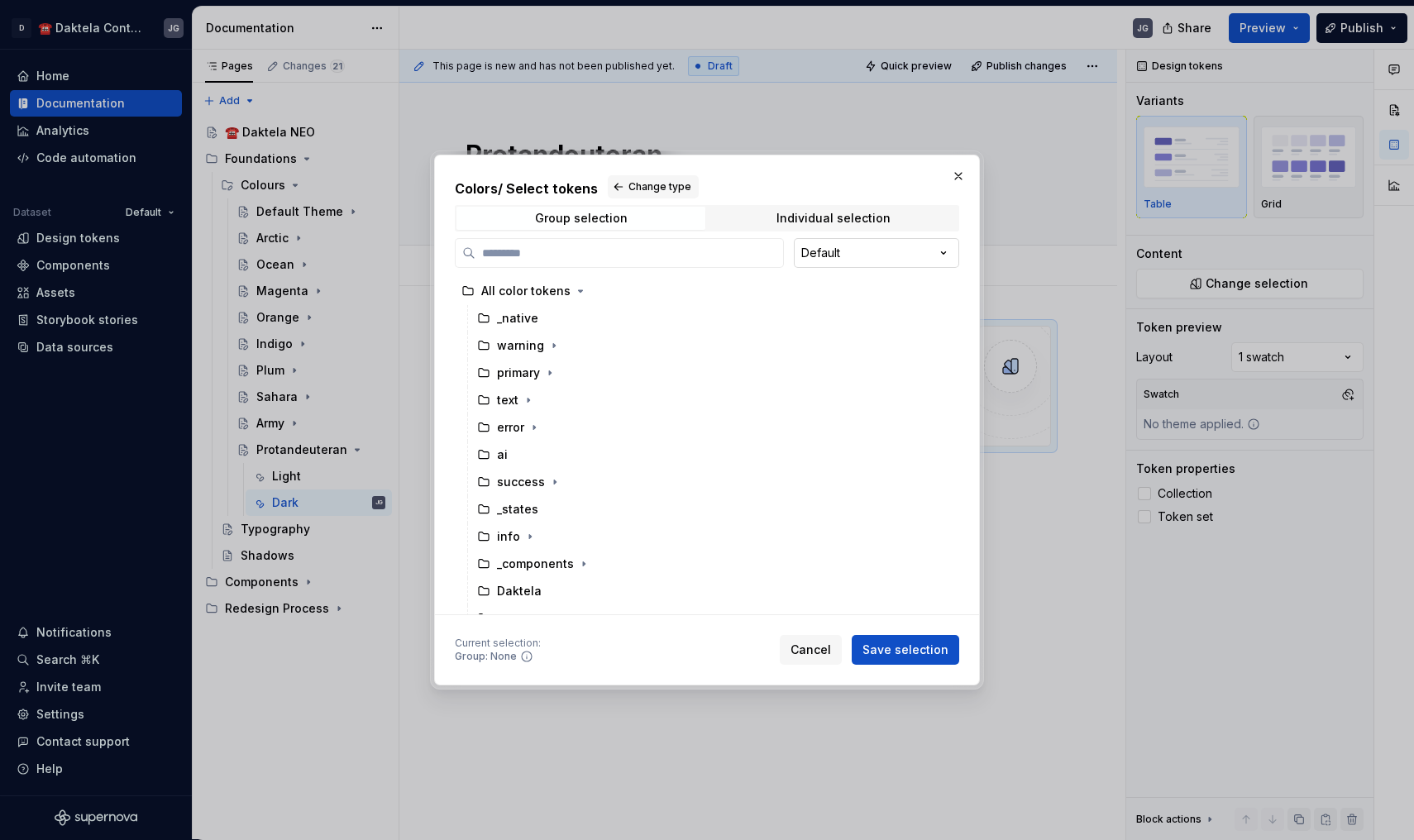
click at [796, 254] on div "Colors / Select tokens Change type Group selection Individual selection Default…" at bounding box center [707, 420] width 1414 height 840
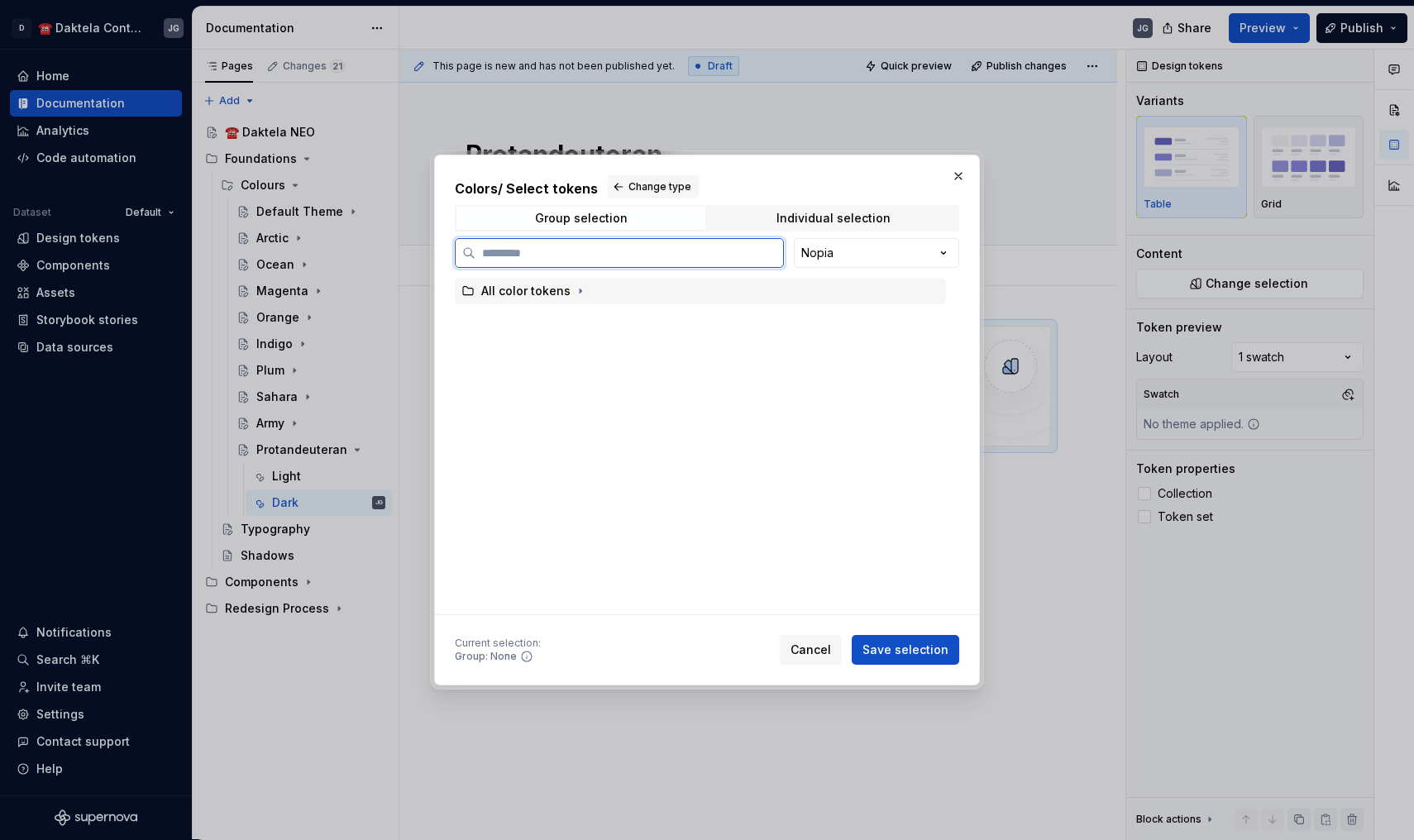
click at [545, 289] on div "All color tokens" at bounding box center [525, 290] width 89 height 17
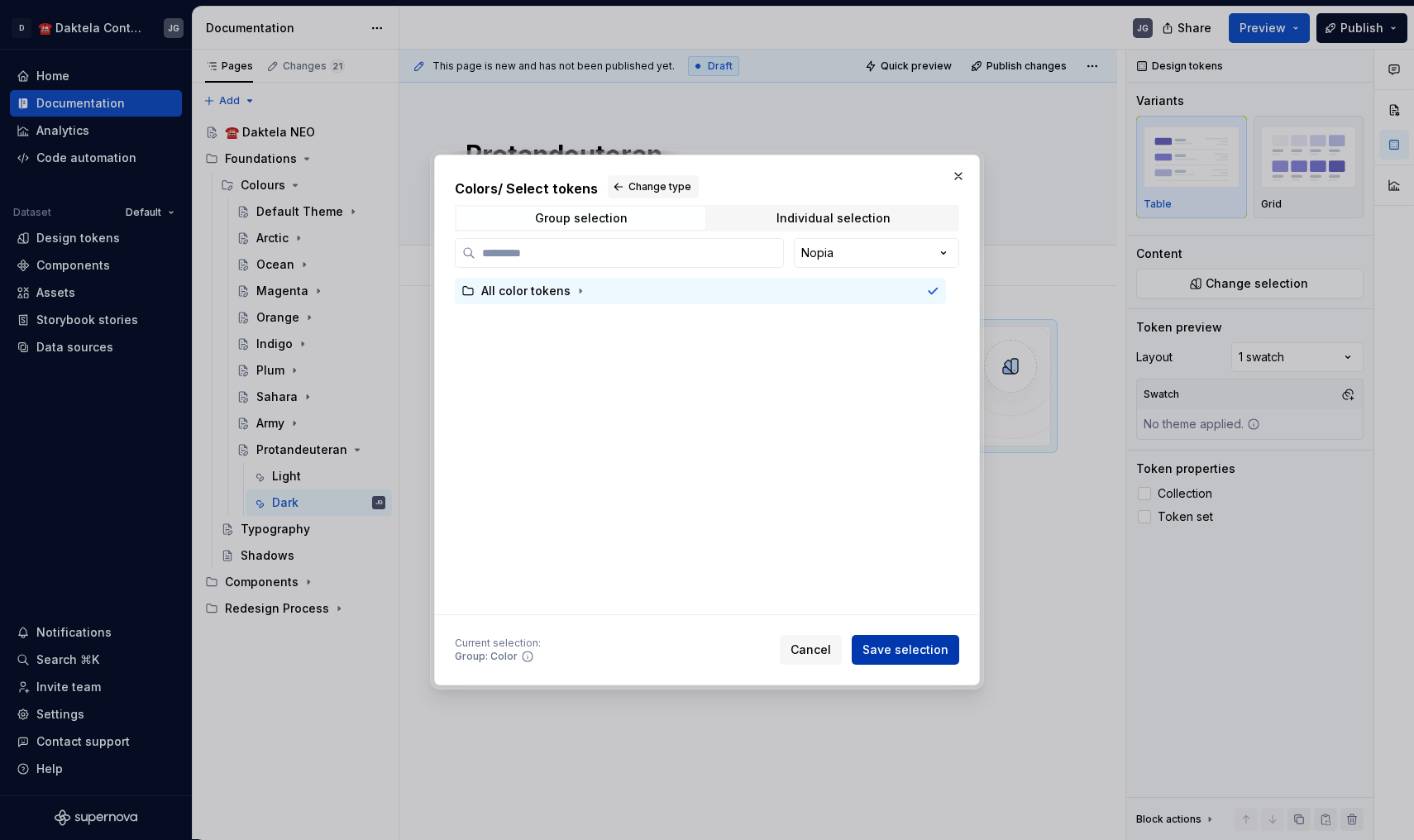
click at [911, 664] on button "Save selection" at bounding box center [906, 649] width 108 height 29
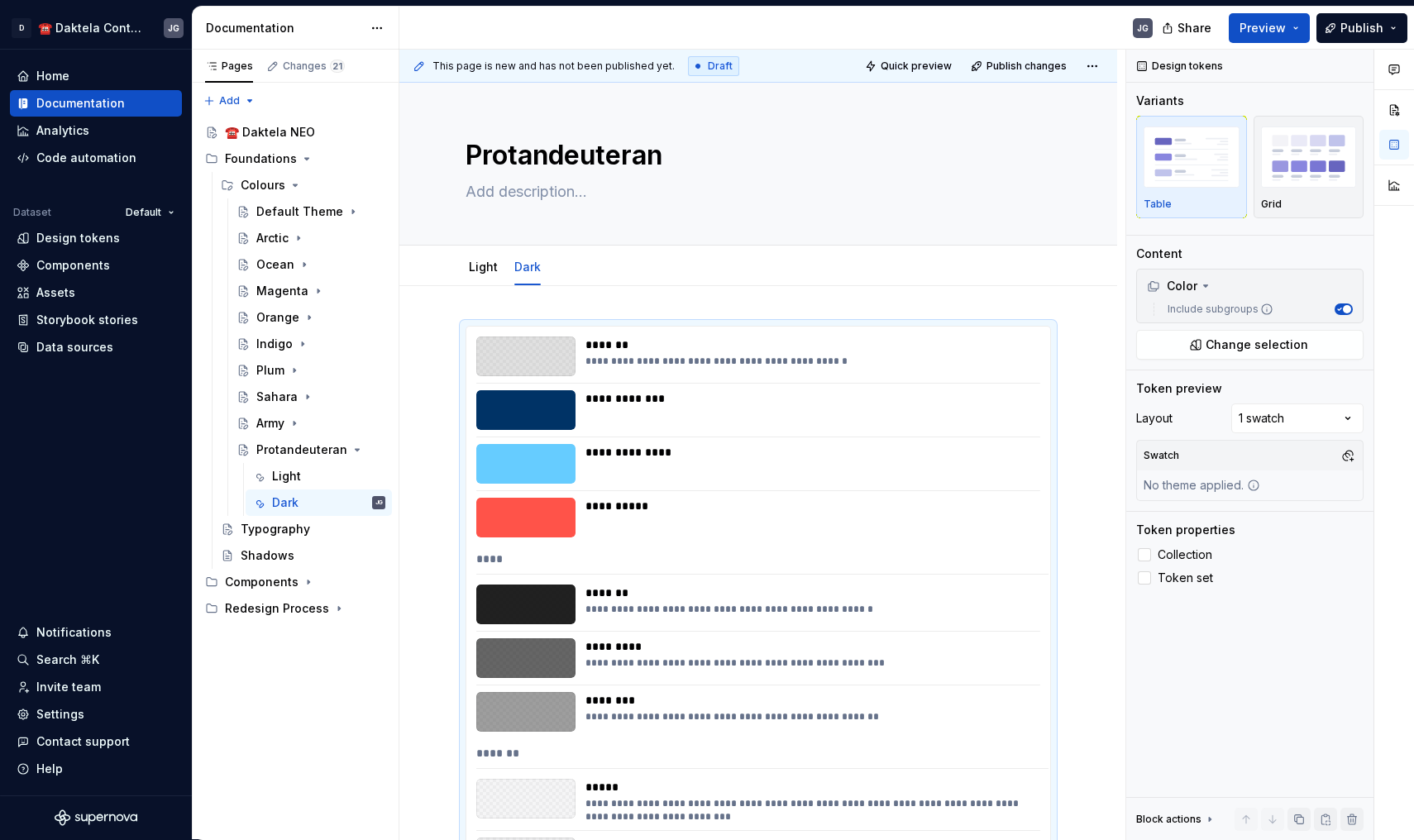
scroll to position [276, 0]
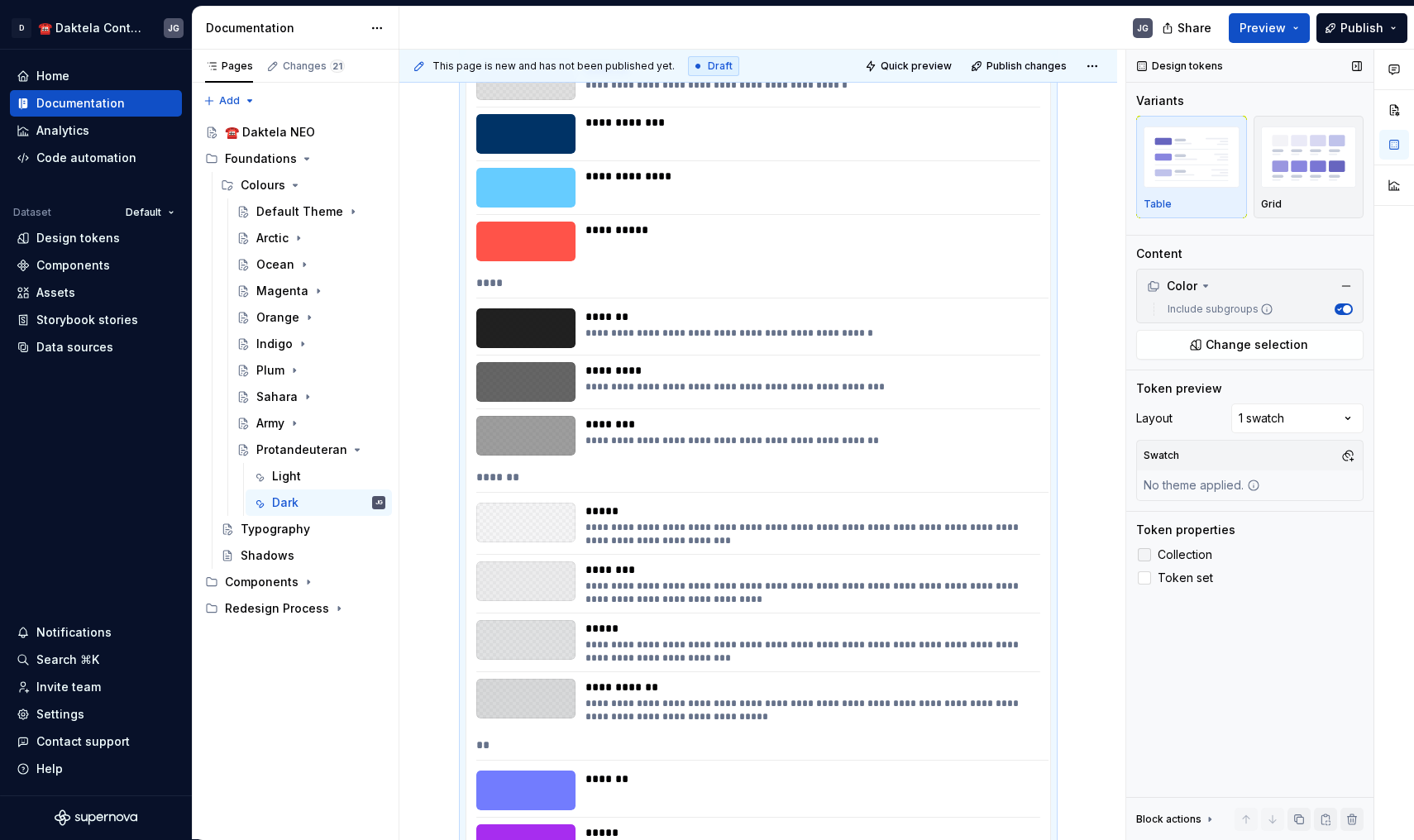
click at [1171, 558] on span "Collection" at bounding box center [1185, 555] width 55 height 14
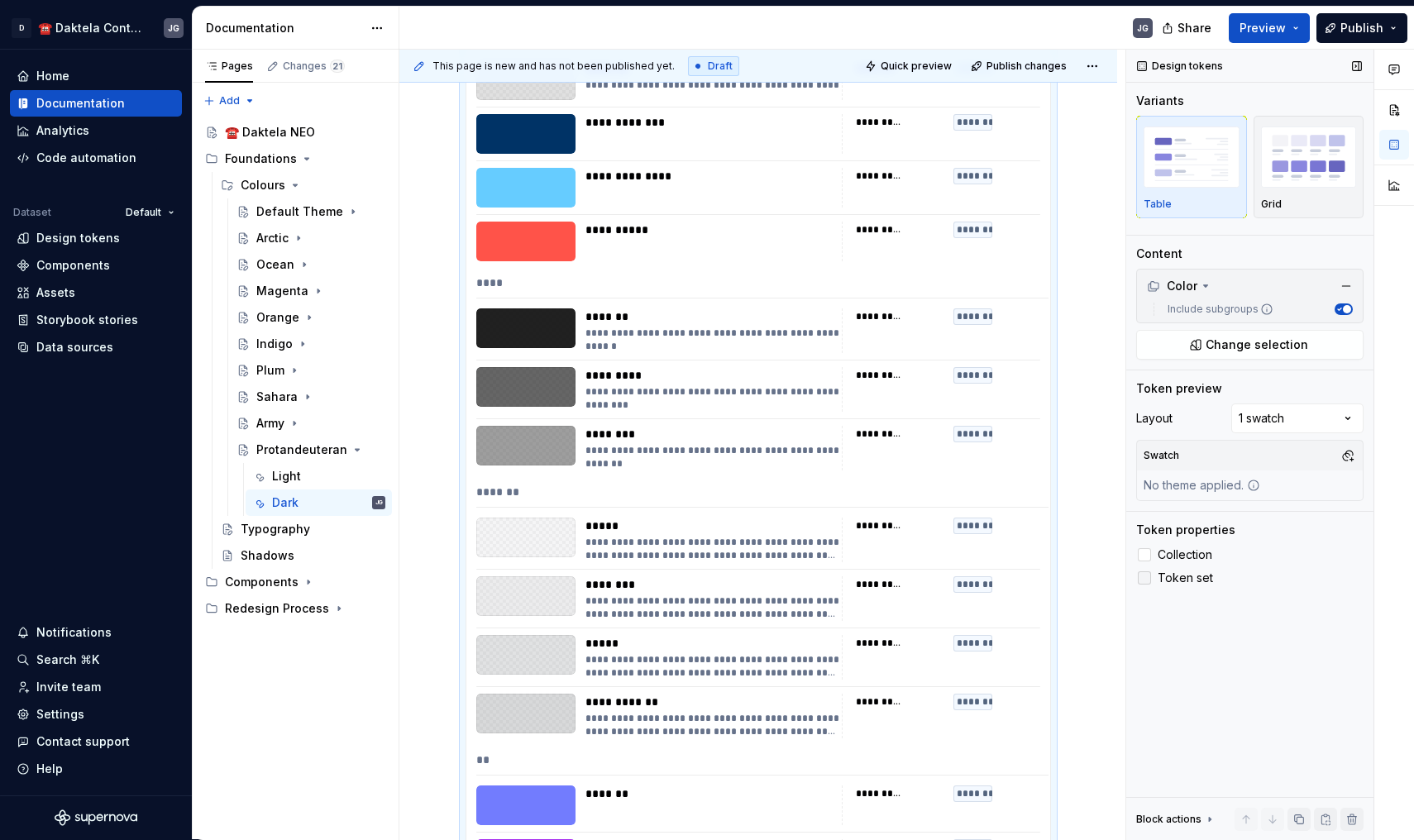
click at [1189, 585] on label "Token set" at bounding box center [1250, 578] width 227 height 20
click at [1342, 456] on button "button" at bounding box center [1348, 456] width 23 height 23
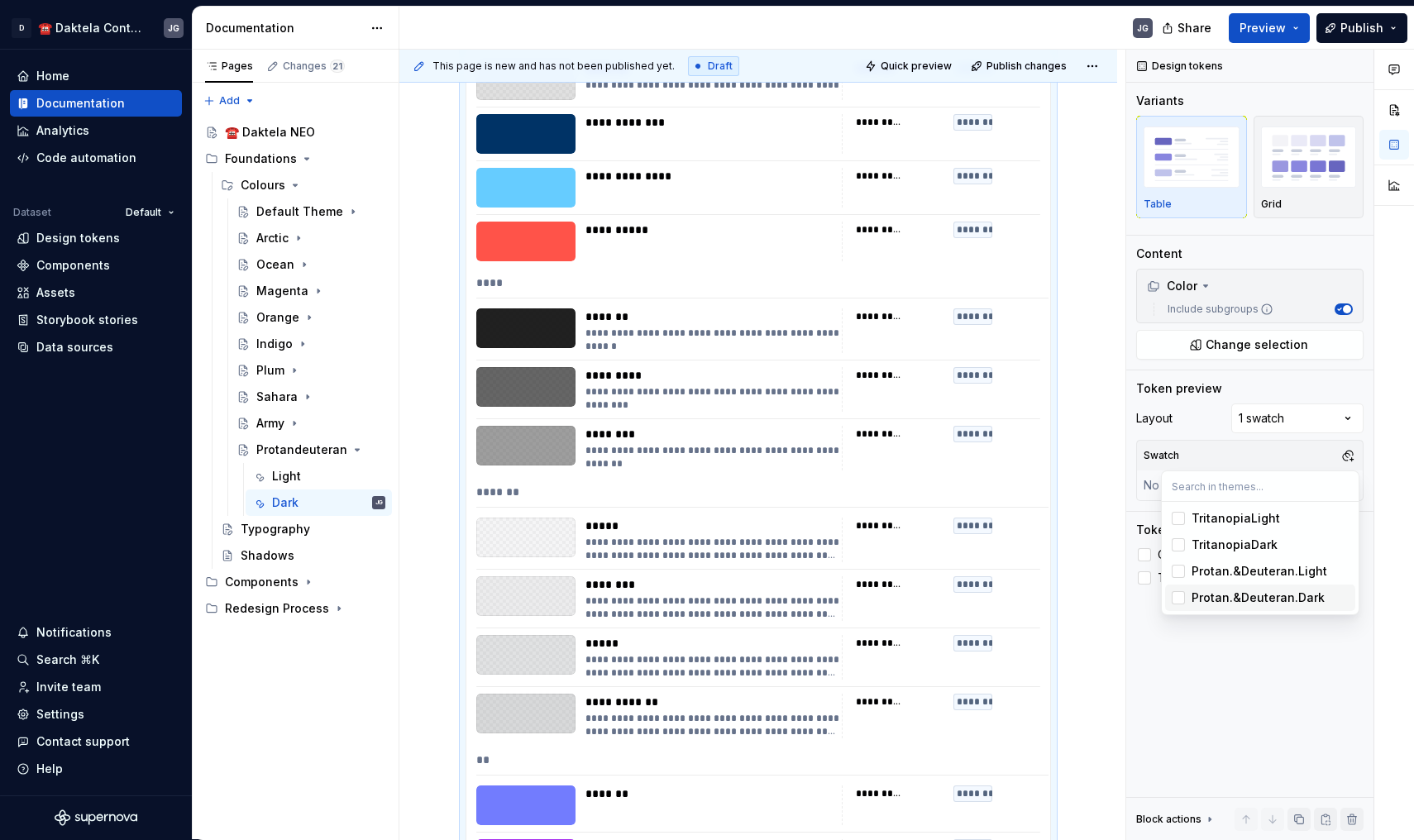
click at [1267, 594] on div "Protan.&Deuteran.Dark" at bounding box center [1258, 597] width 133 height 17
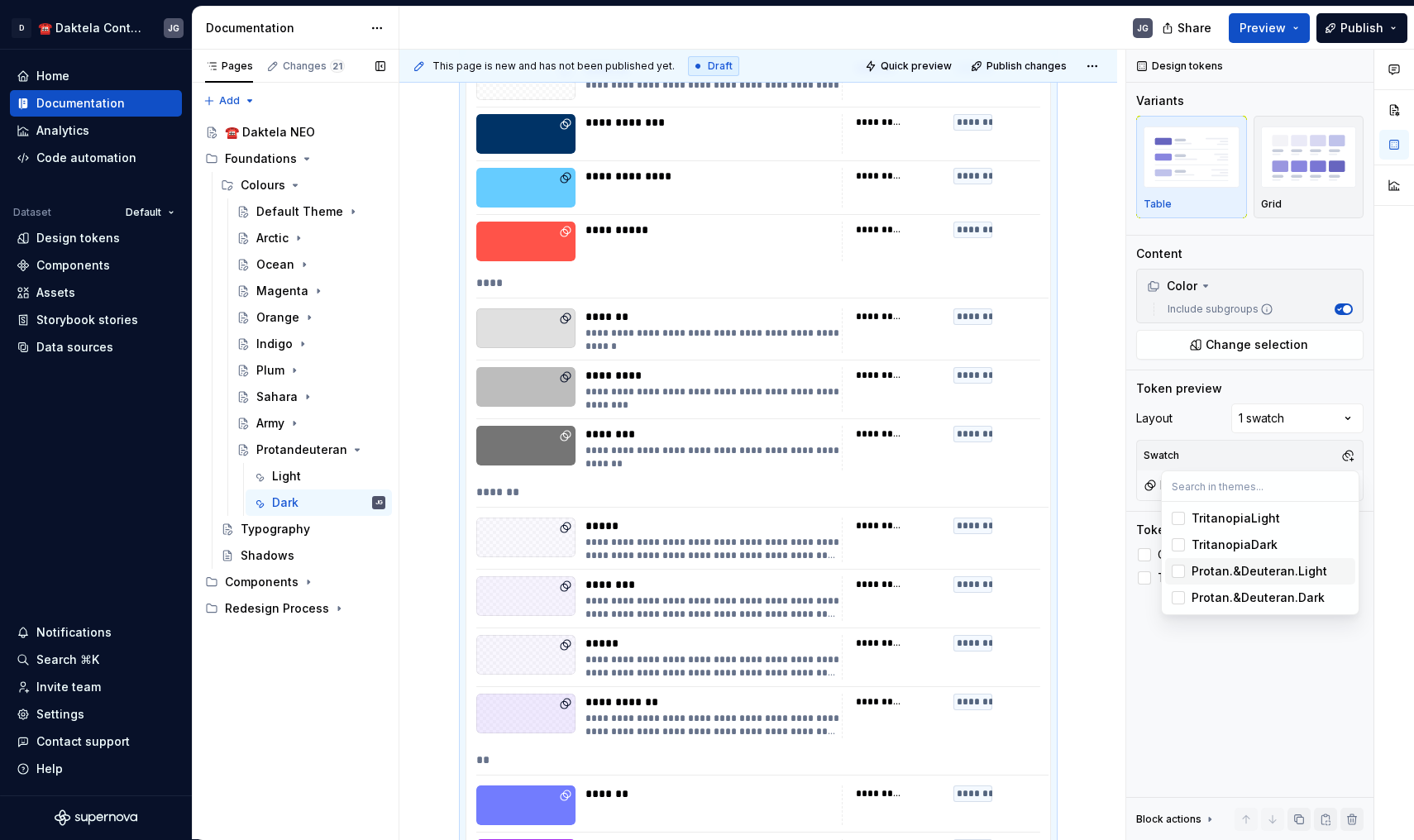
click at [319, 185] on div "Pages Changes 21 Add Accessibility guide for tree Page tree. Navigate the tree …" at bounding box center [294, 445] width 206 height 790
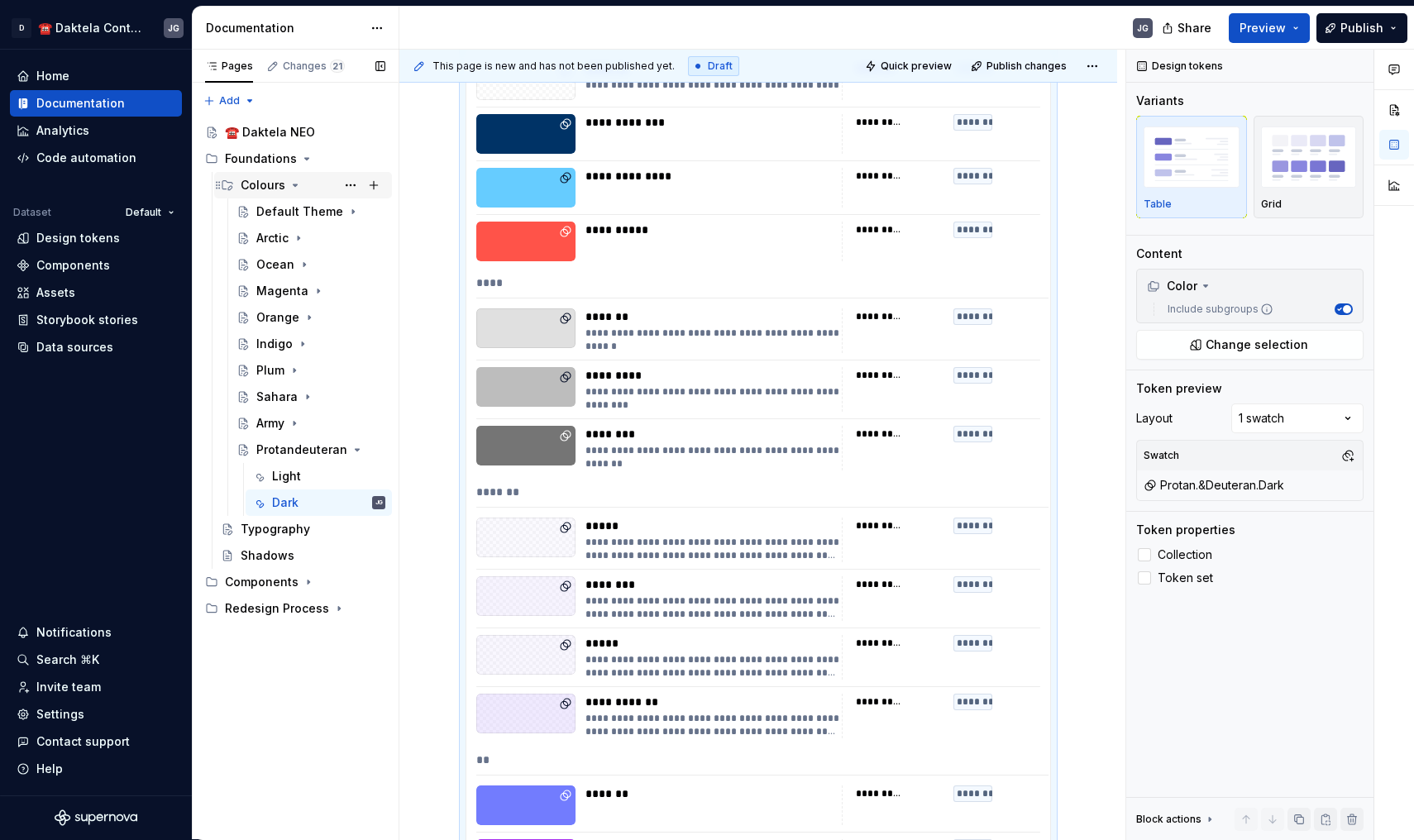
click at [387, 184] on div "Colours" at bounding box center [303, 185] width 178 height 26
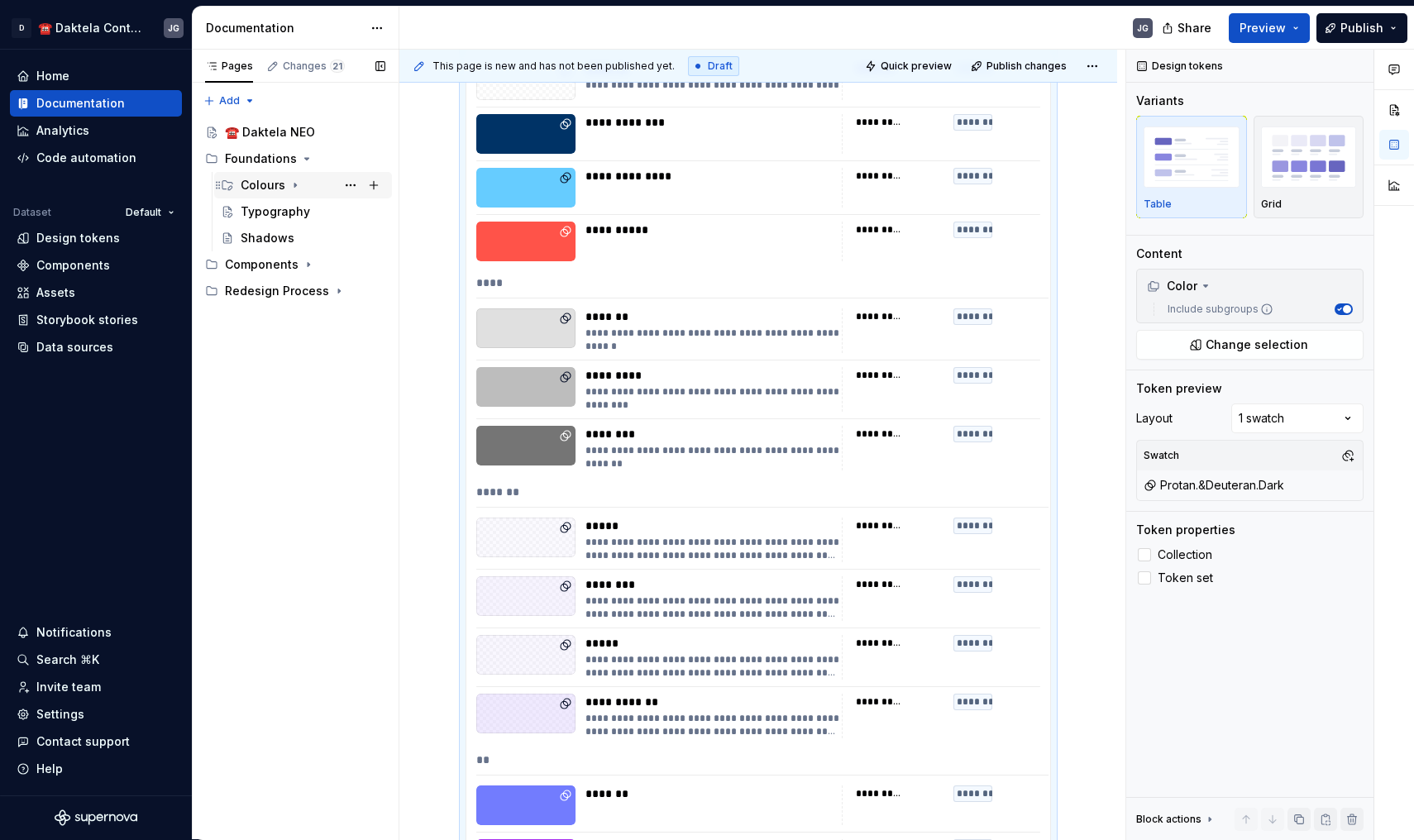
click at [303, 185] on div "Colours" at bounding box center [313, 186] width 145 height 23
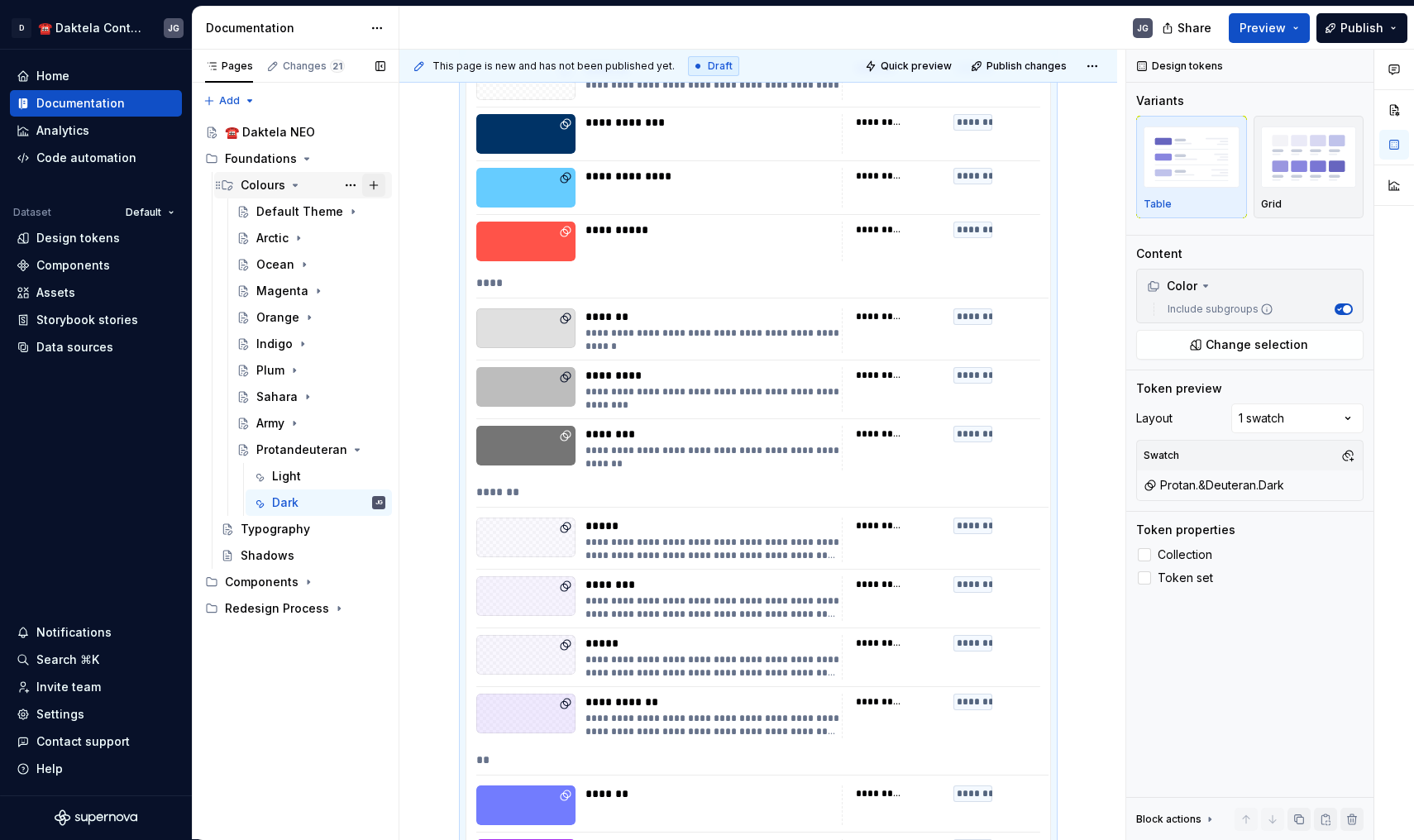
click at [375, 185] on button "Page tree" at bounding box center [374, 186] width 23 height 23
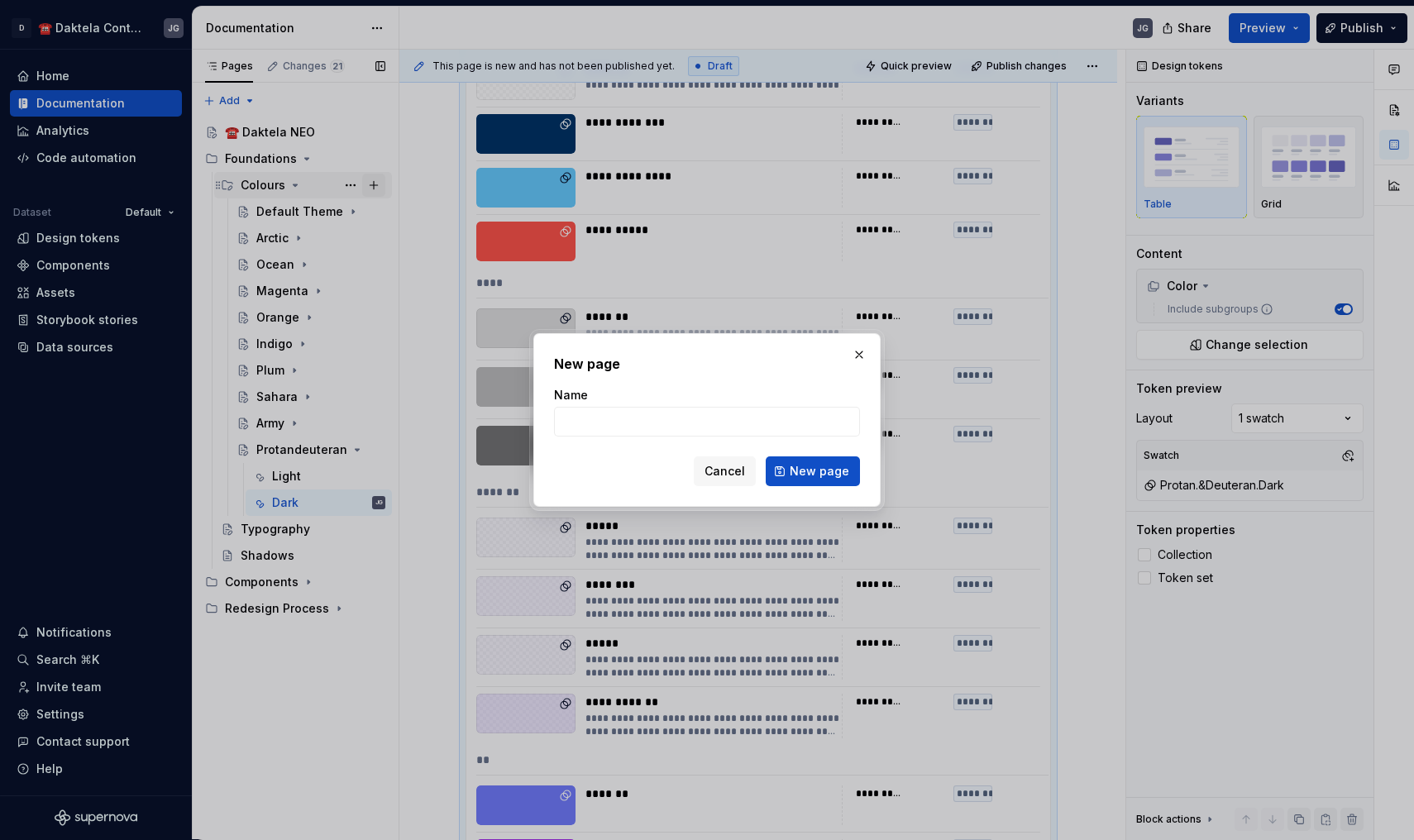
type textarea "*"
type input "R"
type input "Tritonopia"
click at [817, 477] on span "New page" at bounding box center [818, 470] width 60 height 17
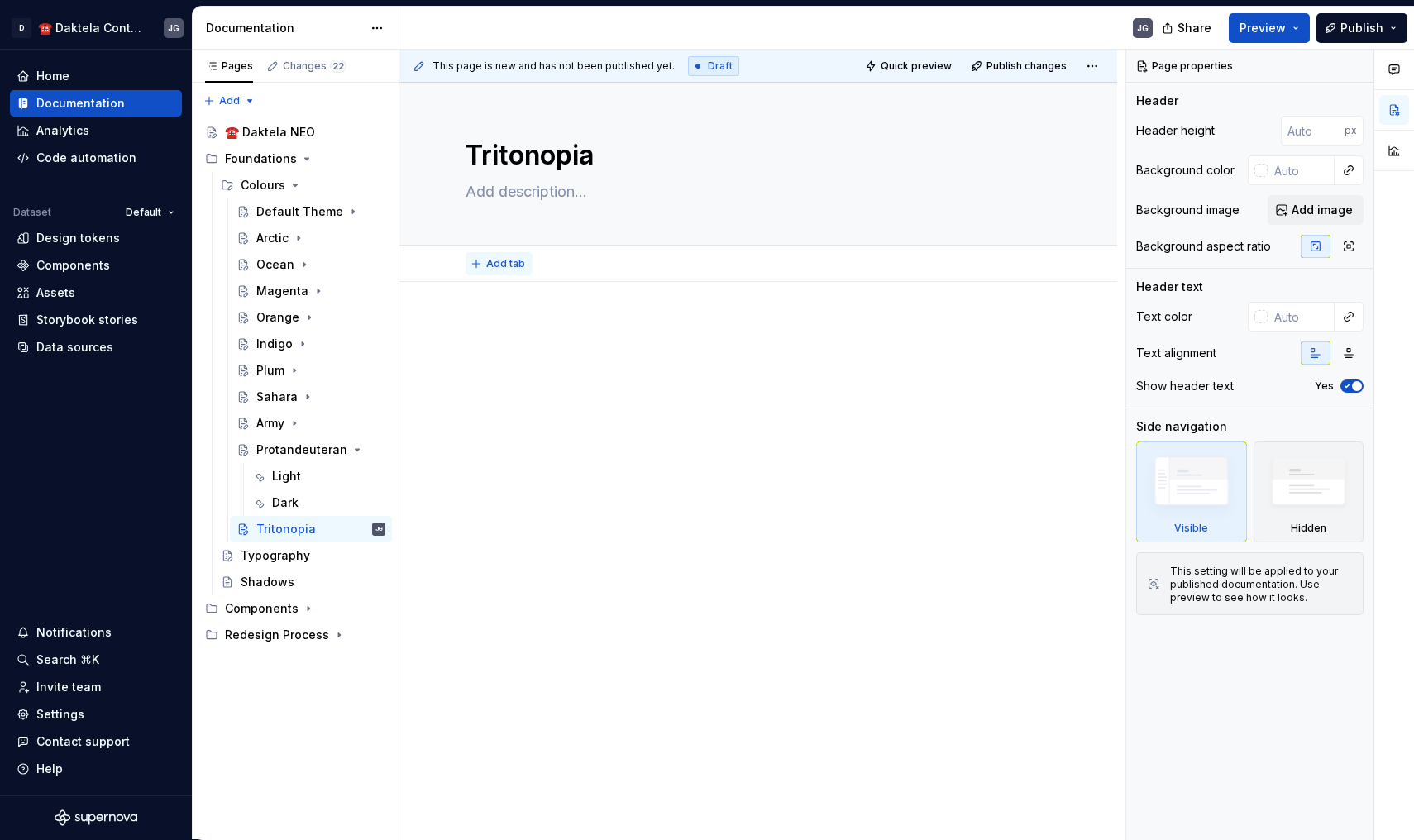
click at [499, 262] on span "Add tab" at bounding box center [506, 264] width 39 height 14
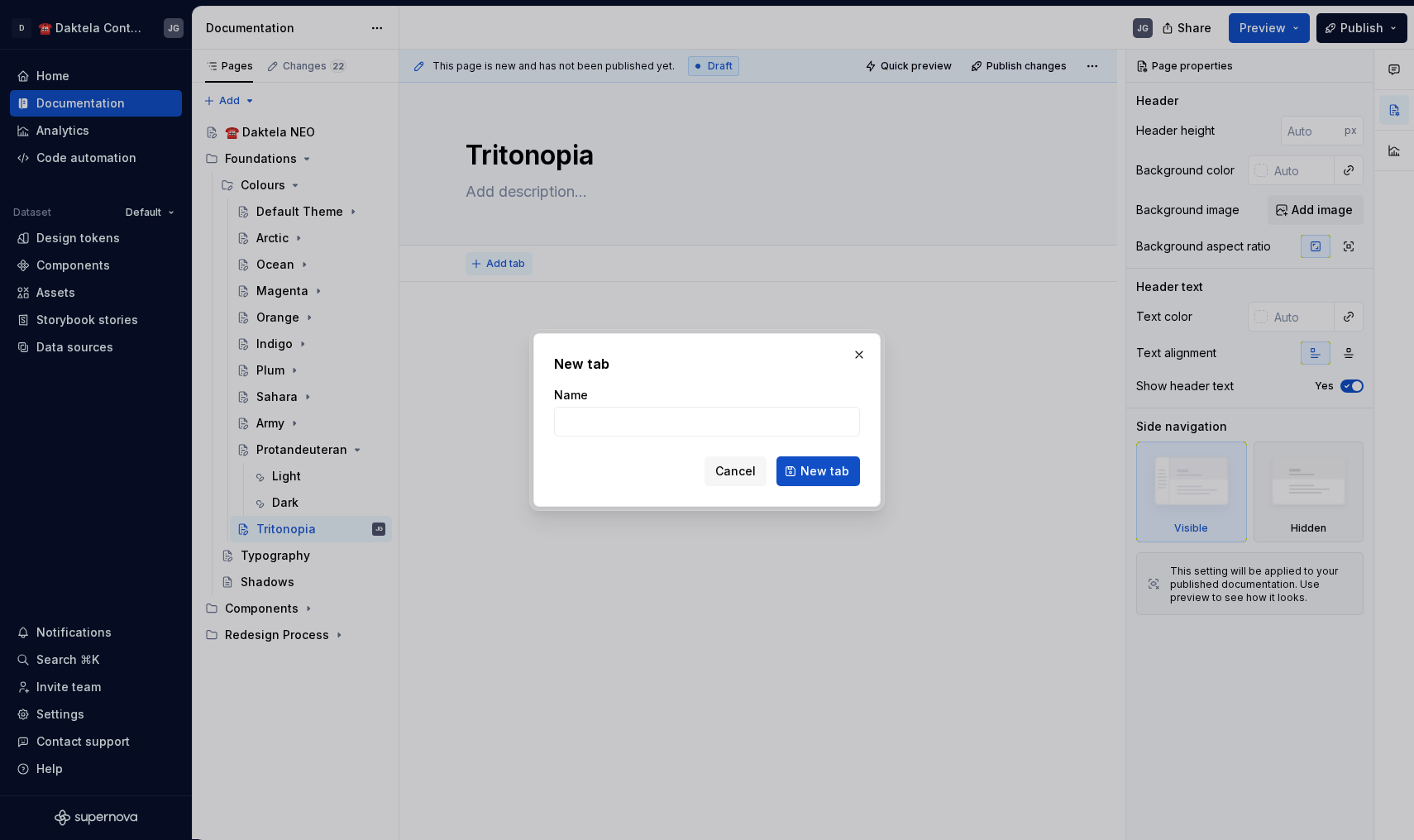
type textarea "*"
type input "Light"
click at [819, 471] on button "New tab" at bounding box center [817, 471] width 83 height 29
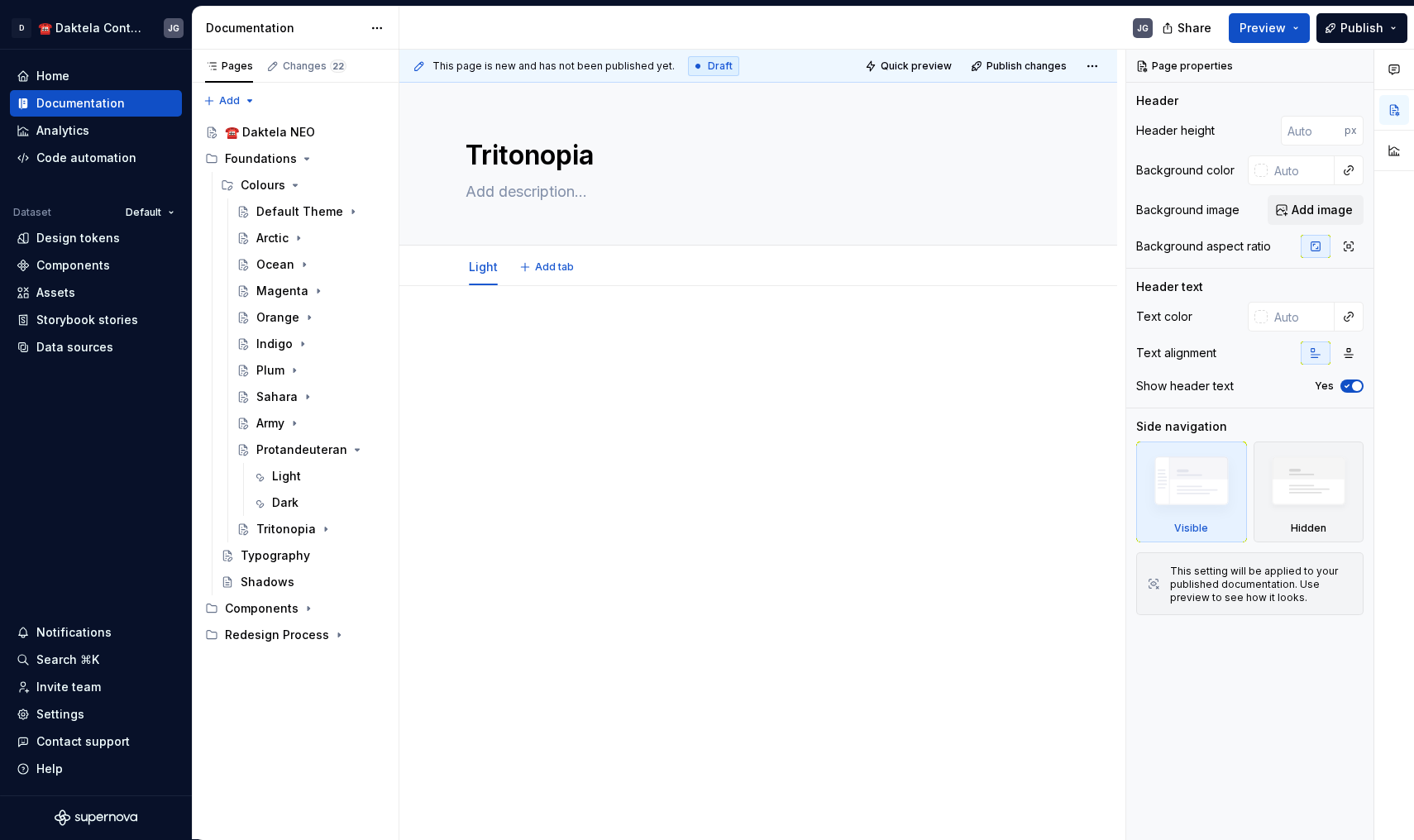
type textarea "*"
click at [558, 281] on div "Light Add tab" at bounding box center [758, 266] width 605 height 36
click at [558, 276] on button "Add tab" at bounding box center [548, 267] width 66 height 23
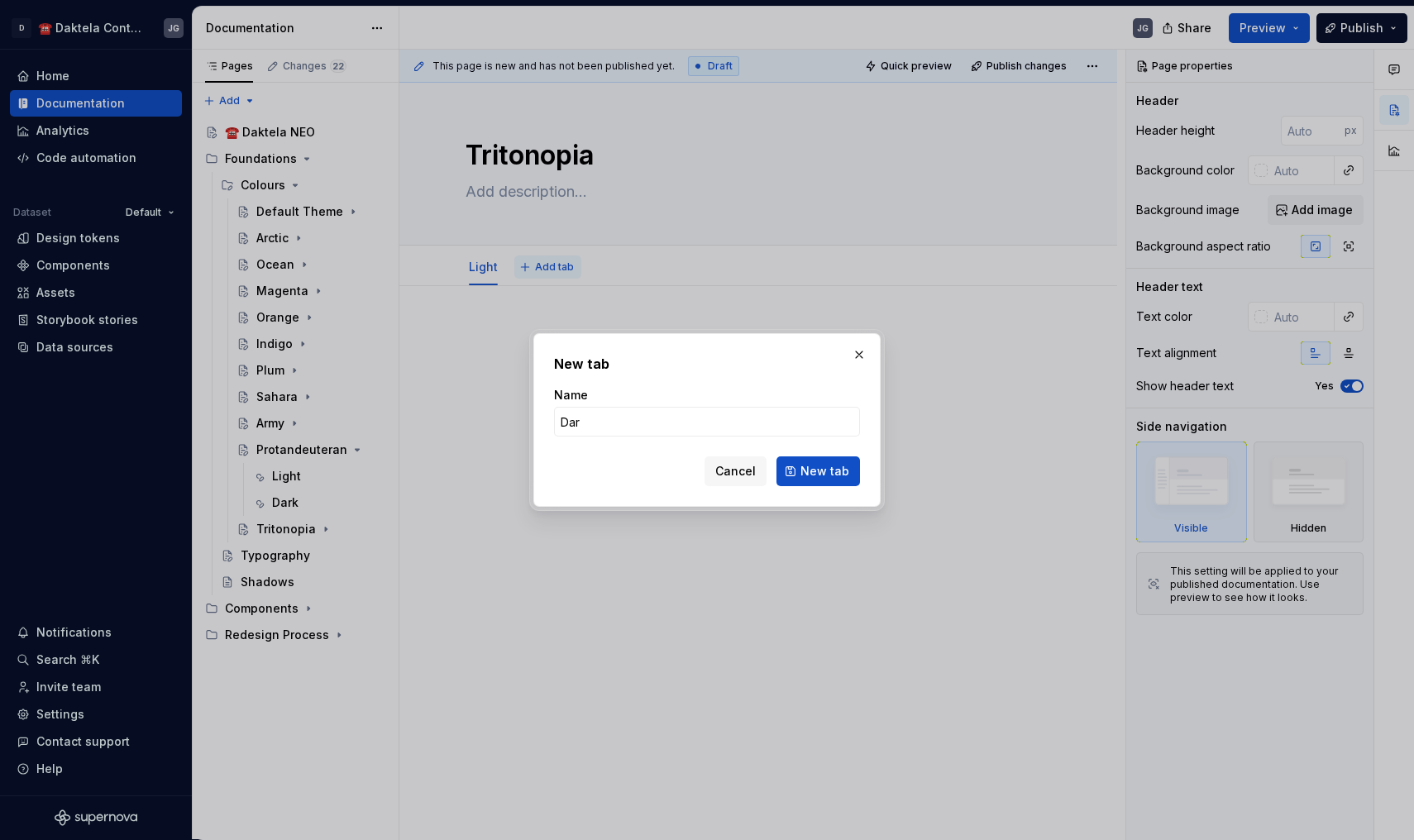
type input "Dark"
click at [819, 471] on button "New tab" at bounding box center [817, 471] width 83 height 29
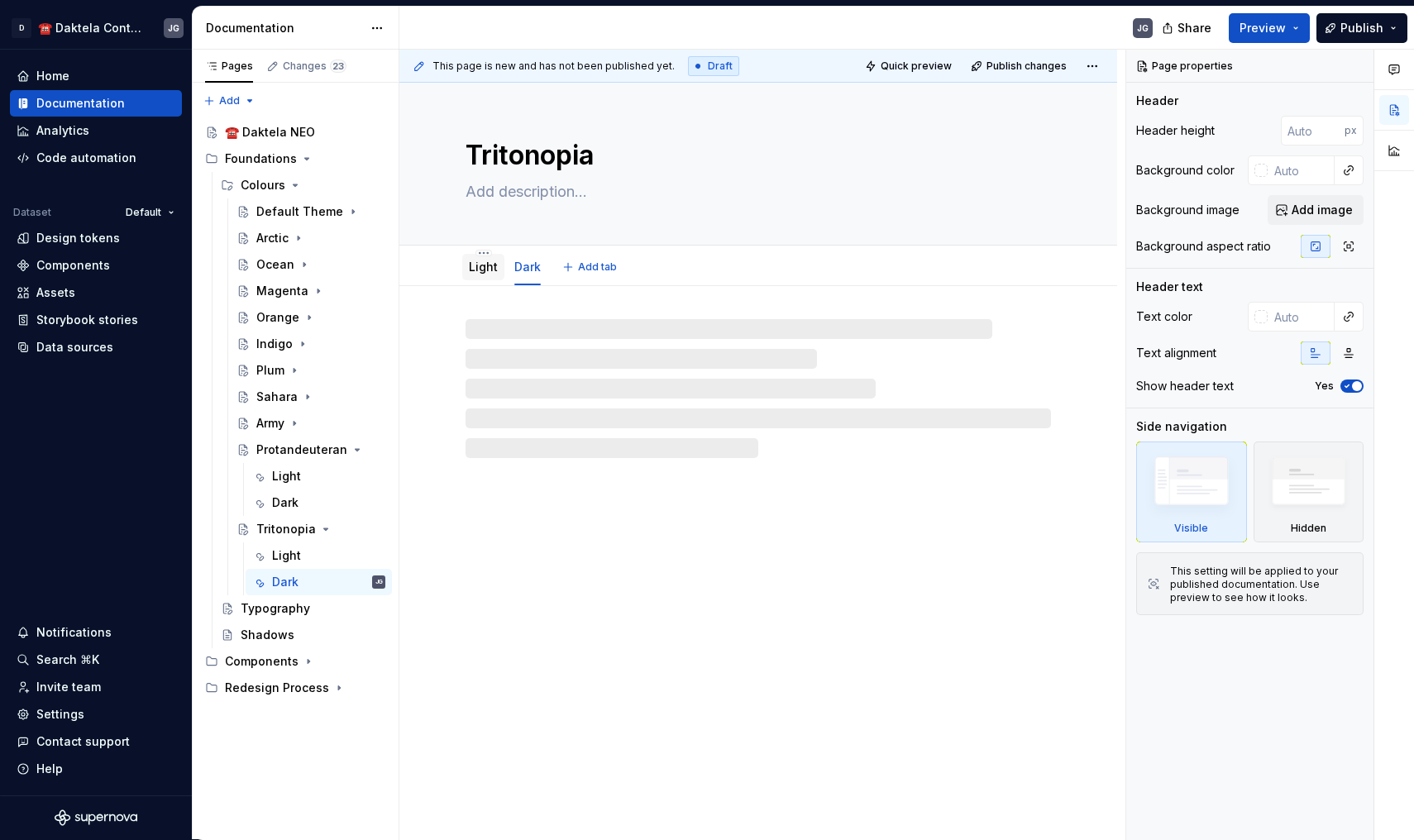
click at [471, 258] on div "Light" at bounding box center [483, 267] width 29 height 20
click at [481, 272] on link "Light" at bounding box center [483, 266] width 29 height 14
click at [513, 350] on div at bounding box center [758, 388] width 586 height 139
type textarea "*"
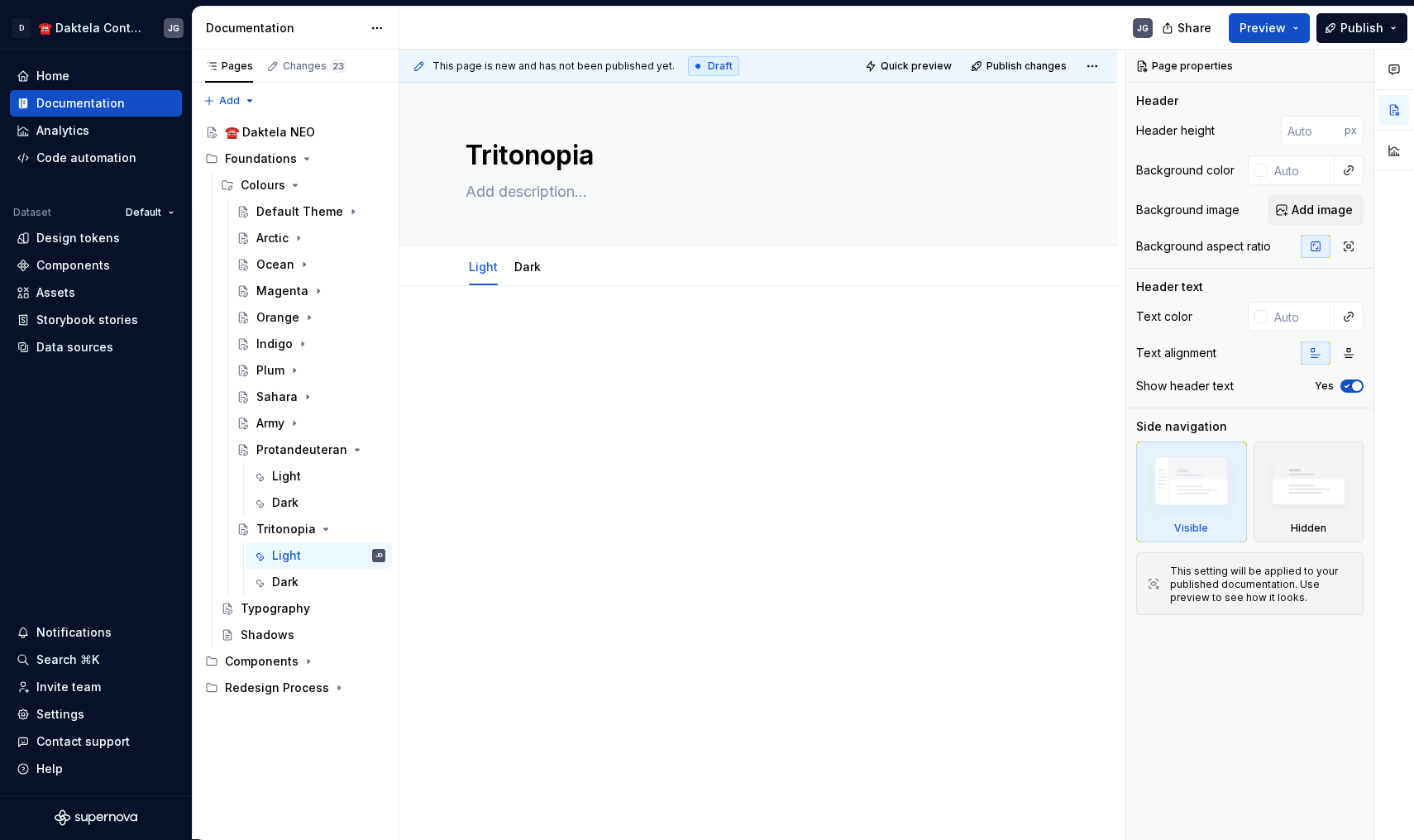
click at [530, 331] on p at bounding box center [758, 335] width 586 height 20
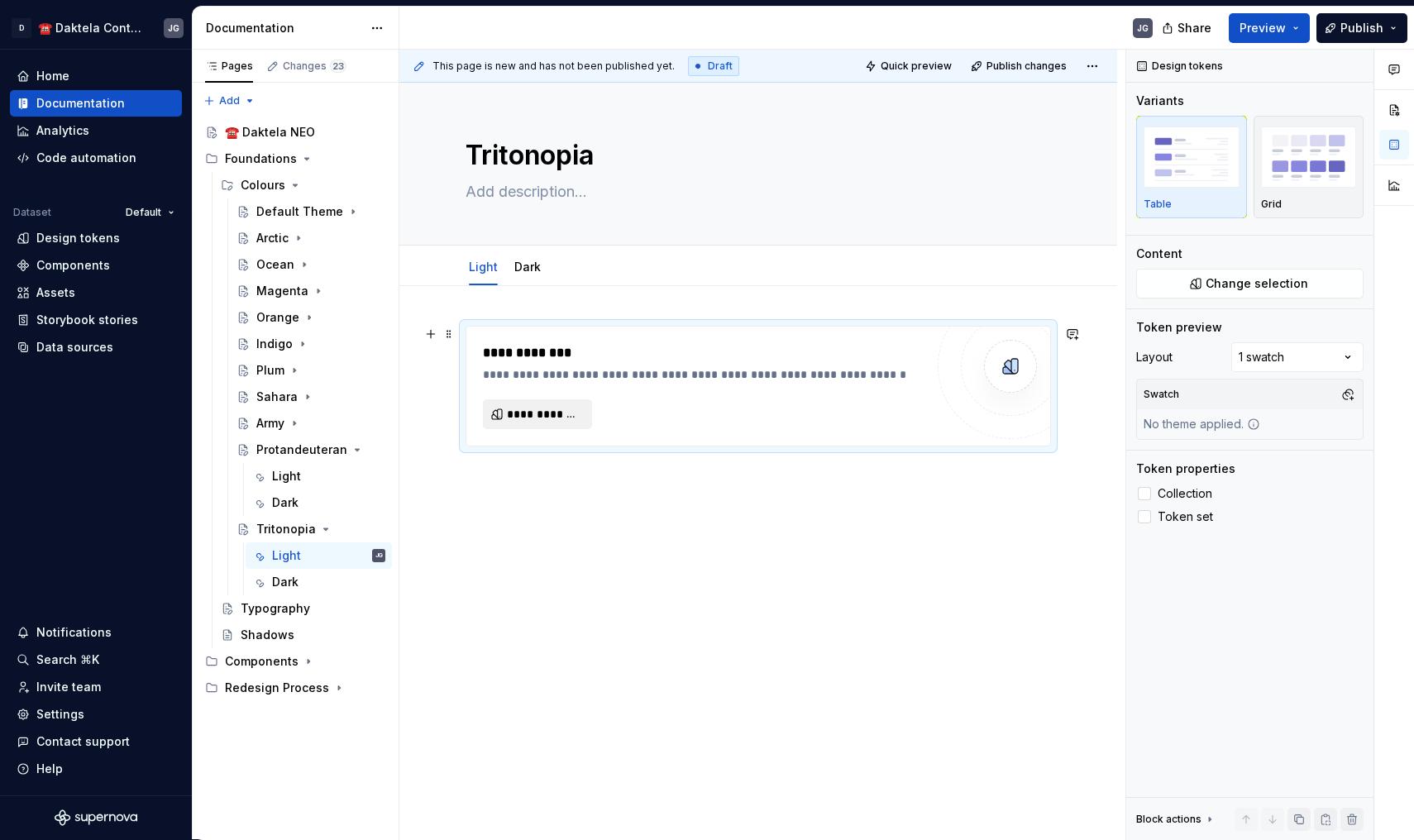
click at [544, 407] on span "**********" at bounding box center [544, 414] width 74 height 17
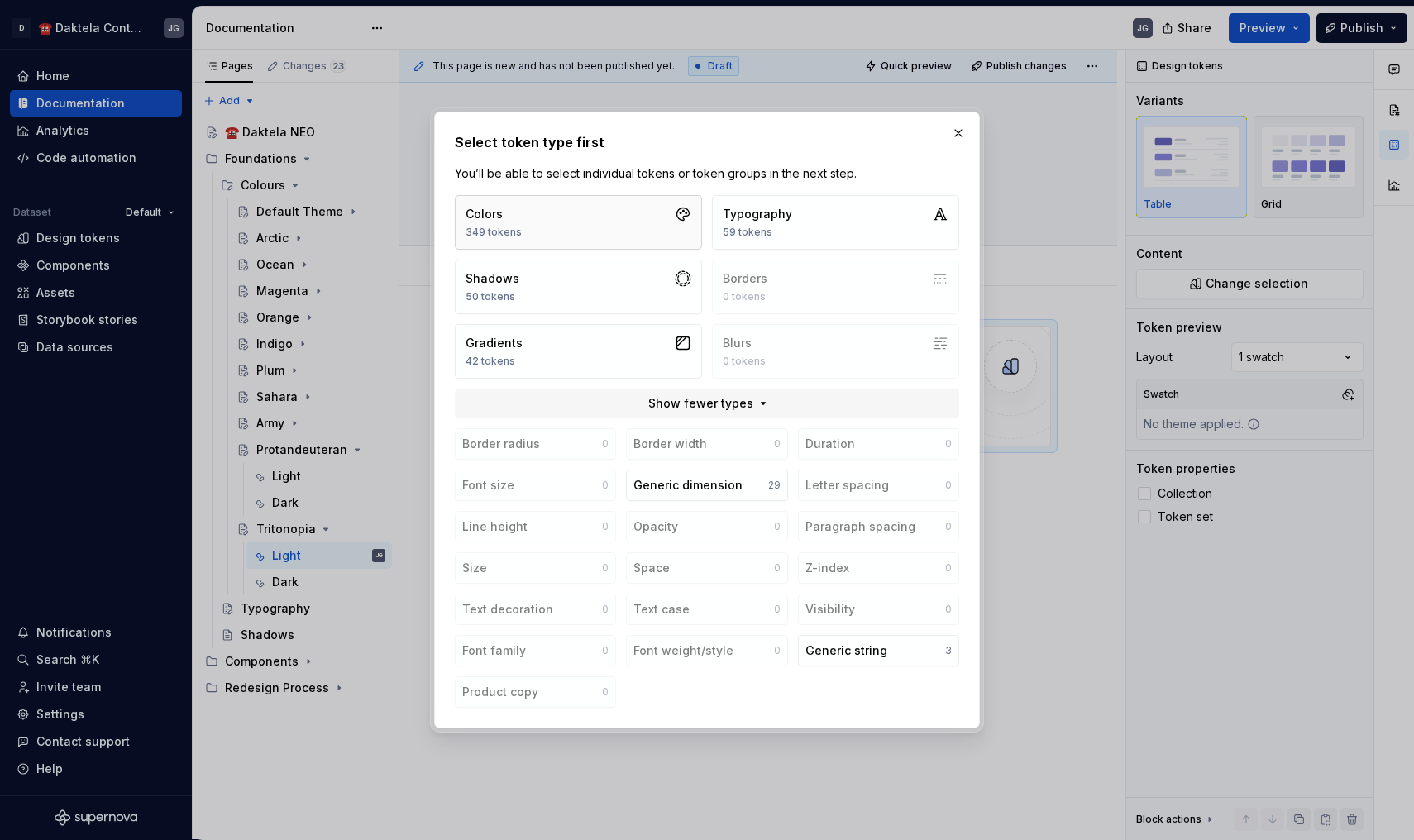
click at [677, 209] on icon "button" at bounding box center [683, 214] width 17 height 17
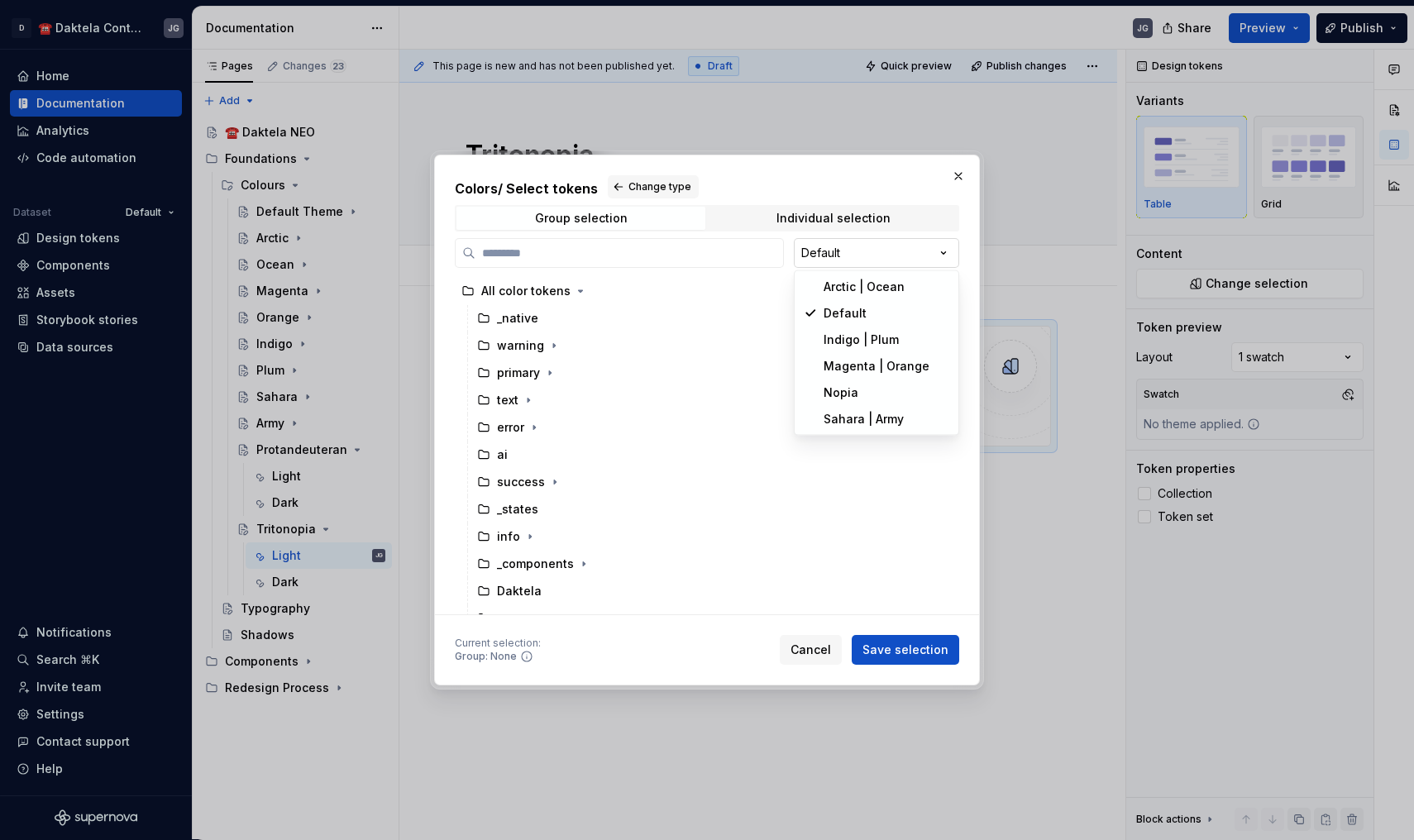
click at [828, 256] on div "Colors / Select tokens Change type Group selection Individual selection Default…" at bounding box center [707, 420] width 1414 height 840
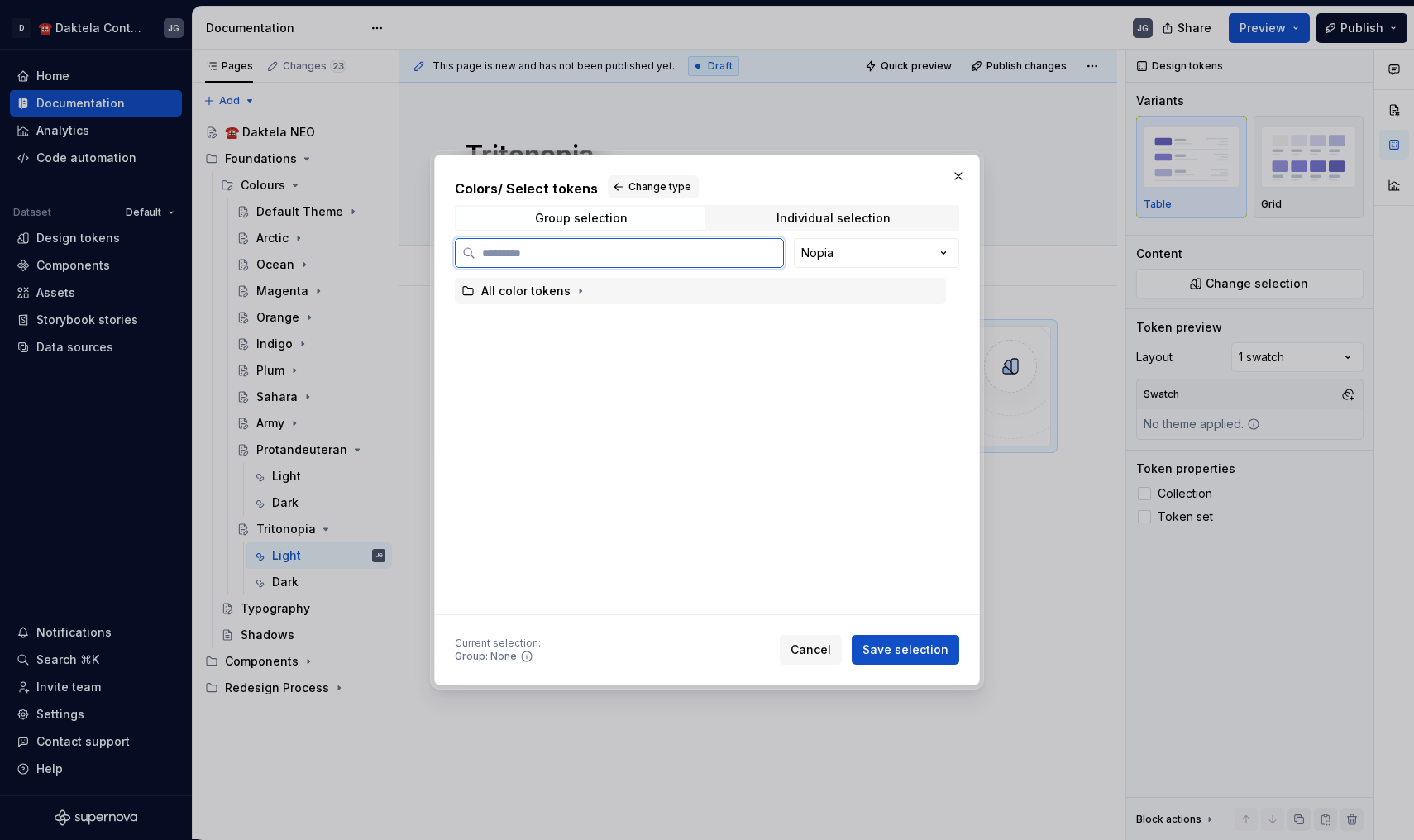
click at [676, 298] on div "All color tokens" at bounding box center [700, 290] width 491 height 26
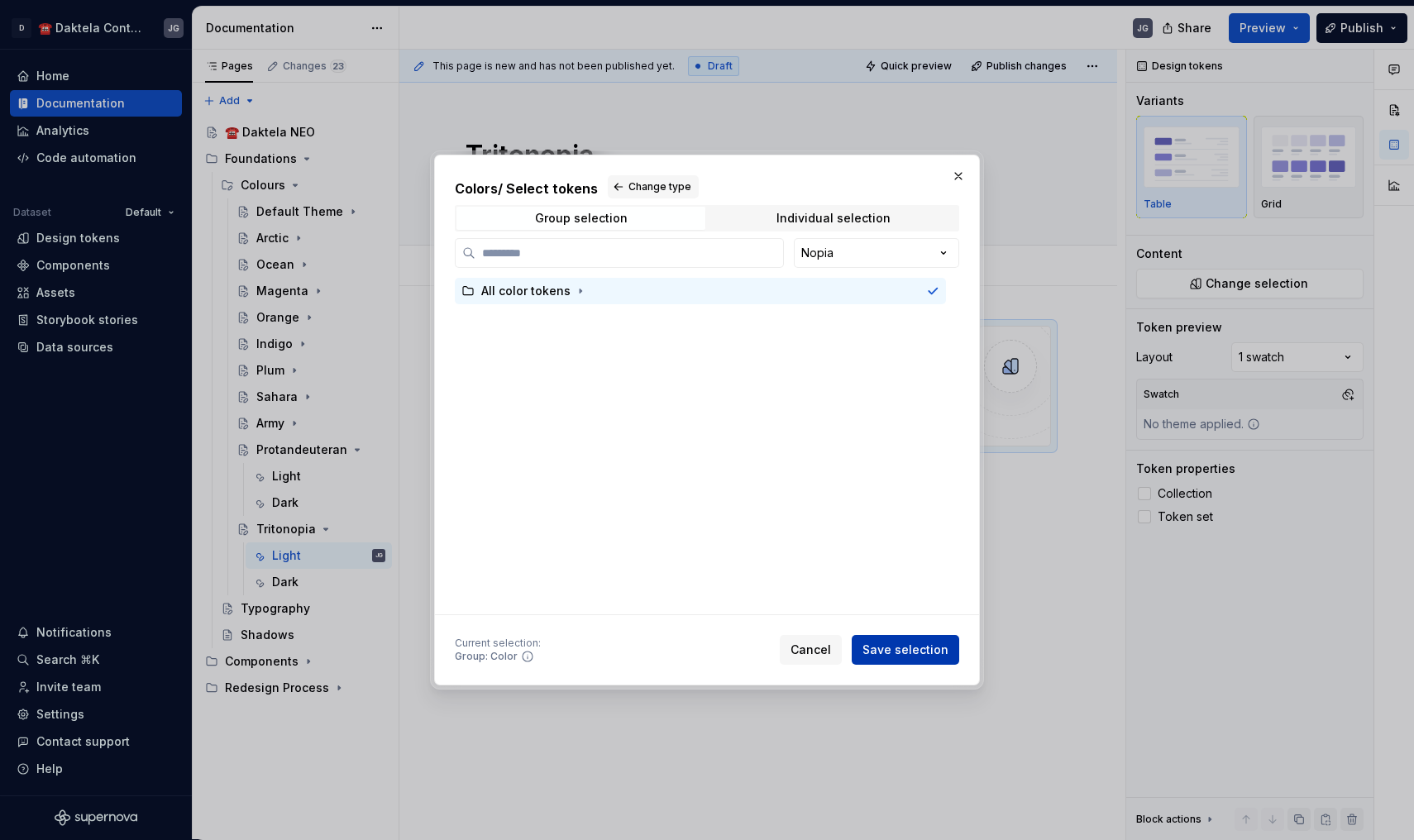
click at [899, 652] on span "Save selection" at bounding box center [906, 649] width 86 height 17
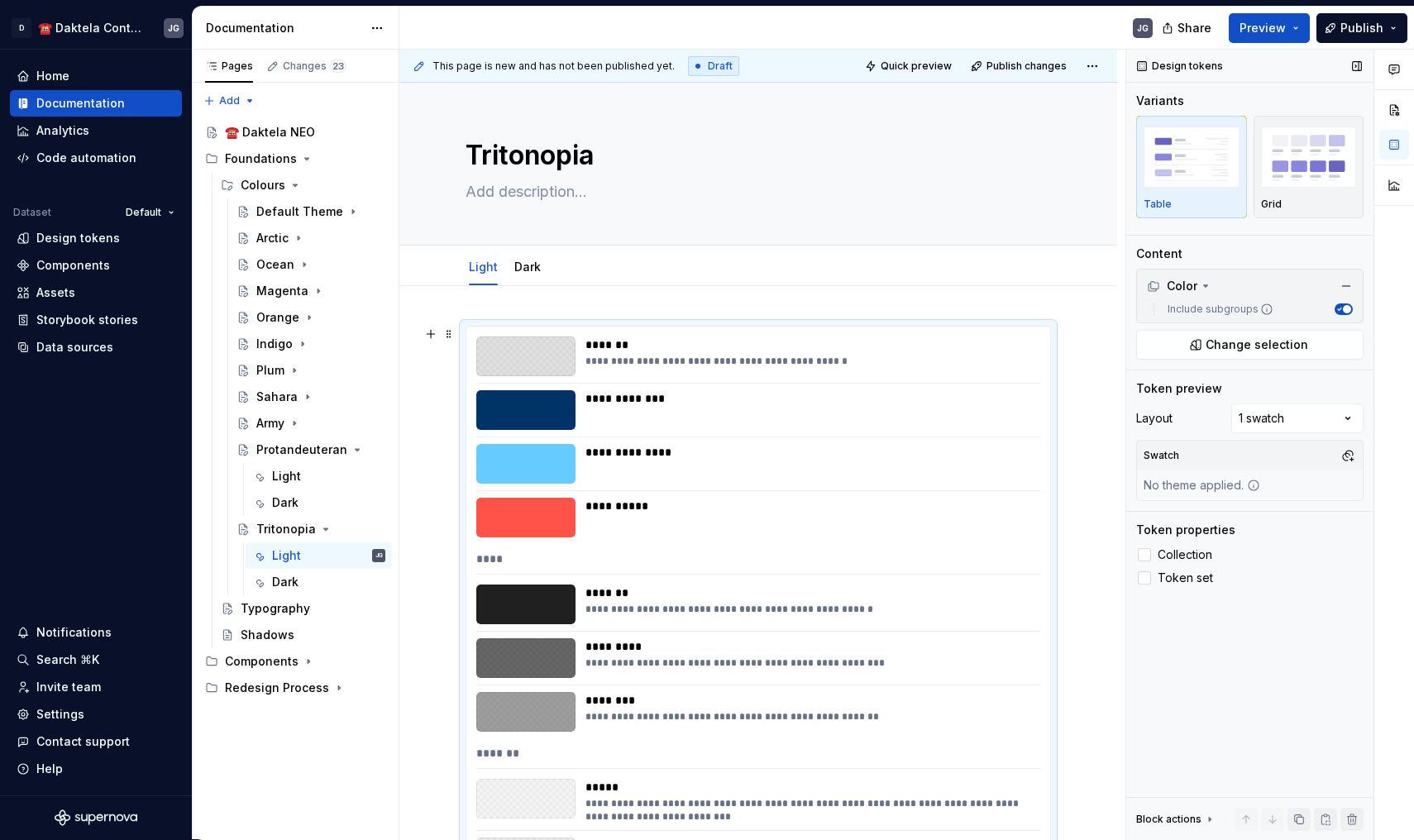
scroll to position [276, 0]
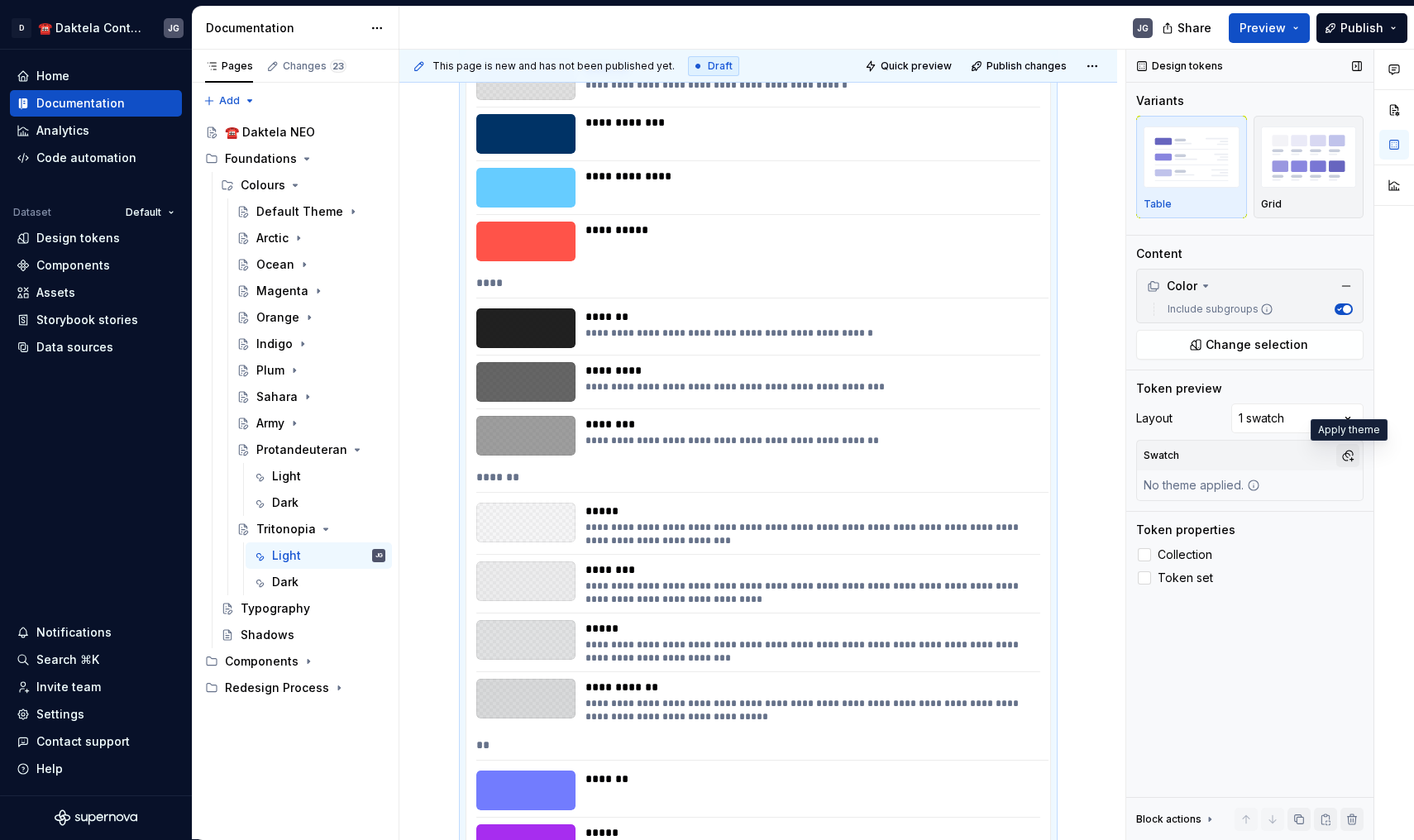
click at [1345, 458] on button "button" at bounding box center [1348, 456] width 23 height 23
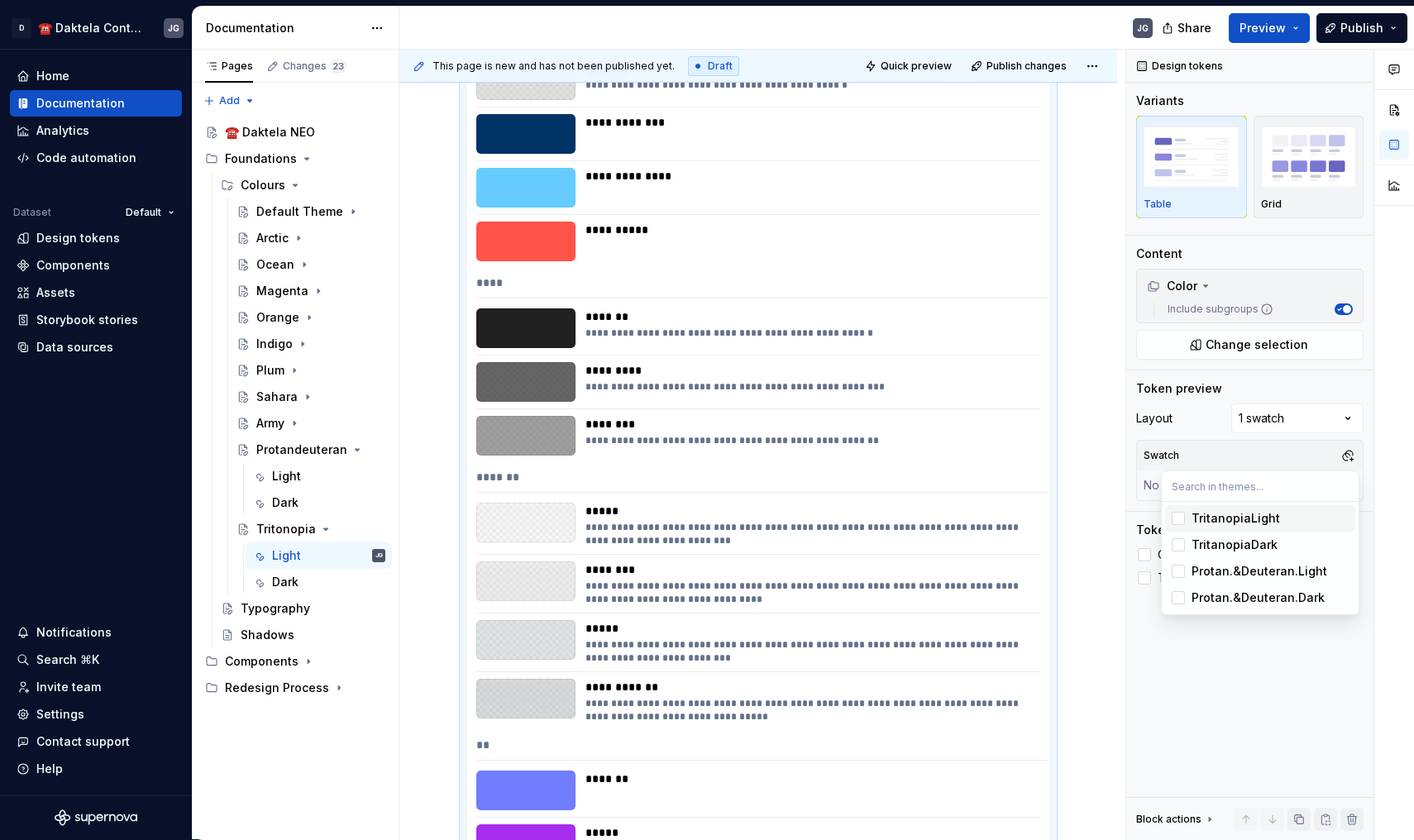
click at [1238, 518] on div "TritanopiaLight" at bounding box center [1235, 518] width 88 height 17
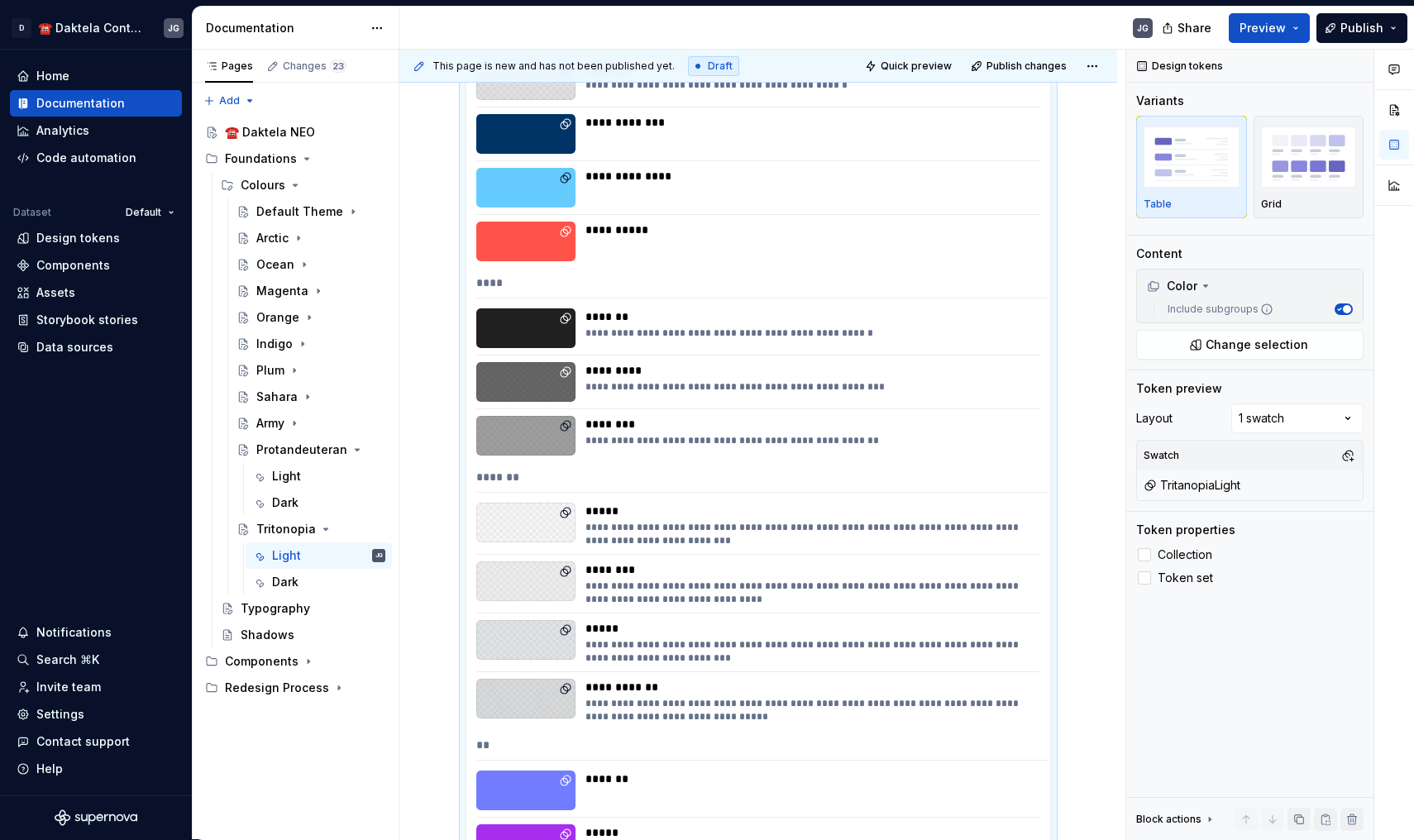
click at [1139, 552] on div "Comments Open comments No comments yet Select ‘Comment’ from the block context …" at bounding box center [1269, 445] width 287 height 790
click at [1147, 553] on div at bounding box center [1144, 555] width 14 height 14
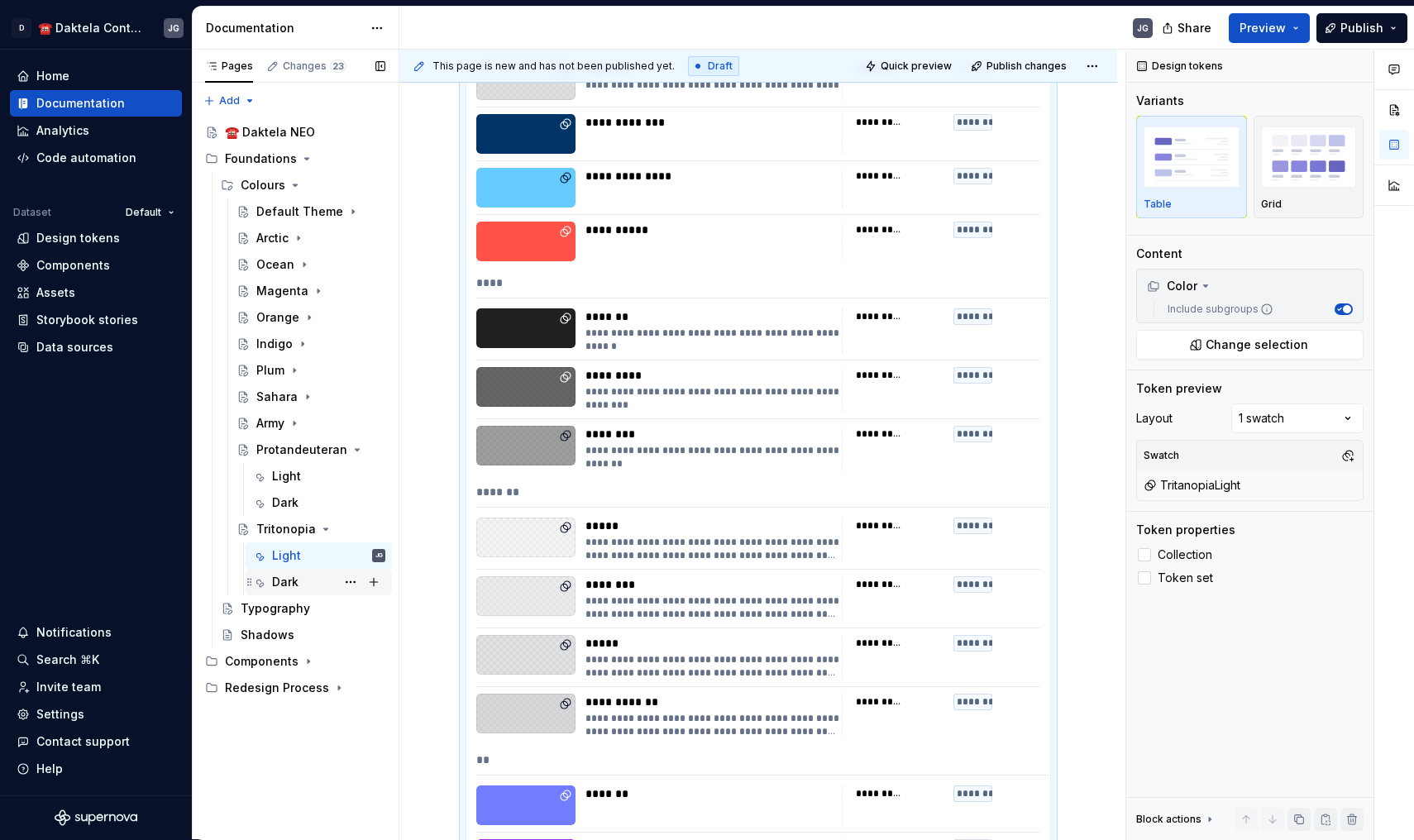
click at [321, 580] on div "Dark" at bounding box center [329, 582] width 113 height 23
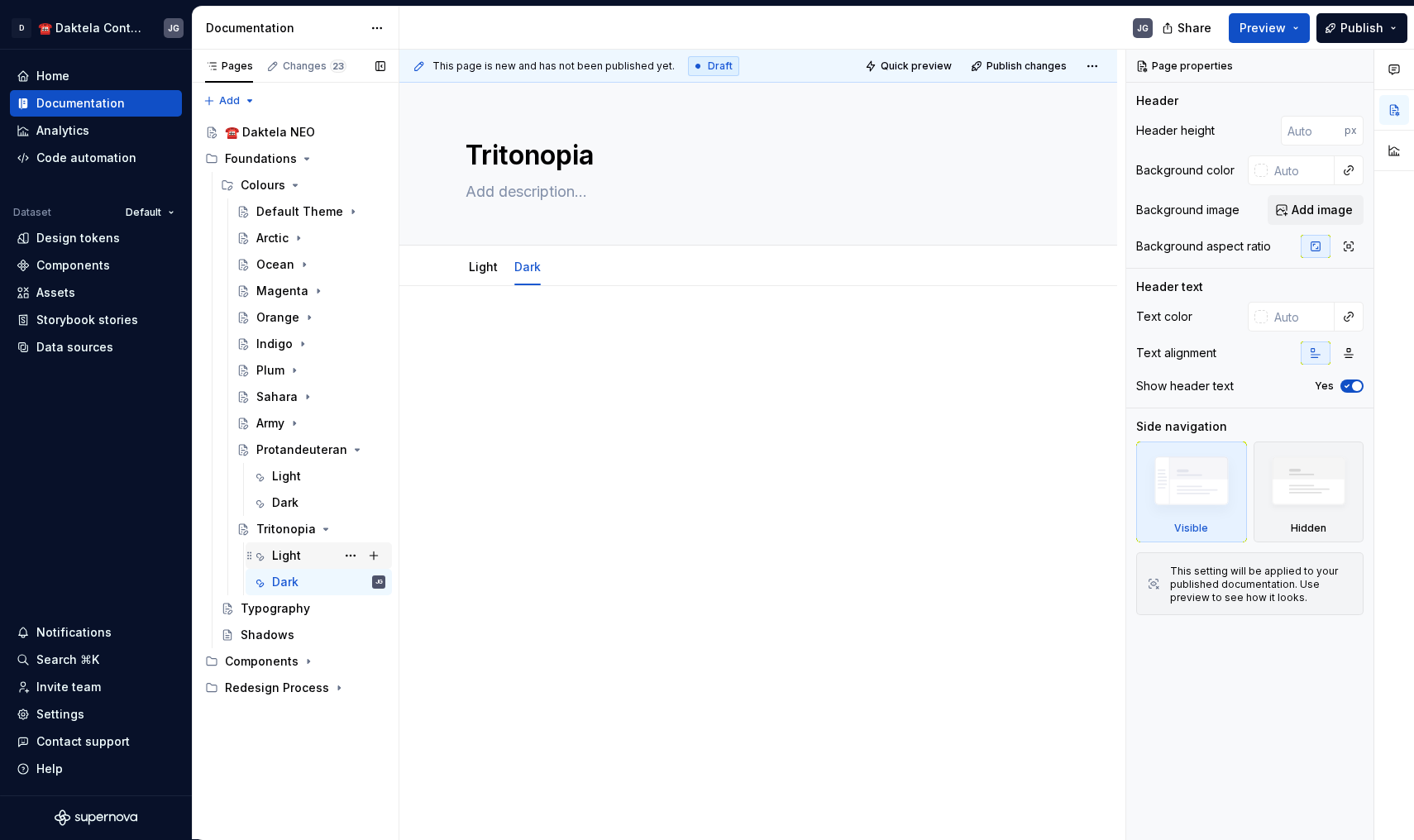
click at [292, 566] on div "Light" at bounding box center [329, 555] width 113 height 23
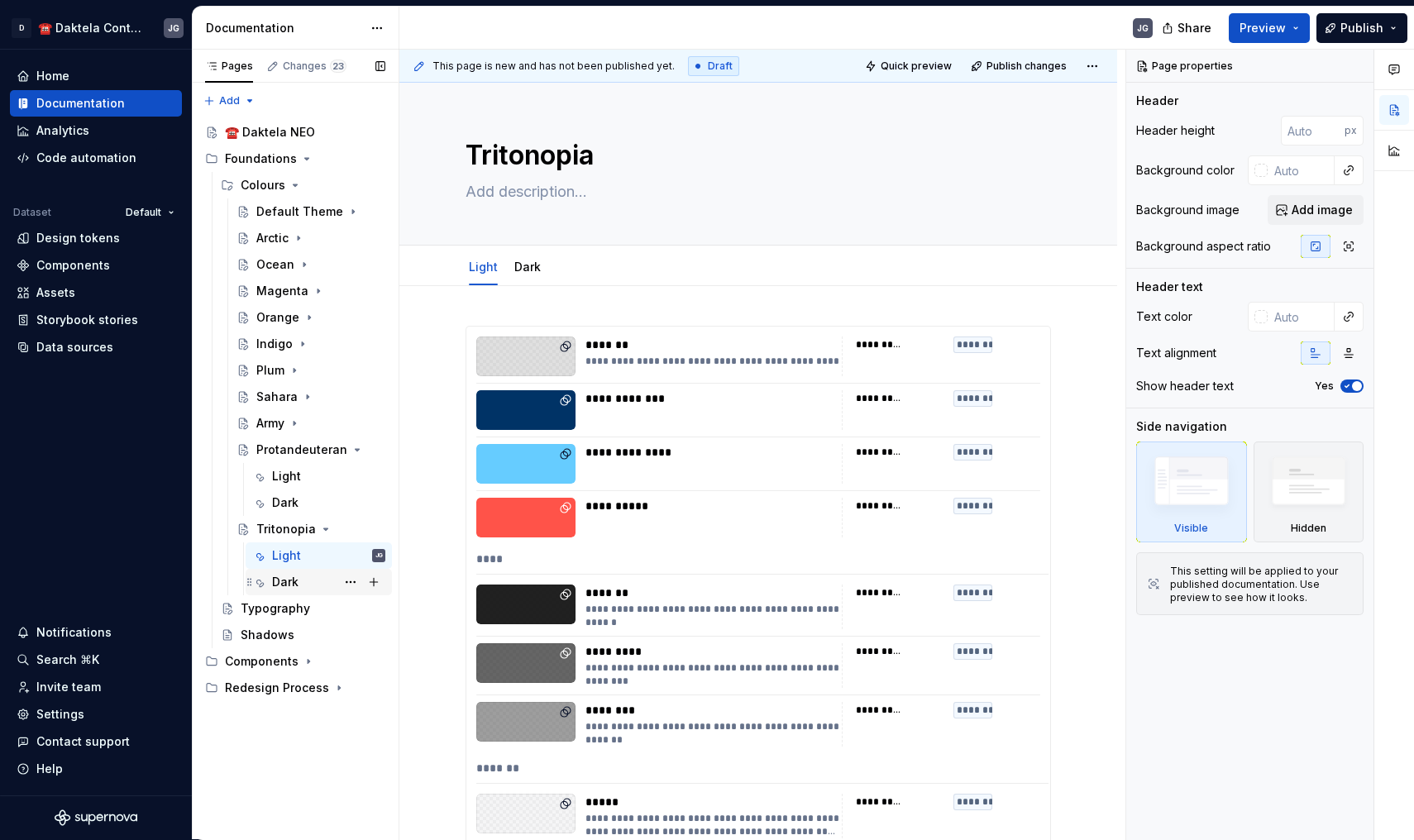
click at [288, 586] on div "Dark" at bounding box center [285, 582] width 26 height 17
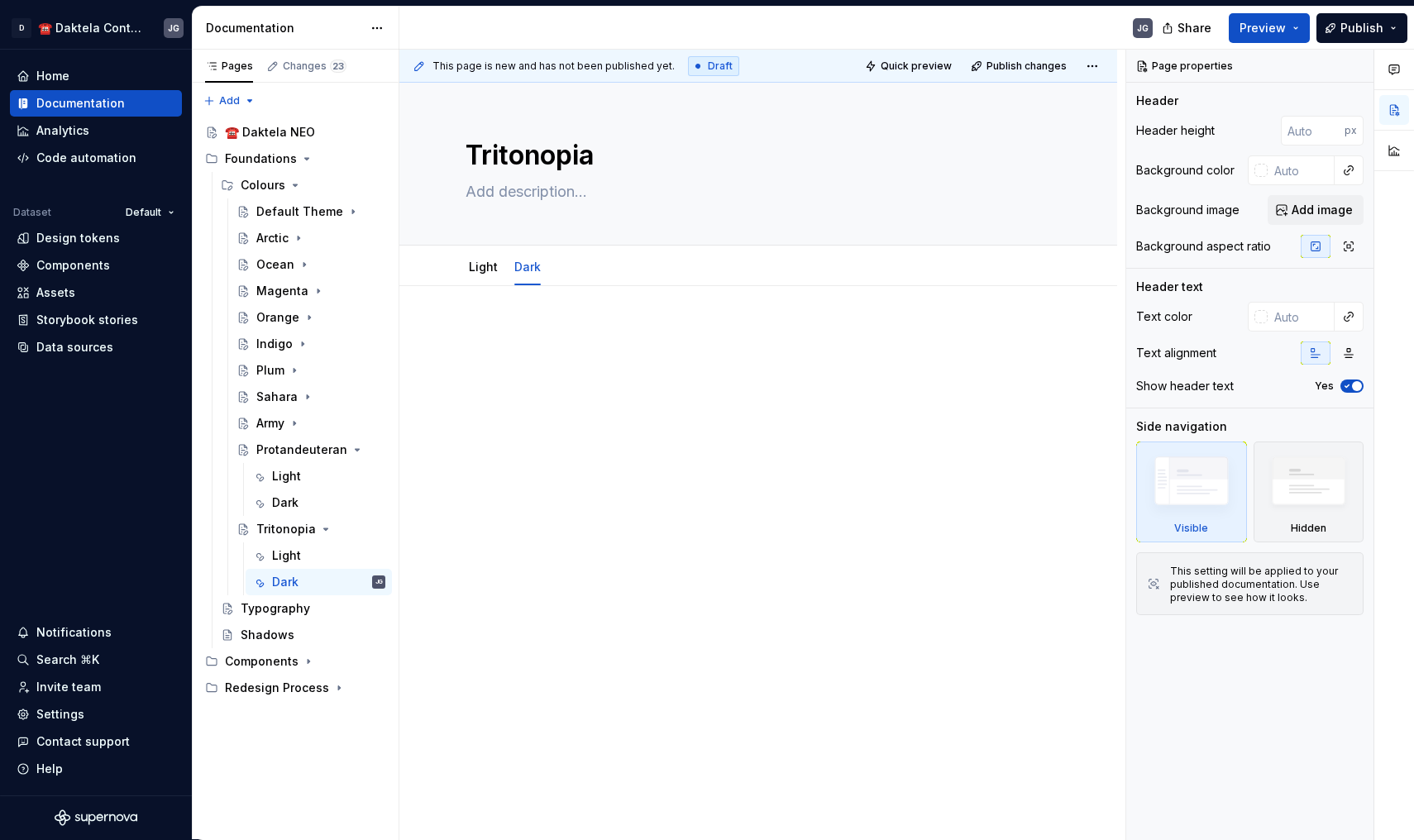
click at [610, 339] on p at bounding box center [758, 335] width 586 height 20
type textarea "*"
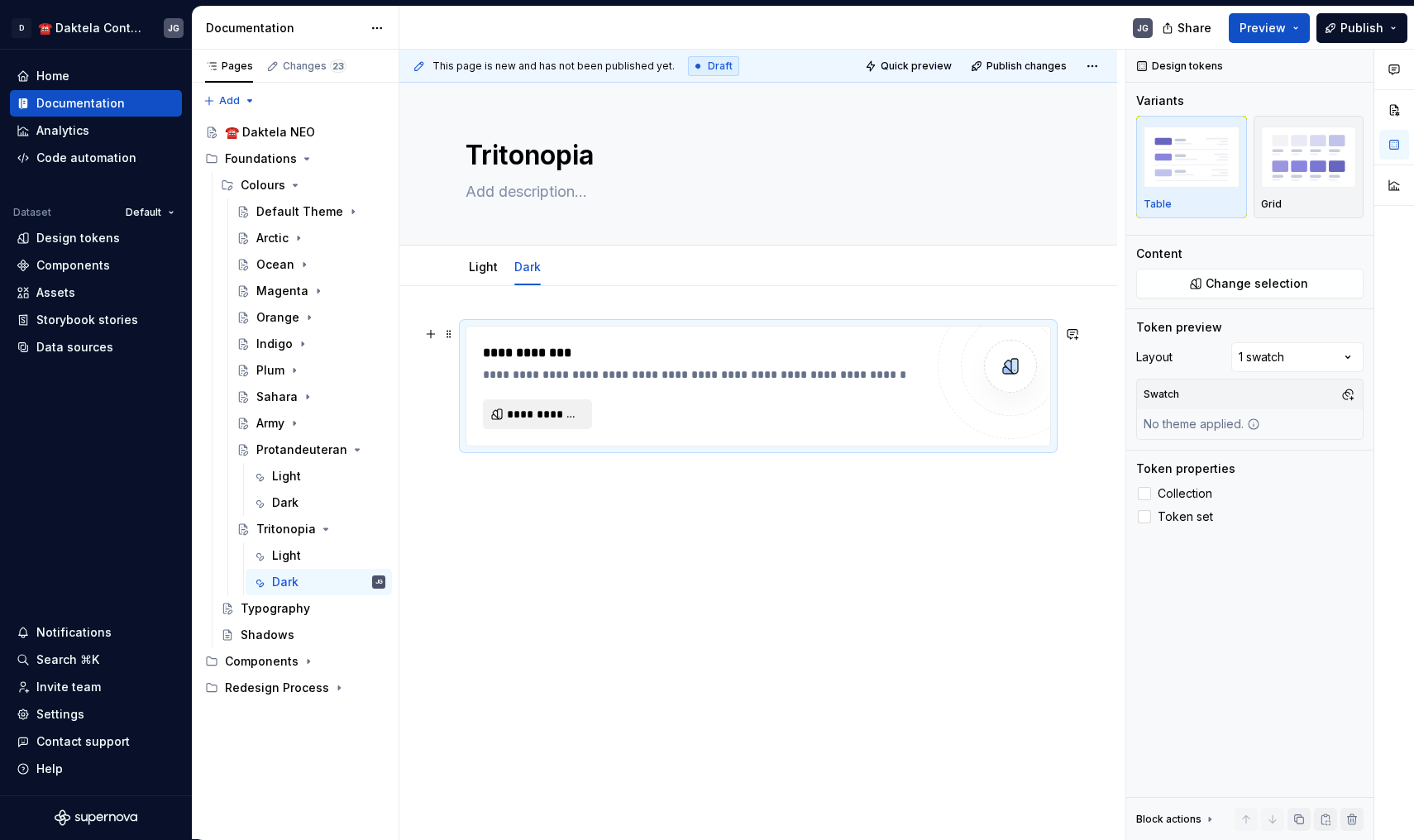
click at [588, 421] on button "**********" at bounding box center [538, 414] width 110 height 29
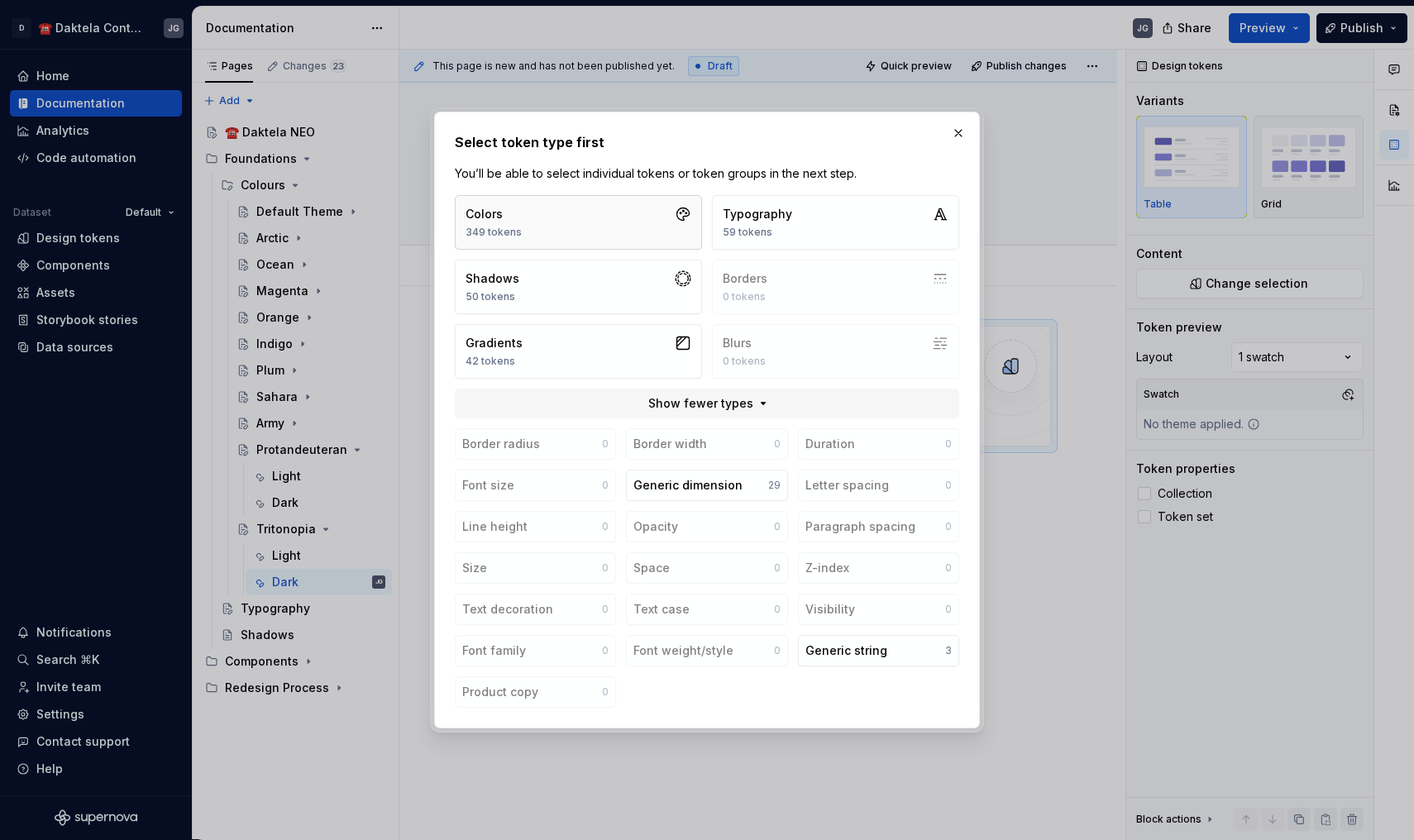
click at [577, 227] on button "Colors 349 tokens" at bounding box center [578, 223] width 247 height 55
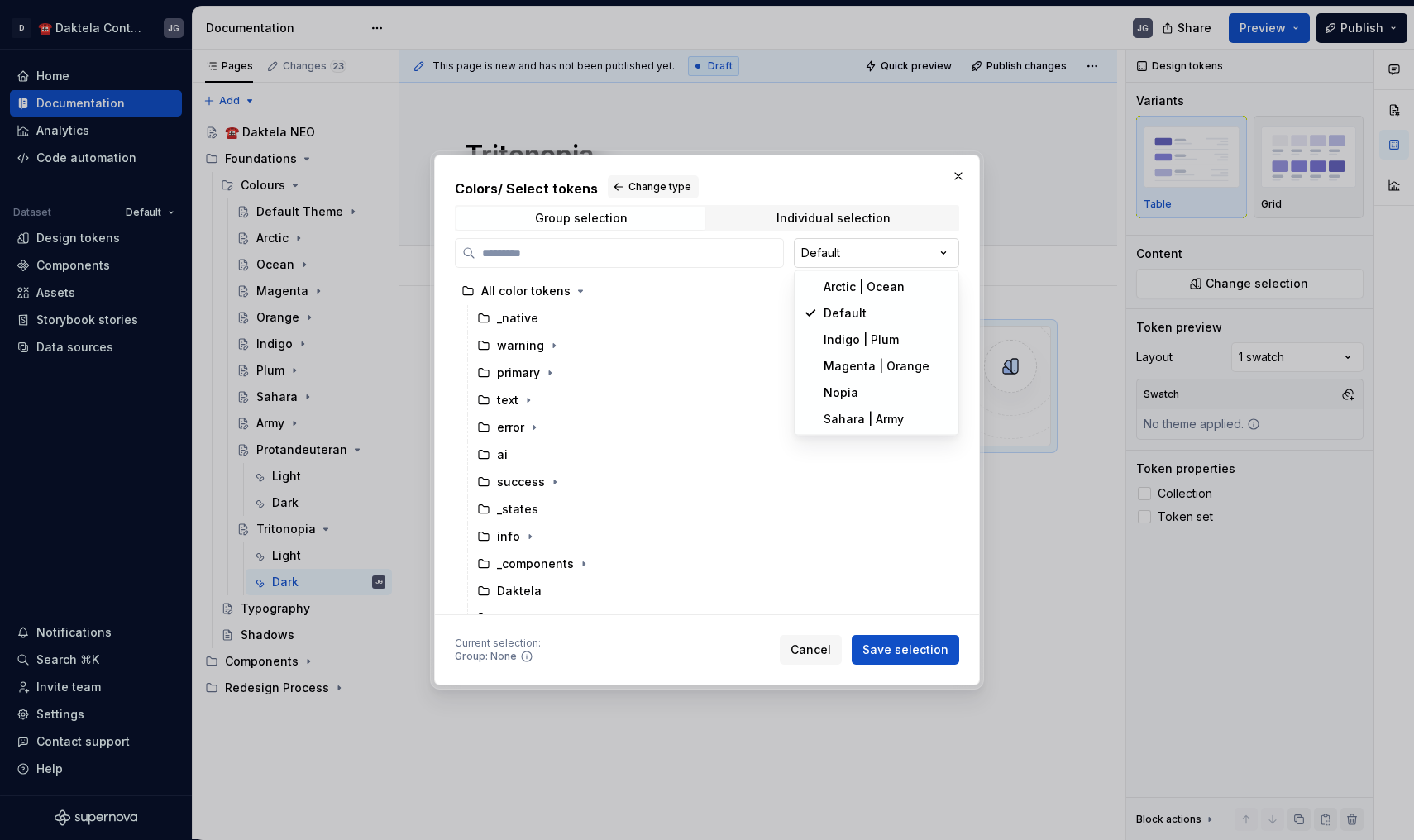
click at [827, 247] on div "Colors / Select tokens Change type Group selection Individual selection Default…" at bounding box center [707, 420] width 1414 height 840
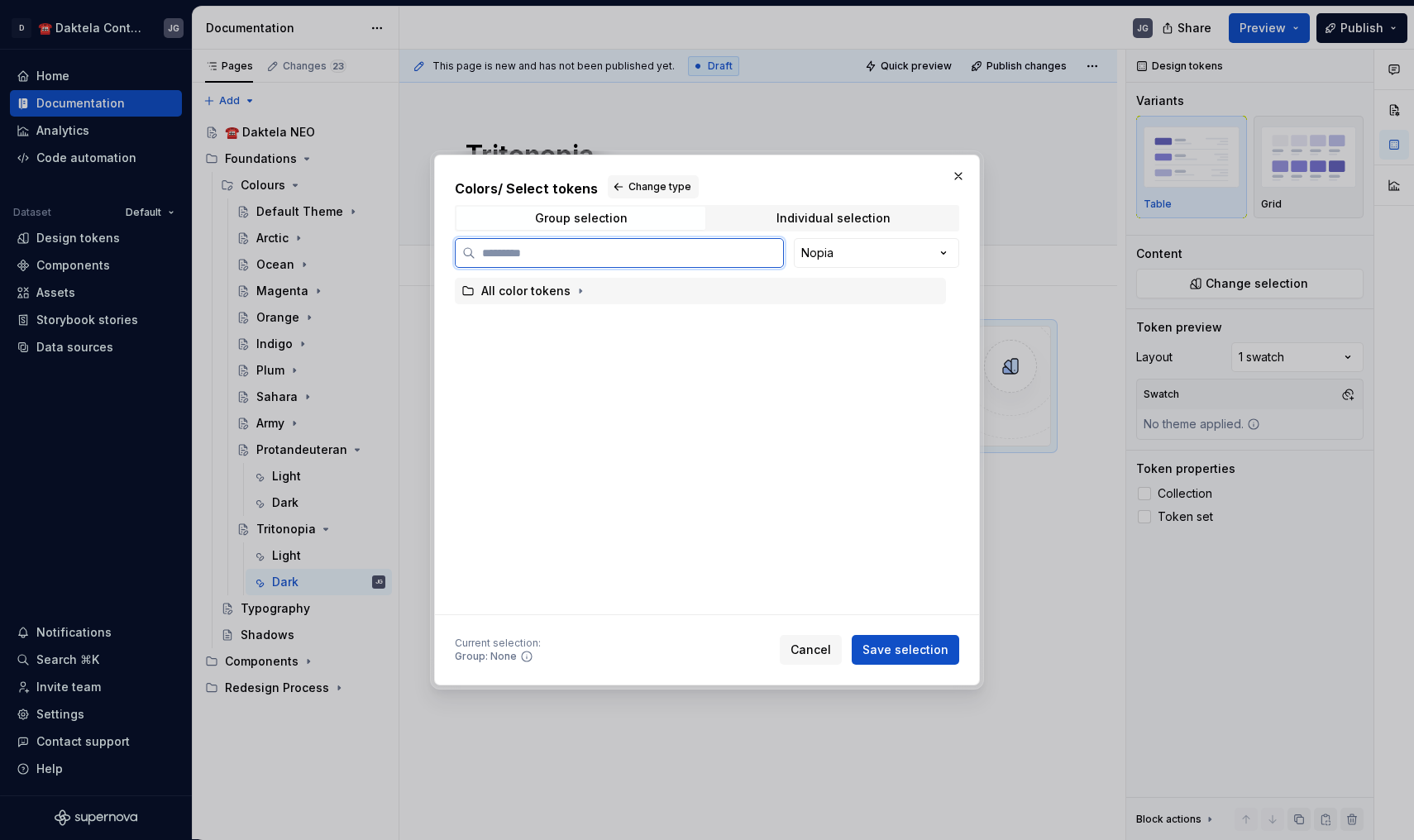
click at [543, 295] on div "All color tokens" at bounding box center [525, 290] width 89 height 17
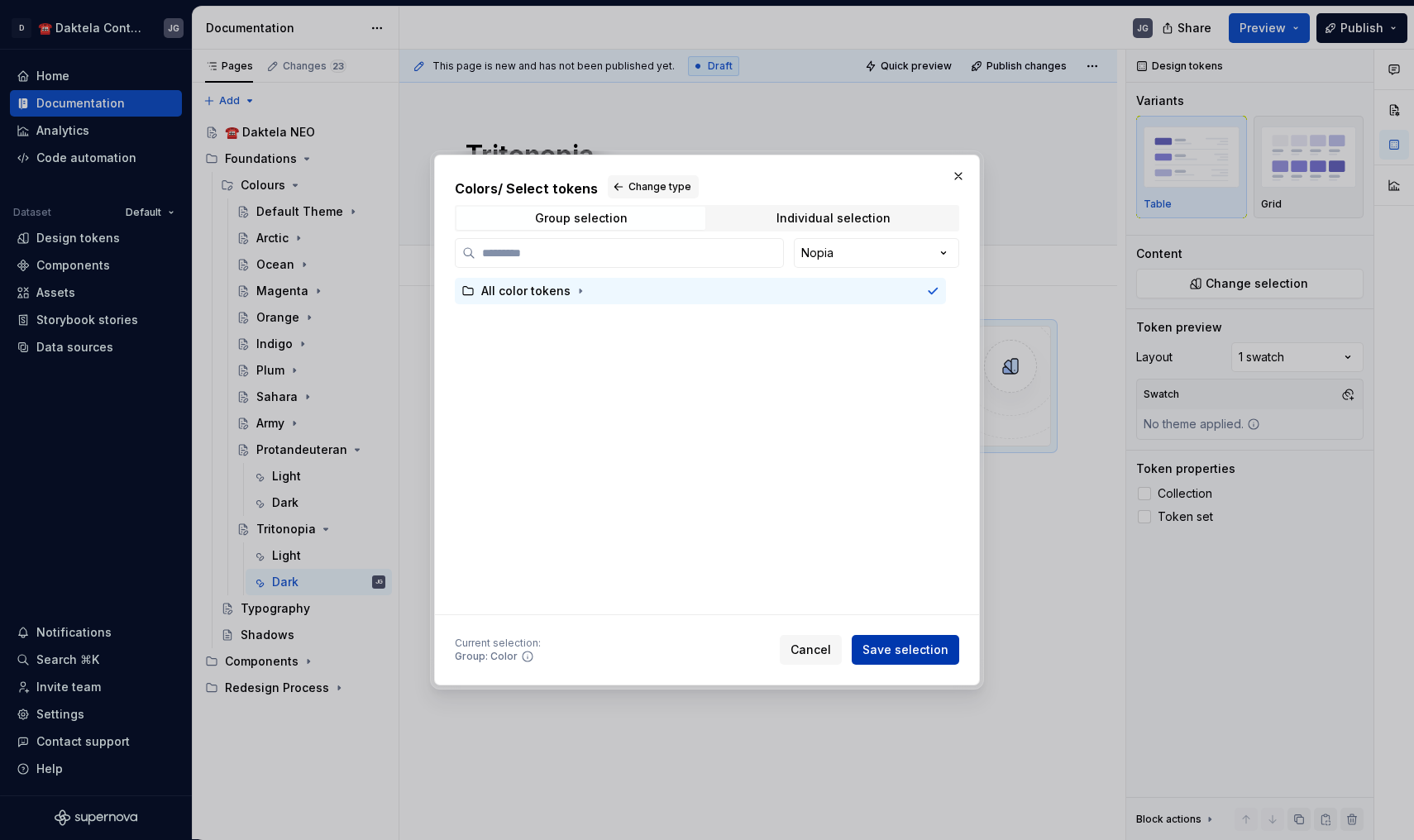
click at [927, 649] on span "Save selection" at bounding box center [906, 649] width 86 height 17
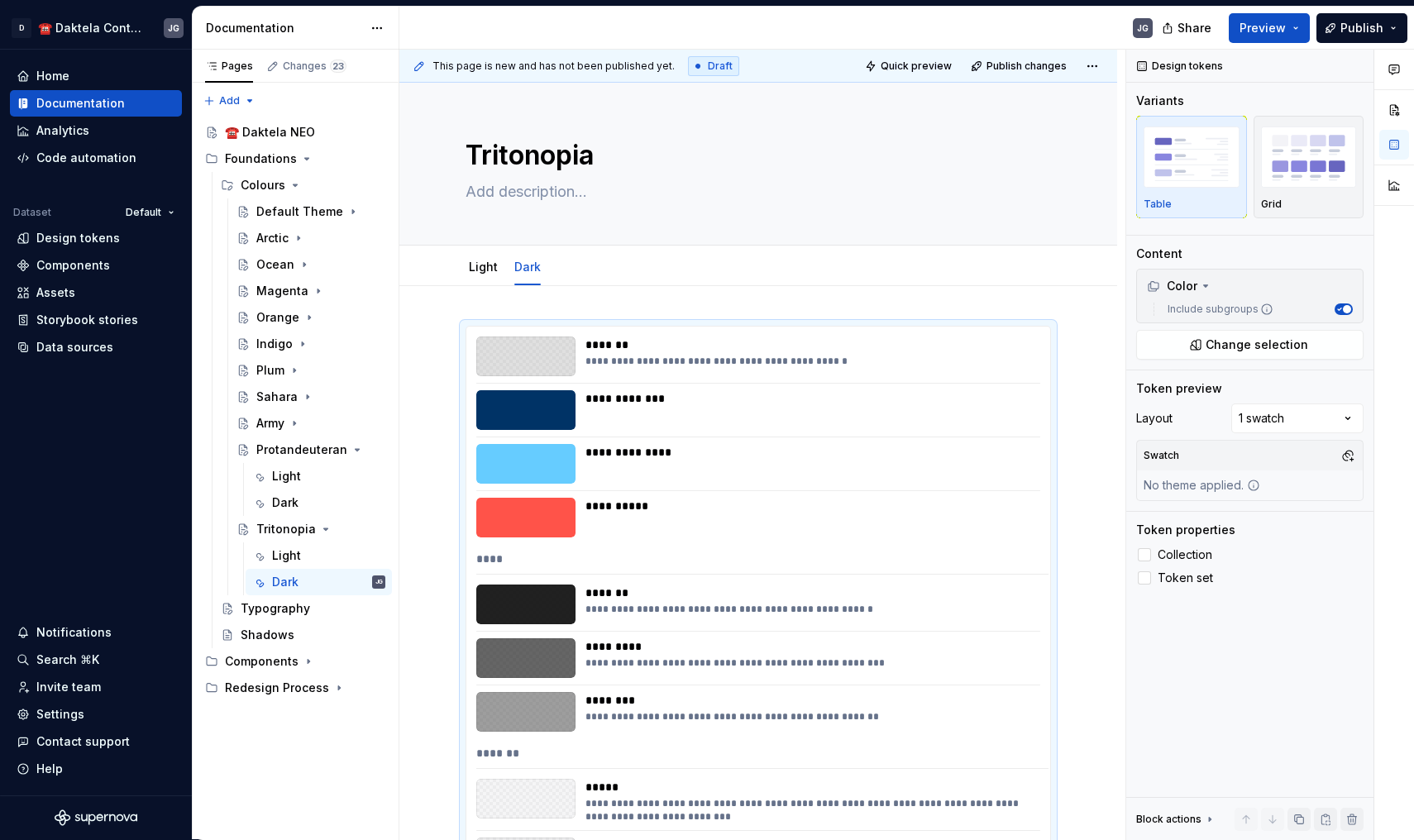
scroll to position [276, 0]
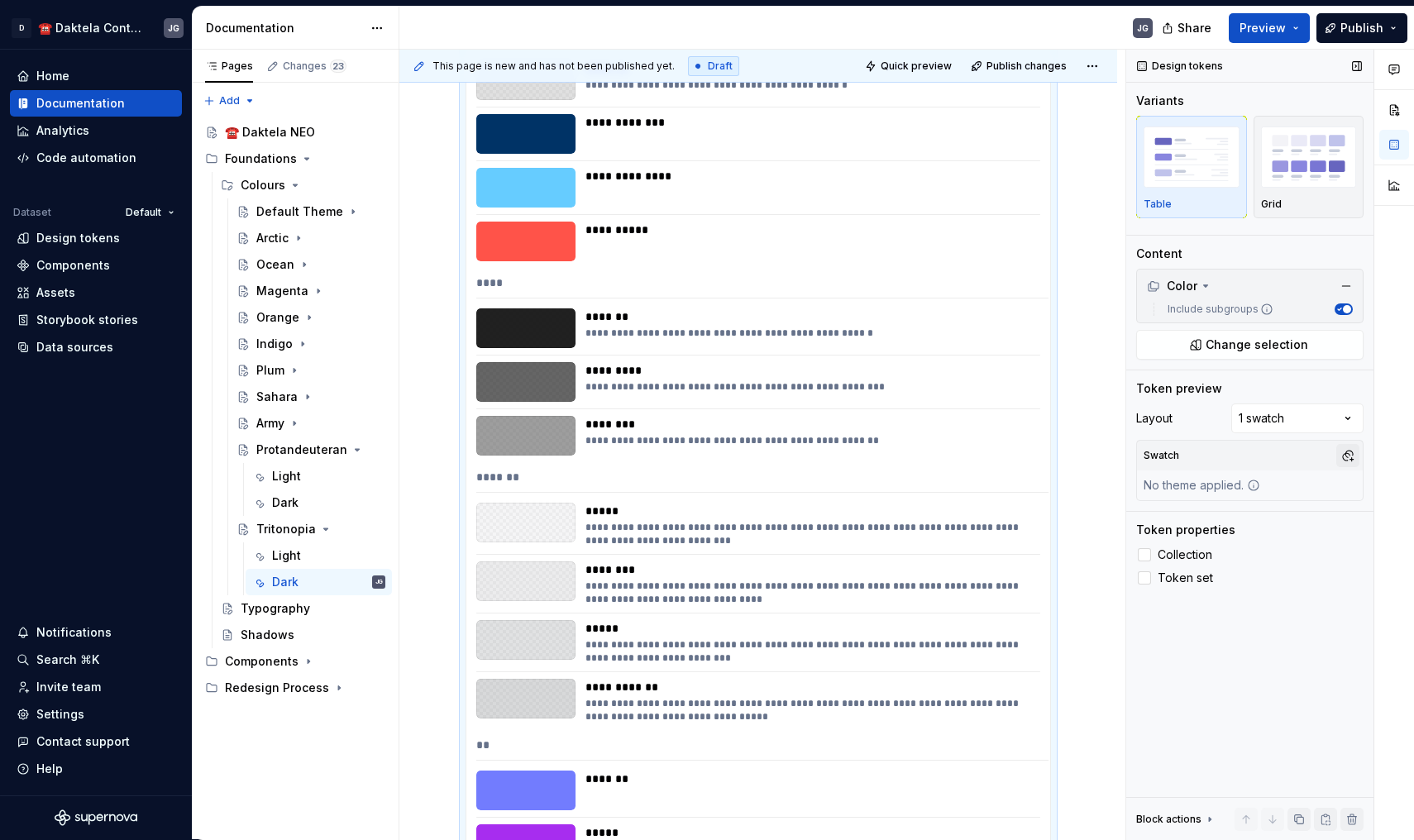
click at [1348, 457] on button "button" at bounding box center [1348, 456] width 23 height 23
click at [1254, 549] on div "TritanopiaDark" at bounding box center [1234, 545] width 86 height 17
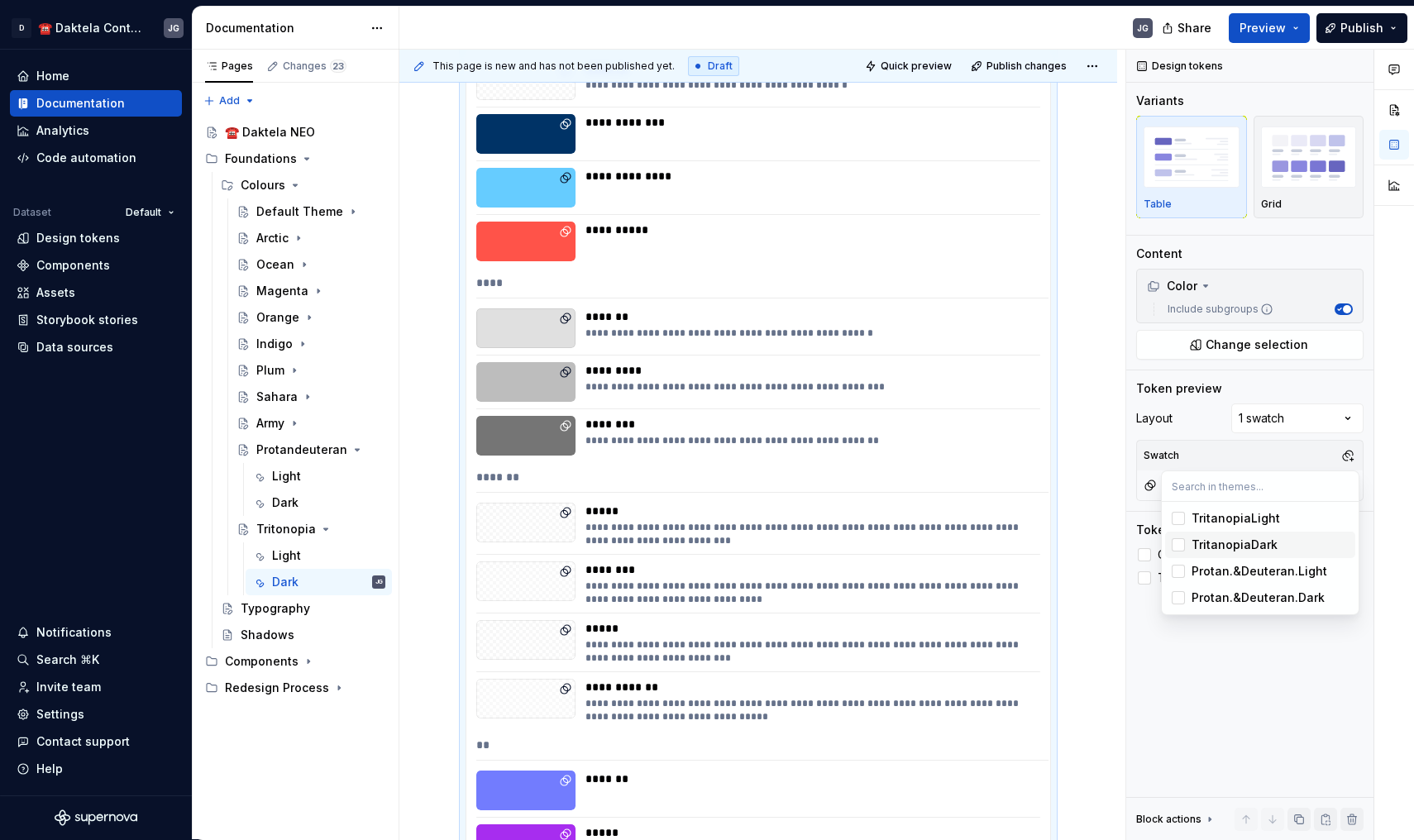
click at [443, 565] on html "D ☎️ Daktela Contact Centre JG Home Documentation Analytics Code automation Dat…" at bounding box center [707, 420] width 1414 height 840
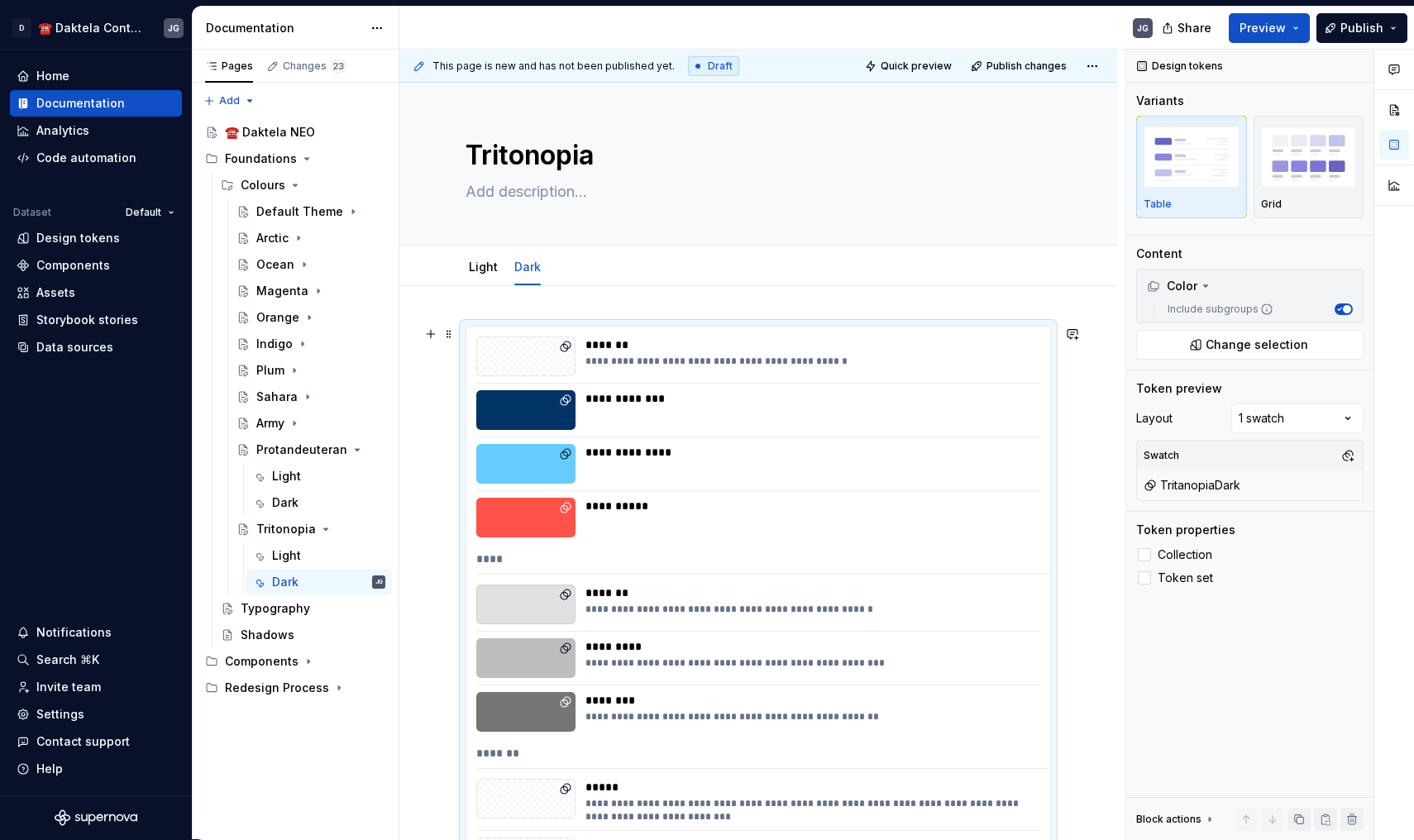
scroll to position [0, 0]
click at [1364, 25] on span "Publish" at bounding box center [1361, 27] width 43 height 17
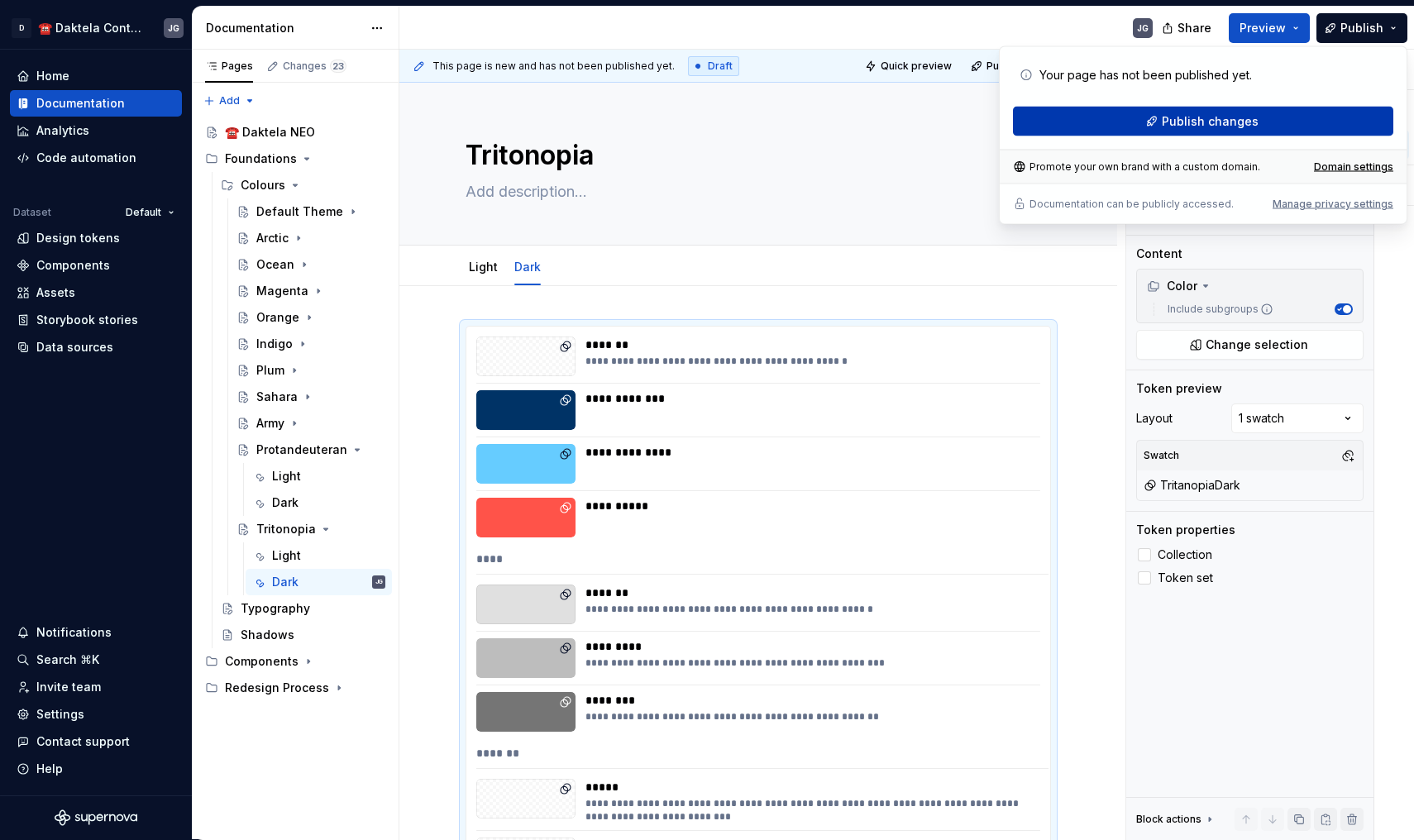
click at [1249, 131] on button "Publish changes" at bounding box center [1203, 121] width 380 height 29
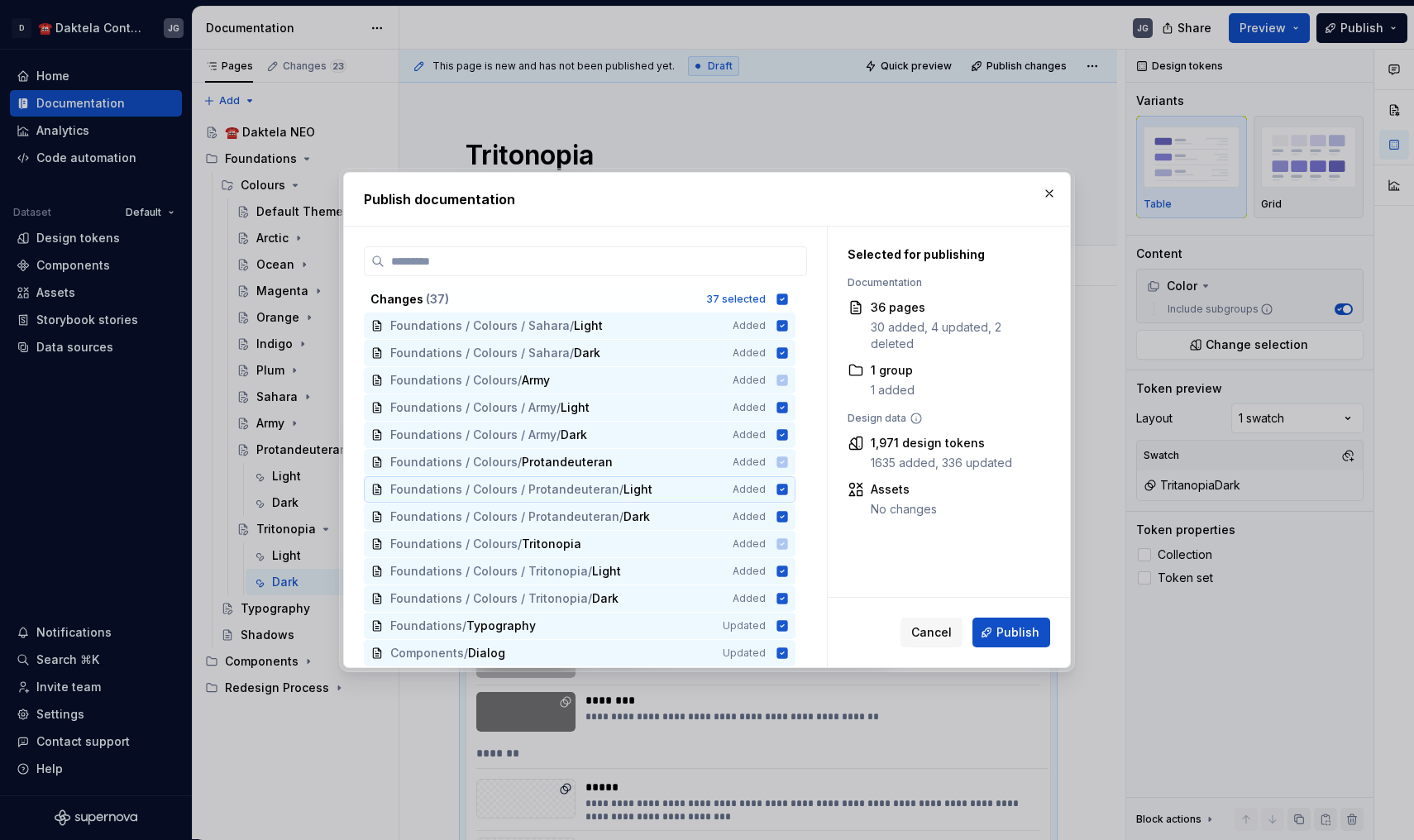
scroll to position [658, 0]
click at [1002, 629] on span "Publish" at bounding box center [1018, 632] width 43 height 17
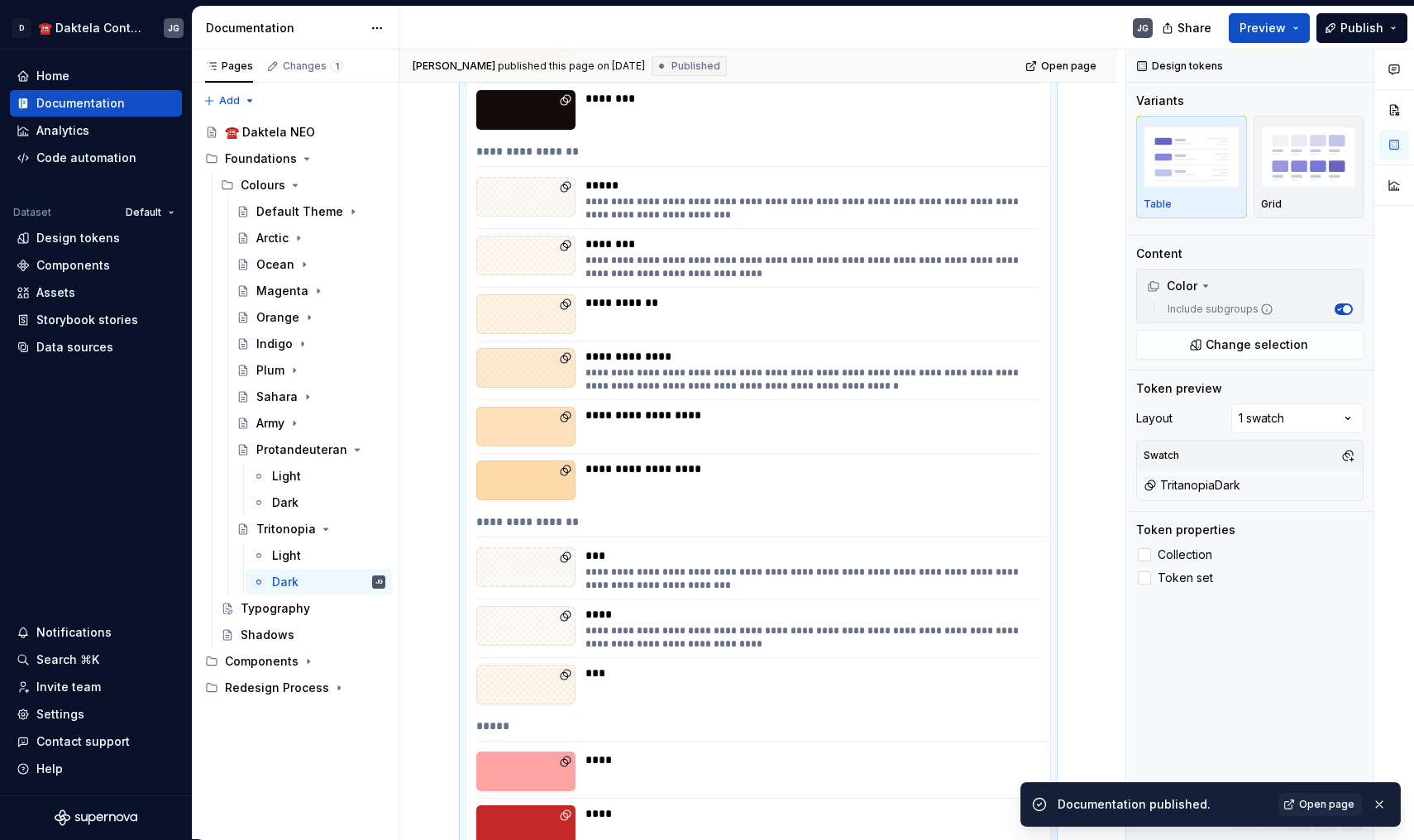
scroll to position [2675, 0]
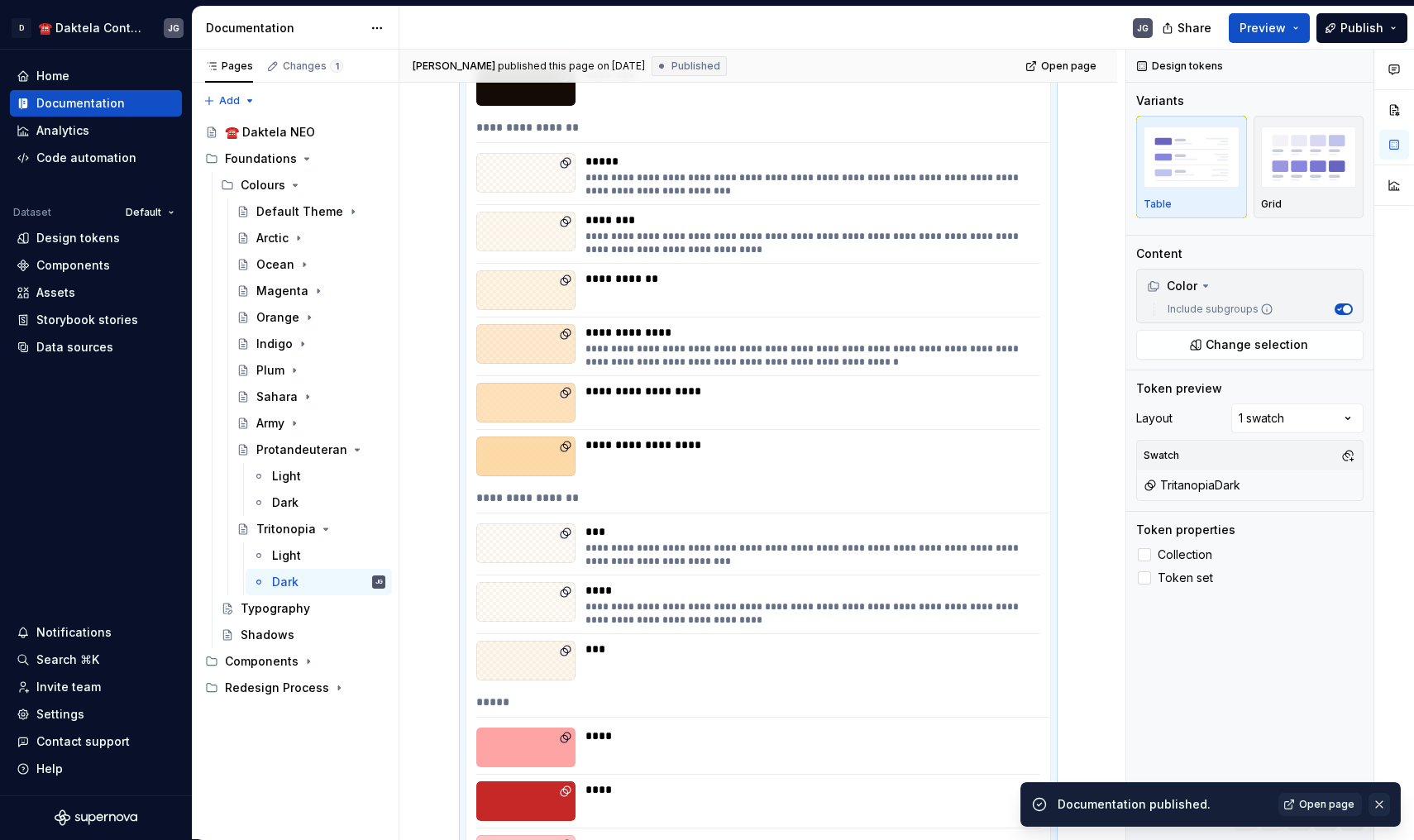
click at [1377, 796] on button "button" at bounding box center [1379, 805] width 22 height 23
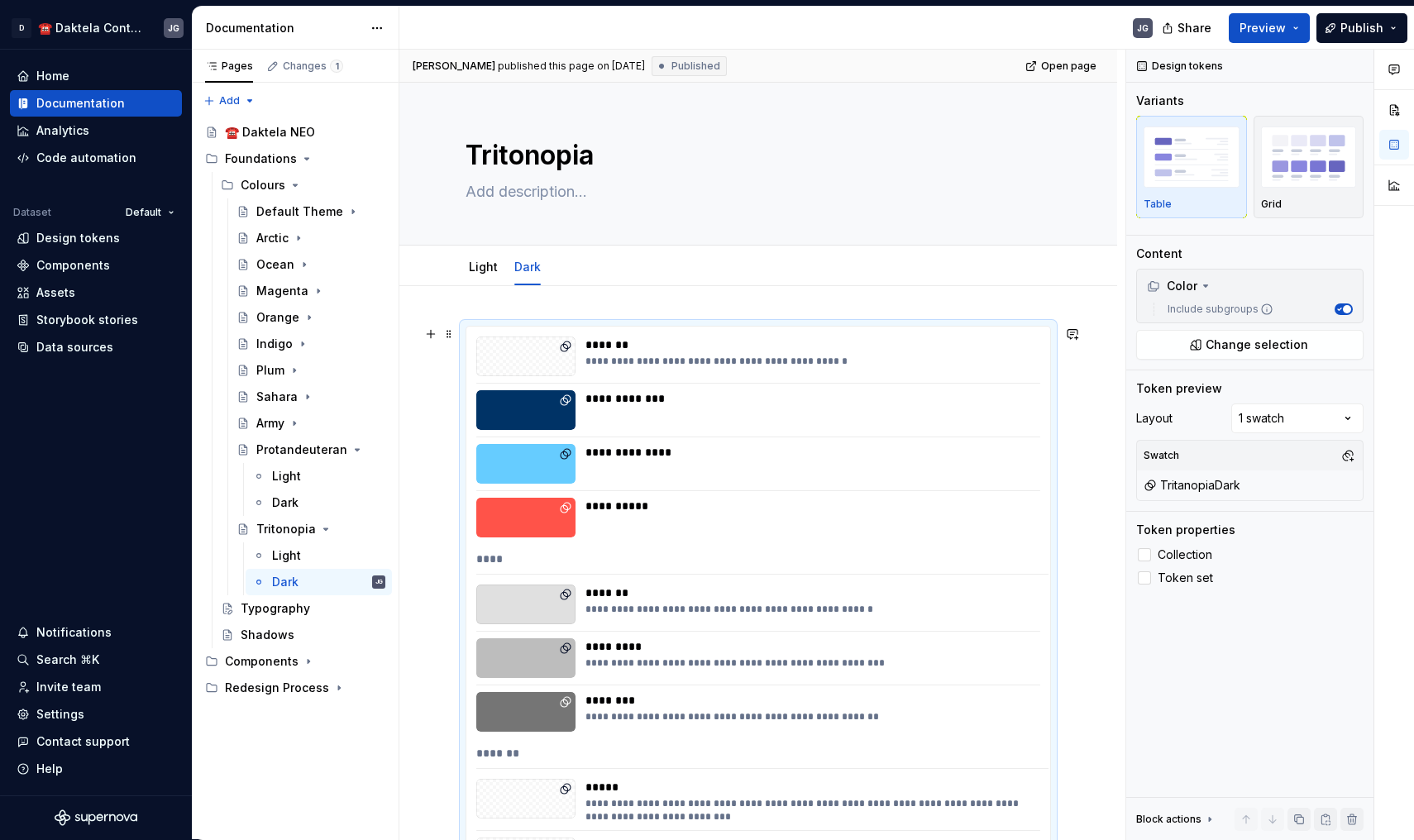
scroll to position [0, 0]
click at [328, 449] on icon "Page tree" at bounding box center [330, 450] width 4 height 2
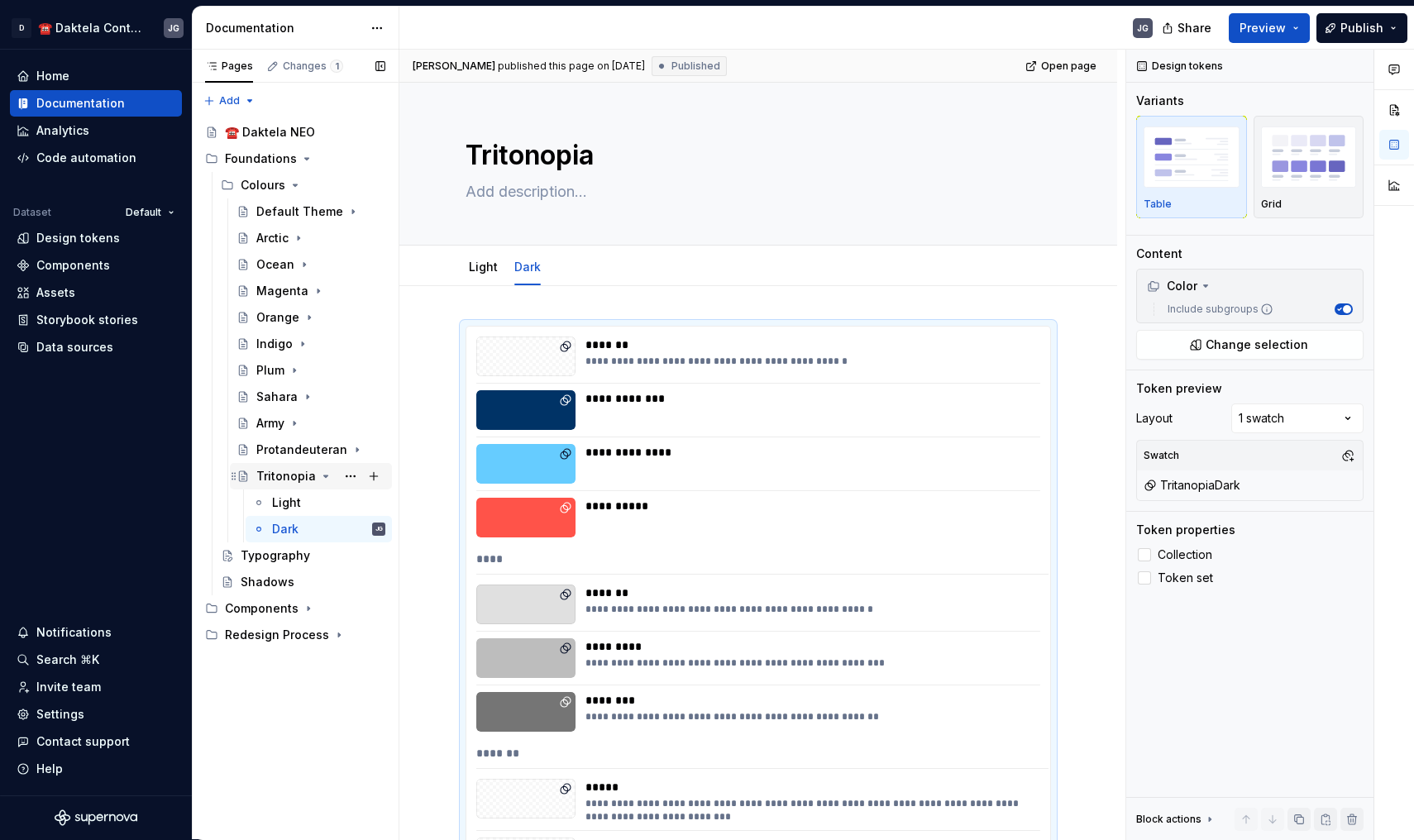
click at [325, 478] on icon "Page tree" at bounding box center [326, 476] width 14 height 14
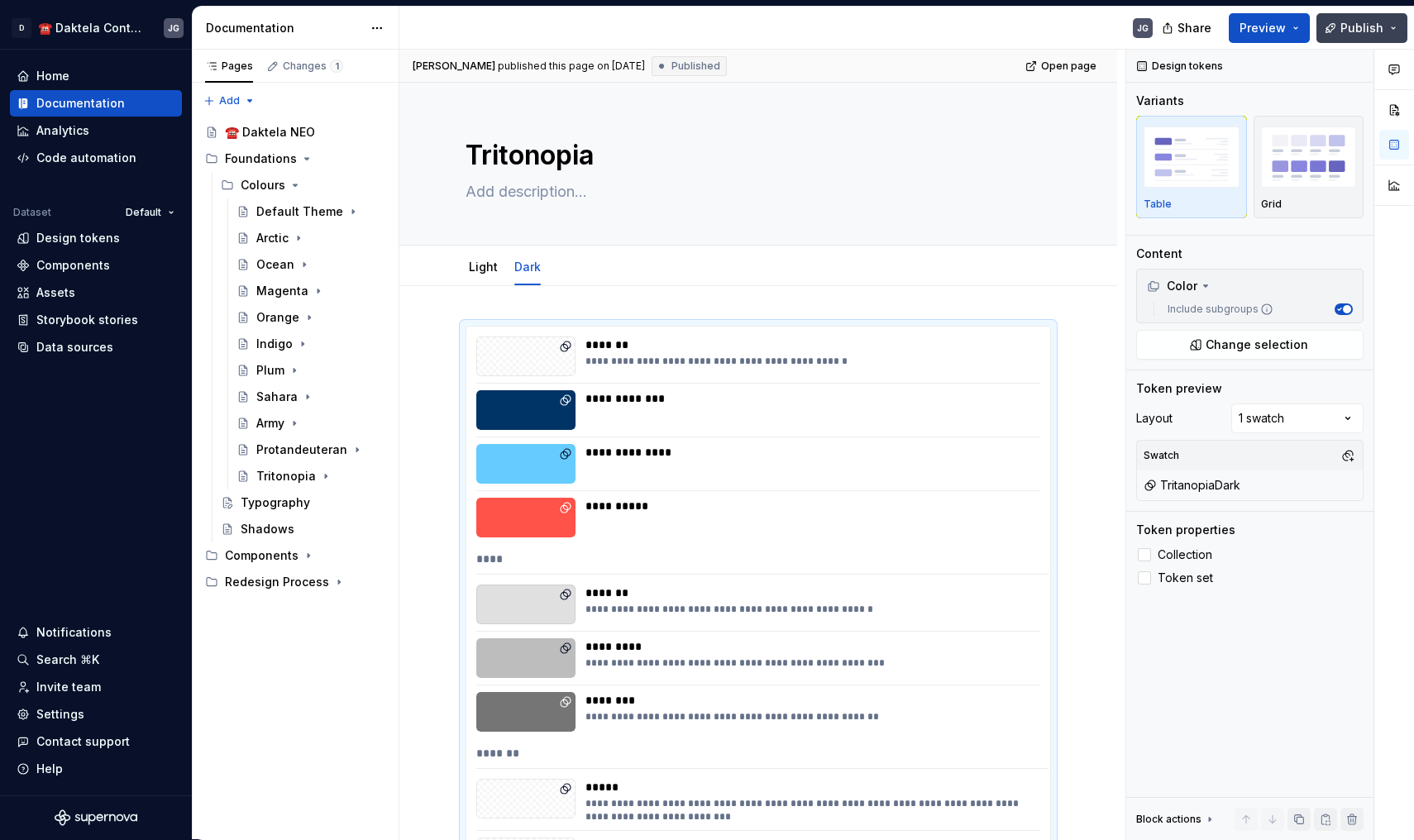
click at [1393, 29] on button "Publish" at bounding box center [1361, 28] width 91 height 29
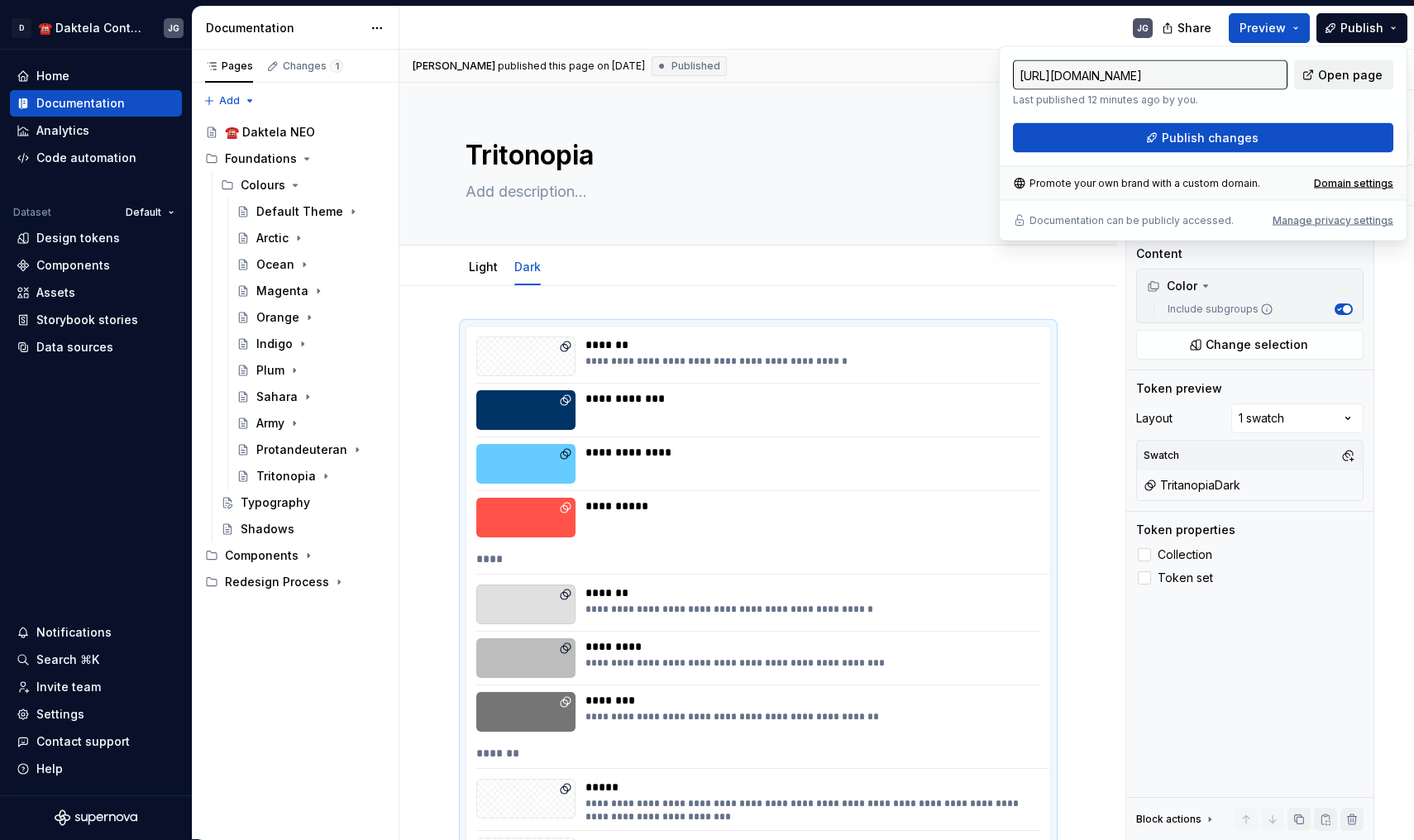
click at [1337, 72] on span "Open page" at bounding box center [1350, 74] width 65 height 17
type textarea "*"
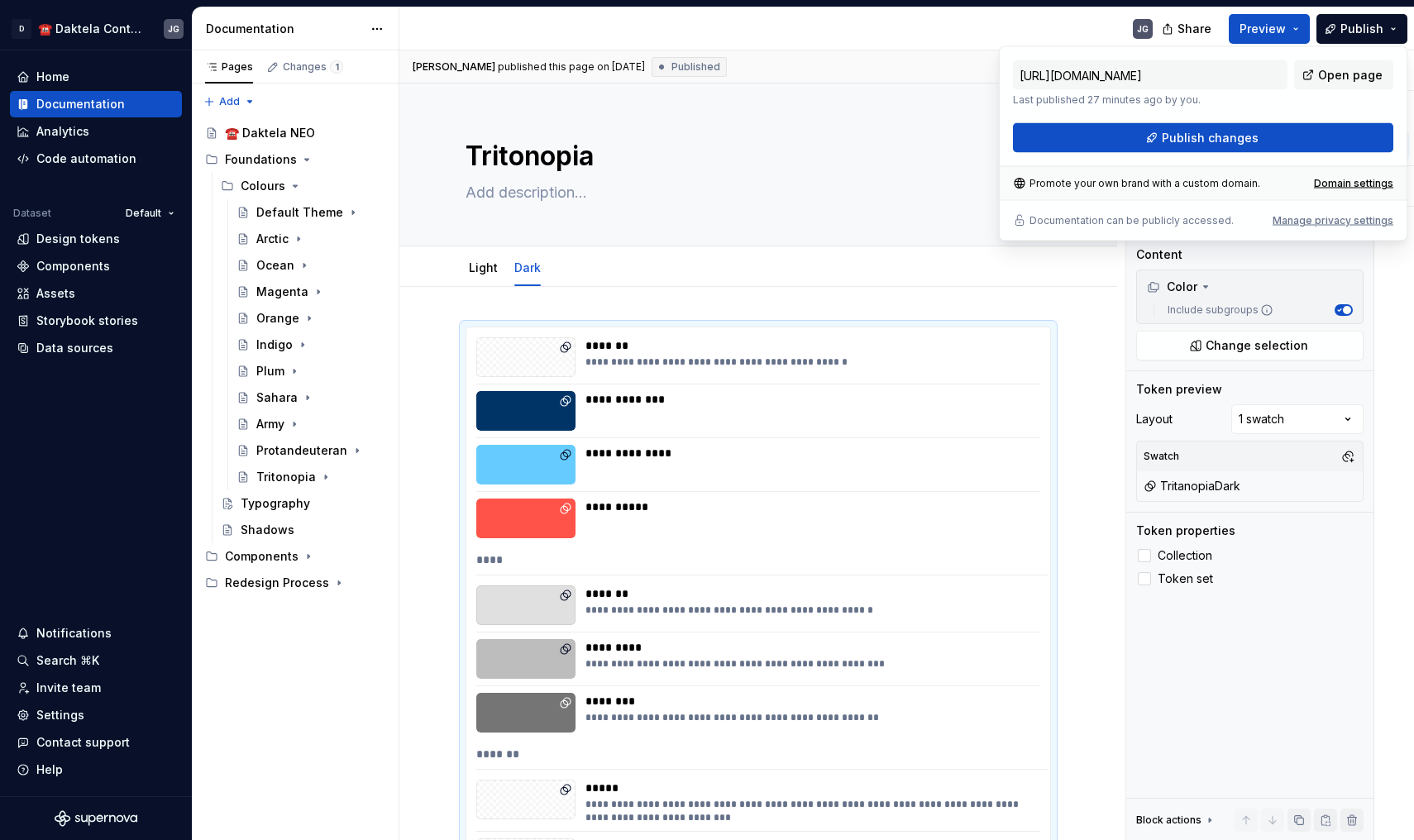
scroll to position [1, 0]
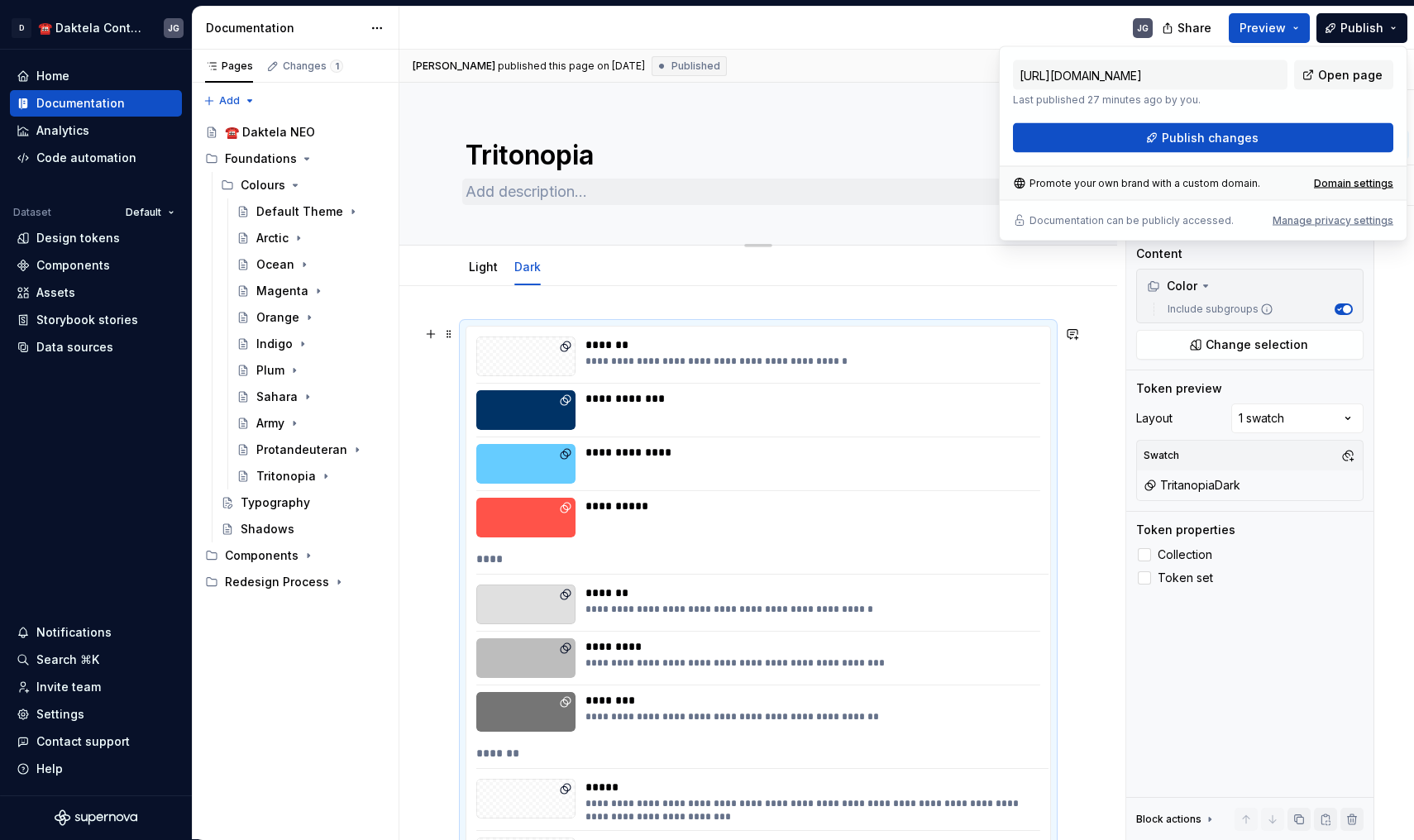
type textarea "*"
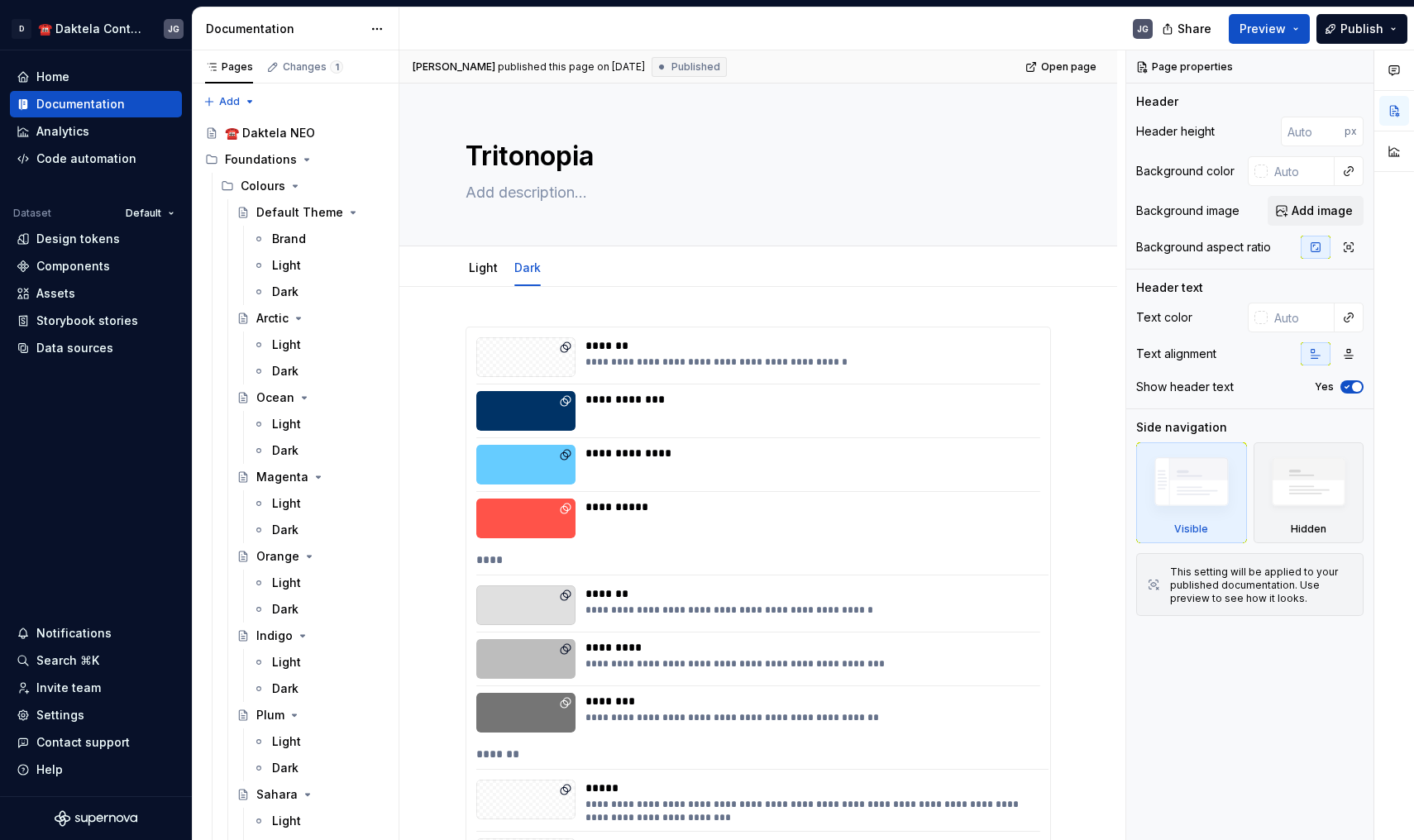
click at [973, 26] on div "JG" at bounding box center [782, 29] width 767 height 43
type textarea "*"
click at [1154, 652] on div "Page properties Header Header height px Background color Background image Add i…" at bounding box center [1249, 446] width 247 height 790
click at [1254, 655] on div "Page properties Header Header height px Background color Background image Add i…" at bounding box center [1249, 446] width 247 height 790
